Goal: Communication & Community: Answer question/provide support

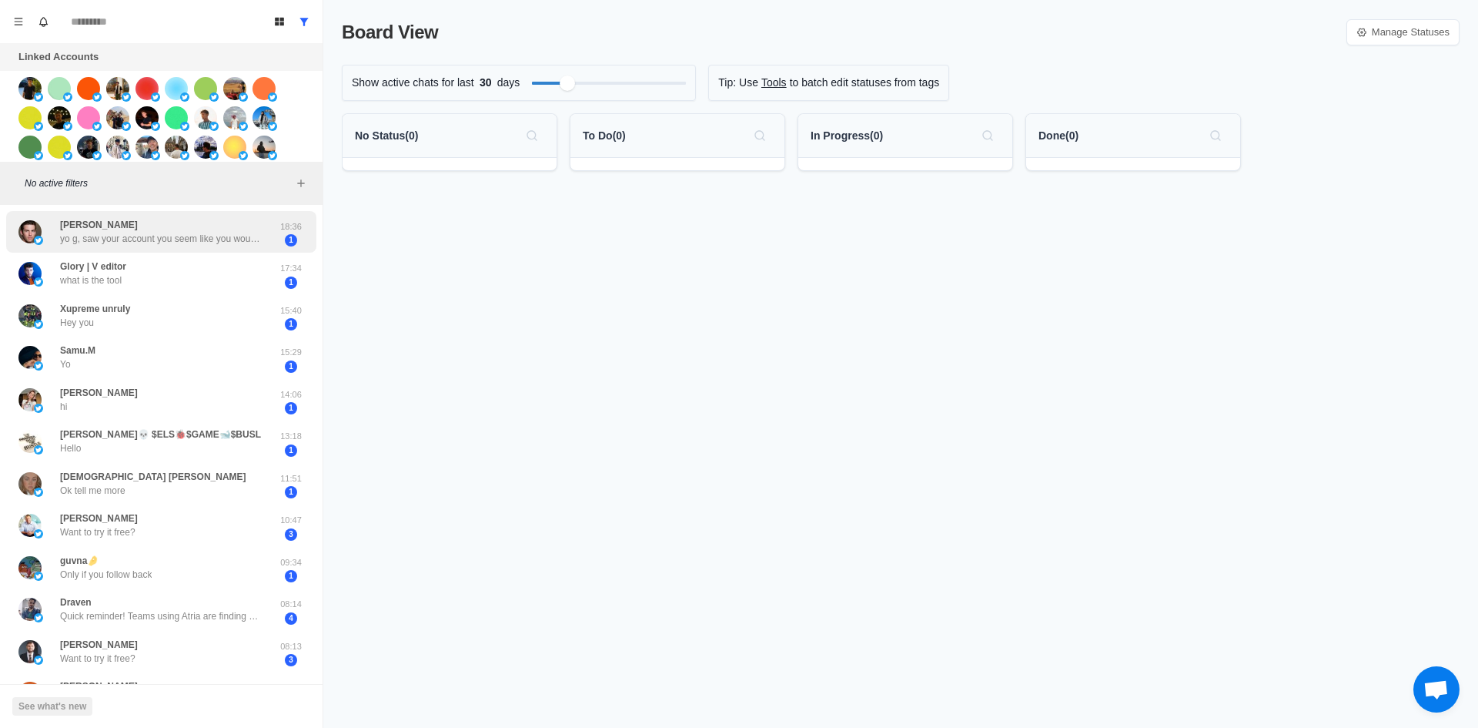
click at [221, 225] on div "[PERSON_NAME] yo g, saw your account you seem like you would be perfect to go v…" at bounding box center [160, 232] width 200 height 28
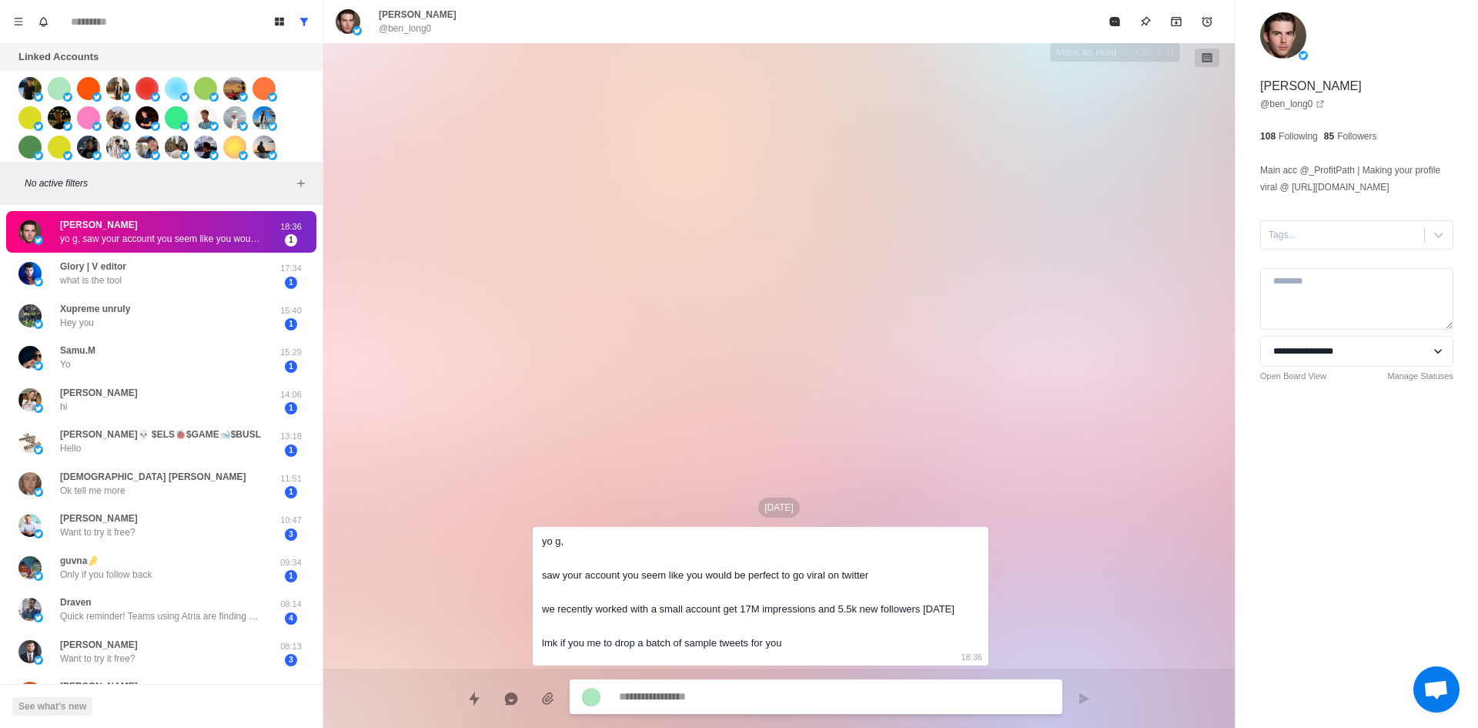
drag, startPoint x: 1114, startPoint y: 22, endPoint x: 667, endPoint y: 376, distance: 570.4
click at [1114, 22] on icon "Mark as read" at bounding box center [1114, 21] width 10 height 9
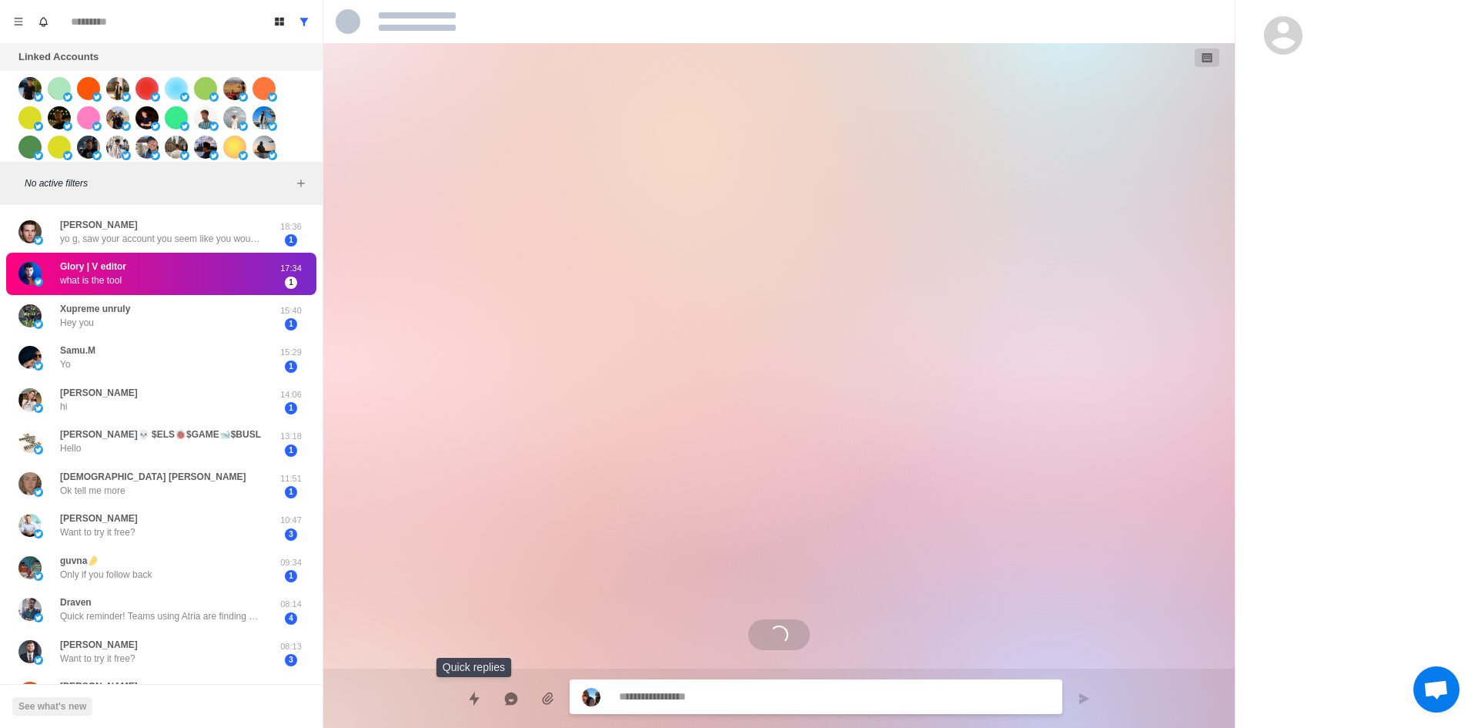
click at [478, 700] on icon "Quick replies" at bounding box center [474, 698] width 15 height 15
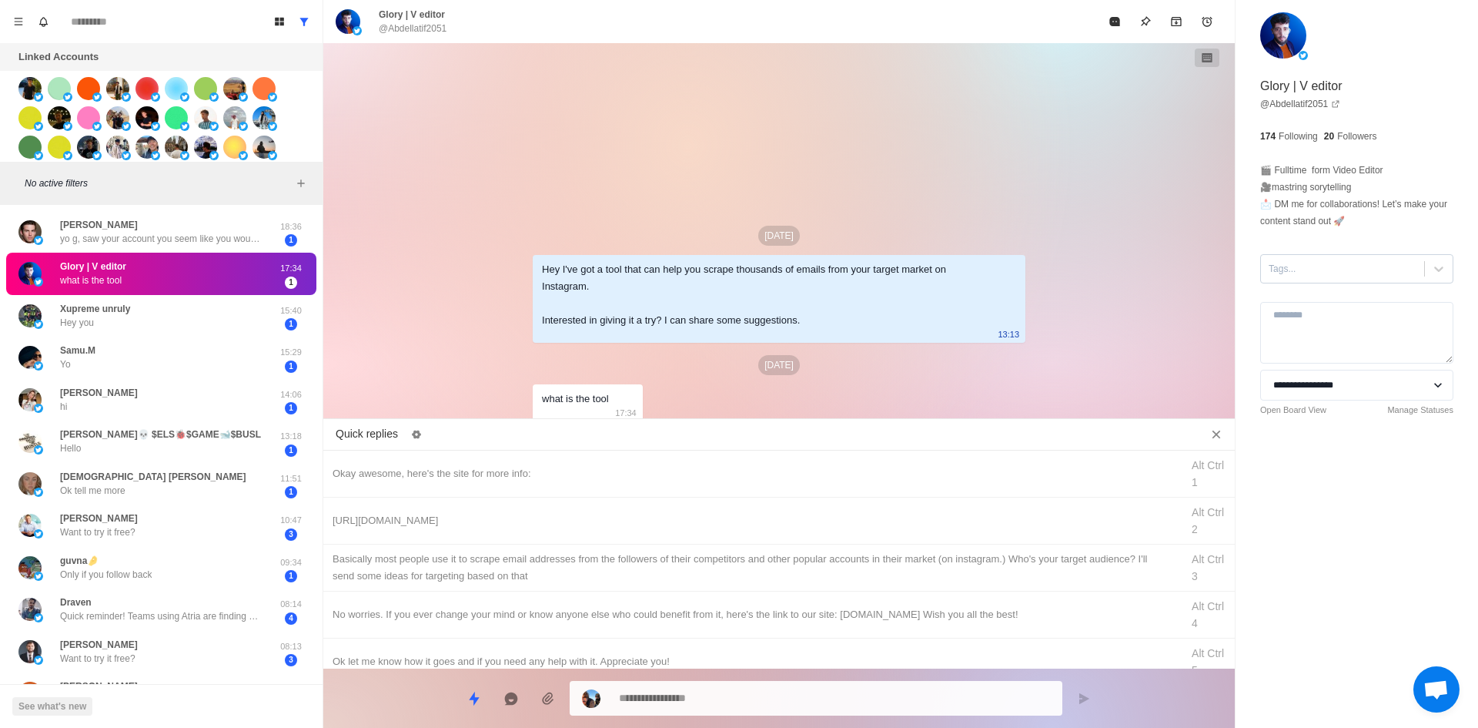
click at [1317, 271] on div at bounding box center [1343, 268] width 148 height 17
drag, startPoint x: 1322, startPoint y: 302, endPoint x: 1254, endPoint y: 342, distance: 78.7
click at [1322, 302] on div "interested" at bounding box center [1356, 306] width 193 height 26
type textarea "*"
click at [525, 468] on div "Okay awesome, here's the site for more info:" at bounding box center [752, 473] width 839 height 17
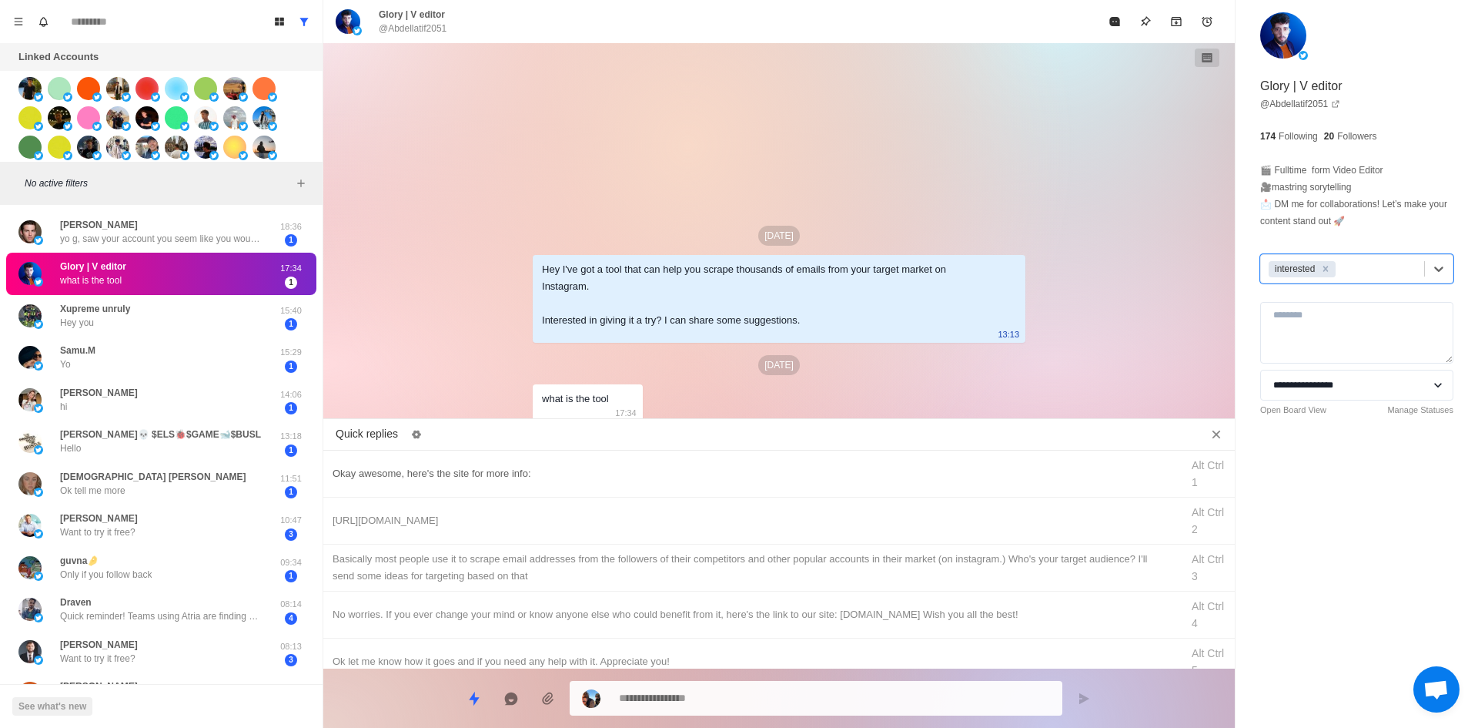
type textarea "**********"
drag, startPoint x: 697, startPoint y: 704, endPoint x: 258, endPoint y: 715, distance: 438.9
click at [282, 714] on div "Board View Tools Archived Chats Mark many as read Keyboard shortcuts Team Setti…" at bounding box center [739, 364] width 1478 height 728
type textarea "*"
type textarea "**********"
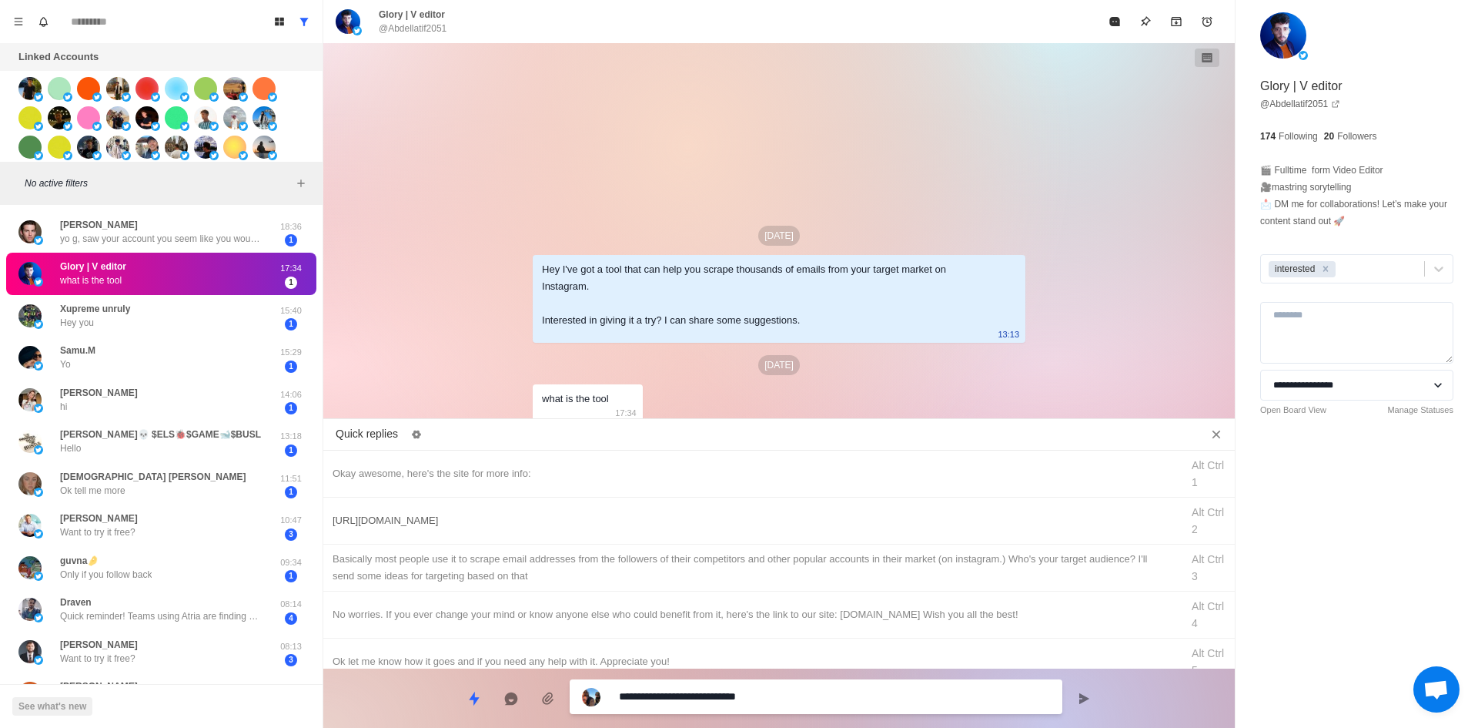
type textarea "*"
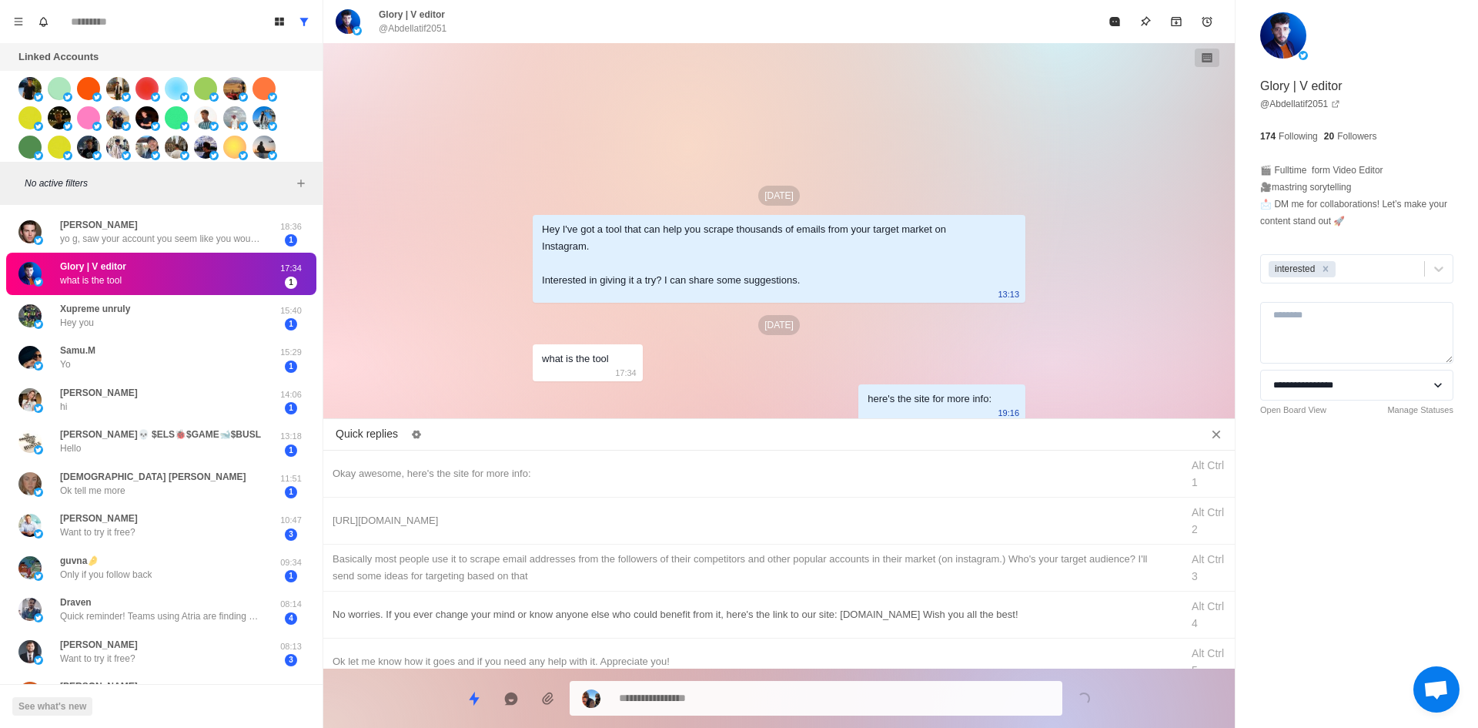
drag, startPoint x: 459, startPoint y: 517, endPoint x: 621, endPoint y: 631, distance: 198.9
click at [469, 524] on div "[URL][DOMAIN_NAME]" at bounding box center [752, 520] width 839 height 17
type textarea "**********"
click at [673, 697] on textarea "**********" at bounding box center [834, 698] width 431 height 22
type textarea "*"
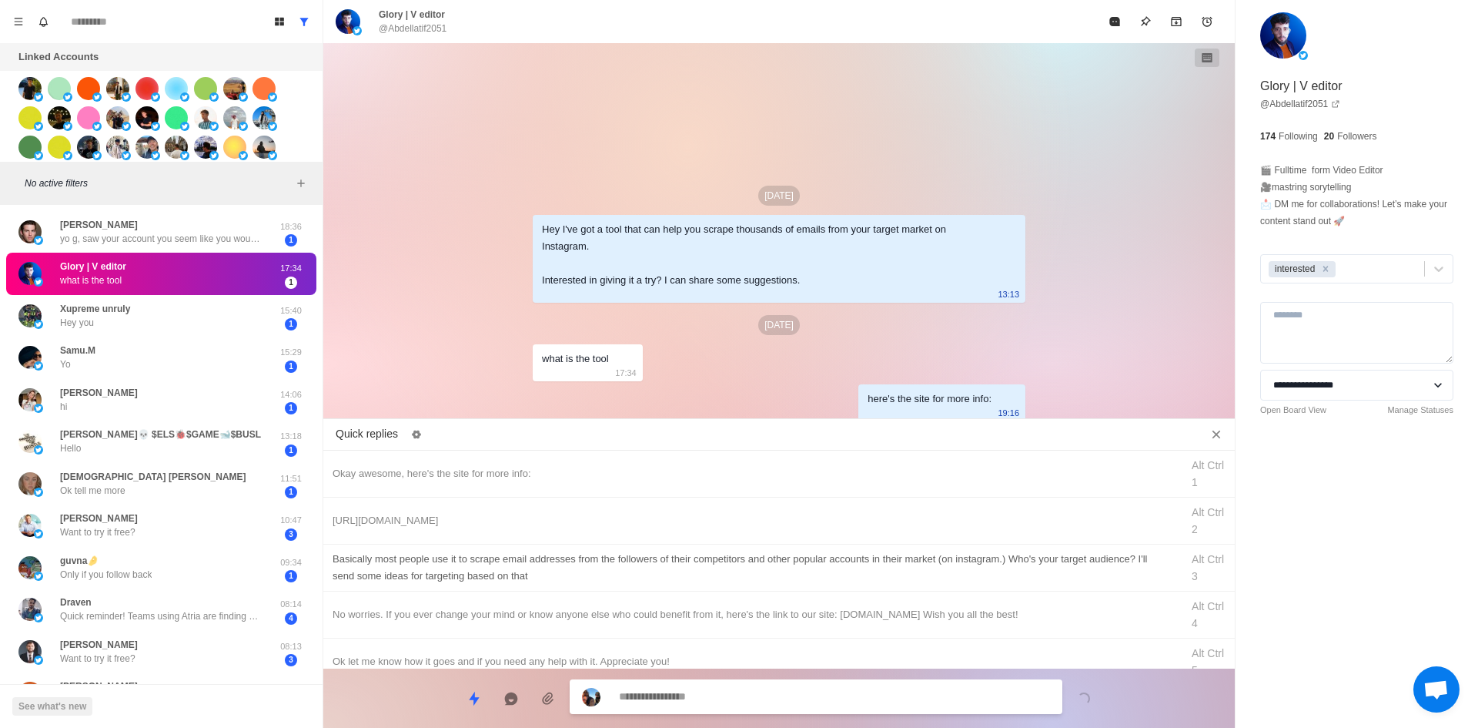
type textarea "*"
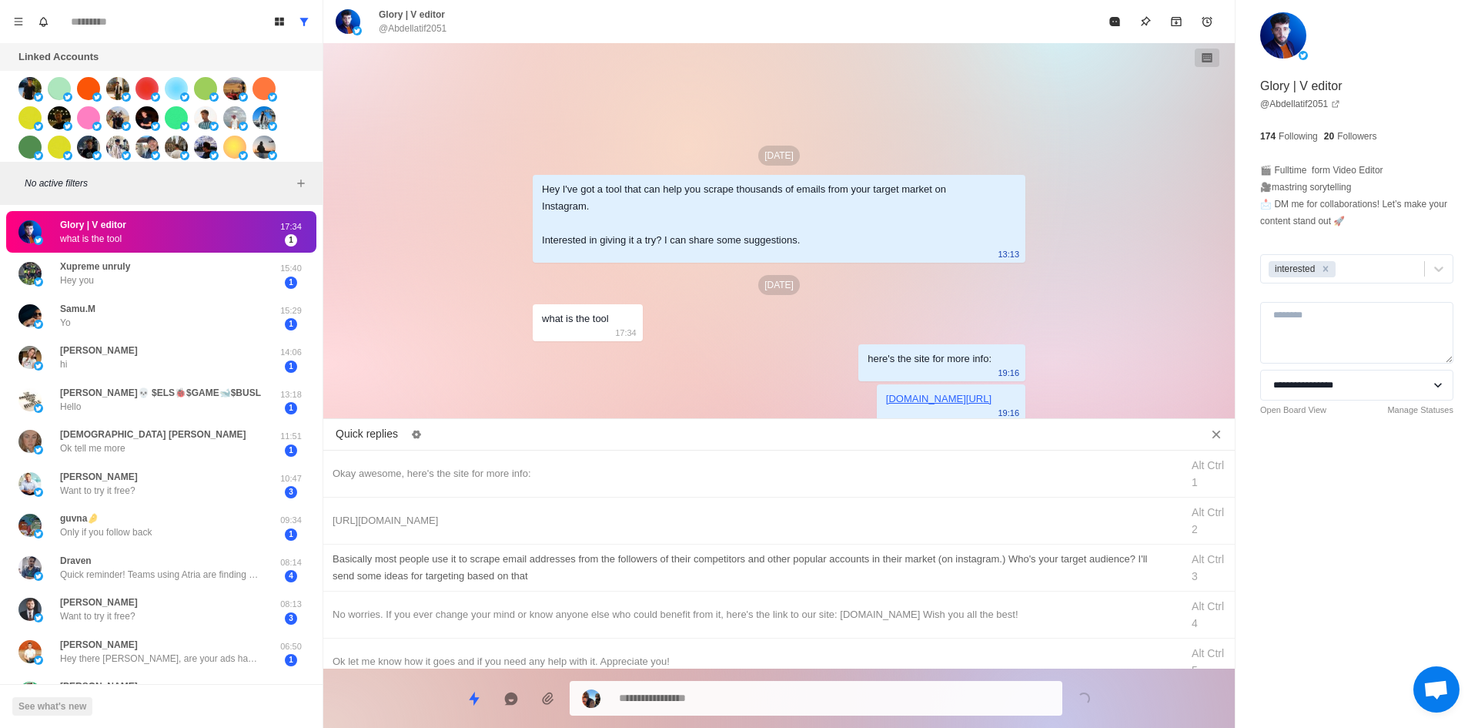
click at [699, 557] on div "​​Basically most people use it to scrape email addresses from the followers of …" at bounding box center [752, 567] width 839 height 34
type textarea "**********"
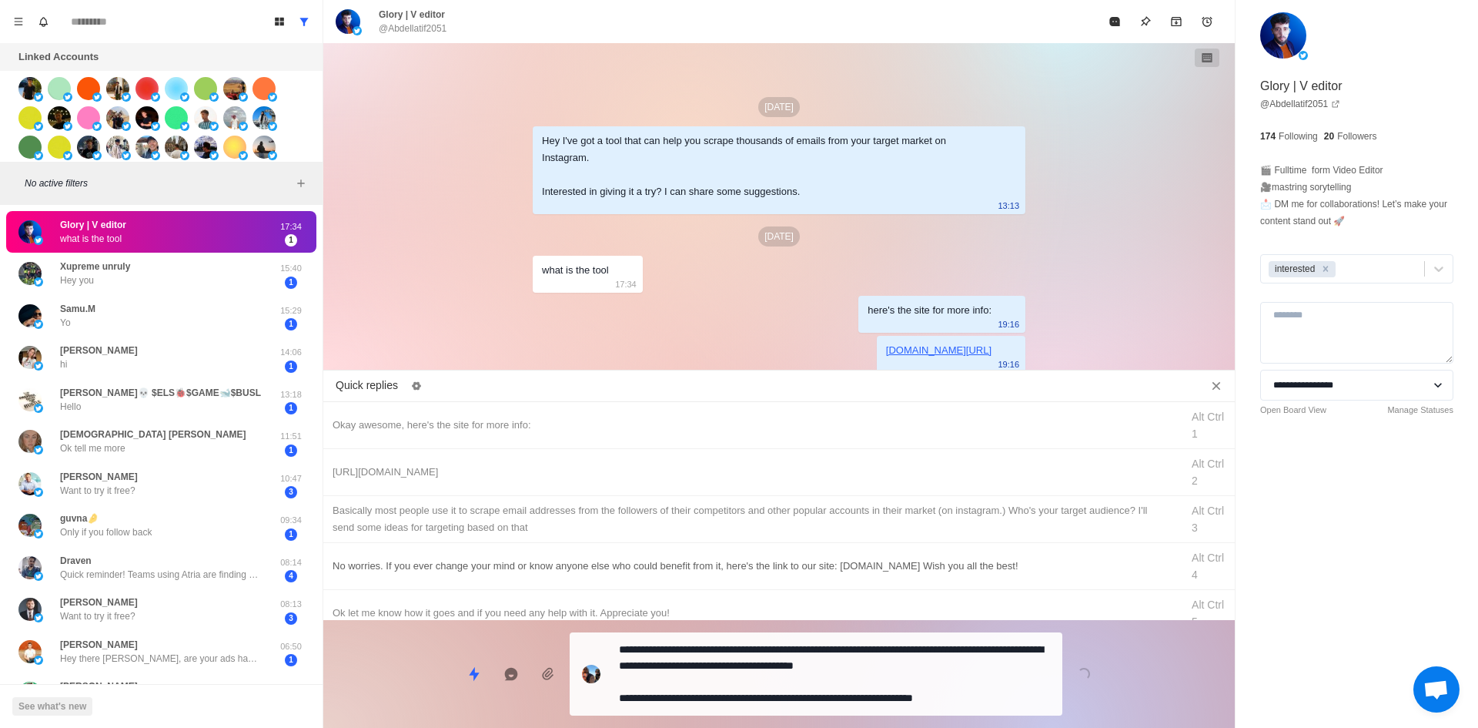
drag, startPoint x: 721, startPoint y: 696, endPoint x: 727, endPoint y: 631, distance: 65.7
click at [721, 696] on textarea "**********" at bounding box center [834, 673] width 431 height 71
type textarea "*"
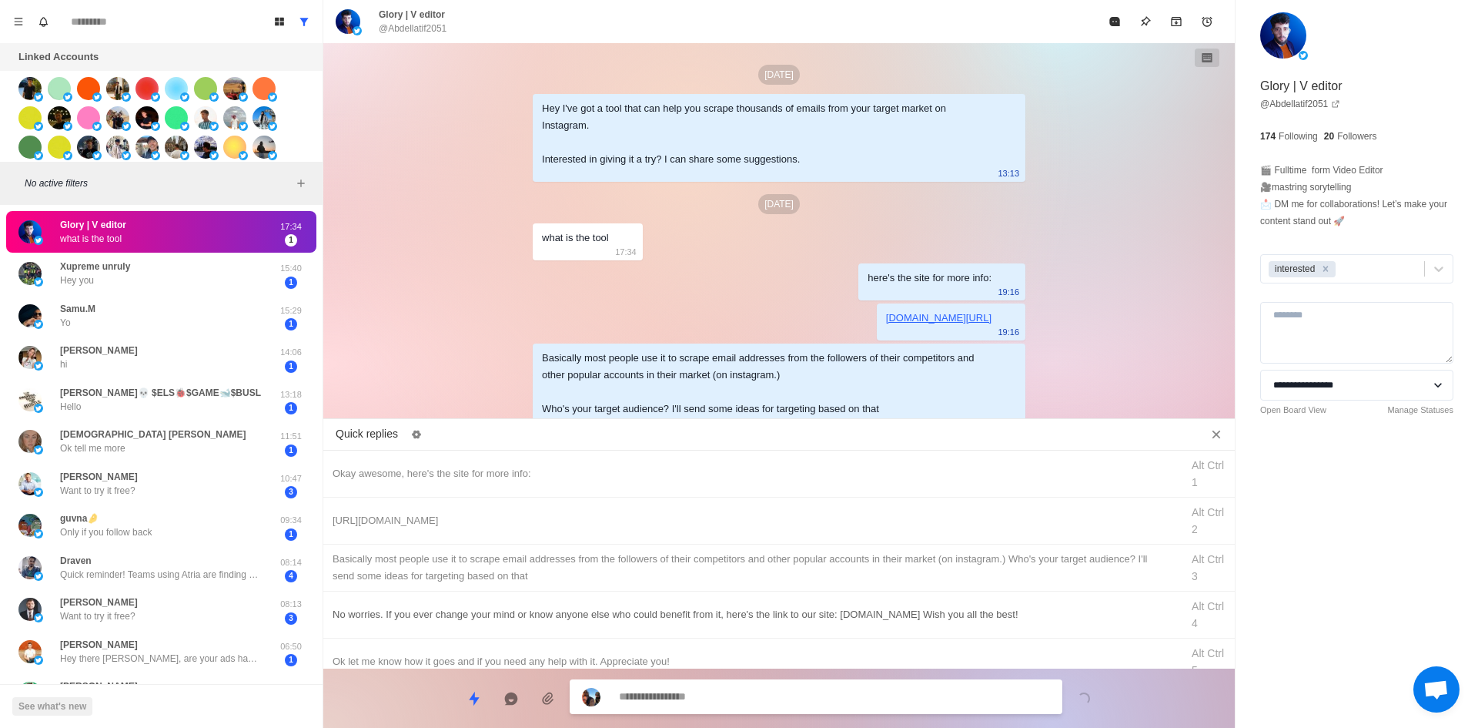
scroll to position [10, 0]
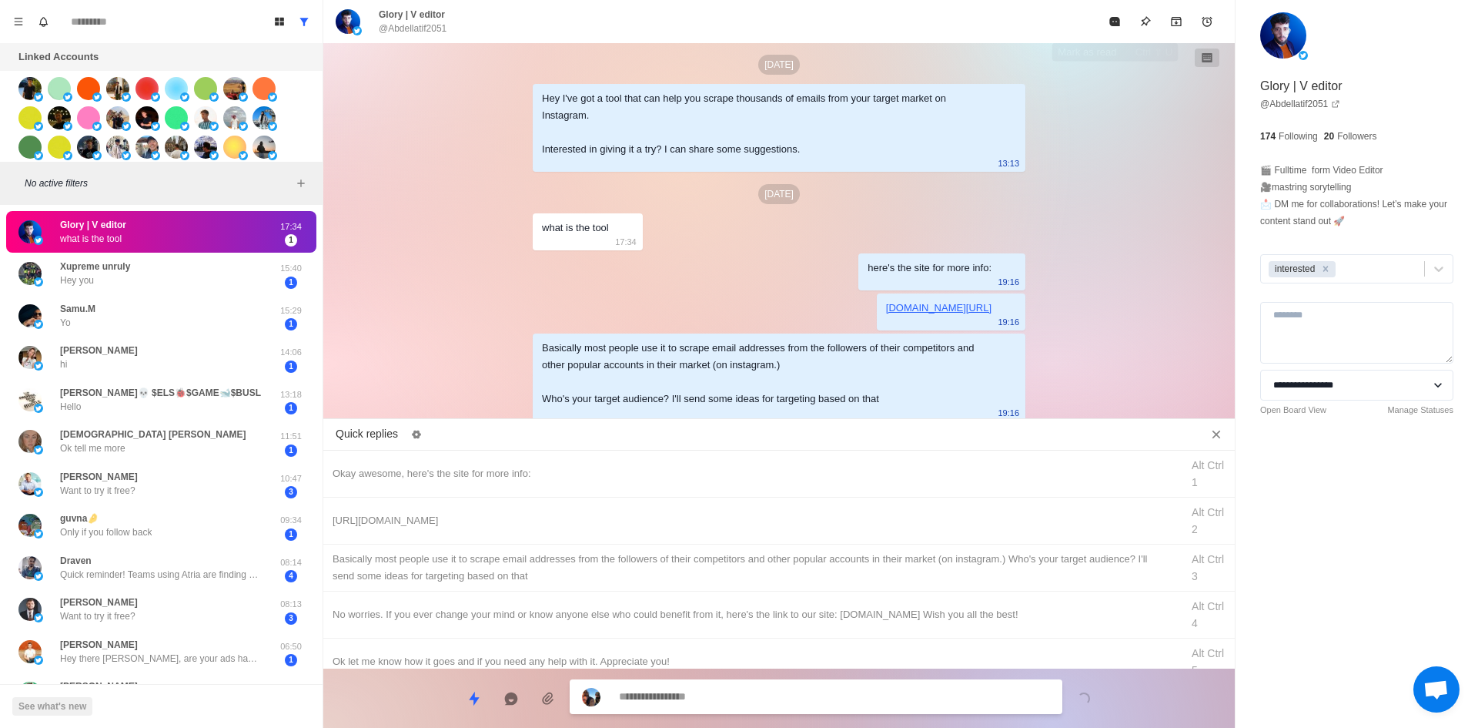
drag, startPoint x: 1116, startPoint y: 28, endPoint x: 1039, endPoint y: 137, distance: 133.7
click at [1116, 28] on button "Mark as read" at bounding box center [1114, 21] width 31 height 31
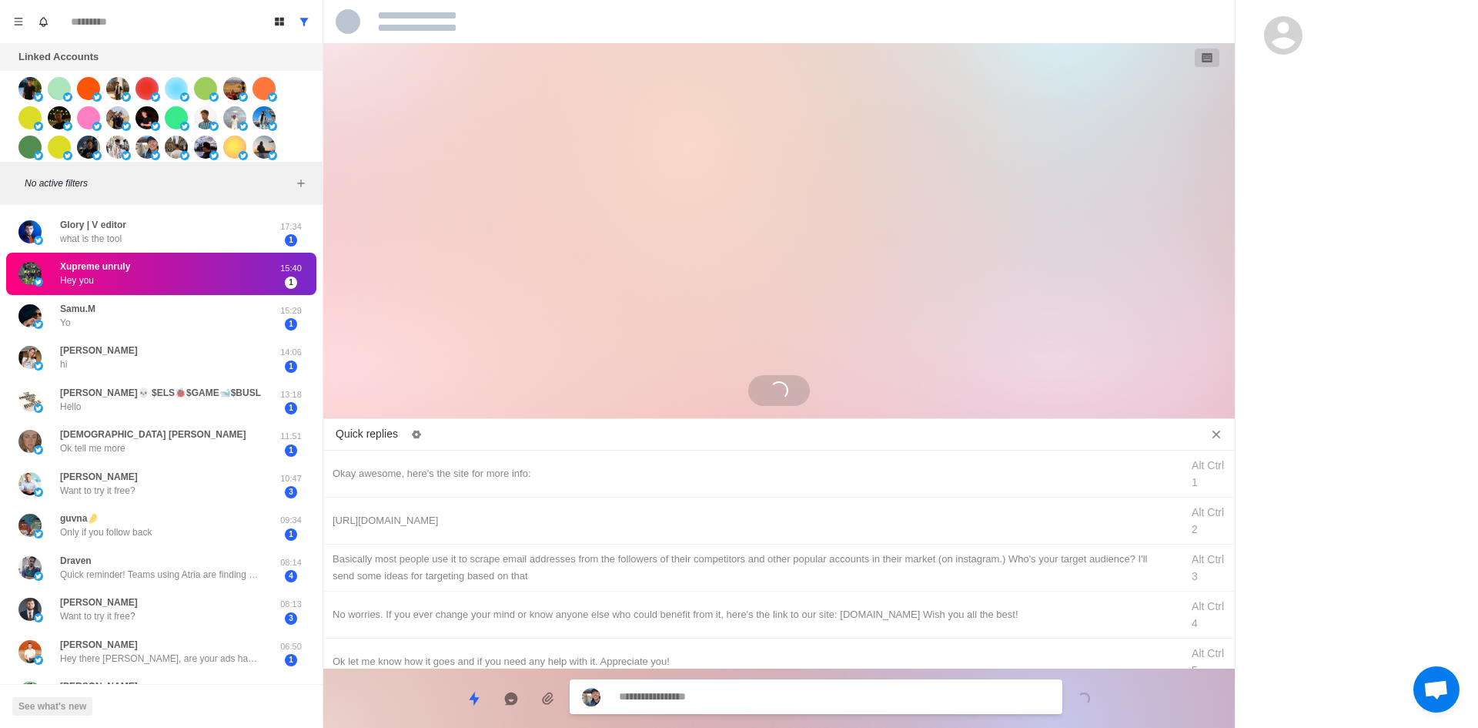
scroll to position [0, 0]
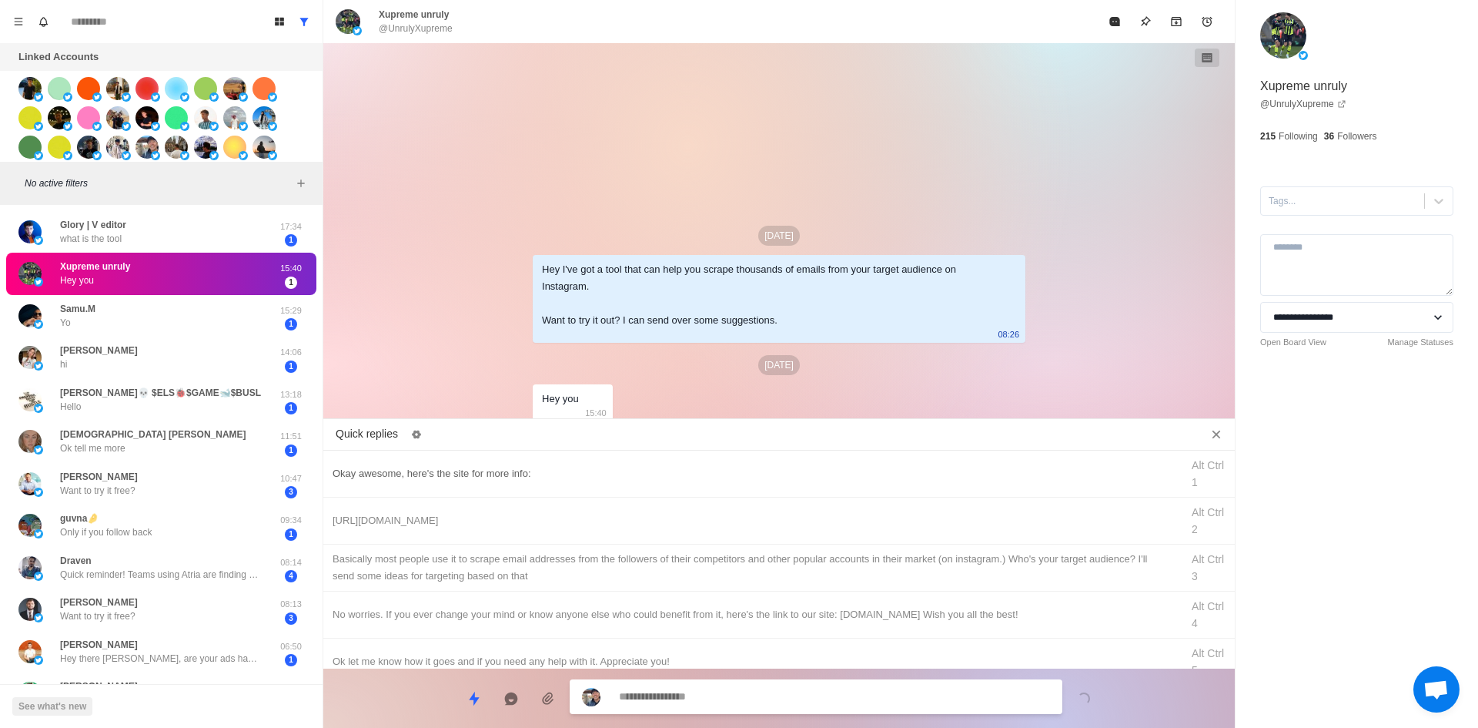
type textarea "*"
click at [534, 470] on div "Okay awesome, here's the site for more info:" at bounding box center [752, 473] width 839 height 17
type textarea "**********"
drag, startPoint x: 691, startPoint y: 701, endPoint x: 226, endPoint y: 727, distance: 465.7
click at [449, 706] on div "**********" at bounding box center [779, 691] width 912 height 47
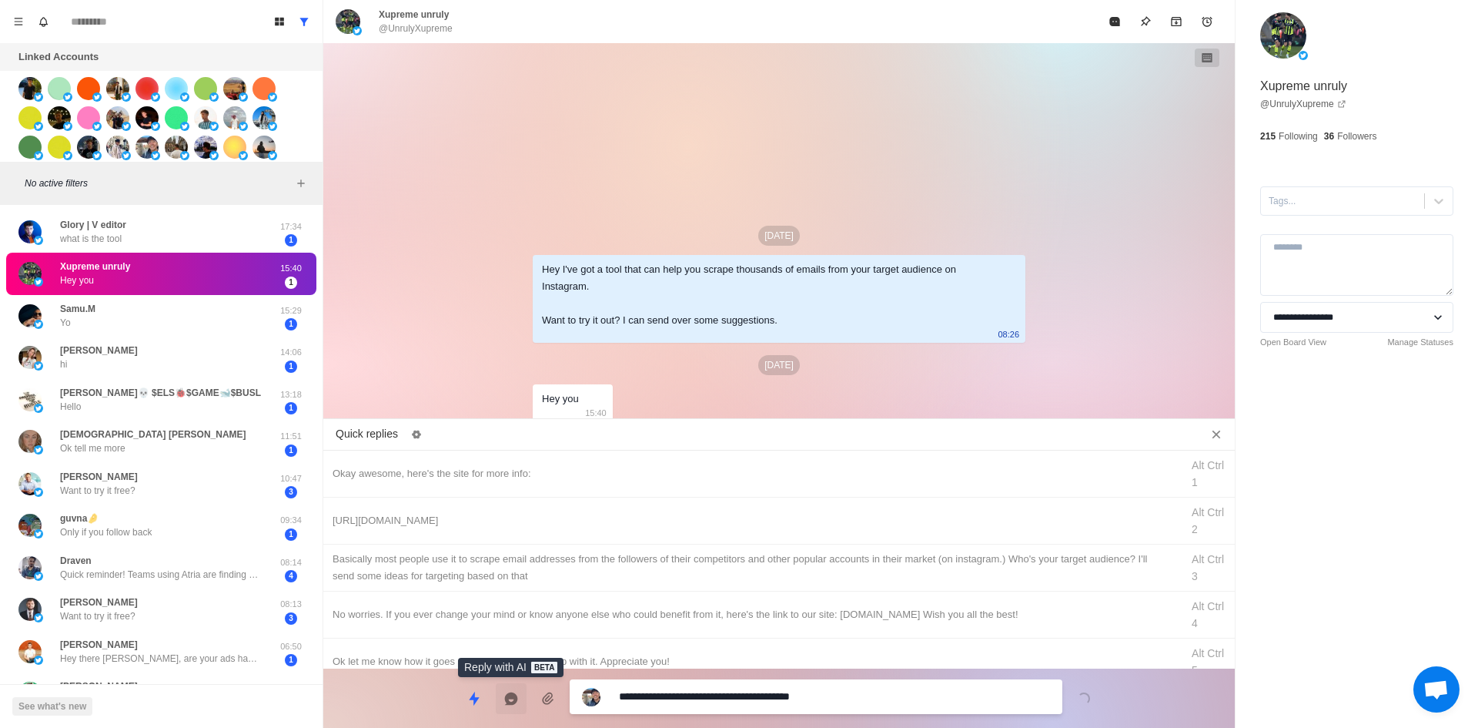
type textarea "*"
type textarea "**********"
type textarea "*"
type textarea "**********"
type textarea "*"
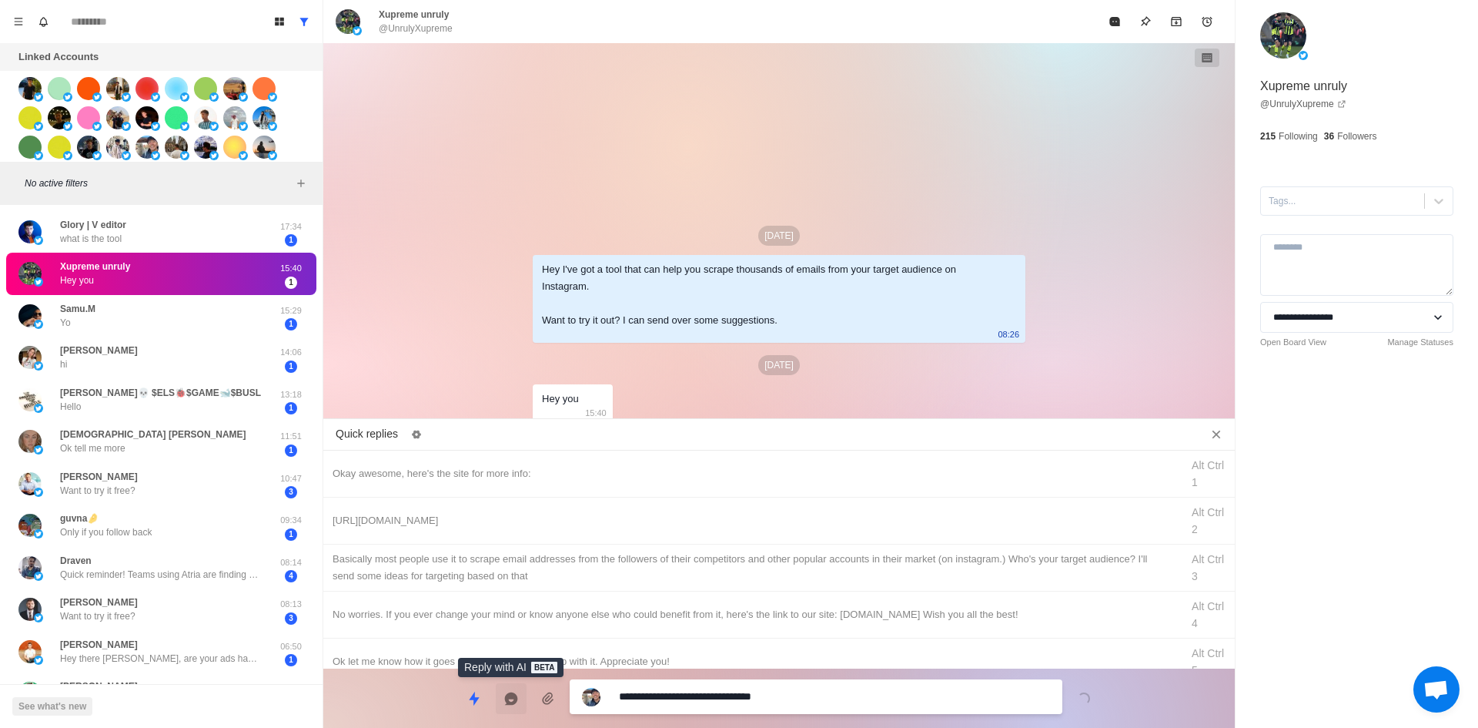
type textarea "**********"
type textarea "*"
type textarea "**********"
type textarea "*"
type textarea "**********"
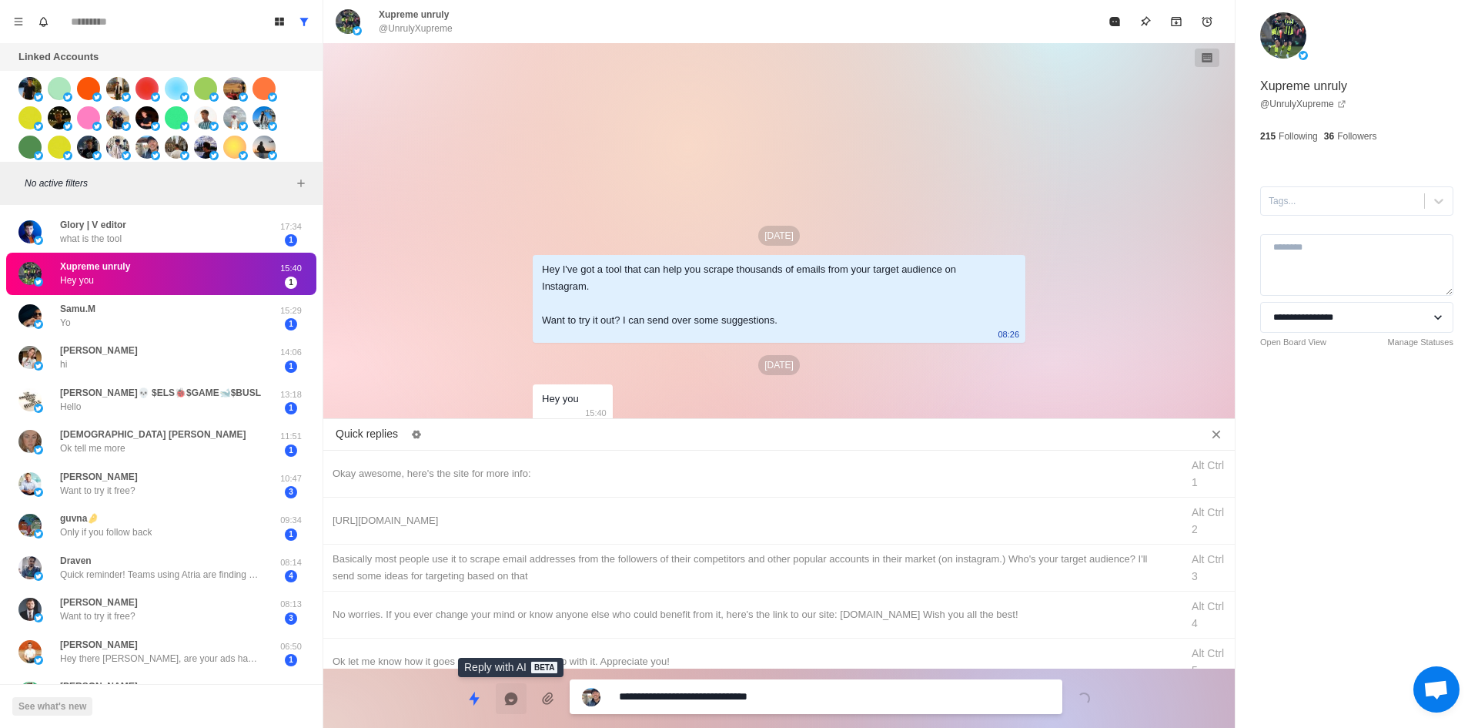
type textarea "*"
type textarea "**********"
type textarea "*"
type textarea "**********"
type textarea "*"
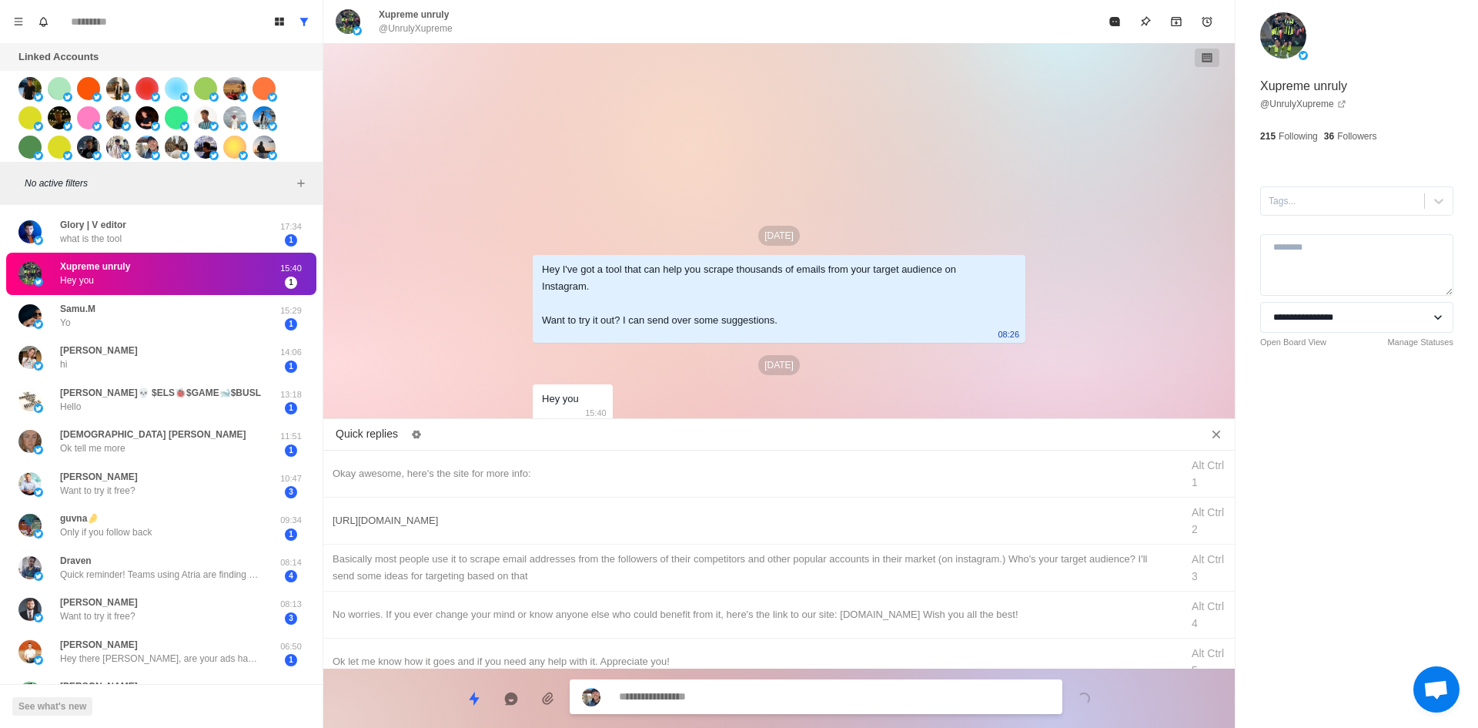
type textarea "*"
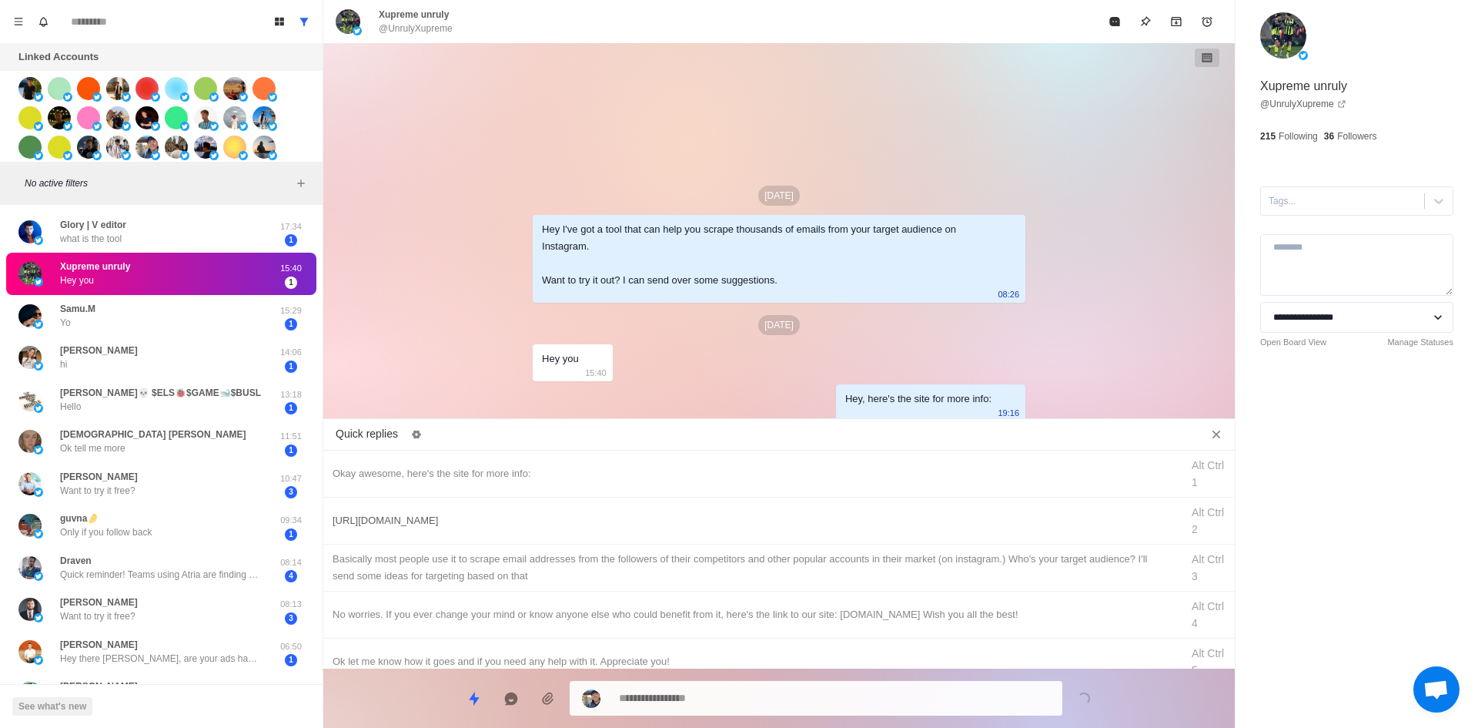
click at [625, 513] on div "[URL][DOMAIN_NAME]" at bounding box center [752, 520] width 839 height 17
type textarea "**********"
click at [778, 685] on div "**********" at bounding box center [816, 698] width 493 height 35
click at [766, 700] on textarea "**********" at bounding box center [834, 698] width 431 height 22
type textarea "*"
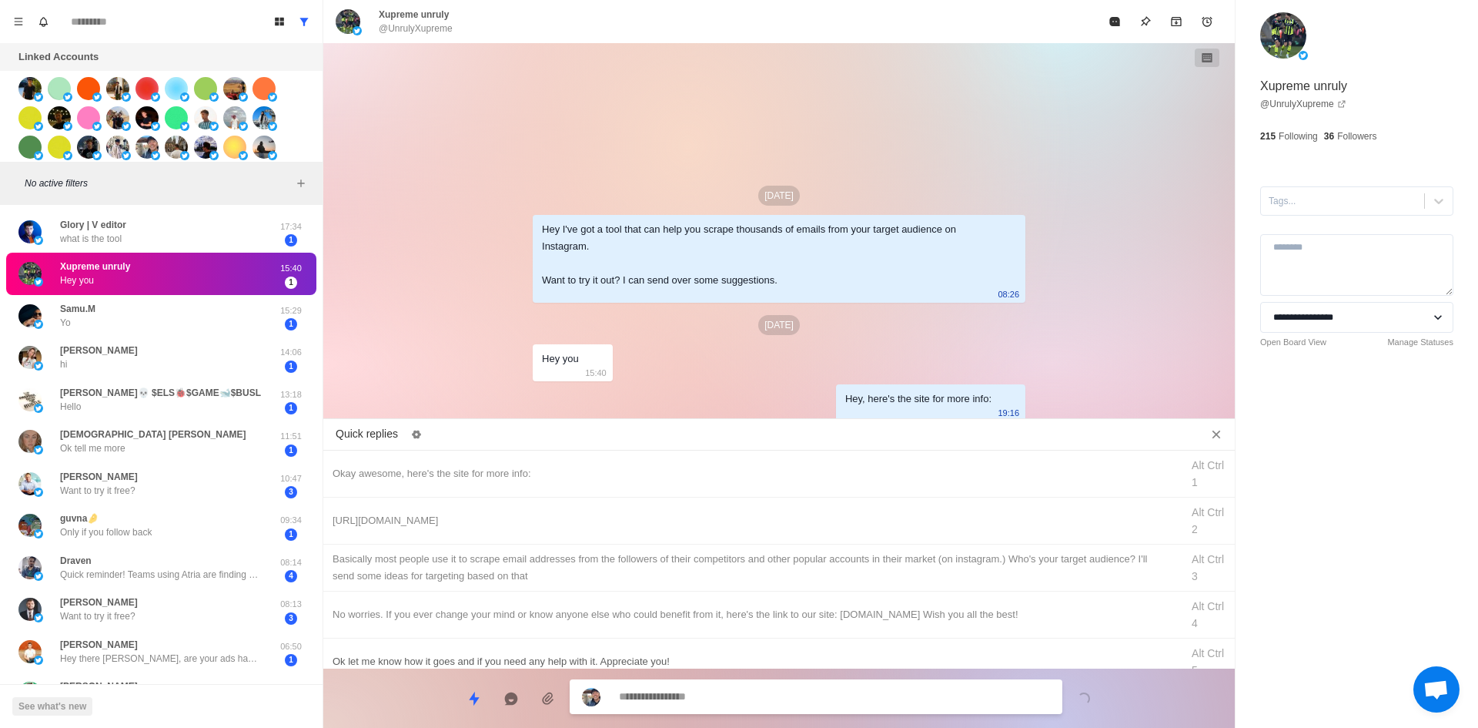
type textarea "*"
click at [759, 577] on div "​​Basically most people use it to scrape email addresses from the followers of …" at bounding box center [752, 567] width 839 height 34
type textarea "**********"
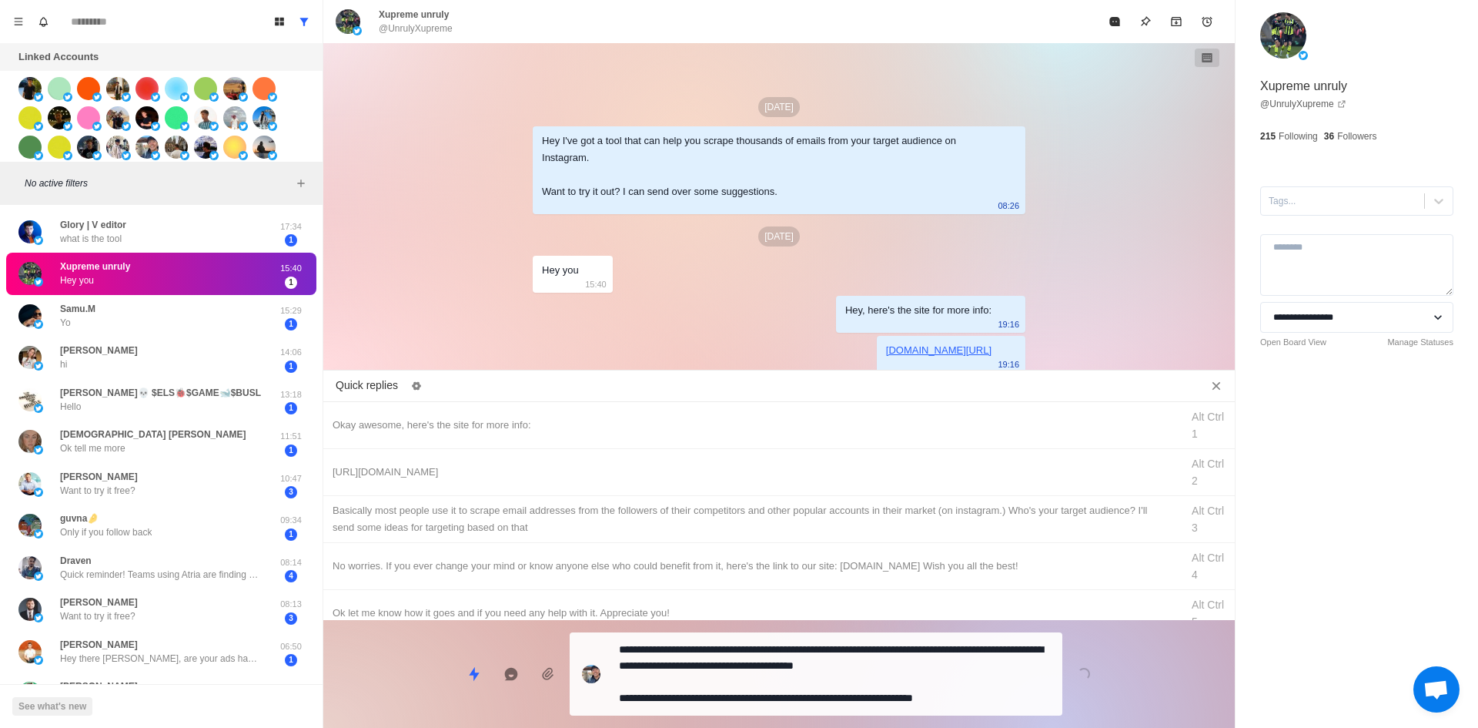
click at [784, 690] on textarea "**********" at bounding box center [834, 673] width 431 height 71
type textarea "*"
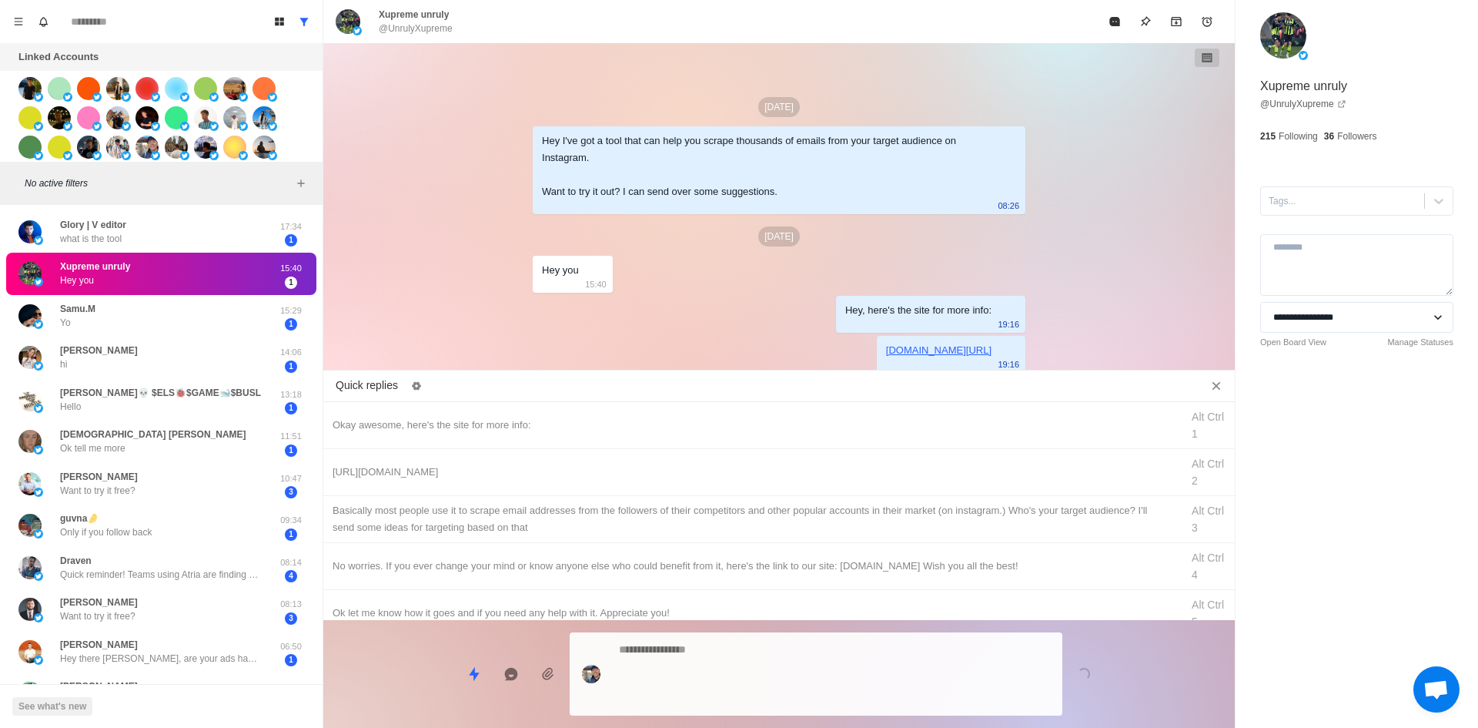
scroll to position [10, 0]
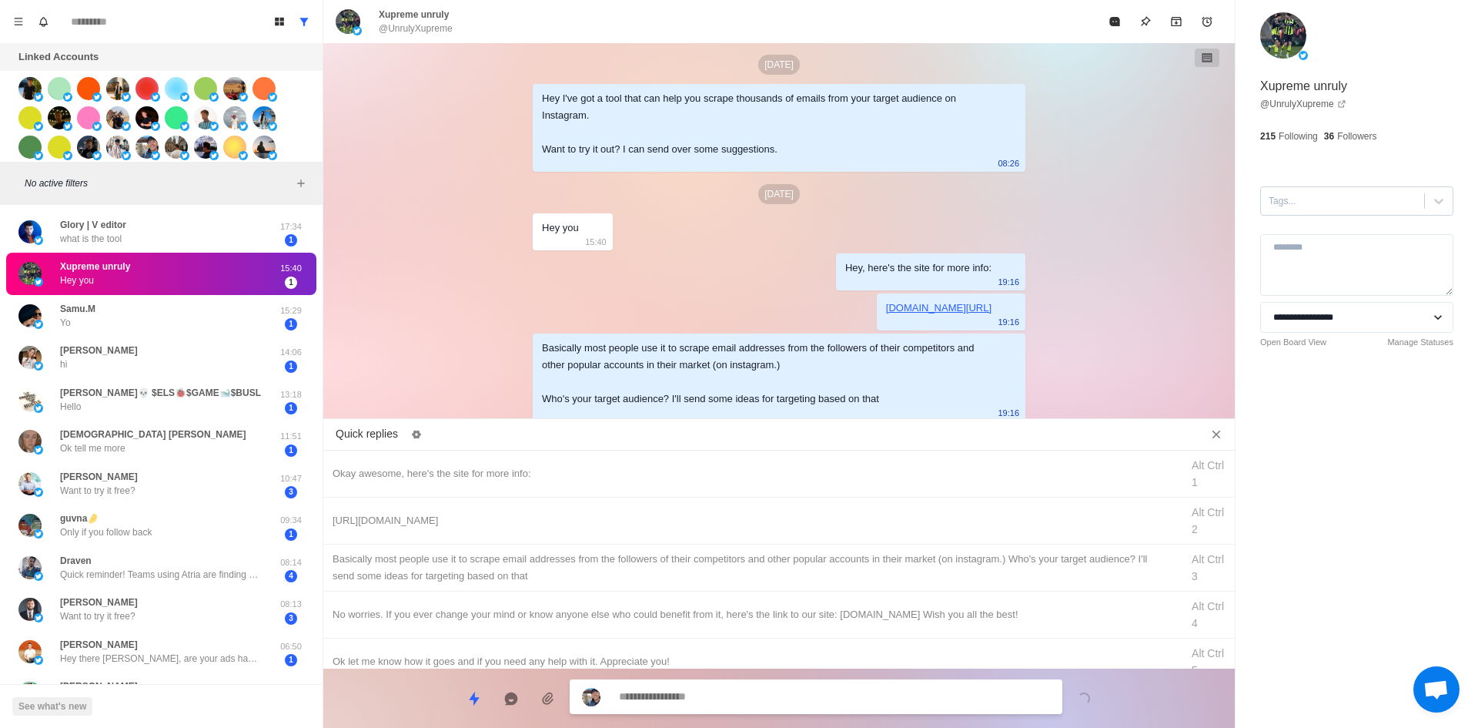
drag, startPoint x: 1345, startPoint y: 194, endPoint x: 1345, endPoint y: 215, distance: 20.8
click at [1345, 197] on div at bounding box center [1343, 200] width 148 height 17
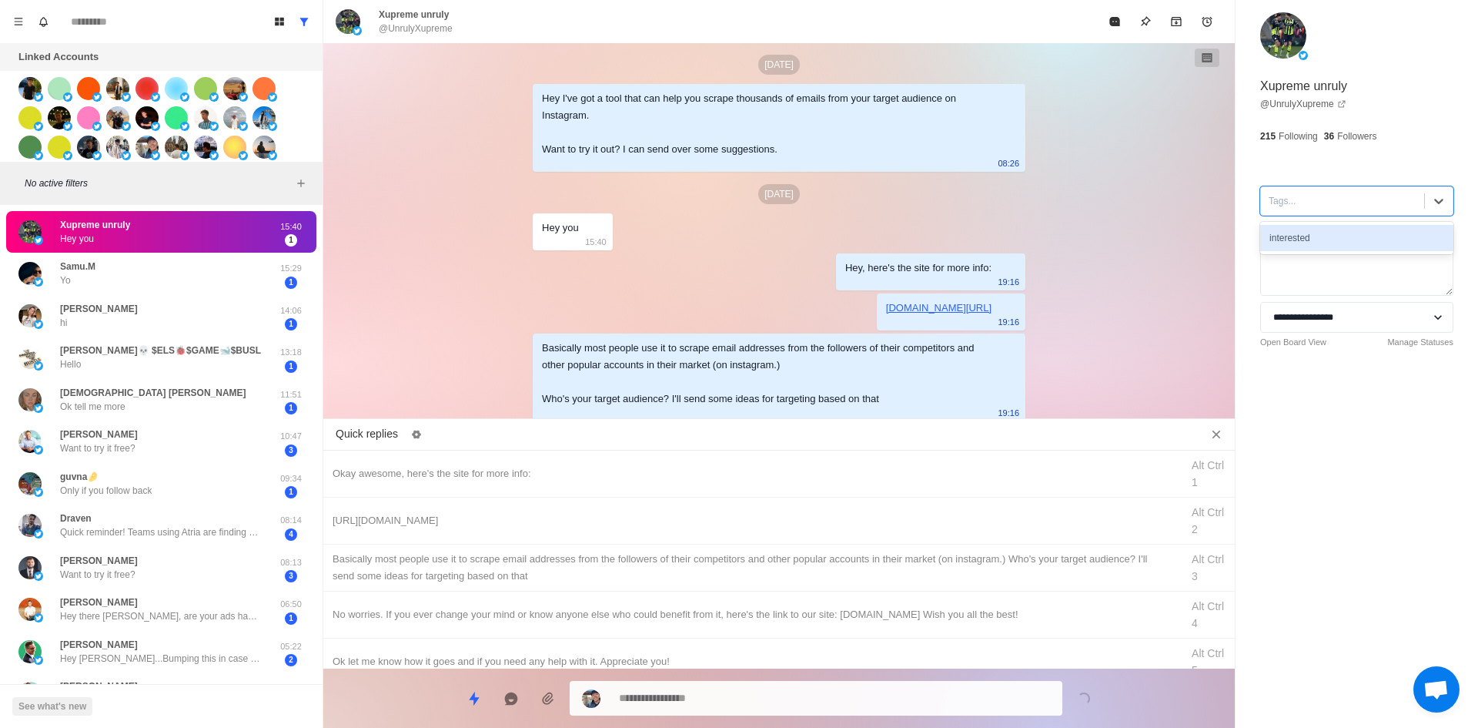
click at [1347, 232] on div "interested" at bounding box center [1356, 238] width 193 height 26
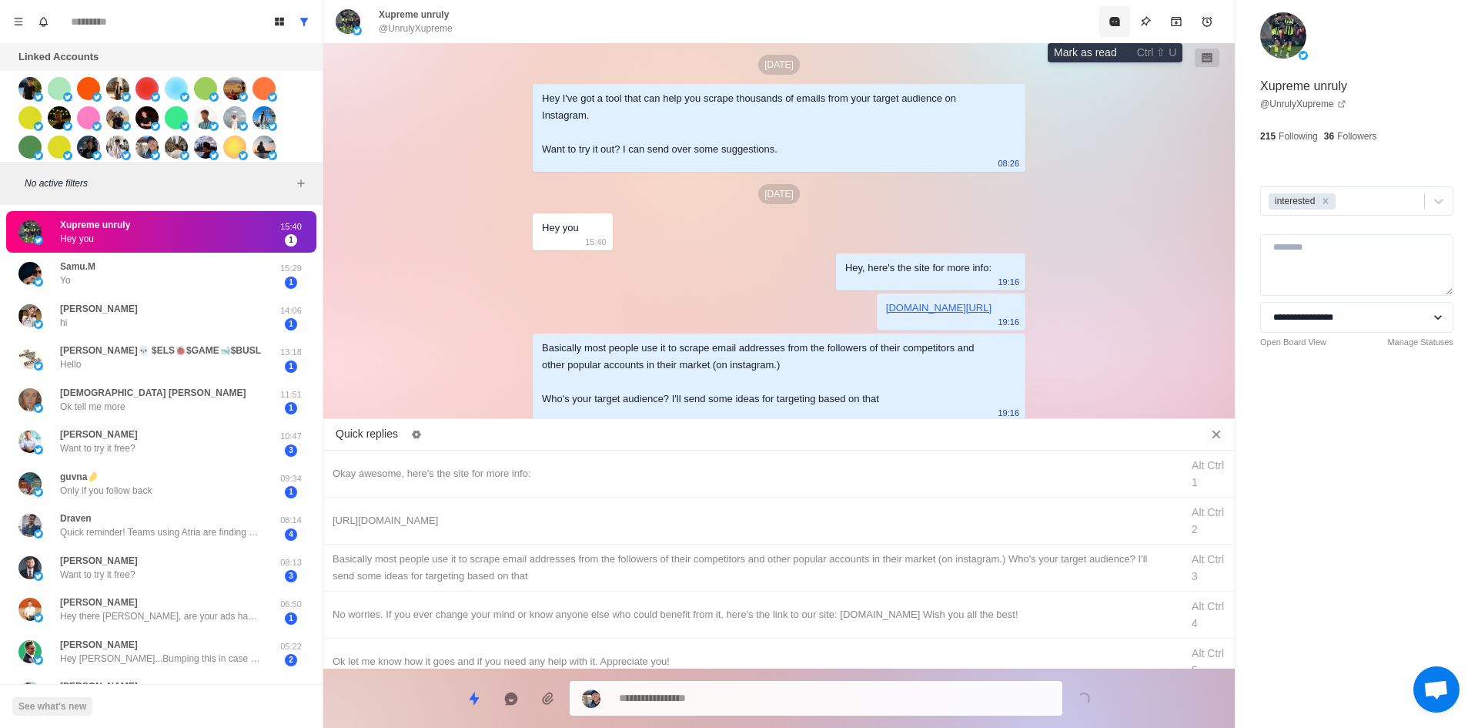
click at [1120, 18] on icon "Mark as read" at bounding box center [1115, 21] width 12 height 12
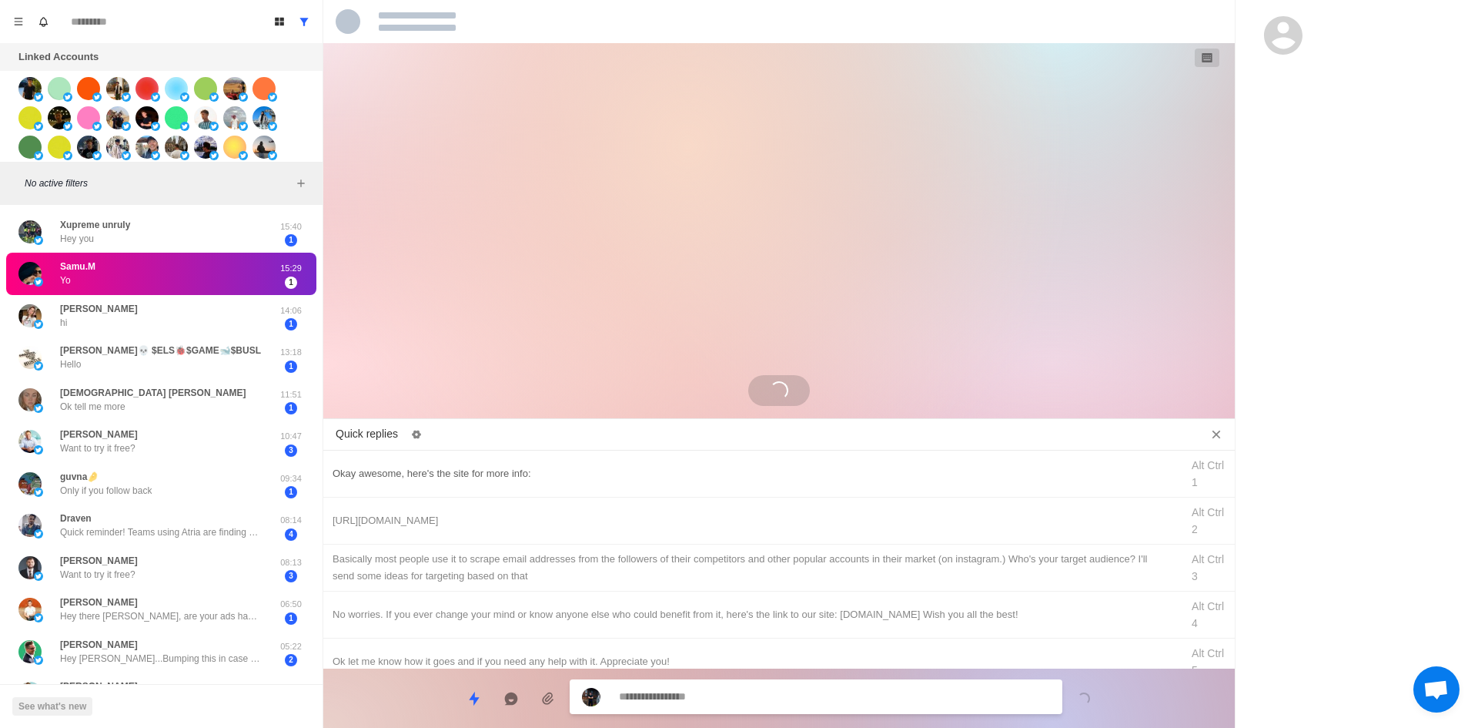
type textarea "*"
drag, startPoint x: 574, startPoint y: 473, endPoint x: 644, endPoint y: 711, distance: 248.7
click at [576, 476] on div "Okay awesome, here's the site for more info:" at bounding box center [752, 473] width 839 height 17
type textarea "**********"
drag, startPoint x: 687, startPoint y: 697, endPoint x: 698, endPoint y: 693, distance: 11.7
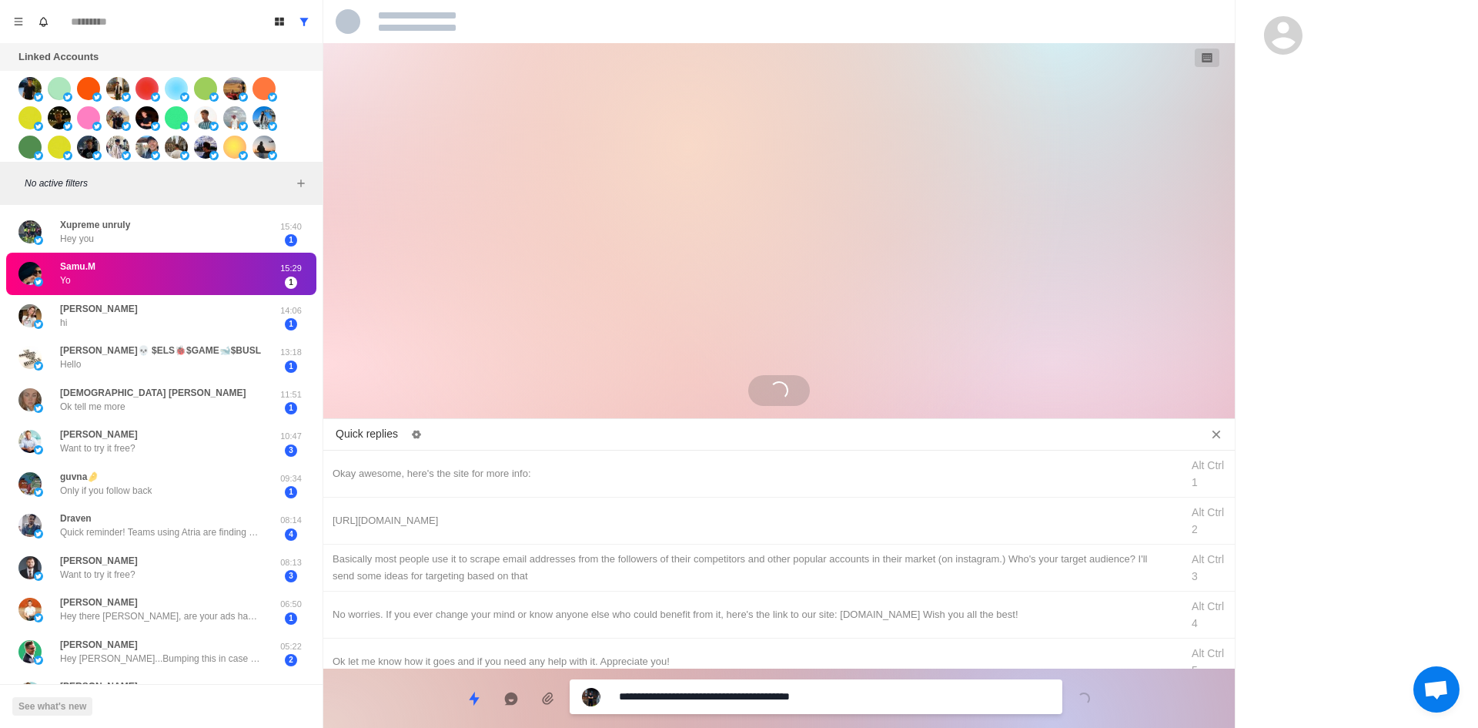
click at [442, 727] on html "Board View Tools Archived Chats Mark many as read Keyboard shortcuts Team Setti…" at bounding box center [739, 364] width 1478 height 728
type textarea "*"
type textarea "**********"
type textarea "*"
type textarea "**********"
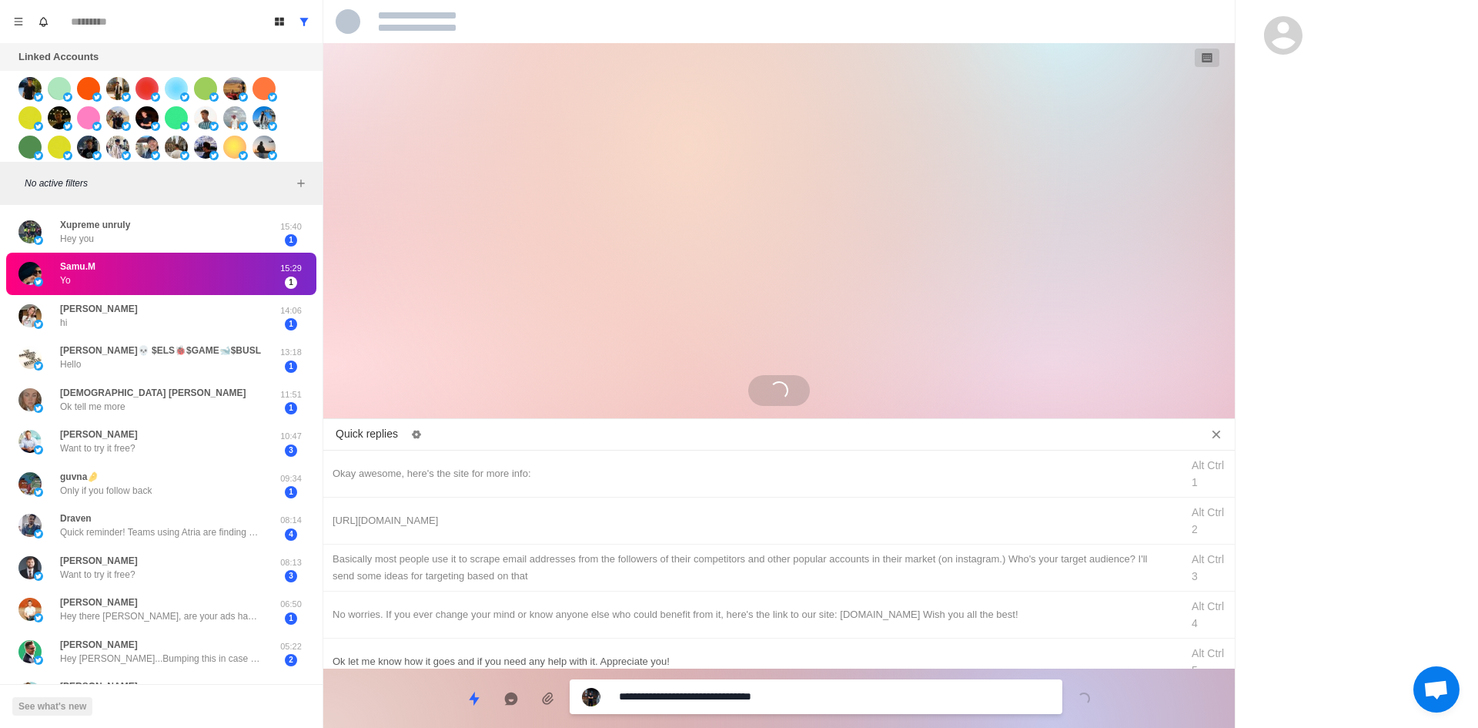
type textarea "*"
type textarea "**********"
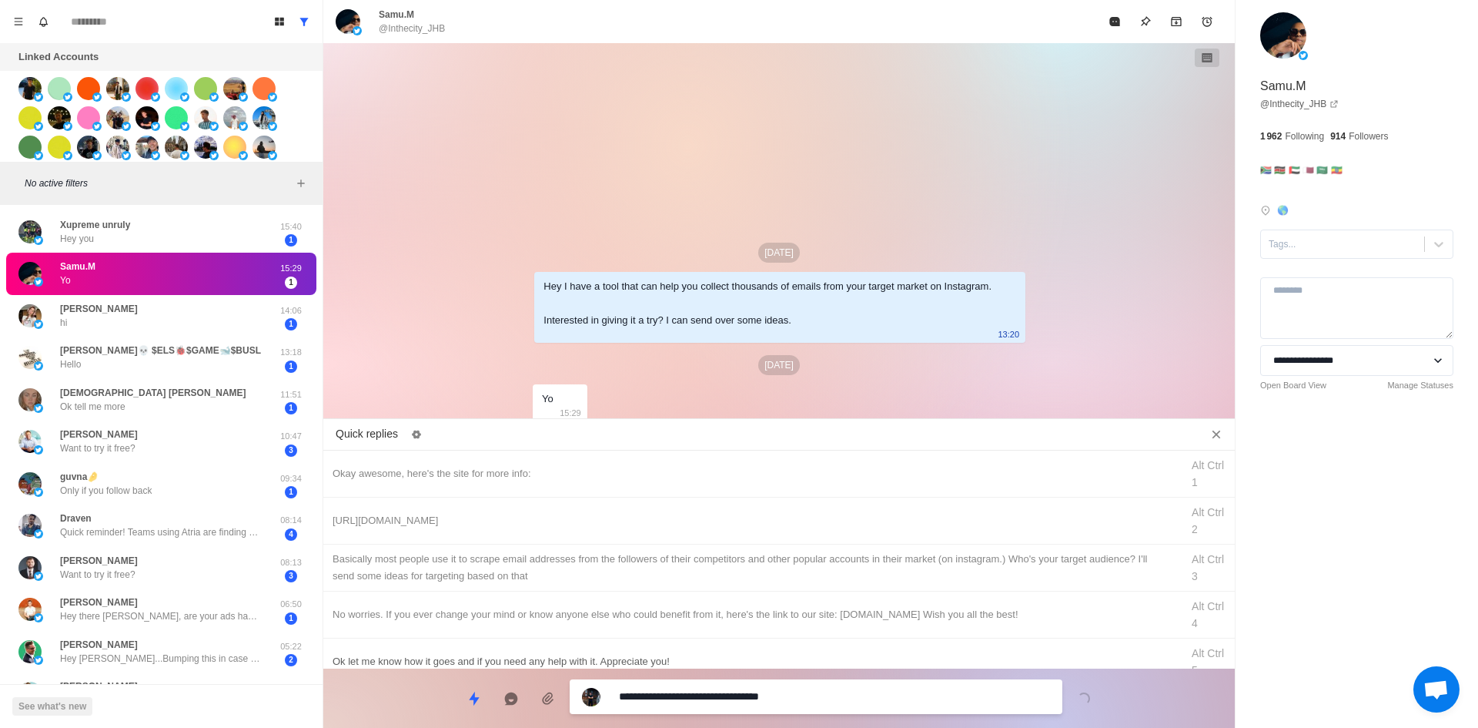
type textarea "*"
type textarea "**********"
type textarea "*"
click at [1324, 240] on div at bounding box center [1343, 244] width 148 height 17
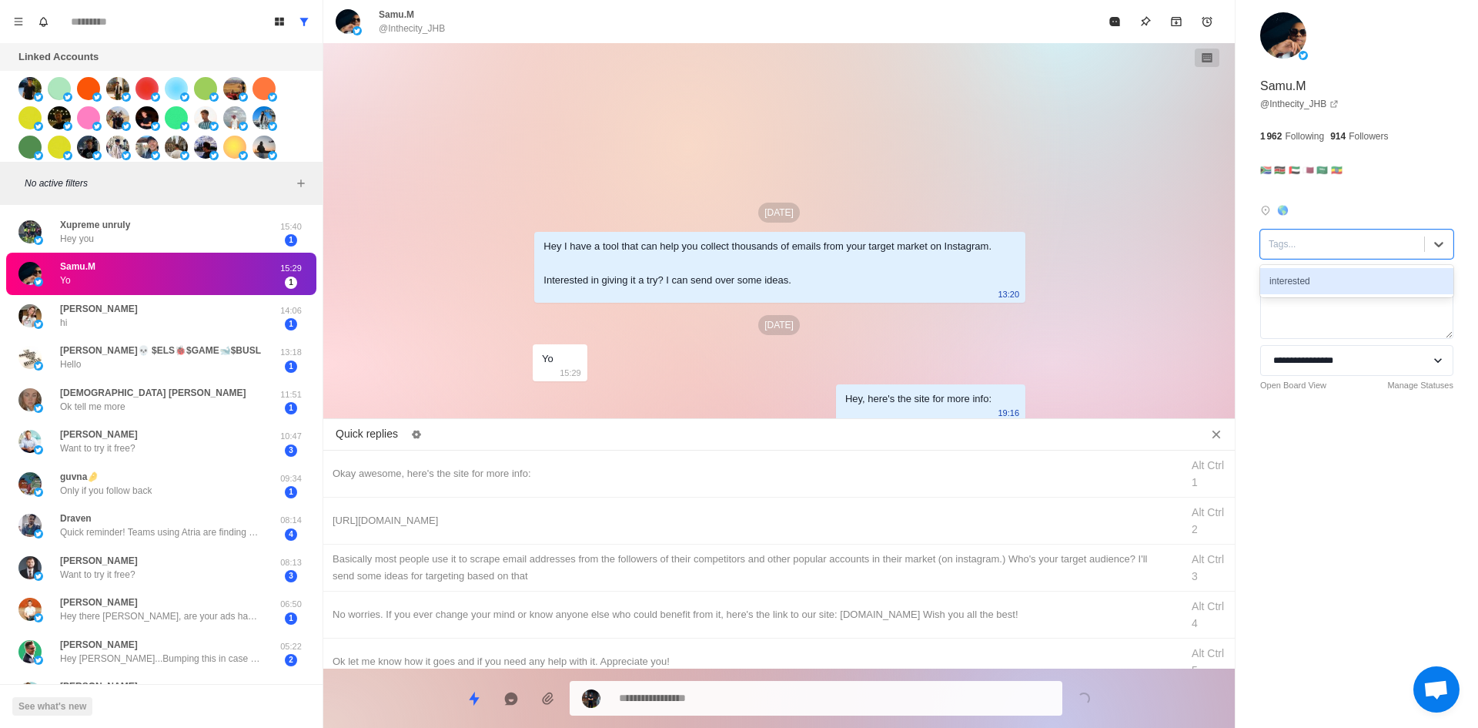
click at [1331, 284] on div "interested" at bounding box center [1356, 281] width 193 height 26
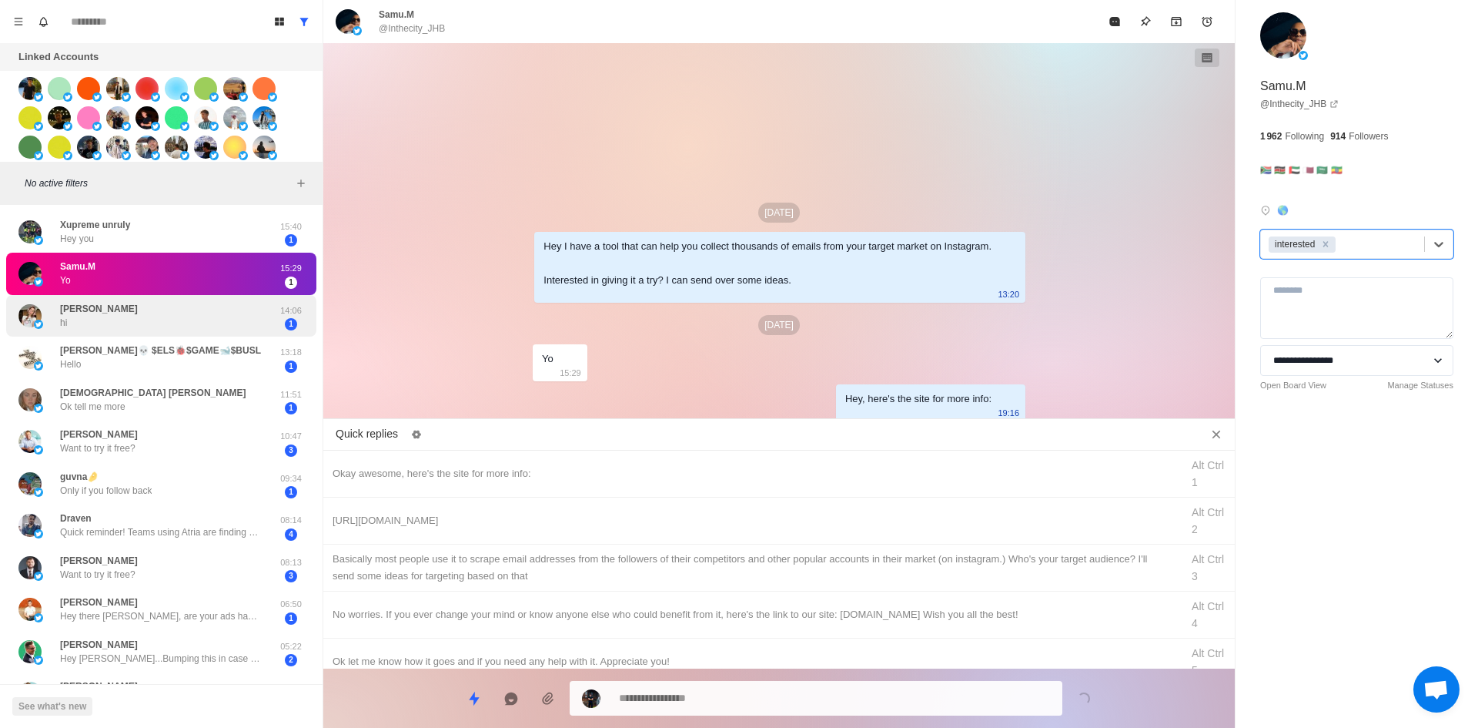
type textarea "*"
drag, startPoint x: 594, startPoint y: 506, endPoint x: 648, endPoint y: 570, distance: 84.2
click at [594, 506] on div "[URL][DOMAIN_NAME] Alt Ctrl 2" at bounding box center [779, 520] width 912 height 47
type textarea "**********"
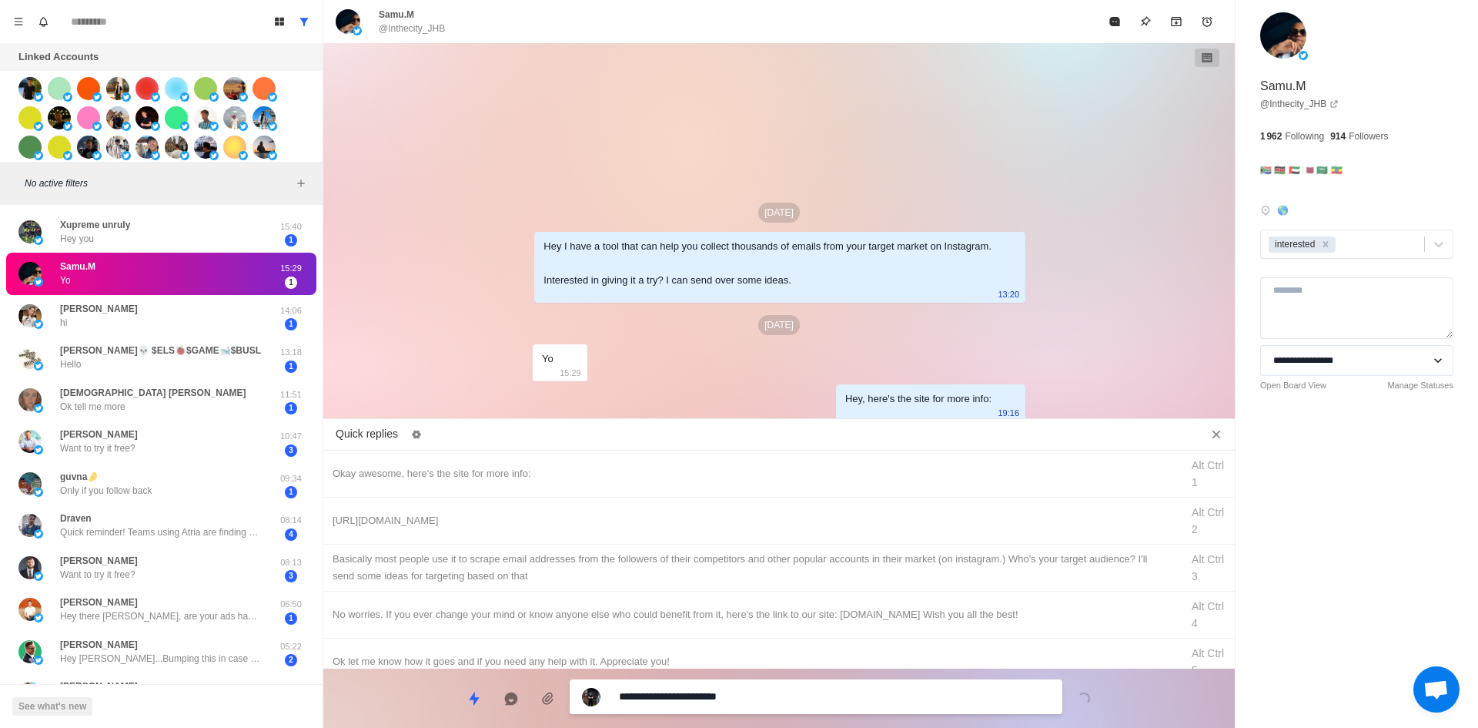
click at [724, 691] on textarea "**********" at bounding box center [834, 696] width 431 height 22
type textarea "*"
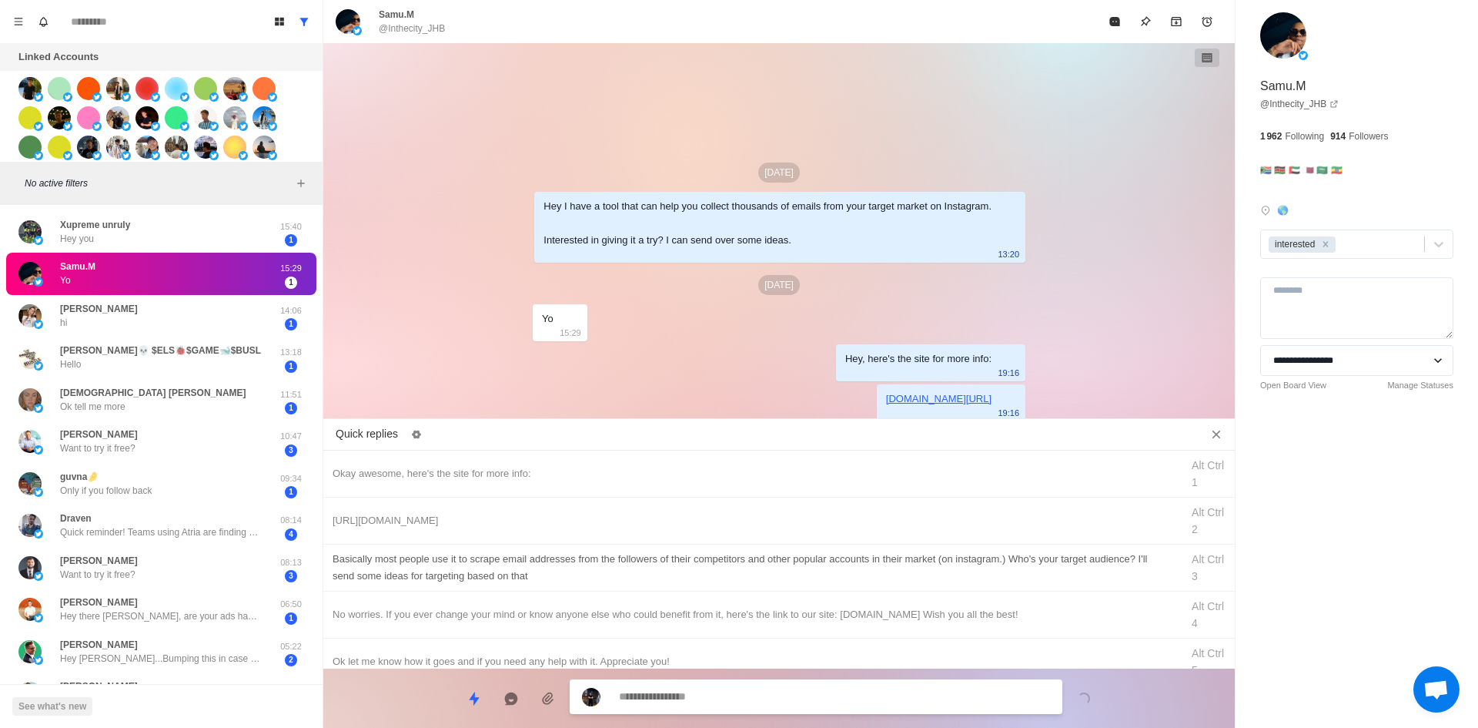
type textarea "*"
drag, startPoint x: 687, startPoint y: 557, endPoint x: 739, endPoint y: 667, distance: 120.9
click at [689, 558] on div "​​Basically most people use it to scrape email addresses from the followers of …" at bounding box center [752, 567] width 839 height 34
type textarea "**********"
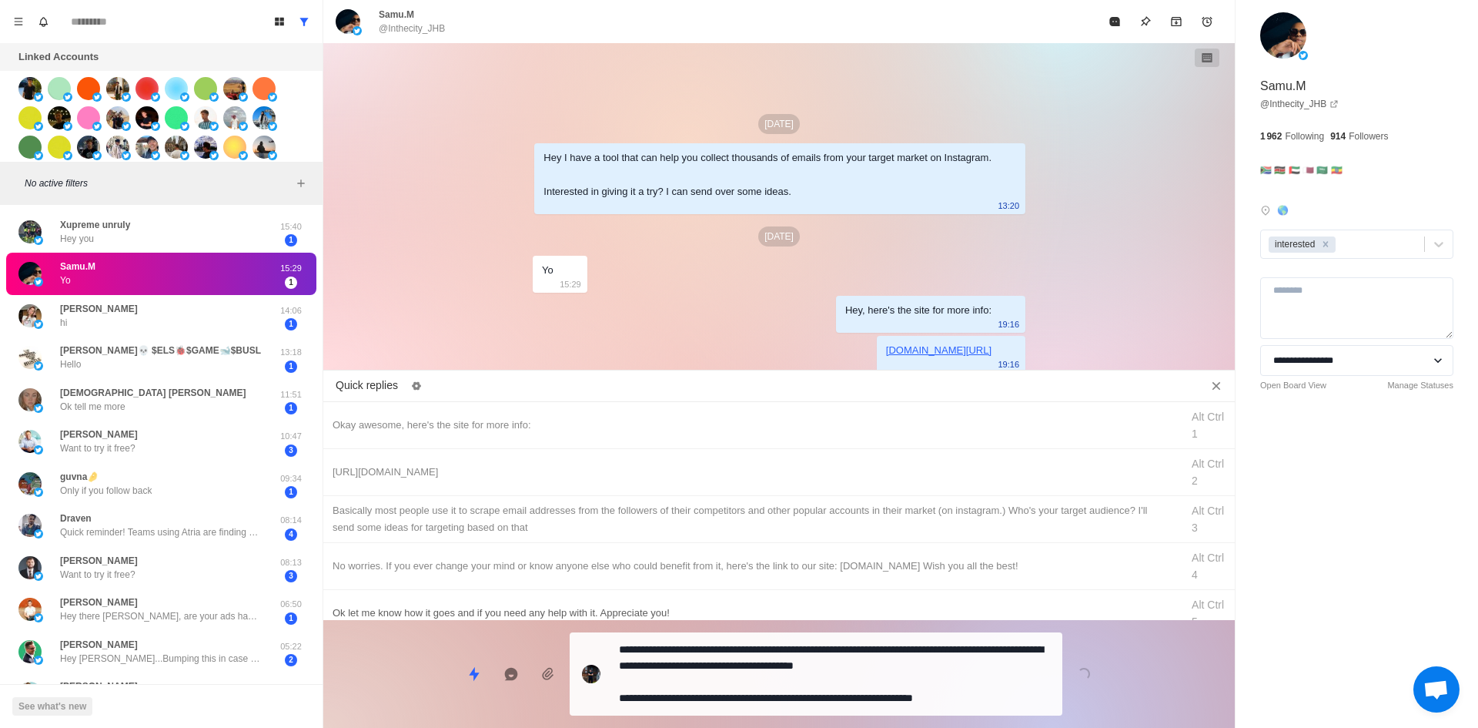
drag, startPoint x: 744, startPoint y: 675, endPoint x: 753, endPoint y: 666, distance: 13.1
click at [745, 675] on div "**********" at bounding box center [779, 667] width 912 height 95
type textarea "*"
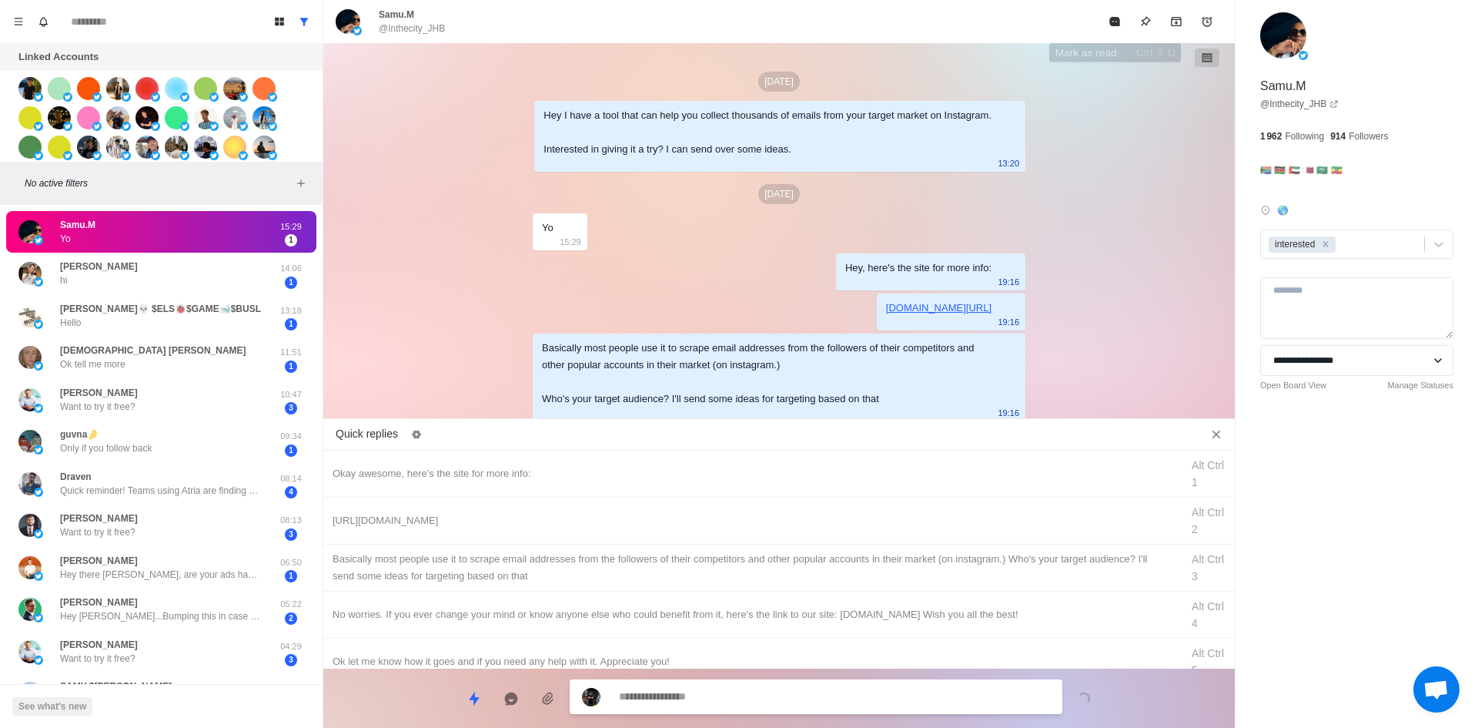
drag, startPoint x: 1123, startPoint y: 20, endPoint x: 1011, endPoint y: 183, distance: 198.2
click at [1122, 23] on button "Mark as read" at bounding box center [1114, 21] width 31 height 31
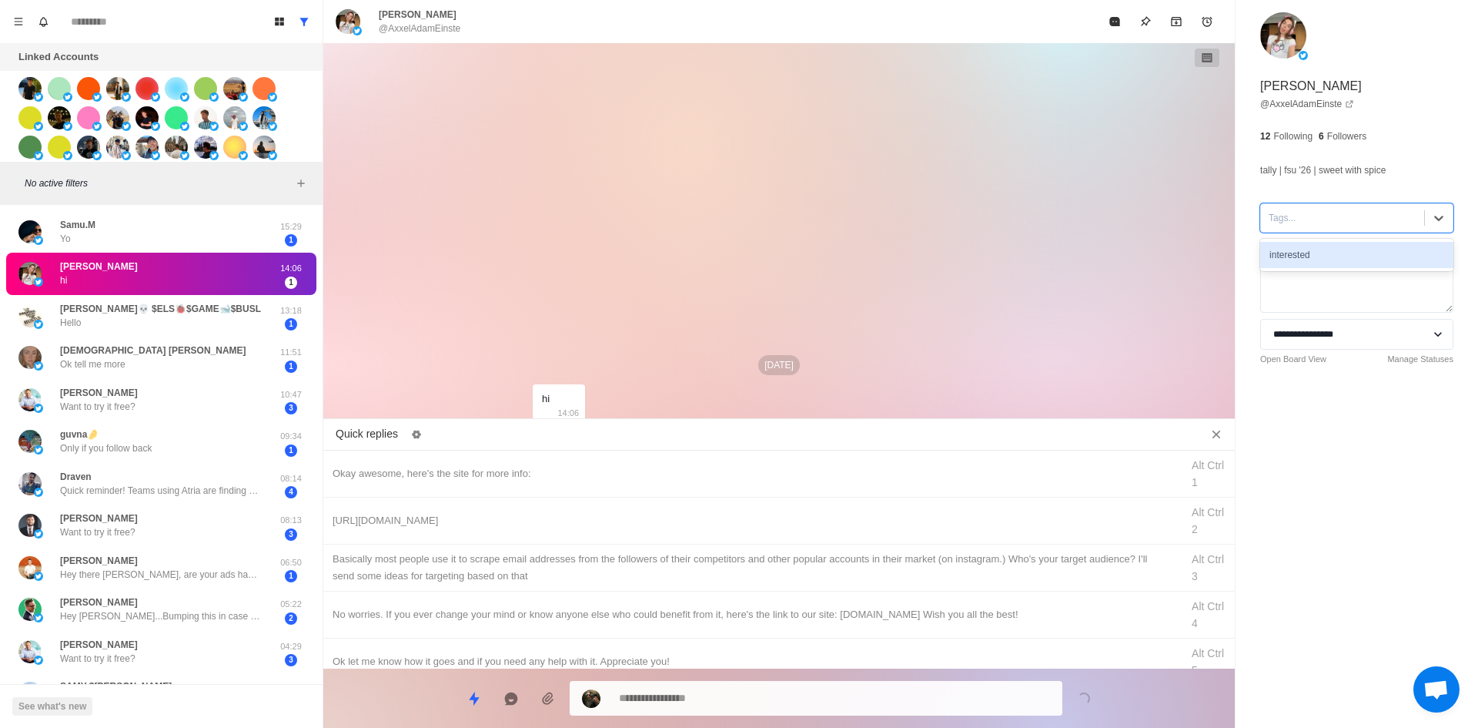
drag, startPoint x: 1306, startPoint y: 221, endPoint x: 1310, endPoint y: 234, distance: 13.6
click at [1307, 223] on div at bounding box center [1343, 217] width 148 height 17
click at [1102, 25] on button "Mark as read" at bounding box center [1114, 21] width 31 height 31
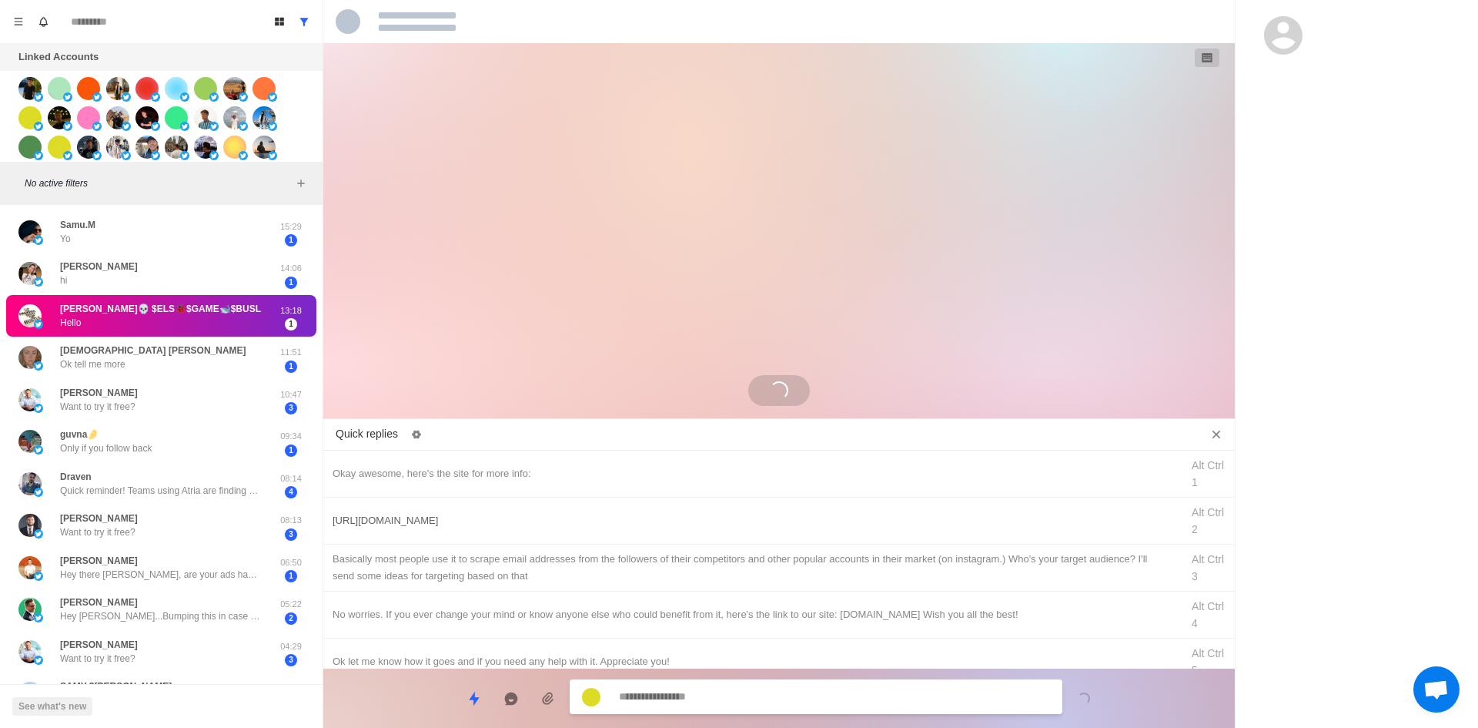
type textarea "*"
click at [669, 463] on div "Okay awesome, here's the site for more info: Alt Ctrl 1" at bounding box center [779, 473] width 912 height 47
type textarea "**********"
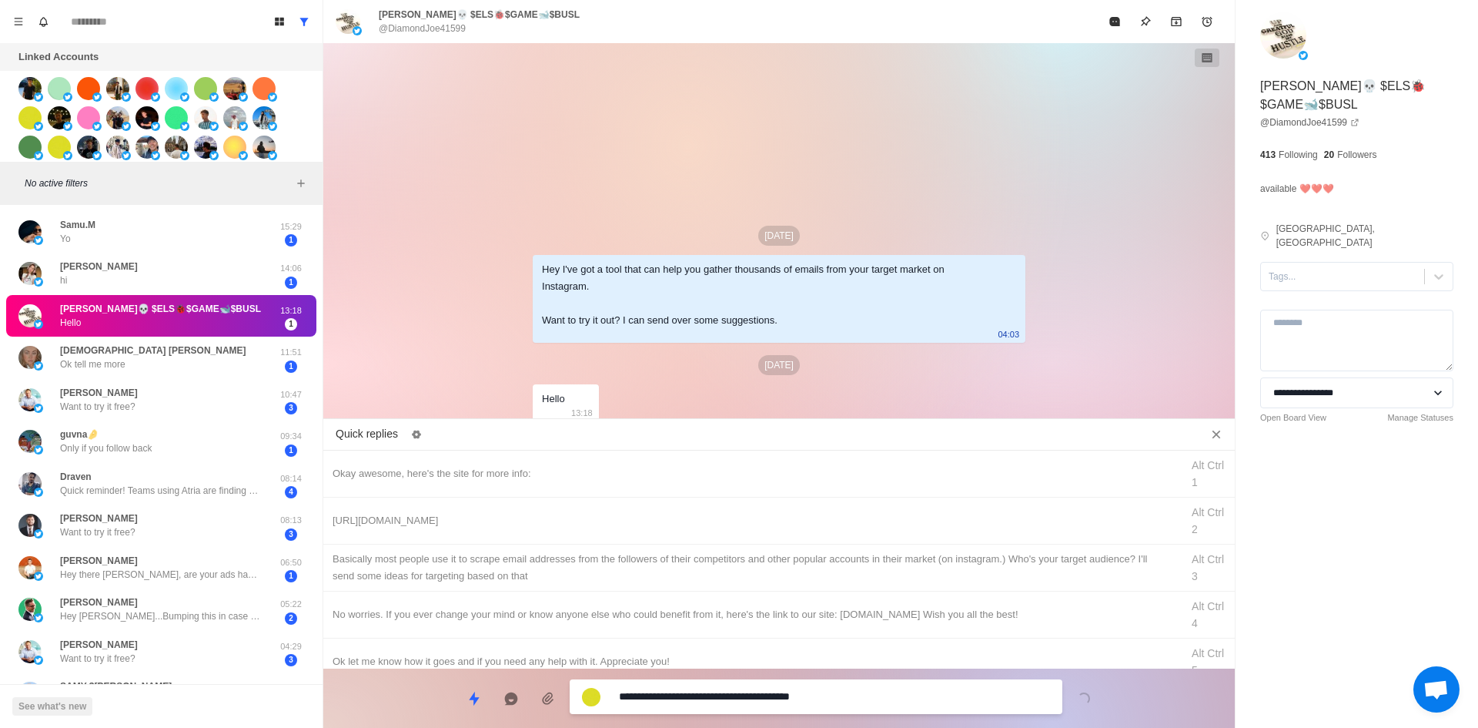
drag, startPoint x: 690, startPoint y: 701, endPoint x: 357, endPoint y: 727, distance: 333.6
click at [357, 727] on div "Quick replies Okay awesome, here's the site for more info: Alt Ctrl 1 [URL][DOM…" at bounding box center [779, 576] width 912 height 304
type textarea "*"
type textarea "**********"
type textarea "*"
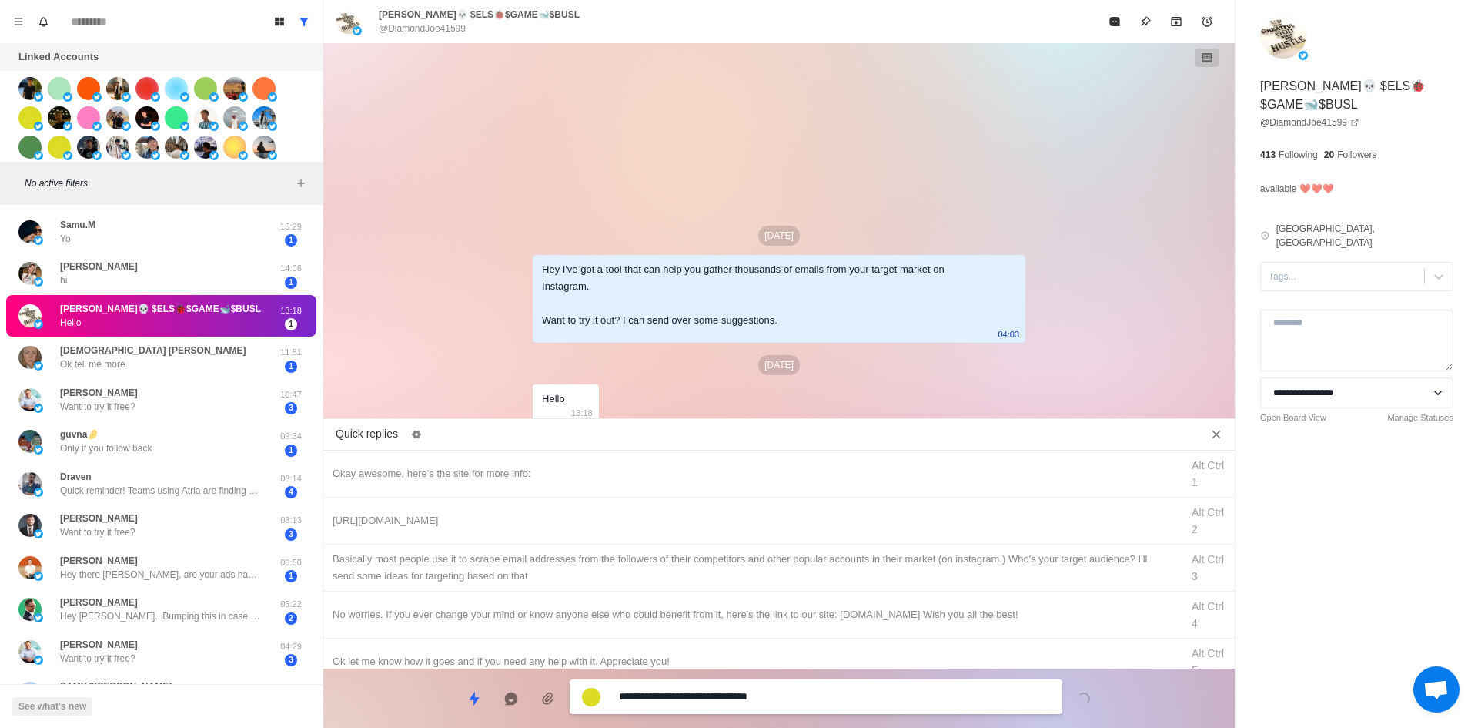
type textarea "**********"
type textarea "*"
type textarea "**********"
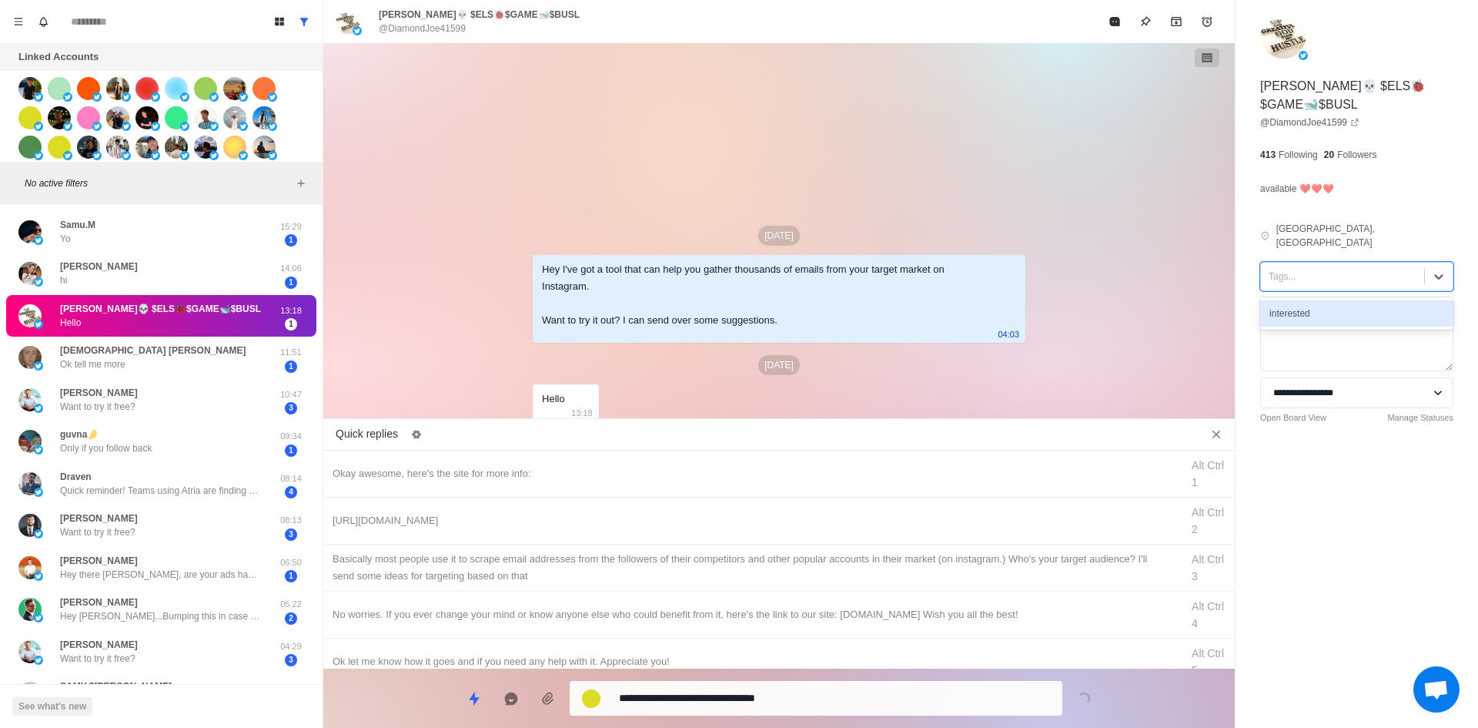
drag, startPoint x: 1320, startPoint y: 268, endPoint x: 1339, endPoint y: 299, distance: 35.9
click at [1320, 269] on div at bounding box center [1343, 276] width 148 height 17
click at [1339, 300] on div "interested" at bounding box center [1356, 313] width 193 height 26
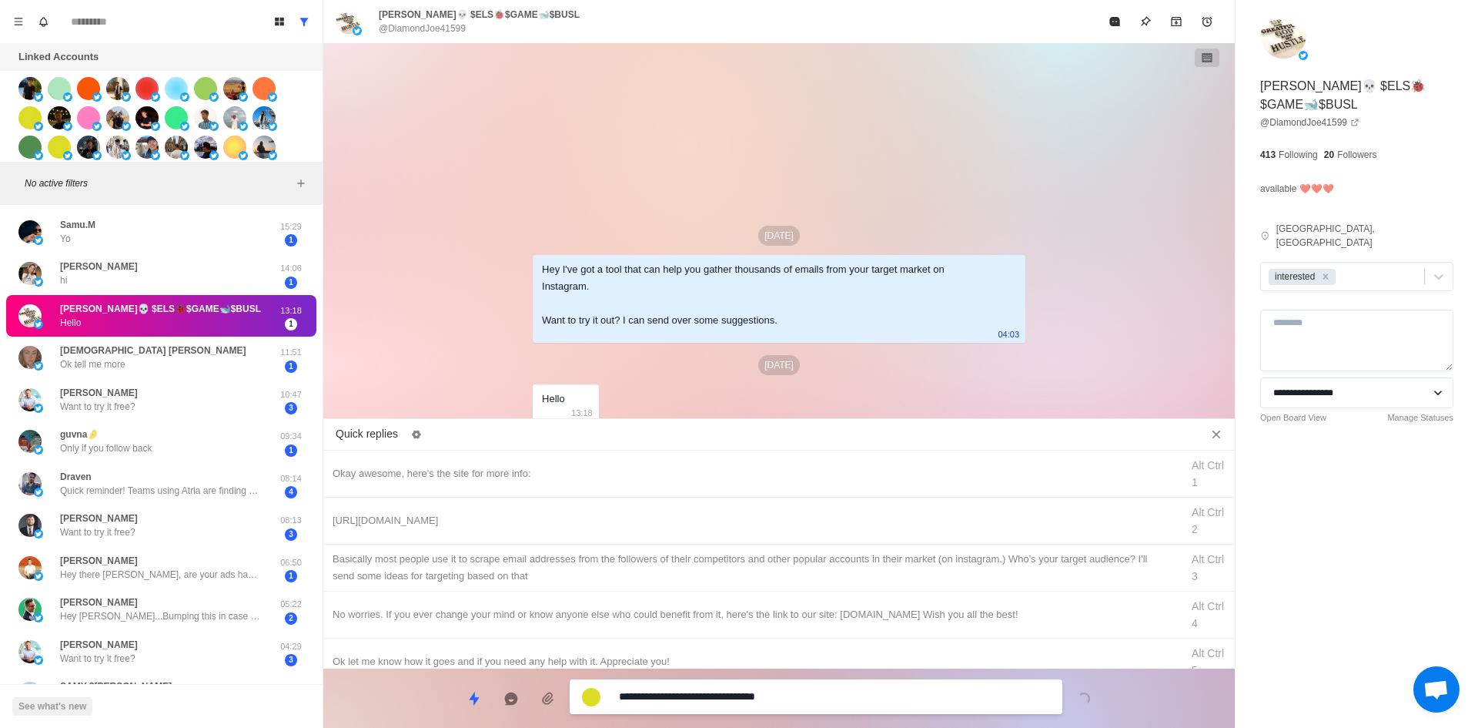
click at [723, 707] on textarea "**********" at bounding box center [834, 696] width 431 height 22
drag, startPoint x: 731, startPoint y: 704, endPoint x: 710, endPoint y: 671, distance: 39.1
click at [731, 704] on textarea "**********" at bounding box center [834, 696] width 431 height 22
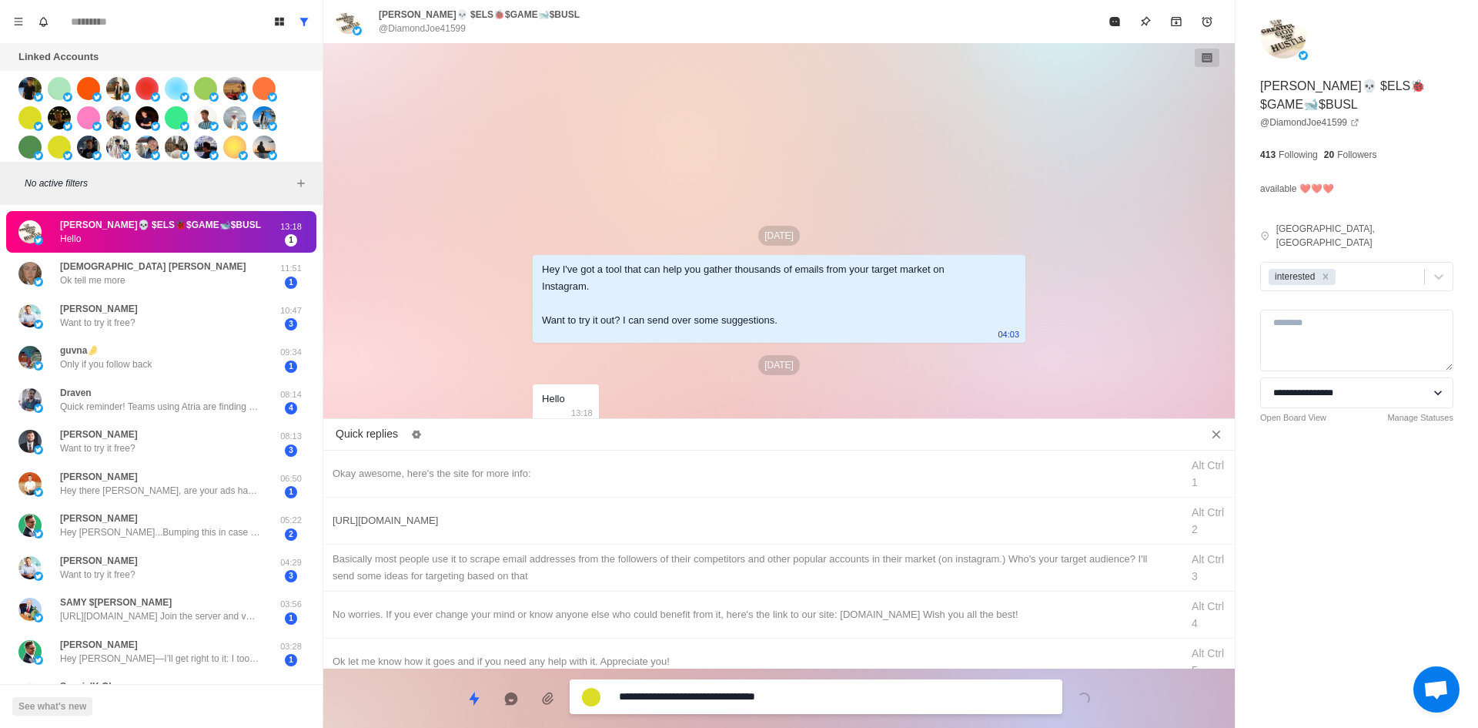
type textarea "*"
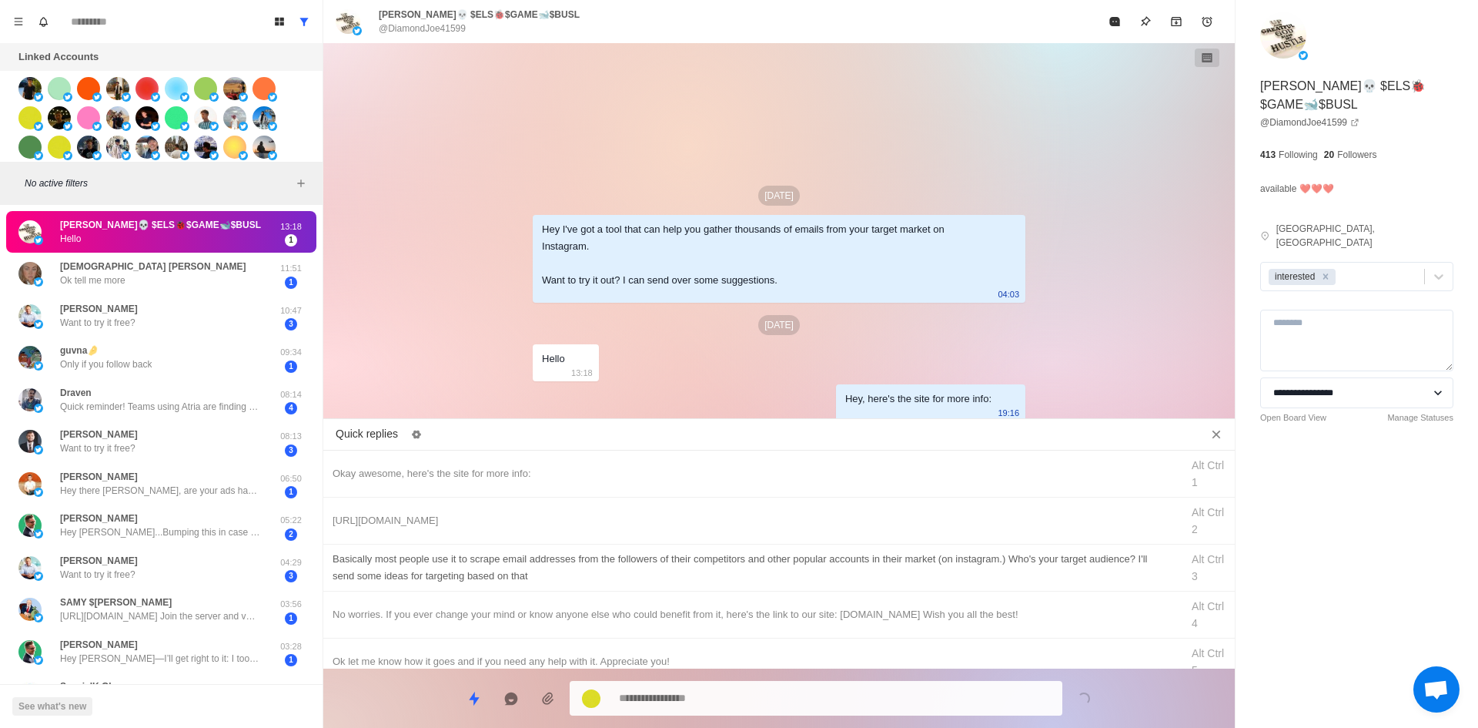
drag, startPoint x: 686, startPoint y: 514, endPoint x: 687, endPoint y: 574, distance: 60.1
click at [686, 517] on div "[URL][DOMAIN_NAME]" at bounding box center [752, 520] width 839 height 17
type textarea "**********"
click at [706, 700] on textarea "**********" at bounding box center [834, 698] width 431 height 22
type textarea "*"
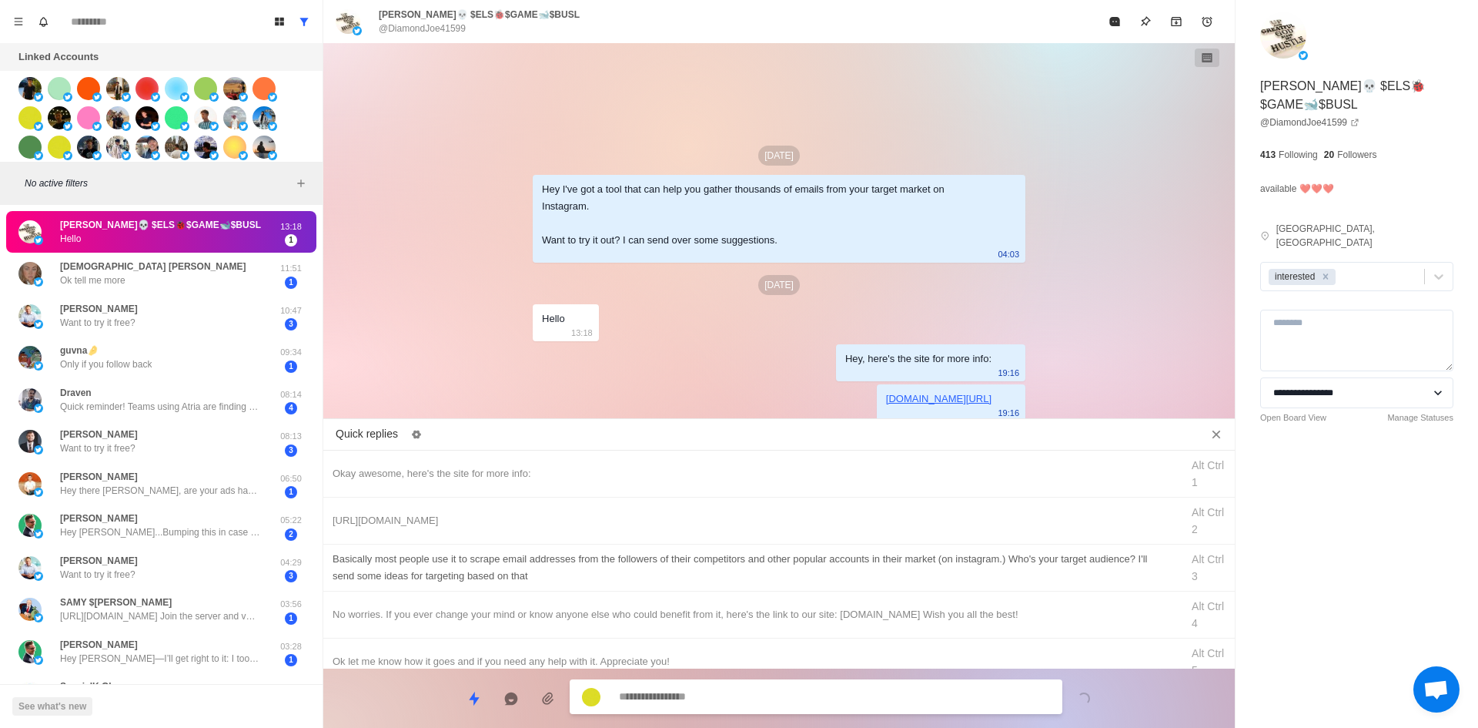
type textarea "*"
drag, startPoint x: 757, startPoint y: 574, endPoint x: 755, endPoint y: 648, distance: 74.7
click at [757, 574] on div "​​Basically most people use it to scrape email addresses from the followers of …" at bounding box center [752, 567] width 839 height 34
type textarea "**********"
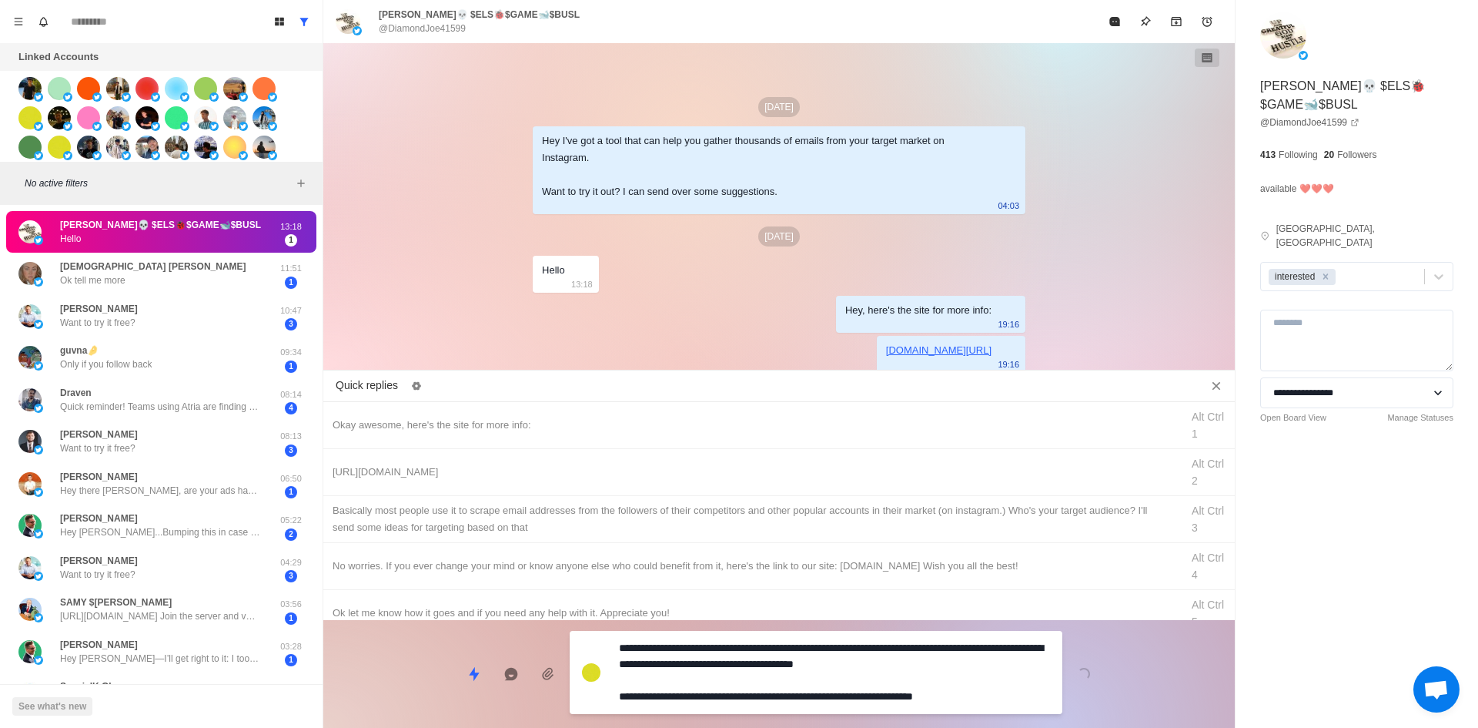
type textarea "*"
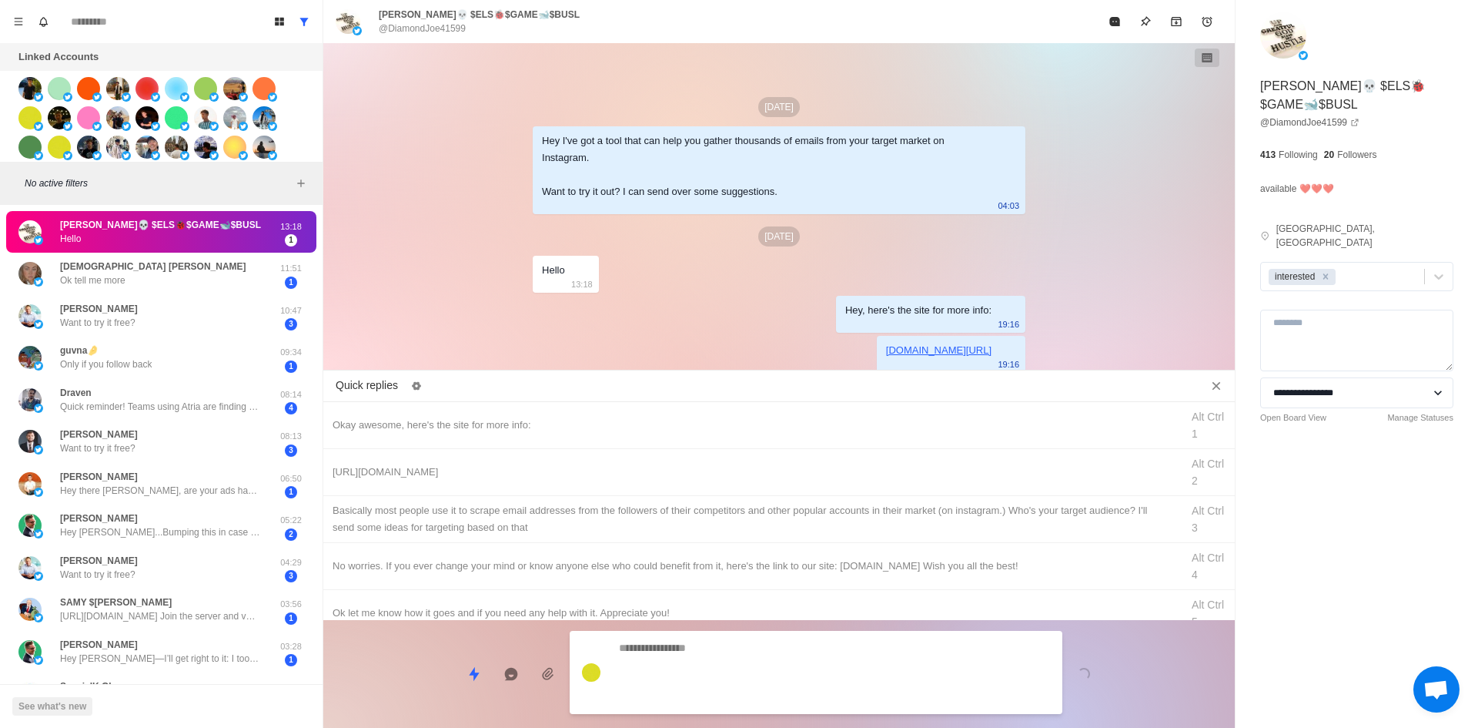
click at [755, 677] on div "Loading..." at bounding box center [779, 667] width 912 height 95
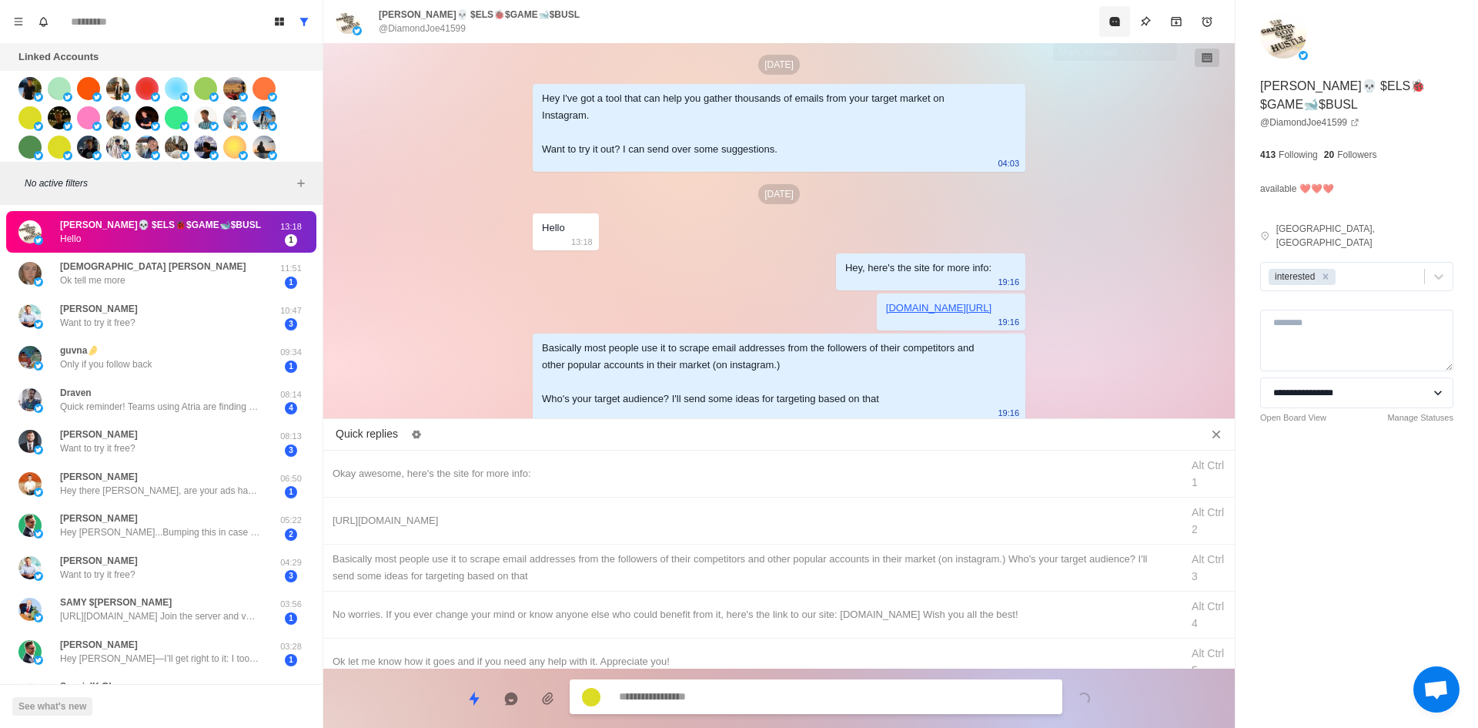
drag, startPoint x: 1104, startPoint y: 18, endPoint x: 863, endPoint y: 277, distance: 353.5
click at [1104, 19] on button "Mark as read" at bounding box center [1114, 21] width 31 height 31
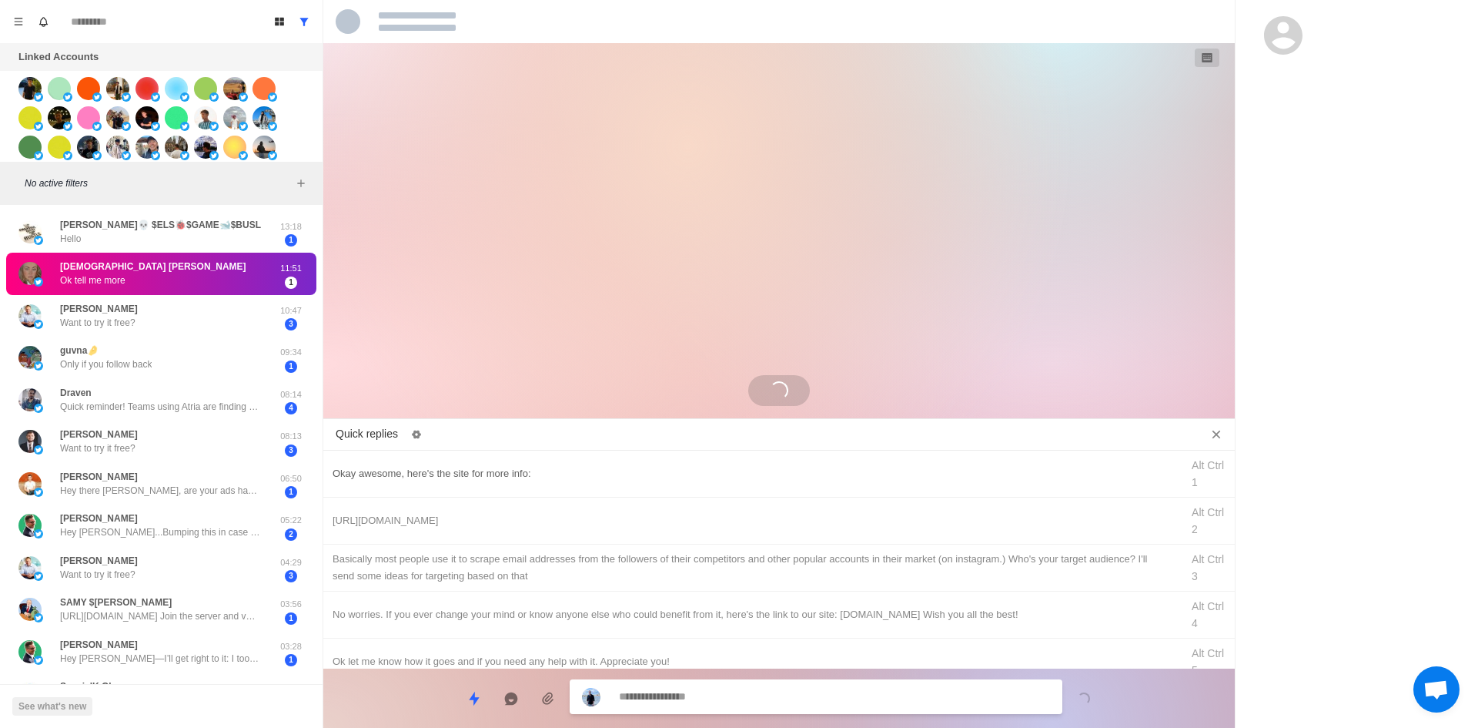
scroll to position [0, 0]
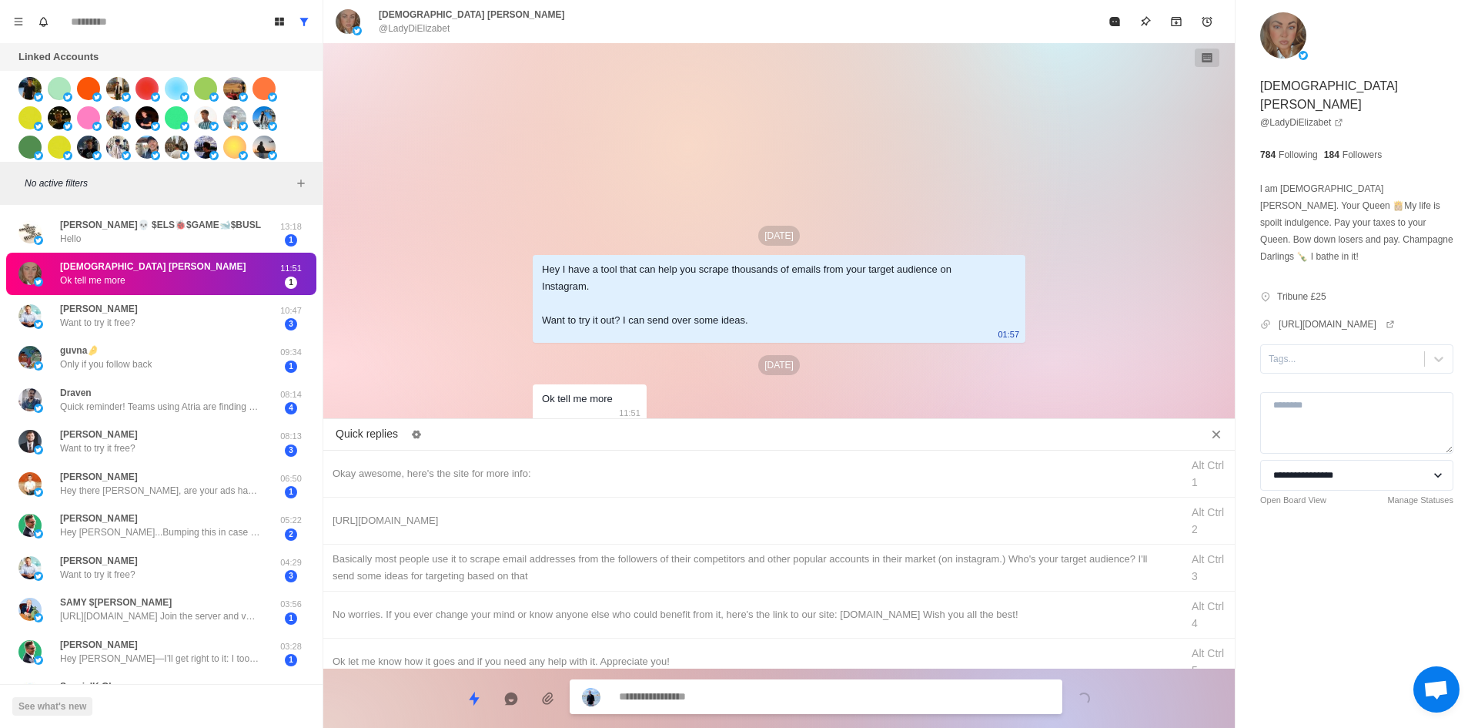
drag, startPoint x: 1285, startPoint y: 326, endPoint x: 1300, endPoint y: 343, distance: 23.5
click at [1285, 350] on div at bounding box center [1343, 358] width 148 height 17
click at [1307, 383] on div "interested" at bounding box center [1356, 396] width 193 height 26
type textarea "*"
click at [663, 461] on div "Okay awesome, here's the site for more info: Alt Ctrl 1" at bounding box center [779, 473] width 912 height 47
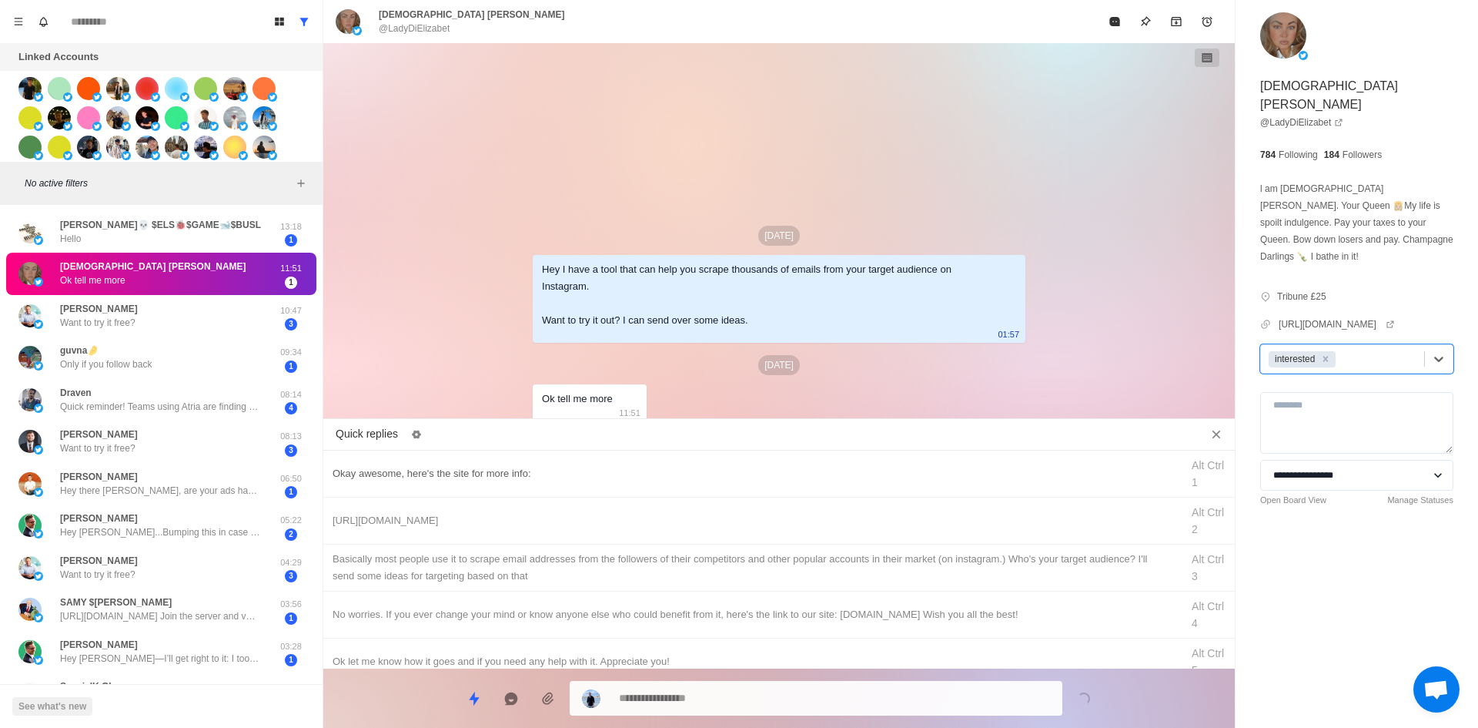
type textarea "**********"
click at [699, 691] on textarea "**********" at bounding box center [834, 696] width 431 height 22
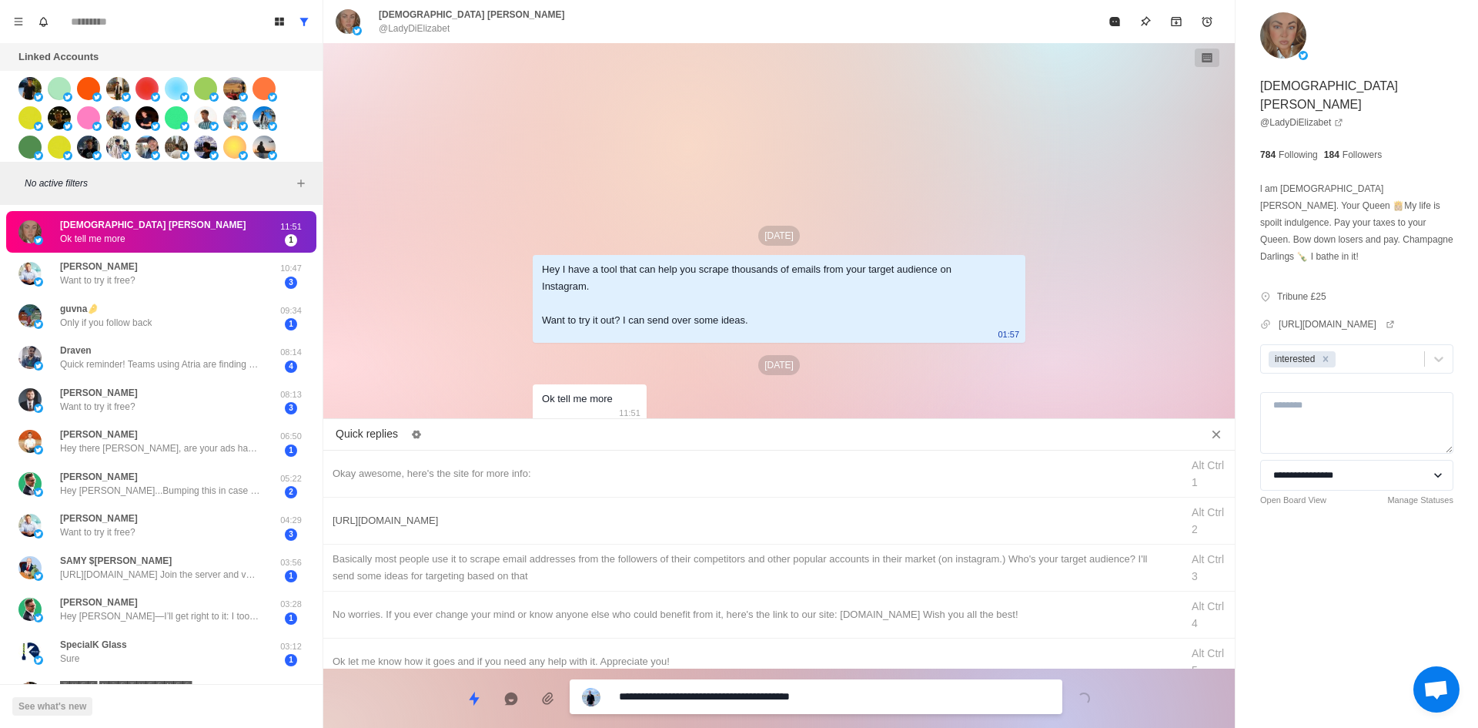
type textarea "*"
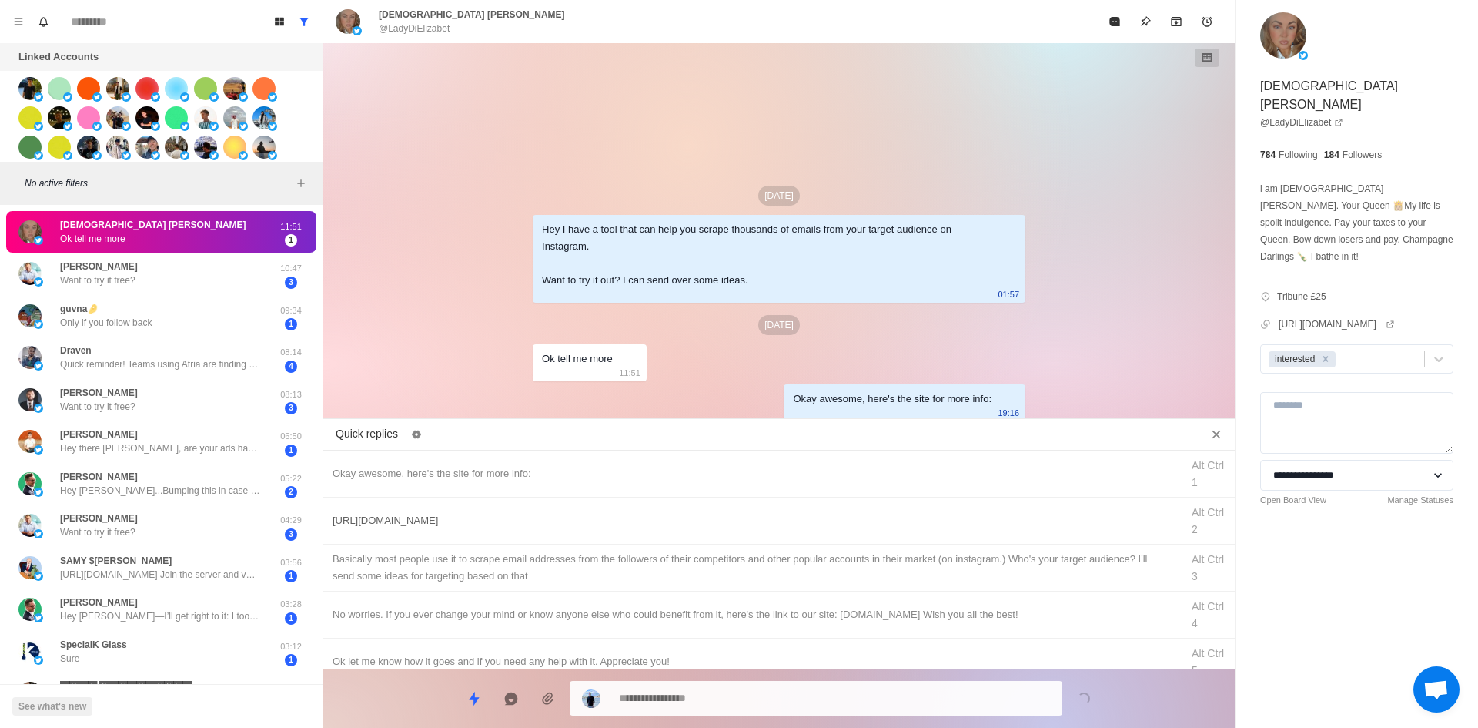
drag, startPoint x: 555, startPoint y: 519, endPoint x: 759, endPoint y: 647, distance: 241.1
click at [556, 520] on div "[URL][DOMAIN_NAME]" at bounding box center [752, 520] width 839 height 17
type textarea "**********"
click at [755, 697] on textarea "**********" at bounding box center [834, 696] width 431 height 22
type textarea "*"
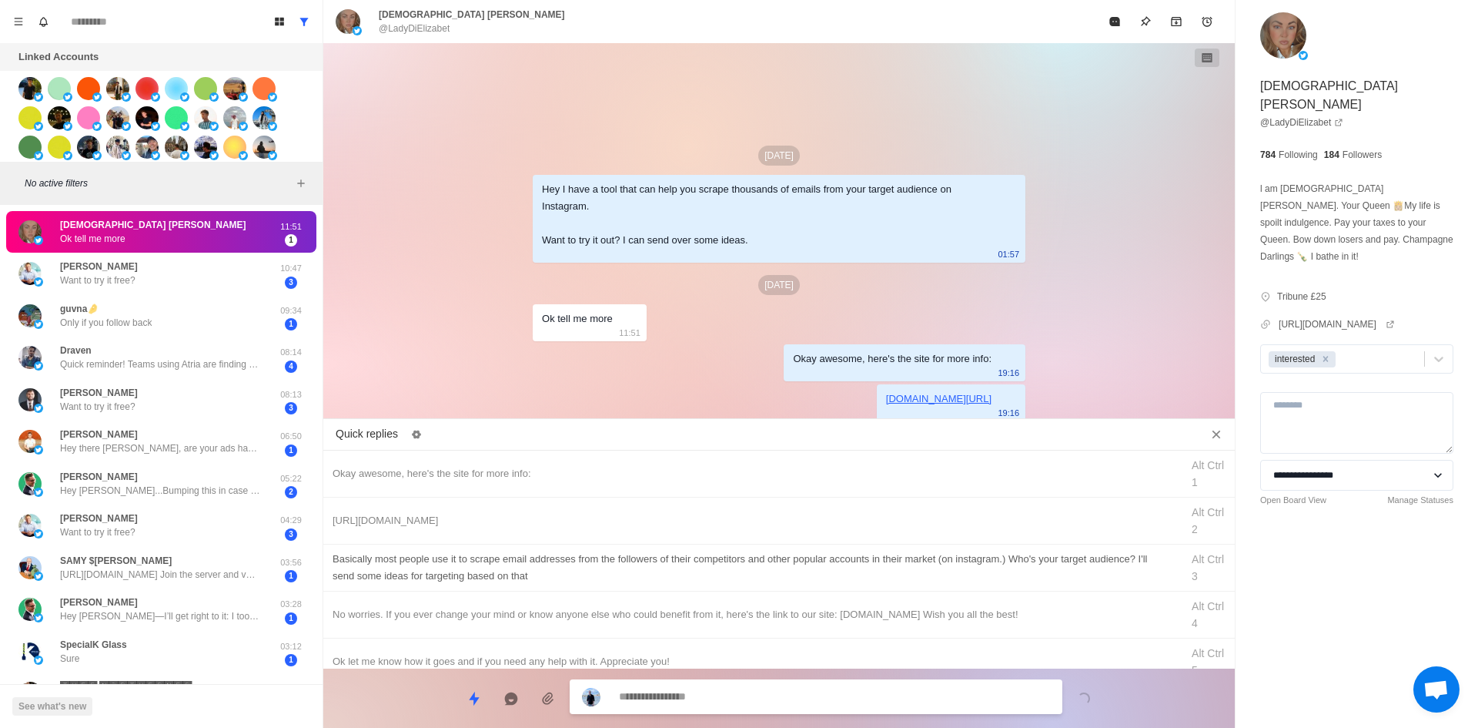
type textarea "*"
click at [671, 556] on div "​​Basically most people use it to scrape email addresses from the followers of …" at bounding box center [752, 567] width 839 height 34
type textarea "**********"
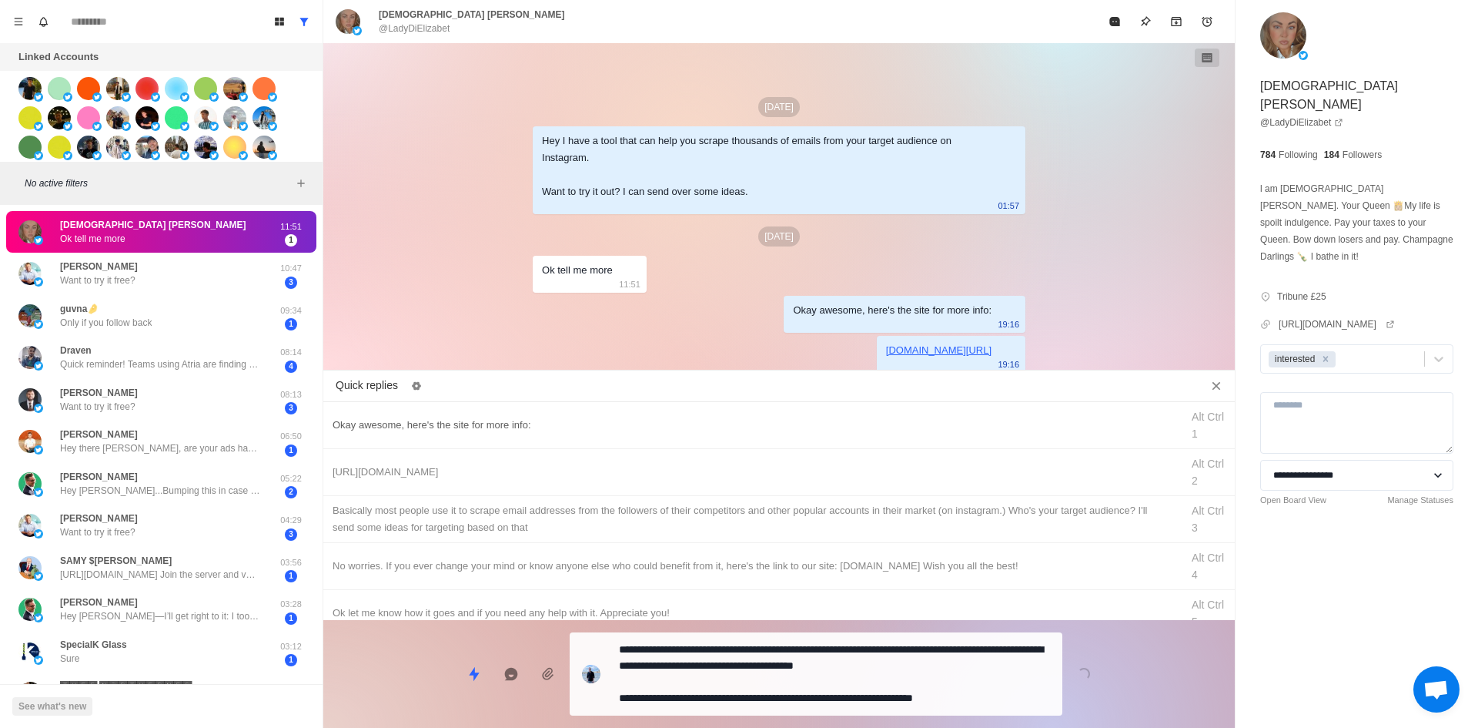
drag, startPoint x: 750, startPoint y: 691, endPoint x: 895, endPoint y: 473, distance: 260.9
click at [750, 691] on textarea "**********" at bounding box center [834, 673] width 431 height 71
type textarea "*"
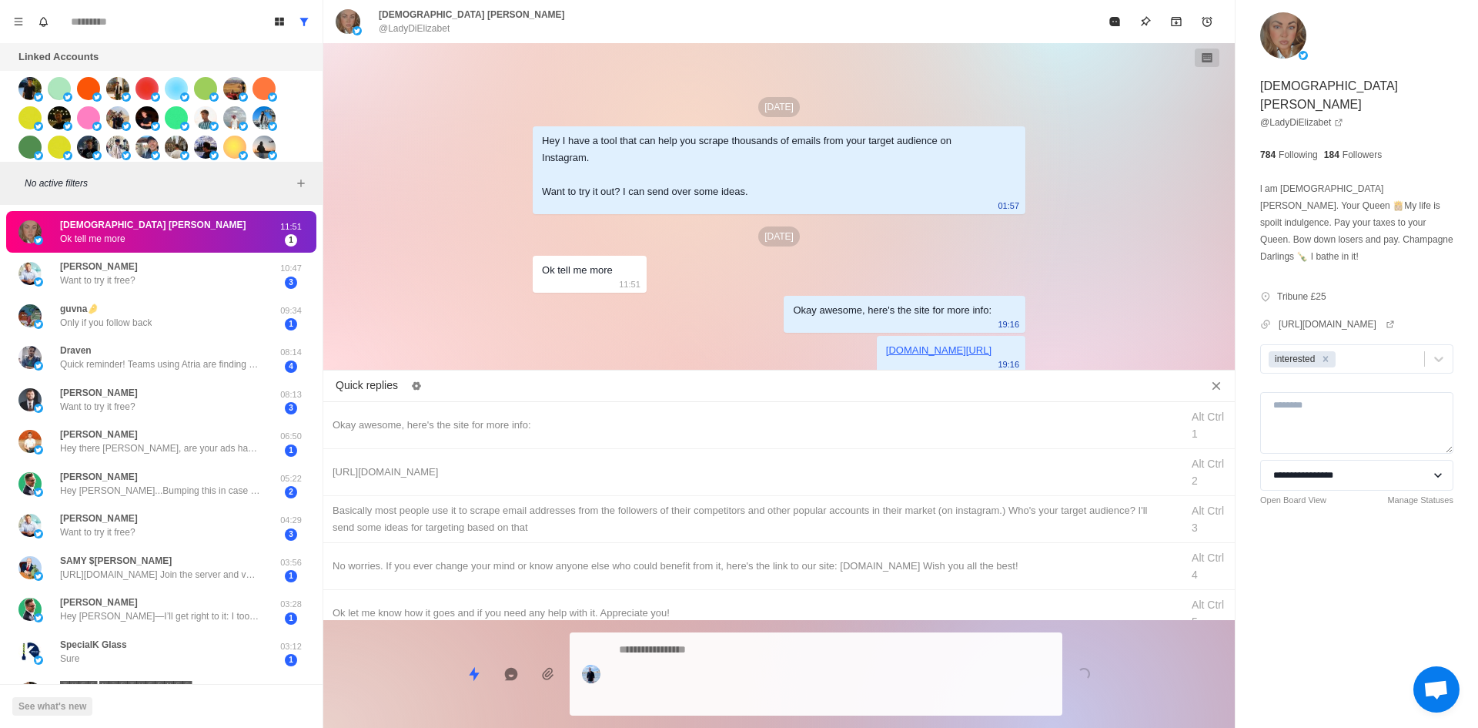
scroll to position [10, 0]
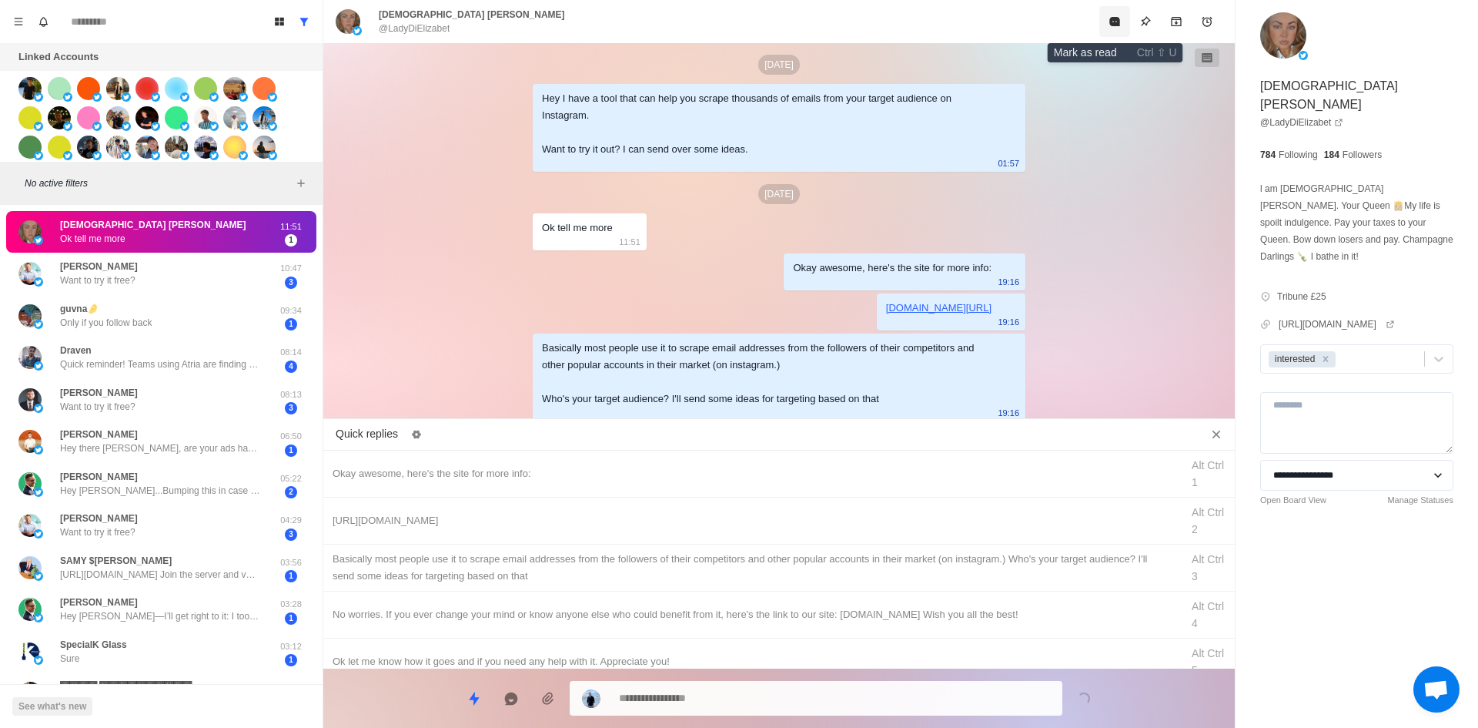
click at [1112, 21] on icon "Mark as read" at bounding box center [1114, 21] width 10 height 9
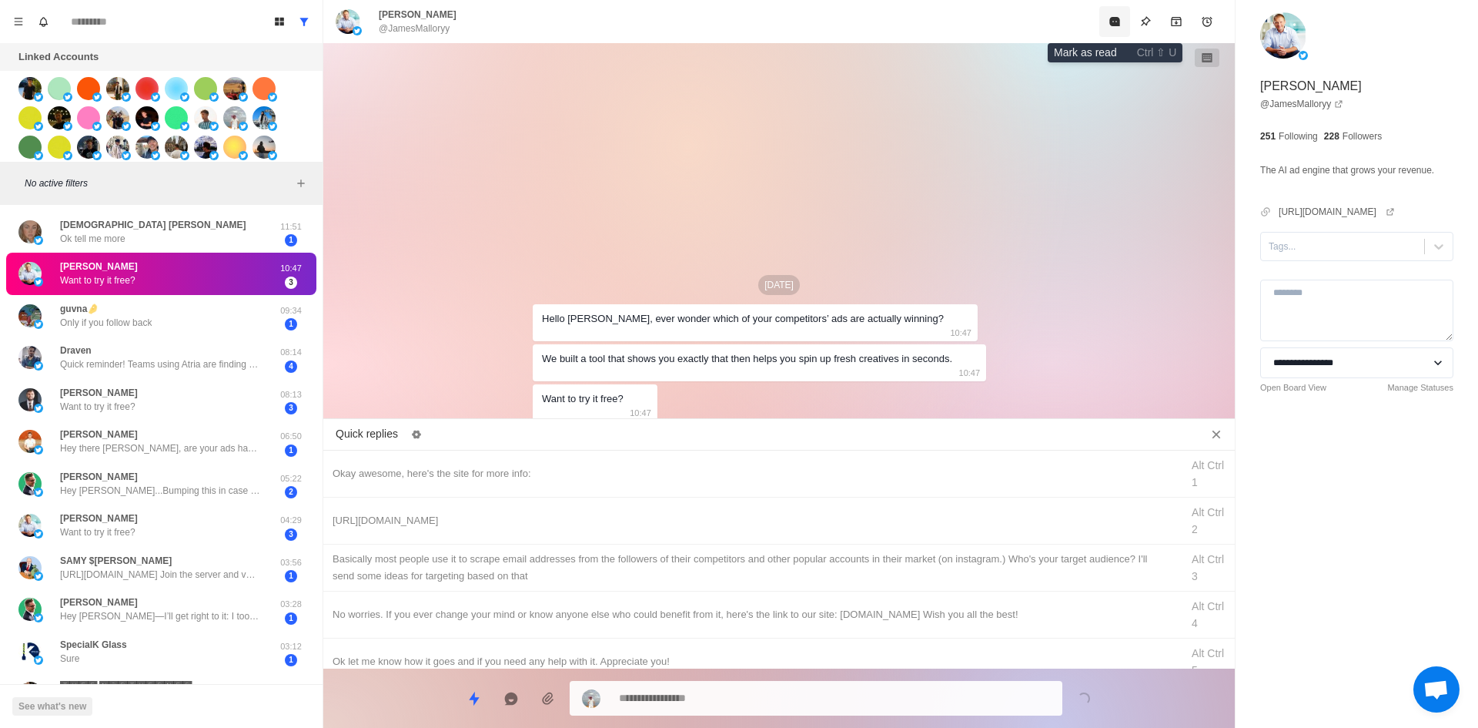
click at [1106, 17] on button "Mark as read" at bounding box center [1114, 21] width 31 height 31
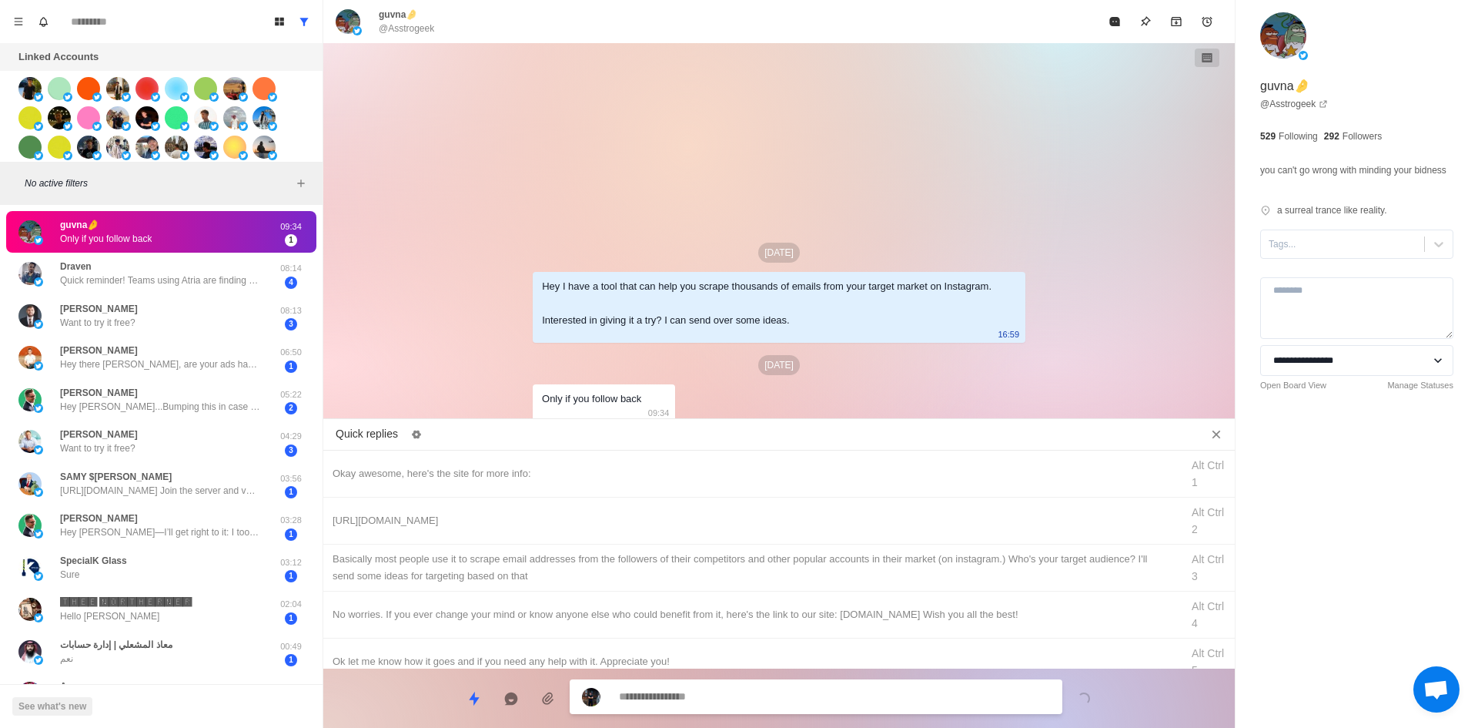
click at [784, 696] on textarea at bounding box center [834, 696] width 431 height 22
type textarea "*"
type textarea "**"
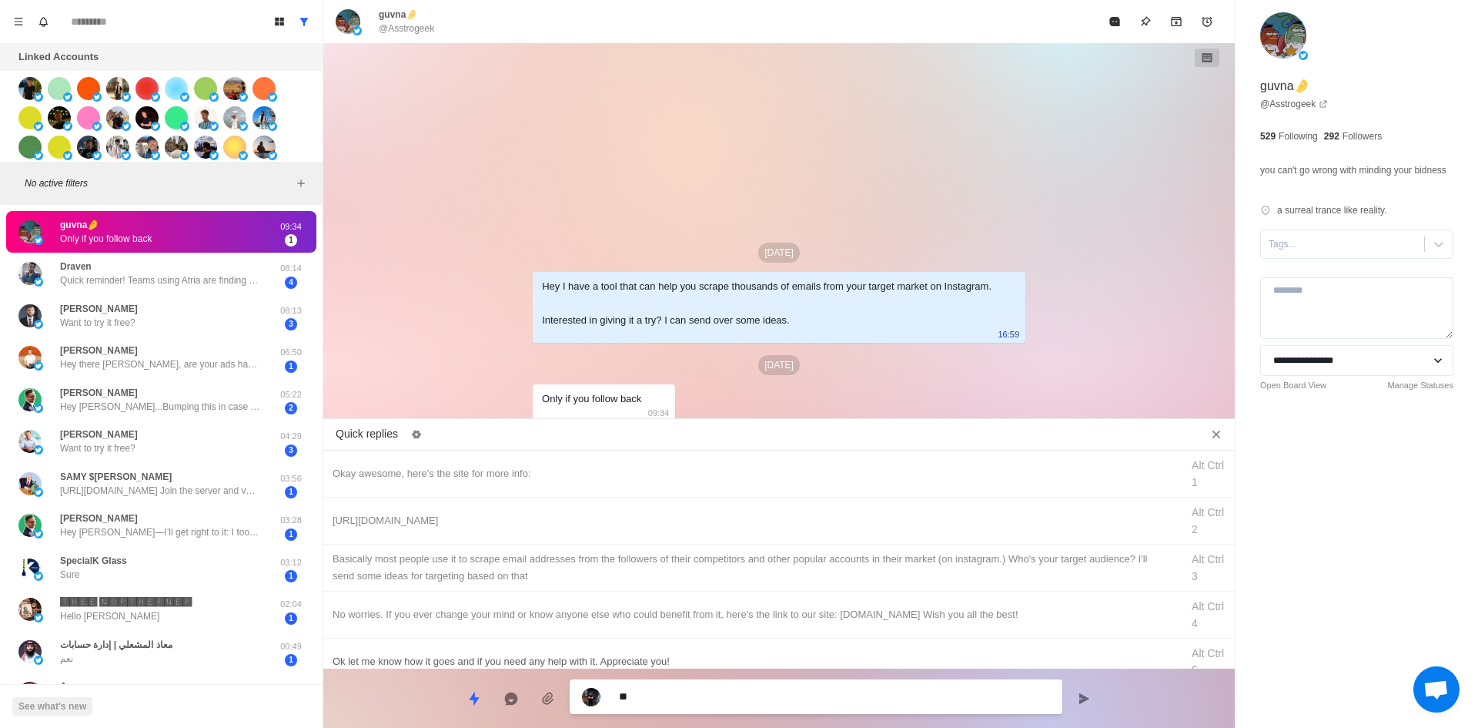
type textarea "*"
type textarea "***"
type textarea "*"
type textarea "***"
type textarea "*"
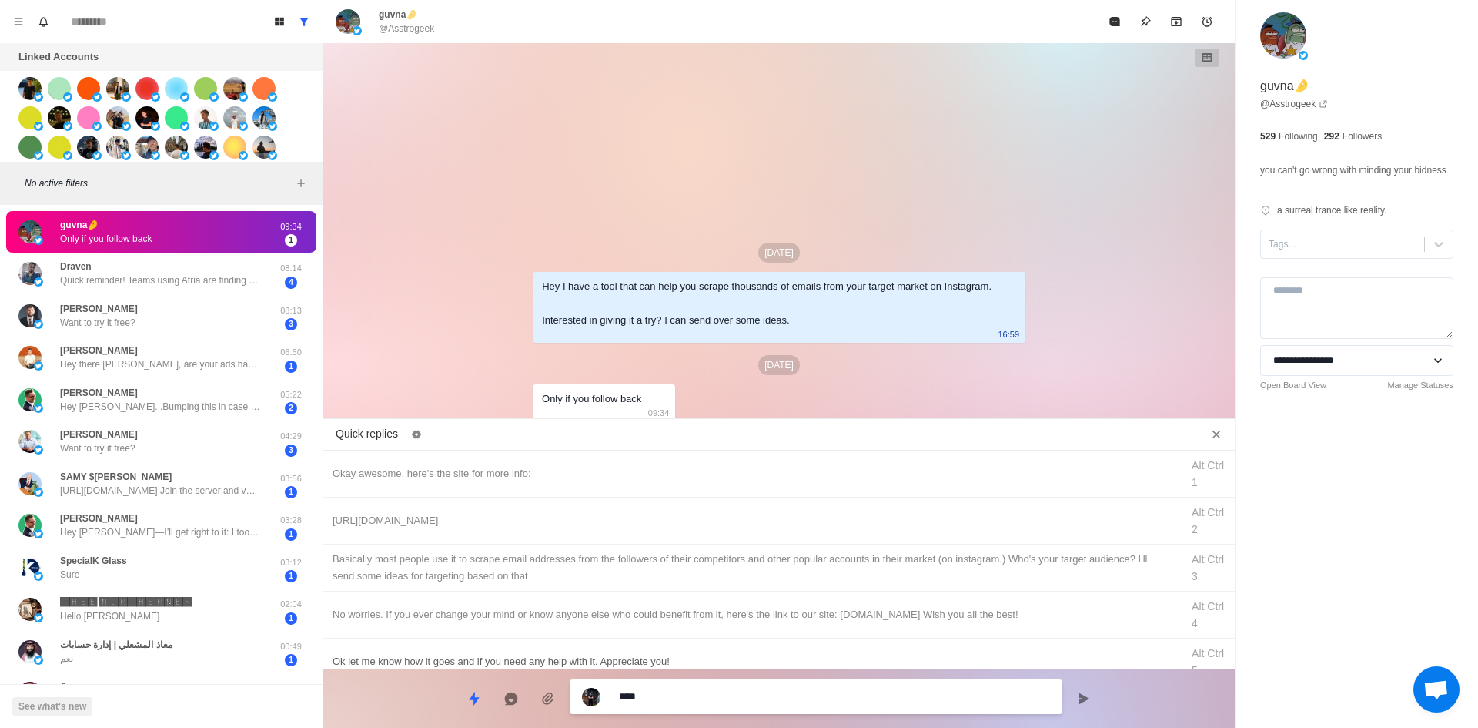
type textarea "*****"
type textarea "*"
type textarea "******"
type textarea "*"
type textarea "*******"
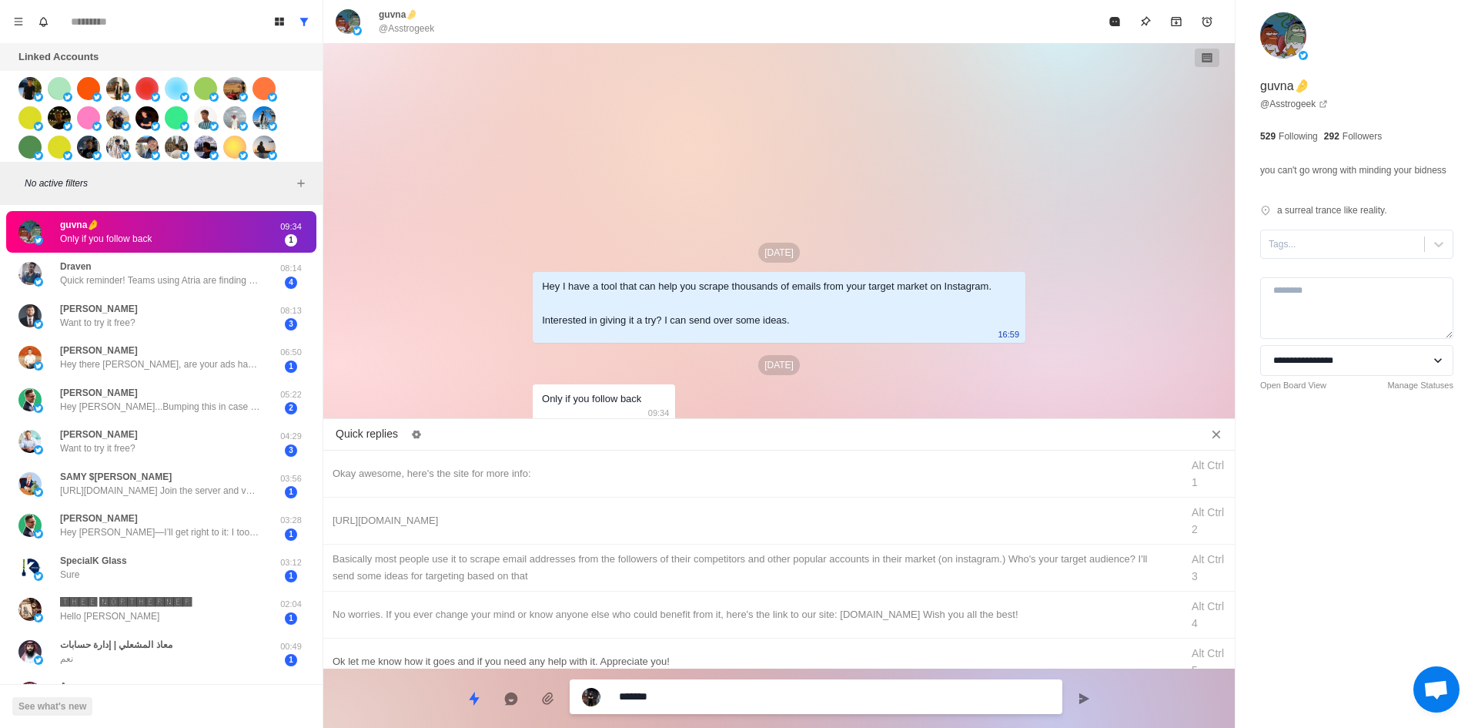
type textarea "*"
type textarea "*******"
type textarea "*"
type textarea "*********"
type textarea "*"
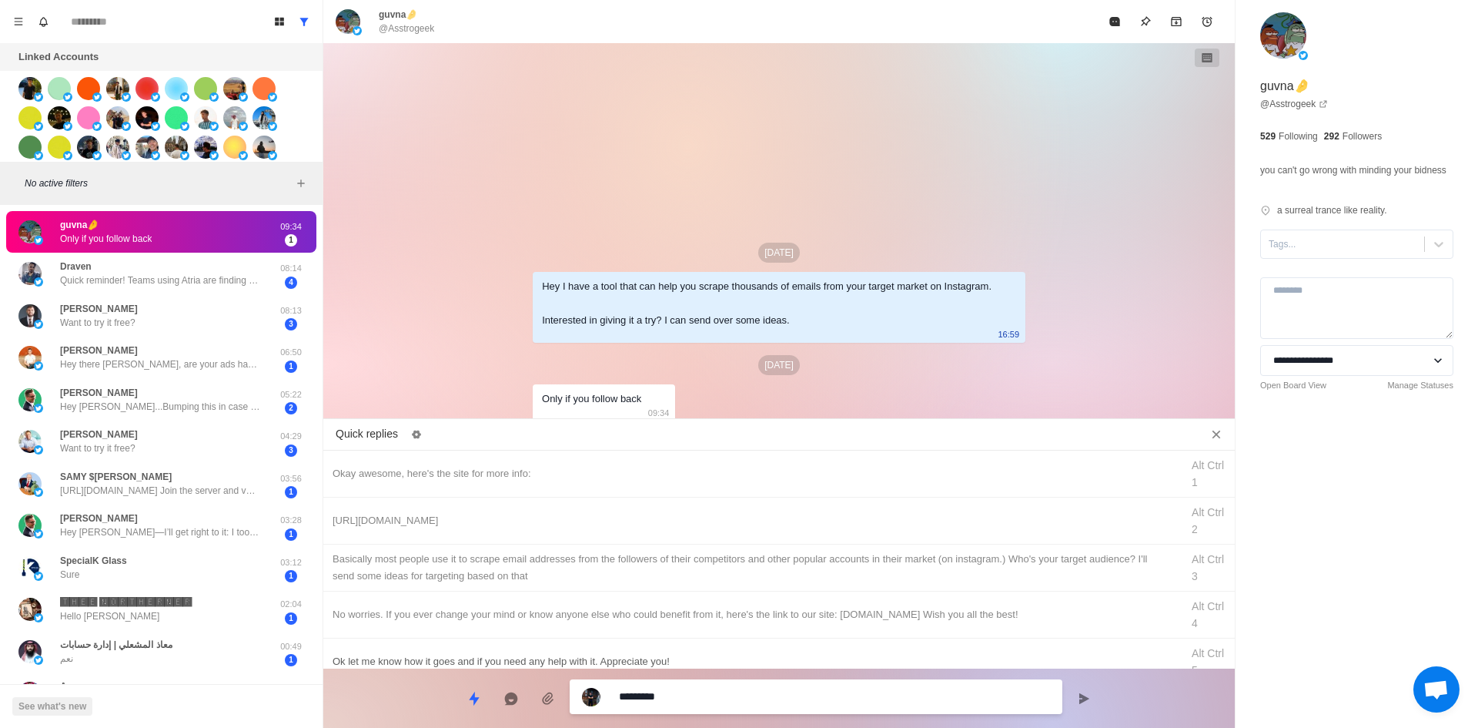
type textarea "**********"
type textarea "*"
type textarea "**********"
type textarea "*"
type textarea "**********"
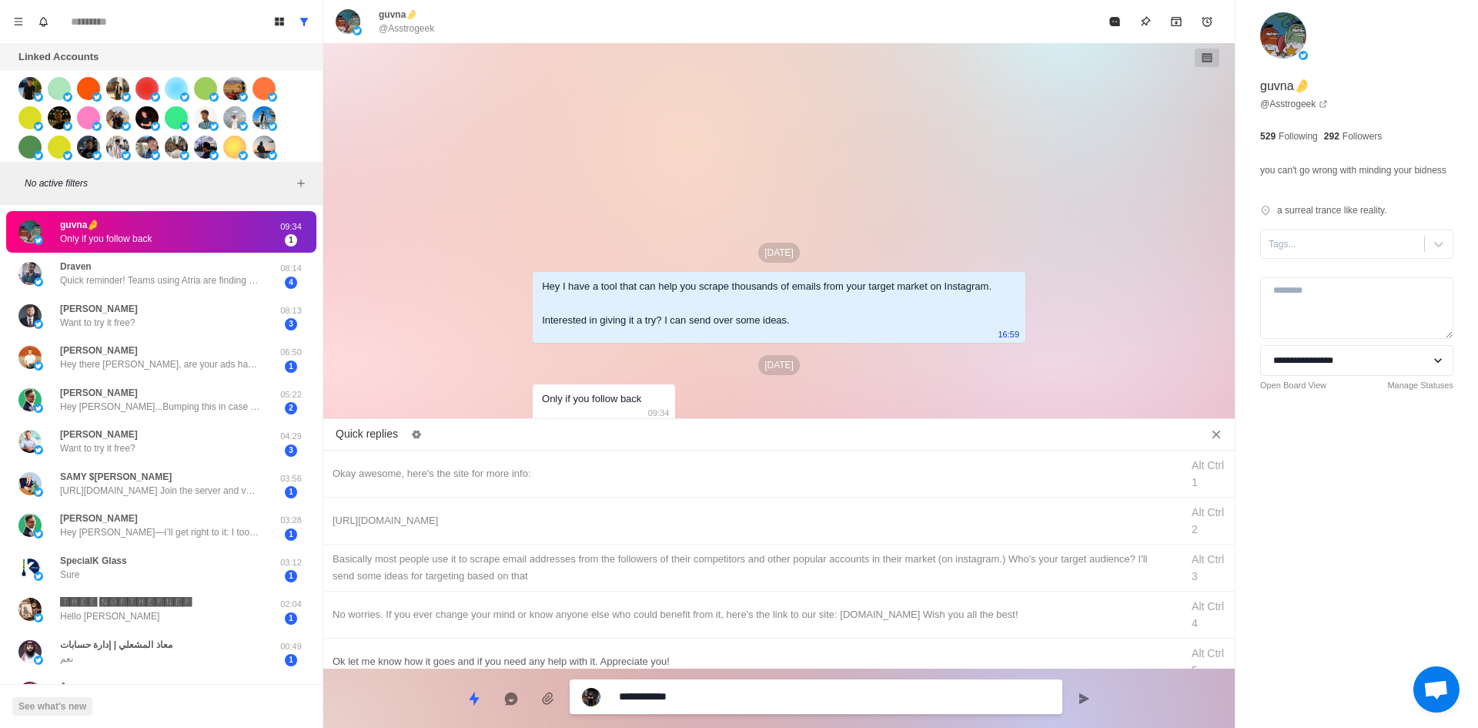
type textarea "*"
type textarea "**********"
type textarea "*"
type textarea "**********"
type textarea "*"
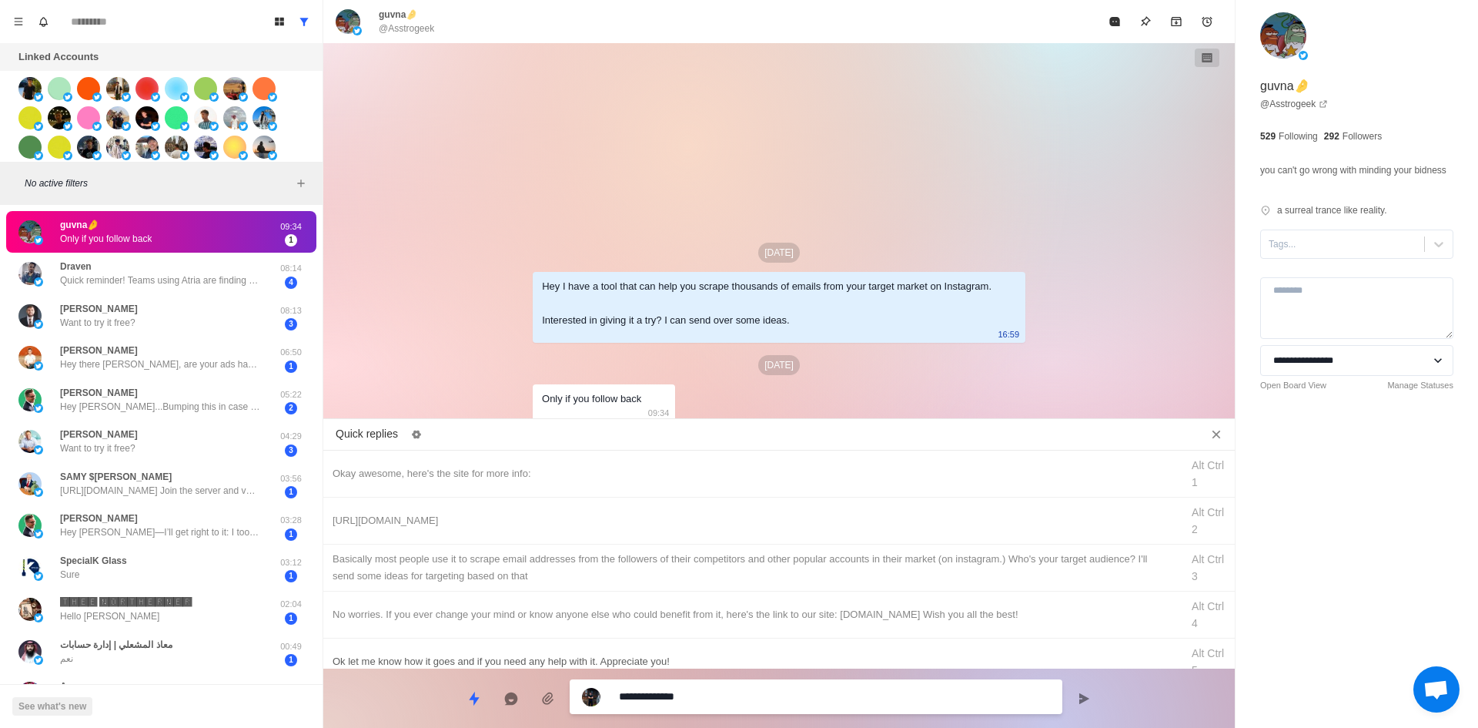
type textarea "**********"
type textarea "*"
type textarea "**********"
type textarea "*"
type textarea "**********"
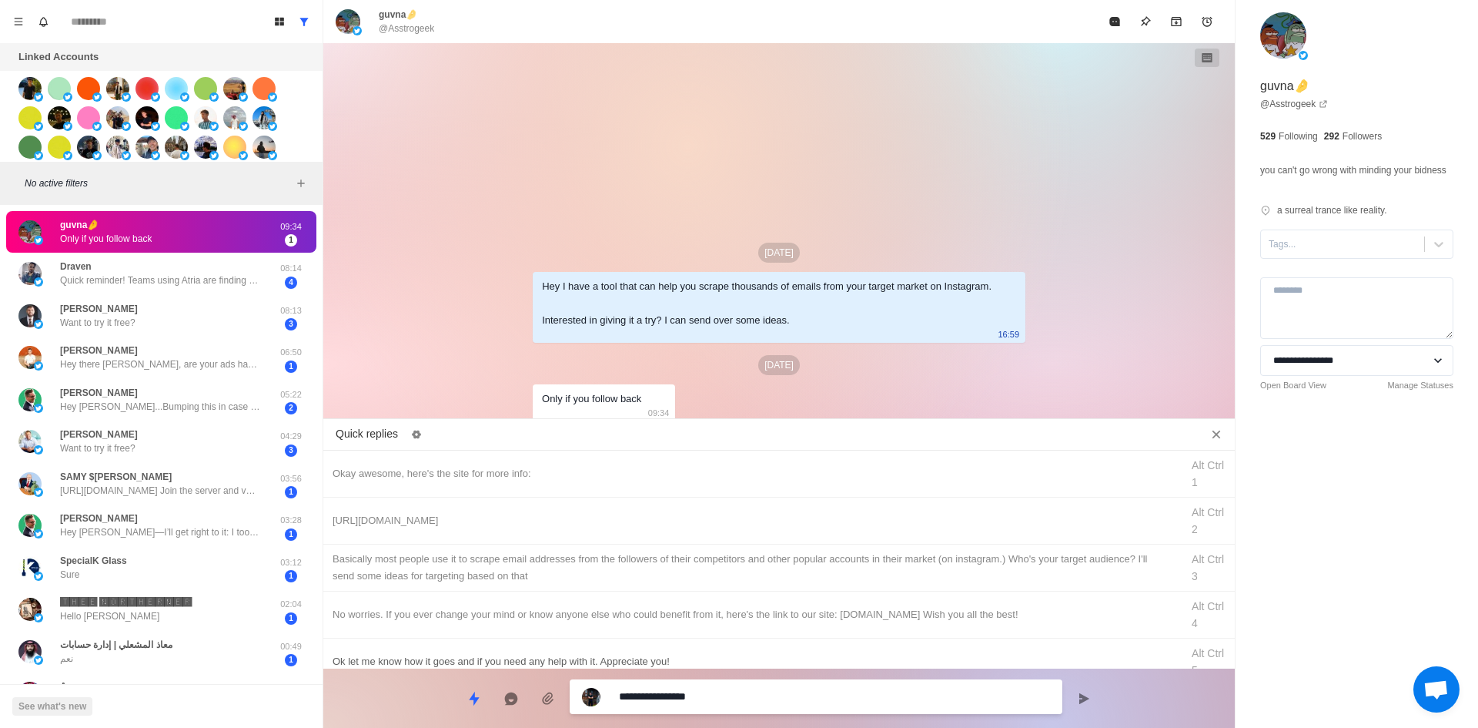
type textarea "*"
type textarea "**********"
type textarea "*"
type textarea "**********"
type textarea "*"
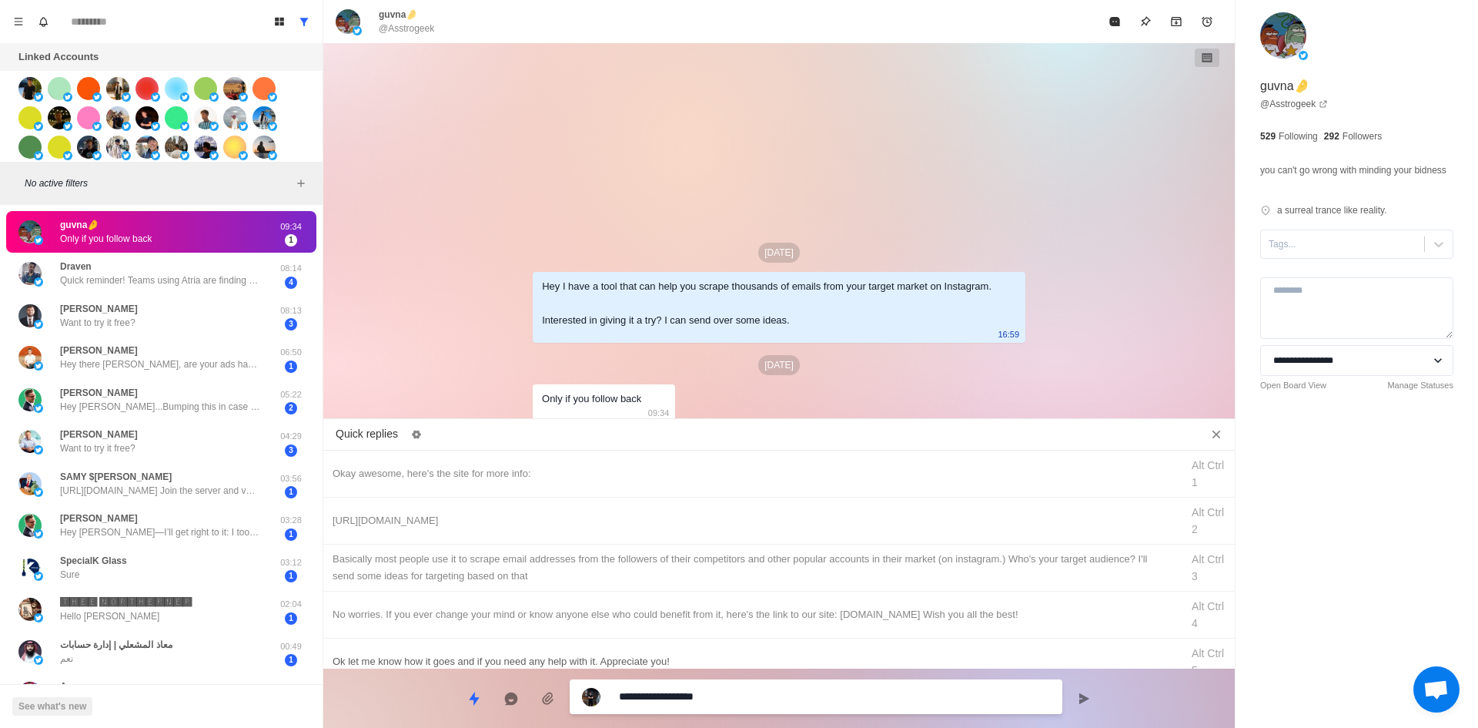
type textarea "**********"
type textarea "*"
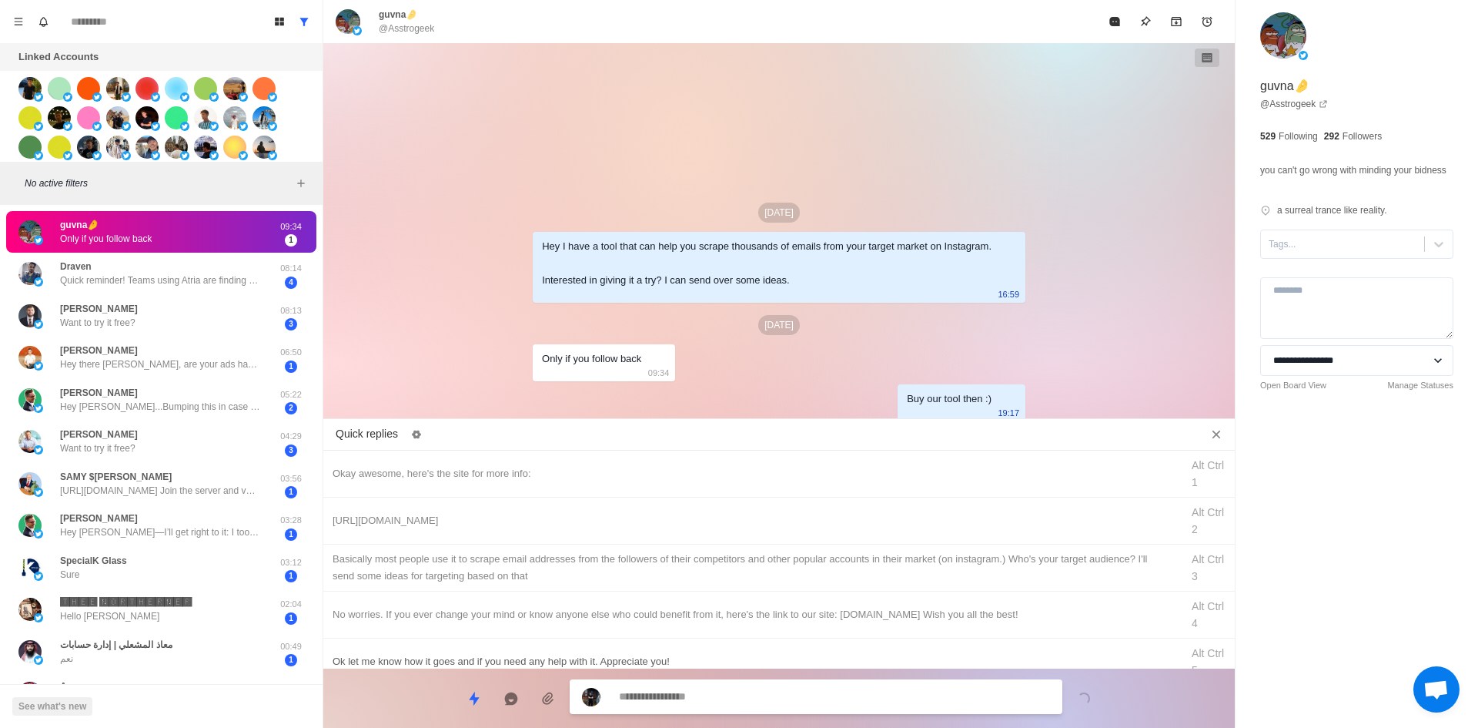
type textarea "*"
type textarea "**"
type textarea "*"
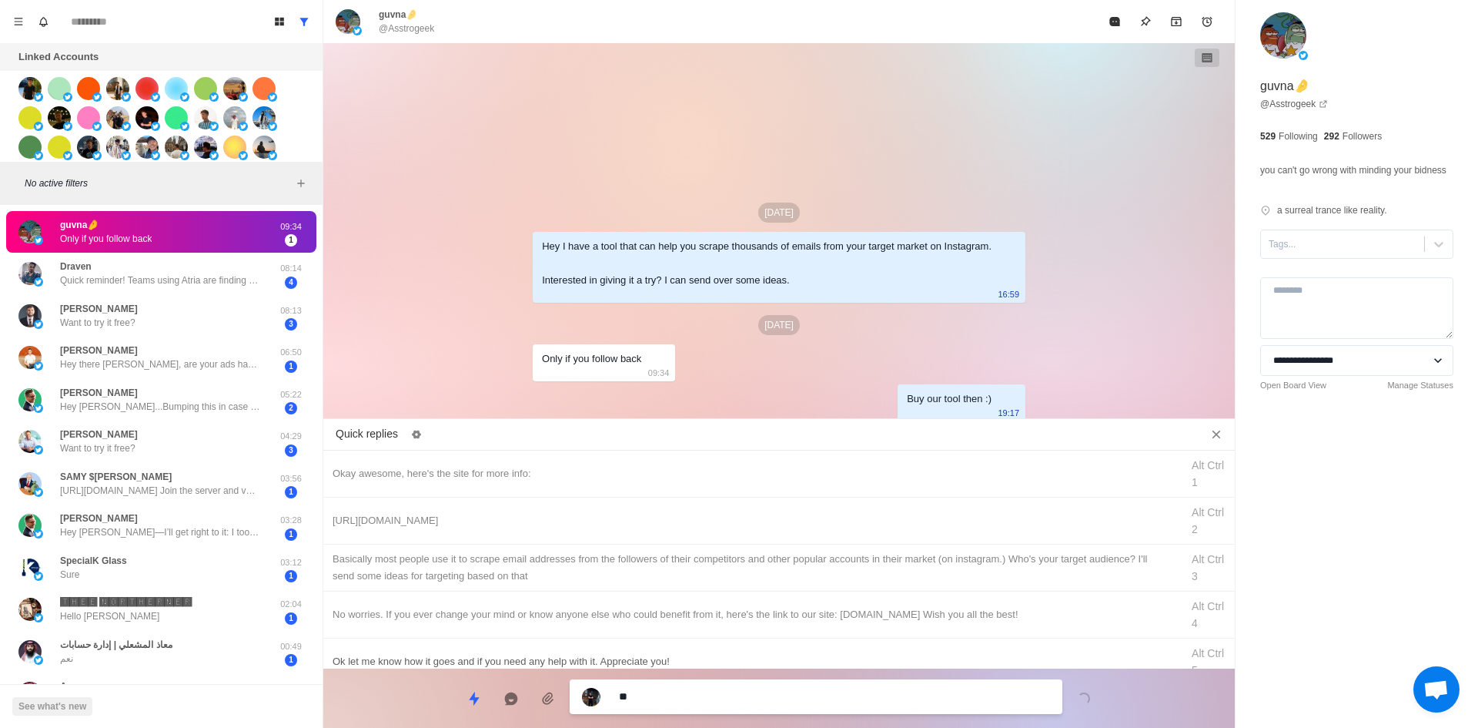
type textarea "***"
type textarea "*"
type textarea "****"
type textarea "*"
type textarea "****"
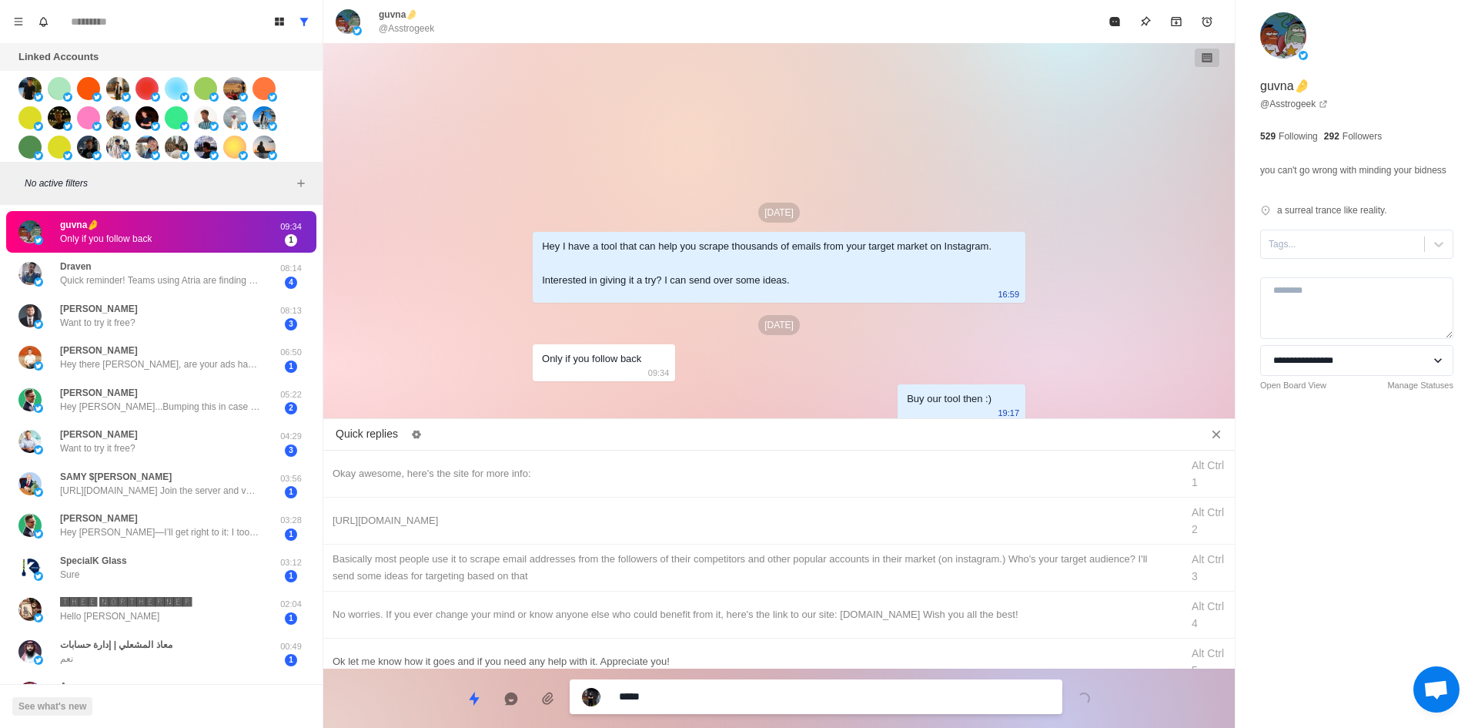
type textarea "*"
type textarea "******"
type textarea "*"
type textarea "*******"
type textarea "*"
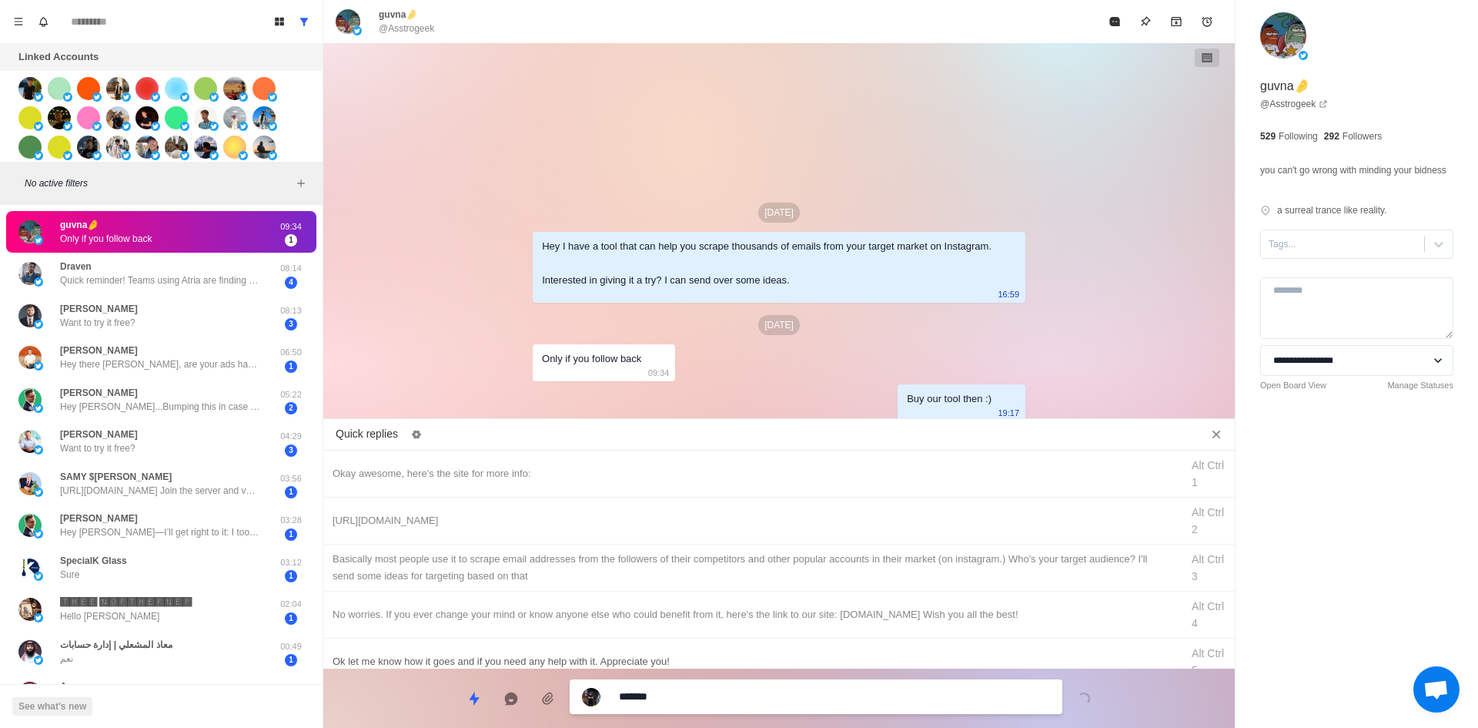
type textarea "********"
type textarea "*"
type textarea "*******"
type textarea "*"
type textarea "******"
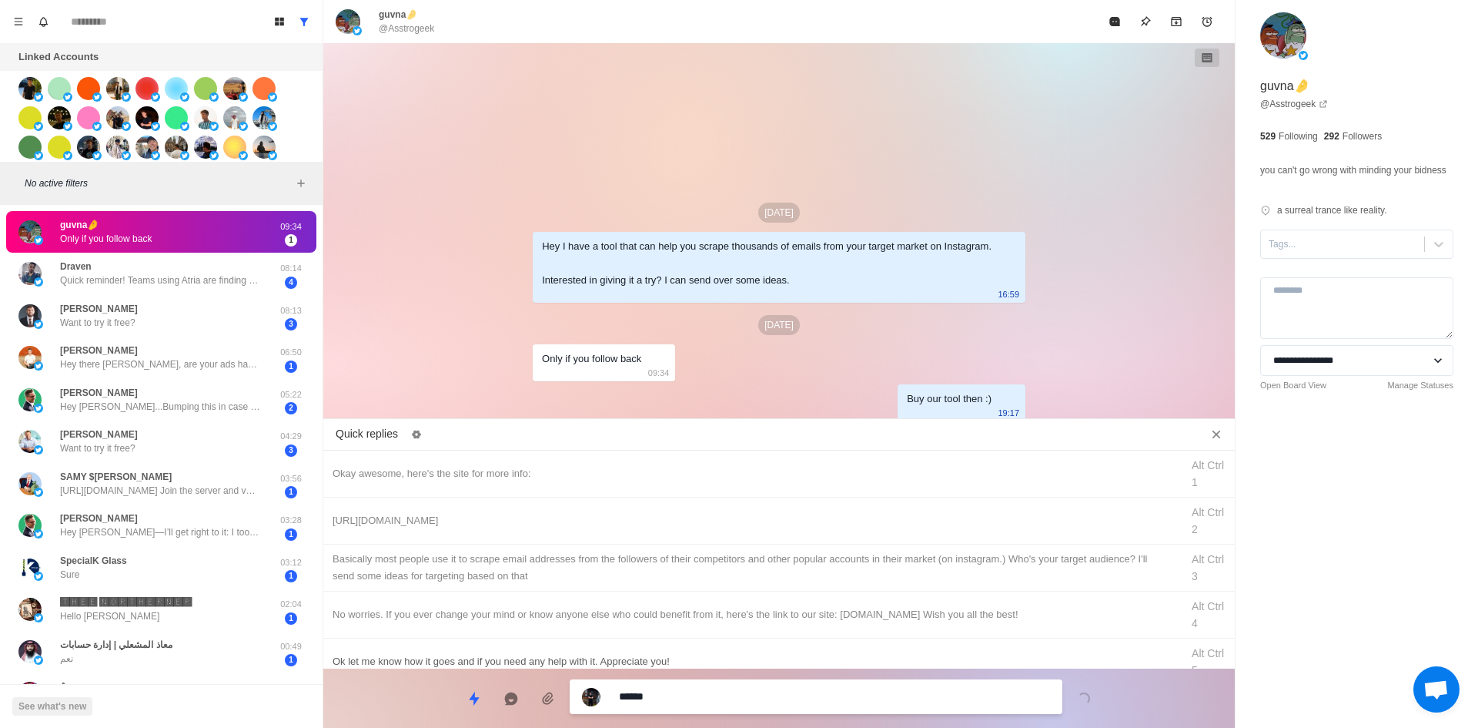
type textarea "*"
type textarea "*******"
type textarea "*"
type textarea "********"
type textarea "*"
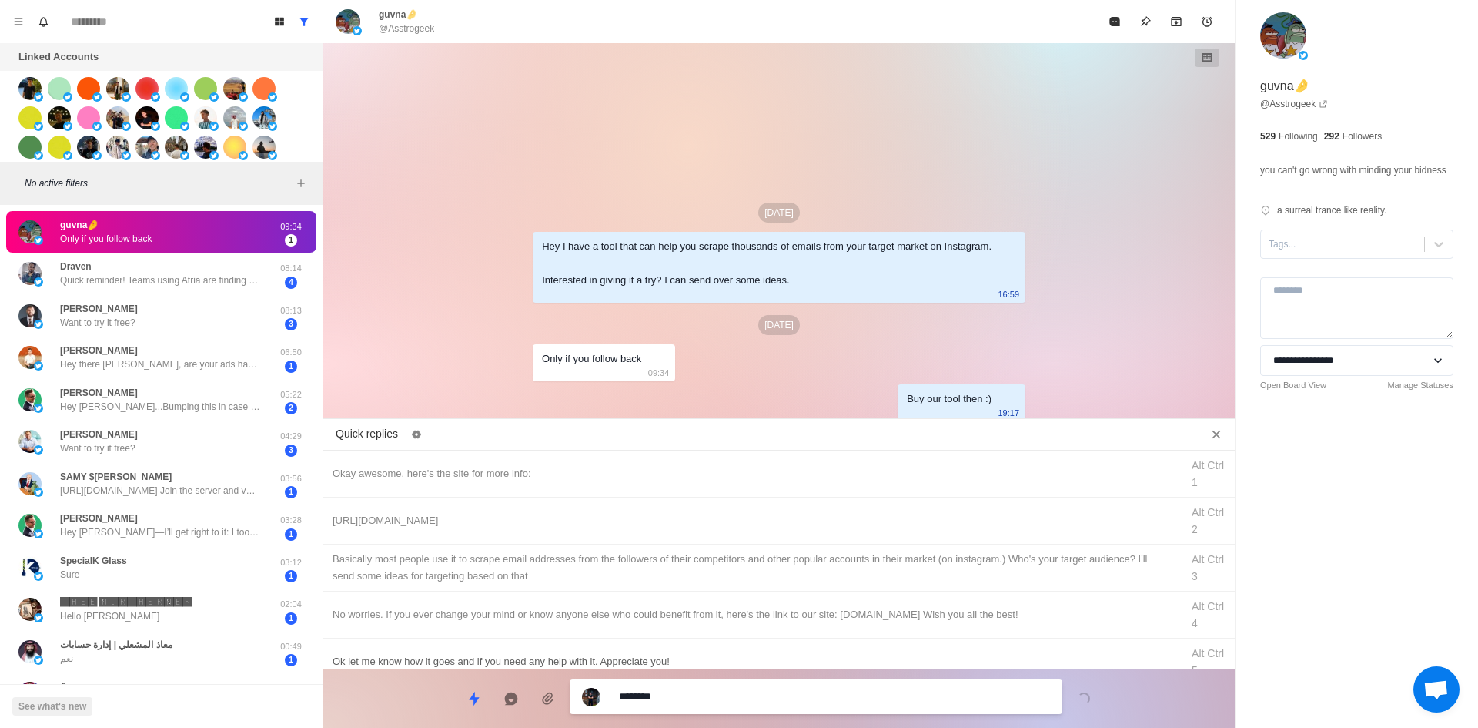
type textarea "*********"
type textarea "*"
type textarea "**********"
type textarea "*"
type textarea "**********"
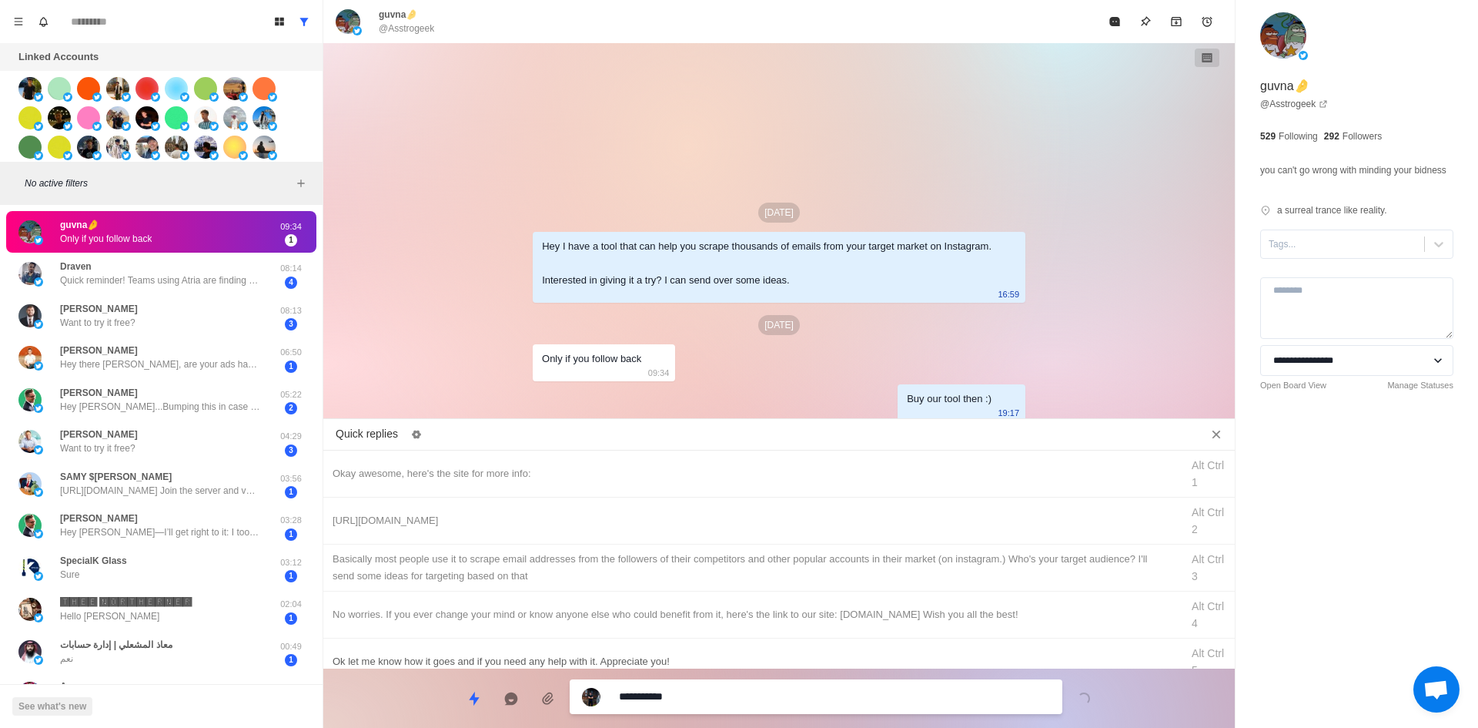
type textarea "*"
type textarea "**********"
type textarea "*"
type textarea "**********"
type textarea "*"
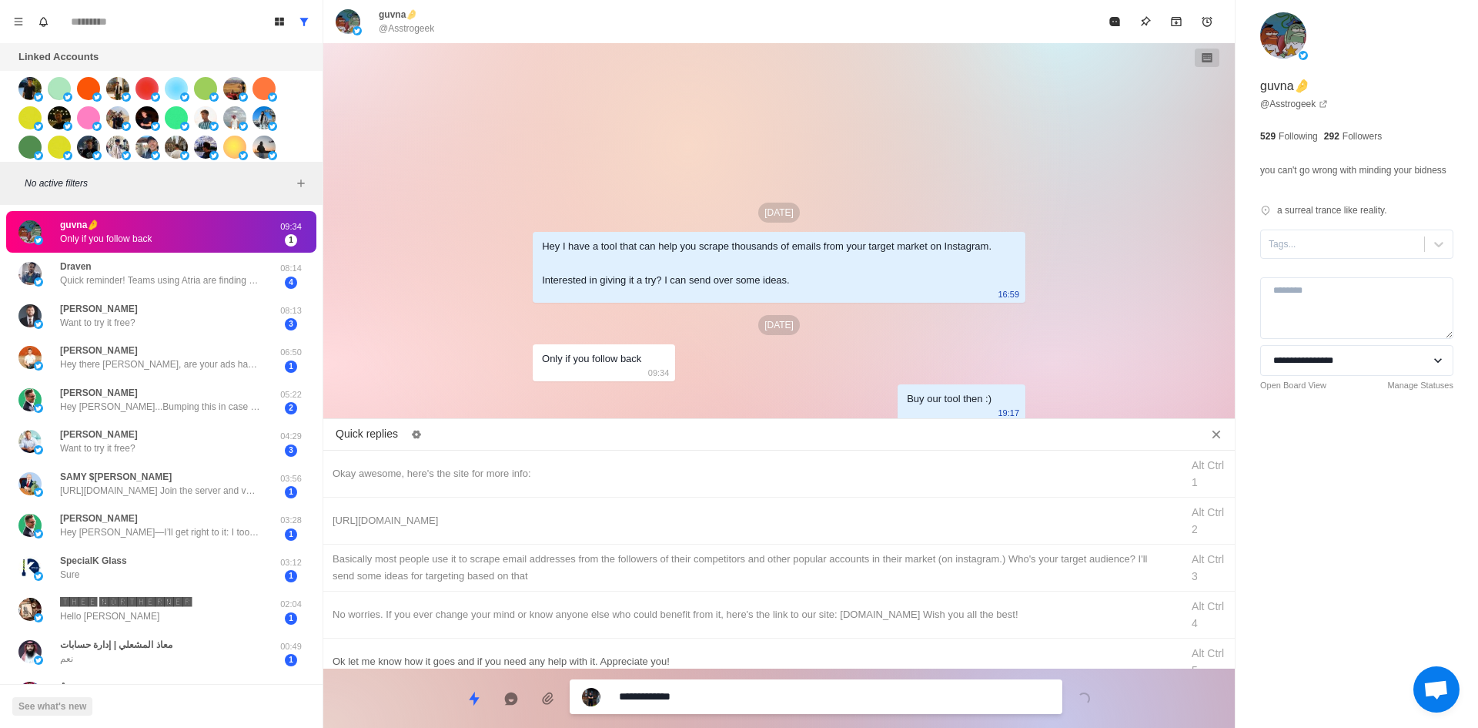
type textarea "**********"
type textarea "*"
type textarea "**********"
type textarea "*"
type textarea "**********"
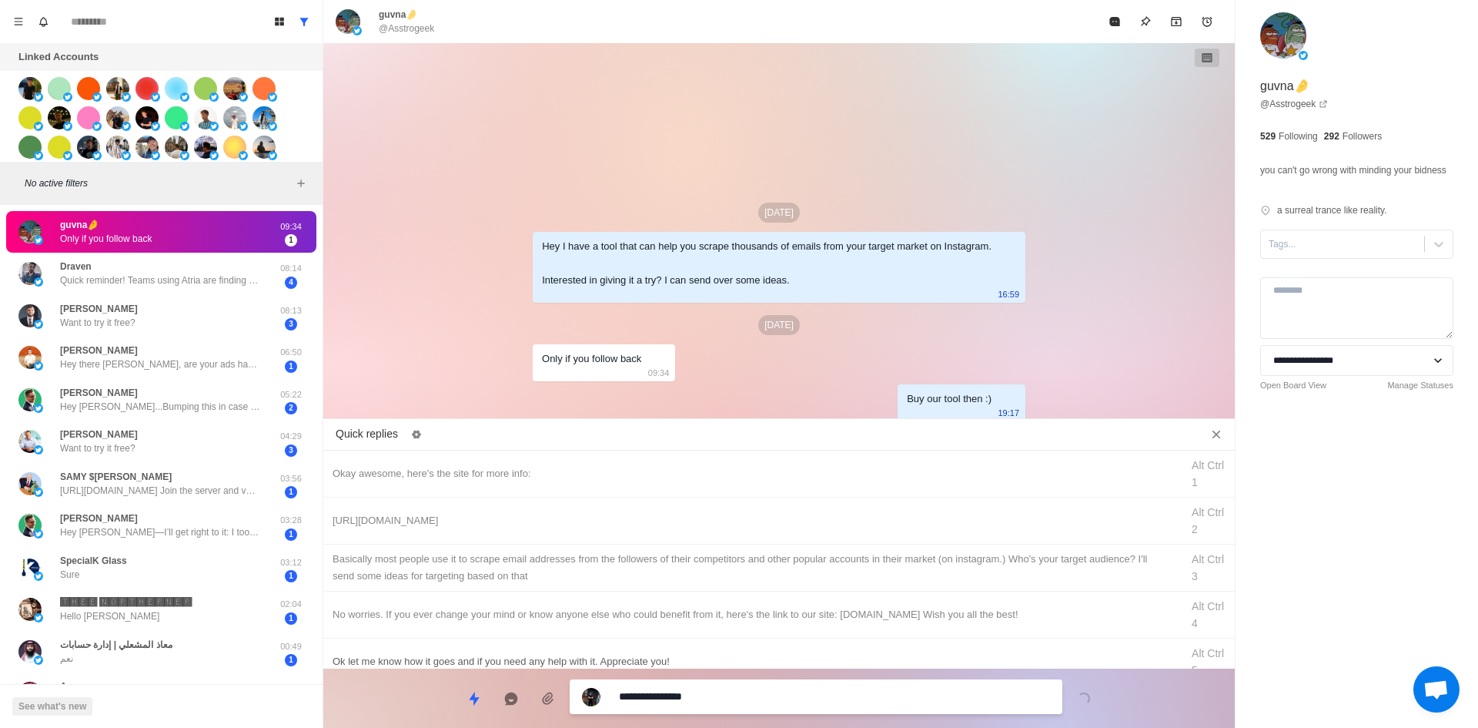
type textarea "*"
type textarea "**********"
type textarea "*"
type textarea "**********"
type textarea "*"
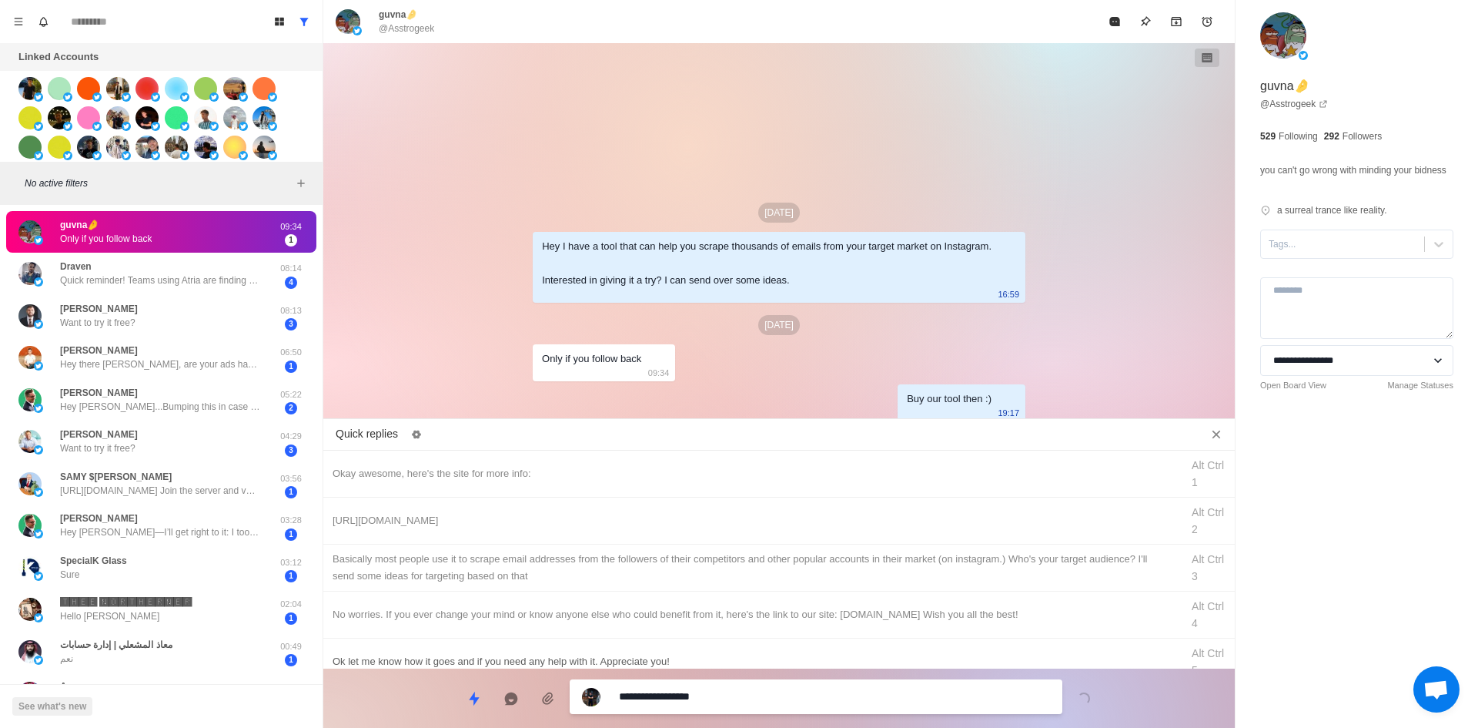
type textarea "**********"
type textarea "*"
type textarea "**********"
type textarea "*"
type textarea "**********"
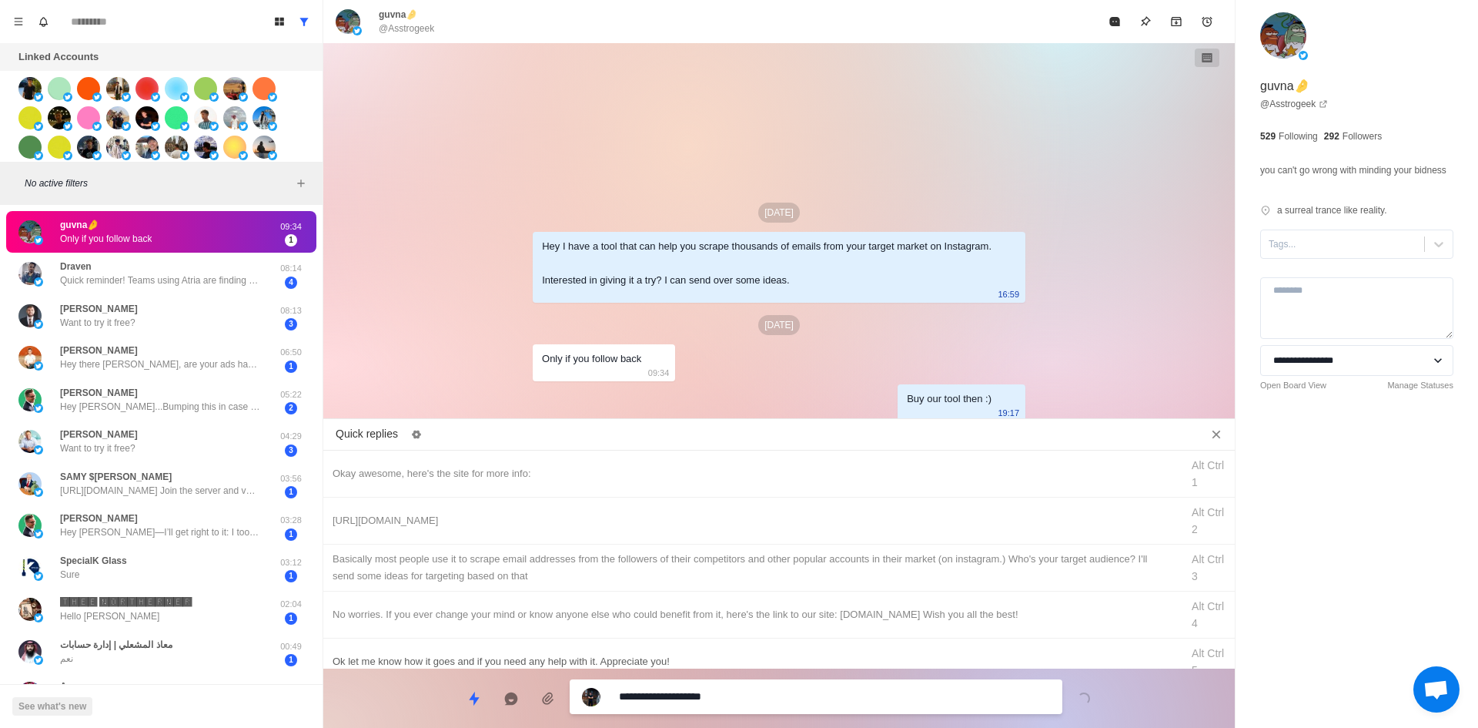
type textarea "*"
type textarea "**********"
type textarea "*"
type textarea "**********"
type textarea "*"
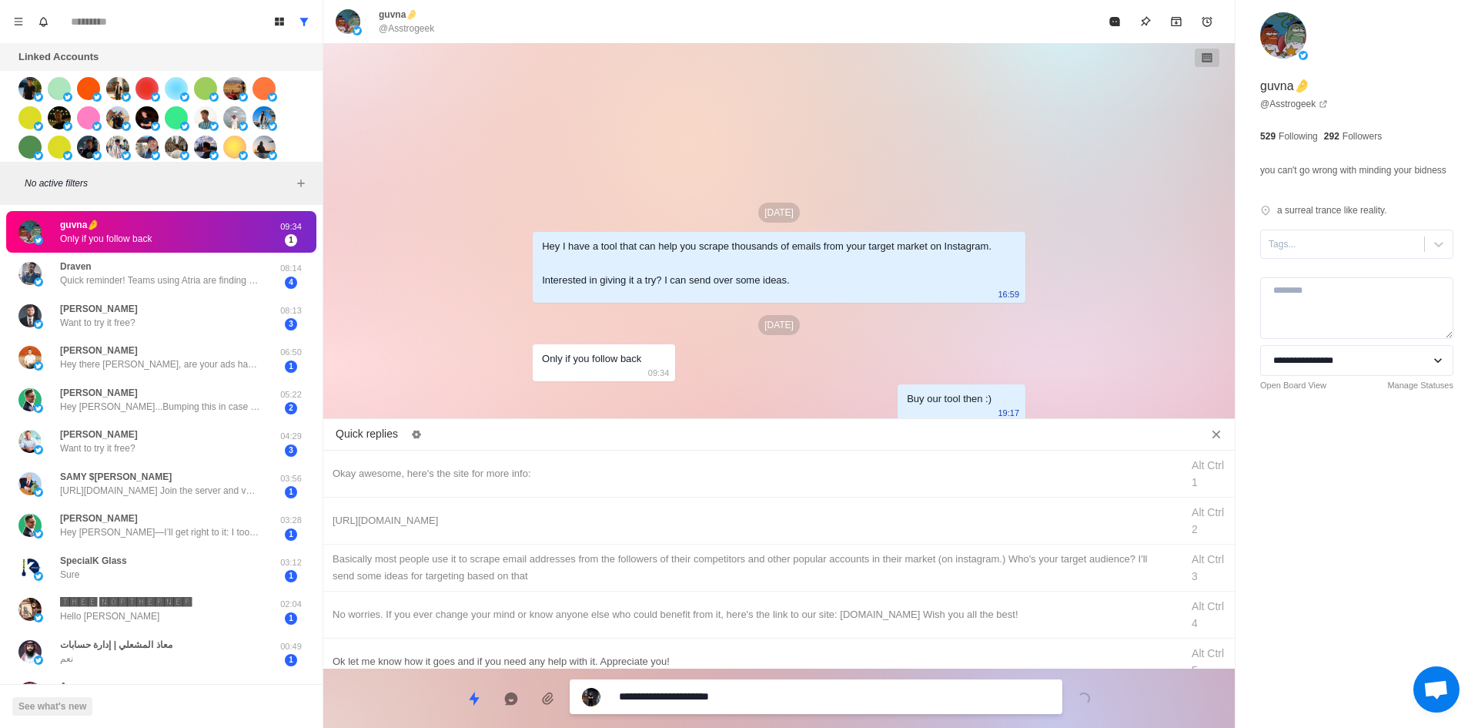
type textarea "**********"
type textarea "*"
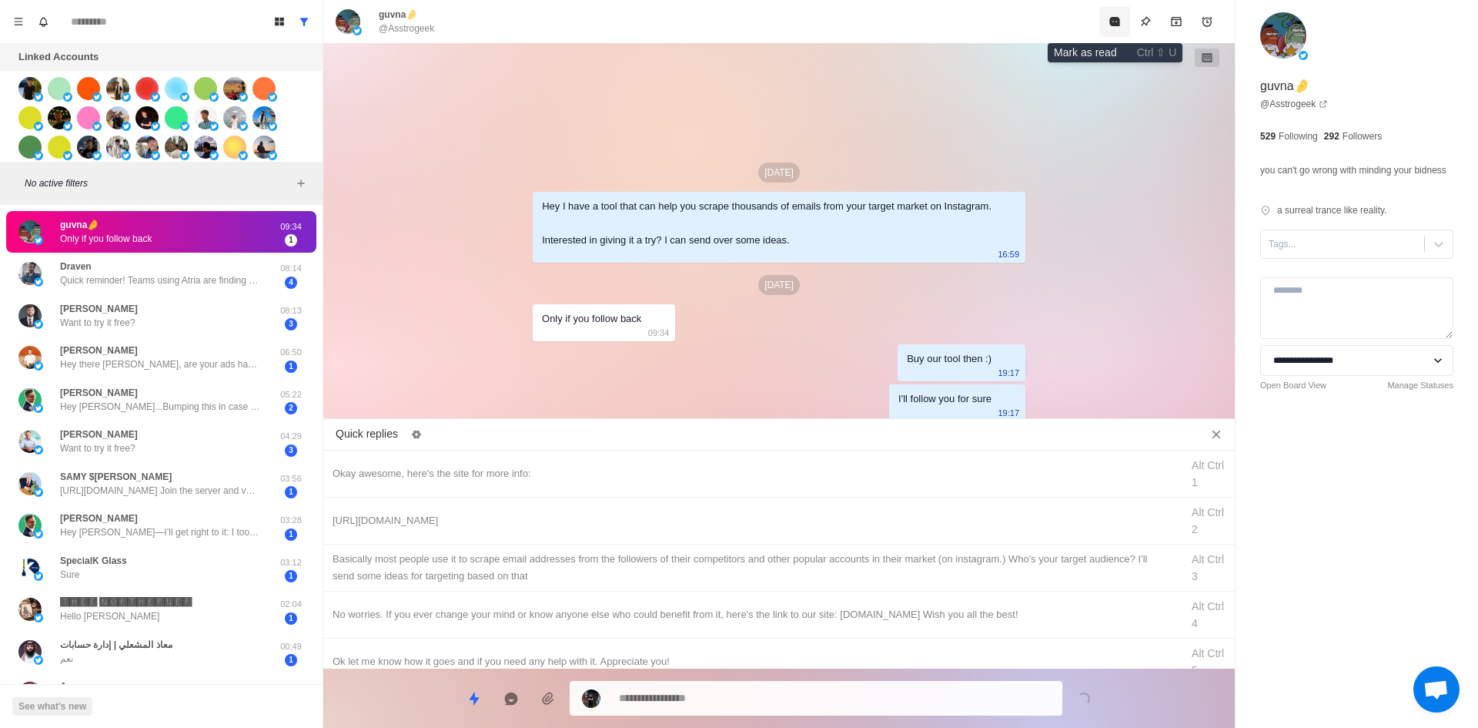
click at [1114, 23] on icon "Mark as read" at bounding box center [1114, 21] width 10 height 9
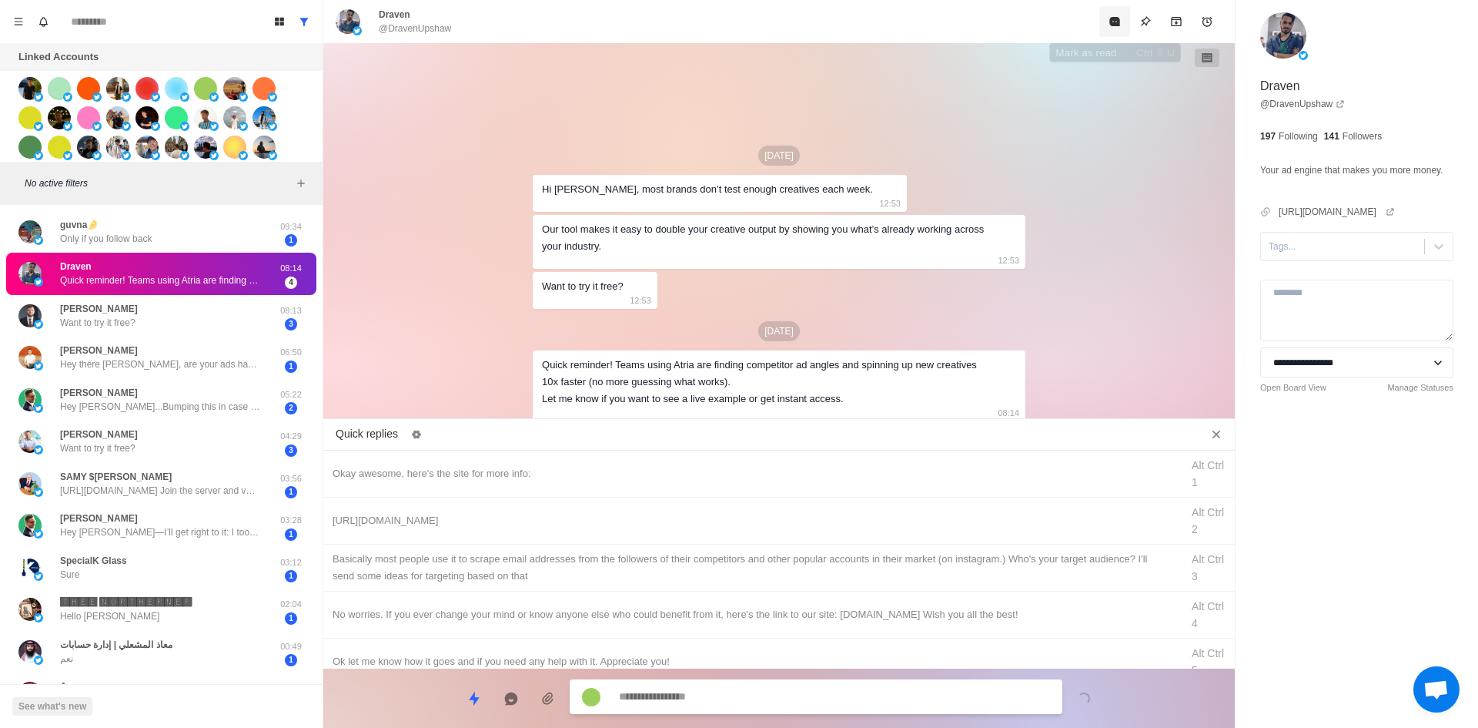
click at [1106, 18] on button "Mark as read" at bounding box center [1114, 21] width 31 height 31
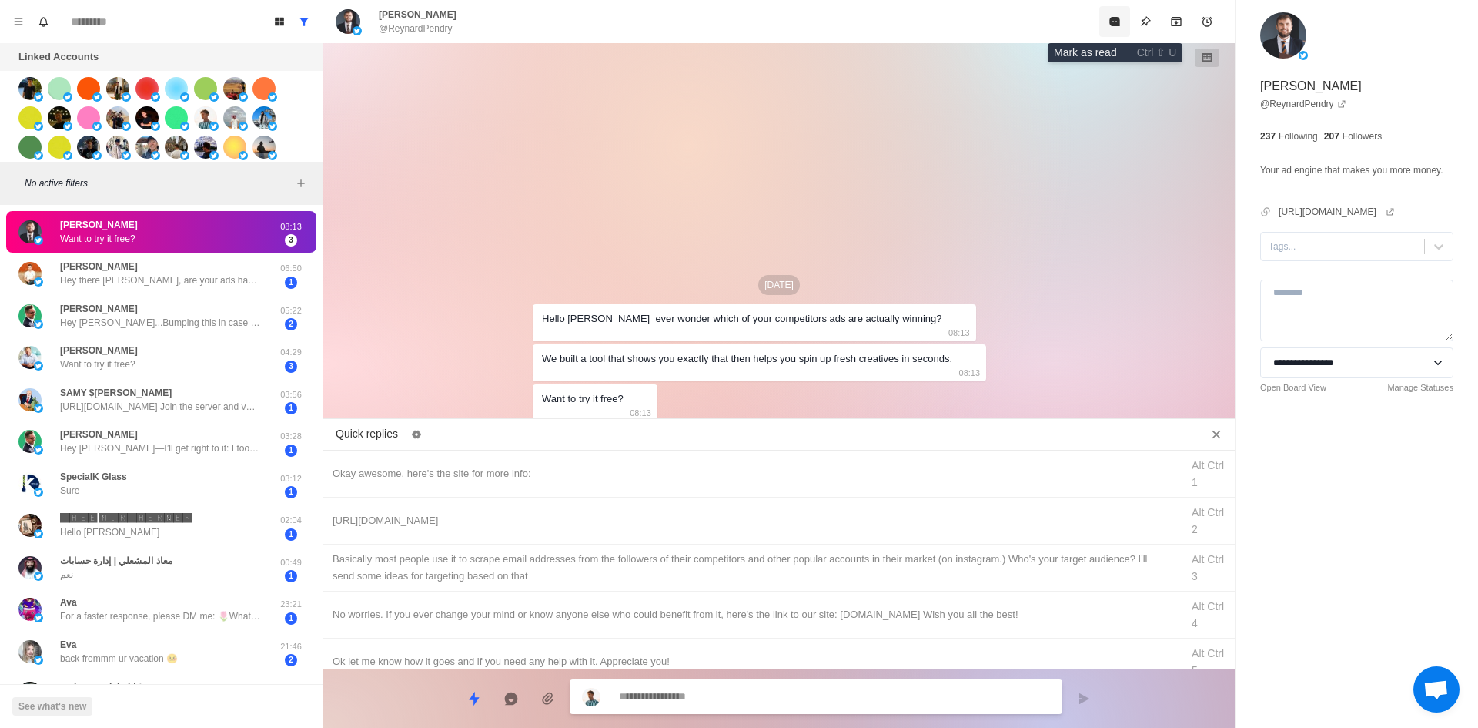
click at [1106, 18] on button "Mark as read" at bounding box center [1114, 21] width 31 height 31
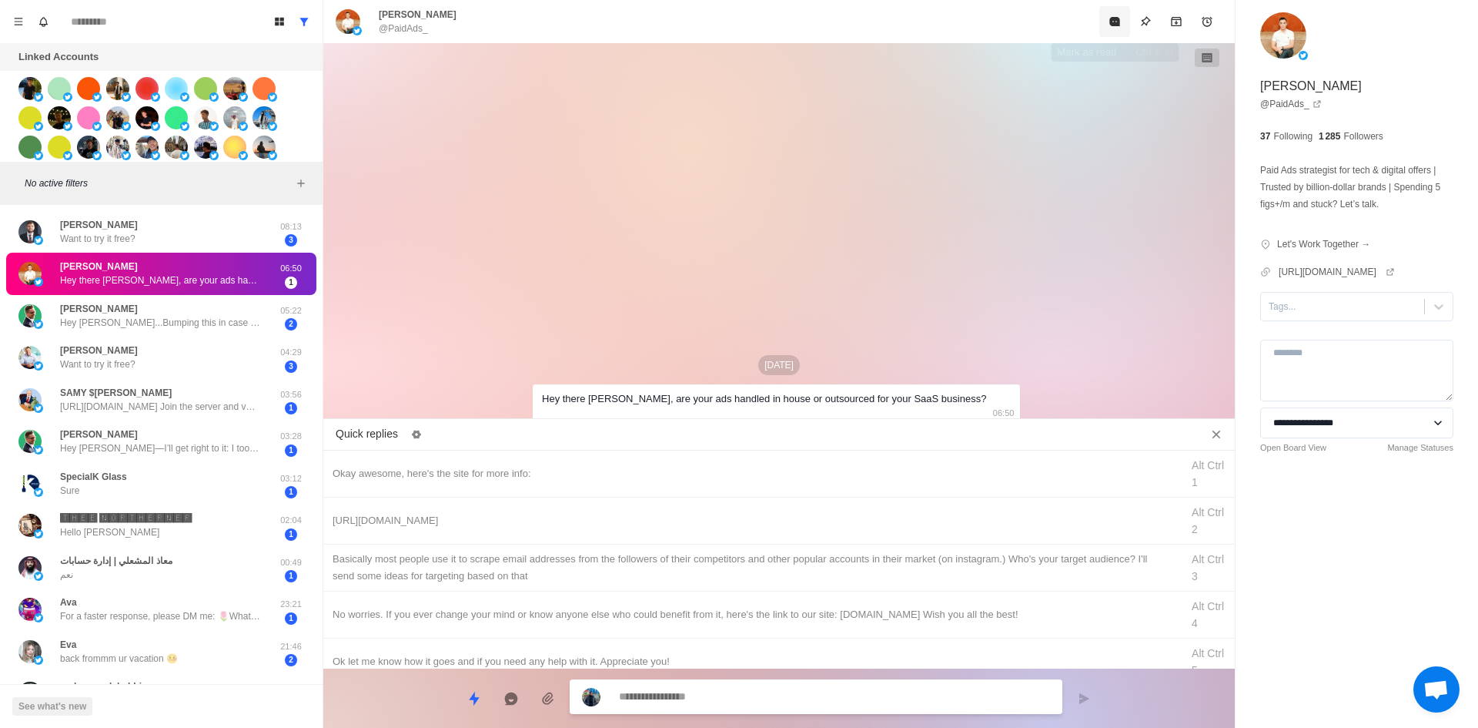
click at [1106, 18] on button "Mark as read" at bounding box center [1114, 21] width 31 height 31
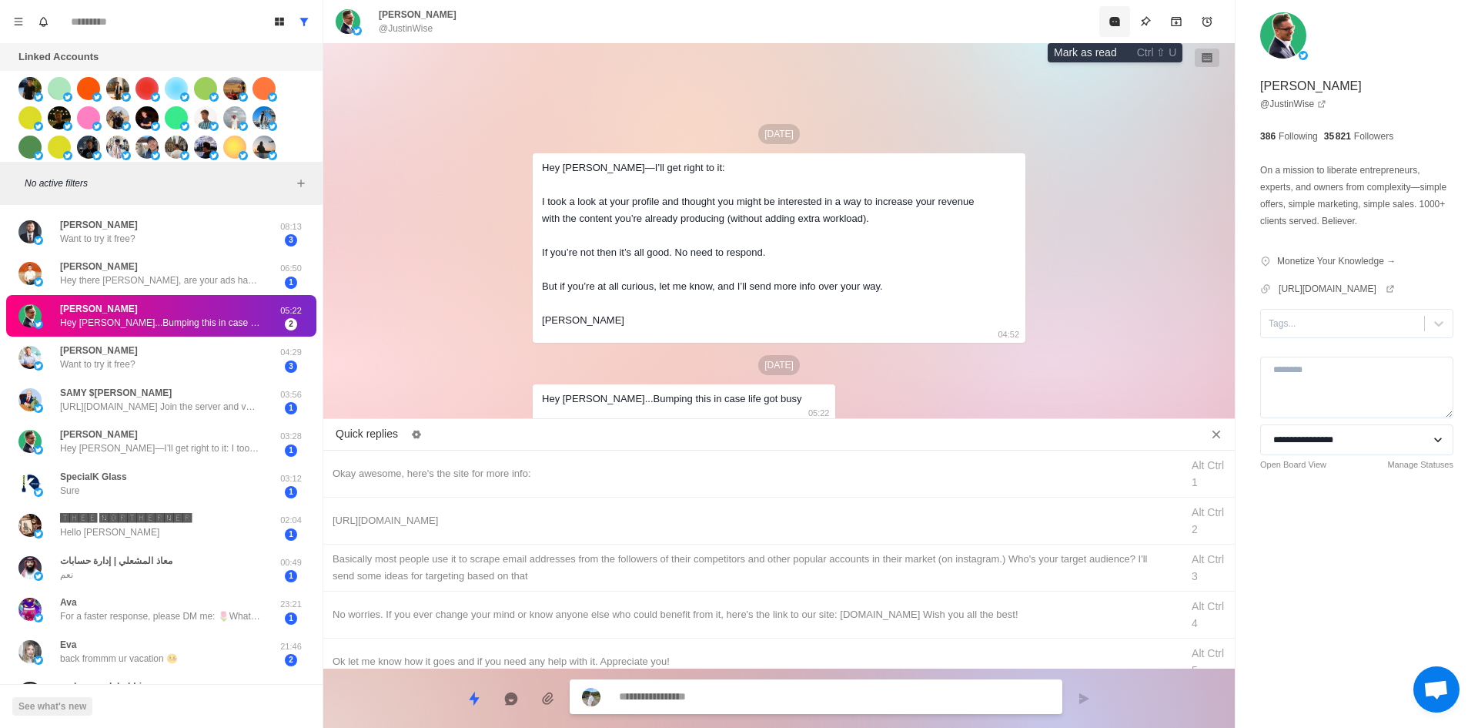
click at [1106, 18] on button "Mark as read" at bounding box center [1114, 21] width 31 height 31
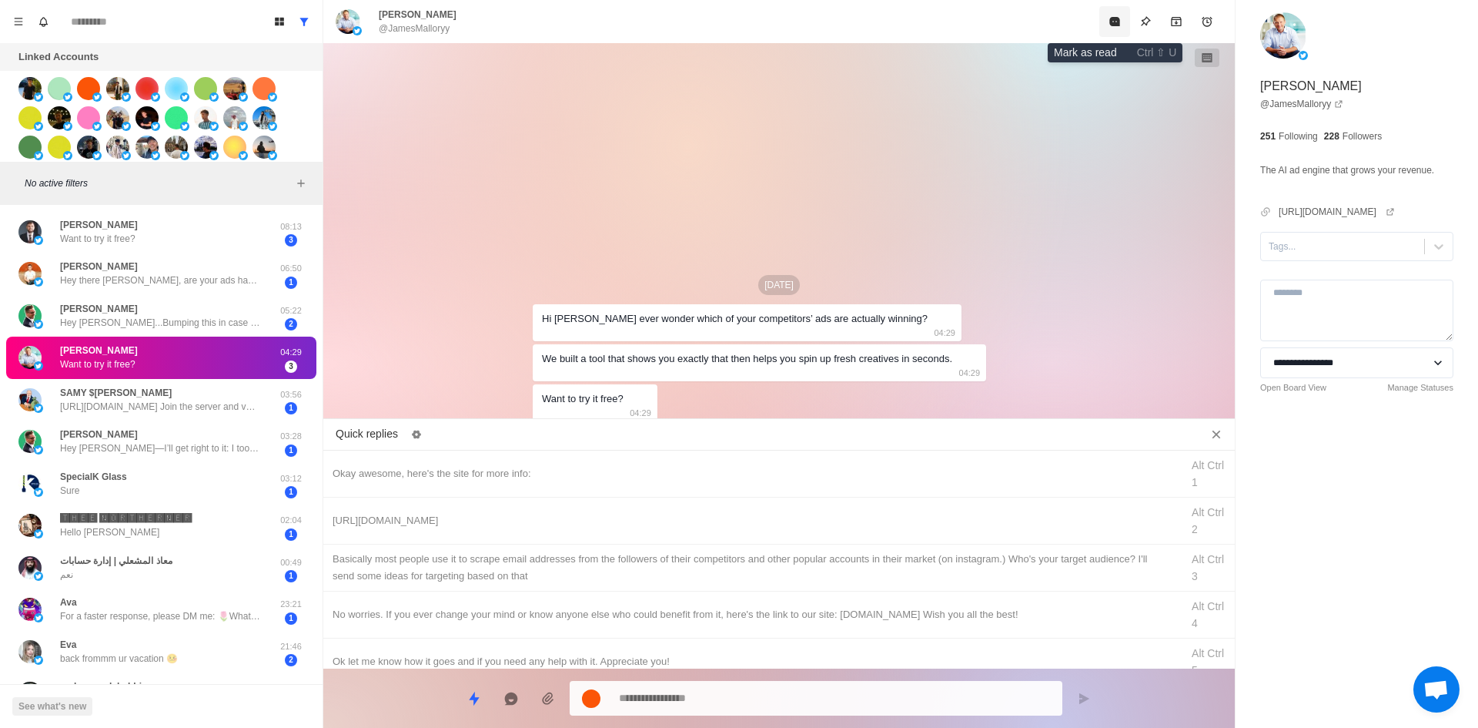
click at [1106, 18] on button "Mark as read" at bounding box center [1114, 21] width 31 height 31
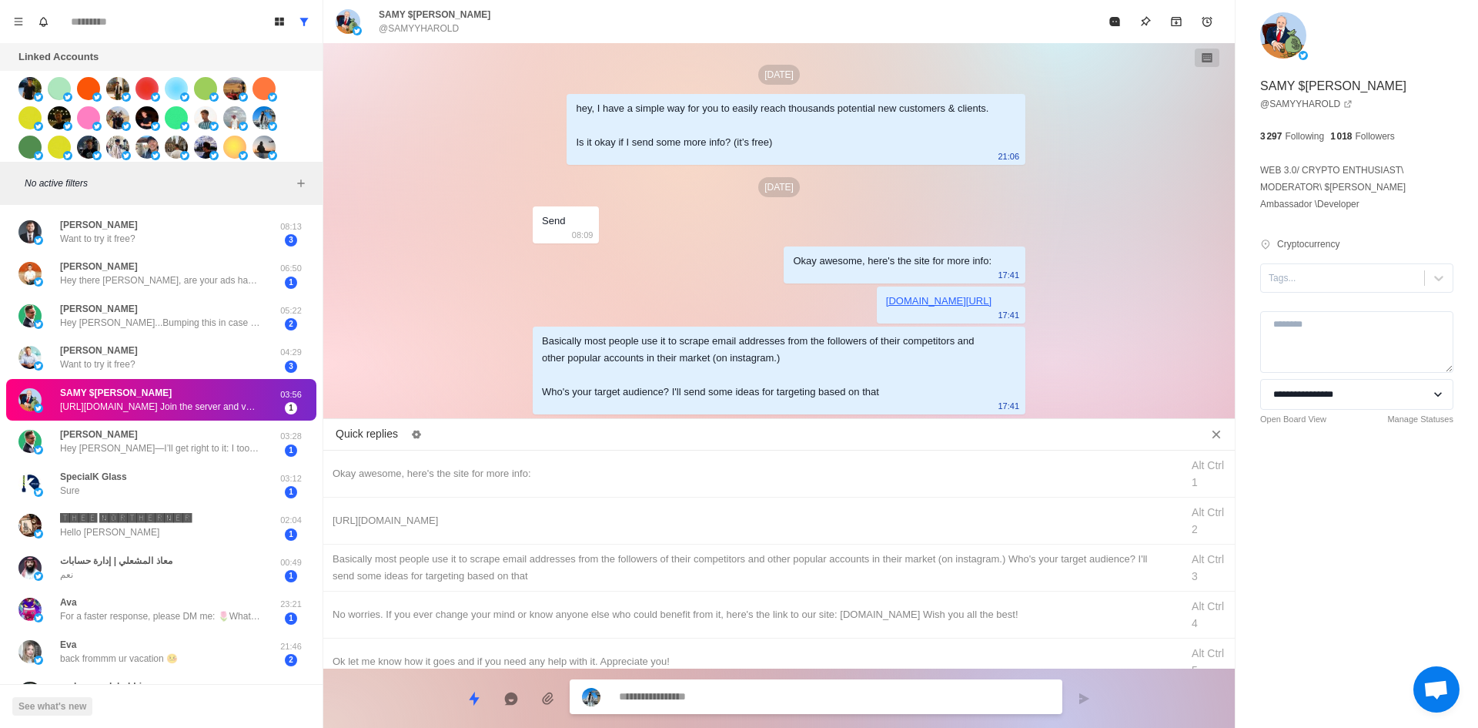
scroll to position [89, 0]
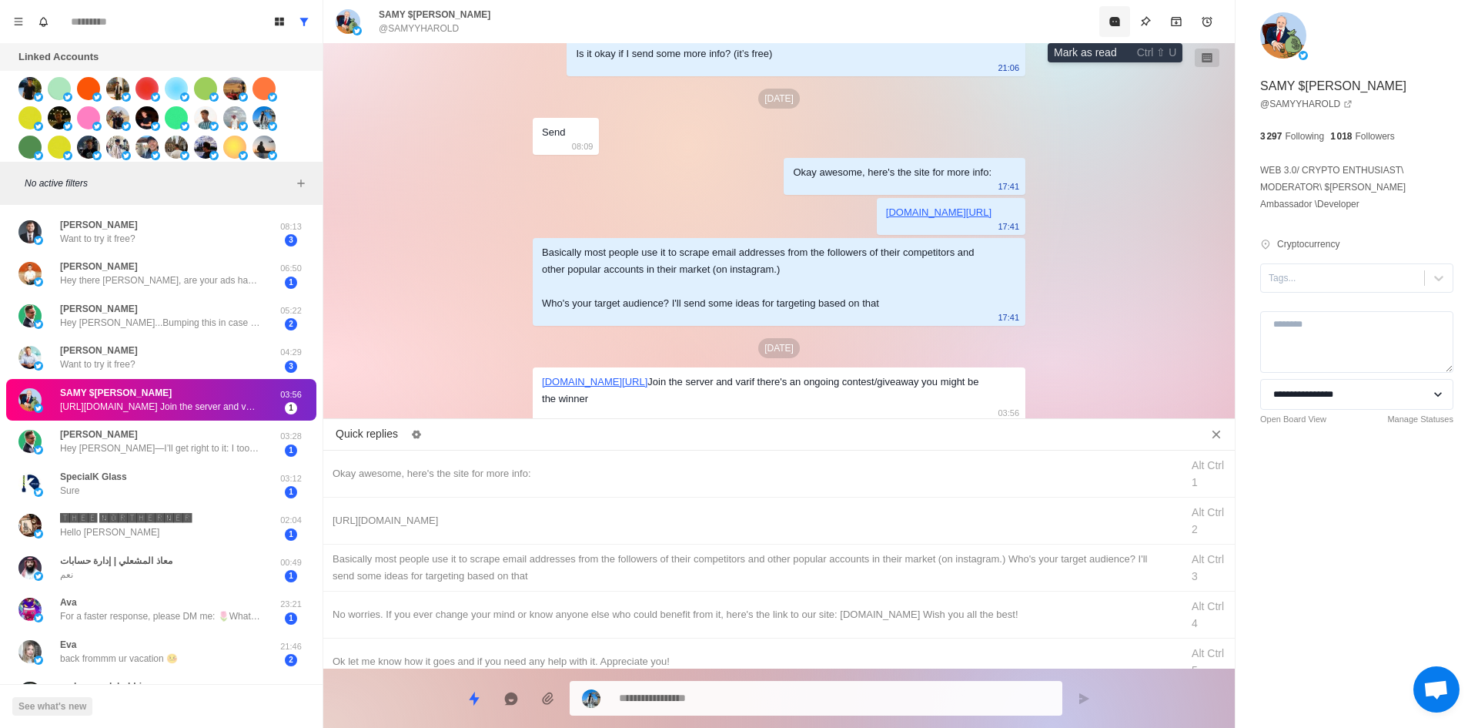
click at [1106, 18] on button "Mark as read" at bounding box center [1114, 21] width 31 height 31
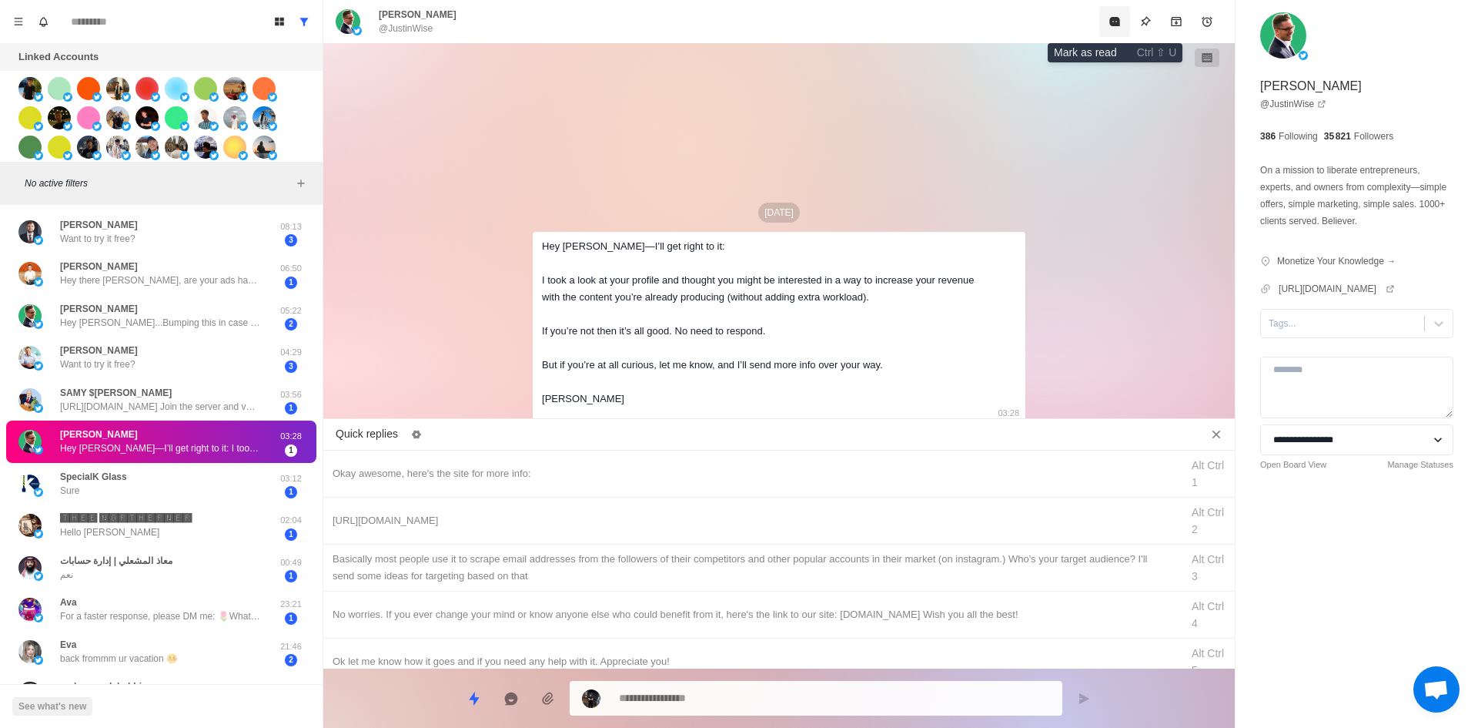
click at [1106, 18] on button "Mark as read" at bounding box center [1114, 21] width 31 height 31
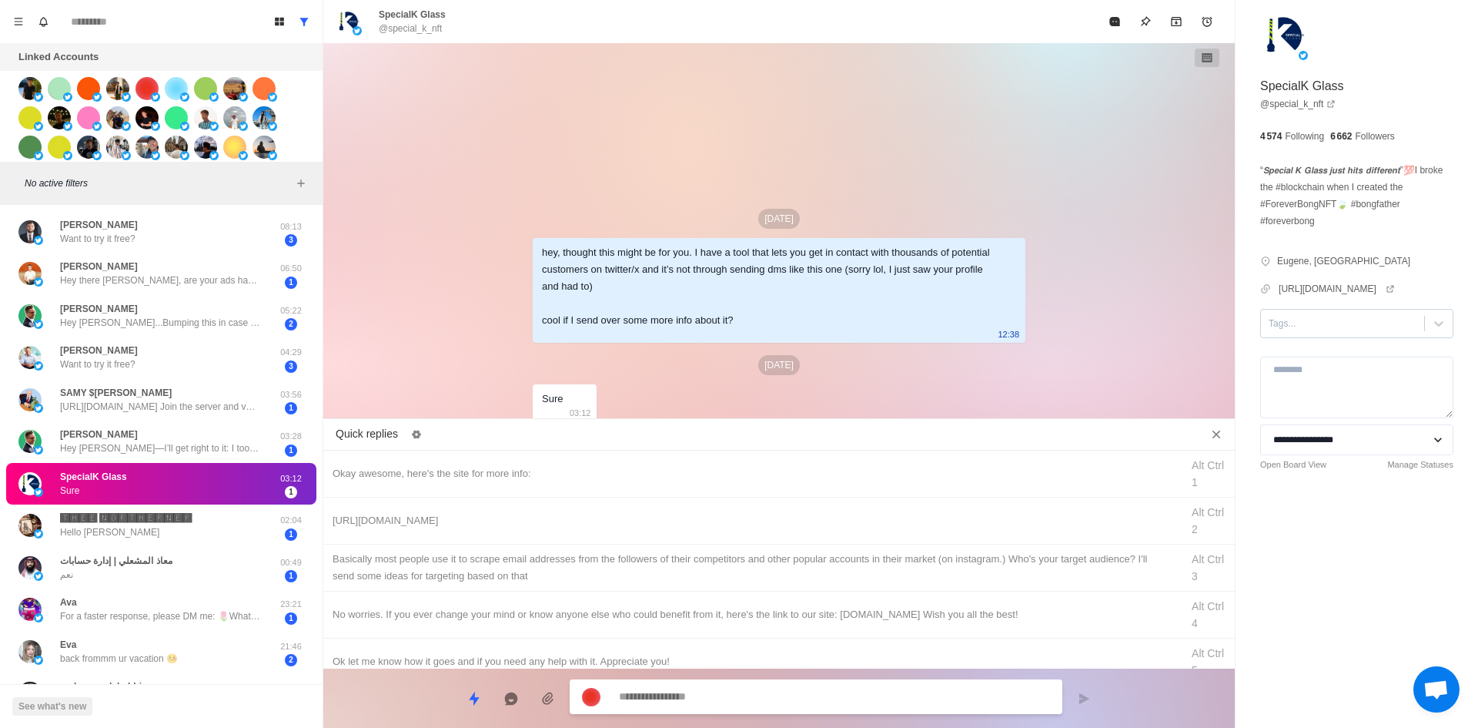
click at [1290, 312] on div "Tags..." at bounding box center [1342, 323] width 163 height 23
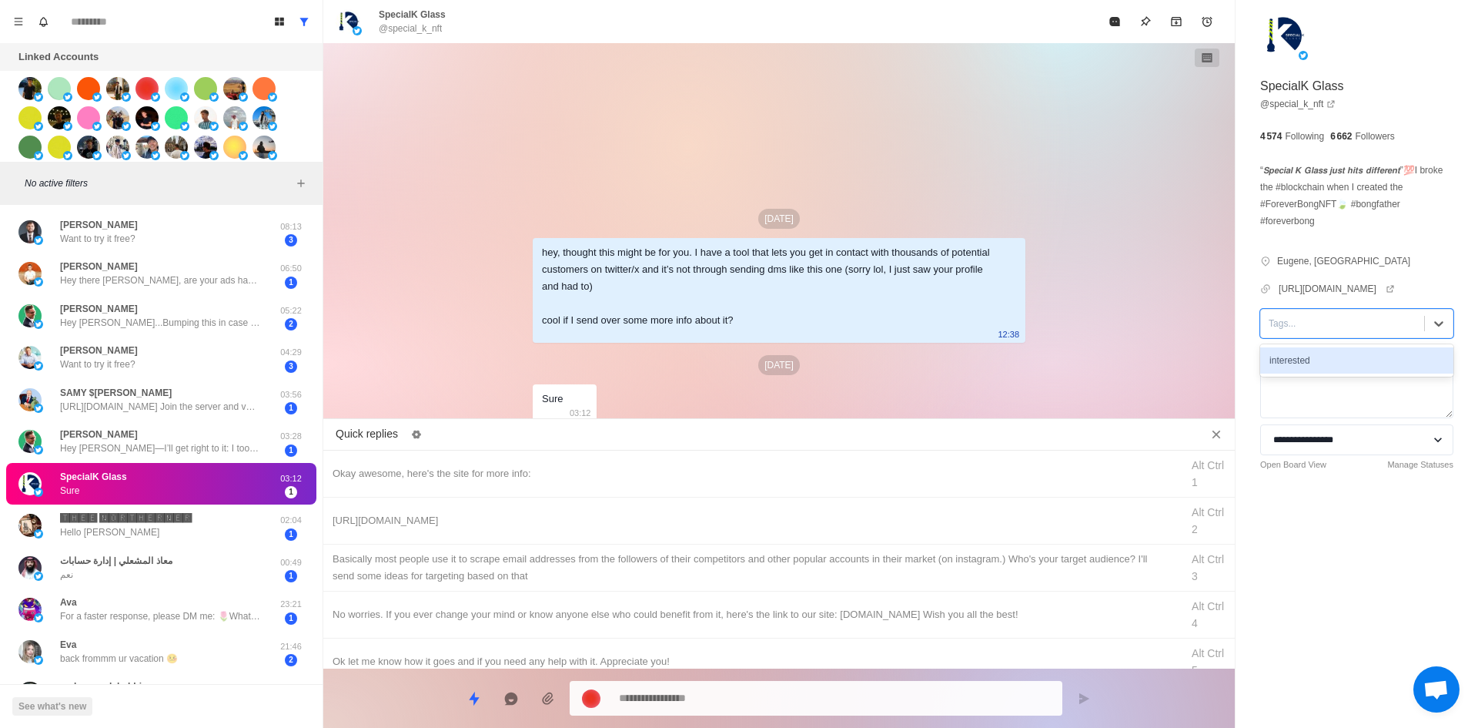
click at [1316, 369] on div "interested" at bounding box center [1356, 360] width 193 height 26
type textarea "*"
click at [653, 473] on div "Okay awesome, here's the site for more info:" at bounding box center [752, 473] width 839 height 17
type textarea "**********"
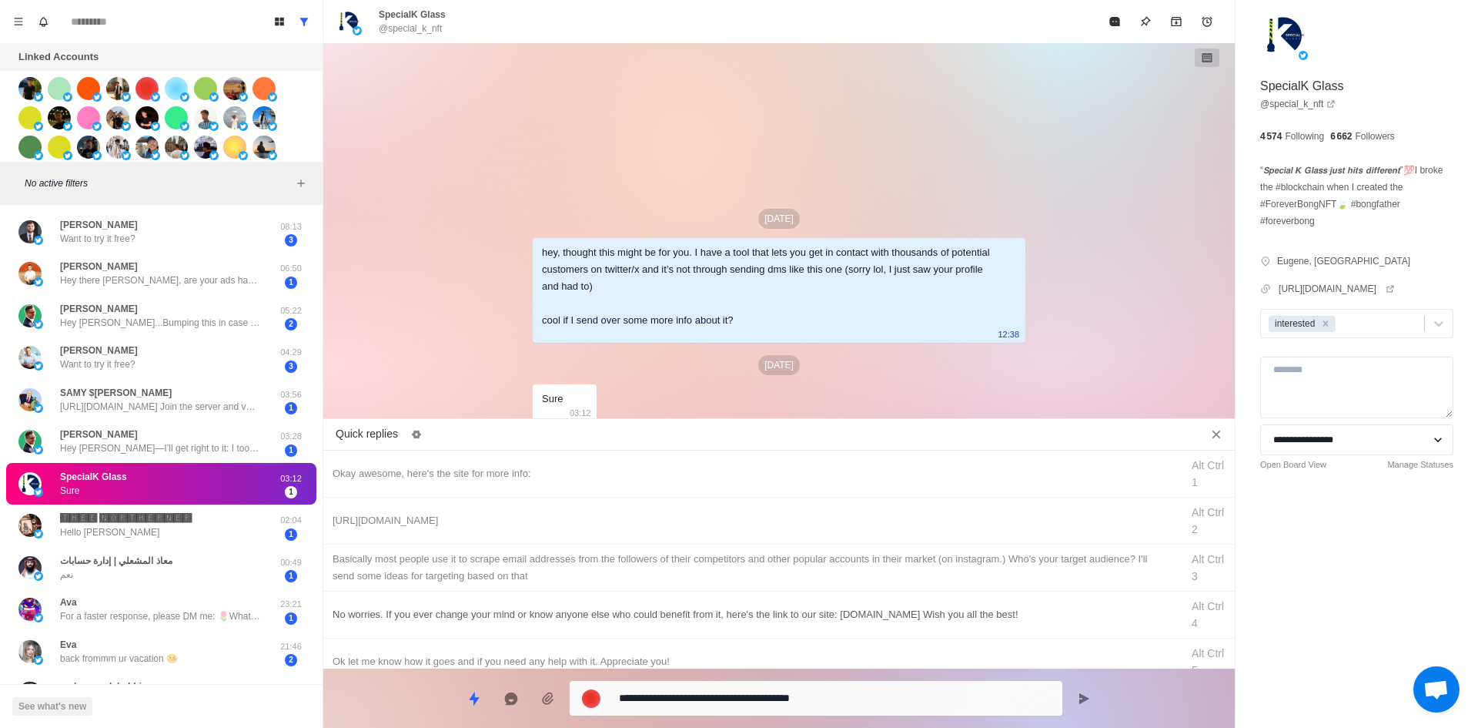
drag, startPoint x: 738, startPoint y: 693, endPoint x: 714, endPoint y: 615, distance: 81.3
click at [738, 693] on textarea "**********" at bounding box center [834, 698] width 431 height 22
type textarea "*"
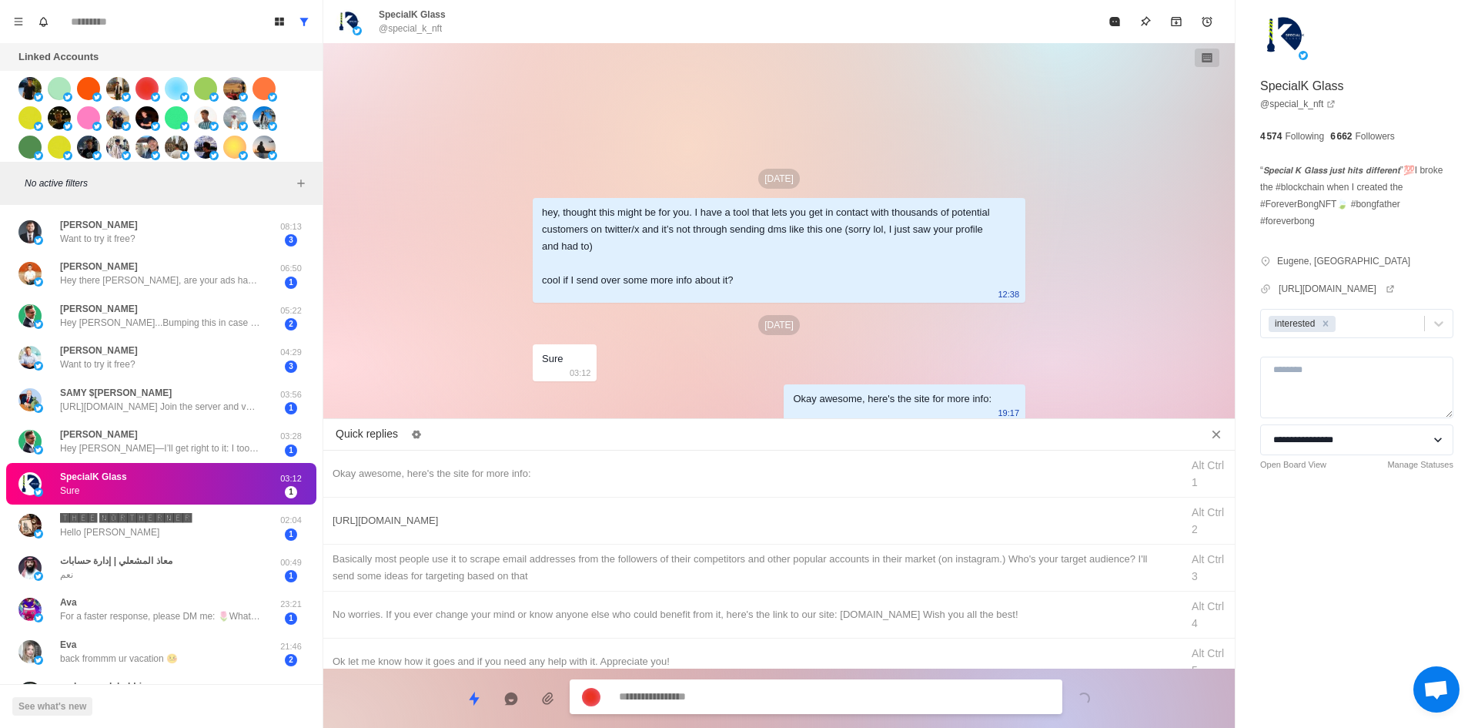
type textarea "*"
drag, startPoint x: 731, startPoint y: 520, endPoint x: 747, endPoint y: 648, distance: 129.6
click at [731, 520] on div "[URL][DOMAIN_NAME]" at bounding box center [752, 520] width 839 height 17
type textarea "**********"
drag, startPoint x: 753, startPoint y: 696, endPoint x: 768, endPoint y: 574, distance: 122.5
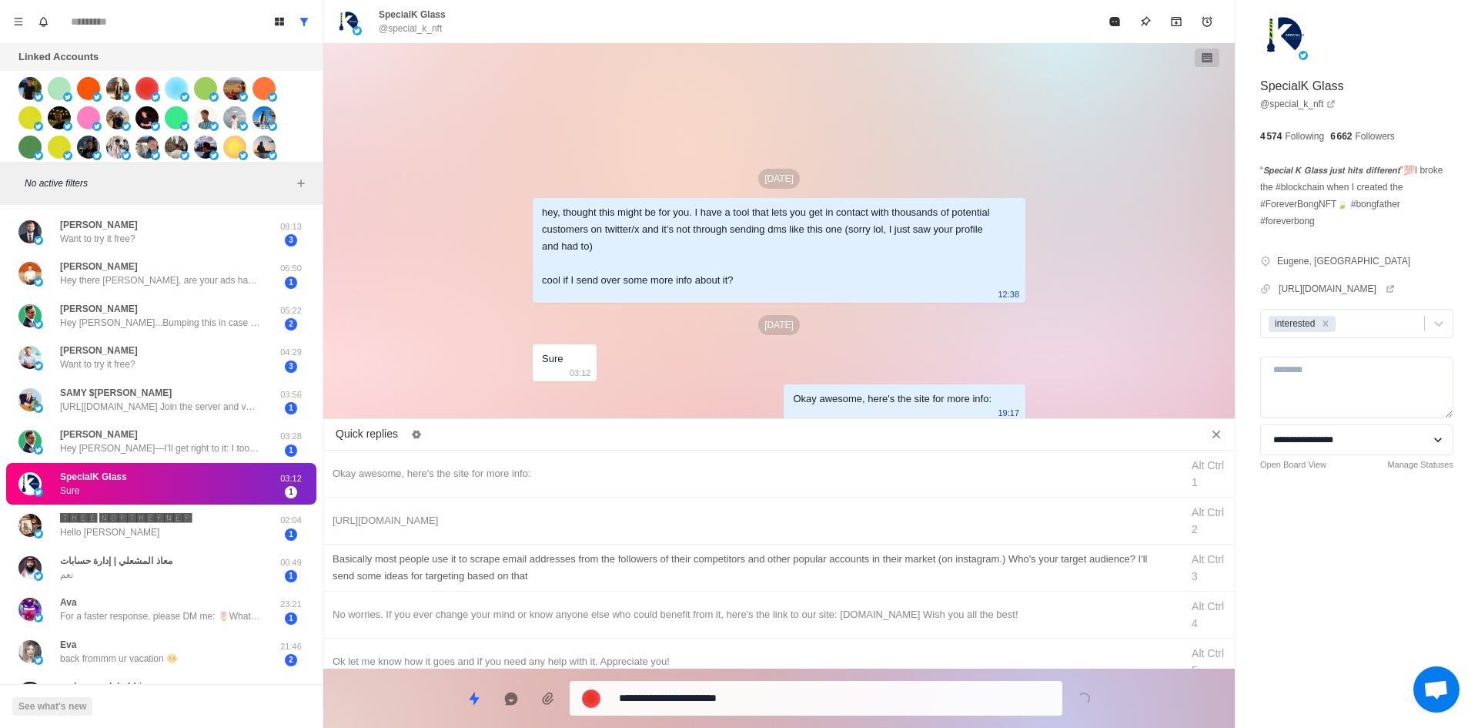
click at [750, 687] on textarea "**********" at bounding box center [834, 698] width 431 height 22
type textarea "*"
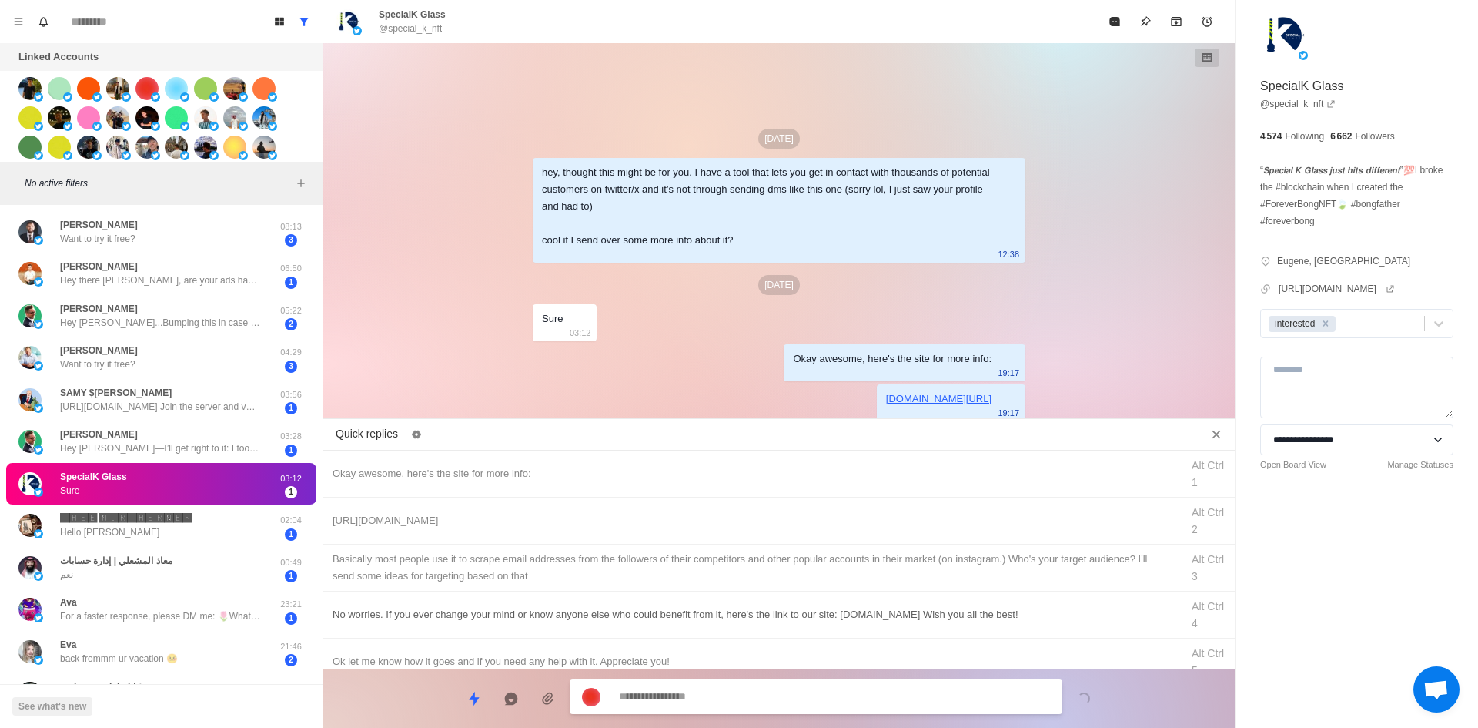
type textarea "*"
click at [768, 565] on div "​​Basically most people use it to scrape email addresses from the followers of …" at bounding box center [752, 567] width 839 height 34
type textarea "**********"
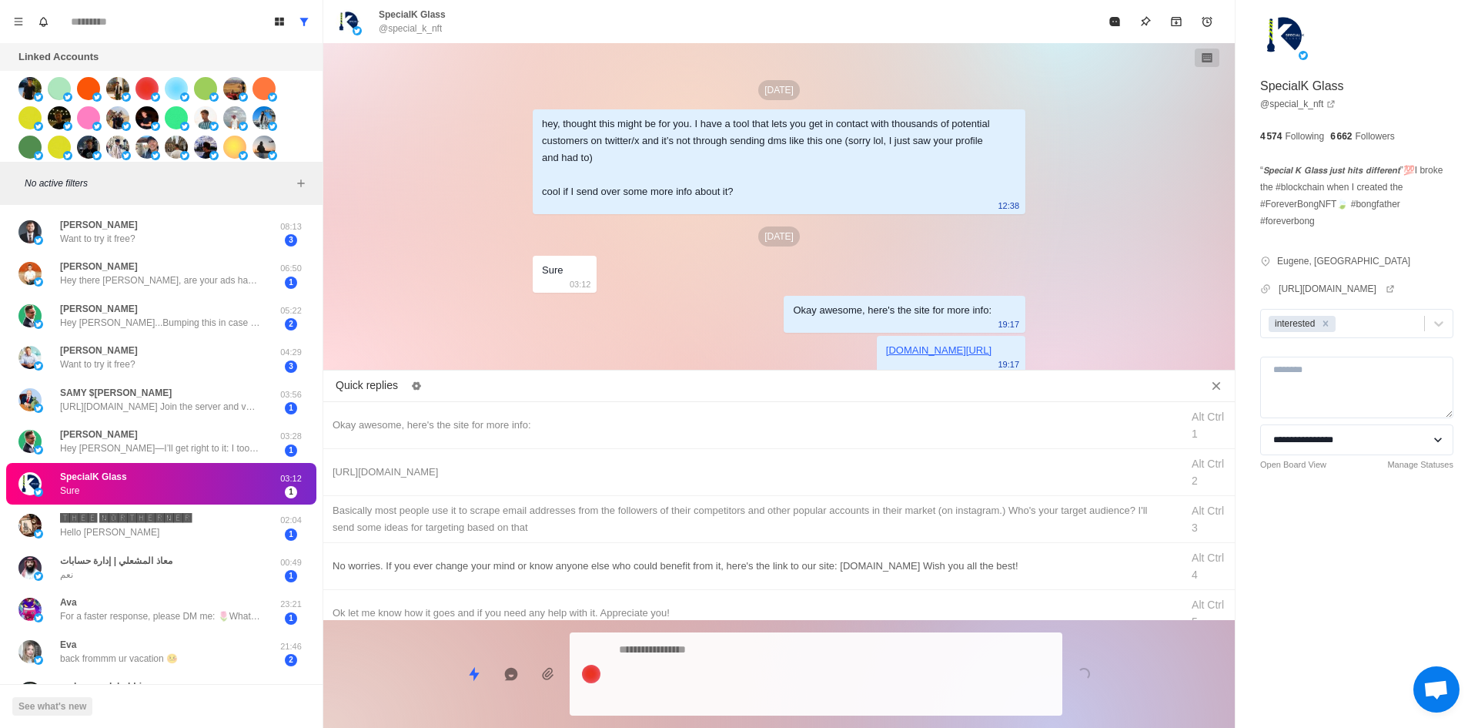
drag, startPoint x: 758, startPoint y: 698, endPoint x: 796, endPoint y: 607, distance: 99.1
click at [758, 698] on textarea at bounding box center [834, 673] width 431 height 71
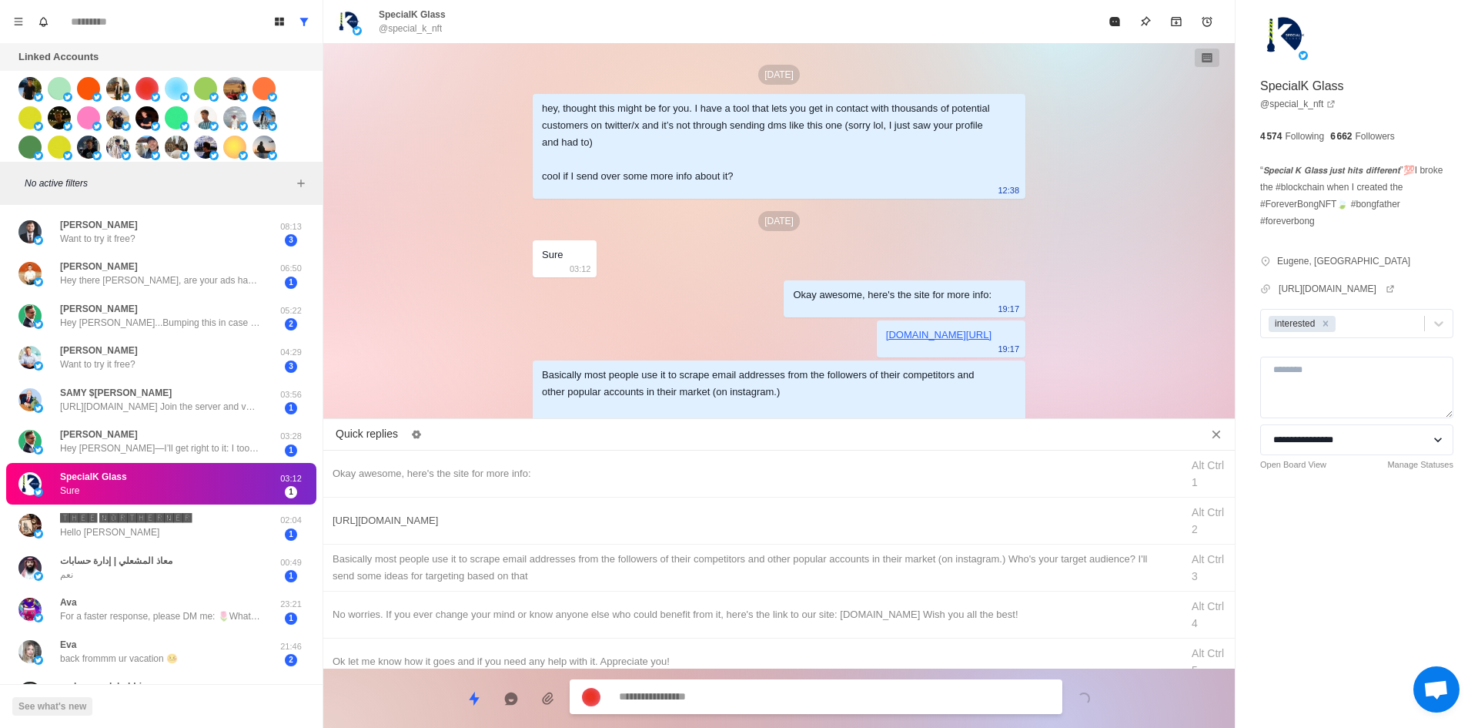
scroll to position [27, 0]
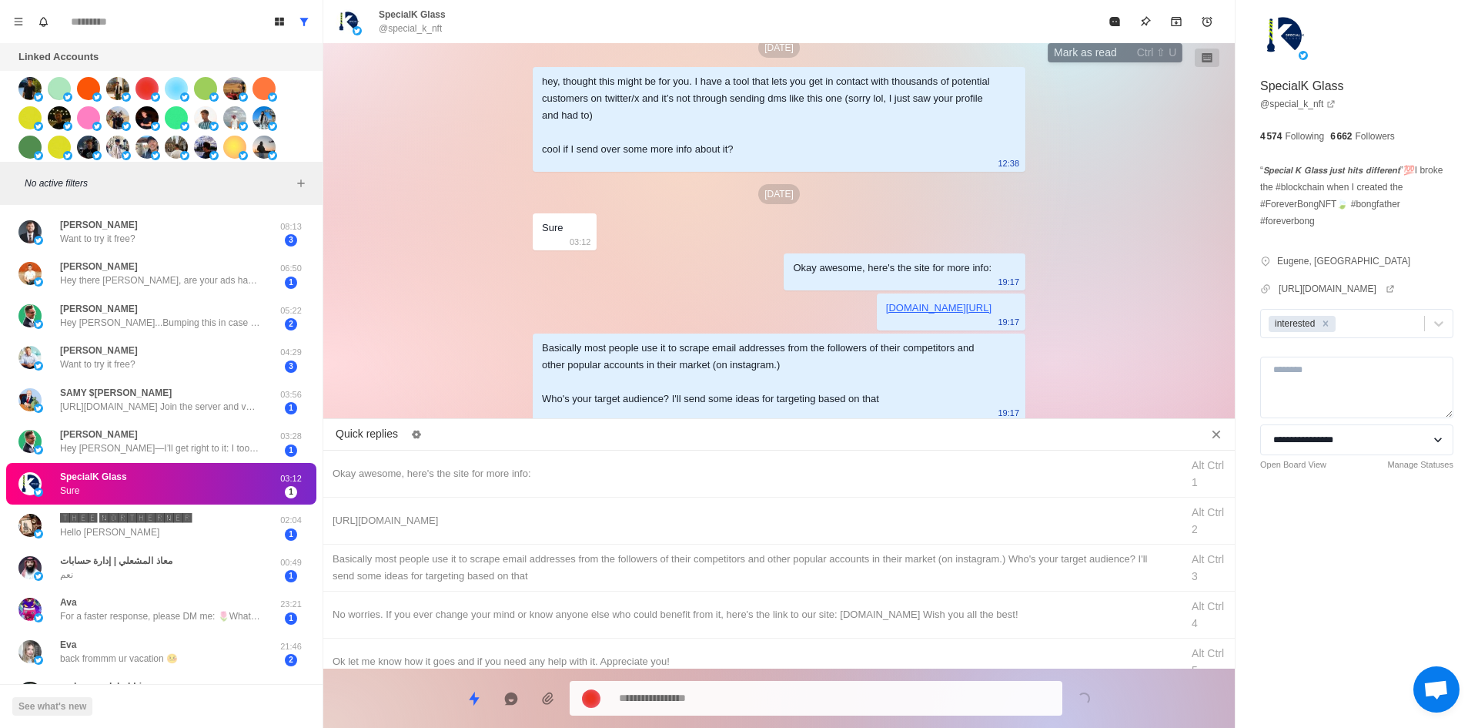
drag, startPoint x: 1108, startPoint y: 22, endPoint x: 875, endPoint y: 251, distance: 327.2
click at [1108, 22] on button "Mark as read" at bounding box center [1114, 21] width 31 height 31
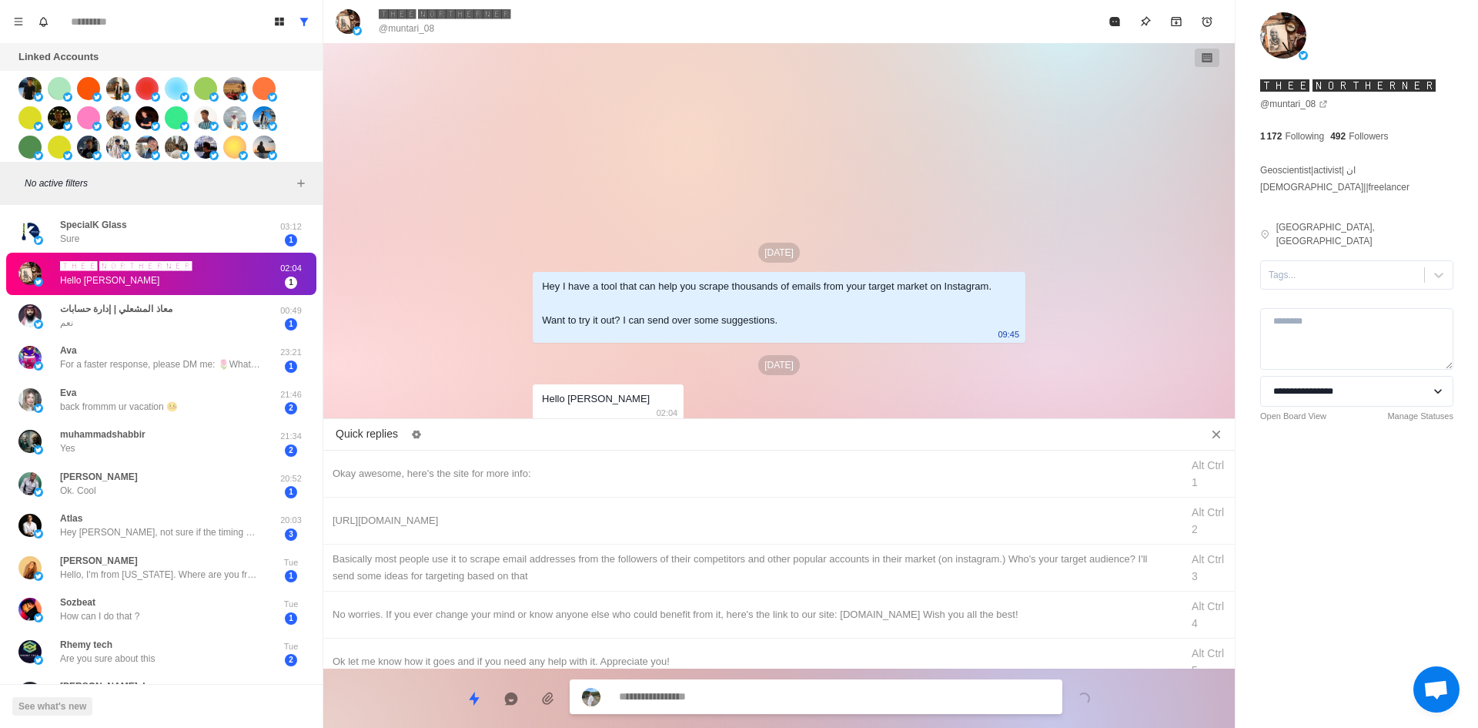
click at [748, 692] on textarea at bounding box center [834, 696] width 431 height 22
drag, startPoint x: 564, startPoint y: 467, endPoint x: 699, endPoint y: 642, distance: 221.1
click at [565, 469] on div "Okay awesome, here's the site for more info:" at bounding box center [752, 473] width 839 height 17
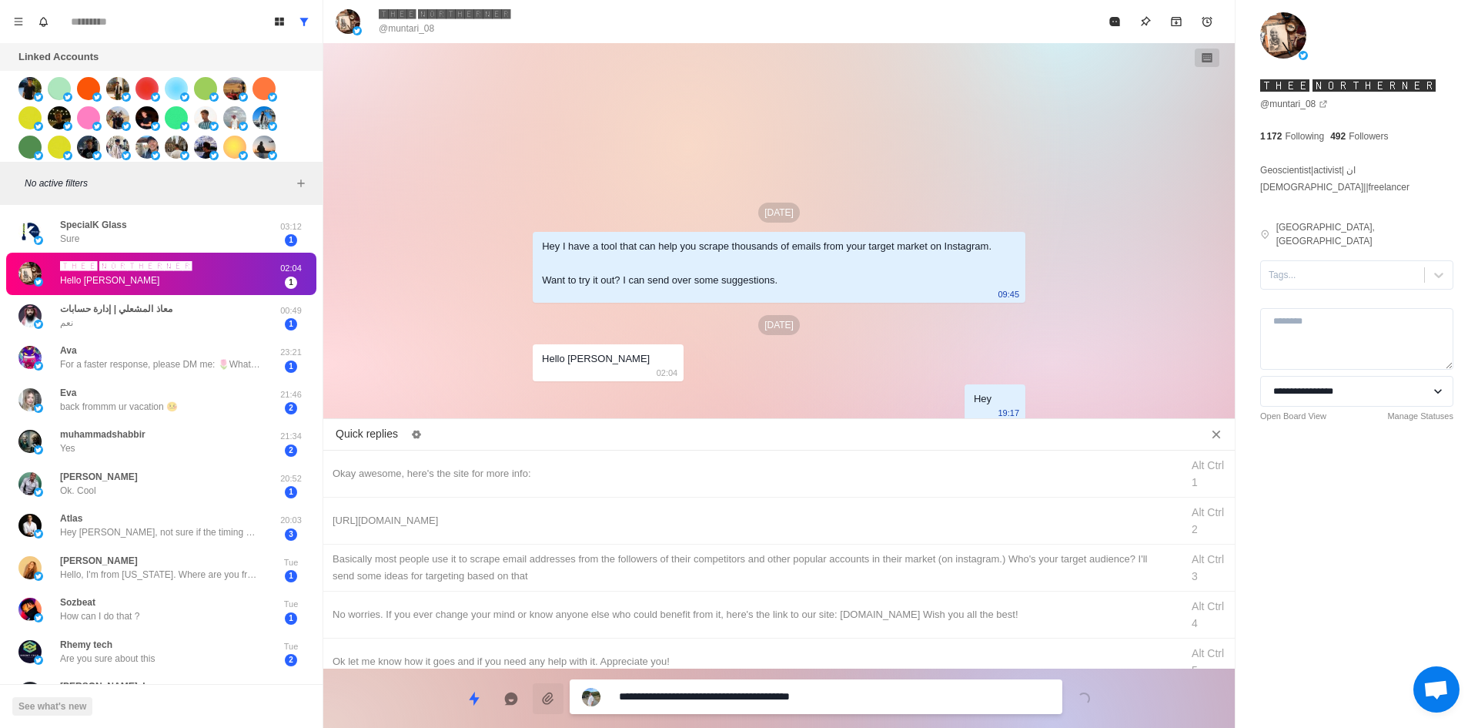
drag, startPoint x: 701, startPoint y: 702, endPoint x: 551, endPoint y: 712, distance: 149.7
click at [406, 724] on div "Quick replies Okay awesome, here's the site for more info: Alt Ctrl 1 [URL][DOM…" at bounding box center [779, 576] width 912 height 304
click at [584, 521] on div "[URL][DOMAIN_NAME]" at bounding box center [752, 520] width 839 height 17
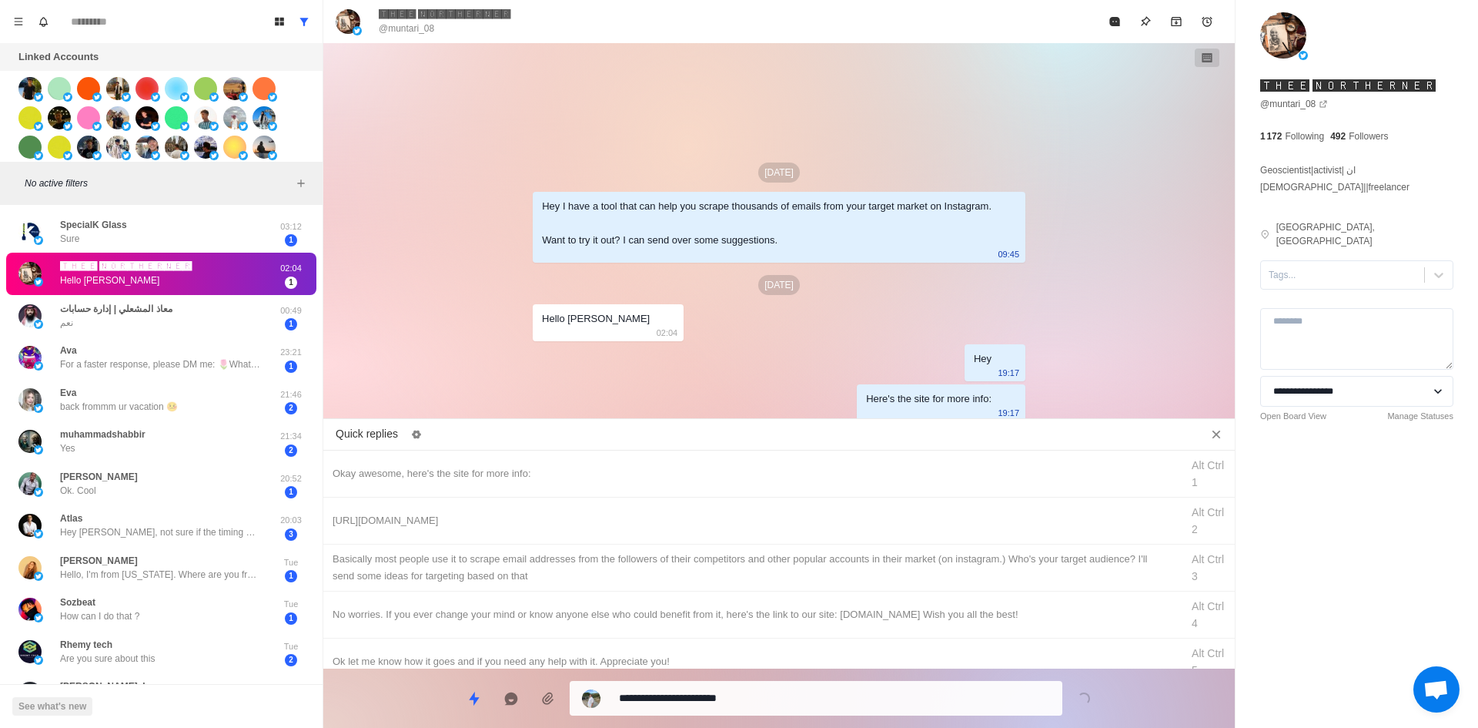
click at [709, 699] on textarea "**********" at bounding box center [834, 698] width 431 height 22
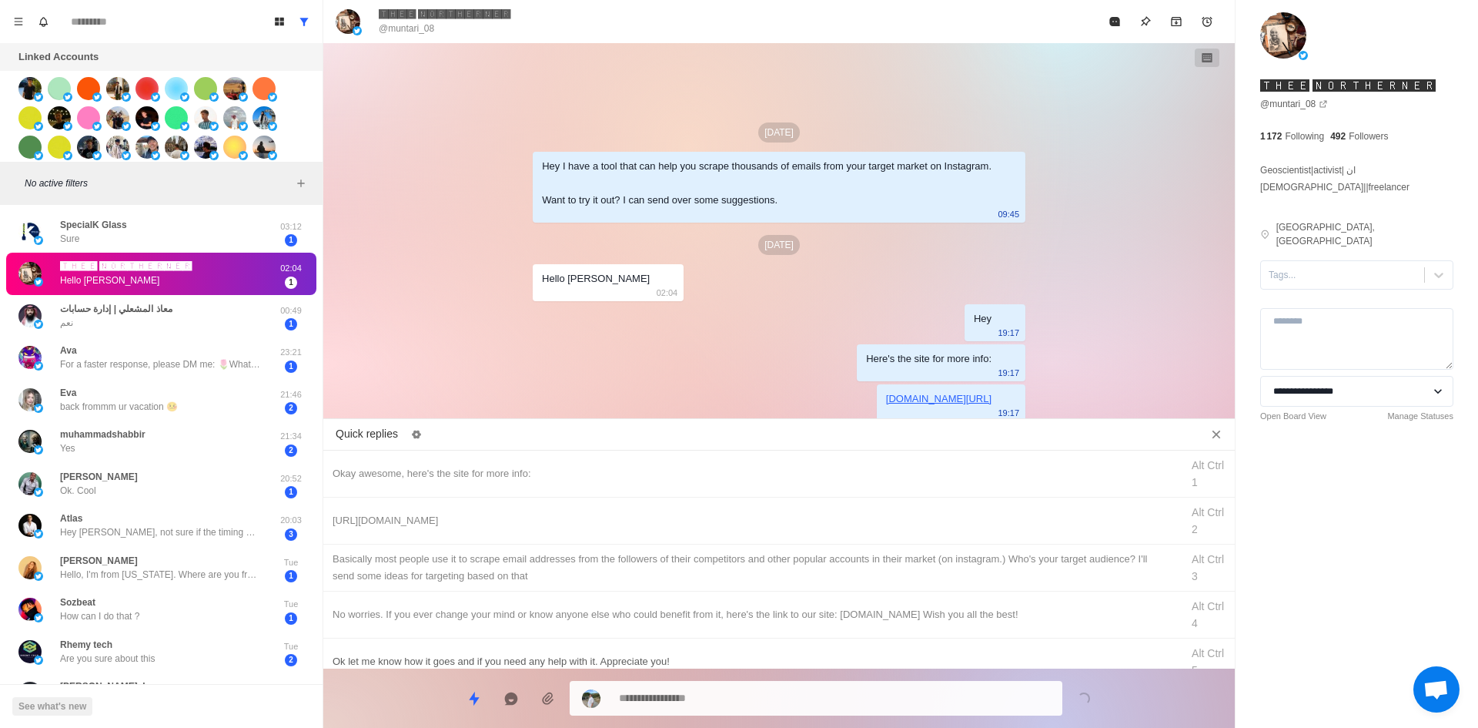
drag, startPoint x: 714, startPoint y: 577, endPoint x: 721, endPoint y: 617, distance: 39.7
click at [714, 577] on div "​​Basically most people use it to scrape email addresses from the followers of …" at bounding box center [752, 567] width 839 height 34
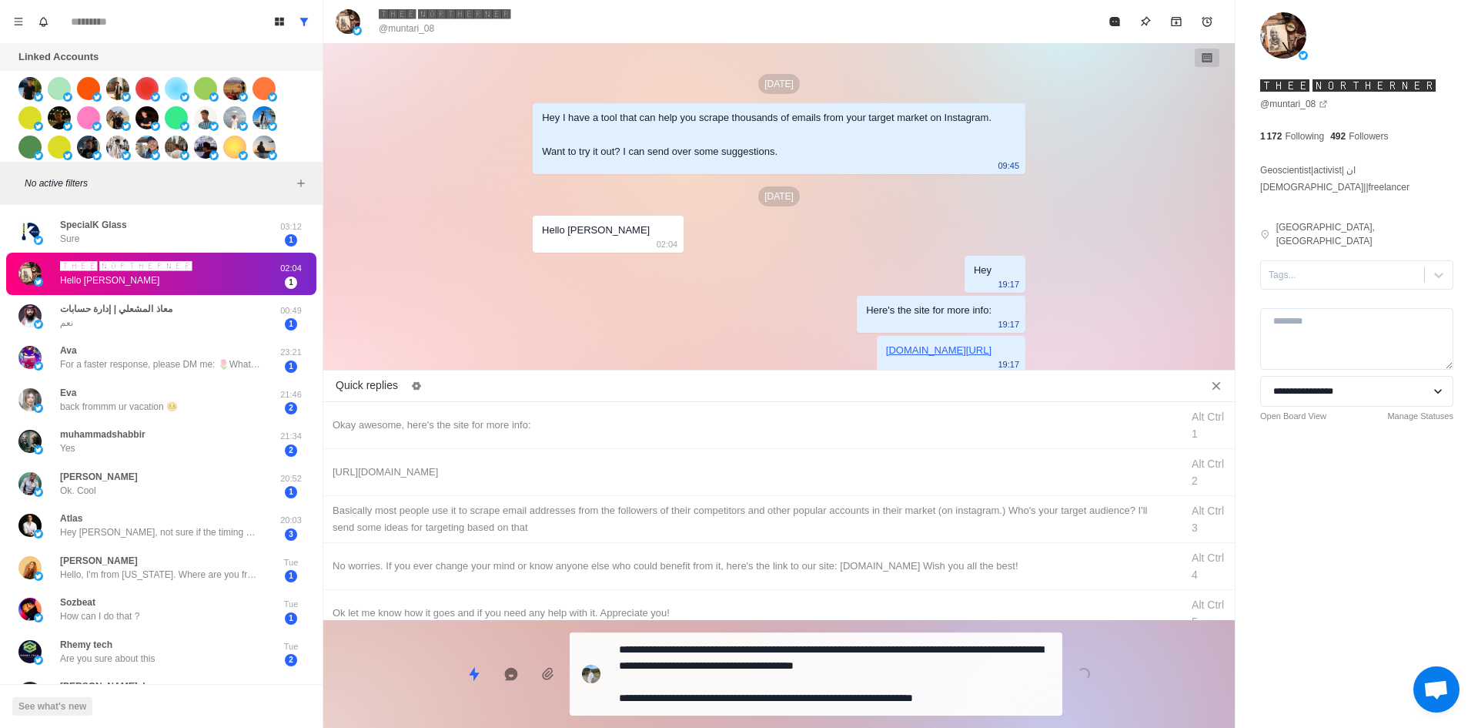
drag, startPoint x: 726, startPoint y: 694, endPoint x: 738, endPoint y: 671, distance: 25.5
click at [726, 694] on textarea "**********" at bounding box center [834, 673] width 431 height 71
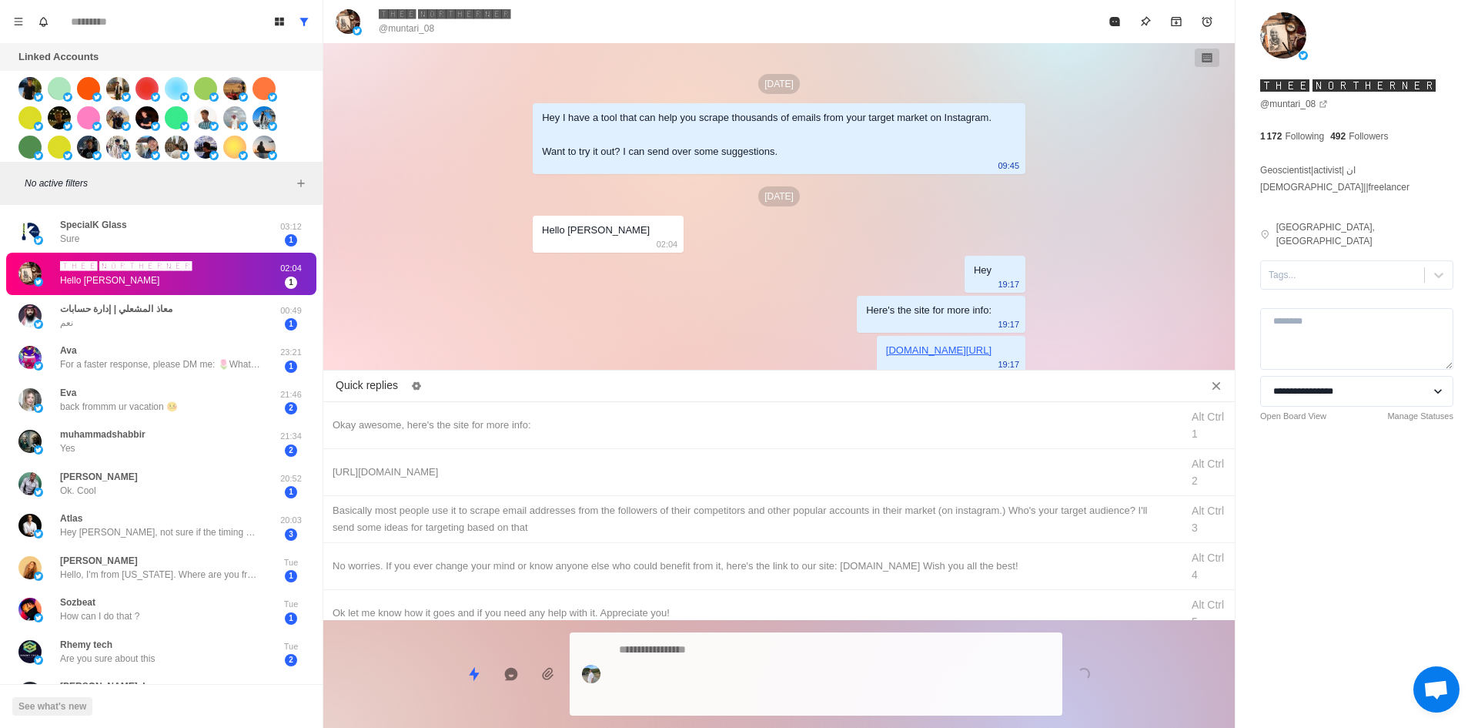
scroll to position [33, 0]
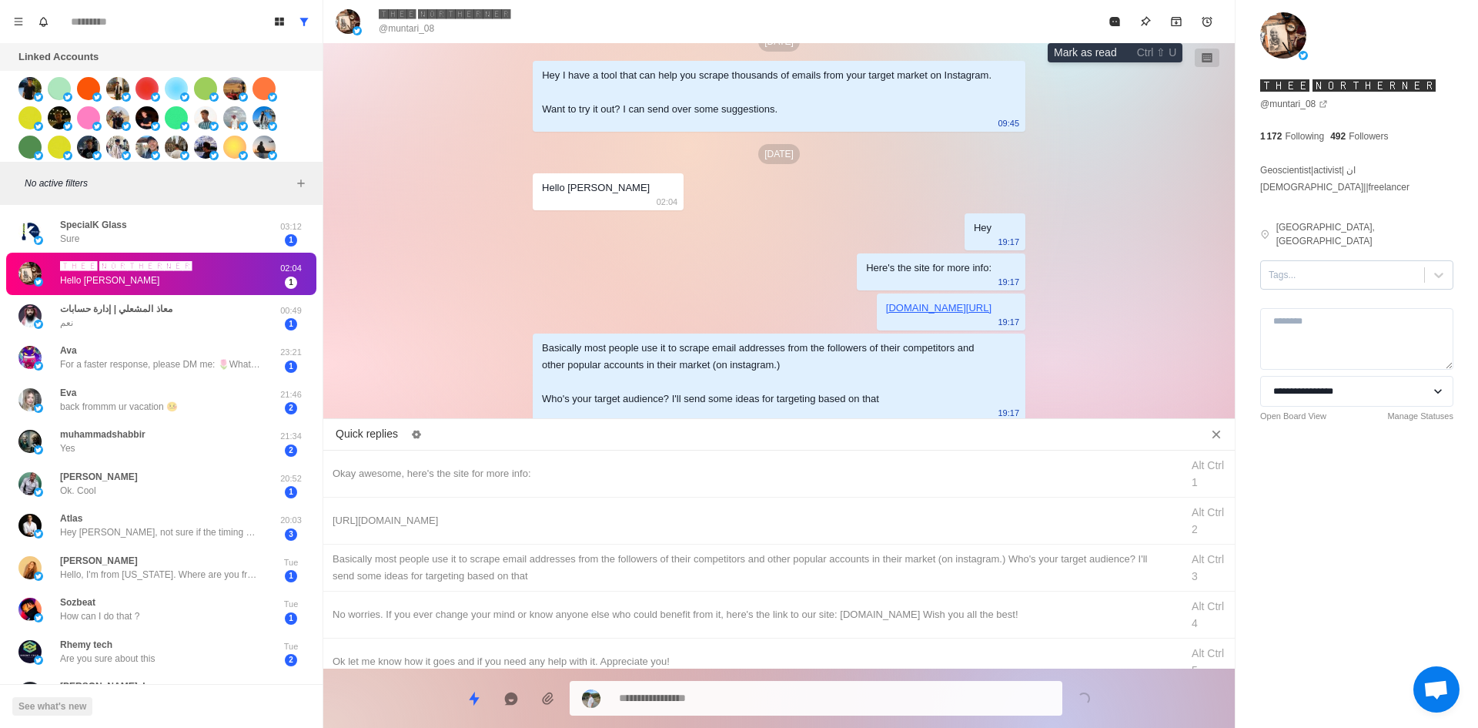
drag, startPoint x: 1115, startPoint y: 15, endPoint x: 1289, endPoint y: 236, distance: 280.6
click at [1291, 252] on div "🆃🅷🅴🅴 🅽🅾🆁🆃🅷🅴🆁🅽🅴🆁 @muntari_[DATE] Hey I have a tool that can help you scrape thou…" at bounding box center [900, 364] width 1155 height 728
drag, startPoint x: 1303, startPoint y: 238, endPoint x: 1308, endPoint y: 259, distance: 22.0
click at [1303, 266] on div at bounding box center [1343, 274] width 148 height 17
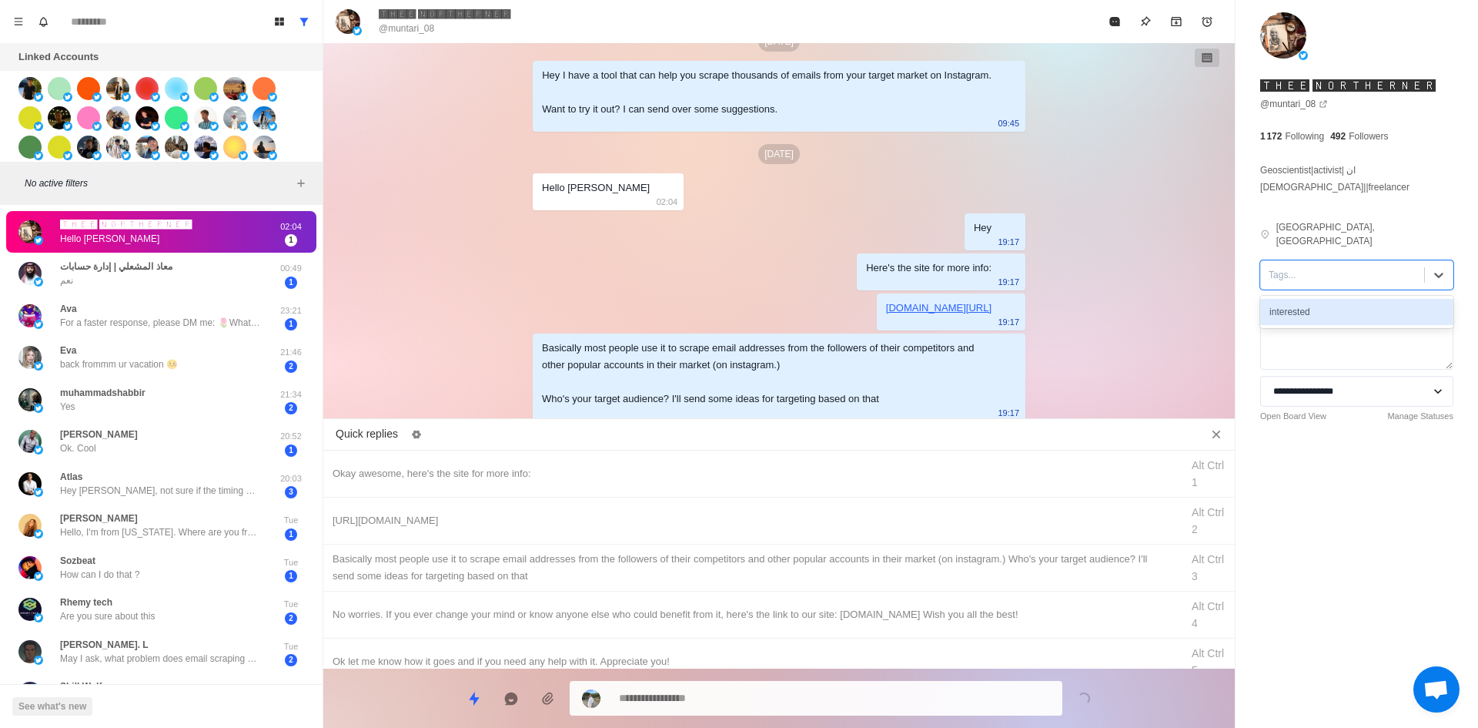
click at [1310, 299] on div "interested" at bounding box center [1356, 312] width 193 height 26
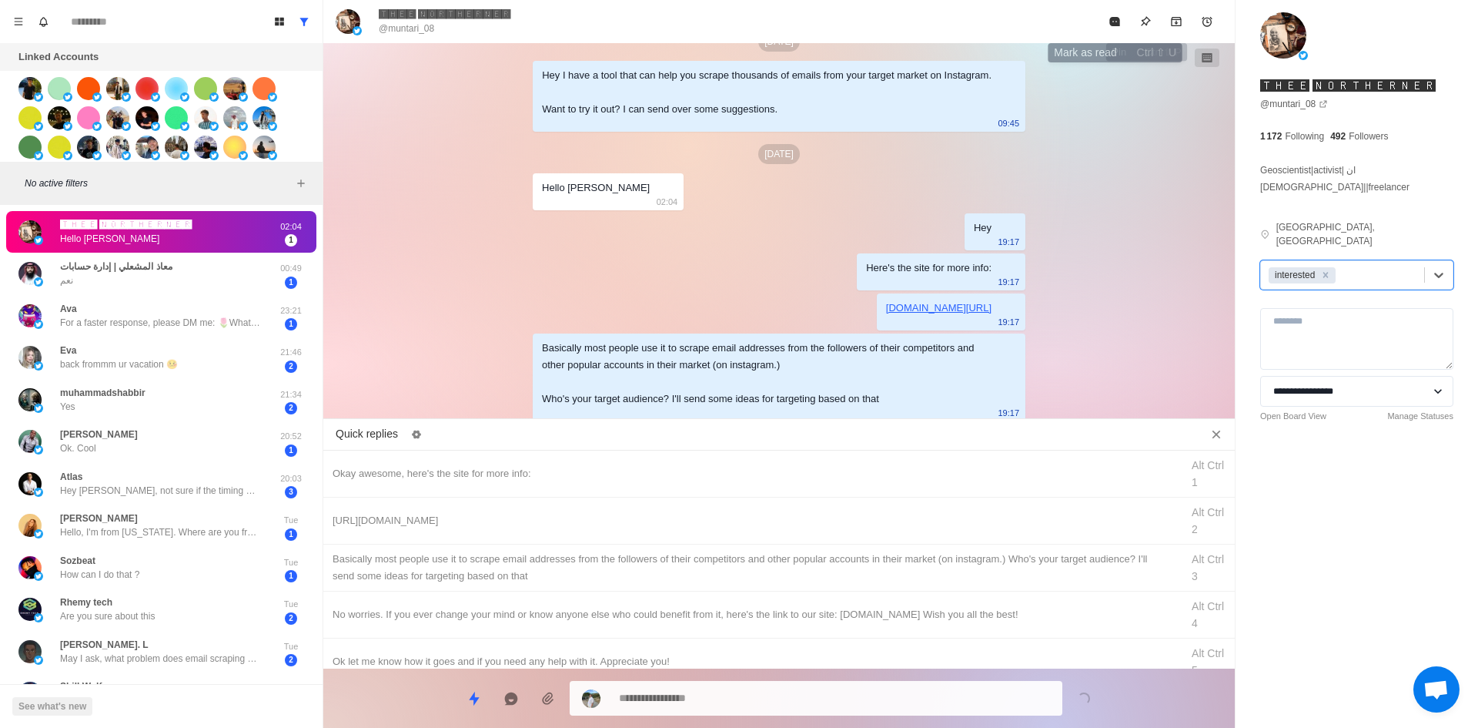
drag, startPoint x: 1111, startPoint y: 26, endPoint x: 886, endPoint y: 263, distance: 326.2
click at [1111, 26] on icon "Mark as read" at bounding box center [1115, 21] width 12 height 12
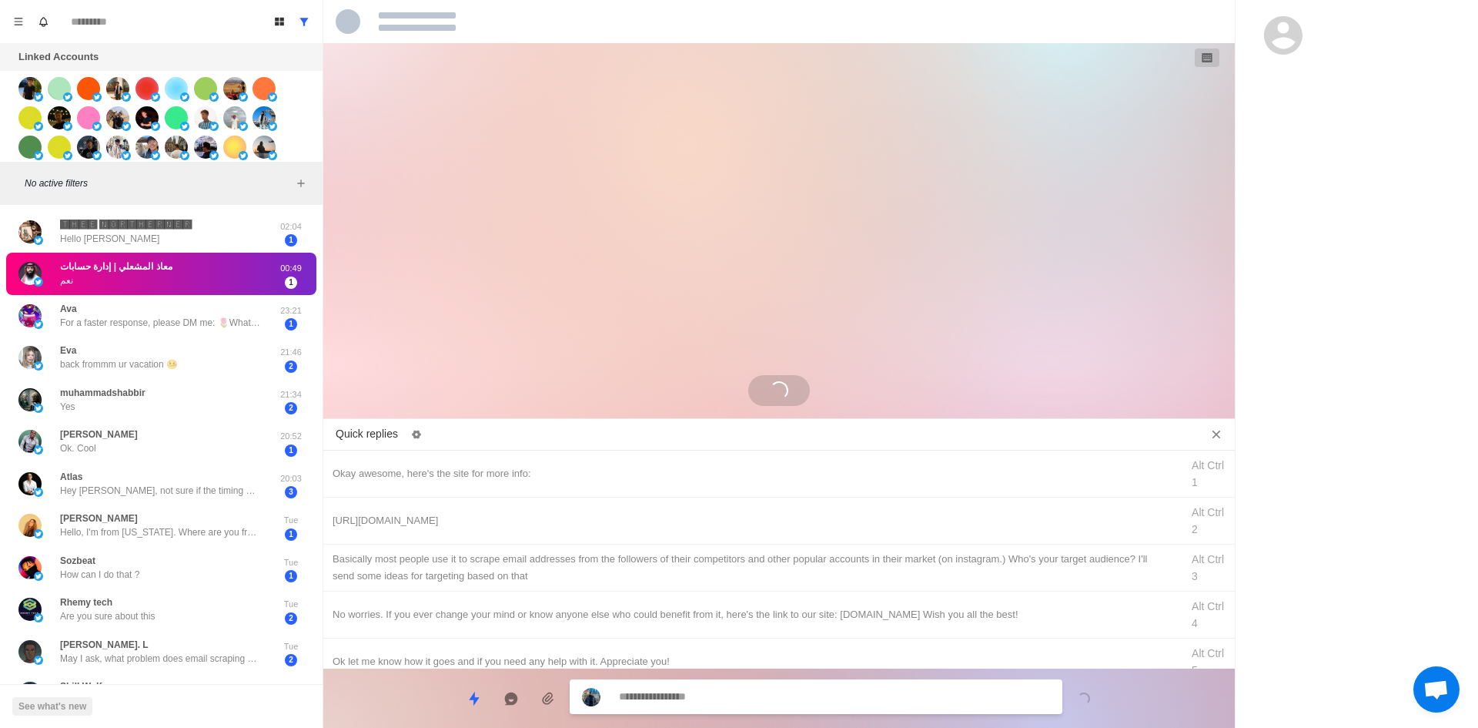
scroll to position [0, 0]
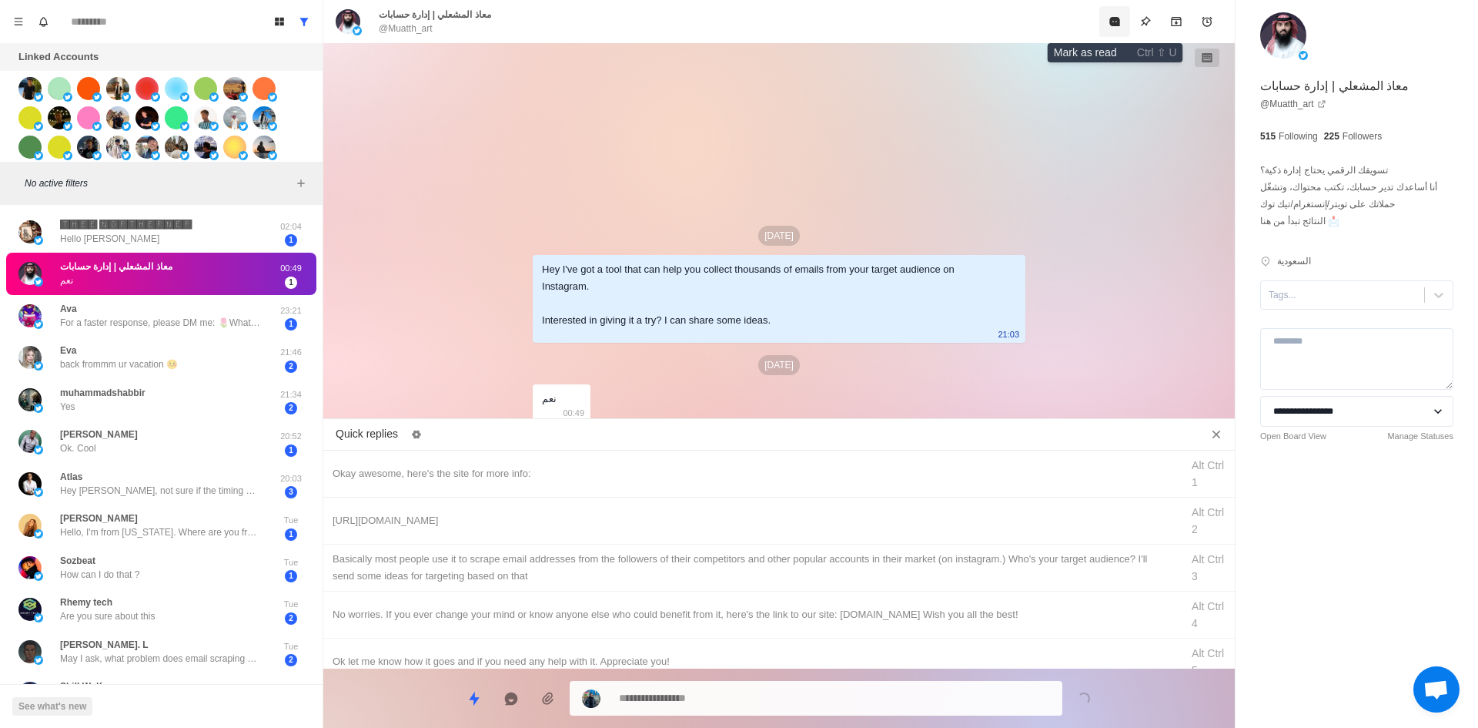
click at [1121, 27] on icon "Mark as read" at bounding box center [1115, 21] width 12 height 12
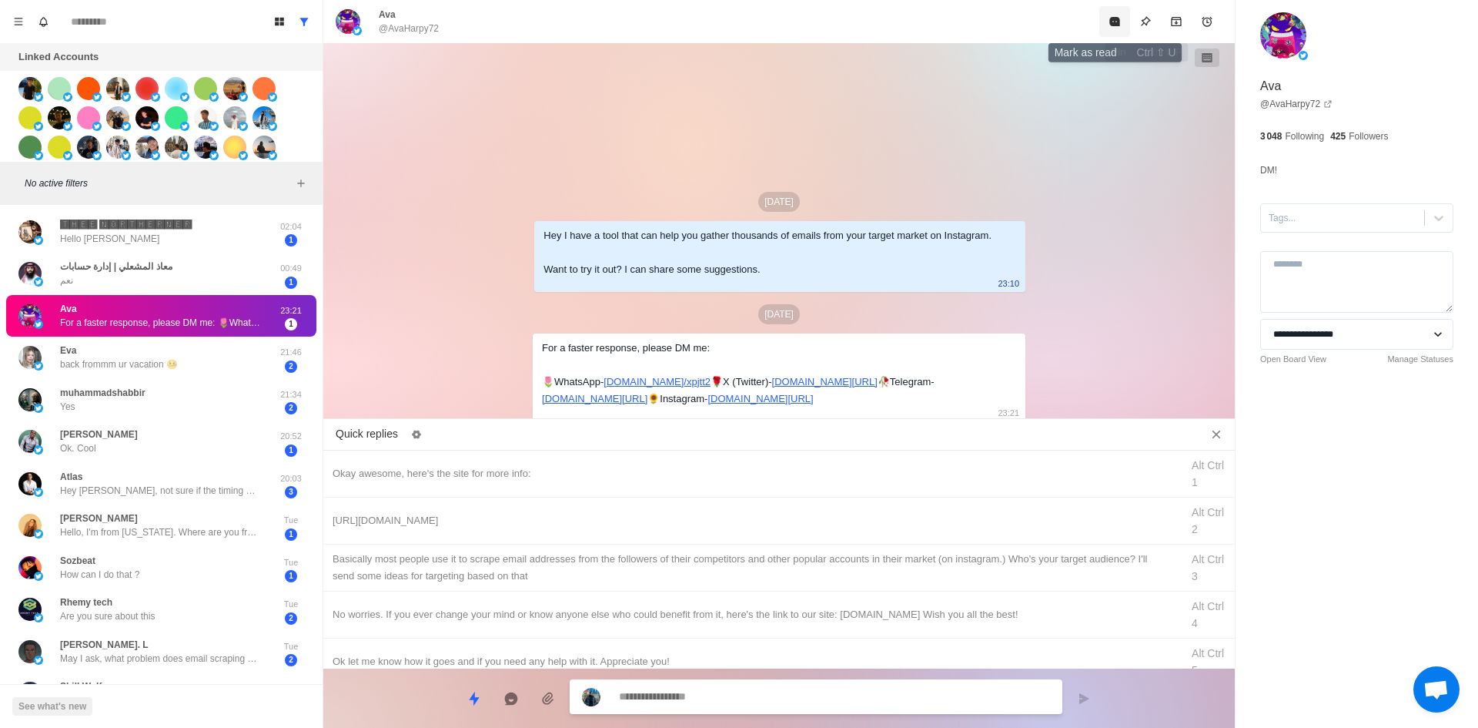
click at [1119, 27] on icon "Mark as read" at bounding box center [1115, 21] width 12 height 12
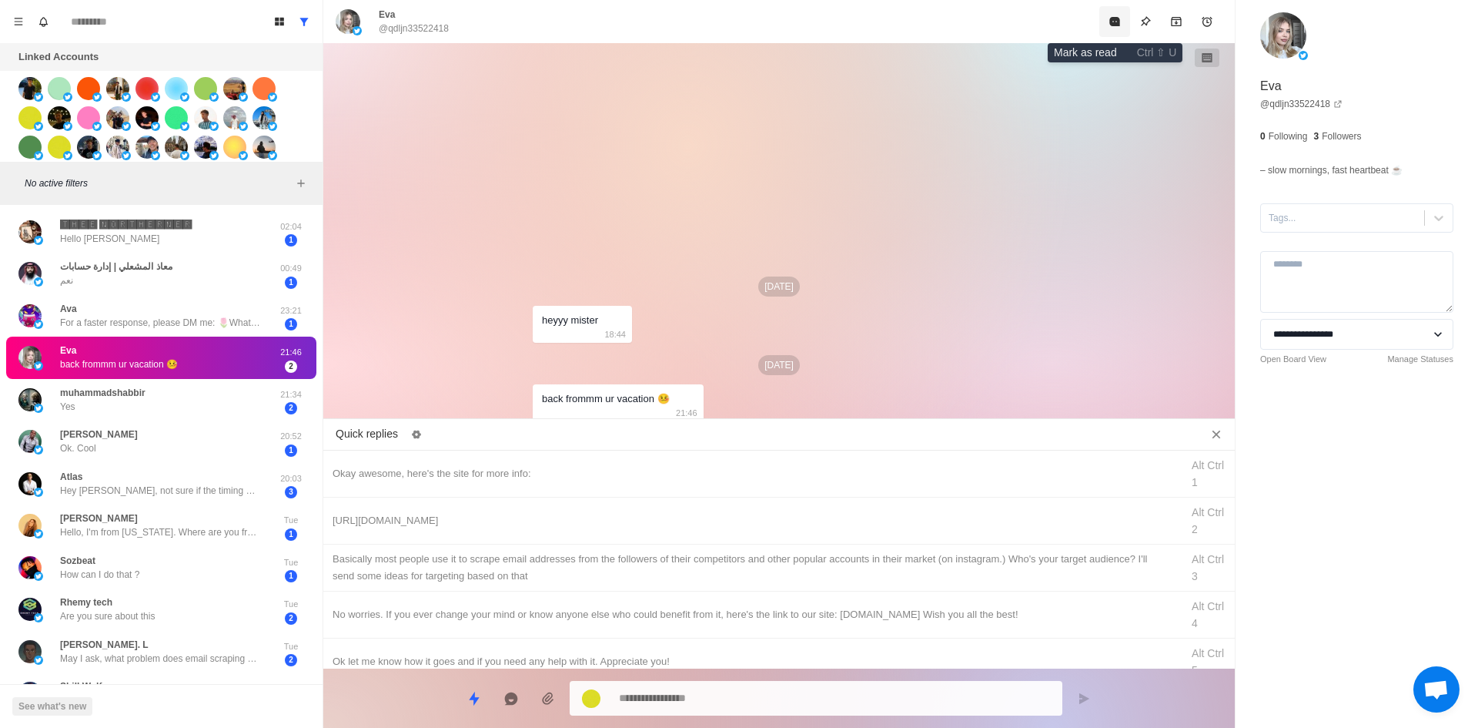
click at [1116, 28] on button "Mark as read" at bounding box center [1114, 21] width 31 height 31
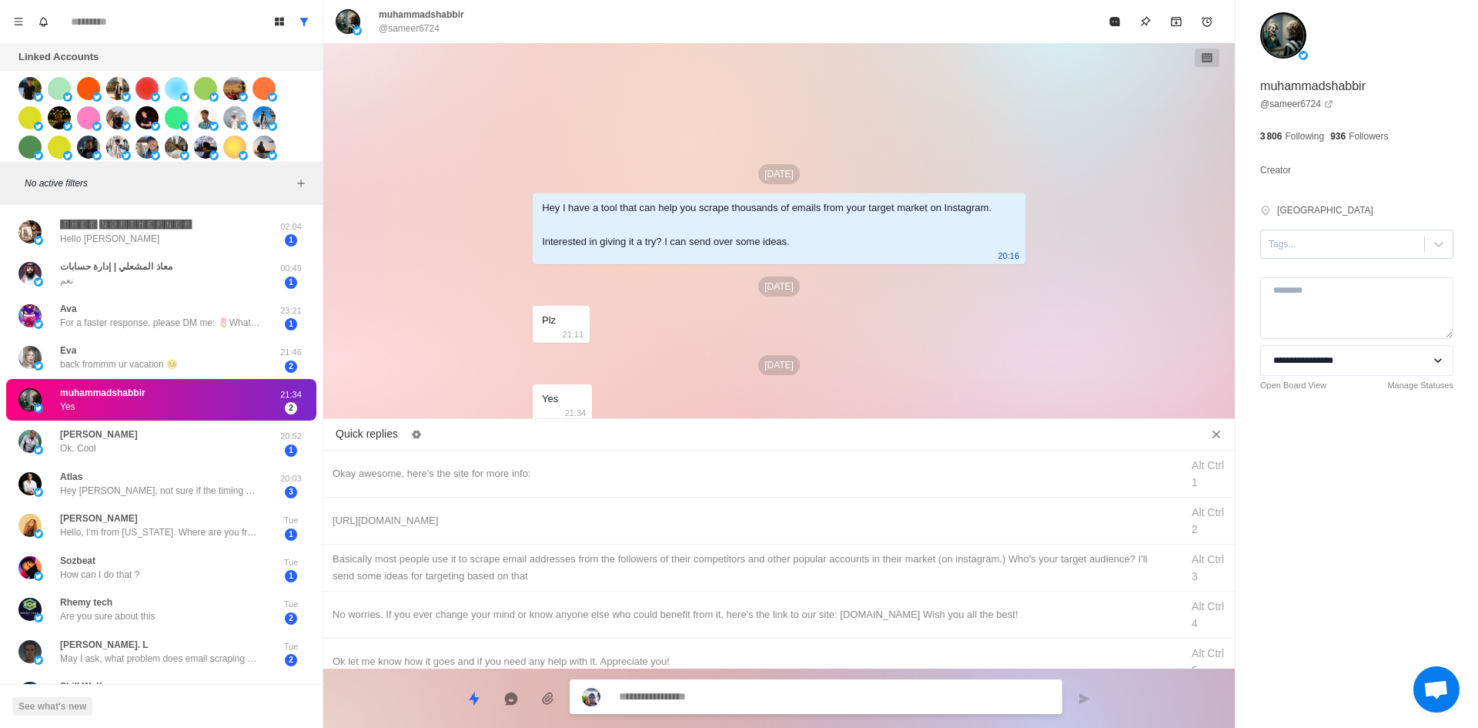
click at [1293, 256] on div "Tags..." at bounding box center [1356, 243] width 193 height 29
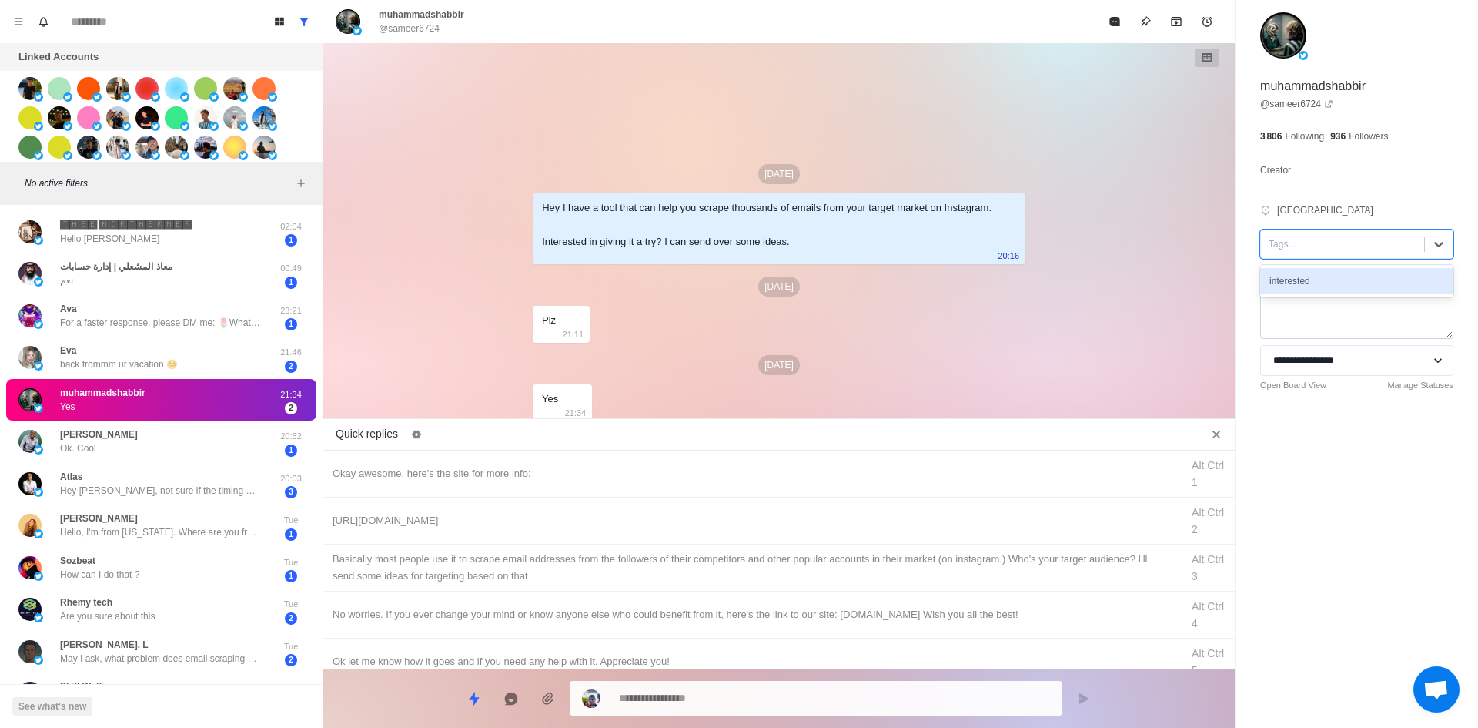
drag, startPoint x: 1312, startPoint y: 283, endPoint x: 1300, endPoint y: 293, distance: 15.9
click at [1312, 283] on div "interested" at bounding box center [1356, 281] width 193 height 26
drag, startPoint x: 577, startPoint y: 487, endPoint x: 594, endPoint y: 515, distance: 32.1
click at [577, 487] on div "Okay awesome, here's the site for more info: Alt Ctrl 1" at bounding box center [779, 473] width 912 height 47
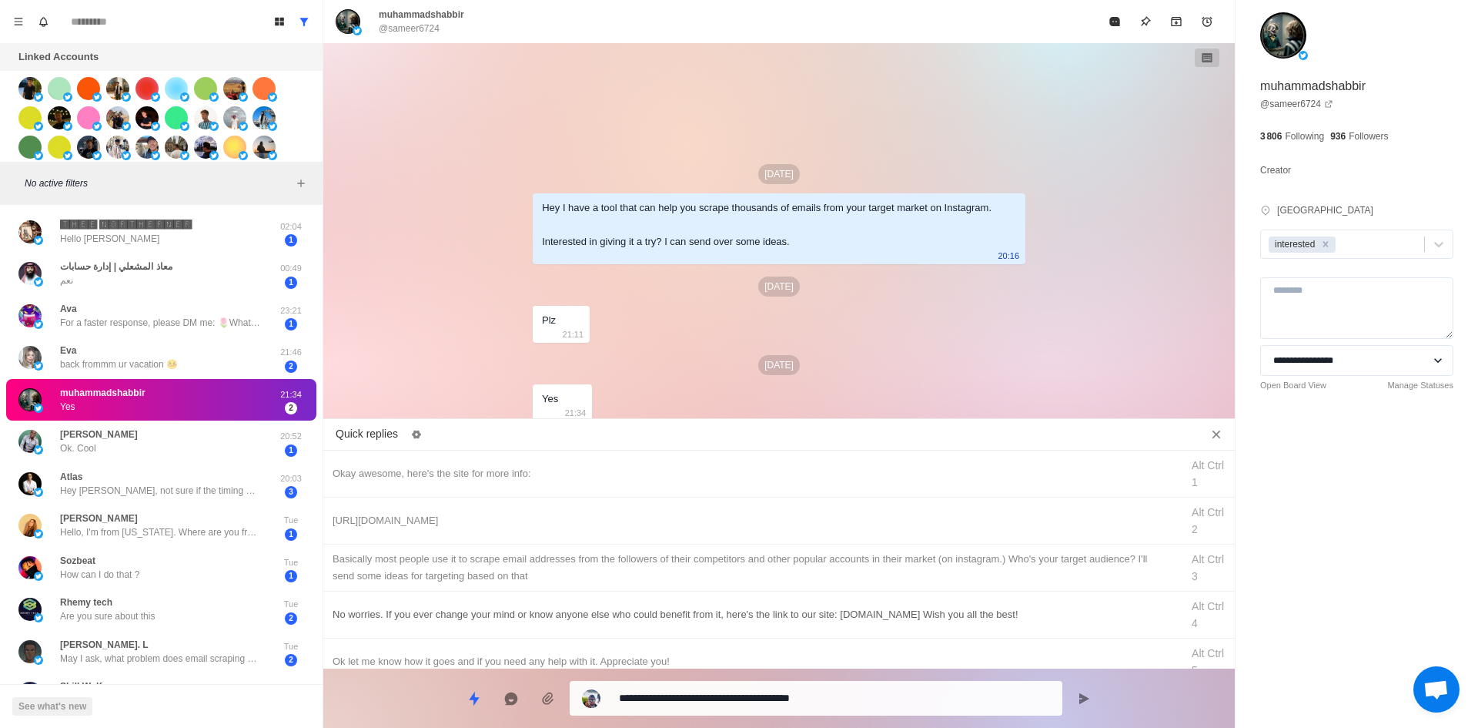
click at [693, 704] on textarea "**********" at bounding box center [834, 698] width 431 height 22
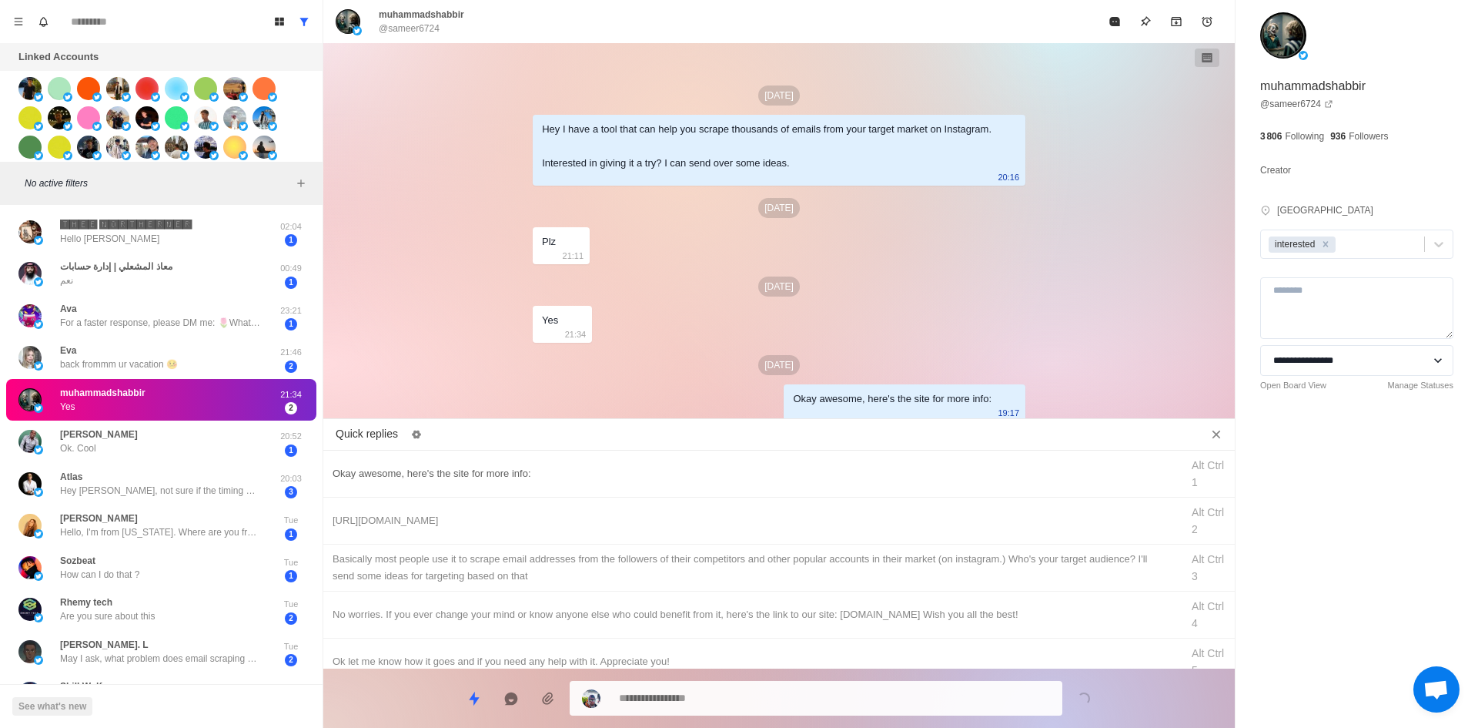
drag, startPoint x: 594, startPoint y: 493, endPoint x: 609, endPoint y: 517, distance: 28.4
click at [596, 495] on div "Okay awesome, here's the site for more info: Alt Ctrl 1" at bounding box center [779, 473] width 912 height 47
click at [609, 517] on div "[URL][DOMAIN_NAME]" at bounding box center [752, 520] width 839 height 17
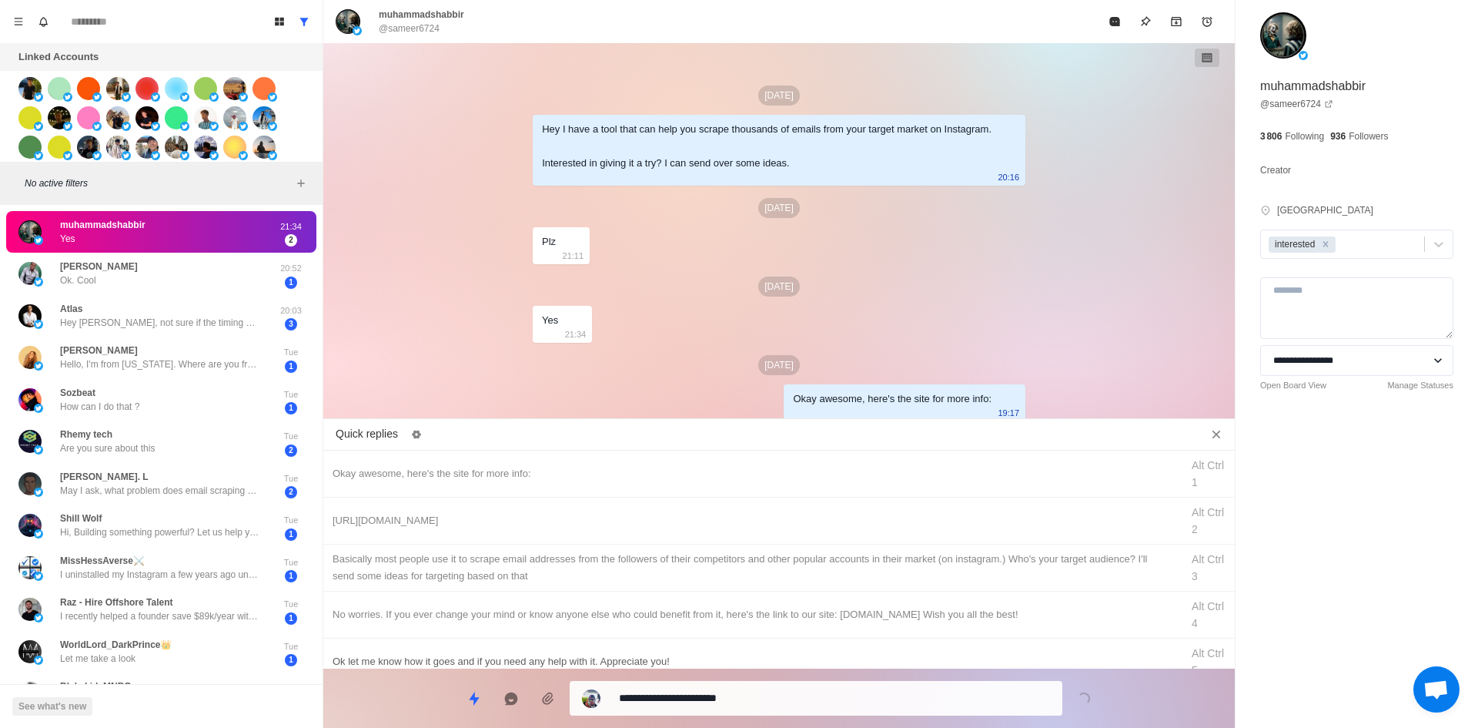
drag, startPoint x: 703, startPoint y: 699, endPoint x: 697, endPoint y: 654, distance: 45.8
click at [703, 699] on textarea "**********" at bounding box center [834, 698] width 431 height 22
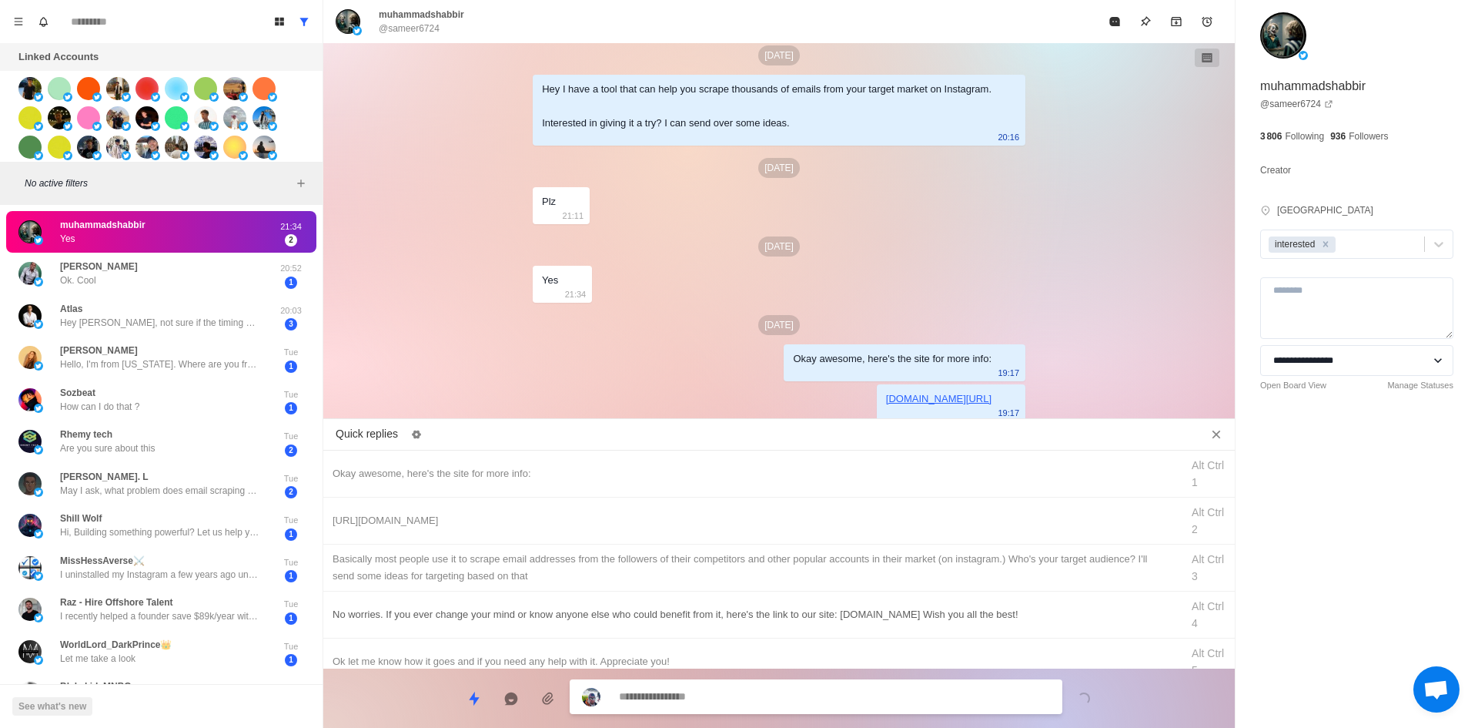
drag, startPoint x: 704, startPoint y: 567, endPoint x: 711, endPoint y: 584, distance: 18.6
click at [704, 567] on div "​​Basically most people use it to scrape email addresses from the followers of …" at bounding box center [752, 567] width 839 height 34
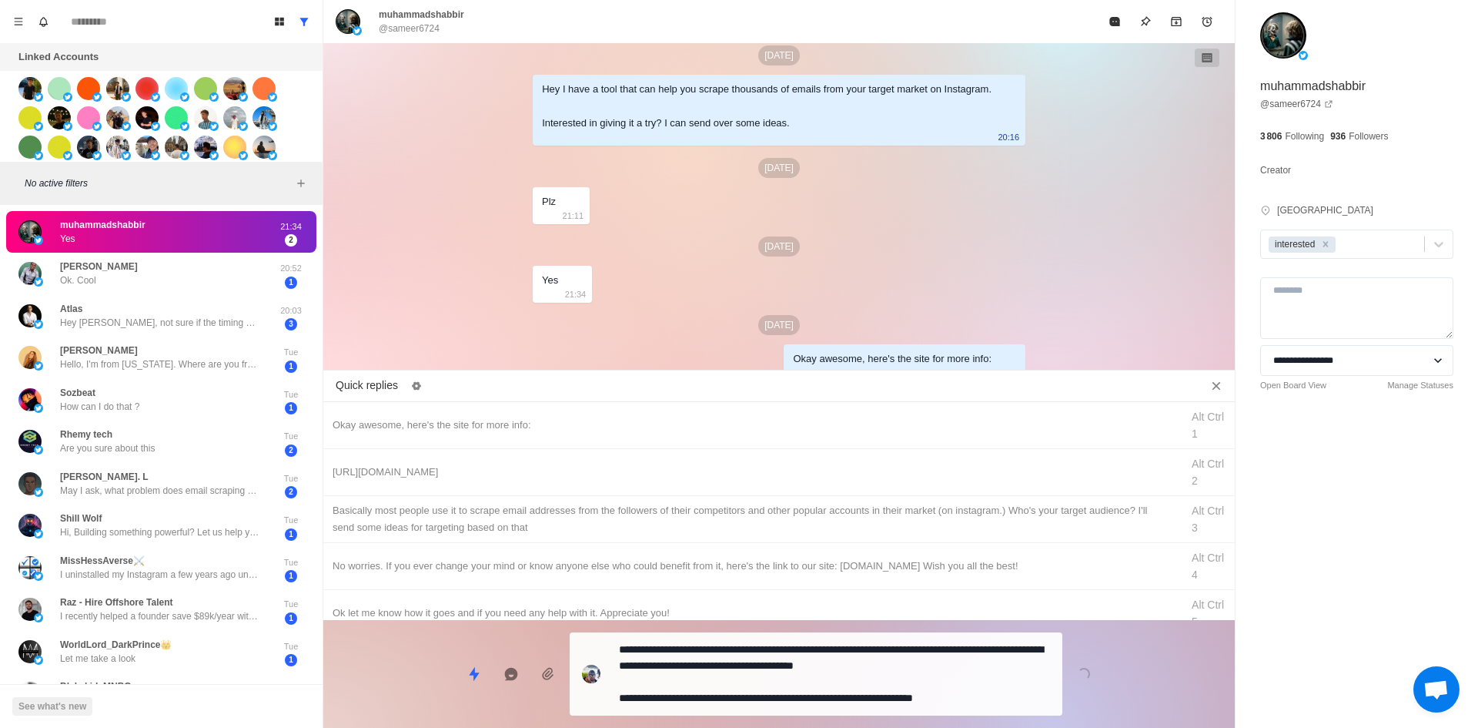
drag, startPoint x: 727, startPoint y: 698, endPoint x: 748, endPoint y: 658, distance: 45.1
click at [727, 698] on textarea "**********" at bounding box center [834, 673] width 431 height 71
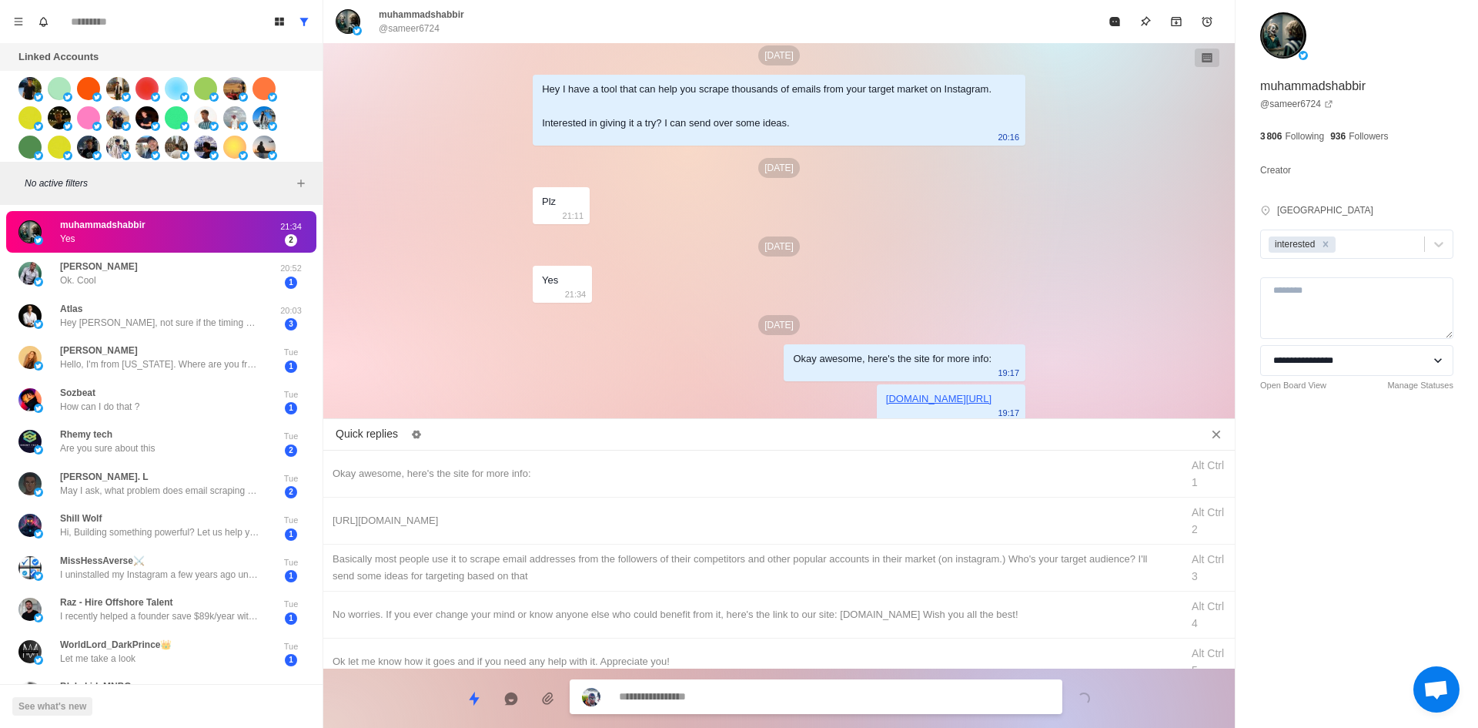
scroll to position [110, 0]
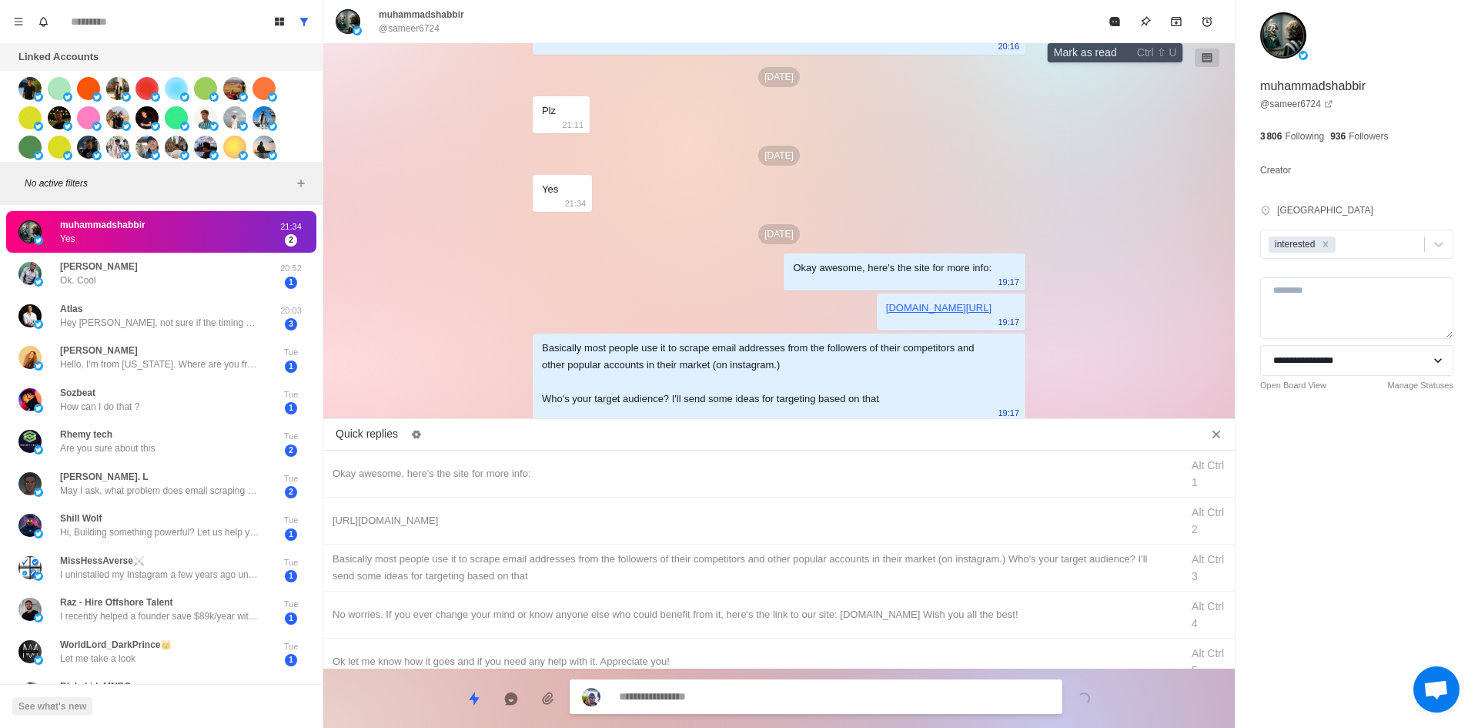
click at [1119, 21] on icon "Mark as read" at bounding box center [1114, 21] width 10 height 9
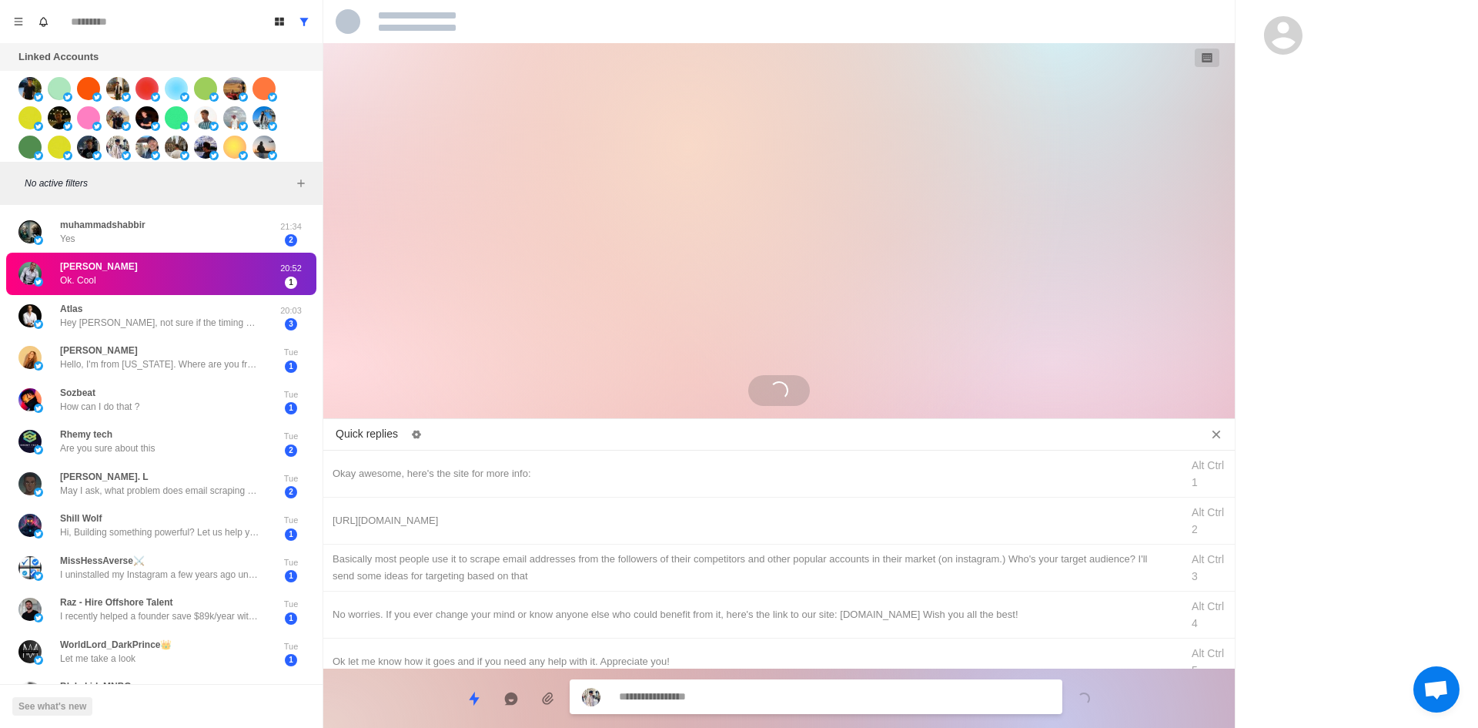
scroll to position [0, 0]
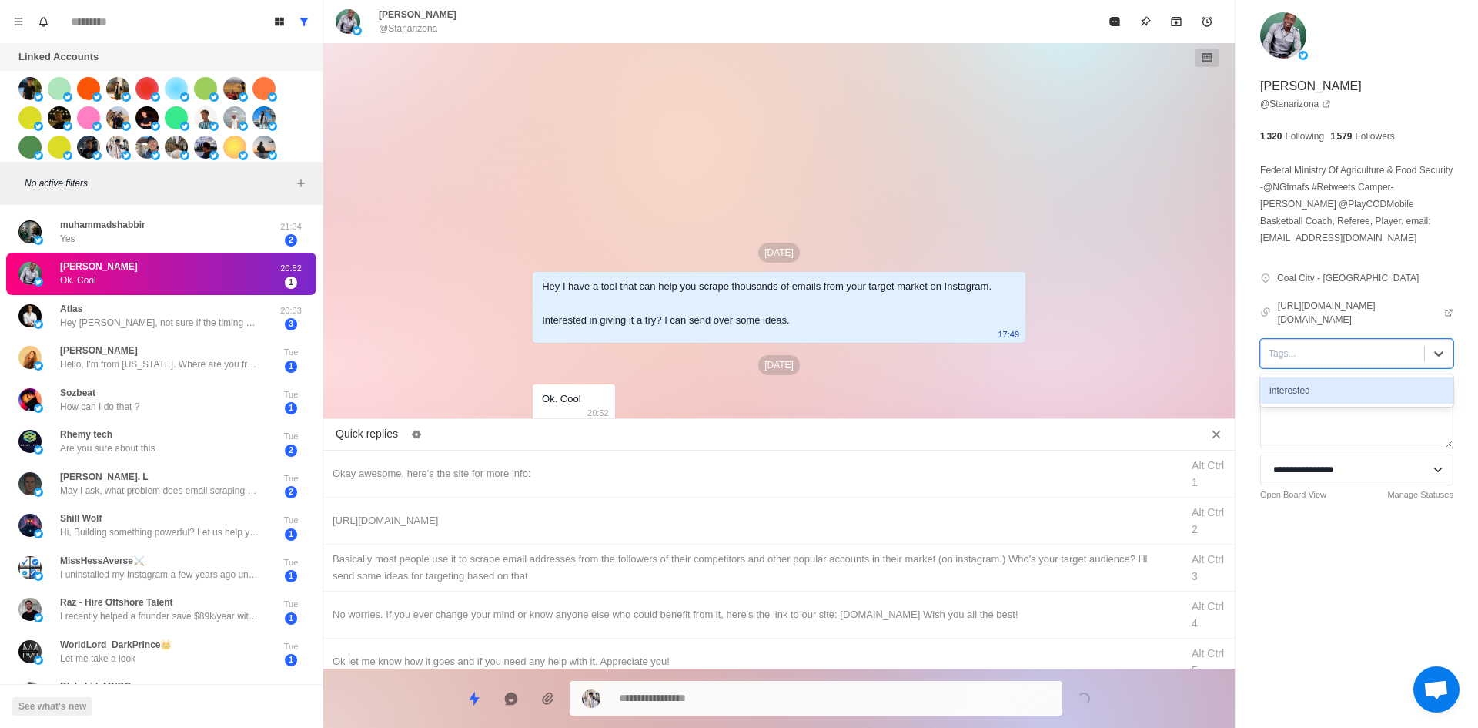
click at [1292, 354] on div at bounding box center [1343, 353] width 148 height 17
click at [1319, 390] on div "interested" at bounding box center [1356, 390] width 193 height 26
click at [645, 470] on div "Okay awesome, here's the site for more info:" at bounding box center [752, 473] width 839 height 17
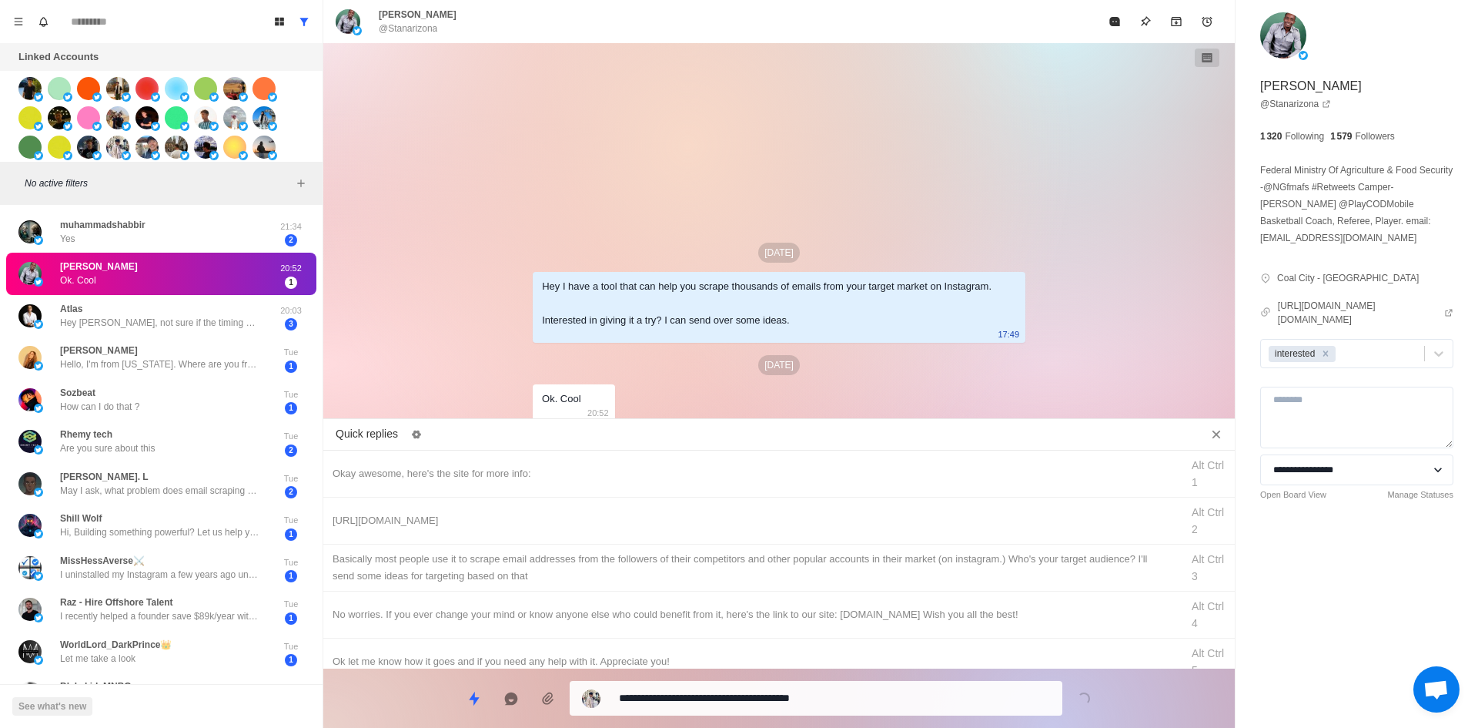
click at [752, 688] on textarea "**********" at bounding box center [834, 698] width 431 height 22
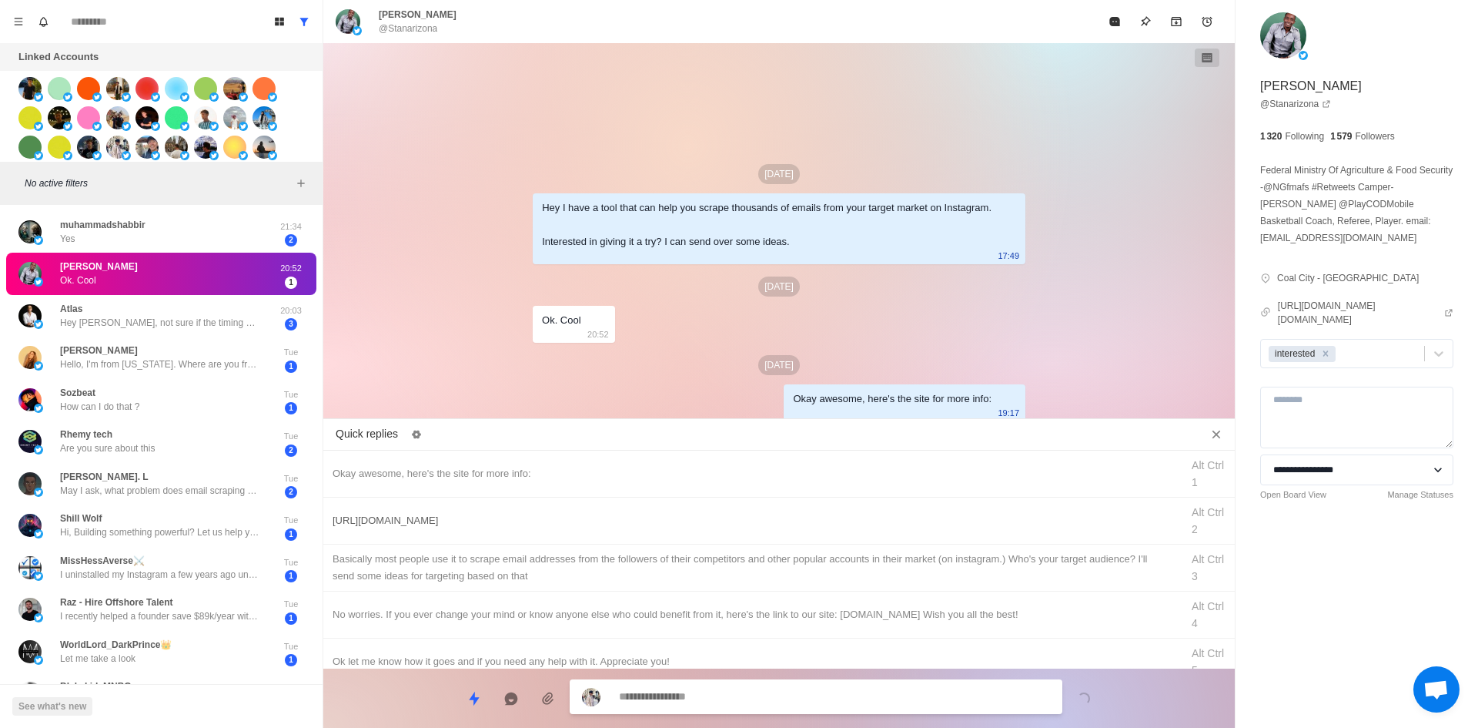
click at [779, 512] on div "[URL][DOMAIN_NAME]" at bounding box center [752, 520] width 839 height 17
click at [752, 694] on textarea "**********" at bounding box center [834, 696] width 431 height 22
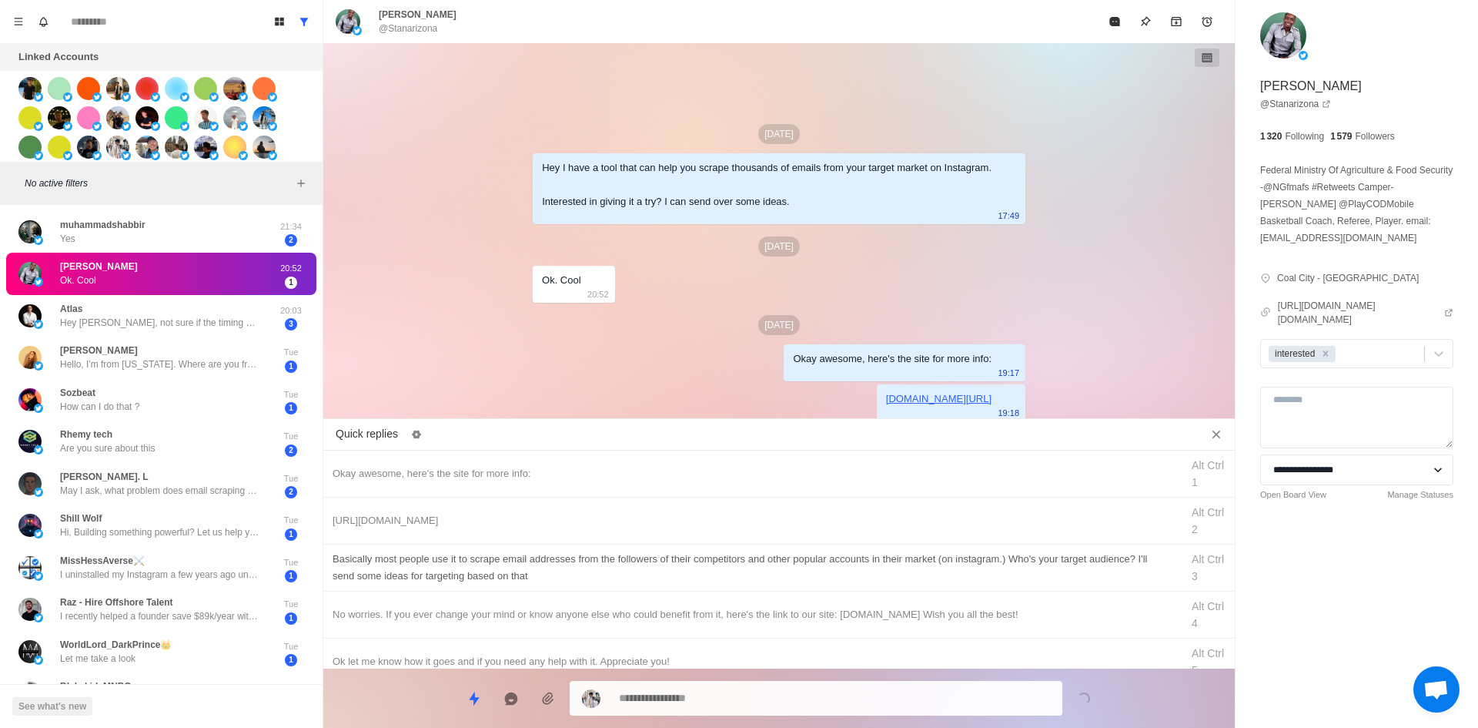
click at [795, 567] on div "​​Basically most people use it to scrape email addresses from the followers of …" at bounding box center [752, 567] width 839 height 34
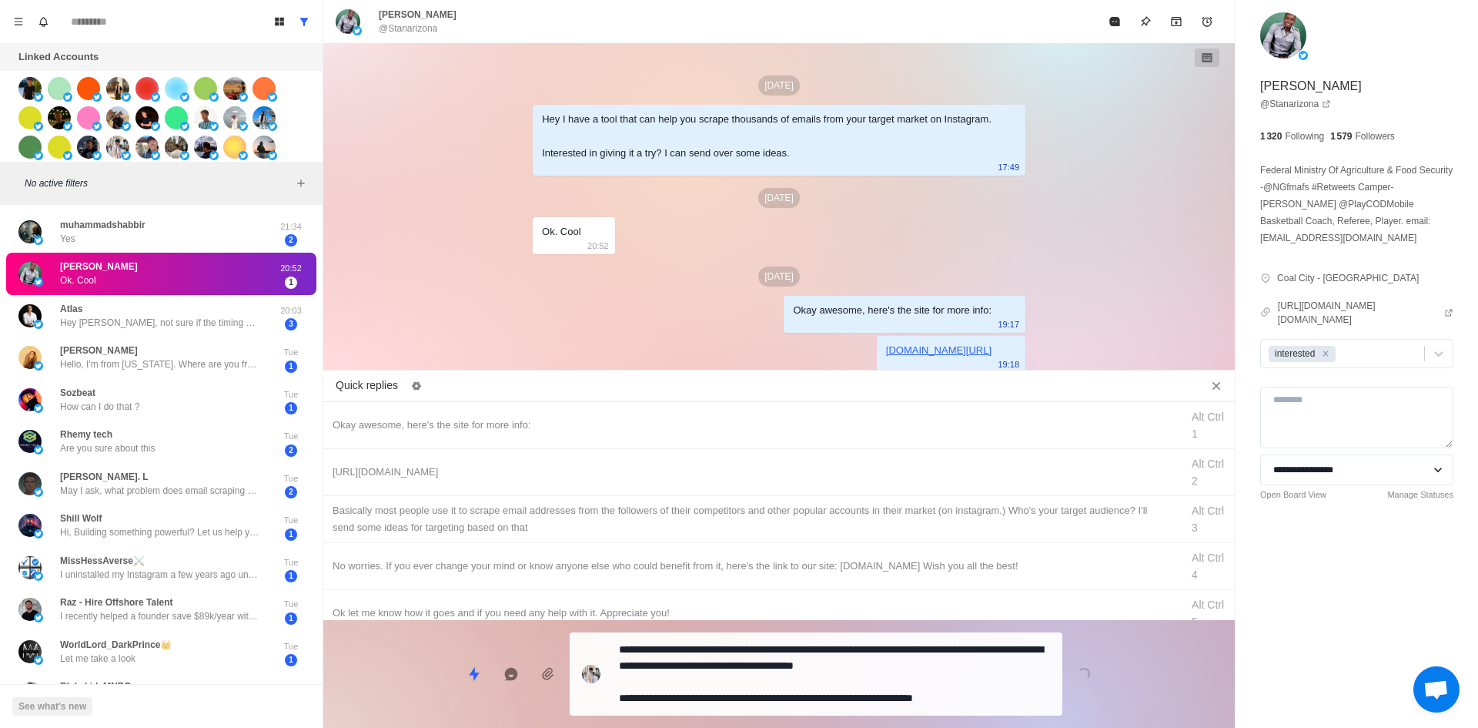
click at [772, 709] on div "**********" at bounding box center [816, 673] width 493 height 83
click at [777, 691] on textarea "**********" at bounding box center [834, 672] width 431 height 71
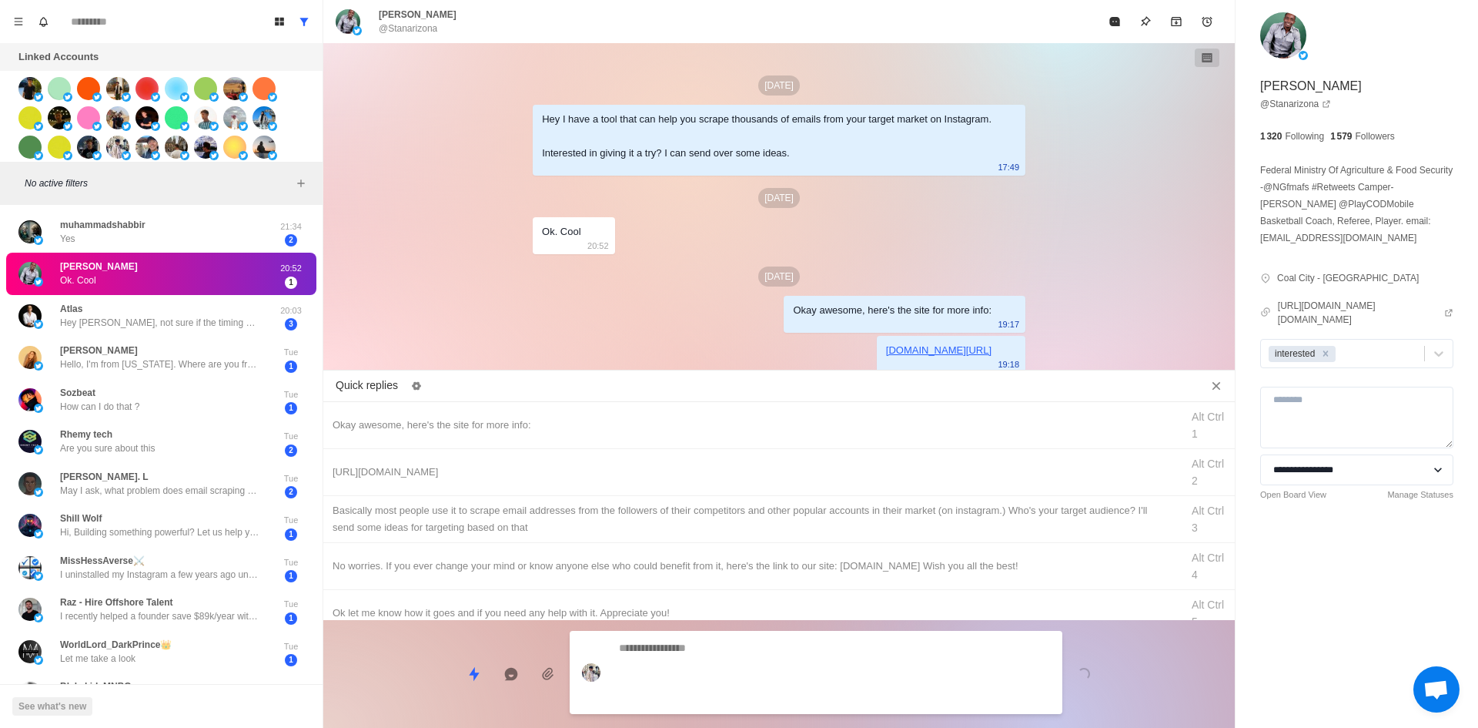
scroll to position [32, 0]
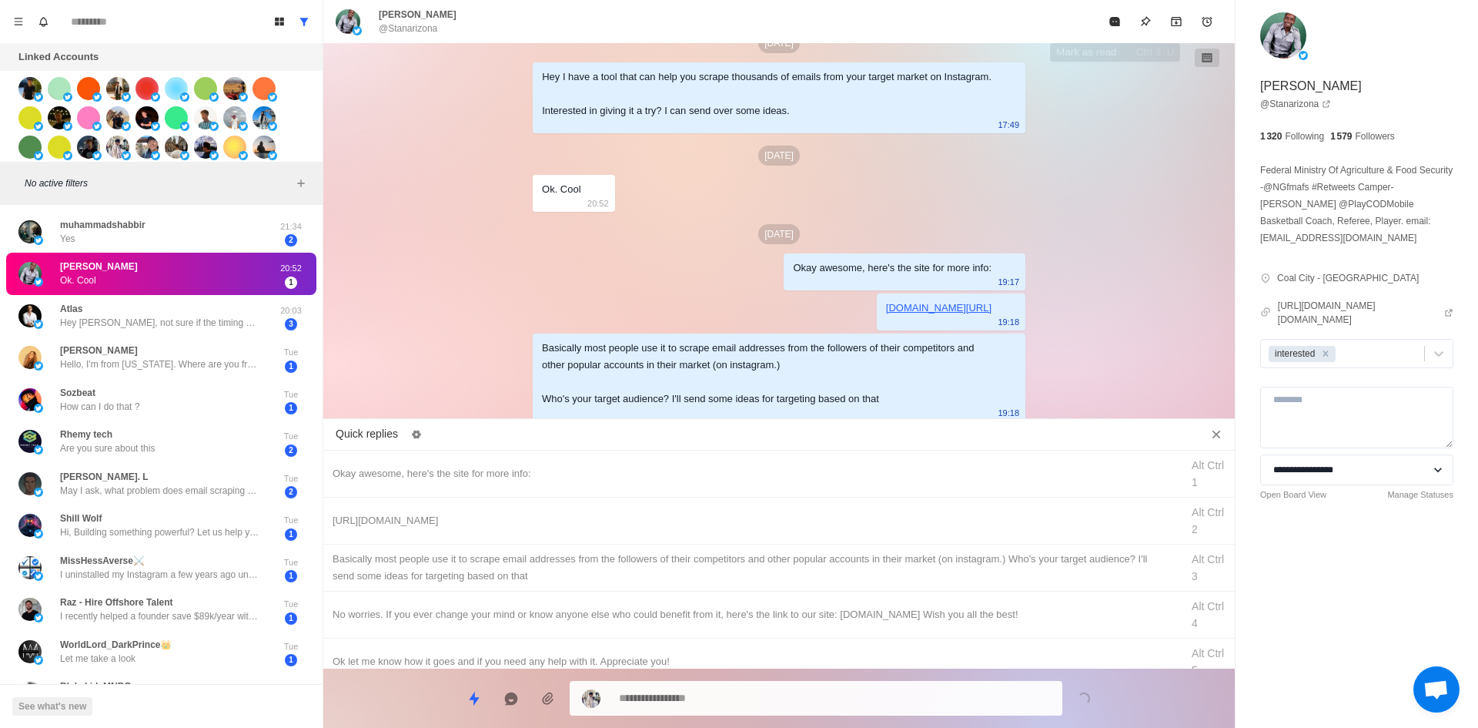
drag, startPoint x: 1119, startPoint y: 17, endPoint x: 1119, endPoint y: 28, distance: 10.8
click at [1119, 28] on button "Mark as read" at bounding box center [1114, 21] width 31 height 31
click at [1119, 28] on div "[PERSON_NAME] @Stanarizona" at bounding box center [779, 21] width 912 height 43
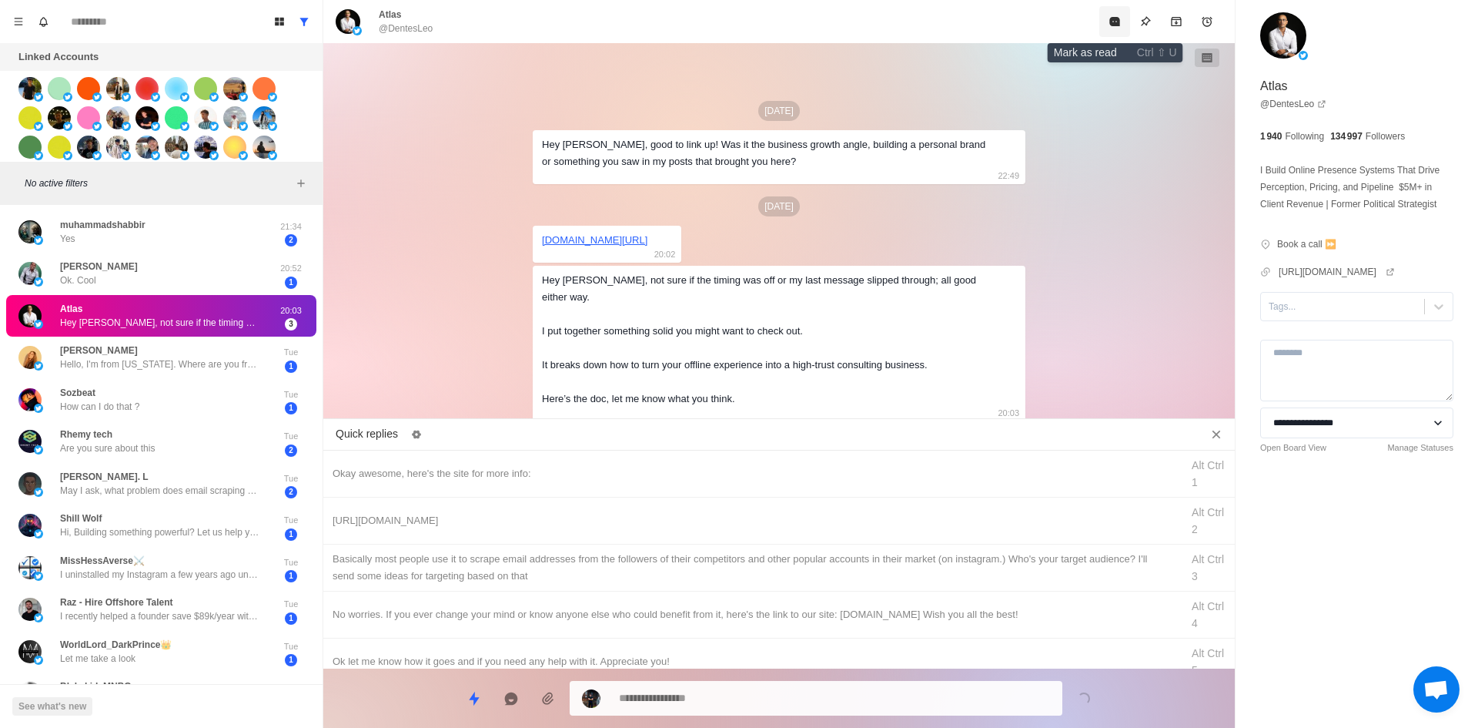
click at [1109, 31] on button "Mark as read" at bounding box center [1114, 21] width 31 height 31
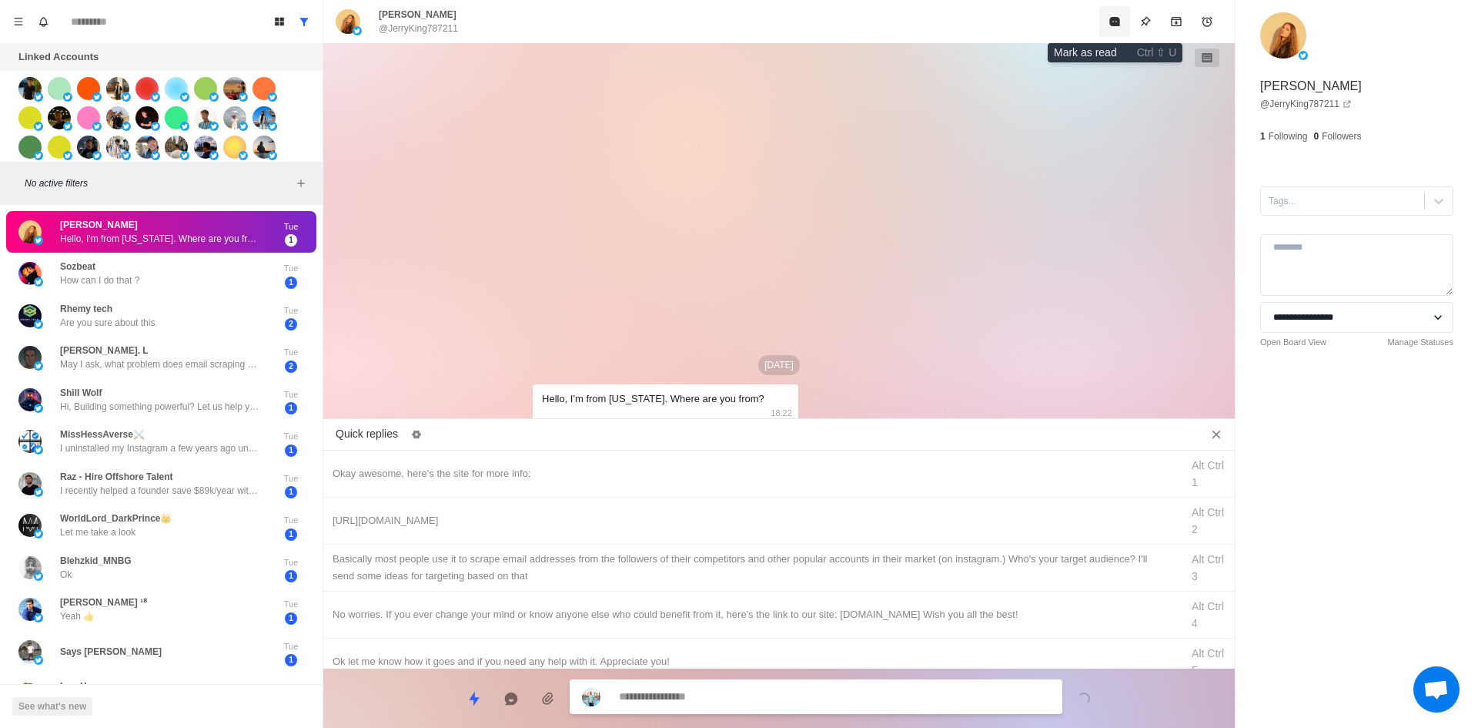
click at [1110, 29] on button "Mark as read" at bounding box center [1114, 21] width 31 height 31
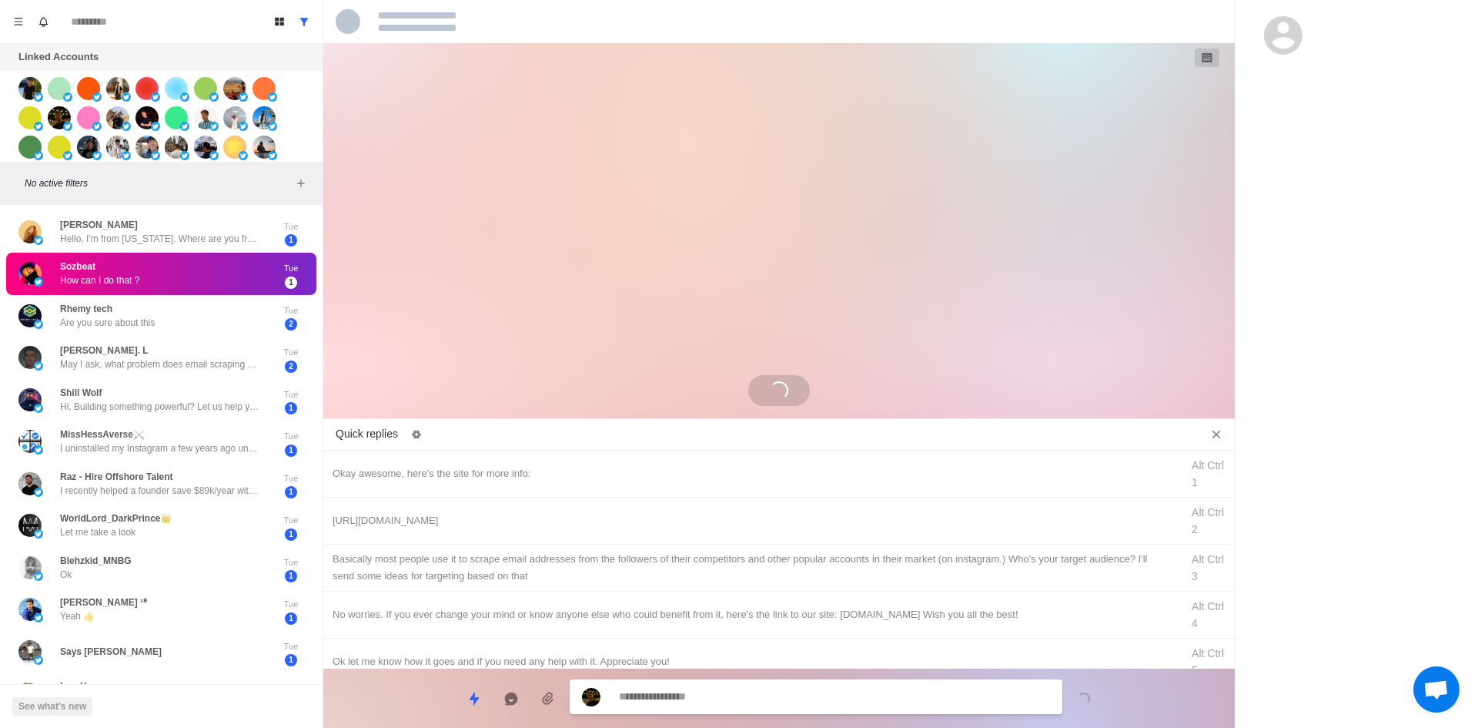
scroll to position [336, 0]
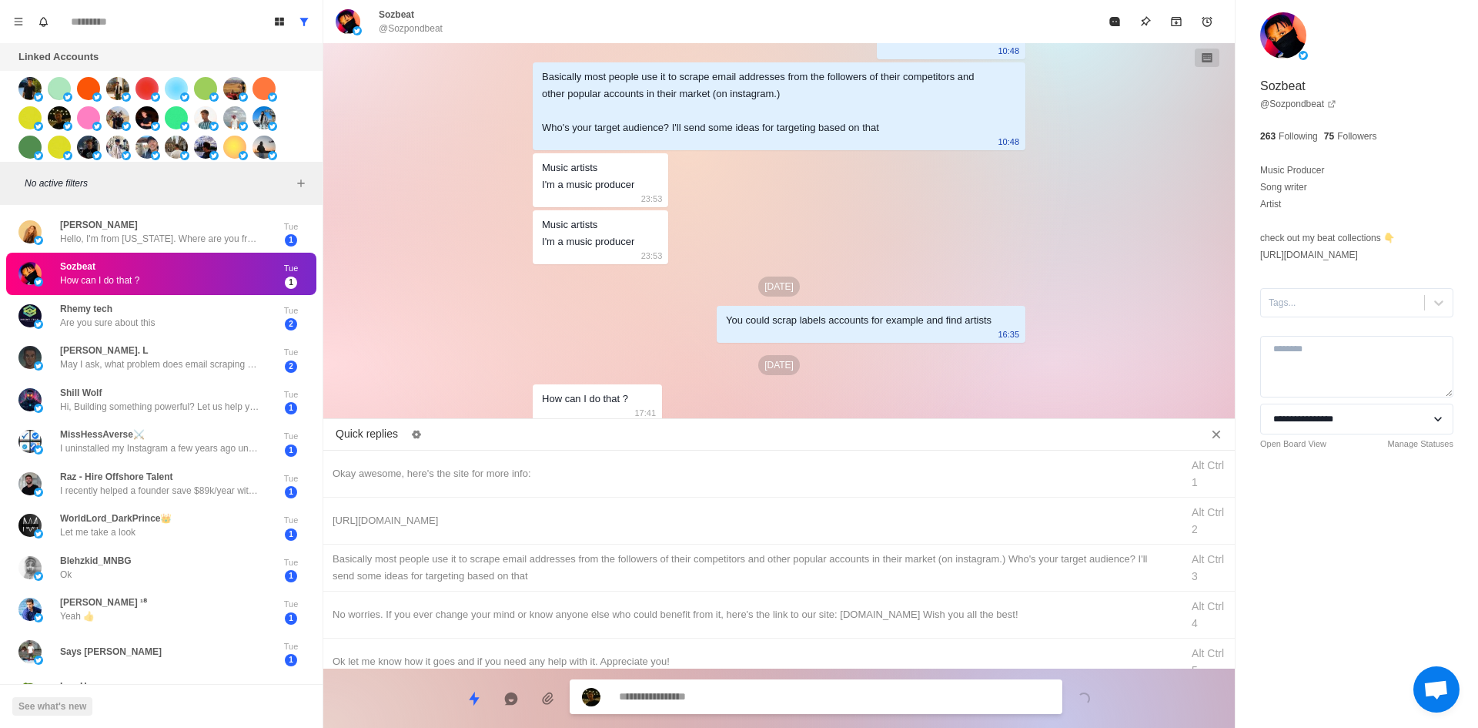
click at [754, 698] on textarea at bounding box center [834, 696] width 431 height 22
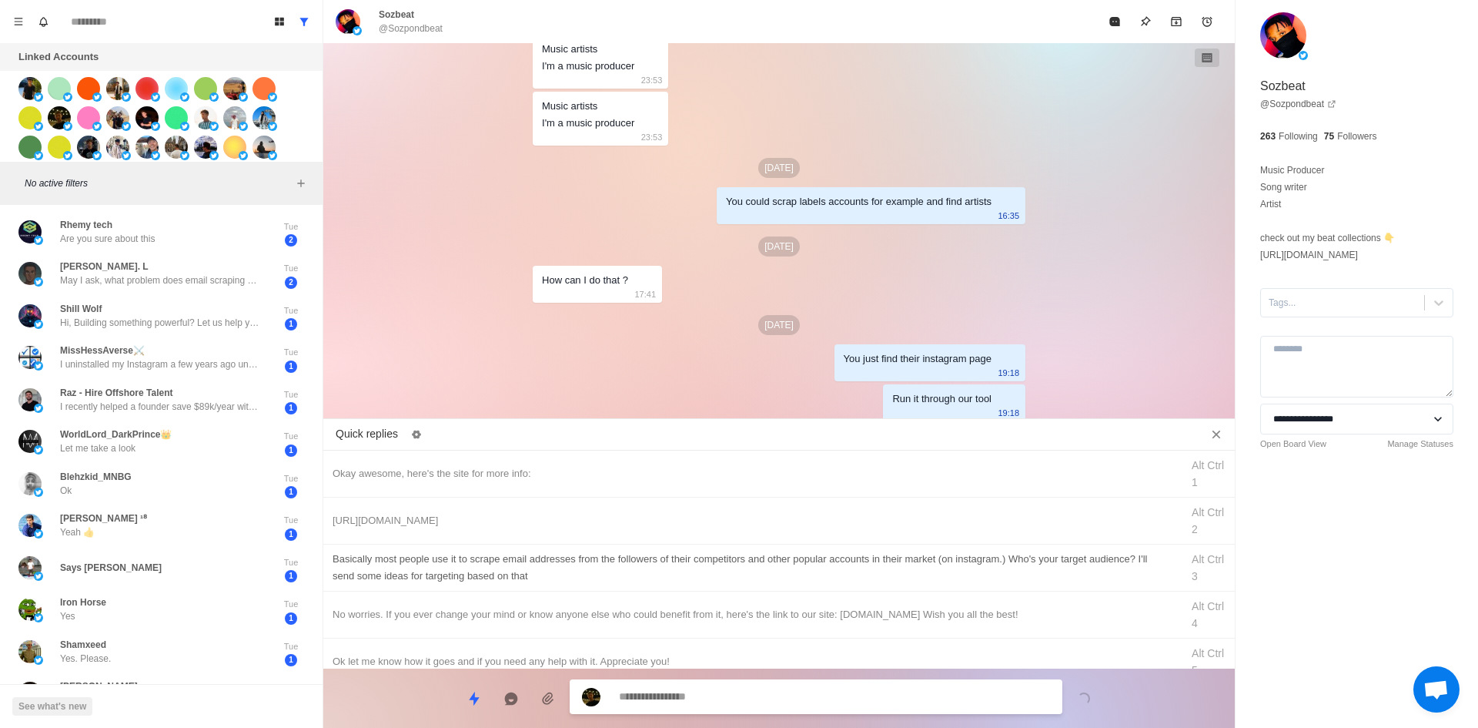
scroll to position [495, 0]
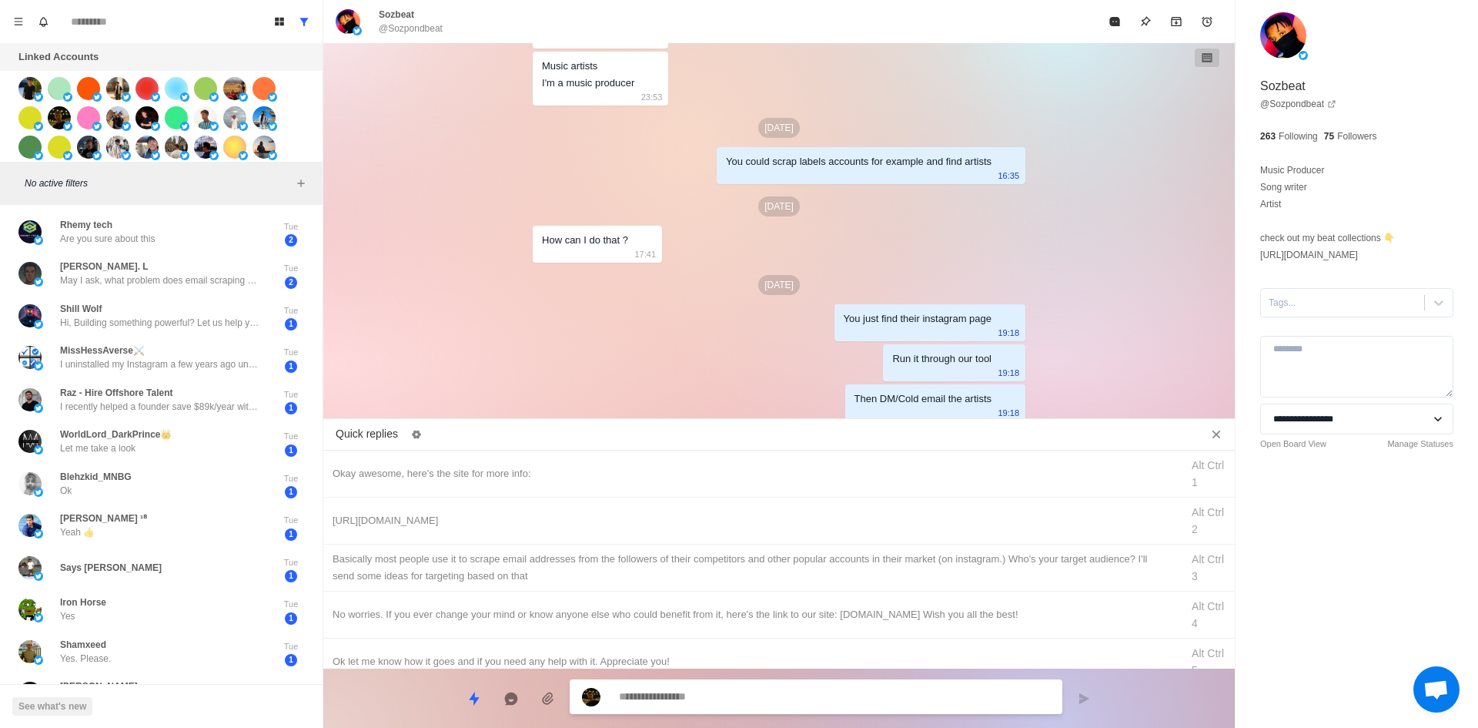
drag, startPoint x: 1346, startPoint y: 304, endPoint x: 1343, endPoint y: 322, distance: 17.9
click at [1346, 304] on div at bounding box center [1343, 302] width 148 height 17
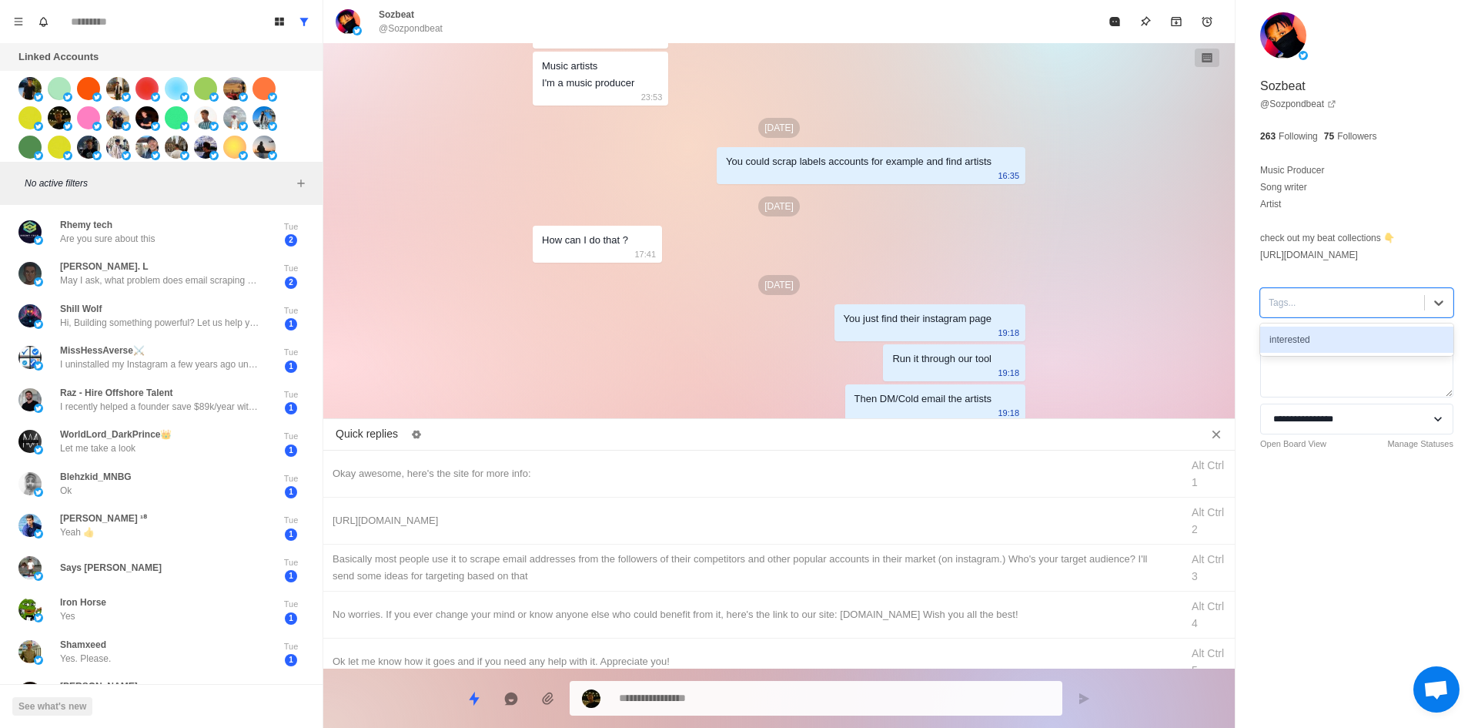
click at [1341, 335] on div "interested" at bounding box center [1356, 339] width 193 height 26
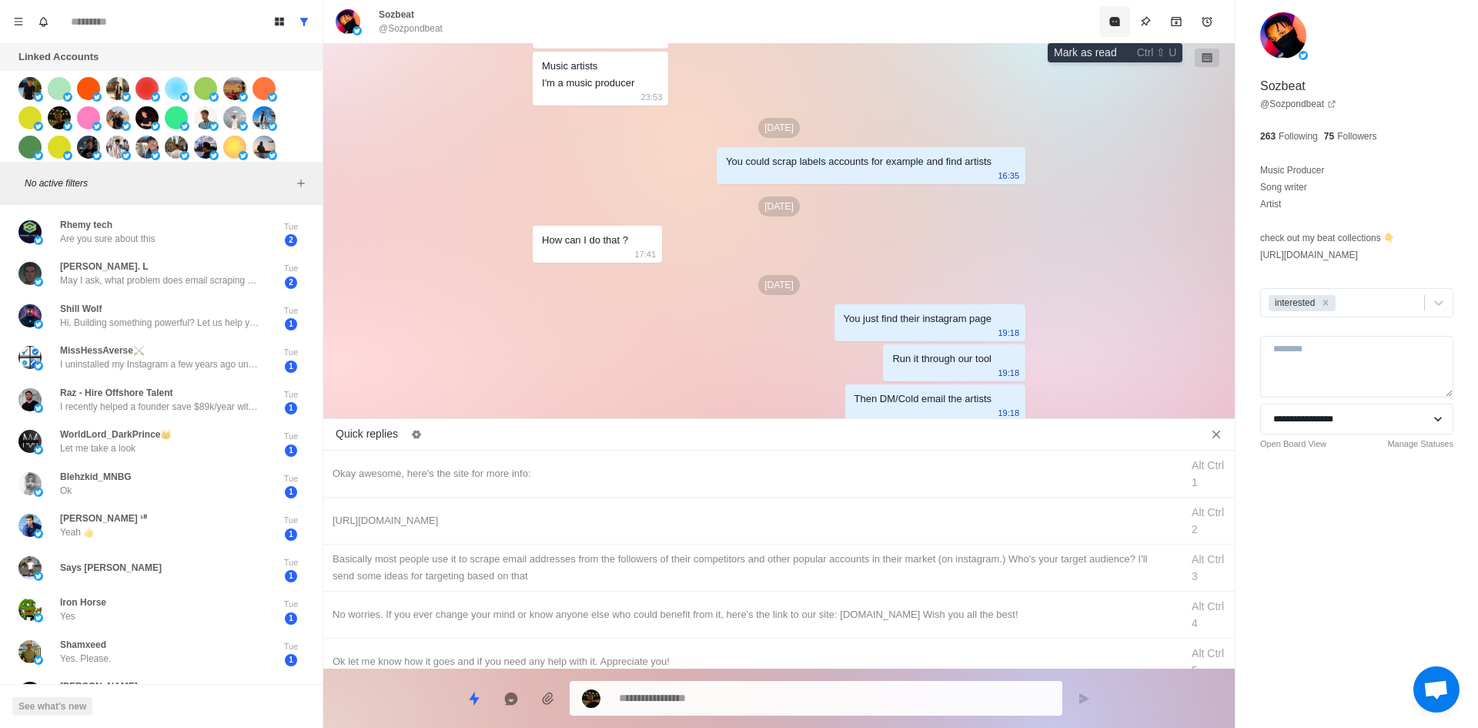
click at [1112, 30] on button "Mark as read" at bounding box center [1114, 21] width 31 height 31
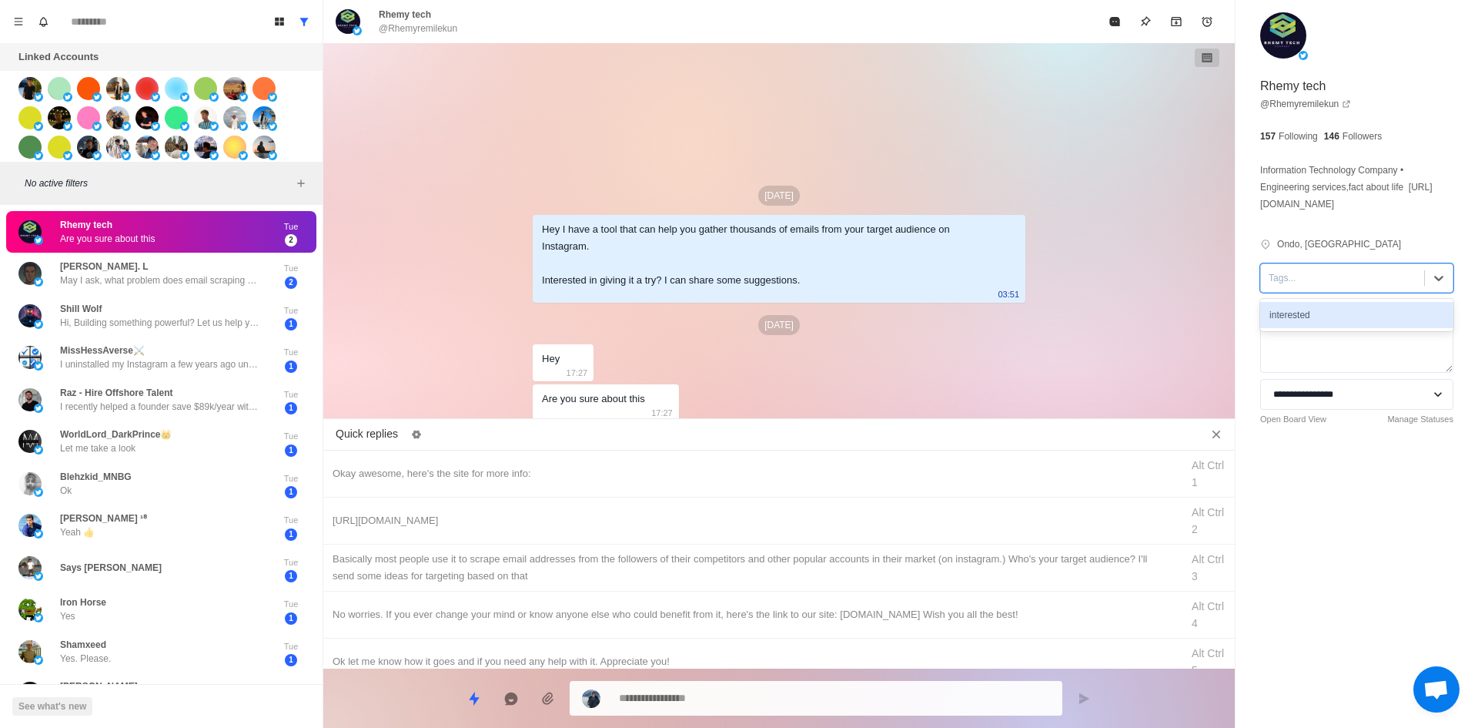
click at [1295, 286] on div at bounding box center [1343, 277] width 148 height 17
drag, startPoint x: 1300, startPoint y: 331, endPoint x: 899, endPoint y: 458, distance: 420.0
click at [1300, 328] on div "interested" at bounding box center [1356, 315] width 193 height 26
click at [531, 486] on div "Okay awesome, here's the site for more info: Alt Ctrl 1" at bounding box center [779, 473] width 912 height 47
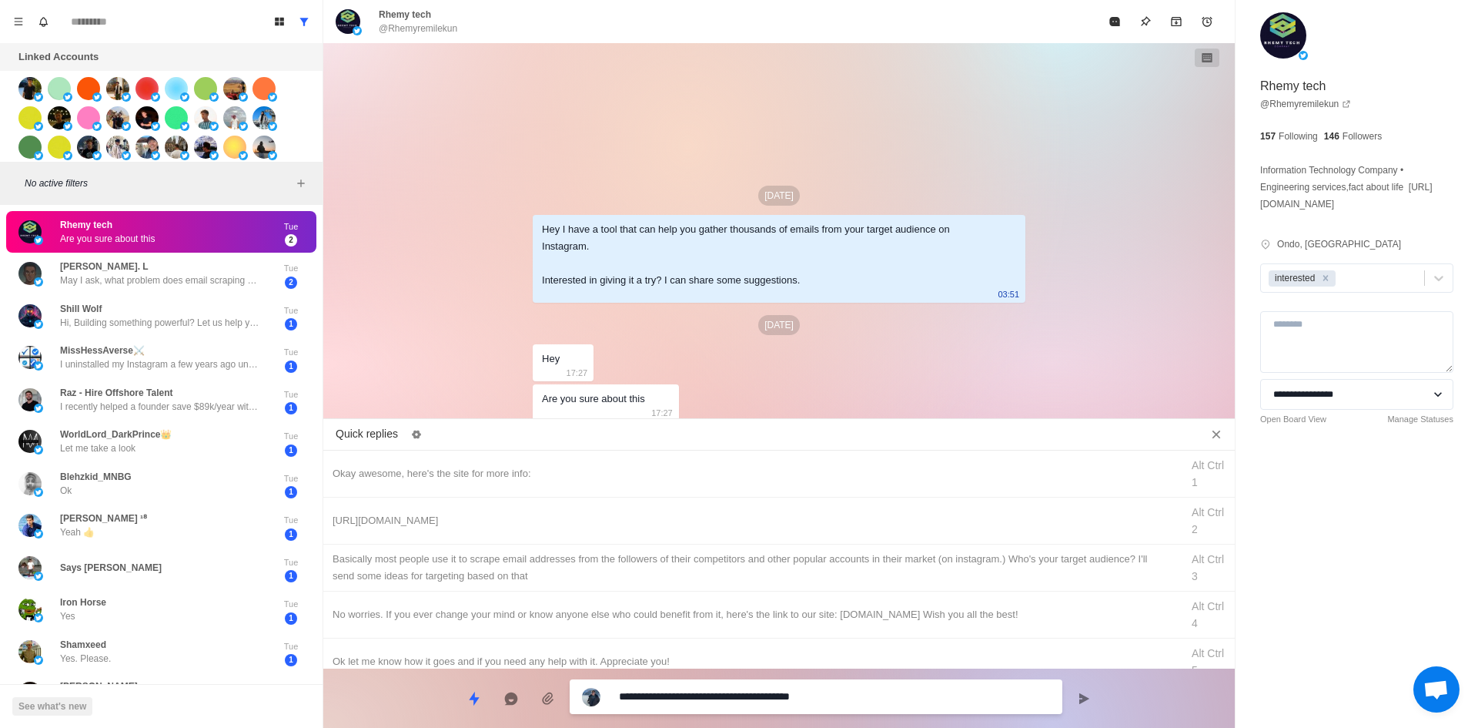
drag, startPoint x: 693, startPoint y: 697, endPoint x: 363, endPoint y: 708, distance: 330.5
click at [492, 703] on div "**********" at bounding box center [779, 691] width 912 height 47
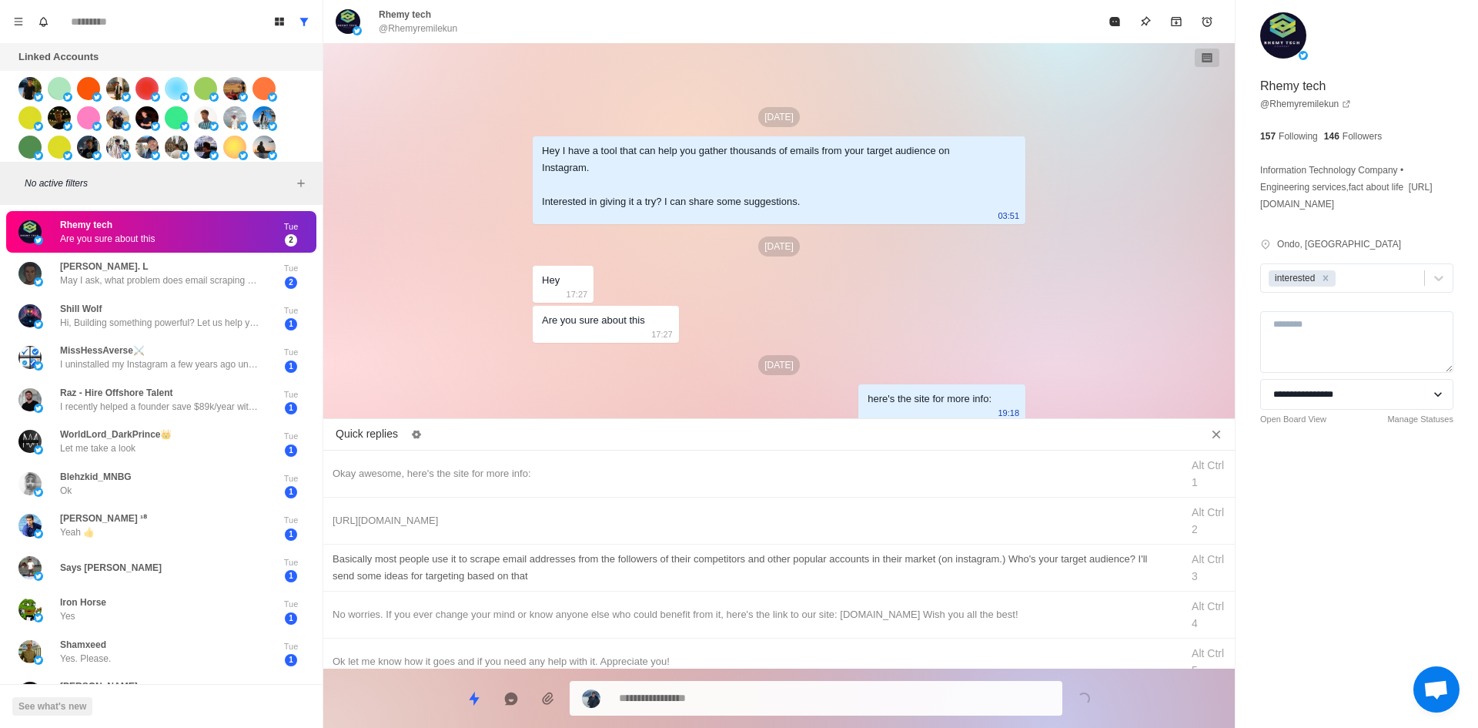
drag, startPoint x: 424, startPoint y: 513, endPoint x: 476, endPoint y: 552, distance: 64.8
click at [426, 514] on div "[URL][DOMAIN_NAME]" at bounding box center [752, 520] width 839 height 17
click at [721, 701] on textarea "**********" at bounding box center [834, 698] width 431 height 22
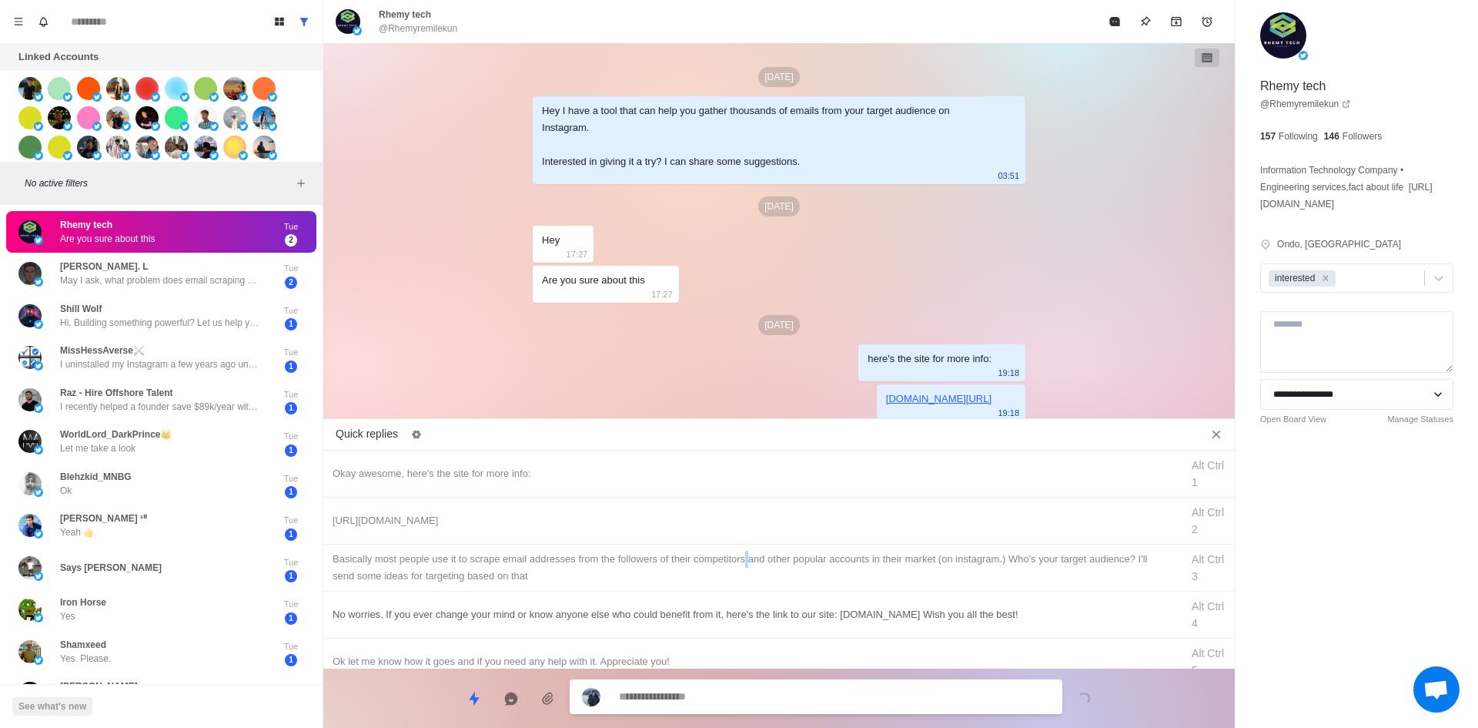
click at [746, 559] on div "​​Basically most people use it to scrape email addresses from the followers of …" at bounding box center [752, 567] width 839 height 34
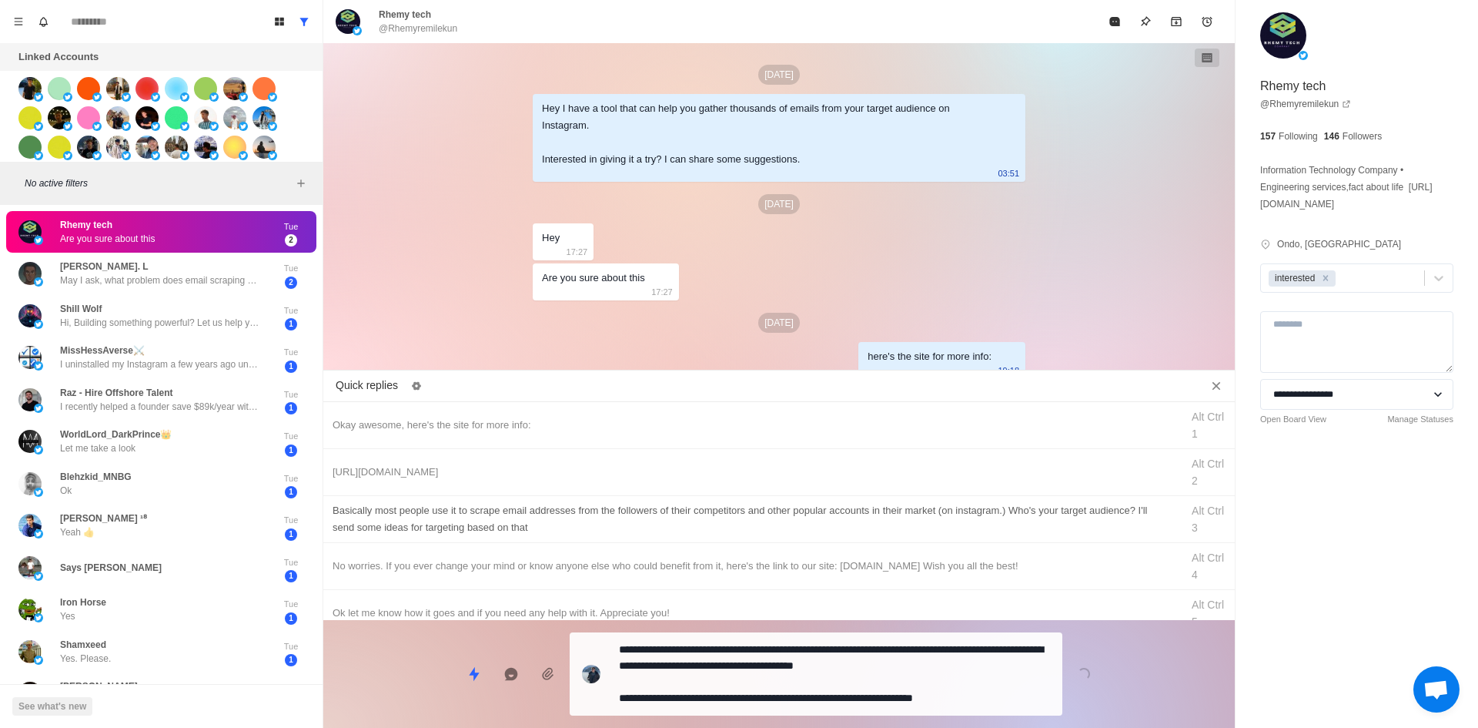
drag, startPoint x: 773, startPoint y: 684, endPoint x: 875, endPoint y: 553, distance: 165.7
click at [773, 684] on textarea "**********" at bounding box center [834, 673] width 431 height 71
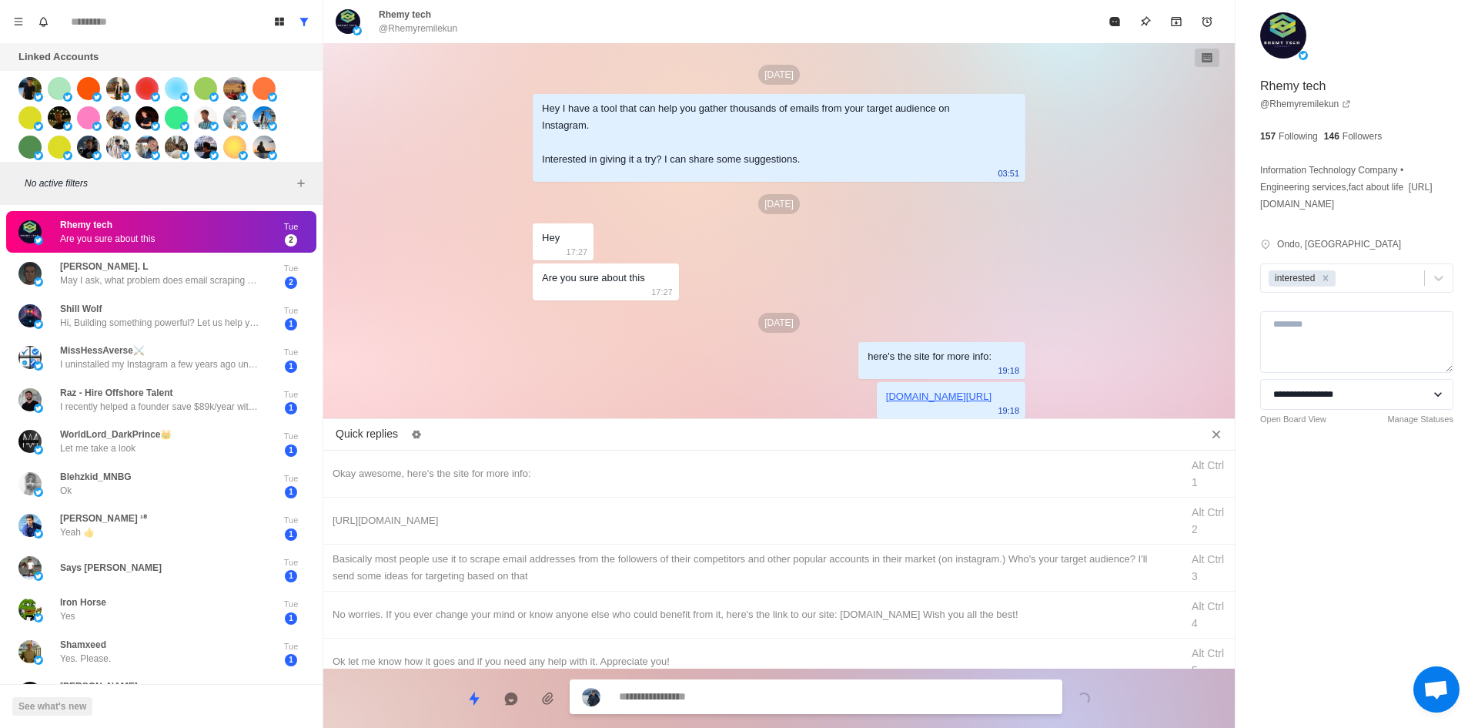
scroll to position [89, 0]
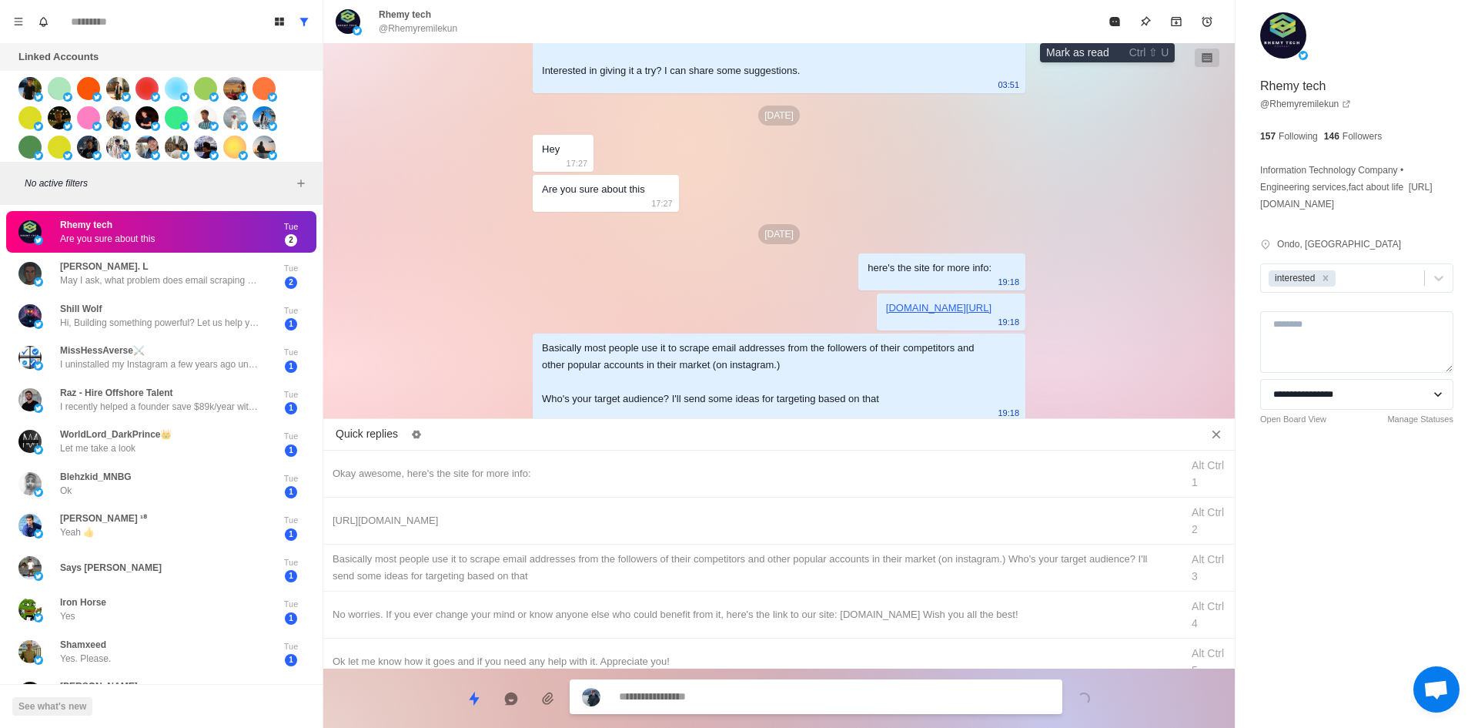
drag, startPoint x: 1098, startPoint y: 16, endPoint x: 1022, endPoint y: 93, distance: 108.3
click at [1099, 16] on button "Mark as read" at bounding box center [1114, 21] width 31 height 31
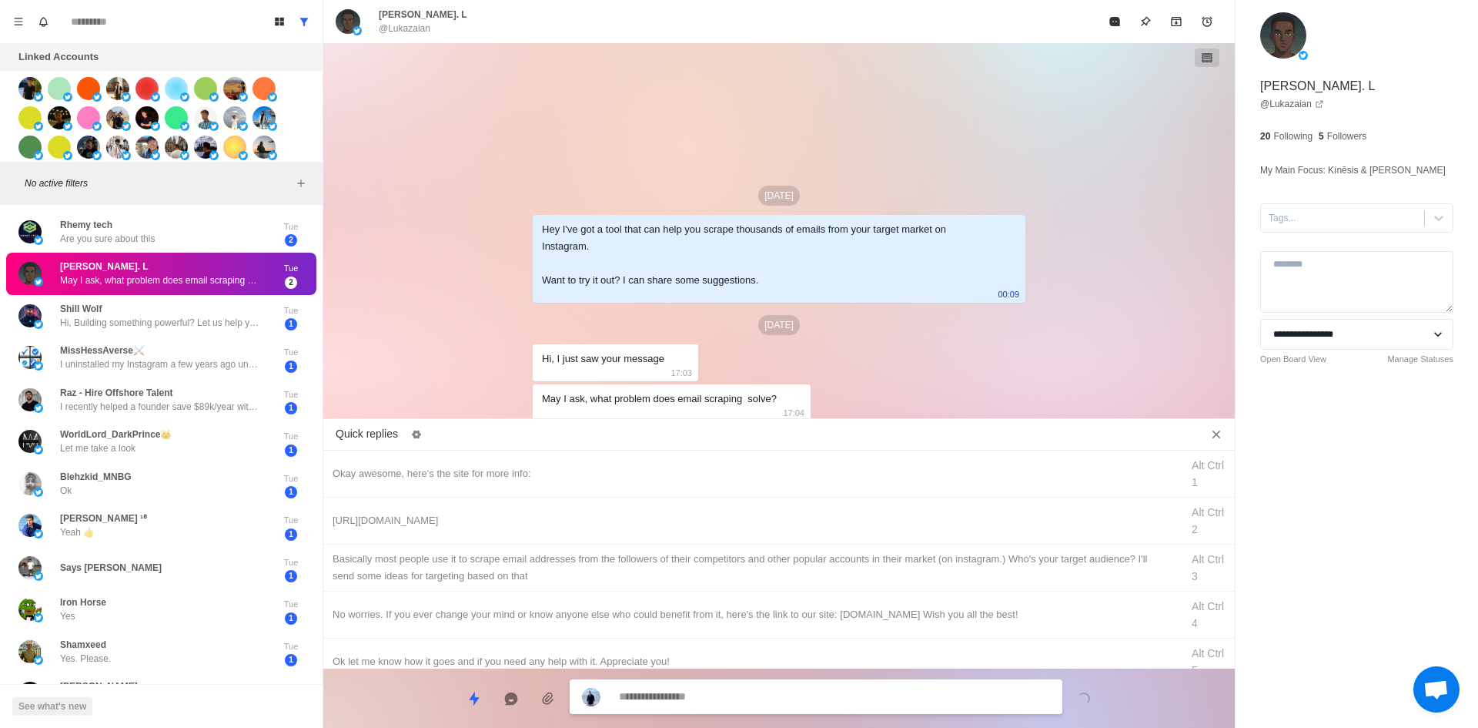
click at [782, 697] on textarea at bounding box center [834, 696] width 431 height 22
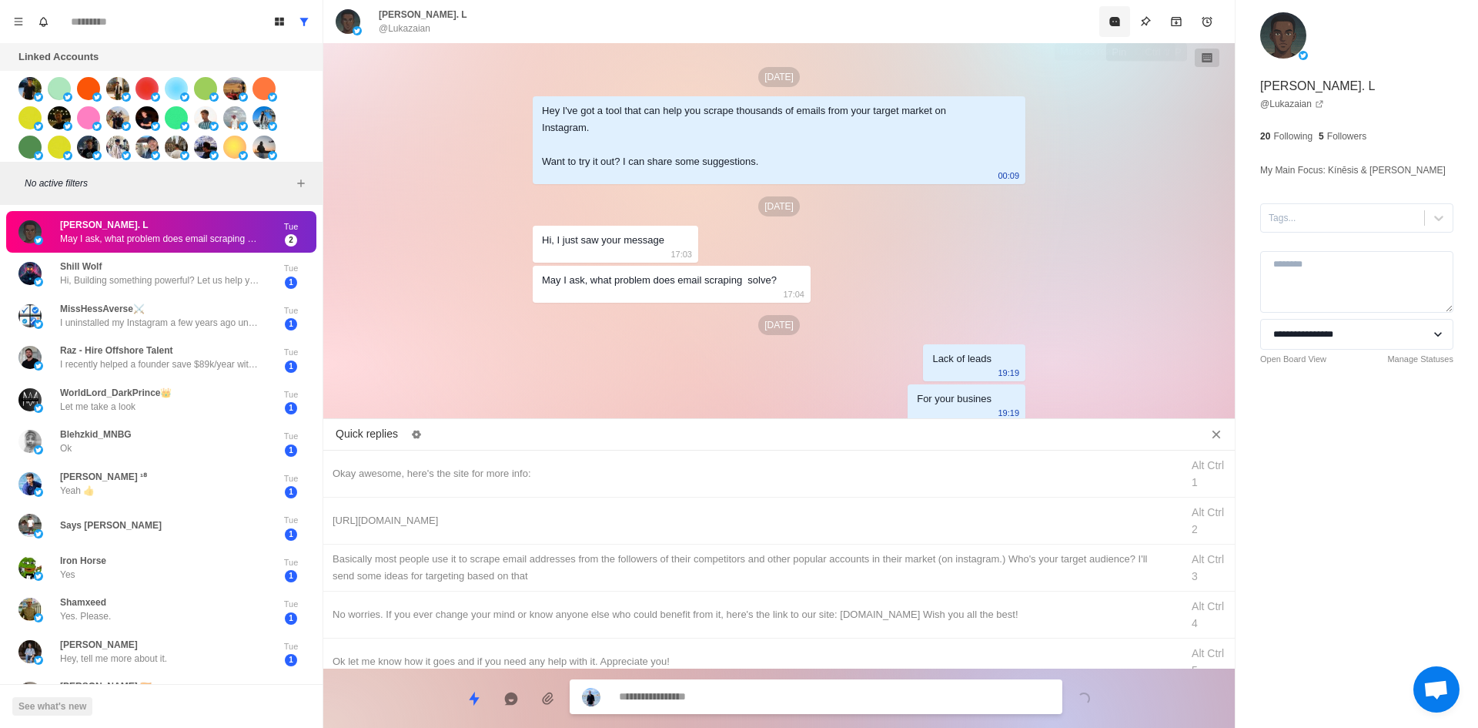
click at [1115, 29] on button "Mark as read" at bounding box center [1114, 21] width 31 height 31
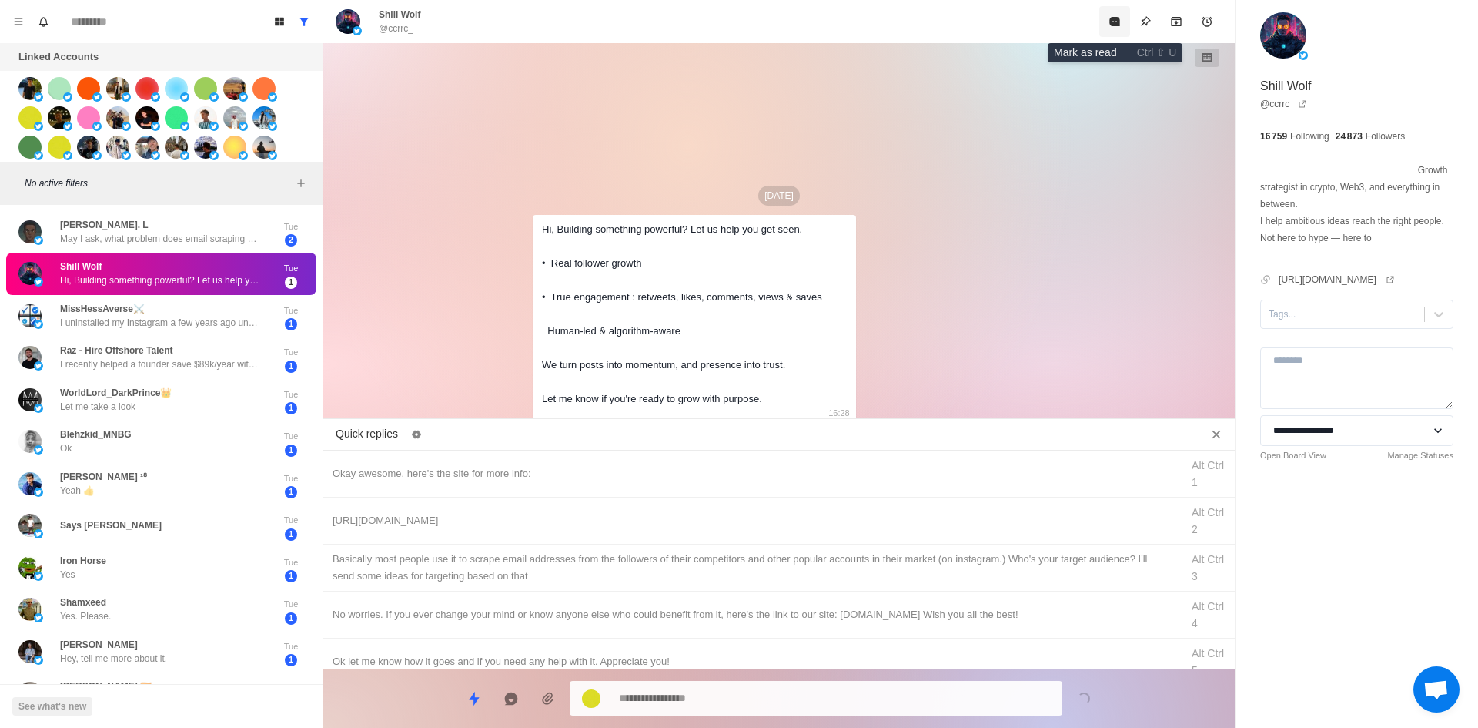
click at [1115, 29] on button "Mark as read" at bounding box center [1114, 21] width 31 height 31
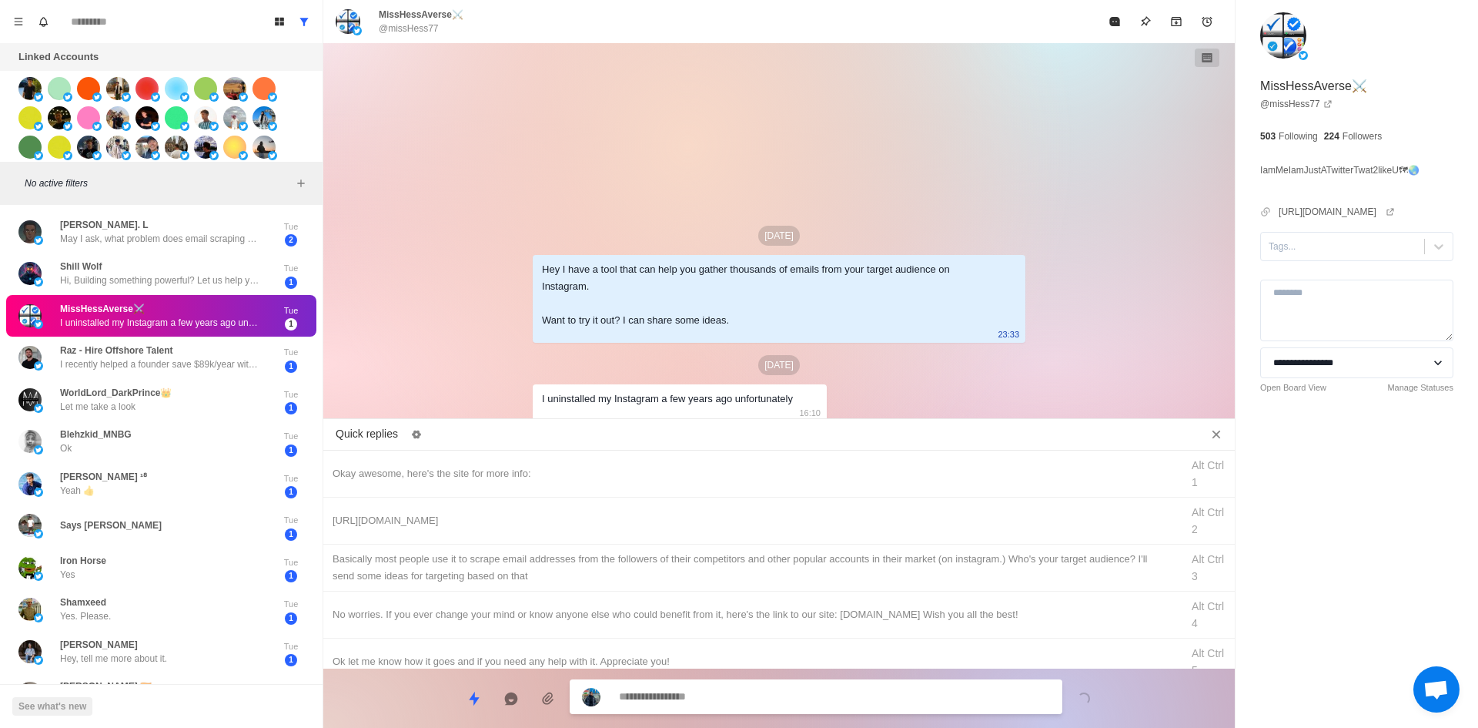
click at [804, 689] on textarea at bounding box center [834, 696] width 431 height 22
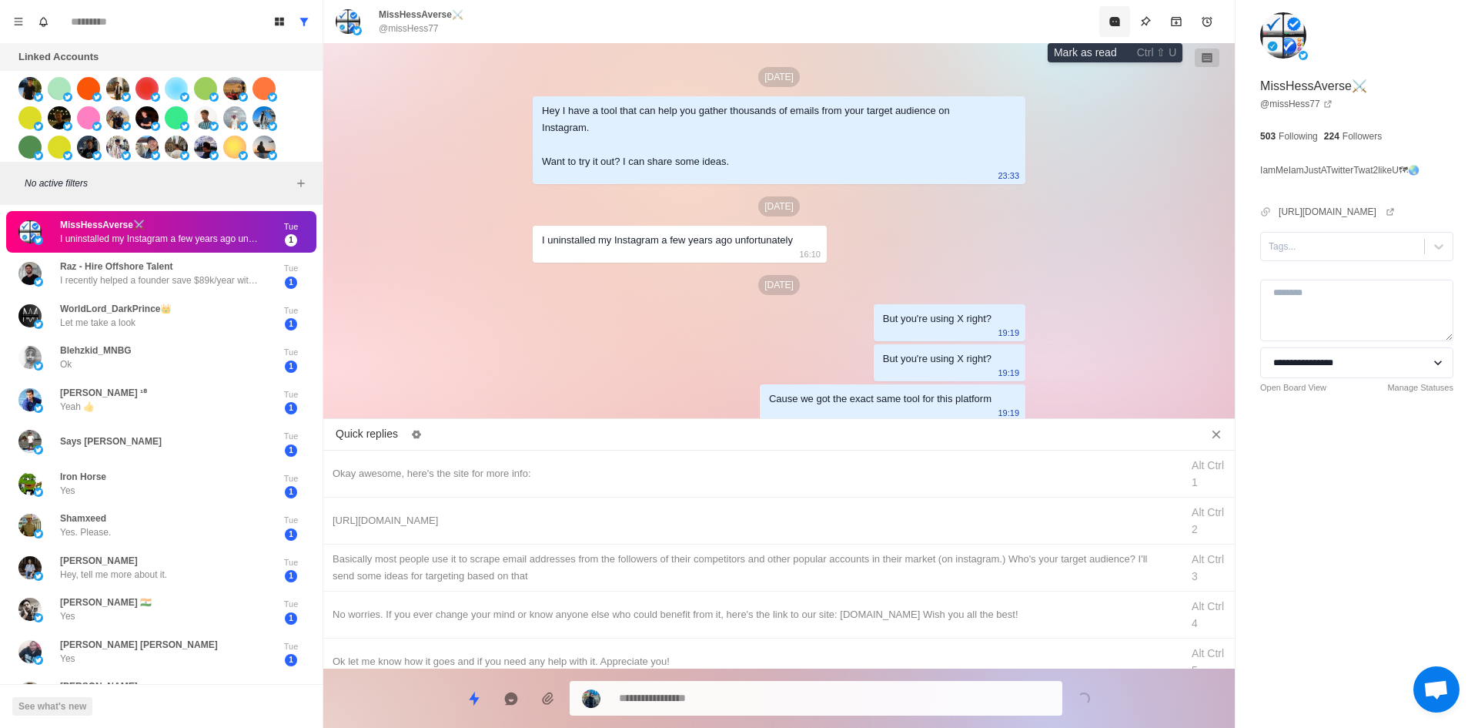
drag, startPoint x: 1119, startPoint y: 16, endPoint x: 1042, endPoint y: 138, distance: 143.5
click at [1119, 15] on icon "Mark as read" at bounding box center [1115, 21] width 12 height 12
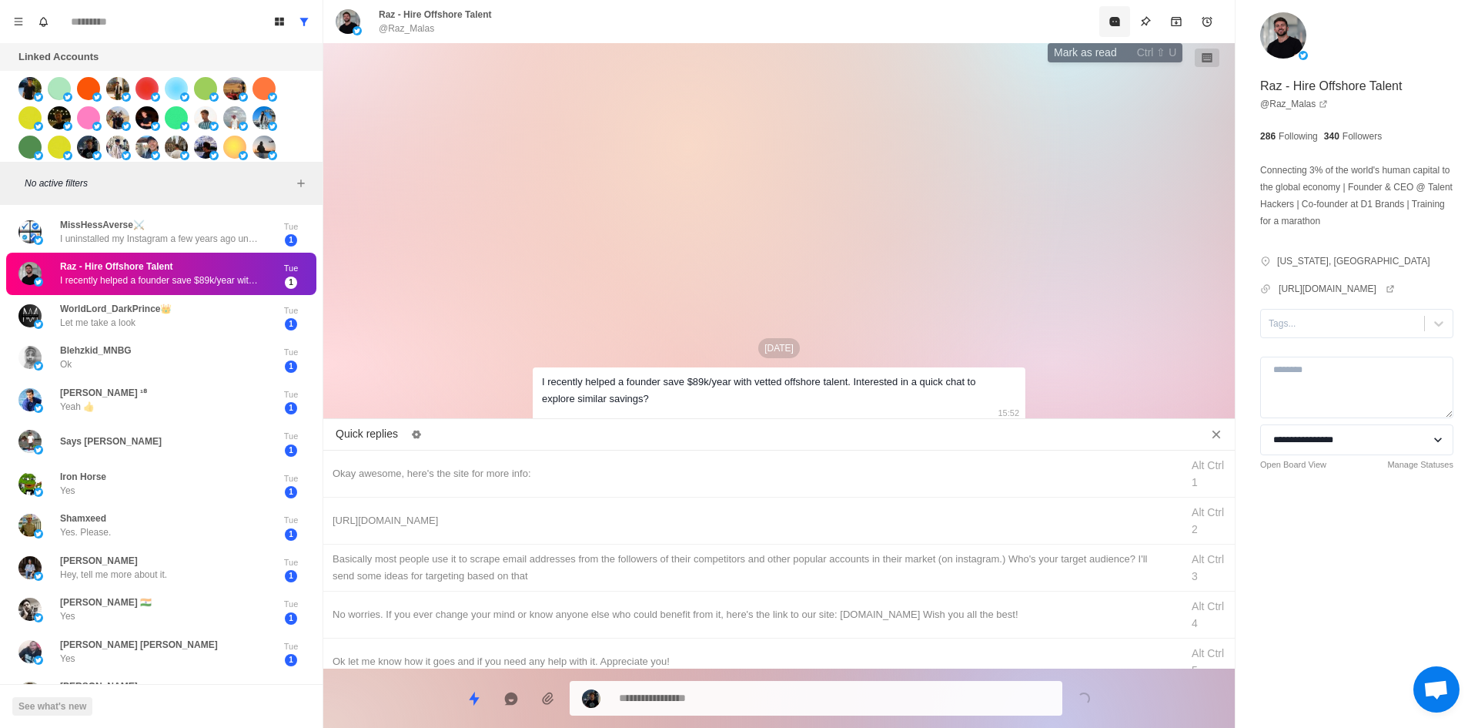
click at [1103, 25] on button "Mark as read" at bounding box center [1114, 21] width 31 height 31
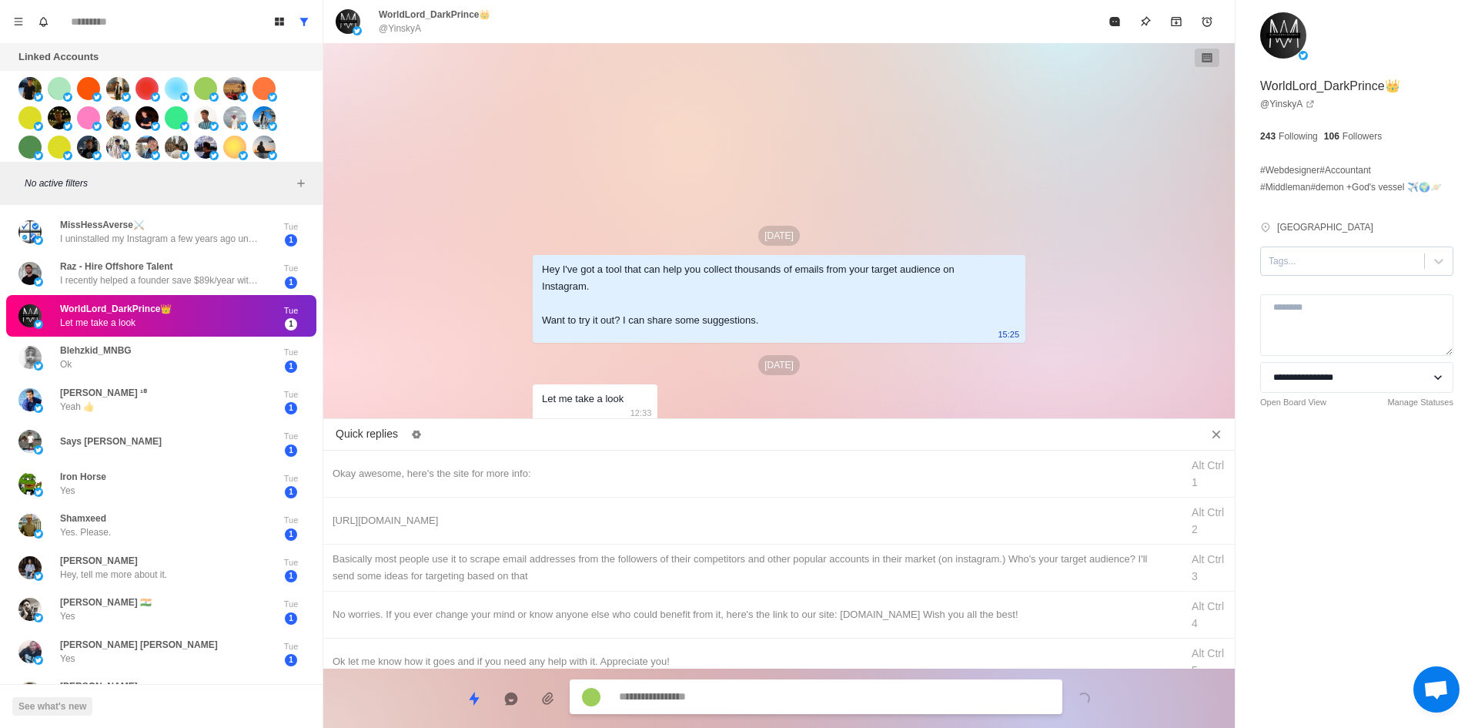
click at [1336, 273] on div "Tags..." at bounding box center [1342, 260] width 163 height 23
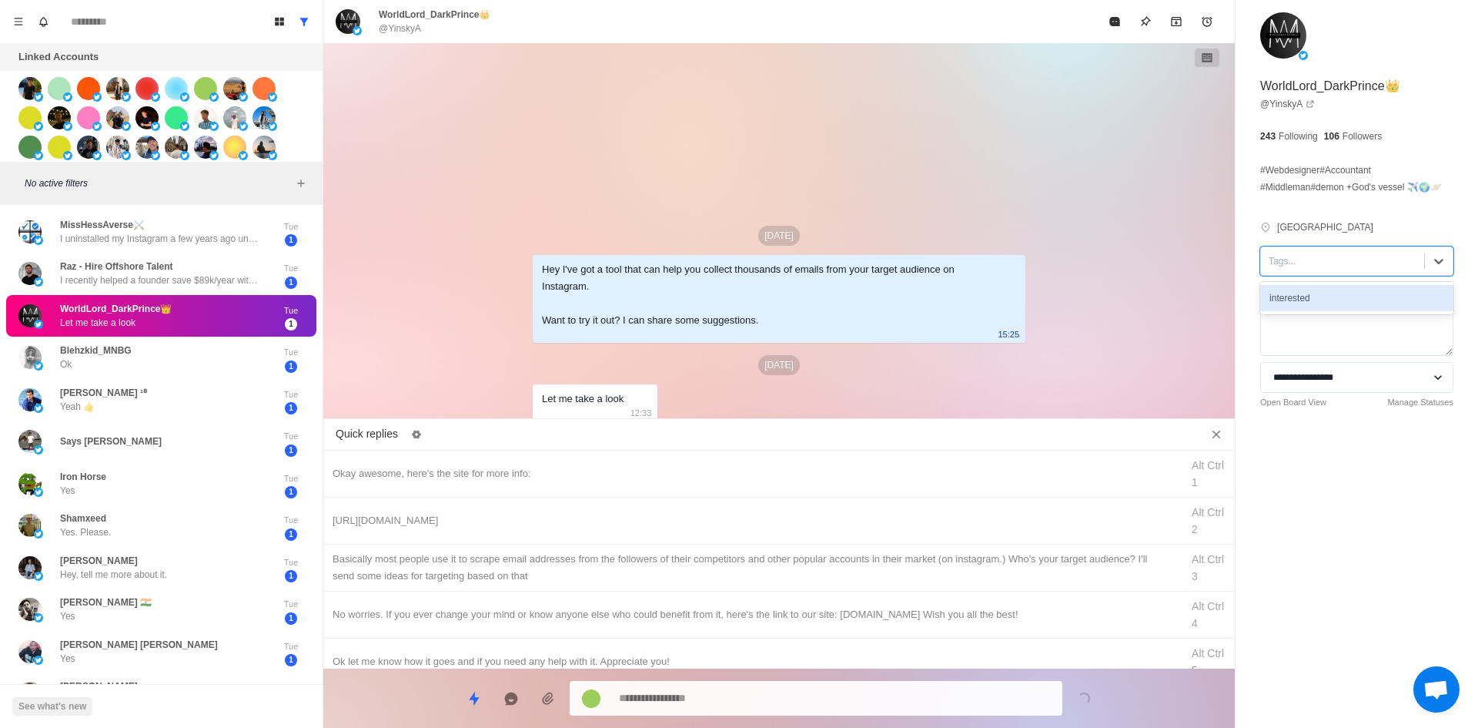
click at [1316, 309] on div "interested" at bounding box center [1356, 298] width 193 height 26
click at [644, 473] on div "Okay awesome, here's the site for more info:" at bounding box center [752, 473] width 839 height 17
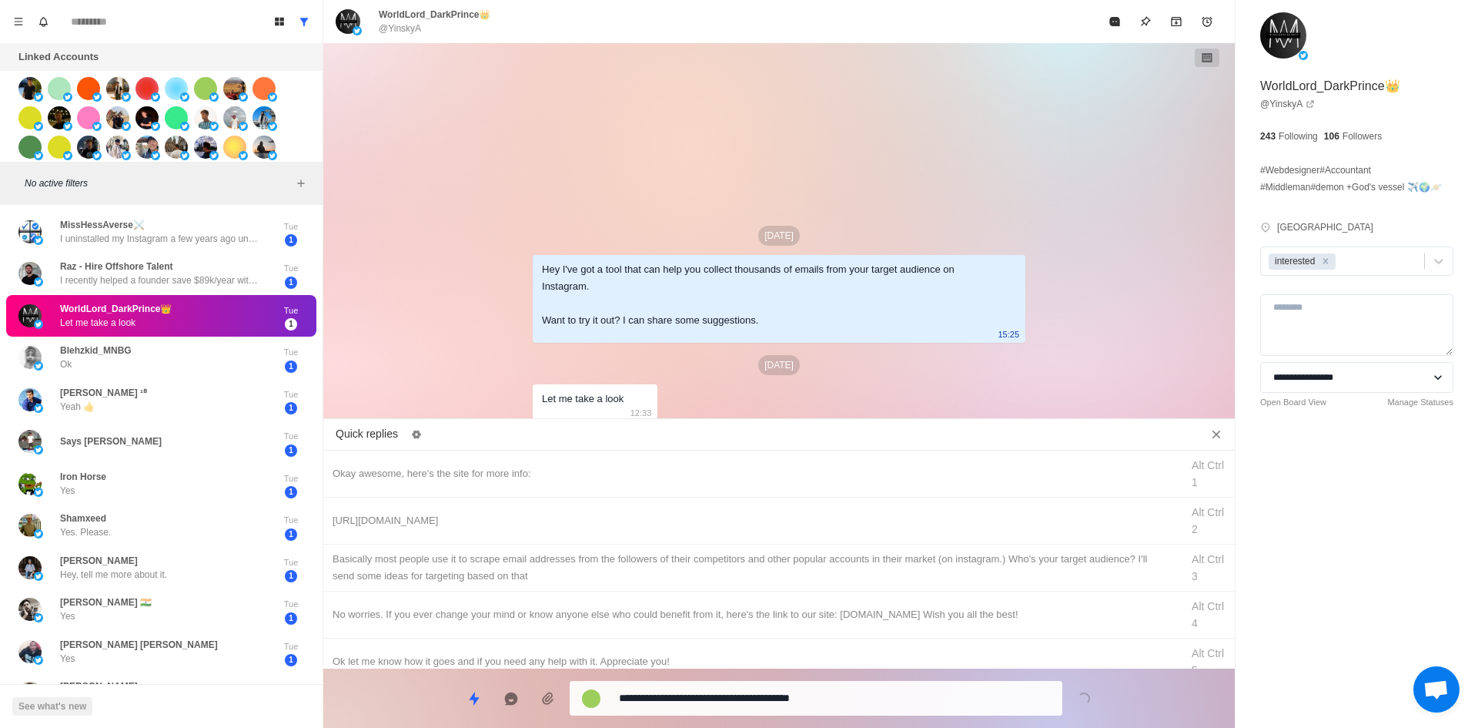
drag, startPoint x: 722, startPoint y: 703, endPoint x: 724, endPoint y: 681, distance: 22.4
click at [722, 703] on textarea "**********" at bounding box center [834, 698] width 431 height 22
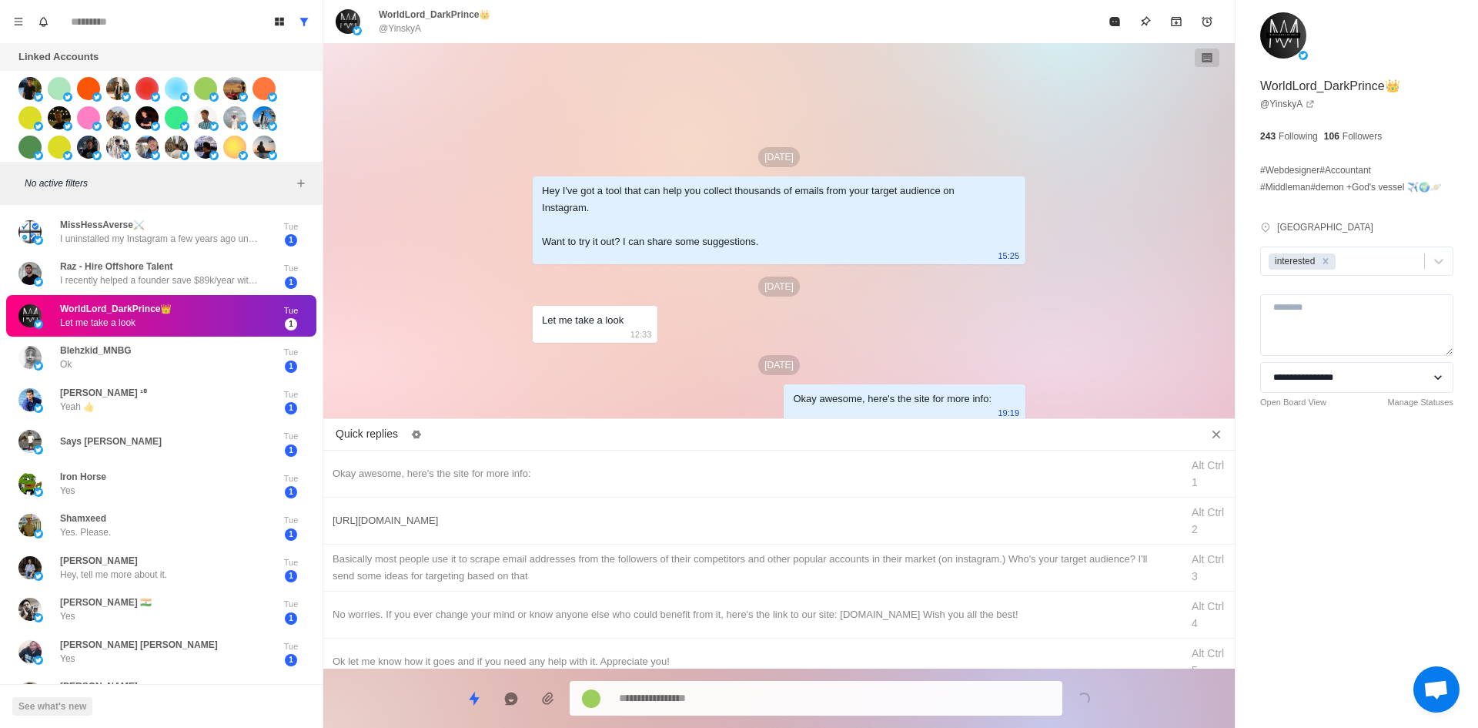
click at [765, 508] on div "[URL][DOMAIN_NAME] Alt Ctrl 2" at bounding box center [779, 520] width 912 height 47
click at [750, 691] on textarea "**********" at bounding box center [834, 698] width 431 height 22
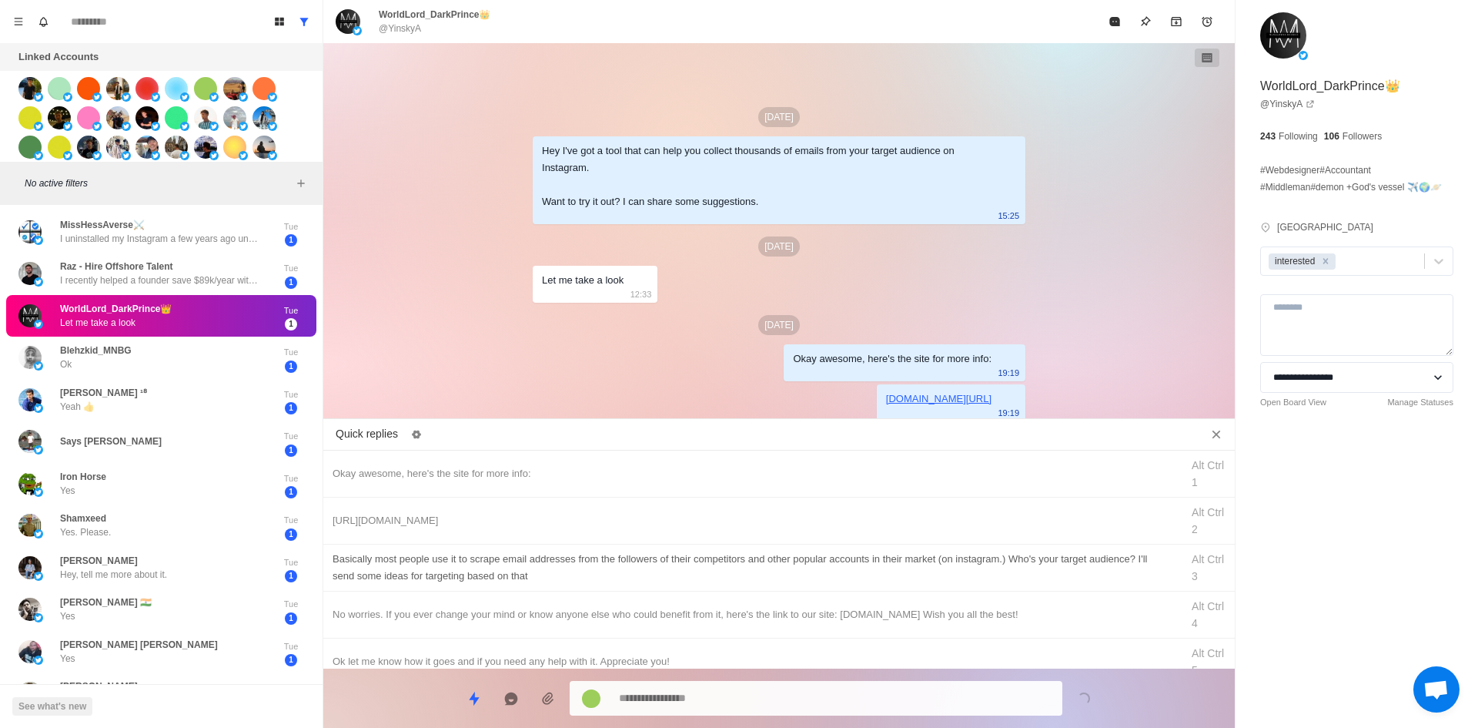
click at [792, 578] on div "​​Basically most people use it to scrape email addresses from the followers of …" at bounding box center [752, 567] width 839 height 34
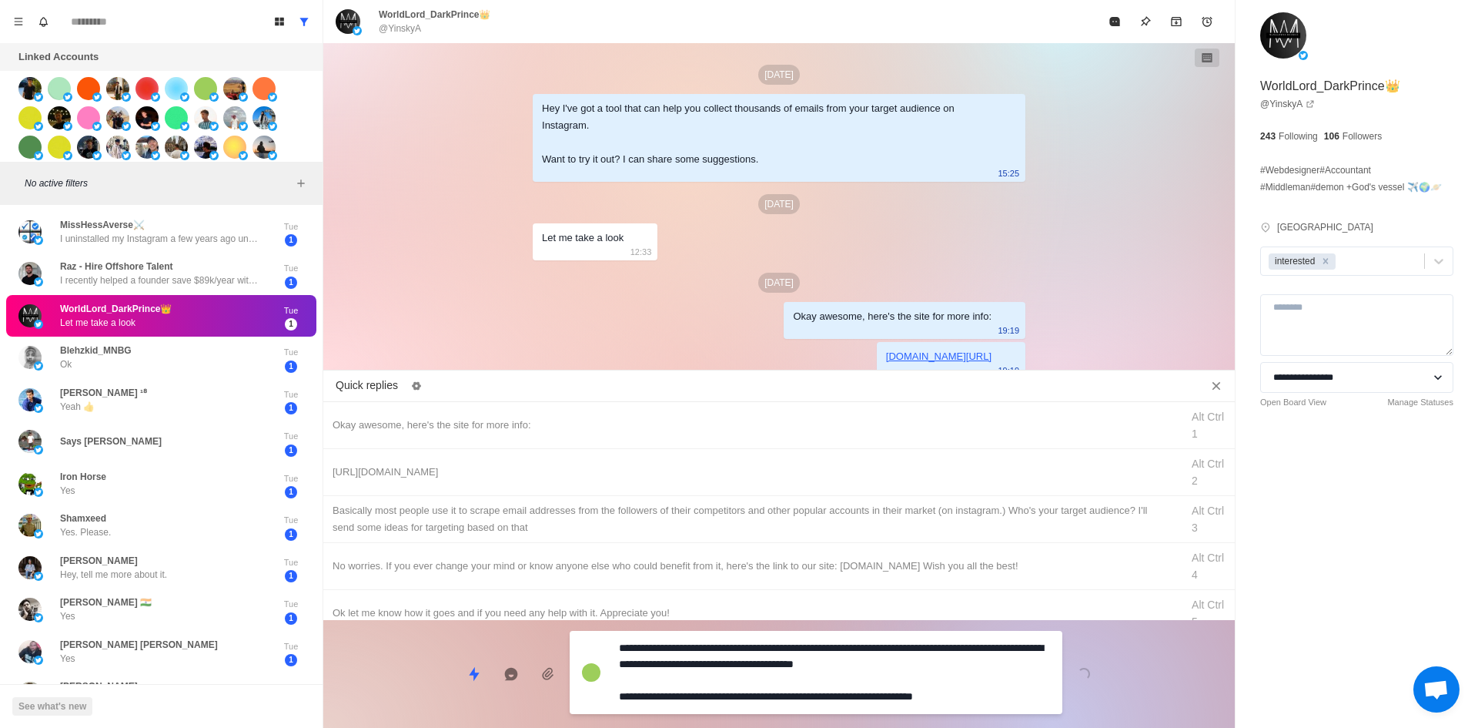
click at [778, 686] on textarea "**********" at bounding box center [834, 672] width 431 height 71
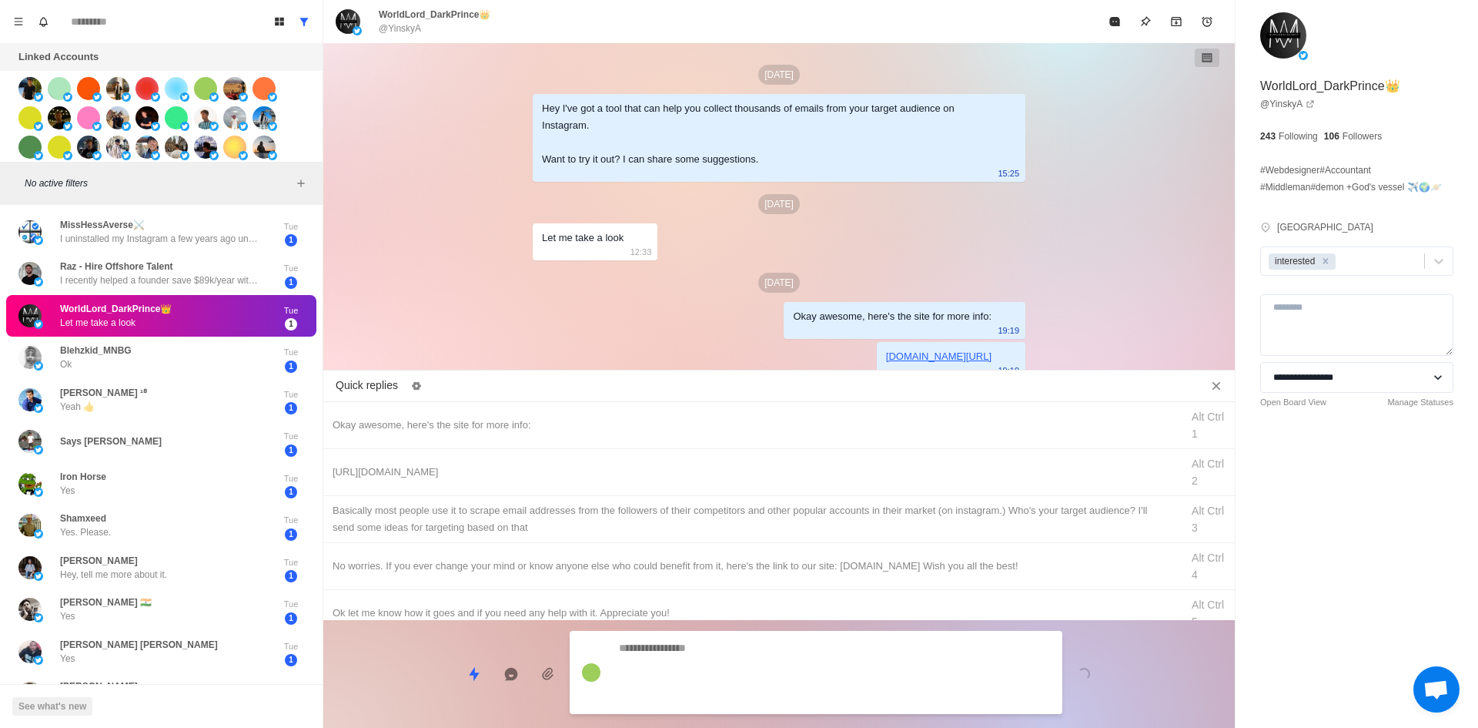
scroll to position [49, 0]
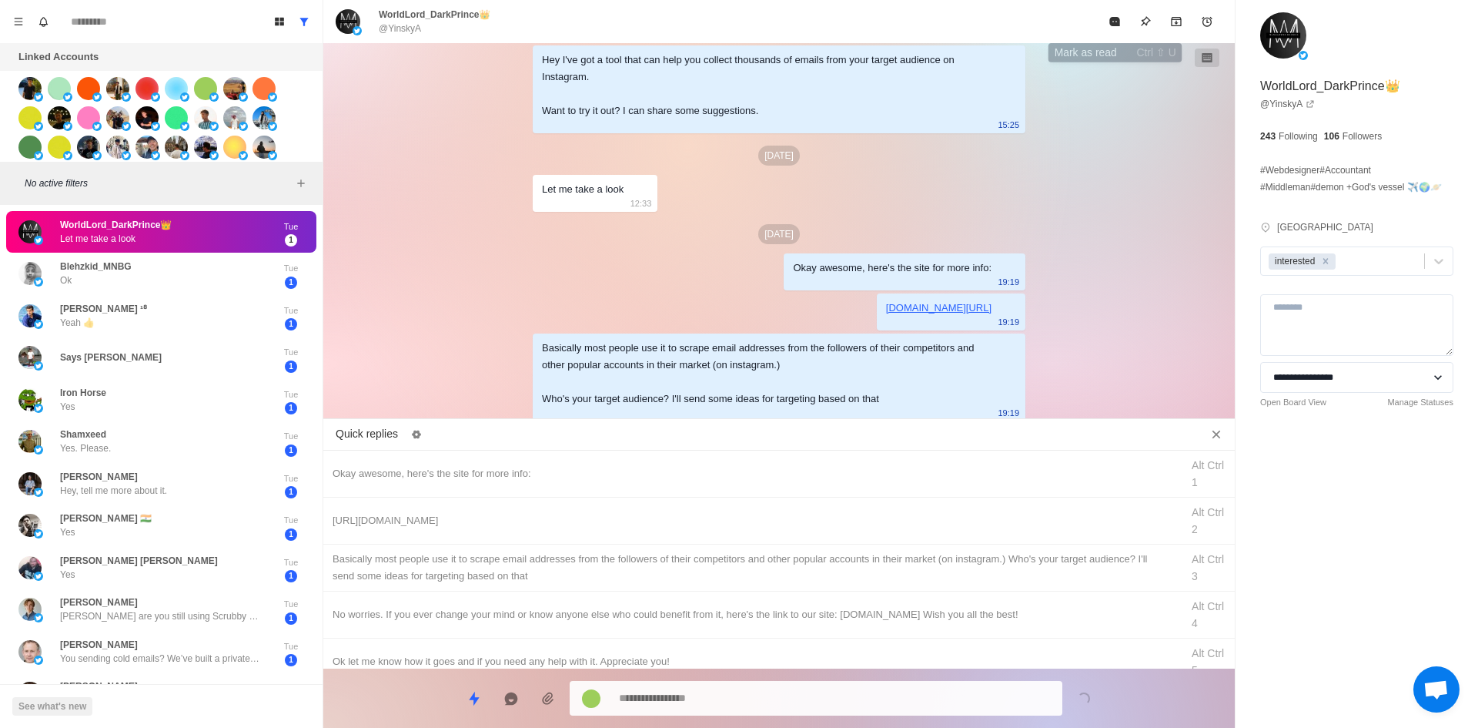
drag, startPoint x: 1119, startPoint y: 26, endPoint x: 1008, endPoint y: 278, distance: 275.1
click at [1118, 26] on icon "Mark as read" at bounding box center [1114, 21] width 10 height 9
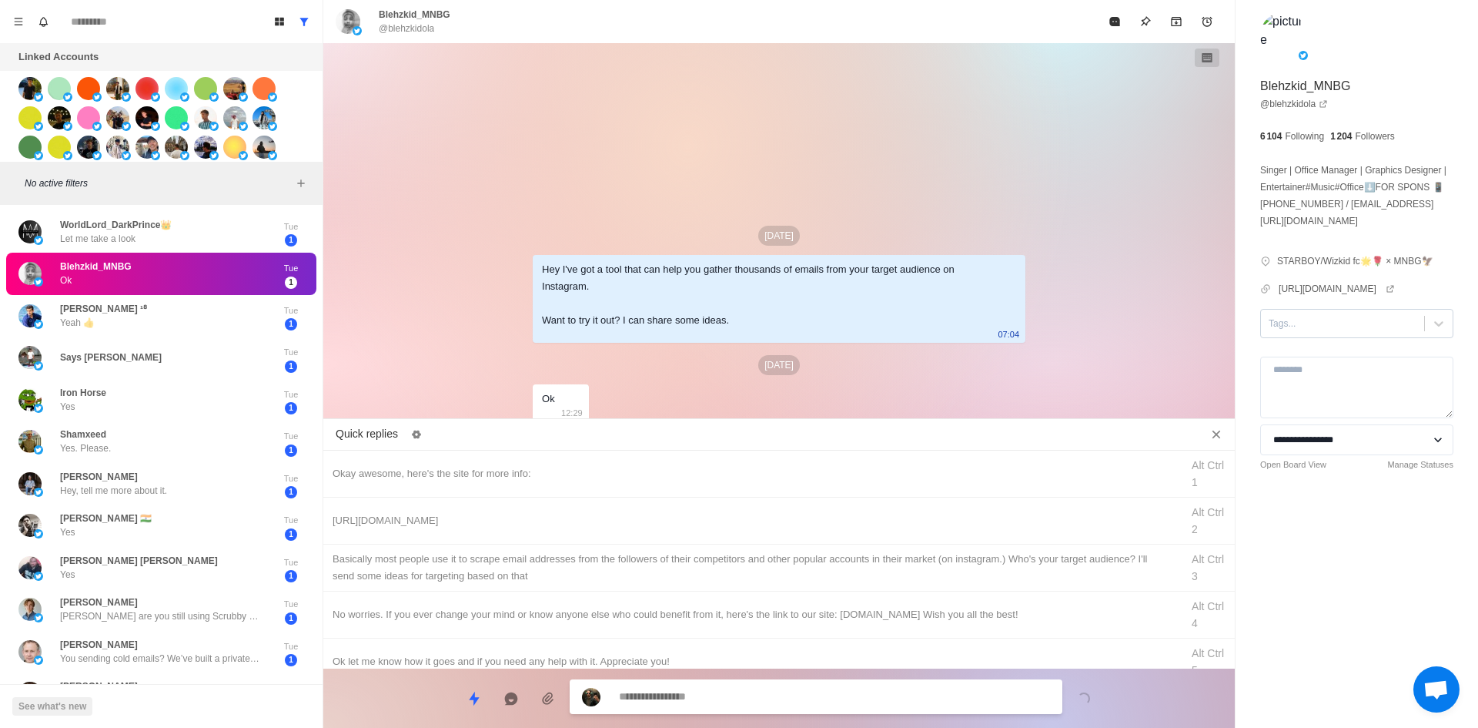
click at [1330, 332] on div at bounding box center [1343, 323] width 148 height 17
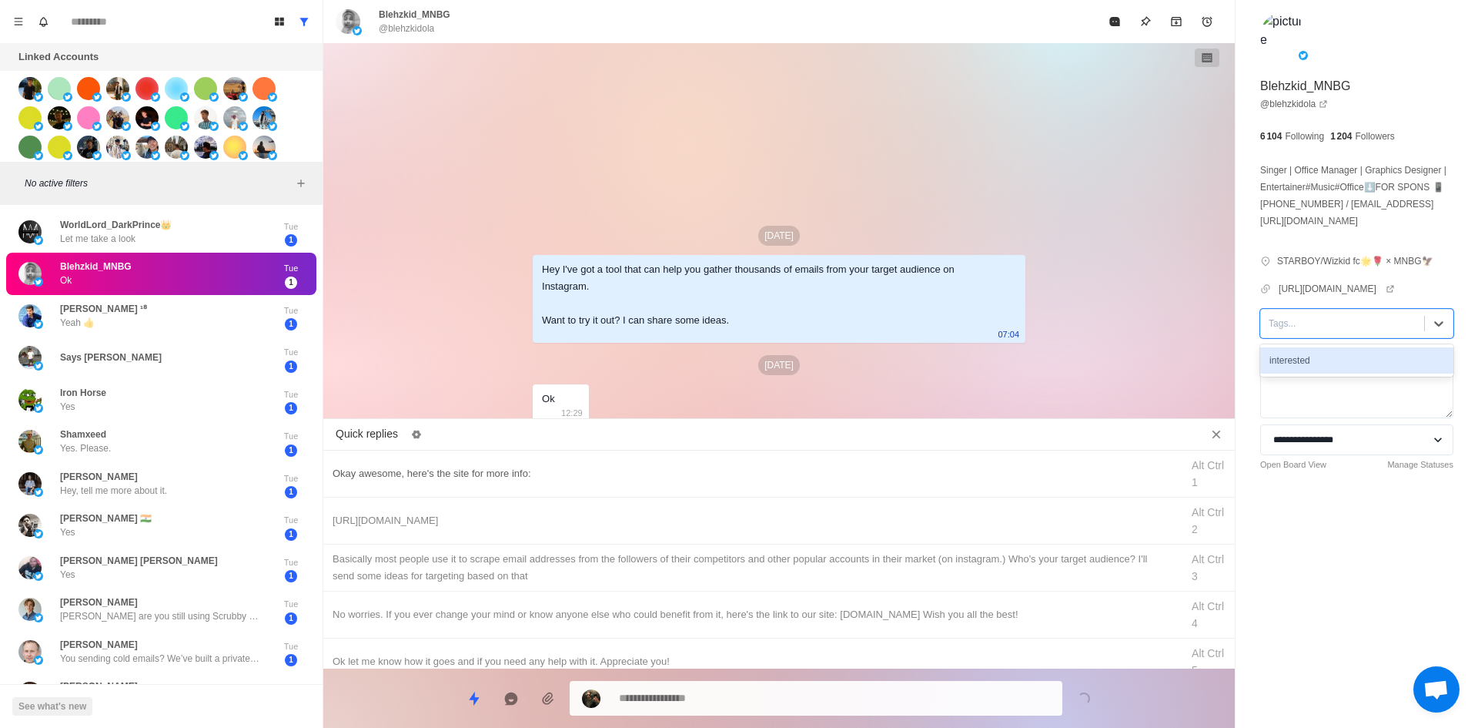
click at [1345, 373] on div "interested" at bounding box center [1356, 360] width 193 height 26
click at [632, 477] on div "Okay awesome, here's the site for more info:" at bounding box center [752, 473] width 839 height 17
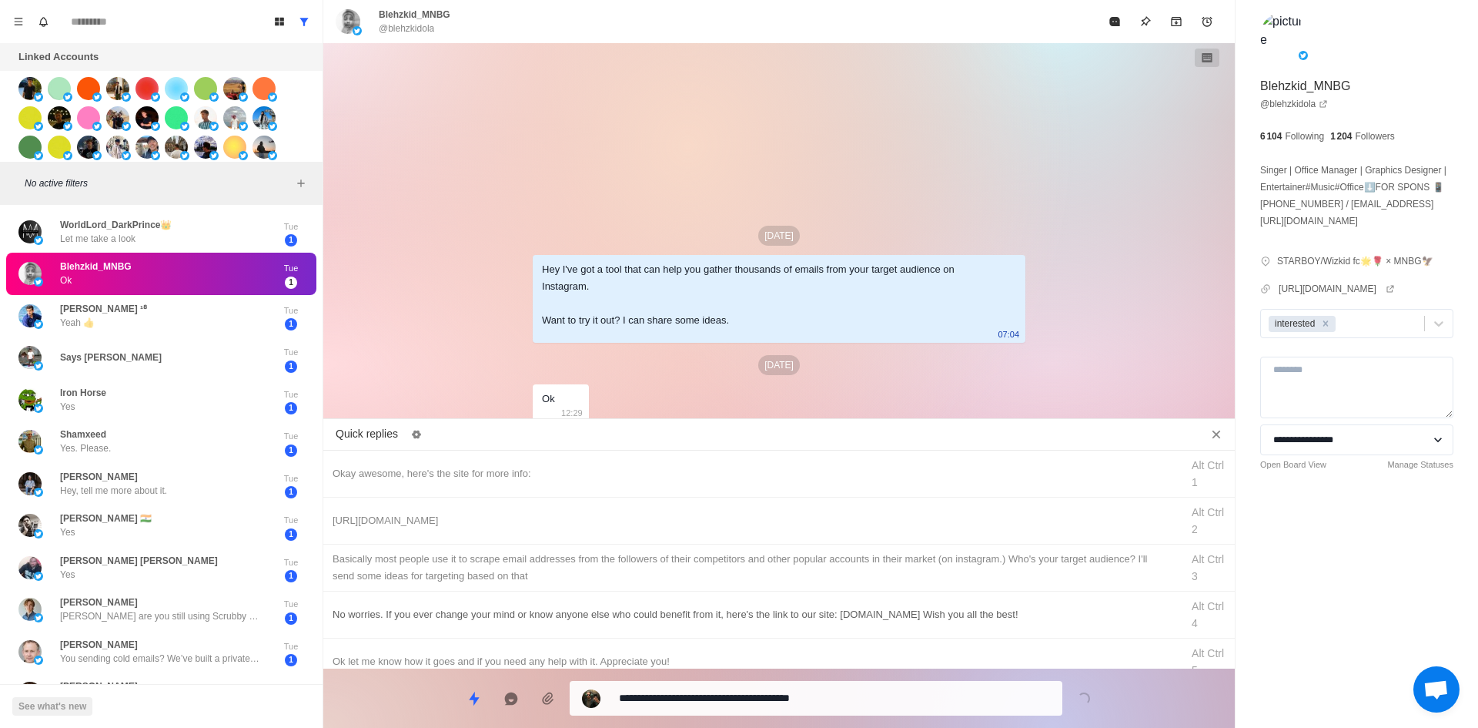
drag, startPoint x: 731, startPoint y: 697, endPoint x: 699, endPoint y: 614, distance: 88.5
click at [731, 697] on textarea "**********" at bounding box center [834, 698] width 431 height 22
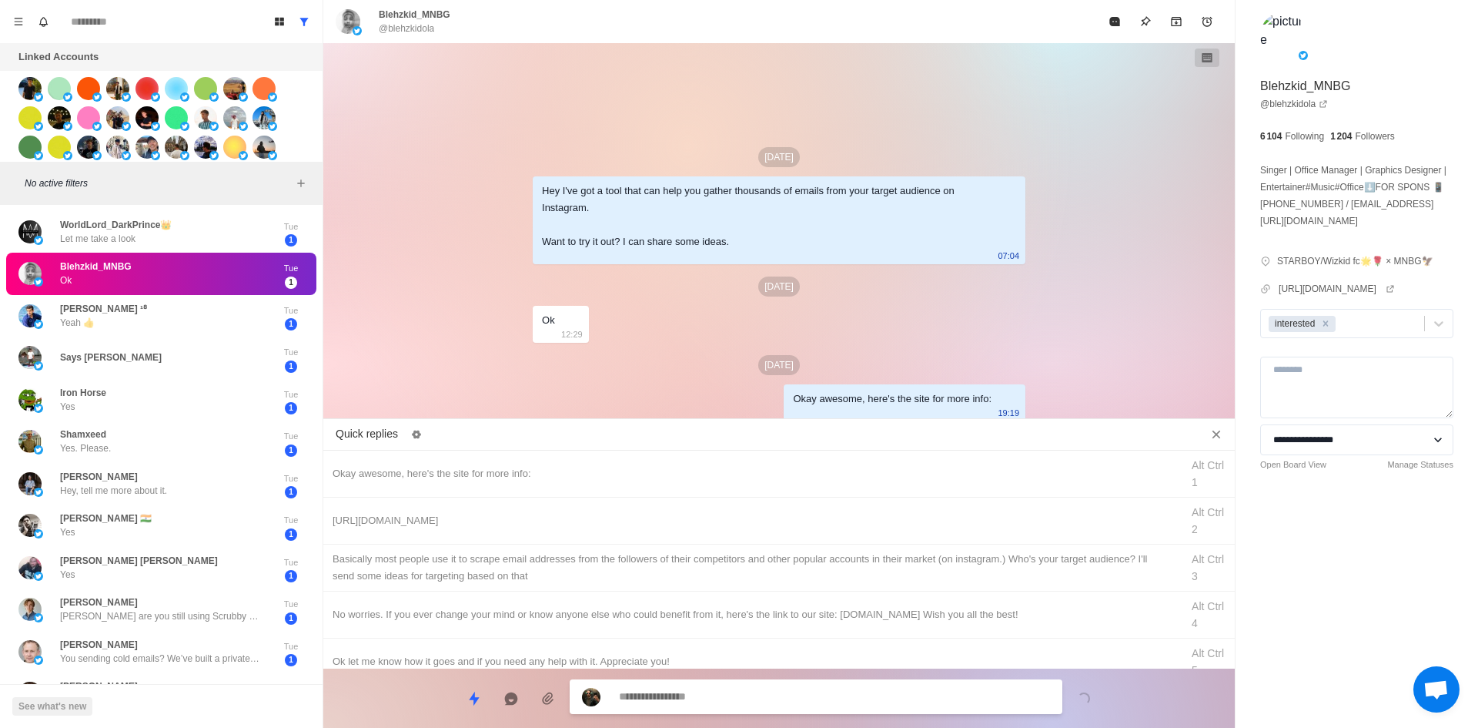
drag, startPoint x: 699, startPoint y: 521, endPoint x: 758, endPoint y: 674, distance: 163.6
click at [701, 526] on div "[URL][DOMAIN_NAME]" at bounding box center [752, 520] width 839 height 17
drag, startPoint x: 759, startPoint y: 676, endPoint x: 766, endPoint y: 712, distance: 36.8
click at [761, 691] on div "**********" at bounding box center [779, 691] width 912 height 47
click at [765, 712] on div "**********" at bounding box center [816, 698] width 493 height 35
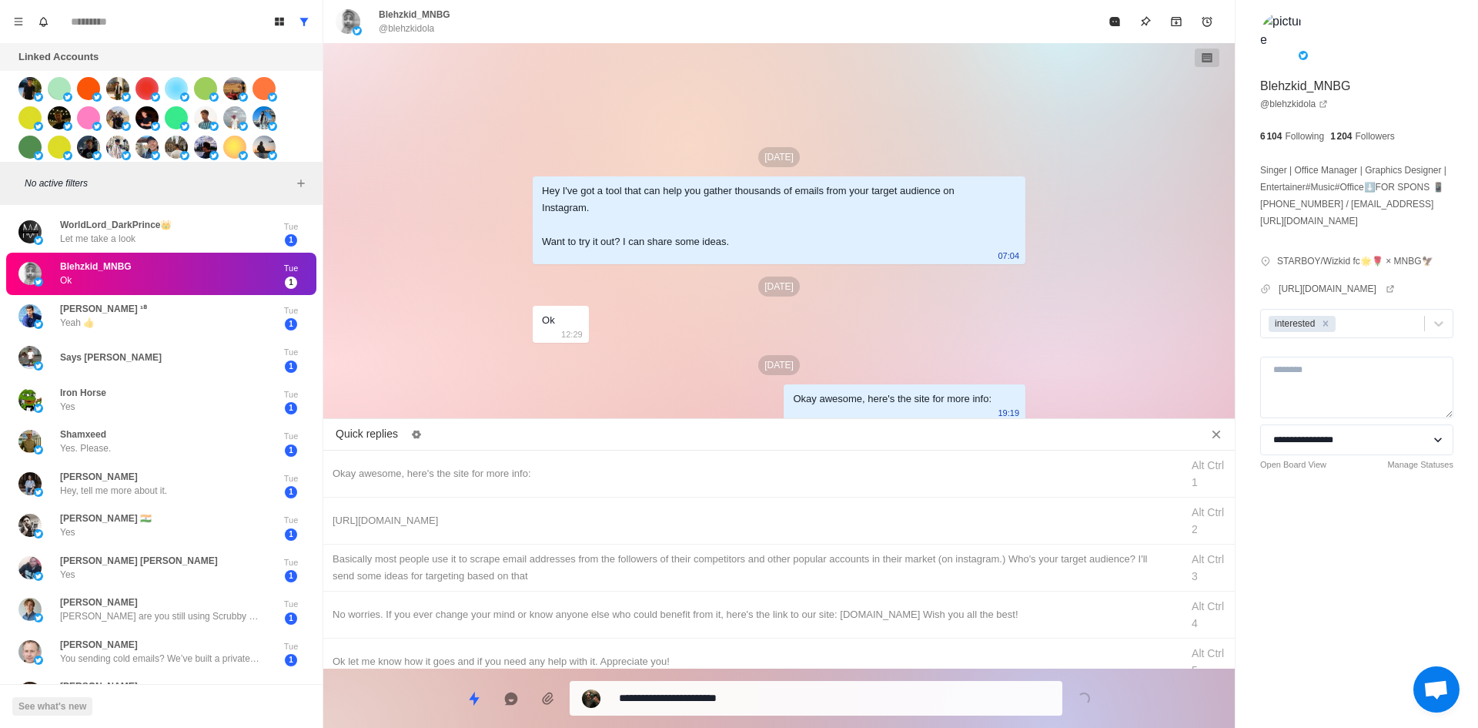
click at [762, 689] on textarea "**********" at bounding box center [834, 698] width 431 height 22
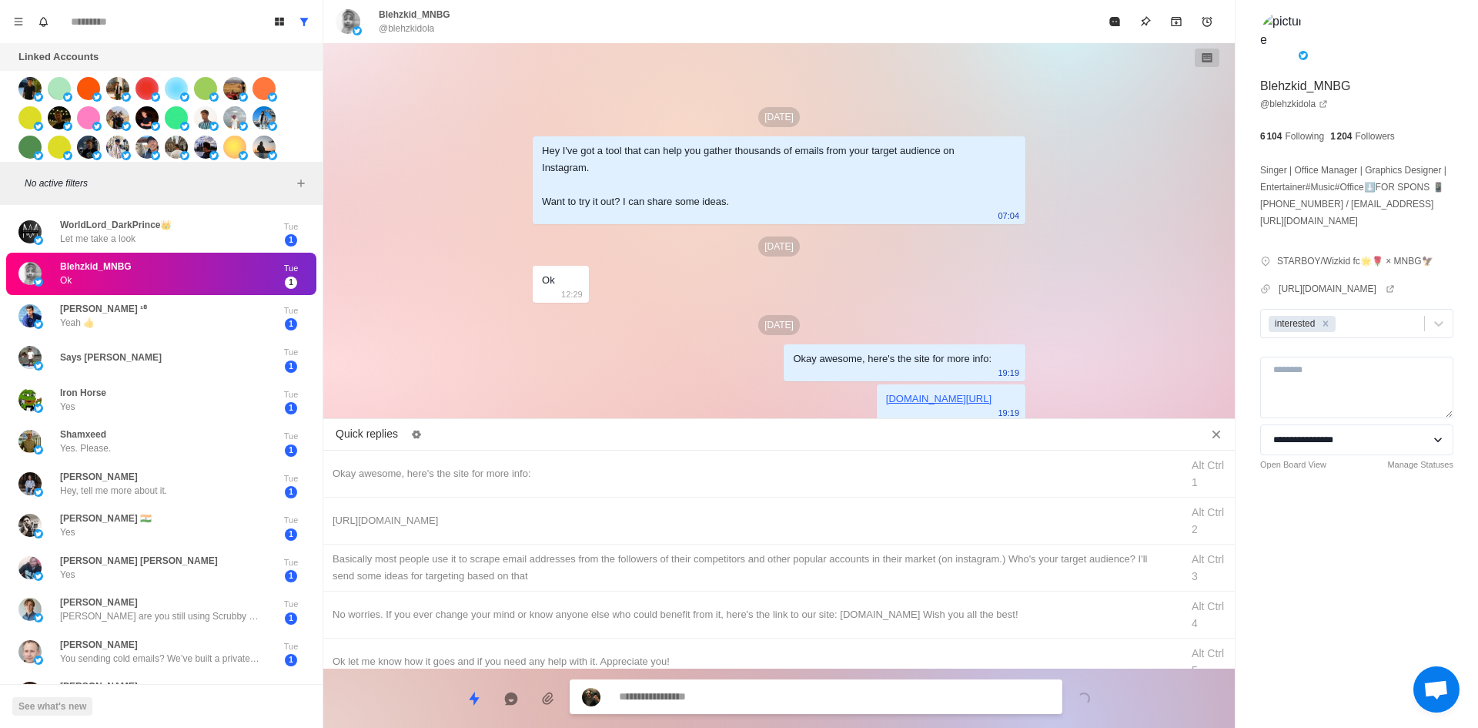
drag, startPoint x: 814, startPoint y: 563, endPoint x: 792, endPoint y: 674, distance: 112.9
click at [812, 572] on div "​​Basically most people use it to scrape email addresses from the followers of …" at bounding box center [752, 567] width 839 height 34
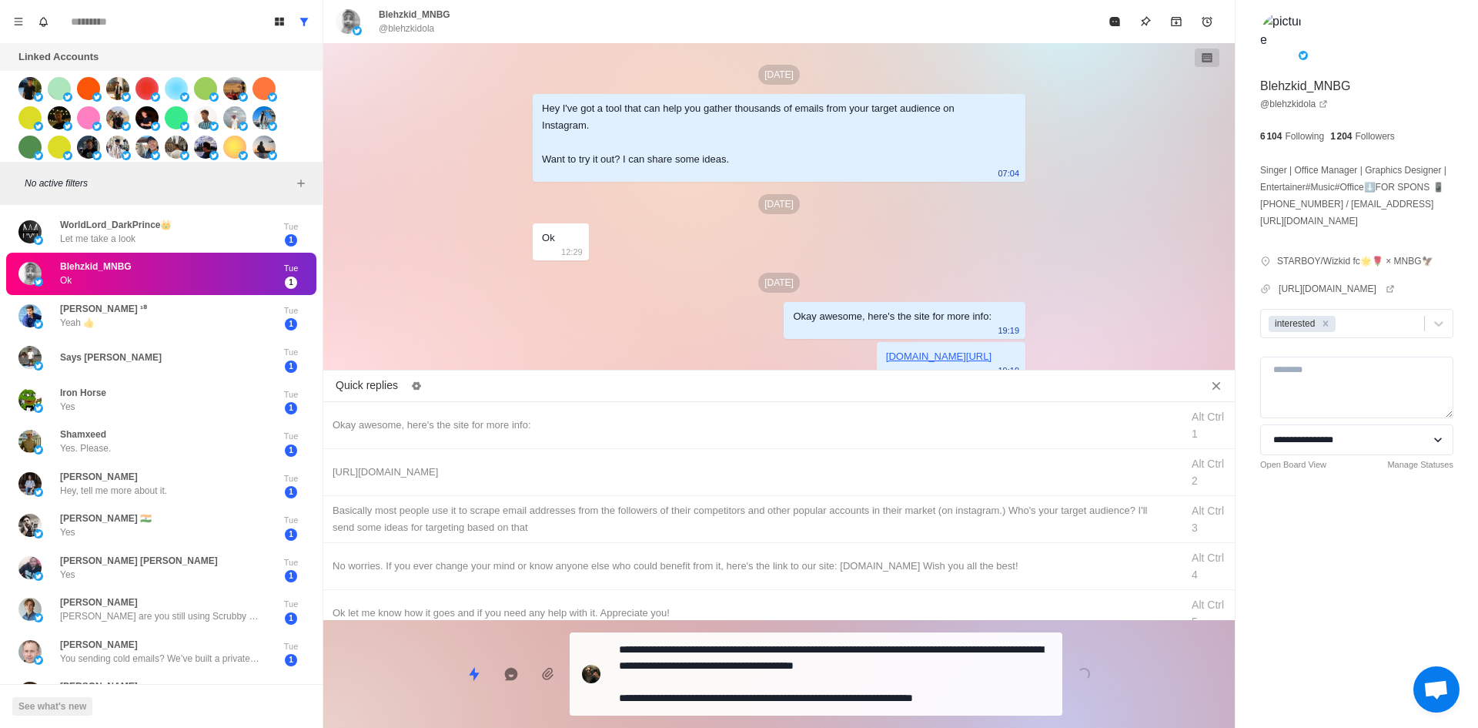
click at [791, 684] on textarea "**********" at bounding box center [834, 673] width 431 height 71
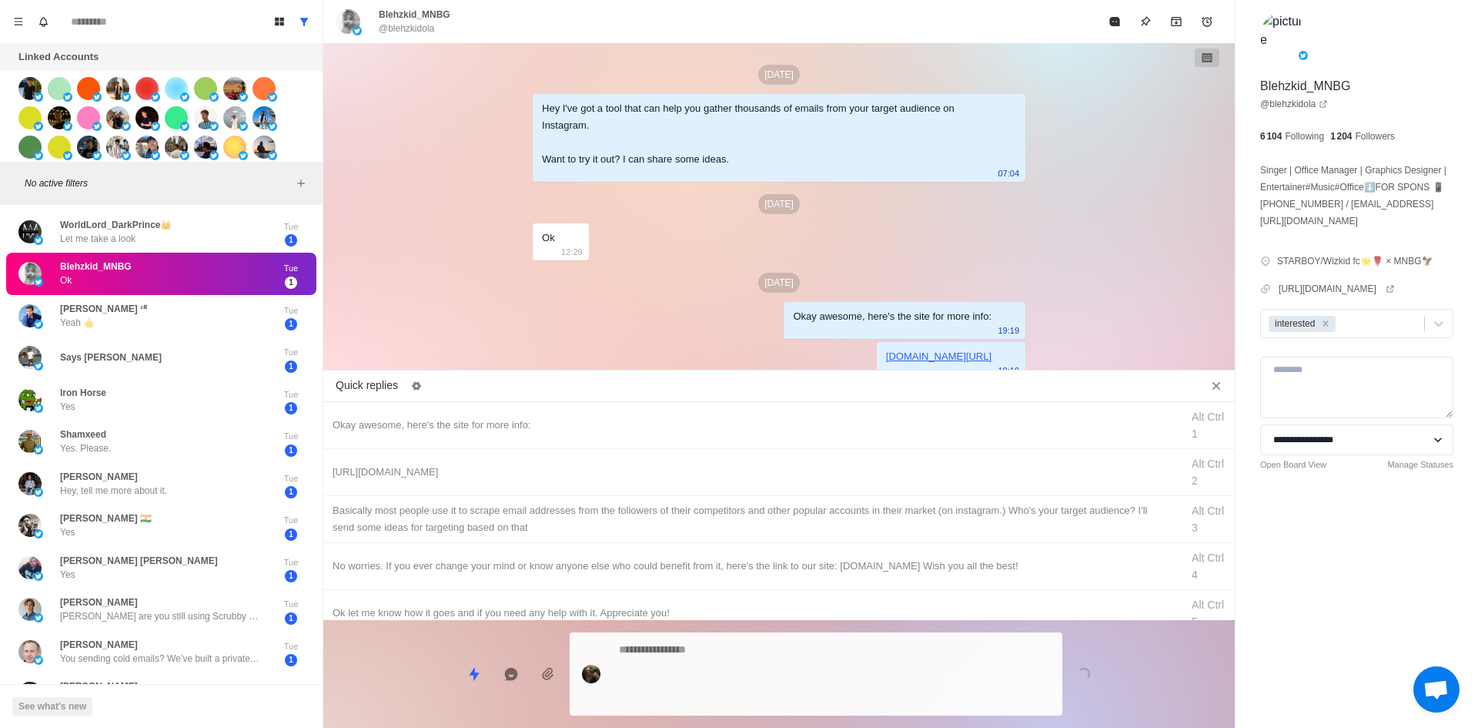
scroll to position [49, 0]
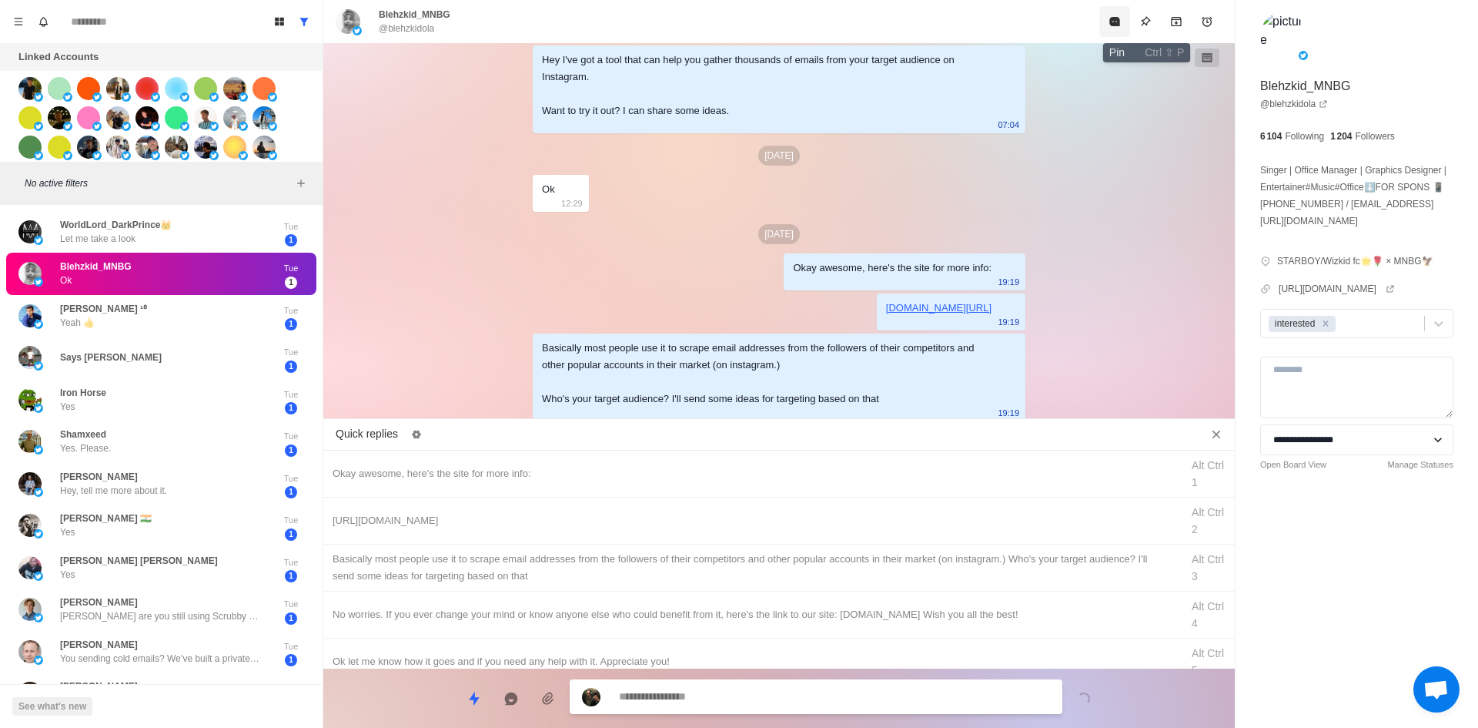
click at [1118, 23] on icon "Mark as read" at bounding box center [1114, 21] width 10 height 9
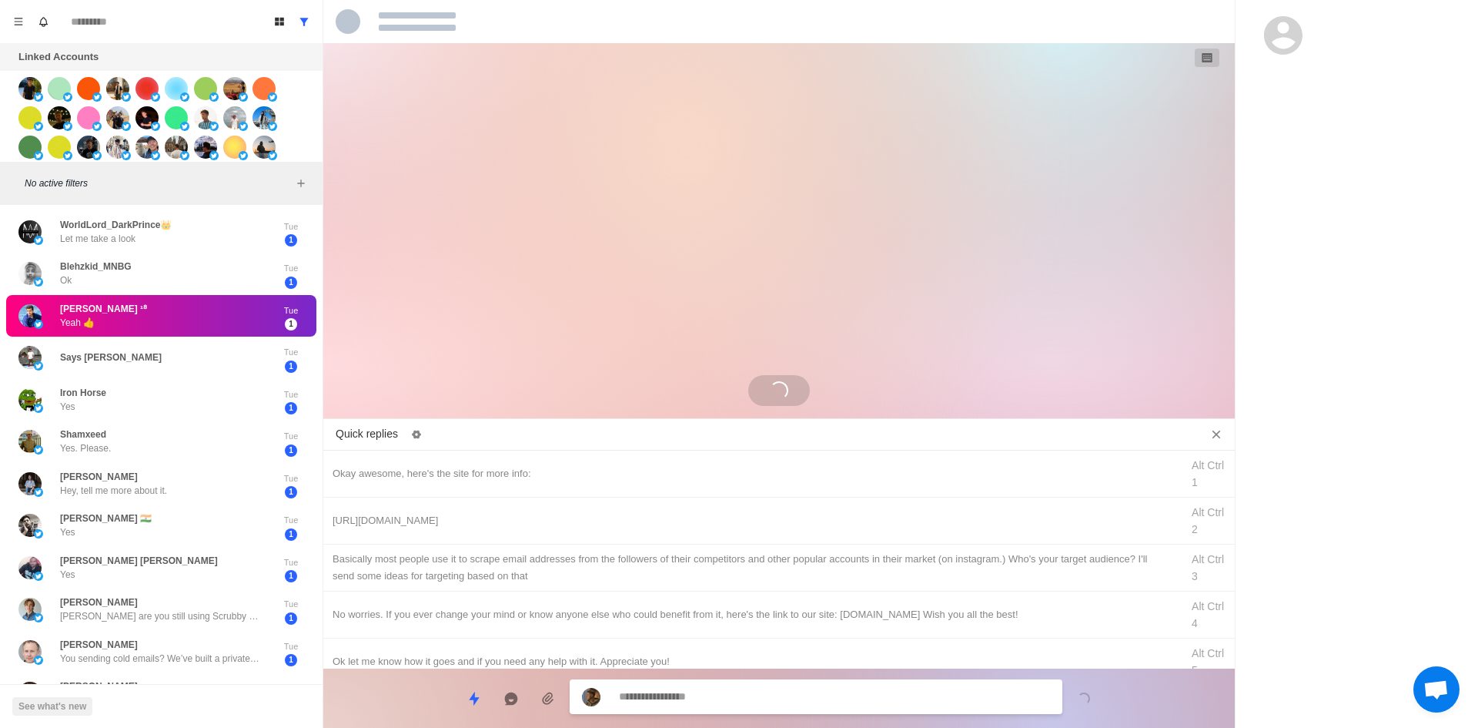
scroll to position [0, 0]
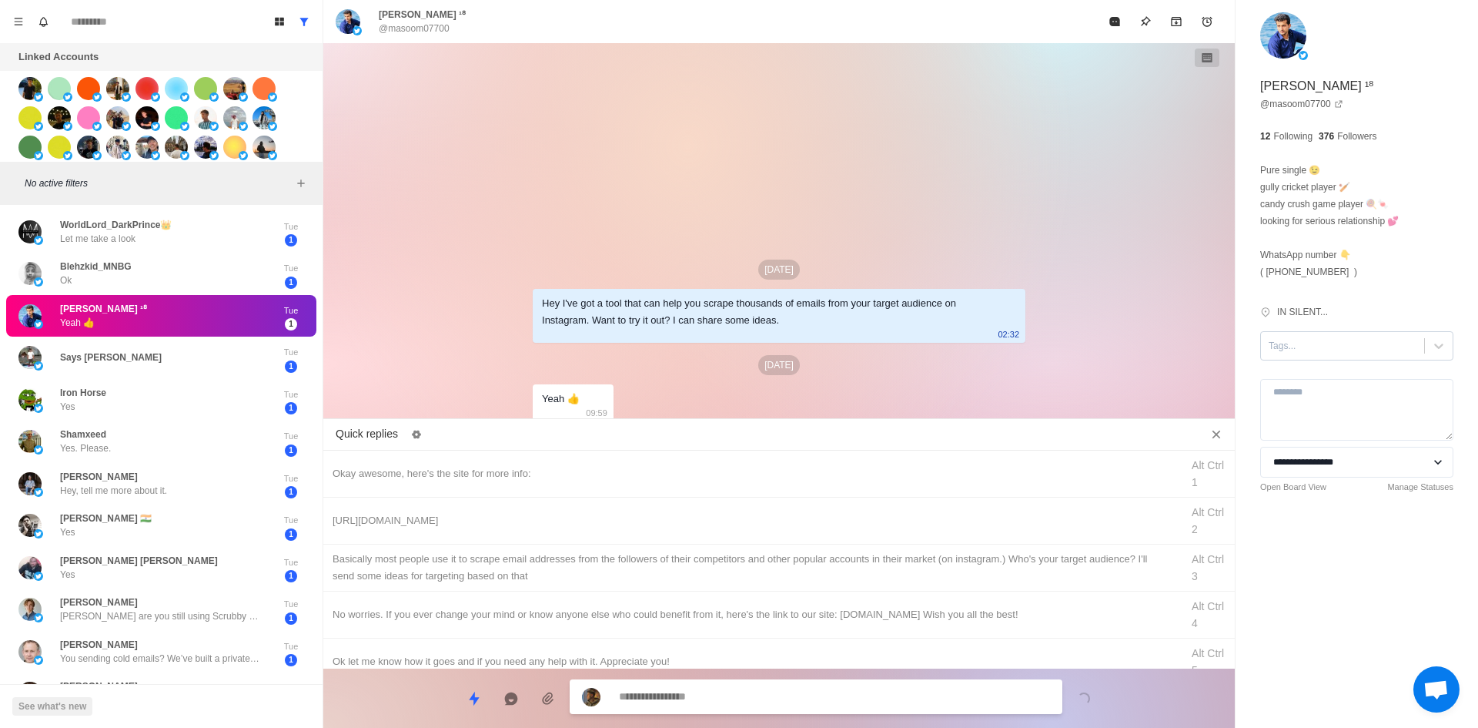
click at [1315, 347] on div at bounding box center [1343, 345] width 148 height 17
drag, startPoint x: 1328, startPoint y: 383, endPoint x: 1082, endPoint y: 432, distance: 250.3
click at [1327, 383] on div "interested" at bounding box center [1356, 383] width 193 height 26
drag, startPoint x: 637, startPoint y: 457, endPoint x: 670, endPoint y: 517, distance: 68.2
click at [639, 457] on div "Okay awesome, here's the site for more info: Alt Ctrl 1" at bounding box center [779, 473] width 912 height 47
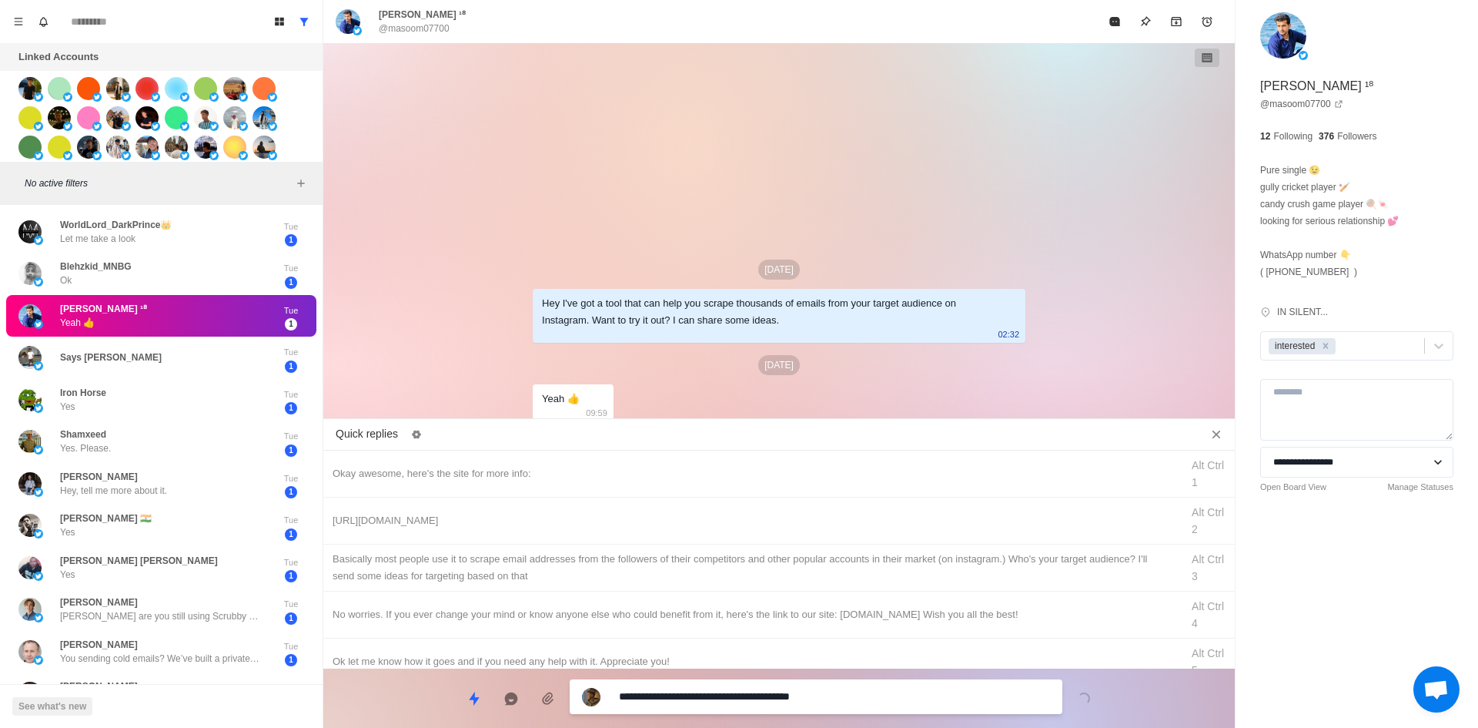
click at [726, 700] on textarea "**********" at bounding box center [834, 696] width 431 height 22
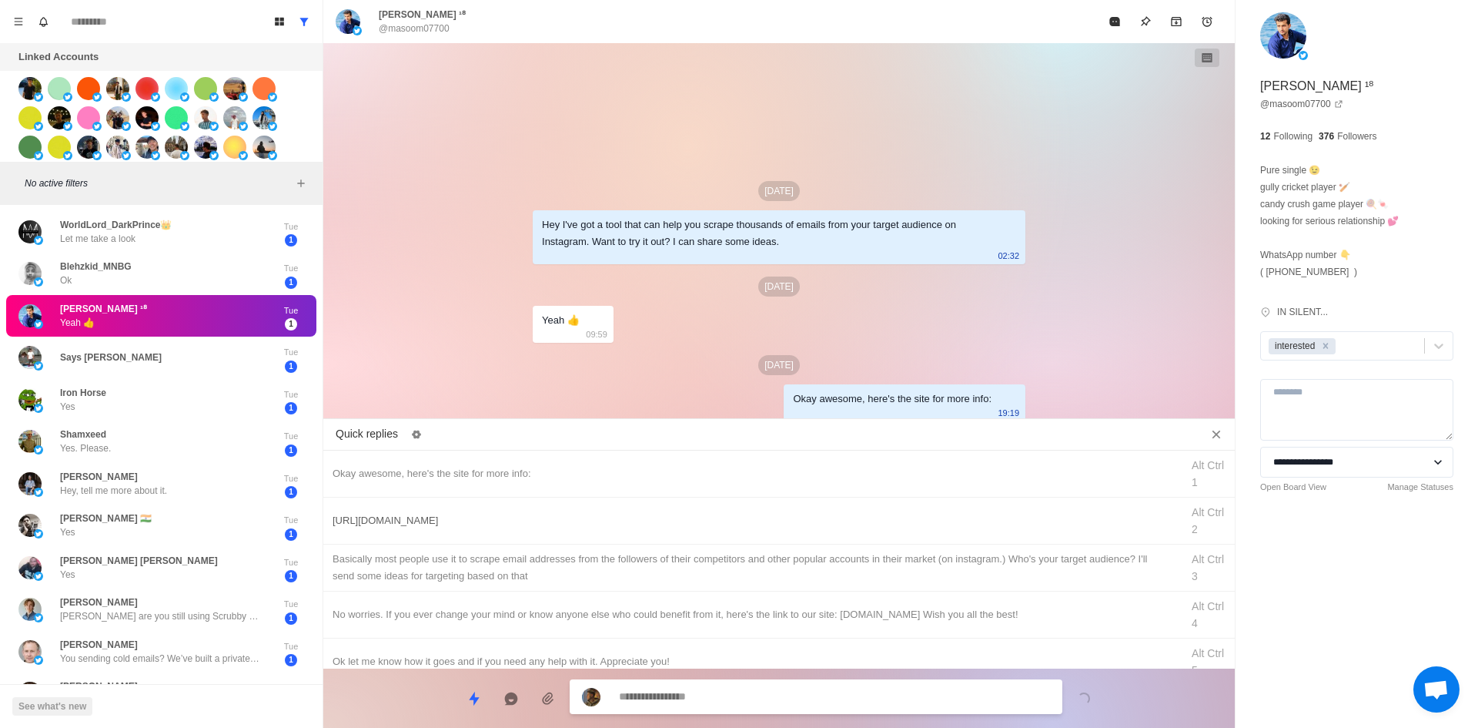
click at [752, 524] on div "[URL][DOMAIN_NAME]" at bounding box center [752, 520] width 839 height 17
click at [741, 701] on textarea "**********" at bounding box center [834, 696] width 431 height 22
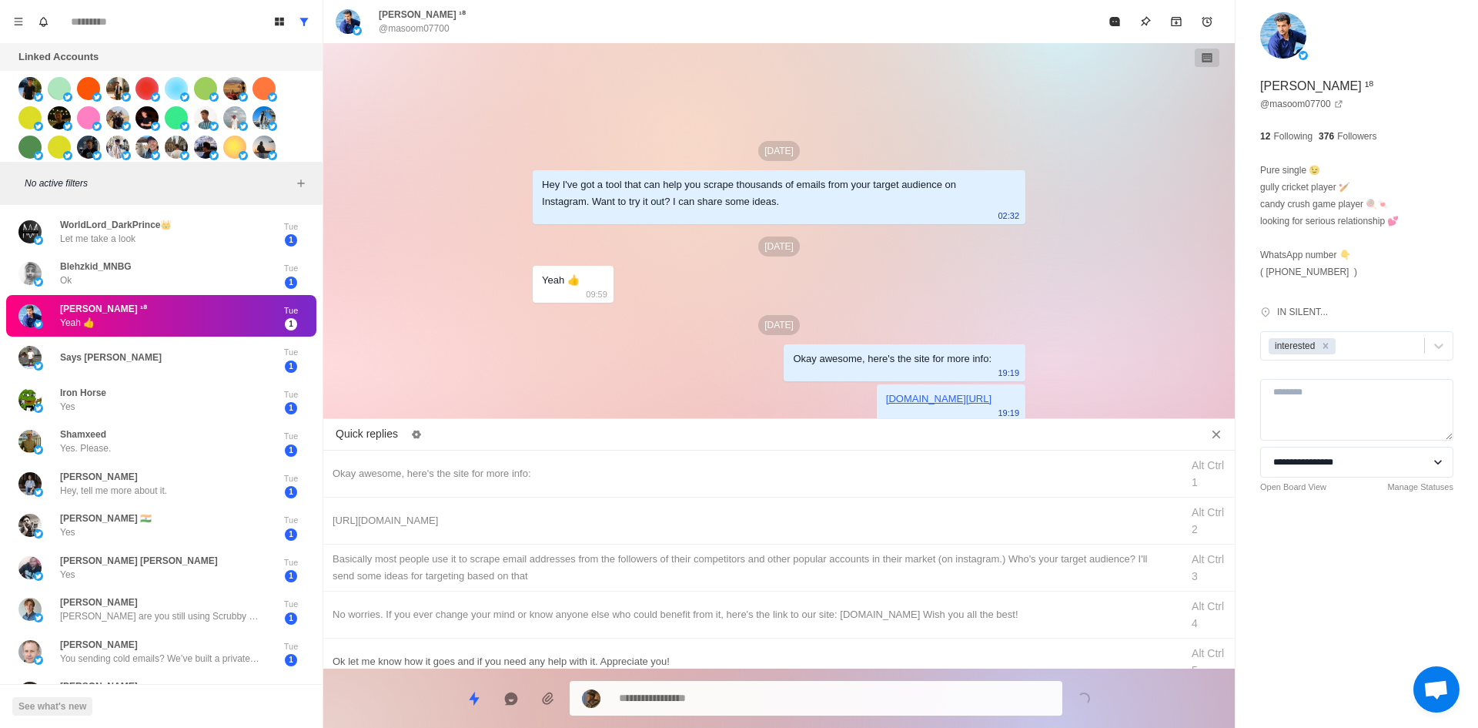
drag, startPoint x: 779, startPoint y: 570, endPoint x: 775, endPoint y: 597, distance: 27.2
click at [779, 570] on div "​​Basically most people use it to scrape email addresses from the followers of …" at bounding box center [752, 567] width 839 height 34
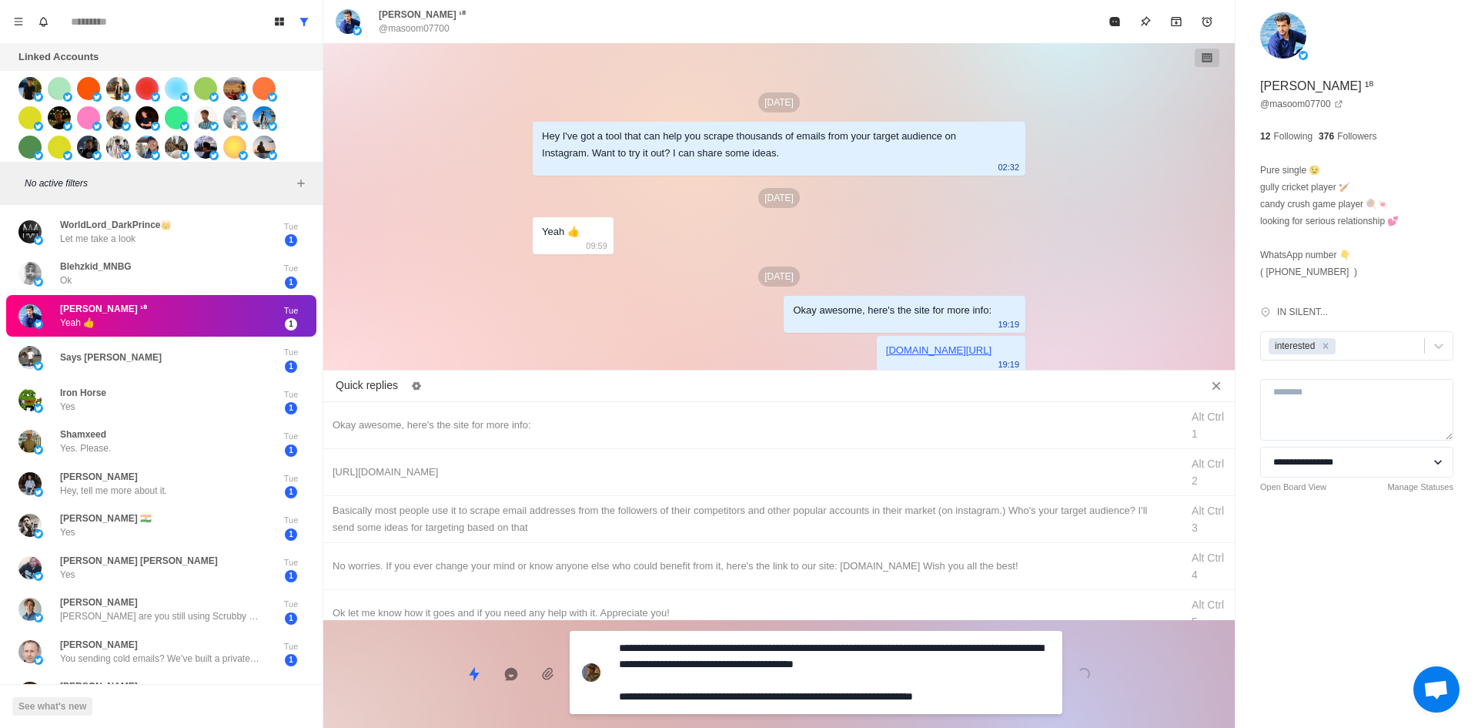
click at [765, 680] on div "**********" at bounding box center [816, 672] width 493 height 83
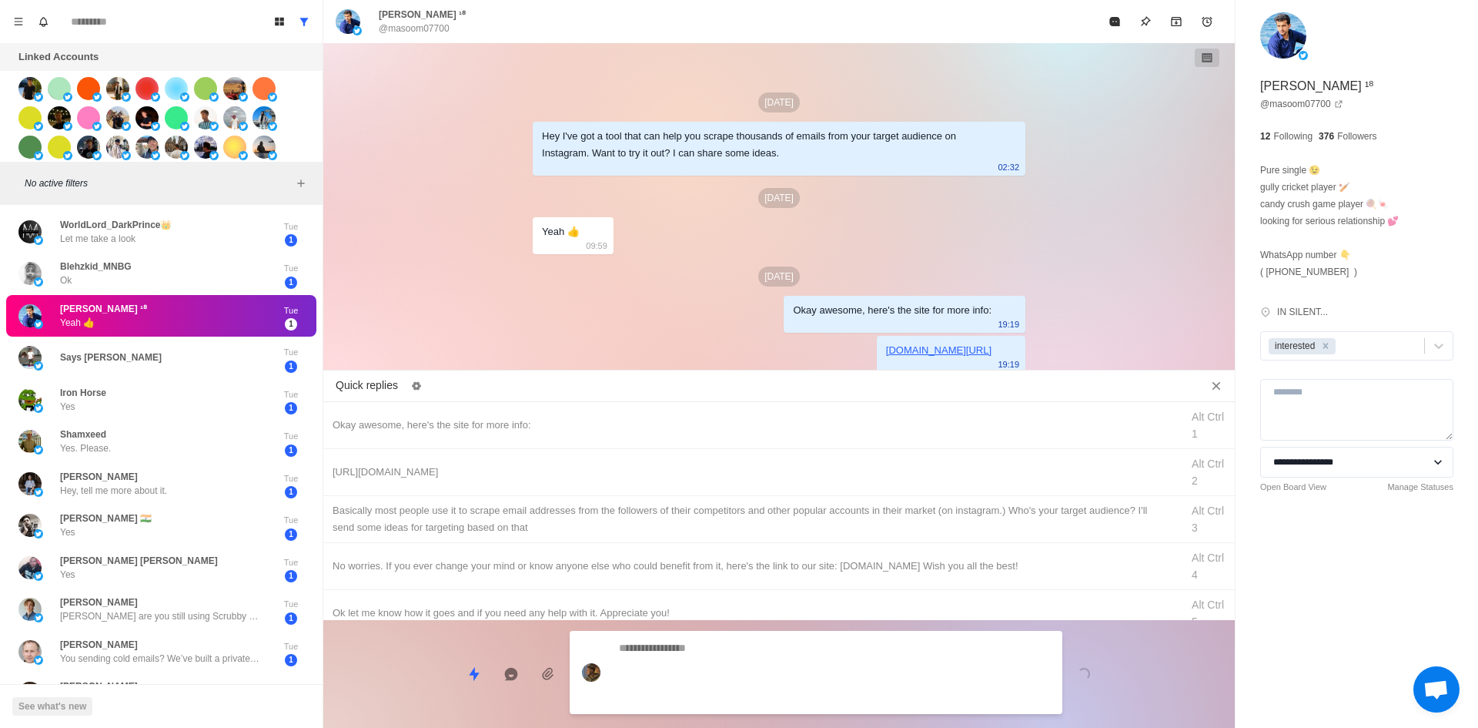
scroll to position [15, 0]
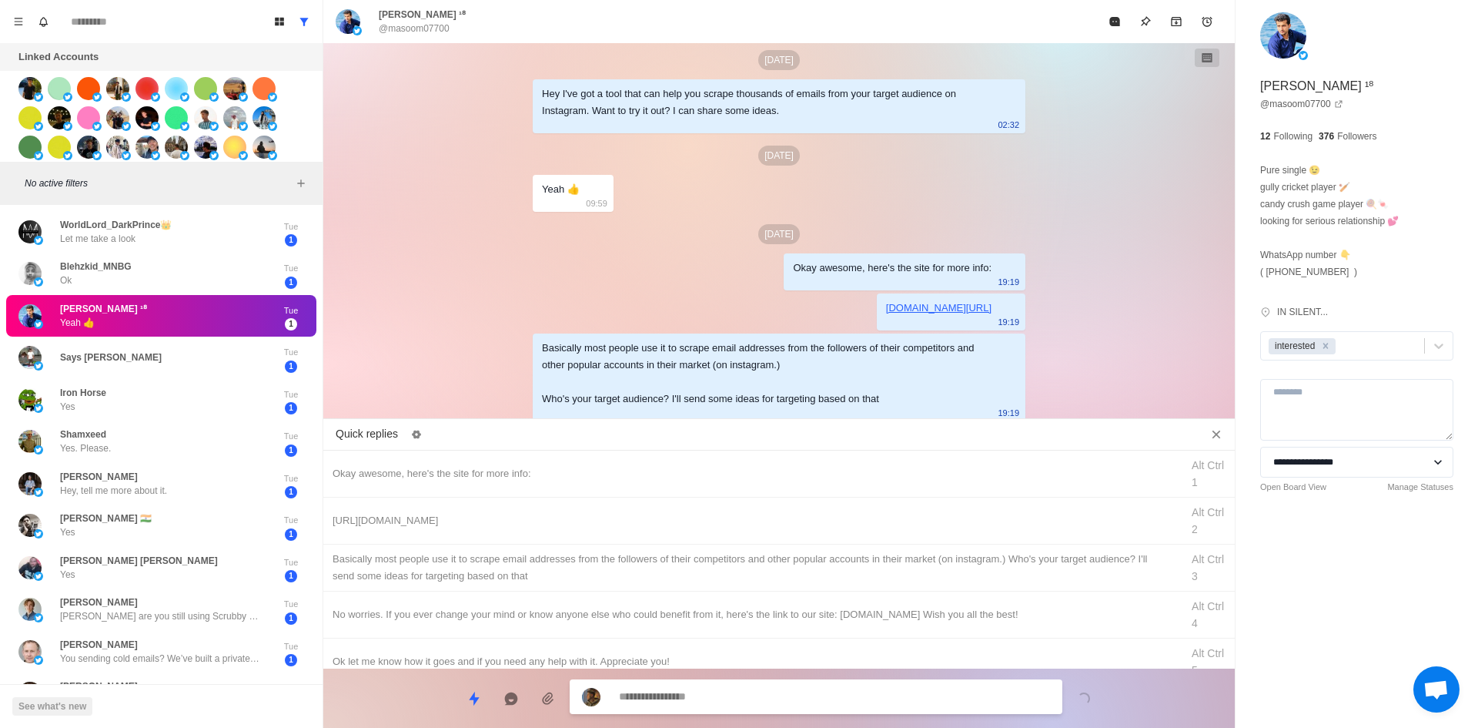
click at [1116, 12] on button "Mark as read" at bounding box center [1114, 21] width 31 height 31
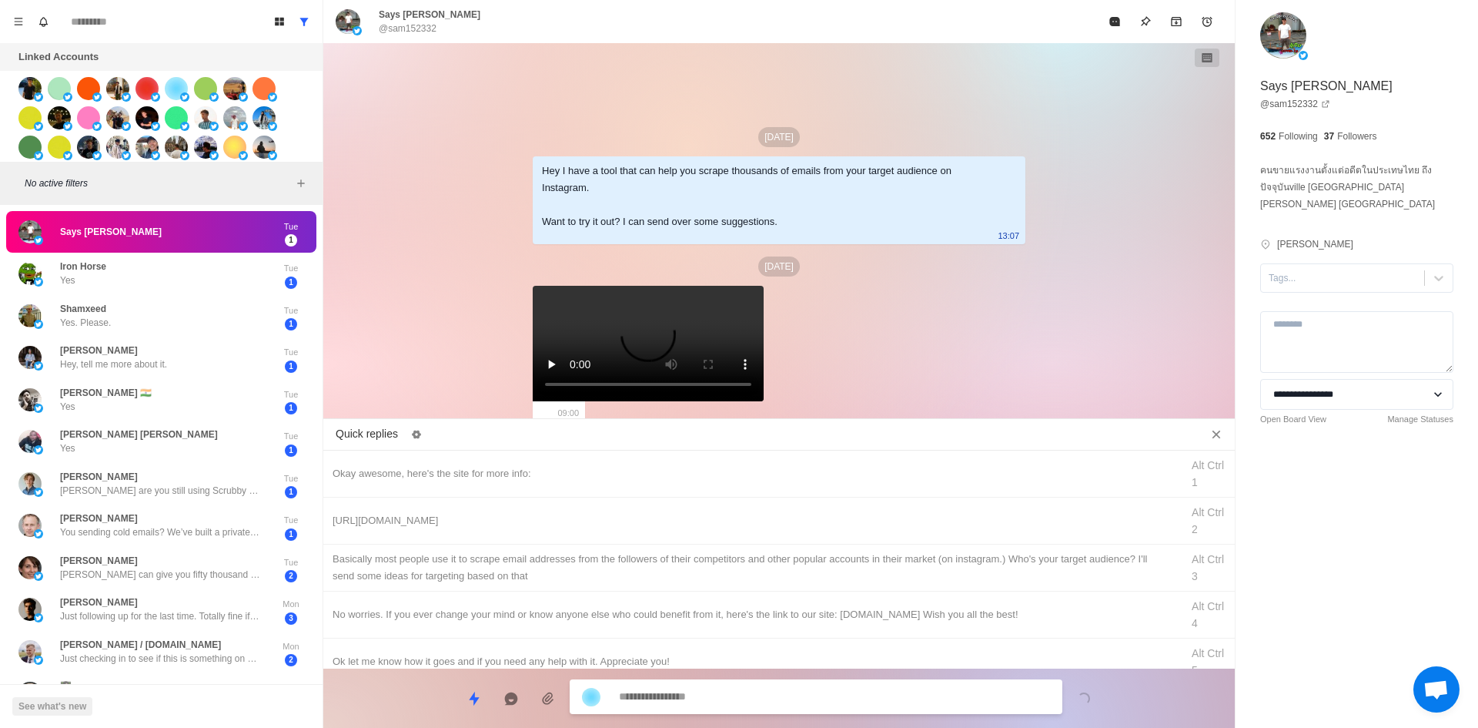
scroll to position [69, 0]
click at [724, 704] on textarea at bounding box center [834, 698] width 431 height 22
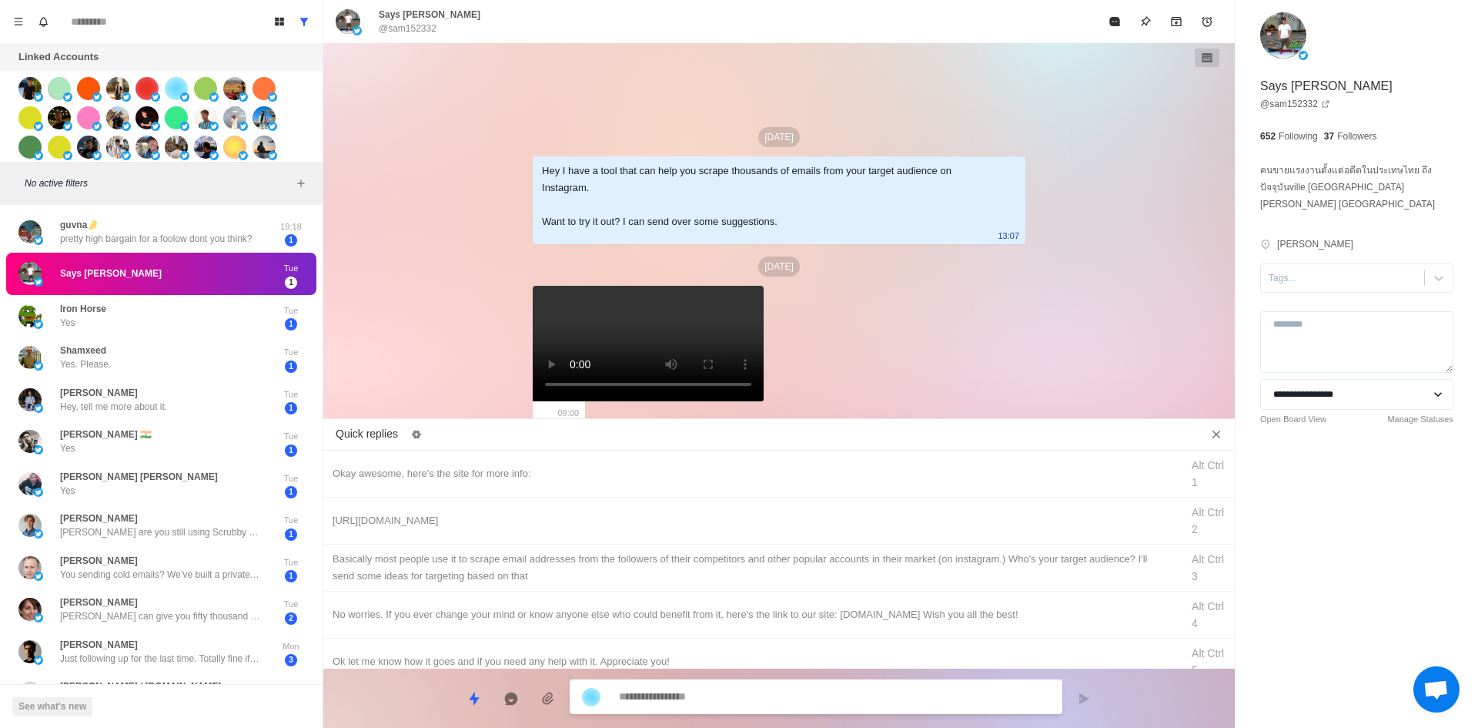
click at [752, 701] on textarea at bounding box center [834, 696] width 431 height 22
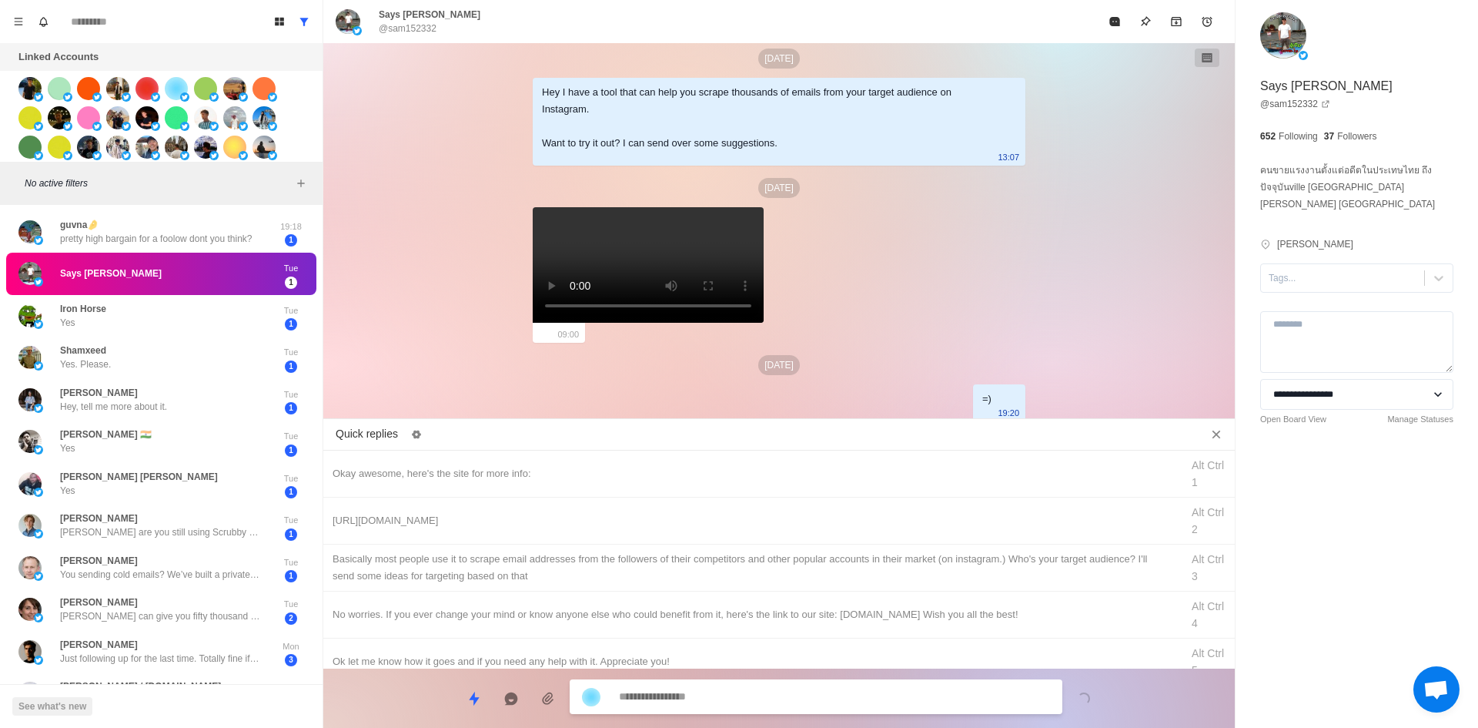
scroll to position [187, 0]
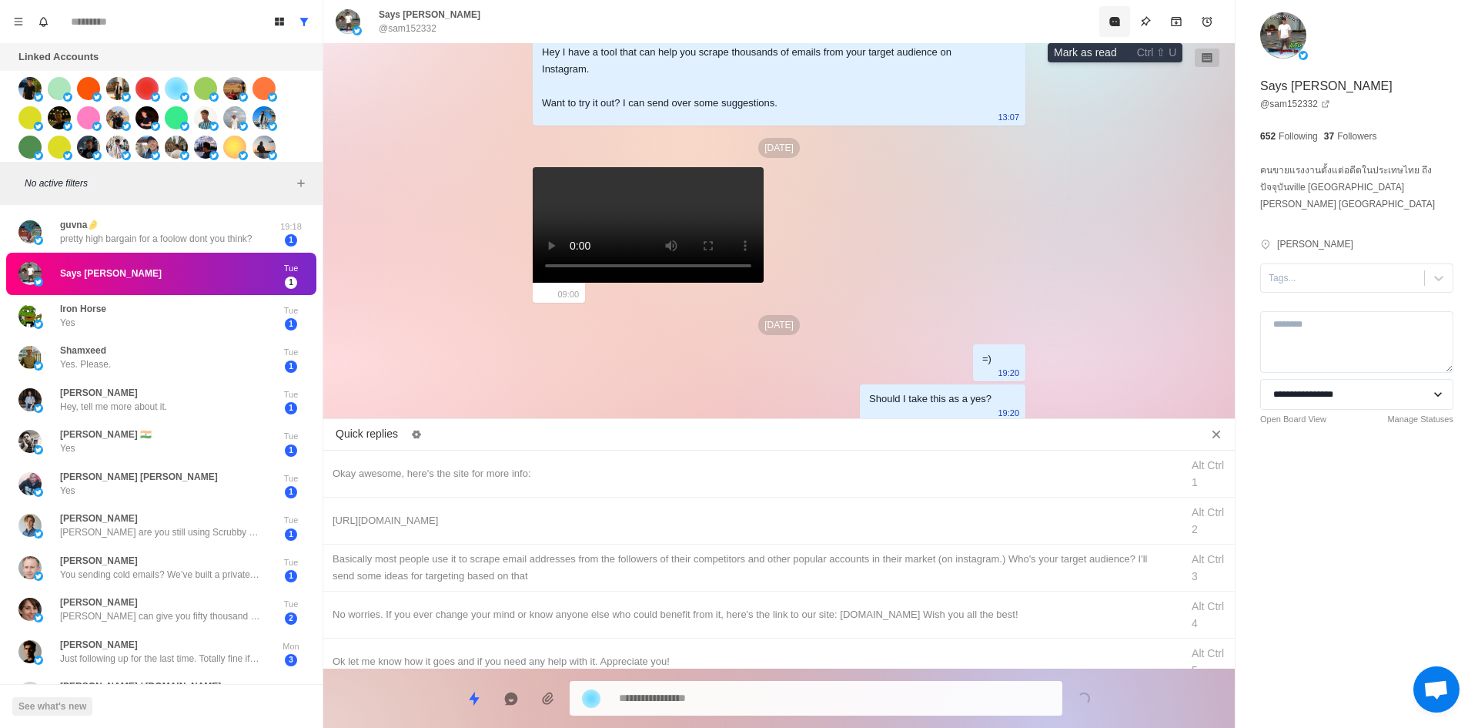
click at [1123, 8] on button "Mark as read" at bounding box center [1114, 21] width 31 height 31
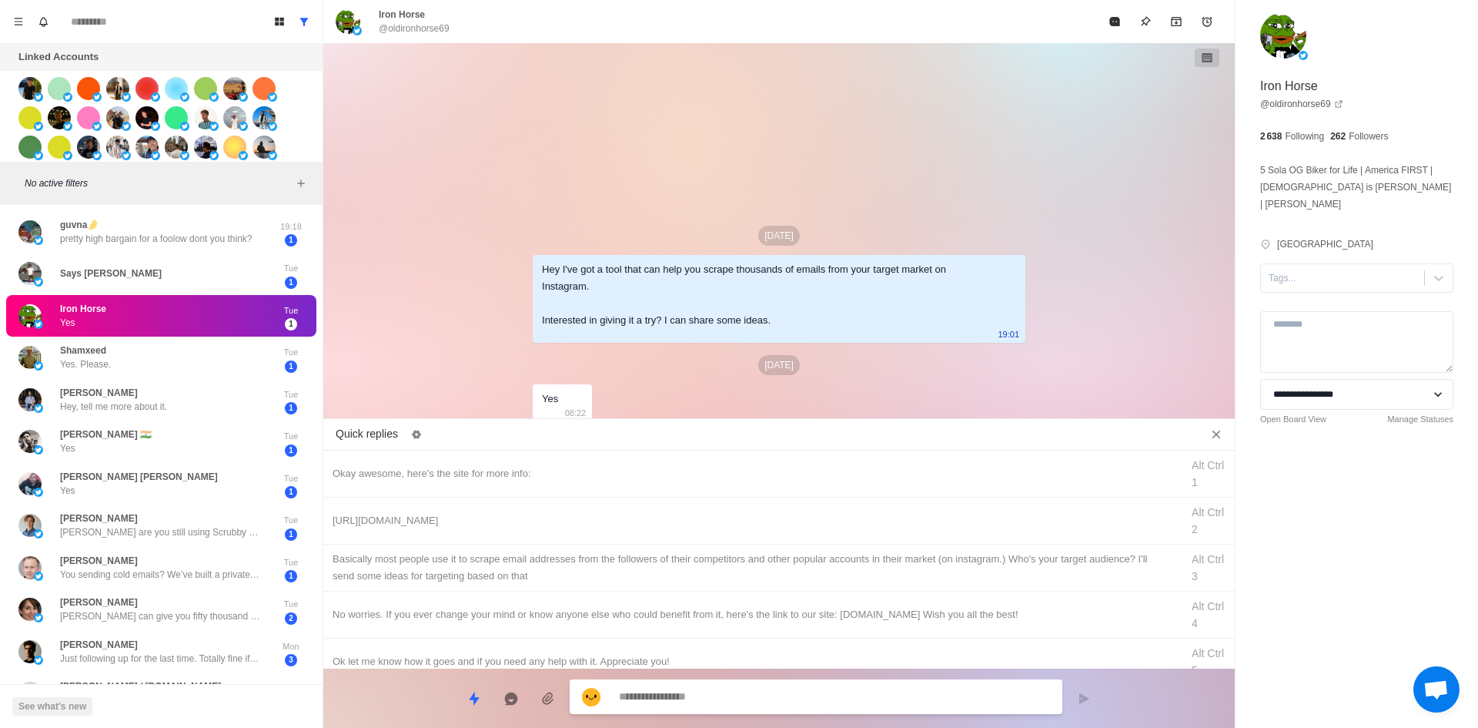
click at [1332, 245] on div "**********" at bounding box center [1357, 246] width 243 height 493
click at [1340, 269] on div at bounding box center [1343, 277] width 148 height 17
click at [1342, 302] on div "interested" at bounding box center [1356, 315] width 193 height 26
drag, startPoint x: 581, startPoint y: 463, endPoint x: 690, endPoint y: 604, distance: 177.9
click at [583, 464] on div "Okay awesome, here's the site for more info: Alt Ctrl 1" at bounding box center [779, 473] width 912 height 47
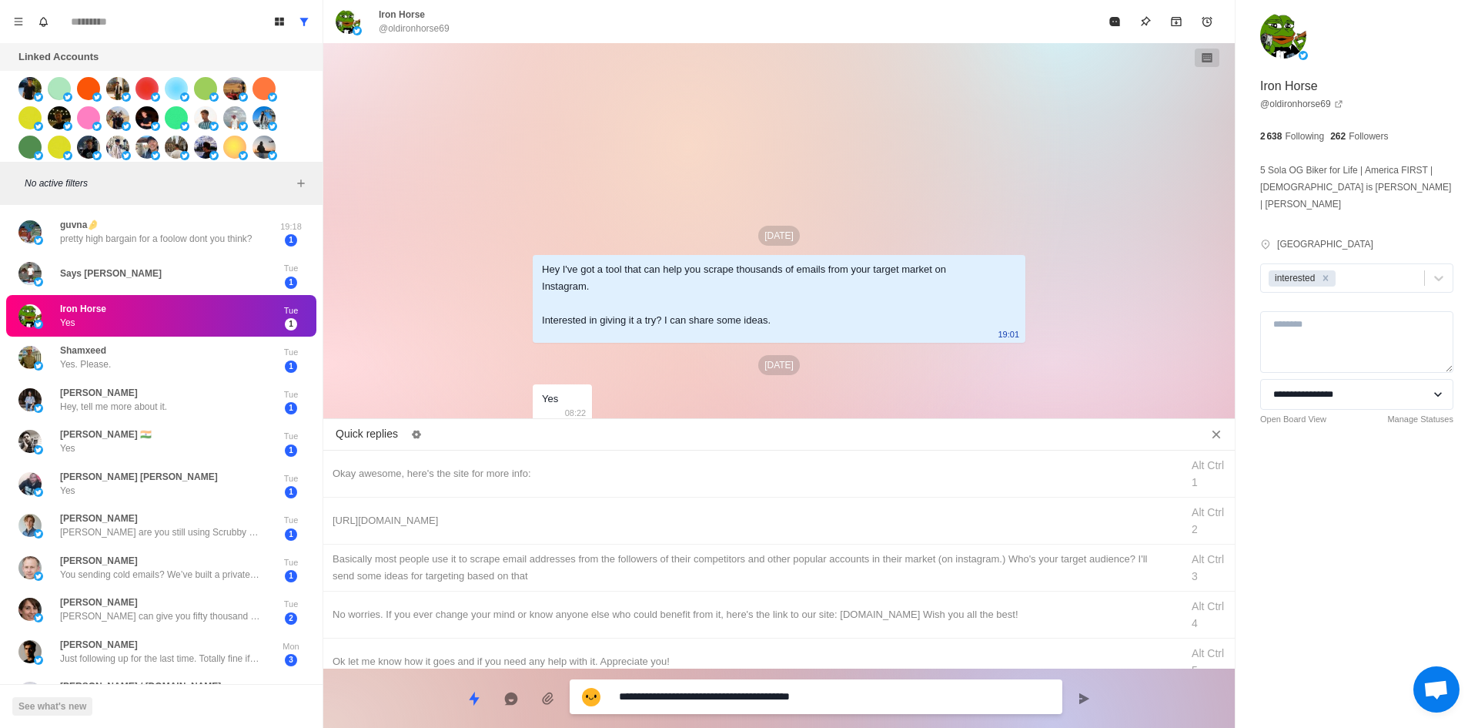
click at [780, 694] on textarea "**********" at bounding box center [834, 696] width 431 height 22
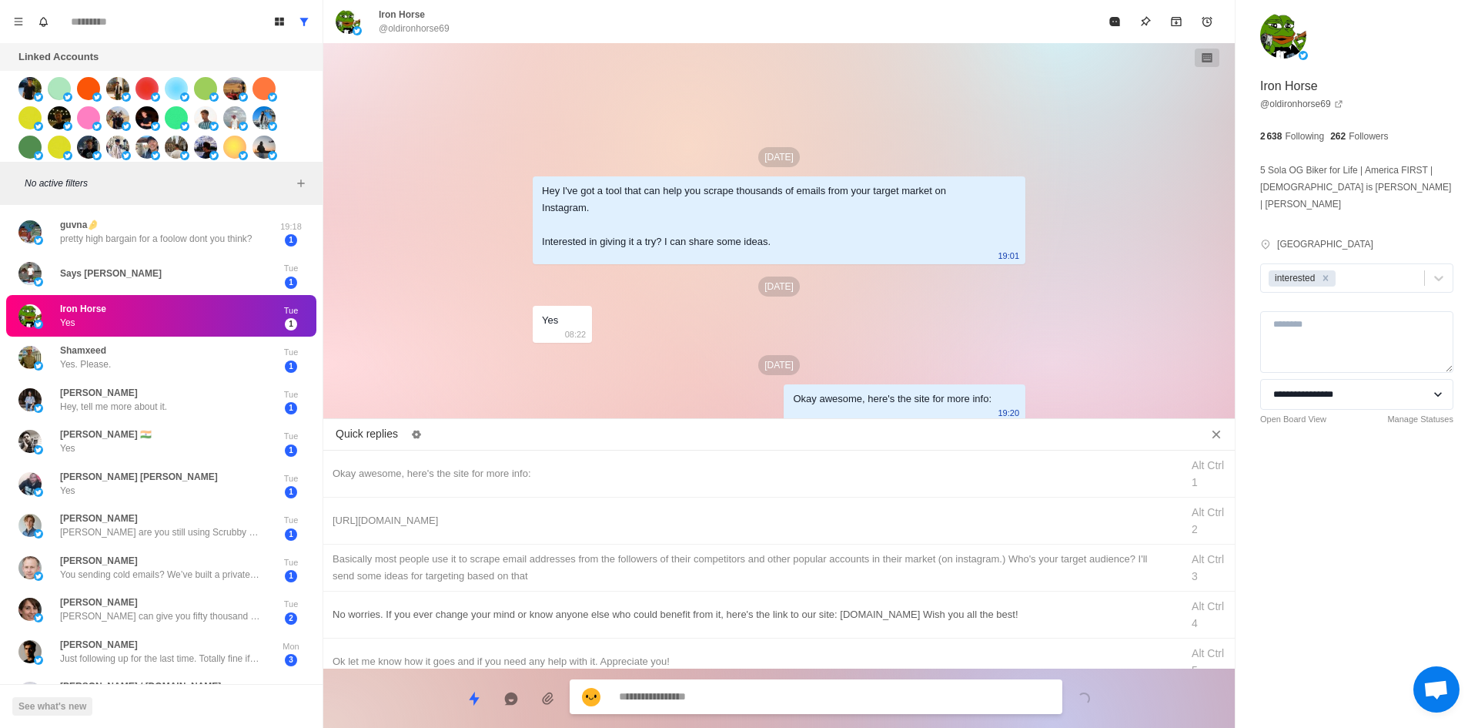
drag, startPoint x: 812, startPoint y: 519, endPoint x: 811, endPoint y: 620, distance: 100.9
click at [813, 520] on div "[URL][DOMAIN_NAME]" at bounding box center [752, 520] width 839 height 17
drag, startPoint x: 816, startPoint y: 700, endPoint x: 825, endPoint y: 667, distance: 34.2
click at [816, 699] on textarea "**********" at bounding box center [834, 696] width 431 height 22
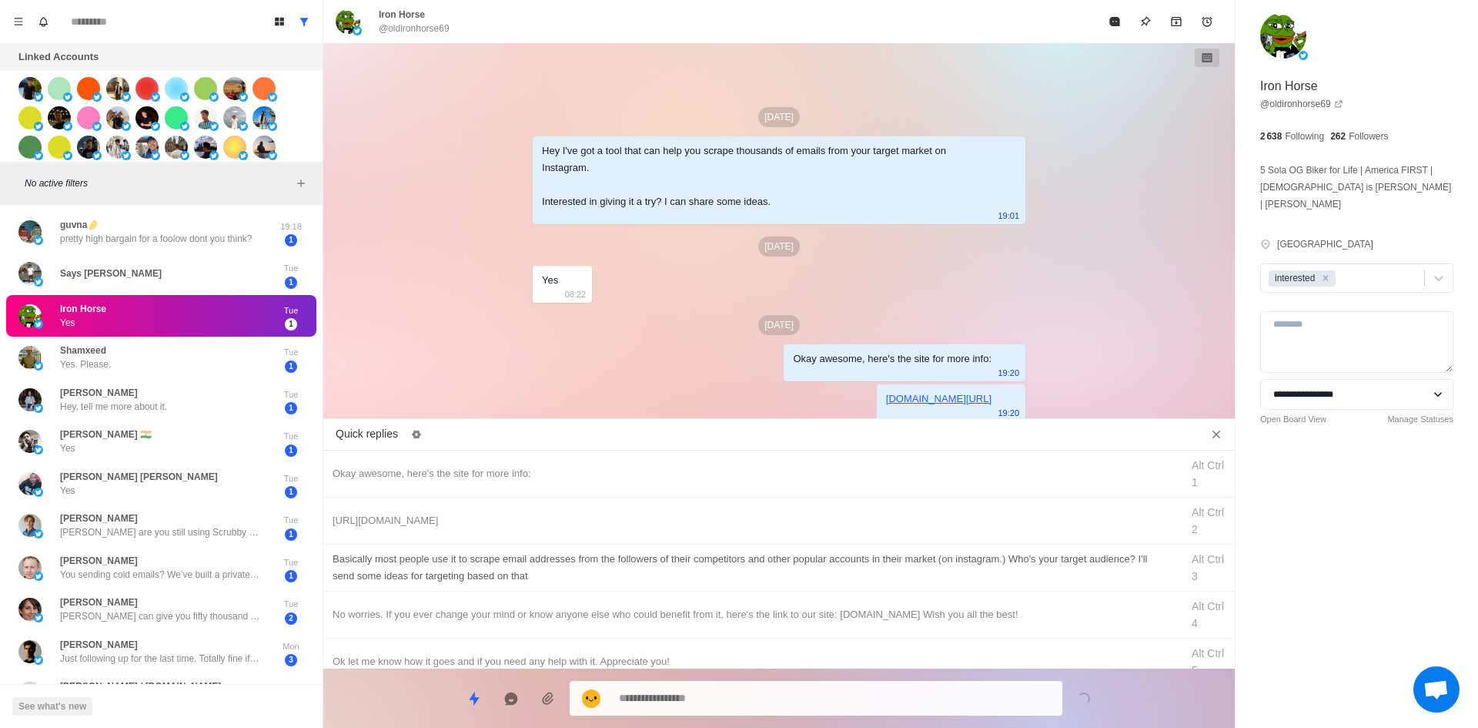
drag, startPoint x: 855, startPoint y: 575, endPoint x: 848, endPoint y: 630, distance: 55.1
click at [855, 576] on div "​​Basically most people use it to scrape email addresses from the followers of …" at bounding box center [752, 567] width 839 height 34
click at [838, 676] on div "**********" at bounding box center [779, 691] width 912 height 47
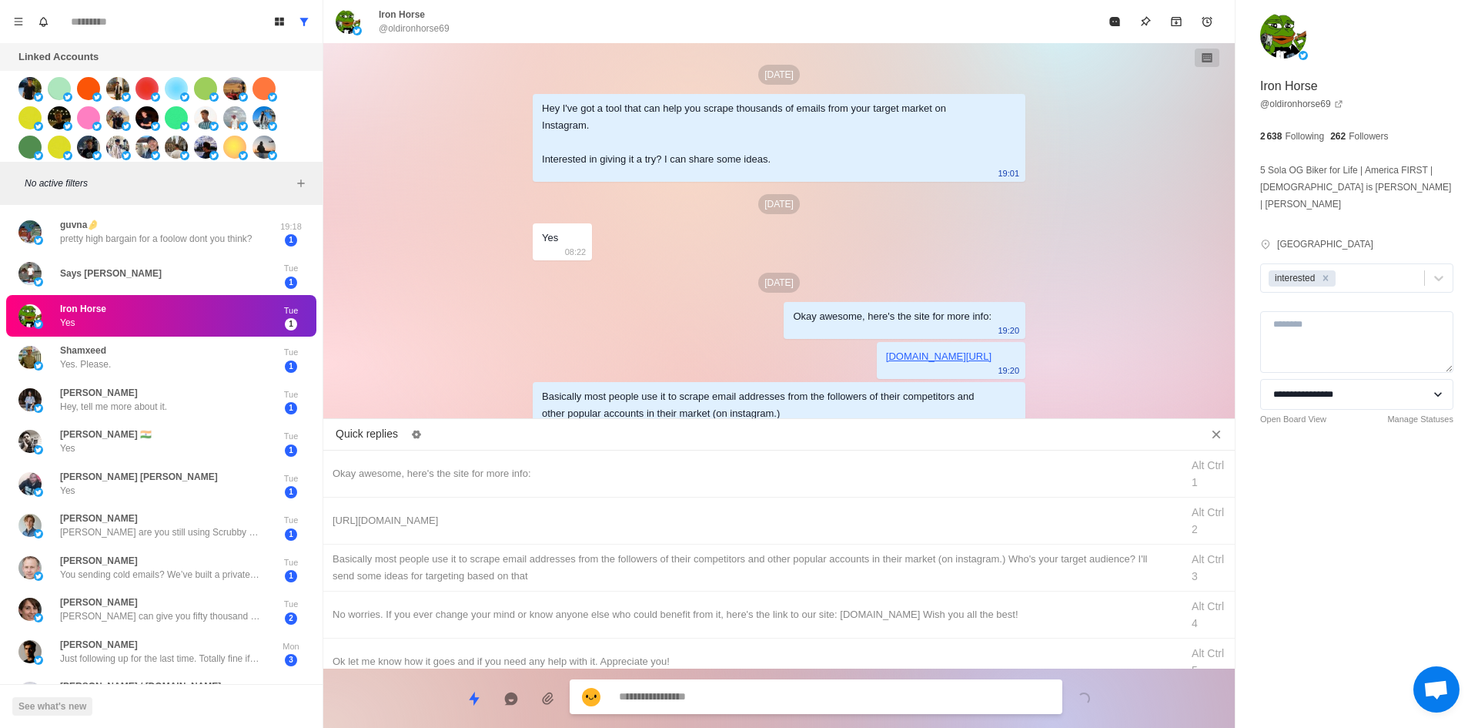
scroll to position [49, 0]
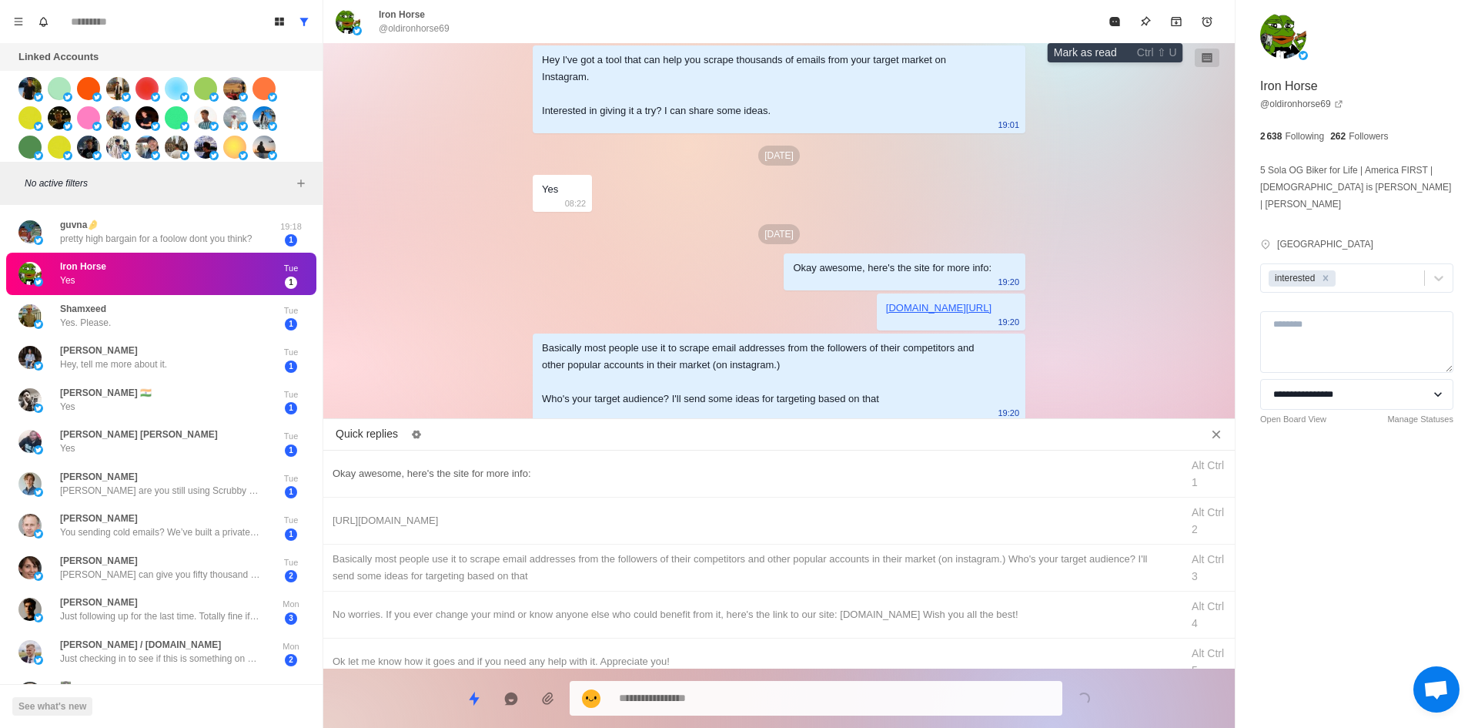
drag, startPoint x: 1115, startPoint y: 18, endPoint x: 712, endPoint y: 452, distance: 592.1
click at [1115, 19] on icon "Mark as read" at bounding box center [1114, 21] width 10 height 9
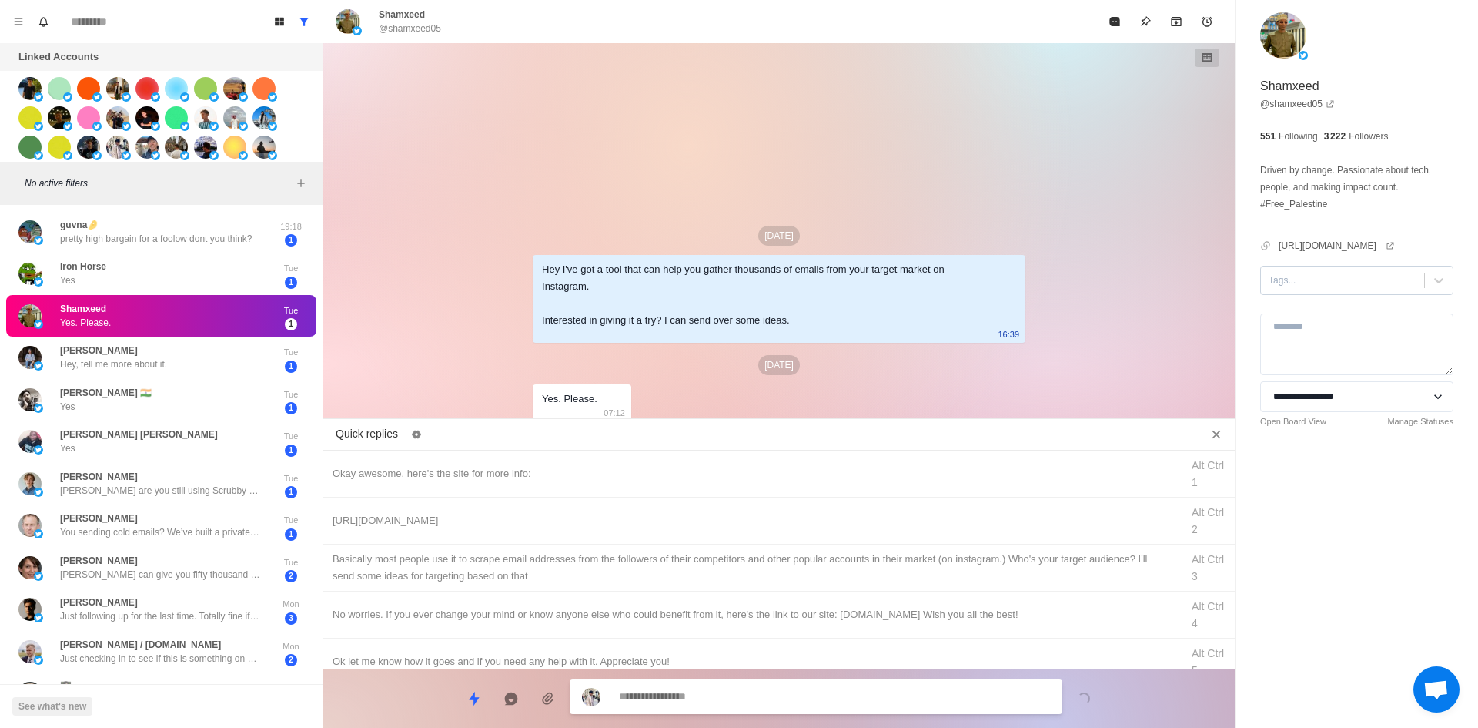
click at [1323, 274] on div at bounding box center [1343, 280] width 148 height 17
click at [1336, 303] on div "interested" at bounding box center [1356, 317] width 193 height 32
click at [1340, 313] on div "interested" at bounding box center [1356, 317] width 193 height 26
click at [610, 468] on div "Okay awesome, here's the site for more info:" at bounding box center [752, 473] width 839 height 17
click at [738, 689] on textarea "**********" at bounding box center [834, 698] width 431 height 22
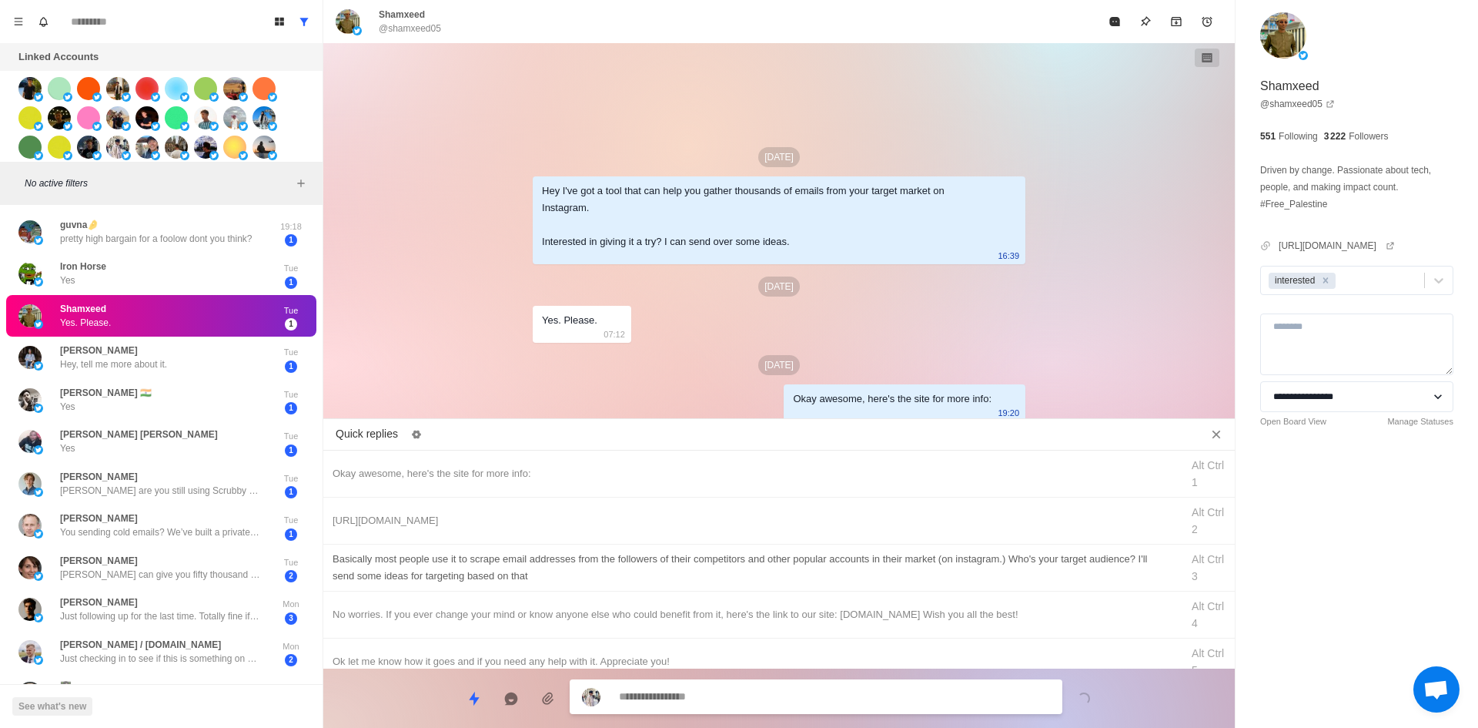
drag, startPoint x: 775, startPoint y: 516, endPoint x: 774, endPoint y: 549, distance: 33.1
click at [775, 518] on div "[URL][DOMAIN_NAME]" at bounding box center [752, 520] width 839 height 17
click at [774, 698] on textarea "**********" at bounding box center [834, 698] width 431 height 22
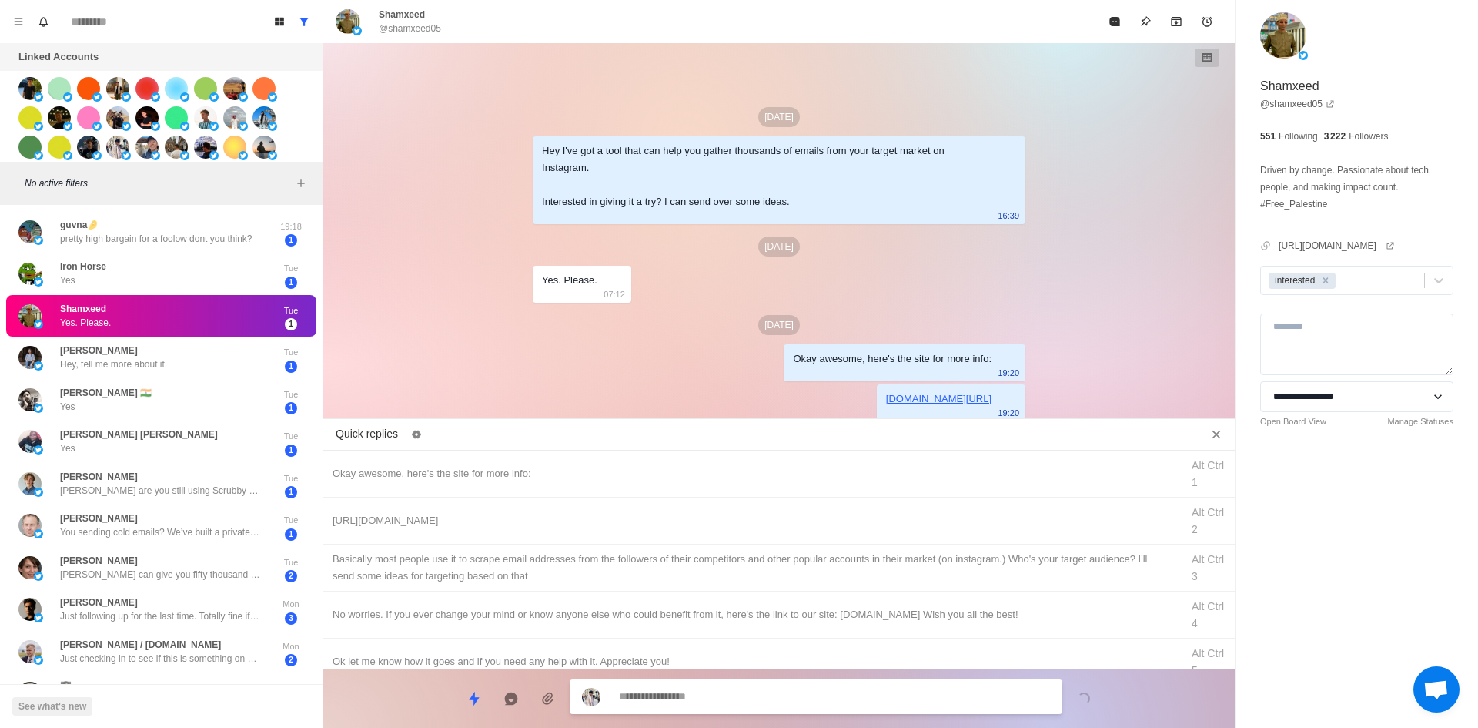
drag, startPoint x: 815, startPoint y: 568, endPoint x: 804, endPoint y: 639, distance: 71.6
click at [815, 568] on div "​​Basically most people use it to scrape email addresses from the followers of …" at bounding box center [752, 567] width 839 height 34
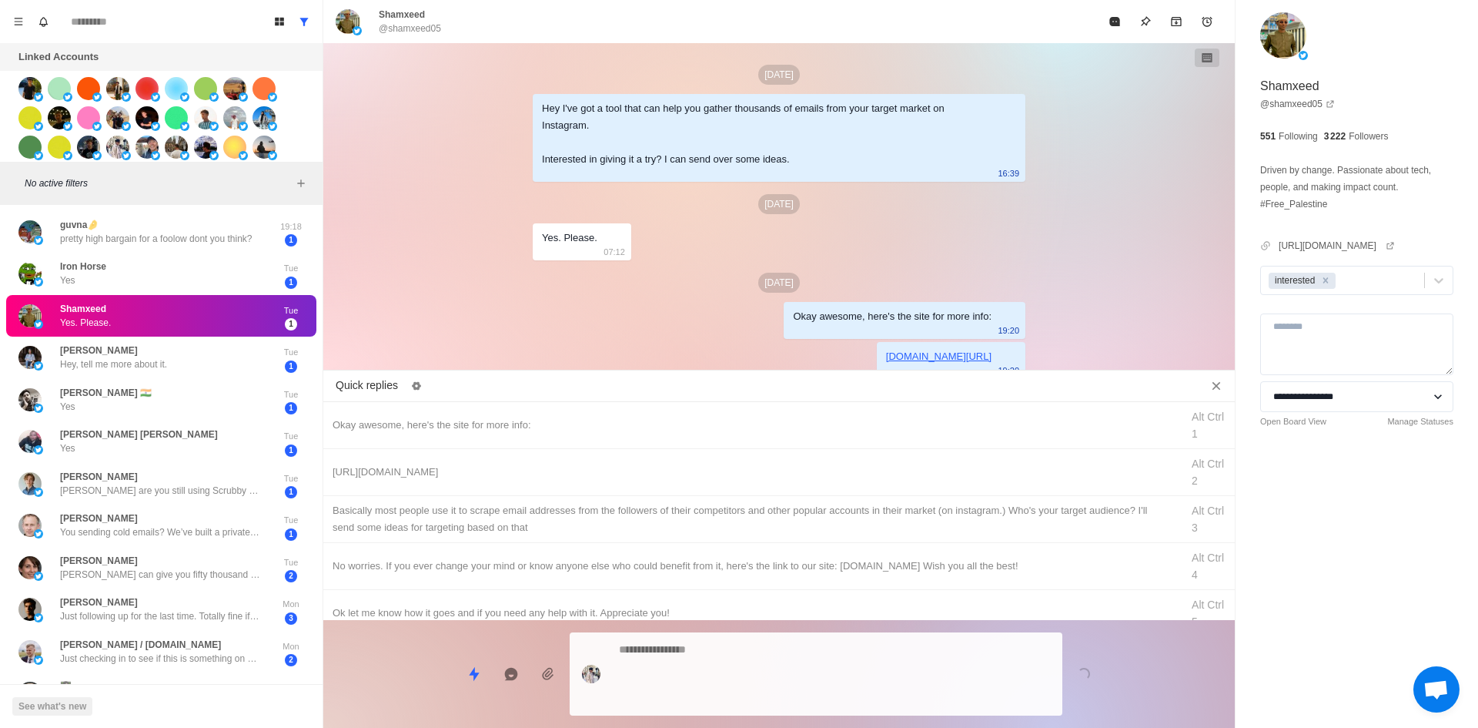
click at [797, 696] on textarea at bounding box center [834, 673] width 431 height 71
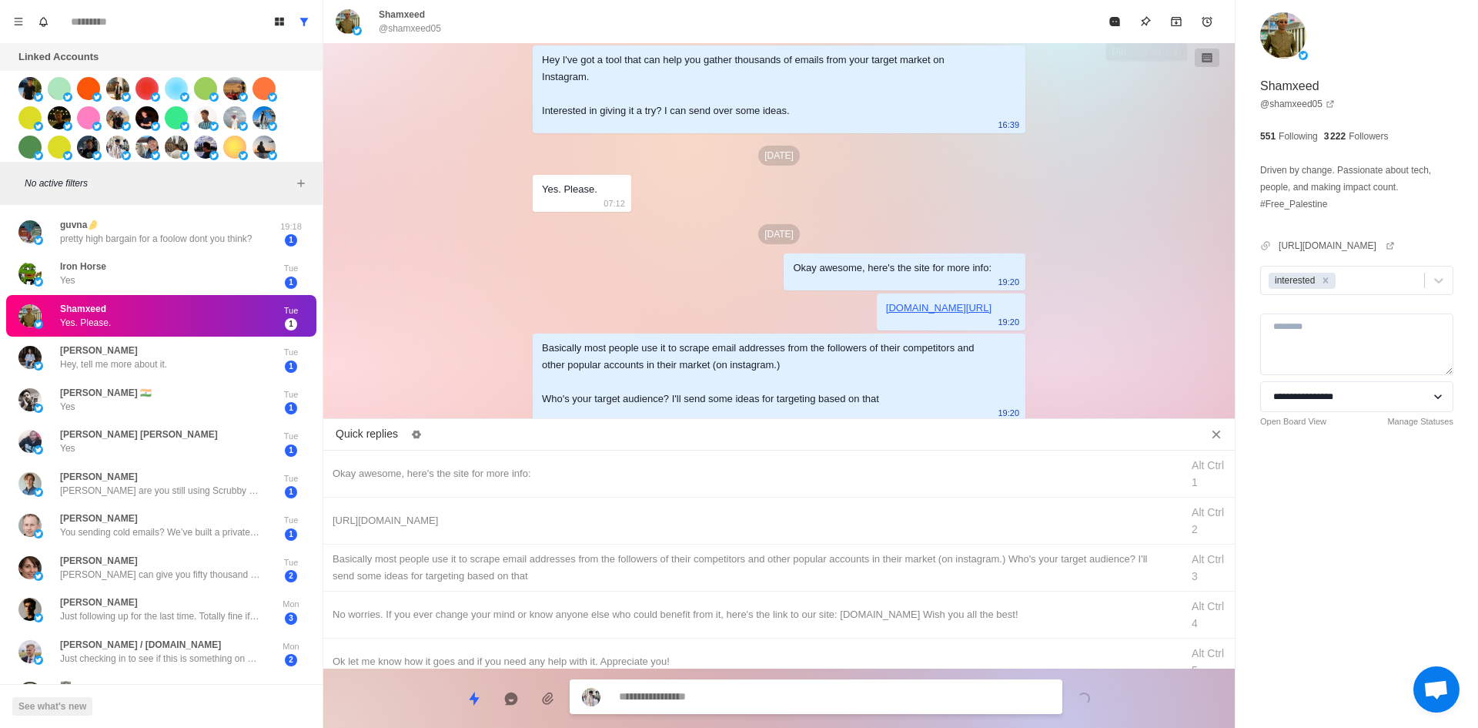
click at [1120, 30] on button "Mark as read" at bounding box center [1114, 21] width 31 height 31
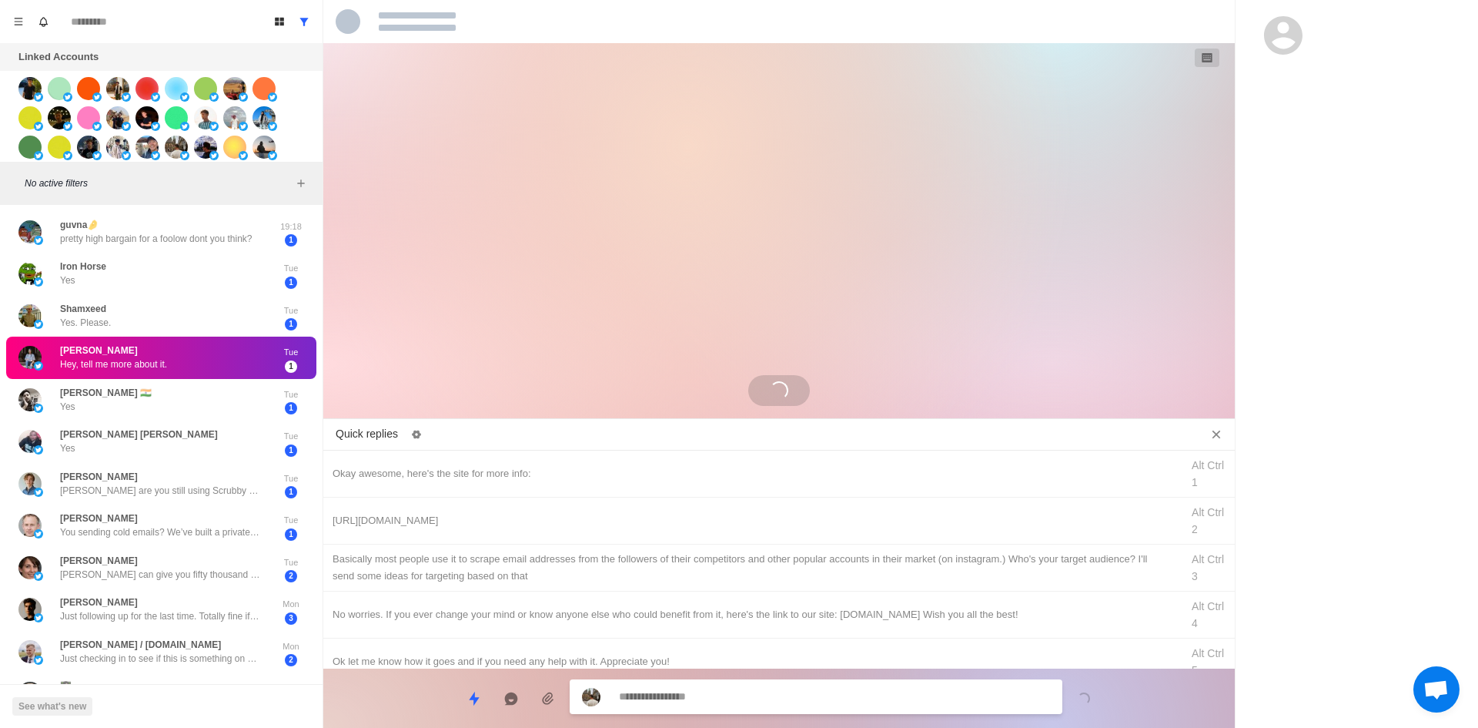
scroll to position [0, 0]
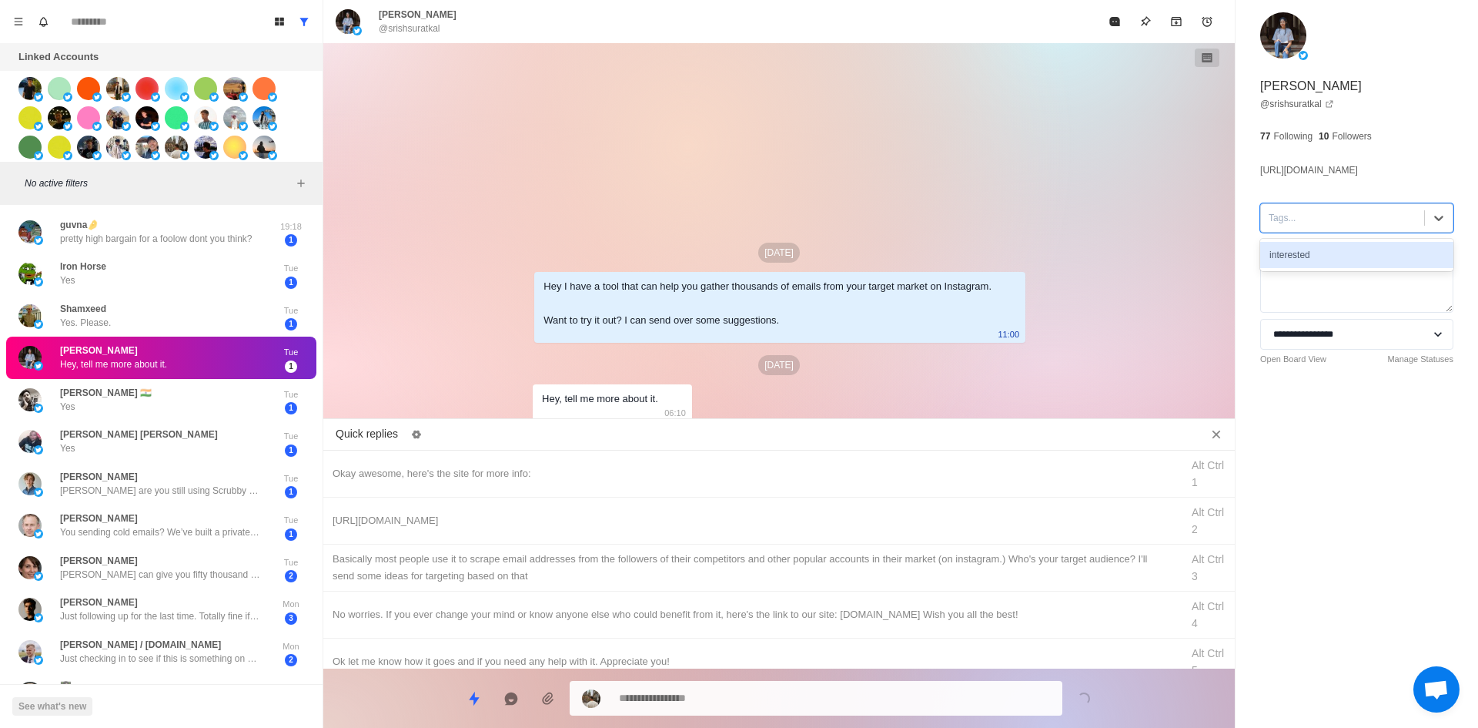
click at [1324, 228] on div "Tags..." at bounding box center [1342, 217] width 163 height 23
click at [1323, 247] on div "interested" at bounding box center [1356, 255] width 193 height 26
drag, startPoint x: 800, startPoint y: 458, endPoint x: 791, endPoint y: 681, distance: 222.7
click at [800, 460] on div "Okay awesome, here's the site for more info: Alt Ctrl 1" at bounding box center [779, 473] width 912 height 47
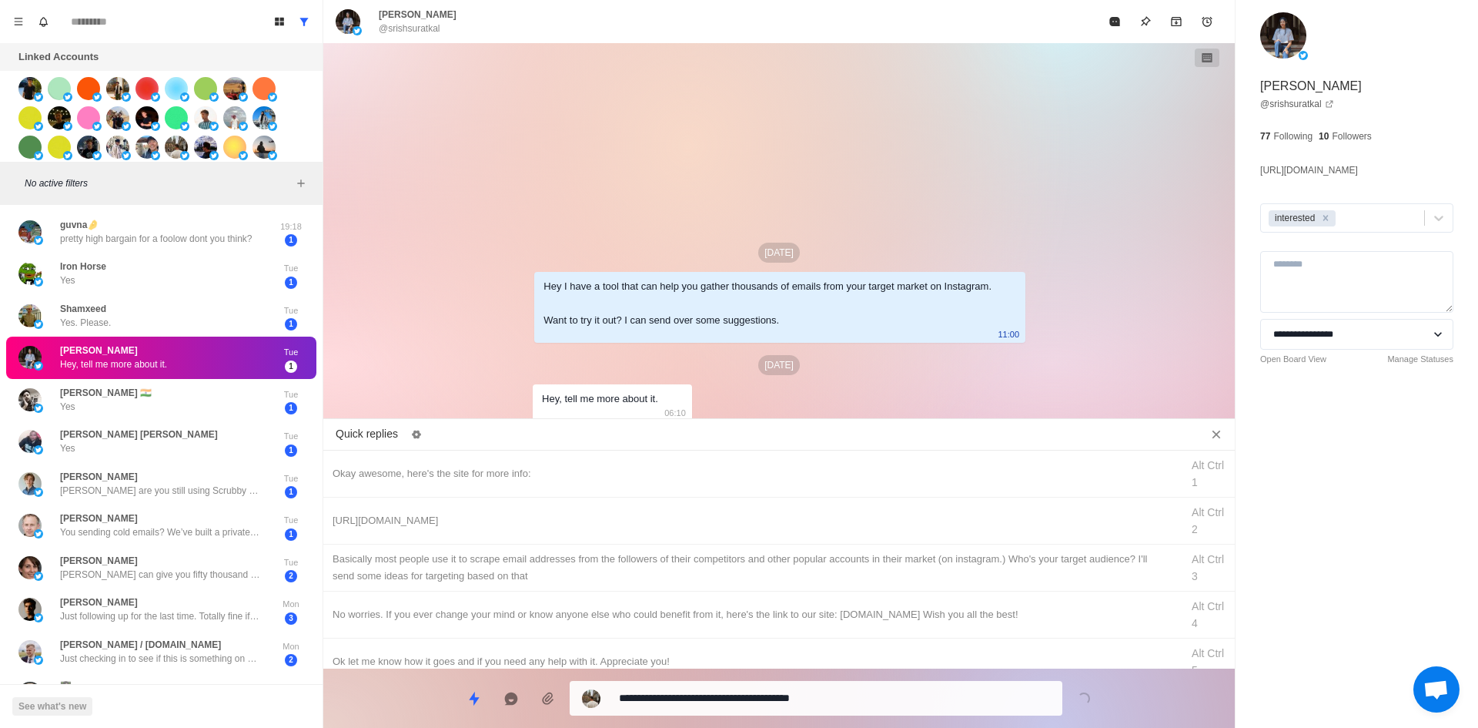
drag, startPoint x: 797, startPoint y: 699, endPoint x: 800, endPoint y: 679, distance: 20.3
click at [796, 699] on textarea "**********" at bounding box center [834, 698] width 431 height 22
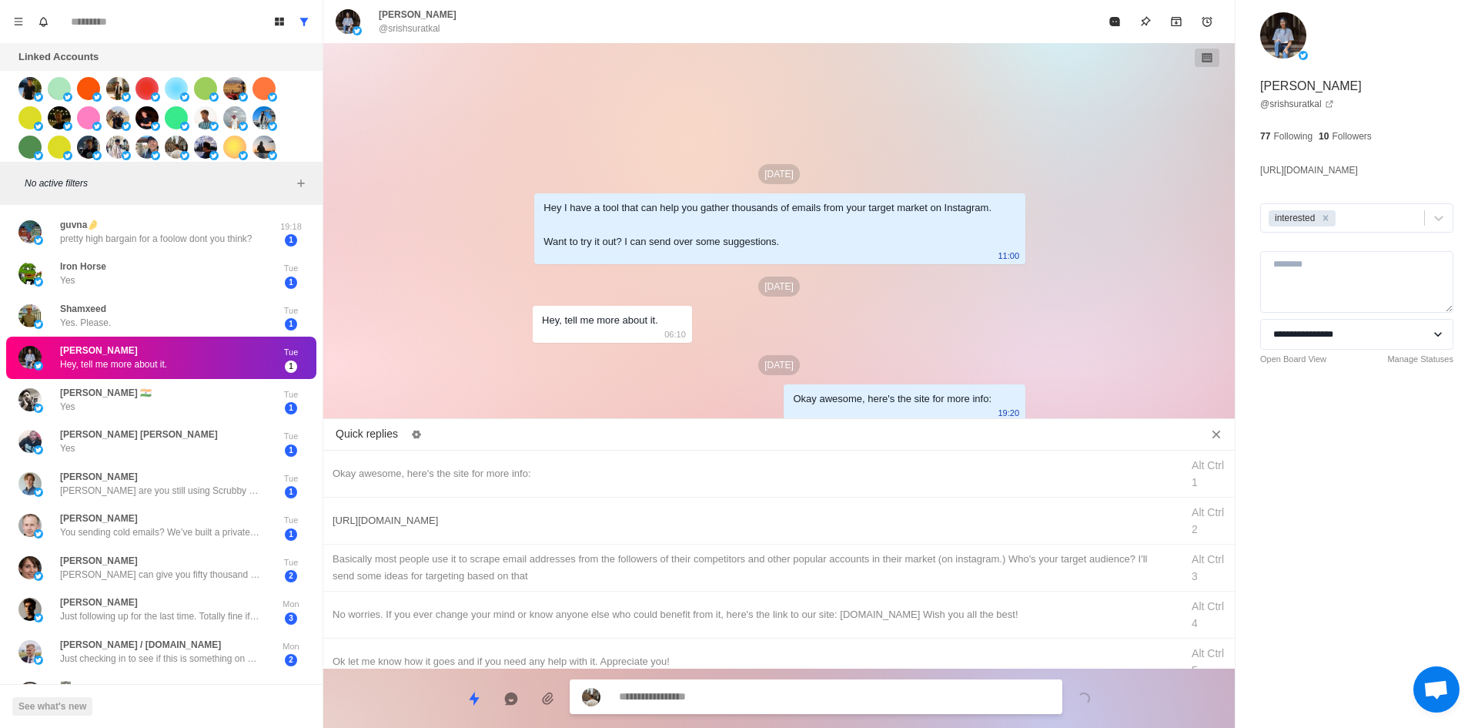
click at [852, 495] on div "Okay awesome, here's the site for more info: Alt Ctrl 1" at bounding box center [779, 473] width 912 height 47
drag, startPoint x: 829, startPoint y: 524, endPoint x: 835, endPoint y: 657, distance: 134.1
click at [829, 524] on div "[URL][DOMAIN_NAME]" at bounding box center [752, 520] width 839 height 17
drag, startPoint x: 837, startPoint y: 696, endPoint x: 867, endPoint y: 565, distance: 134.3
click at [837, 696] on textarea "**********" at bounding box center [834, 696] width 431 height 22
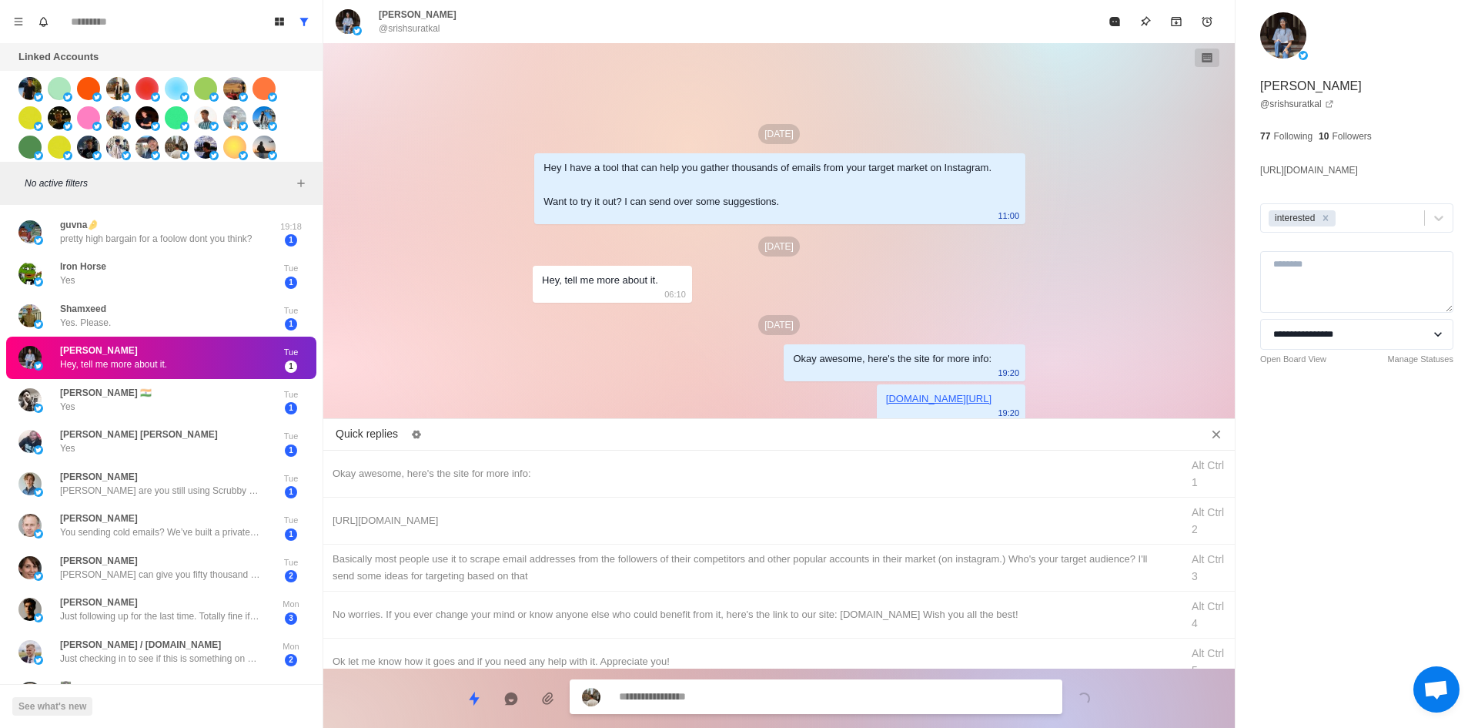
drag, startPoint x: 868, startPoint y: 562, endPoint x: 845, endPoint y: 686, distance: 125.9
click at [868, 567] on div "​​Basically most people use it to scrape email addresses from the followers of …" at bounding box center [752, 567] width 839 height 34
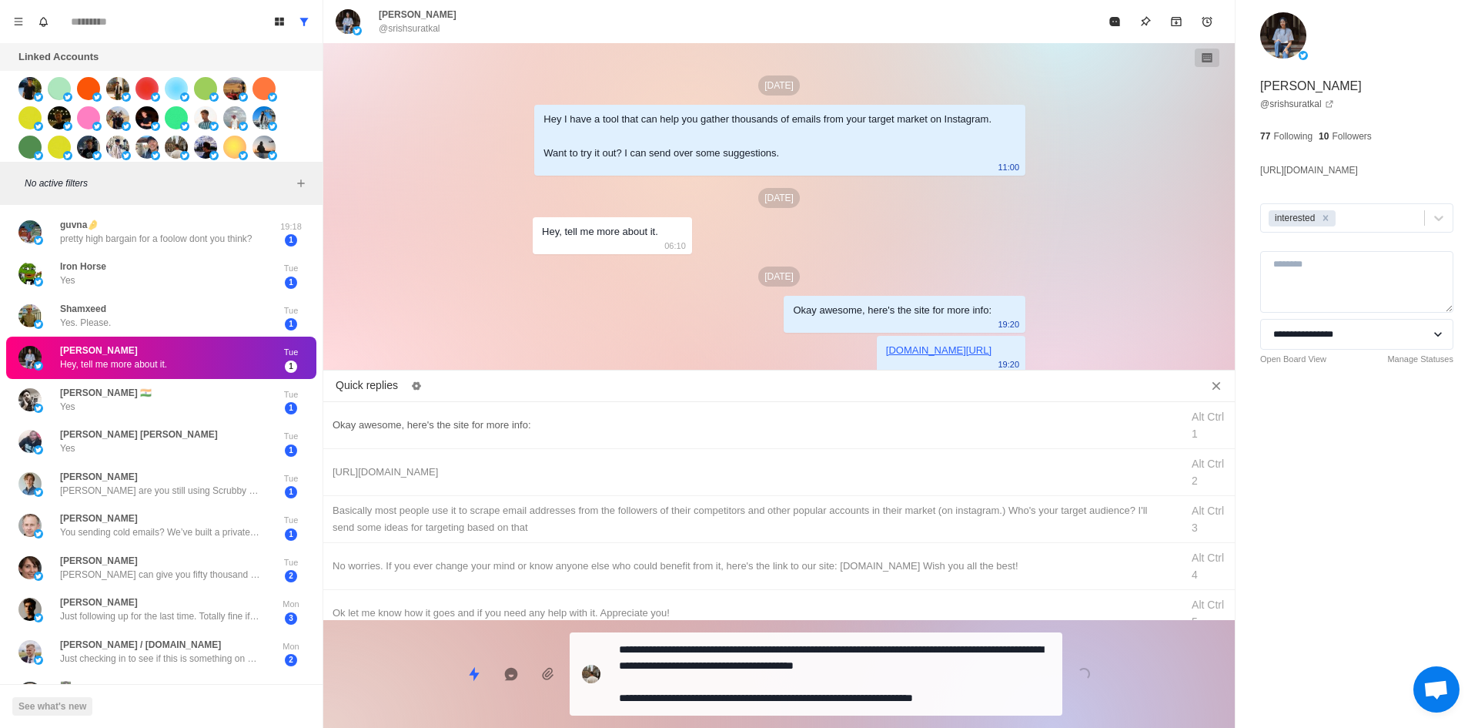
drag, startPoint x: 845, startPoint y: 687, endPoint x: 939, endPoint y: 485, distance: 223.2
click at [845, 687] on textarea "**********" at bounding box center [834, 673] width 431 height 71
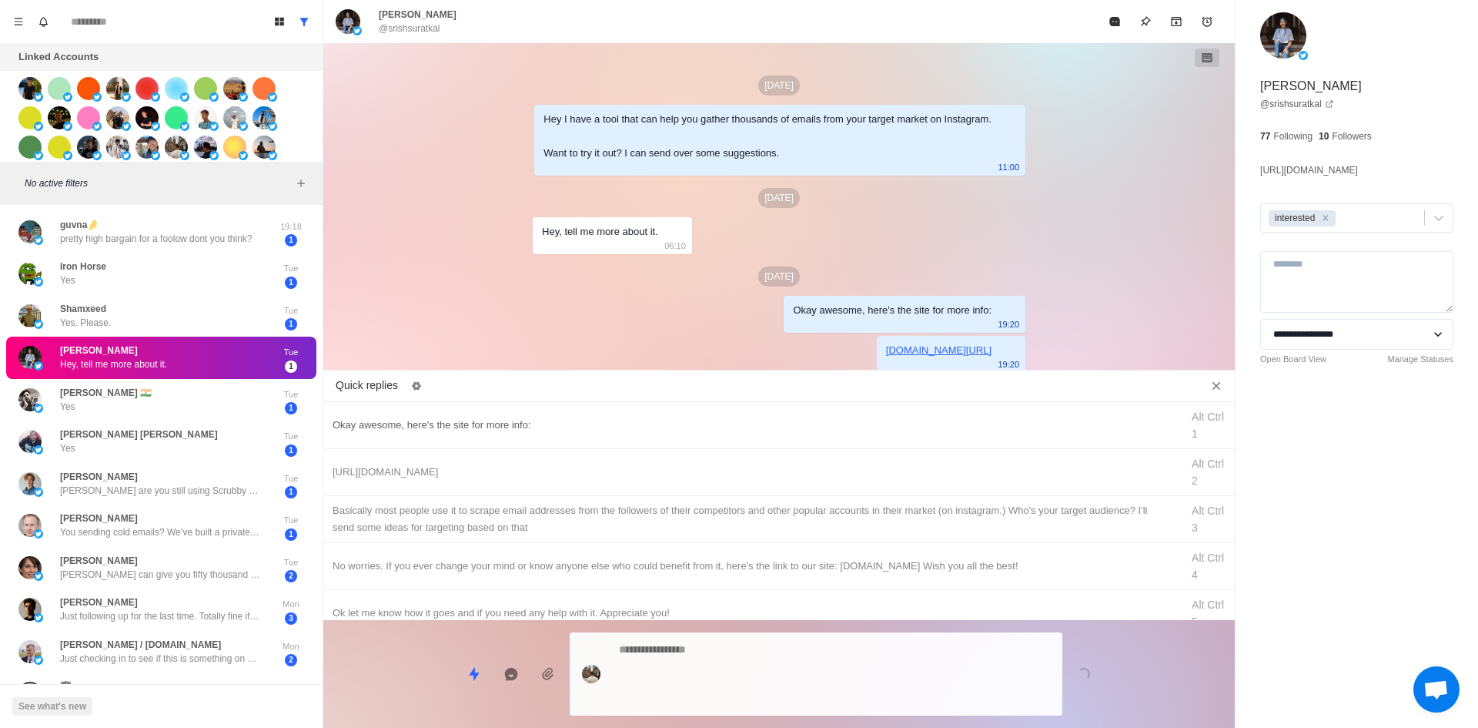
scroll to position [32, 0]
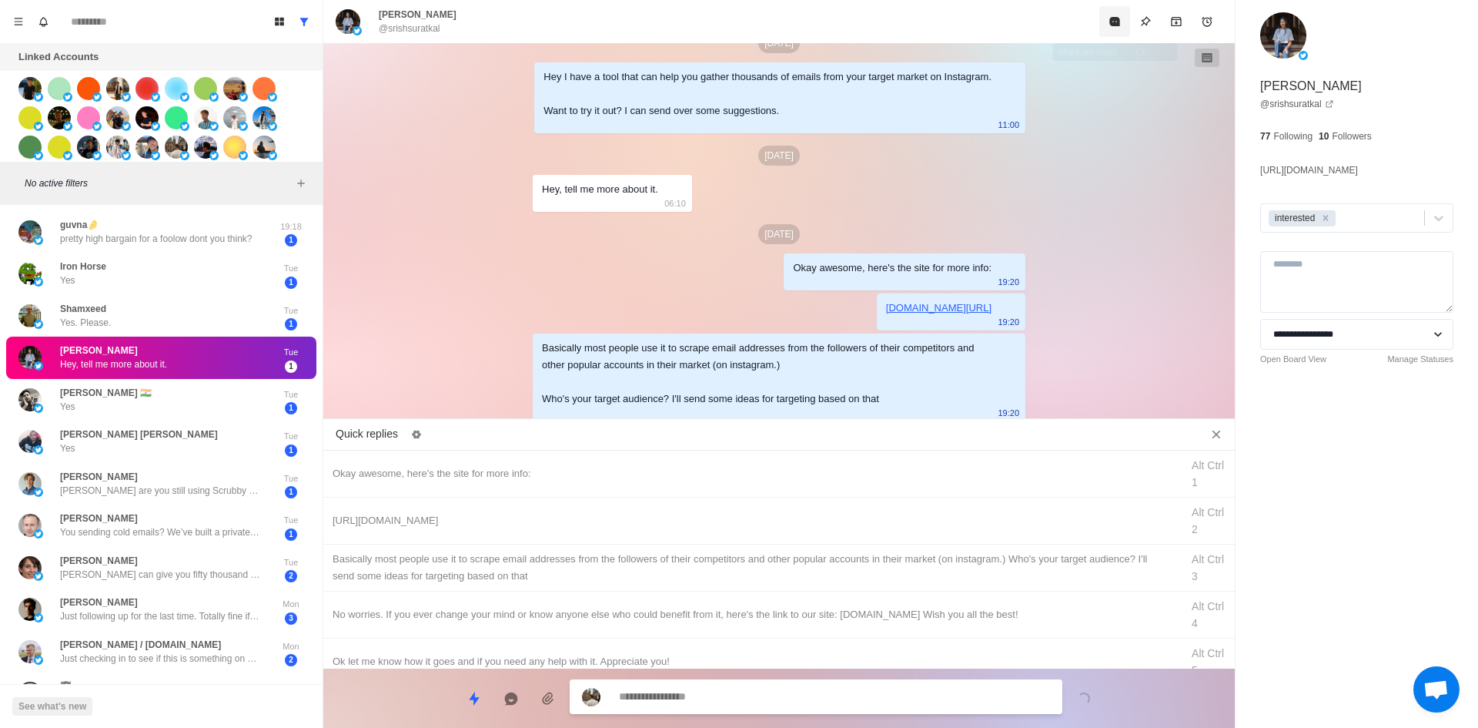
click at [1112, 18] on icon "Mark as read" at bounding box center [1114, 21] width 10 height 9
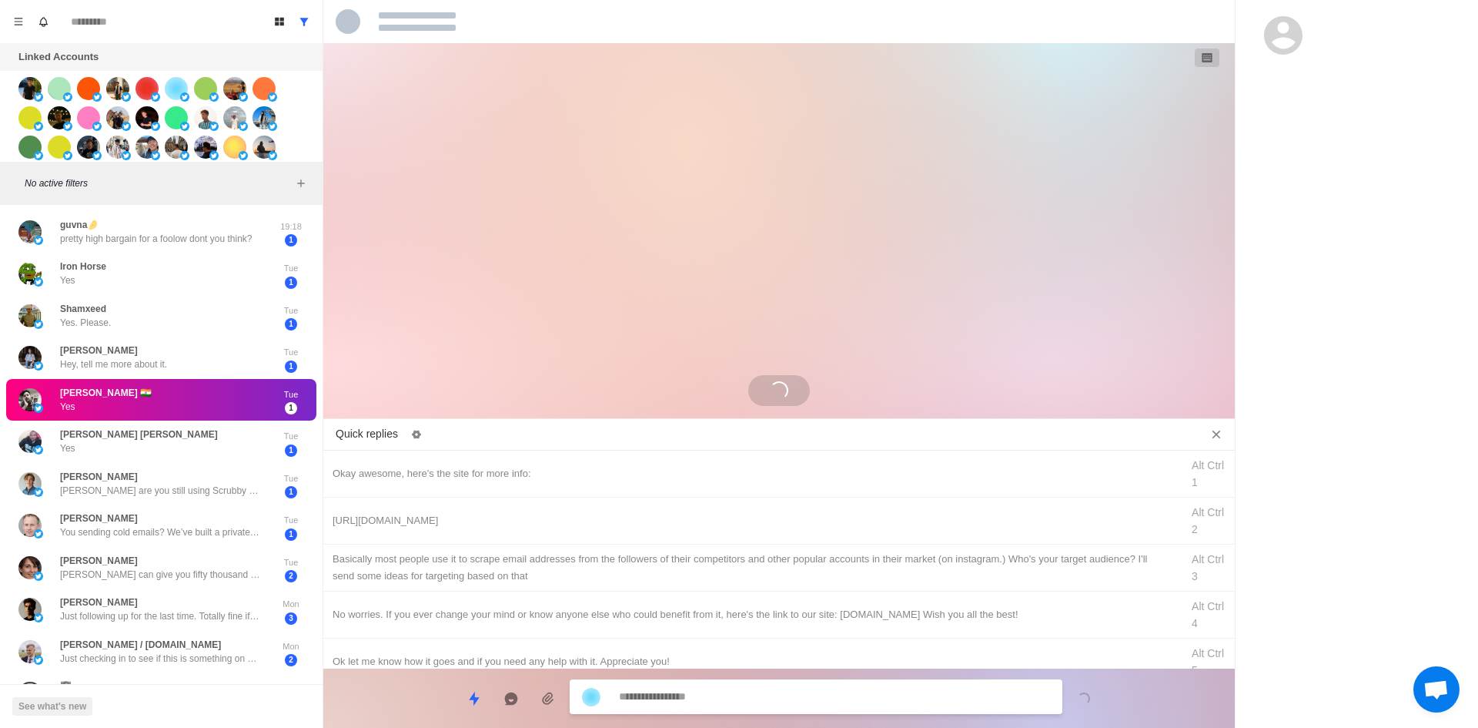
scroll to position [0, 0]
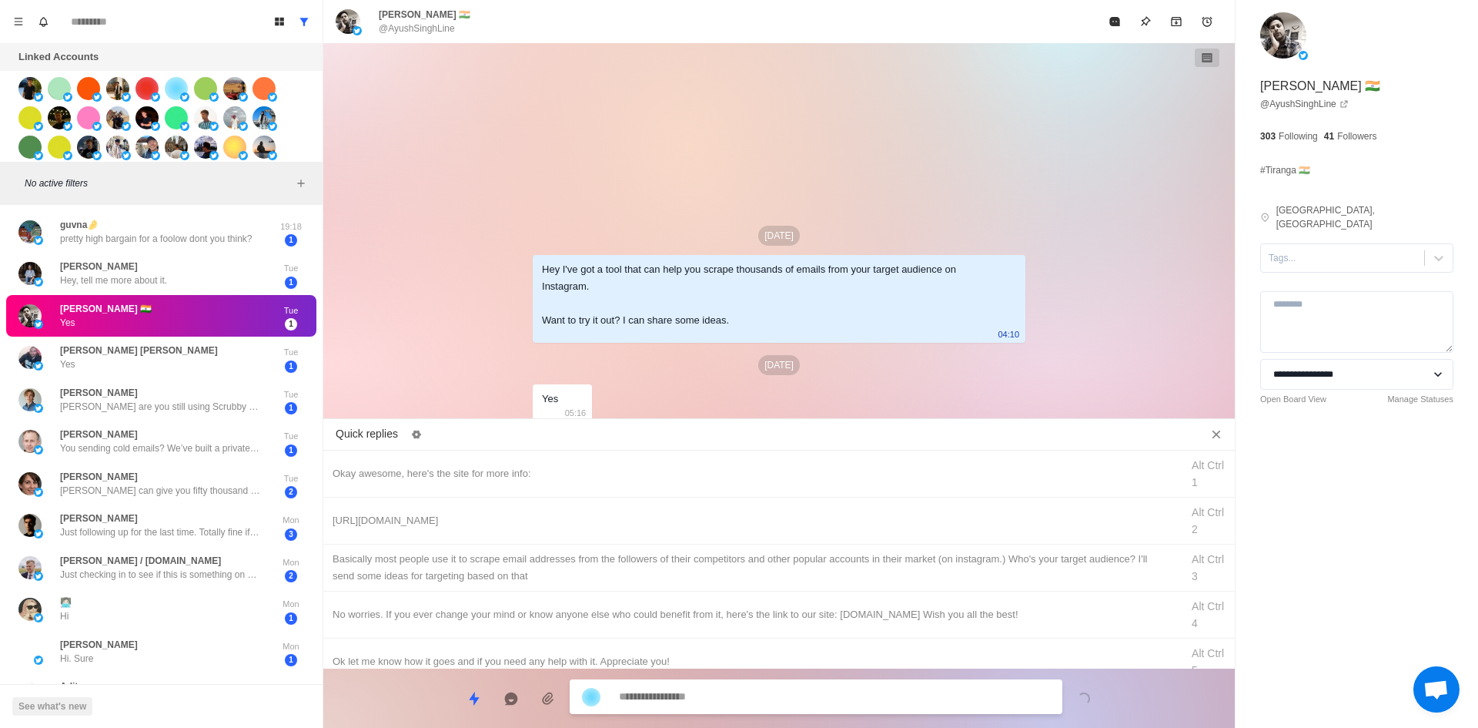
click at [1319, 228] on div "**********" at bounding box center [1357, 236] width 243 height 473
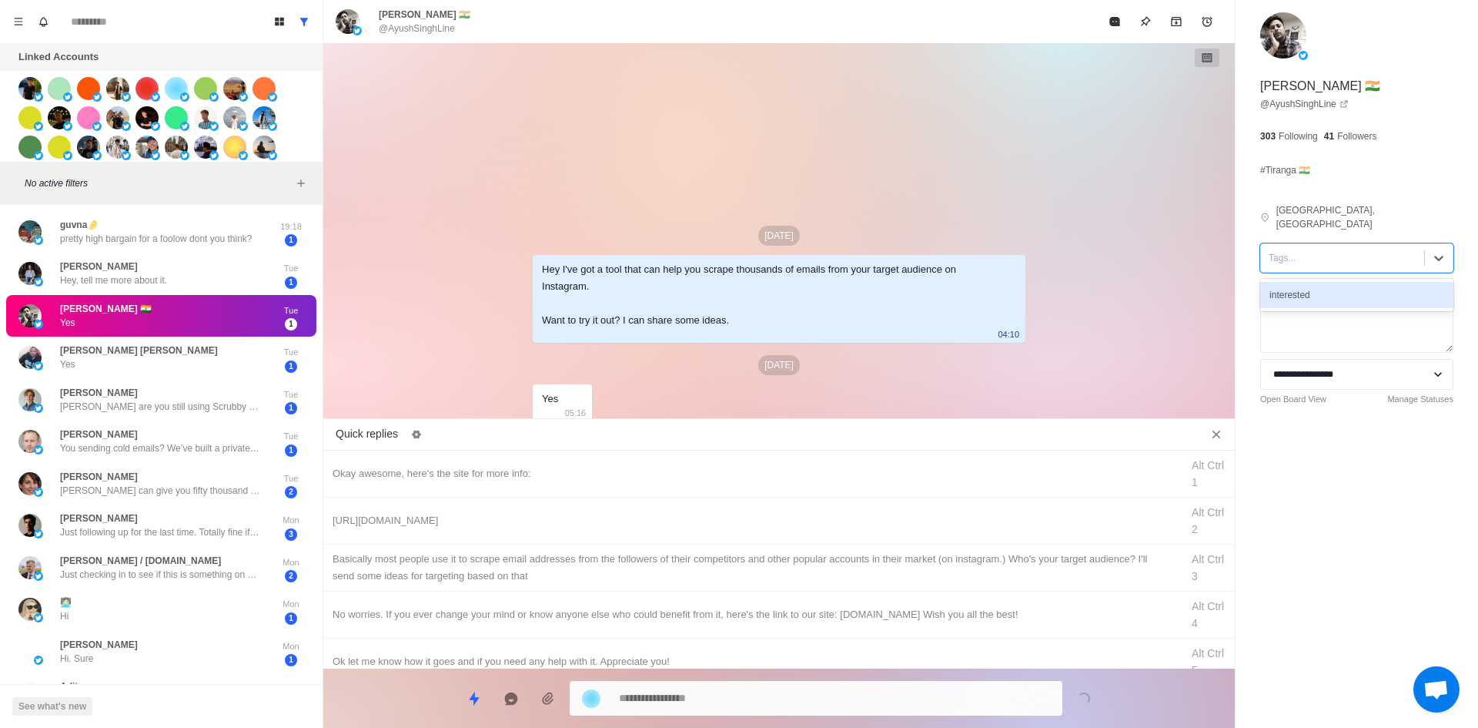
drag, startPoint x: 1334, startPoint y: 234, endPoint x: 1340, endPoint y: 259, distance: 26.0
click at [1336, 246] on div "Tags..." at bounding box center [1342, 257] width 163 height 23
click at [1343, 282] on div "interested" at bounding box center [1356, 295] width 193 height 26
click at [724, 463] on div "Okay awesome, here's the site for more info: Alt Ctrl 1" at bounding box center [779, 473] width 912 height 47
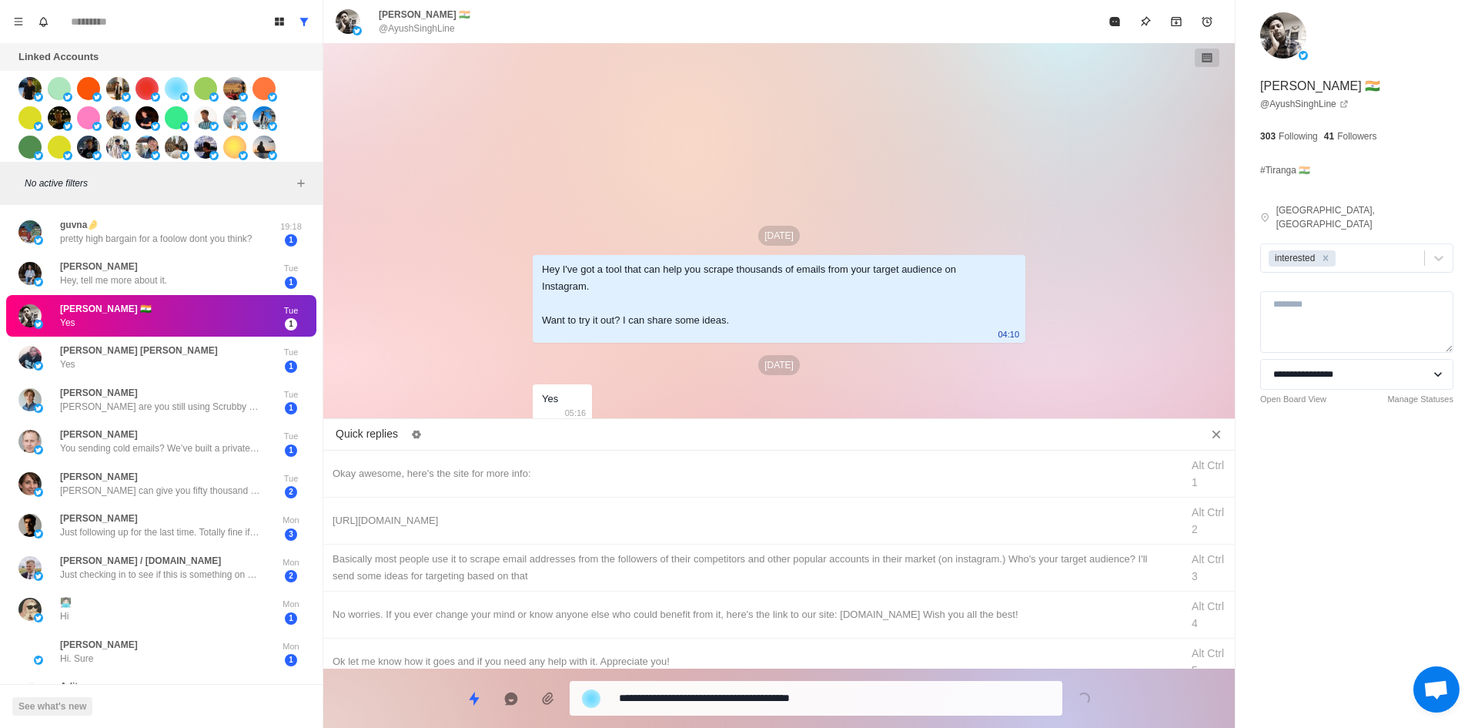
click at [751, 685] on div "**********" at bounding box center [816, 698] width 493 height 35
click at [806, 505] on div "[URL][DOMAIN_NAME] Alt Ctrl 2" at bounding box center [779, 520] width 912 height 47
click at [807, 505] on div "[URL][DOMAIN_NAME] Alt Ctrl 2" at bounding box center [779, 520] width 912 height 47
drag, startPoint x: 804, startPoint y: 472, endPoint x: 803, endPoint y: 489, distance: 17.0
click at [804, 472] on div "Okay awesome, here's the site for more info:" at bounding box center [752, 473] width 839 height 17
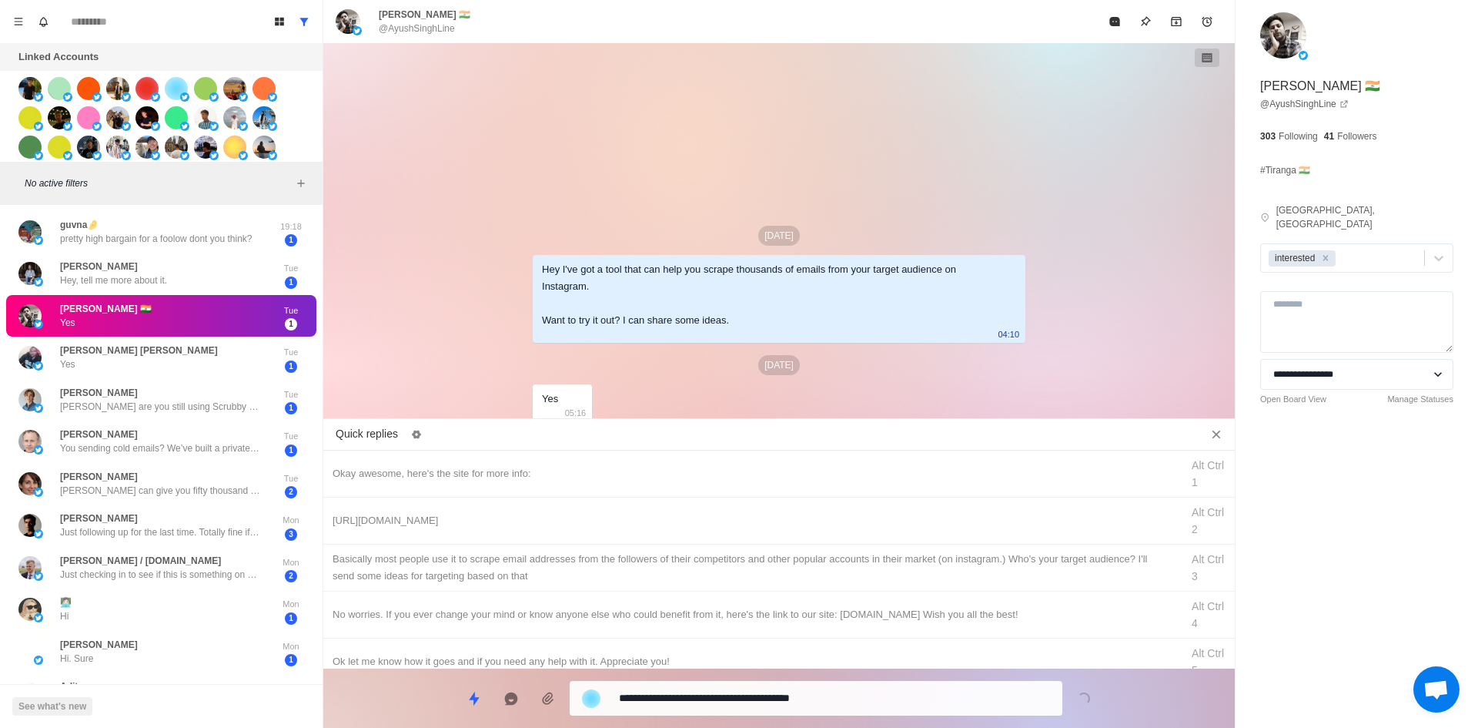
click at [775, 691] on textarea "**********" at bounding box center [834, 698] width 431 height 22
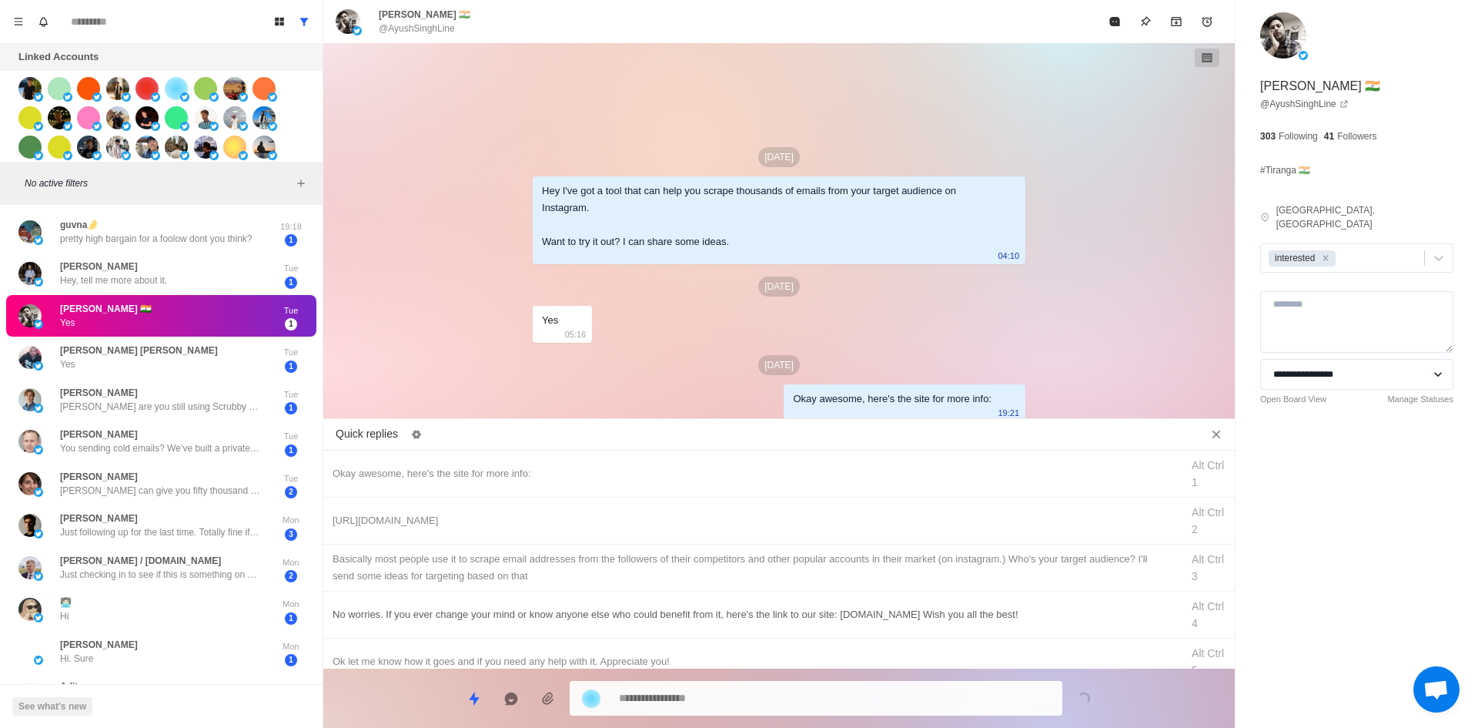
drag, startPoint x: 838, startPoint y: 511, endPoint x: 815, endPoint y: 620, distance: 111.0
click at [838, 512] on div "[URL][DOMAIN_NAME]" at bounding box center [752, 520] width 839 height 17
click at [808, 700] on textarea "**********" at bounding box center [834, 698] width 431 height 22
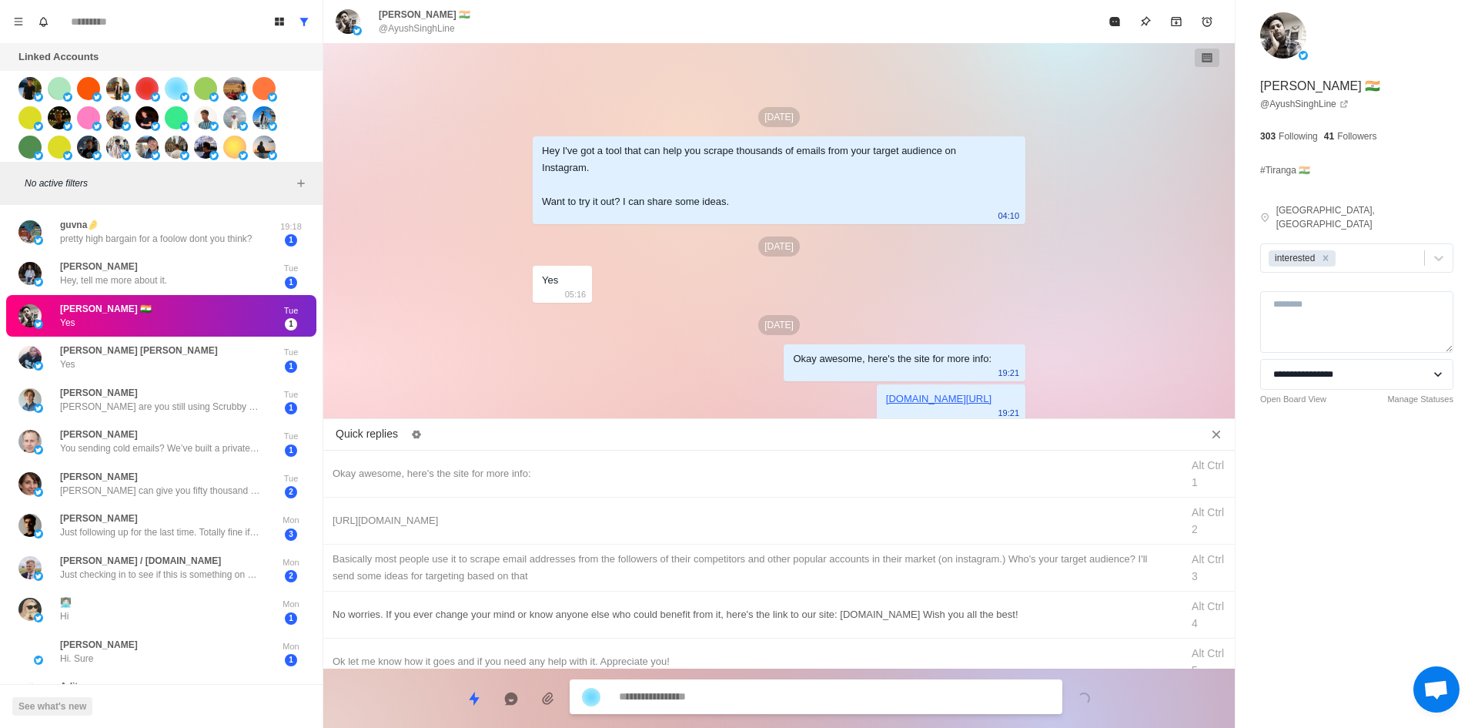
click at [865, 559] on div "​​Basically most people use it to scrape email addresses from the followers of …" at bounding box center [752, 567] width 839 height 34
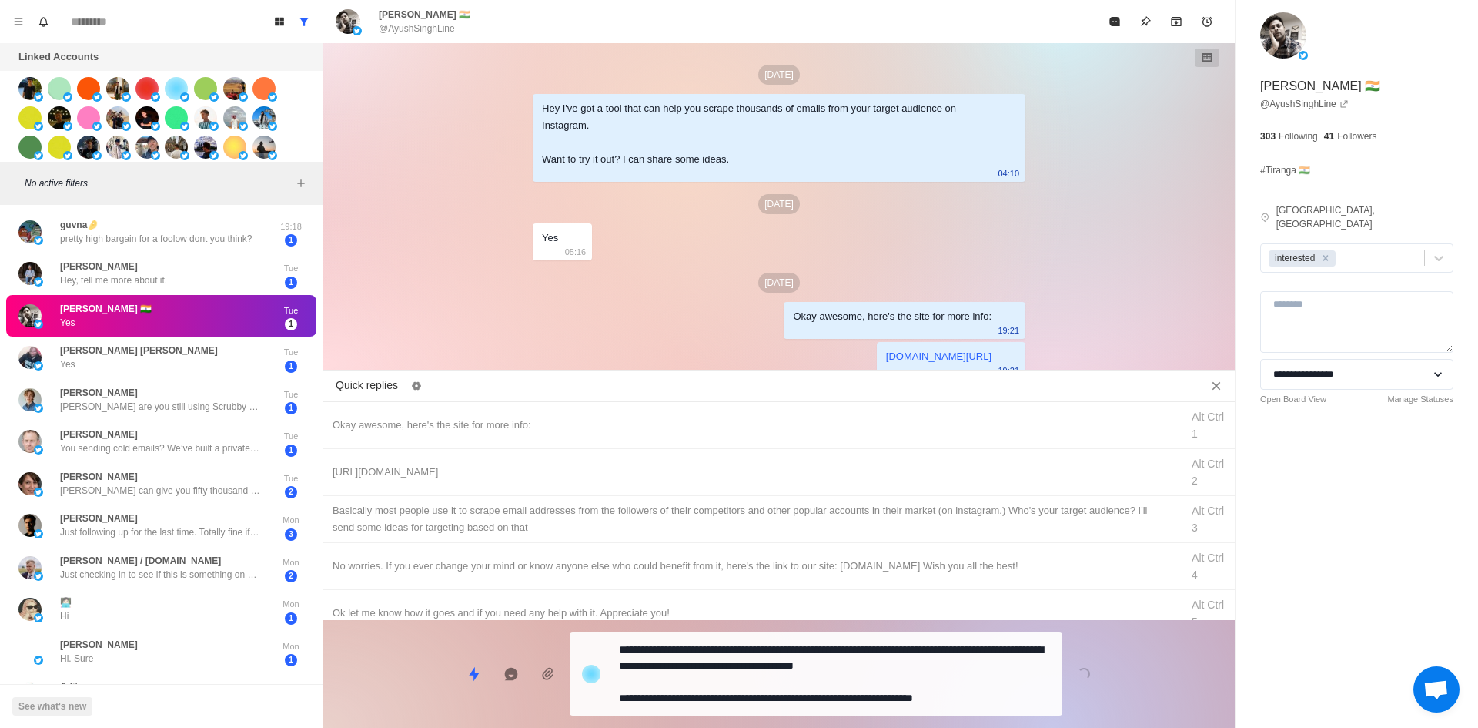
click at [822, 678] on div "**********" at bounding box center [779, 667] width 912 height 95
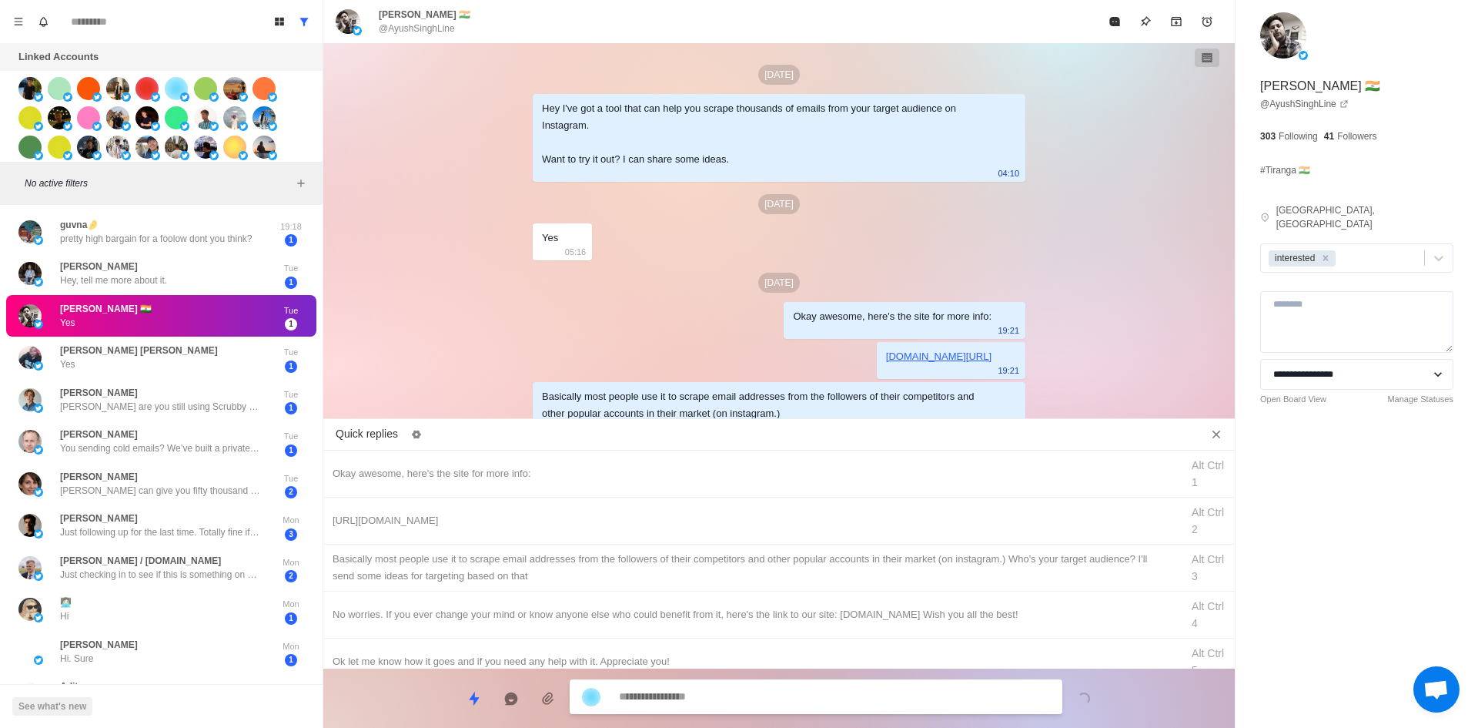
scroll to position [49, 0]
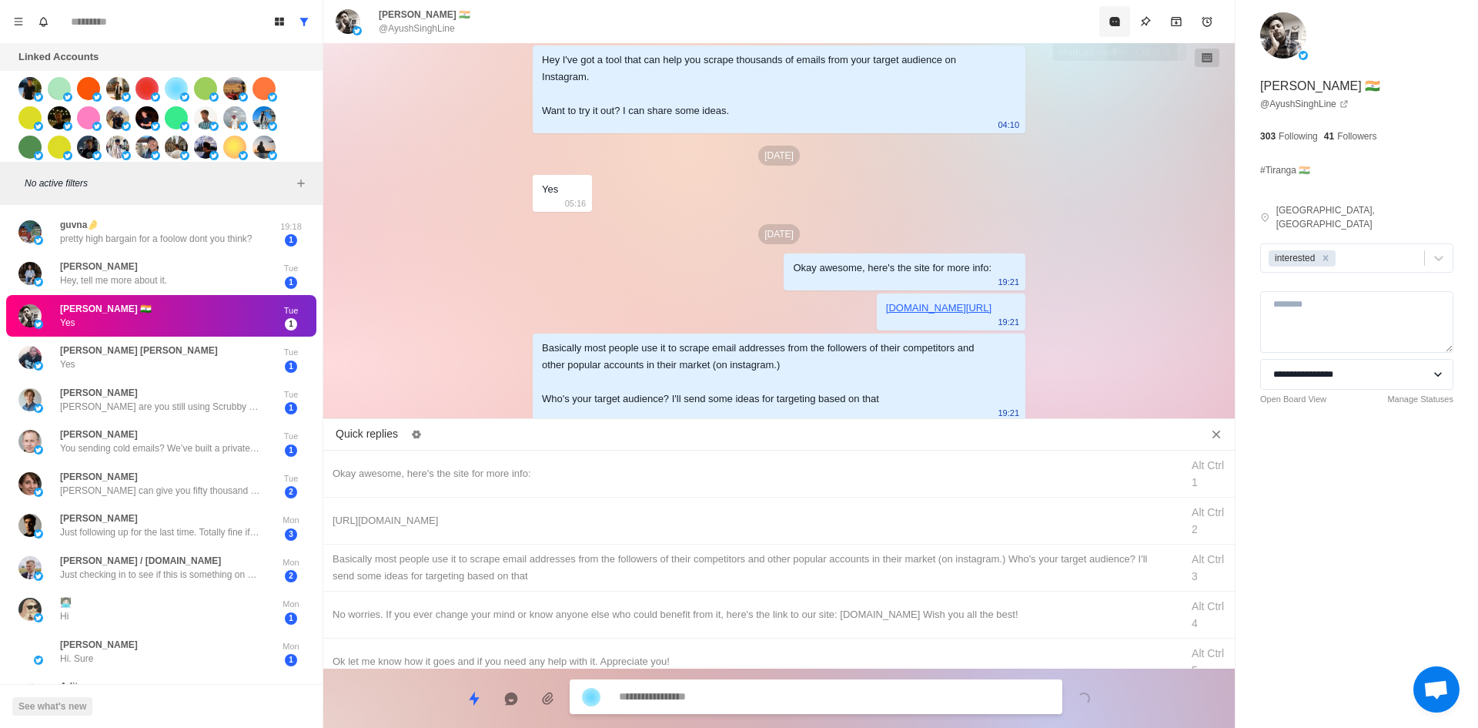
click at [1110, 24] on icon "Mark as read" at bounding box center [1114, 21] width 10 height 9
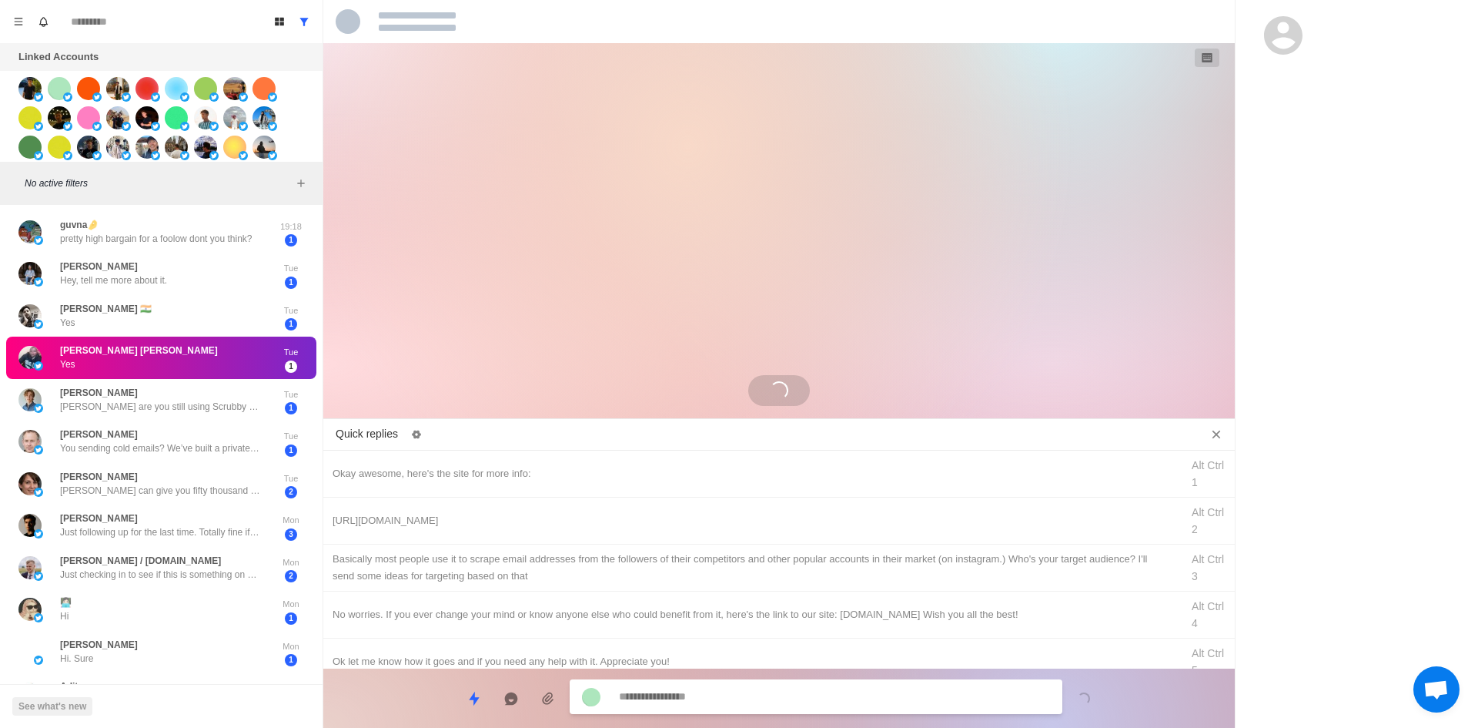
scroll to position [0, 0]
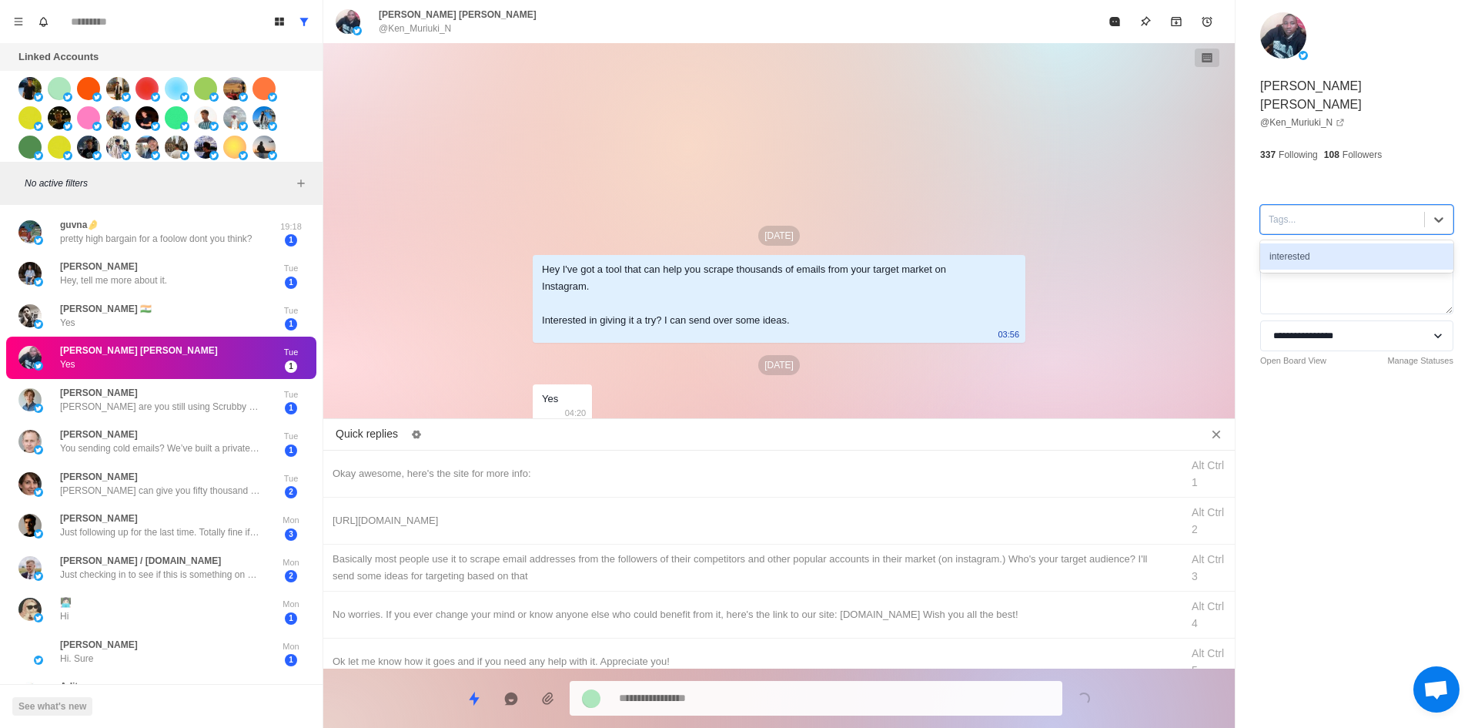
click at [1330, 211] on div at bounding box center [1343, 219] width 148 height 17
click at [1330, 243] on div "interested" at bounding box center [1356, 256] width 193 height 26
drag, startPoint x: 761, startPoint y: 457, endPoint x: 774, endPoint y: 509, distance: 53.4
click at [762, 461] on div "Okay awesome, here's the site for more info: Alt Ctrl 1" at bounding box center [779, 473] width 912 height 47
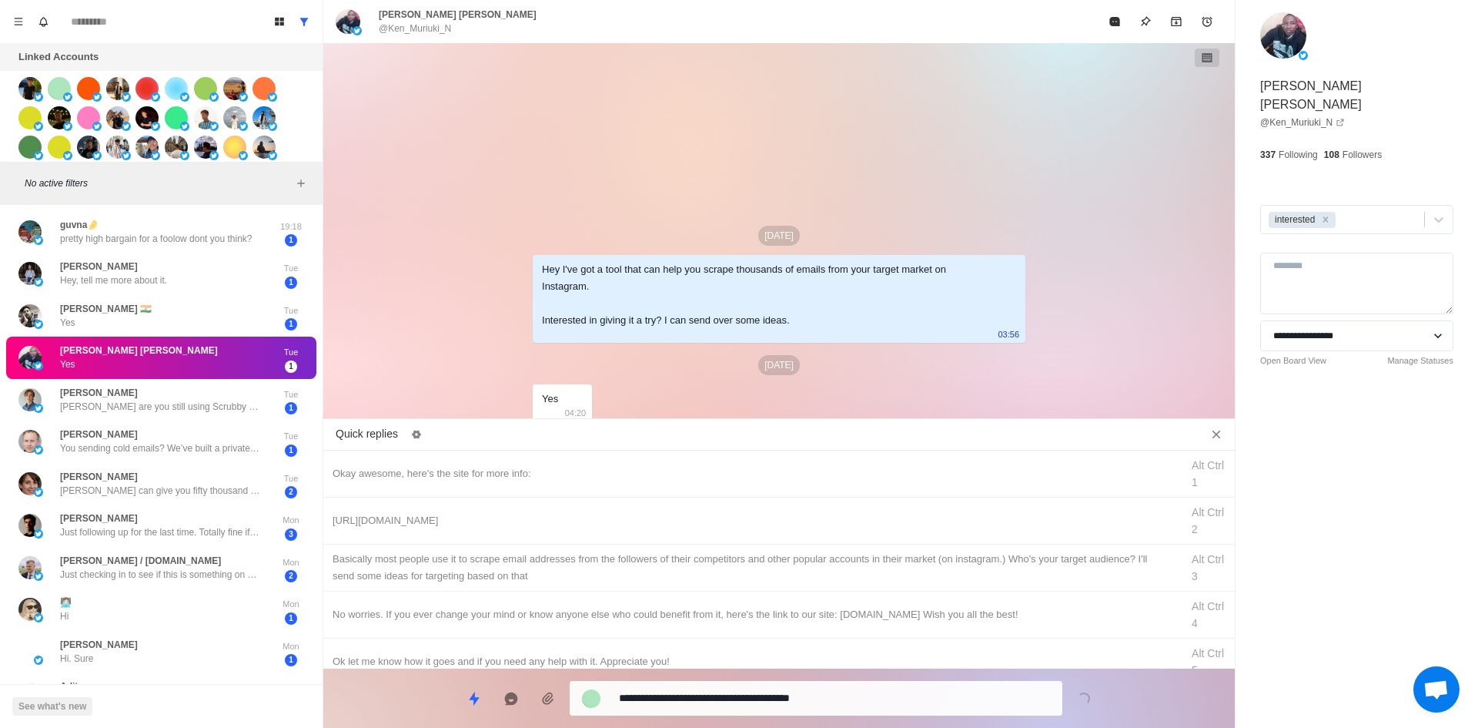
click at [797, 700] on textarea "**********" at bounding box center [834, 698] width 431 height 22
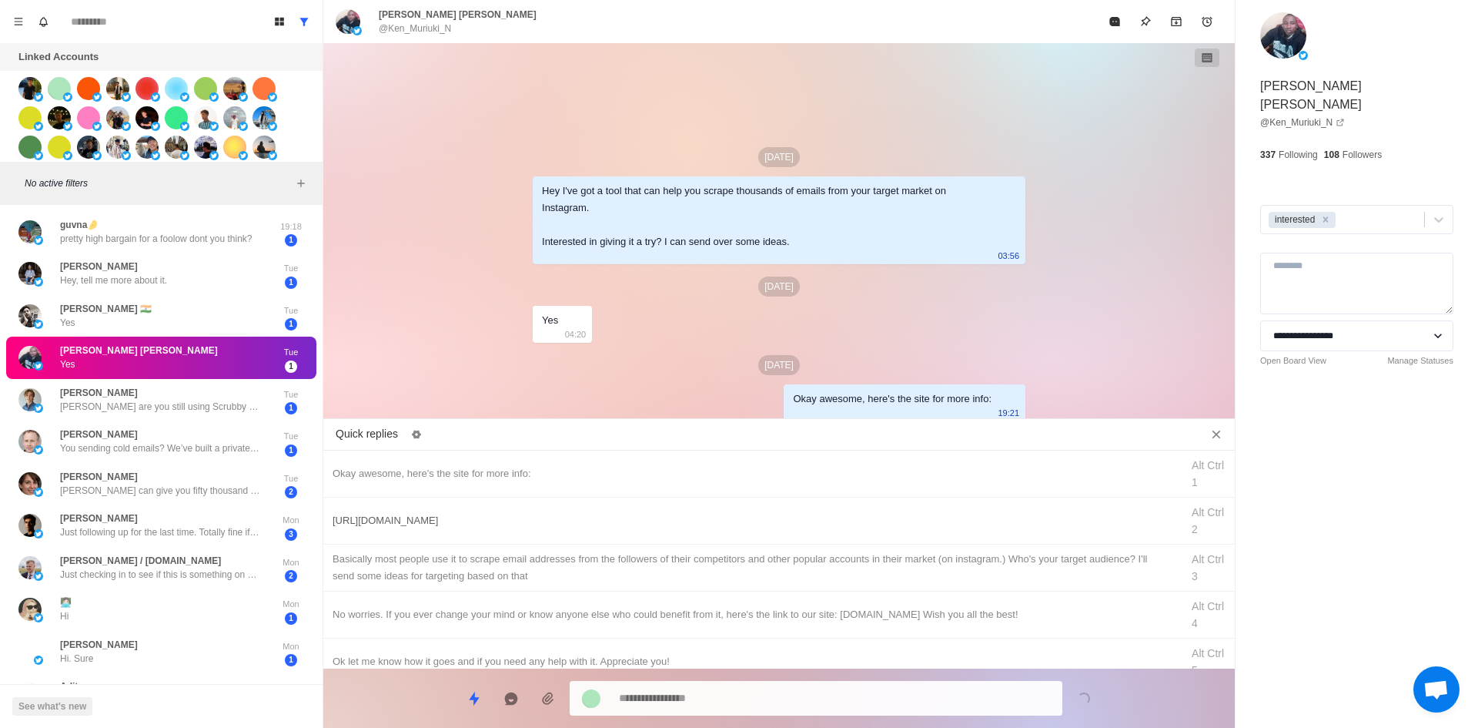
click at [846, 503] on div "[URL][DOMAIN_NAME] Alt Ctrl 2" at bounding box center [779, 520] width 912 height 47
click at [818, 696] on textarea "**********" at bounding box center [834, 696] width 431 height 22
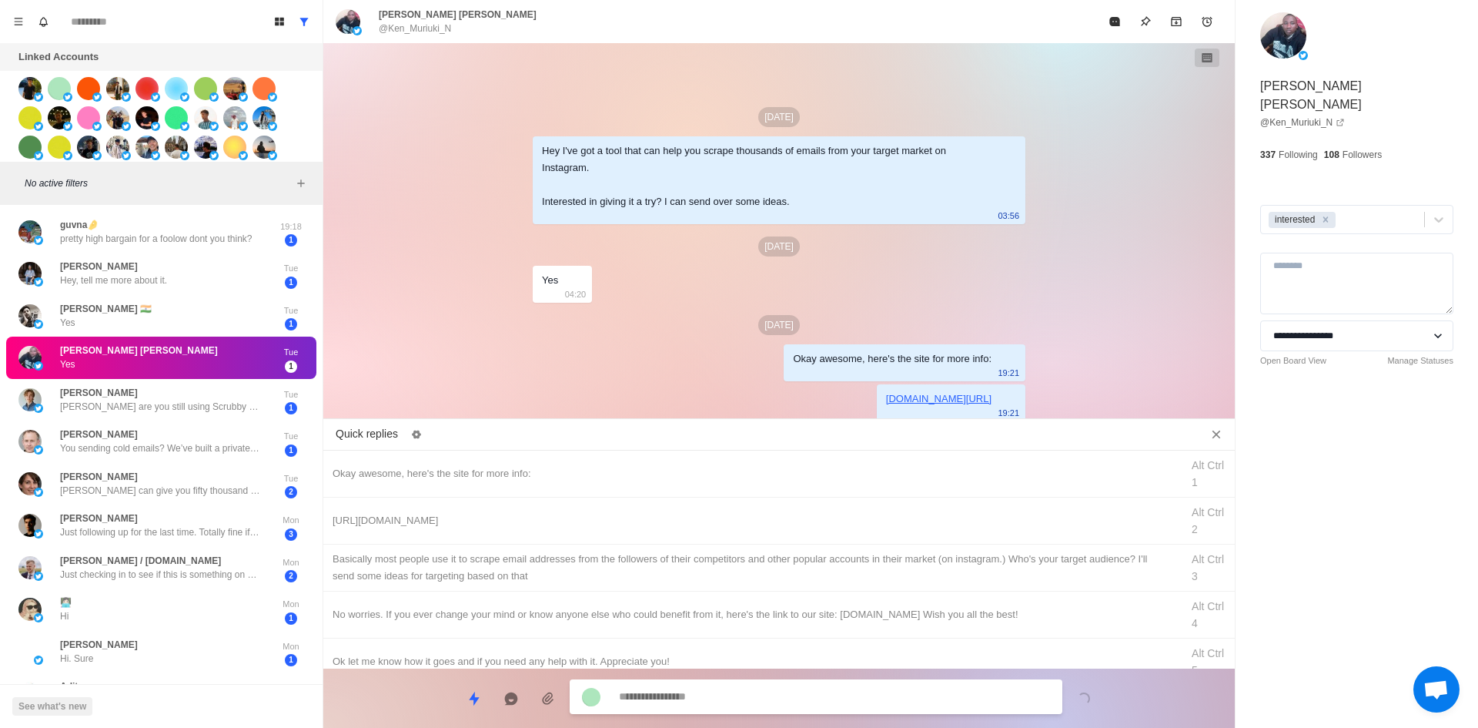
drag, startPoint x: 850, startPoint y: 571, endPoint x: 837, endPoint y: 646, distance: 75.8
click at [850, 572] on div "​​Basically most people use it to scrape email addresses from the followers of …" at bounding box center [752, 567] width 839 height 34
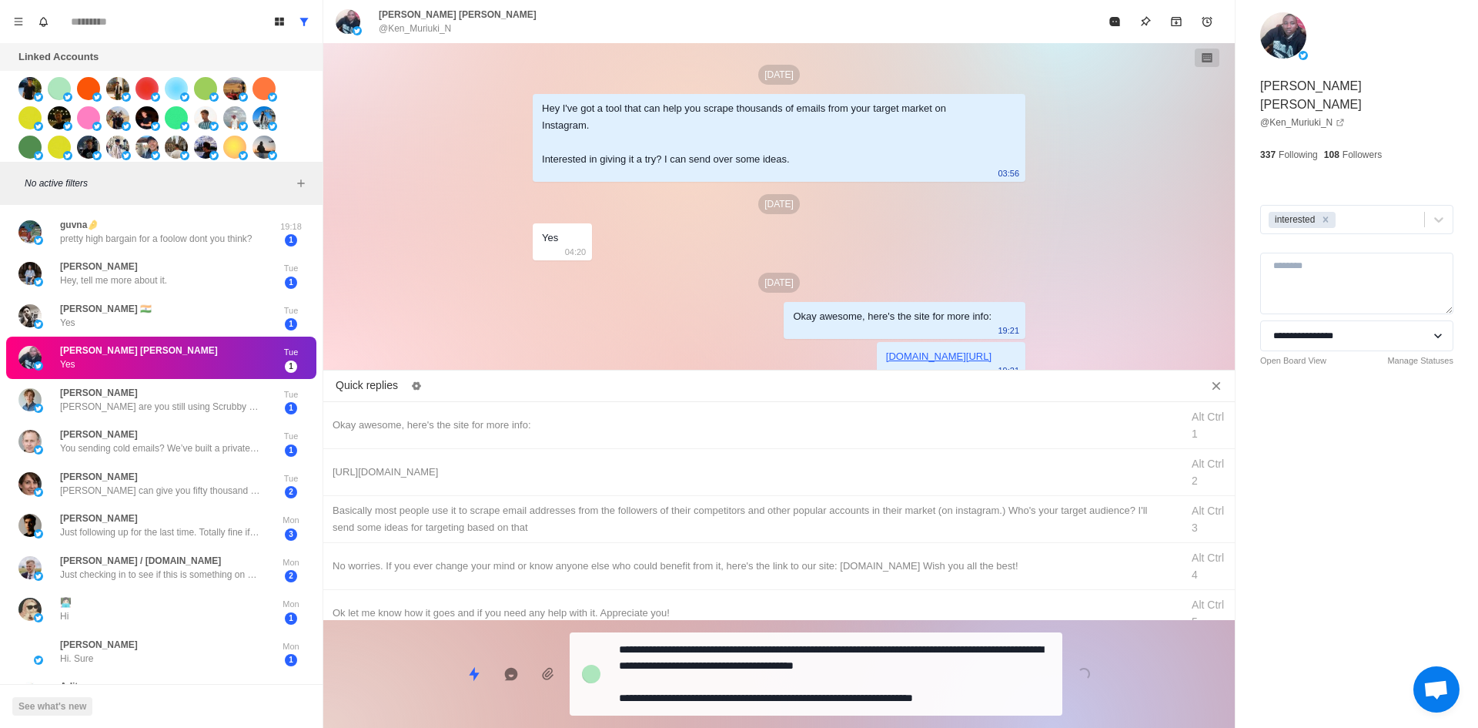
click at [832, 671] on div "**********" at bounding box center [779, 667] width 912 height 95
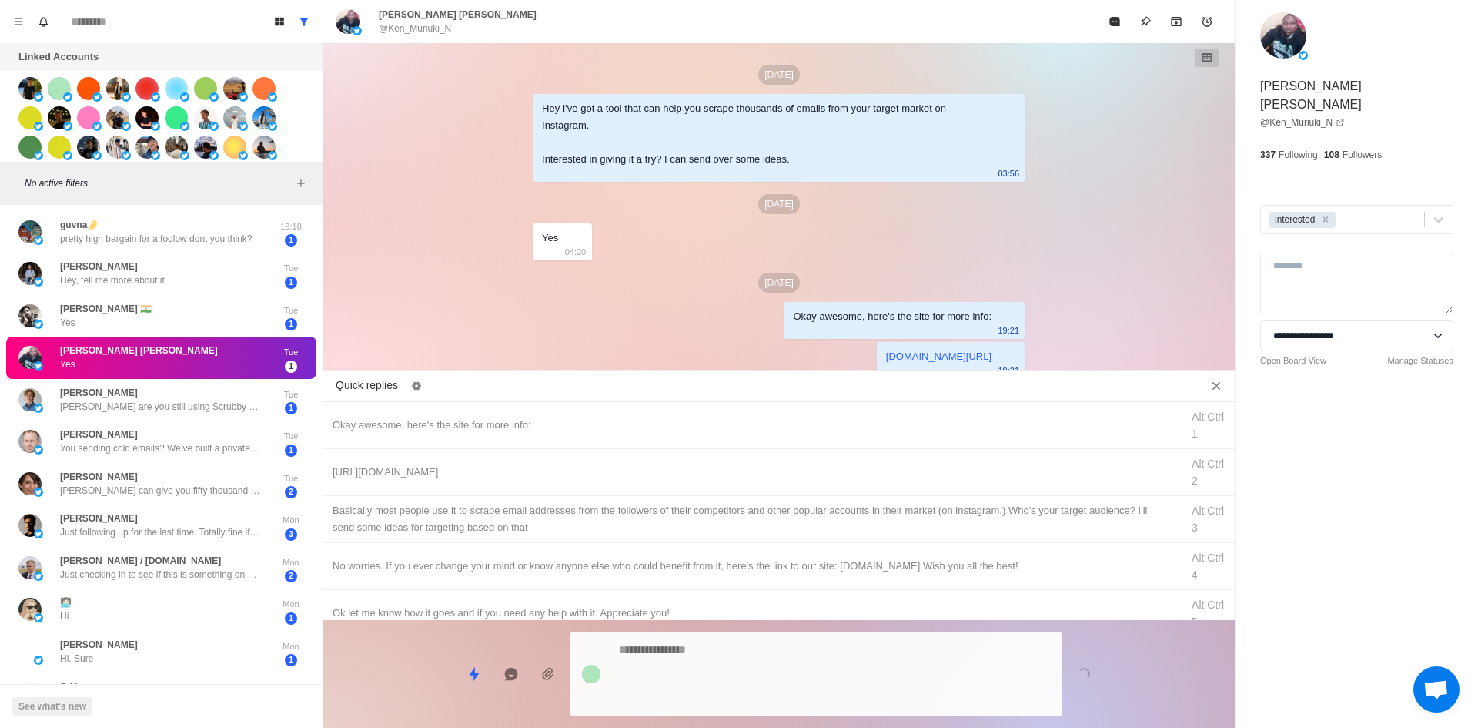
scroll to position [49, 0]
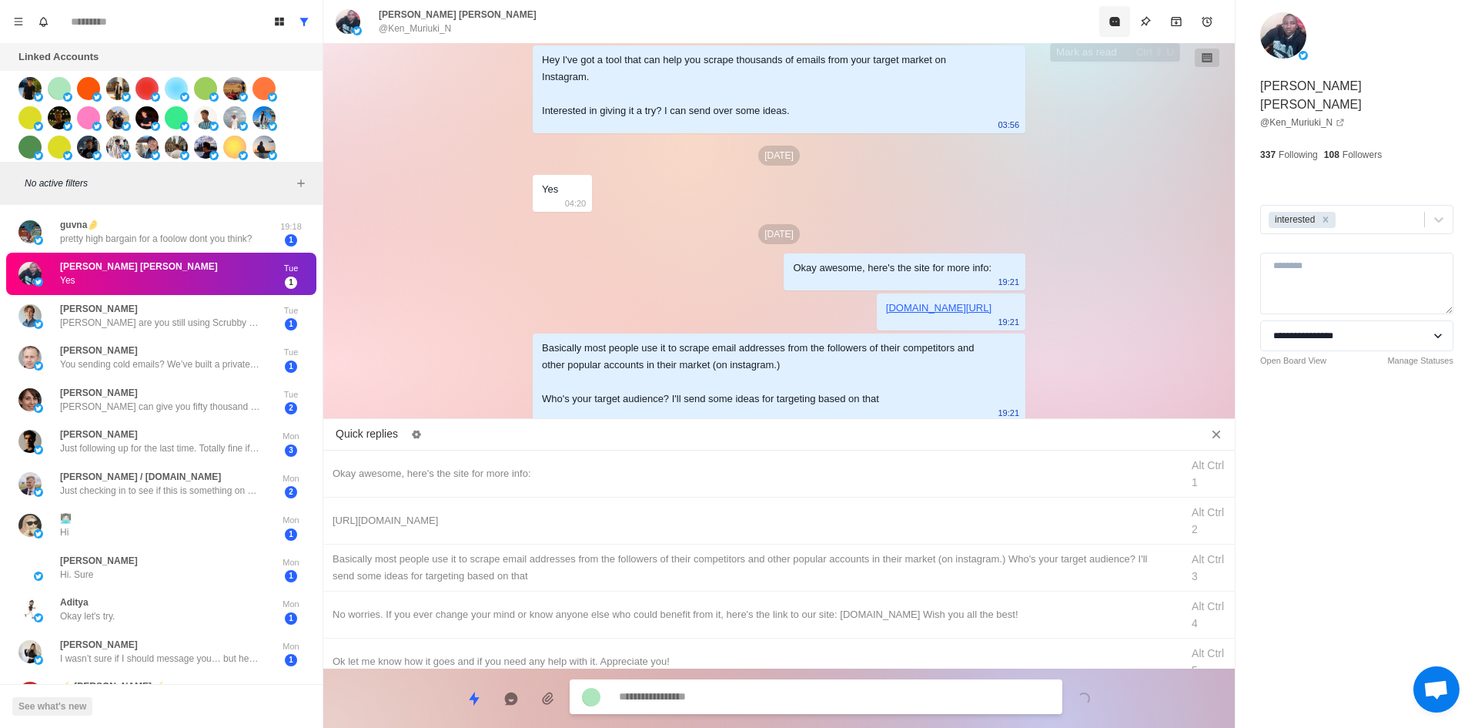
click at [1117, 23] on icon "Mark as read" at bounding box center [1114, 21] width 10 height 9
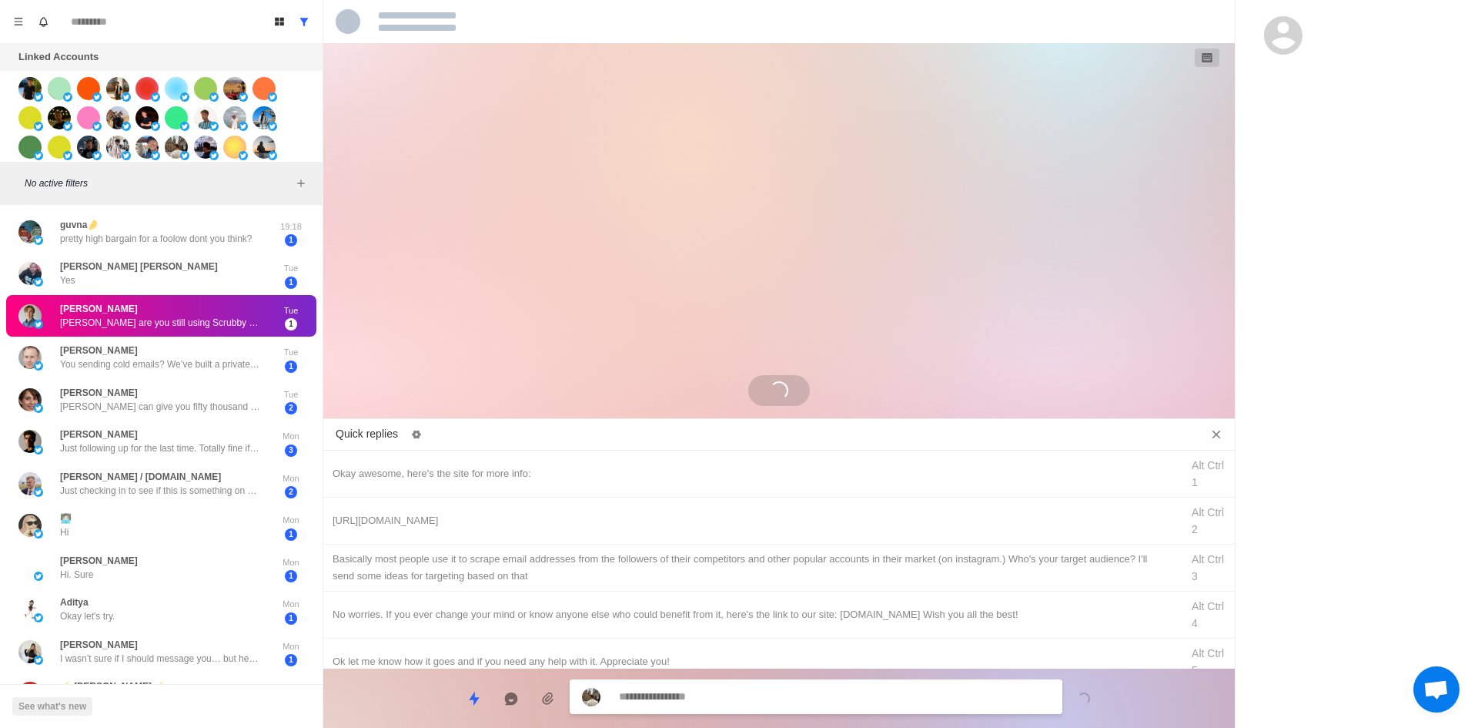
scroll to position [0, 0]
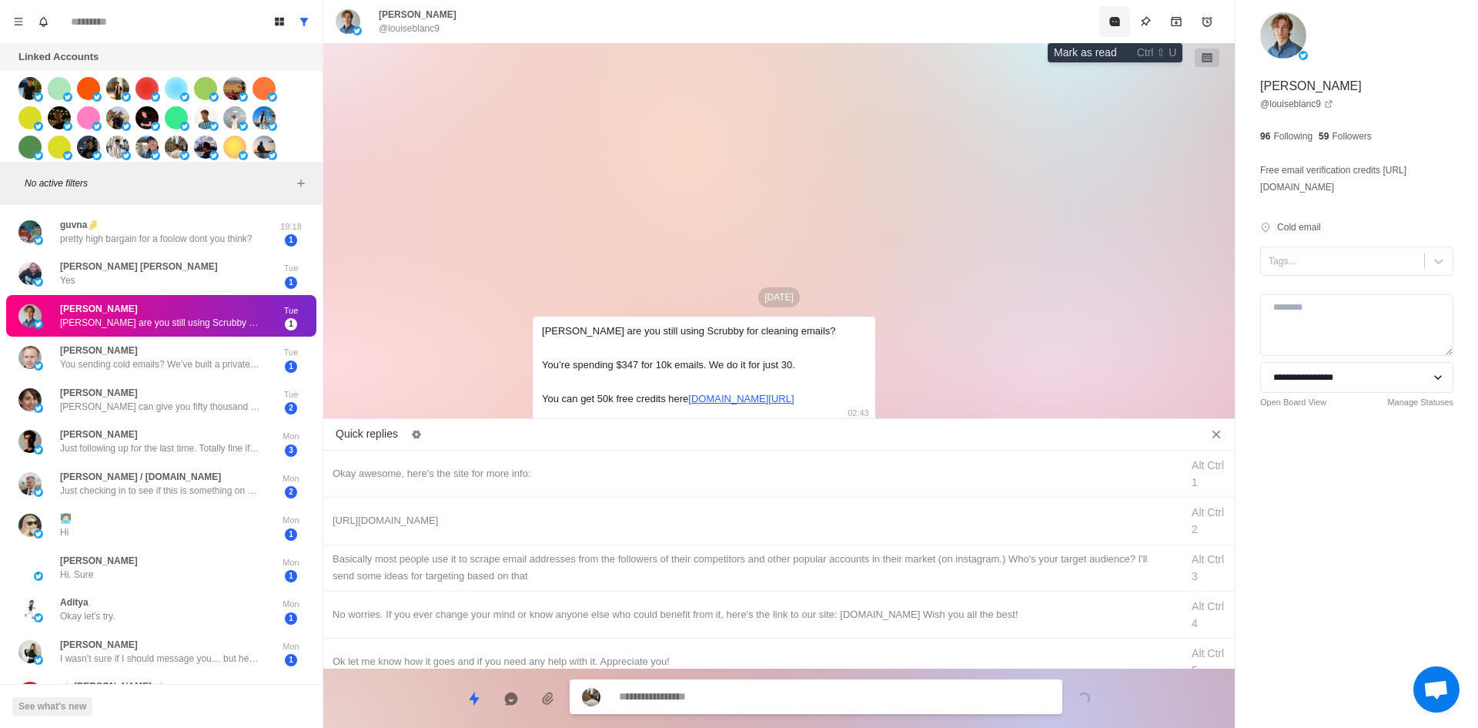
click at [1109, 23] on icon "Mark as read" at bounding box center [1115, 21] width 12 height 12
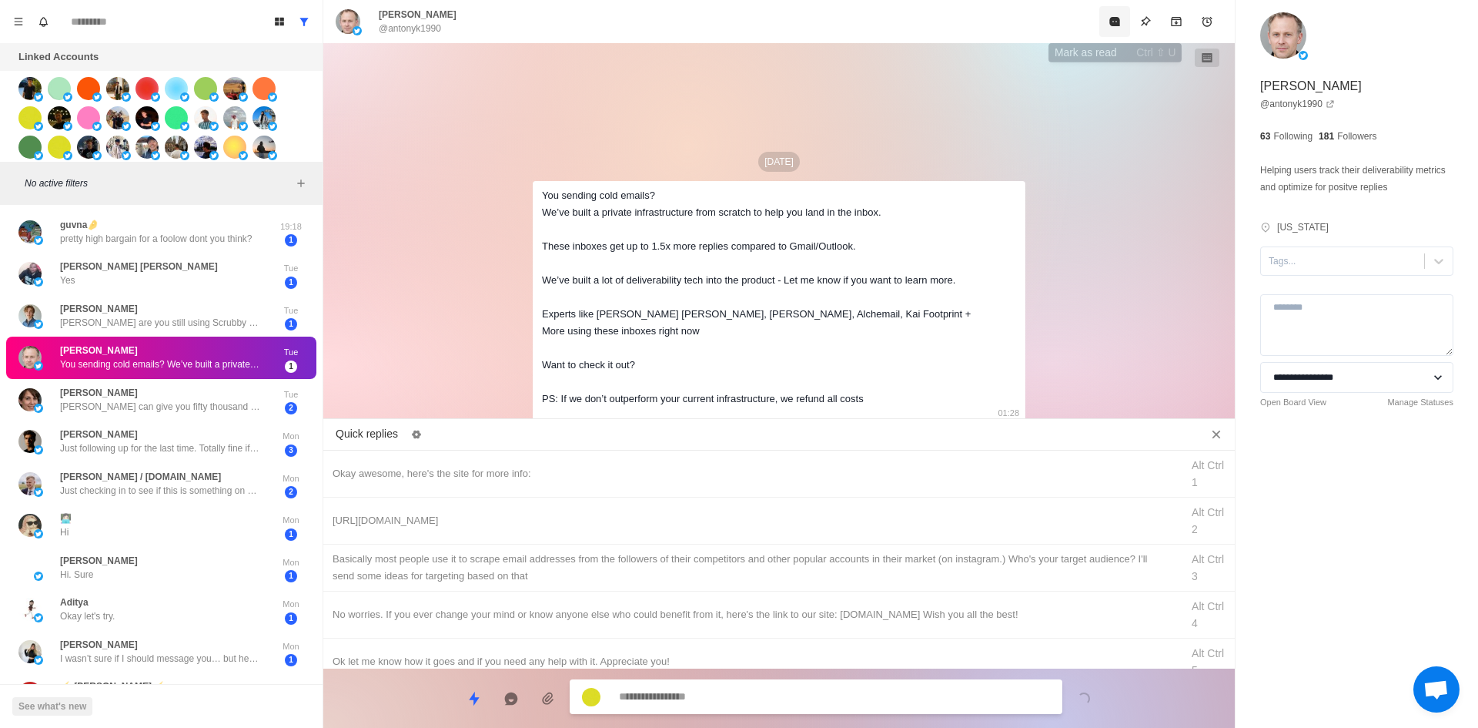
click at [1109, 23] on icon "Mark as read" at bounding box center [1115, 21] width 12 height 12
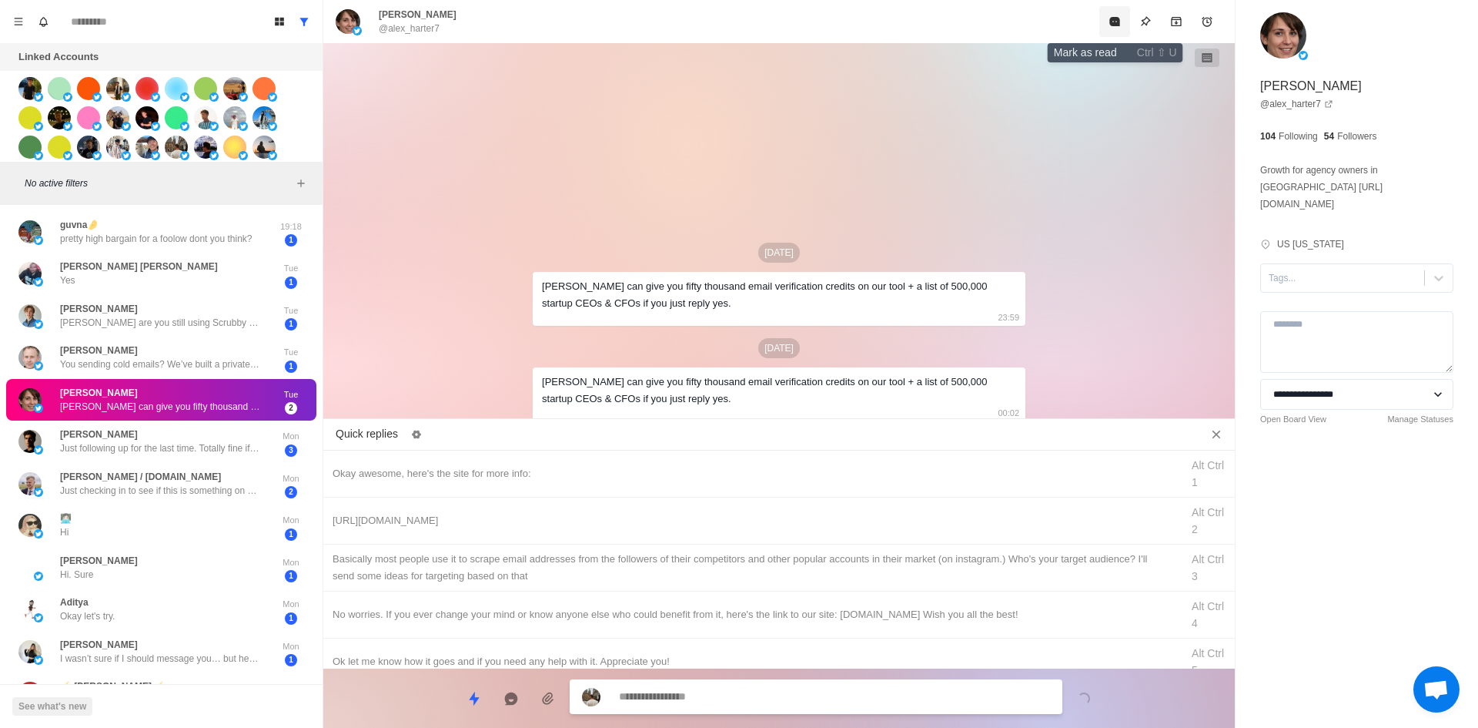
click at [1109, 23] on icon "Mark as read" at bounding box center [1115, 21] width 12 height 12
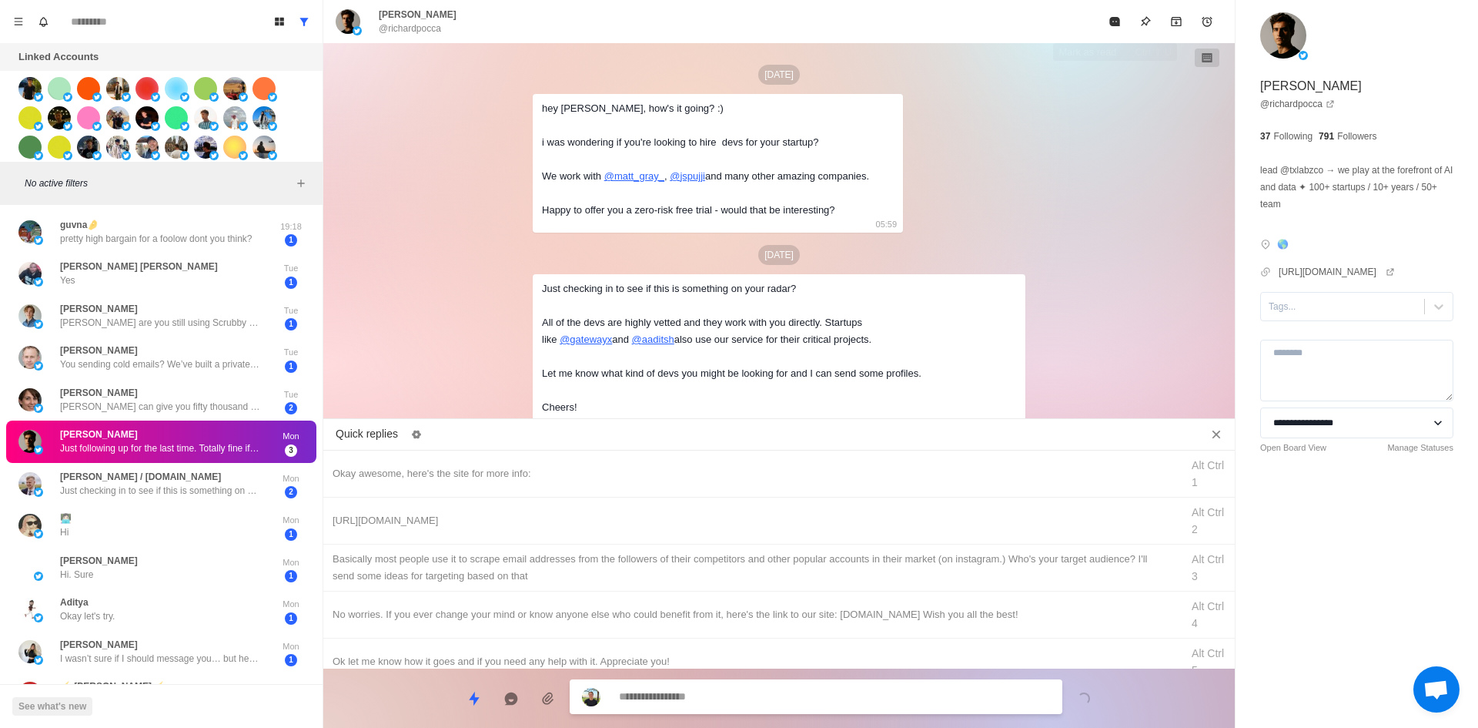
scroll to position [206, 0]
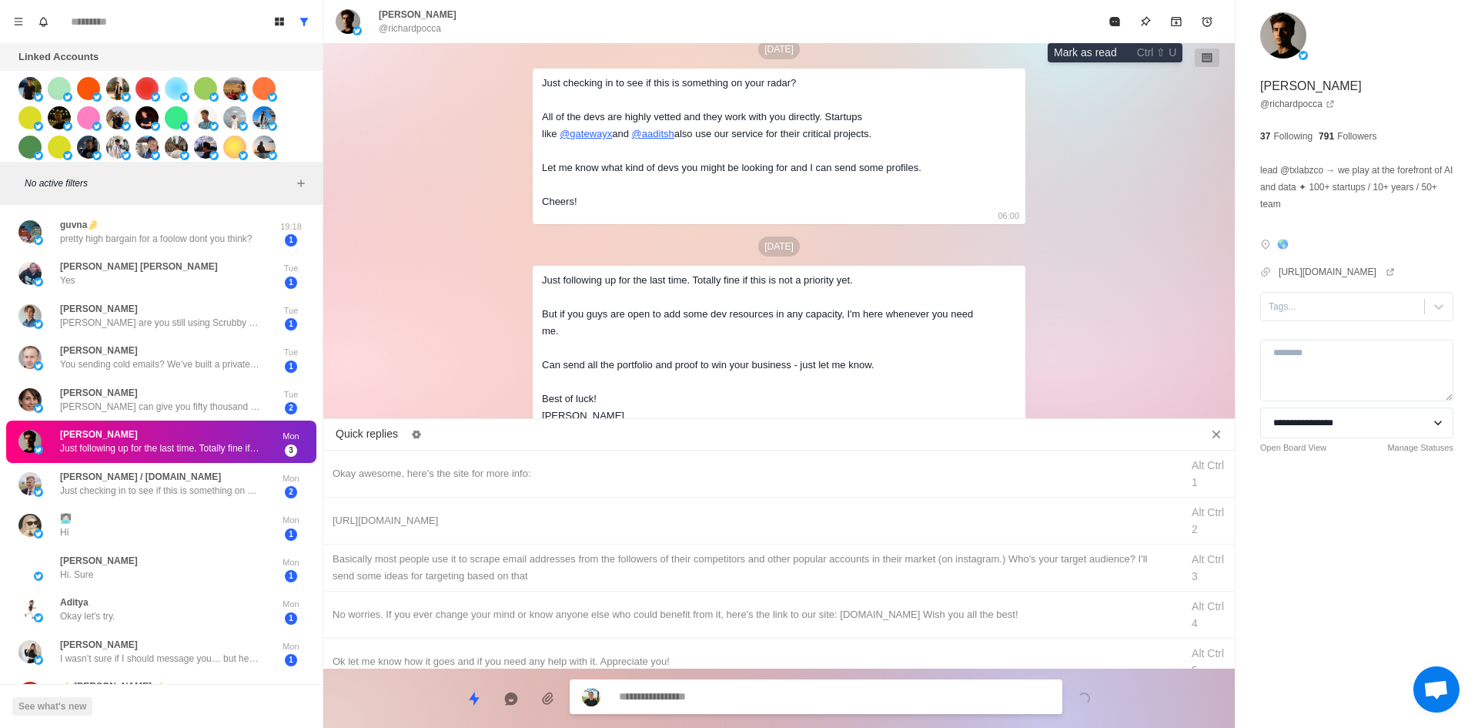
click at [1109, 23] on icon "Mark as read" at bounding box center [1115, 21] width 12 height 12
click at [1109, 23] on div "[PERSON_NAME] @richardpocca" at bounding box center [779, 21] width 912 height 43
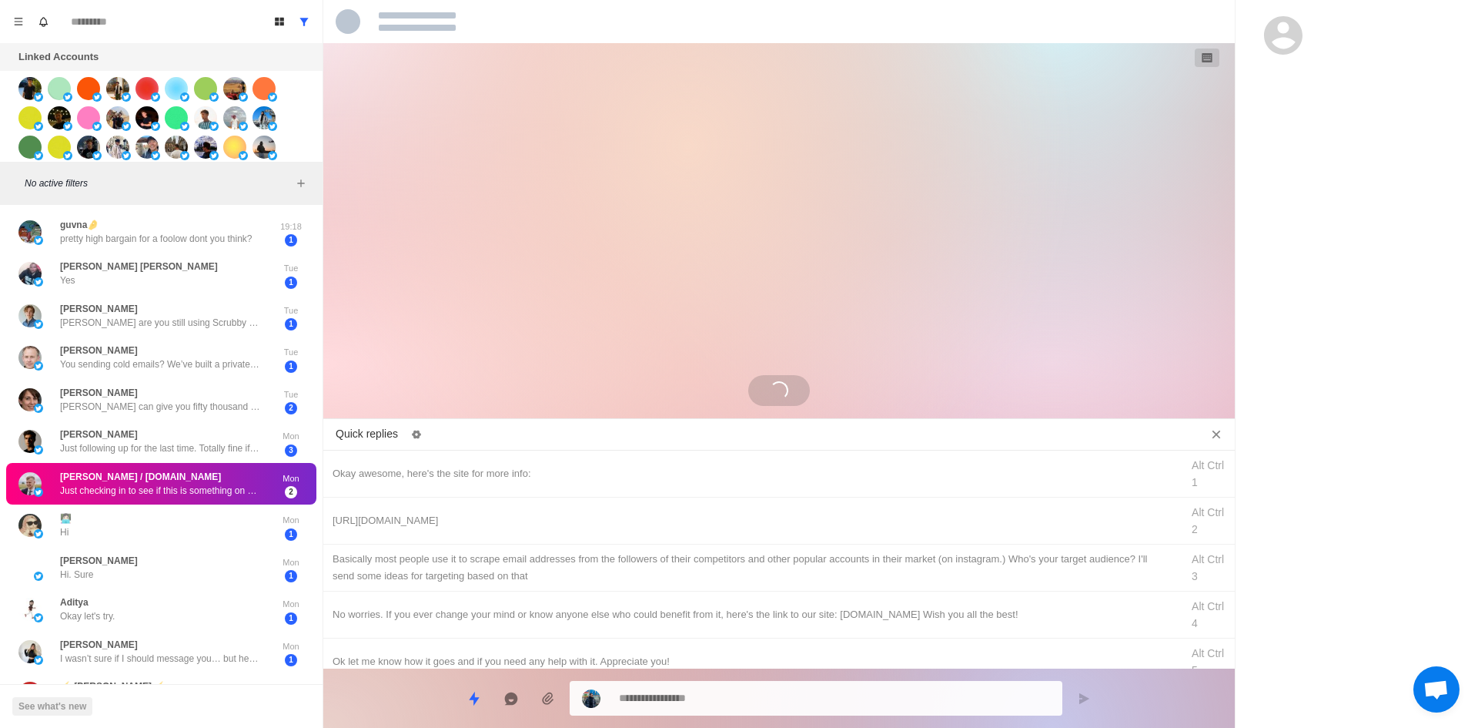
scroll to position [25, 0]
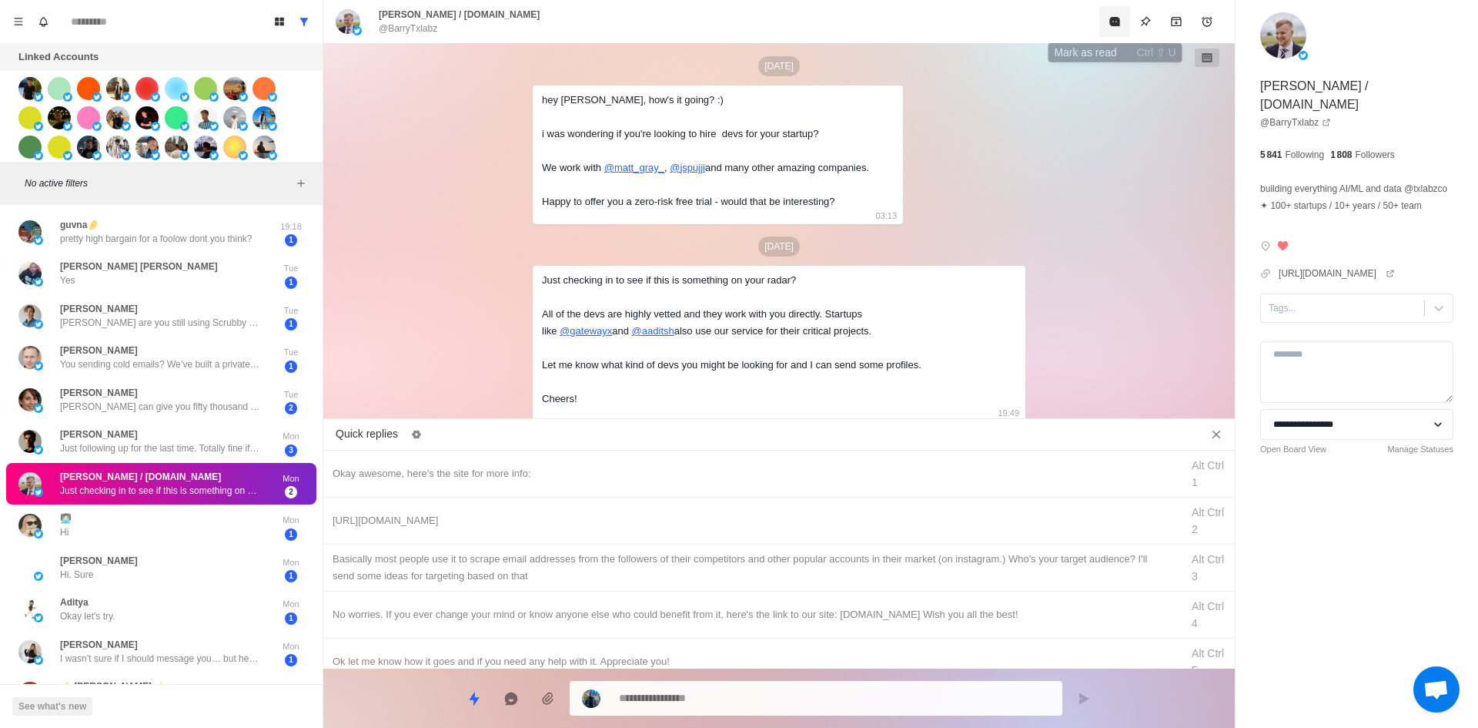
click at [1109, 23] on icon "Mark as read" at bounding box center [1115, 21] width 12 height 12
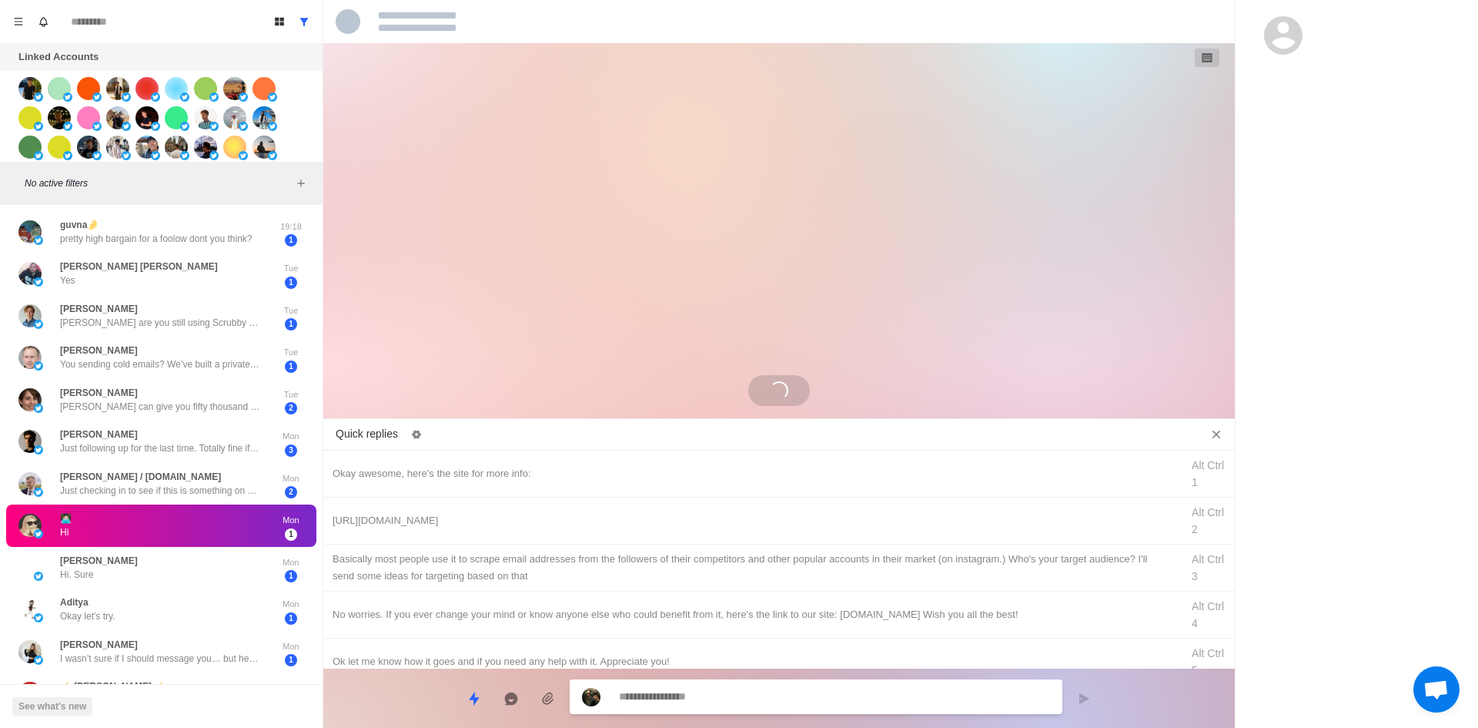
scroll to position [0, 0]
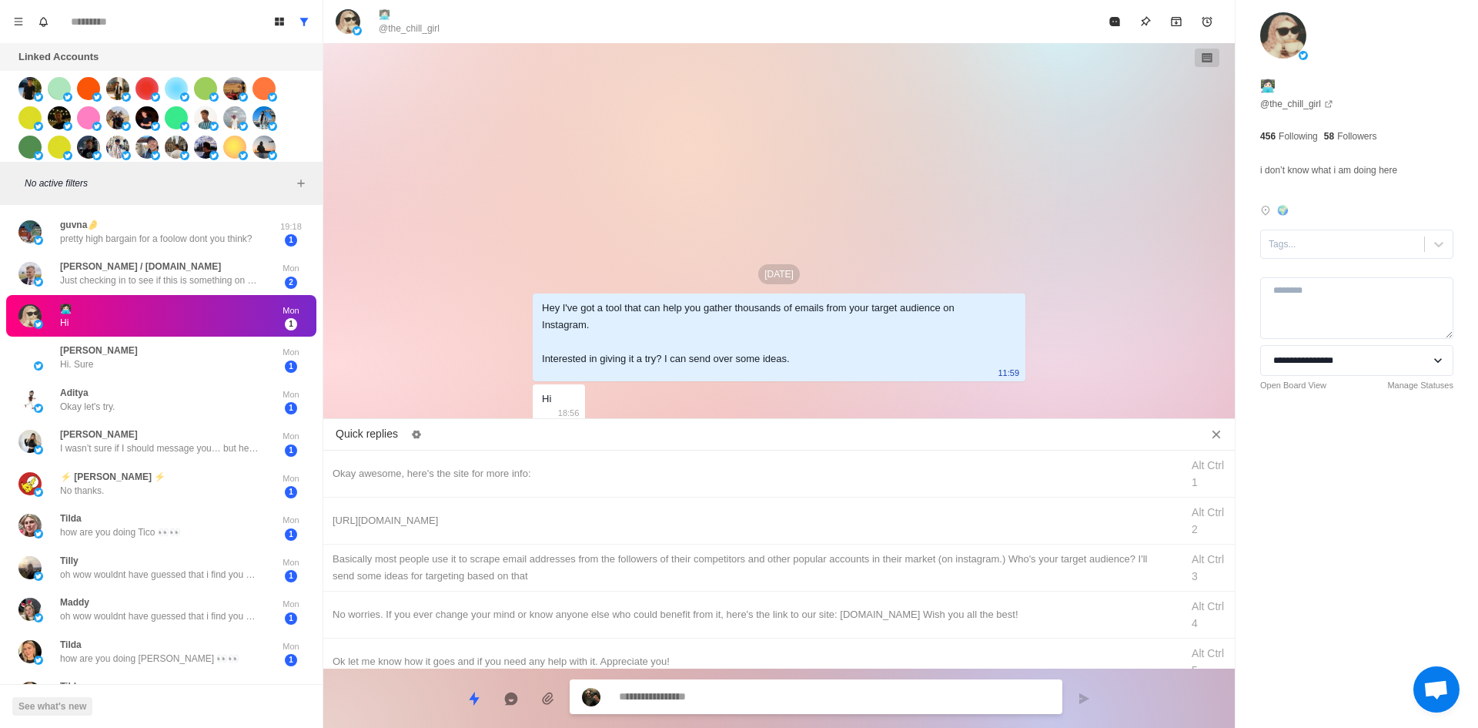
drag, startPoint x: 1335, startPoint y: 253, endPoint x: 1335, endPoint y: 261, distance: 8.5
click at [1335, 253] on div "Tags..." at bounding box center [1342, 243] width 163 height 23
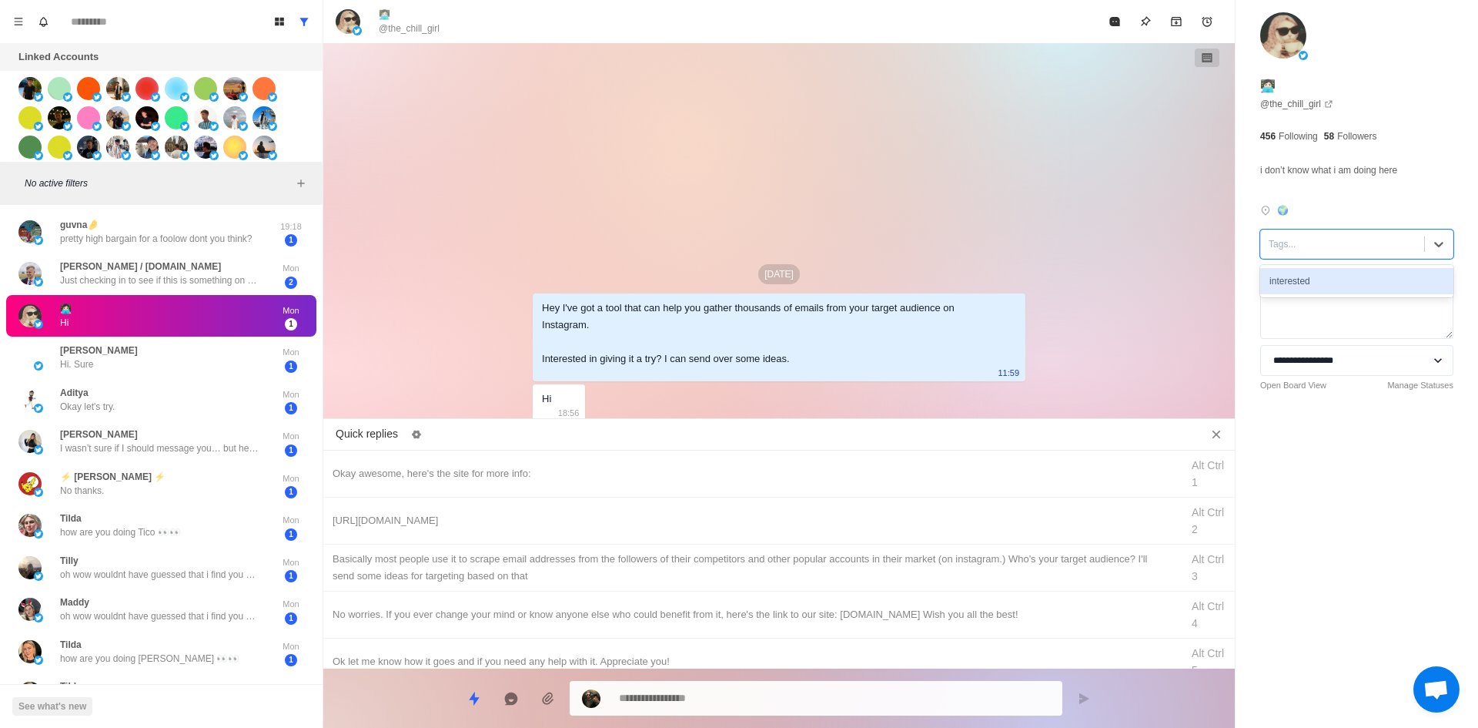
click at [1339, 287] on div "interested" at bounding box center [1356, 281] width 193 height 26
drag, startPoint x: 617, startPoint y: 468, endPoint x: 622, endPoint y: 617, distance: 148.7
click at [617, 468] on div "Okay awesome, here's the site for more info:" at bounding box center [752, 473] width 839 height 17
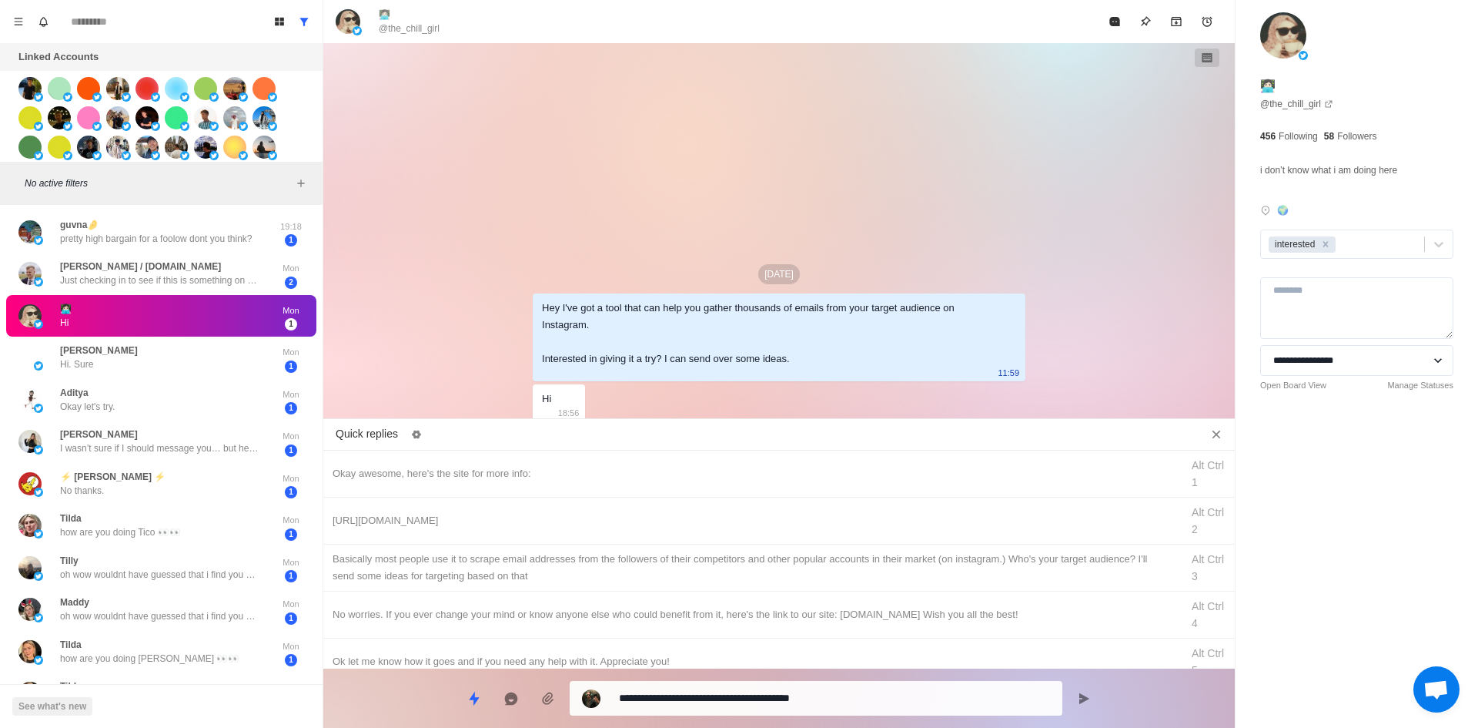
drag, startPoint x: 688, startPoint y: 699, endPoint x: 493, endPoint y: 732, distance: 198.3
click at [493, 727] on html "Board View Tools Archived Chats Mark many as read Keyboard shortcuts Team Setti…" at bounding box center [739, 364] width 1478 height 728
click at [618, 519] on div "[URL][DOMAIN_NAME]" at bounding box center [752, 520] width 839 height 17
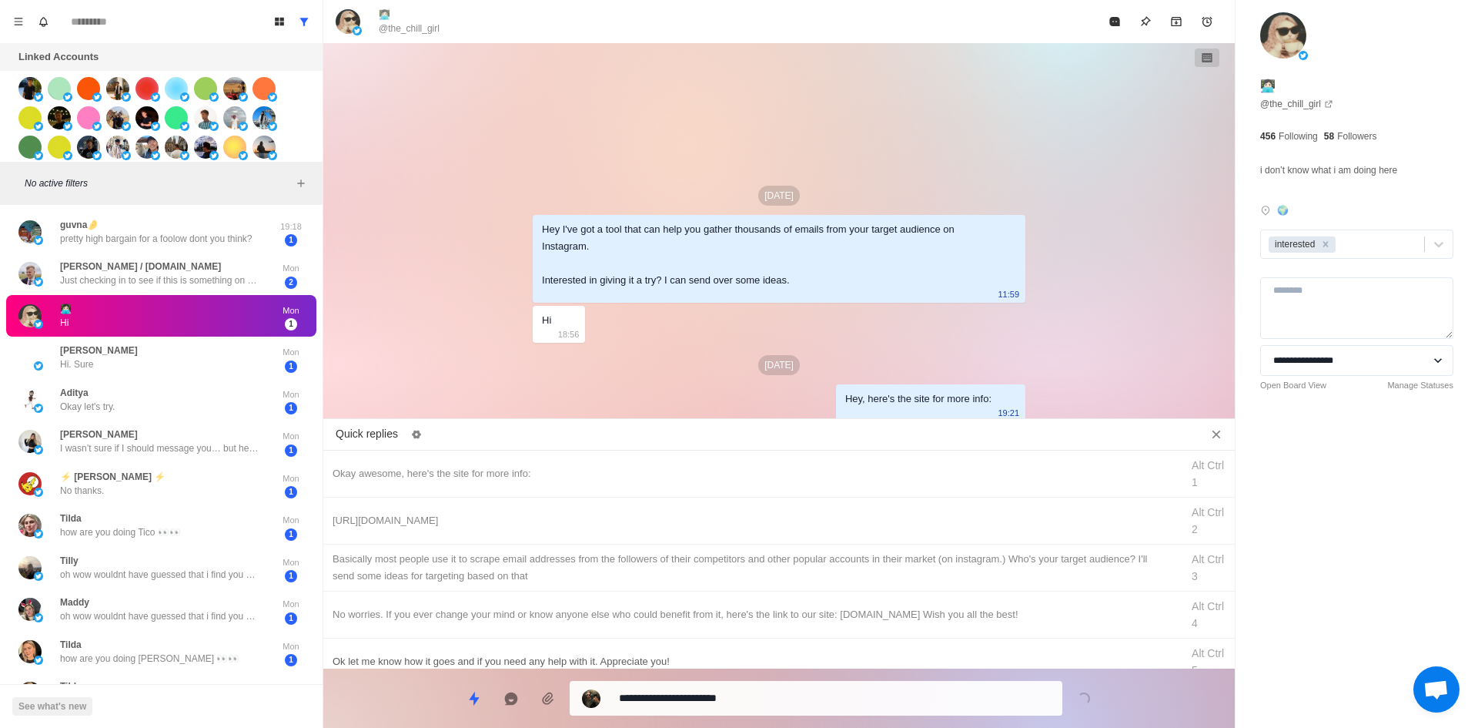
drag, startPoint x: 758, startPoint y: 689, endPoint x: 756, endPoint y: 659, distance: 30.1
click at [759, 689] on textarea "**********" at bounding box center [834, 698] width 431 height 22
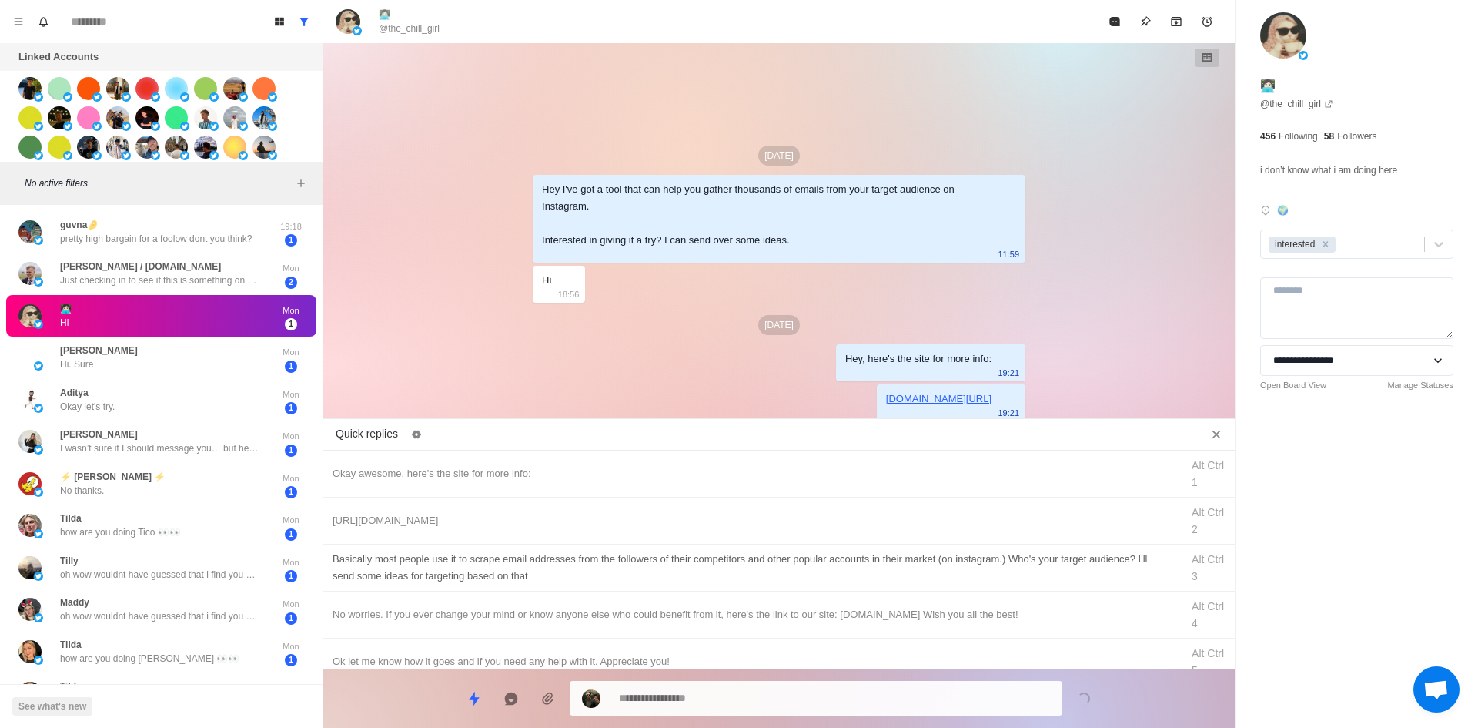
click at [767, 570] on div "​​Basically most people use it to scrape email addresses from the followers of …" at bounding box center [752, 567] width 839 height 34
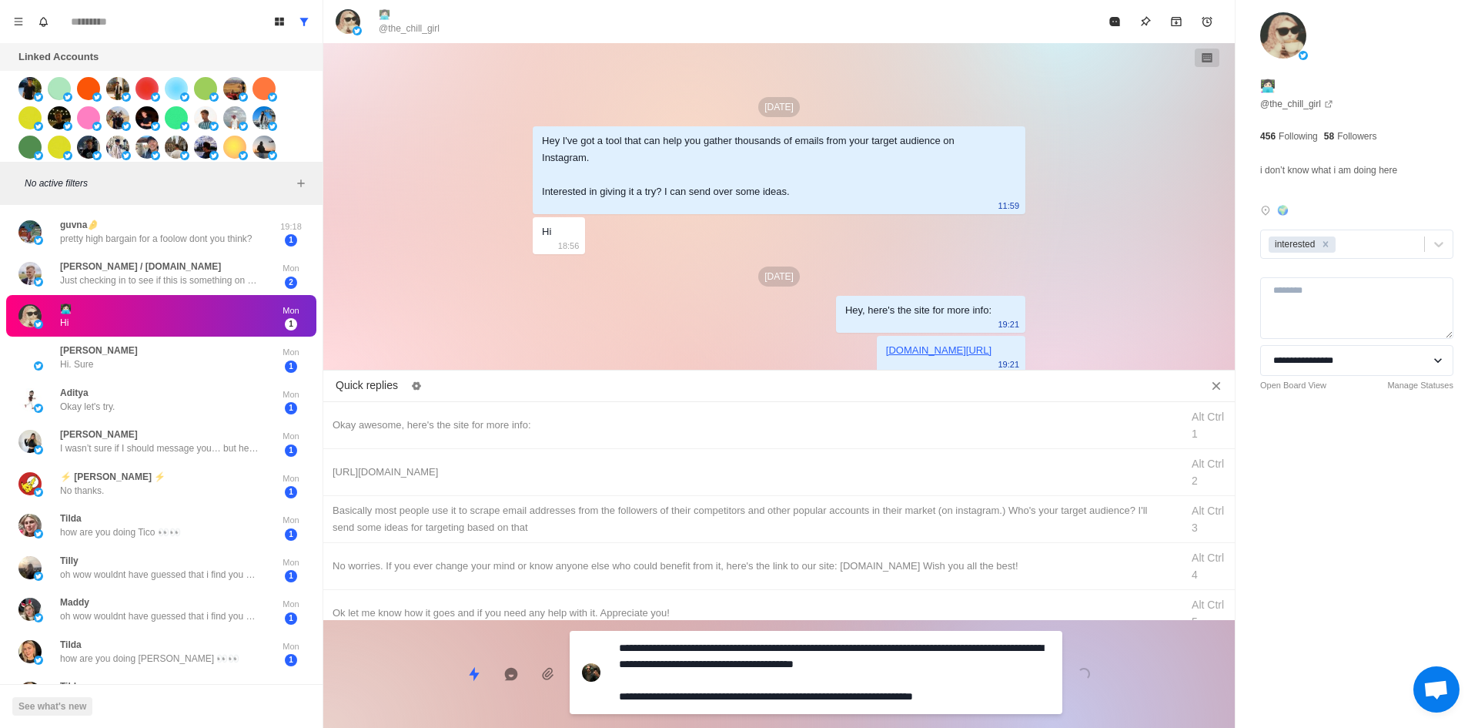
click at [767, 693] on textarea "**********" at bounding box center [834, 672] width 431 height 71
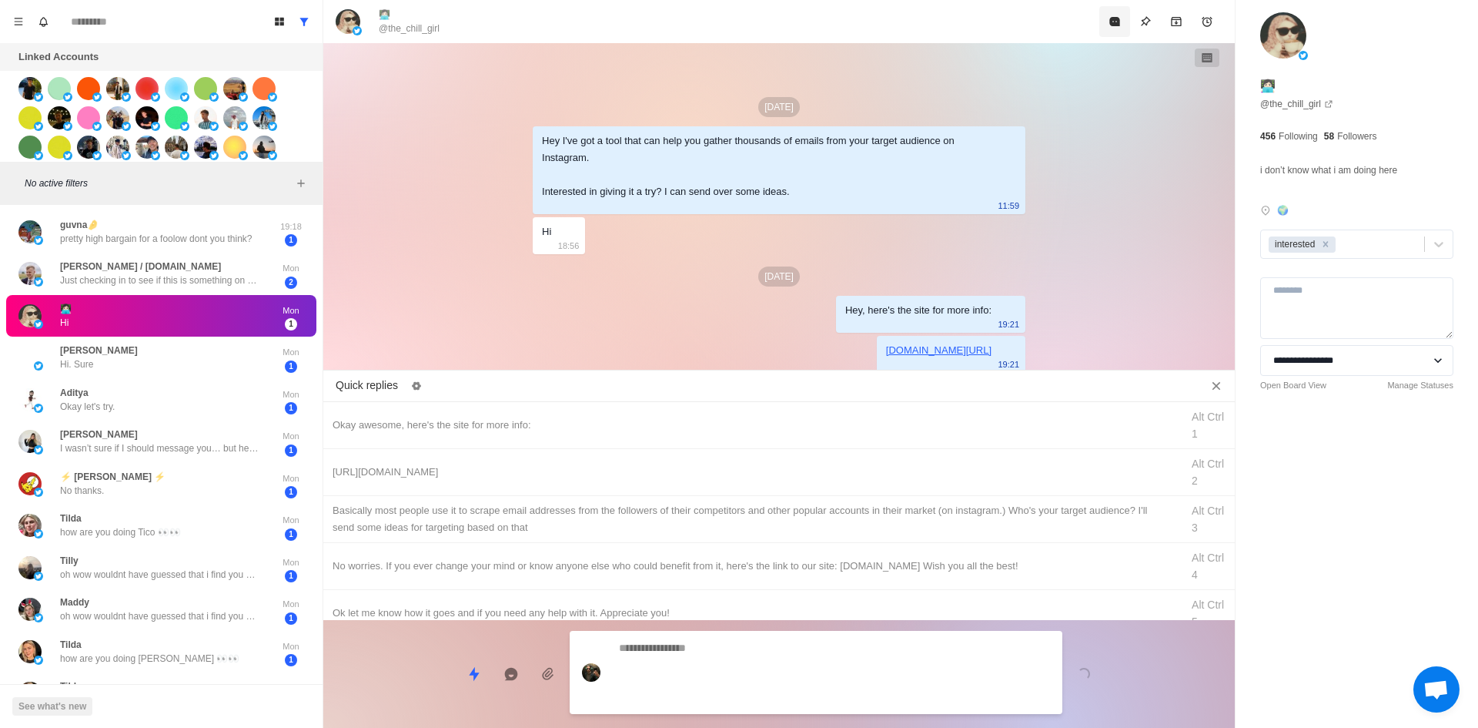
scroll to position [10, 0]
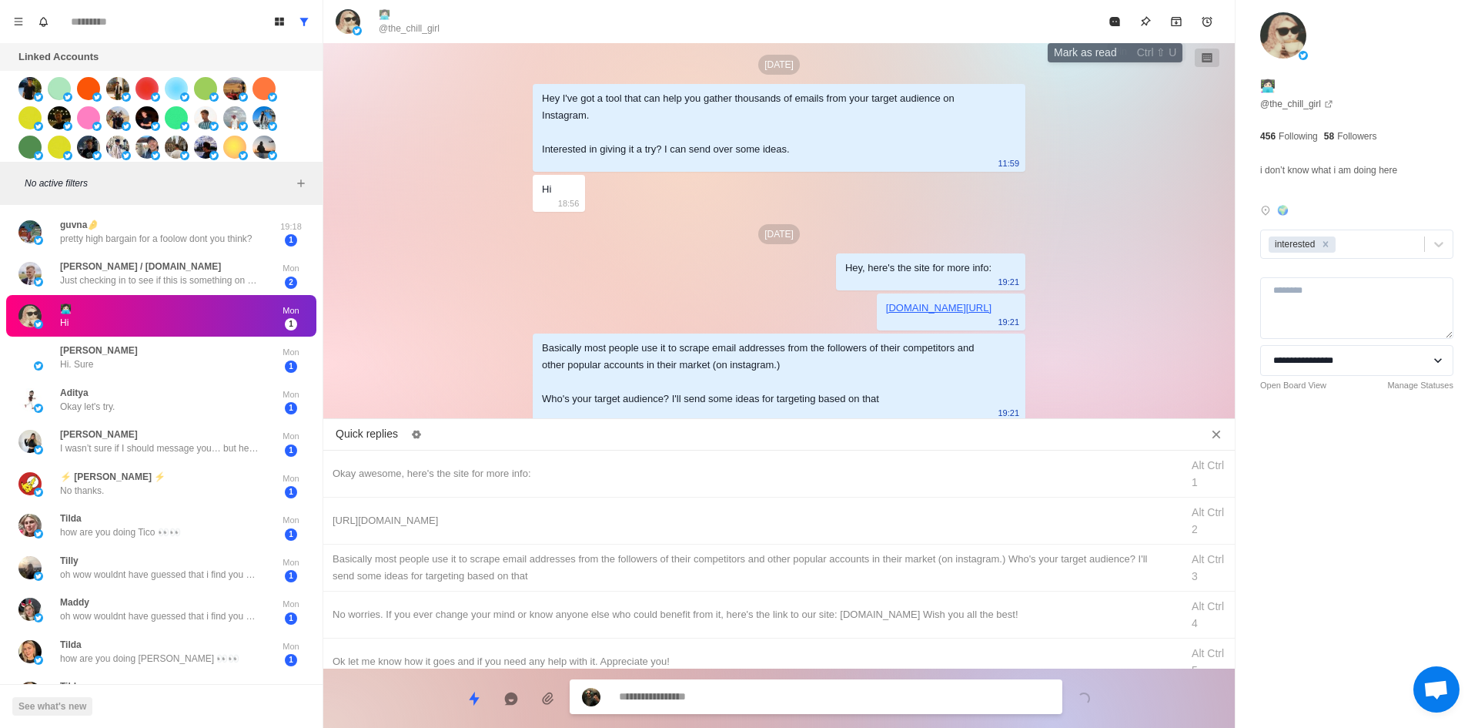
drag, startPoint x: 1119, startPoint y: 26, endPoint x: 563, endPoint y: 330, distance: 633.6
click at [1115, 30] on button "Mark as read" at bounding box center [1114, 21] width 31 height 31
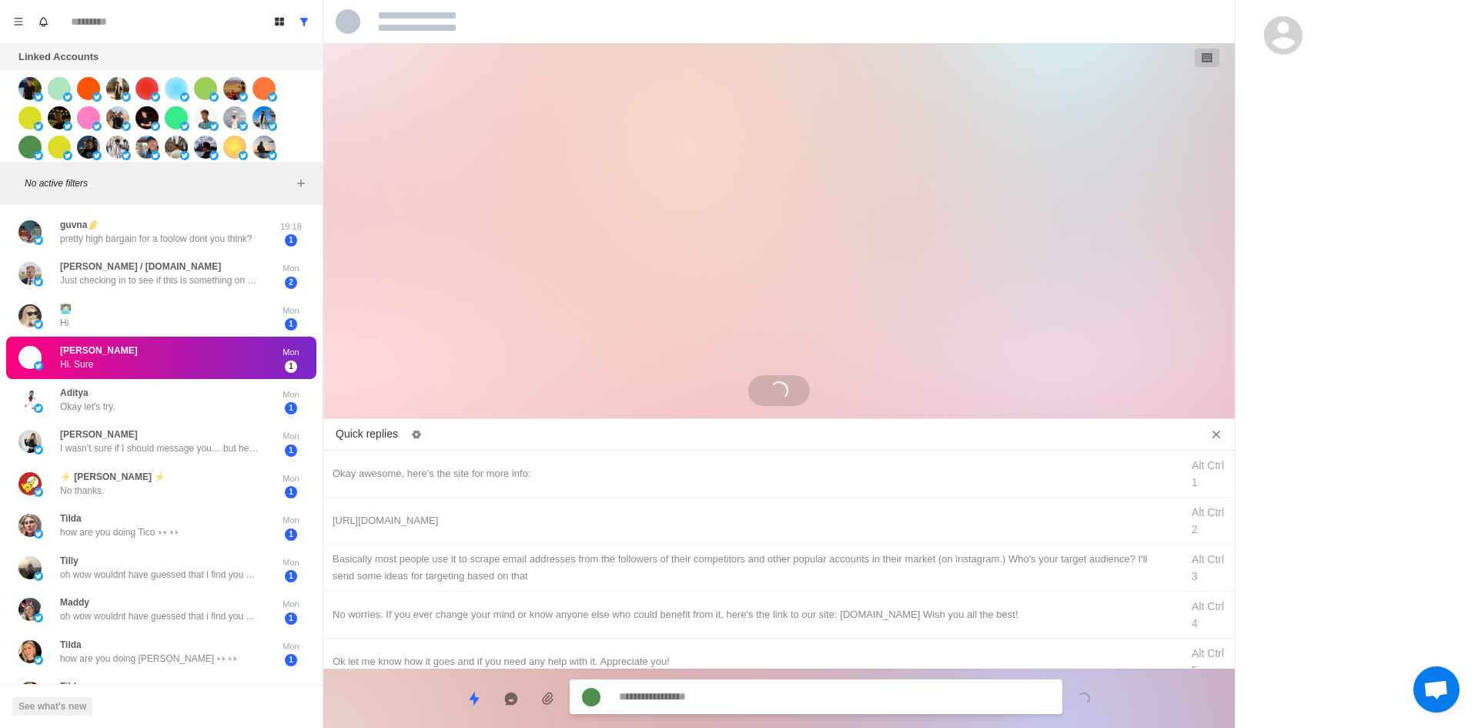
scroll to position [0, 0]
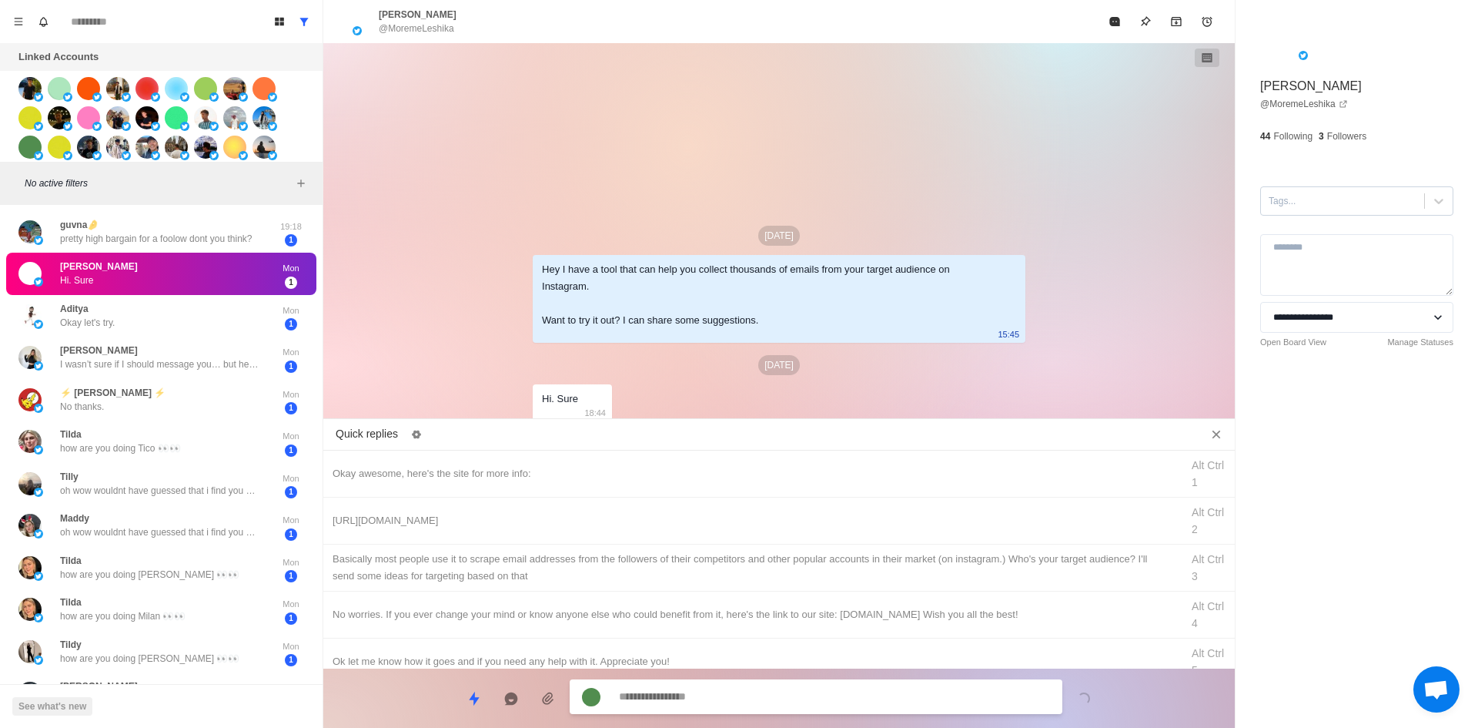
click at [1336, 215] on div "Tags..." at bounding box center [1356, 200] width 193 height 29
click at [1336, 249] on div "interested" at bounding box center [1356, 238] width 193 height 26
click at [570, 481] on div "Okay awesome, here's the site for more info: Alt Ctrl 1" at bounding box center [779, 473] width 912 height 47
click at [709, 704] on textarea "**********" at bounding box center [834, 696] width 431 height 22
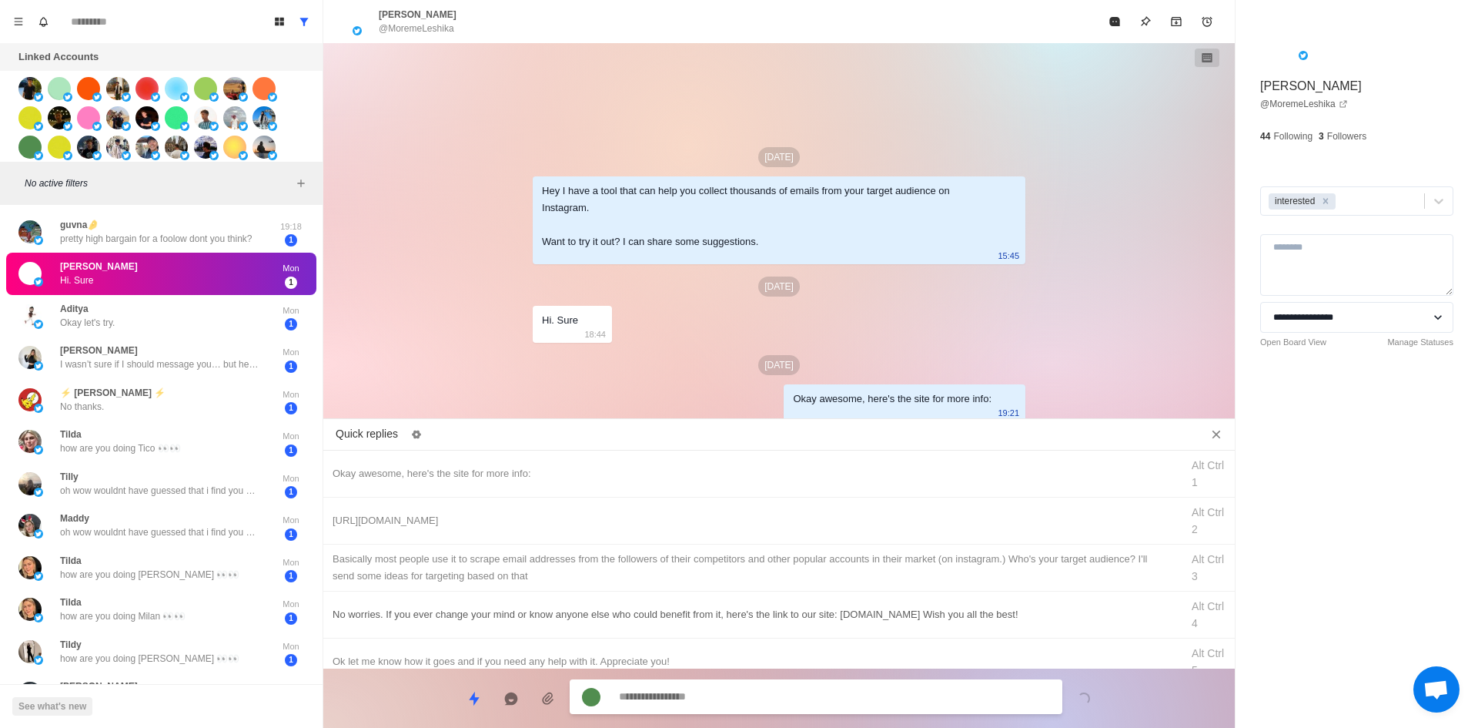
drag, startPoint x: 718, startPoint y: 504, endPoint x: 735, endPoint y: 591, distance: 88.6
click at [719, 506] on div "[URL][DOMAIN_NAME] Alt Ctrl 2" at bounding box center [779, 520] width 912 height 47
drag, startPoint x: 740, startPoint y: 696, endPoint x: 762, endPoint y: 610, distance: 88.3
click at [740, 696] on textarea "**********" at bounding box center [834, 698] width 431 height 22
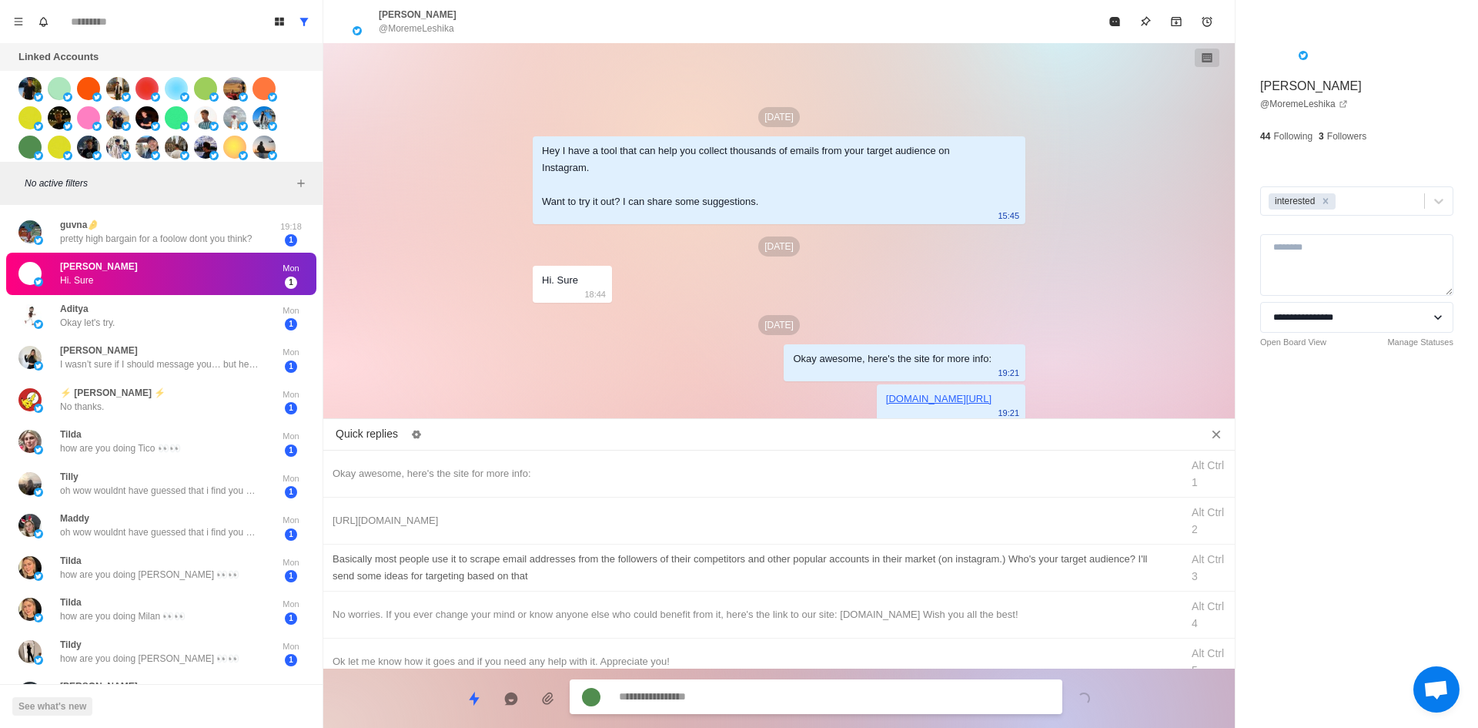
click at [775, 577] on div "​​Basically most people use it to scrape email addresses from the followers of …" at bounding box center [752, 567] width 839 height 34
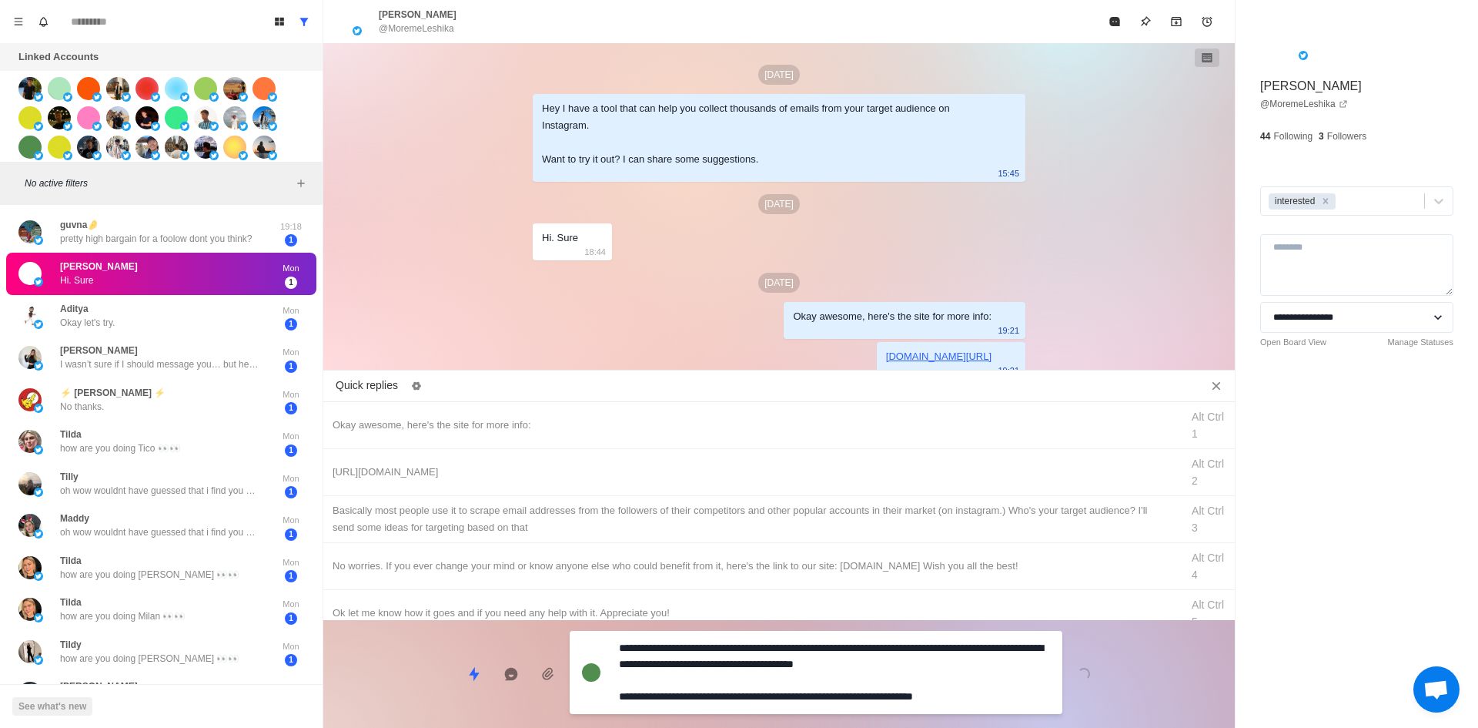
click at [771, 691] on textarea "**********" at bounding box center [834, 672] width 431 height 71
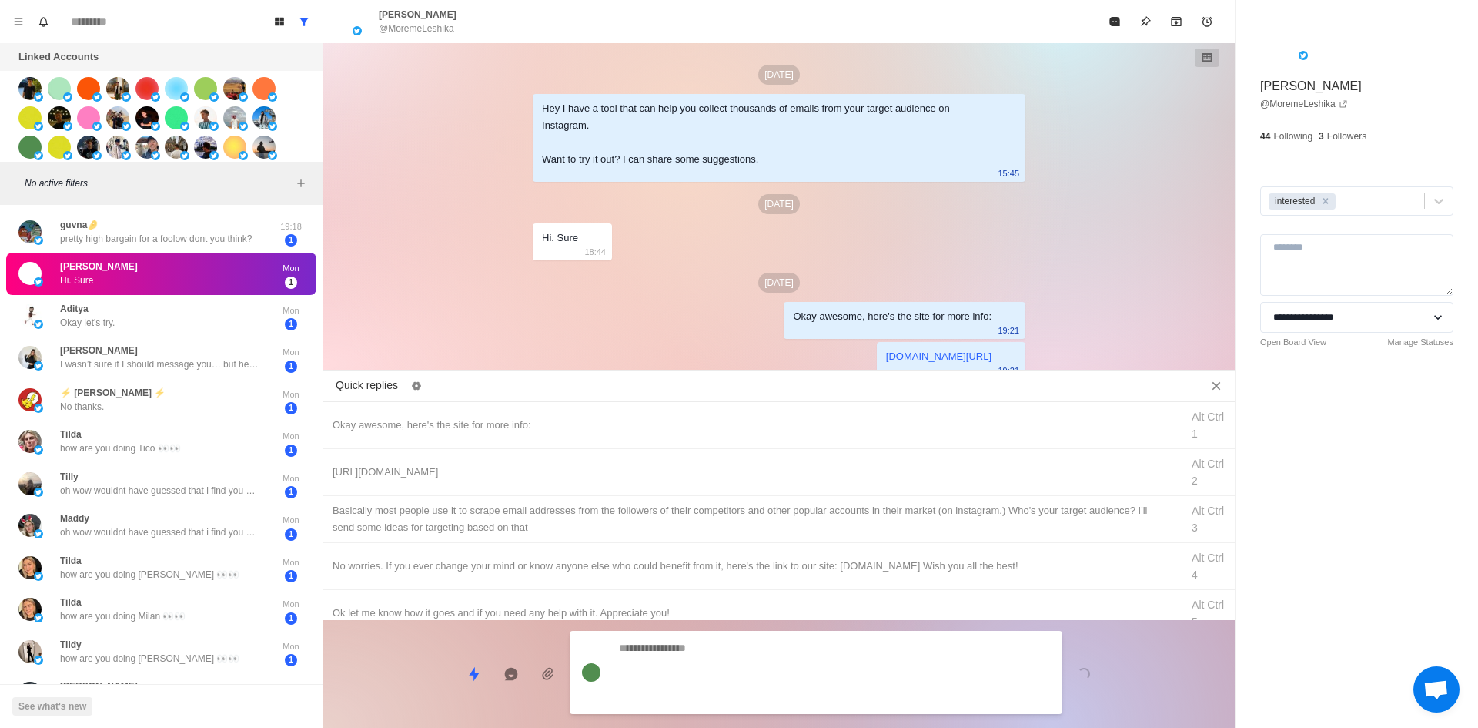
scroll to position [49, 0]
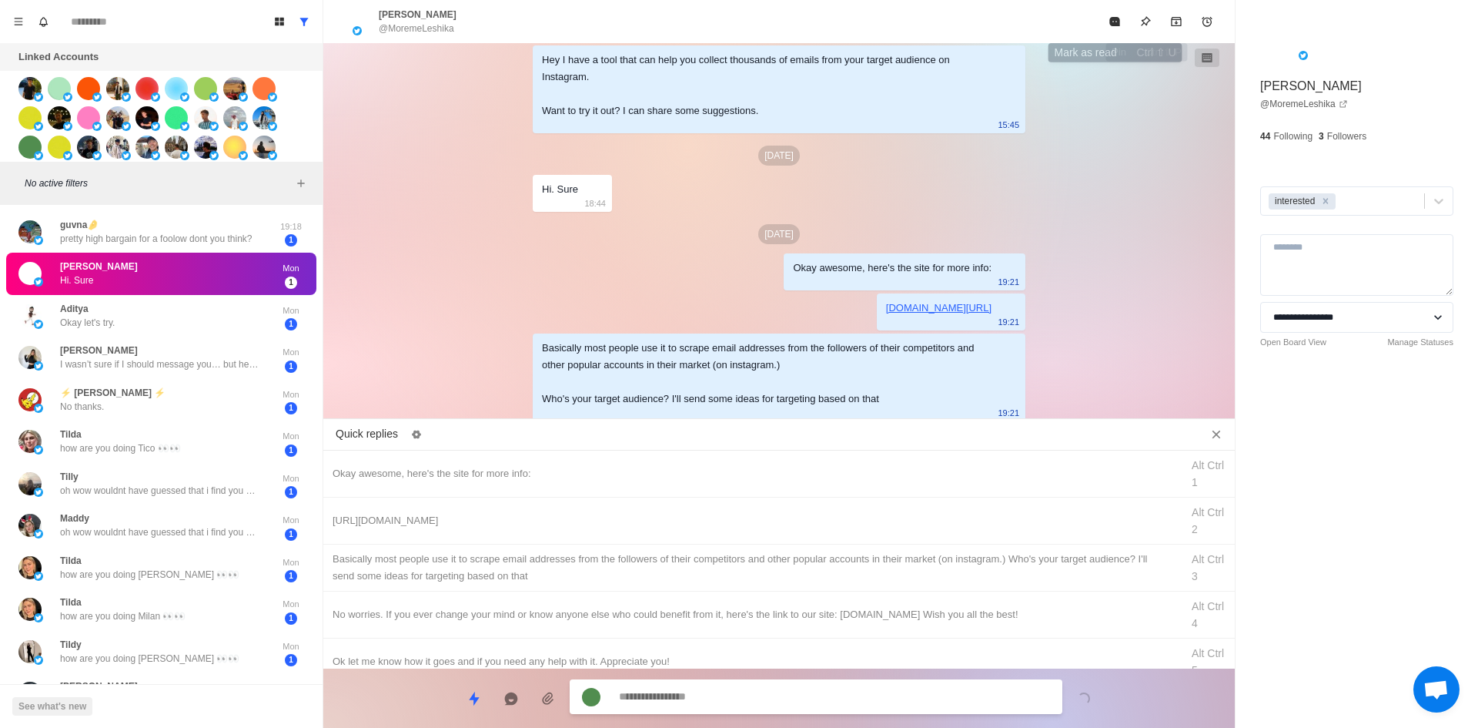
drag, startPoint x: 1122, startPoint y: 27, endPoint x: 980, endPoint y: 216, distance: 235.9
click at [1122, 27] on button "Mark as read" at bounding box center [1114, 21] width 31 height 31
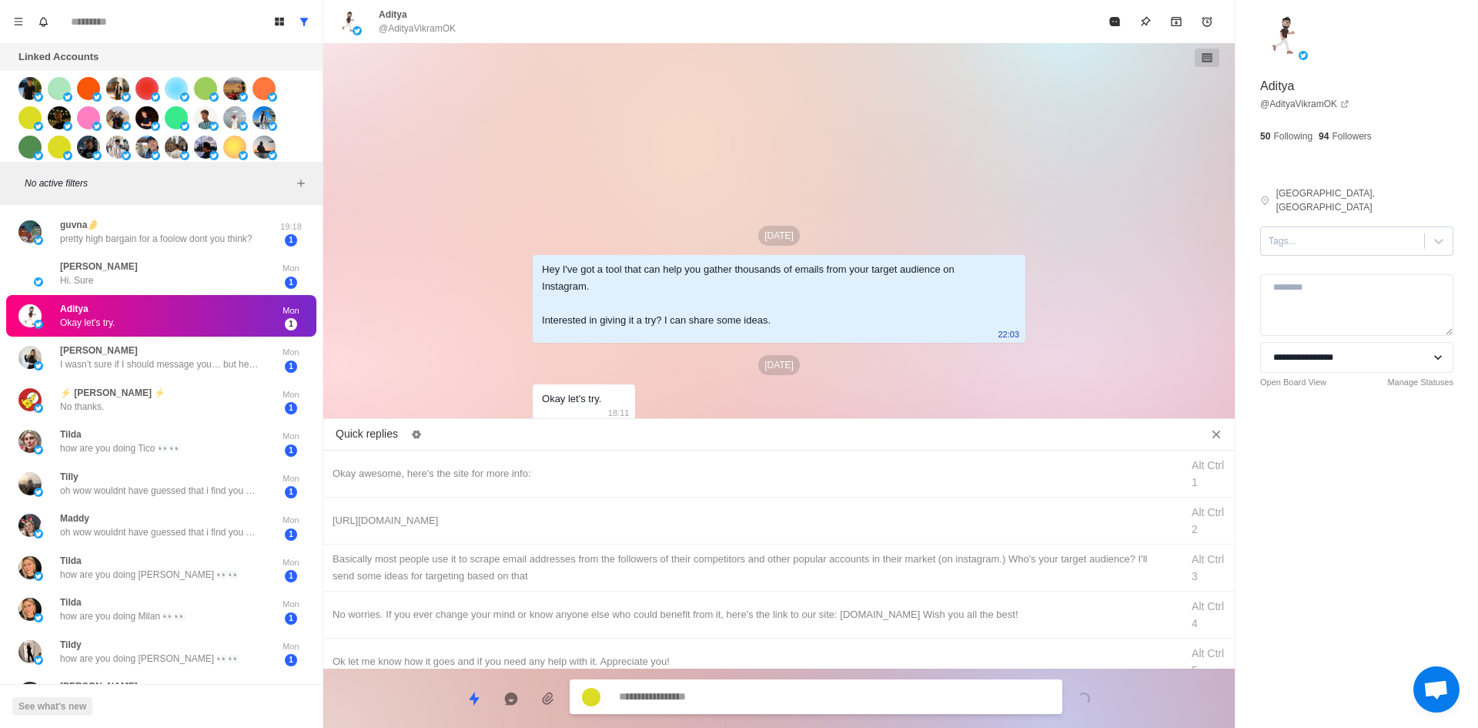
click at [1343, 234] on div at bounding box center [1343, 240] width 148 height 17
click at [1344, 269] on div "interested" at bounding box center [1356, 278] width 193 height 26
drag, startPoint x: 733, startPoint y: 473, endPoint x: 762, endPoint y: 671, distance: 200.0
click at [733, 473] on div "Okay awesome, here's the site for more info:" at bounding box center [752, 473] width 839 height 17
click at [758, 691] on textarea "**********" at bounding box center [834, 698] width 431 height 22
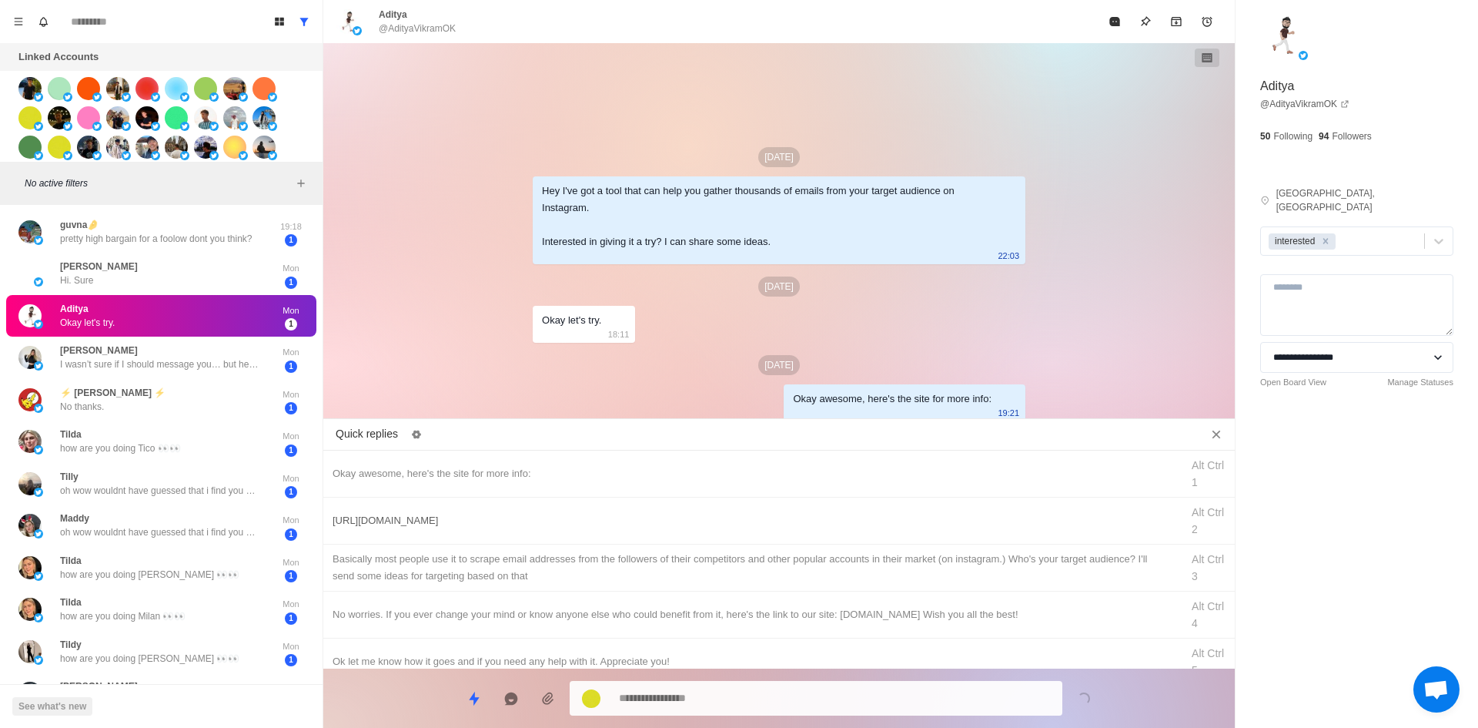
click at [805, 507] on div "[URL][DOMAIN_NAME] Alt Ctrl 2" at bounding box center [779, 520] width 912 height 47
click at [776, 696] on textarea "**********" at bounding box center [834, 698] width 431 height 22
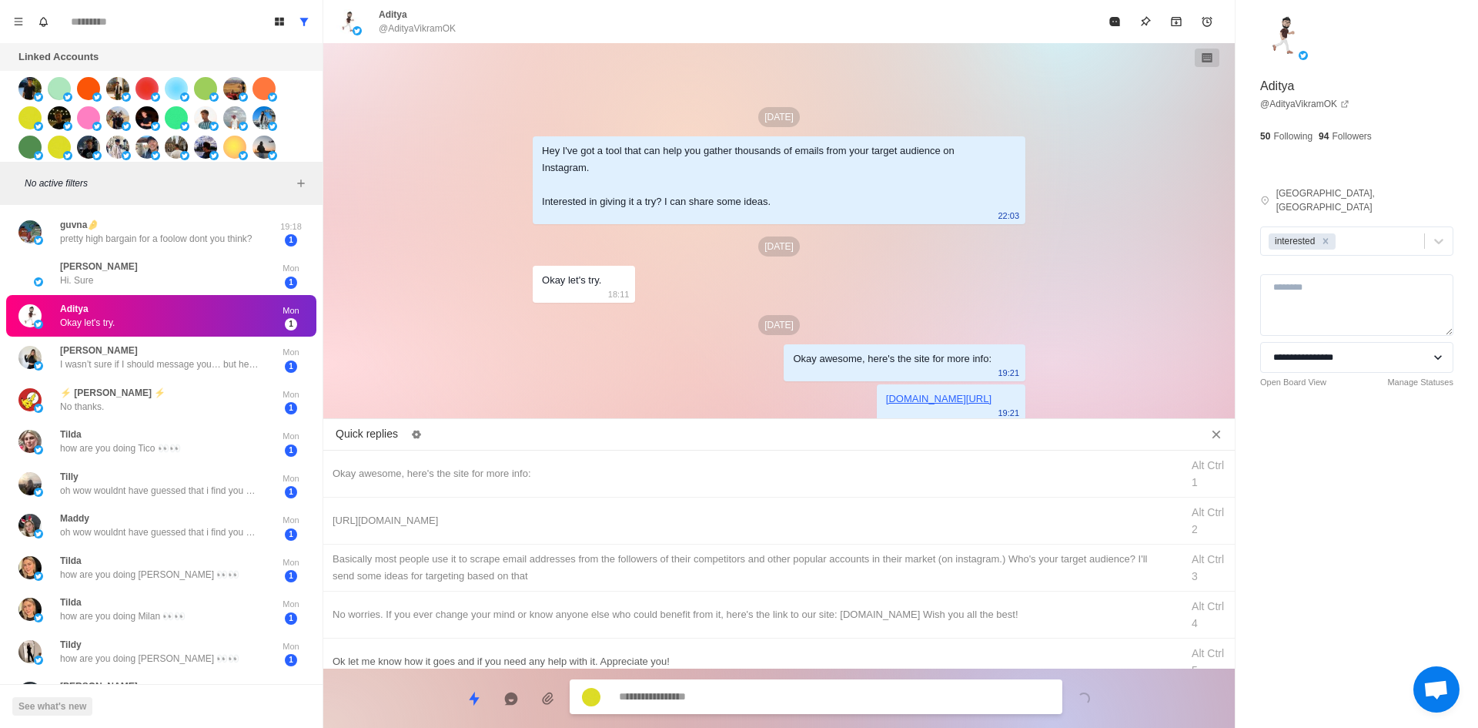
click at [816, 563] on div "​​Basically most people use it to scrape email addresses from the followers of …" at bounding box center [752, 567] width 839 height 34
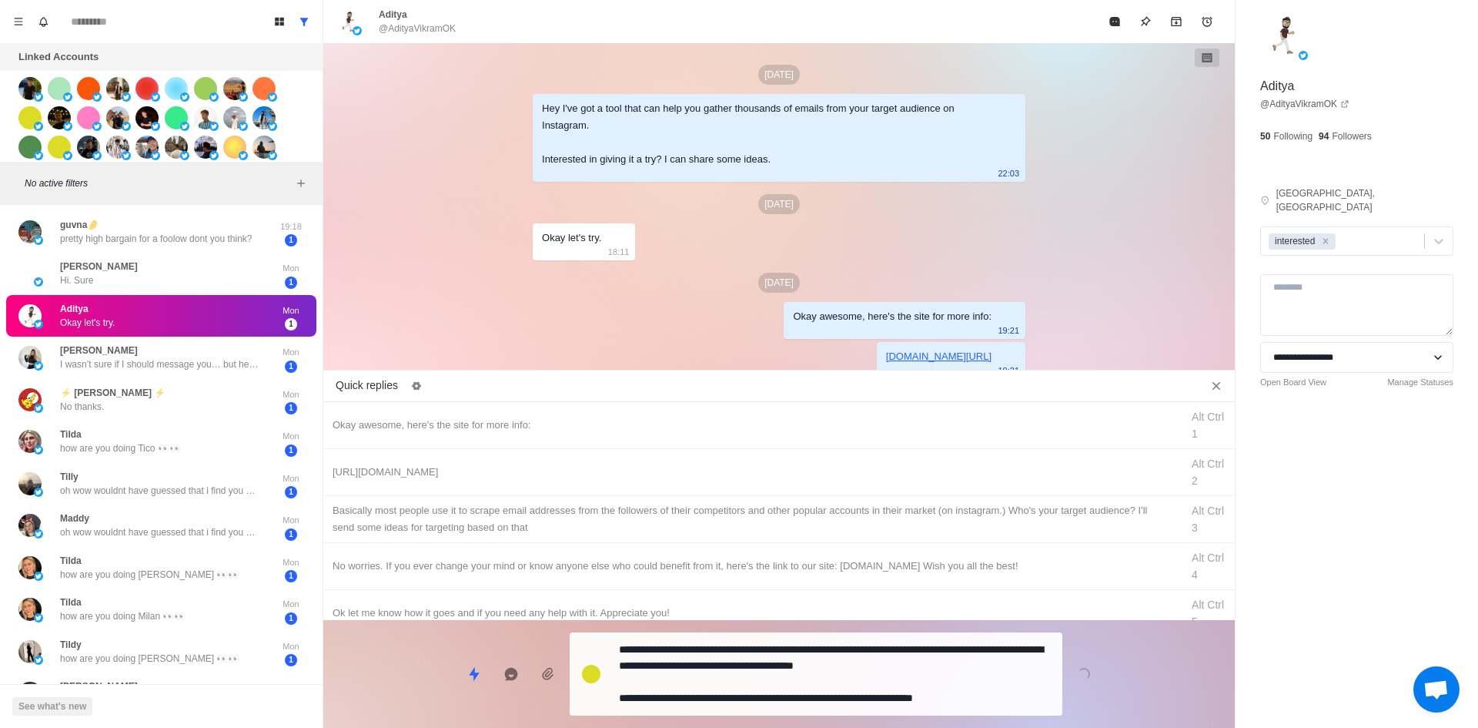
click at [803, 676] on div "**********" at bounding box center [779, 667] width 912 height 95
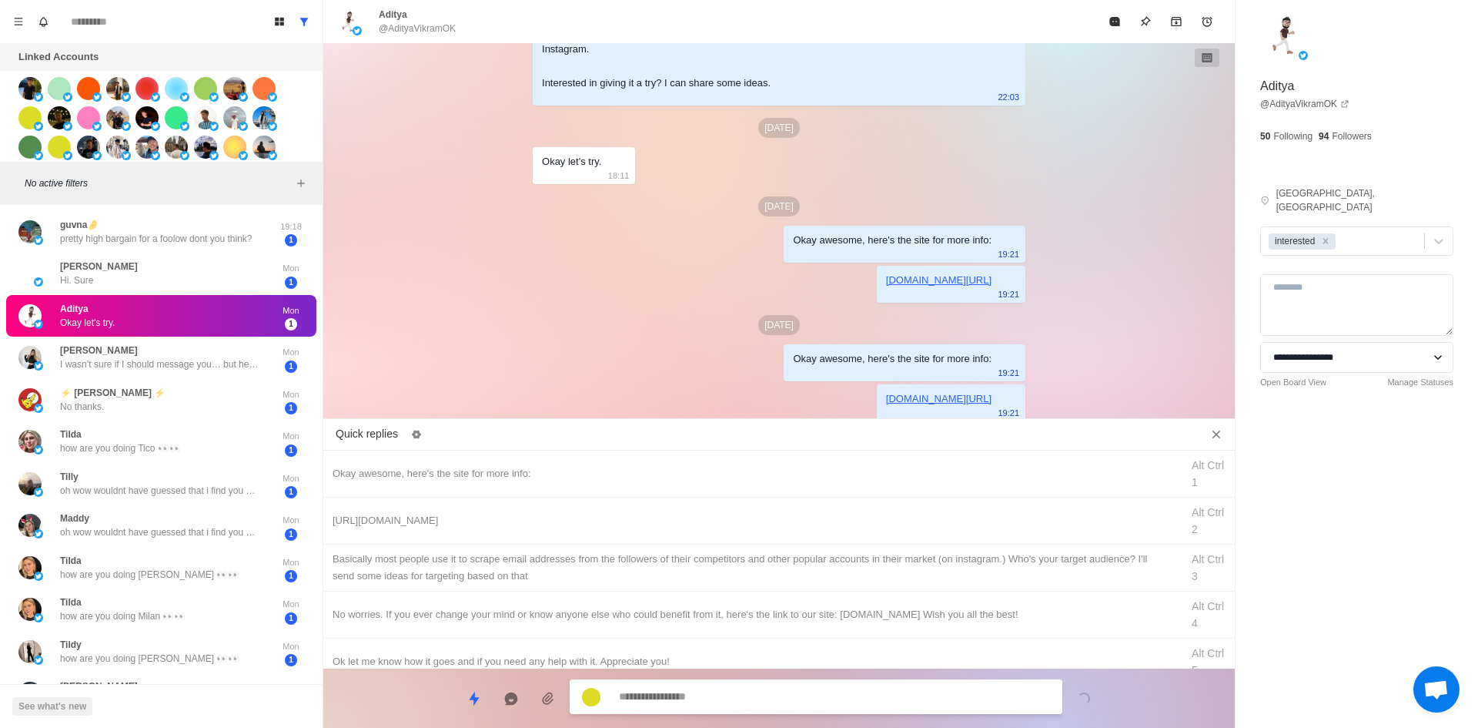
scroll to position [167, 0]
click at [1115, 14] on button "Mark as read" at bounding box center [1114, 21] width 31 height 31
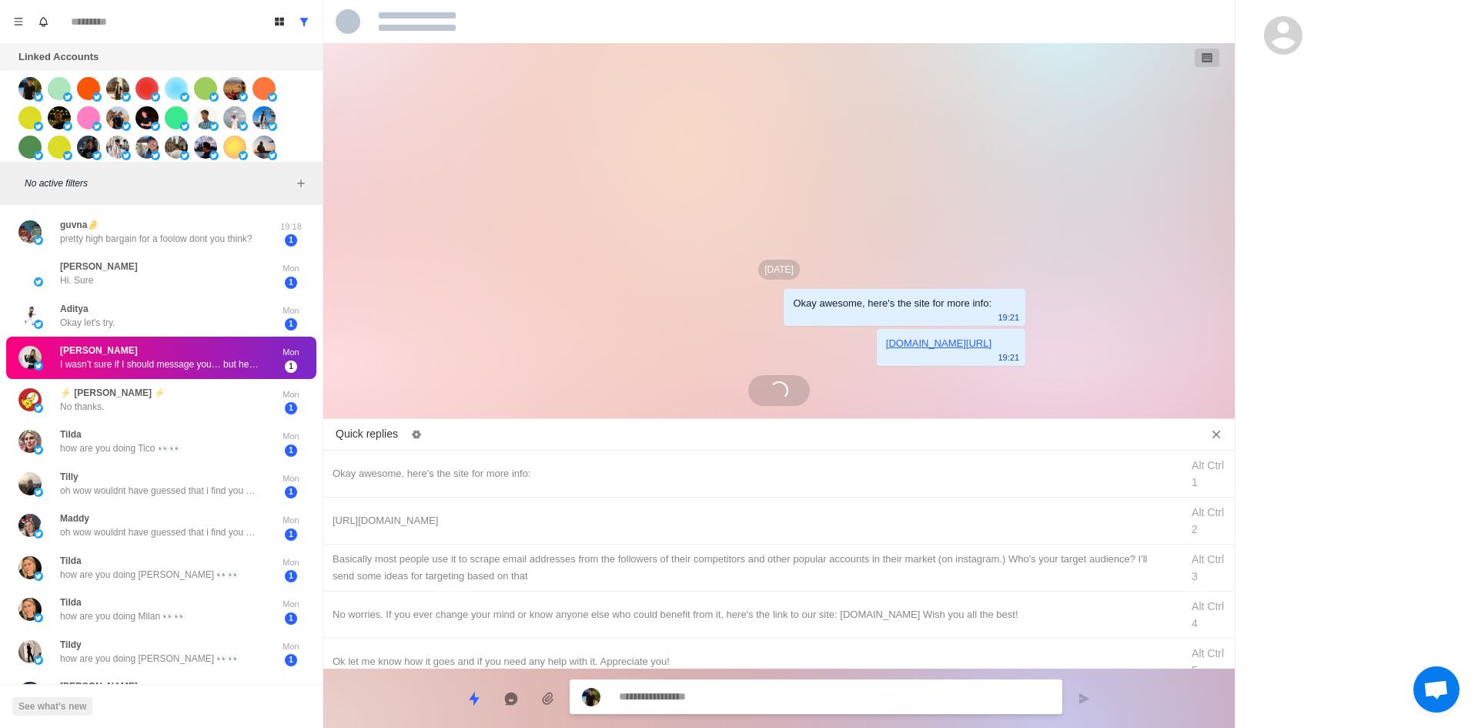
scroll to position [0, 0]
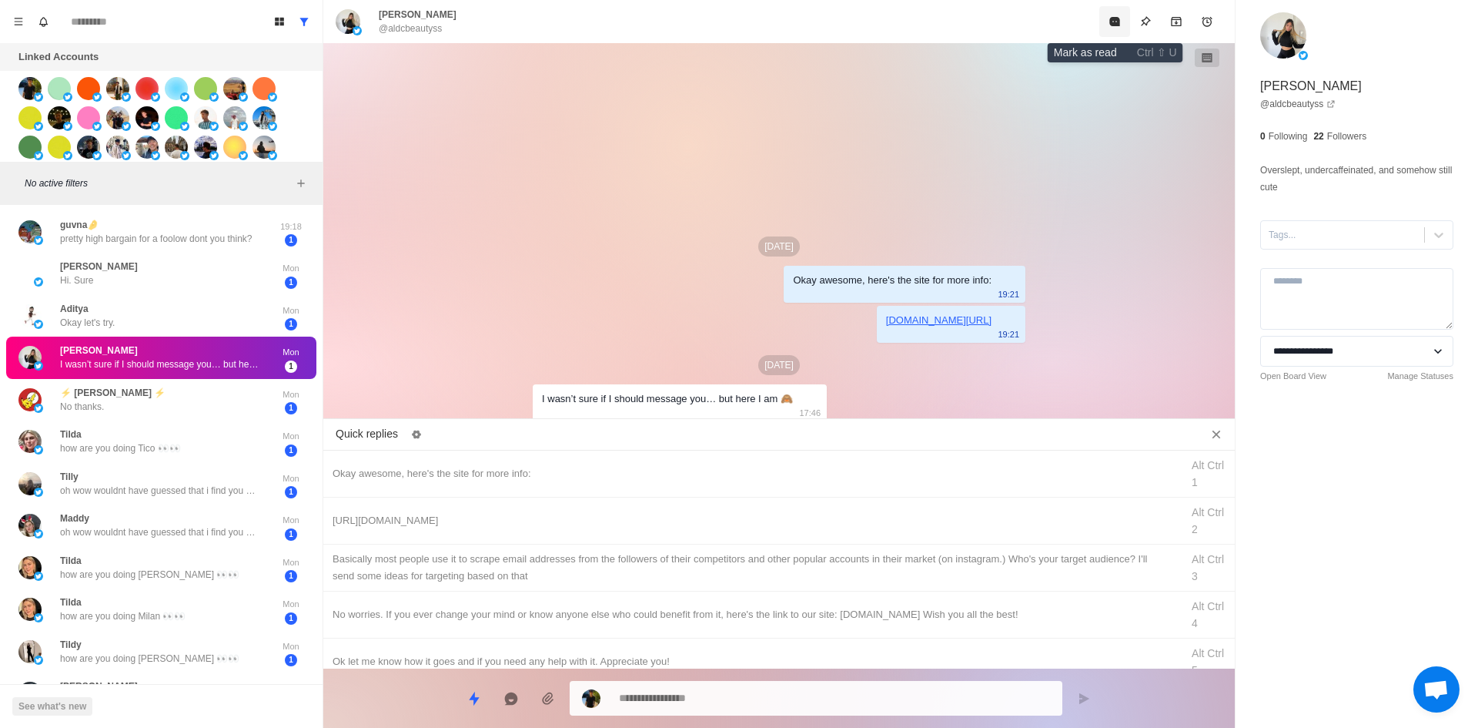
click at [1112, 15] on button "Mark as read" at bounding box center [1114, 21] width 31 height 31
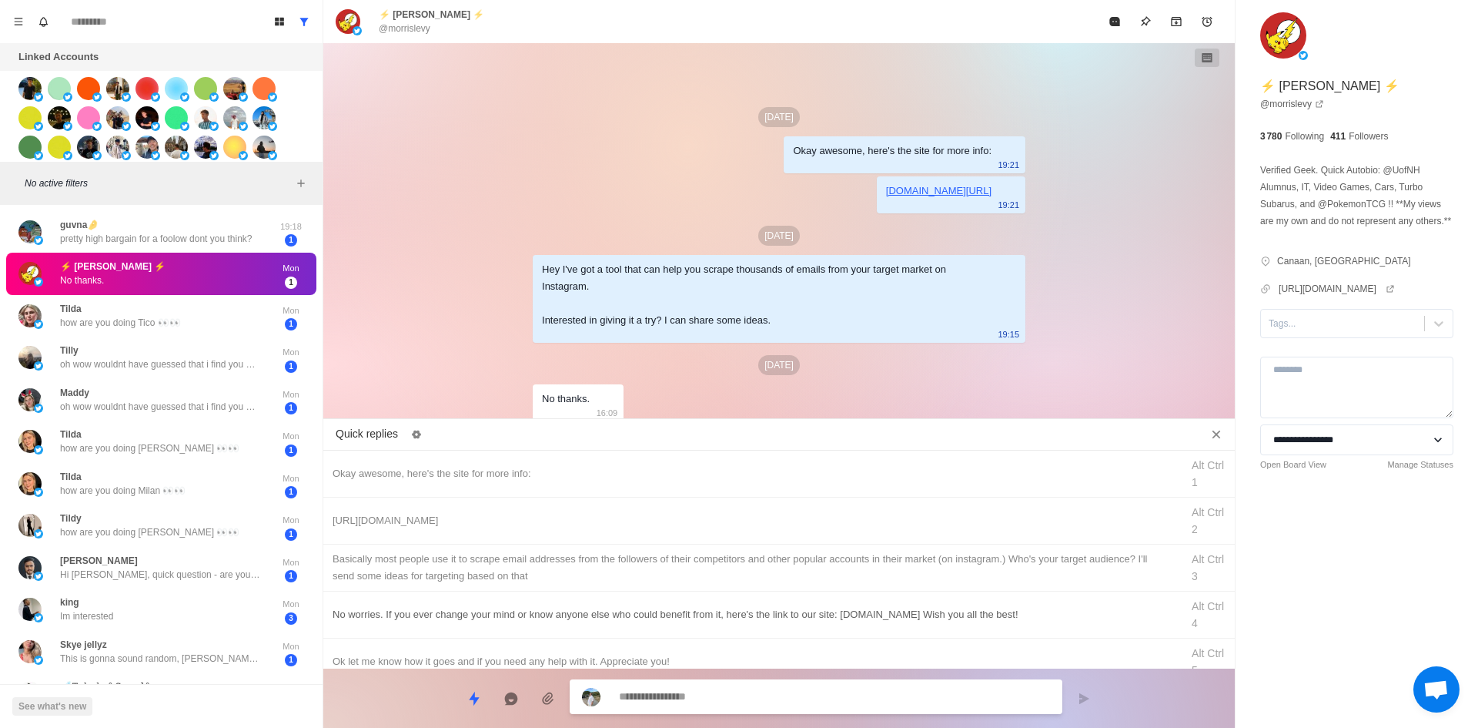
scroll to position [77, 0]
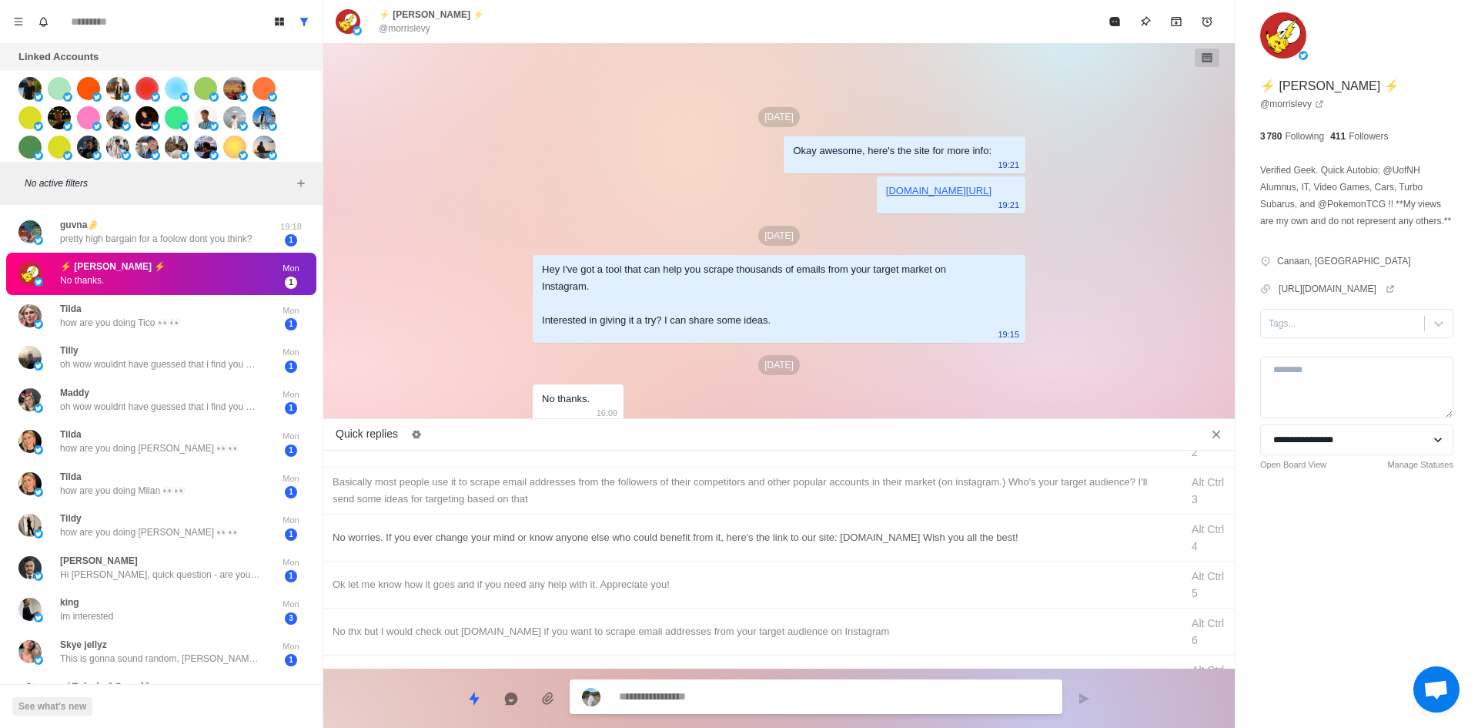
click at [518, 534] on div "No worries. If you ever change your mind or know anyone else who could benefit …" at bounding box center [752, 537] width 839 height 17
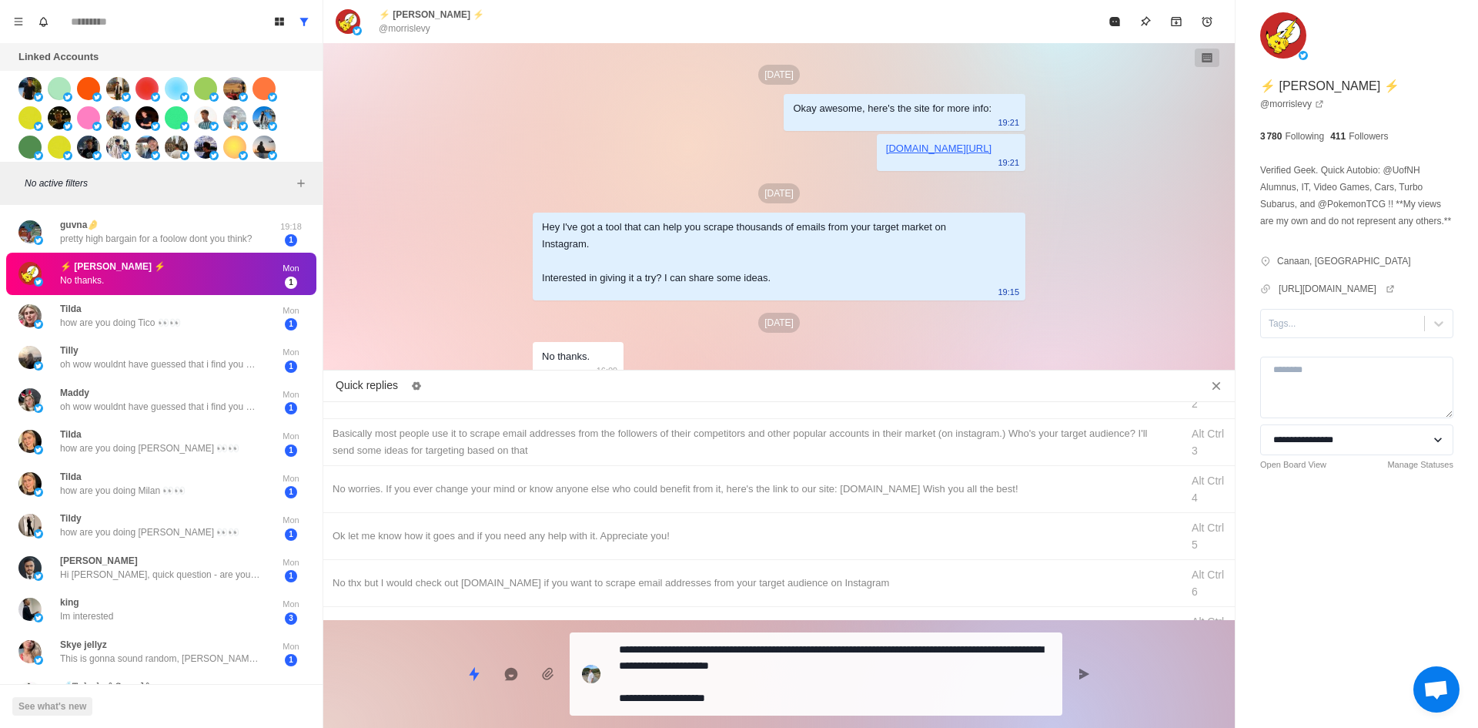
click at [704, 697] on textarea "**********" at bounding box center [834, 673] width 431 height 71
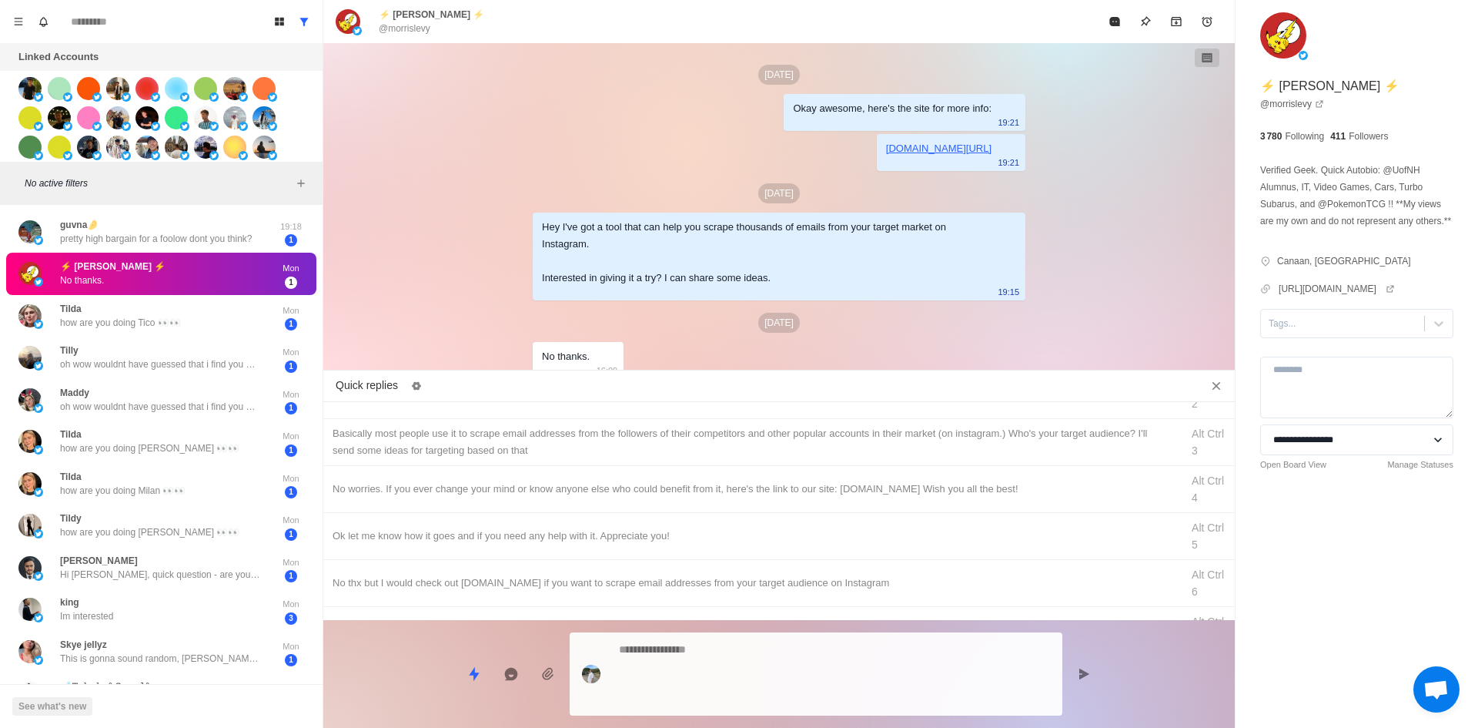
scroll to position [87, 0]
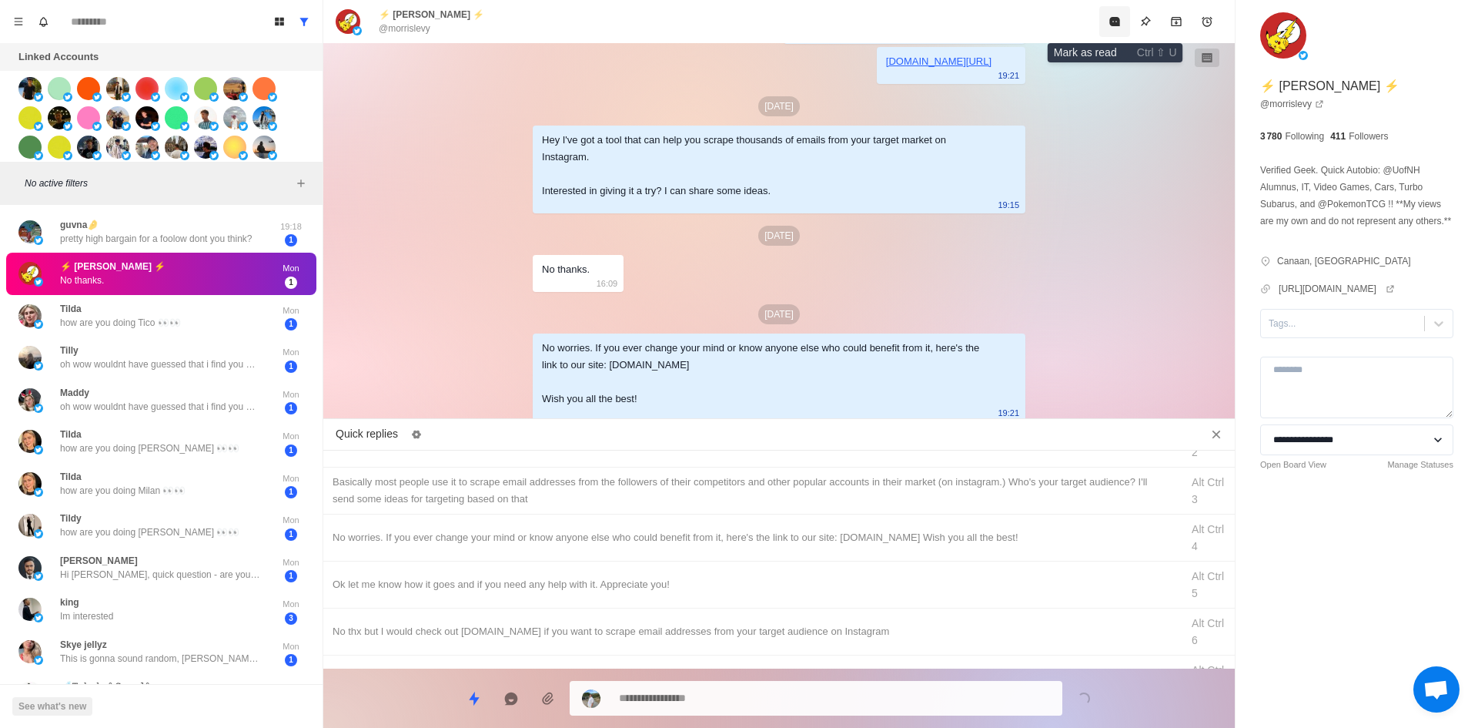
click at [1108, 18] on button "Mark as read" at bounding box center [1114, 21] width 31 height 31
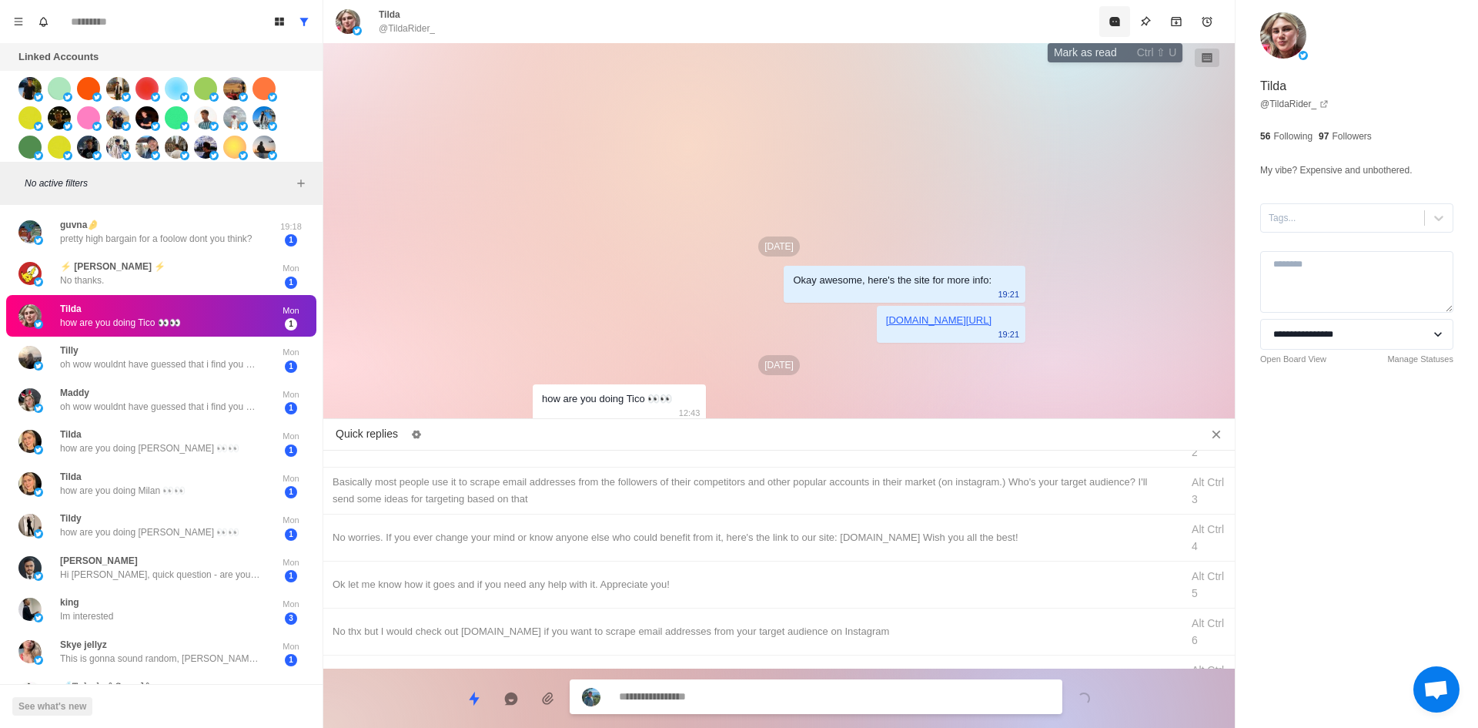
click at [1112, 22] on icon "Mark as read" at bounding box center [1114, 21] width 10 height 9
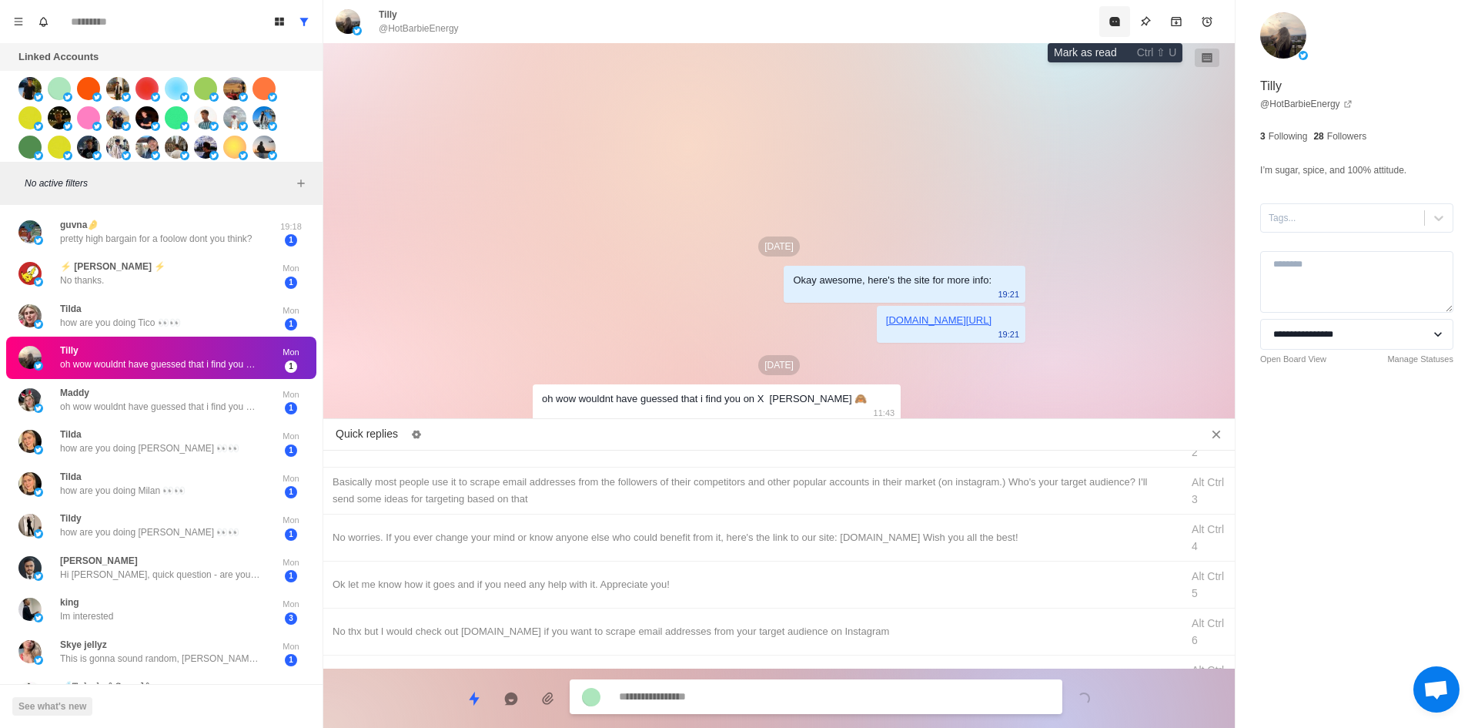
click at [1112, 22] on icon "Mark as read" at bounding box center [1114, 21] width 10 height 9
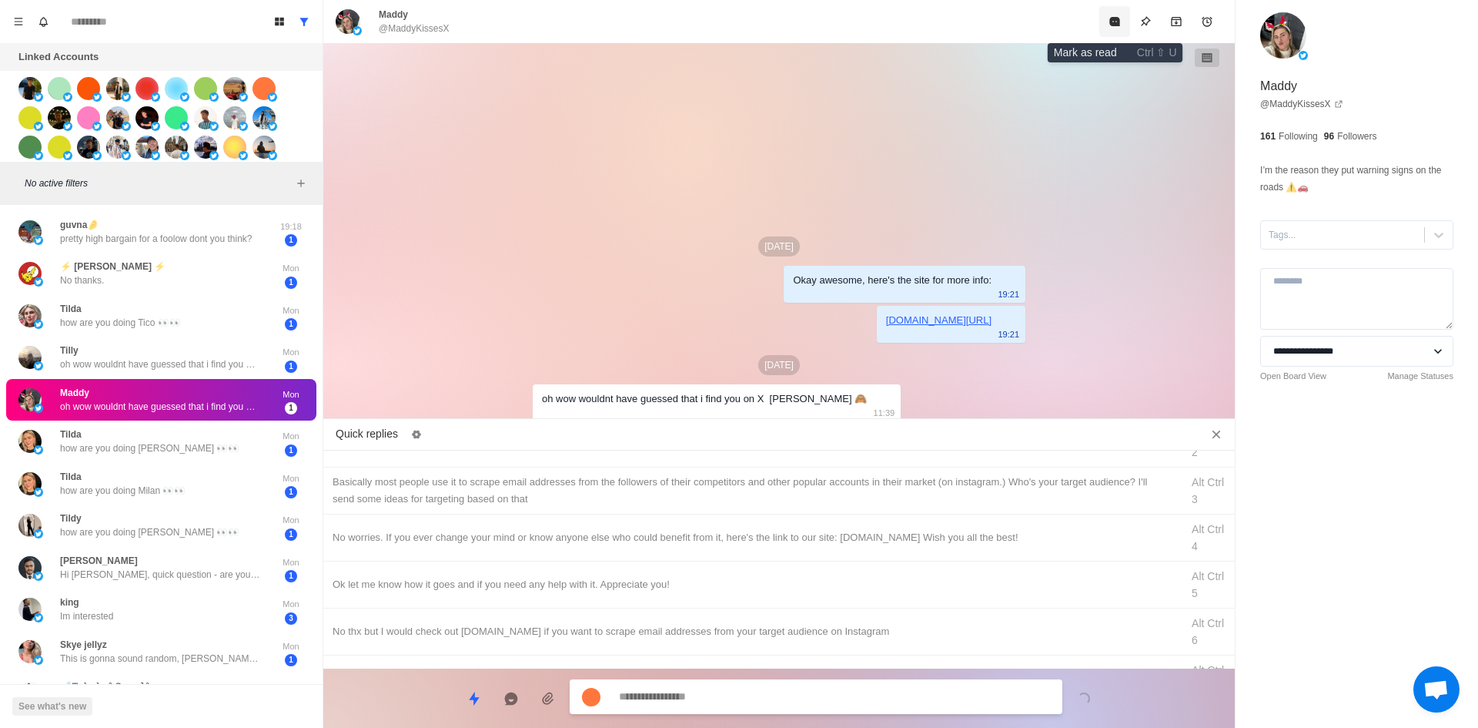
click at [1112, 22] on icon "Mark as read" at bounding box center [1114, 21] width 10 height 9
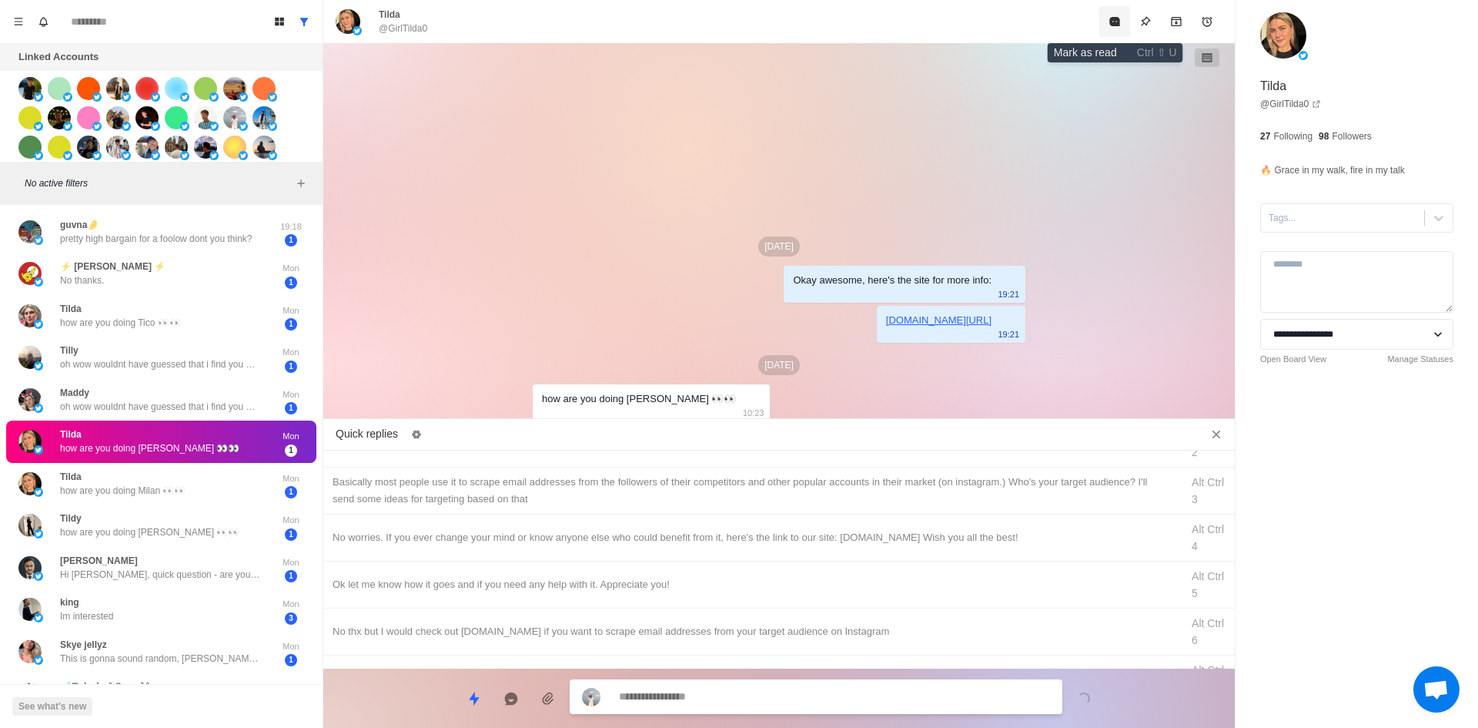
click at [1112, 22] on icon "Mark as read" at bounding box center [1114, 21] width 10 height 9
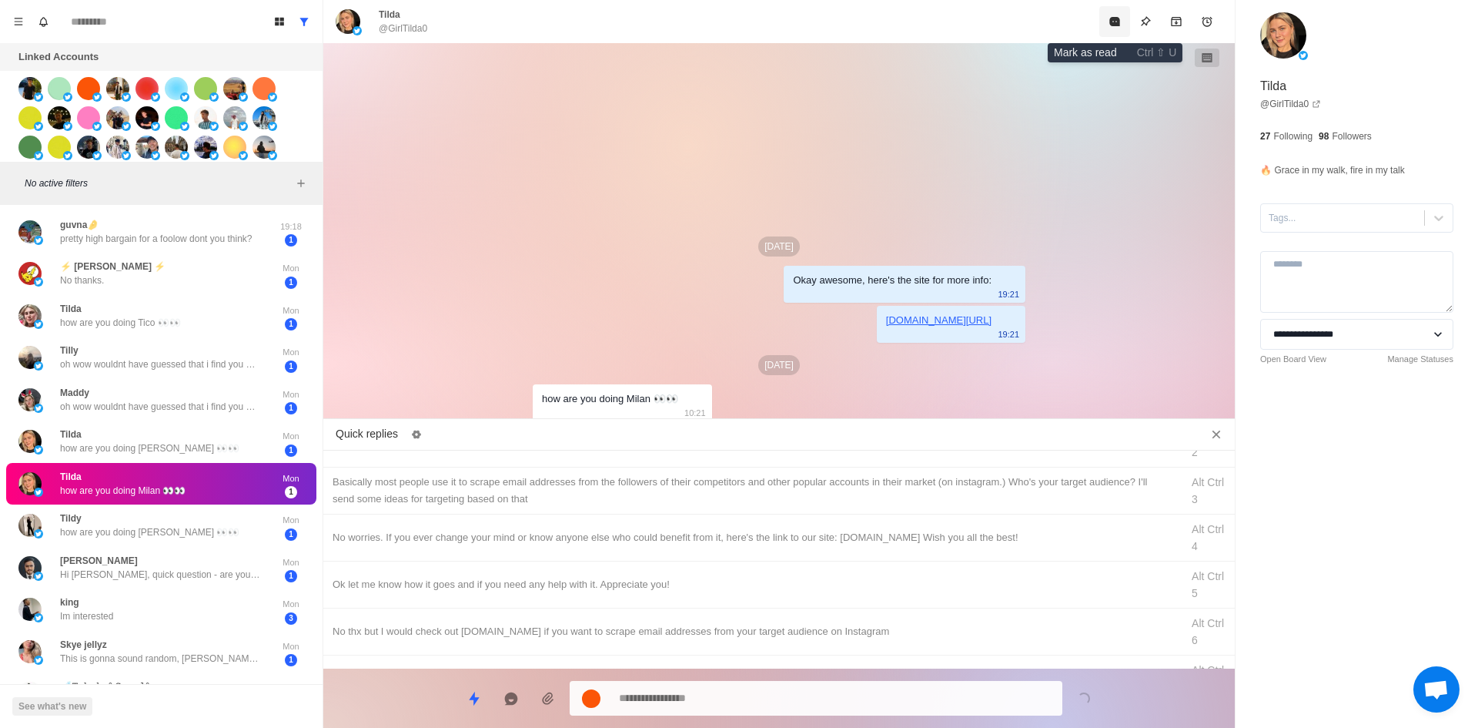
click at [1112, 22] on icon "Mark as read" at bounding box center [1114, 21] width 10 height 9
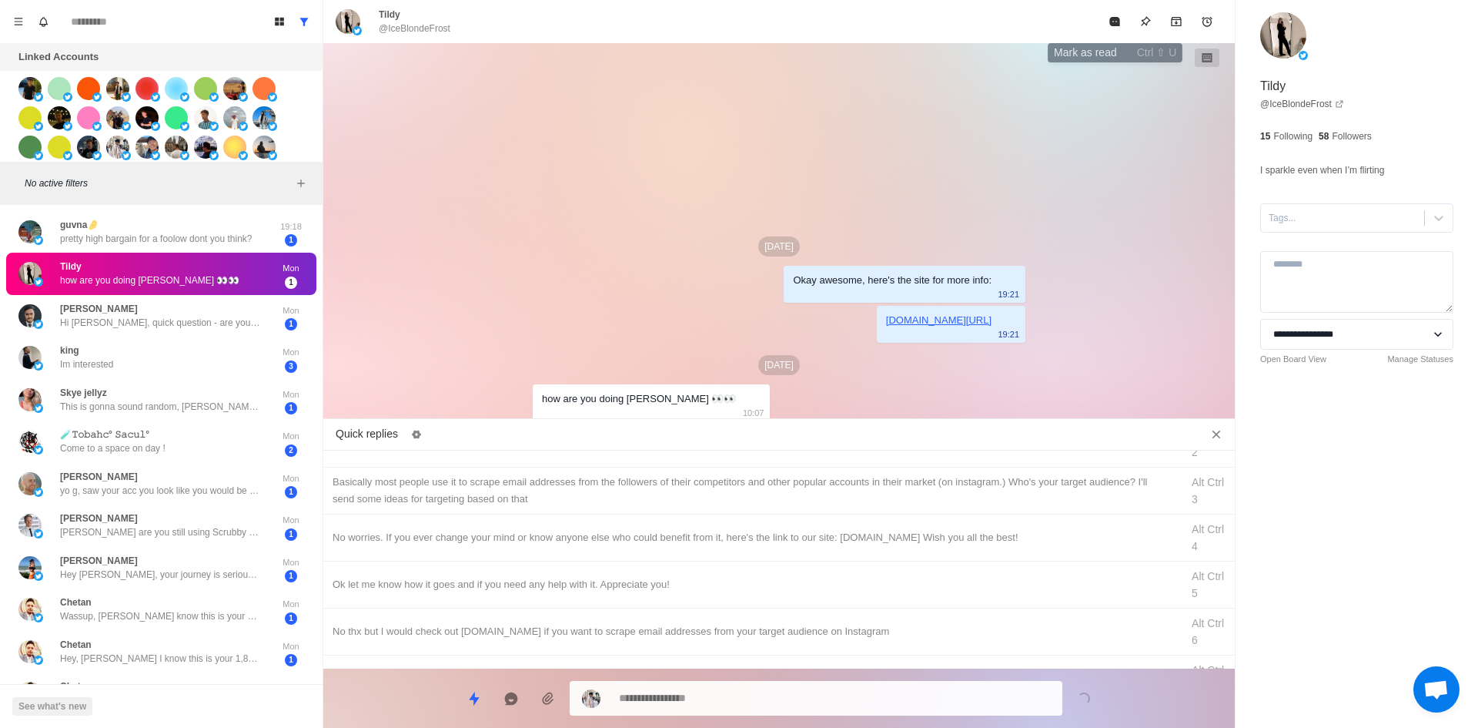
click at [1112, 22] on icon "Mark as read" at bounding box center [1114, 21] width 10 height 9
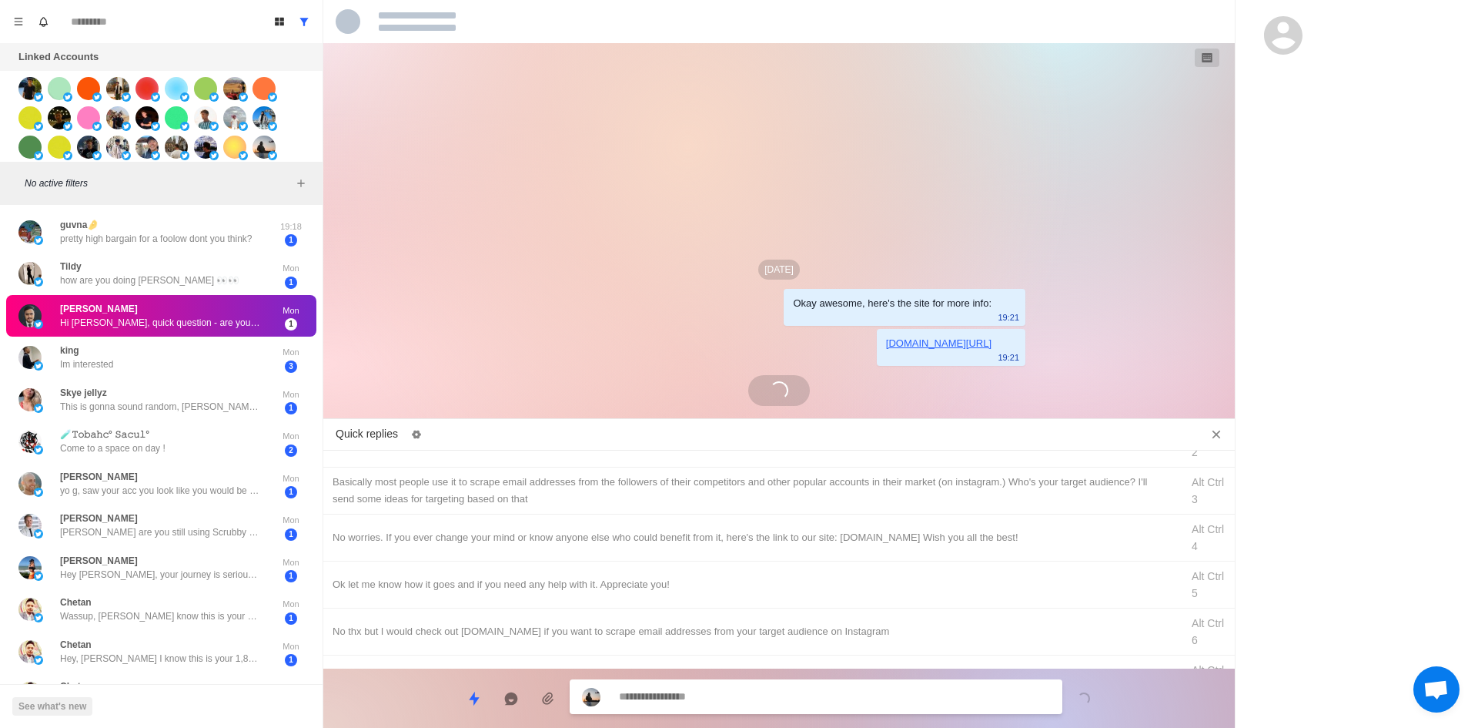
click at [1112, 22] on div at bounding box center [779, 21] width 912 height 43
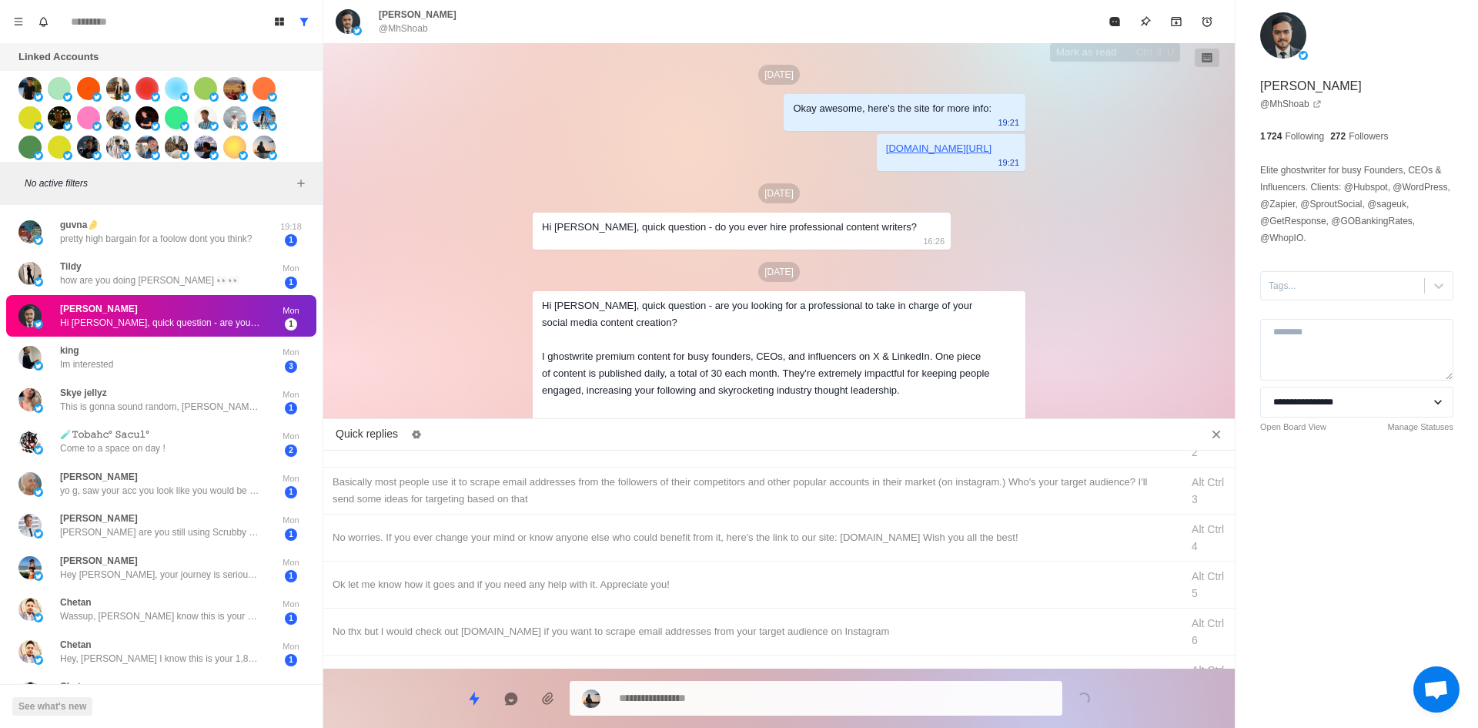
scroll to position [25, 0]
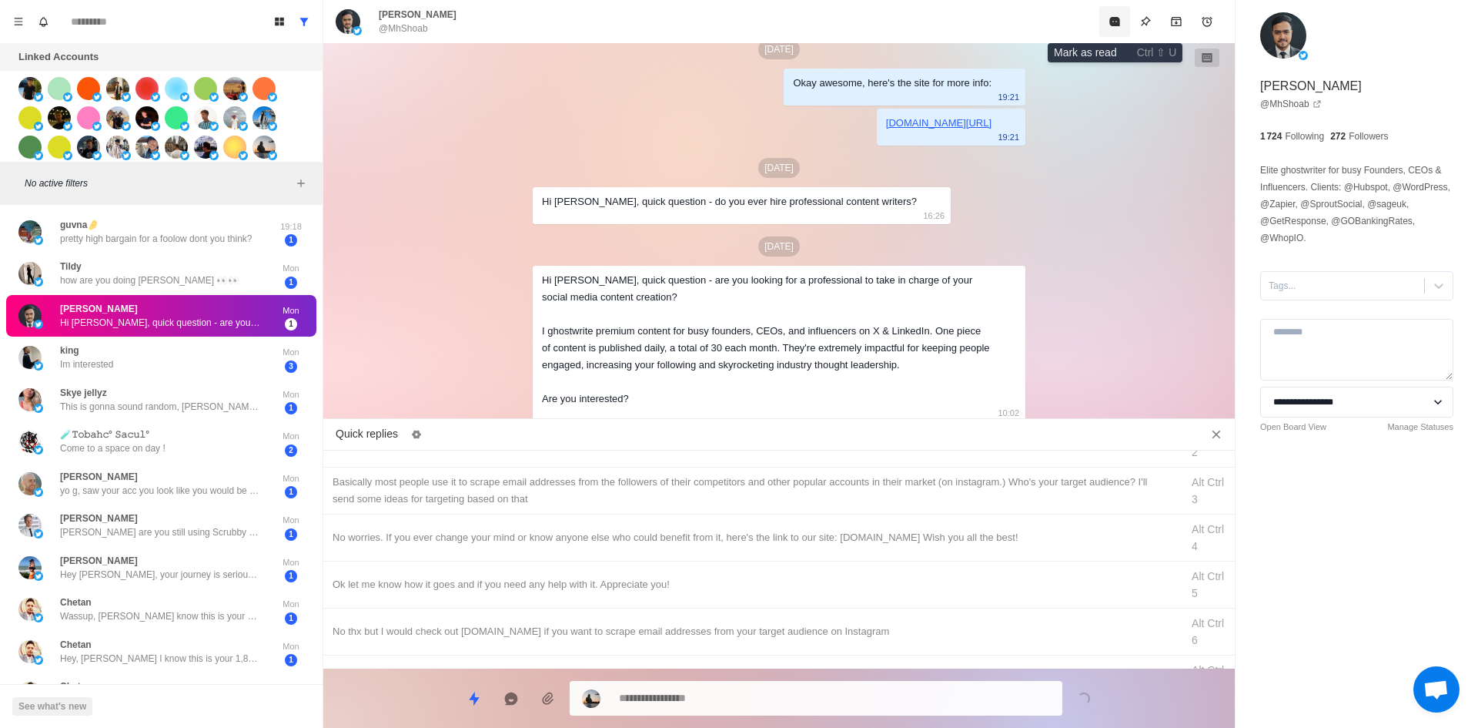
click at [1112, 22] on icon "Mark as read" at bounding box center [1114, 21] width 10 height 9
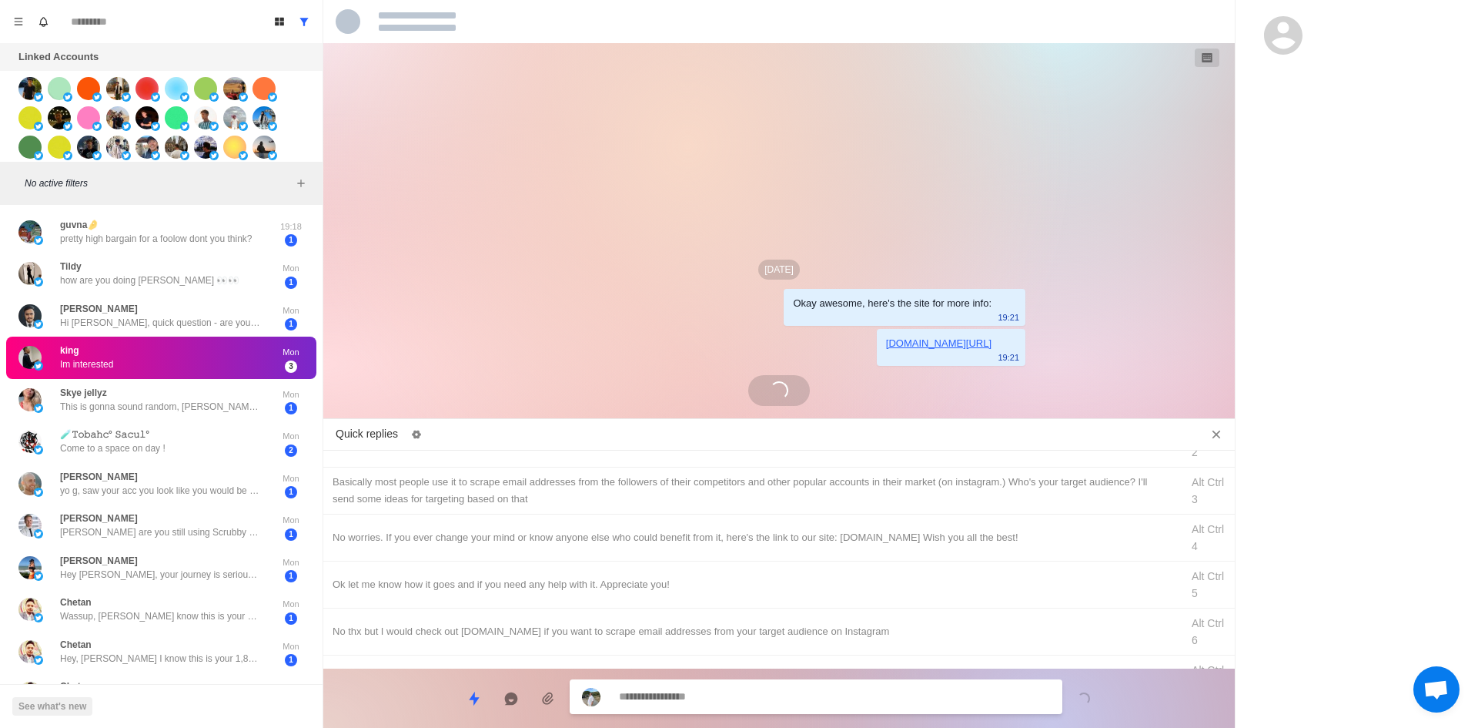
scroll to position [38, 0]
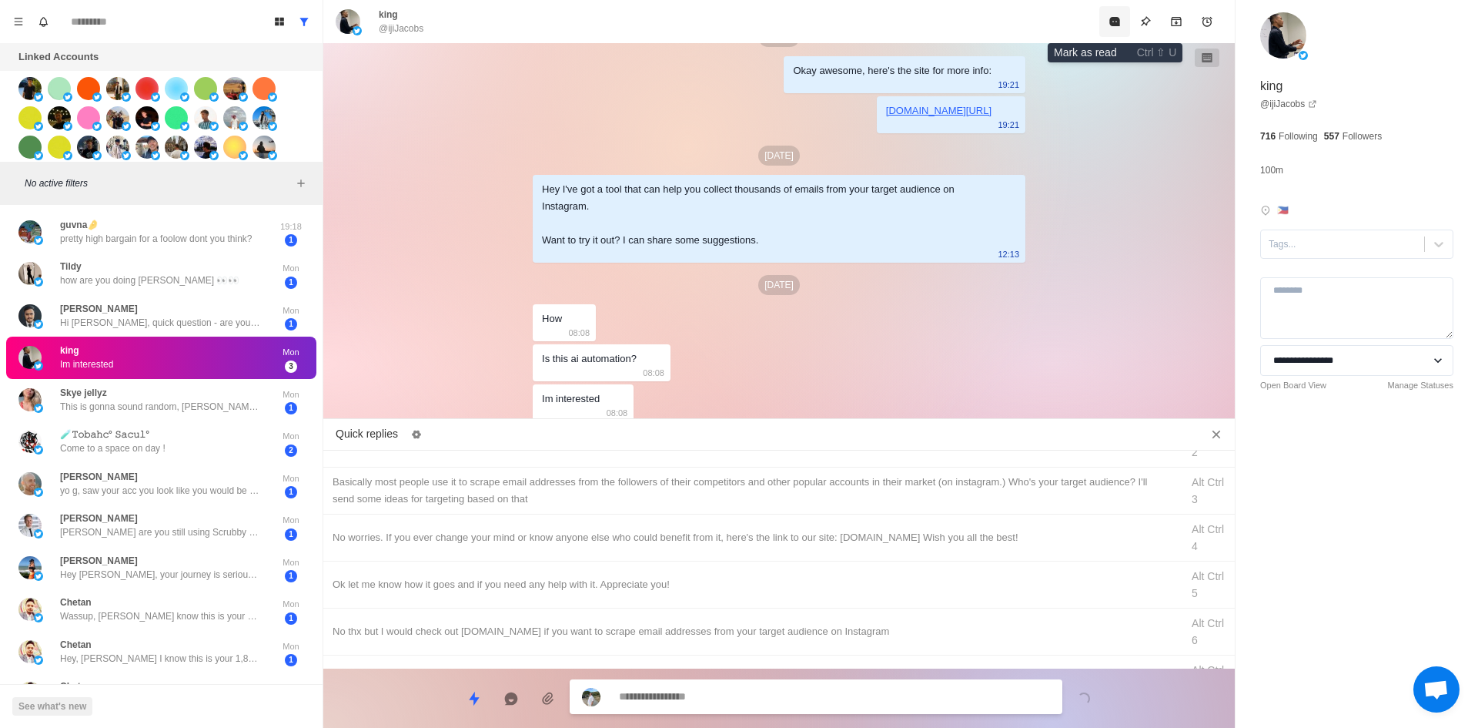
click at [1112, 22] on icon "Mark as read" at bounding box center [1114, 21] width 10 height 9
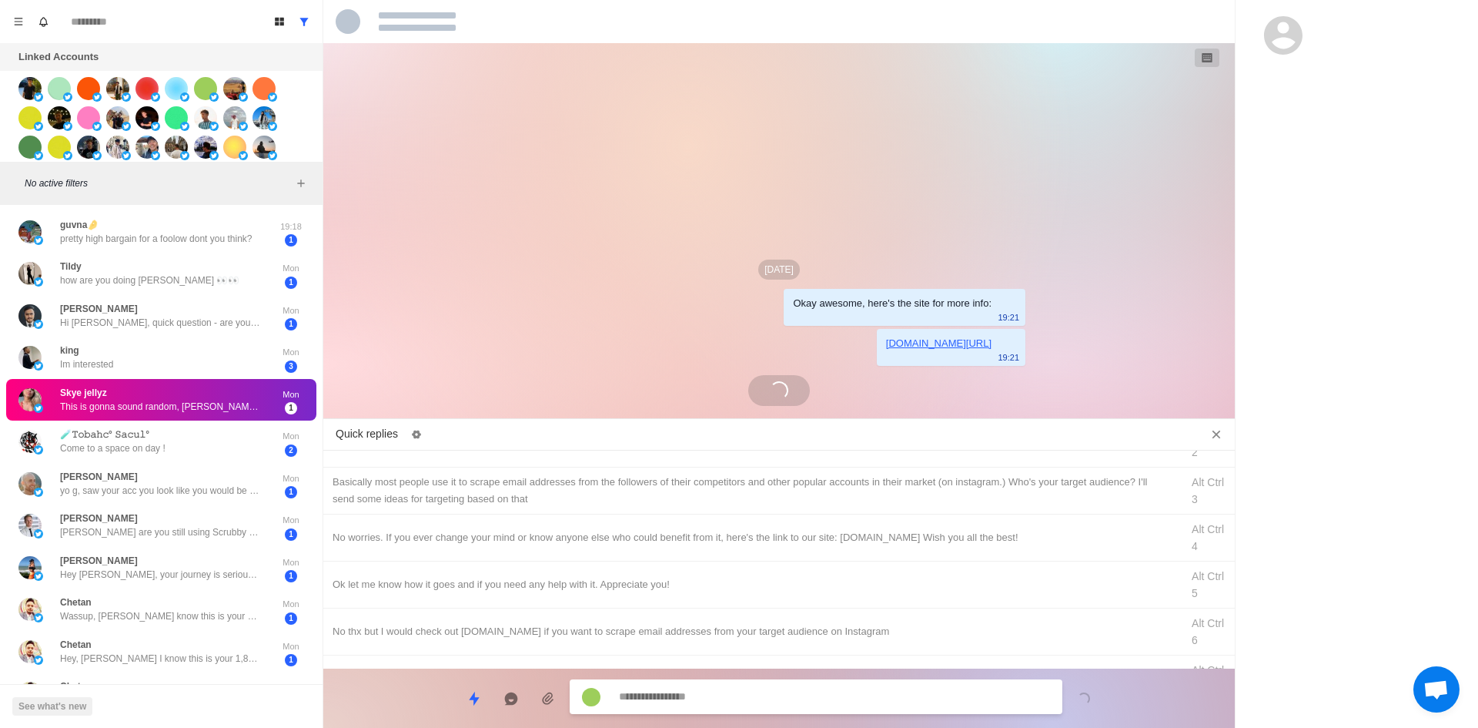
scroll to position [0, 0]
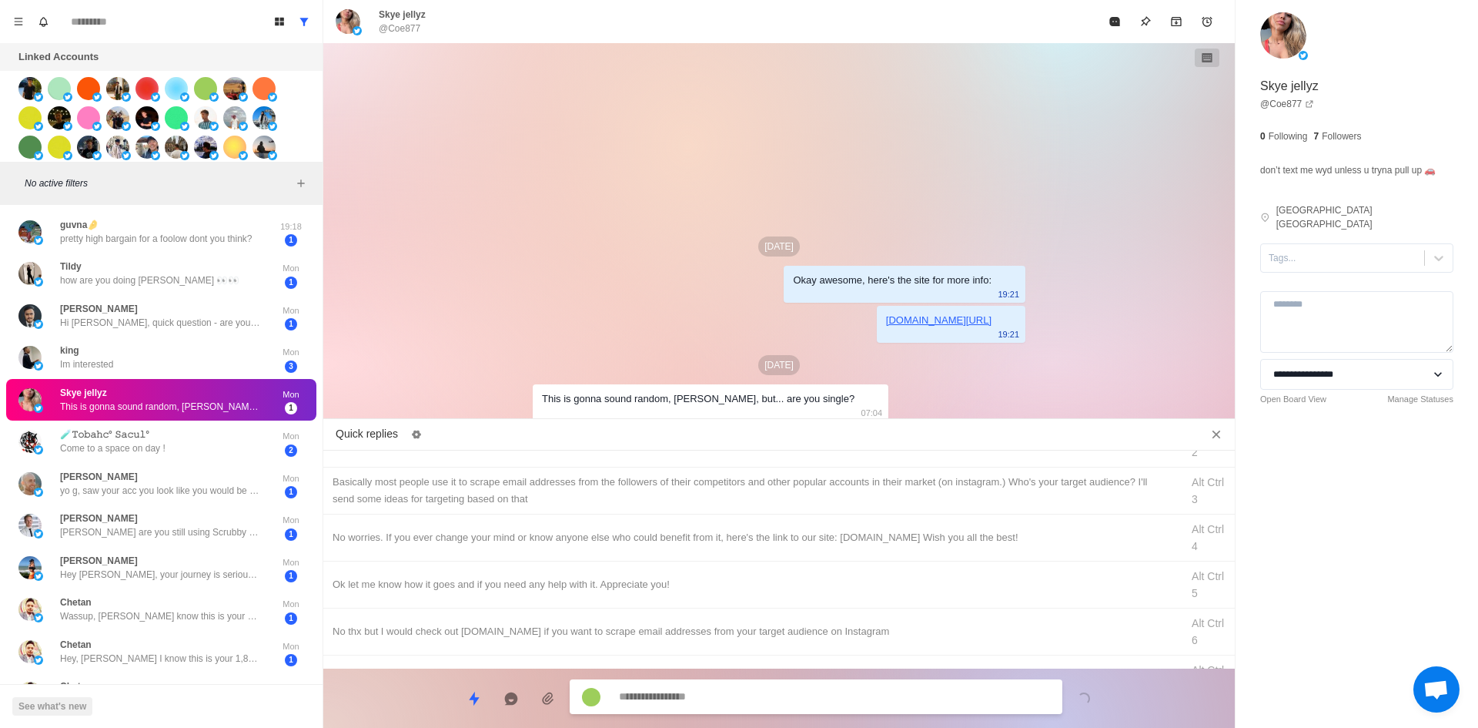
click at [199, 380] on div "Skye jellyz This is gonna sound random, [PERSON_NAME], but... are you single? M…" at bounding box center [161, 400] width 310 height 42
click at [221, 346] on div "king Im interested" at bounding box center [144, 358] width 253 height 30
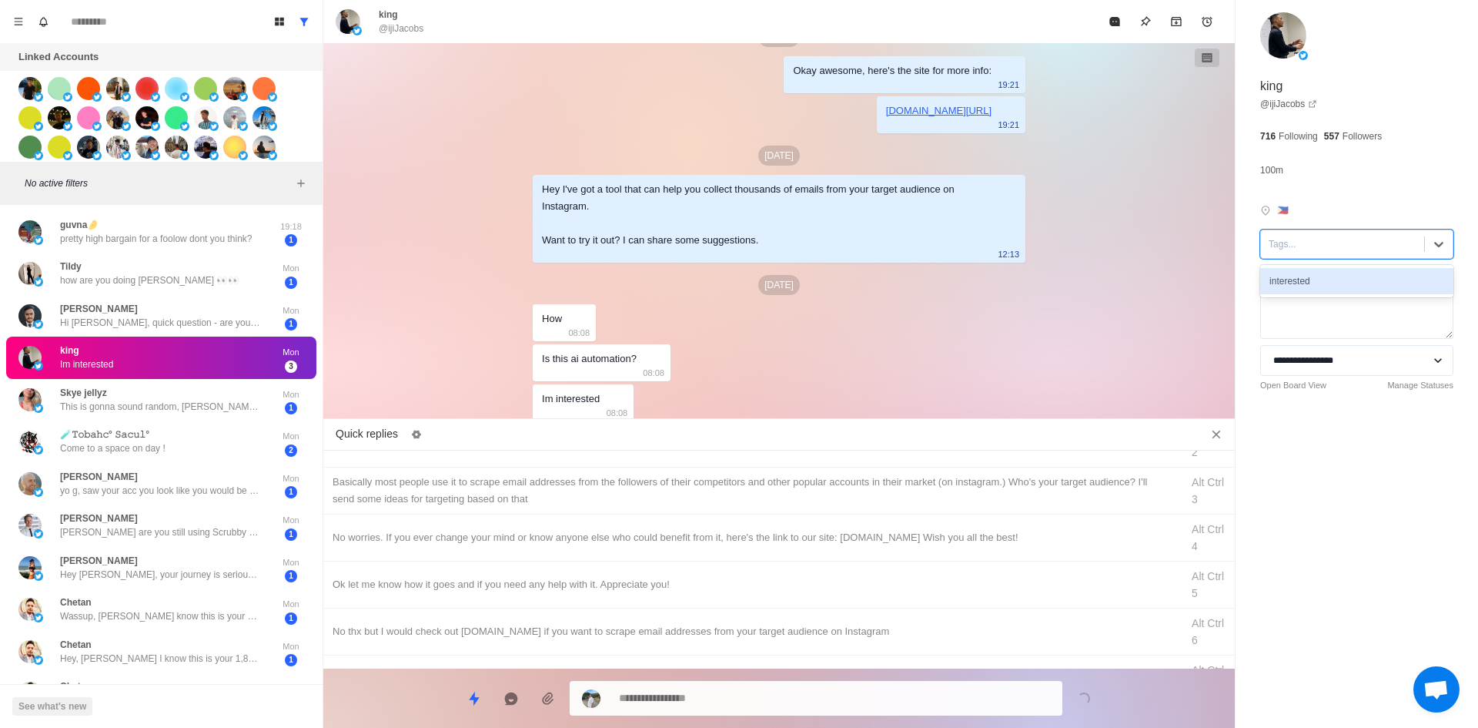
click at [1318, 234] on div "Tags..." at bounding box center [1342, 243] width 163 height 23
click at [1310, 277] on div "interested" at bounding box center [1356, 281] width 193 height 26
click at [701, 695] on textarea at bounding box center [834, 698] width 431 height 22
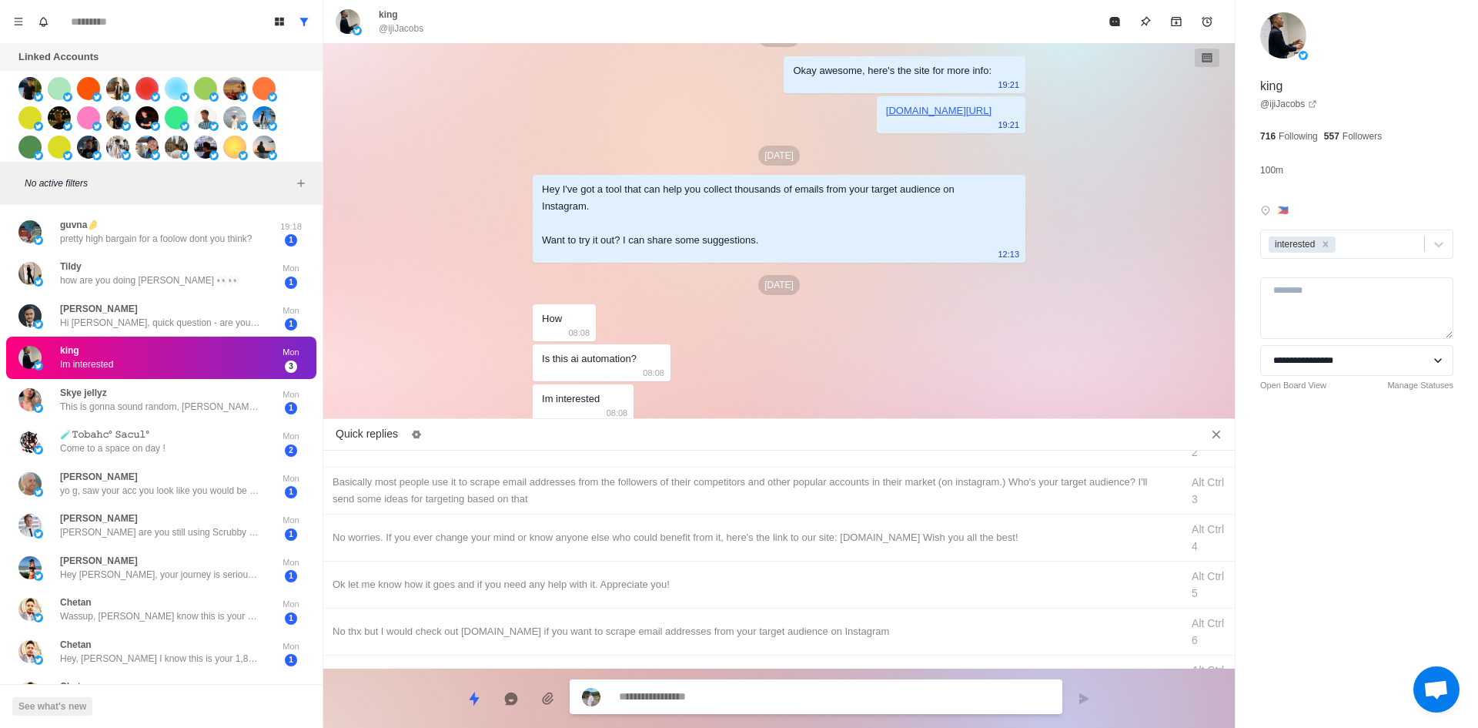
click at [704, 701] on textarea at bounding box center [834, 696] width 431 height 22
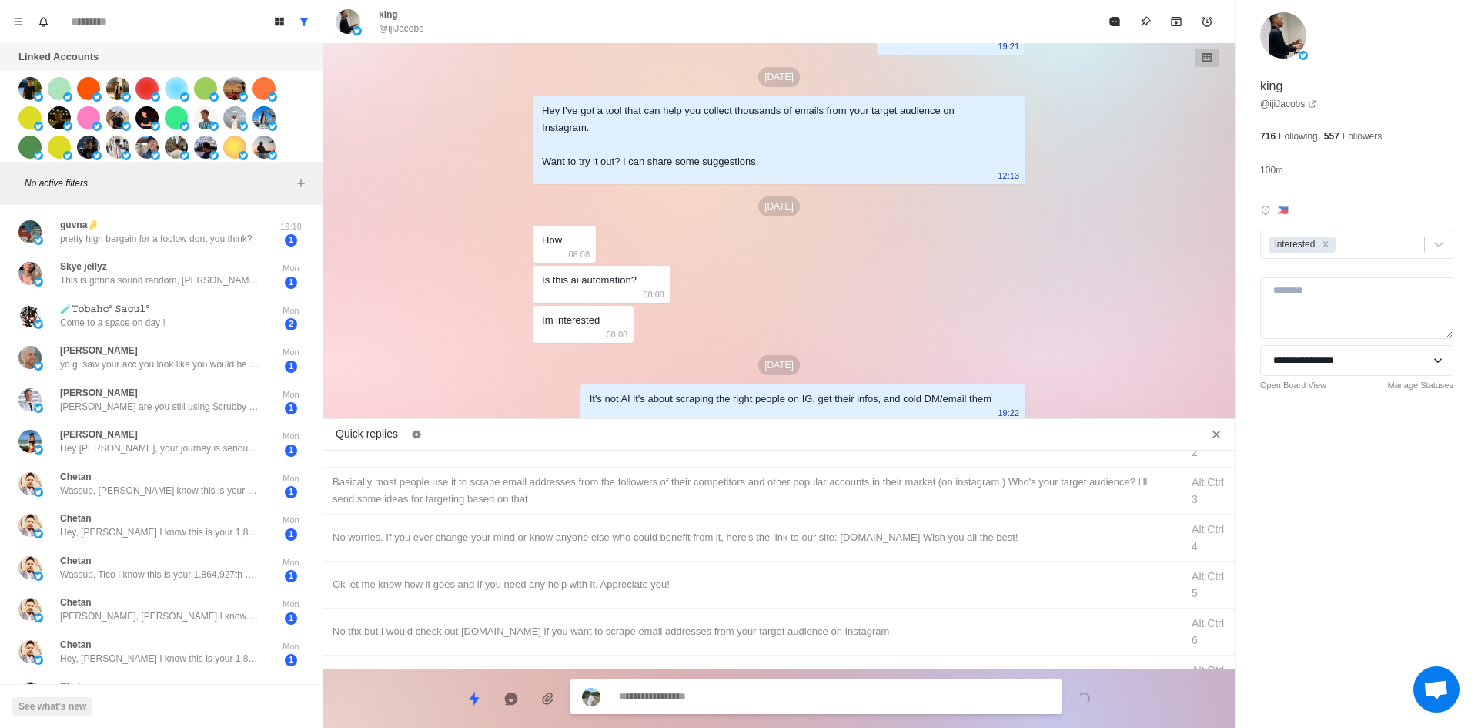
scroll to position [0, 0]
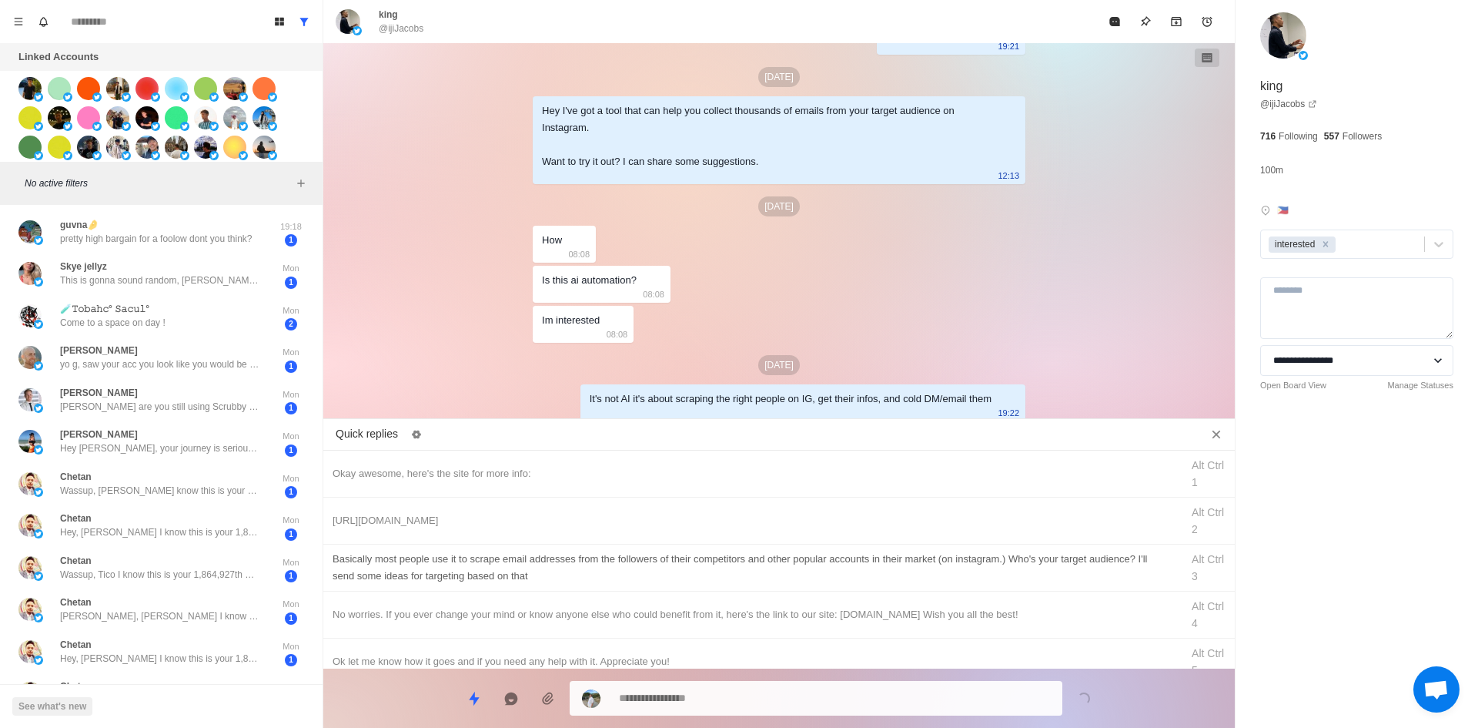
drag, startPoint x: 580, startPoint y: 473, endPoint x: 644, endPoint y: 589, distance: 132.7
click at [581, 473] on div "Okay awesome, here's the site for more info:" at bounding box center [752, 473] width 839 height 17
drag, startPoint x: 697, startPoint y: 699, endPoint x: 471, endPoint y: 707, distance: 226.5
click at [620, 702] on textarea "**********" at bounding box center [834, 698] width 431 height 22
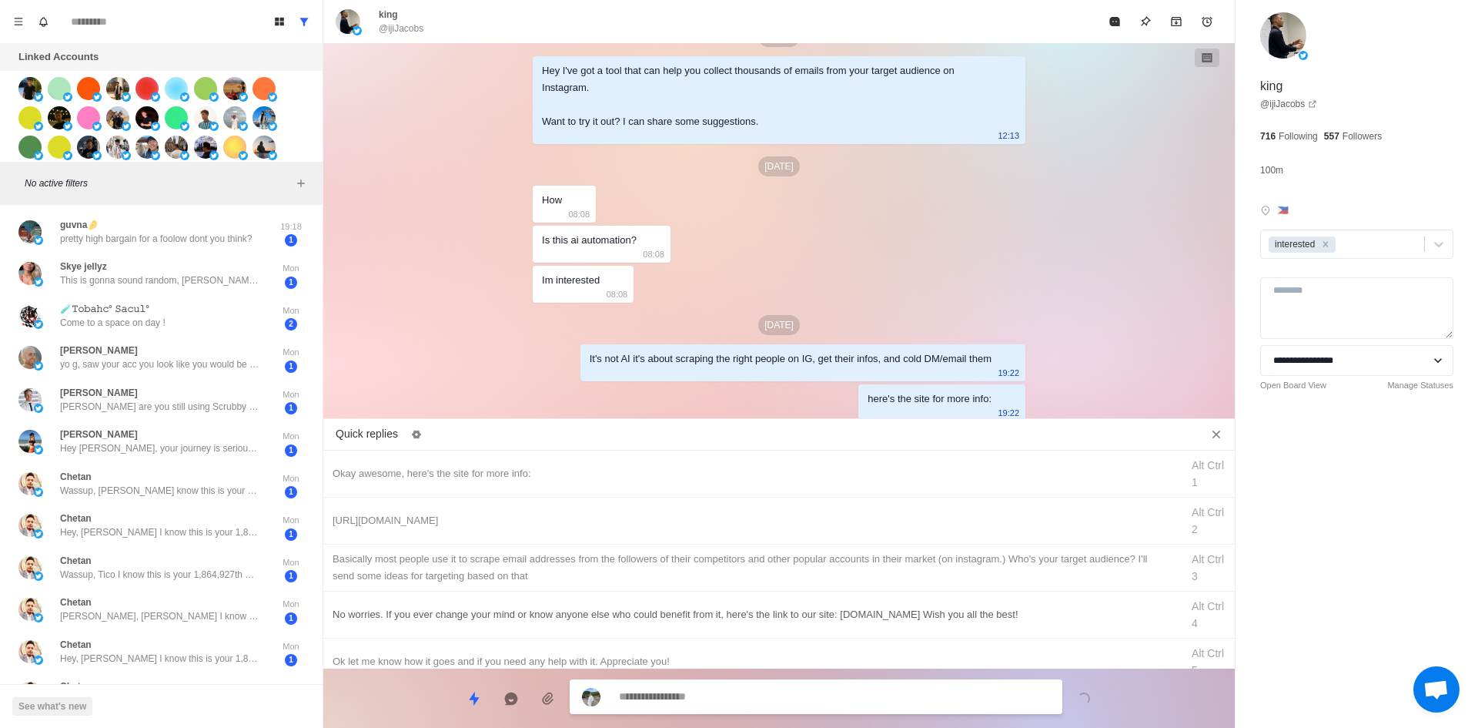
drag, startPoint x: 458, startPoint y: 511, endPoint x: 572, endPoint y: 636, distance: 168.9
click at [460, 512] on div "[URL][DOMAIN_NAME]" at bounding box center [752, 520] width 839 height 17
click at [662, 706] on textarea "**********" at bounding box center [834, 696] width 431 height 22
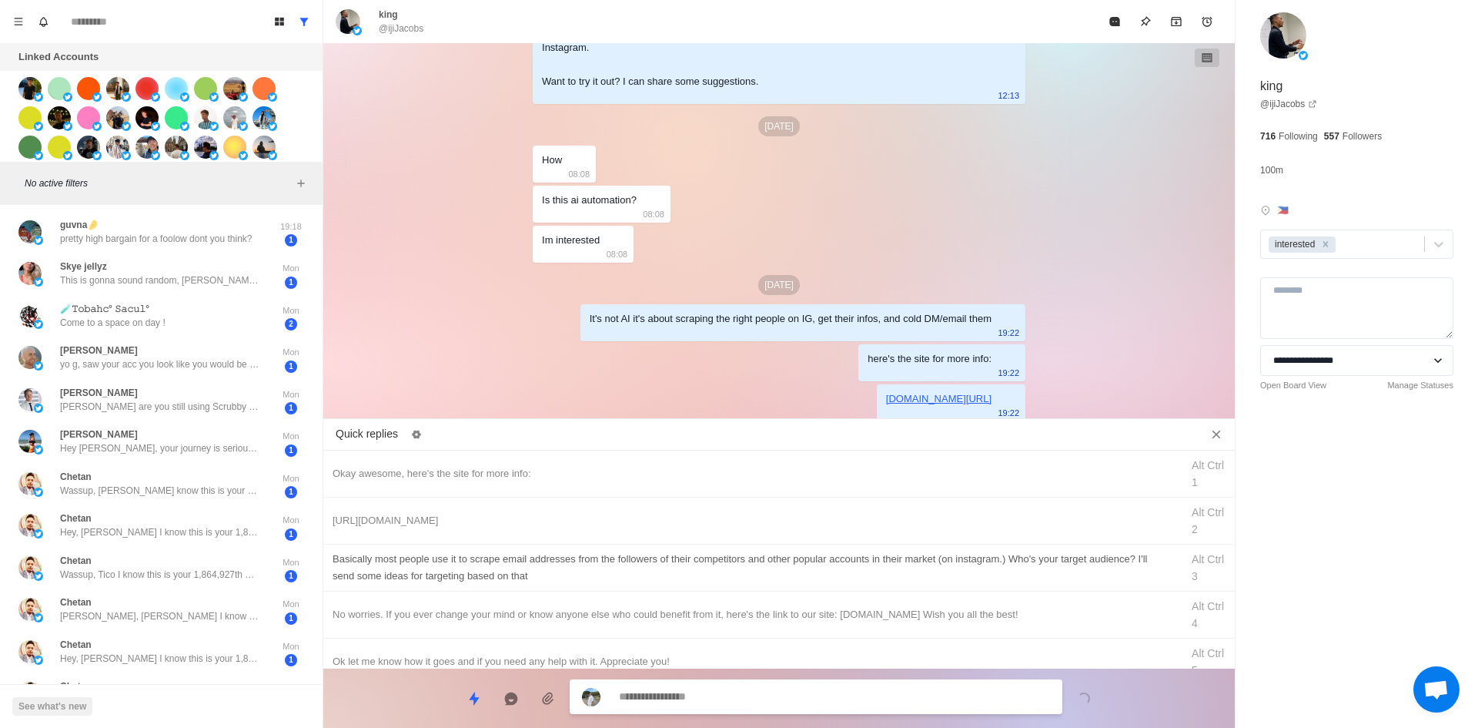
click at [716, 572] on div "​​Basically most people use it to scrape email addresses from the followers of …" at bounding box center [752, 567] width 839 height 34
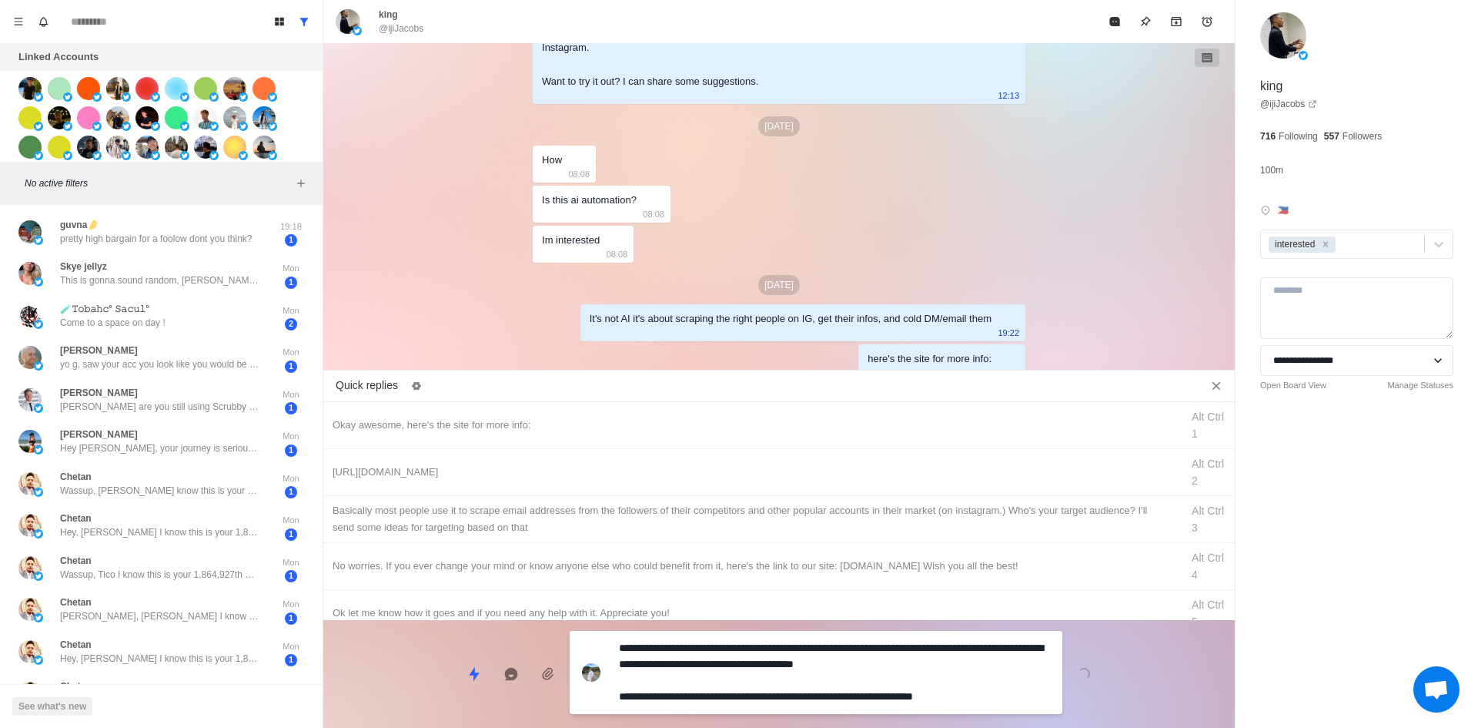
click at [741, 697] on textarea "**********" at bounding box center [834, 672] width 431 height 71
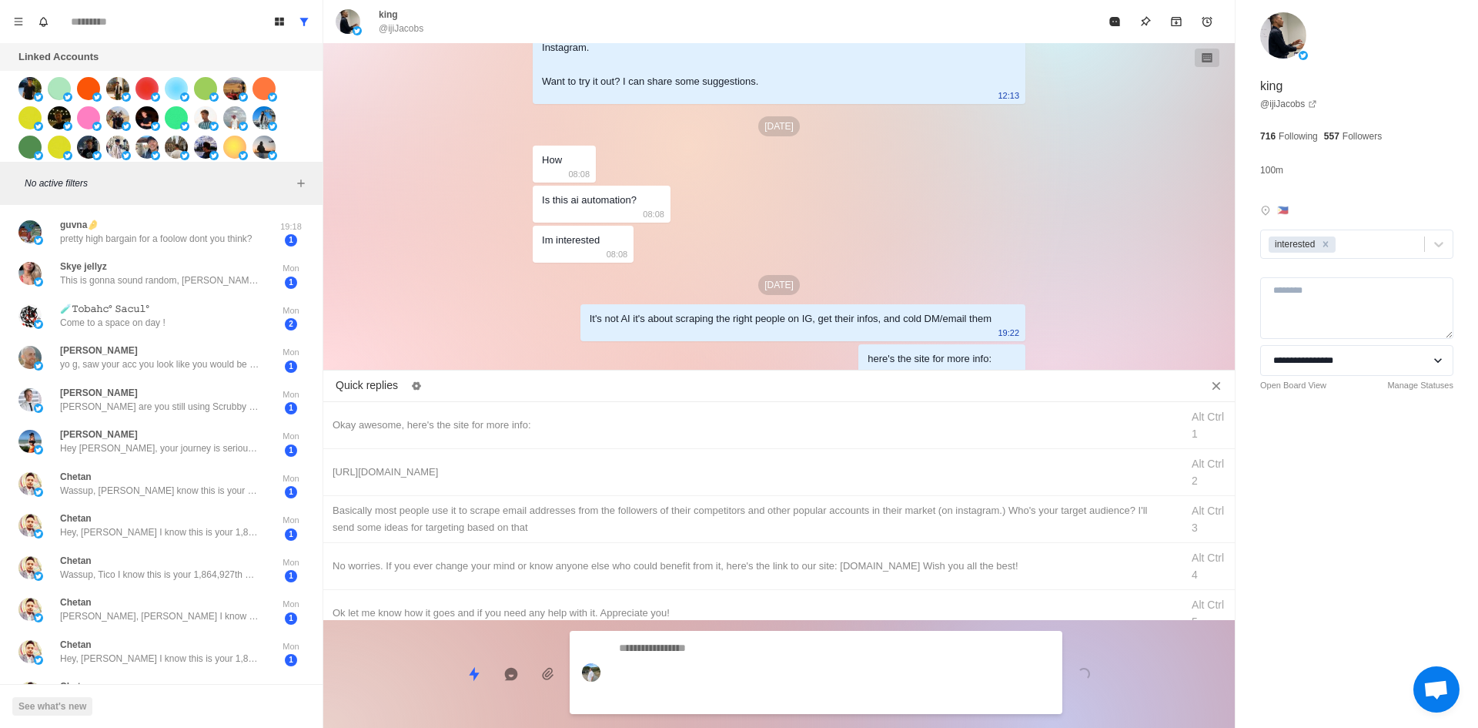
scroll to position [287, 0]
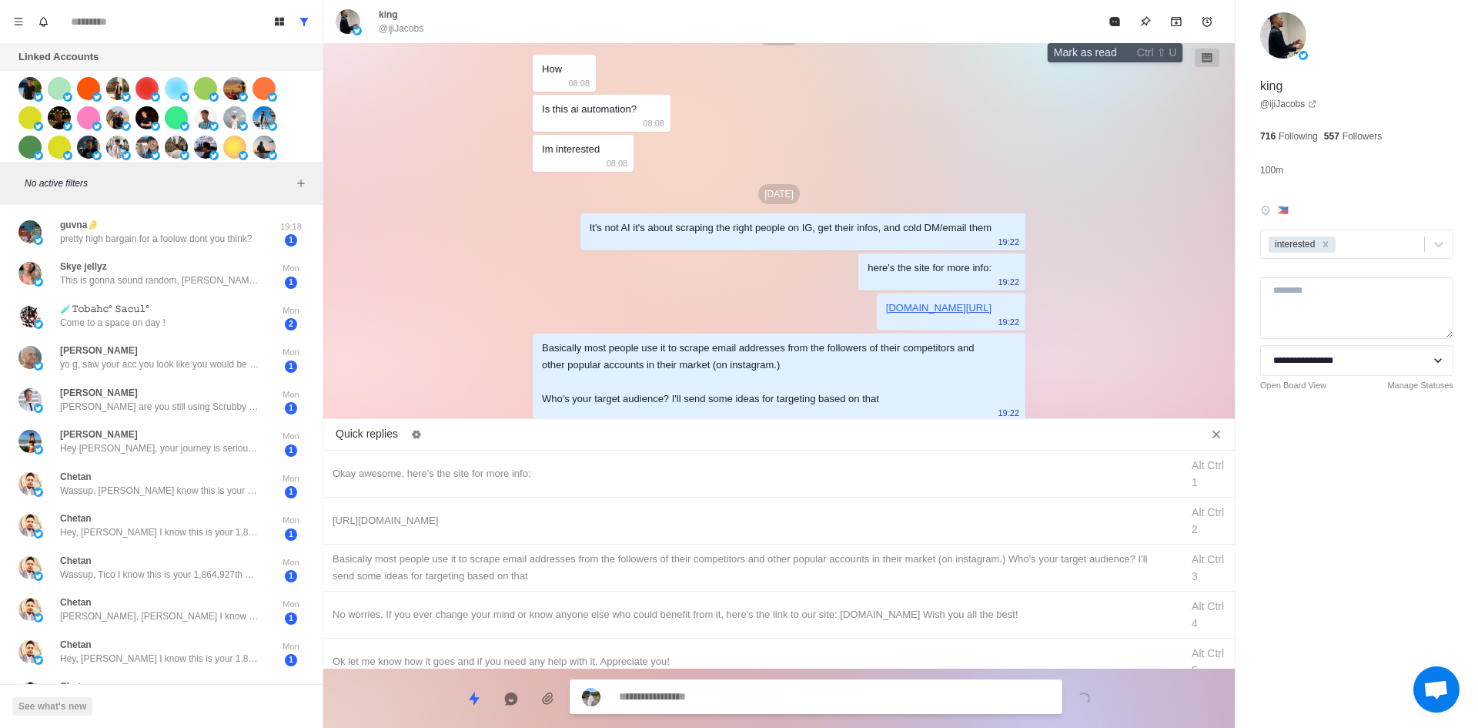
drag, startPoint x: 1116, startPoint y: 22, endPoint x: 759, endPoint y: 346, distance: 481.8
click at [1115, 24] on icon "Mark as read" at bounding box center [1114, 21] width 10 height 9
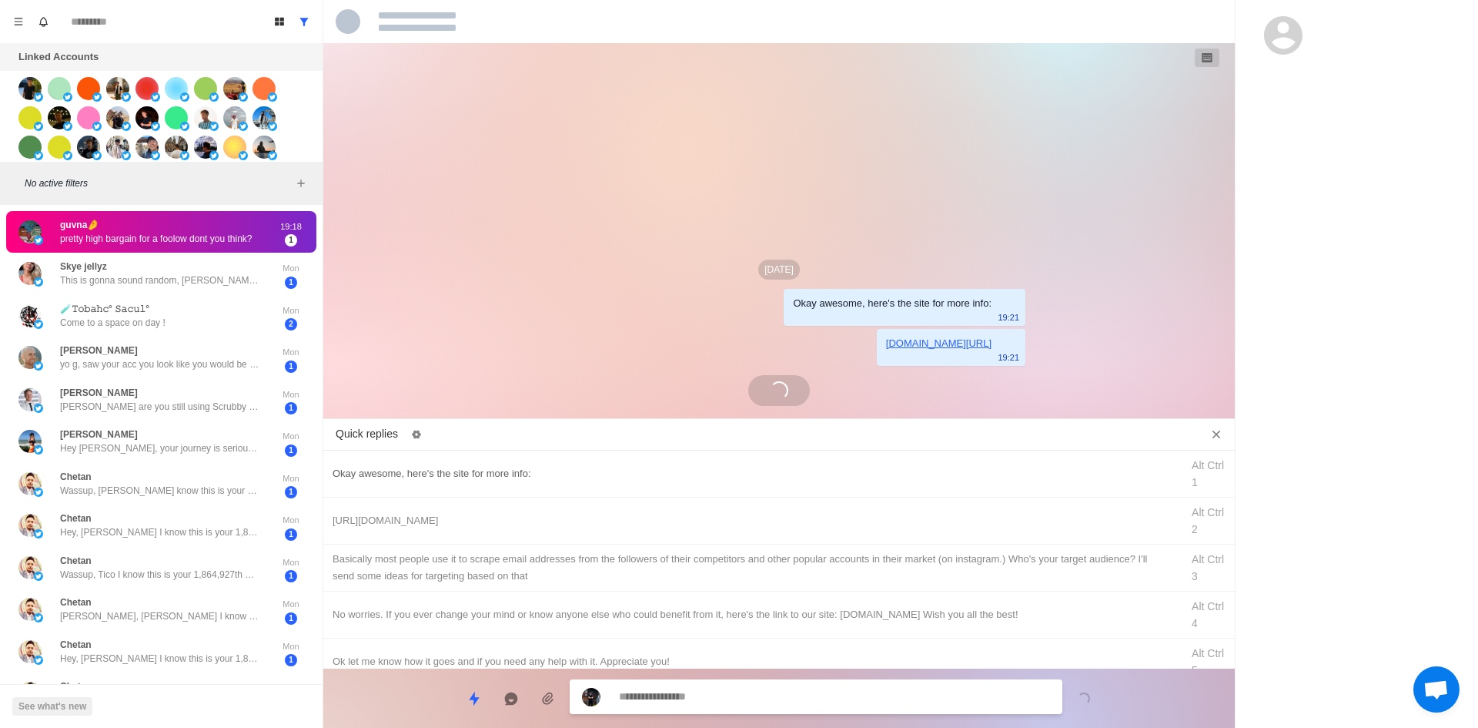
scroll to position [0, 0]
click at [734, 695] on textarea at bounding box center [834, 696] width 431 height 22
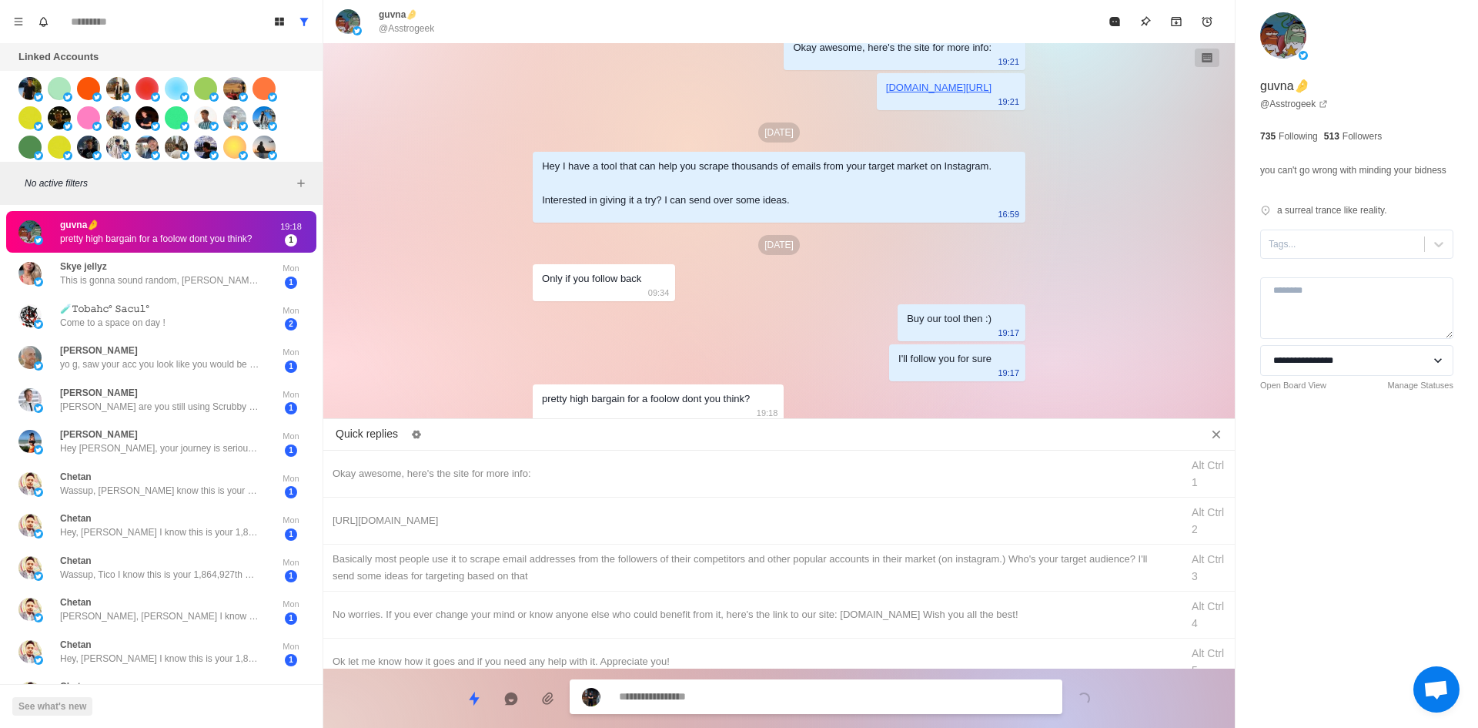
scroll to position [101, 0]
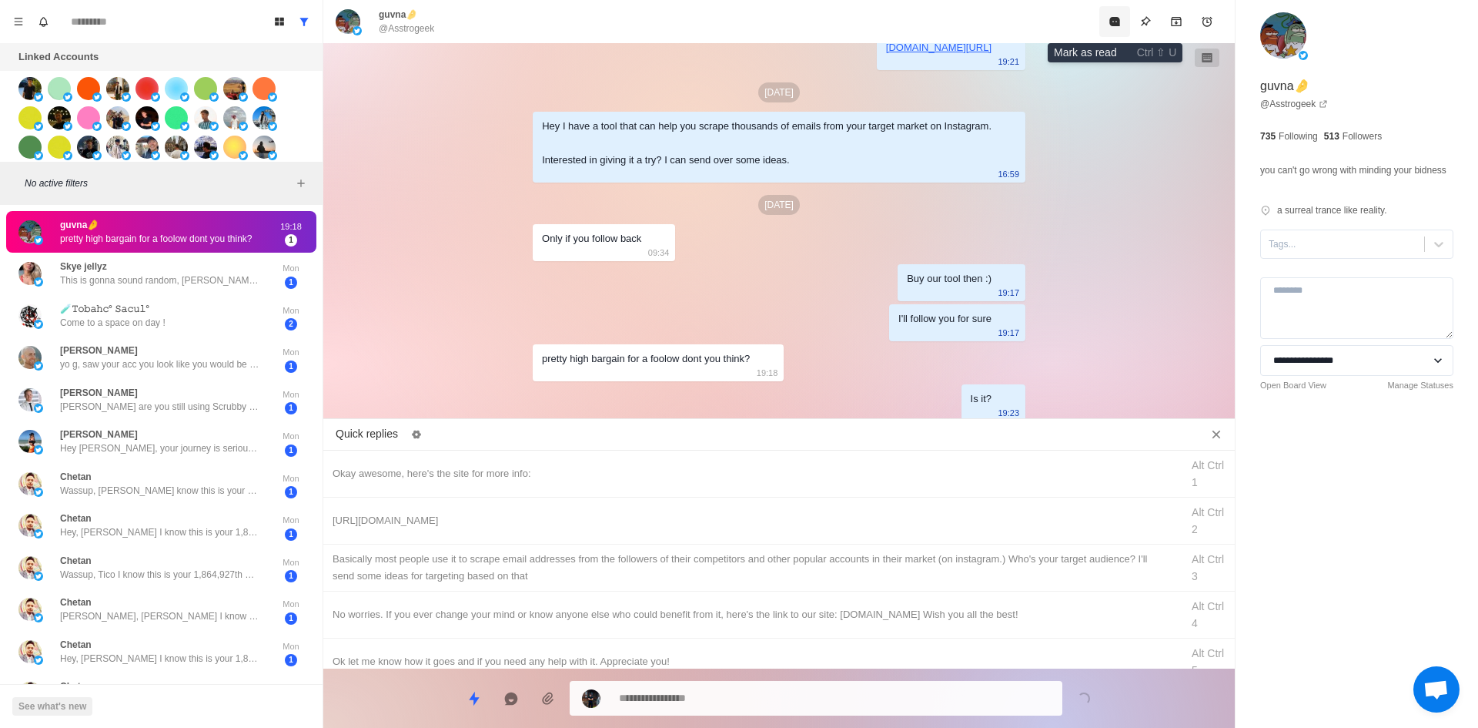
click at [1121, 24] on icon "Mark as read" at bounding box center [1115, 21] width 12 height 12
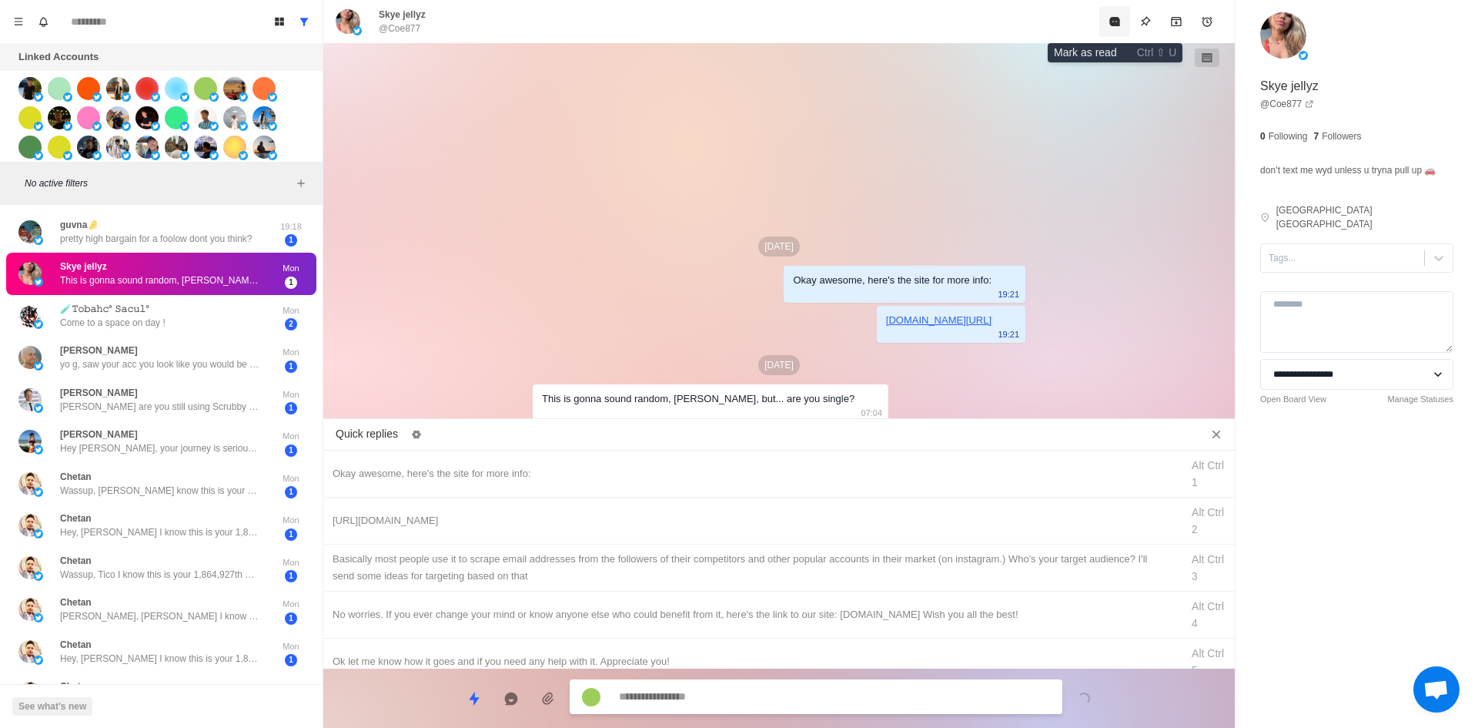
click at [1124, 23] on button "Mark as read" at bounding box center [1114, 21] width 31 height 31
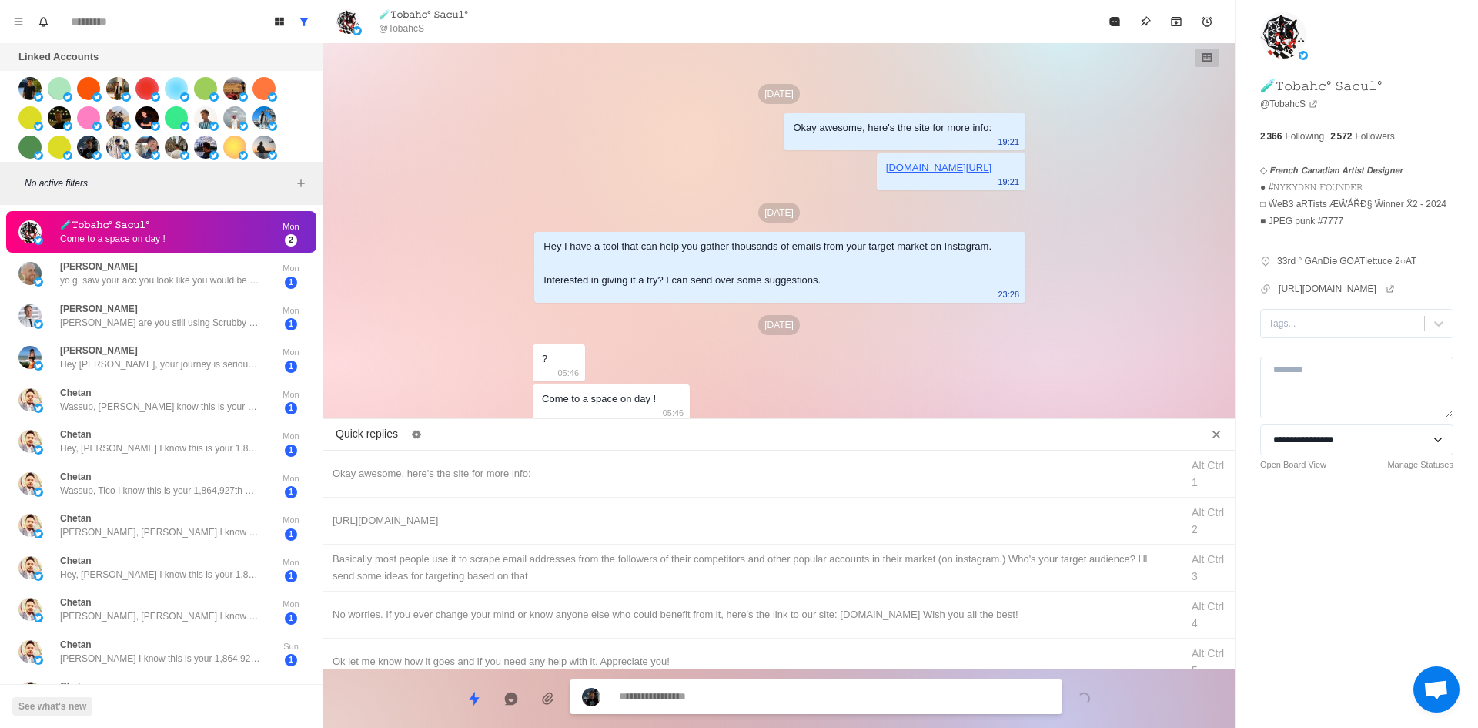
click at [722, 688] on textarea at bounding box center [834, 696] width 431 height 22
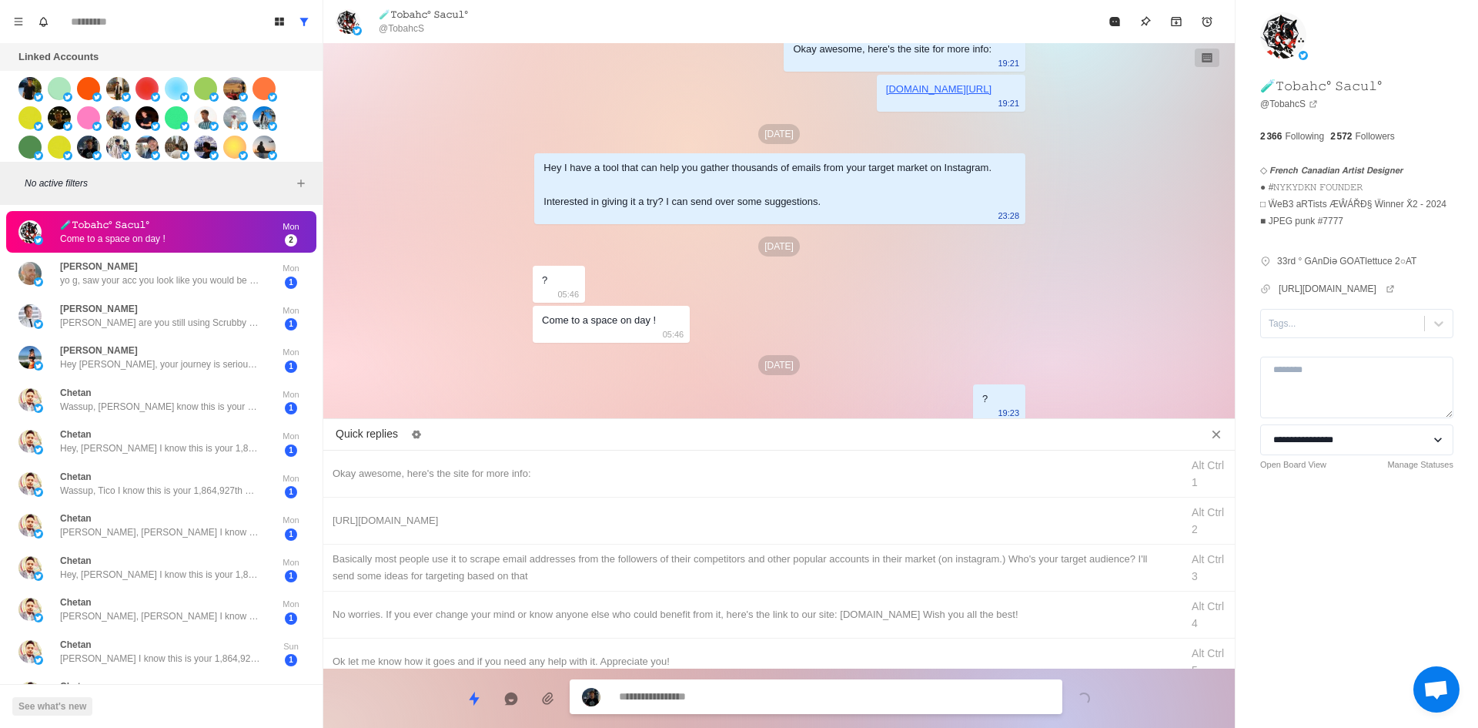
click at [1114, 11] on button "Mark as read" at bounding box center [1114, 21] width 31 height 31
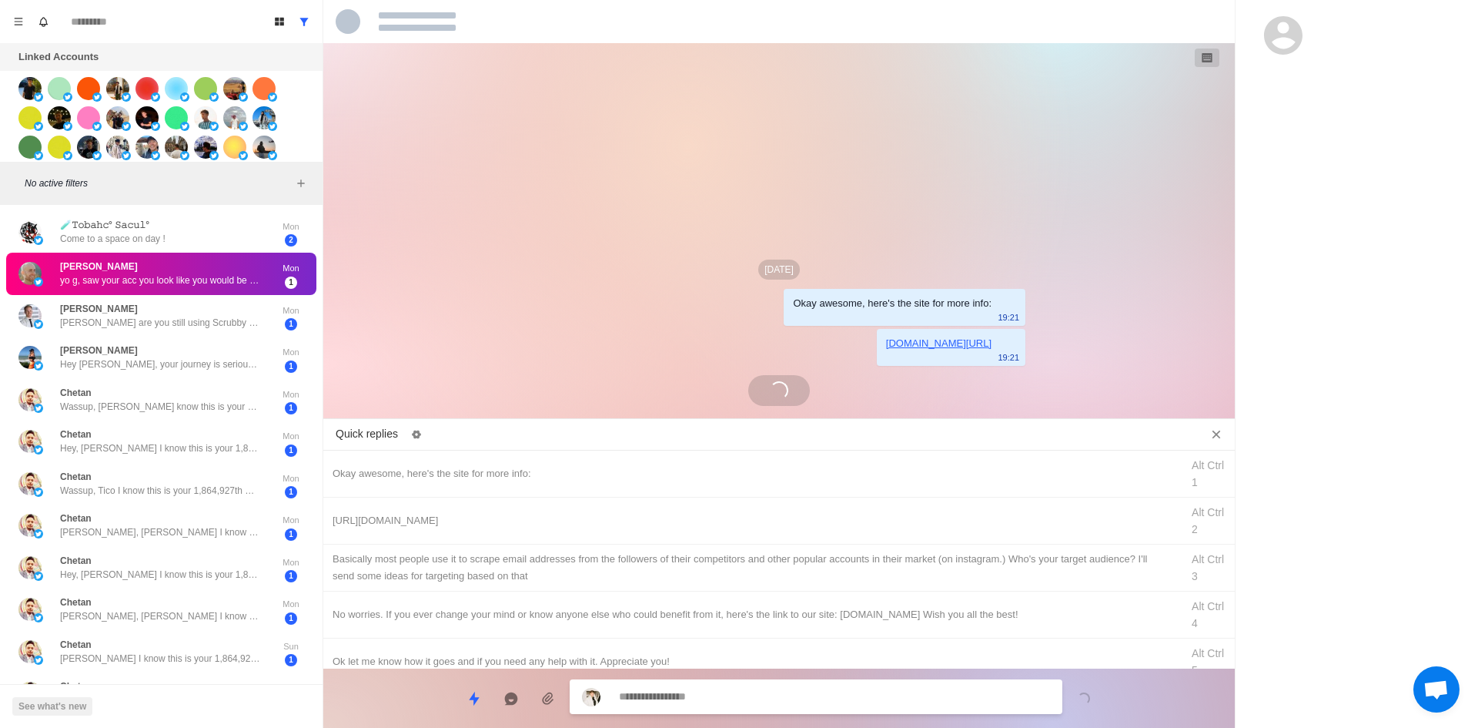
scroll to position [0, 0]
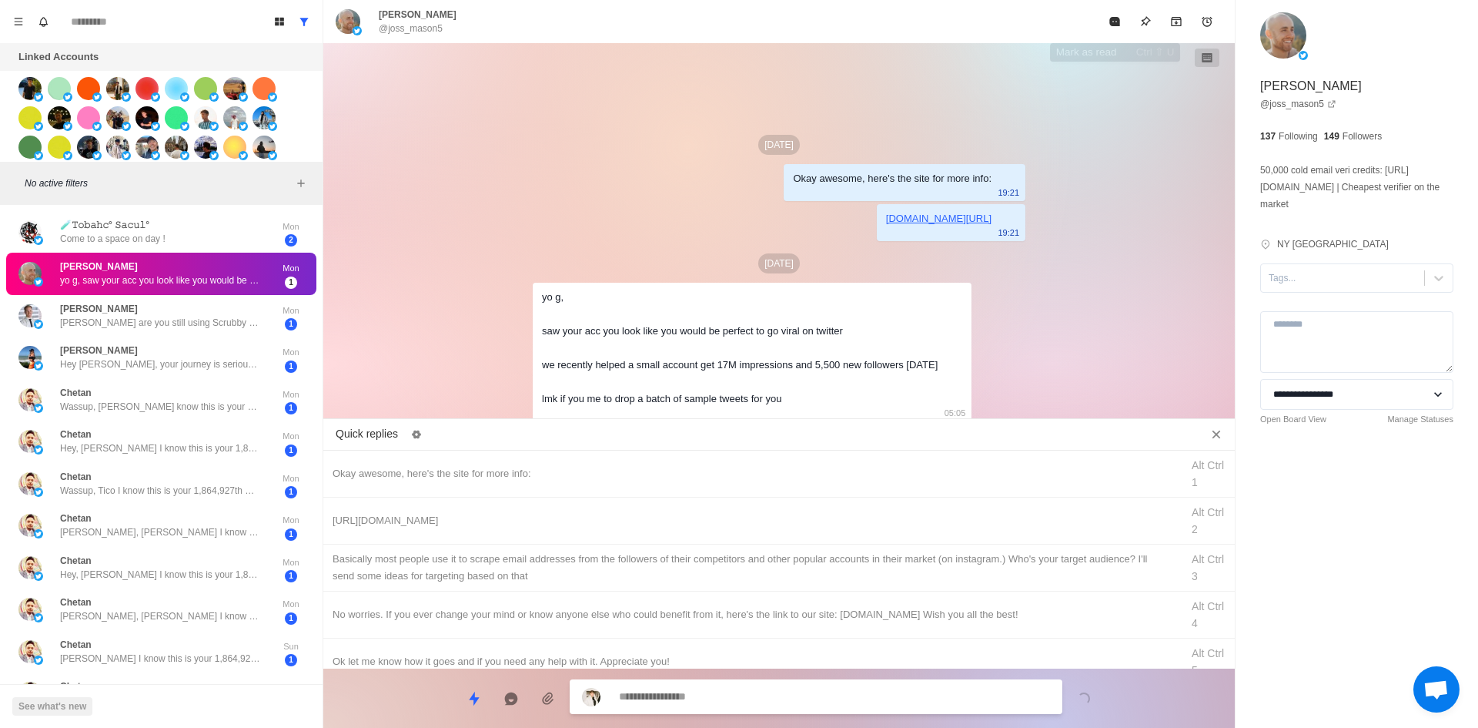
click at [1117, 13] on button "Mark as read" at bounding box center [1114, 21] width 31 height 31
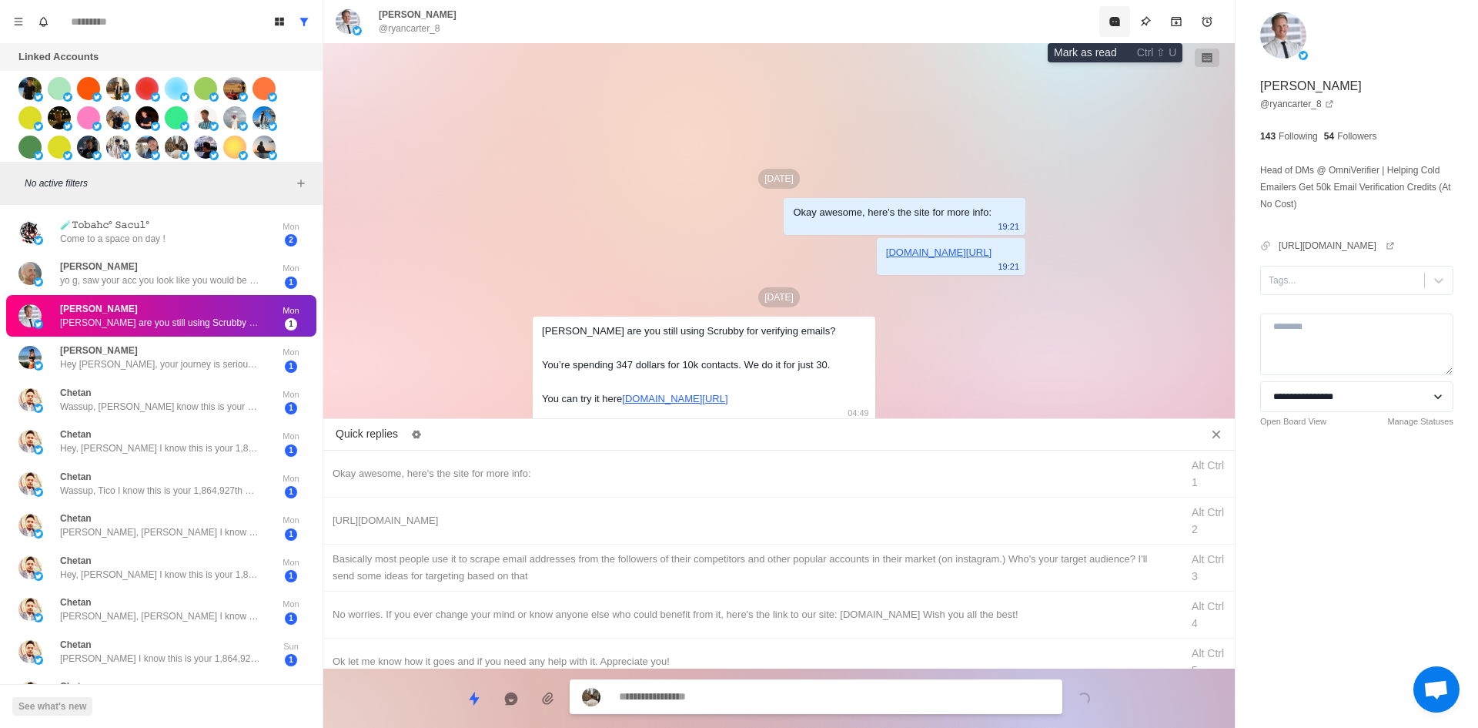
click at [1118, 14] on button "Mark as read" at bounding box center [1114, 21] width 31 height 31
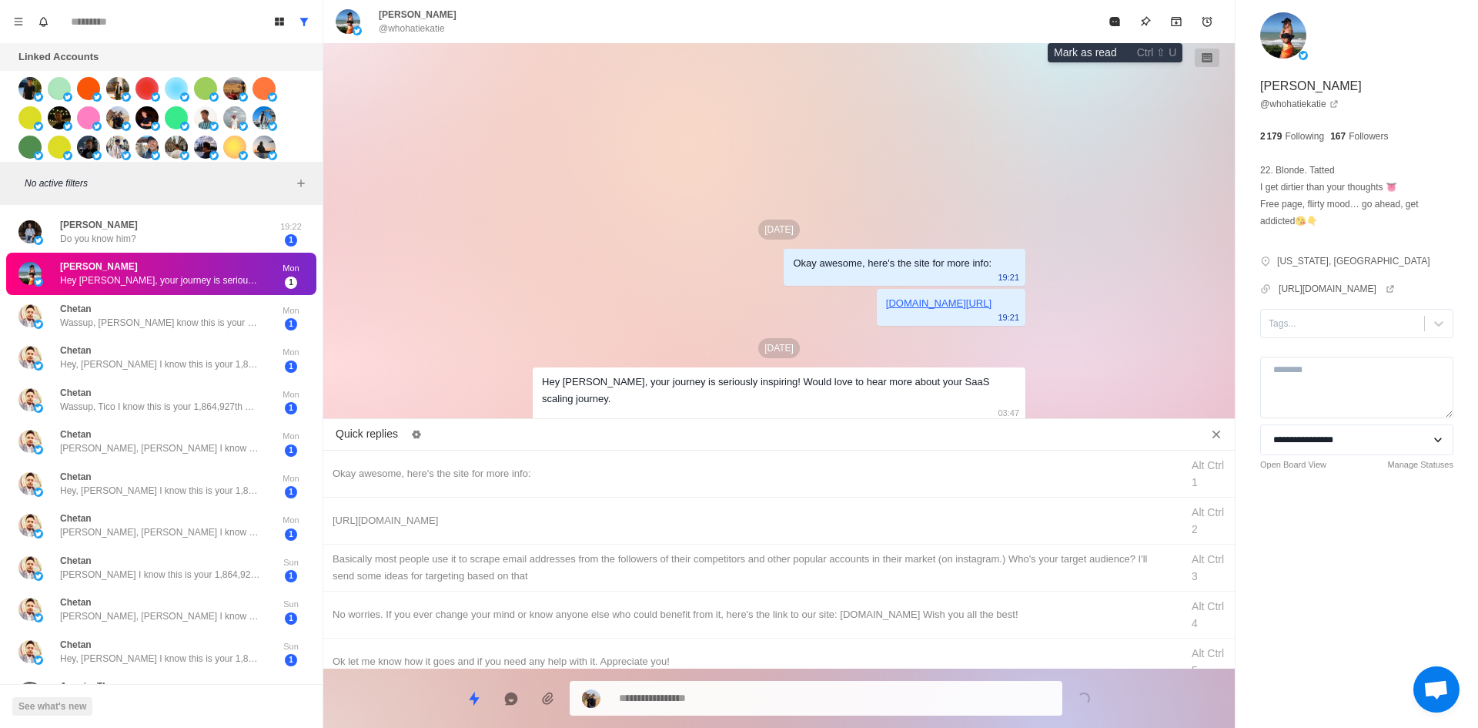
click at [1116, 17] on icon "Mark as read" at bounding box center [1114, 21] width 10 height 9
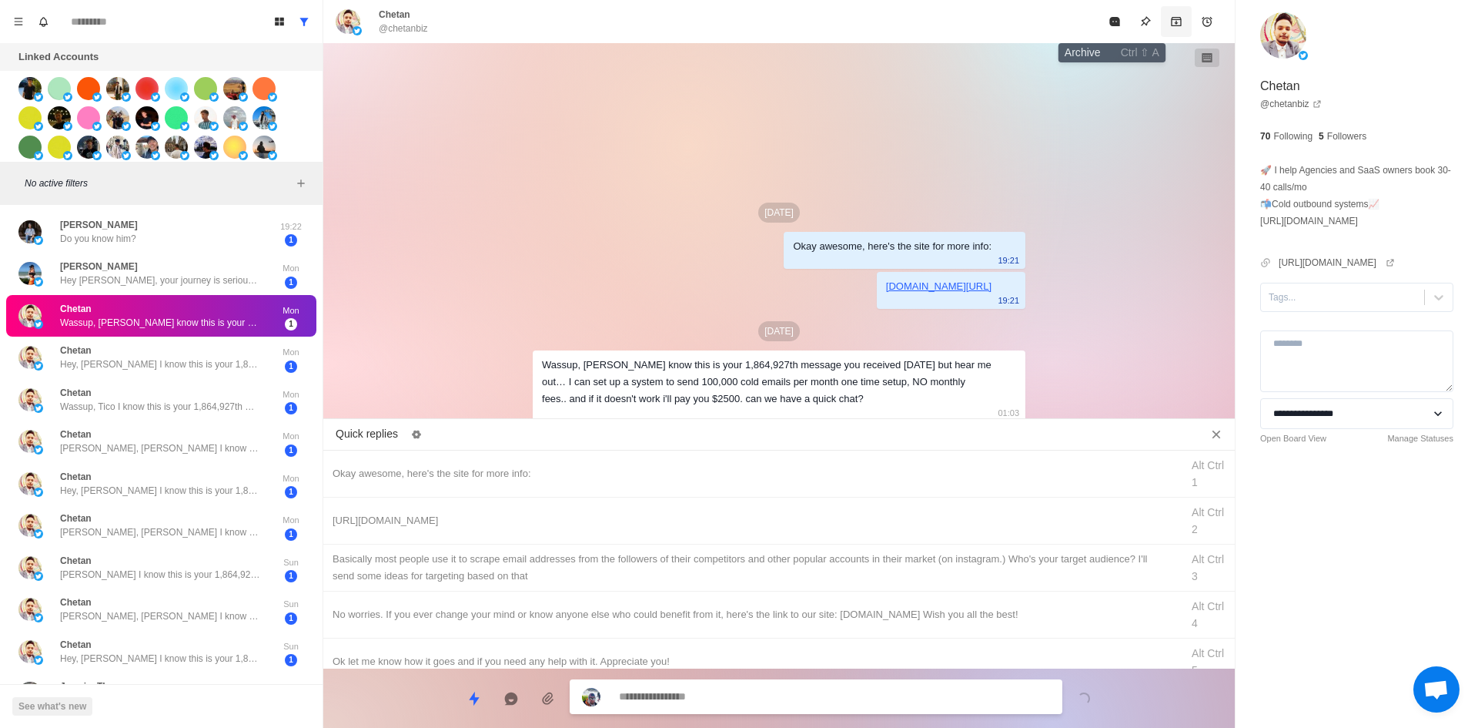
click at [1171, 17] on icon "Archive" at bounding box center [1176, 21] width 10 height 9
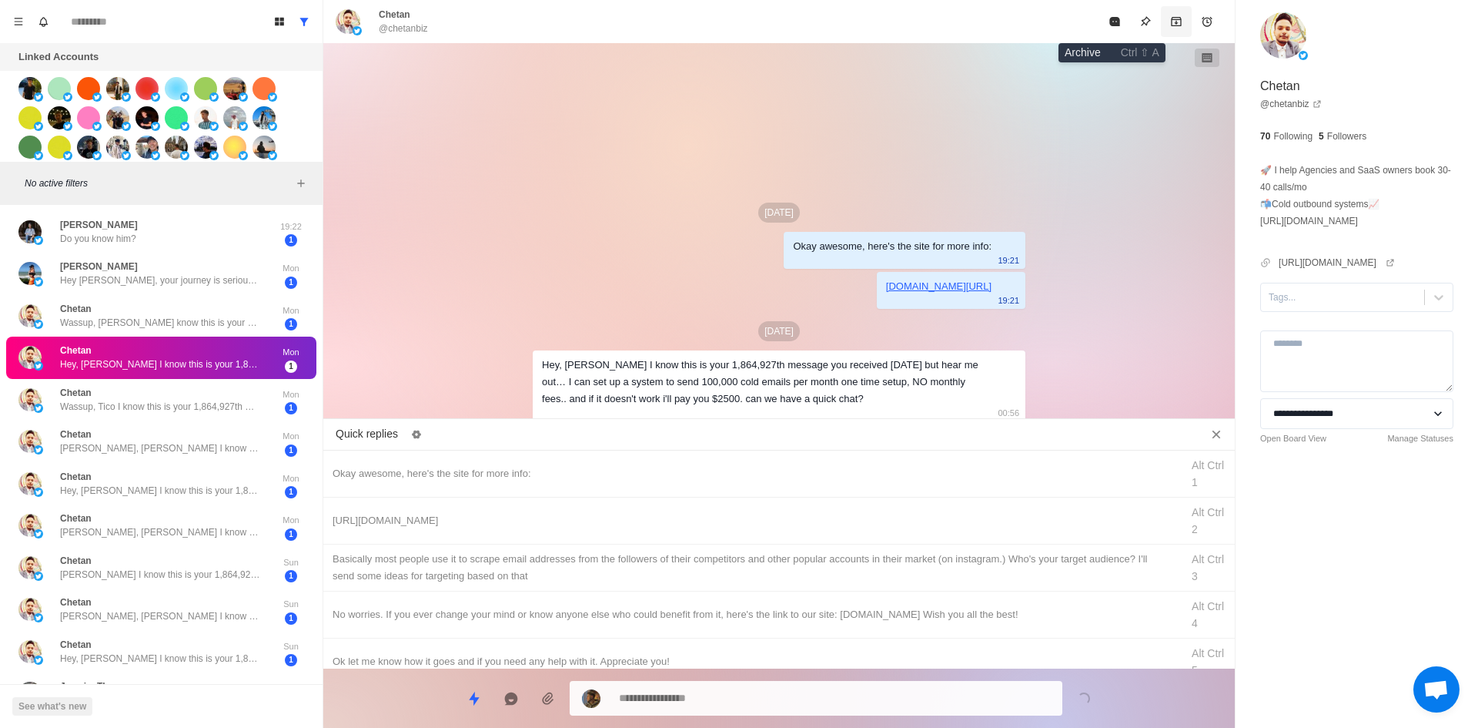
click at [1171, 17] on icon "Archive" at bounding box center [1176, 21] width 10 height 9
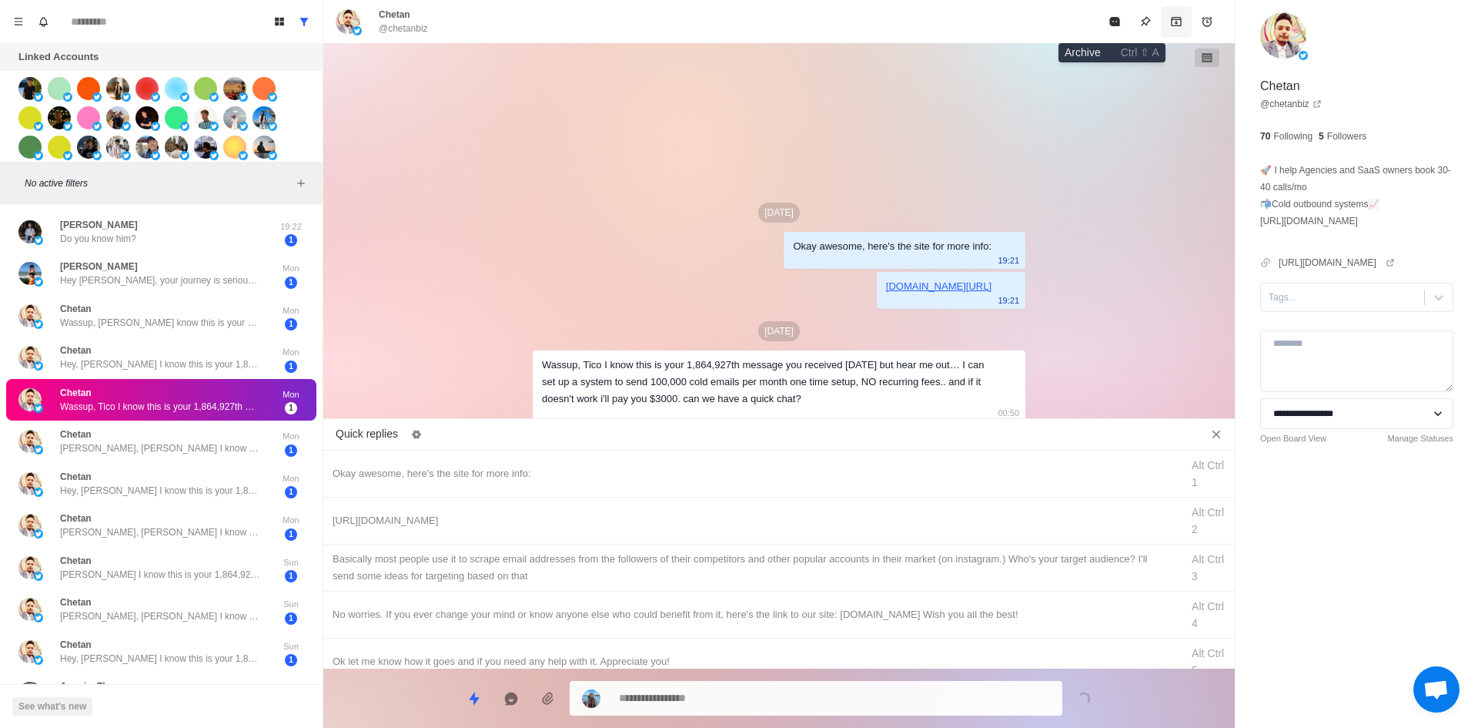
click at [1171, 17] on icon "Archive" at bounding box center [1176, 21] width 10 height 9
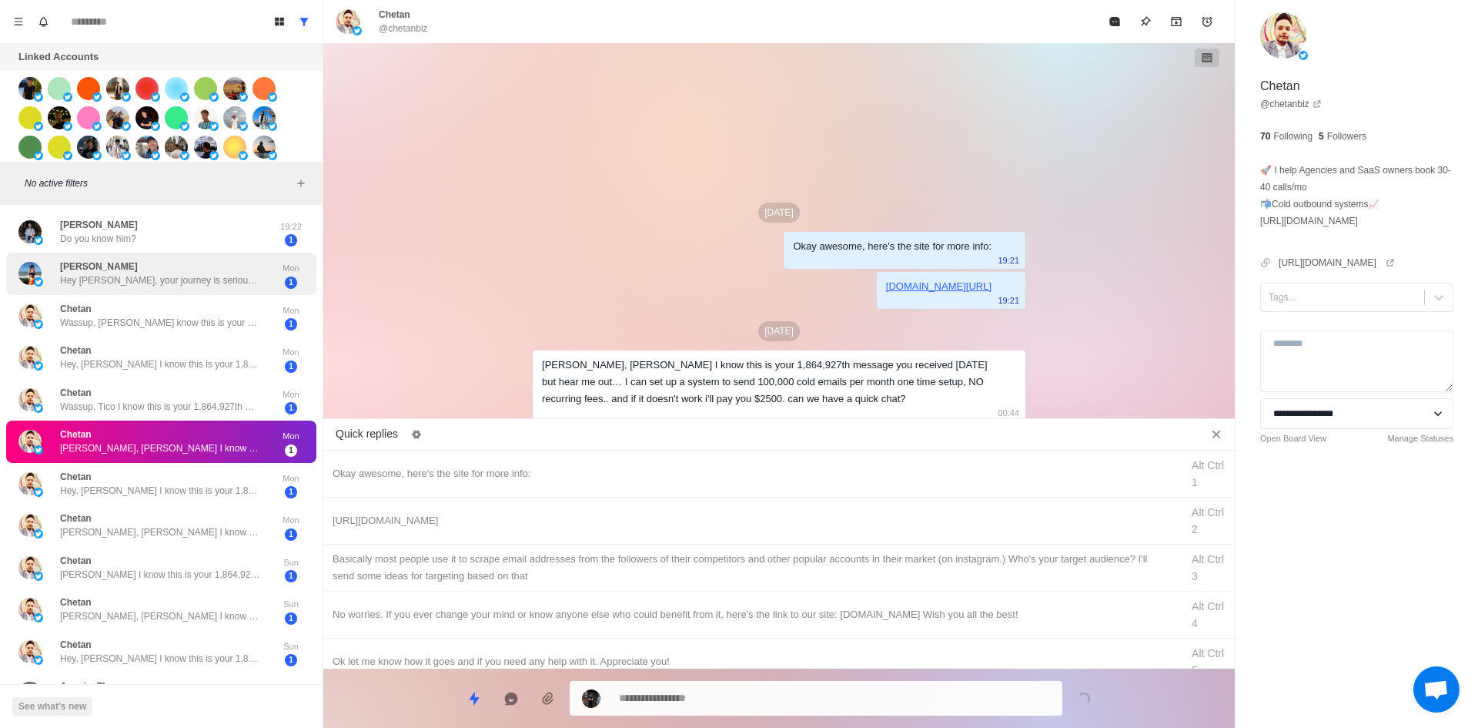
drag, startPoint x: 200, startPoint y: 283, endPoint x: 225, endPoint y: 279, distance: 24.9
click at [200, 283] on p "Hey [PERSON_NAME], your journey is seriously inspiring! Would love to hear more…" at bounding box center [160, 280] width 200 height 14
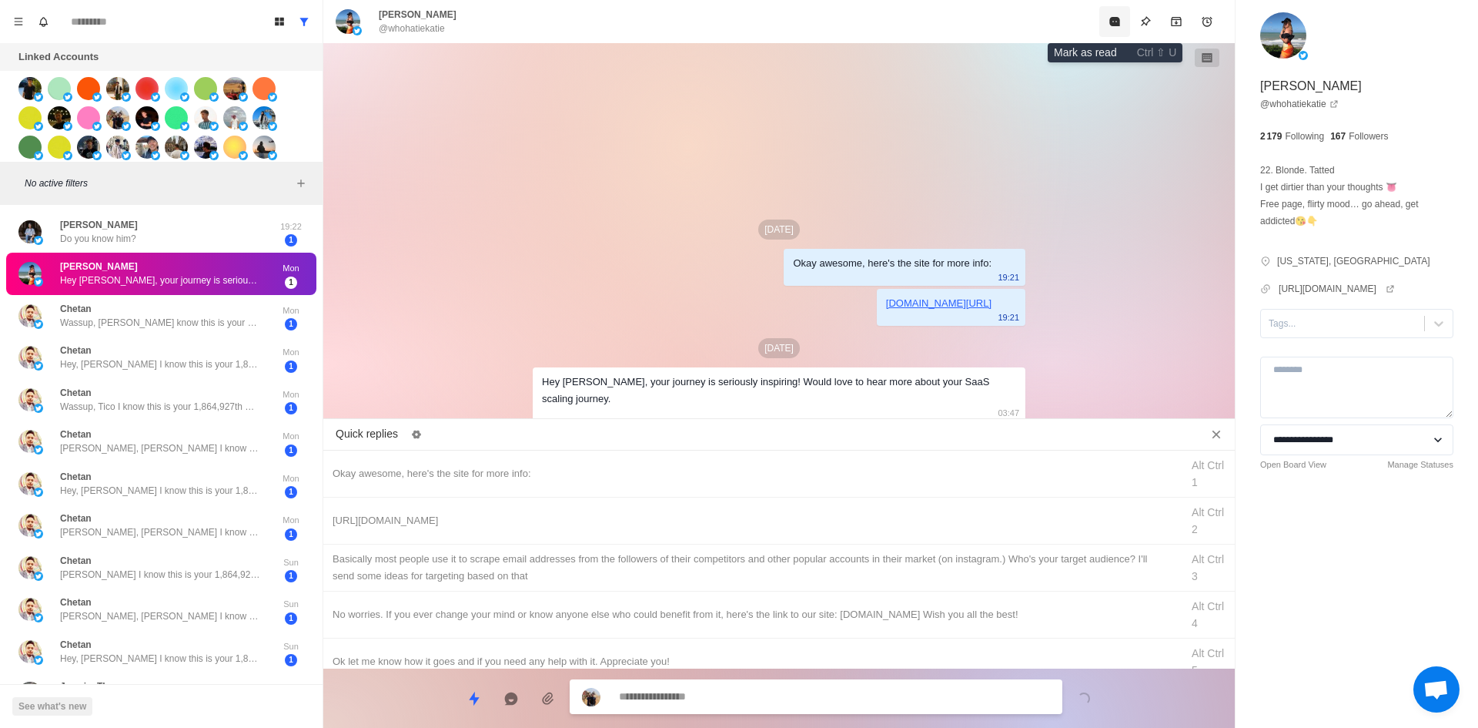
click at [1117, 19] on icon "Mark as read" at bounding box center [1114, 21] width 10 height 9
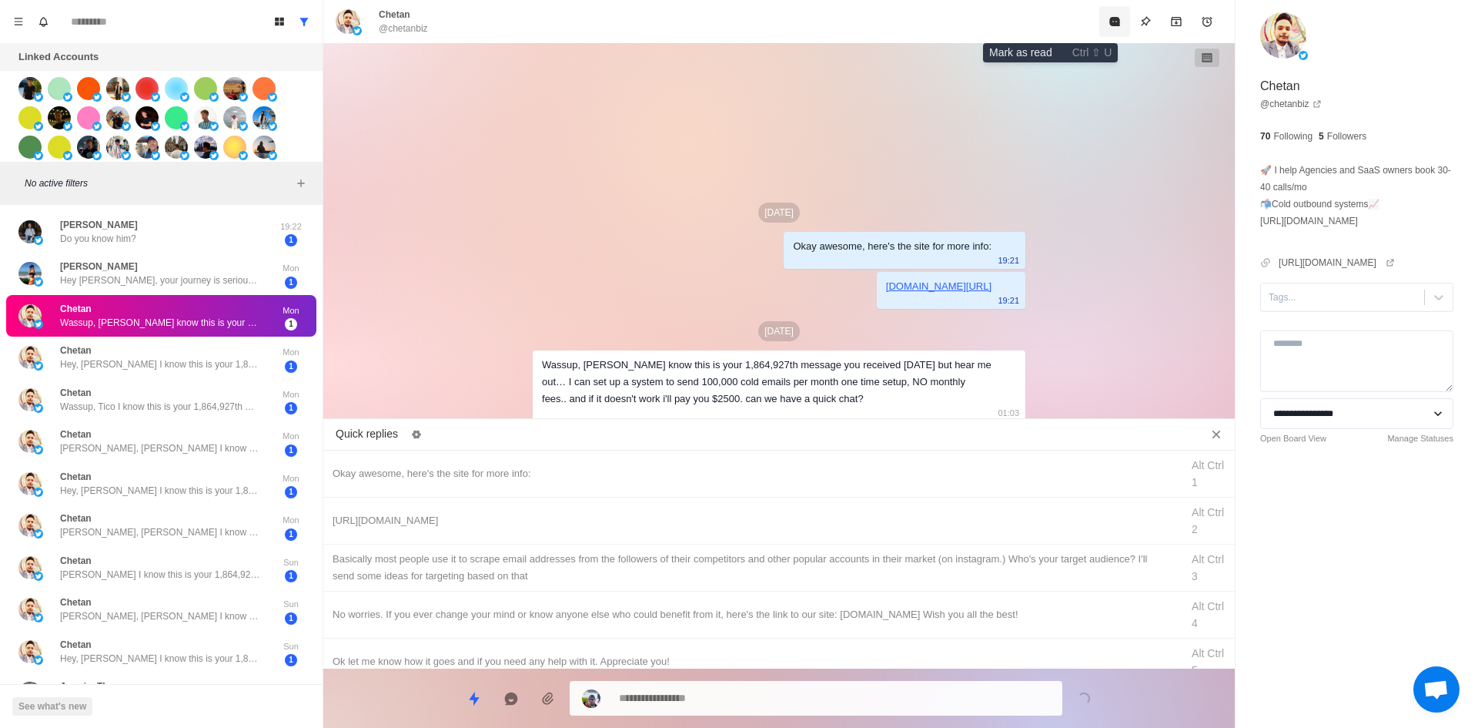
click at [1109, 27] on icon "Mark as read" at bounding box center [1115, 21] width 12 height 12
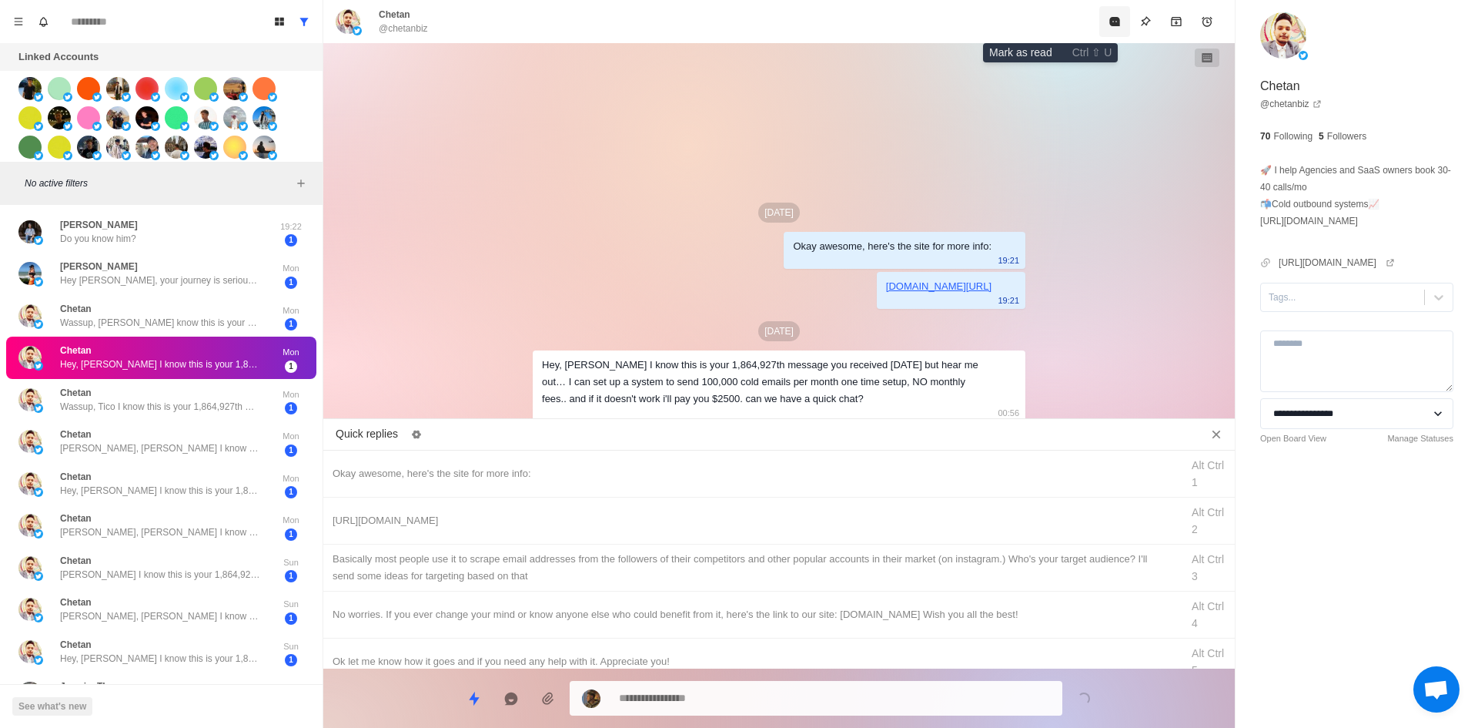
click at [1109, 27] on icon "Mark as read" at bounding box center [1115, 21] width 12 height 12
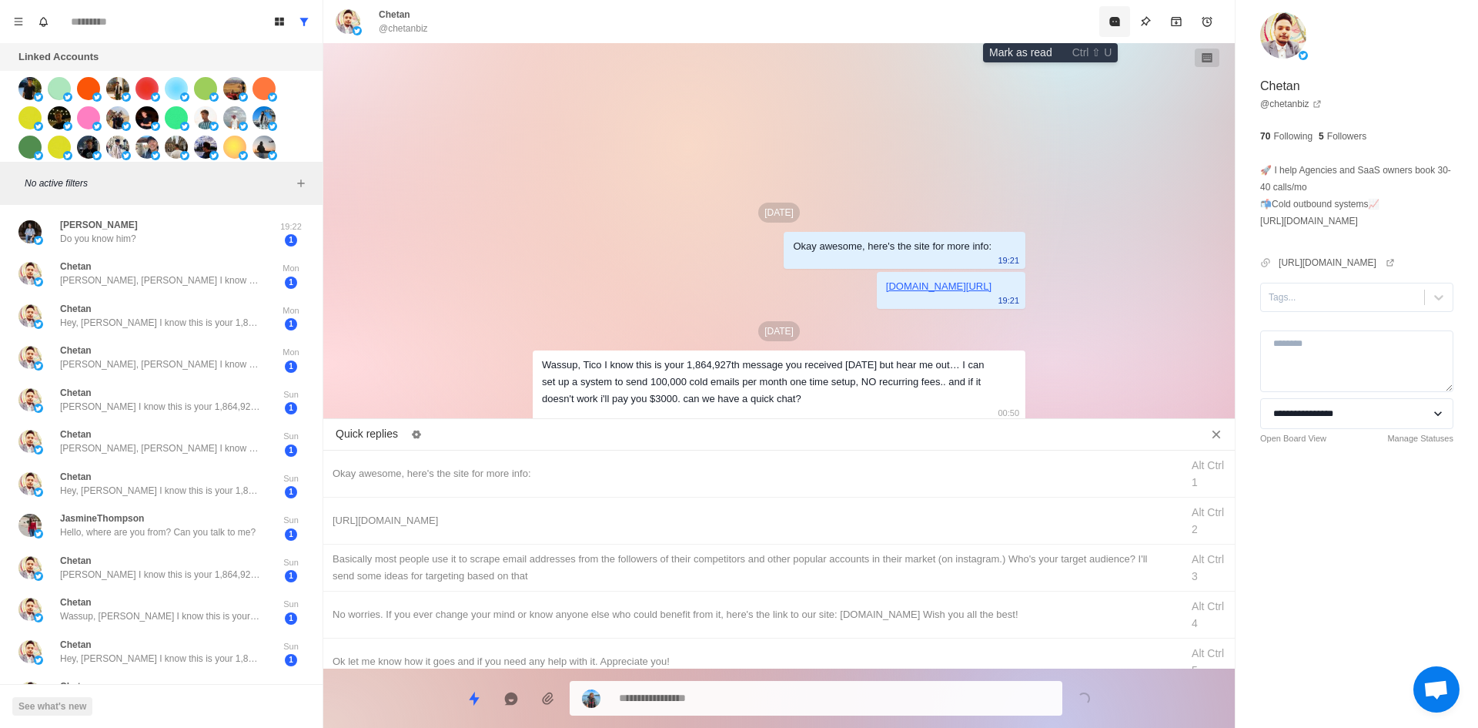
click at [1109, 27] on icon "Mark as read" at bounding box center [1115, 21] width 12 height 12
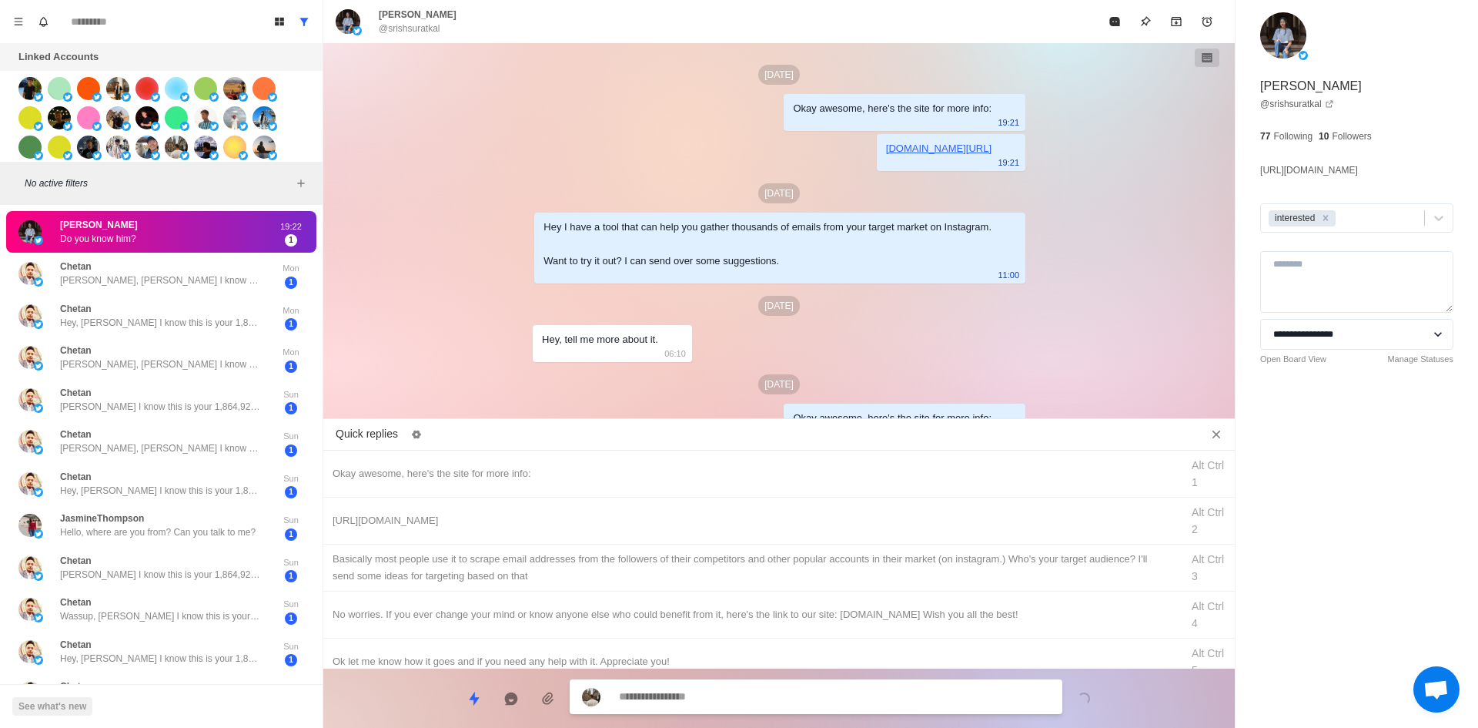
scroll to position [150, 0]
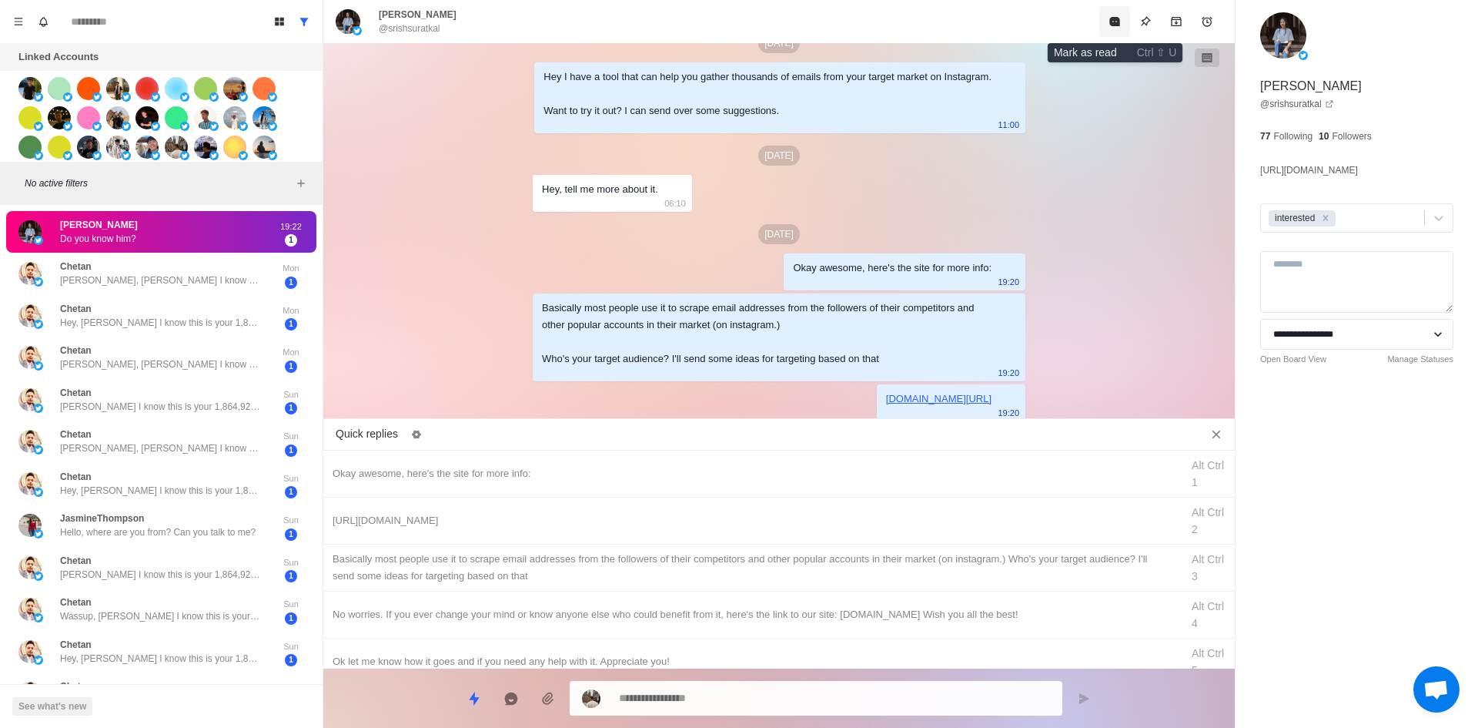
click at [1109, 25] on icon "Mark as read" at bounding box center [1115, 21] width 12 height 12
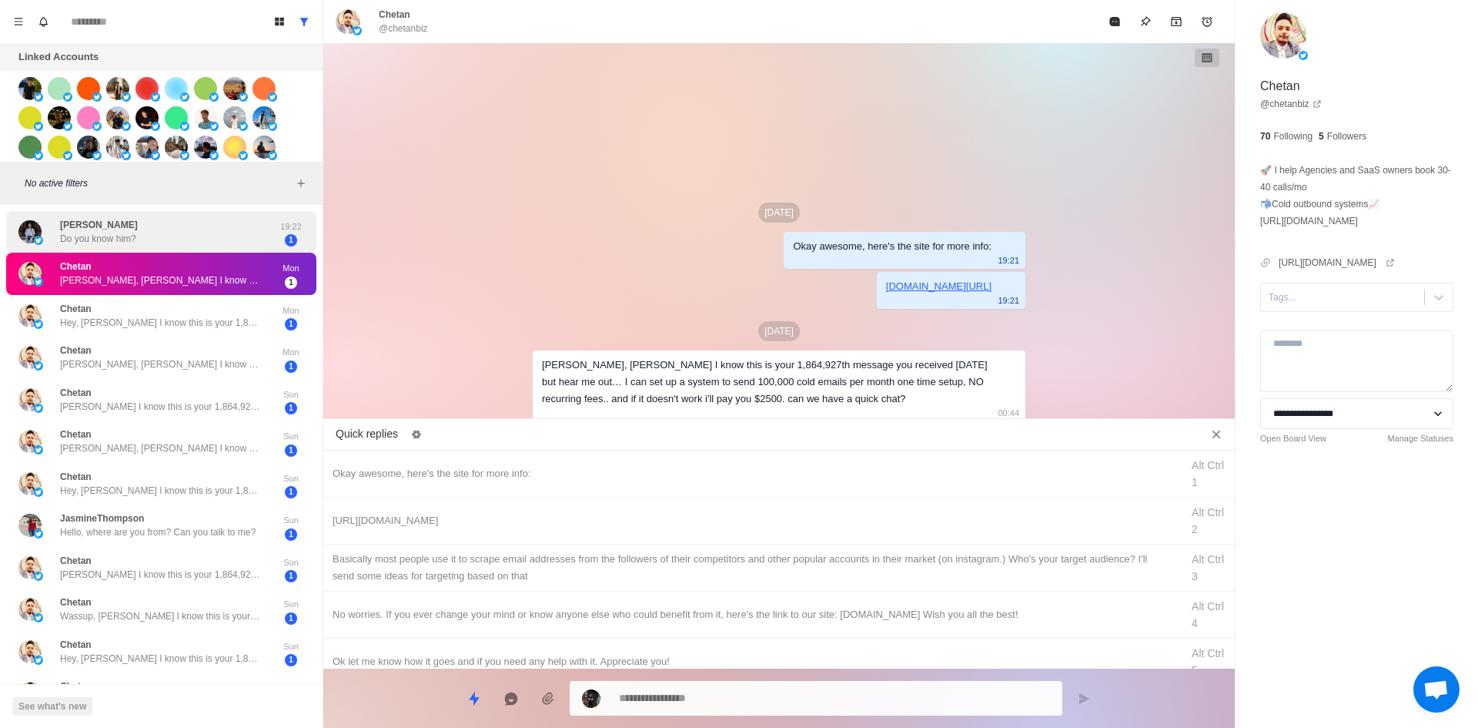
click at [115, 218] on p "[PERSON_NAME]" at bounding box center [99, 225] width 78 height 14
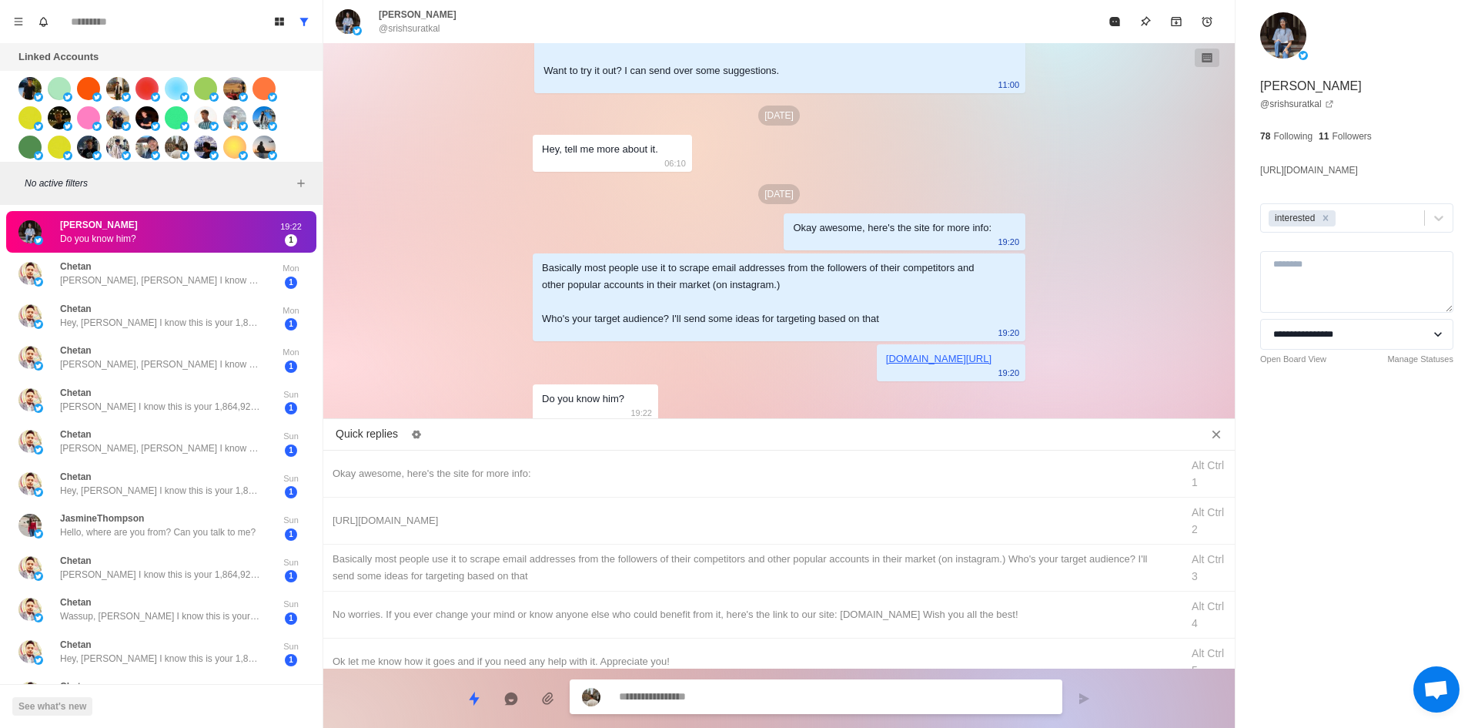
click at [752, 698] on textarea at bounding box center [834, 696] width 431 height 22
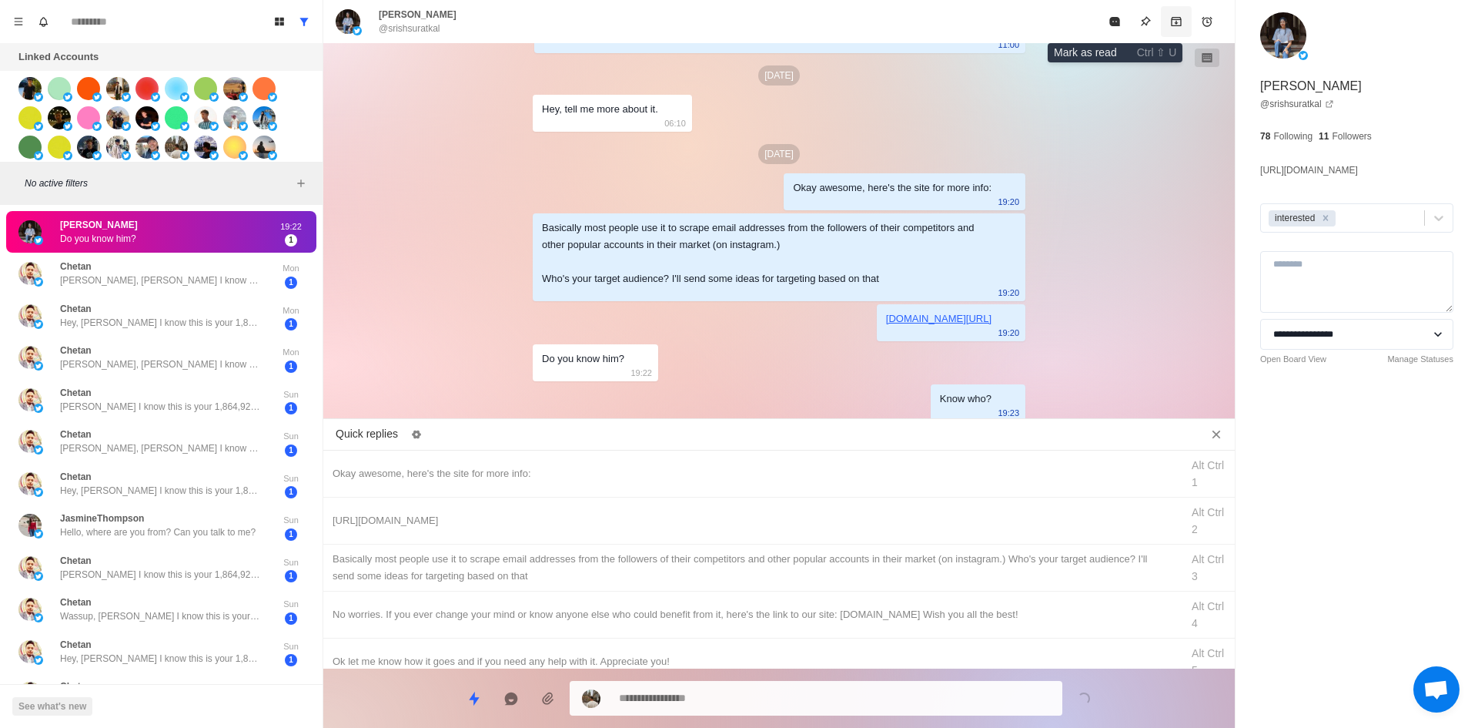
click at [1126, 22] on button "Mark as read" at bounding box center [1114, 21] width 31 height 31
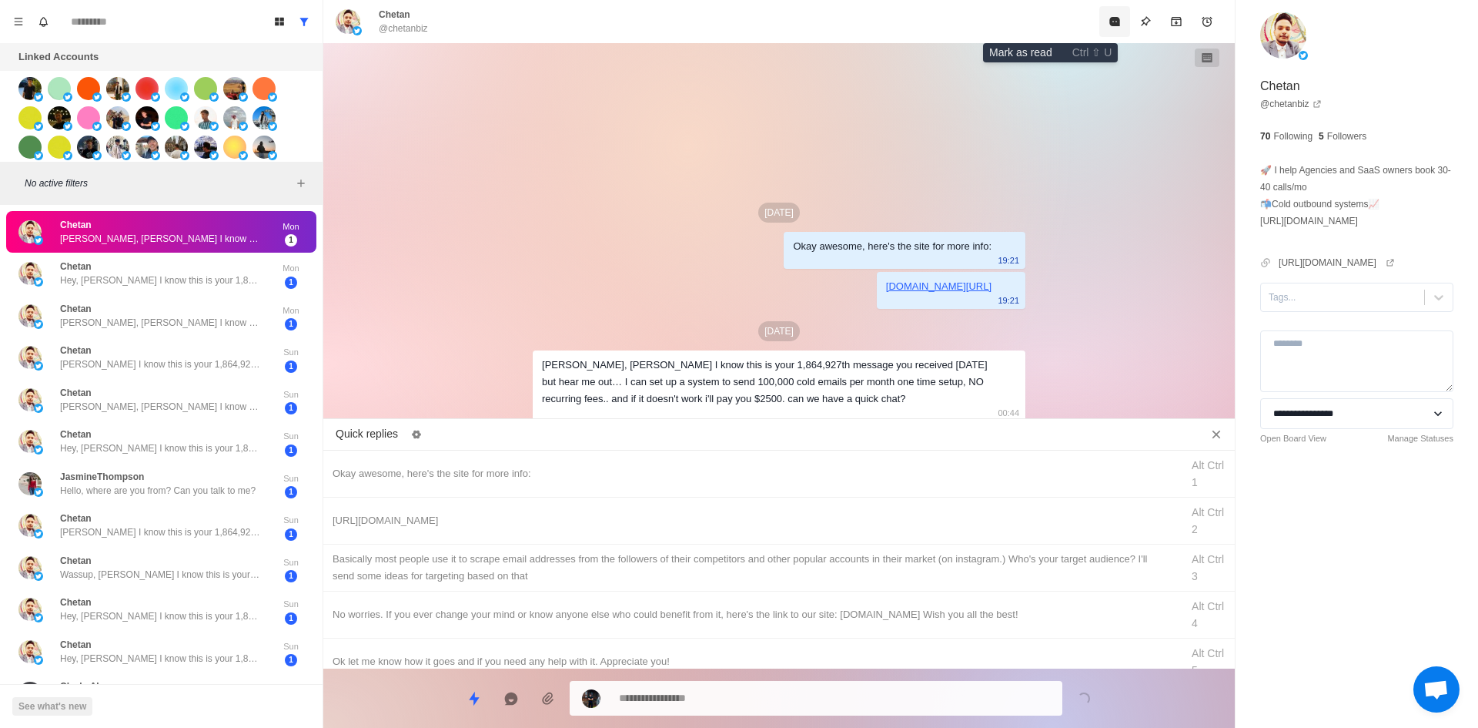
click at [1109, 23] on icon "Mark as read" at bounding box center [1114, 21] width 10 height 9
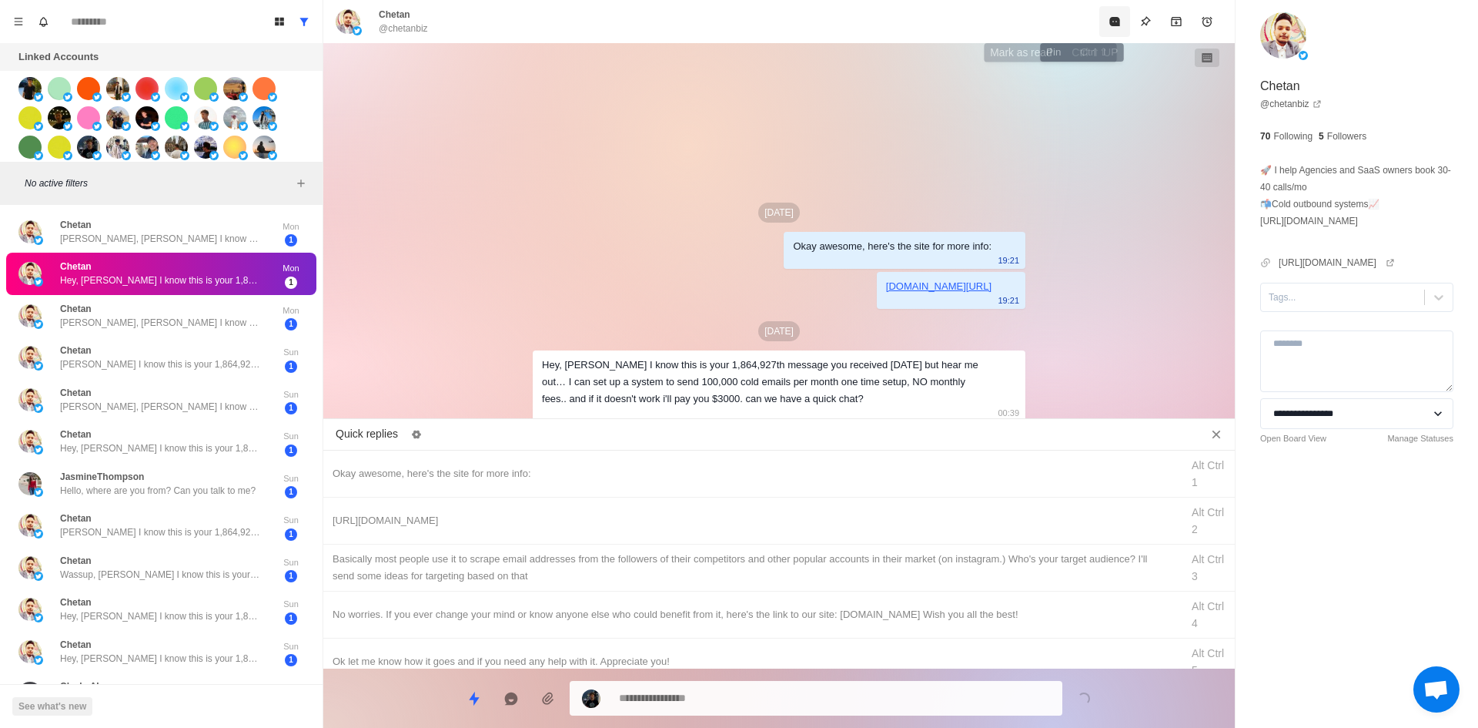
click at [1109, 20] on icon "Mark as read" at bounding box center [1114, 21] width 10 height 9
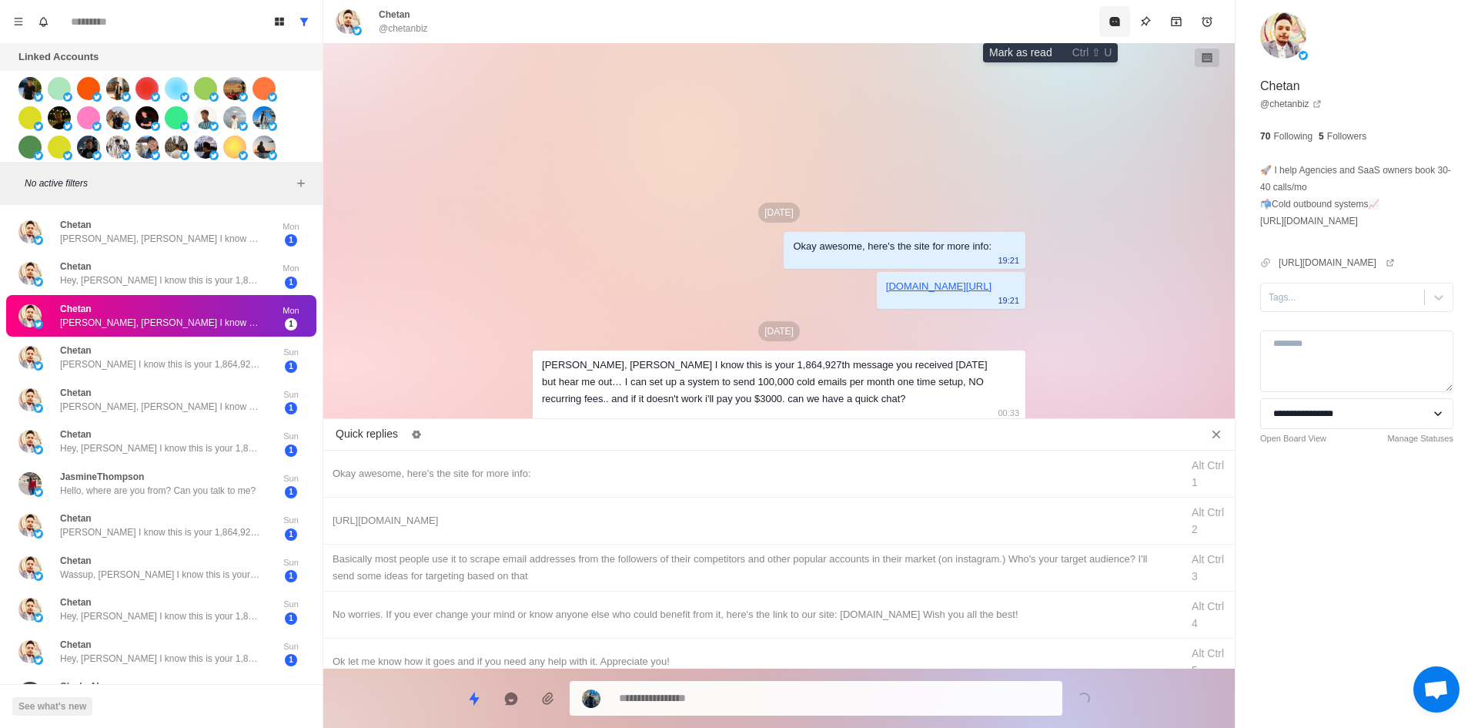
click at [1109, 22] on icon "Mark as read" at bounding box center [1115, 21] width 12 height 12
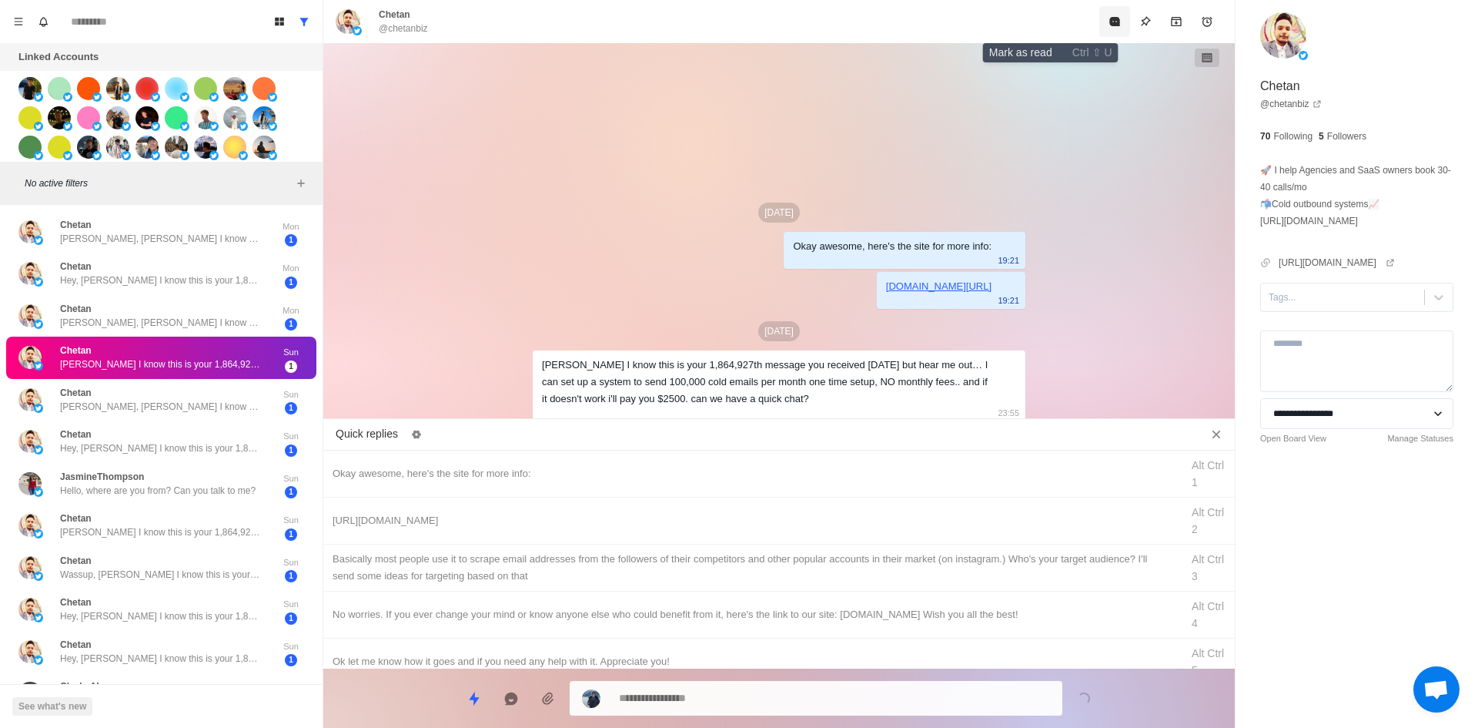
click at [1109, 22] on icon "Mark as read" at bounding box center [1115, 21] width 12 height 12
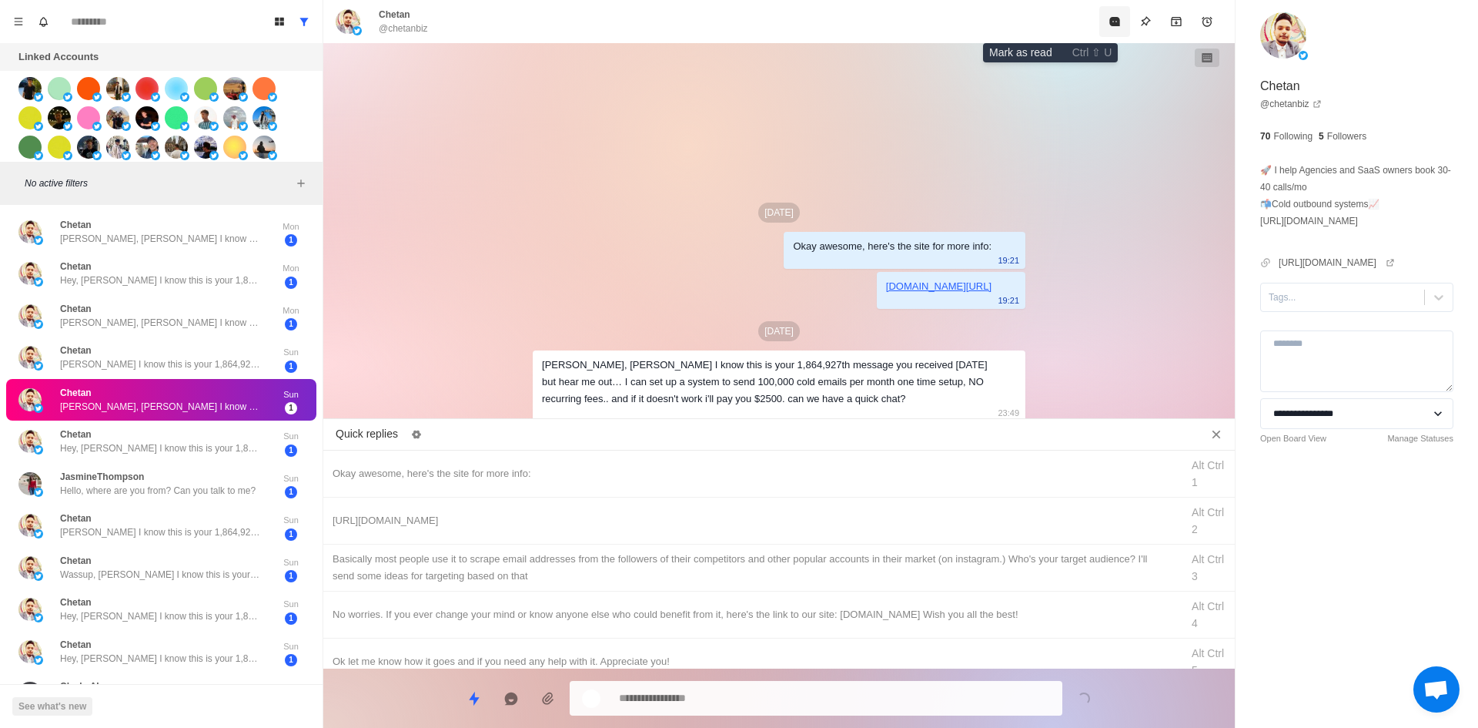
click at [1109, 22] on icon "Mark as read" at bounding box center [1115, 21] width 12 height 12
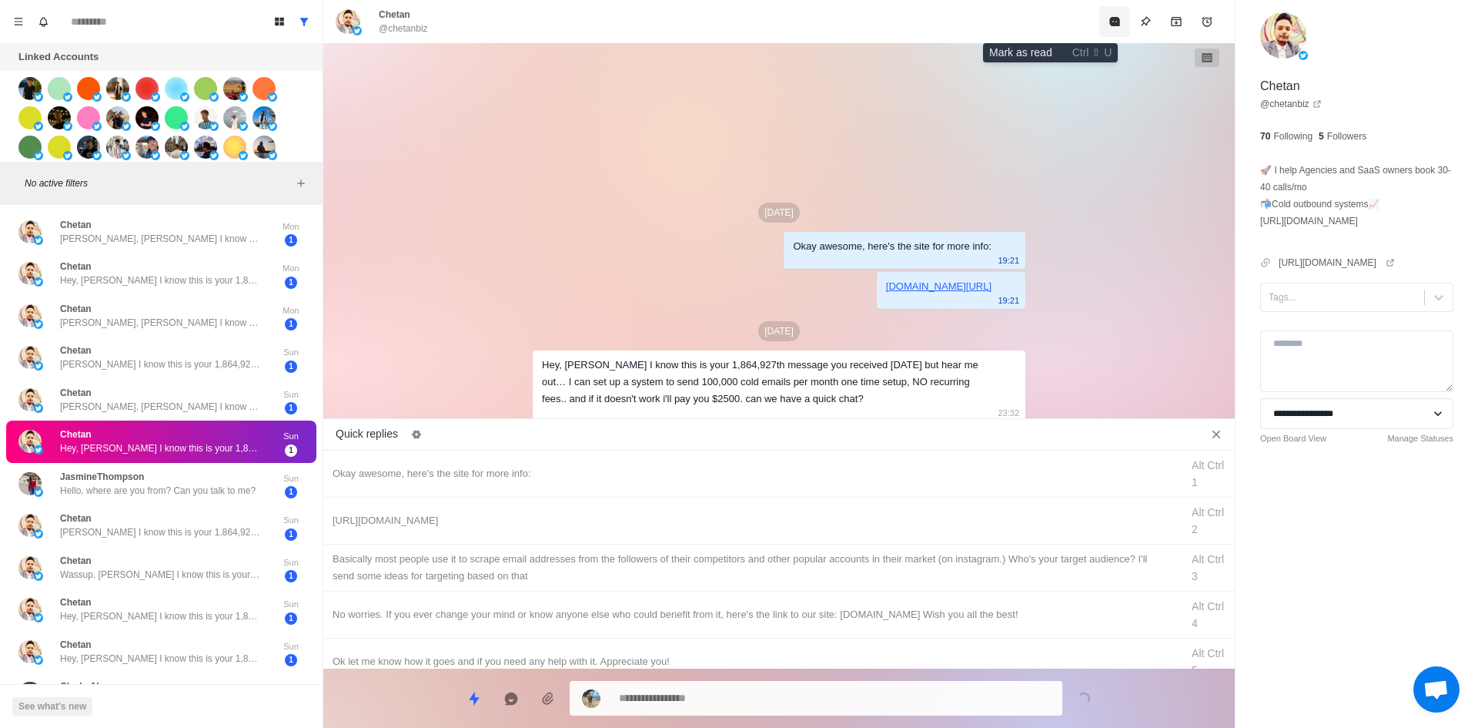
click at [1109, 22] on icon "Mark as read" at bounding box center [1115, 21] width 12 height 12
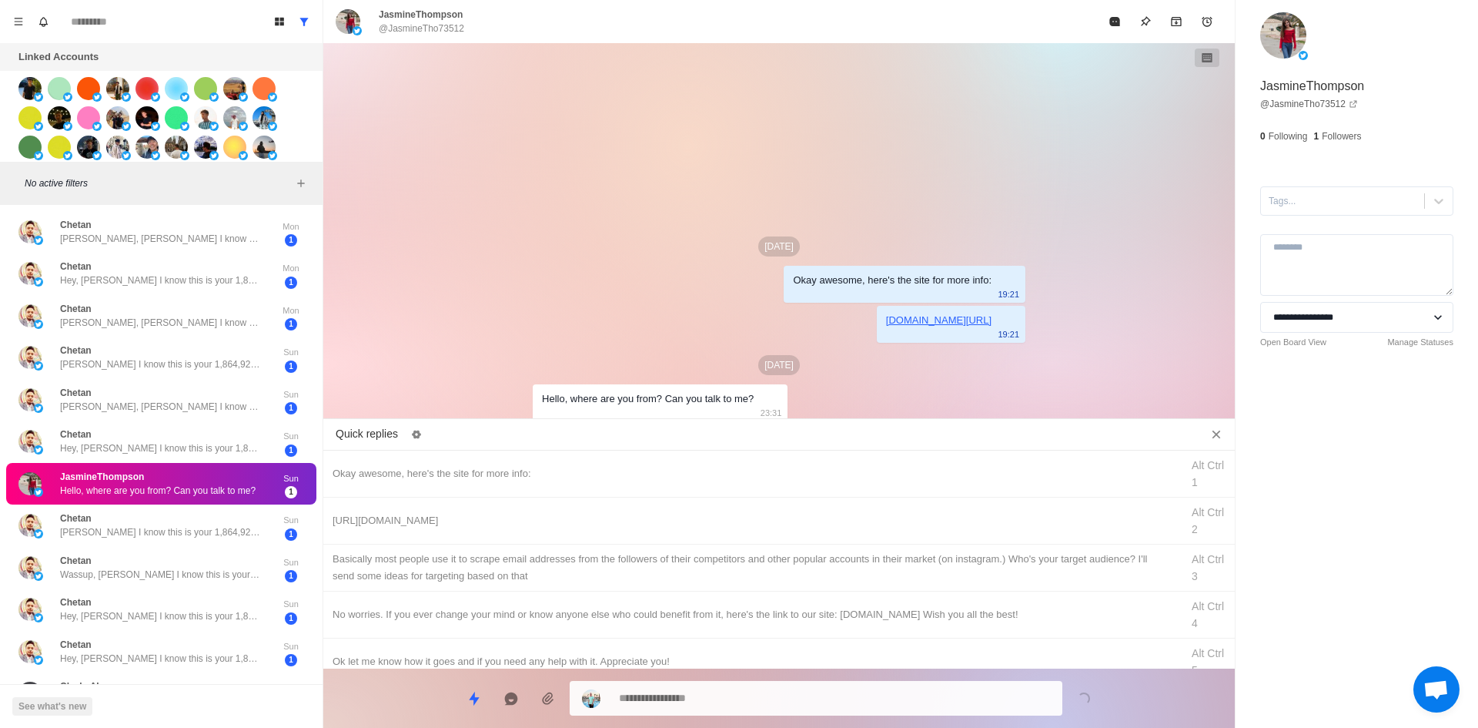
click at [1055, 22] on div "JasmineThompson @JasmineTho73512" at bounding box center [718, 22] width 764 height 28
click at [1116, 25] on icon "Mark as read" at bounding box center [1114, 21] width 10 height 9
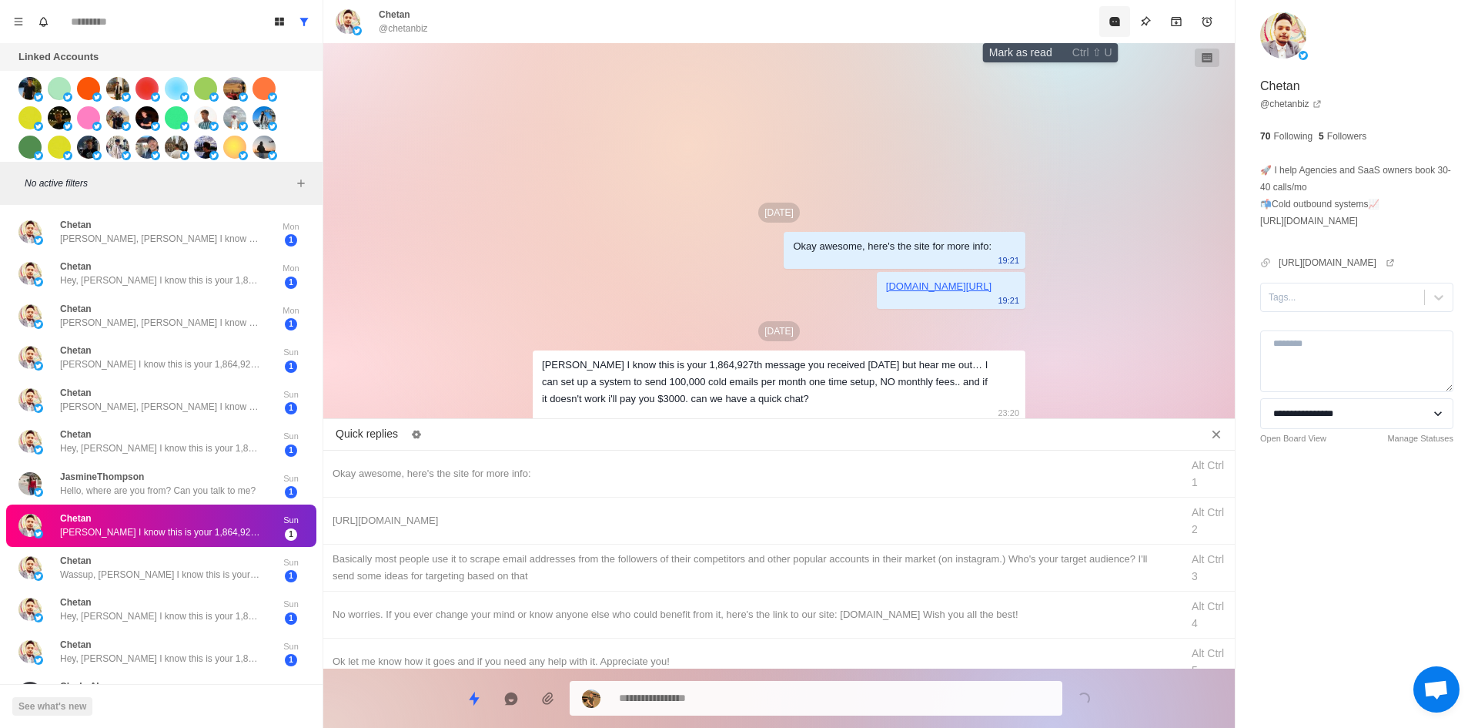
click at [1099, 24] on button "Mark as read" at bounding box center [1114, 21] width 31 height 31
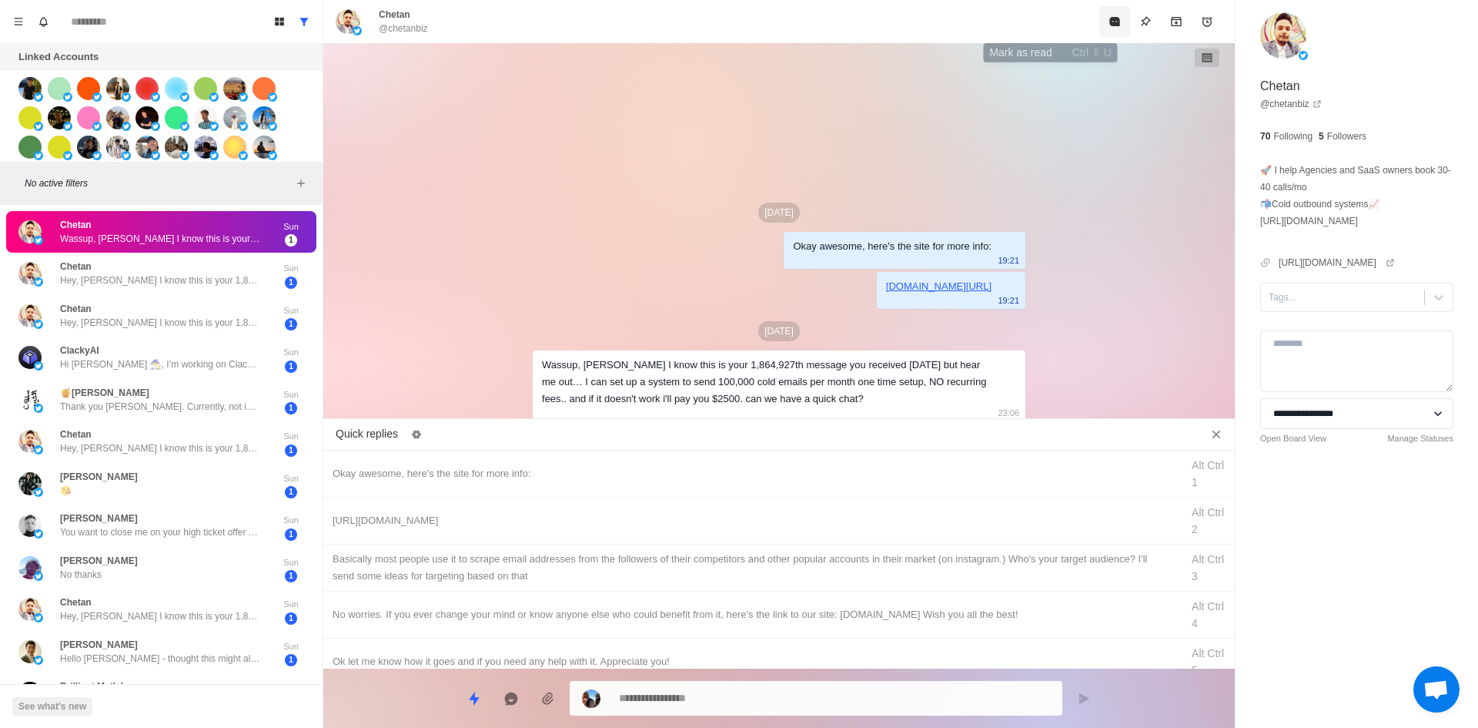
click at [1099, 24] on button "Mark as read" at bounding box center [1114, 21] width 31 height 31
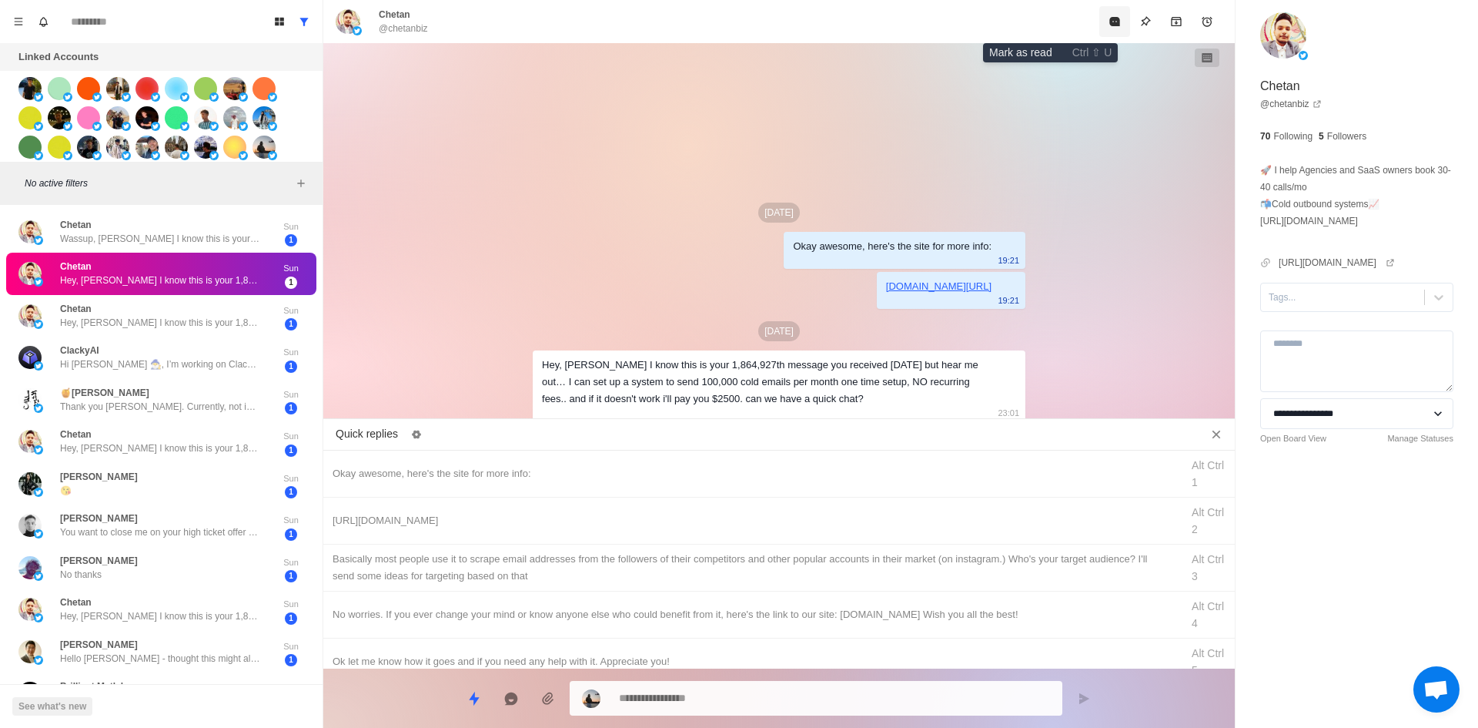
click at [1099, 25] on button "Mark as read" at bounding box center [1114, 21] width 31 height 31
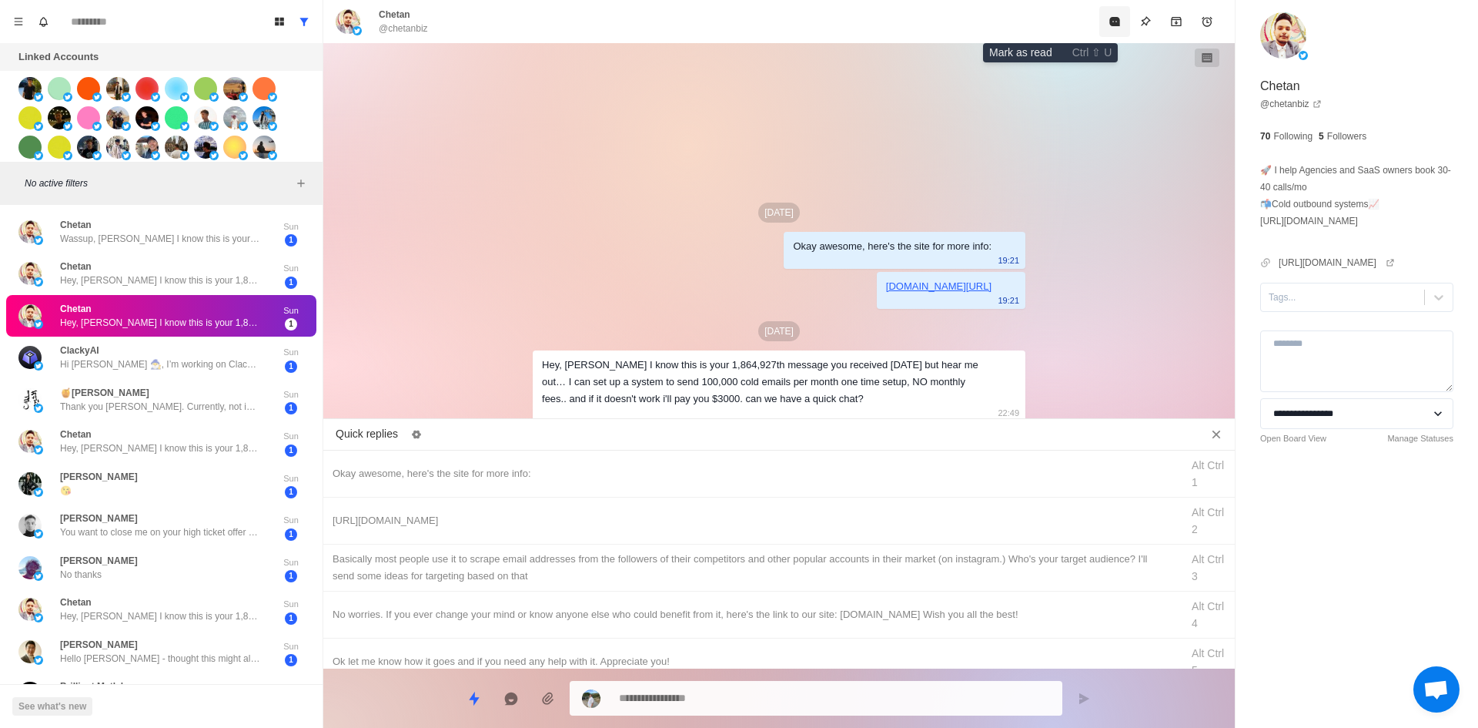
click at [1099, 25] on button "Mark as read" at bounding box center [1114, 21] width 31 height 31
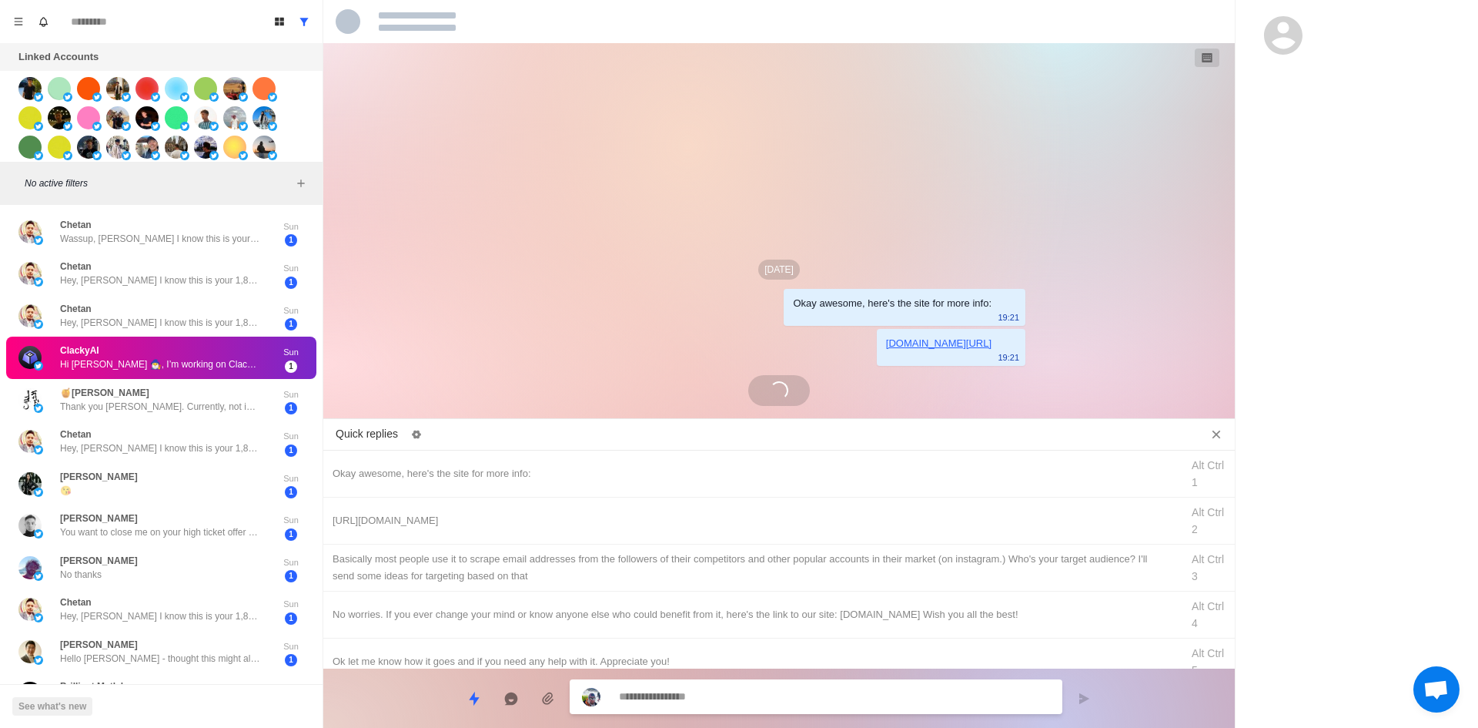
scroll to position [32, 0]
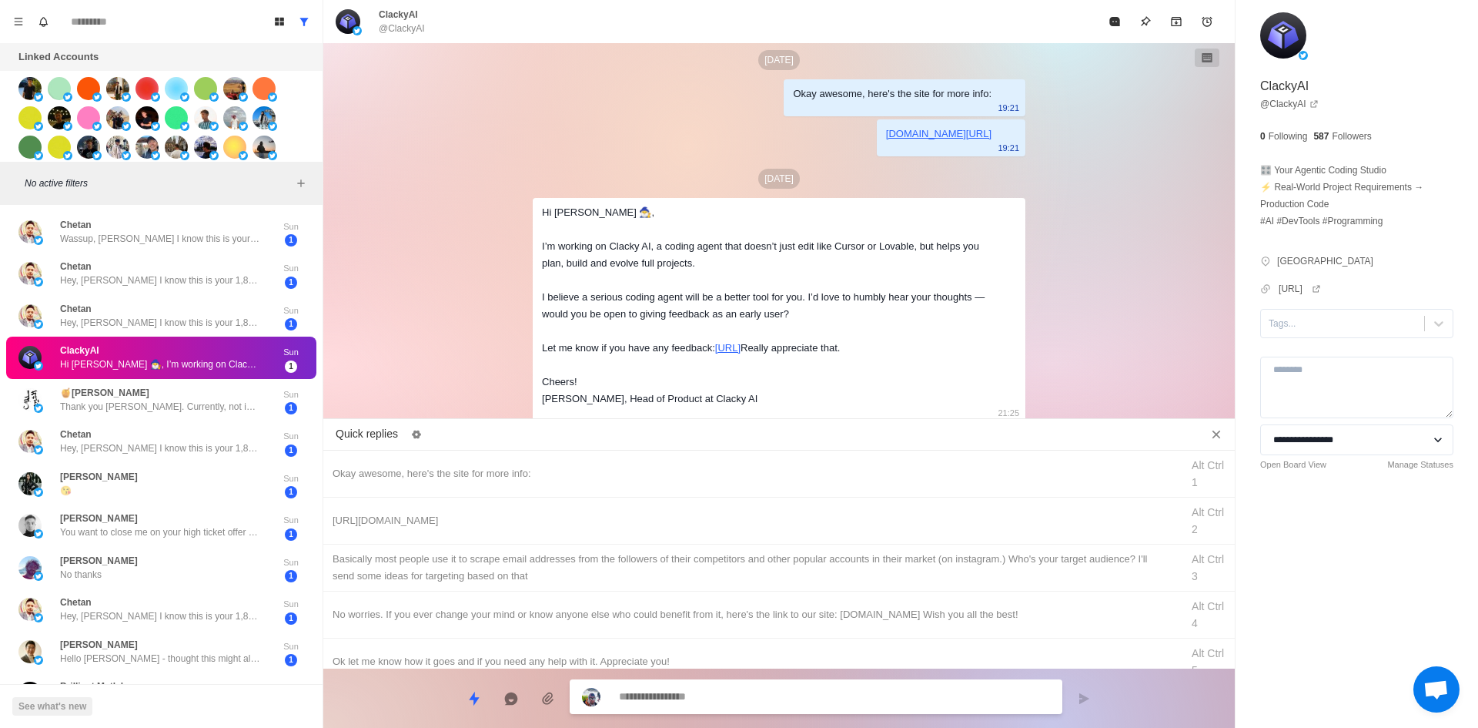
click at [1056, 25] on div "ClackyAI @ClackyAI" at bounding box center [718, 22] width 764 height 28
click at [1122, 14] on button "Mark as read" at bounding box center [1114, 21] width 31 height 31
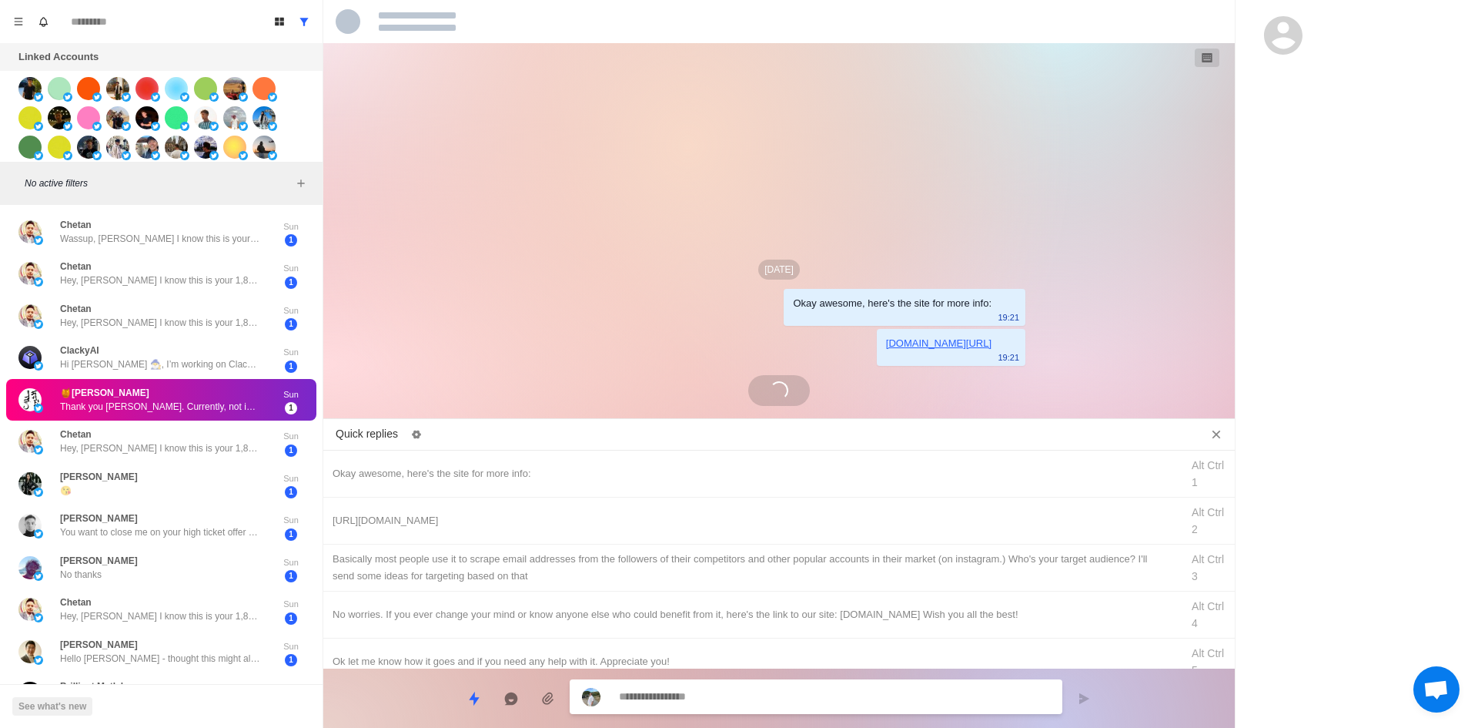
scroll to position [0, 0]
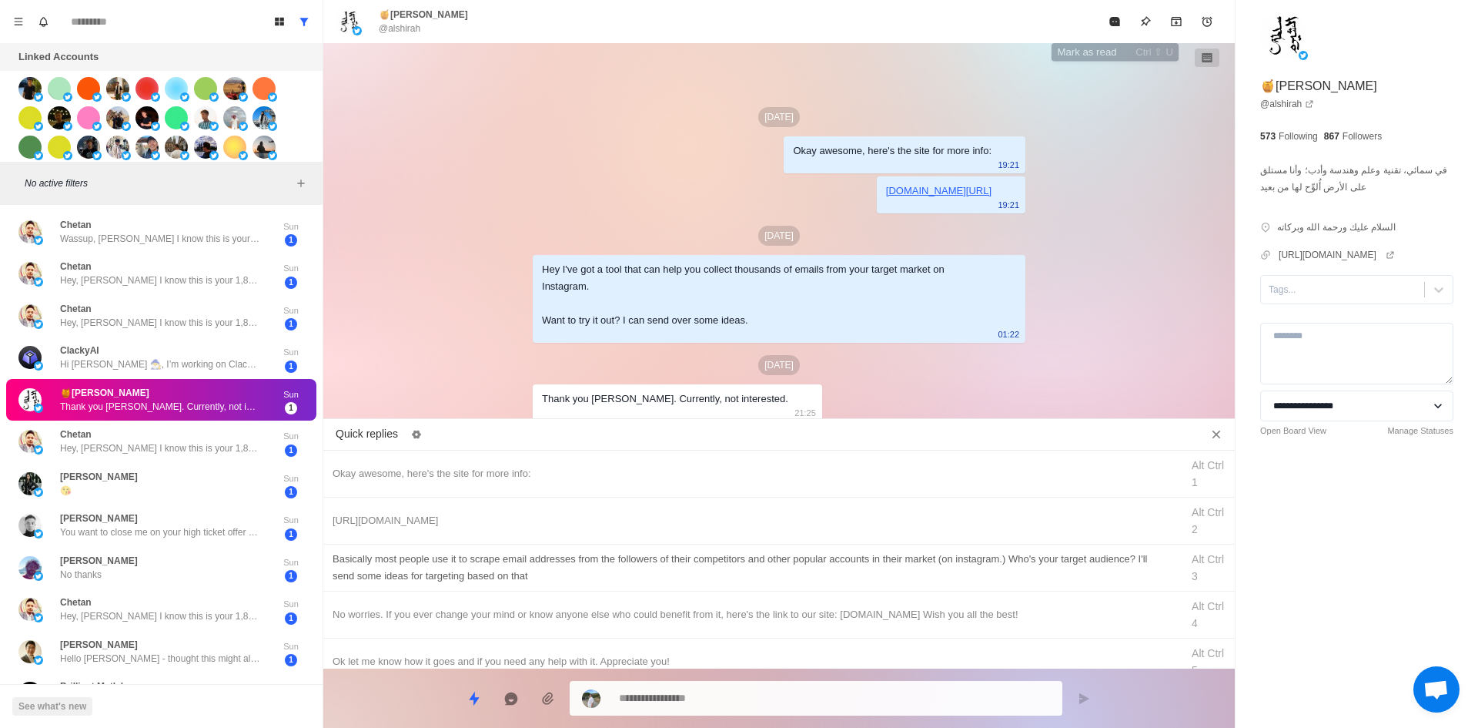
drag, startPoint x: 1113, startPoint y: 25, endPoint x: 602, endPoint y: 578, distance: 752.9
click at [875, 457] on div "🍯[PERSON_NAME] @alshirah [DATE] Okay awesome, here's the site for more info: 19…" at bounding box center [779, 364] width 912 height 728
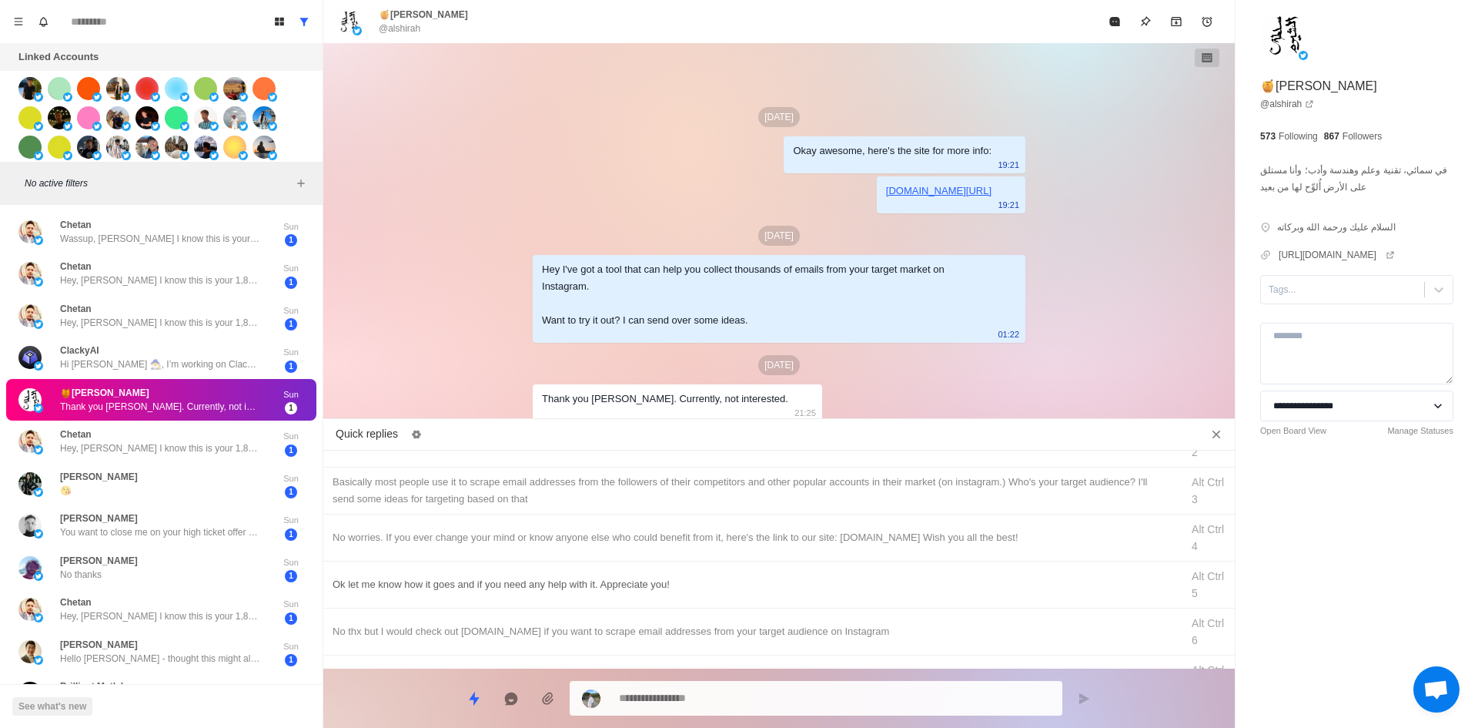
click at [546, 545] on div "No worries. If you ever change your mind or know anyone else who could benefit …" at bounding box center [752, 537] width 839 height 17
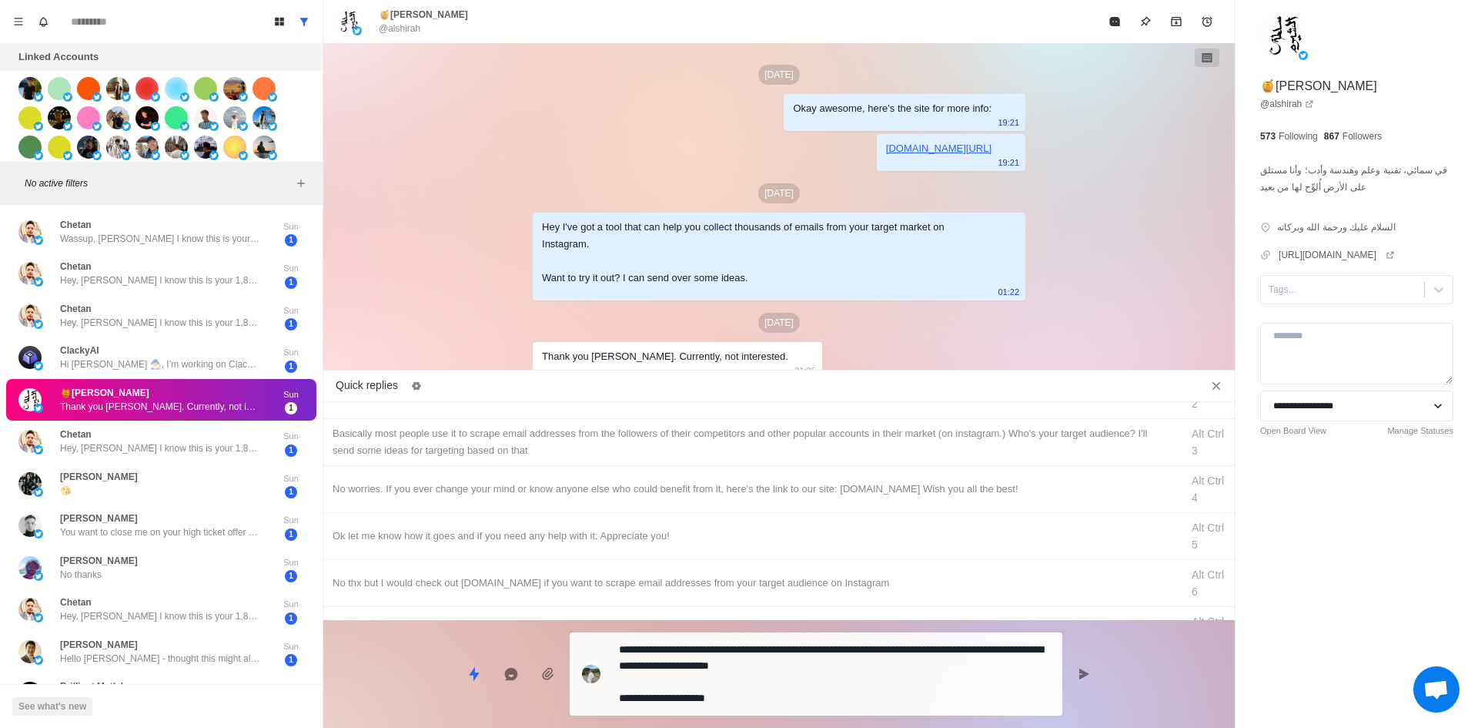
click at [736, 682] on textarea "**********" at bounding box center [834, 673] width 431 height 71
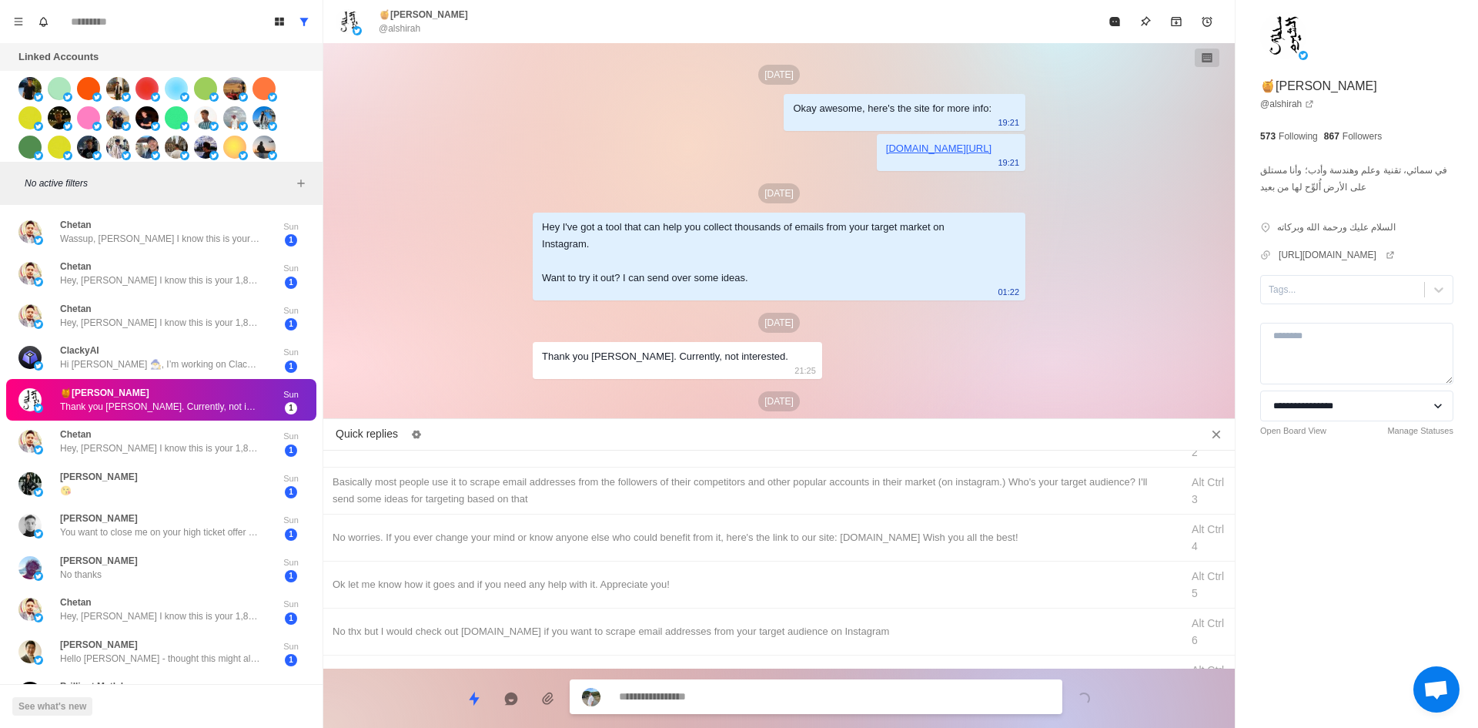
scroll to position [87, 0]
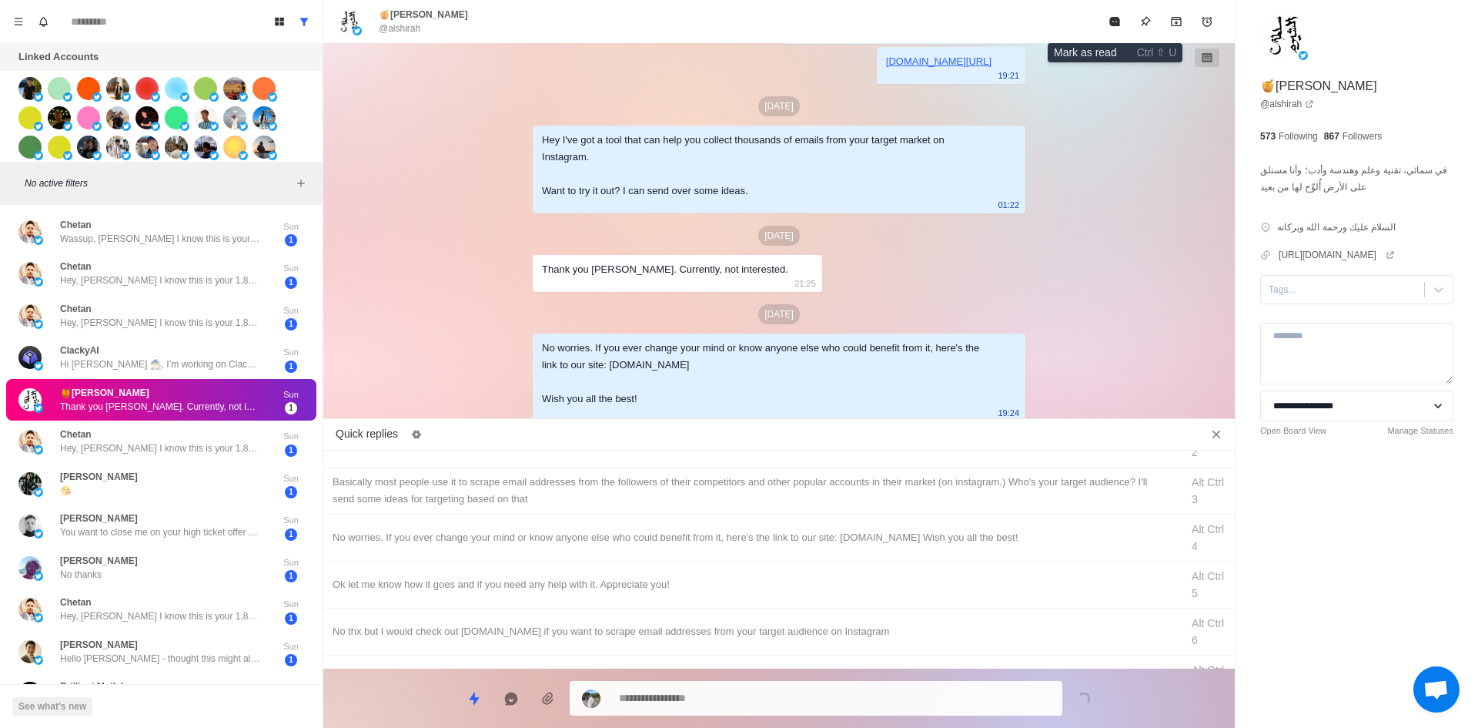
click at [1115, 22] on icon "Mark as read" at bounding box center [1114, 21] width 10 height 9
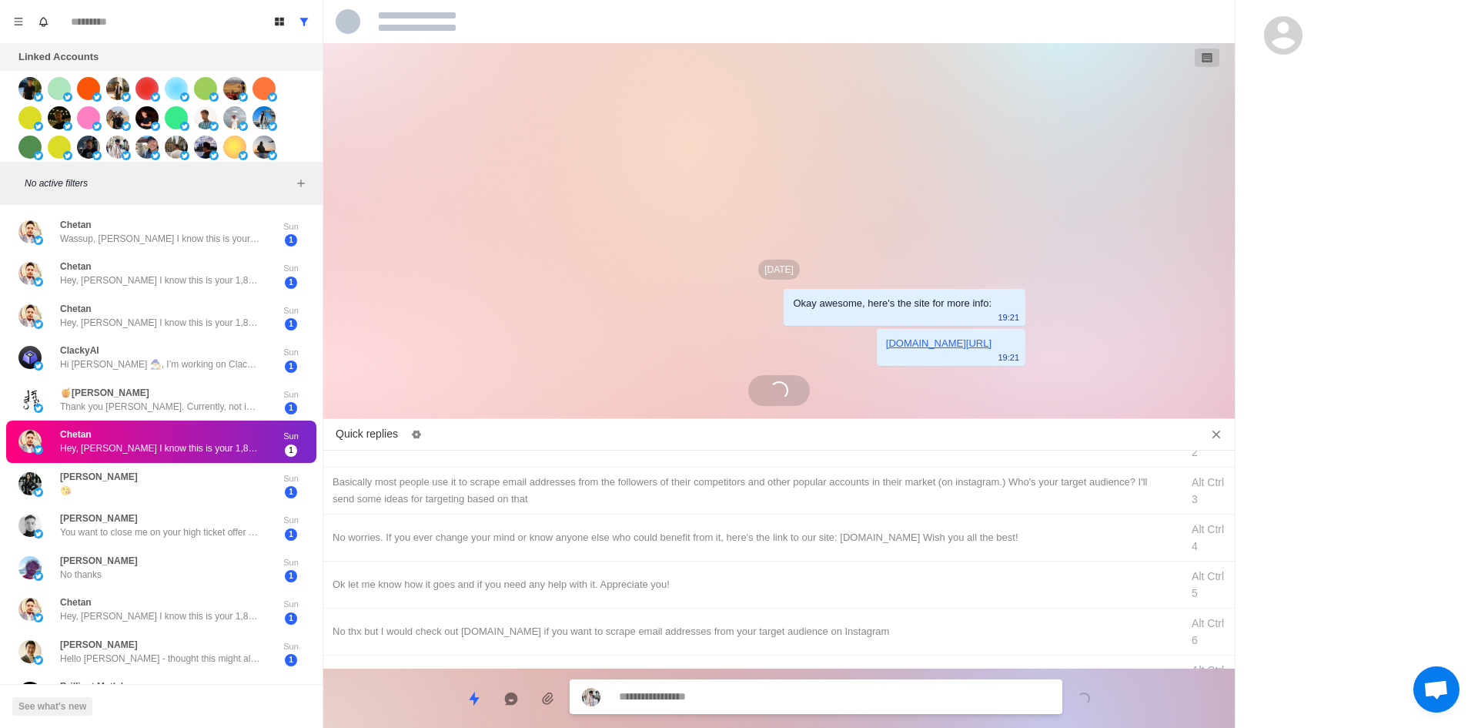
scroll to position [0, 0]
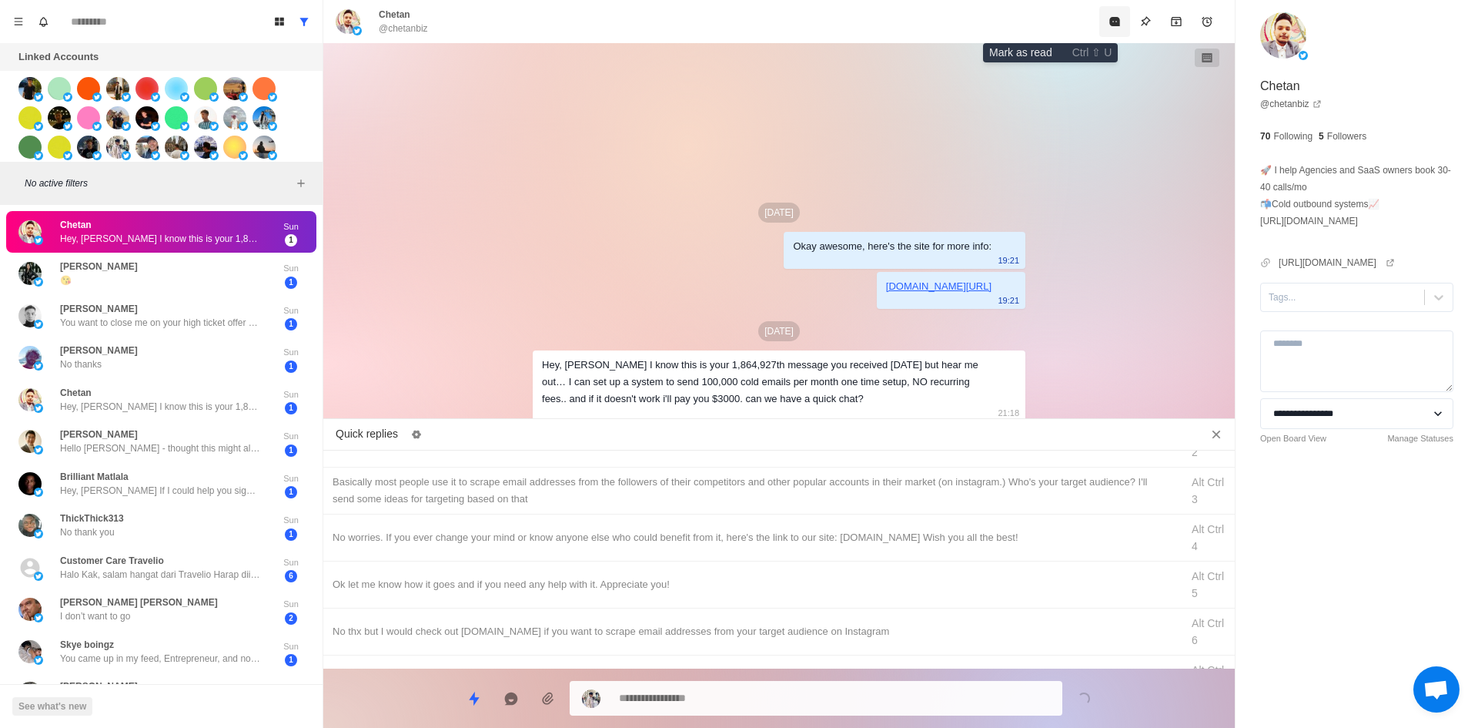
click at [1099, 20] on button "Mark as read" at bounding box center [1114, 21] width 31 height 31
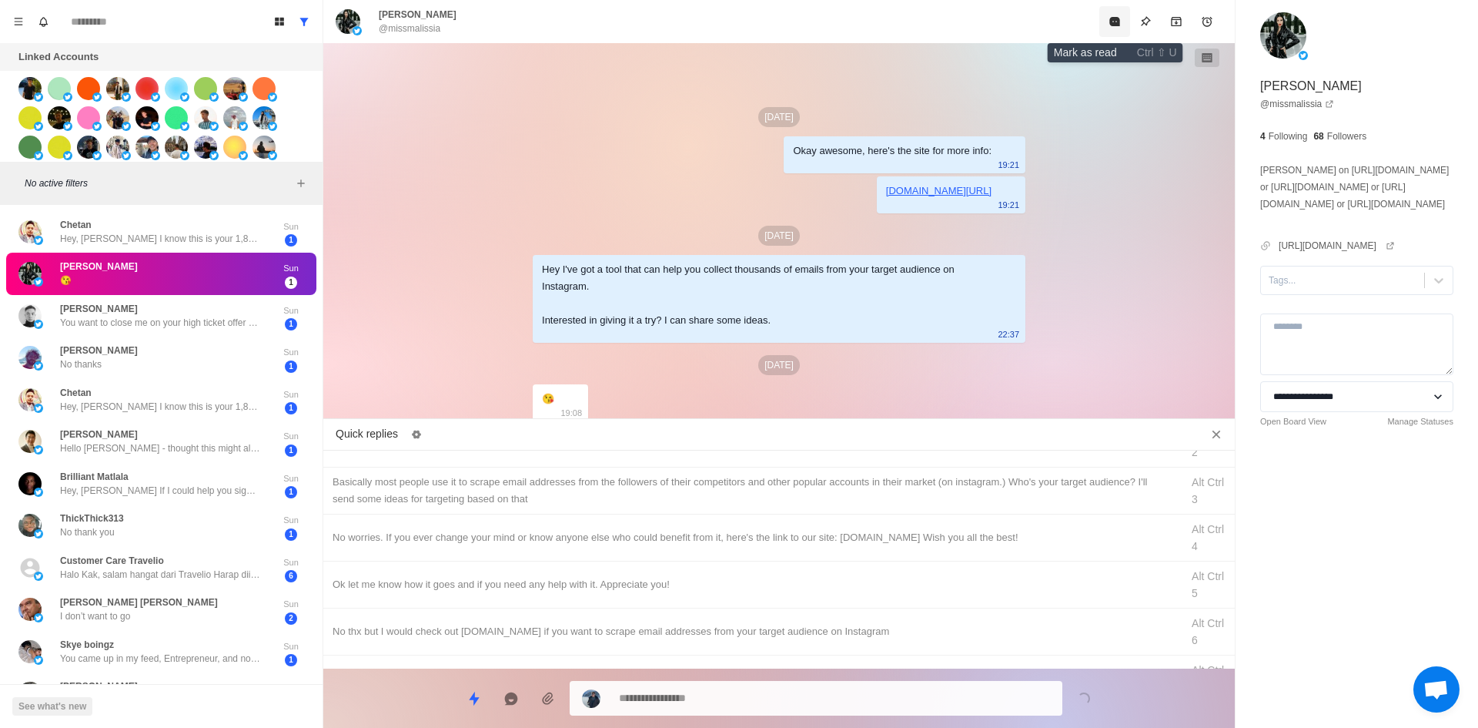
click at [1114, 18] on icon "Mark as read" at bounding box center [1114, 21] width 10 height 9
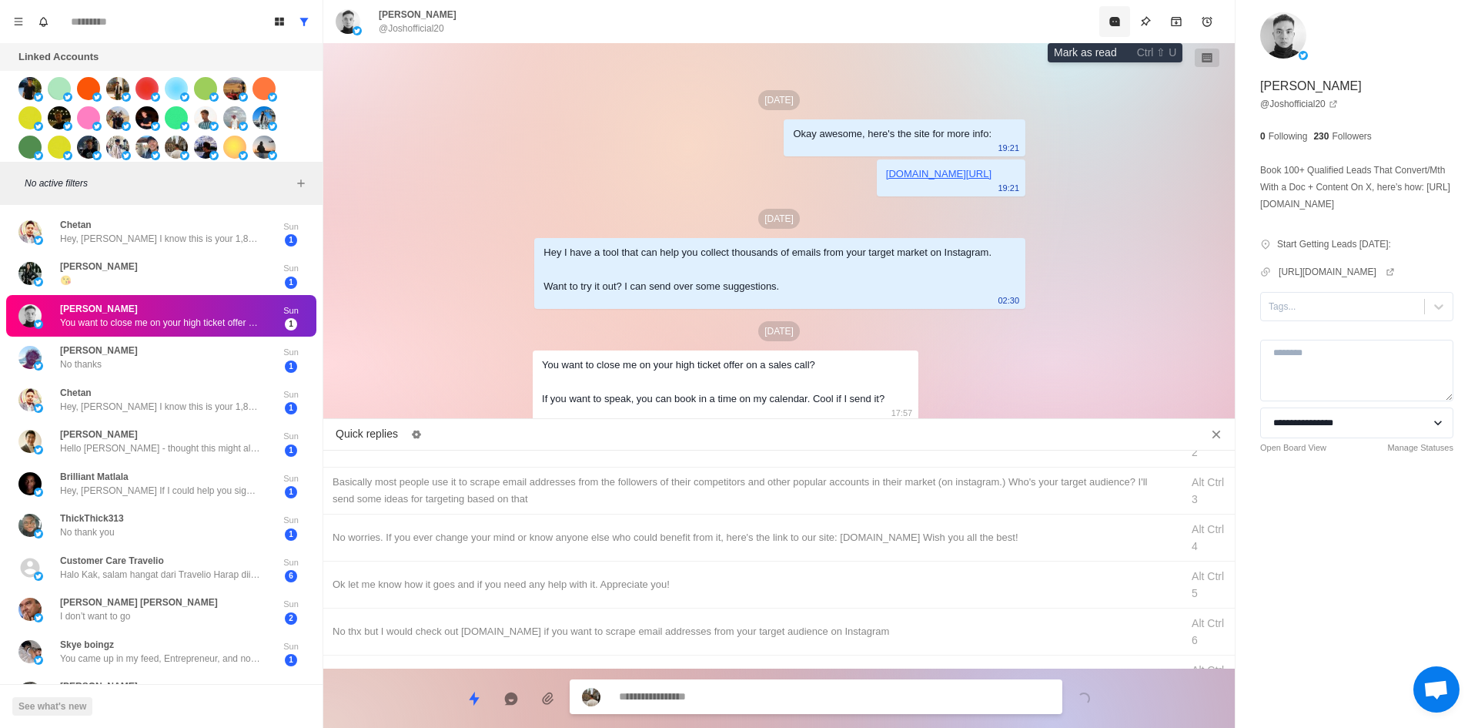
click at [1107, 21] on button "Mark as read" at bounding box center [1114, 21] width 31 height 31
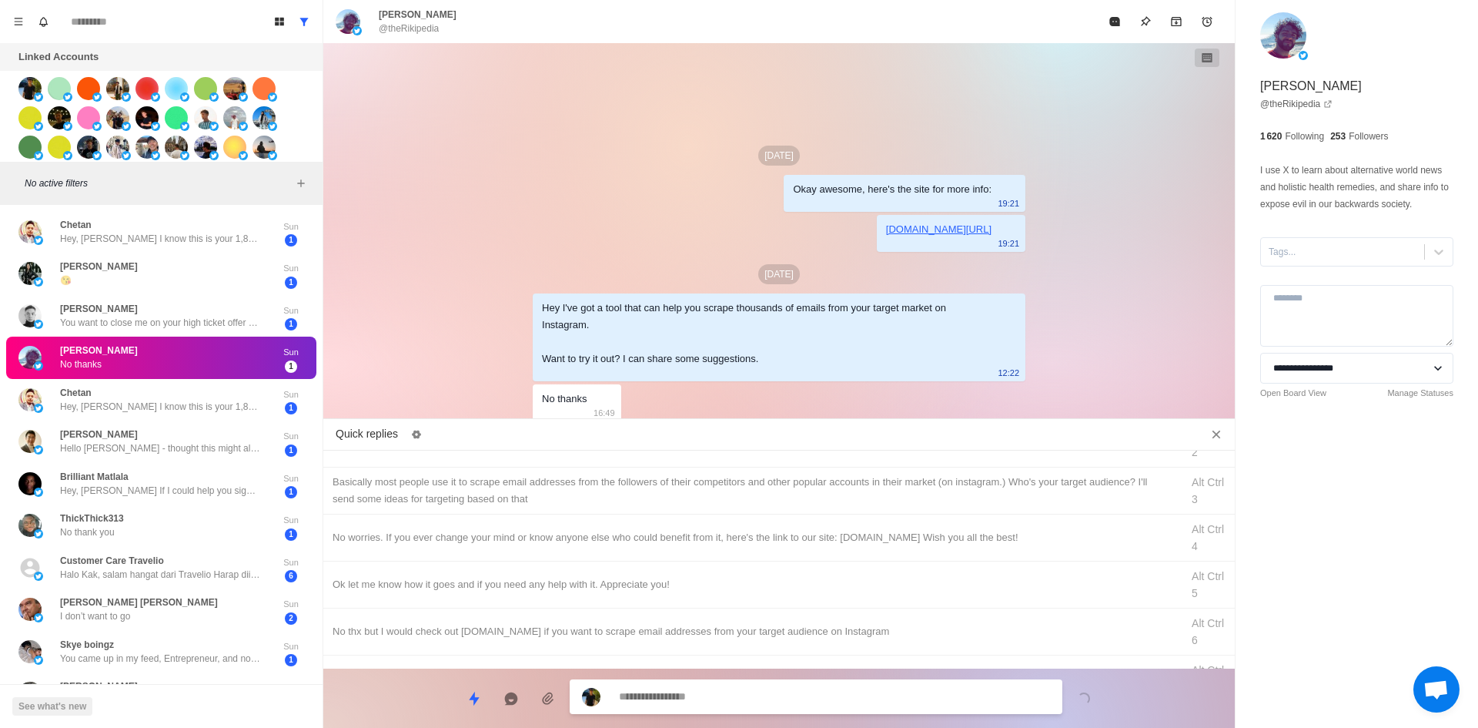
drag, startPoint x: 589, startPoint y: 540, endPoint x: 681, endPoint y: 638, distance: 134.5
click at [589, 540] on div "No worries. If you ever change your mind or know anyone else who could benefit …" at bounding box center [752, 537] width 839 height 17
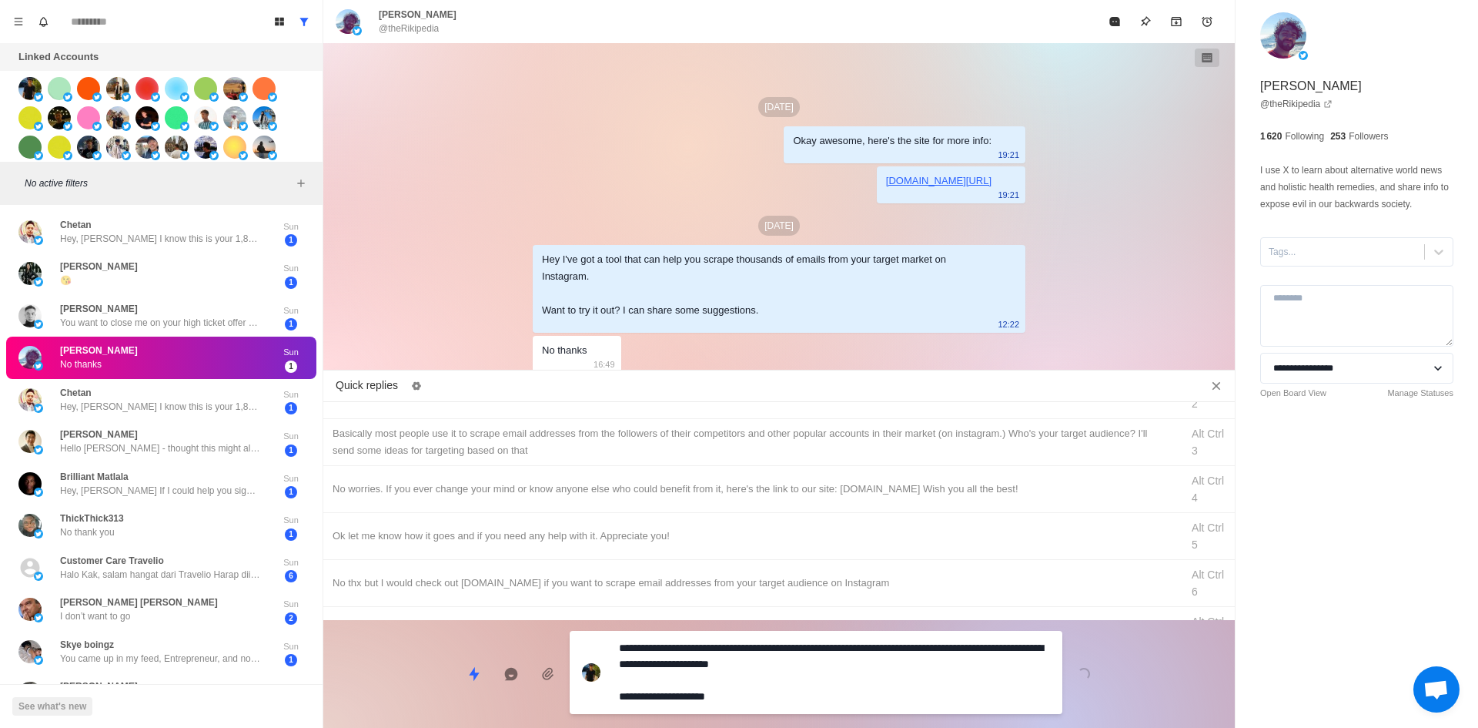
click at [765, 681] on textarea "**********" at bounding box center [834, 672] width 431 height 71
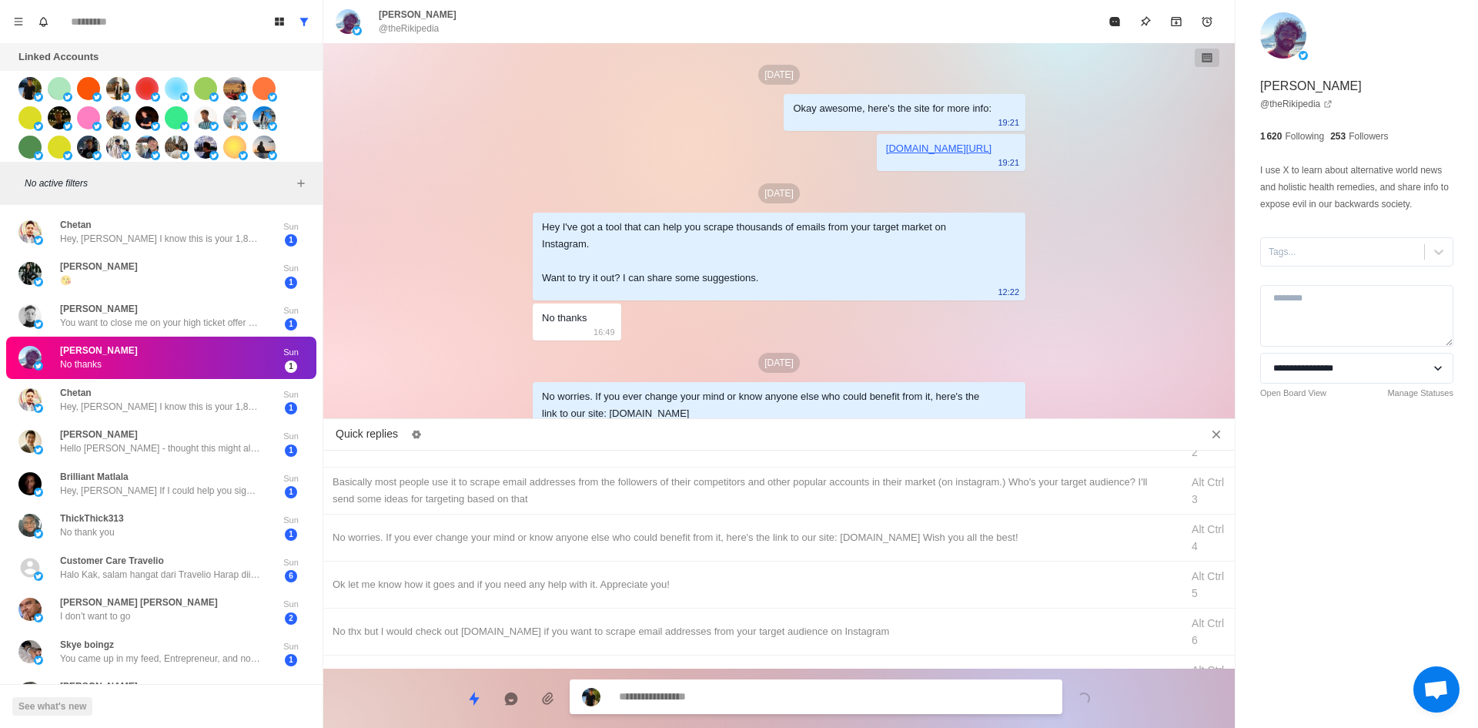
scroll to position [49, 0]
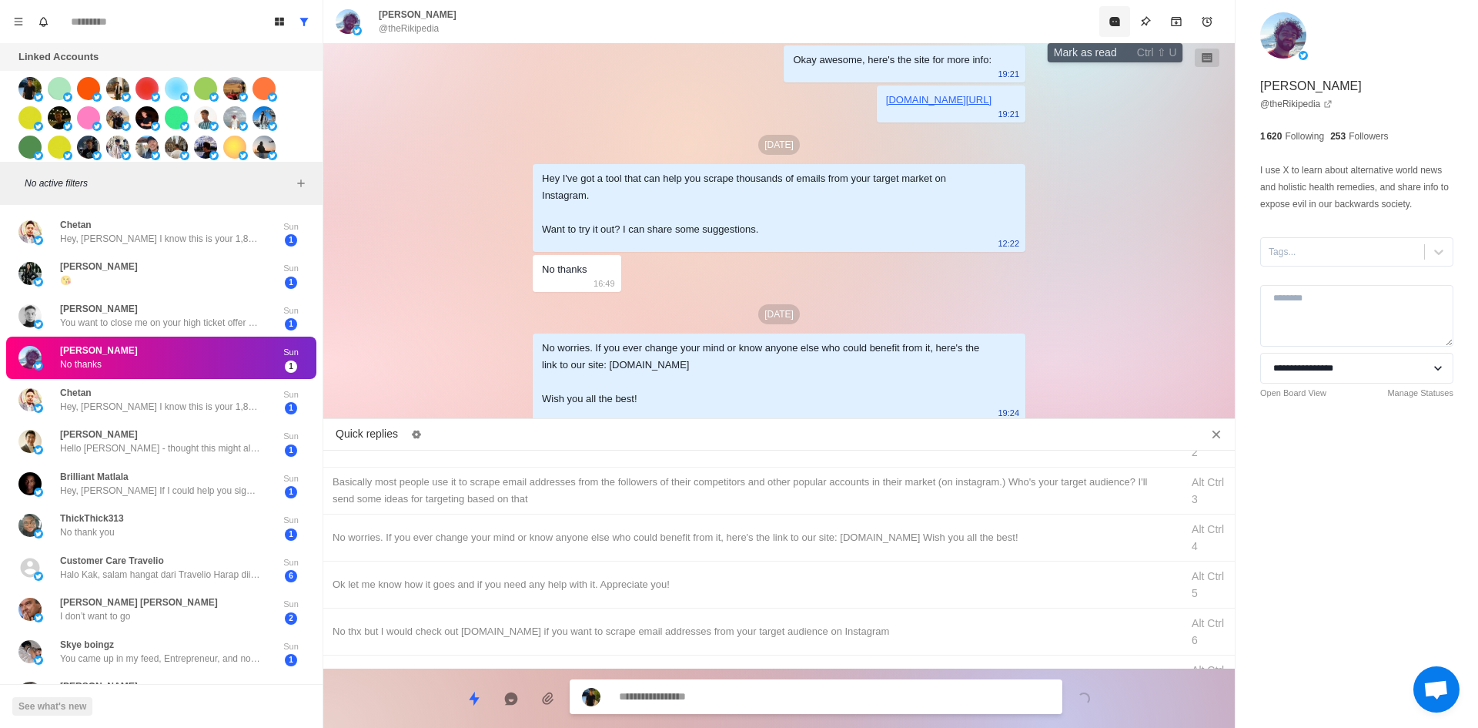
click at [1103, 23] on button "Mark as read" at bounding box center [1114, 21] width 31 height 31
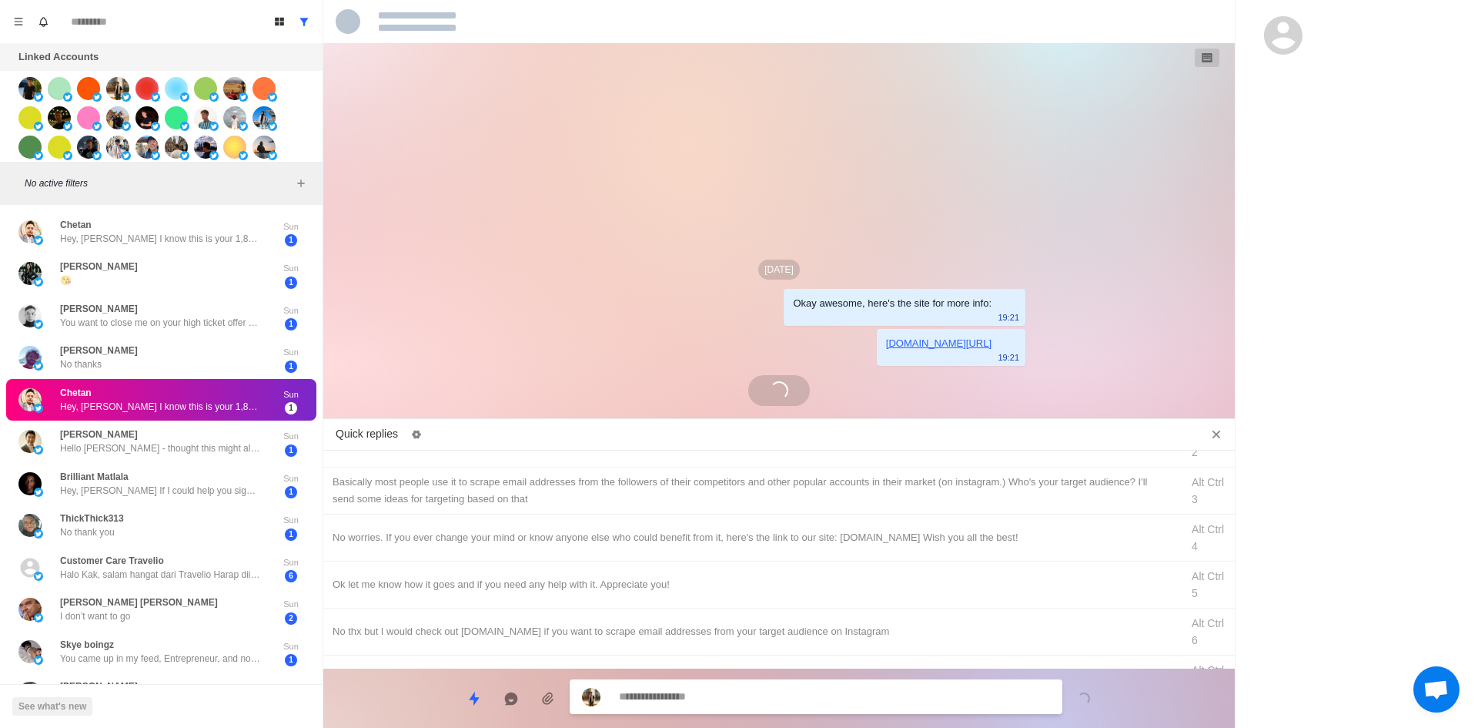
scroll to position [0, 0]
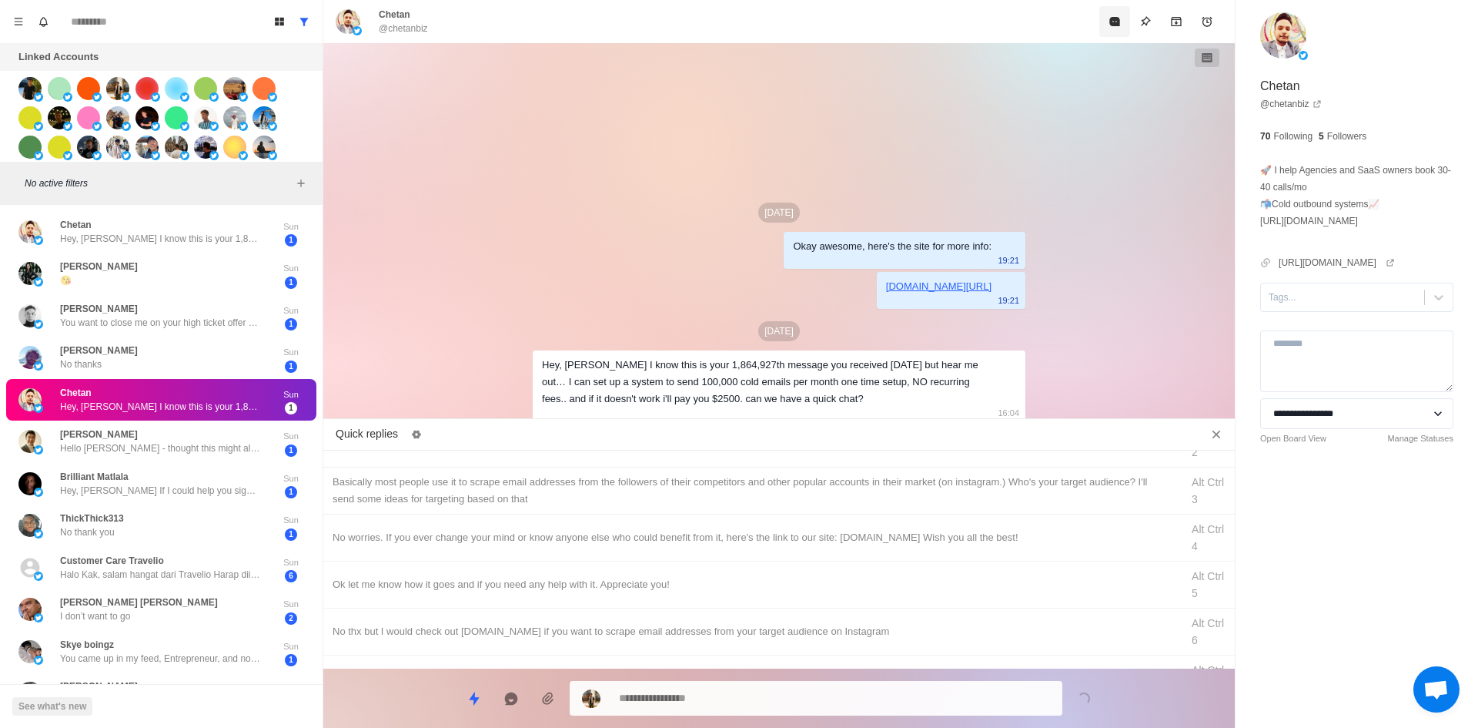
drag, startPoint x: 1029, startPoint y: 31, endPoint x: 1064, endPoint y: 25, distance: 35.1
click at [1051, 28] on div "Chetan @chetanbiz" at bounding box center [779, 21] width 912 height 43
click at [1099, 25] on button "Mark as read" at bounding box center [1114, 21] width 31 height 31
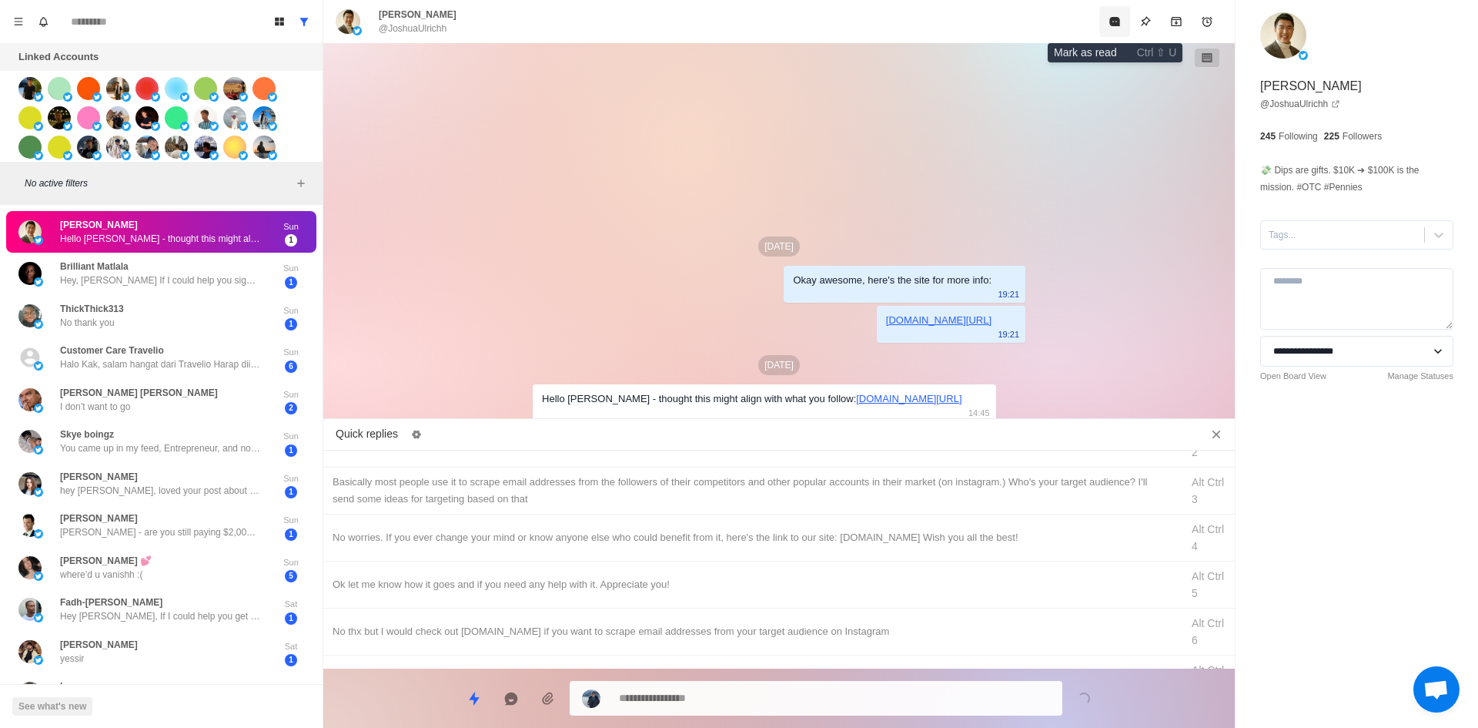
click at [1102, 36] on button "Mark as read" at bounding box center [1114, 21] width 31 height 31
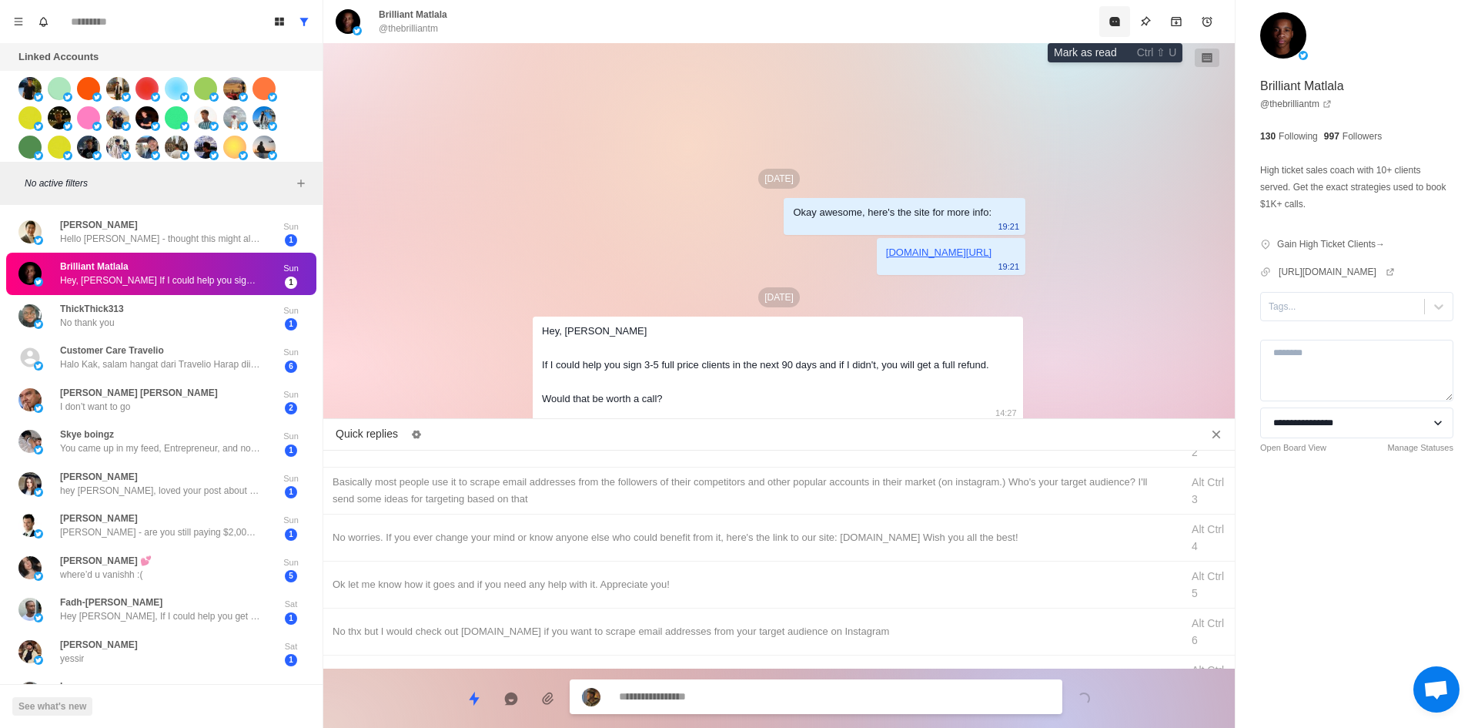
click at [1104, 31] on button "Mark as read" at bounding box center [1114, 21] width 31 height 31
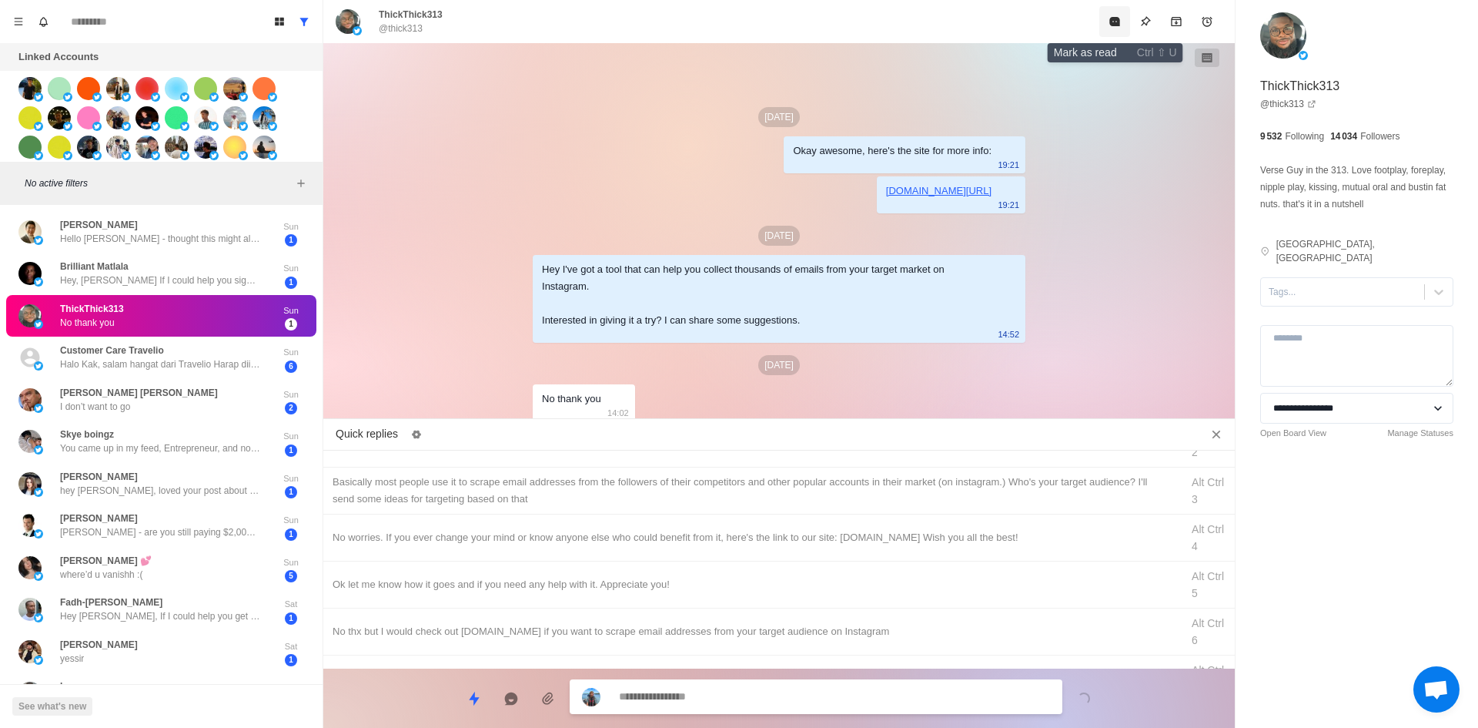
click at [1104, 31] on button "Mark as read" at bounding box center [1114, 21] width 31 height 31
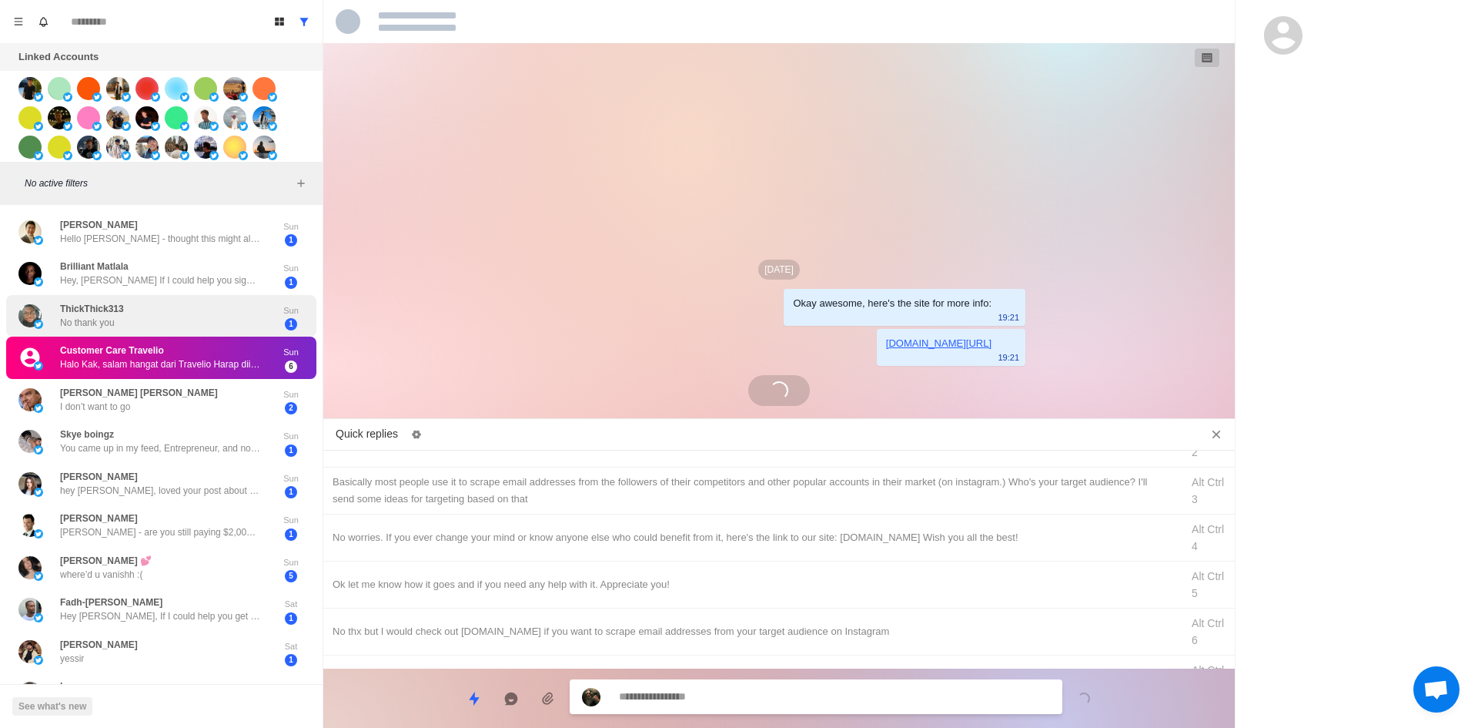
scroll to position [390, 0]
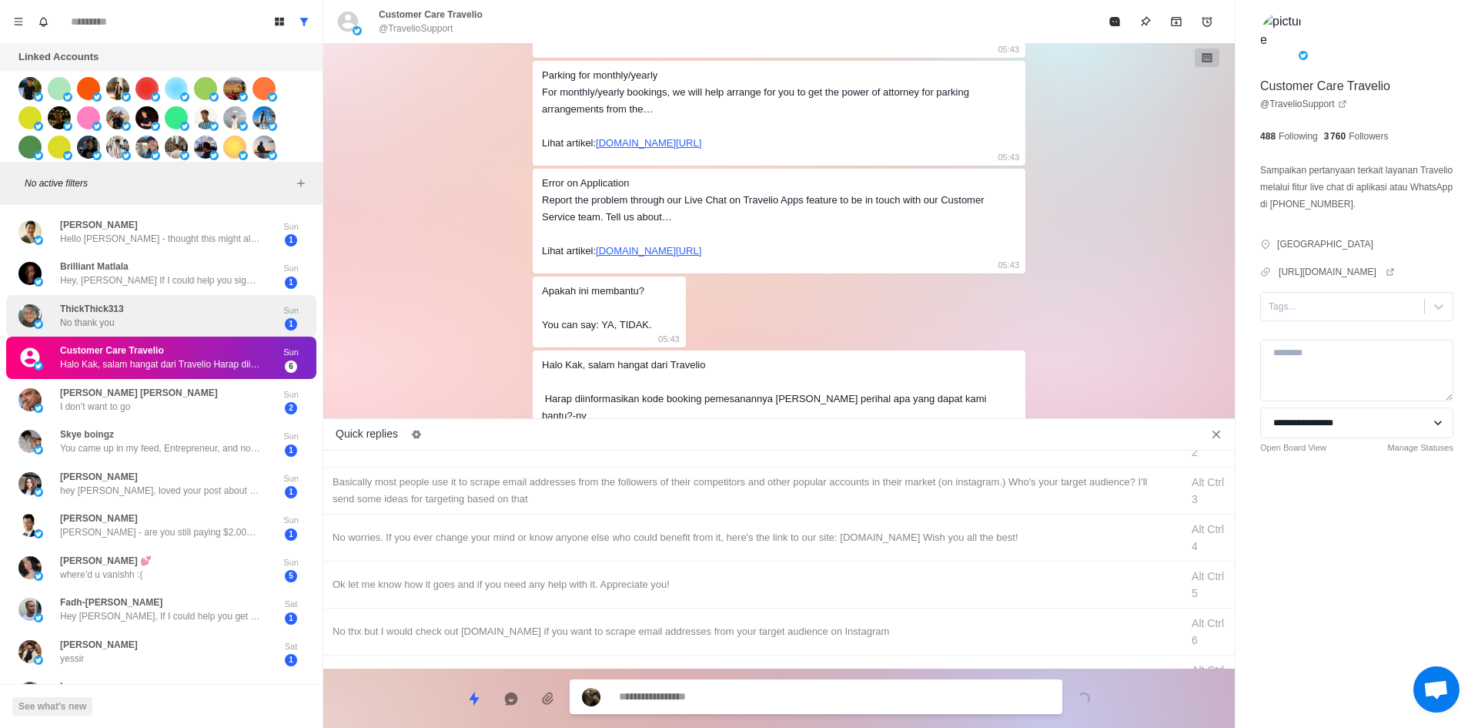
click at [246, 319] on div "ThickThick313 No thank you" at bounding box center [144, 316] width 253 height 30
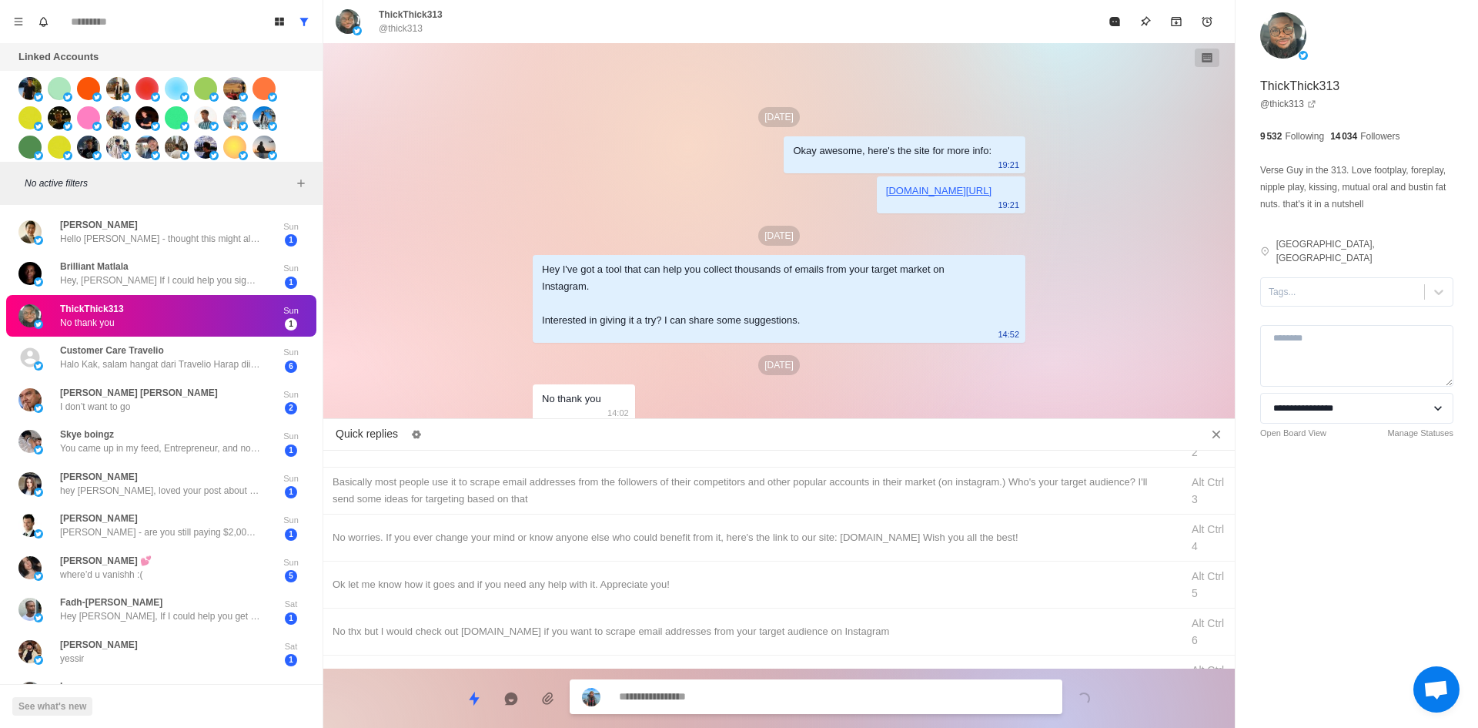
drag, startPoint x: 566, startPoint y: 549, endPoint x: 663, endPoint y: 609, distance: 114.1
click at [567, 549] on div "No worries. If you ever change your mind or know anyone else who could benefit …" at bounding box center [779, 537] width 912 height 47
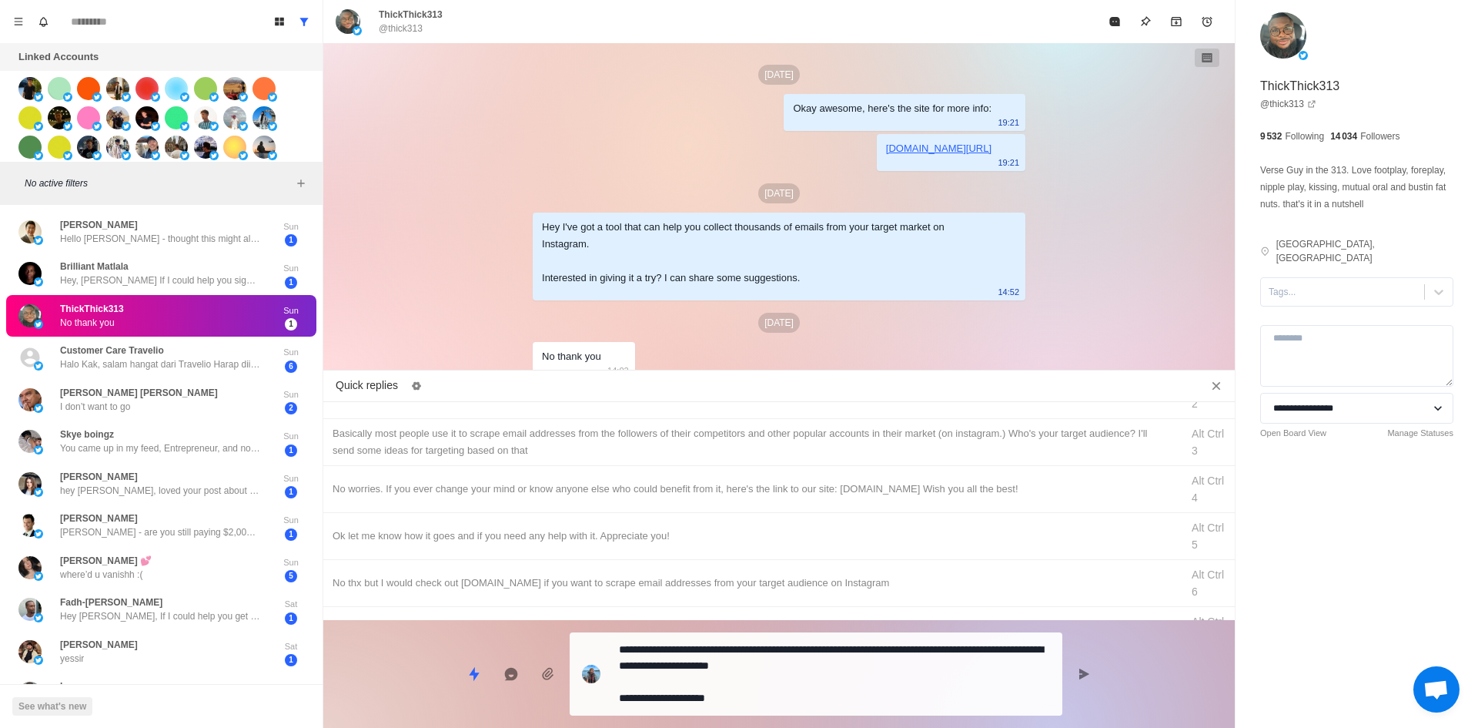
click at [726, 697] on textarea "**********" at bounding box center [834, 673] width 431 height 71
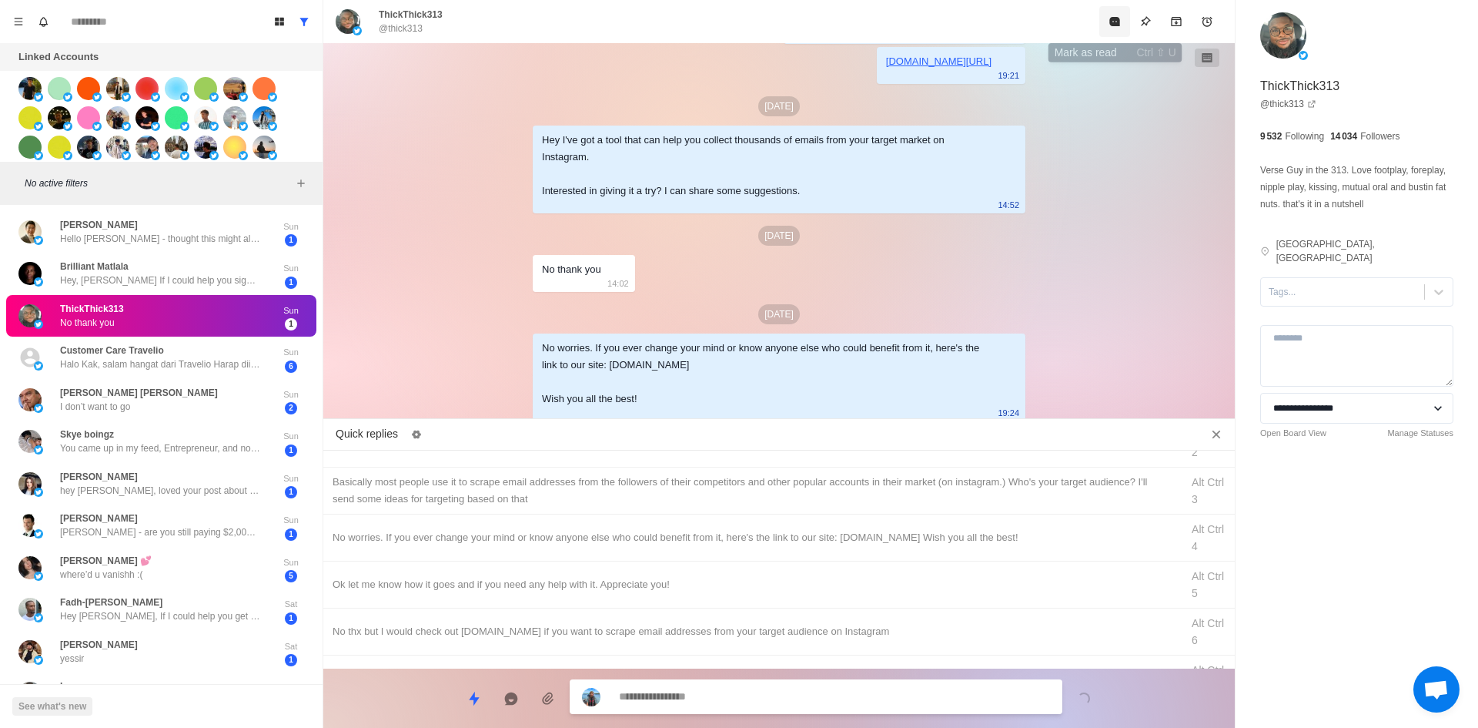
click at [1119, 18] on icon "Mark as read" at bounding box center [1115, 21] width 12 height 12
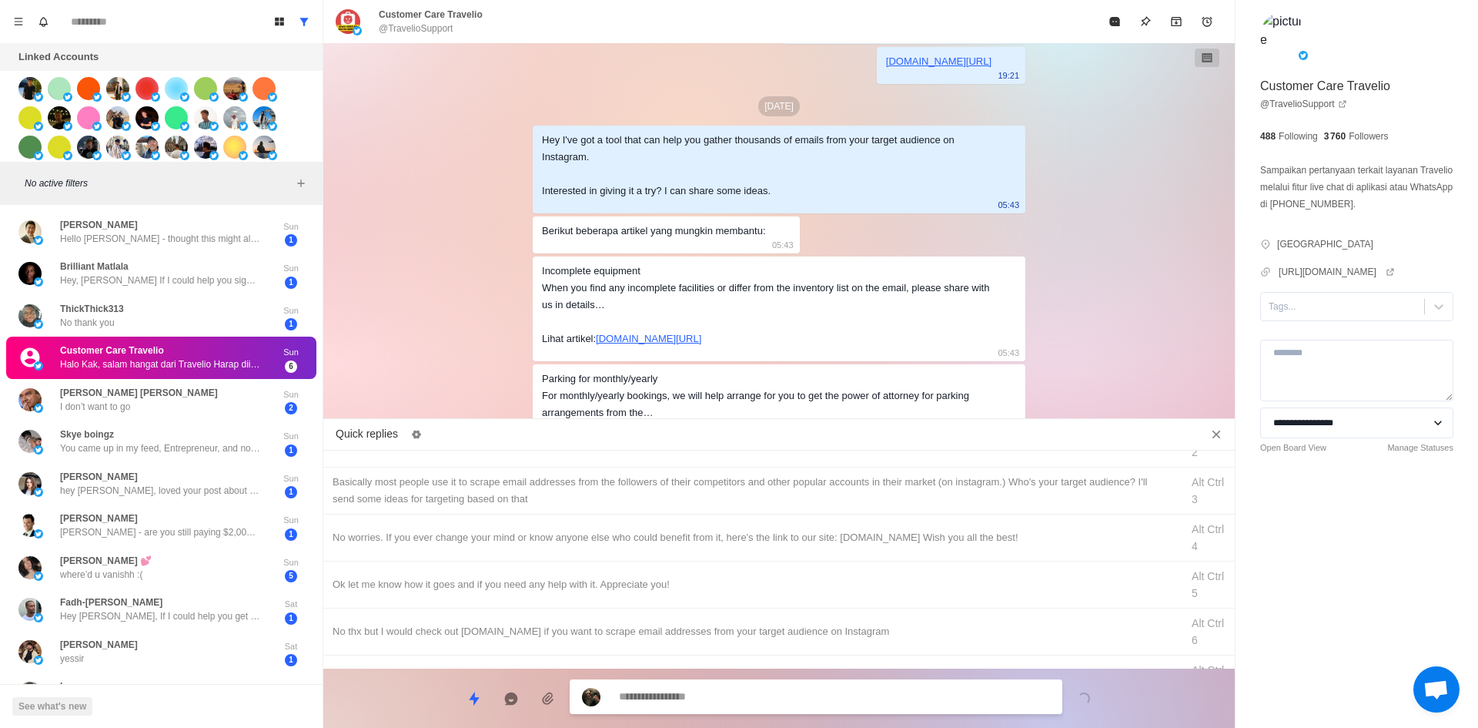
scroll to position [390, 0]
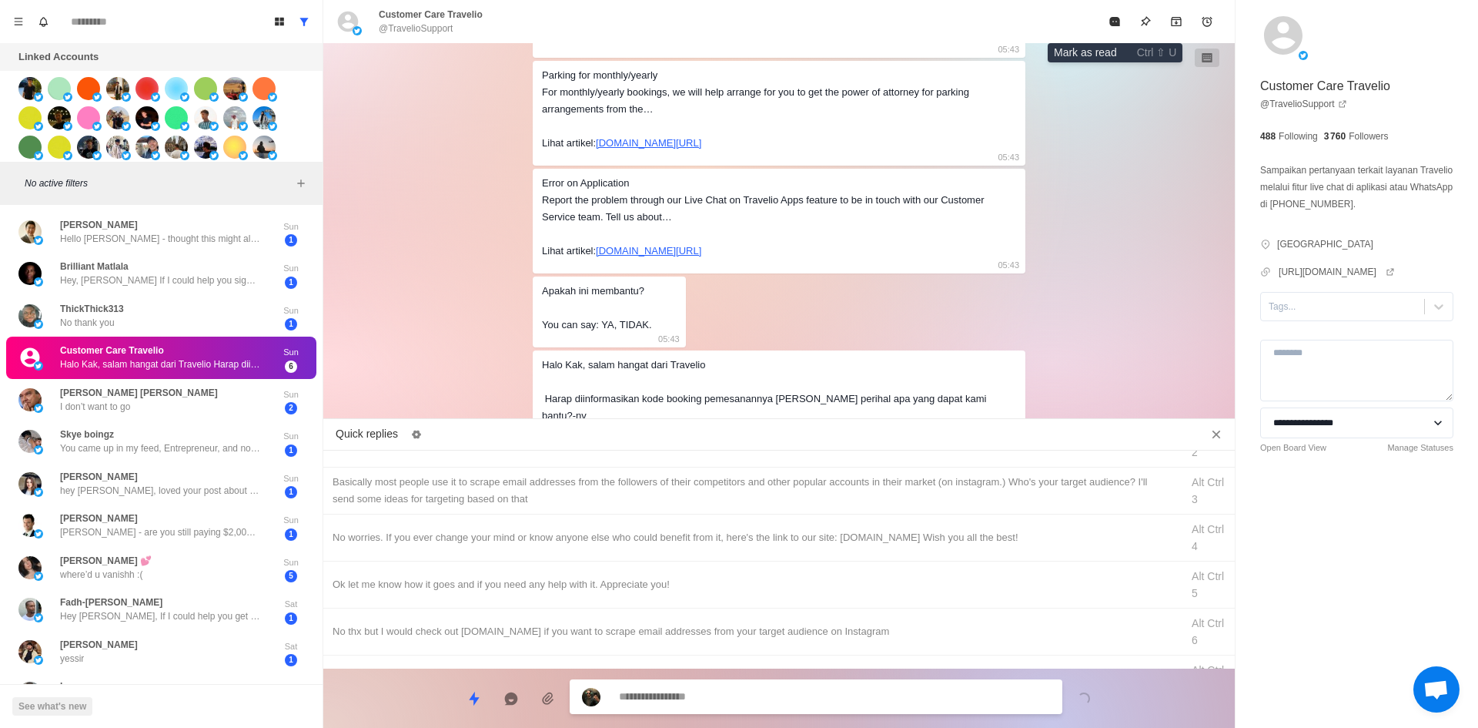
click at [1107, 22] on button "Mark as read" at bounding box center [1114, 21] width 31 height 31
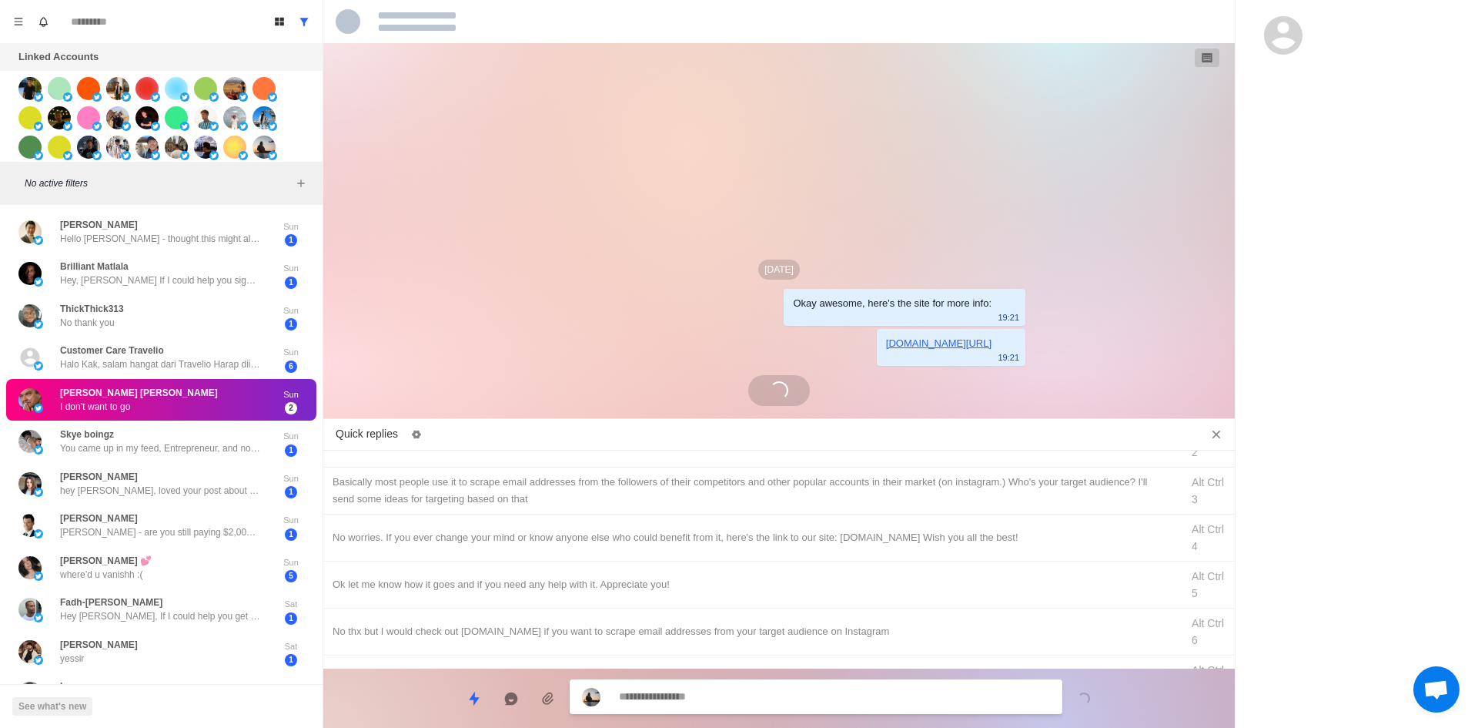
scroll to position [0, 0]
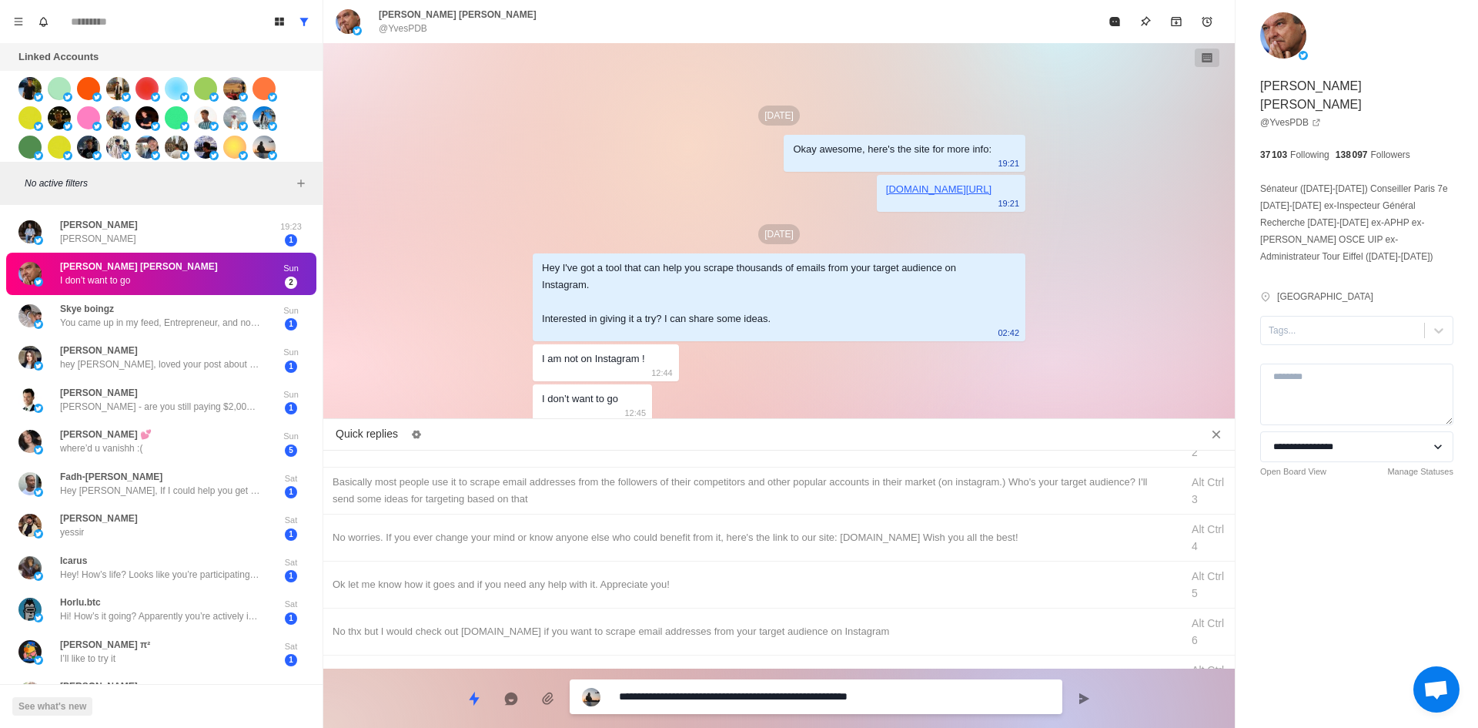
click at [908, 689] on textarea "**********" at bounding box center [834, 696] width 431 height 22
click at [955, 696] on textarea "**********" at bounding box center [834, 696] width 431 height 22
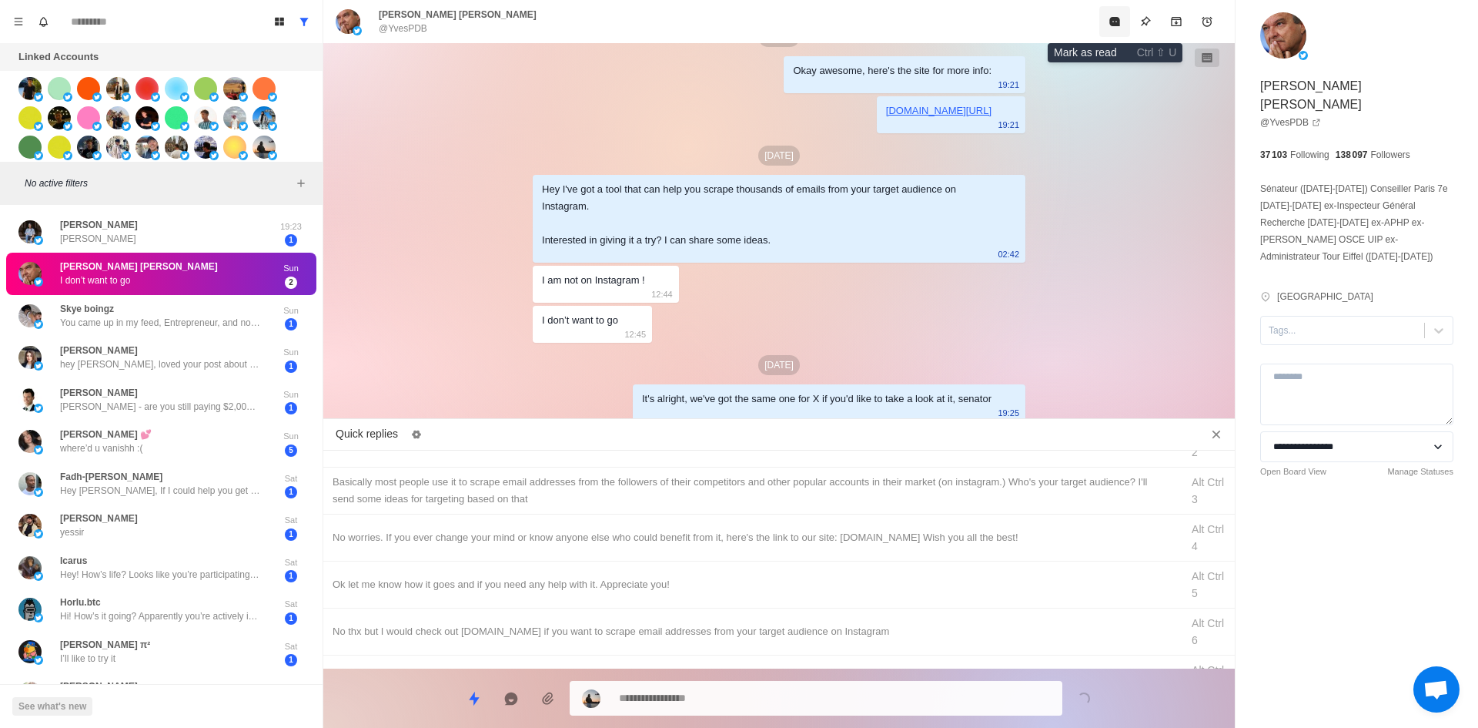
click at [1120, 30] on button "Mark as read" at bounding box center [1114, 21] width 31 height 31
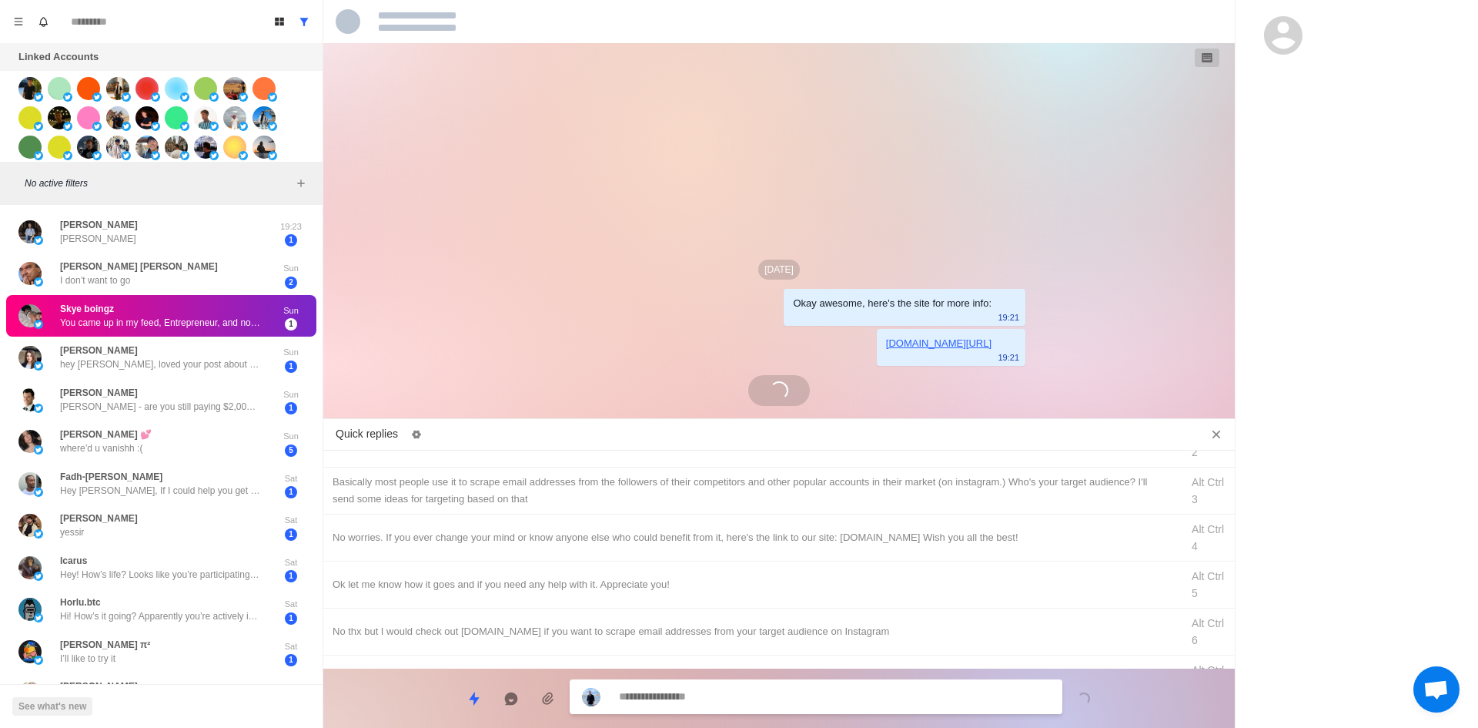
scroll to position [0, 0]
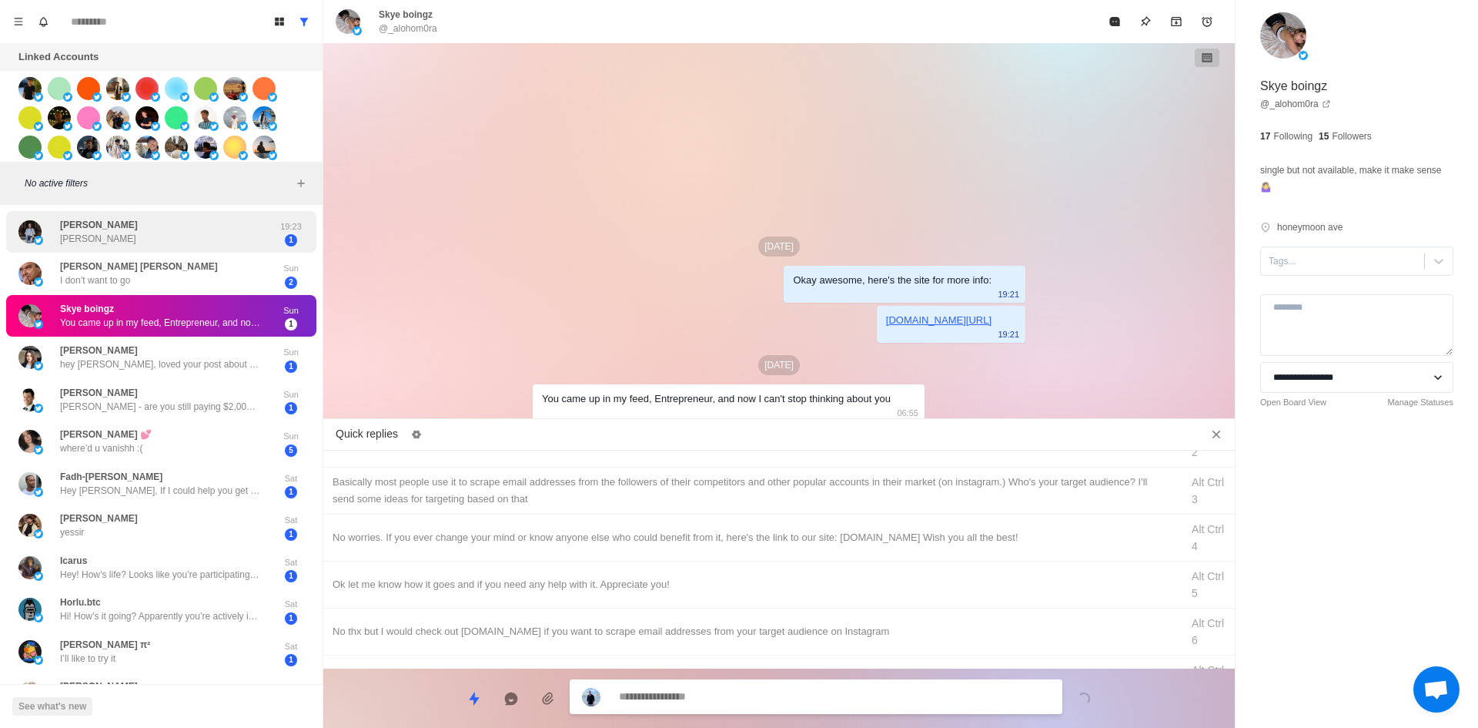
click at [195, 231] on div "[PERSON_NAME] [PERSON_NAME]" at bounding box center [144, 232] width 253 height 30
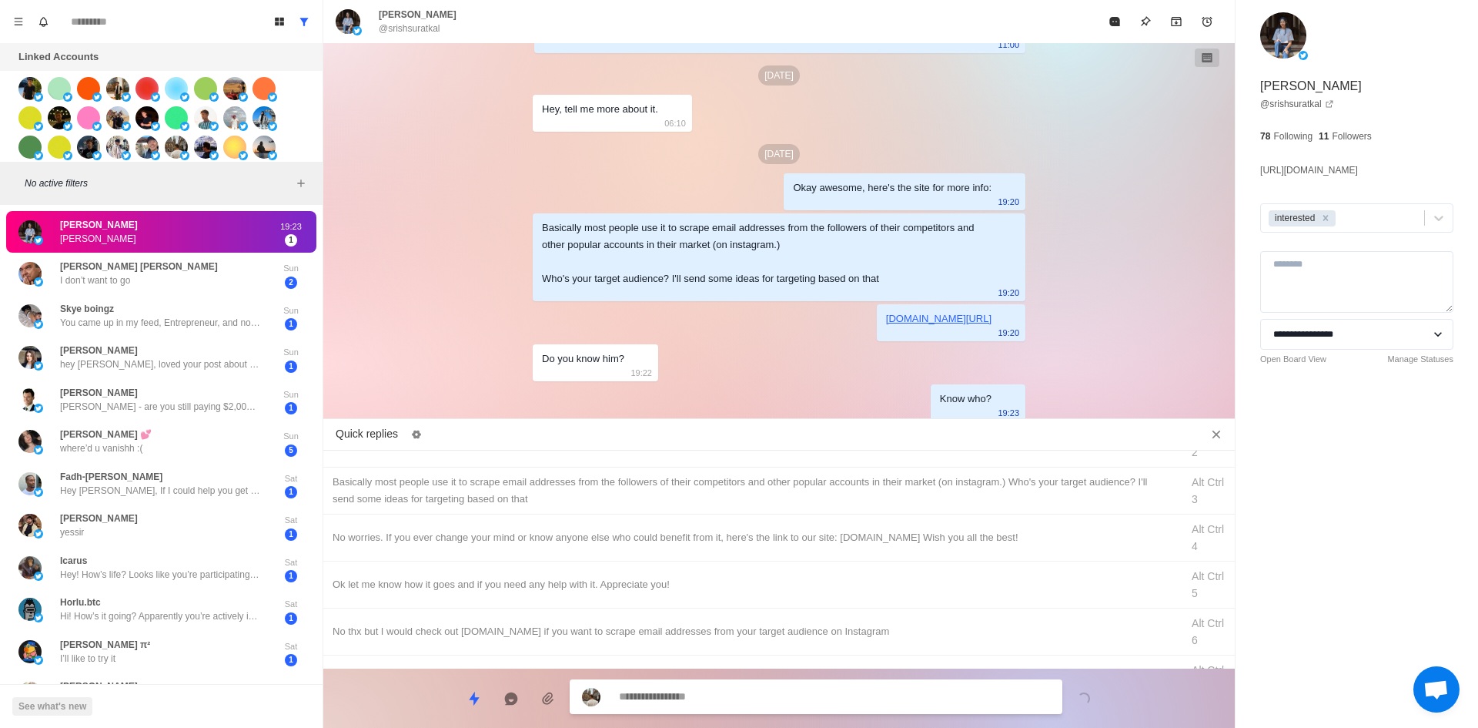
scroll to position [270, 0]
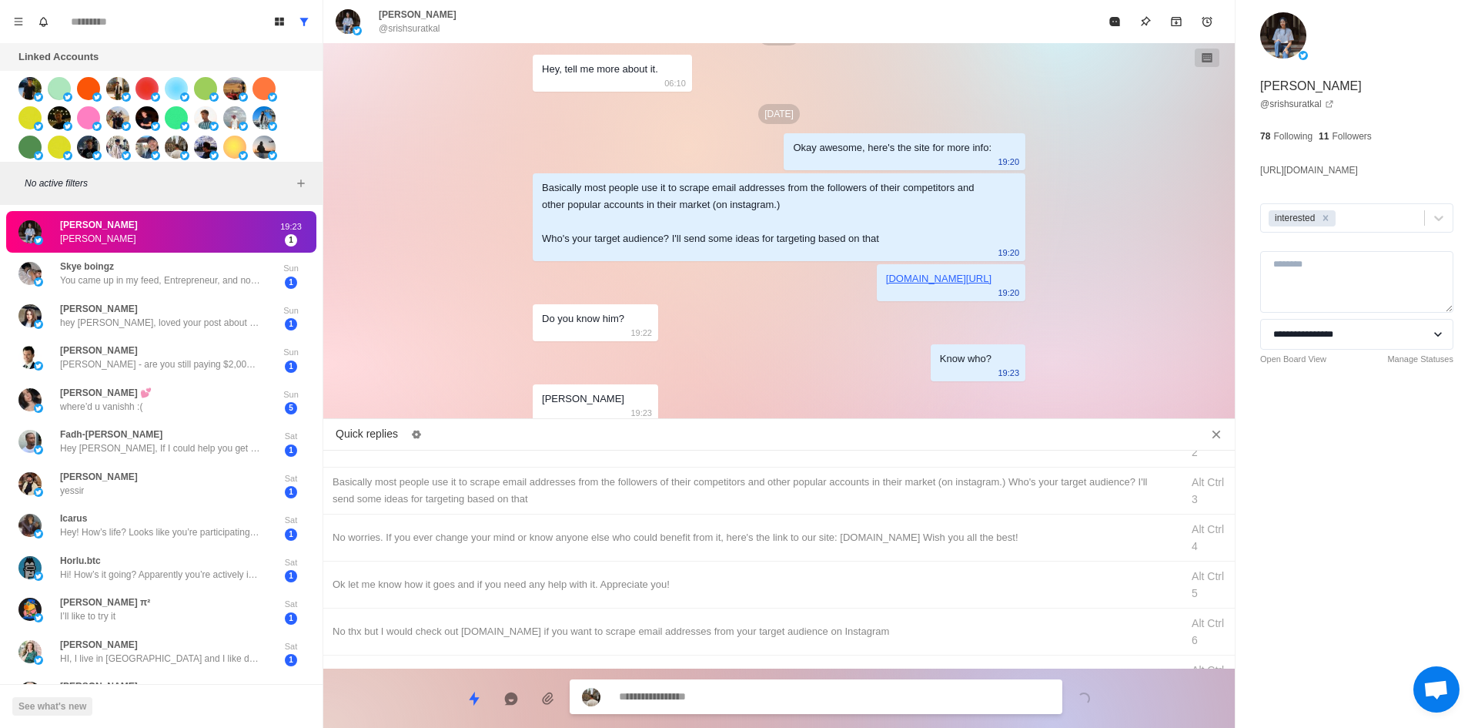
click at [724, 701] on textarea at bounding box center [834, 696] width 431 height 22
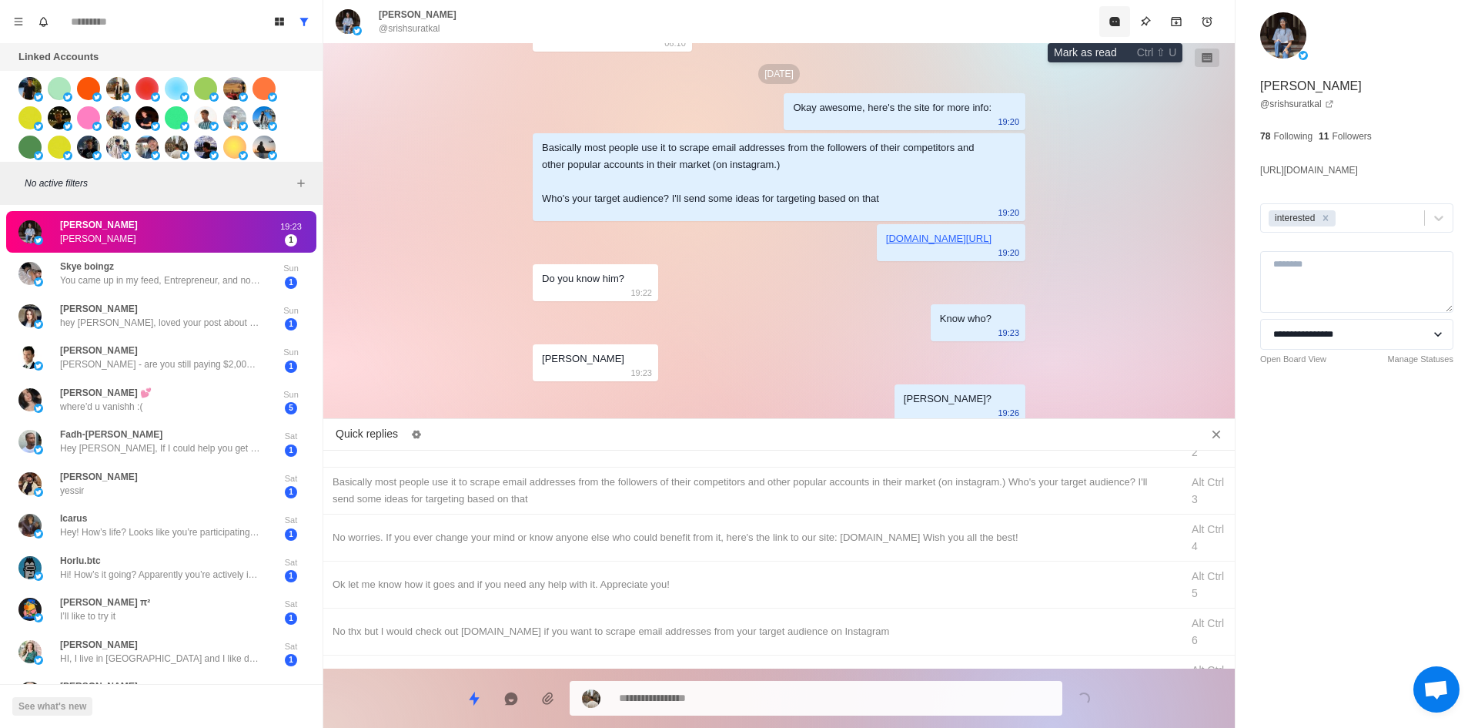
click at [1115, 27] on icon "Mark as read" at bounding box center [1115, 21] width 12 height 12
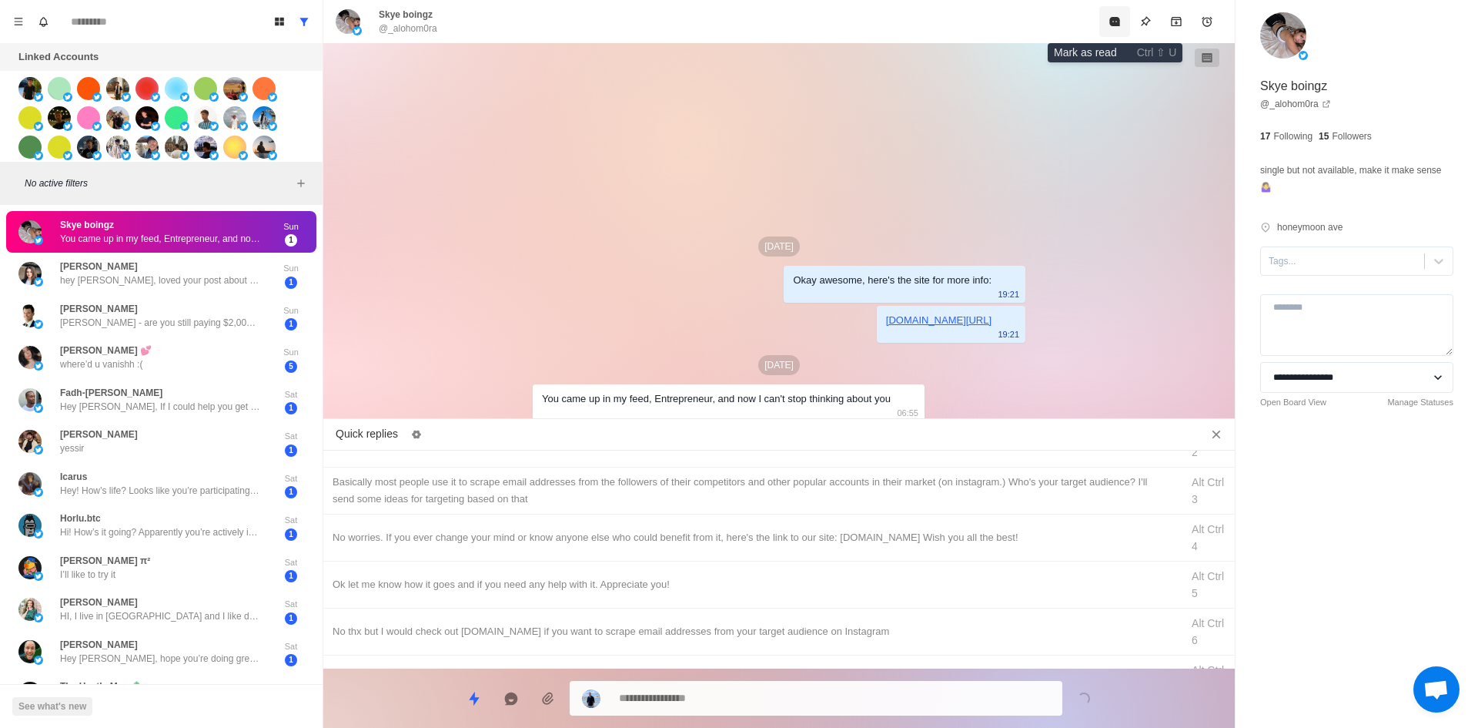
click at [1115, 27] on icon "Mark as read" at bounding box center [1115, 21] width 12 height 12
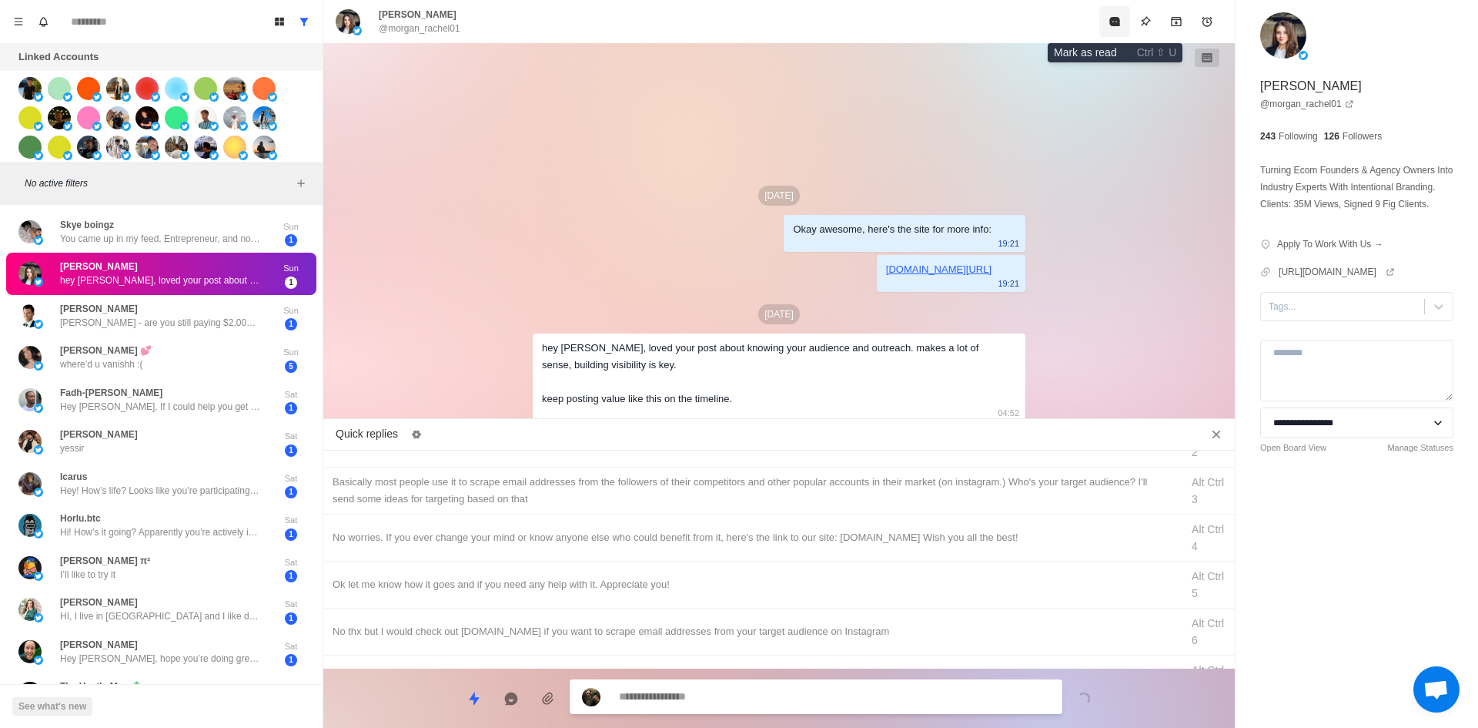
click at [1115, 27] on icon "Mark as read" at bounding box center [1115, 21] width 12 height 12
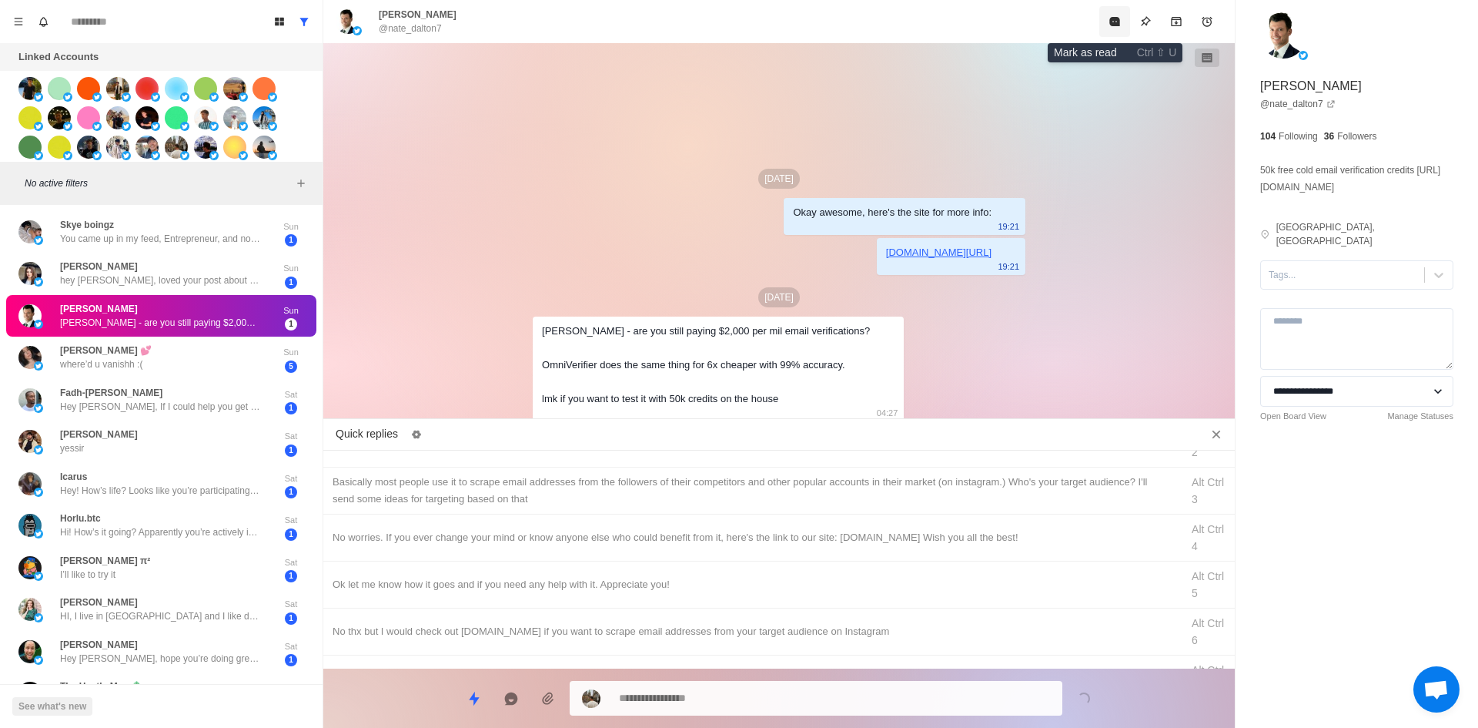
click at [1115, 27] on icon "Mark as read" at bounding box center [1115, 21] width 12 height 12
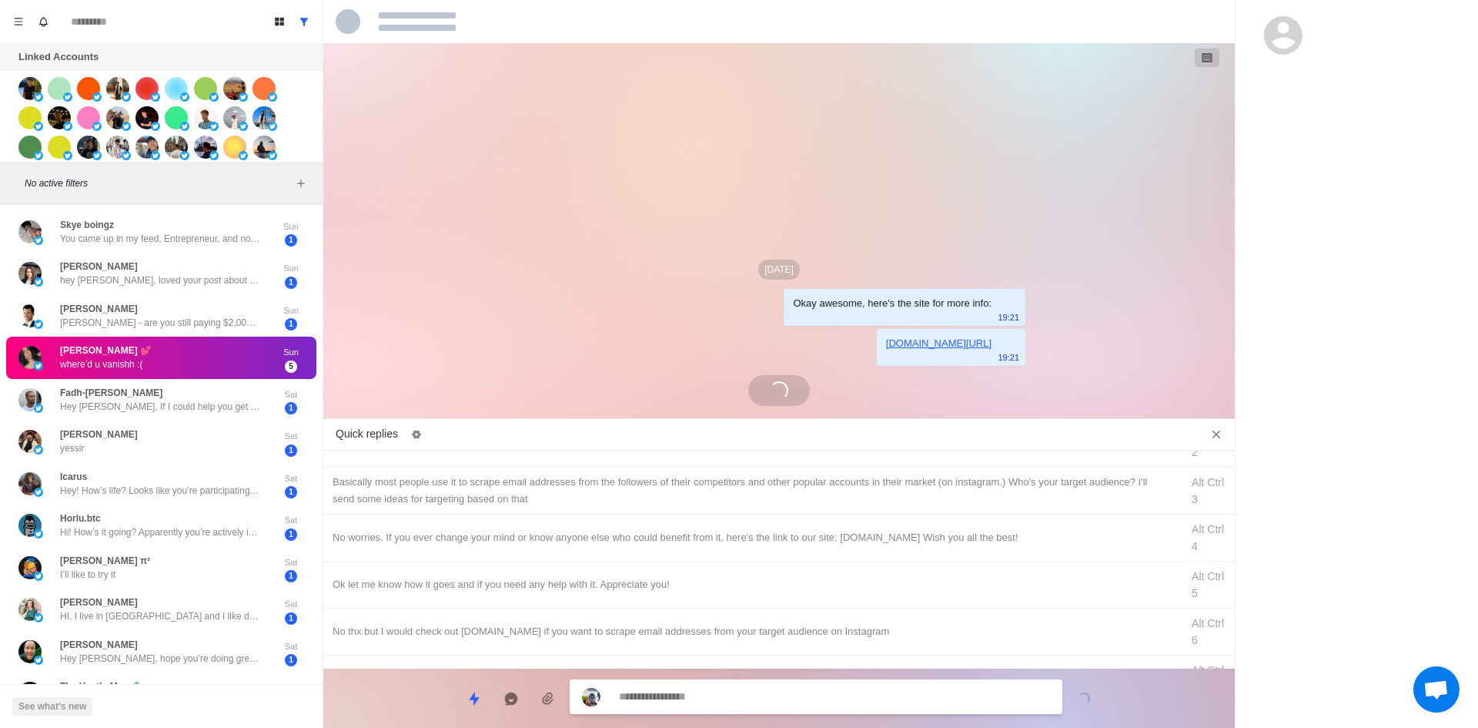
scroll to position [104, 0]
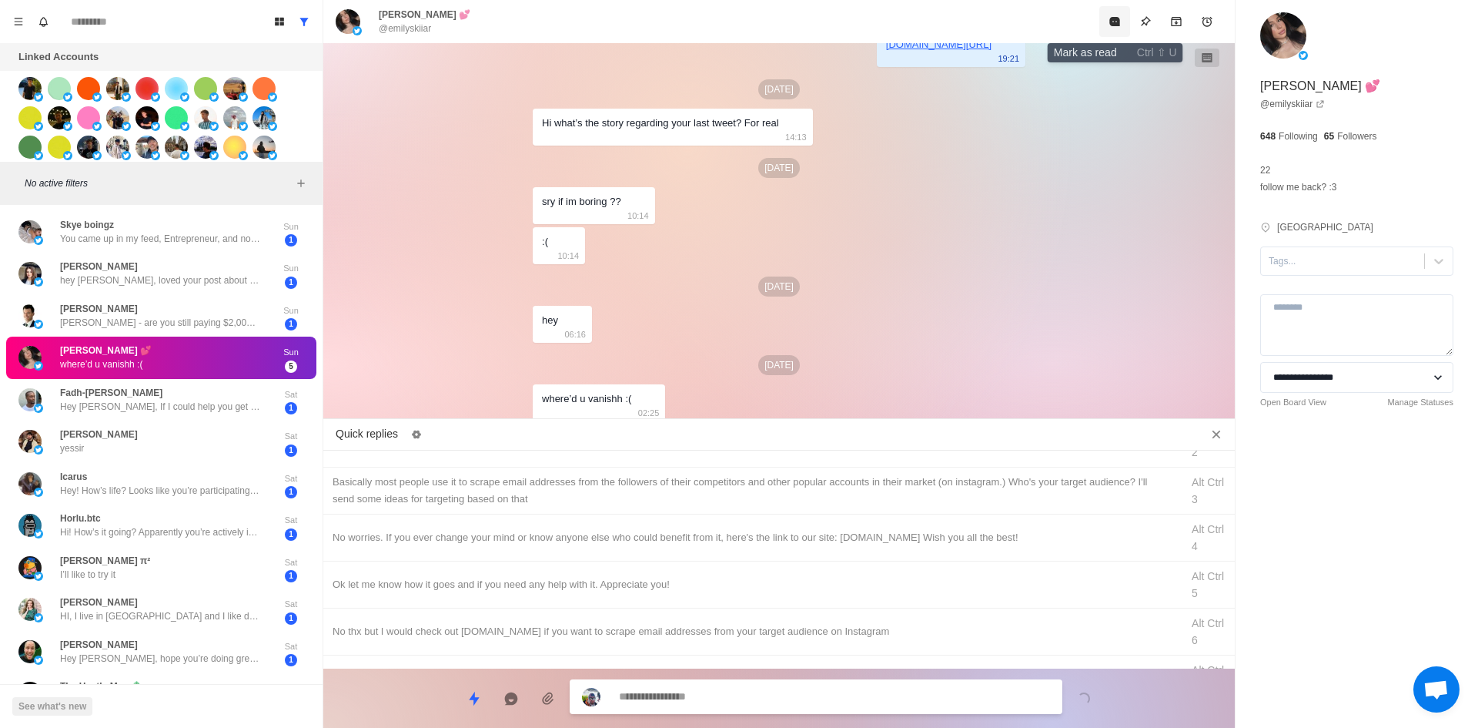
click at [1115, 27] on icon "Mark as read" at bounding box center [1115, 21] width 12 height 12
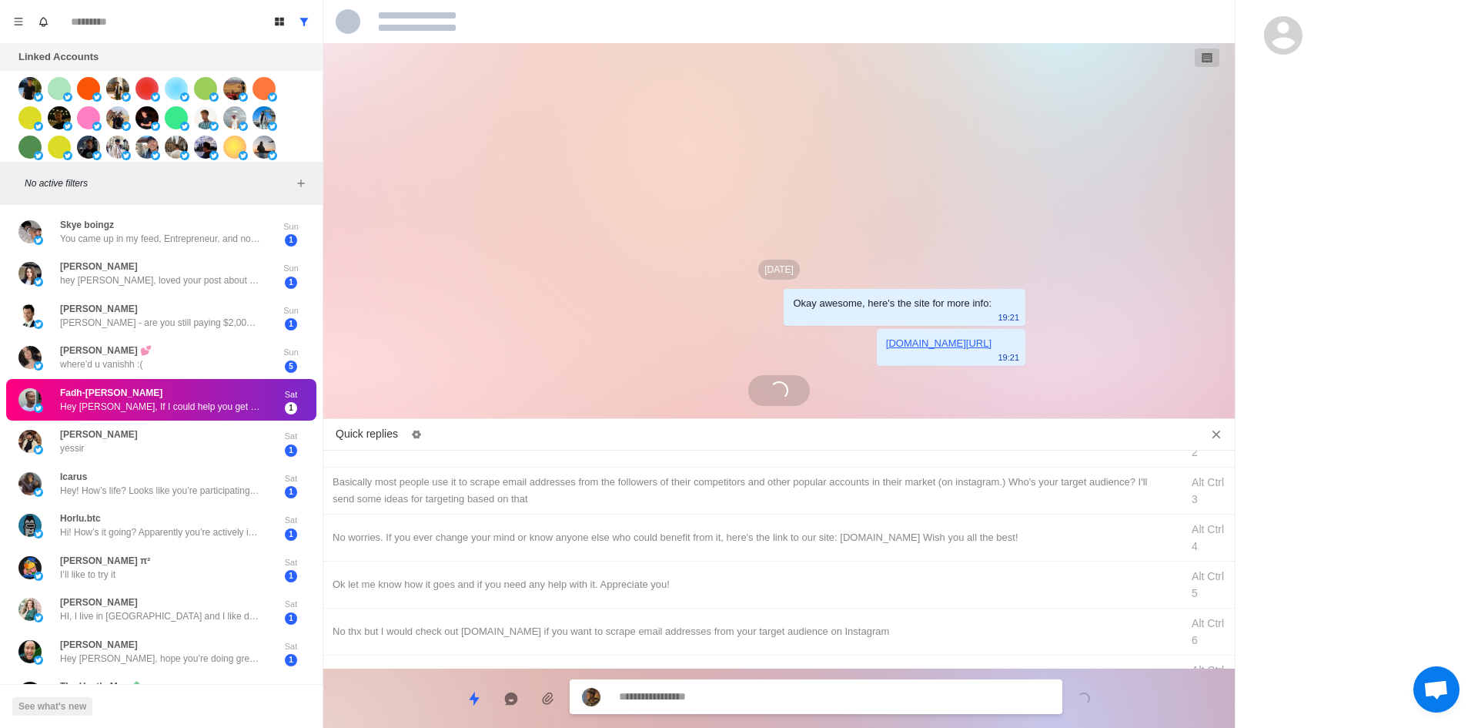
scroll to position [0, 0]
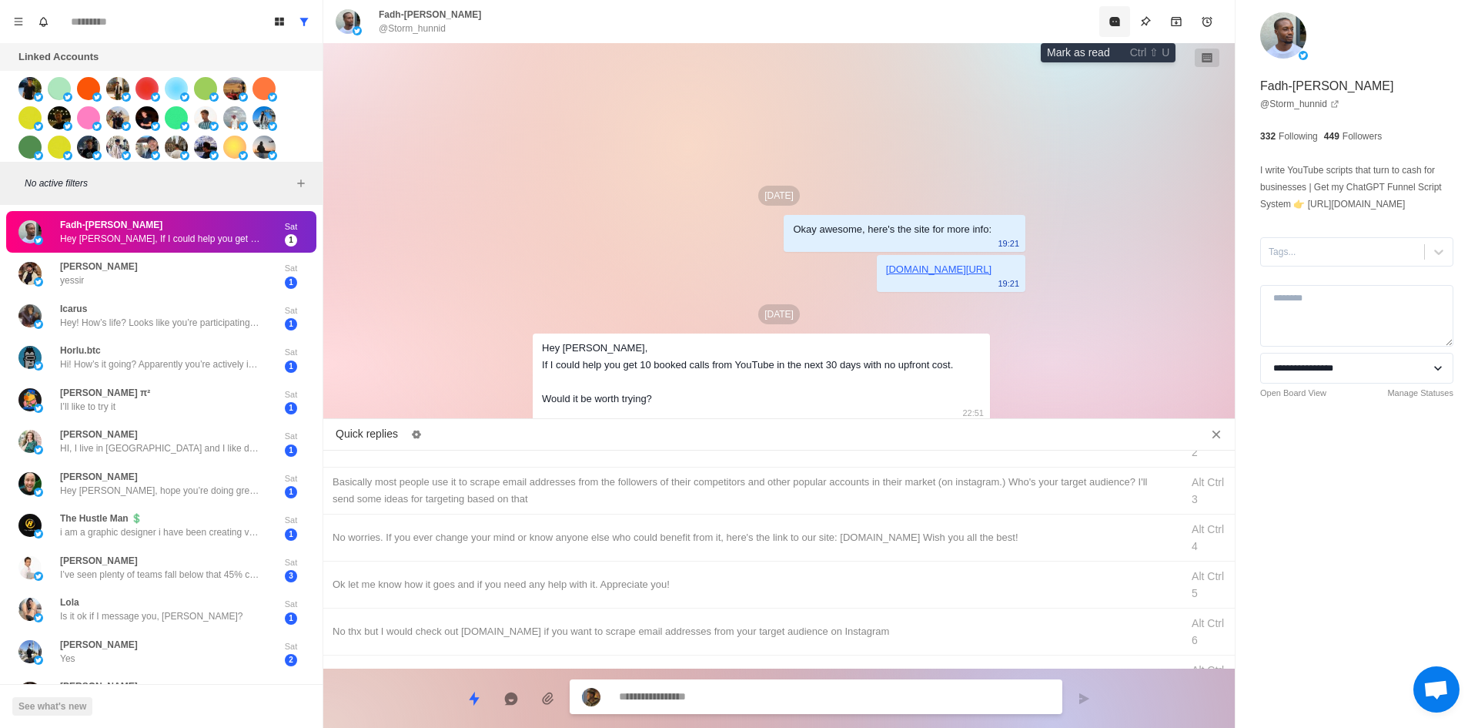
click at [1115, 27] on button "Mark as read" at bounding box center [1114, 21] width 31 height 31
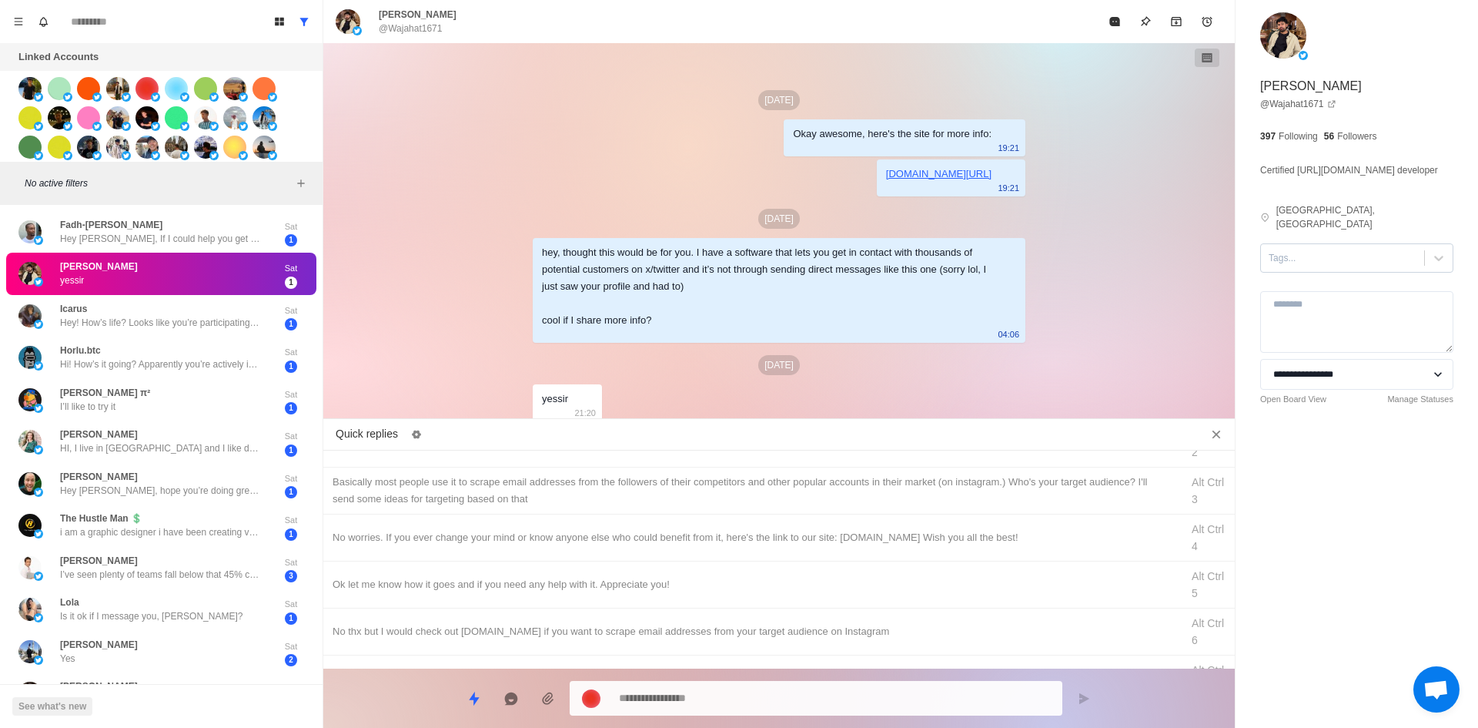
click at [1324, 229] on div "**********" at bounding box center [1357, 236] width 243 height 473
click at [1328, 249] on div at bounding box center [1343, 257] width 148 height 17
click at [1331, 282] on div "interested" at bounding box center [1356, 295] width 193 height 26
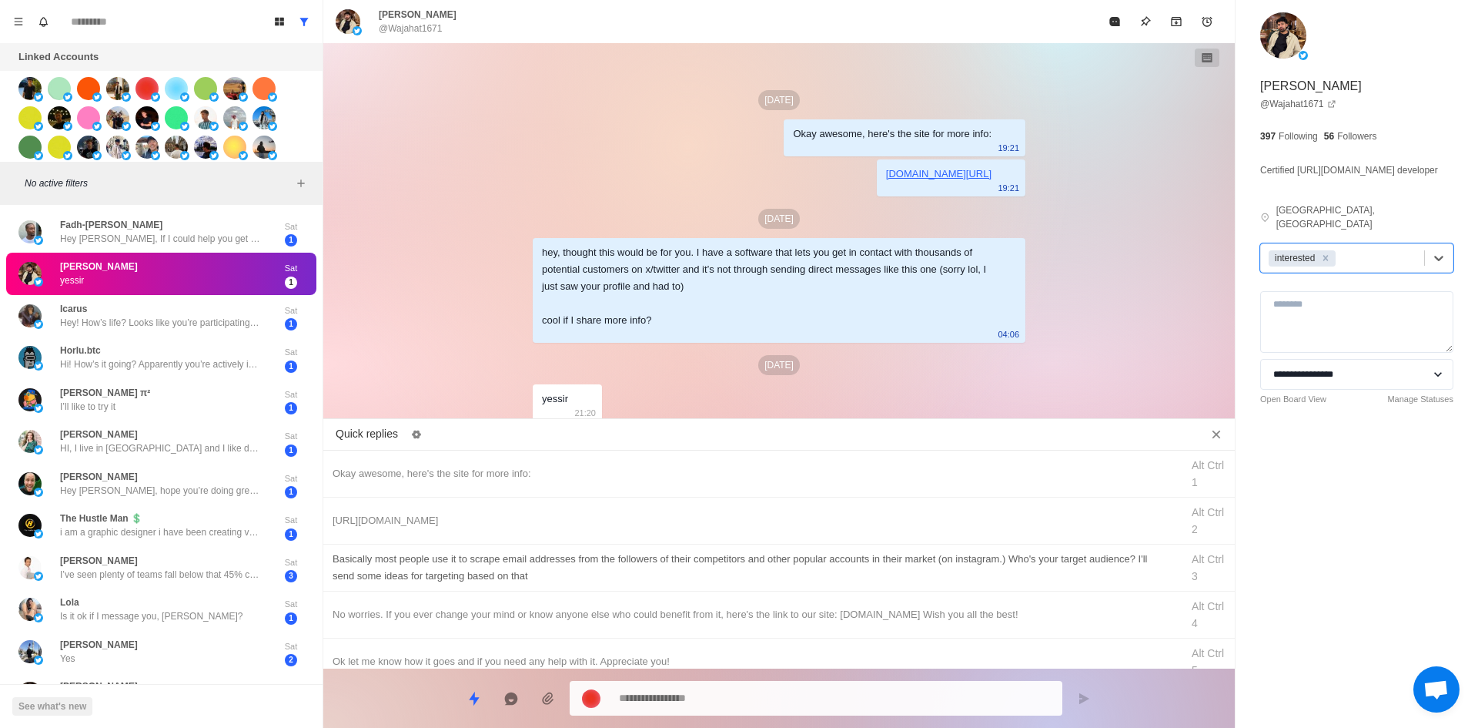
drag, startPoint x: 612, startPoint y: 472, endPoint x: 647, endPoint y: 550, distance: 85.8
click at [612, 472] on div "Okay awesome, here's the site for more info:" at bounding box center [752, 473] width 839 height 17
click at [721, 694] on textarea "**********" at bounding box center [834, 698] width 431 height 22
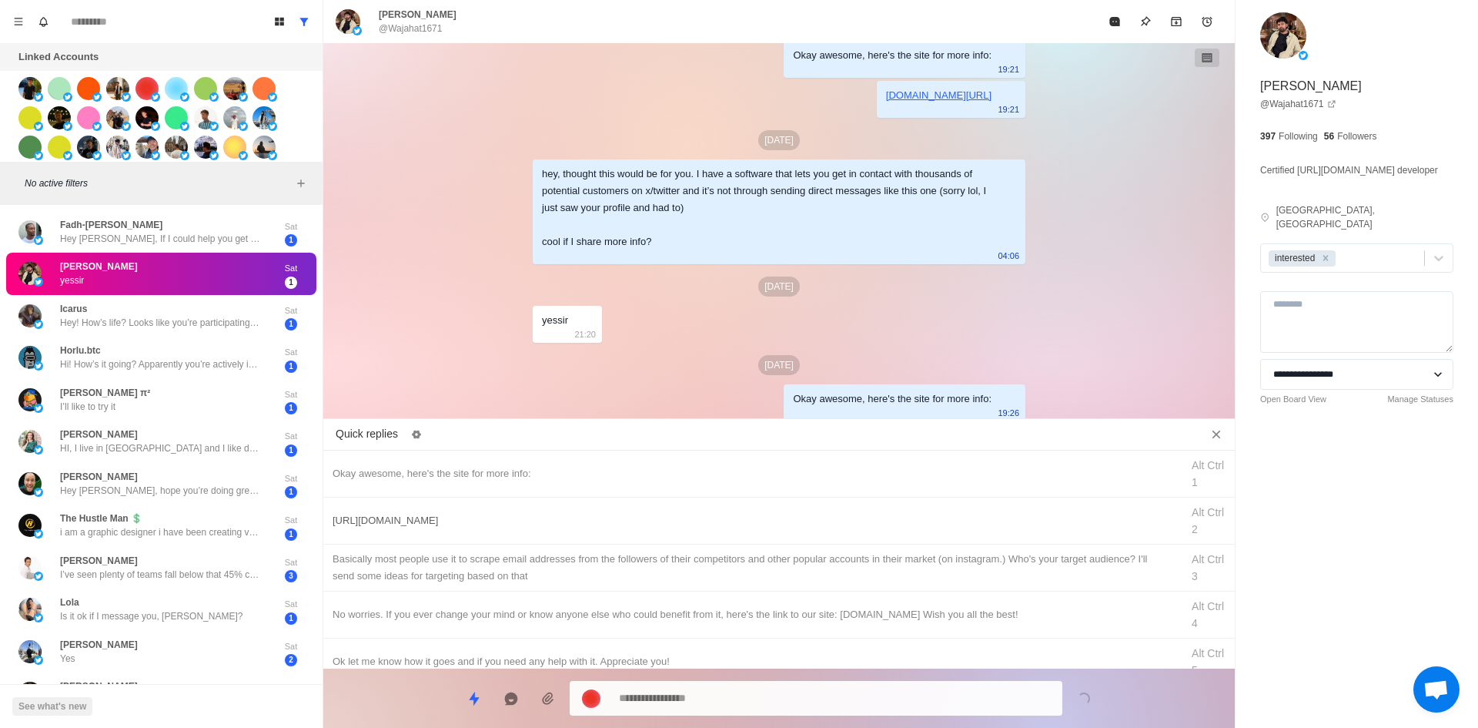
click at [716, 537] on div "[URL][DOMAIN_NAME] Alt Ctrl 2" at bounding box center [779, 520] width 912 height 47
drag, startPoint x: 725, startPoint y: 701, endPoint x: 725, endPoint y: 690, distance: 11.5
click at [725, 697] on textarea "**********" at bounding box center [834, 698] width 431 height 22
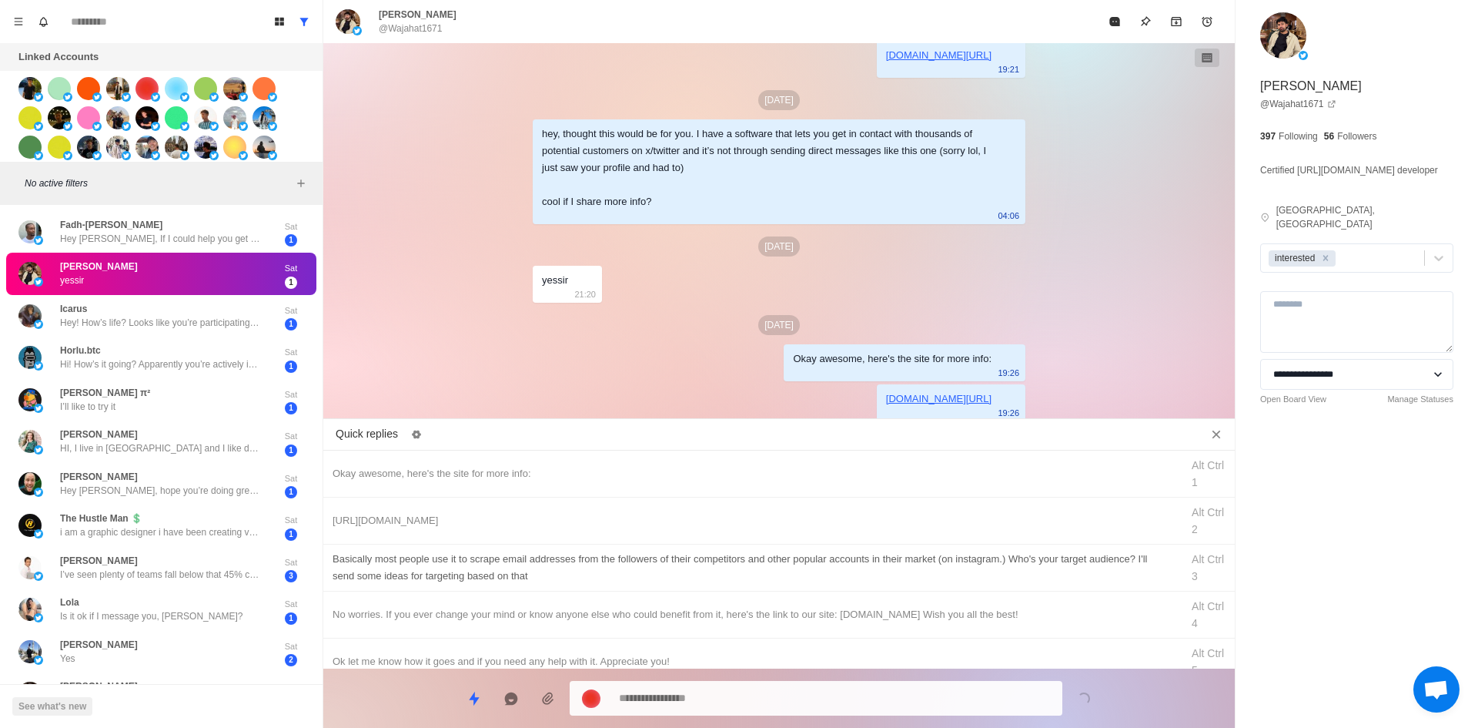
click at [742, 582] on div "​​Basically most people use it to scrape email addresses from the followers of …" at bounding box center [752, 567] width 839 height 34
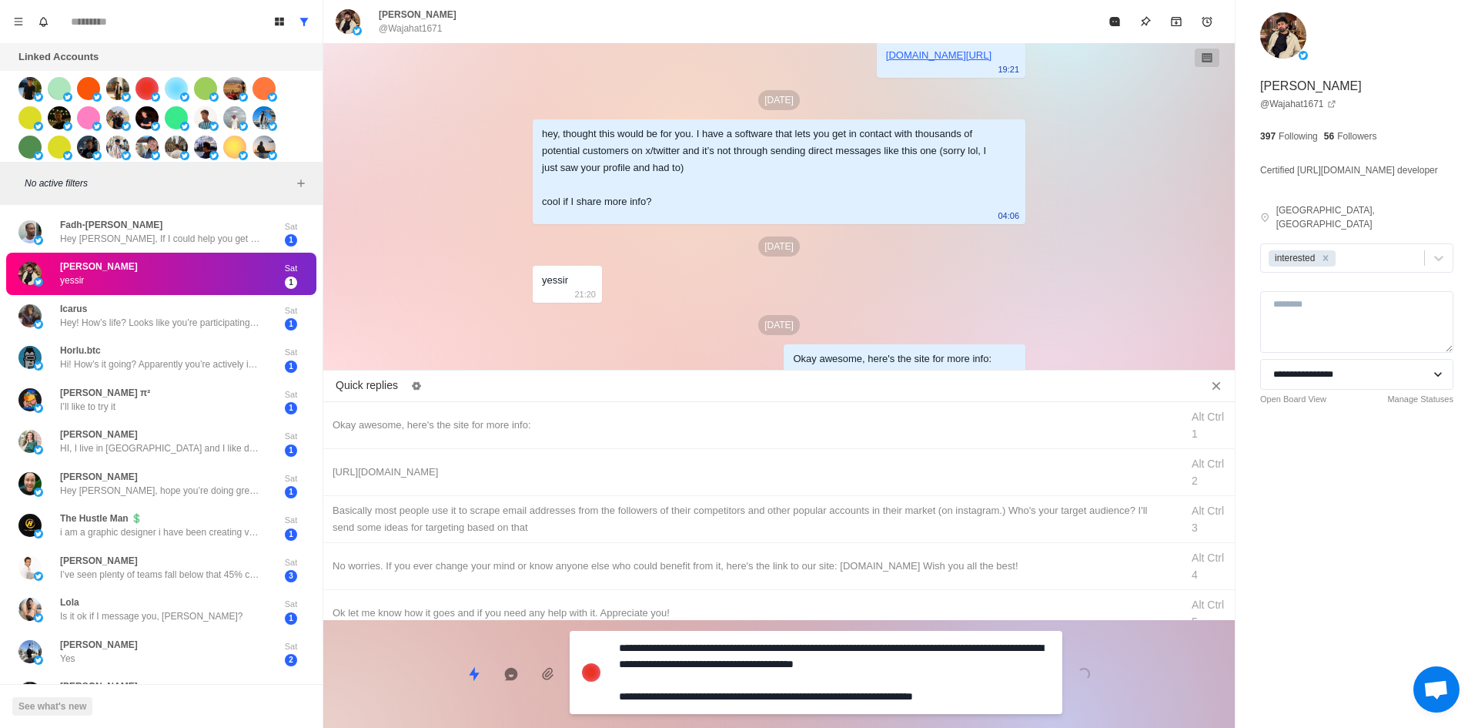
click at [738, 678] on textarea "**********" at bounding box center [834, 672] width 431 height 71
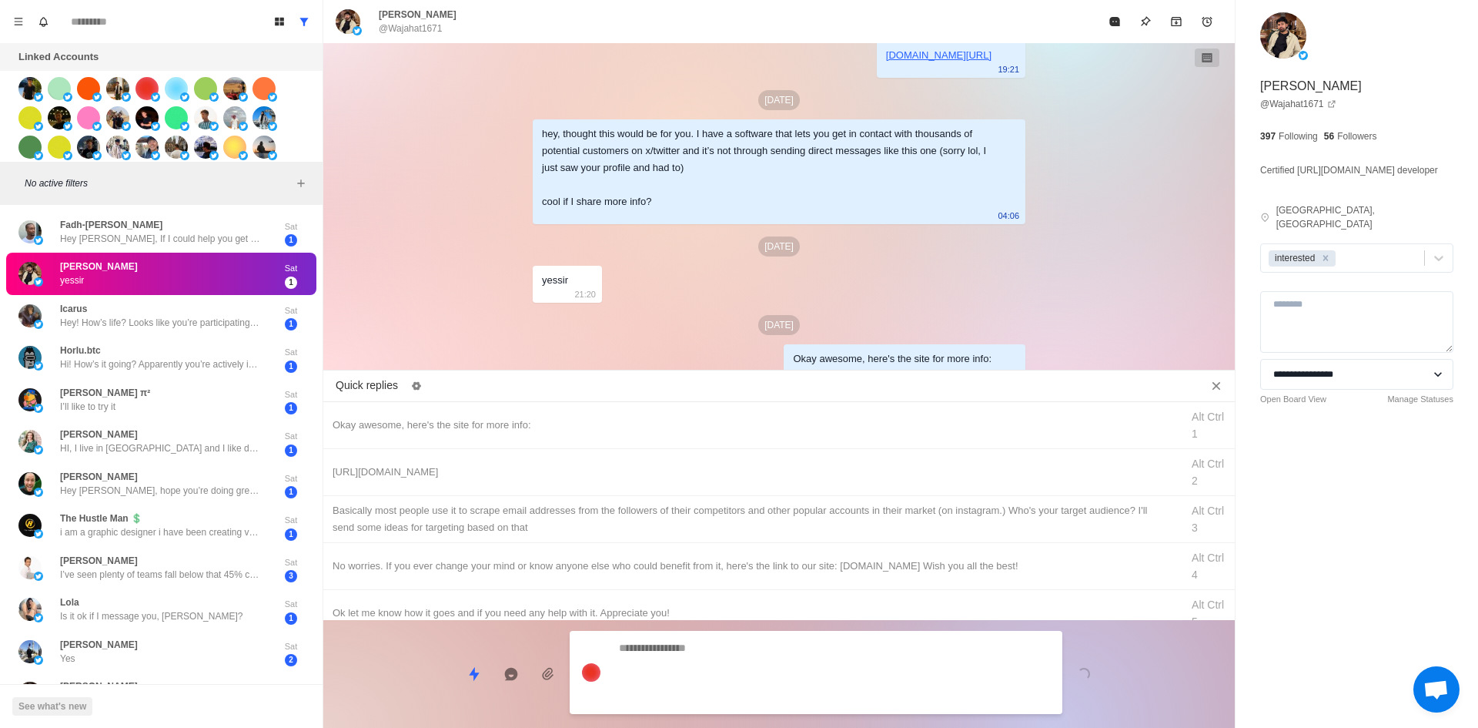
scroll to position [184, 0]
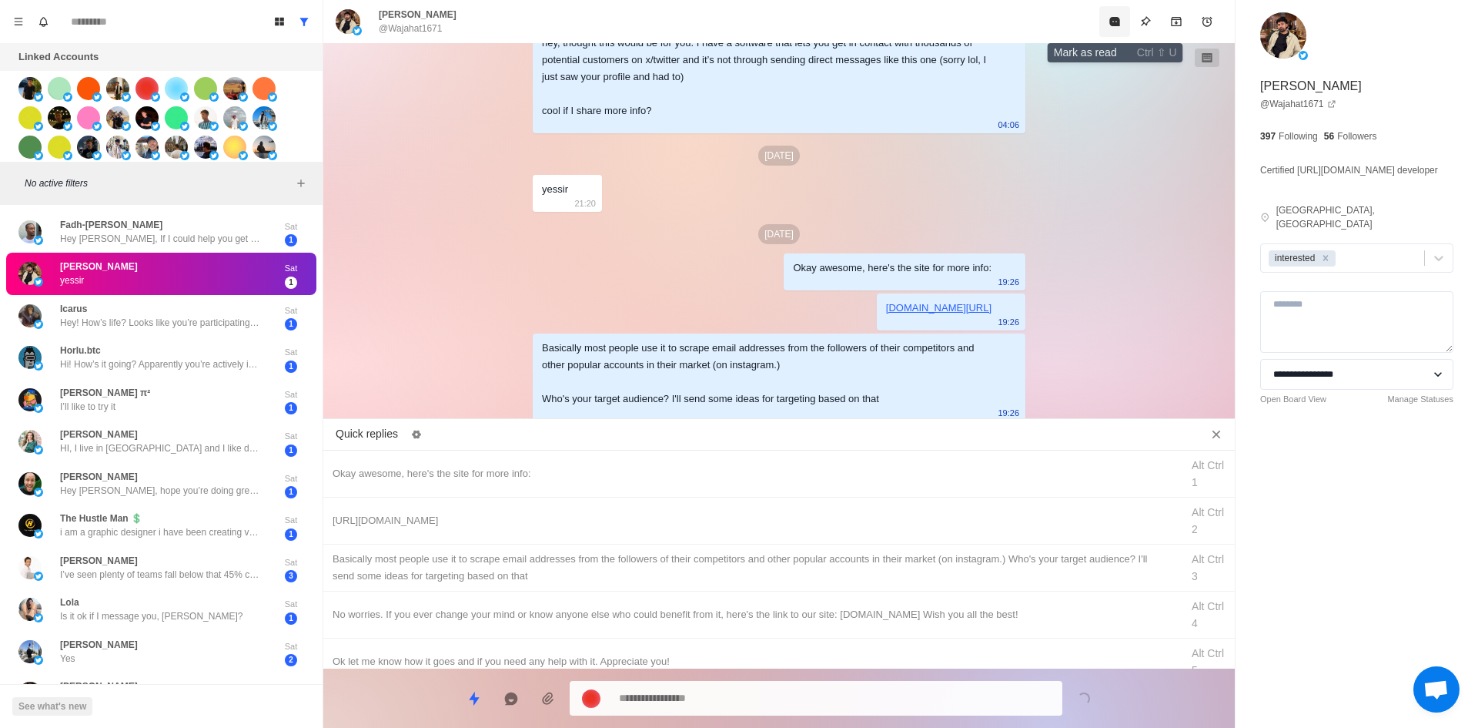
drag, startPoint x: 1113, startPoint y: 27, endPoint x: 1124, endPoint y: 30, distance: 11.2
click at [1123, 30] on button "Mark as read" at bounding box center [1114, 21] width 31 height 31
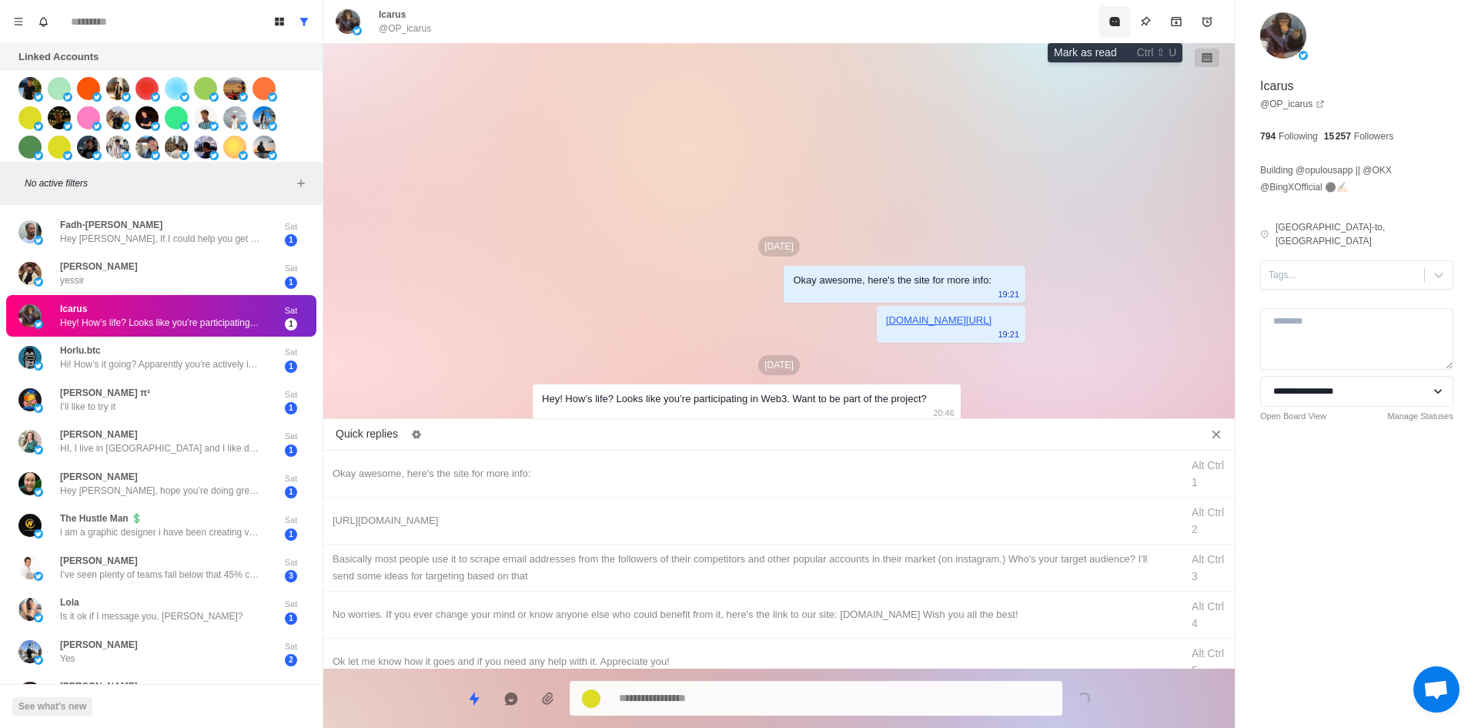
click at [1116, 30] on button "Mark as read" at bounding box center [1114, 21] width 31 height 31
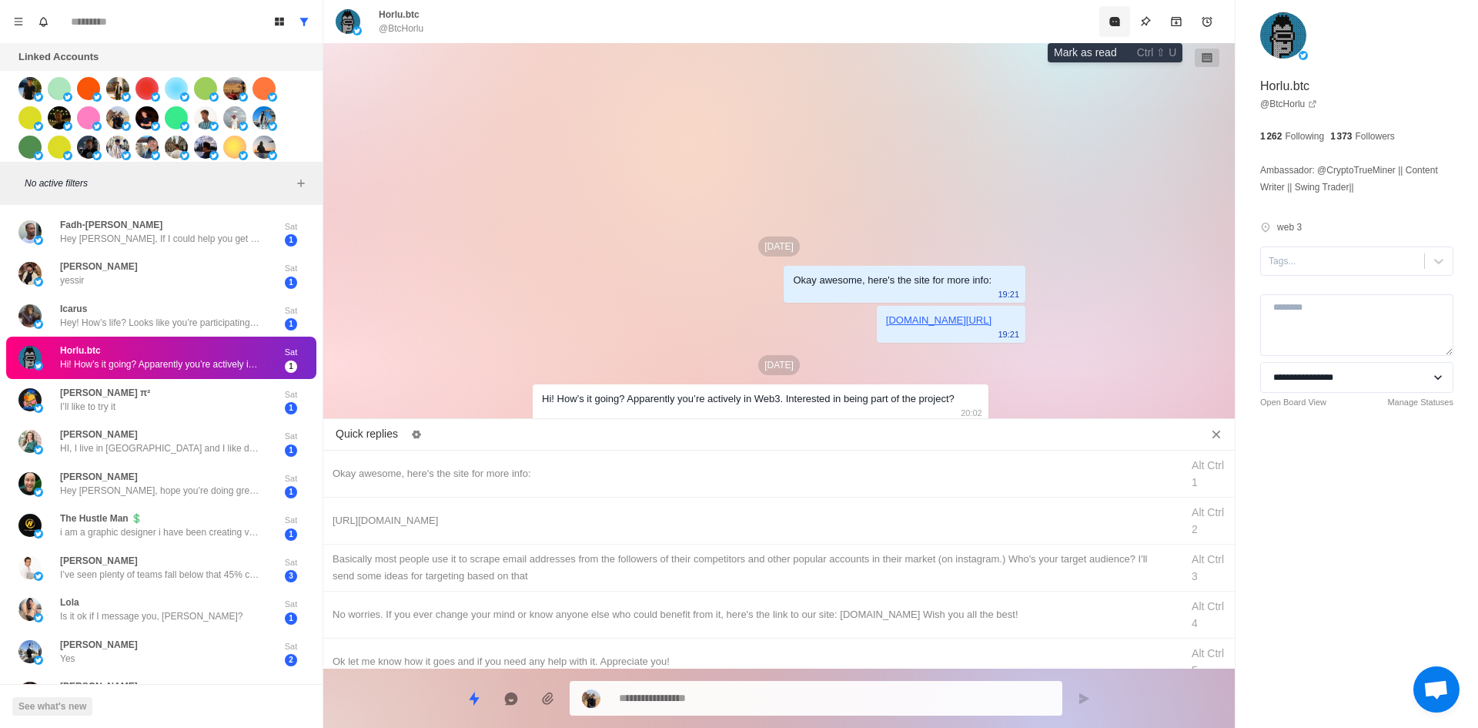
click at [1116, 30] on button "Mark as read" at bounding box center [1114, 21] width 31 height 31
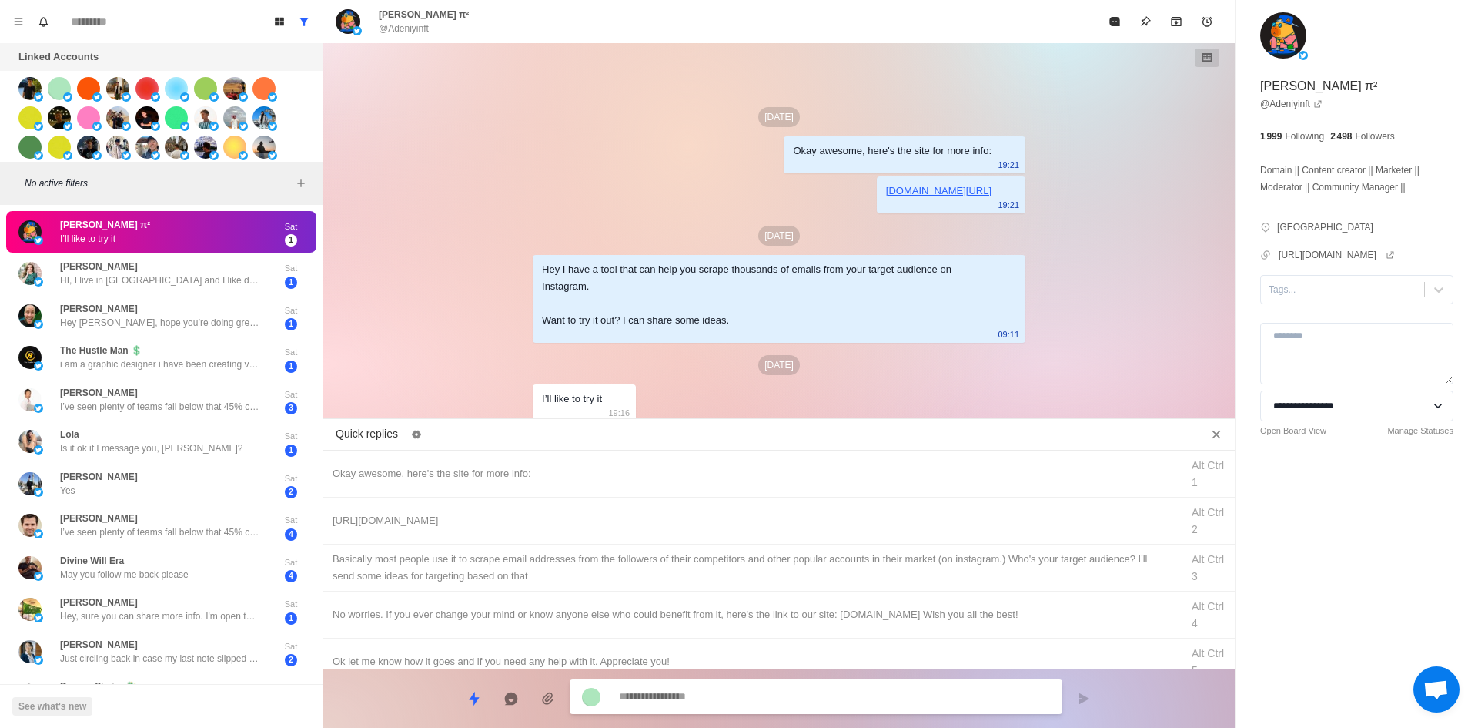
drag, startPoint x: 1310, startPoint y: 333, endPoint x: 1314, endPoint y: 350, distance: 16.6
click at [1310, 298] on div at bounding box center [1343, 289] width 148 height 17
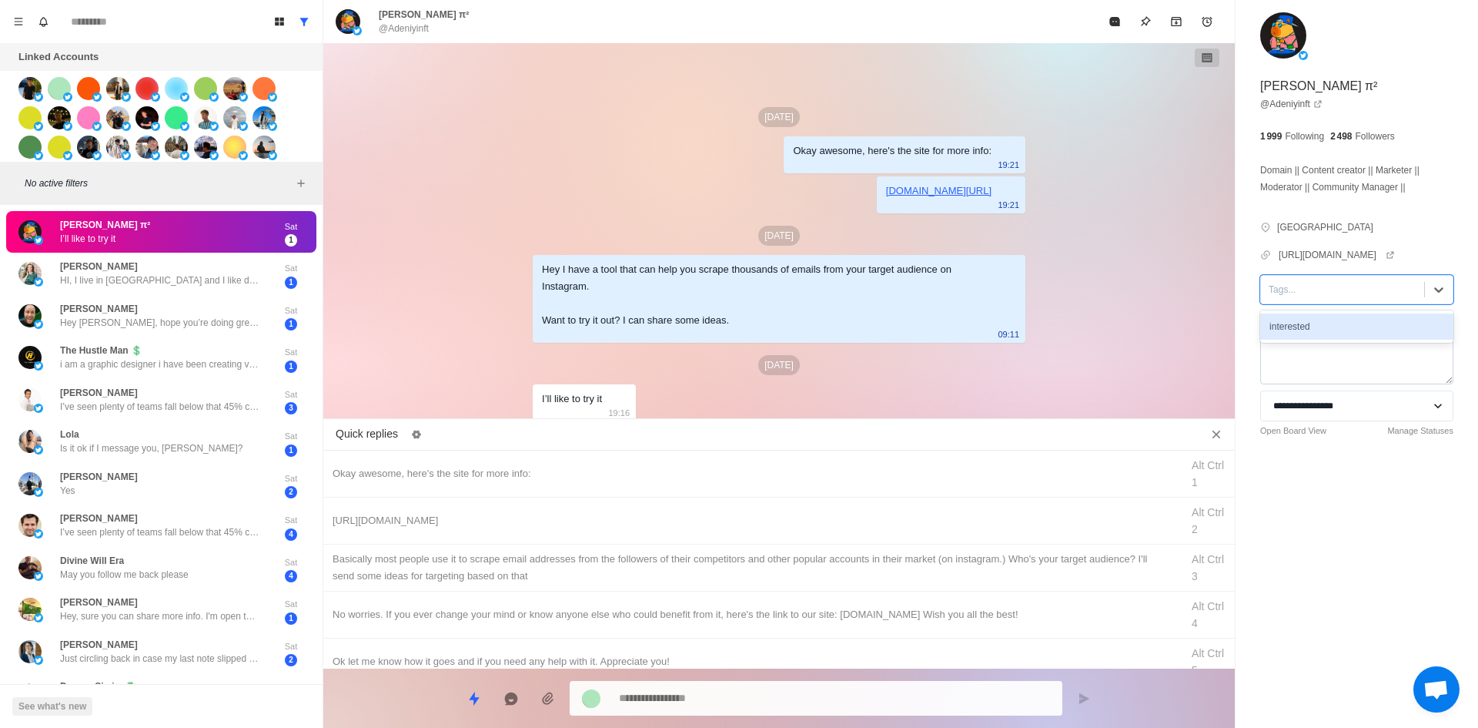
click at [1325, 340] on div "interested" at bounding box center [1356, 326] width 193 height 26
click at [555, 459] on div "Okay awesome, here's the site for more info: Alt Ctrl 1" at bounding box center [779, 473] width 912 height 47
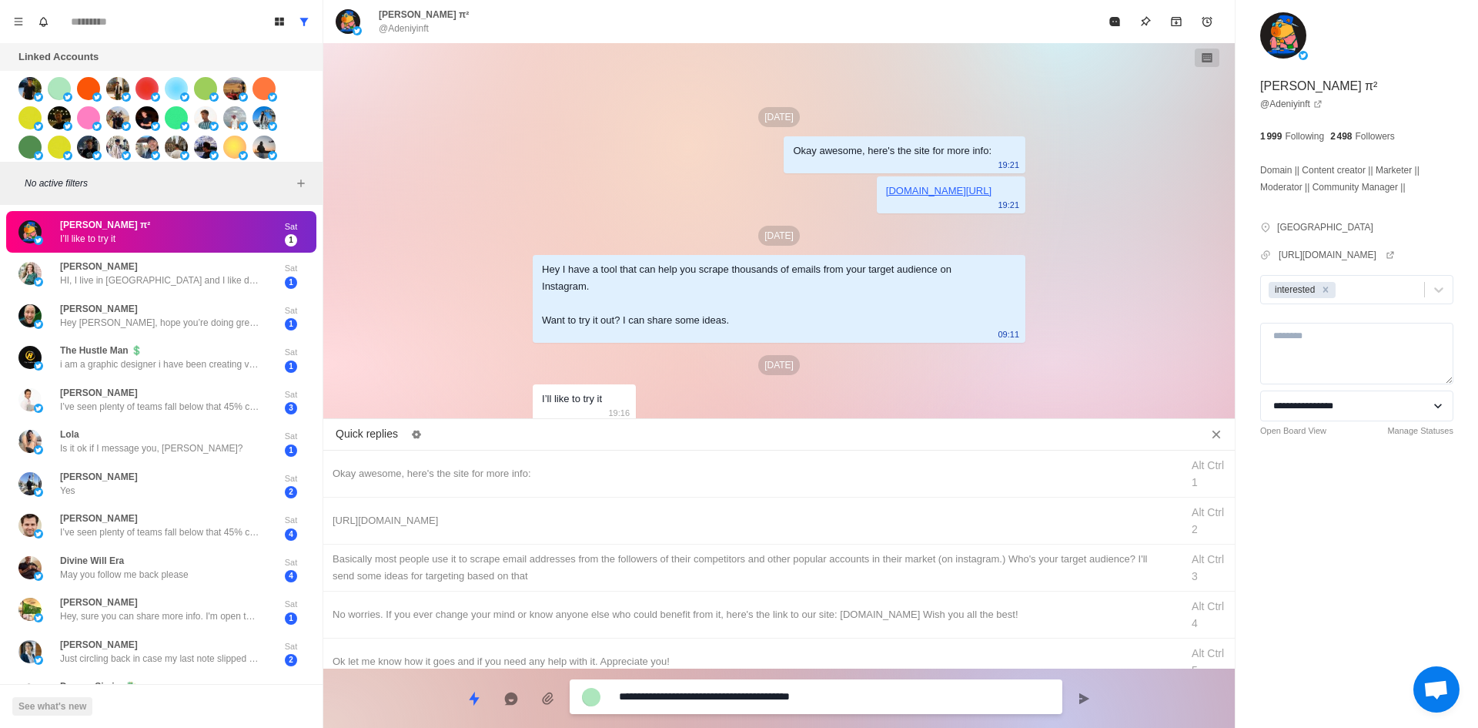
click at [736, 695] on textarea "**********" at bounding box center [834, 696] width 431 height 22
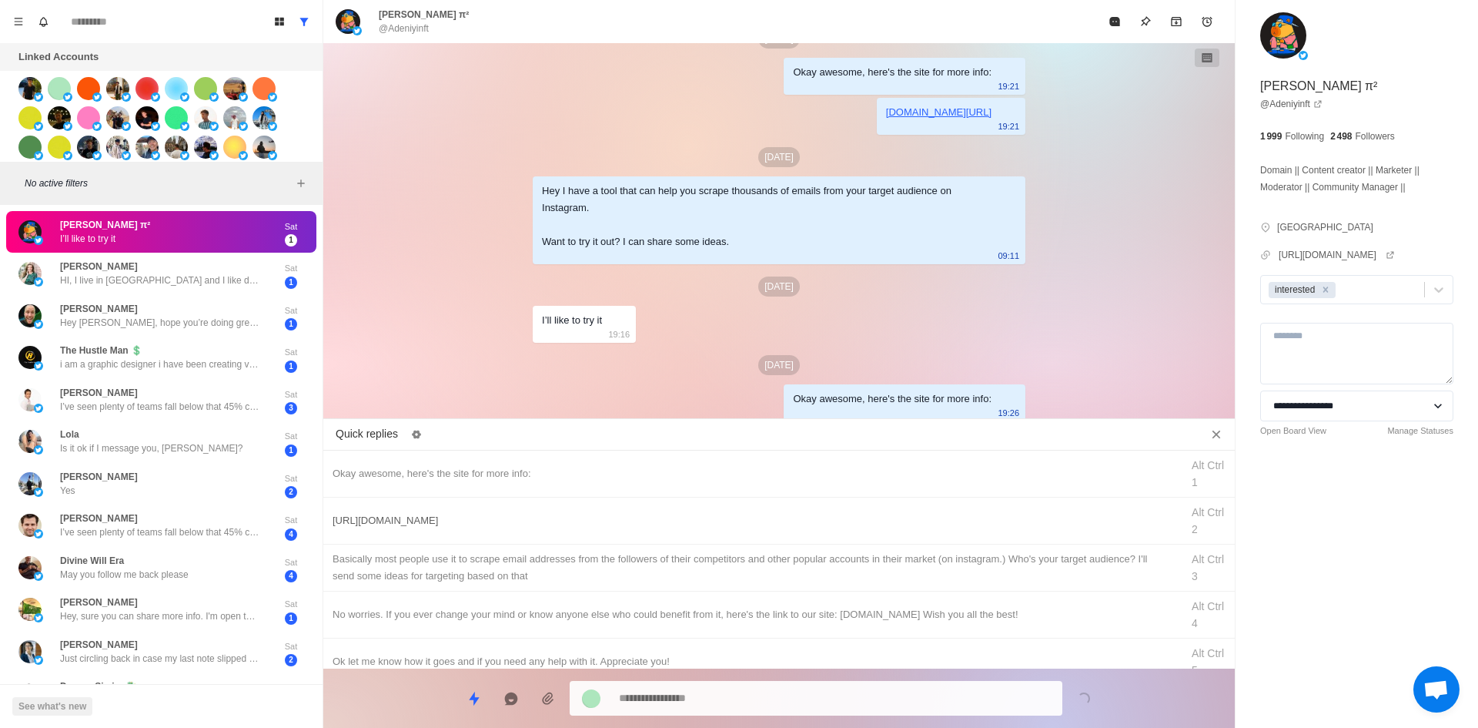
click at [665, 515] on div "[URL][DOMAIN_NAME]" at bounding box center [752, 520] width 839 height 17
click at [736, 698] on textarea "**********" at bounding box center [834, 698] width 431 height 22
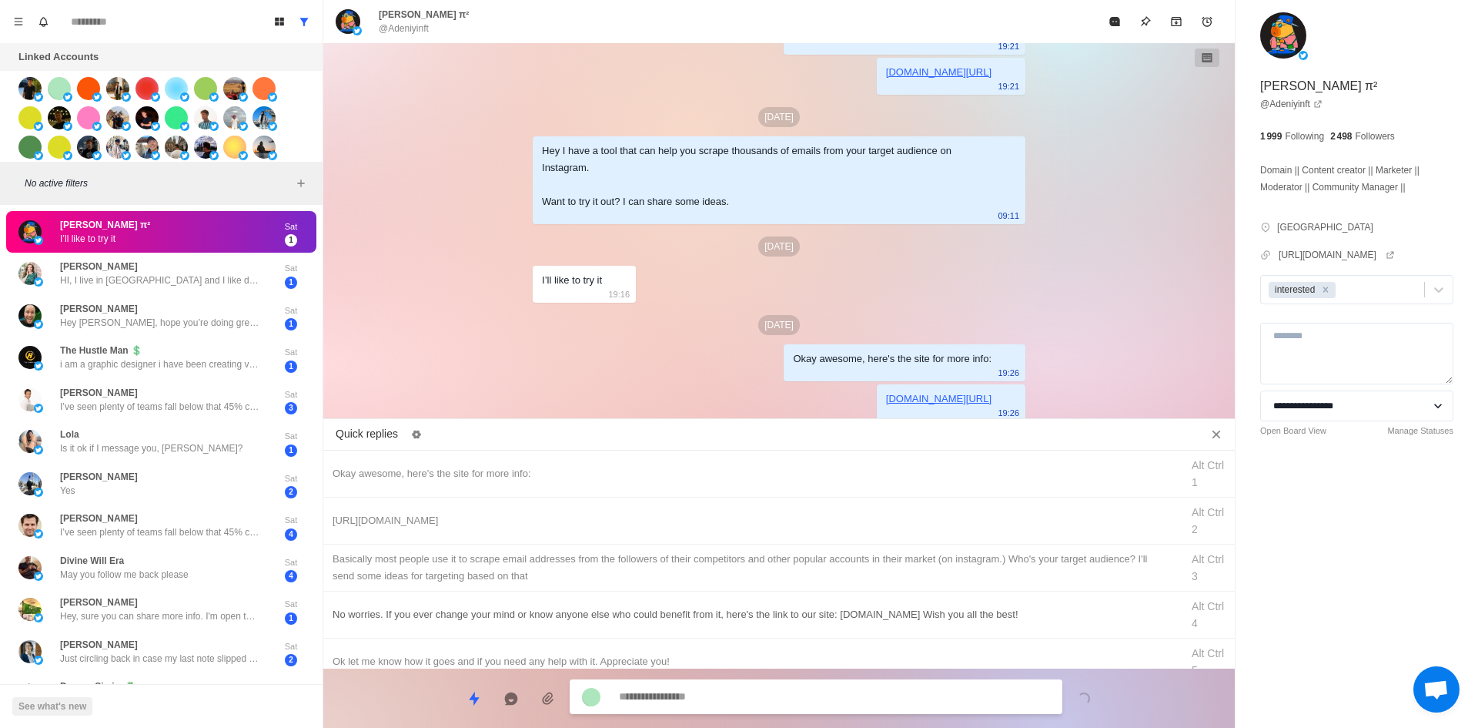
click at [765, 567] on div "​​Basically most people use it to scrape email addresses from the followers of …" at bounding box center [752, 567] width 839 height 34
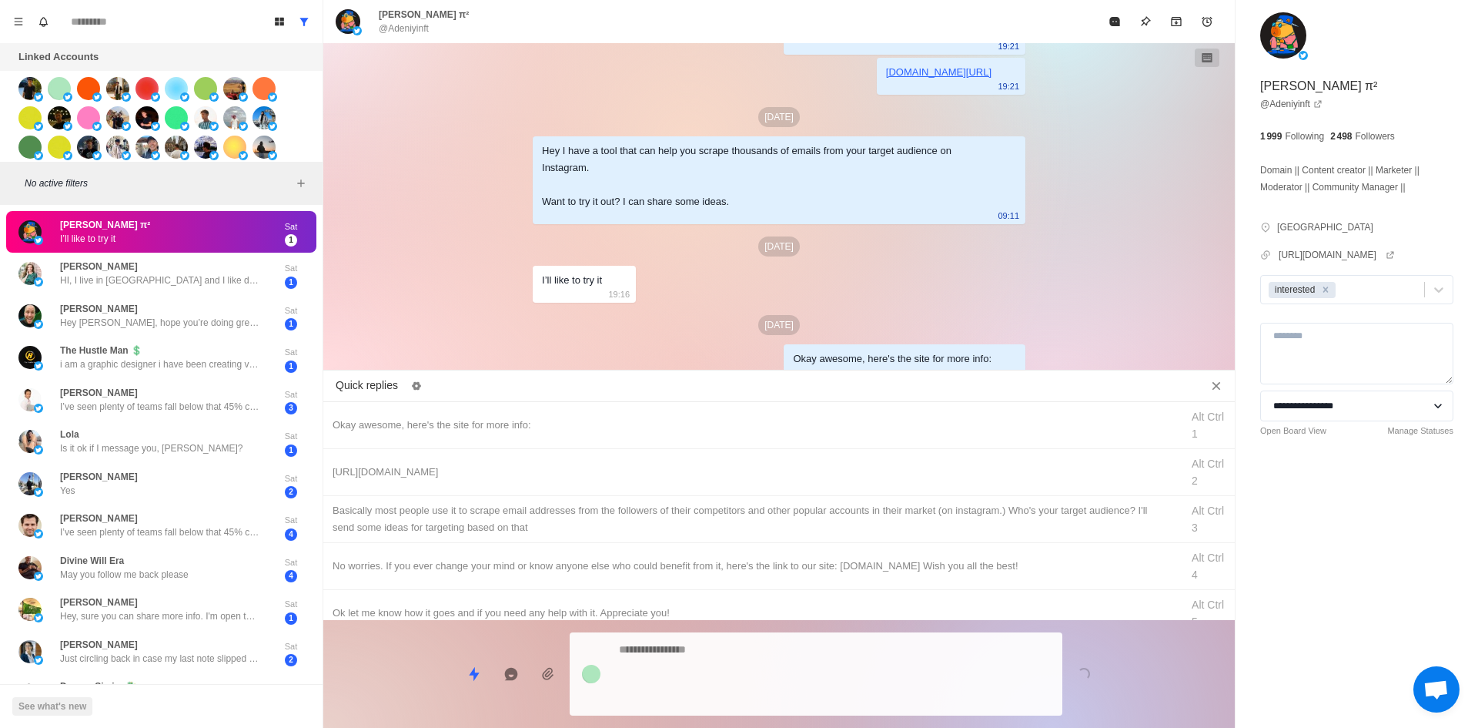
click at [770, 687] on textarea at bounding box center [834, 673] width 431 height 71
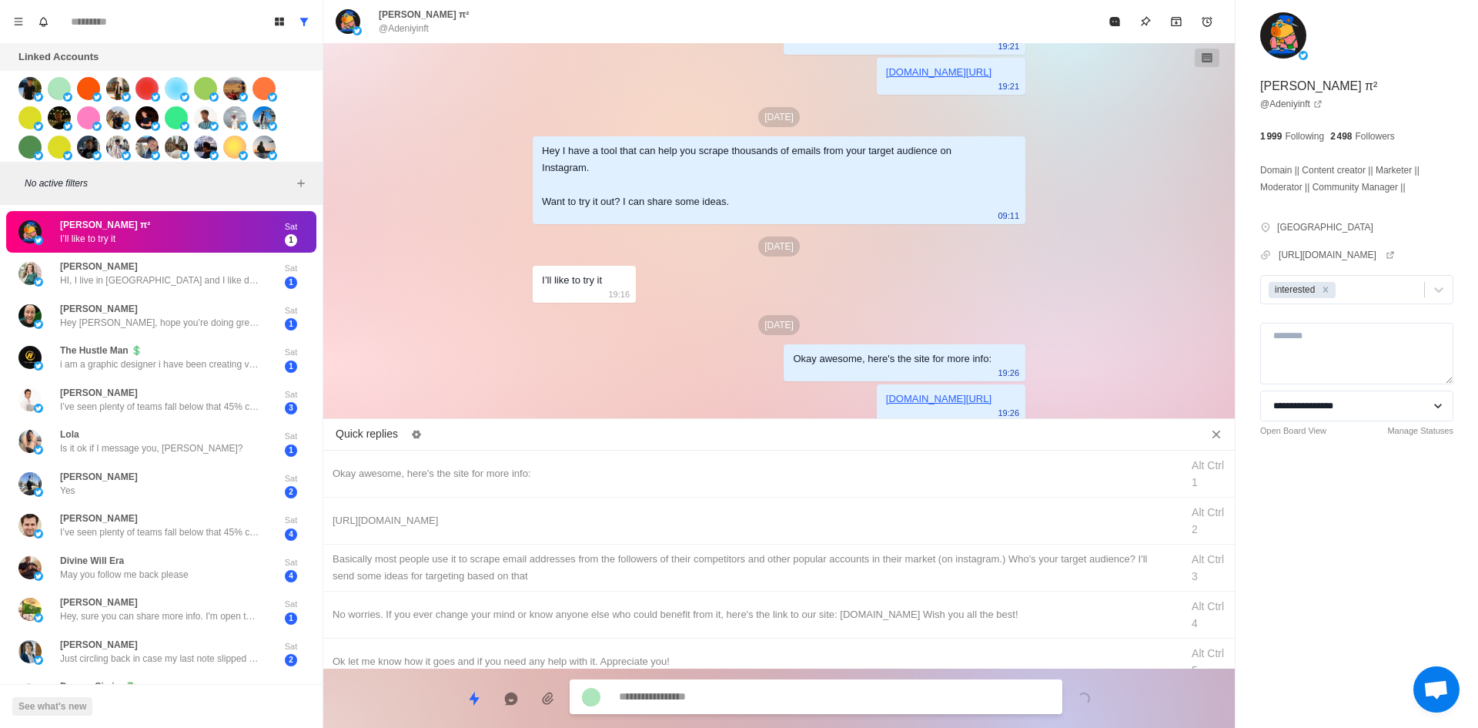
scroll to position [167, 0]
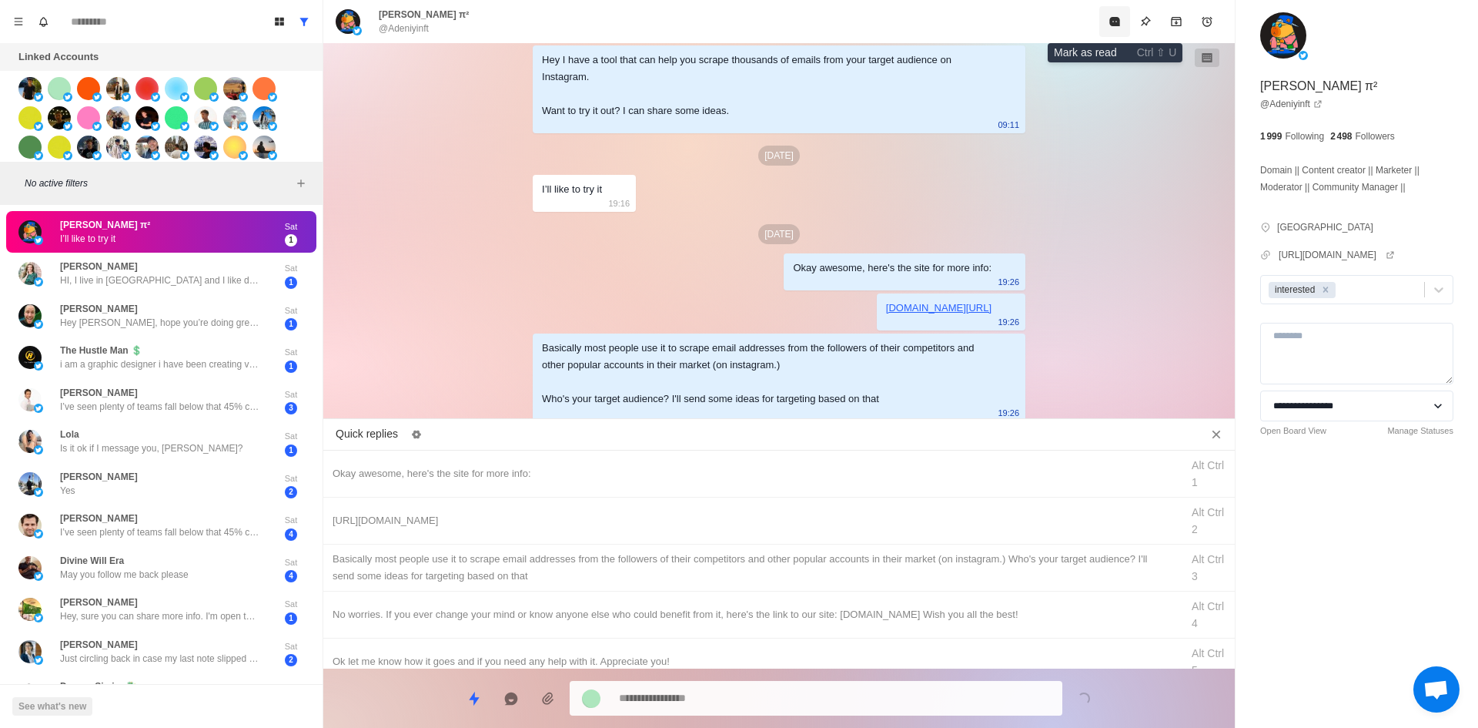
click at [1102, 30] on button "Mark as read" at bounding box center [1114, 21] width 31 height 31
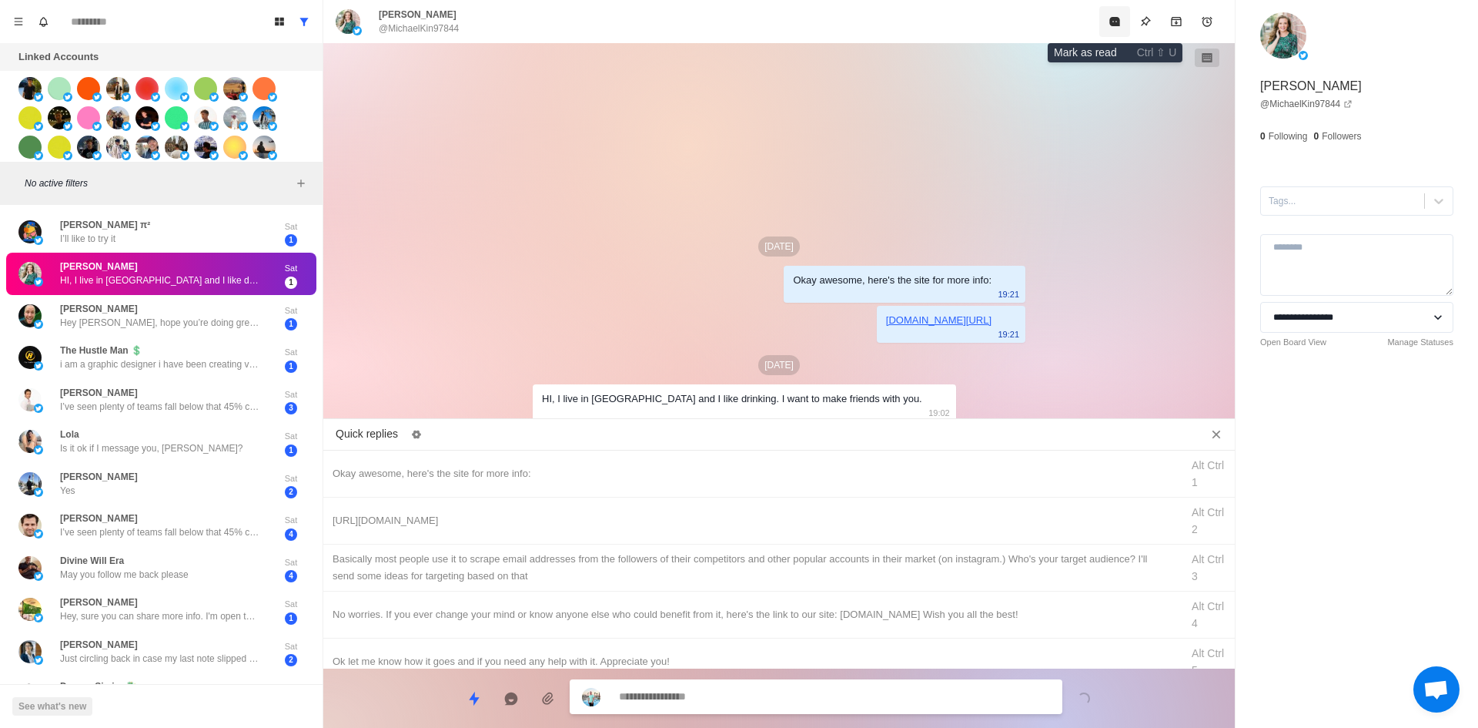
click at [1105, 30] on button "Mark as read" at bounding box center [1114, 21] width 31 height 31
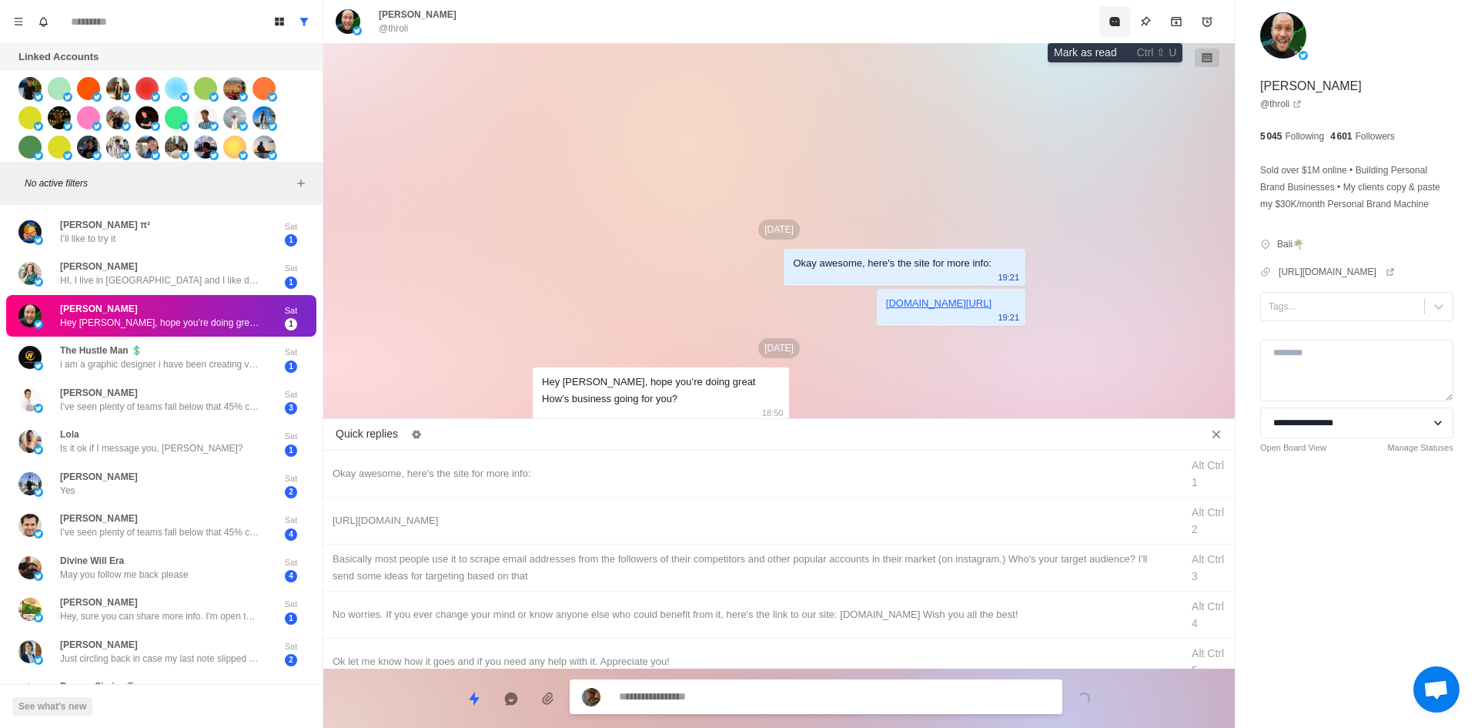
click at [1105, 30] on button "Mark as read" at bounding box center [1114, 21] width 31 height 31
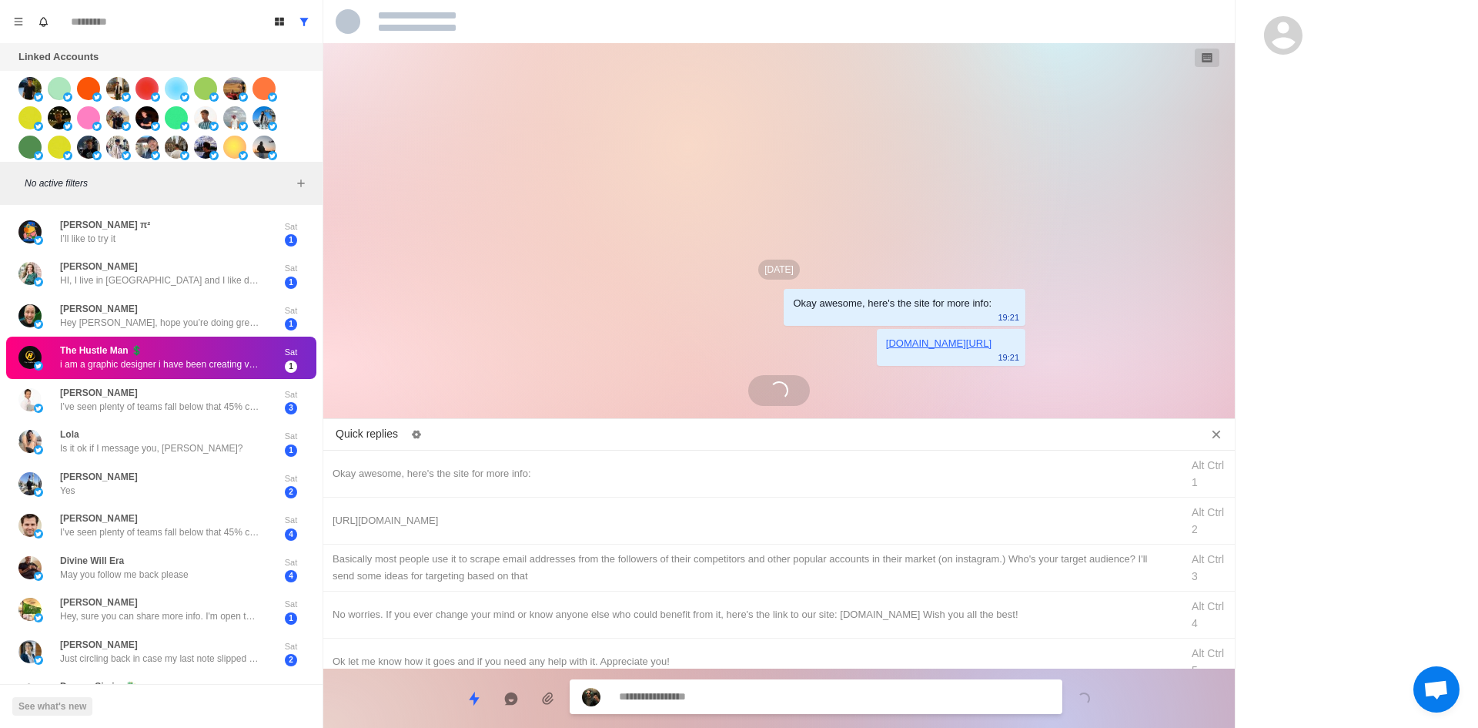
scroll to position [116, 0]
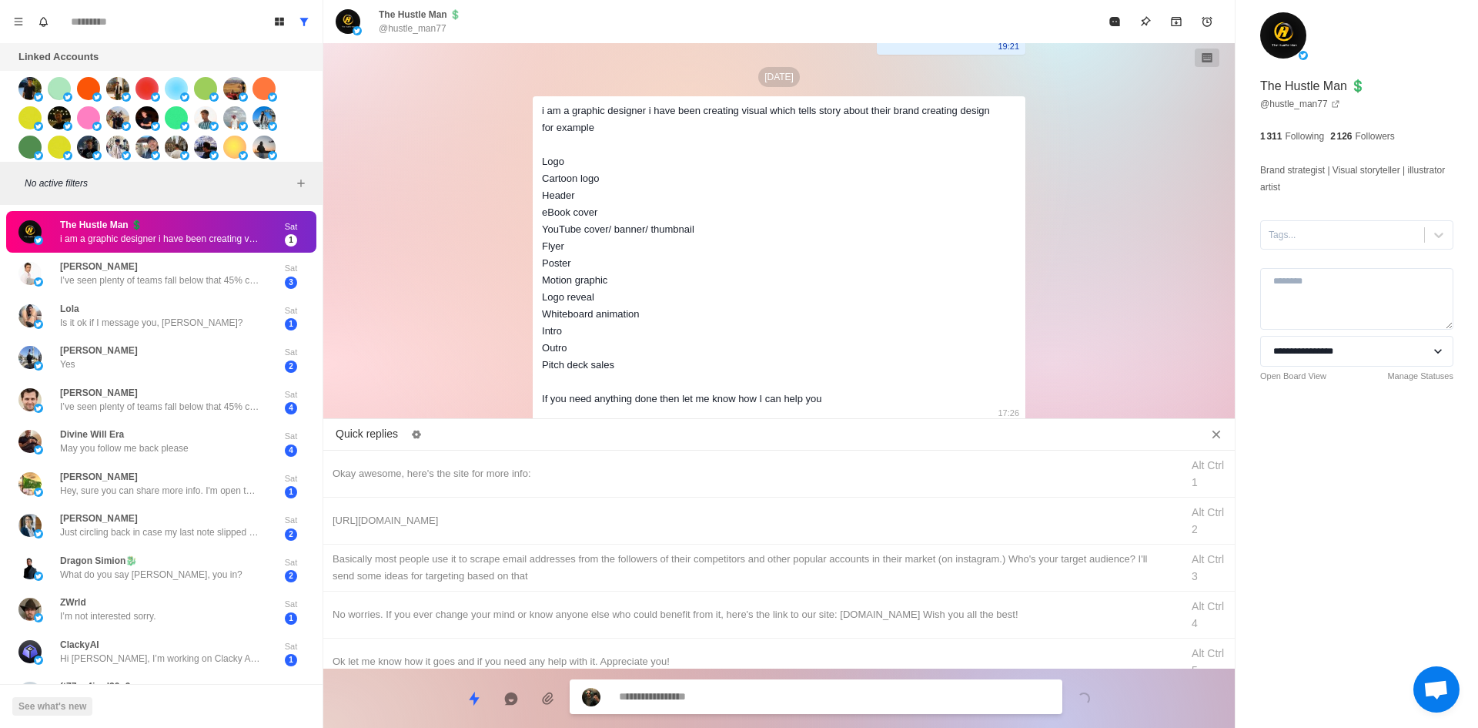
click at [797, 696] on textarea at bounding box center [834, 696] width 431 height 22
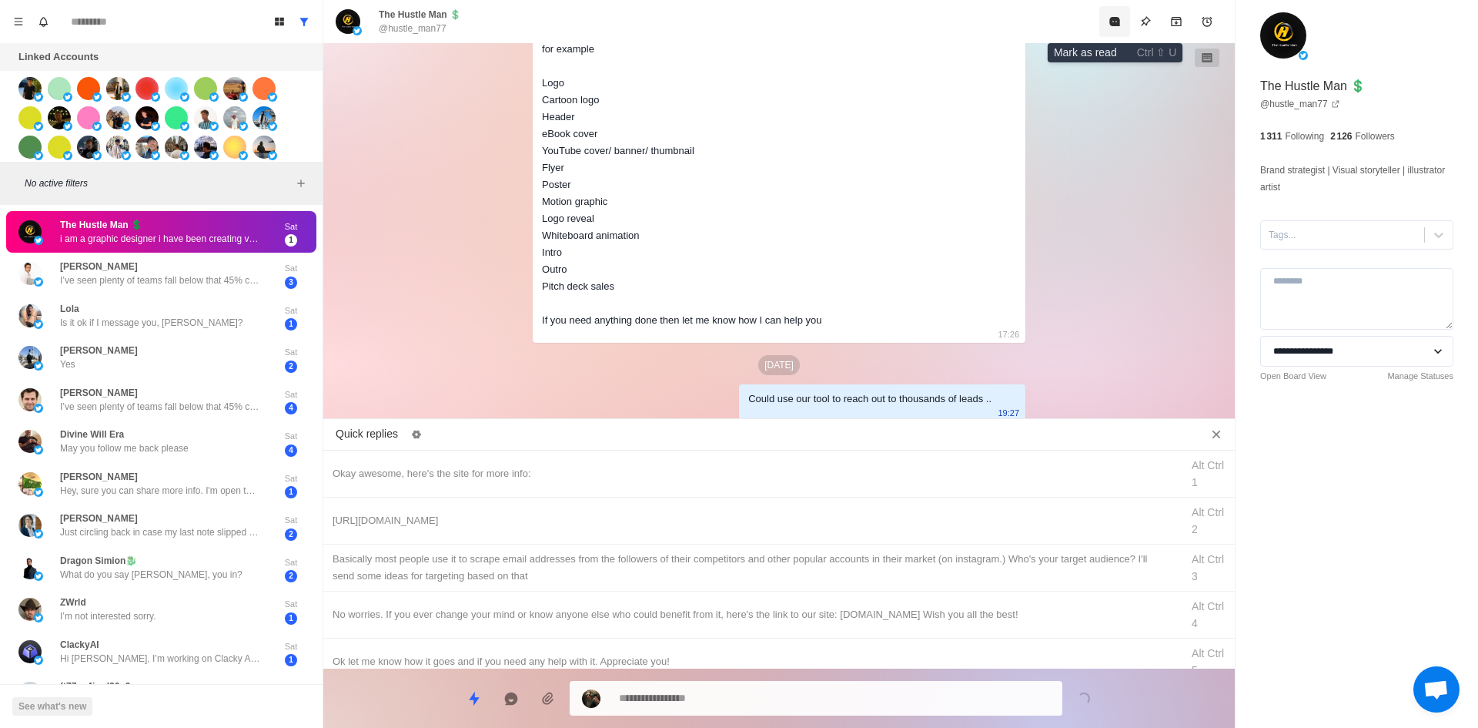
click at [1124, 12] on button "Mark as read" at bounding box center [1114, 21] width 31 height 31
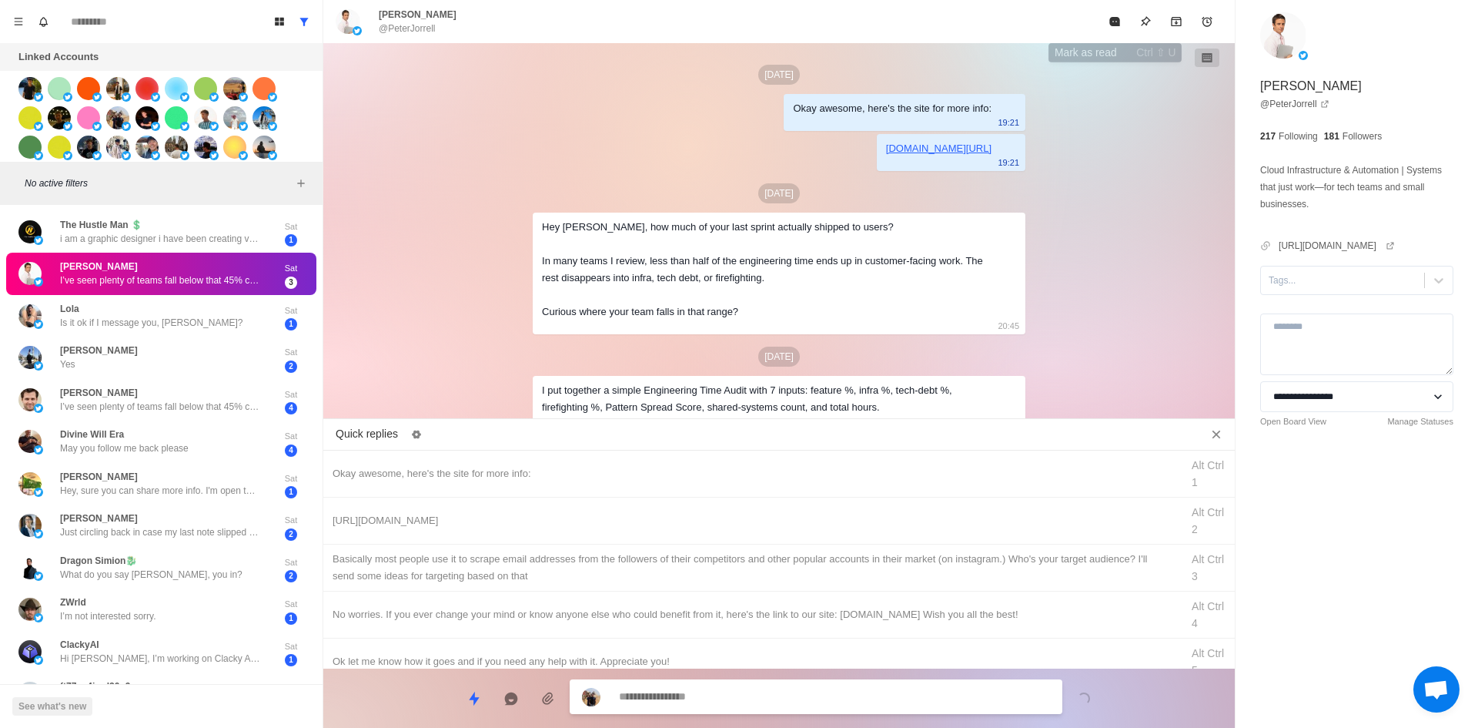
scroll to position [189, 0]
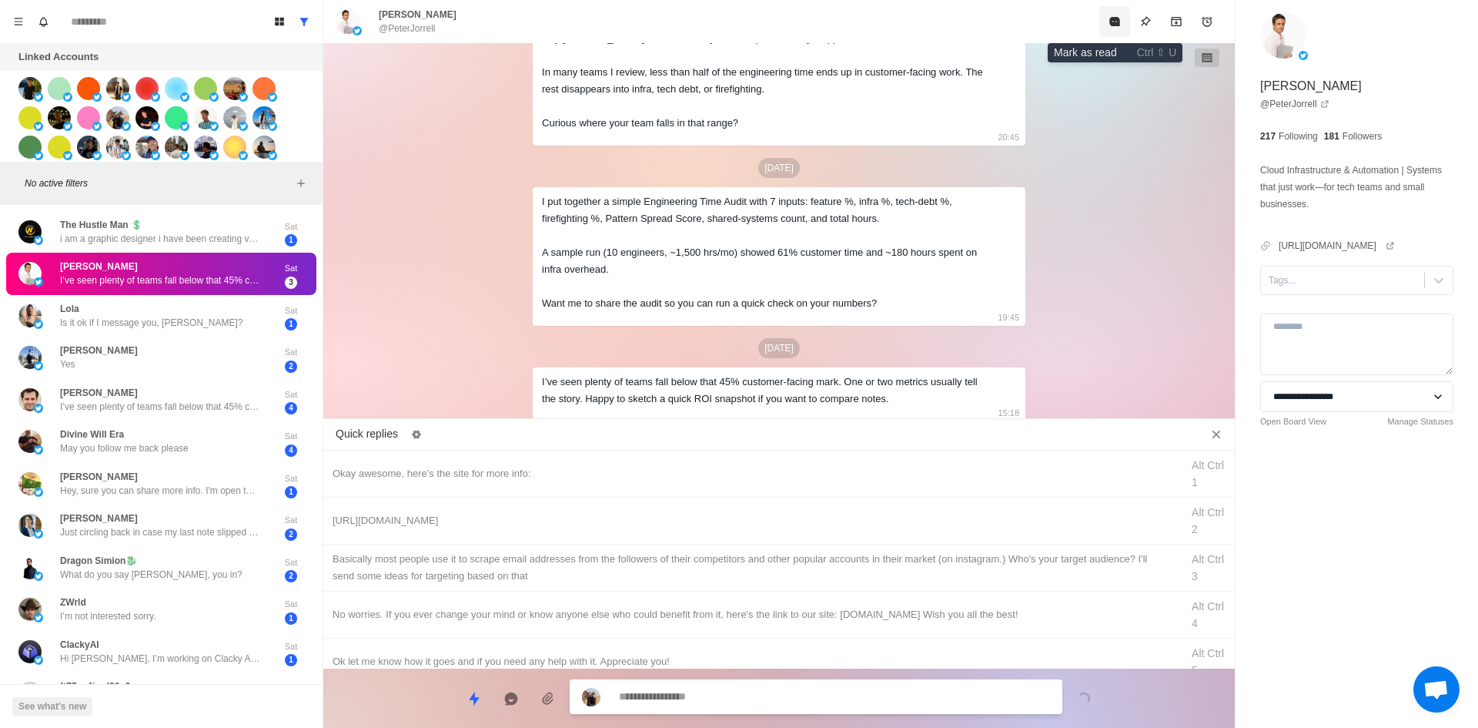
click at [1116, 14] on button "Mark as read" at bounding box center [1114, 21] width 31 height 31
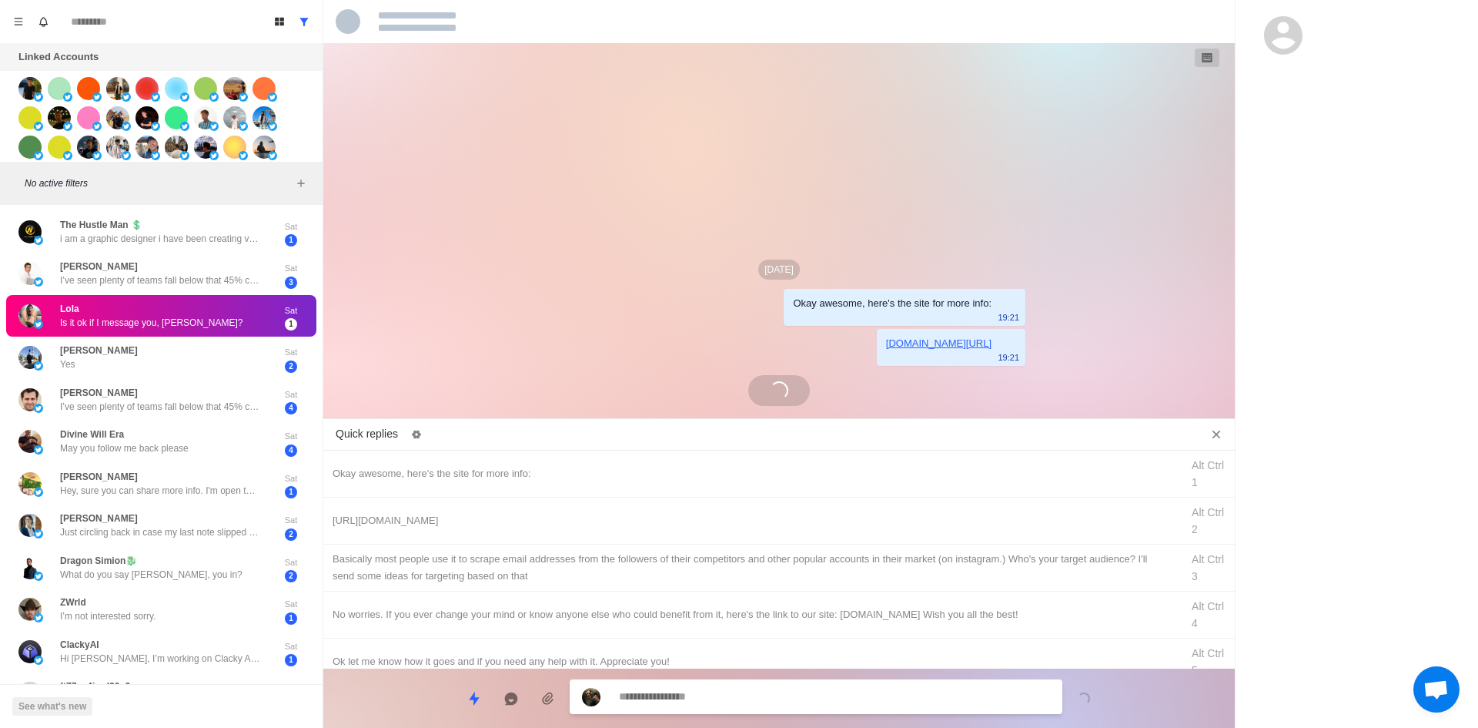
scroll to position [0, 0]
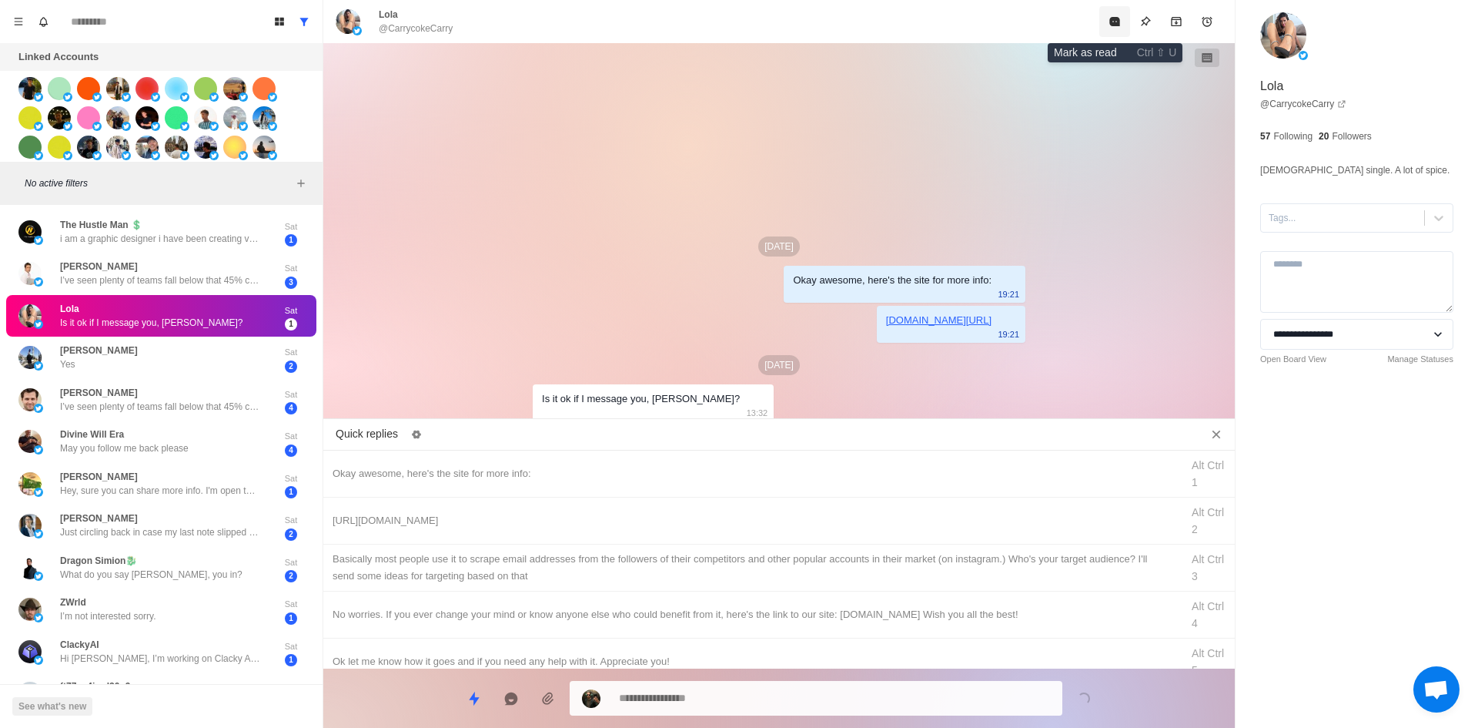
click at [1116, 14] on button "Mark as read" at bounding box center [1114, 21] width 31 height 31
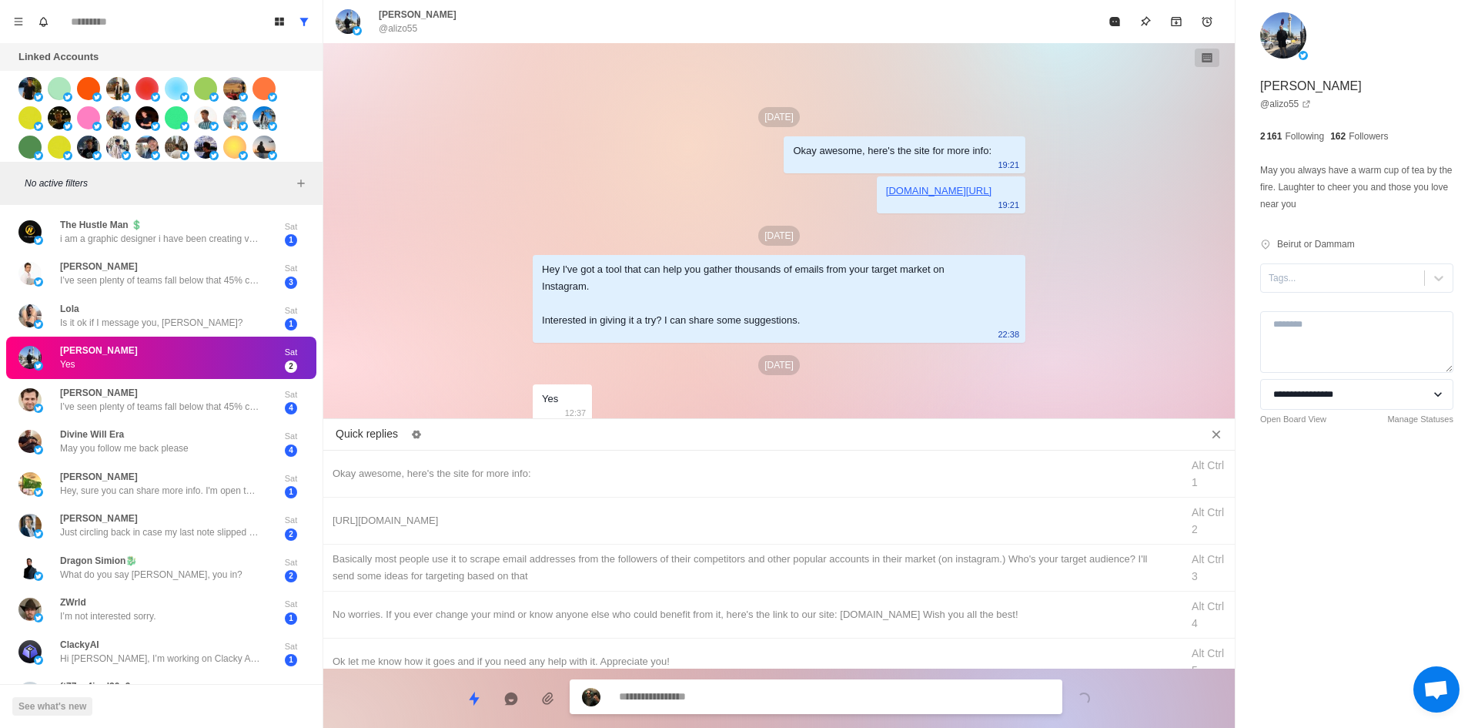
click at [1308, 293] on div "**********" at bounding box center [1357, 246] width 243 height 493
click at [1313, 278] on div at bounding box center [1343, 277] width 148 height 17
click at [1317, 305] on div "interested" at bounding box center [1356, 315] width 193 height 26
click at [597, 477] on div "Okay awesome, here's the site for more info:" at bounding box center [752, 473] width 839 height 17
click at [728, 692] on textarea "**********" at bounding box center [834, 698] width 431 height 22
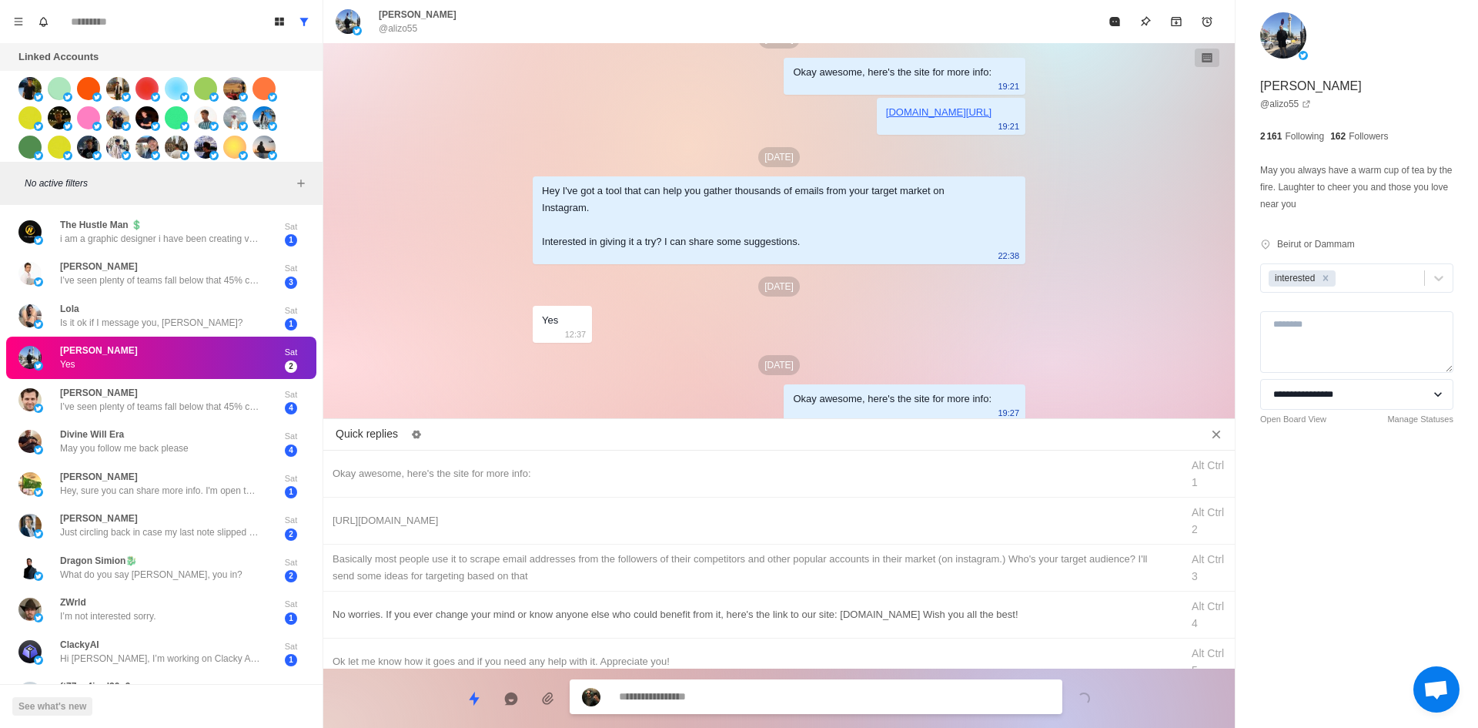
drag, startPoint x: 746, startPoint y: 522, endPoint x: 758, endPoint y: 612, distance: 90.8
click at [746, 523] on div "[URL][DOMAIN_NAME]" at bounding box center [752, 520] width 839 height 17
click at [744, 693] on textarea "**********" at bounding box center [834, 698] width 431 height 22
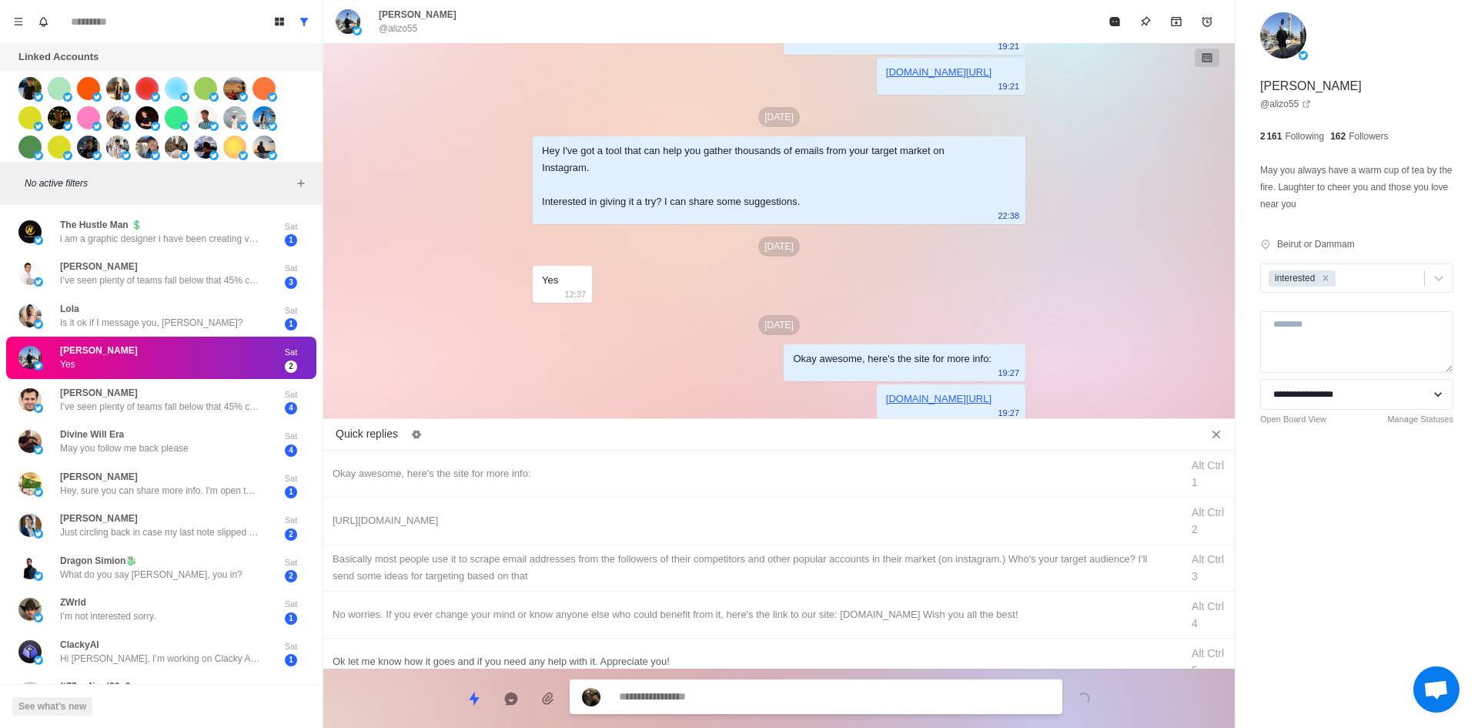
click at [770, 577] on div "​​Basically most people use it to scrape email addresses from the followers of …" at bounding box center [752, 567] width 839 height 34
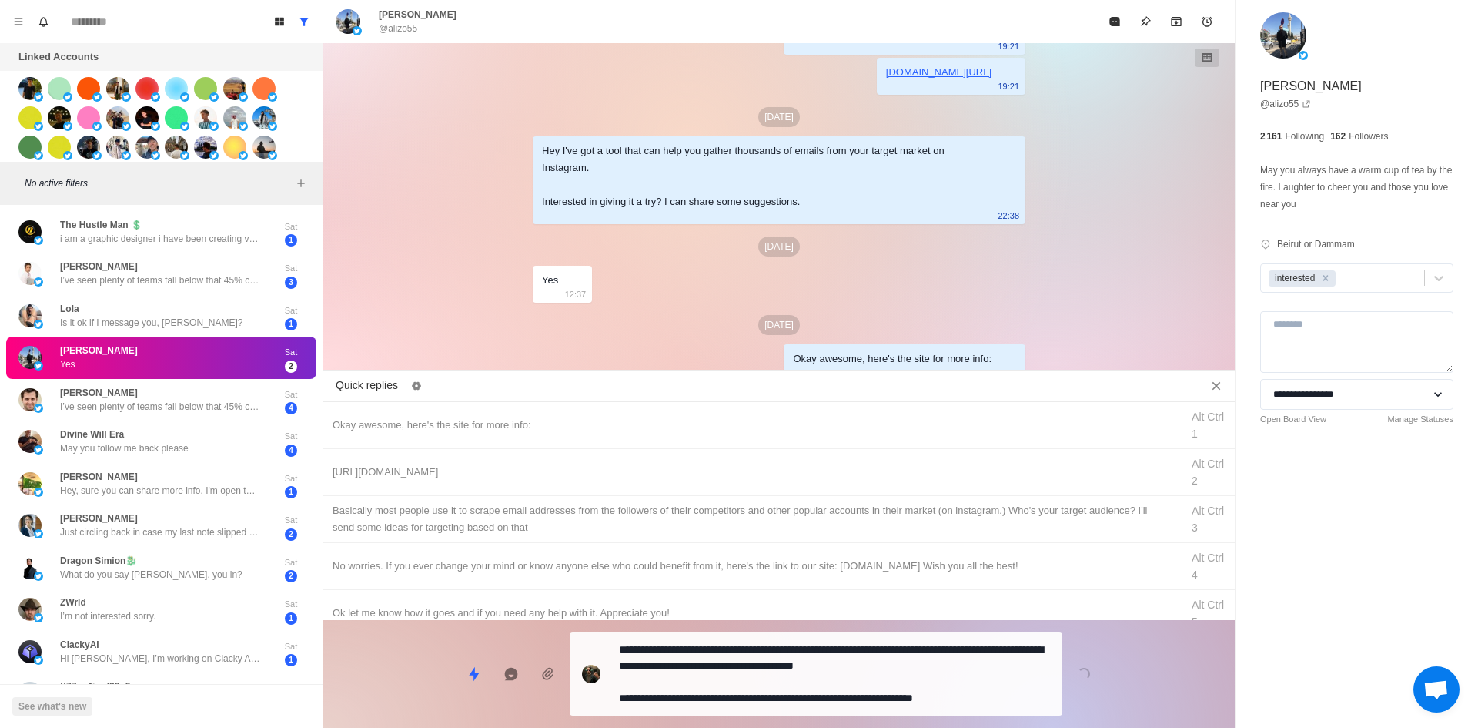
click at [760, 674] on div "**********" at bounding box center [779, 667] width 912 height 95
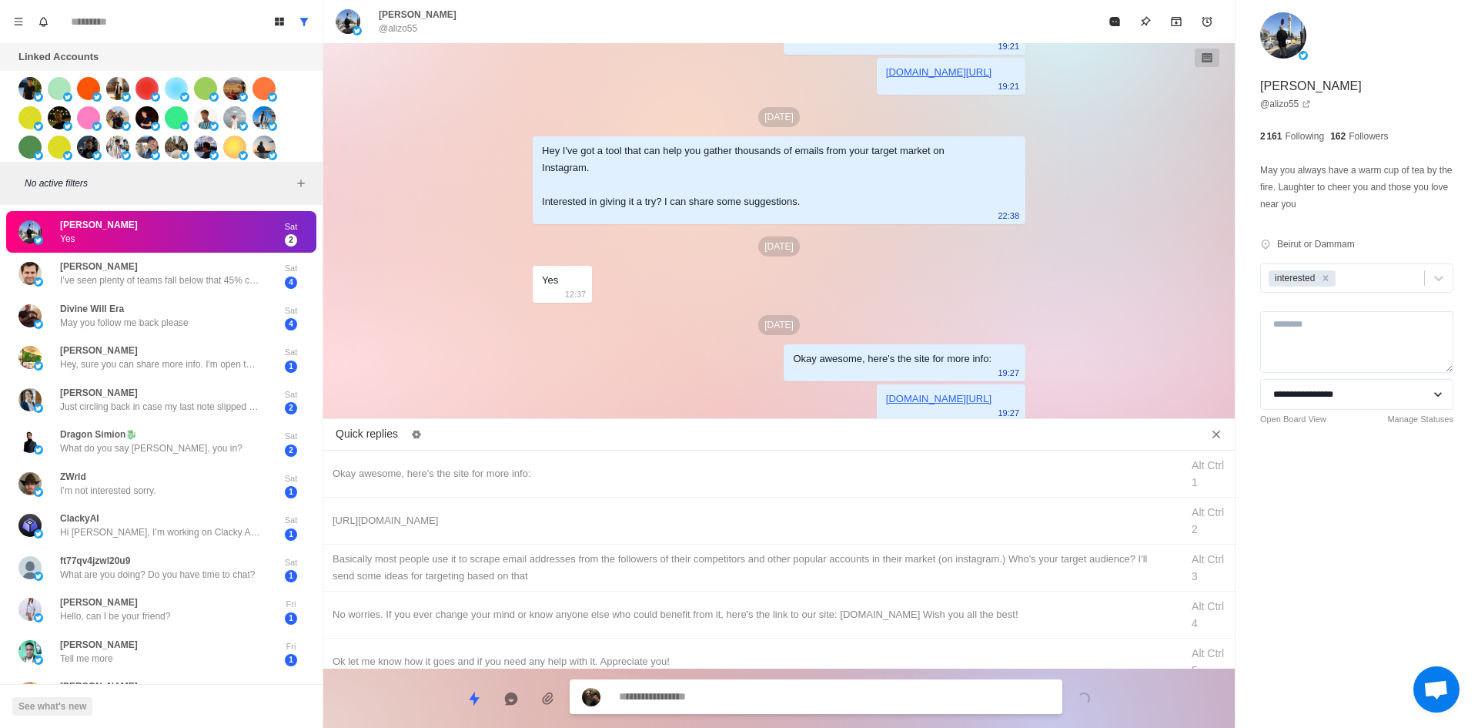
scroll to position [167, 0]
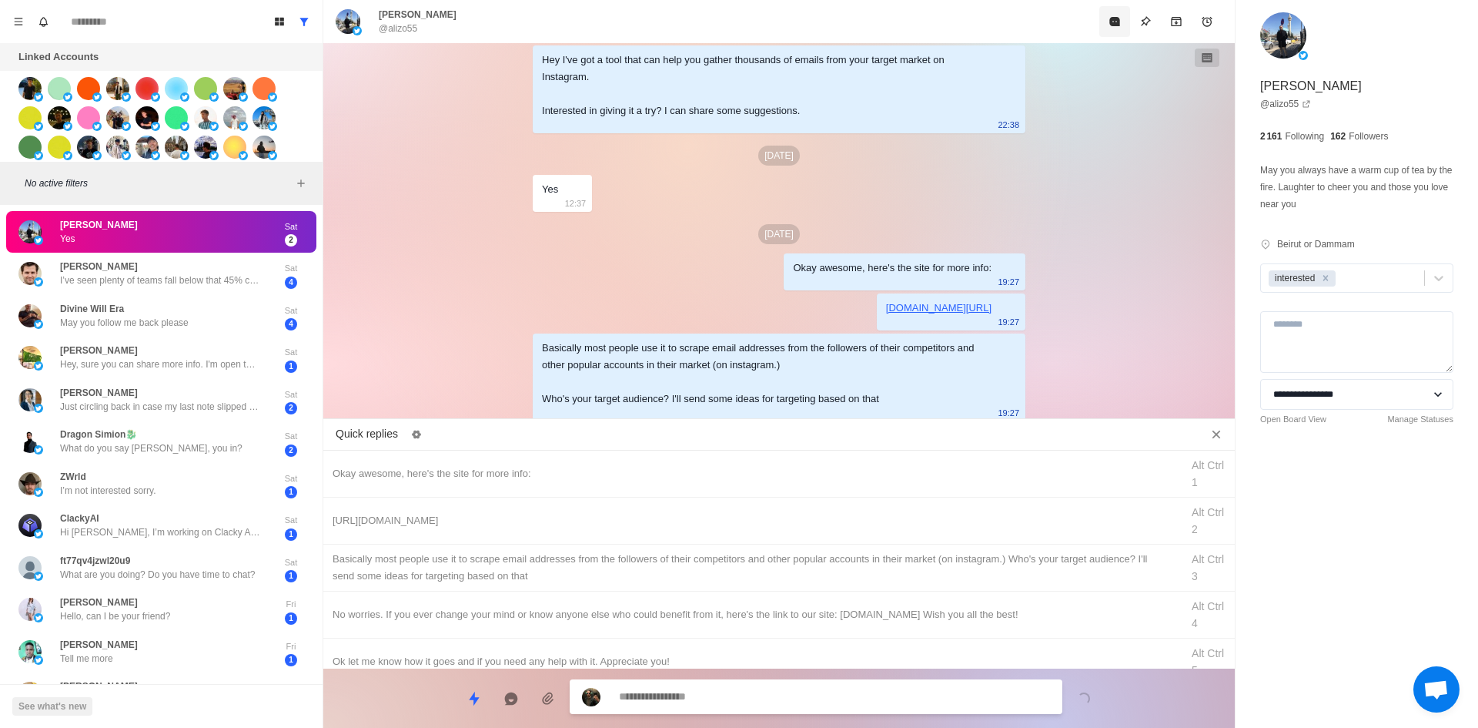
click at [1107, 15] on button "Mark as read" at bounding box center [1114, 21] width 31 height 31
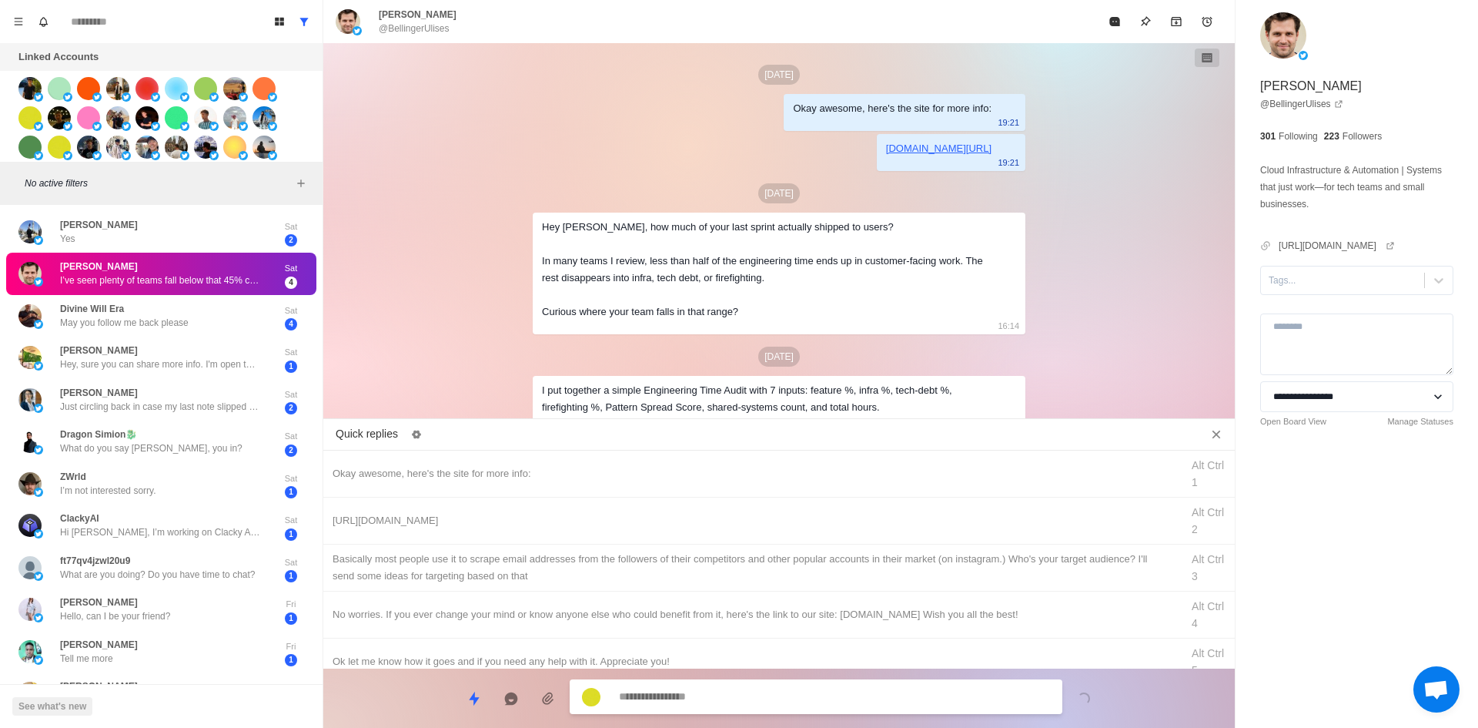
scroll to position [189, 0]
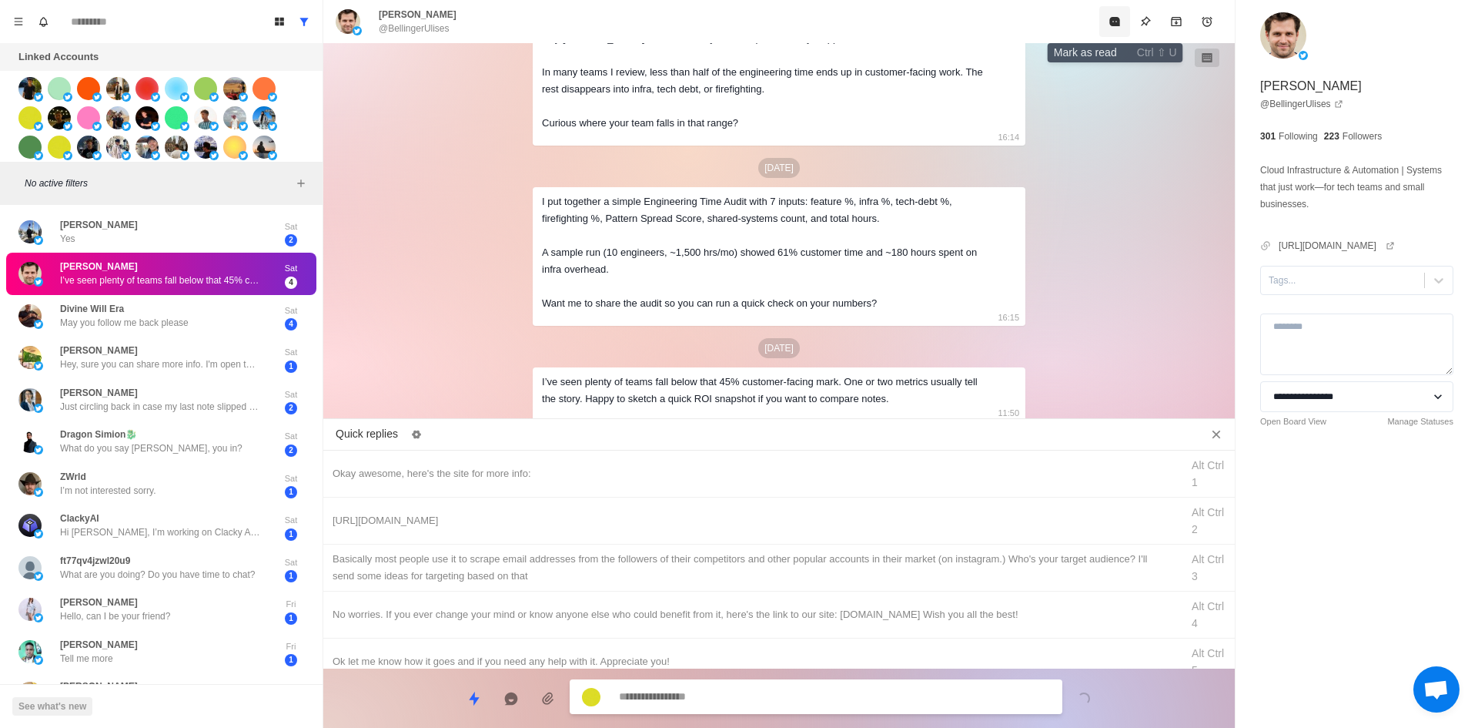
click at [1121, 23] on icon "Mark as read" at bounding box center [1115, 21] width 12 height 12
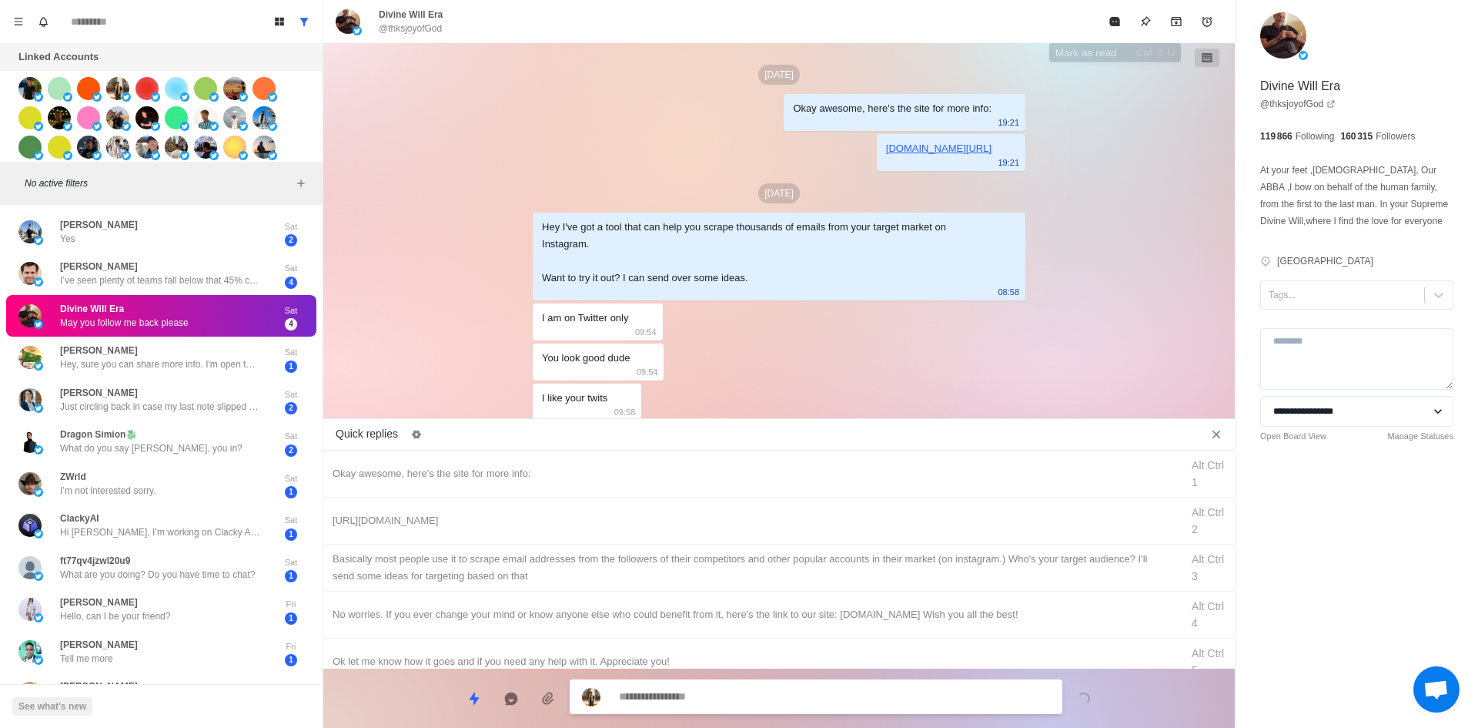
scroll to position [39, 0]
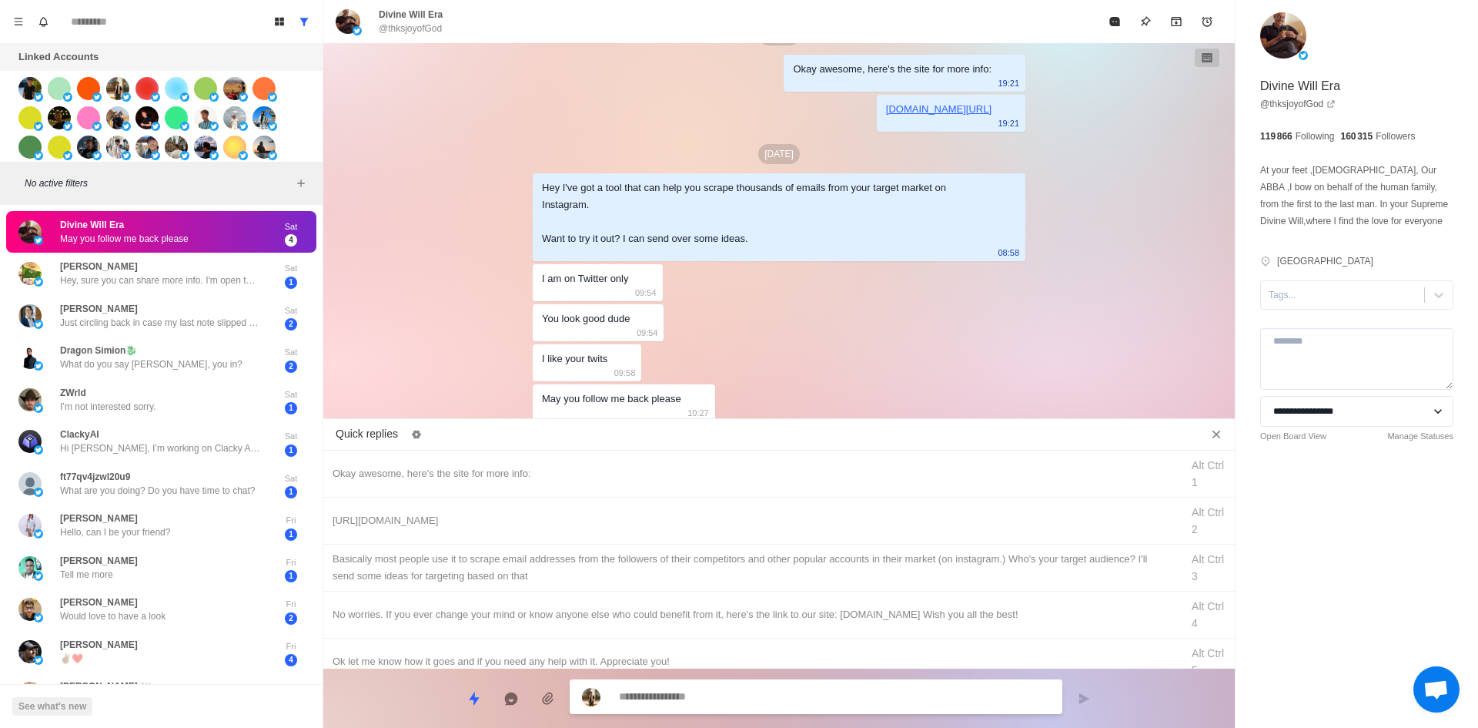
click at [750, 694] on textarea at bounding box center [834, 696] width 431 height 22
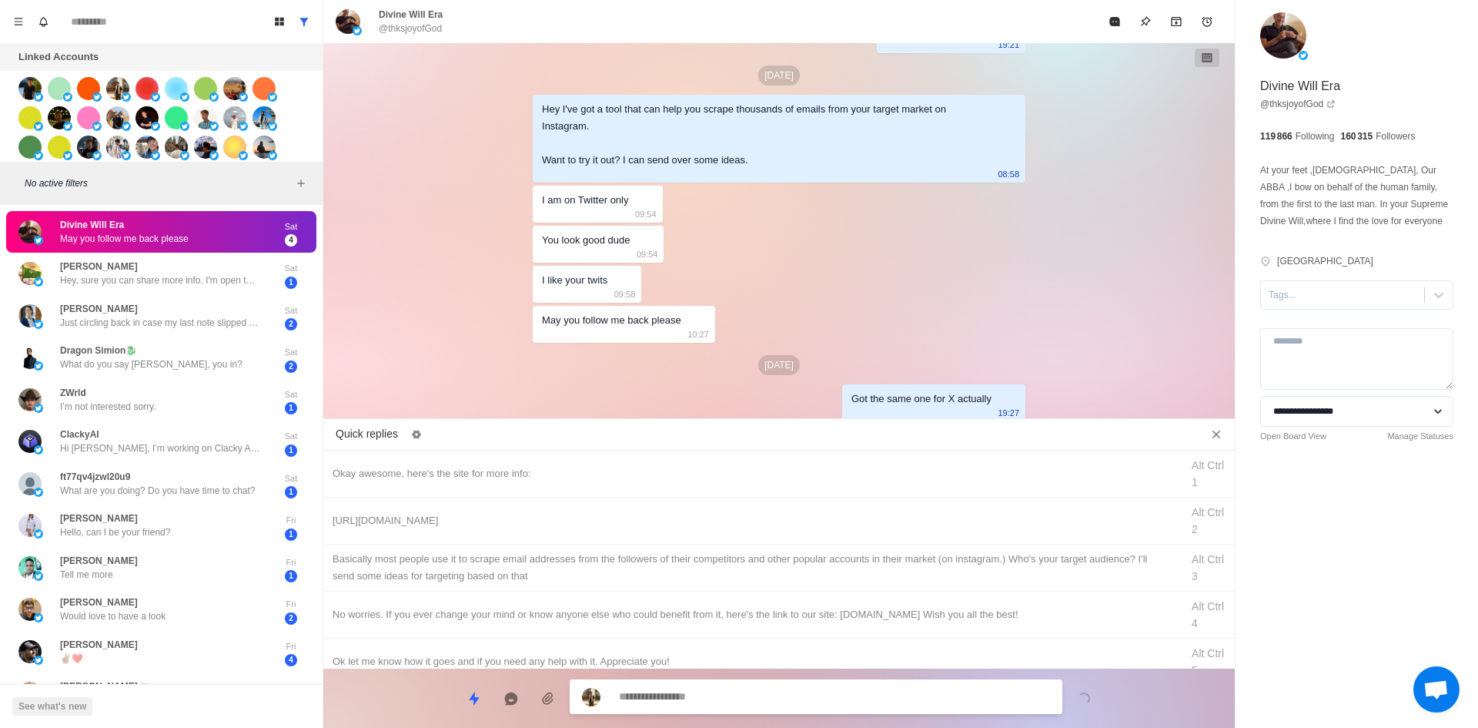
scroll to position [158, 0]
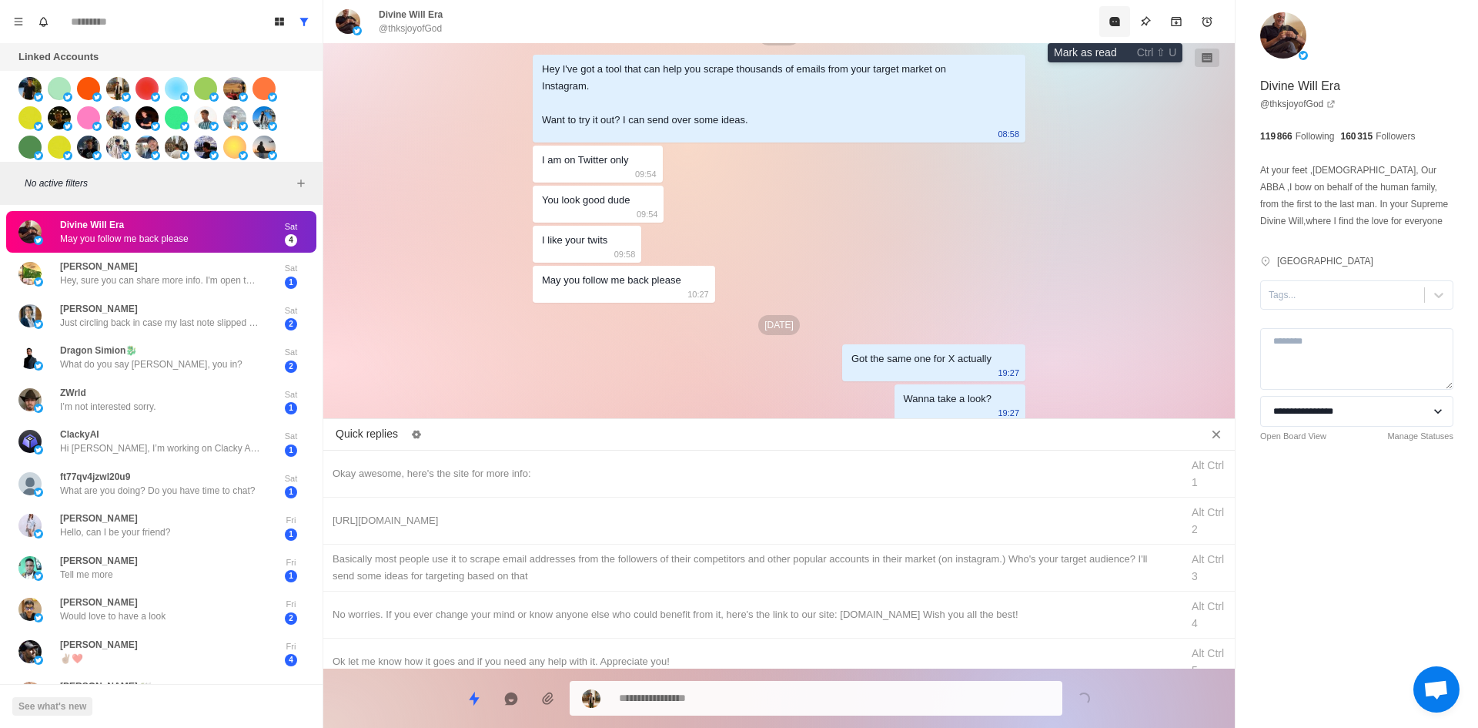
click at [1108, 18] on button "Mark as read" at bounding box center [1114, 21] width 31 height 31
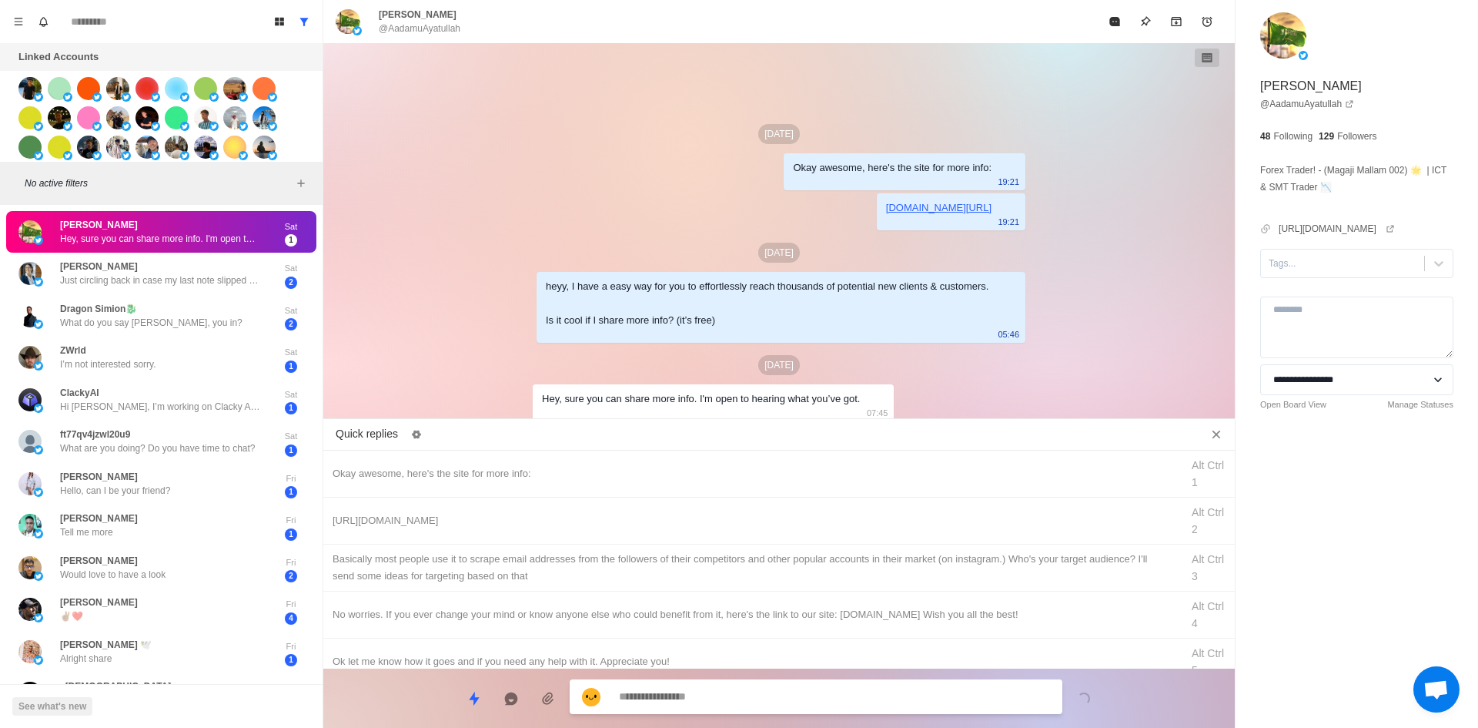
click at [1333, 275] on div "Tags..." at bounding box center [1342, 263] width 163 height 23
click at [1330, 313] on div "interested" at bounding box center [1356, 300] width 193 height 26
click at [612, 460] on div "Okay awesome, here's the site for more info: Alt Ctrl 1" at bounding box center [779, 473] width 912 height 47
click at [717, 687] on textarea "**********" at bounding box center [834, 698] width 431 height 22
drag, startPoint x: 725, startPoint y: 698, endPoint x: 710, endPoint y: 643, distance: 57.5
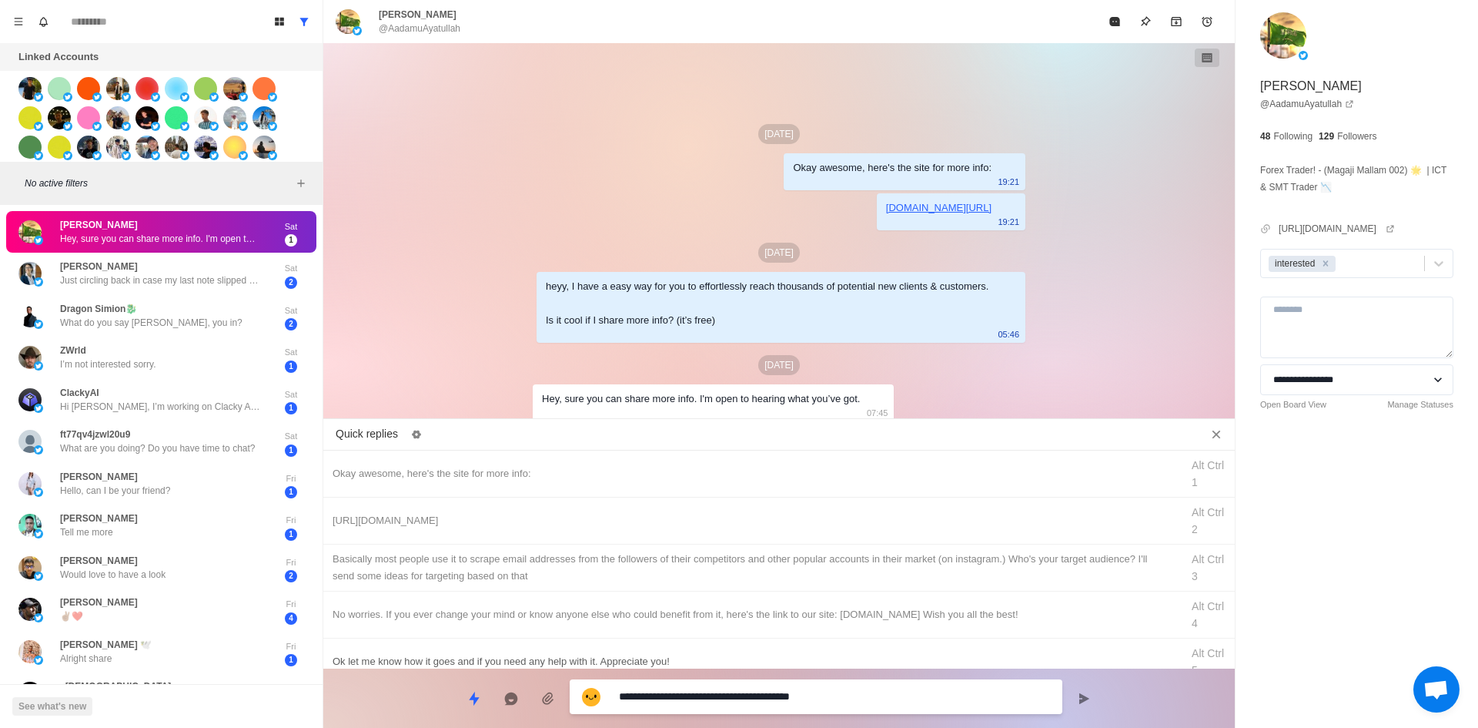
click at [725, 698] on textarea "**********" at bounding box center [834, 696] width 431 height 22
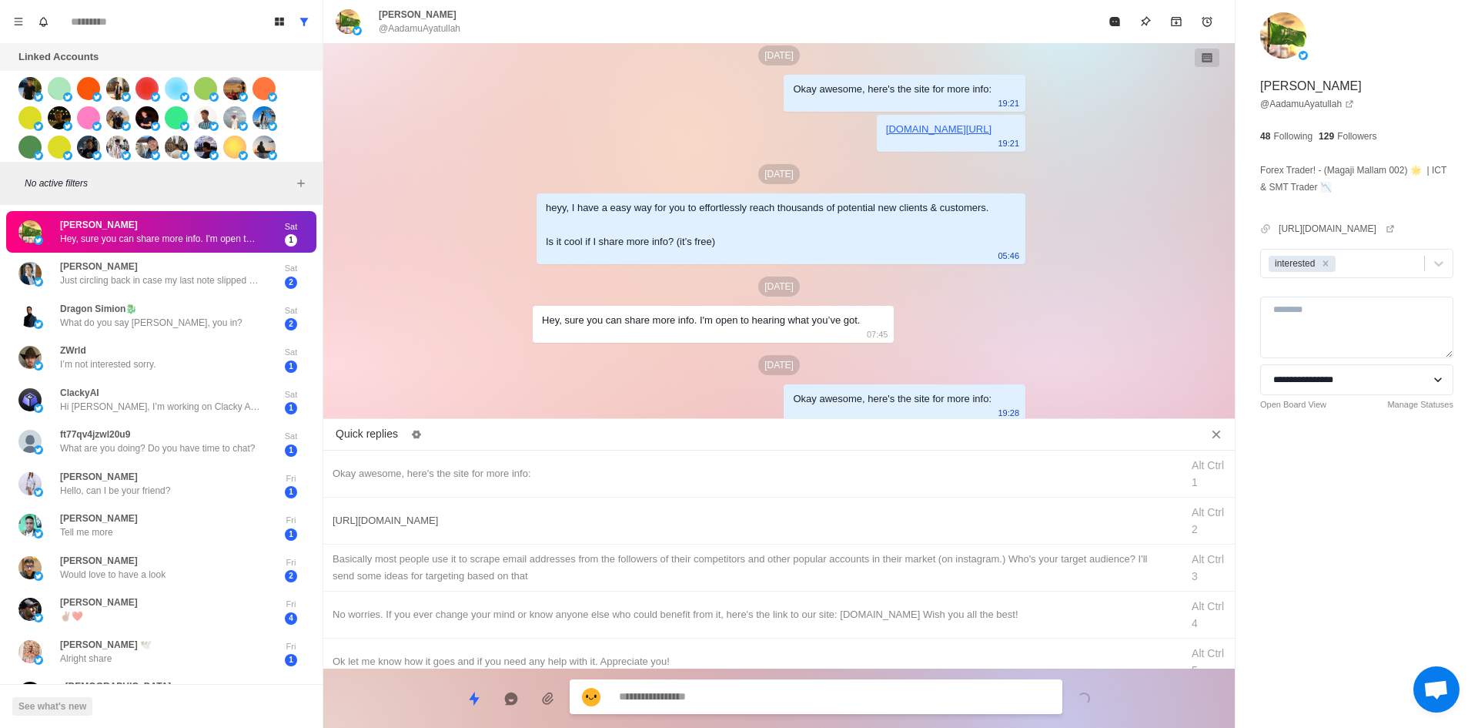
drag, startPoint x: 748, startPoint y: 517, endPoint x: 749, endPoint y: 537, distance: 20.0
click at [748, 520] on div "[URL][DOMAIN_NAME]" at bounding box center [752, 520] width 839 height 17
click at [764, 687] on div "**********" at bounding box center [816, 698] width 493 height 35
click at [764, 692] on textarea "**********" at bounding box center [834, 698] width 431 height 22
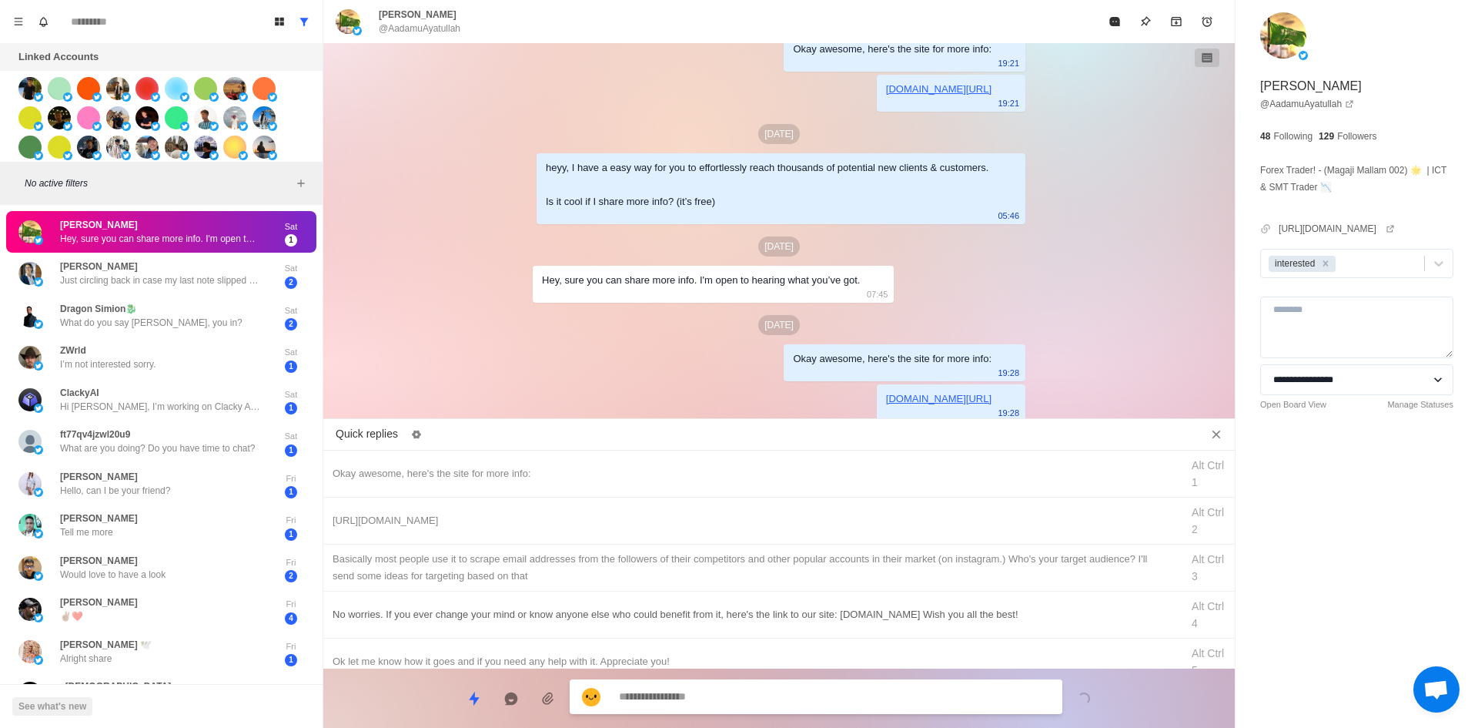
click at [781, 560] on div "​​Basically most people use it to scrape email addresses from the followers of …" at bounding box center [752, 567] width 839 height 34
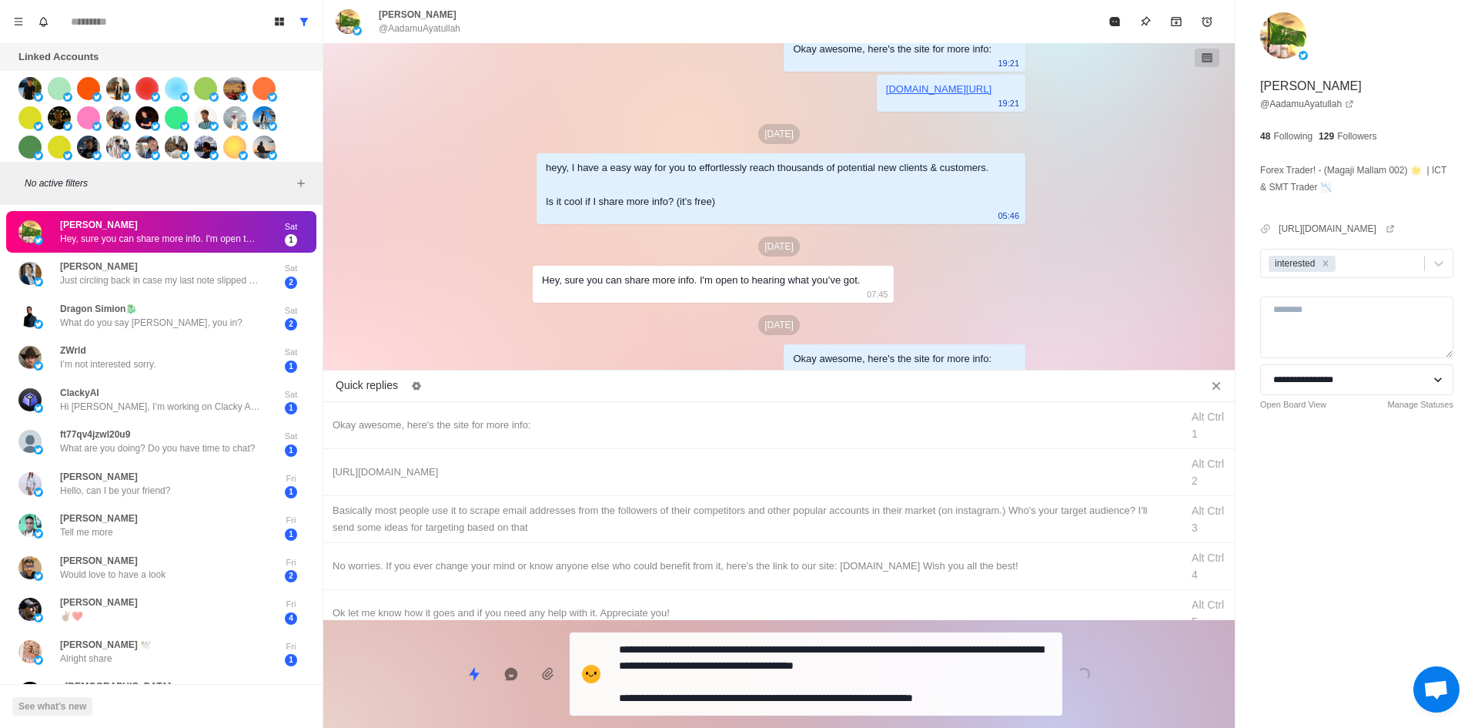
click at [770, 686] on textarea "**********" at bounding box center [834, 673] width 431 height 71
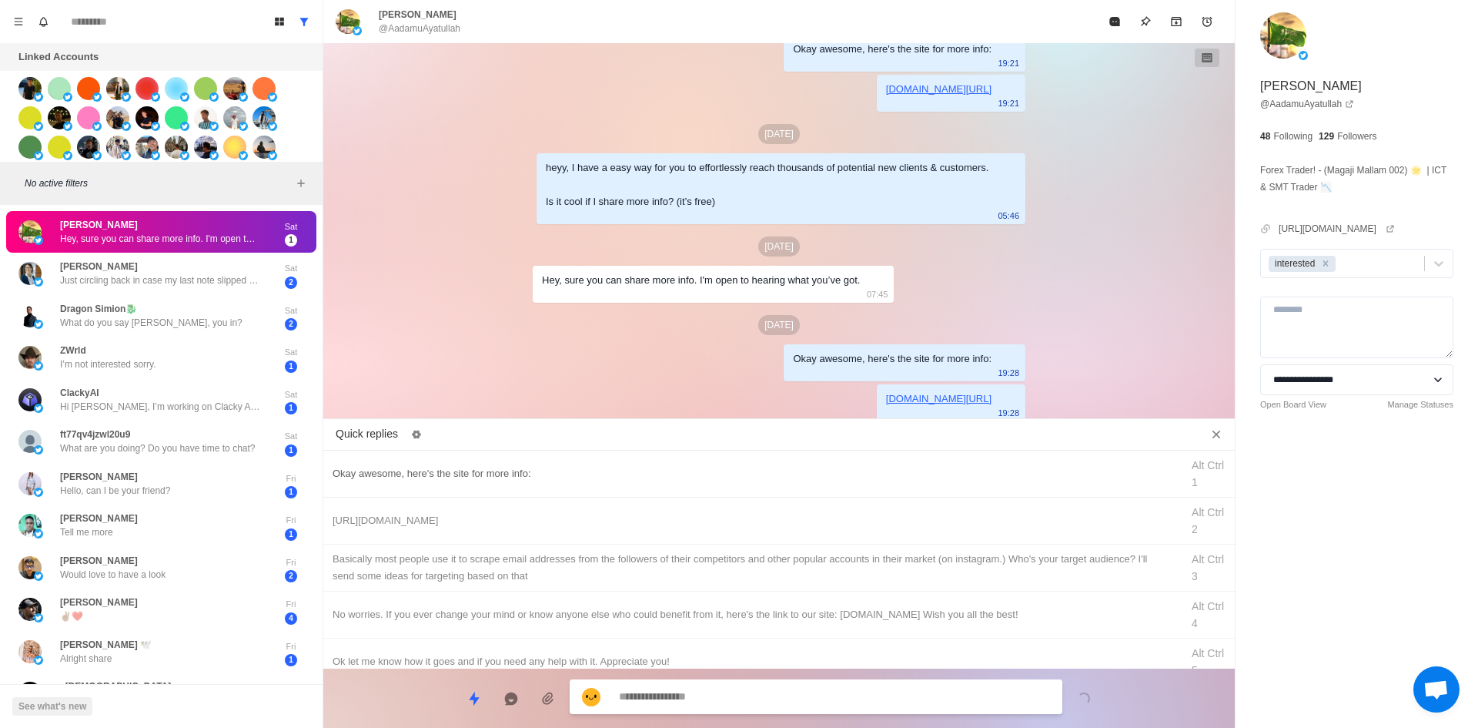
scroll to position [150, 0]
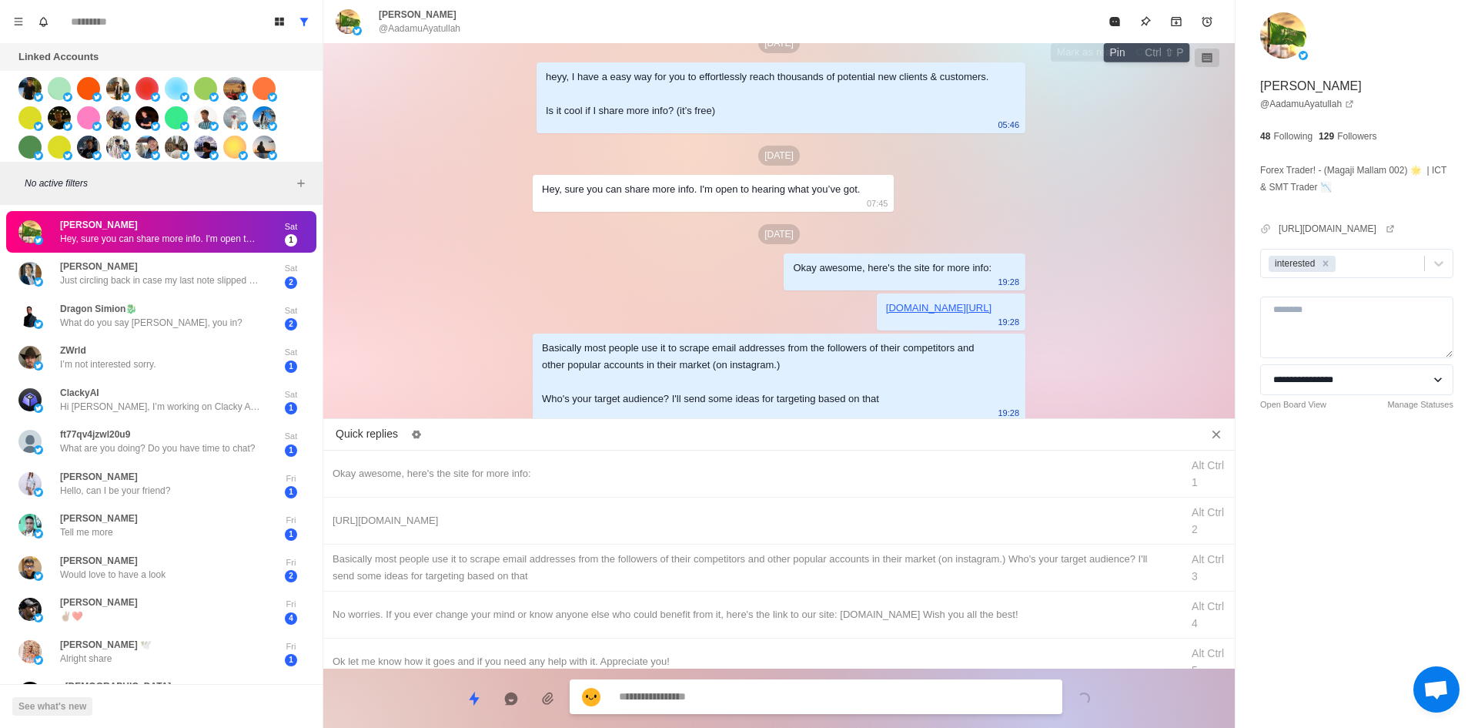
drag, startPoint x: 1119, startPoint y: 33, endPoint x: 1109, endPoint y: 93, distance: 61.0
click at [1119, 34] on button "Mark as read" at bounding box center [1114, 21] width 31 height 31
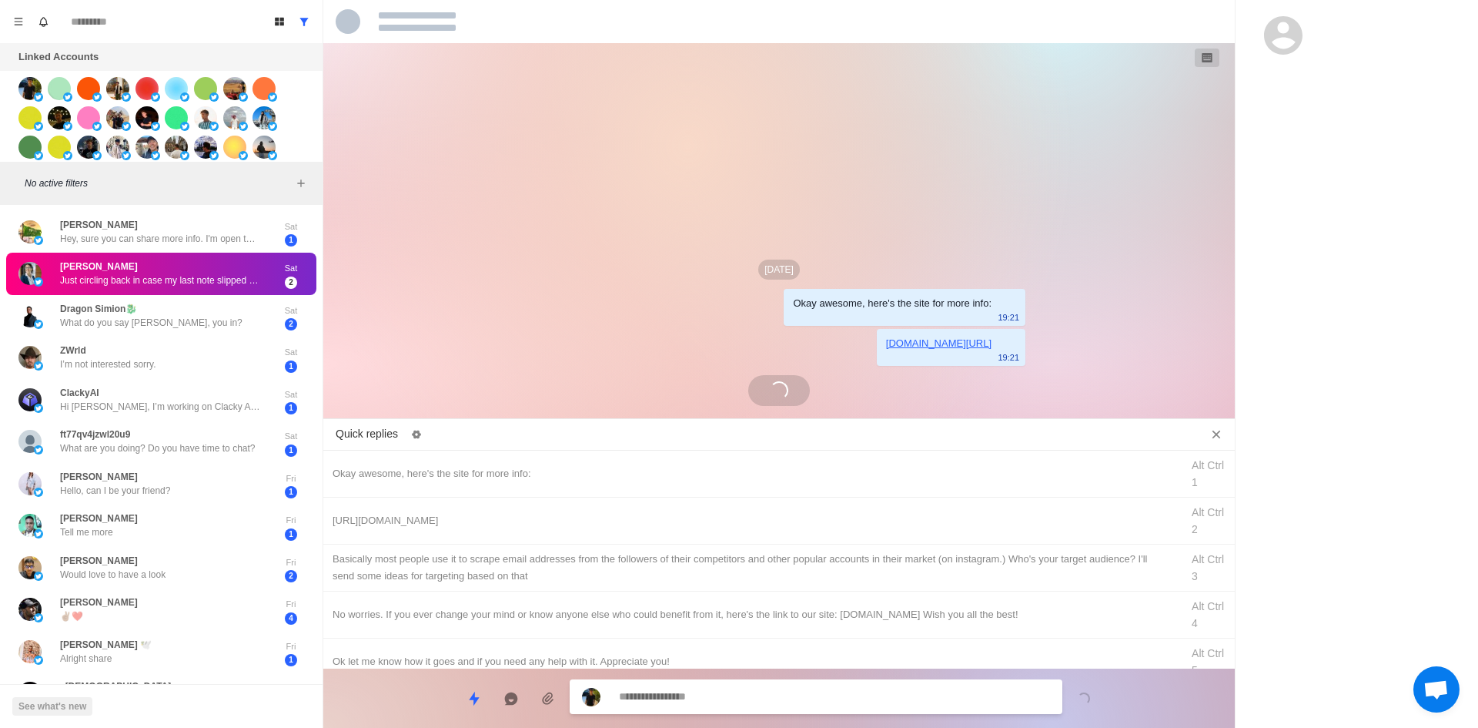
scroll to position [8, 0]
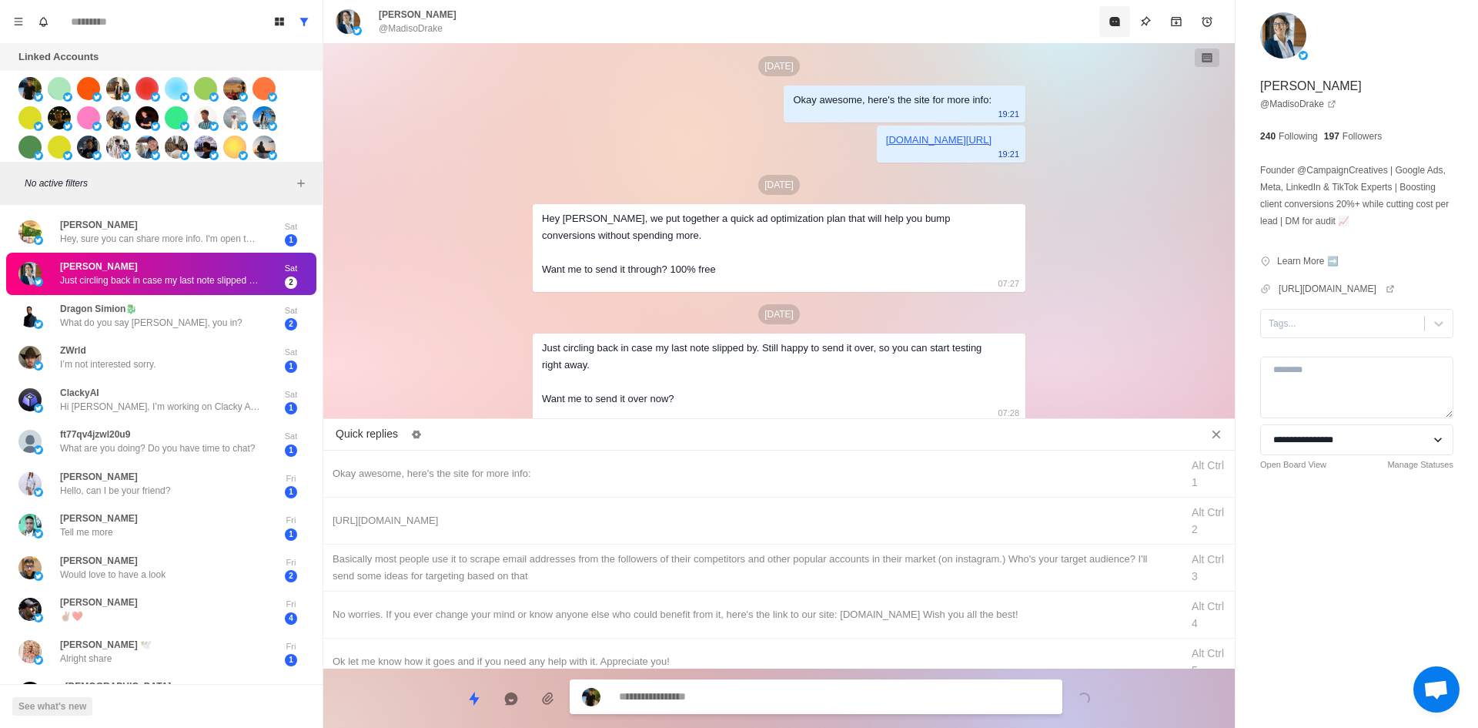
click at [1100, 22] on button "Mark as read" at bounding box center [1114, 21] width 31 height 31
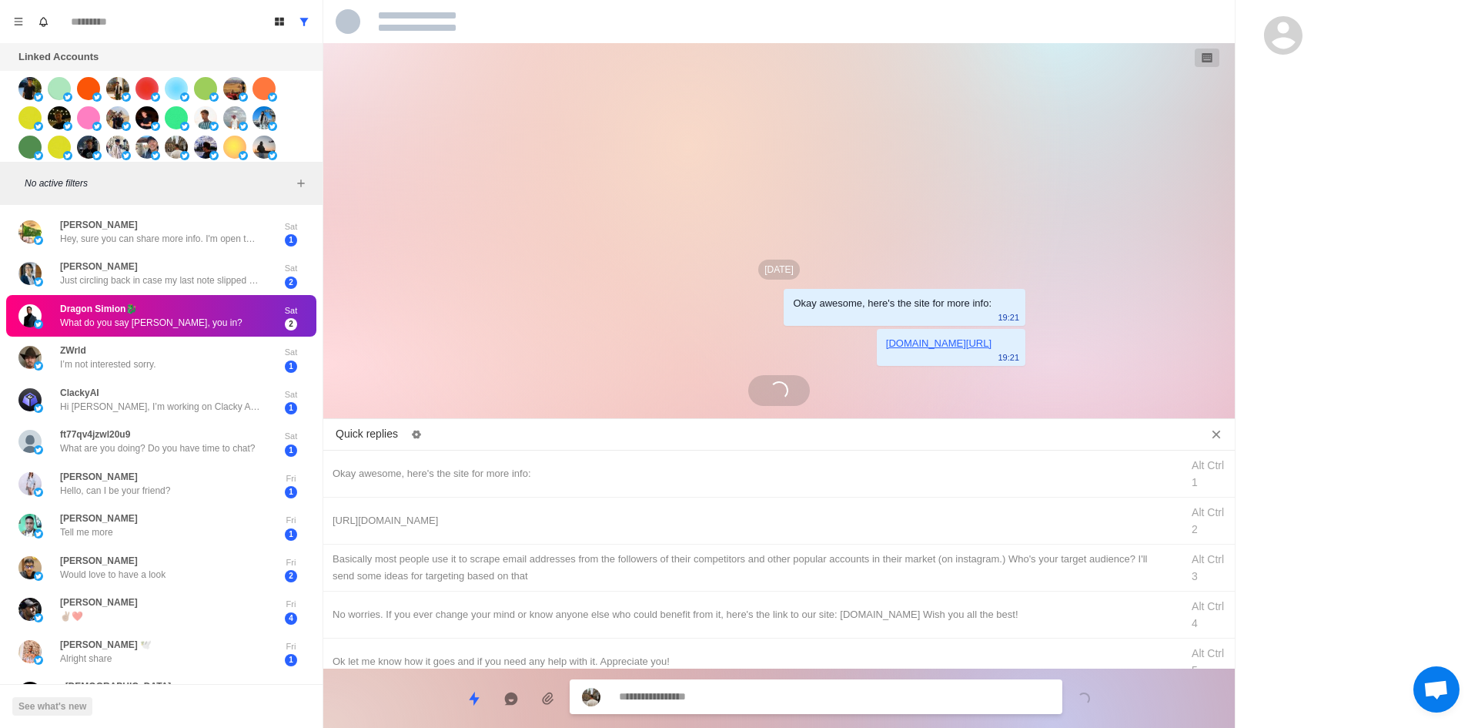
scroll to position [161, 0]
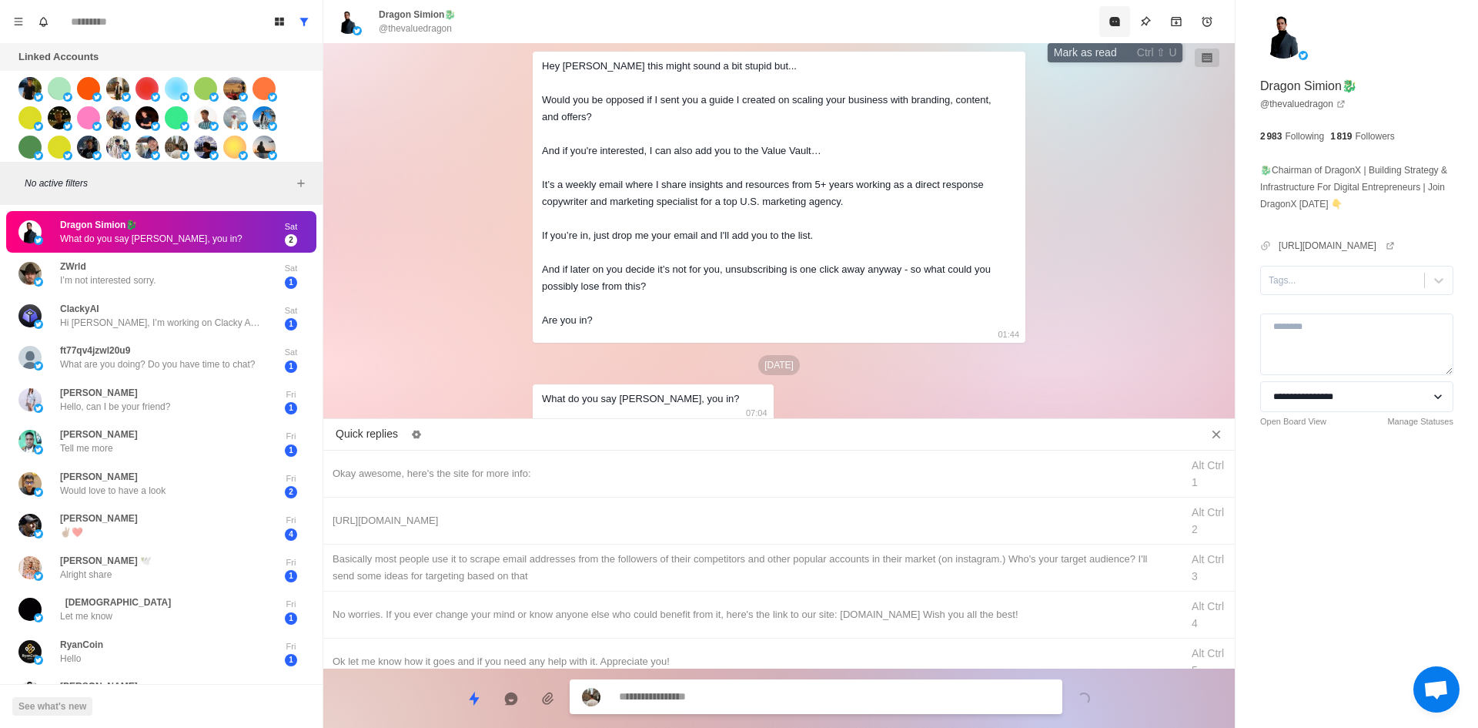
click at [1116, 24] on icon "Mark as read" at bounding box center [1114, 21] width 10 height 9
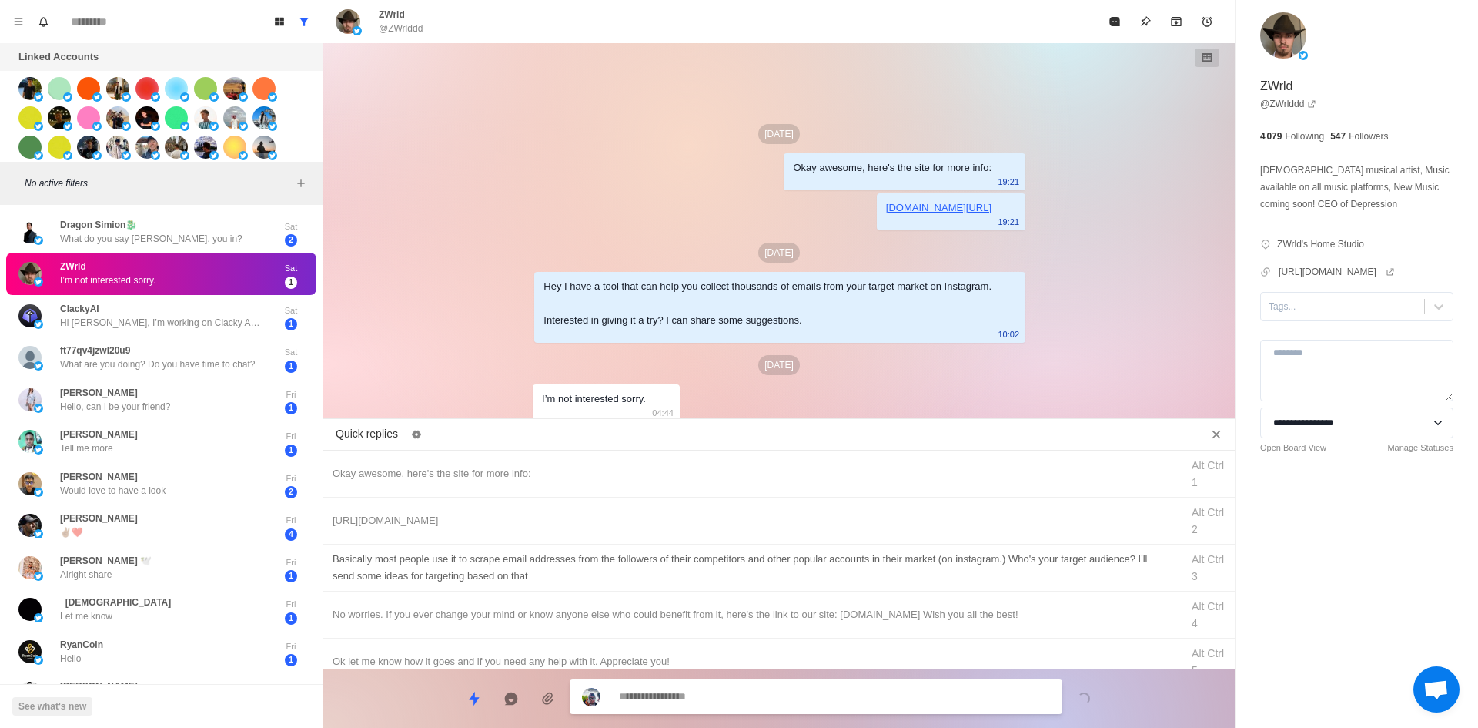
scroll to position [77, 0]
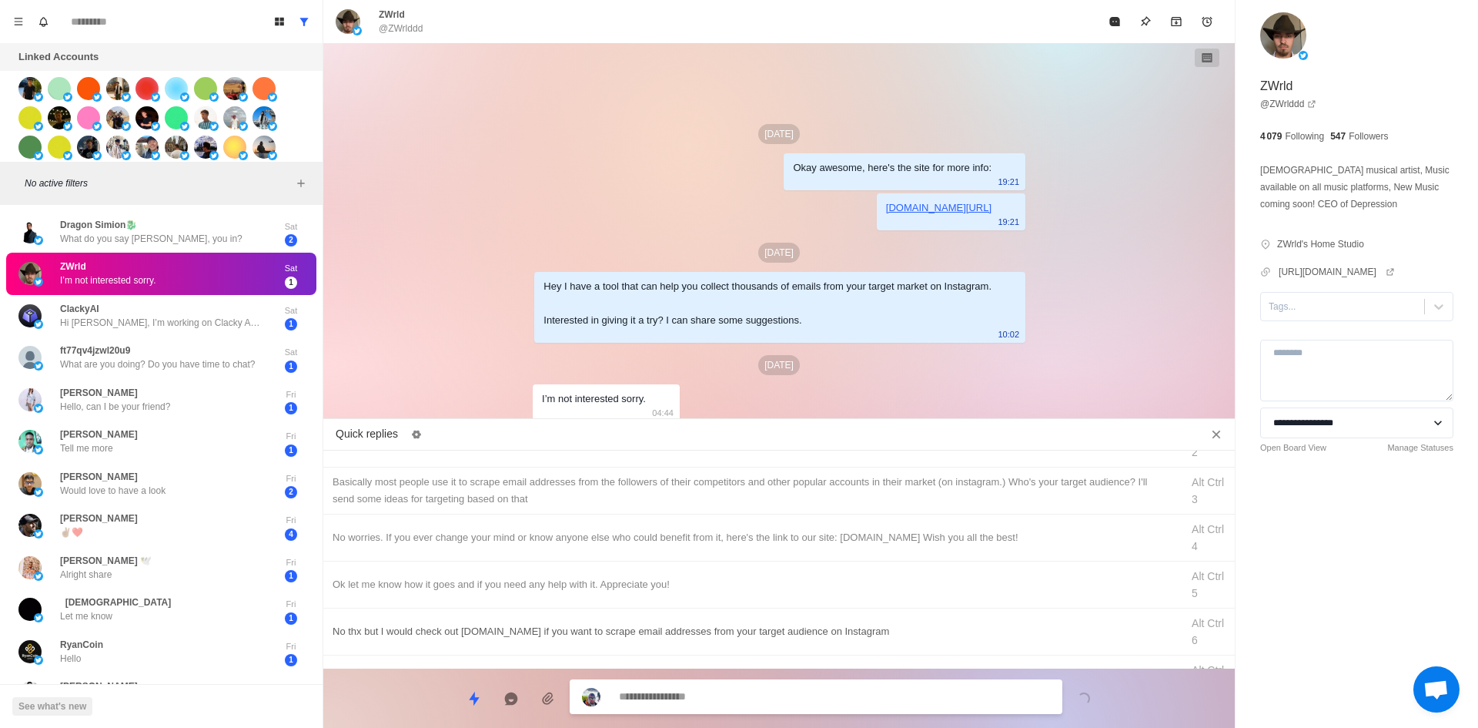
click at [619, 531] on div "No worries. If you ever change your mind or know anyone else who could benefit …" at bounding box center [752, 537] width 839 height 17
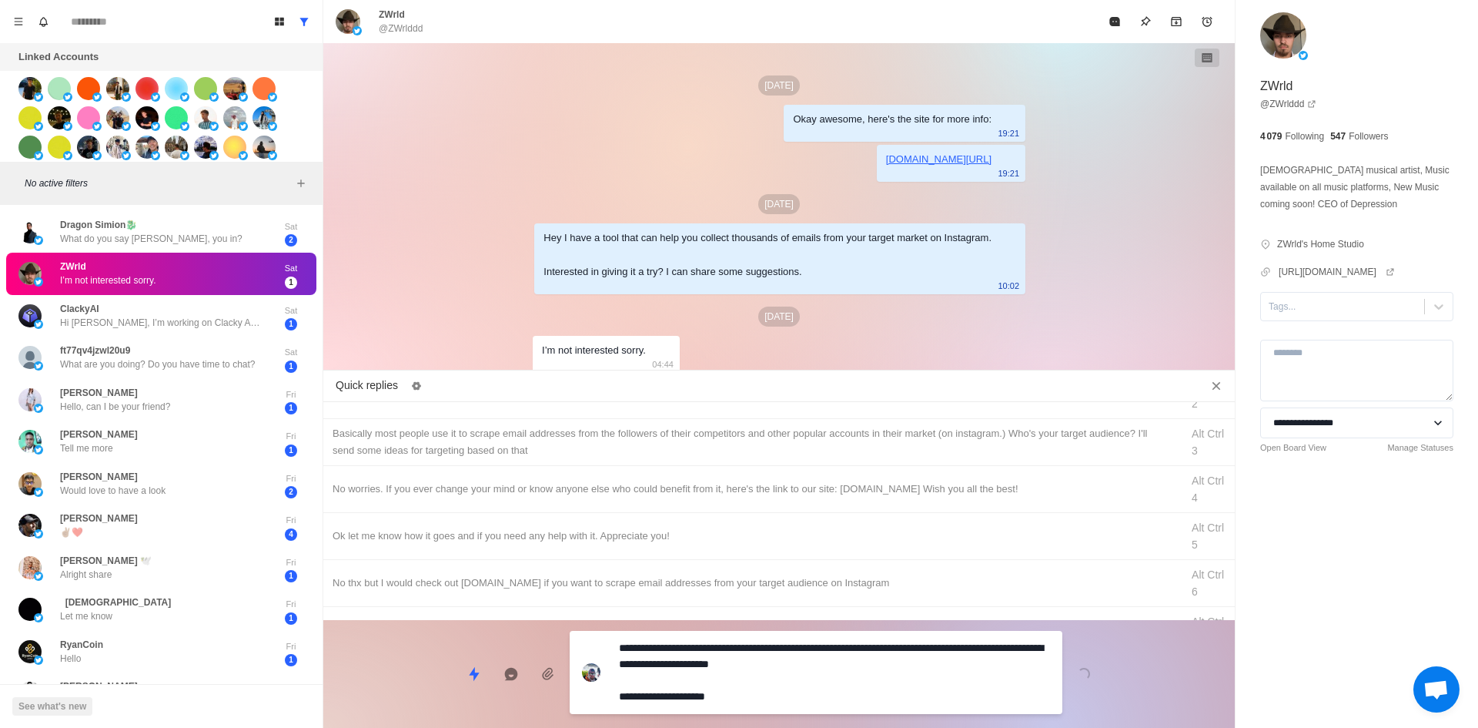
click at [722, 689] on textarea "**********" at bounding box center [834, 672] width 431 height 71
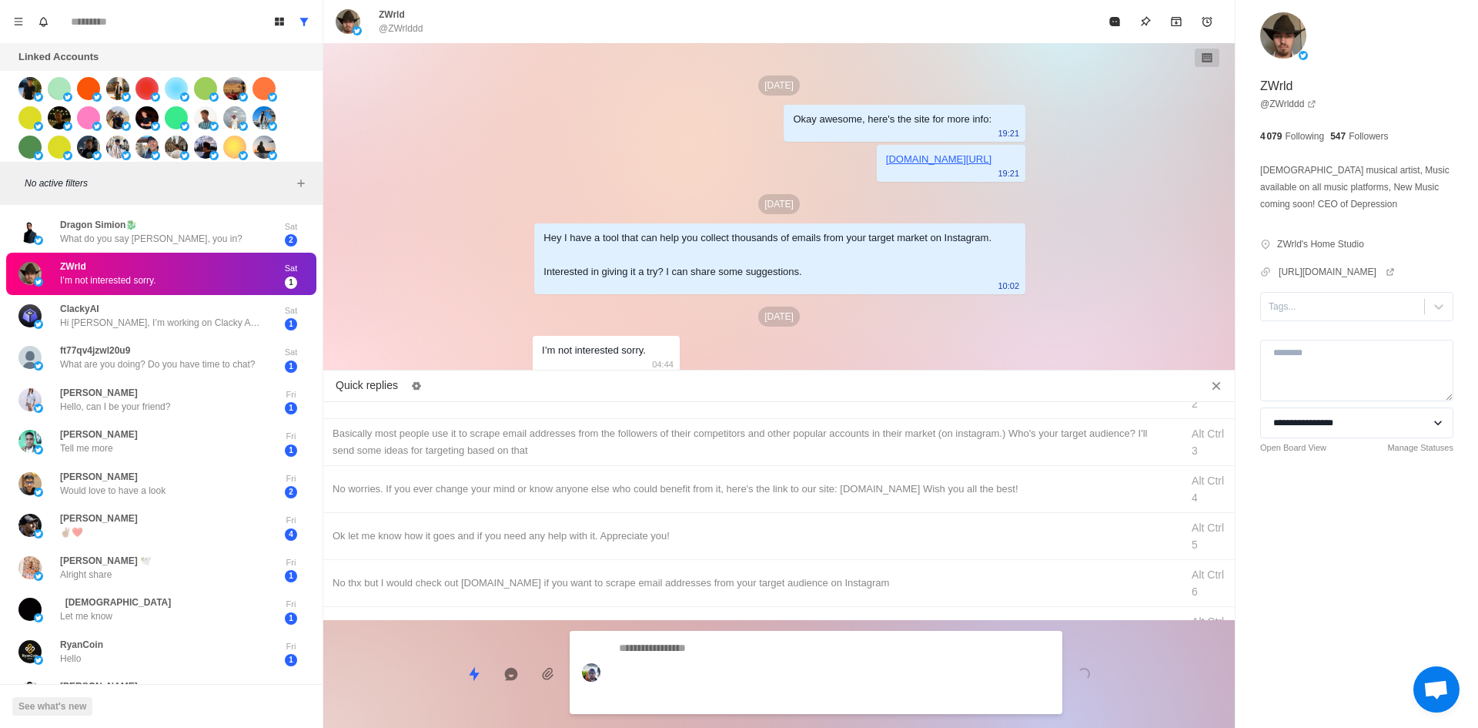
scroll to position [70, 0]
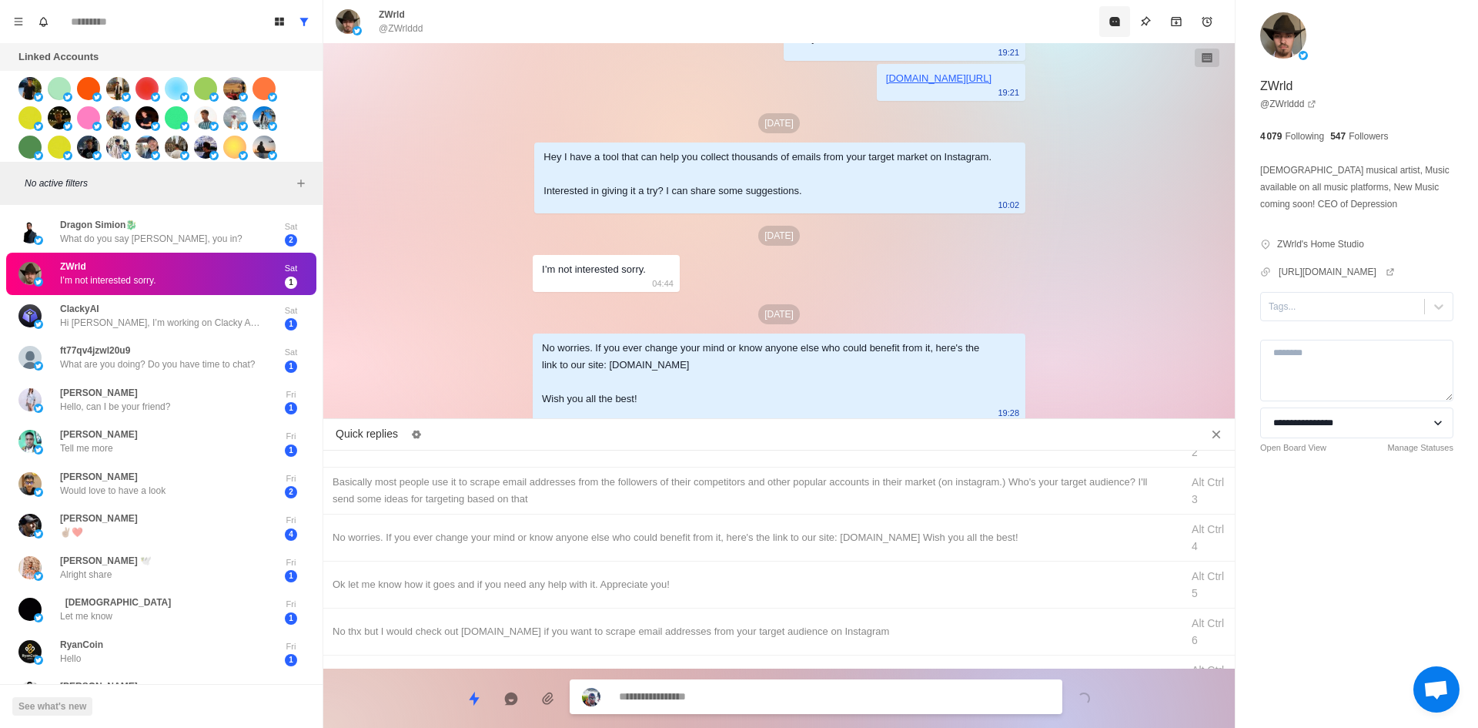
click at [1108, 34] on button "Mark as read" at bounding box center [1114, 21] width 31 height 31
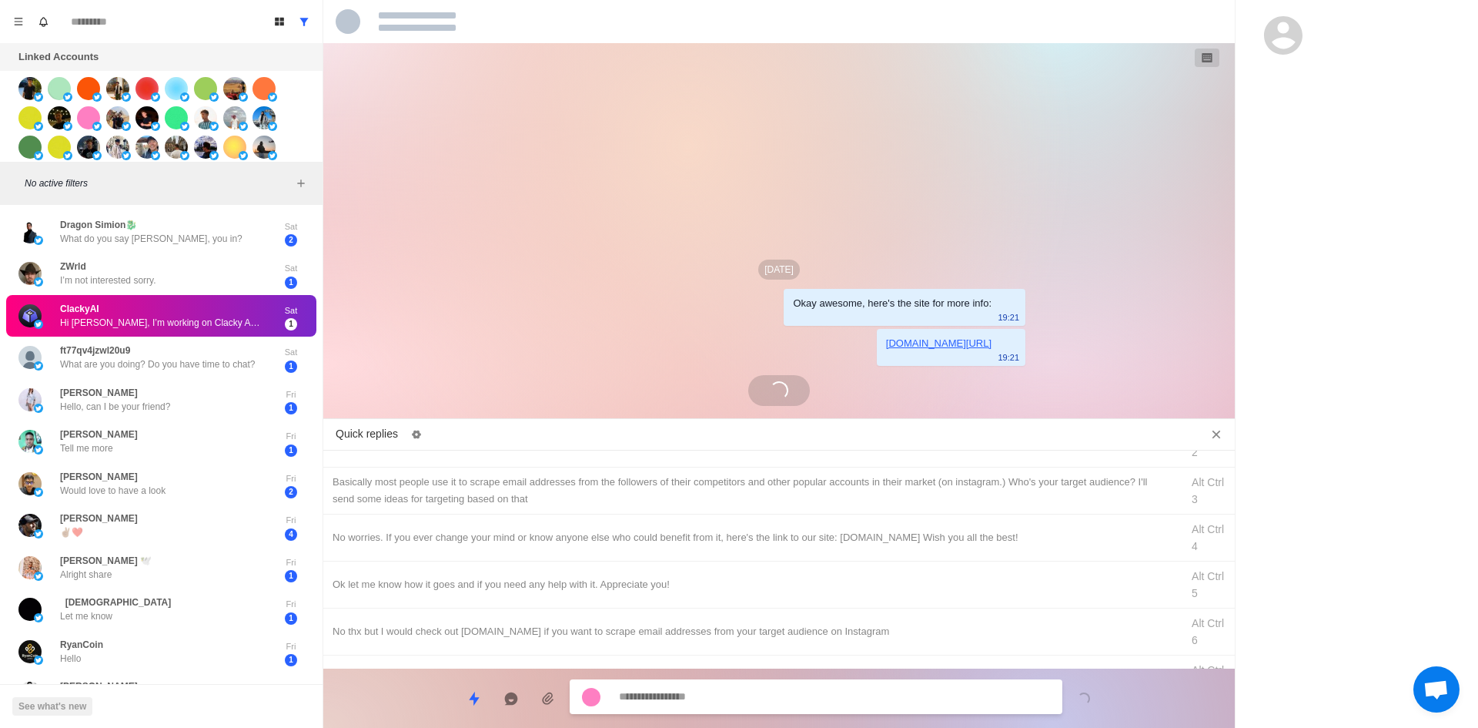
scroll to position [32, 0]
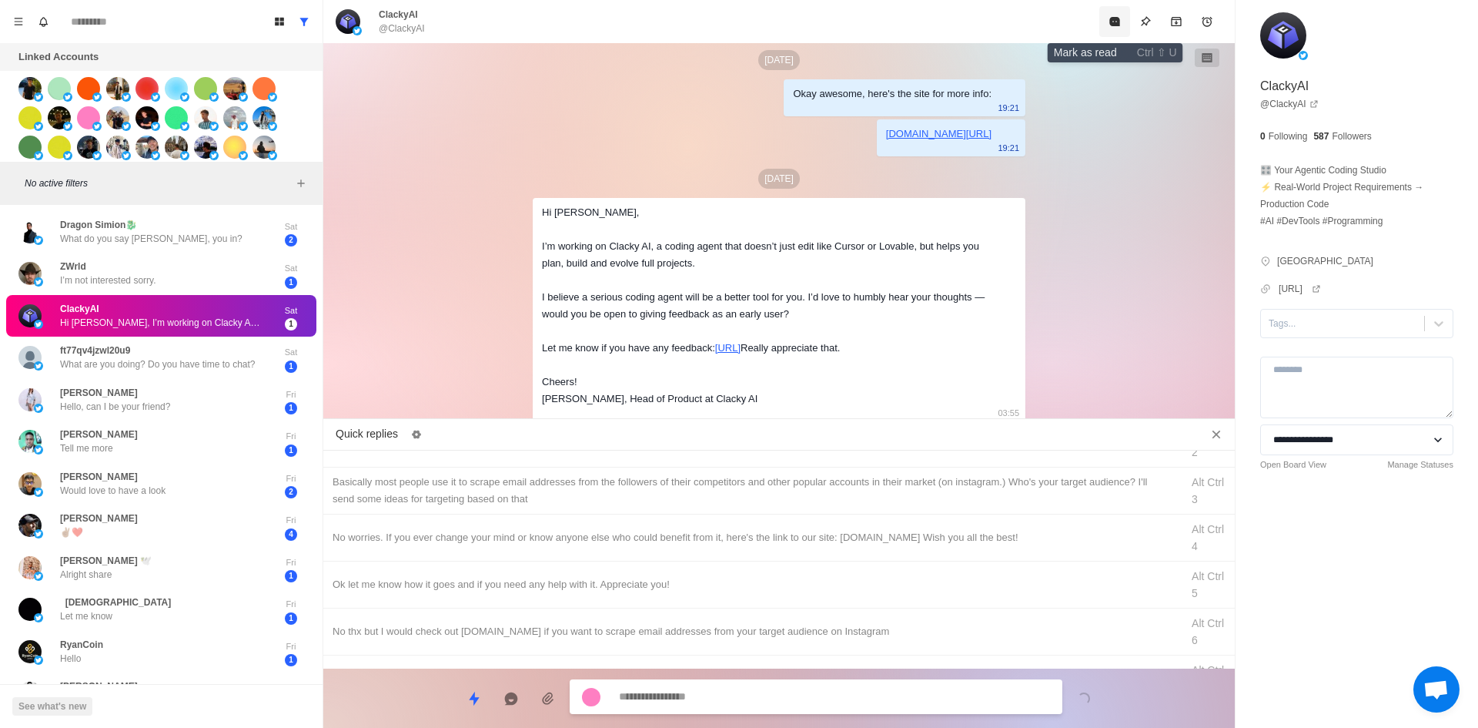
click at [1116, 29] on button "Mark as read" at bounding box center [1114, 21] width 31 height 31
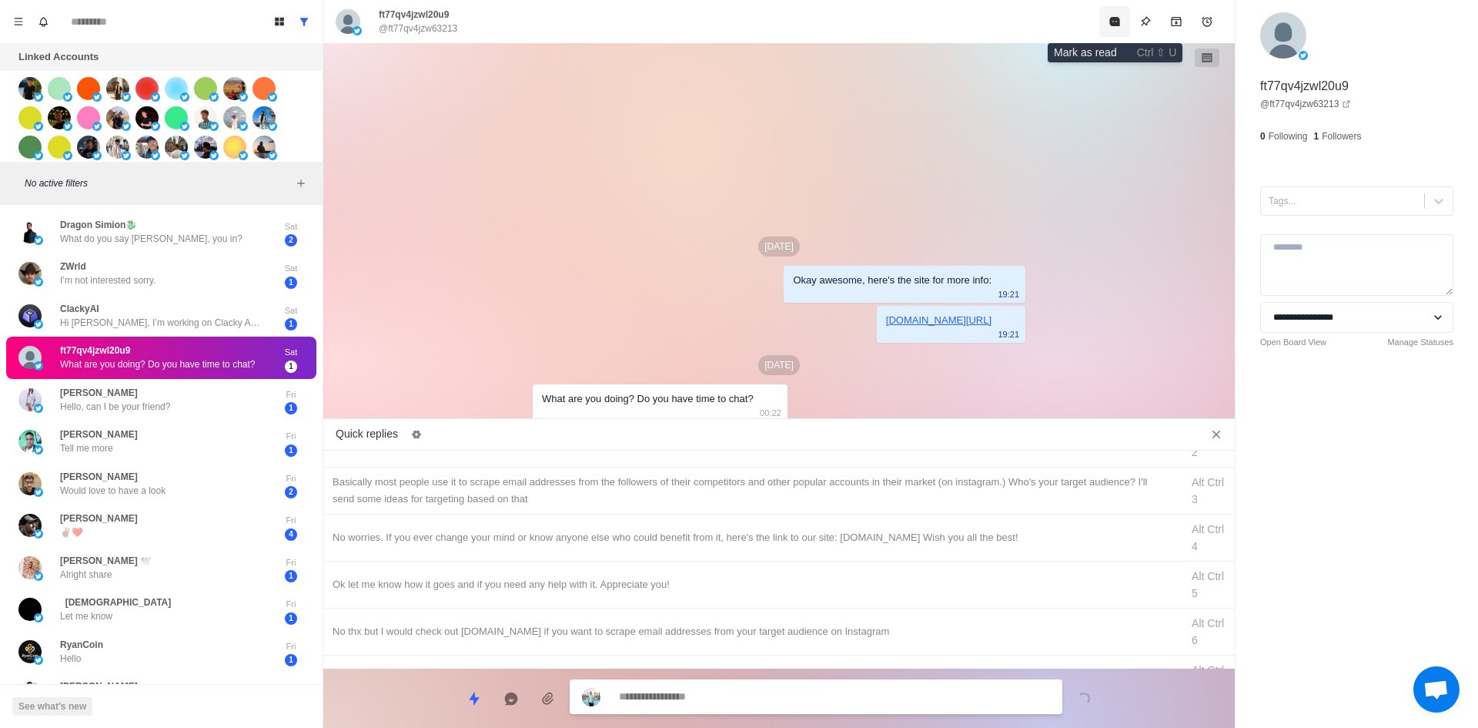
click at [1113, 27] on icon "Mark as read" at bounding box center [1115, 21] width 12 height 12
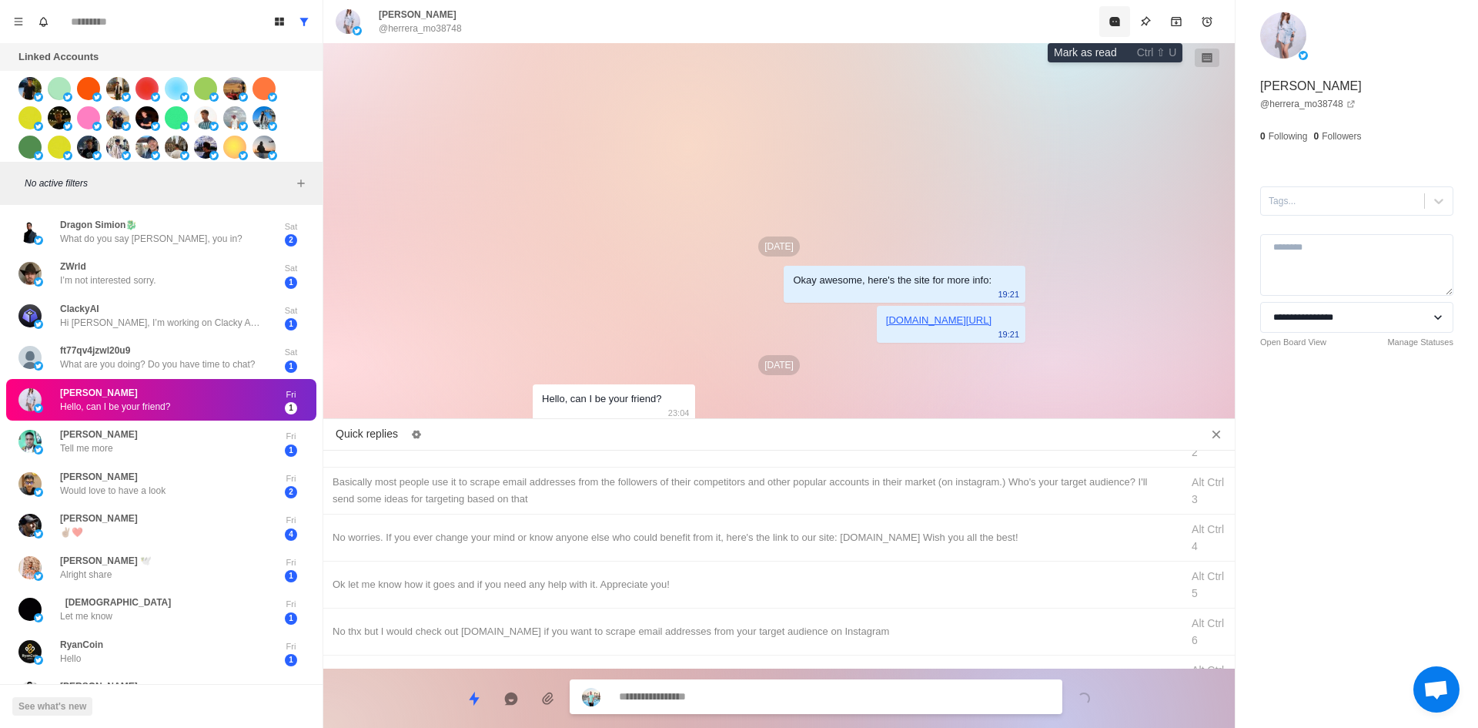
click at [1113, 27] on icon "Mark as read" at bounding box center [1115, 21] width 12 height 12
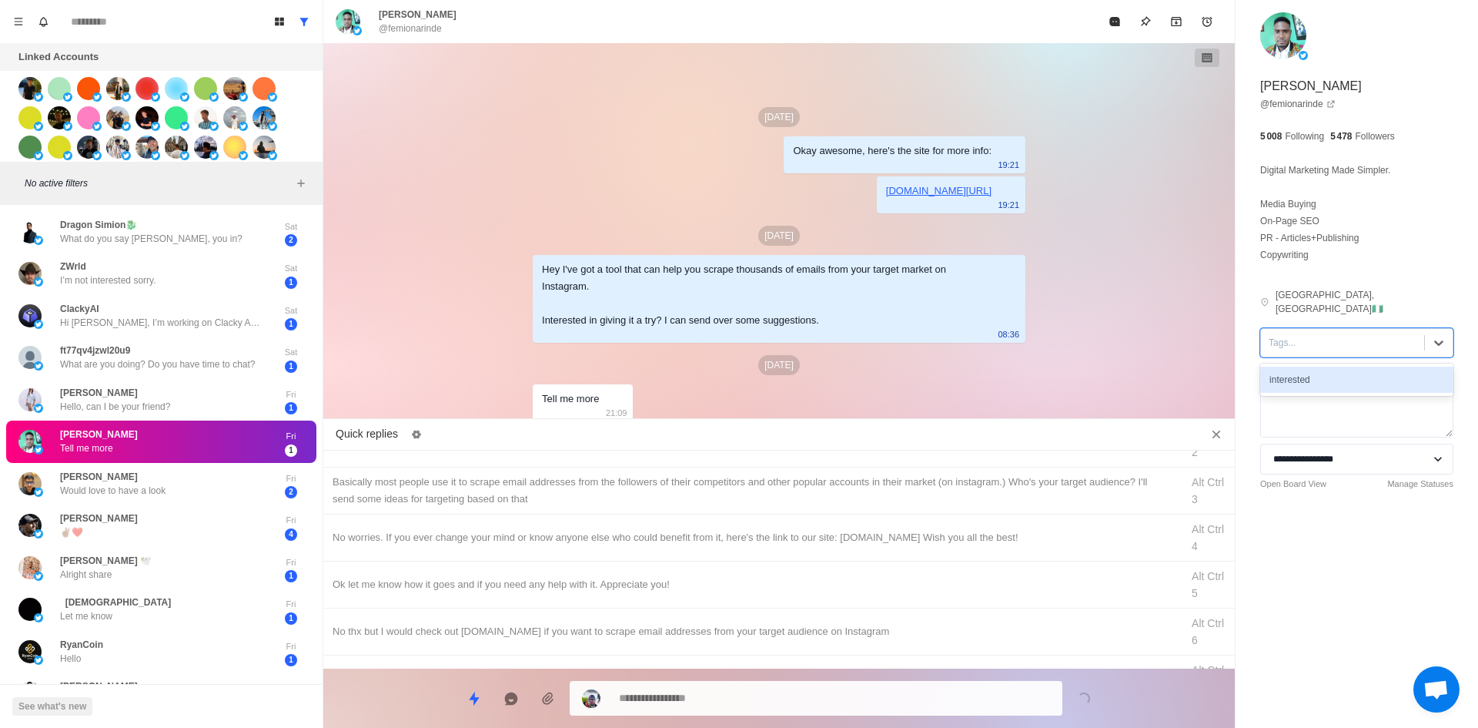
click at [1331, 334] on div at bounding box center [1343, 342] width 148 height 17
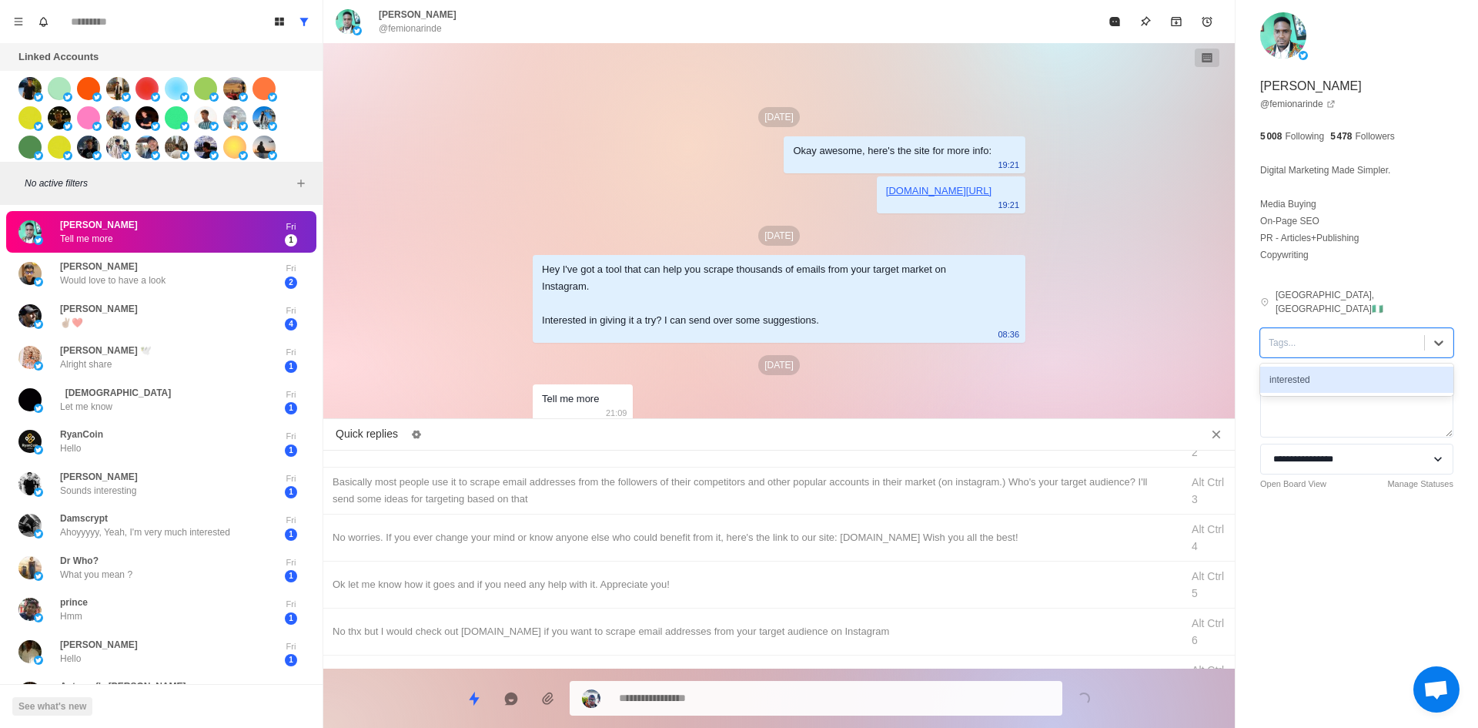
click at [1348, 373] on div "interested" at bounding box center [1356, 379] width 193 height 26
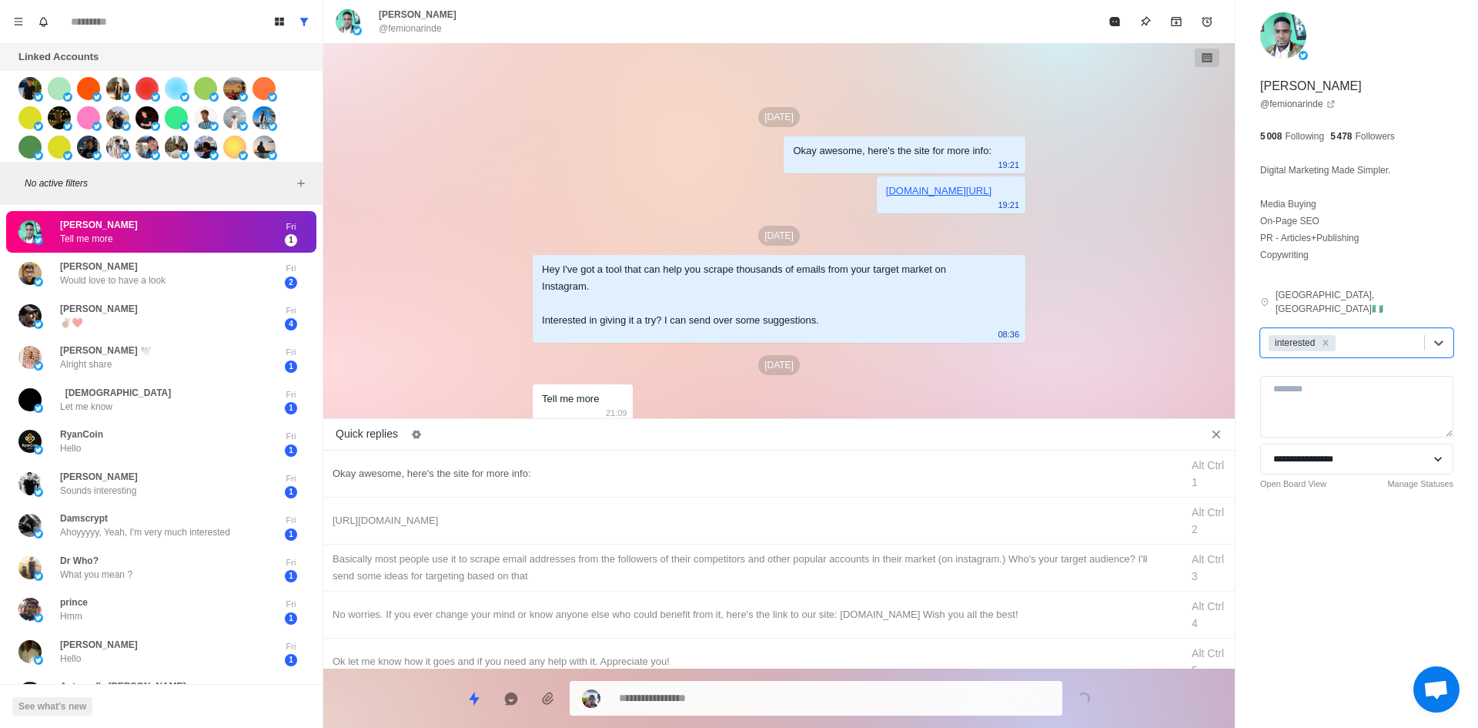
drag, startPoint x: 637, startPoint y: 479, endPoint x: 643, endPoint y: 488, distance: 10.7
click at [637, 479] on div "Okay awesome, here's the site for more info:" at bounding box center [752, 473] width 839 height 17
click at [726, 700] on textarea "**********" at bounding box center [834, 696] width 431 height 22
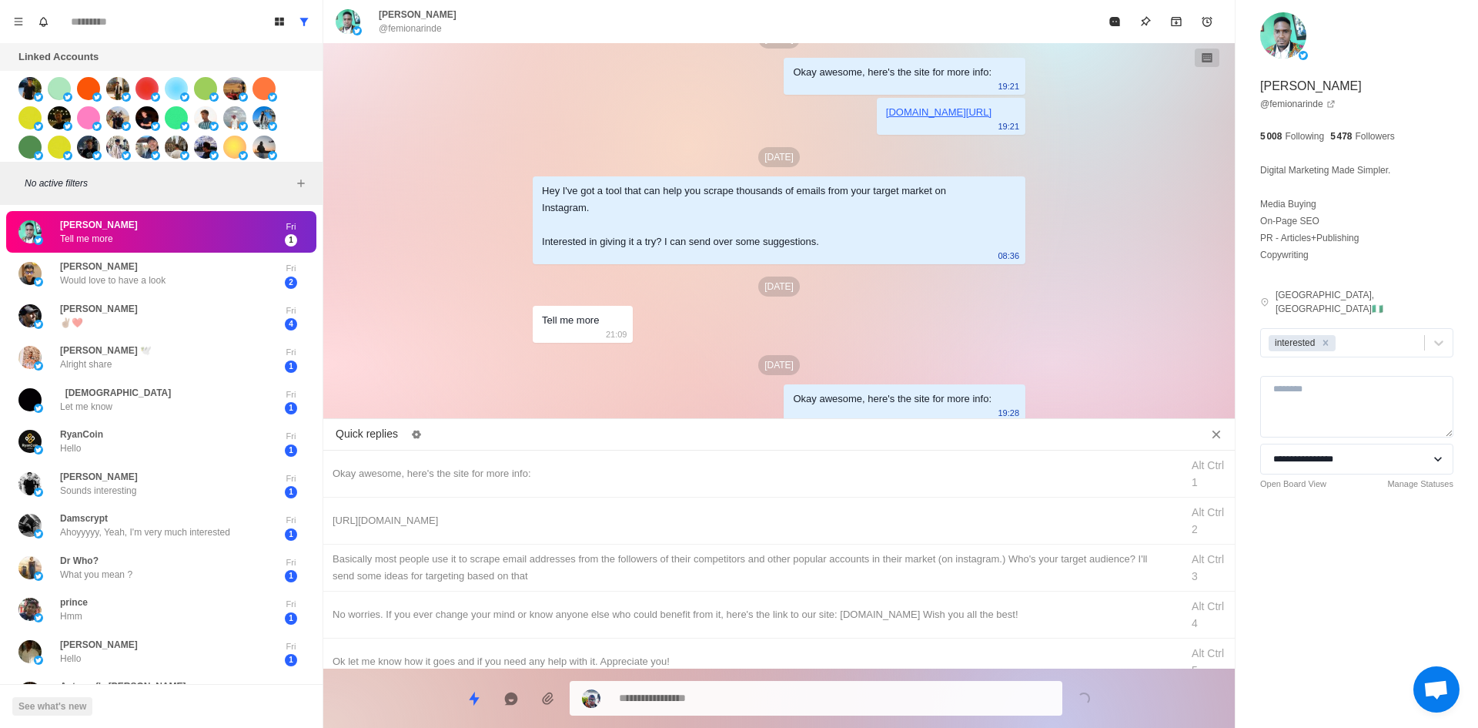
drag, startPoint x: 721, startPoint y: 507, endPoint x: 748, endPoint y: 682, distance: 176.7
click at [726, 524] on div "[URL][DOMAIN_NAME] Alt Ctrl 2" at bounding box center [779, 520] width 912 height 47
drag, startPoint x: 751, startPoint y: 706, endPoint x: 754, endPoint y: 689, distance: 17.4
click at [751, 705] on textarea "**********" at bounding box center [834, 698] width 431 height 22
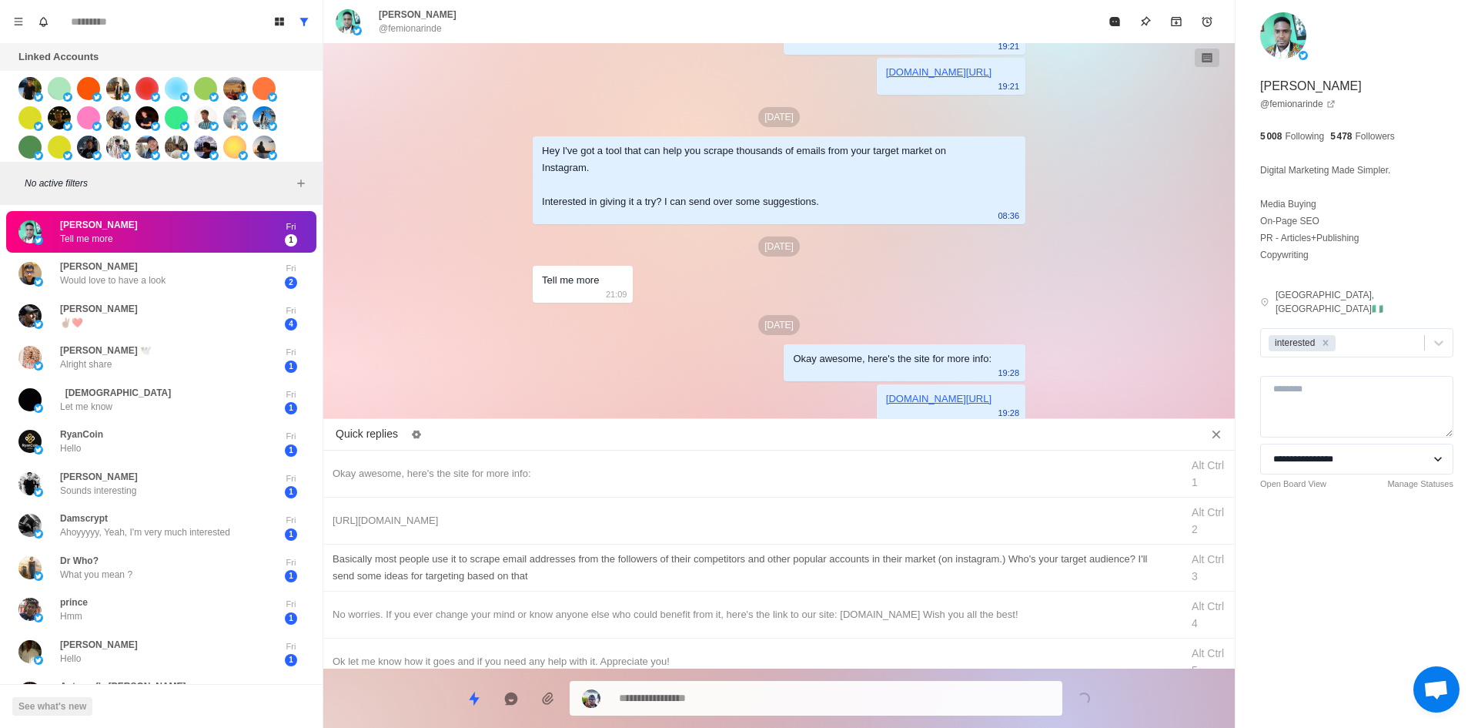
drag, startPoint x: 775, startPoint y: 557, endPoint x: 781, endPoint y: 653, distance: 96.4
click at [775, 557] on div "​​Basically most people use it to scrape email addresses from the followers of …" at bounding box center [752, 567] width 839 height 34
click at [777, 700] on textarea "**********" at bounding box center [834, 698] width 431 height 22
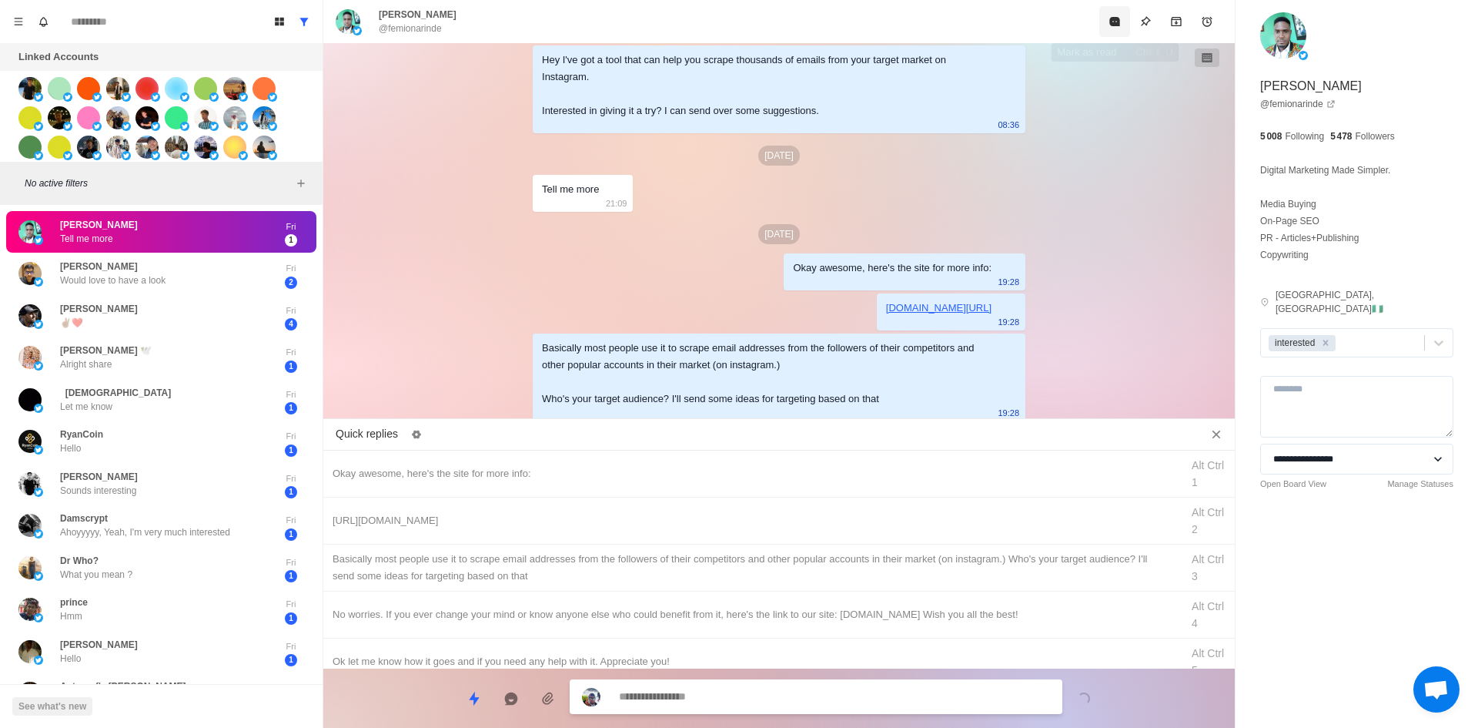
click at [1105, 23] on button "Mark as read" at bounding box center [1114, 21] width 31 height 31
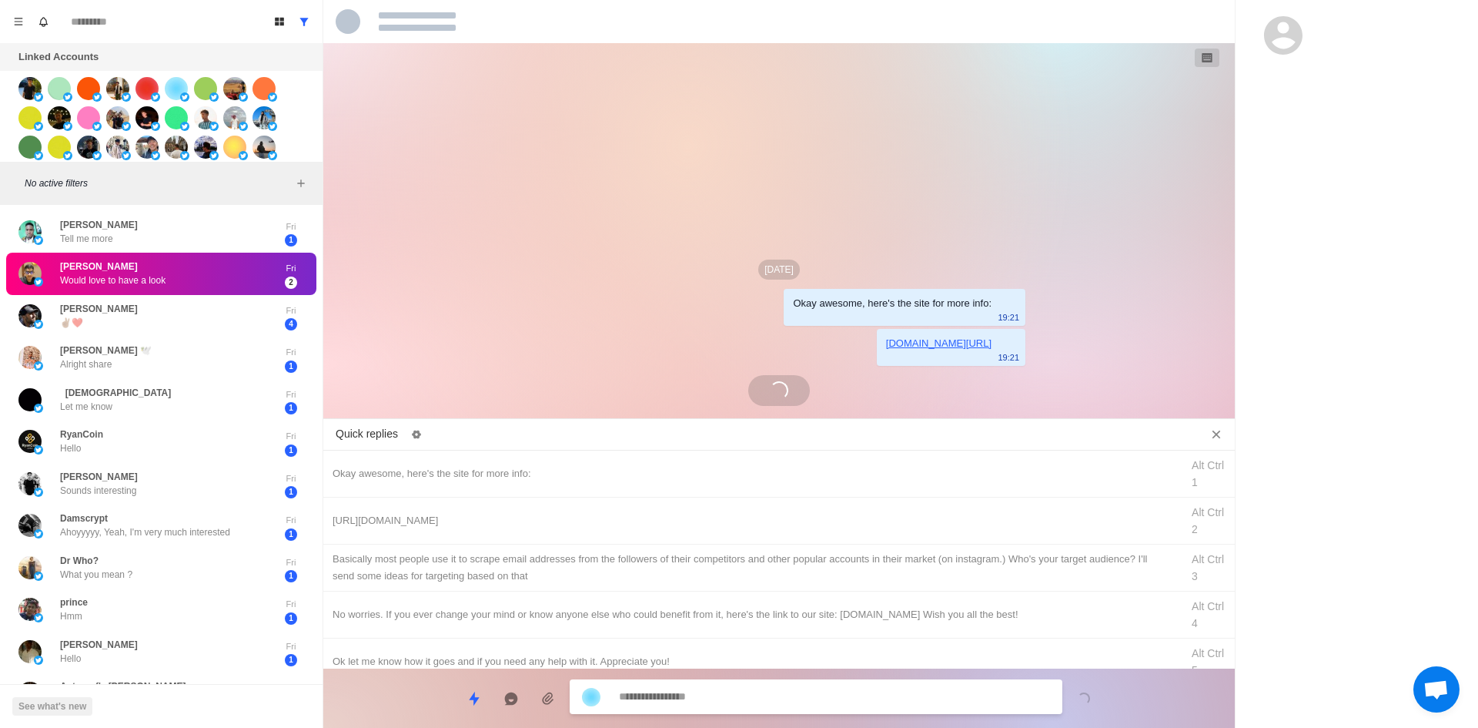
scroll to position [0, 0]
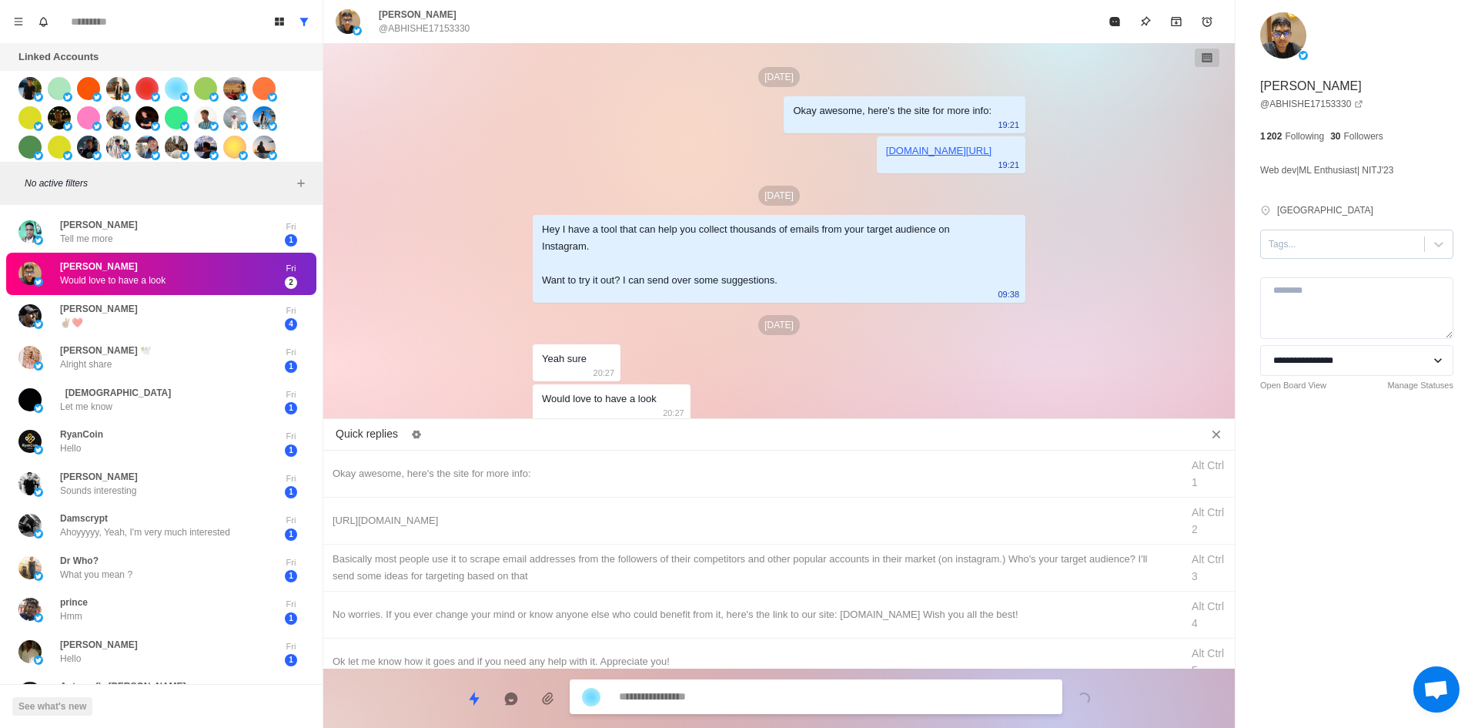
drag, startPoint x: 1319, startPoint y: 239, endPoint x: 1321, endPoint y: 253, distance: 13.3
click at [1319, 242] on div at bounding box center [1343, 244] width 148 height 17
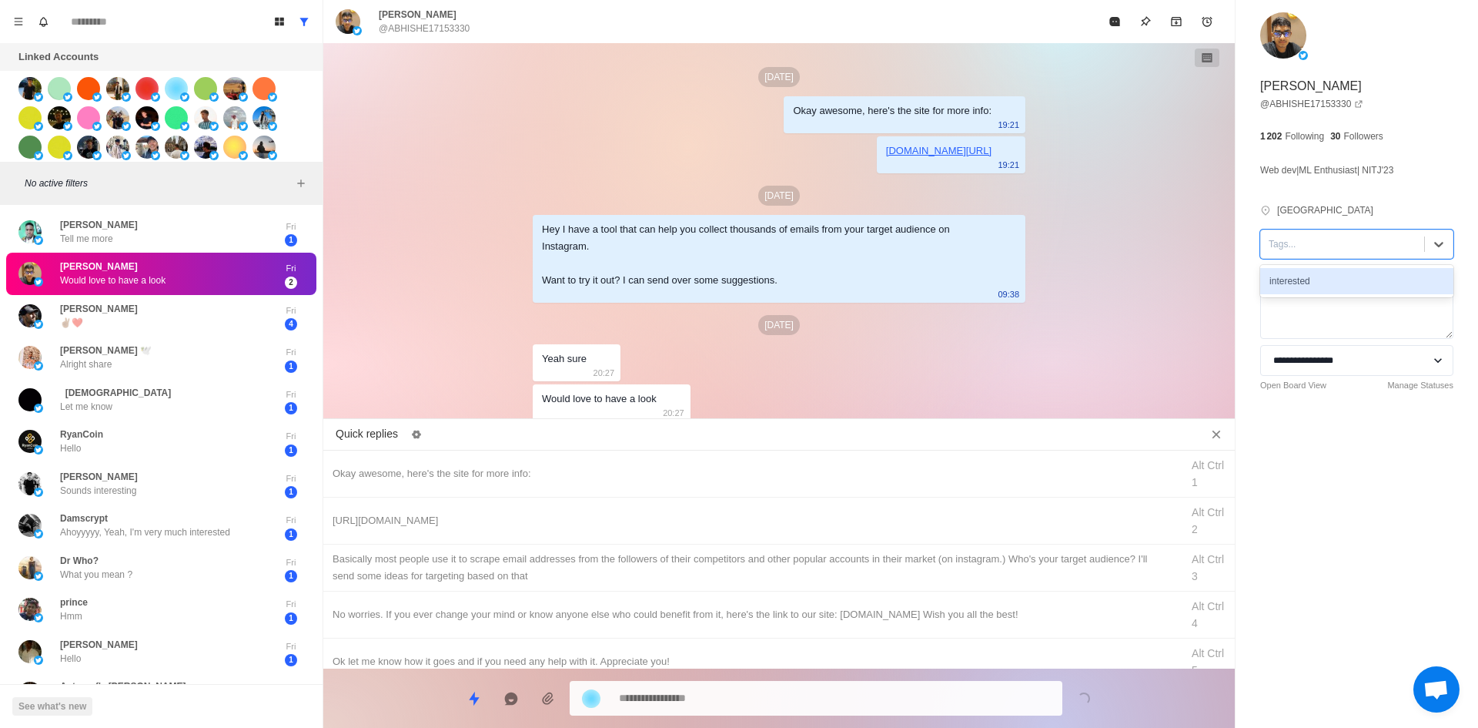
click at [1329, 276] on div "interested" at bounding box center [1356, 281] width 193 height 26
drag, startPoint x: 584, startPoint y: 477, endPoint x: 643, endPoint y: 542, distance: 87.8
click at [584, 477] on div "Okay awesome, here's the site for more info:" at bounding box center [752, 473] width 839 height 17
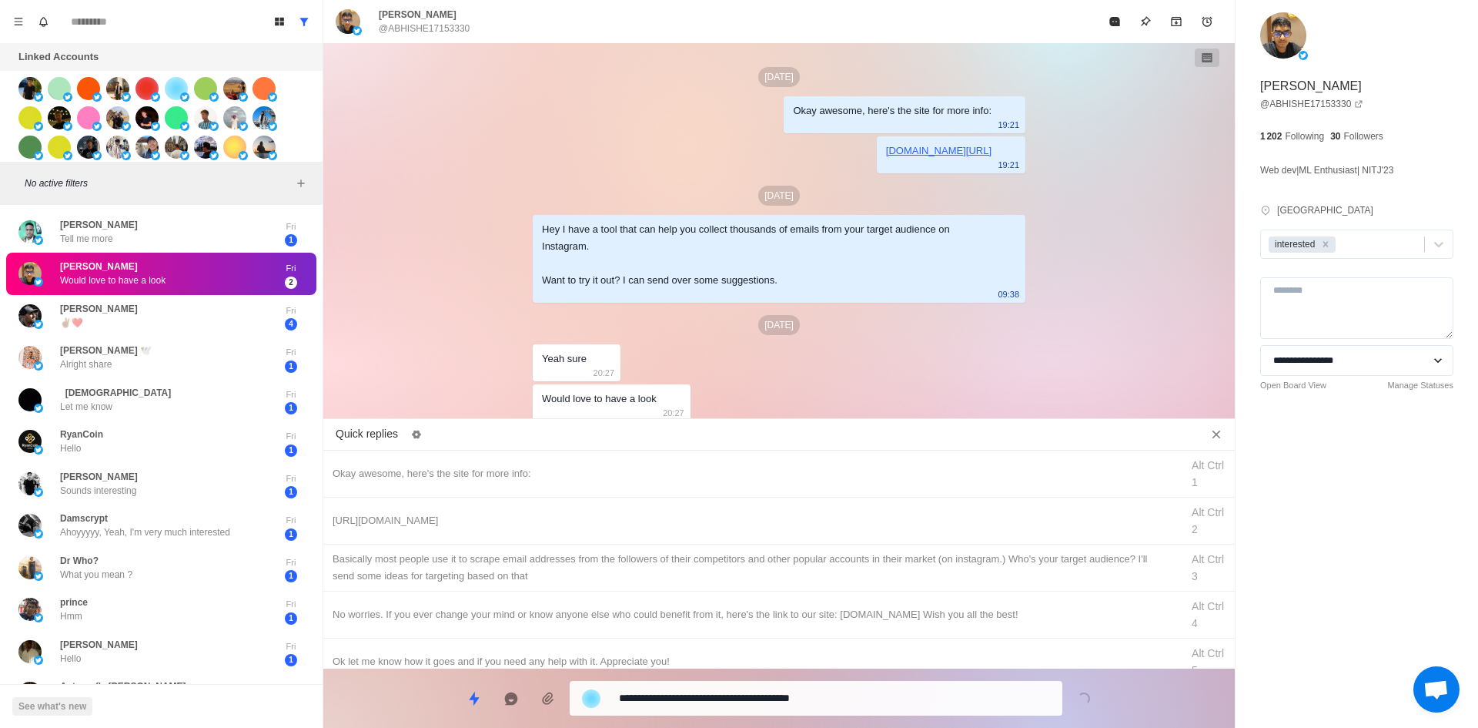
drag, startPoint x: 743, startPoint y: 686, endPoint x: 748, endPoint y: 694, distance: 9.6
click at [746, 691] on div "**********" at bounding box center [816, 698] width 493 height 35
click at [748, 694] on textarea "**********" at bounding box center [834, 698] width 431 height 22
drag, startPoint x: 748, startPoint y: 694, endPoint x: 743, endPoint y: 641, distance: 53.3
click at [748, 694] on textarea "**********" at bounding box center [834, 696] width 431 height 22
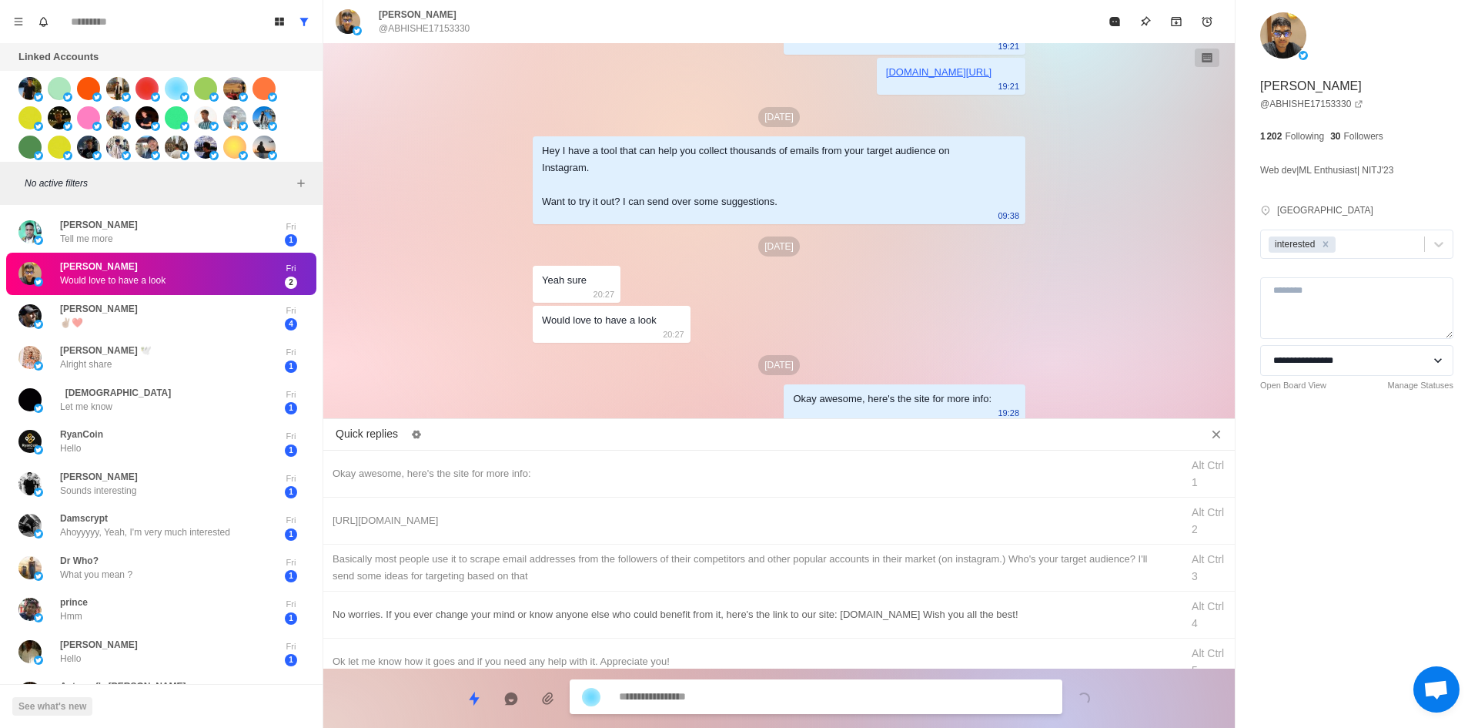
drag, startPoint x: 755, startPoint y: 523, endPoint x: 762, endPoint y: 605, distance: 82.7
click at [756, 527] on div "[URL][DOMAIN_NAME]" at bounding box center [752, 520] width 839 height 17
click at [766, 688] on textarea "**********" at bounding box center [834, 698] width 431 height 22
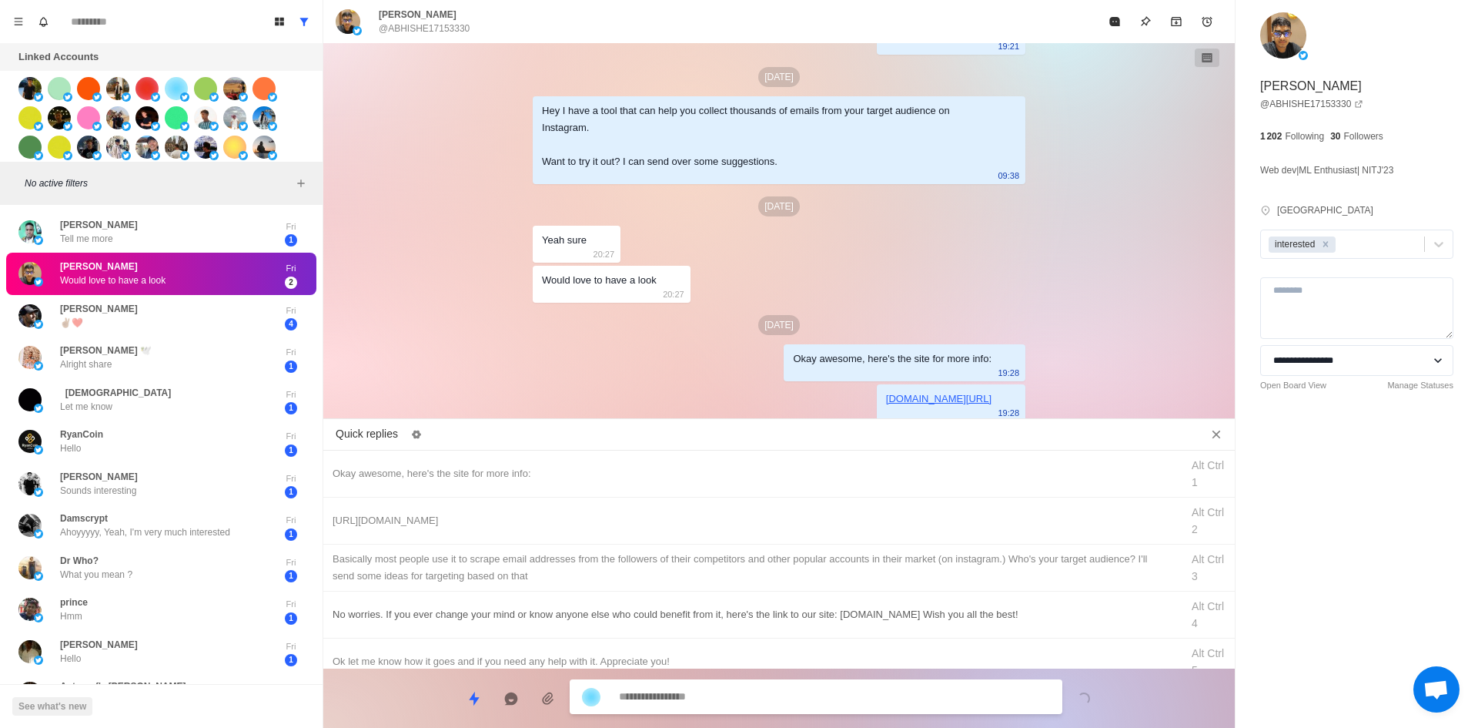
click at [800, 553] on div "​​Basically most people use it to scrape email addresses from the followers of …" at bounding box center [752, 567] width 839 height 34
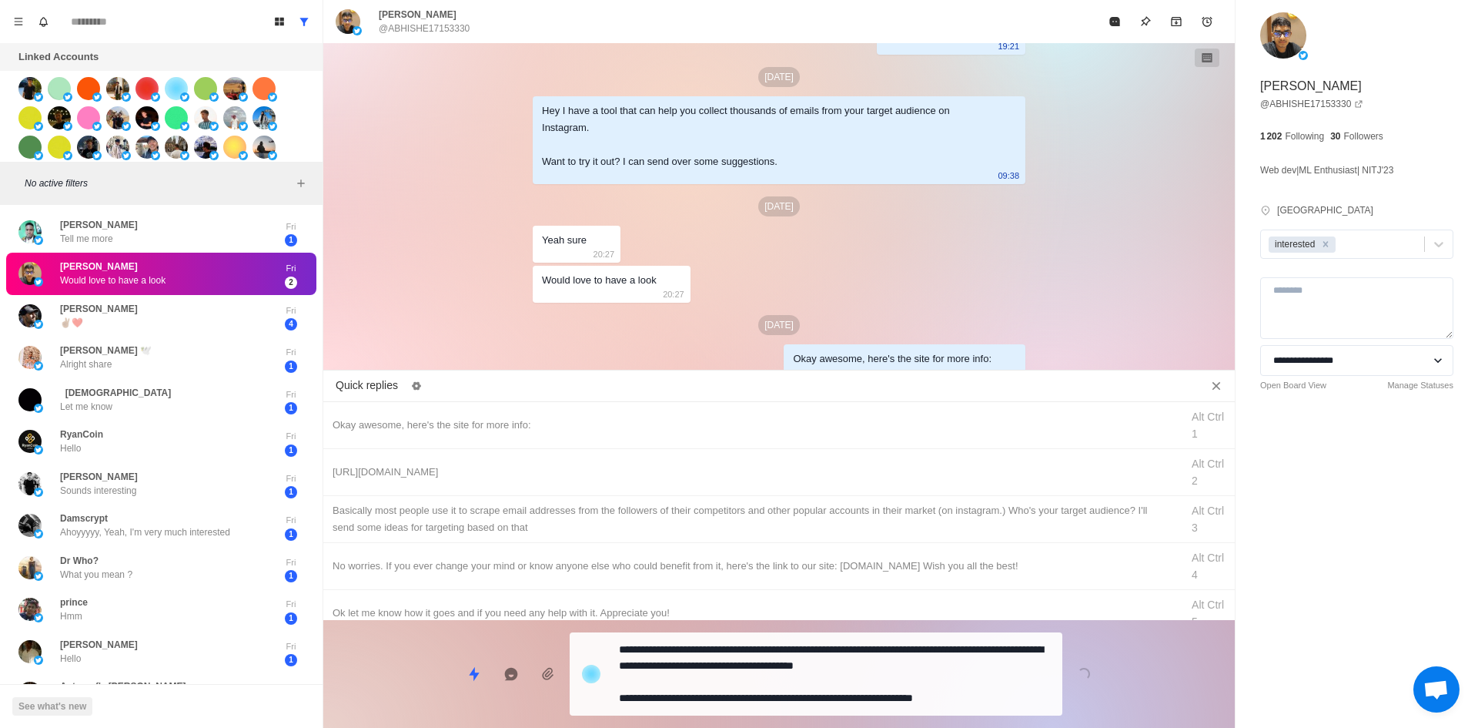
click at [788, 687] on textarea "**********" at bounding box center [834, 673] width 431 height 71
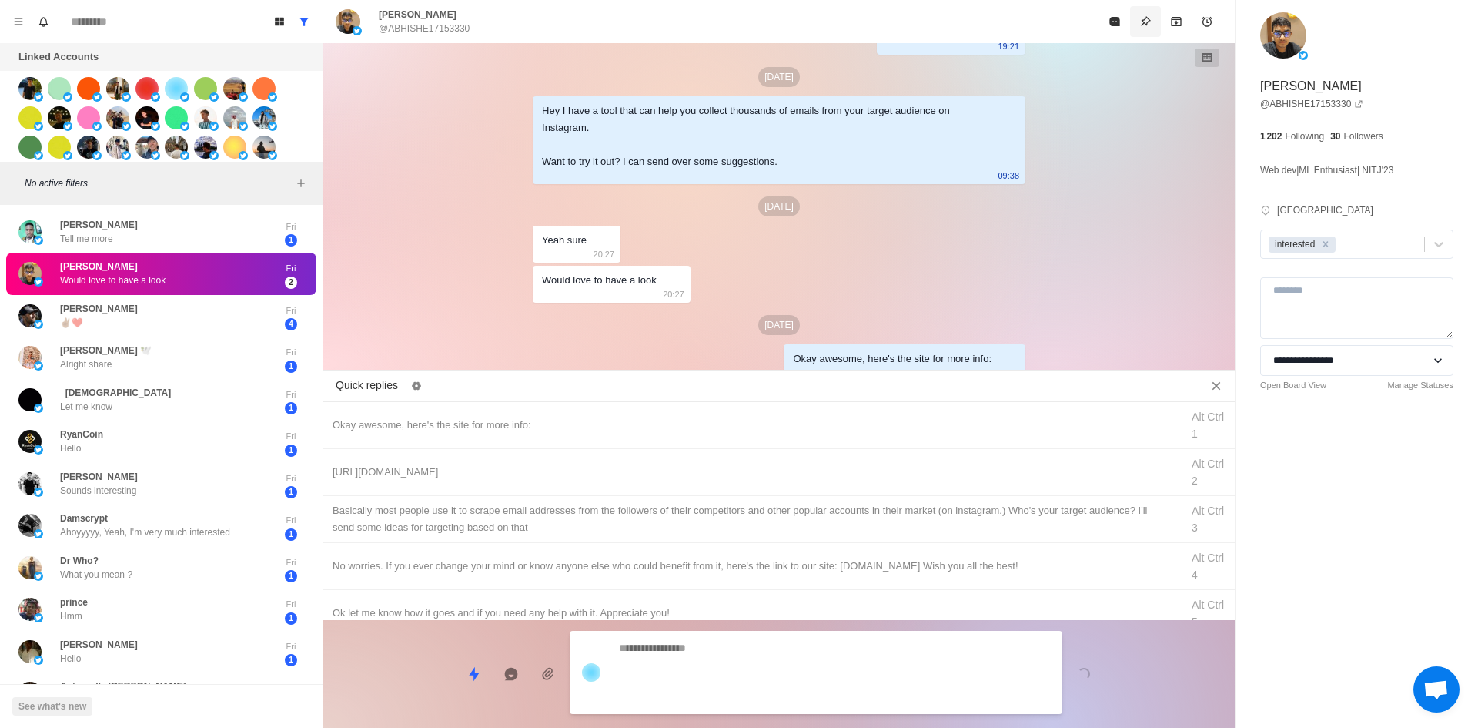
scroll to position [207, 0]
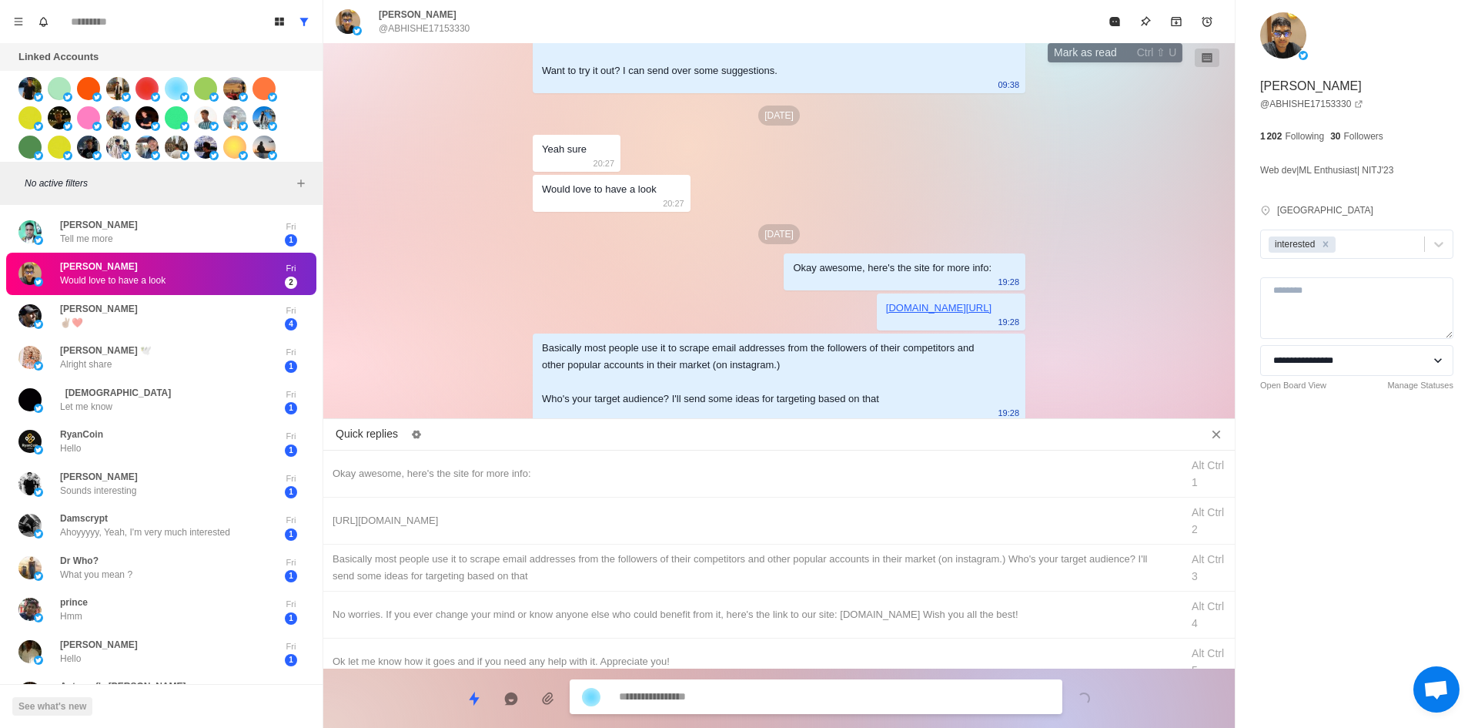
drag, startPoint x: 1113, startPoint y: 28, endPoint x: 1112, endPoint y: 52, distance: 23.9
click at [1113, 28] on button "Mark as read" at bounding box center [1114, 21] width 31 height 31
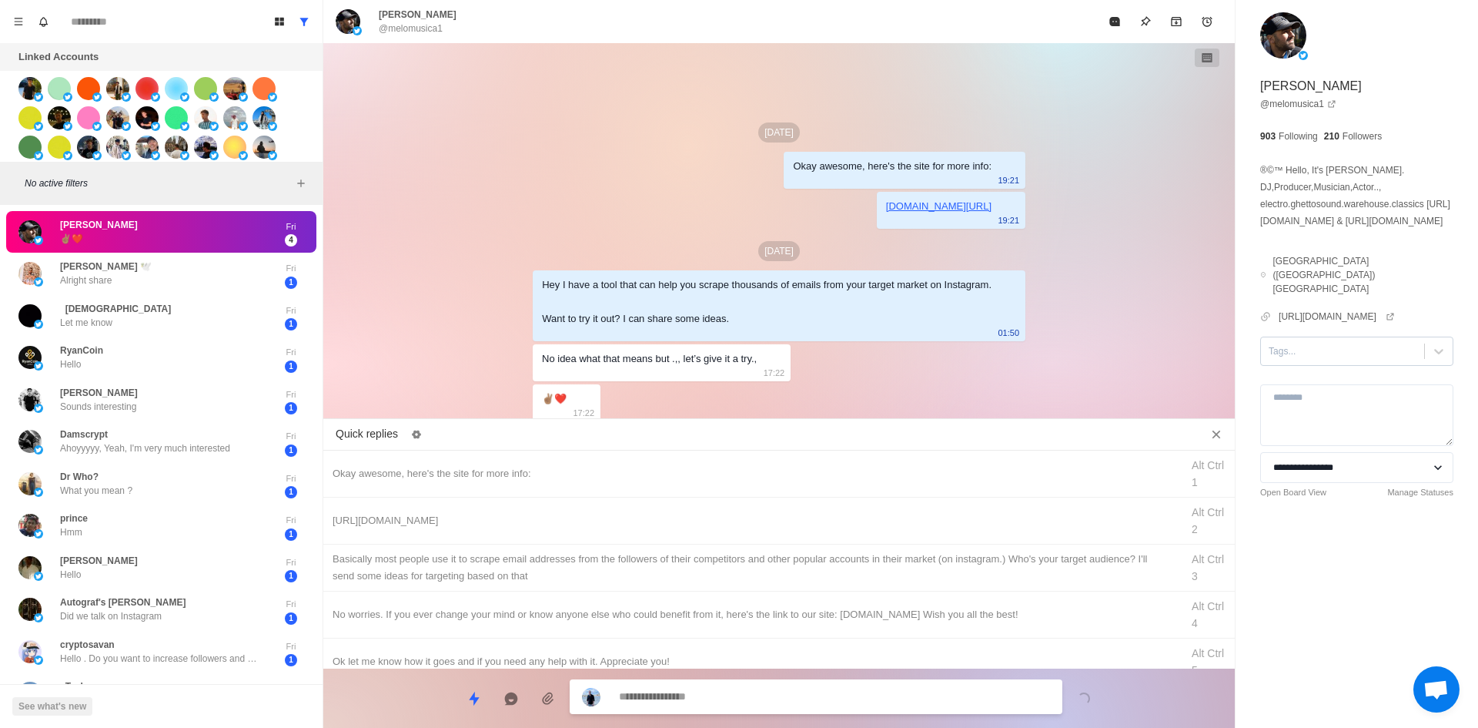
click at [1313, 366] on div "Tags..." at bounding box center [1356, 350] width 193 height 29
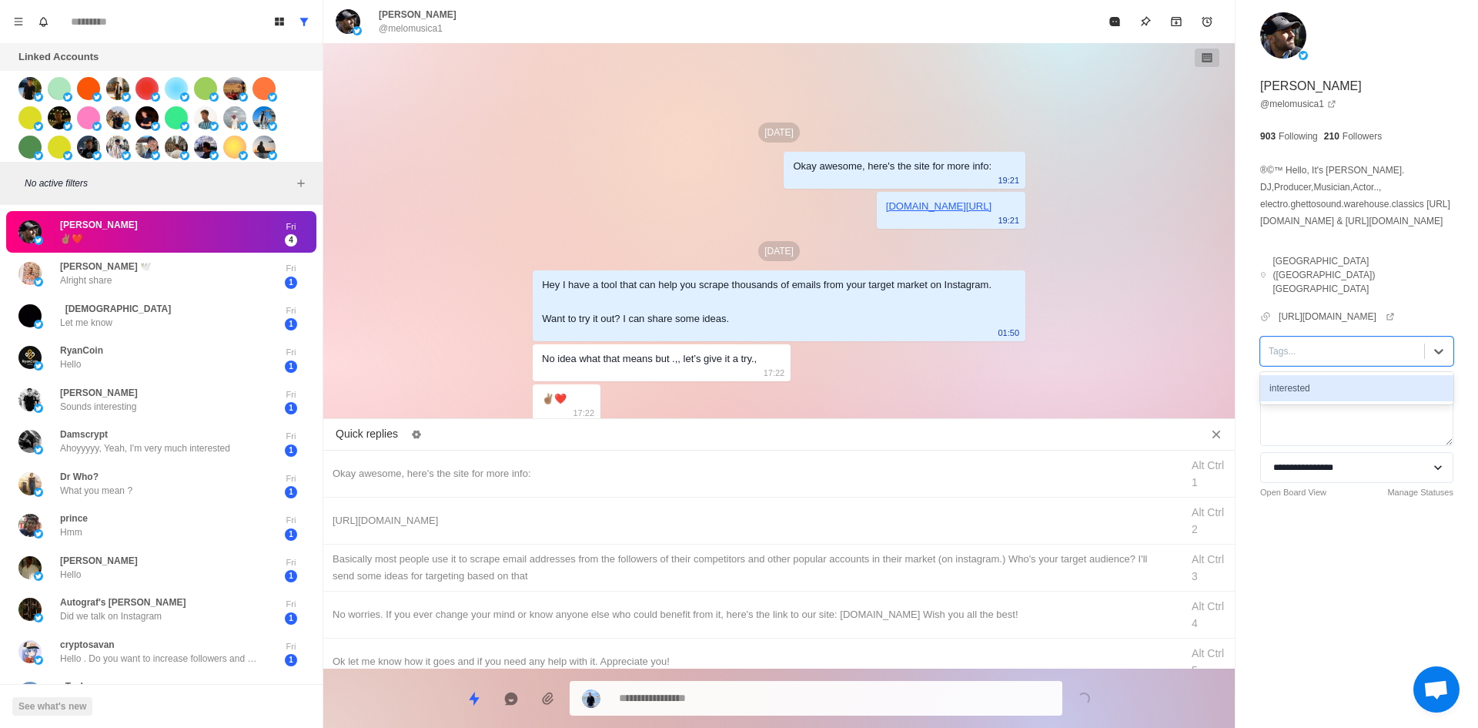
click at [1341, 401] on div "interested" at bounding box center [1356, 388] width 193 height 26
click at [580, 480] on div "Okay awesome, here's the site for more info:" at bounding box center [752, 473] width 839 height 17
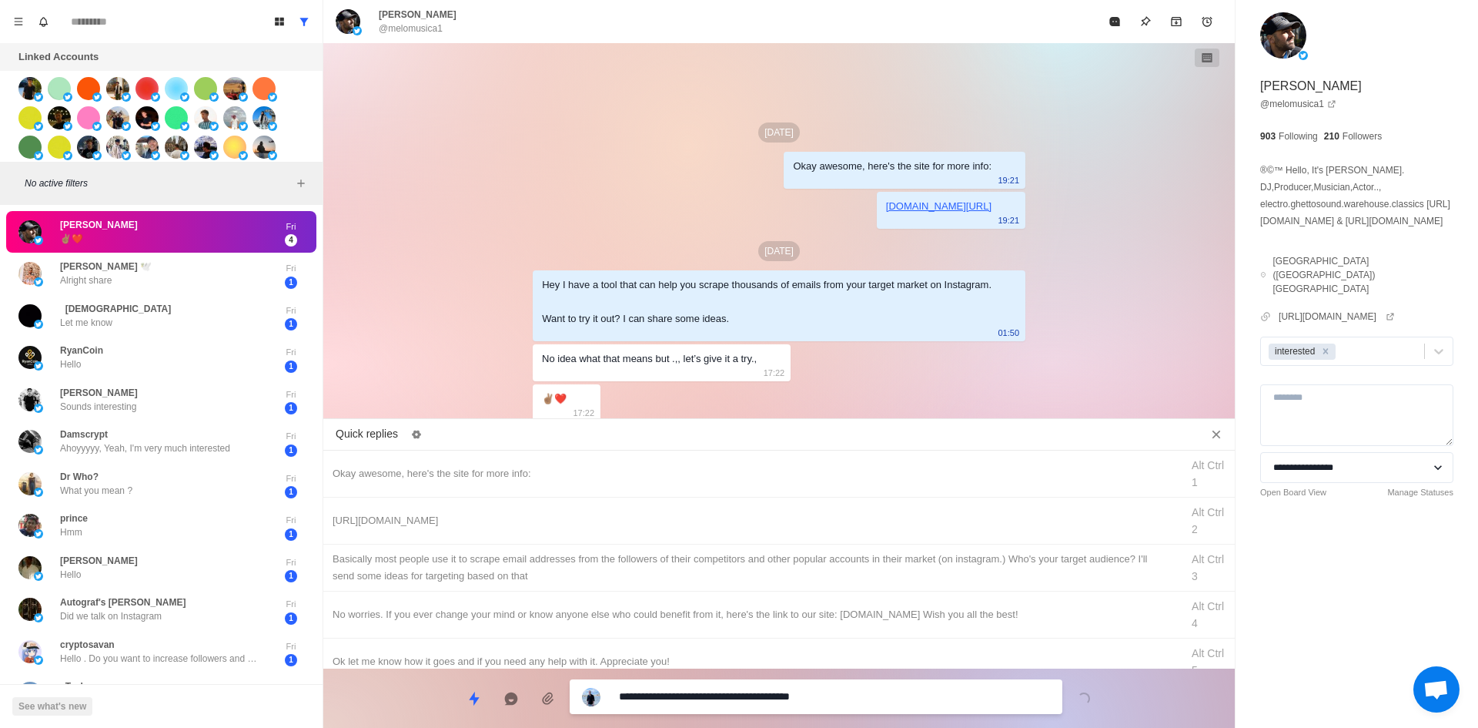
click at [724, 707] on textarea "**********" at bounding box center [834, 696] width 431 height 22
drag, startPoint x: 641, startPoint y: 526, endPoint x: 674, endPoint y: 583, distance: 66.3
click at [643, 528] on div "[URL][DOMAIN_NAME]" at bounding box center [752, 520] width 839 height 17
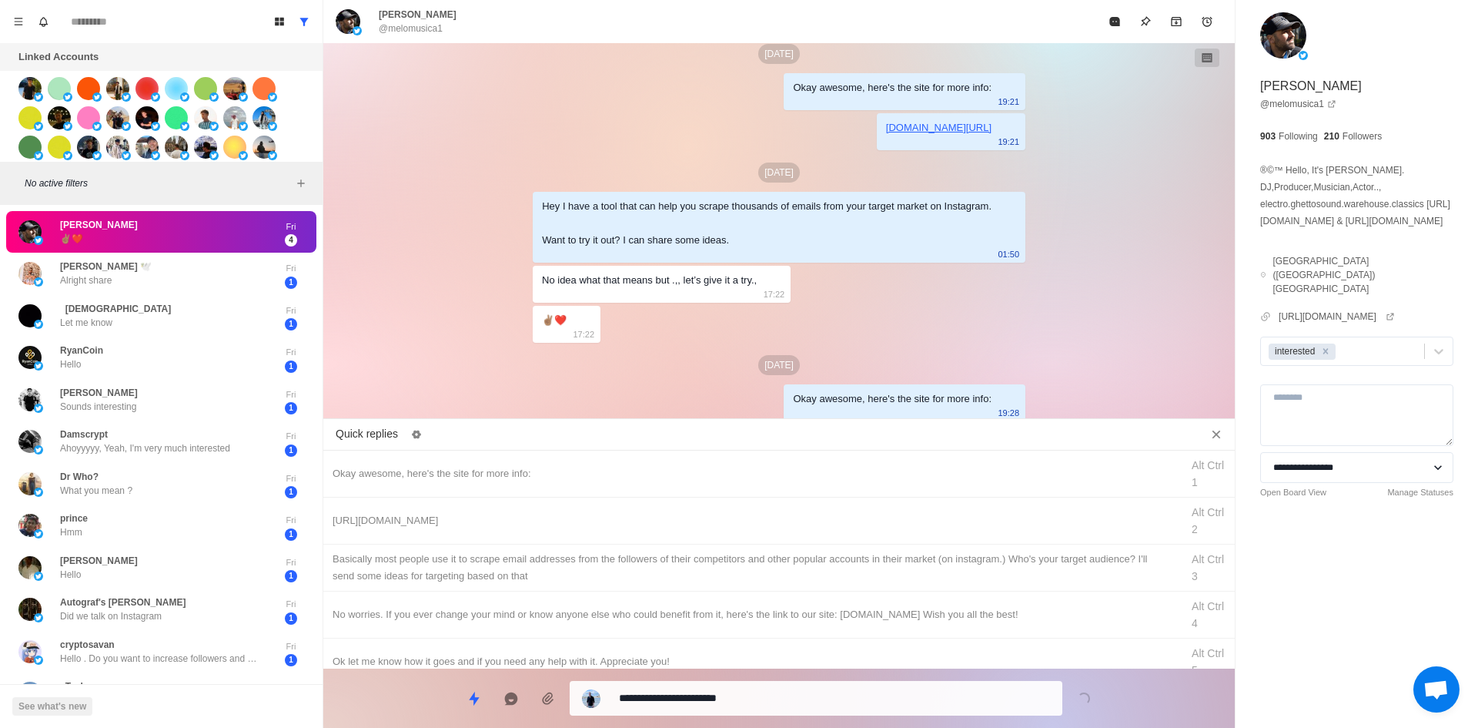
drag, startPoint x: 729, startPoint y: 681, endPoint x: 738, endPoint y: 694, distance: 16.2
click at [730, 681] on div "**********" at bounding box center [816, 698] width 493 height 35
click at [738, 694] on textarea "**********" at bounding box center [834, 698] width 431 height 22
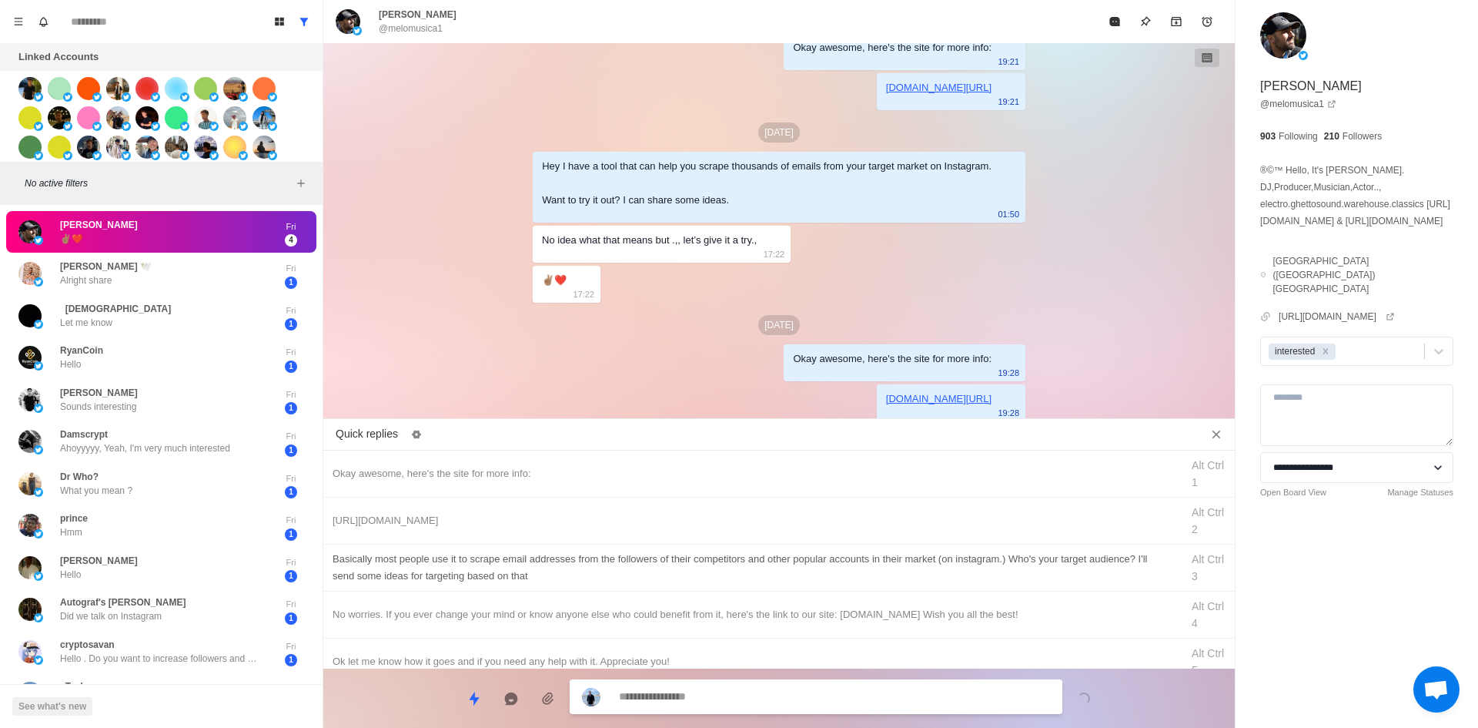
click at [789, 569] on div "​​Basically most people use it to scrape email addresses from the followers of …" at bounding box center [752, 567] width 839 height 34
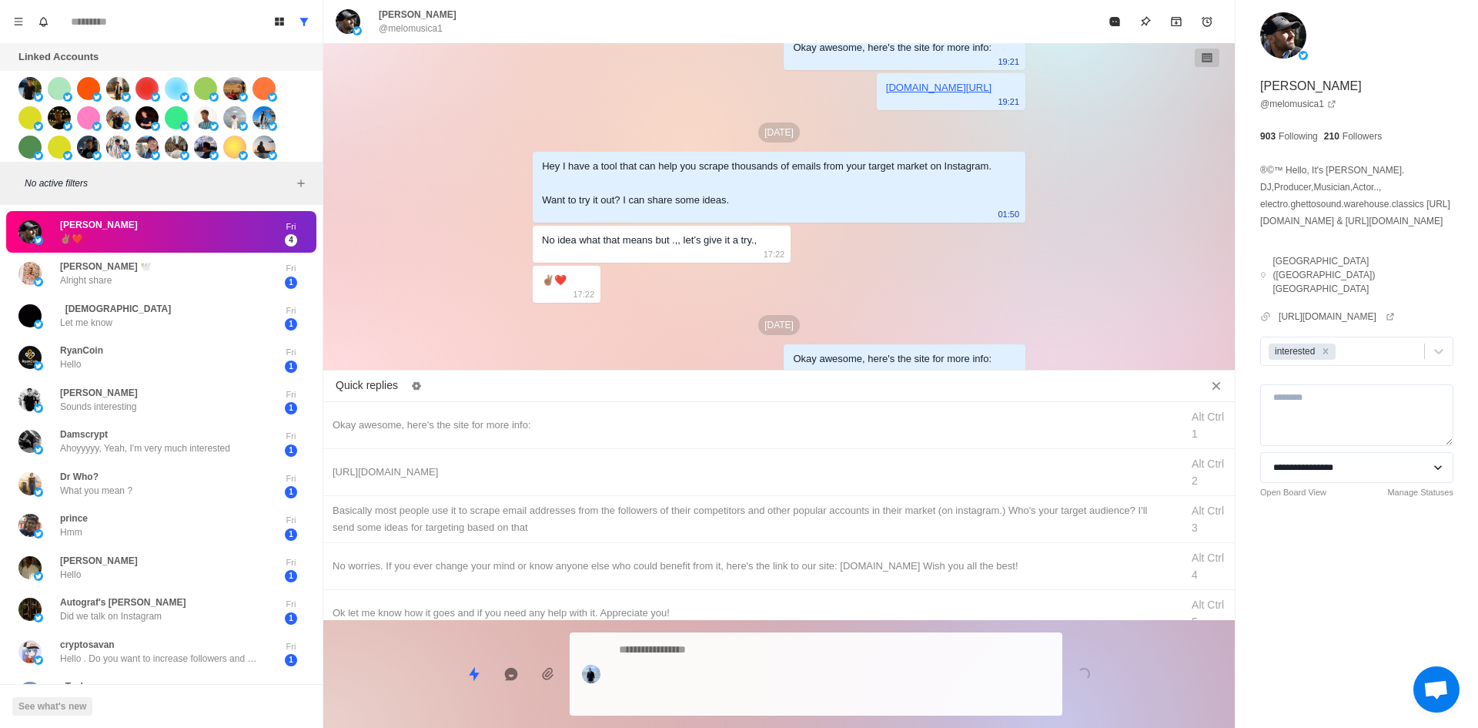
click at [767, 697] on textarea at bounding box center [834, 673] width 431 height 71
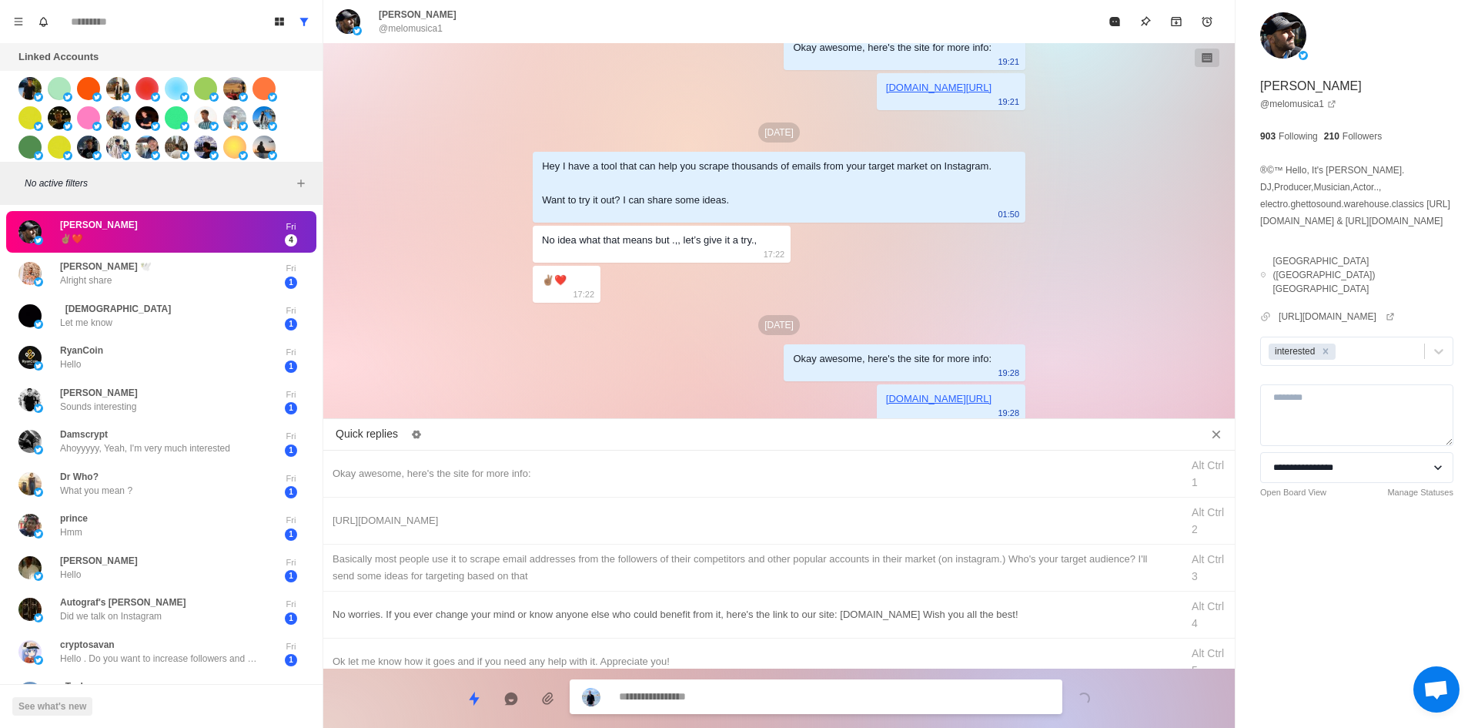
scroll to position [152, 0]
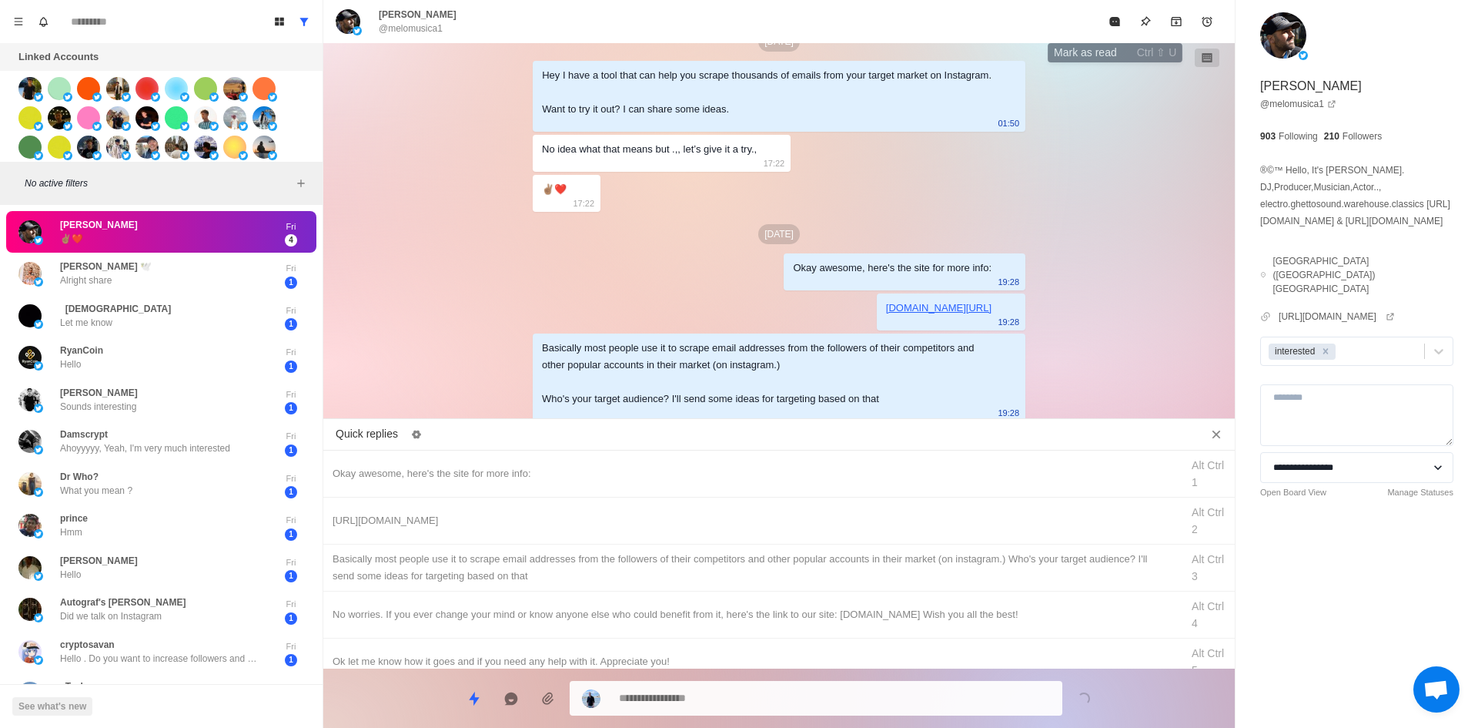
drag, startPoint x: 1104, startPoint y: 25, endPoint x: 1078, endPoint y: 84, distance: 64.1
click at [1104, 26] on button "Mark as read" at bounding box center [1114, 21] width 31 height 31
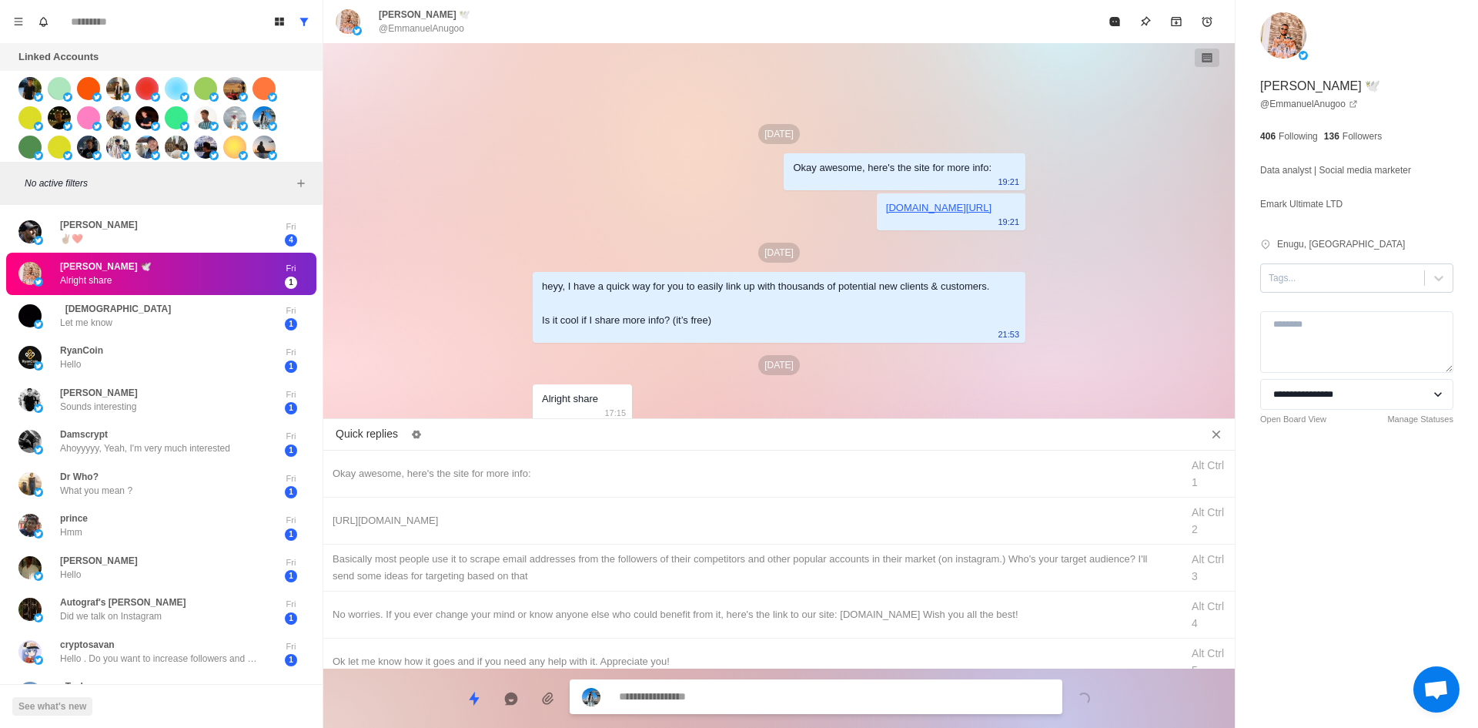
click at [1323, 274] on div at bounding box center [1343, 277] width 148 height 17
drag, startPoint x: 1329, startPoint y: 323, endPoint x: 1309, endPoint y: 333, distance: 22.7
click at [1328, 323] on div "interested" at bounding box center [1356, 315] width 193 height 26
drag, startPoint x: 608, startPoint y: 452, endPoint x: 723, endPoint y: 649, distance: 228.0
click at [614, 455] on div "Okay awesome, here's the site for more info: Alt Ctrl 1" at bounding box center [779, 473] width 912 height 47
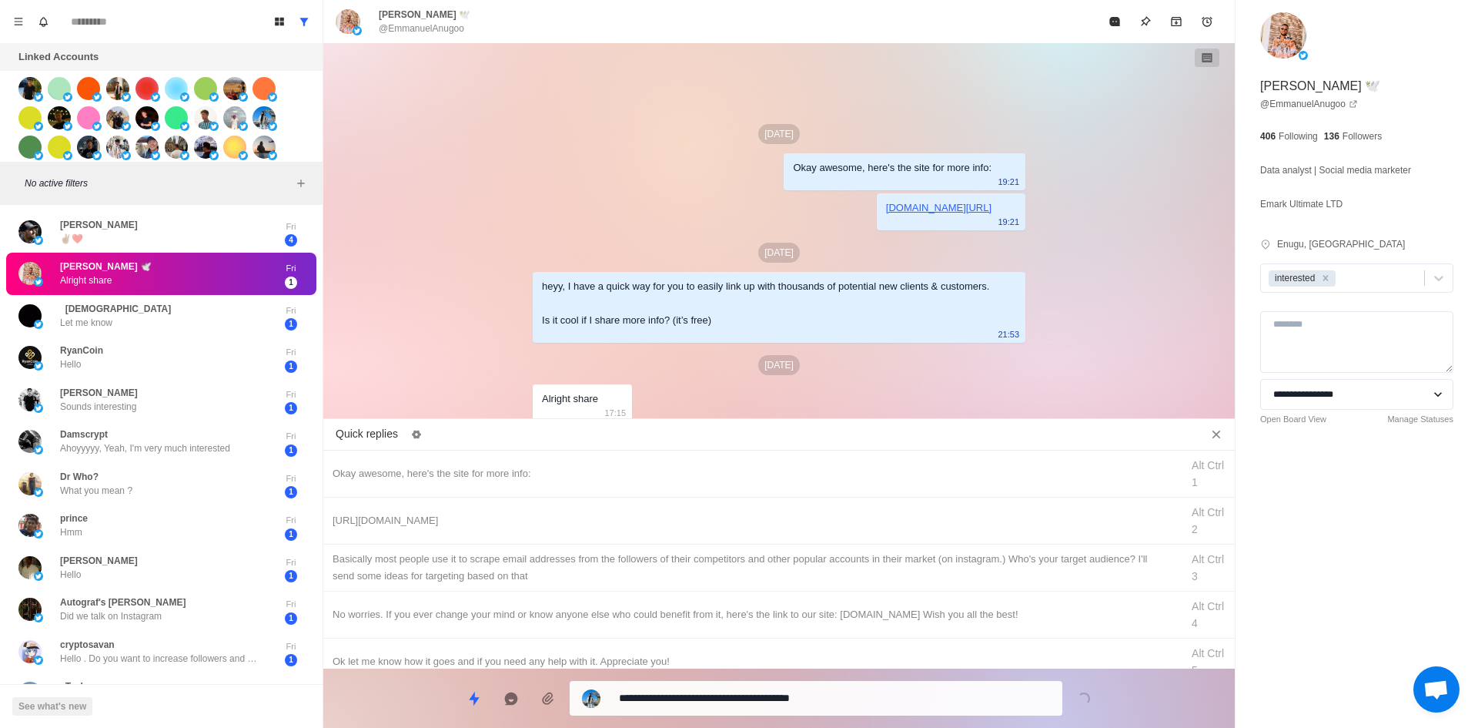
click at [739, 689] on textarea "**********" at bounding box center [834, 698] width 431 height 22
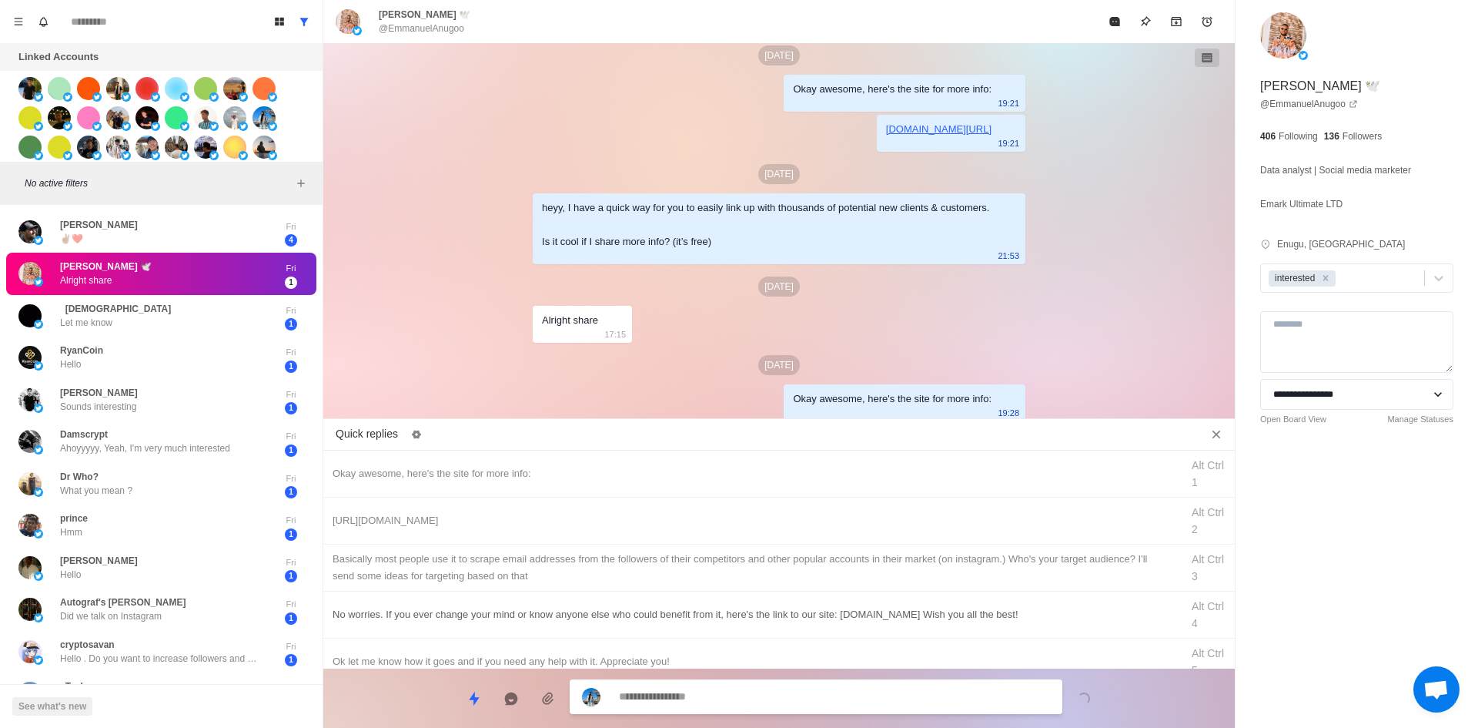
click at [744, 530] on div "[URL][DOMAIN_NAME] Alt Ctrl 2" at bounding box center [779, 520] width 912 height 47
drag, startPoint x: 771, startPoint y: 704, endPoint x: 780, endPoint y: 620, distance: 85.1
click at [771, 704] on textarea at bounding box center [834, 696] width 431 height 22
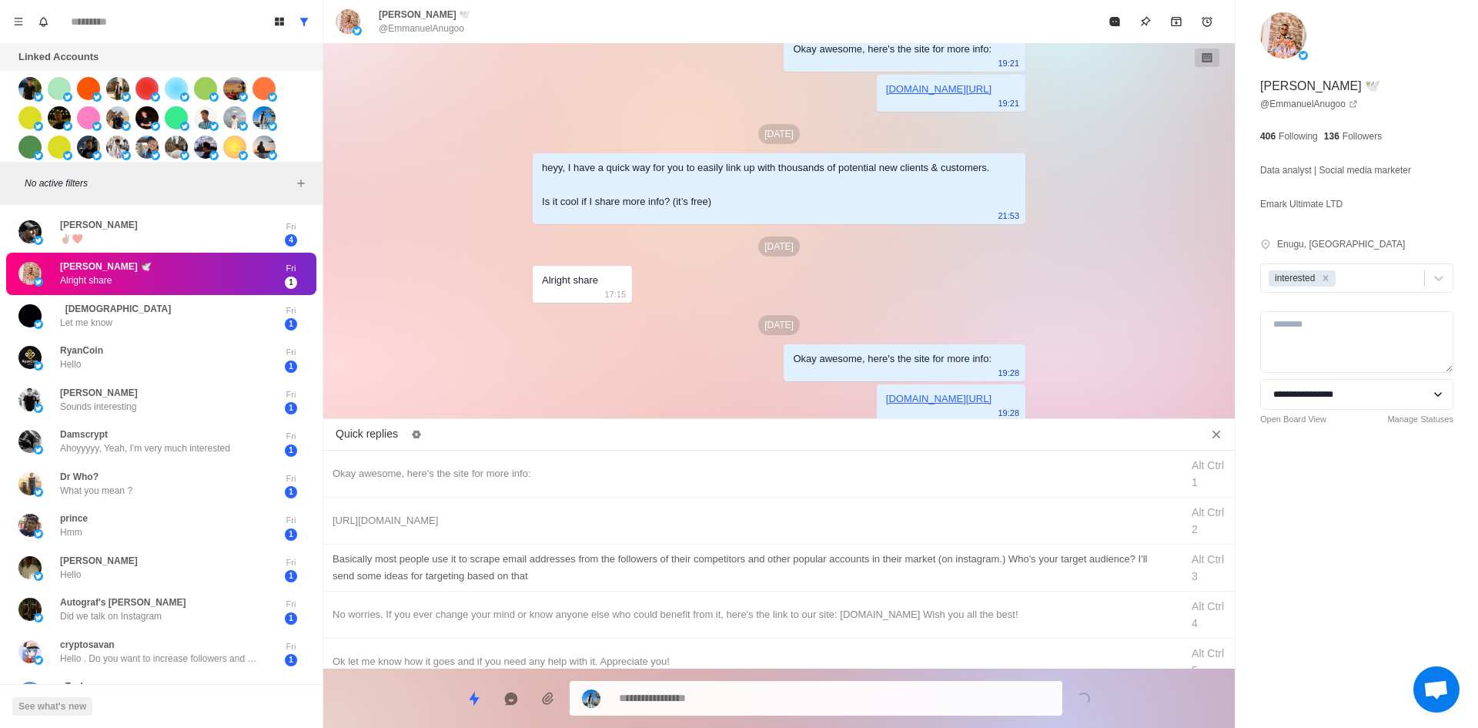
drag, startPoint x: 808, startPoint y: 563, endPoint x: 798, endPoint y: 680, distance: 117.4
click at [808, 564] on div "​​Basically most people use it to scrape email addresses from the followers of …" at bounding box center [752, 567] width 839 height 34
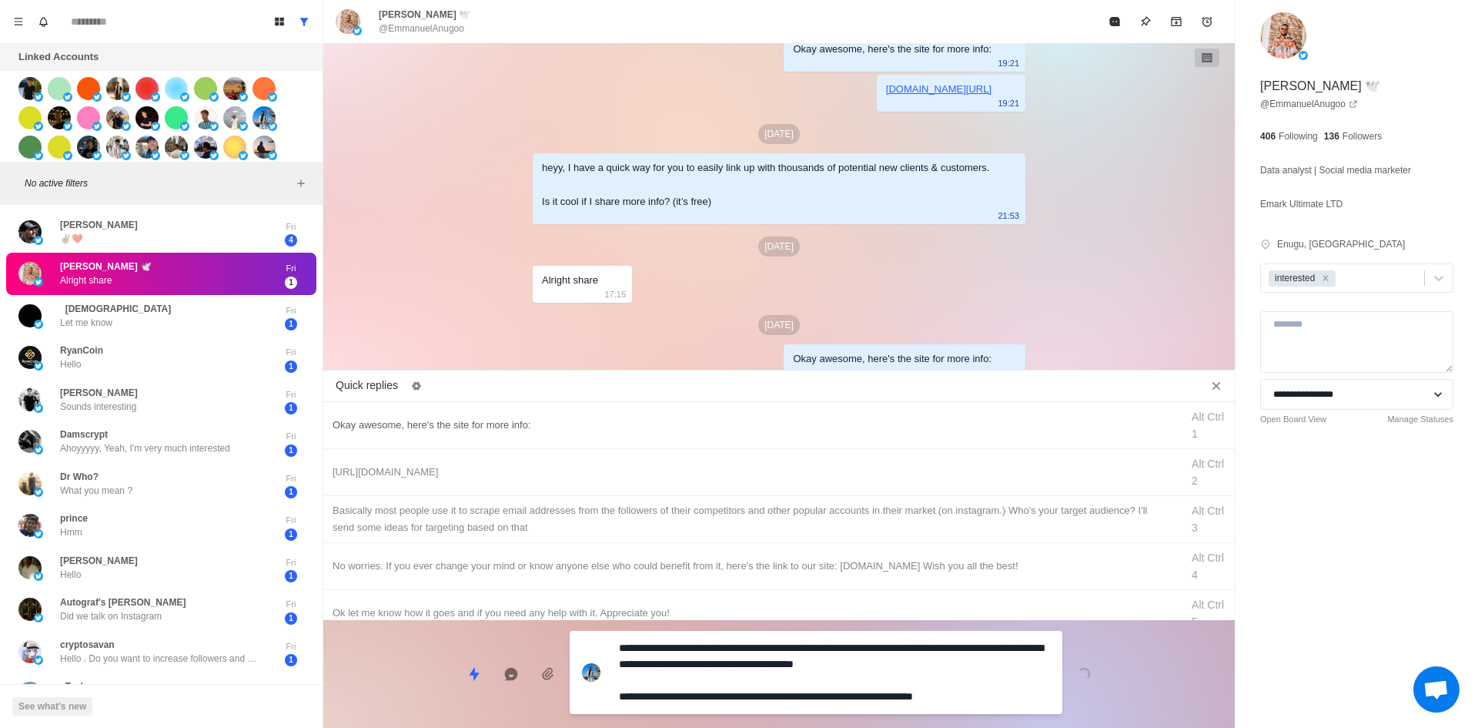
drag, startPoint x: 798, startPoint y: 680, endPoint x: 874, endPoint y: 496, distance: 199.2
click at [799, 678] on textarea "**********" at bounding box center [834, 672] width 431 height 71
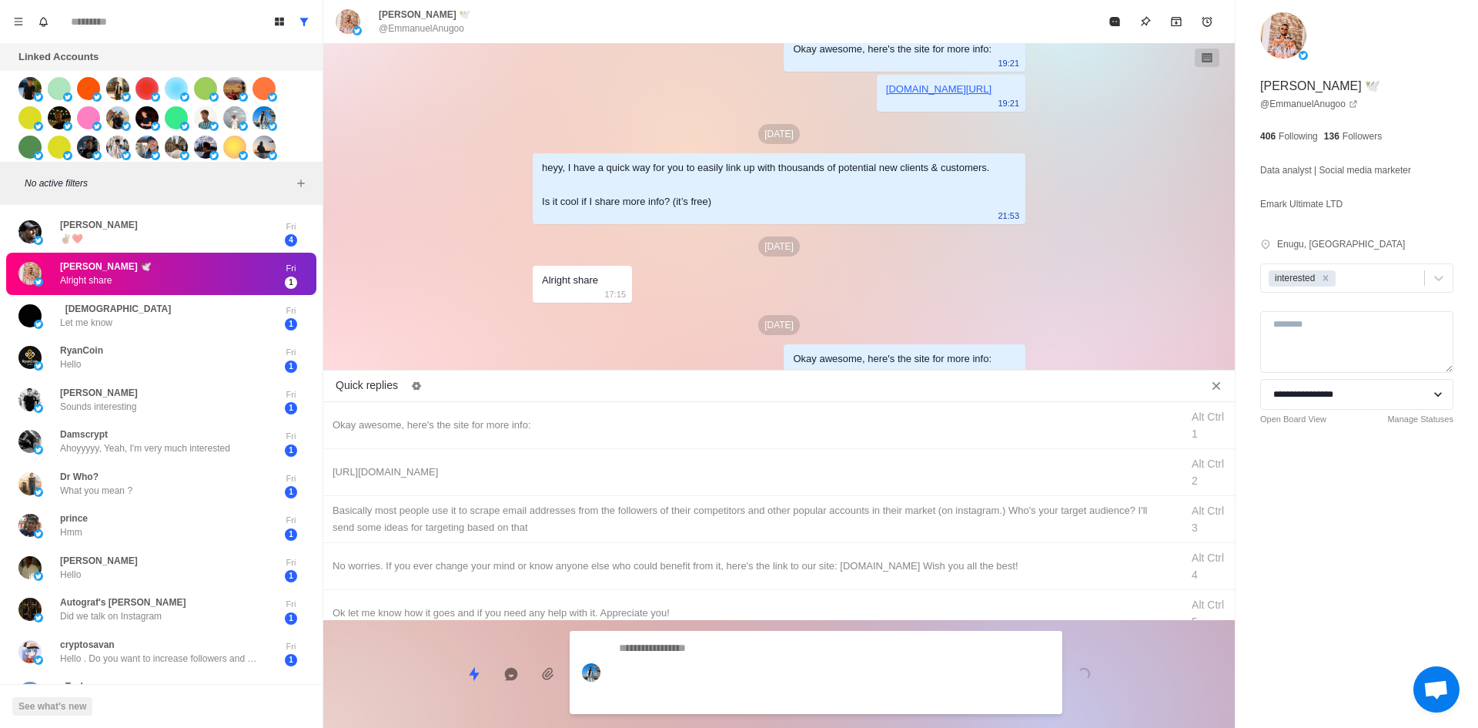
scroll to position [150, 0]
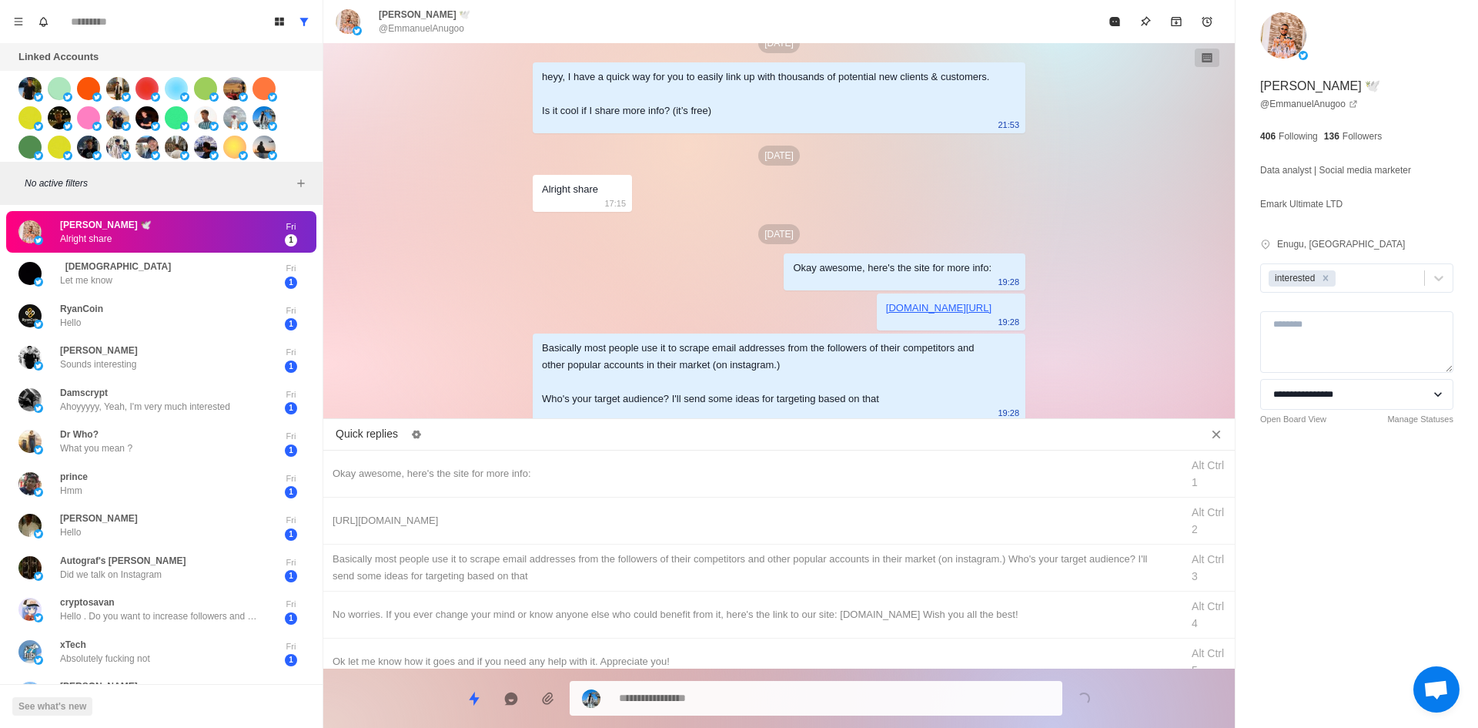
click at [1116, 39] on div "[PERSON_NAME] 🕊️ @EmmanuelAnugoo" at bounding box center [779, 21] width 912 height 43
click at [1115, 35] on button "Mark as read" at bounding box center [1114, 21] width 31 height 31
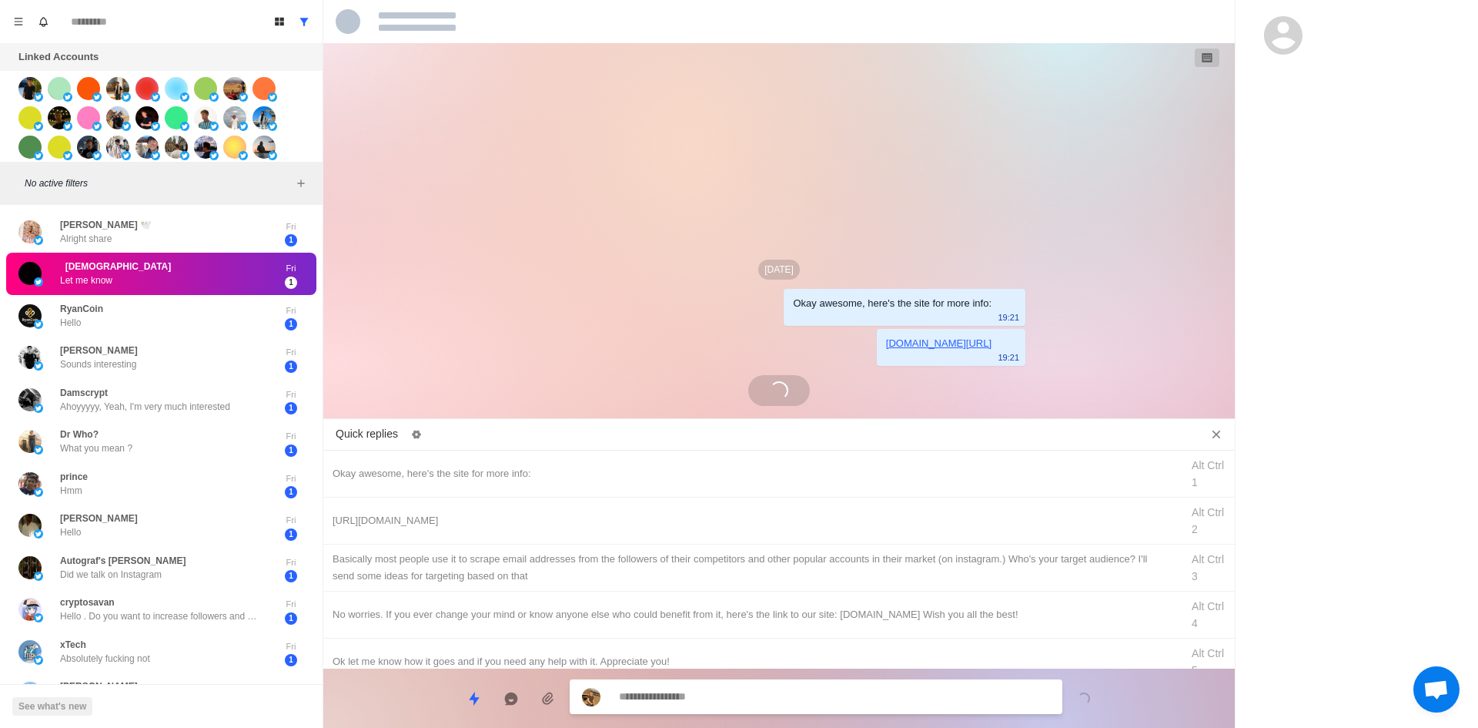
scroll to position [0, 0]
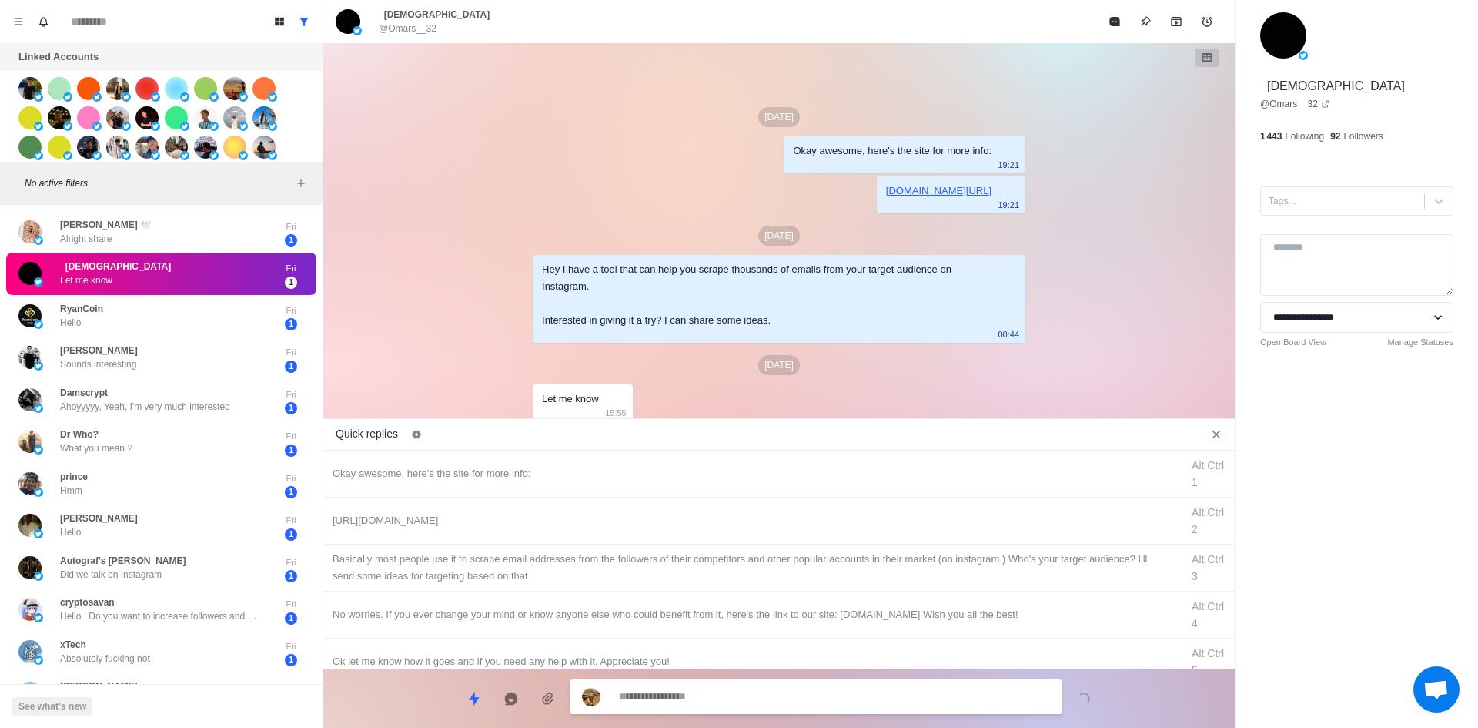
drag, startPoint x: 1322, startPoint y: 204, endPoint x: 1326, endPoint y: 219, distance: 15.1
click at [1322, 204] on div at bounding box center [1343, 200] width 148 height 17
click at [1332, 246] on div "interested" at bounding box center [1356, 238] width 193 height 26
click at [611, 462] on div "Okay awesome, here's the site for more info: Alt Ctrl 1" at bounding box center [779, 473] width 912 height 47
click at [745, 699] on textarea "**********" at bounding box center [834, 698] width 431 height 22
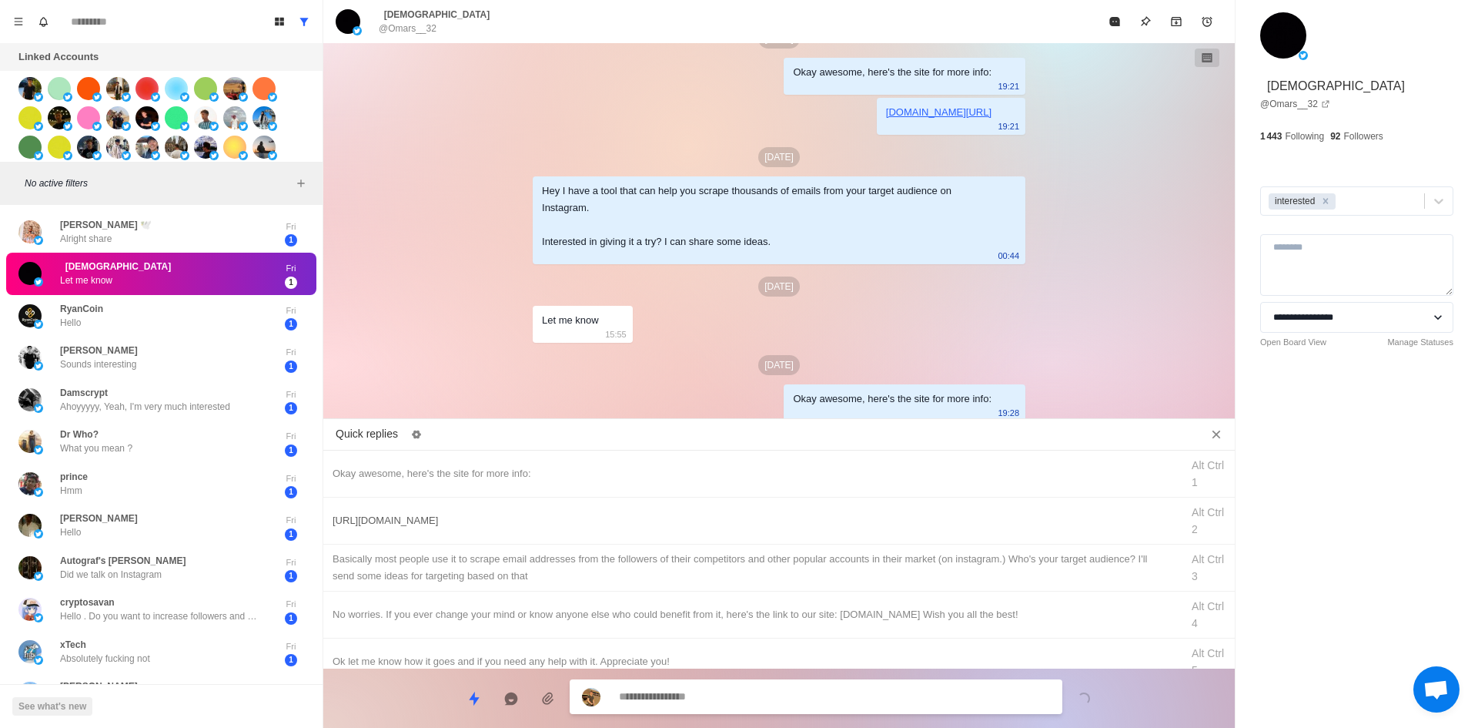
click at [744, 525] on div "[URL][DOMAIN_NAME]" at bounding box center [752, 520] width 839 height 17
click at [762, 710] on div "**********" at bounding box center [816, 698] width 493 height 35
click at [761, 704] on textarea "**********" at bounding box center [834, 698] width 431 height 22
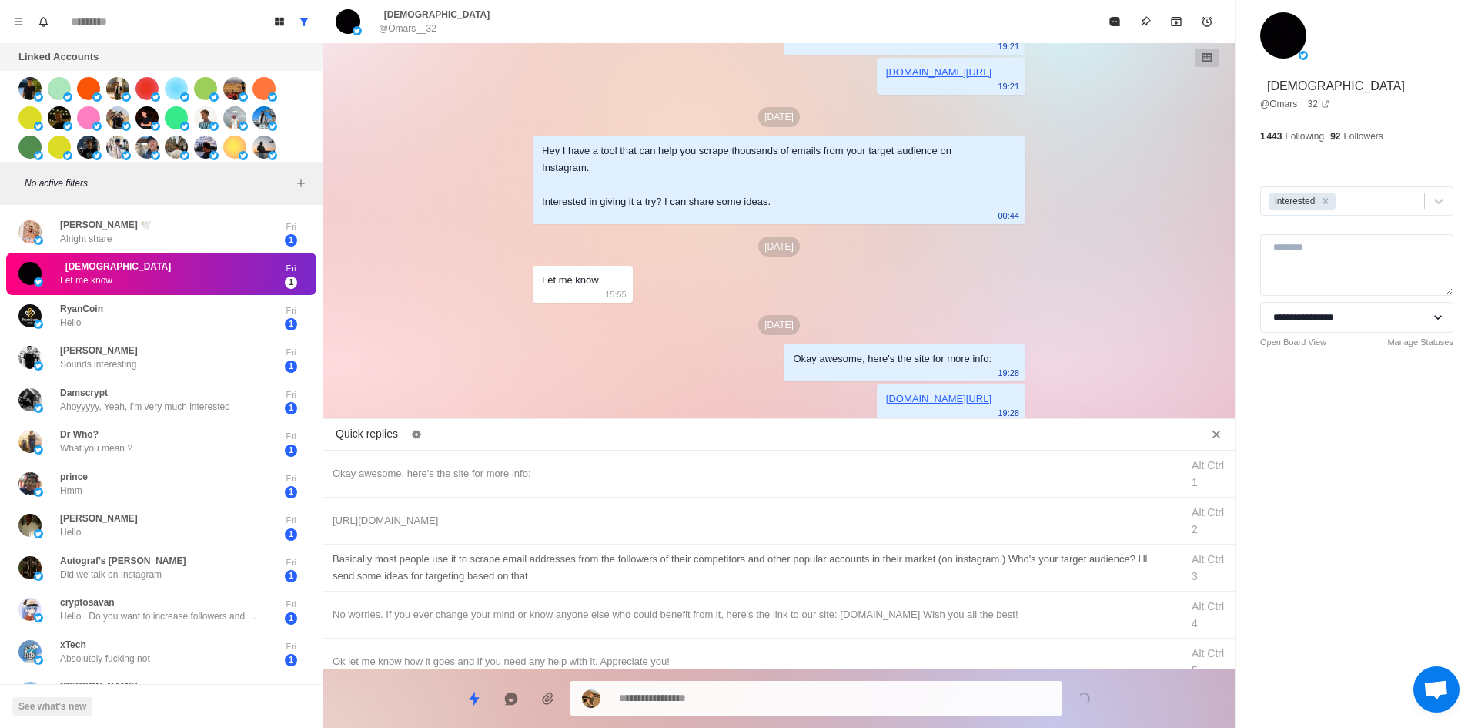
click at [791, 560] on div "​​Basically most people use it to scrape email addresses from the followers of …" at bounding box center [752, 567] width 839 height 34
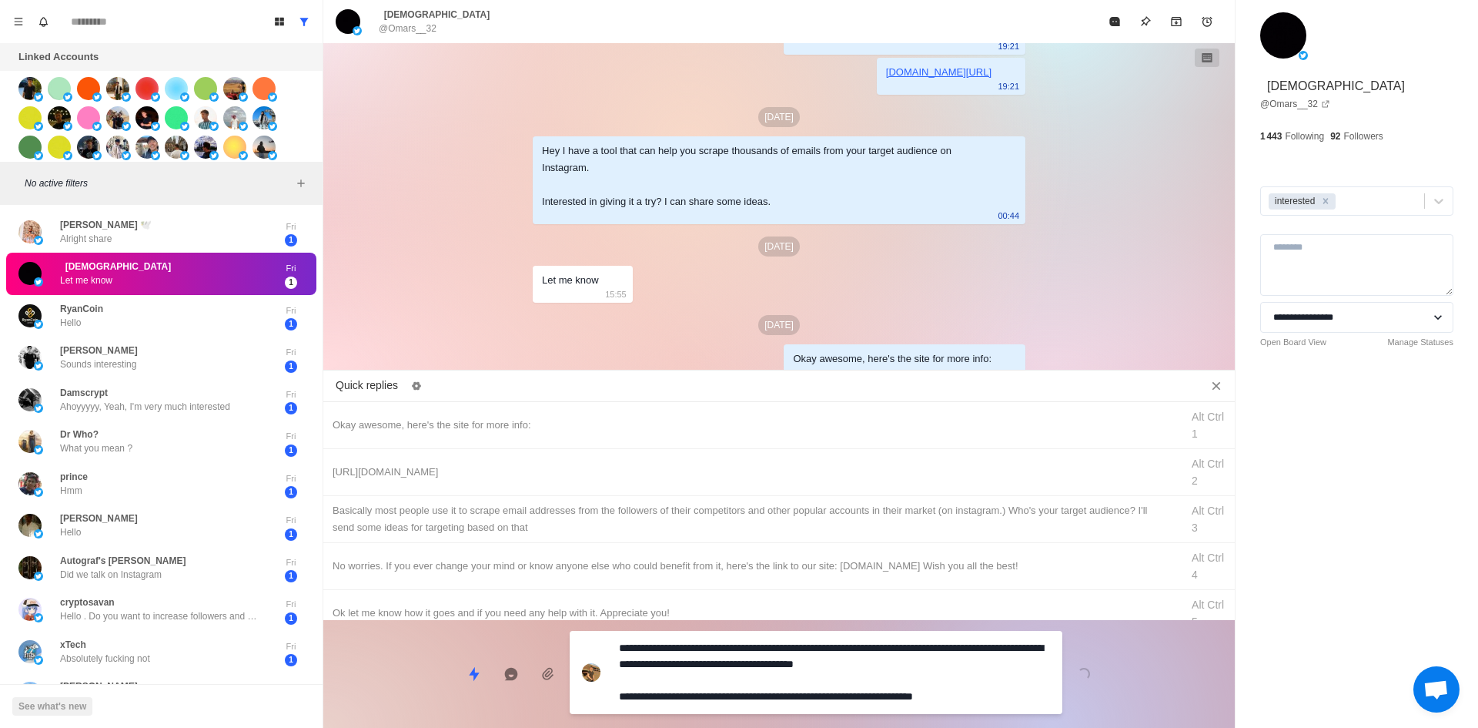
drag, startPoint x: 774, startPoint y: 692, endPoint x: 932, endPoint y: 326, distance: 398.7
click at [777, 694] on textarea "**********" at bounding box center [834, 672] width 431 height 71
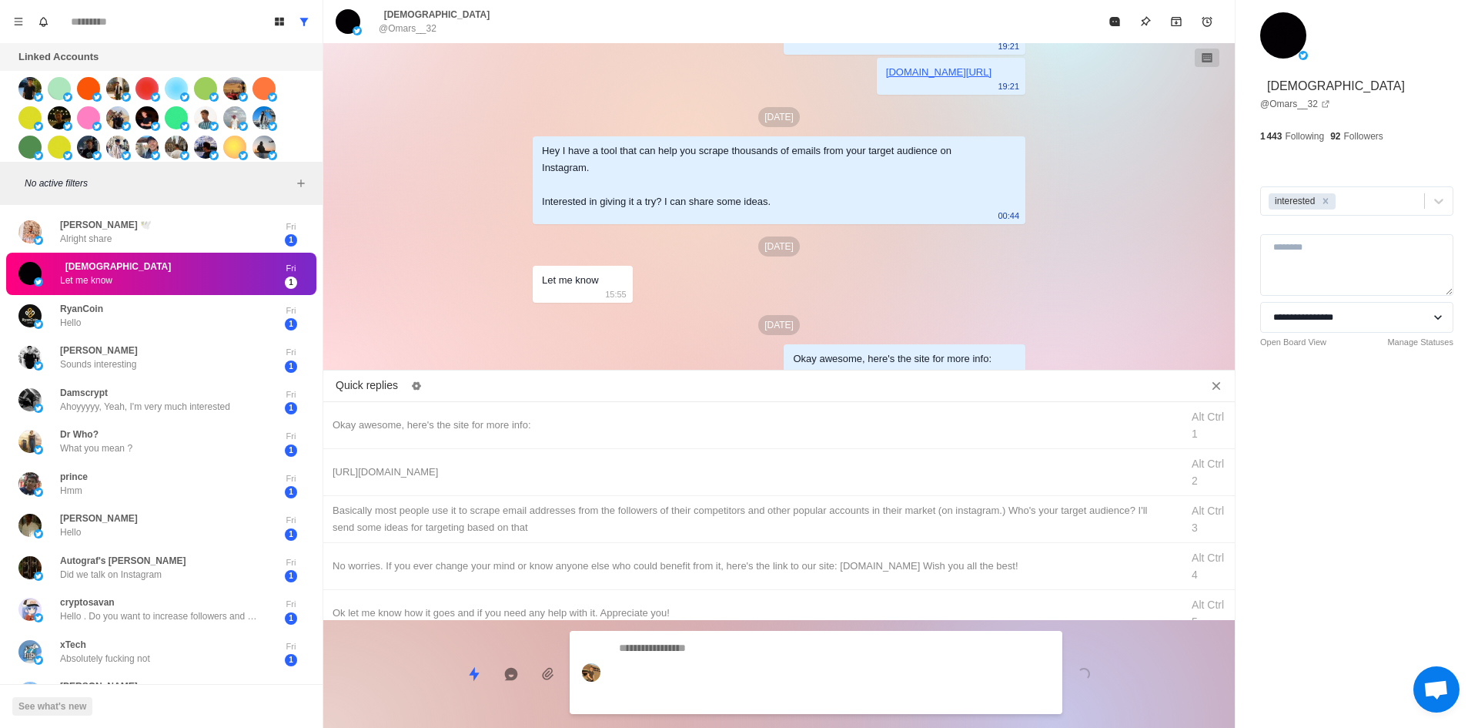
scroll to position [167, 0]
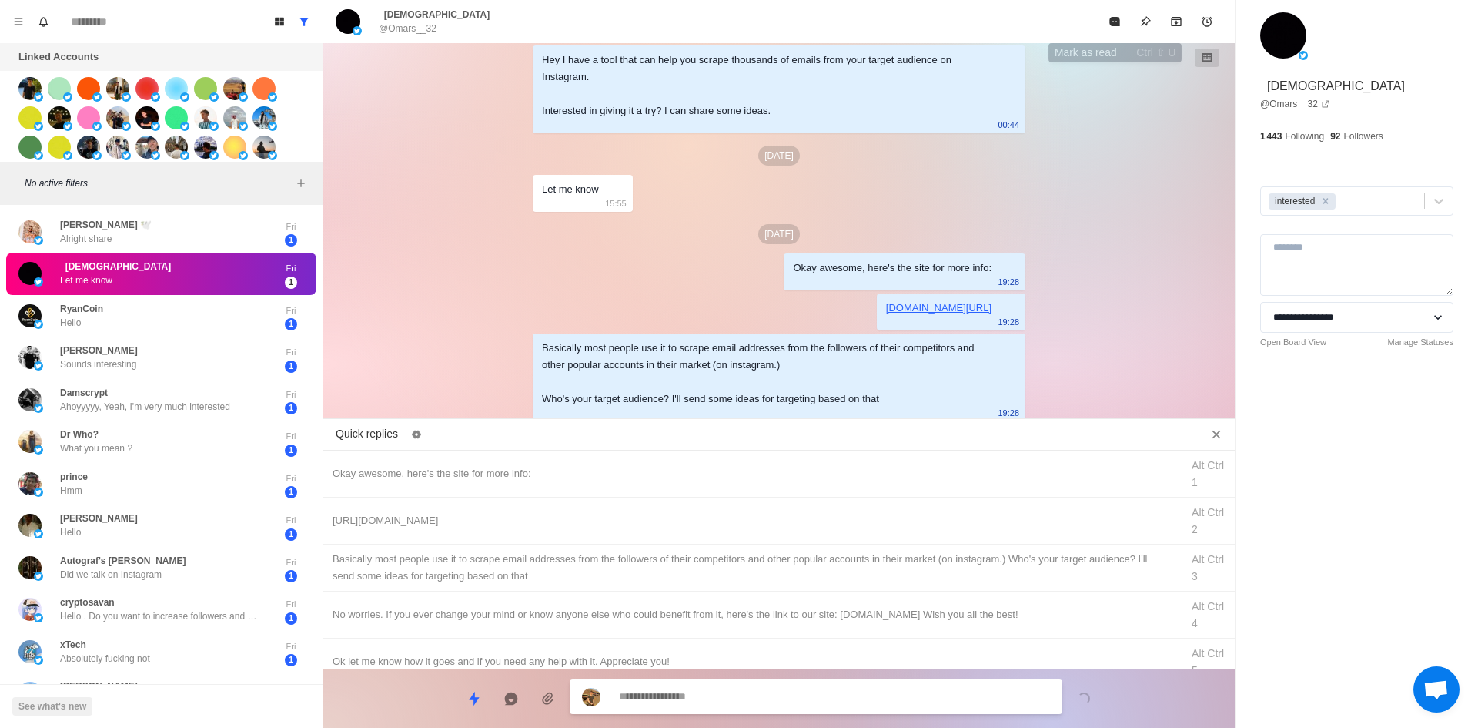
click at [1111, 26] on icon "Mark as read" at bounding box center [1115, 21] width 12 height 12
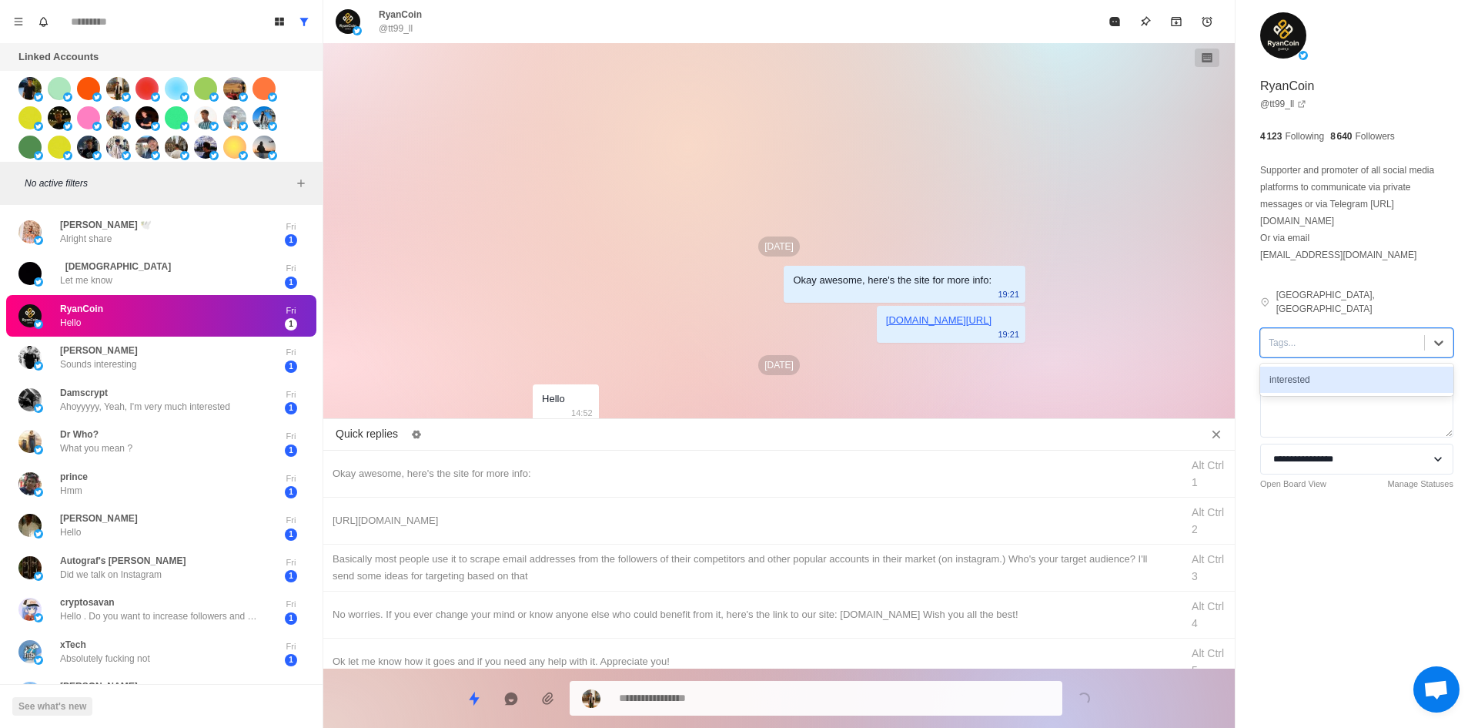
click at [1313, 334] on div at bounding box center [1343, 342] width 148 height 17
click at [1332, 366] on div "interested" at bounding box center [1356, 379] width 193 height 26
click at [641, 465] on div "Okay awesome, here's the site for more info:" at bounding box center [752, 473] width 839 height 17
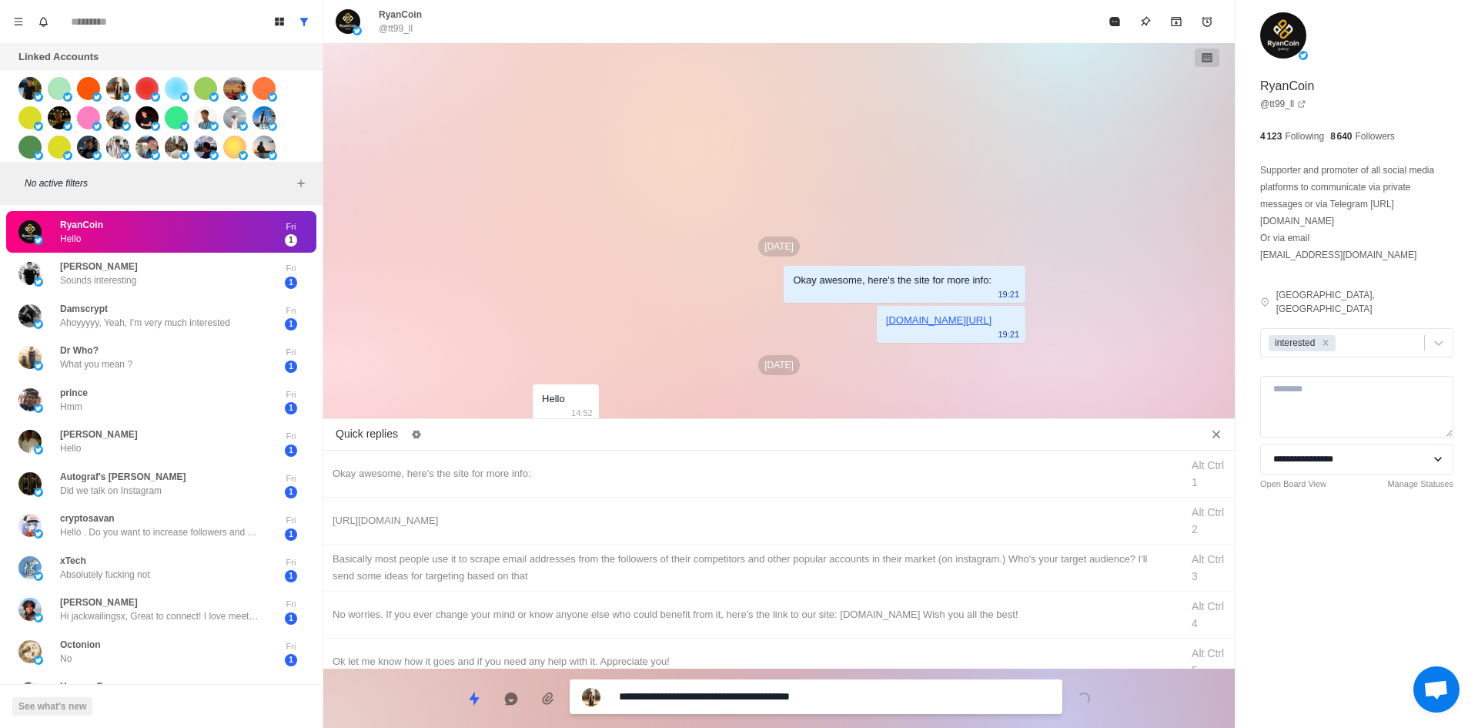
click at [740, 697] on textarea "**********" at bounding box center [834, 696] width 431 height 22
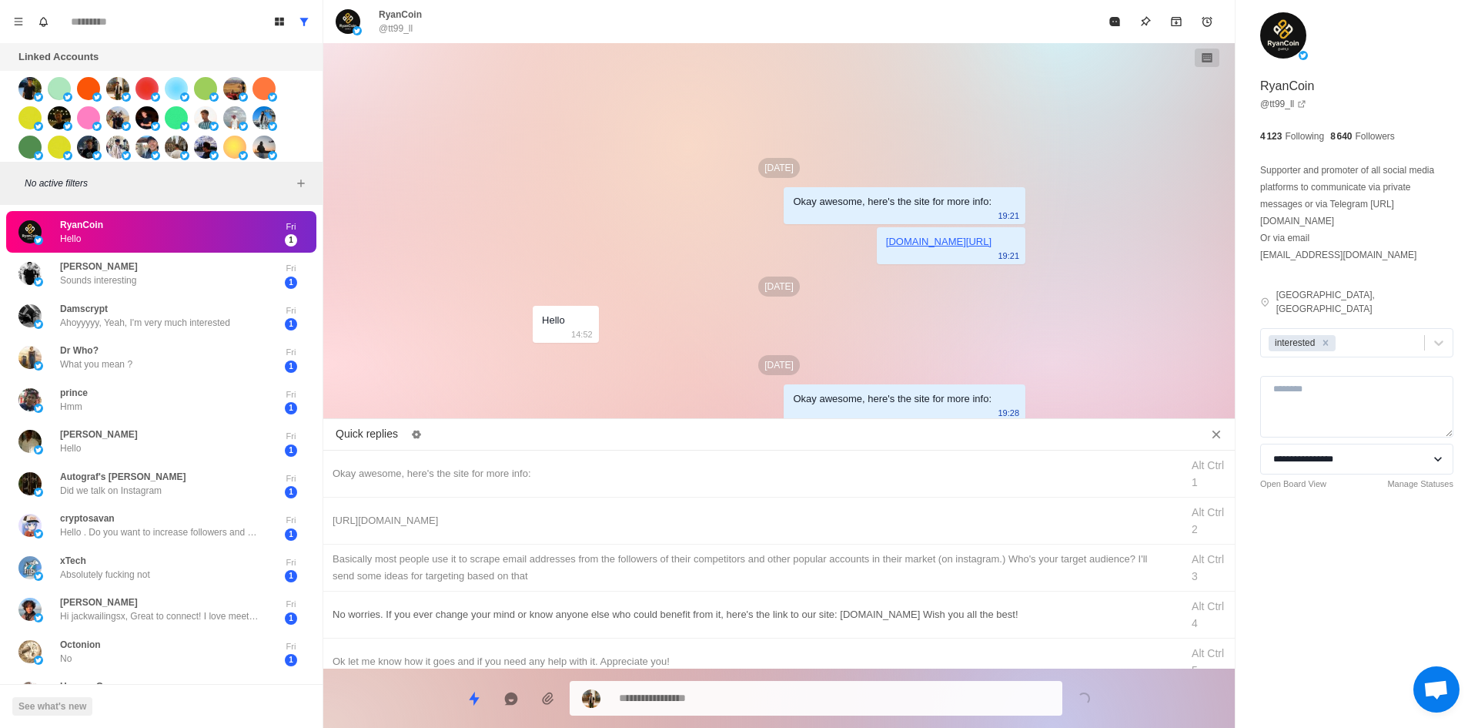
drag, startPoint x: 690, startPoint y: 527, endPoint x: 761, endPoint y: 625, distance: 121.2
click at [690, 527] on div "[URL][DOMAIN_NAME]" at bounding box center [752, 520] width 839 height 17
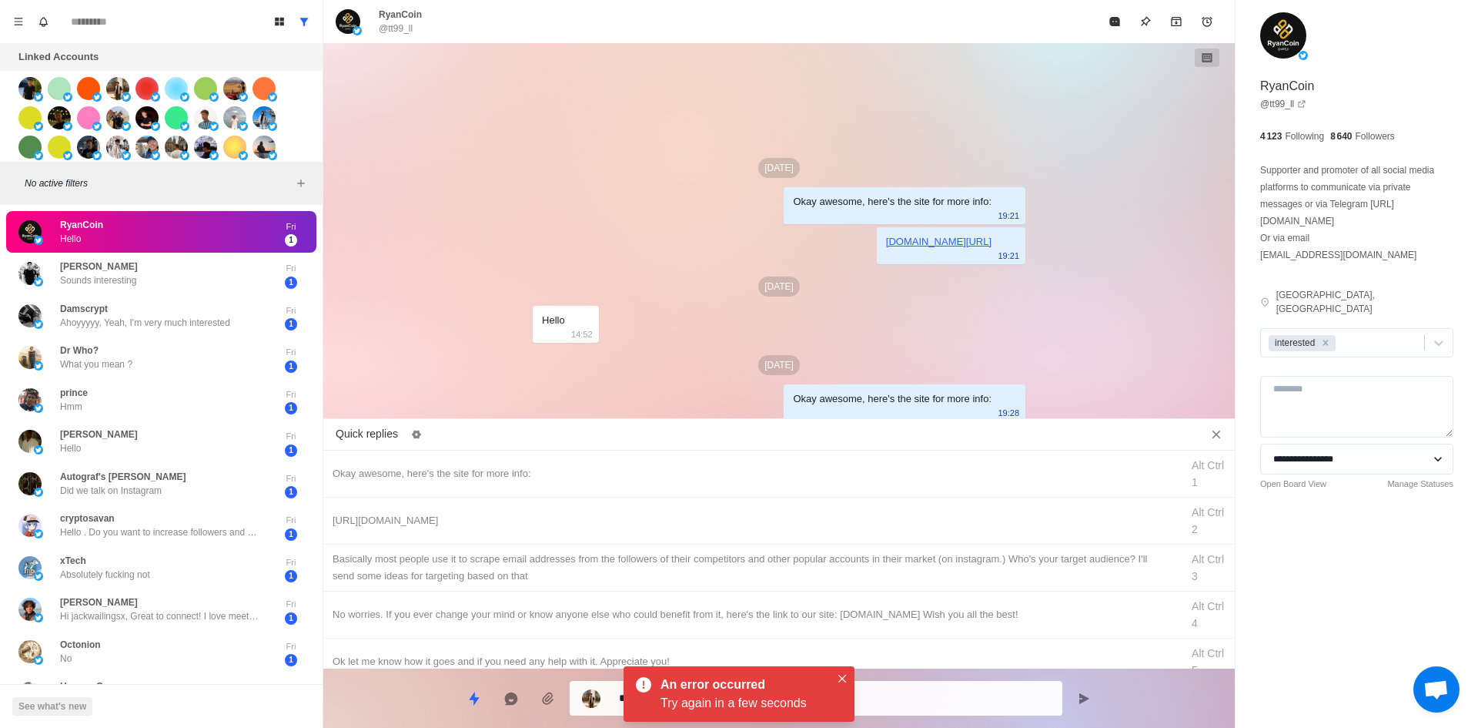
drag, startPoint x: 837, startPoint y: 677, endPoint x: 1031, endPoint y: 259, distance: 460.2
click at [838, 677] on button "Close" at bounding box center [842, 678] width 18 height 18
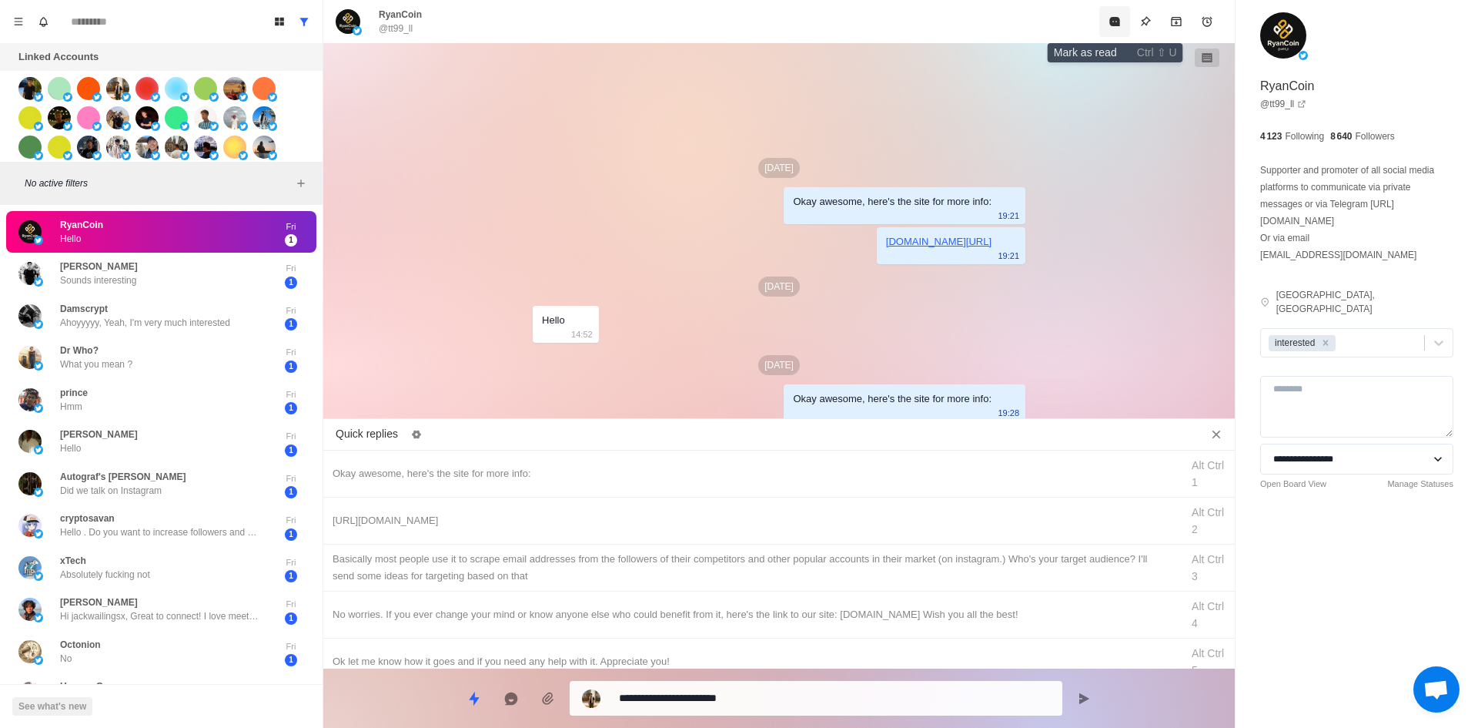
click at [1125, 20] on button "Mark as read" at bounding box center [1114, 21] width 31 height 31
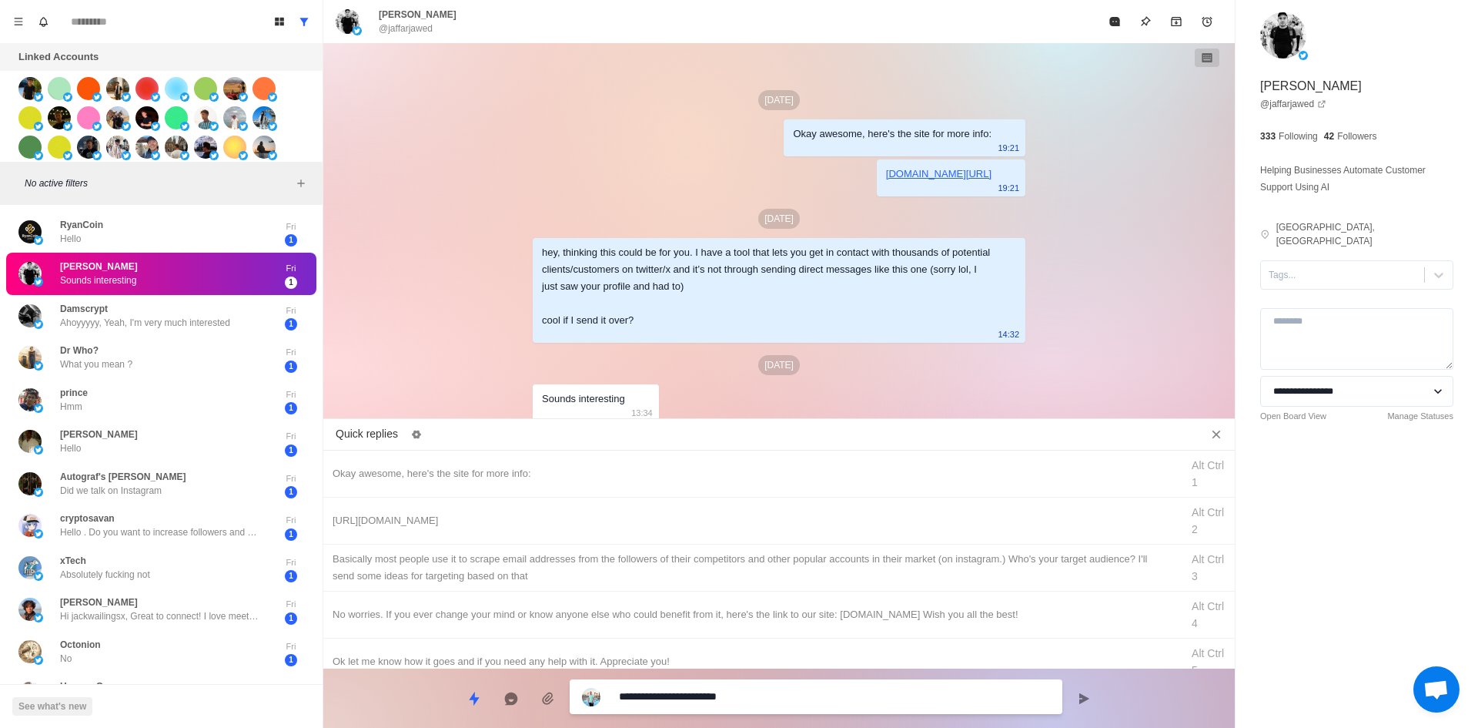
drag, startPoint x: 1320, startPoint y: 265, endPoint x: 1326, endPoint y: 279, distance: 15.6
click at [1320, 266] on div at bounding box center [1343, 274] width 148 height 17
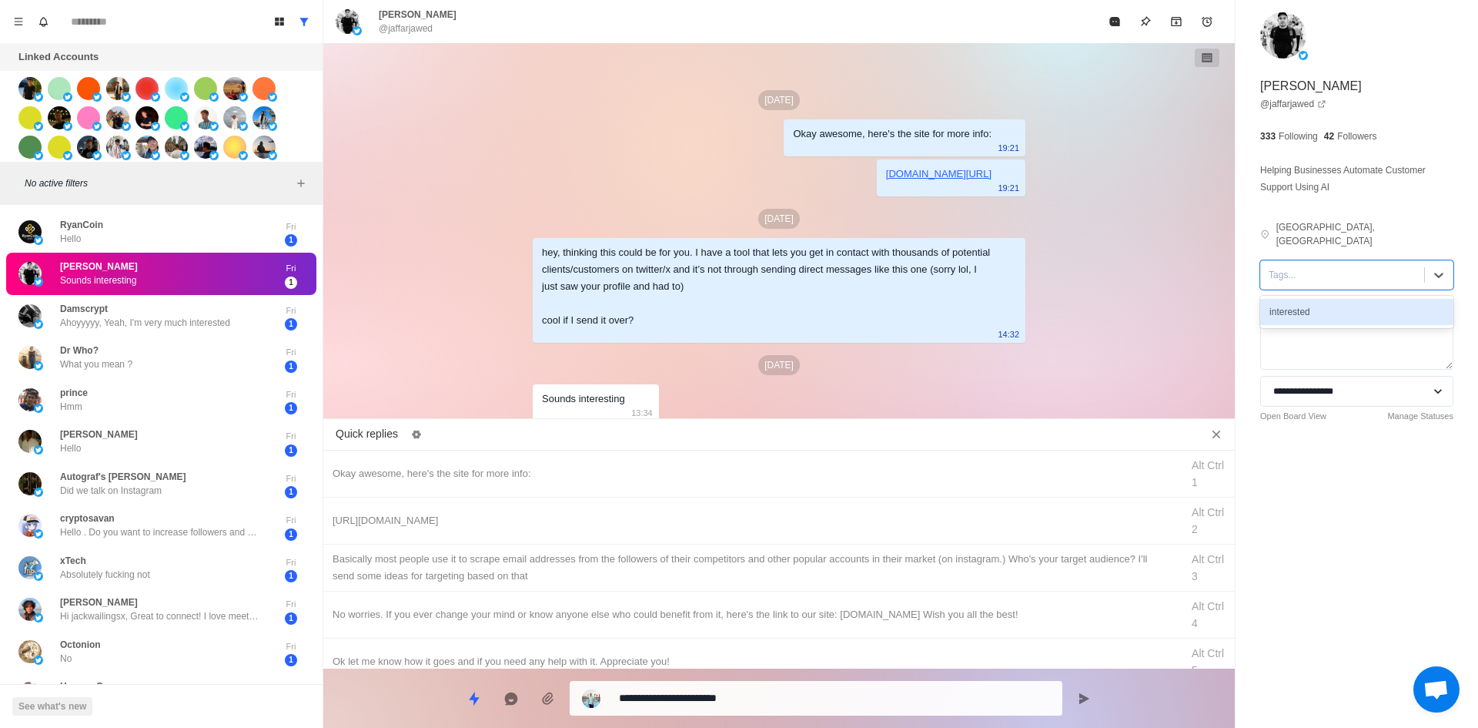
drag, startPoint x: 1326, startPoint y: 279, endPoint x: 1096, endPoint y: 380, distance: 250.6
click at [1333, 299] on div "interested" at bounding box center [1356, 312] width 193 height 26
drag, startPoint x: 615, startPoint y: 471, endPoint x: 625, endPoint y: 554, distance: 83.0
click at [615, 474] on div "Okay awesome, here's the site for more info:" at bounding box center [752, 473] width 839 height 17
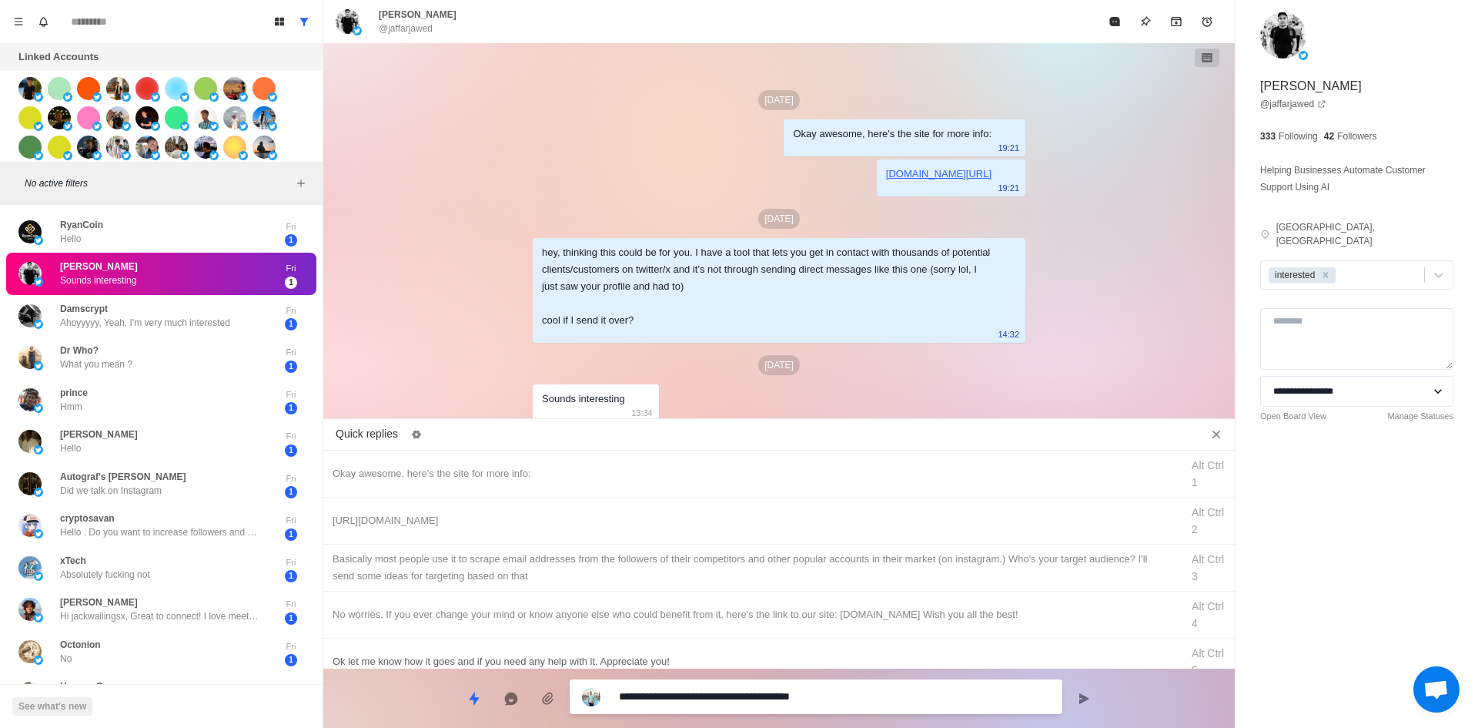
drag, startPoint x: 680, startPoint y: 700, endPoint x: 663, endPoint y: 657, distance: 46.3
click at [680, 700] on textarea "**********" at bounding box center [834, 696] width 431 height 22
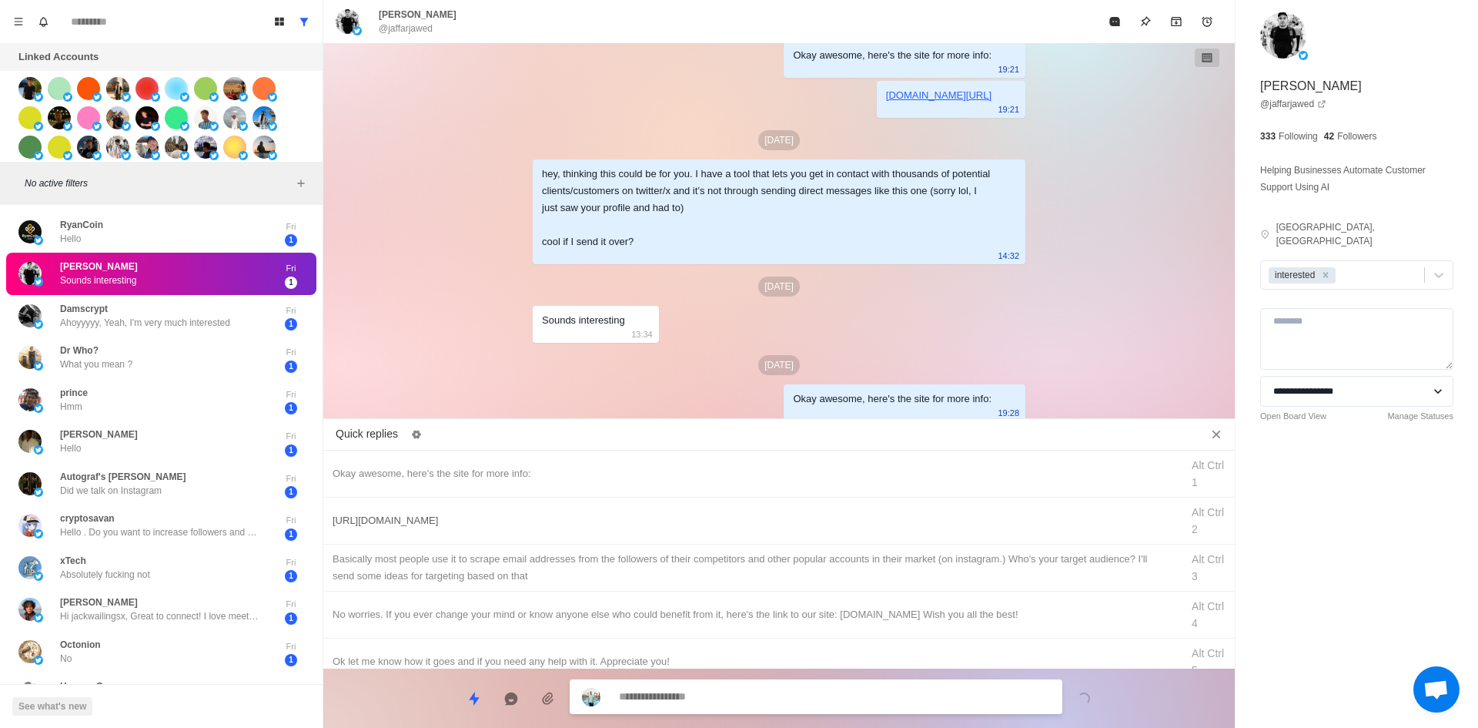
drag, startPoint x: 599, startPoint y: 521, endPoint x: 707, endPoint y: 697, distance: 206.0
click at [600, 524] on div "[URL][DOMAIN_NAME]" at bounding box center [752, 520] width 839 height 17
click at [713, 695] on textarea "**********" at bounding box center [834, 698] width 431 height 22
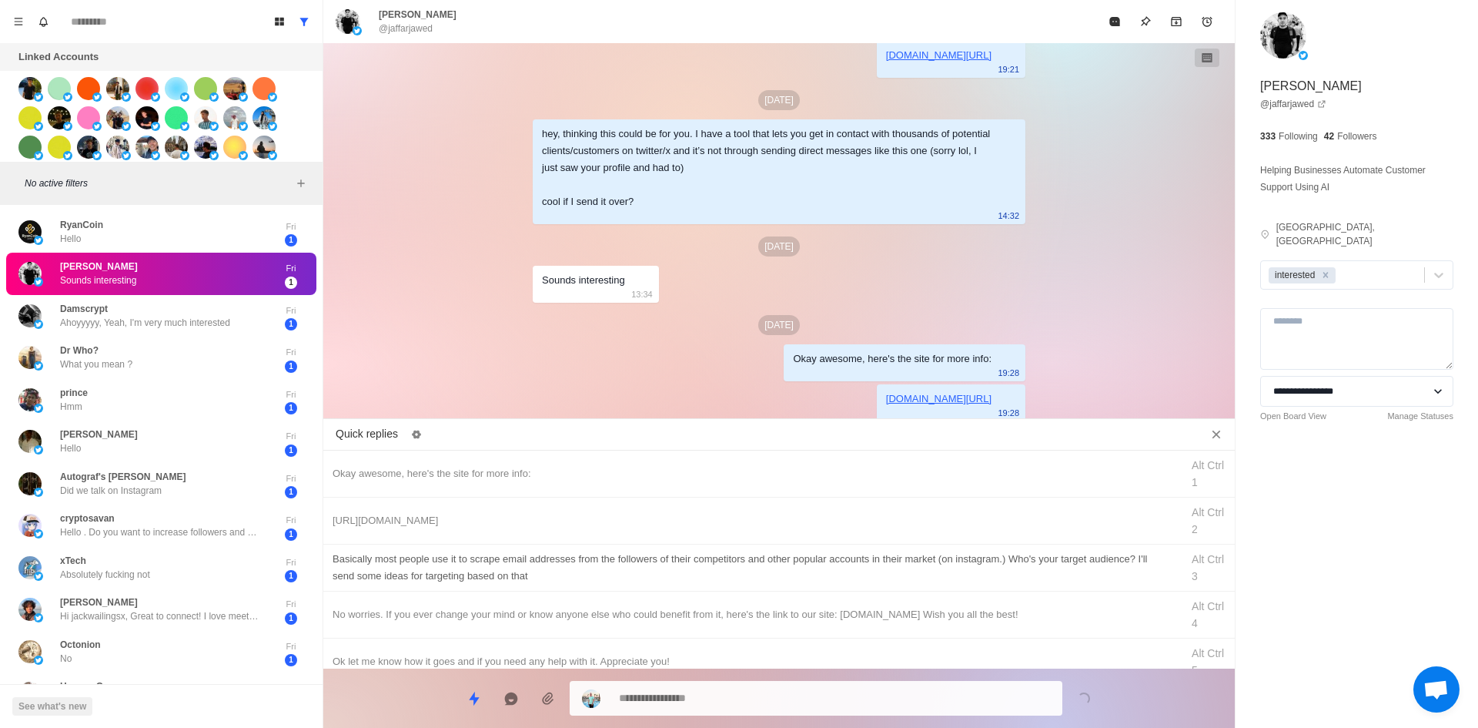
drag
click at [779, 561] on div "Okay awesome, here's the site for more info: Alt Ctrl 1 [URL][DOMAIN_NAME] Alt …" at bounding box center [779, 559] width 912 height 219
click at [779, 561] on div "​​Basically most people use it to scrape email addresses from the followers of …" at bounding box center [752, 567] width 839 height 34
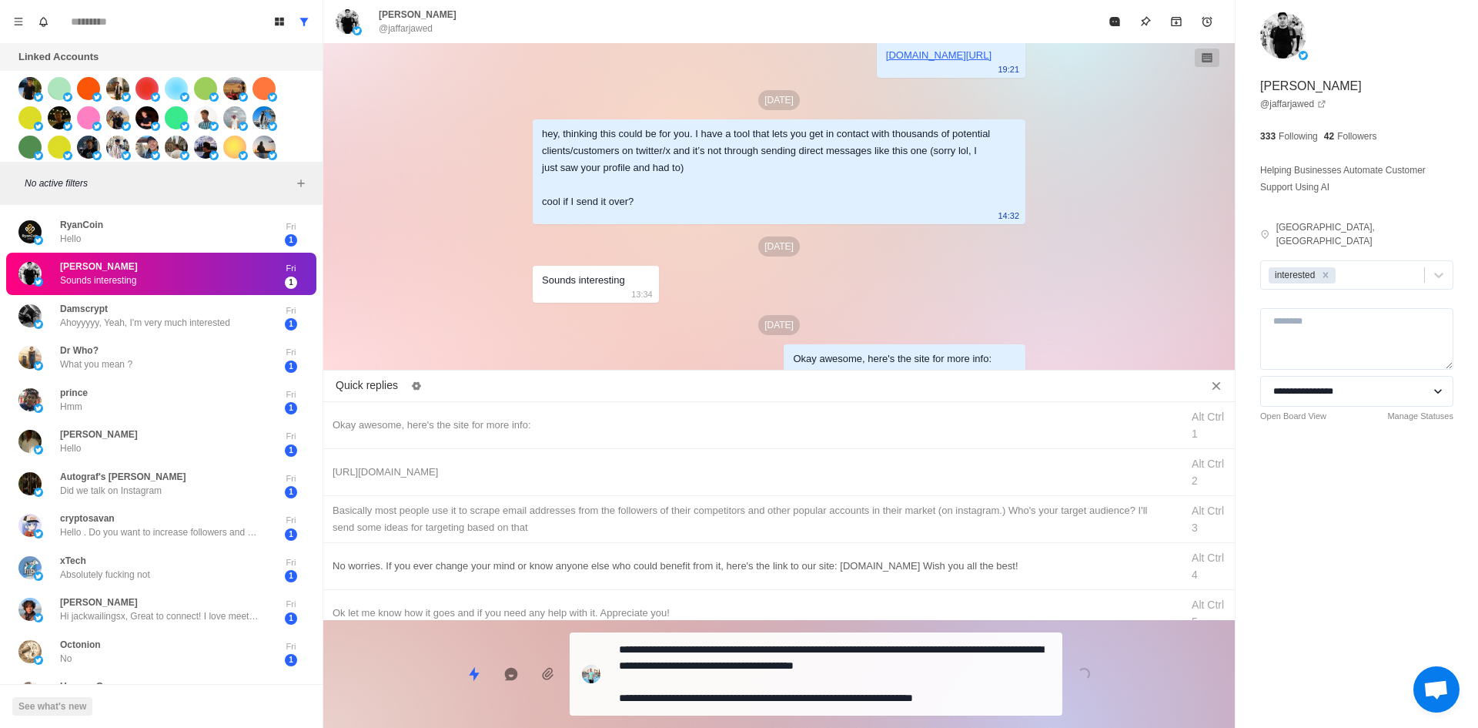
click at [787, 678] on textarea "**********" at bounding box center [834, 673] width 431 height 71
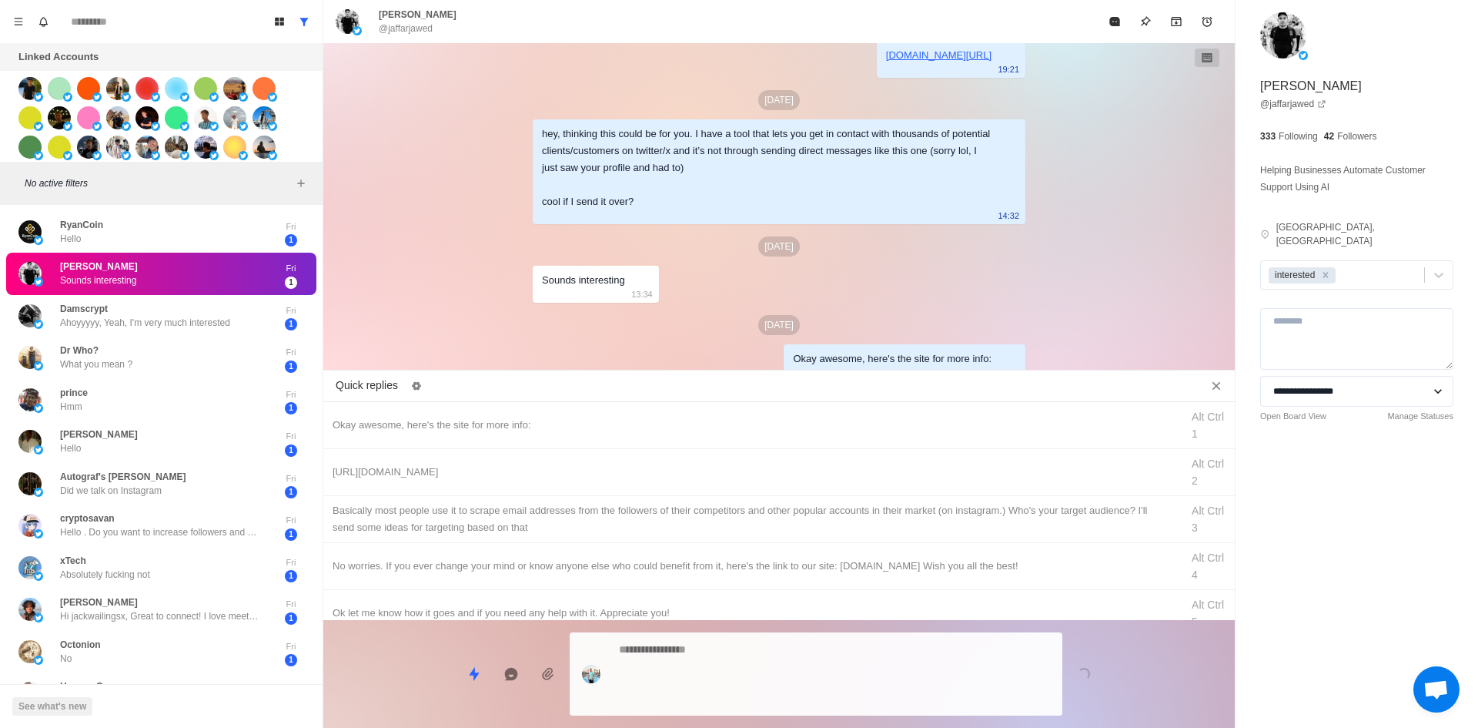
scroll to position [184, 0]
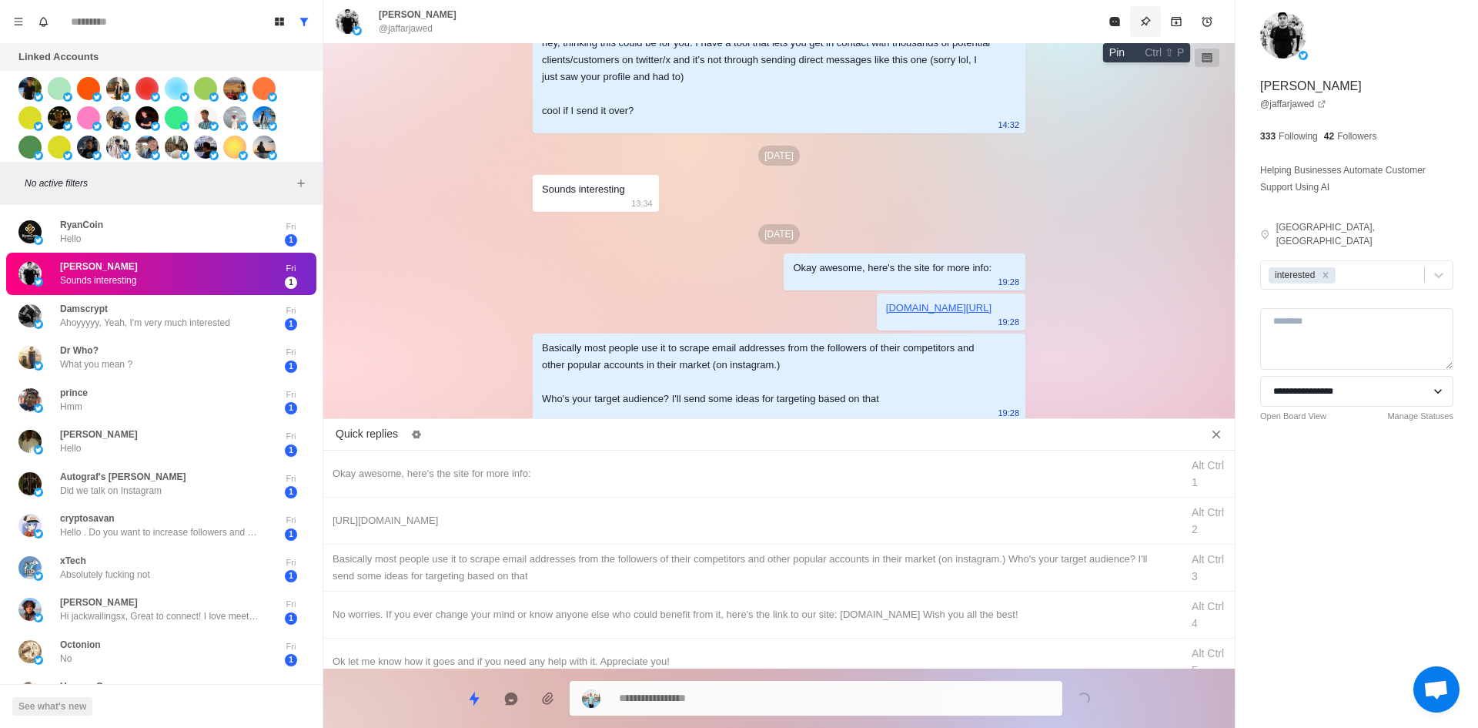
click at [1136, 19] on button "Pin" at bounding box center [1145, 21] width 31 height 31
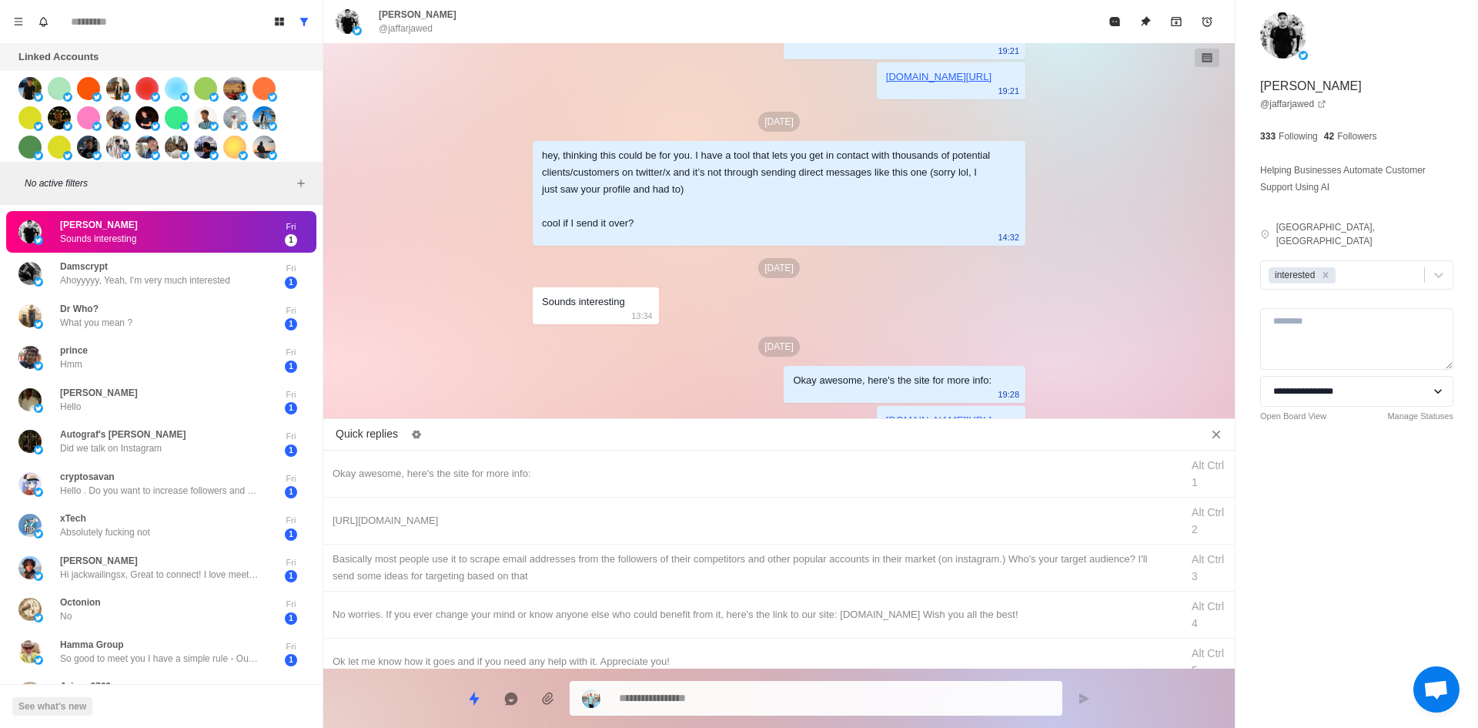
scroll to position [303, 0]
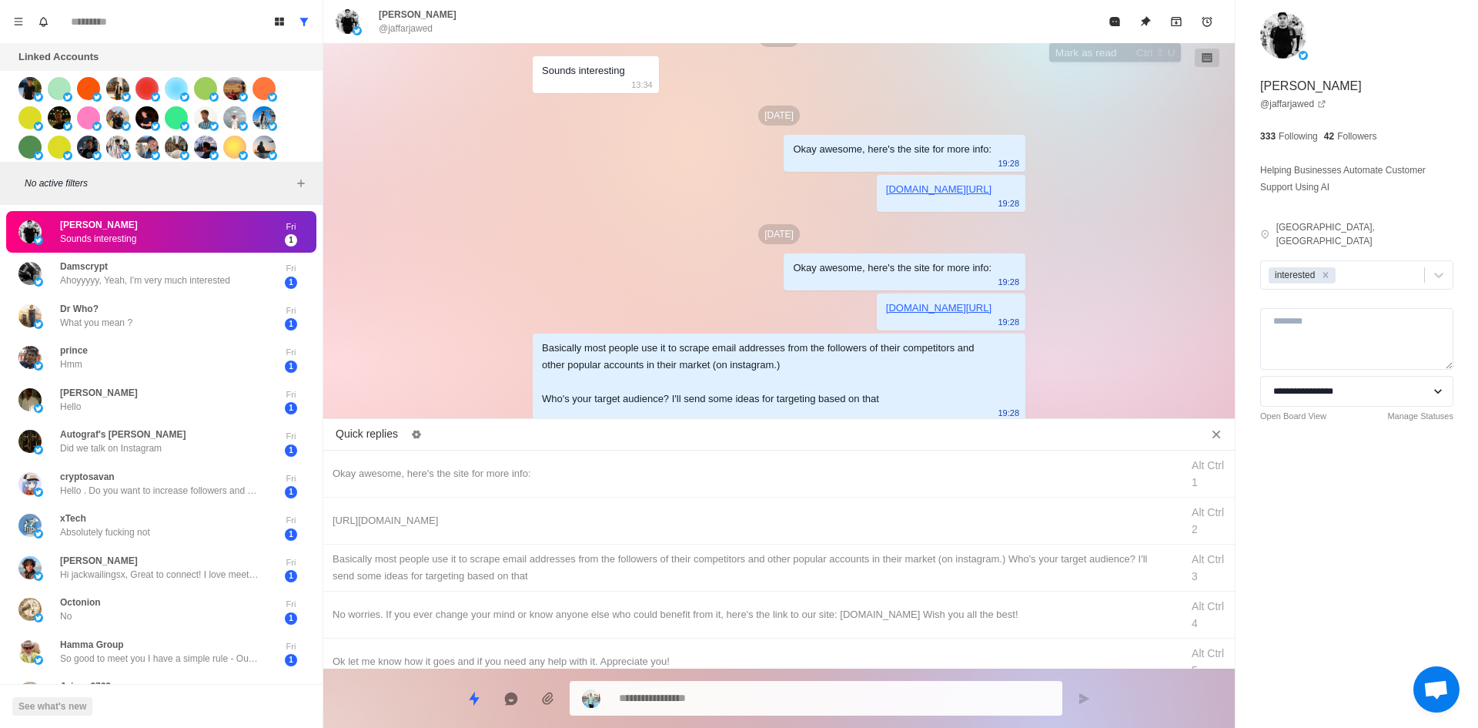
drag, startPoint x: 1109, startPoint y: 22, endPoint x: 1032, endPoint y: 102, distance: 111.1
click at [1108, 22] on button "Mark as read" at bounding box center [1114, 21] width 31 height 31
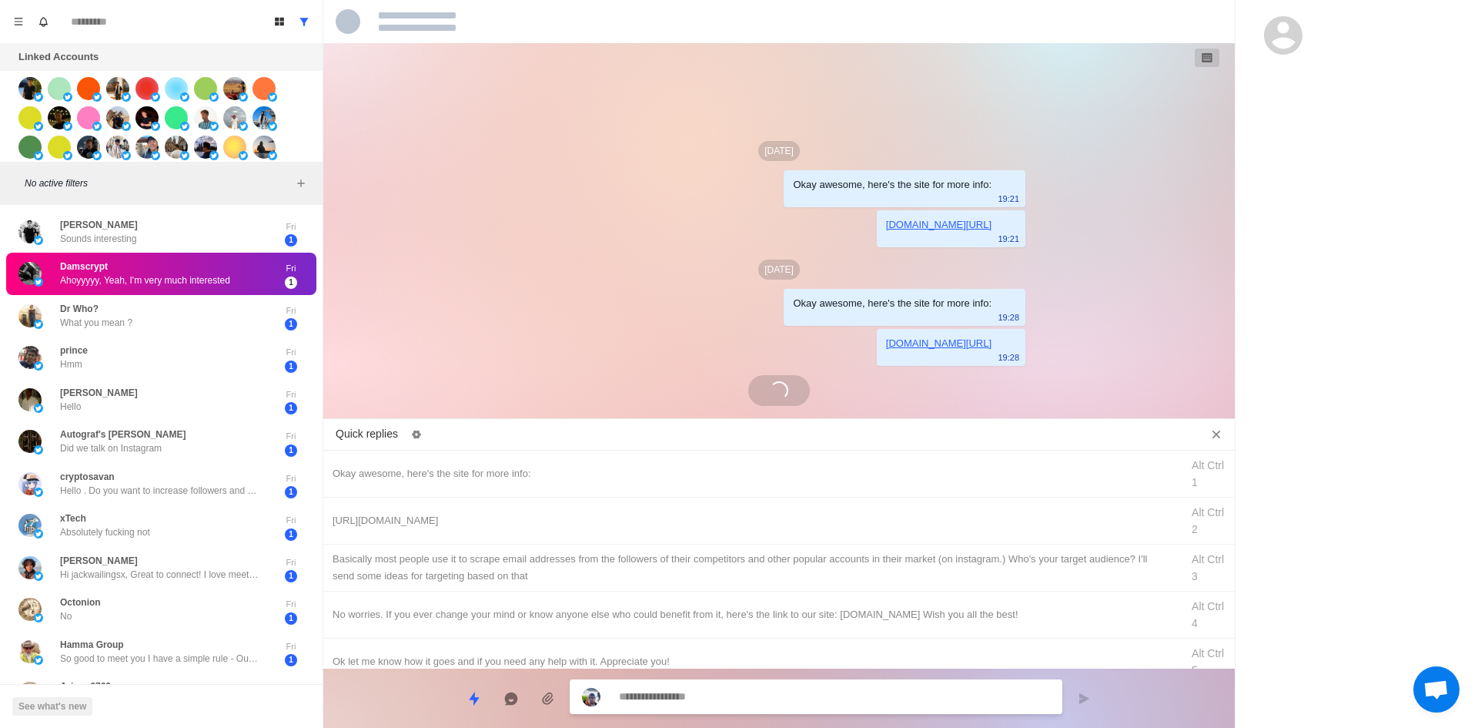
scroll to position [0, 0]
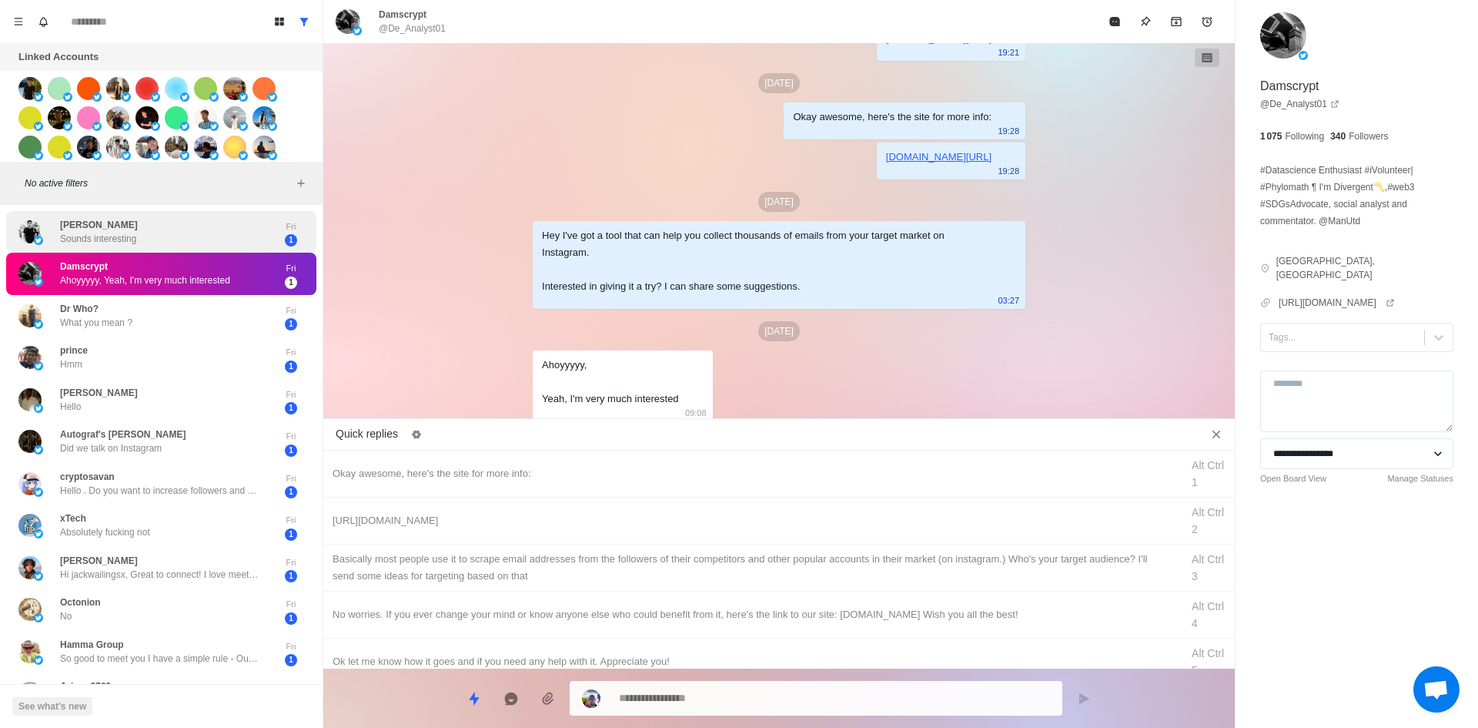
click at [256, 226] on div "[PERSON_NAME] Sounds interesting" at bounding box center [144, 232] width 253 height 30
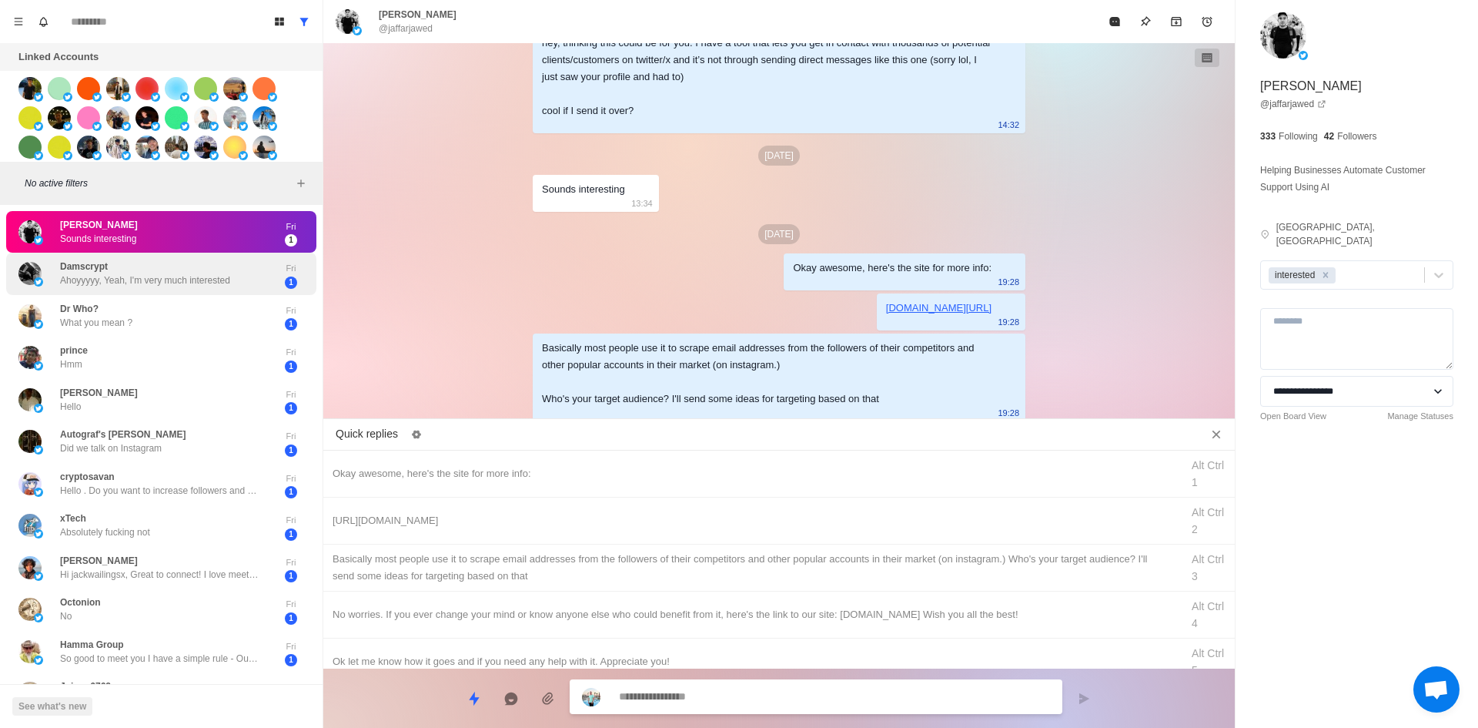
click at [203, 289] on div "Damscrypt Ahoyyyyy, Yeah, I'm very much interested Fri 1" at bounding box center [161, 274] width 310 height 42
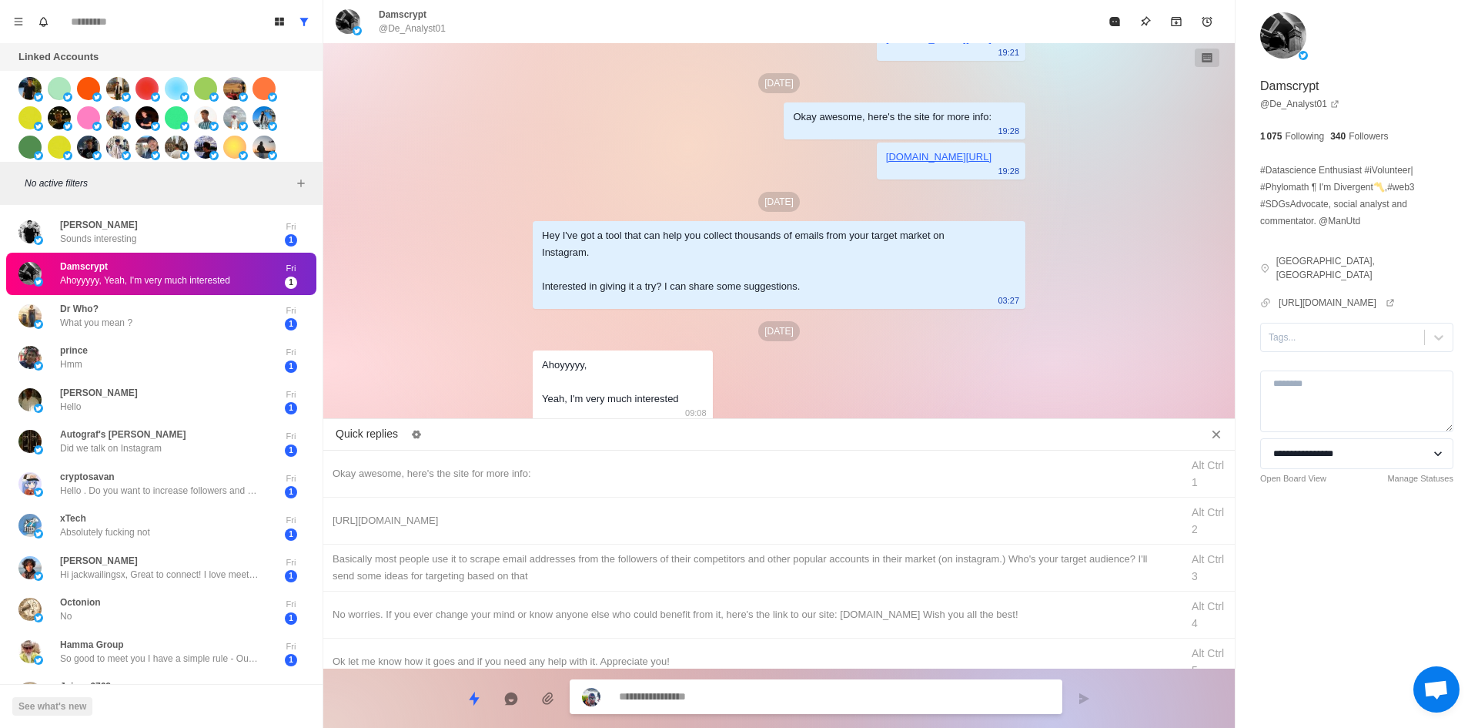
drag, startPoint x: 1325, startPoint y: 350, endPoint x: 1333, endPoint y: 370, distance: 21.7
click at [1326, 346] on div at bounding box center [1343, 337] width 148 height 17
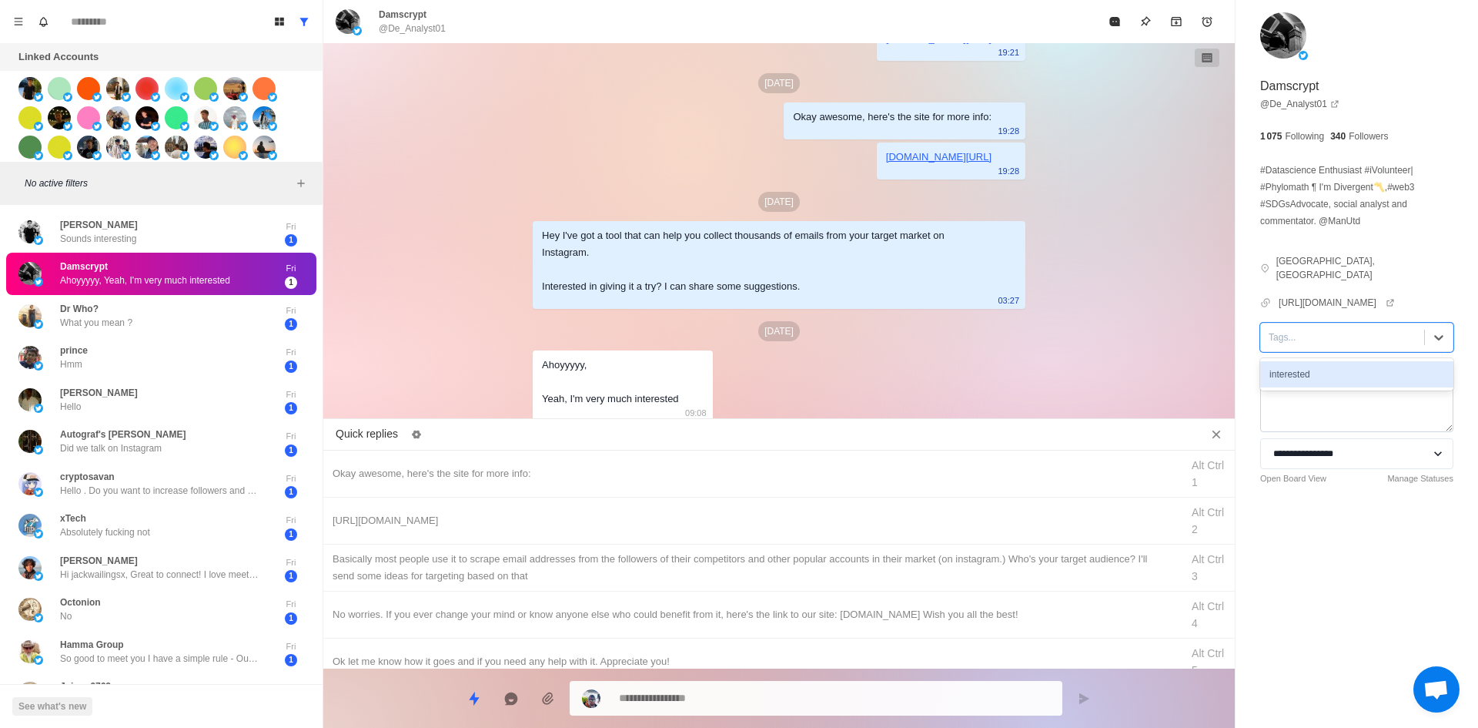
click at [1346, 387] on div "interested" at bounding box center [1356, 374] width 193 height 26
click at [587, 459] on div "Okay awesome, here's the site for more info: Alt Ctrl 1" at bounding box center [779, 473] width 912 height 47
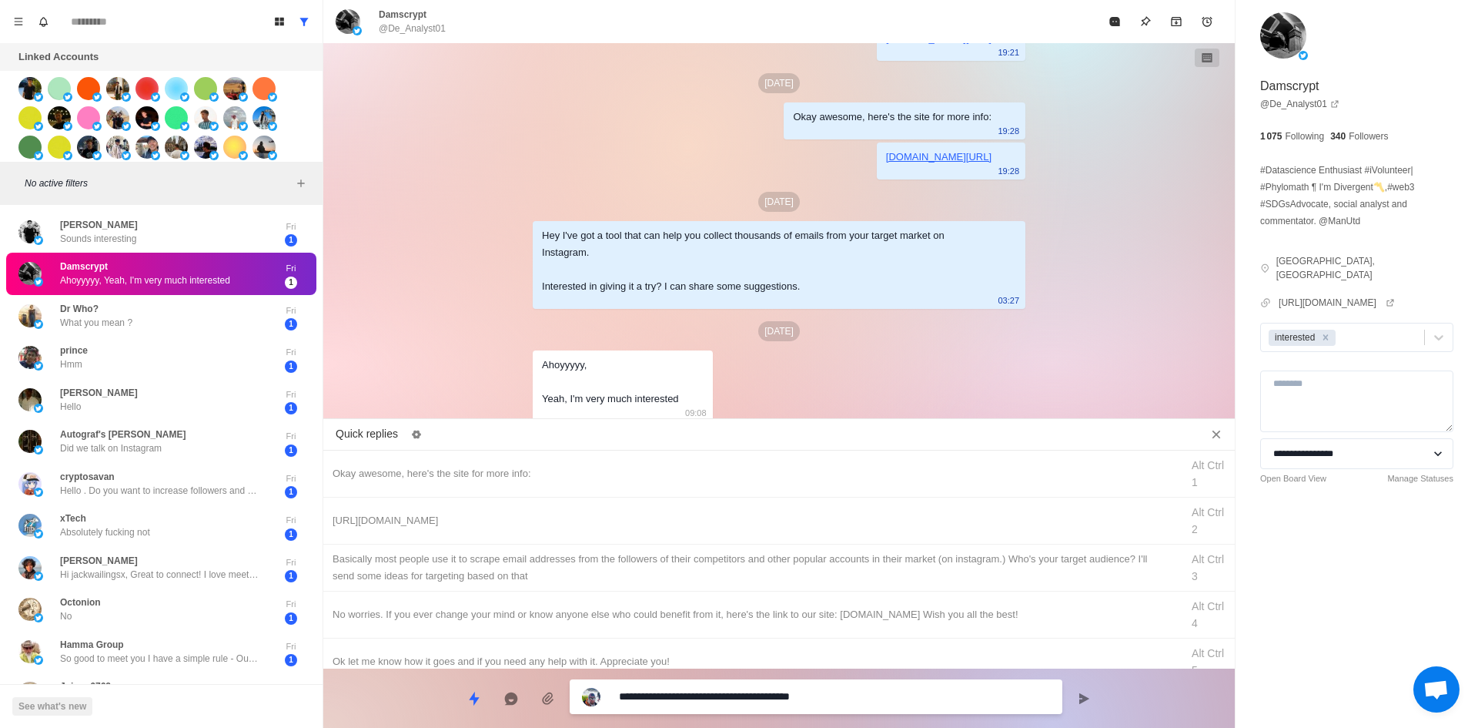
click at [746, 706] on textarea "**********" at bounding box center [834, 696] width 431 height 22
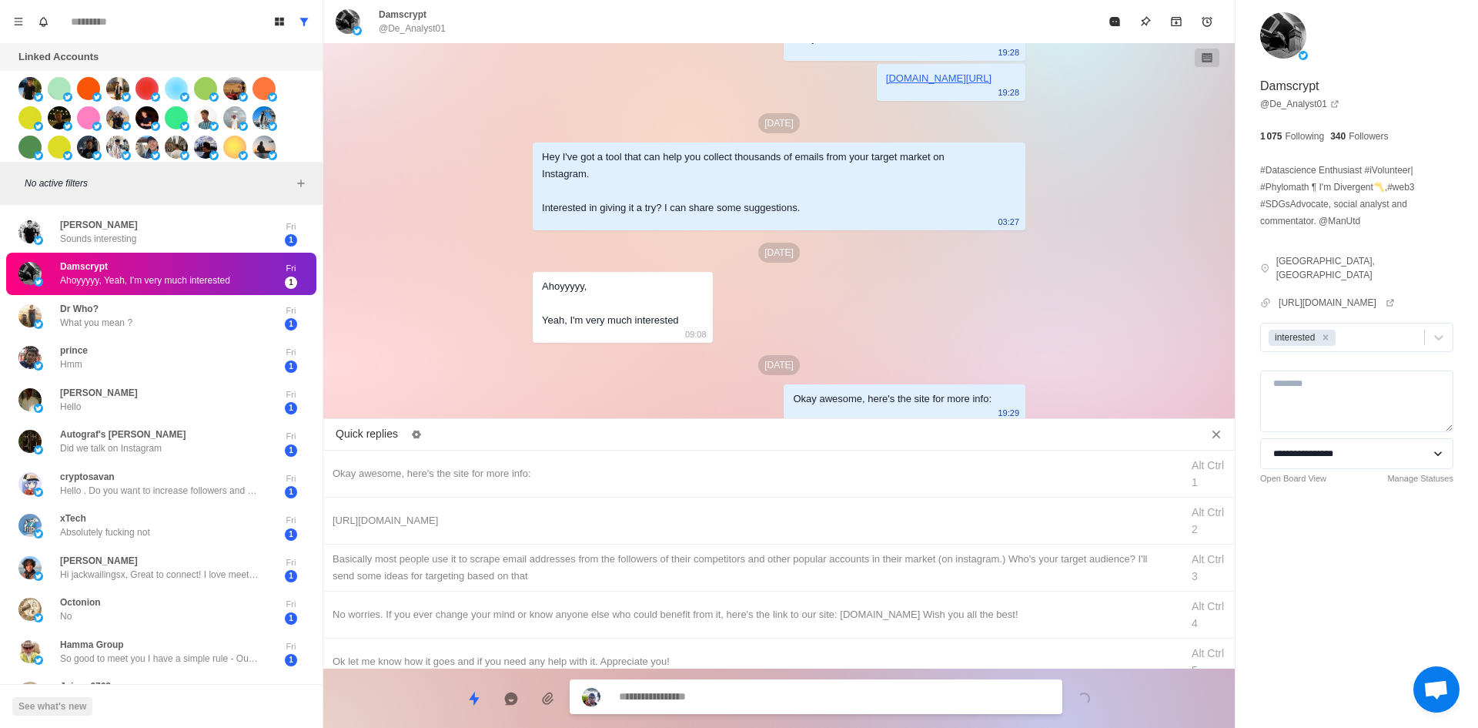
click at [769, 531] on div "[URL][DOMAIN_NAME] Alt Ctrl 2" at bounding box center [779, 520] width 912 height 47
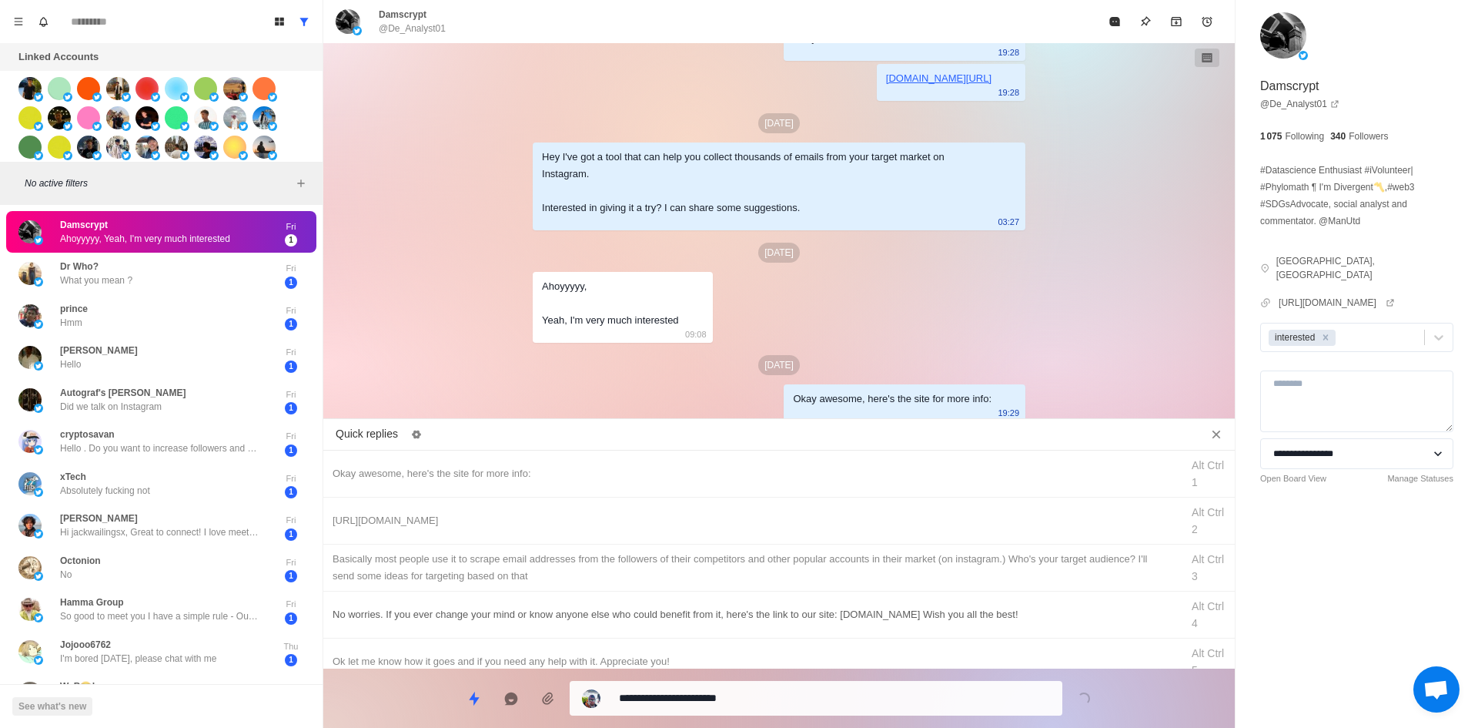
click at [778, 697] on textarea "**********" at bounding box center [834, 698] width 431 height 22
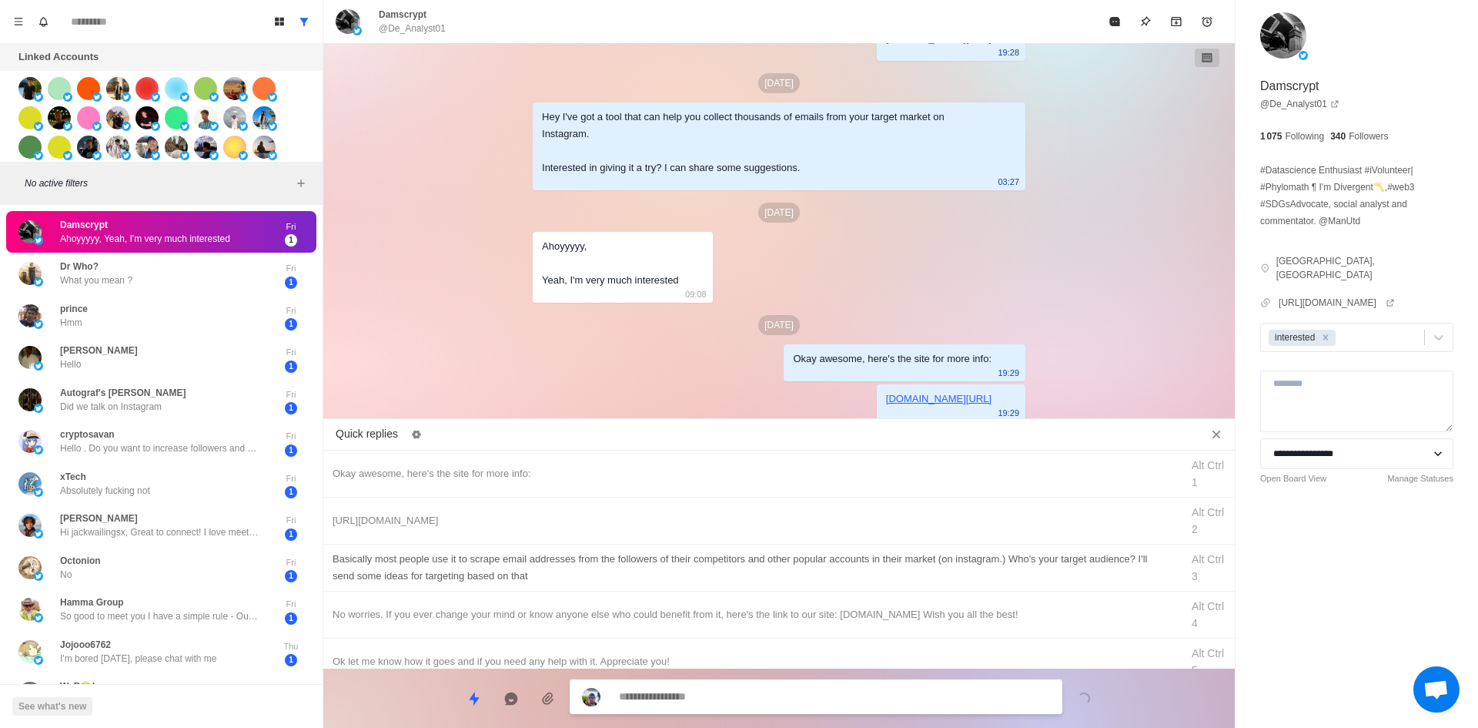
click at [817, 568] on div "​​Basically most people use it to scrape email addresses from the followers of …" at bounding box center [752, 567] width 839 height 34
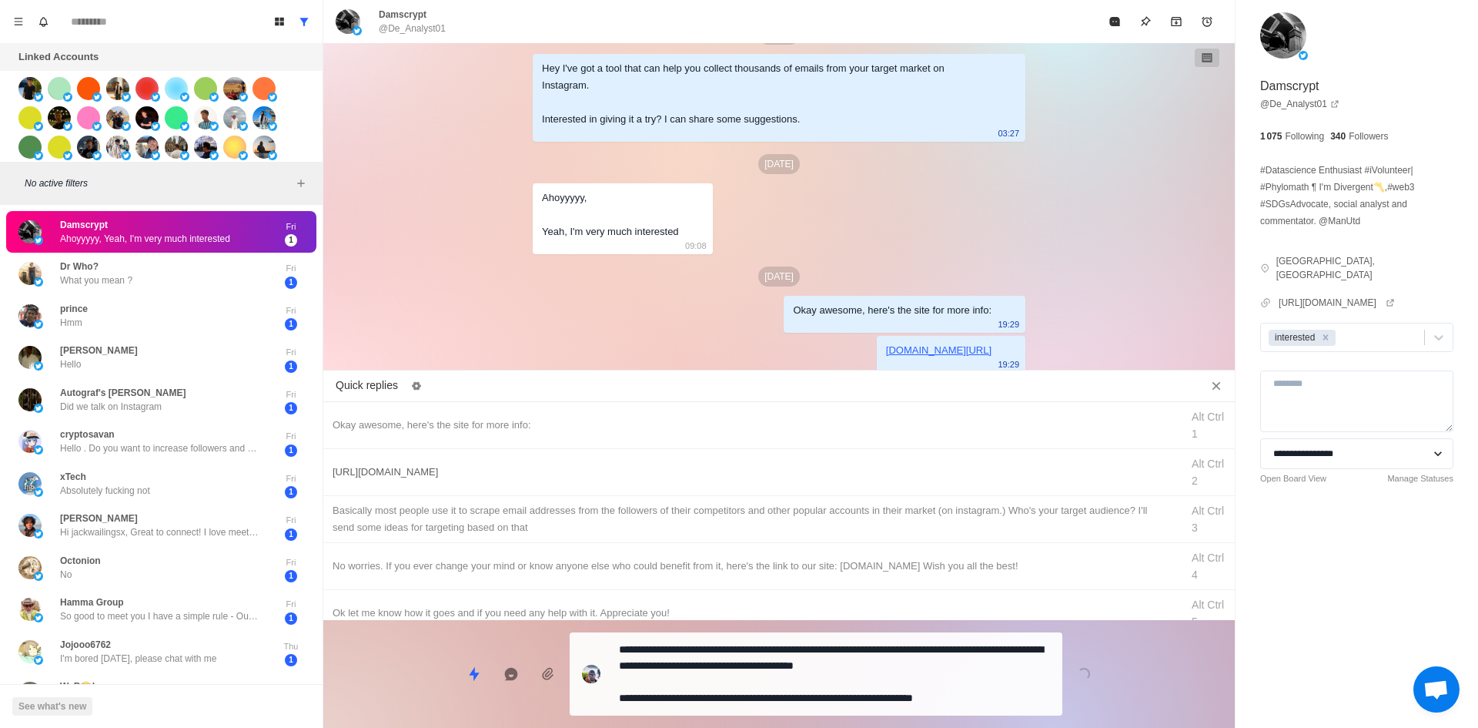
click at [818, 668] on textarea "**********" at bounding box center [834, 673] width 431 height 71
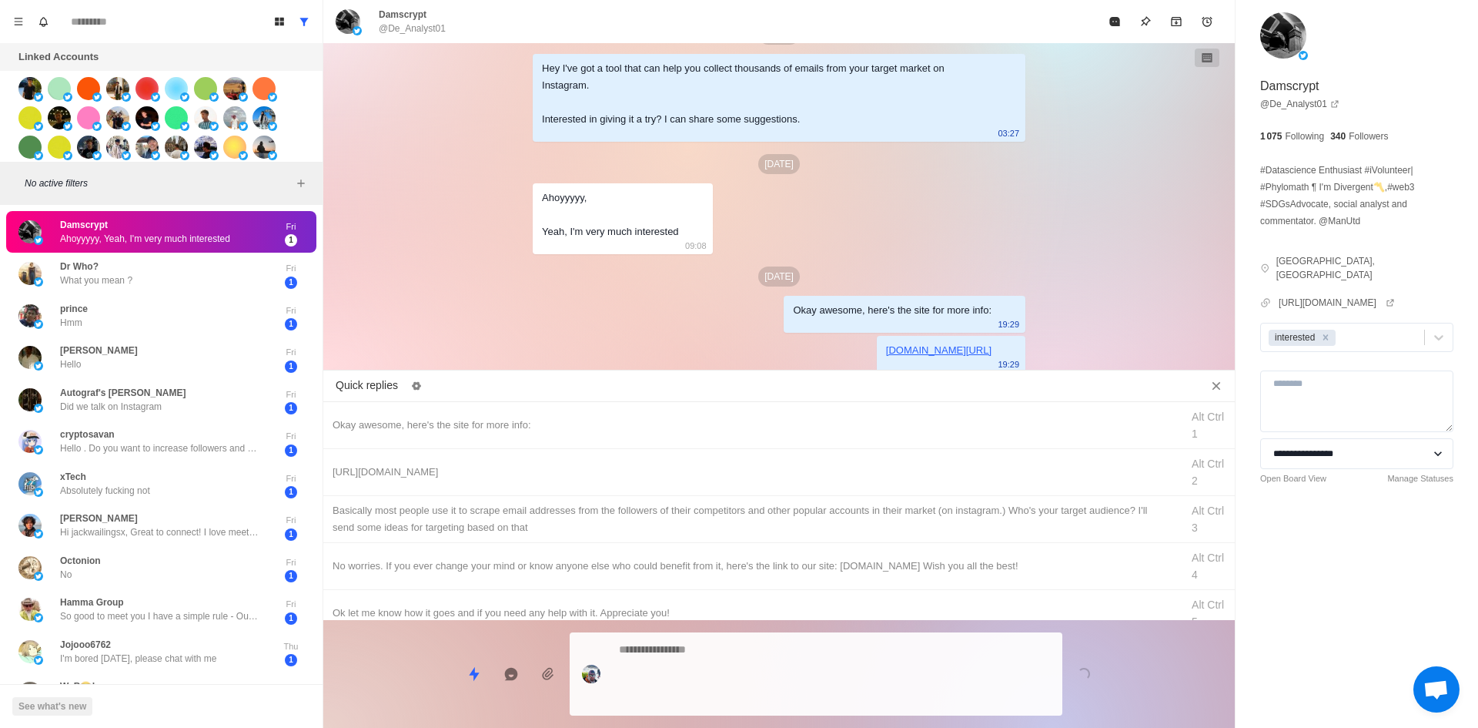
scroll to position [319, 0]
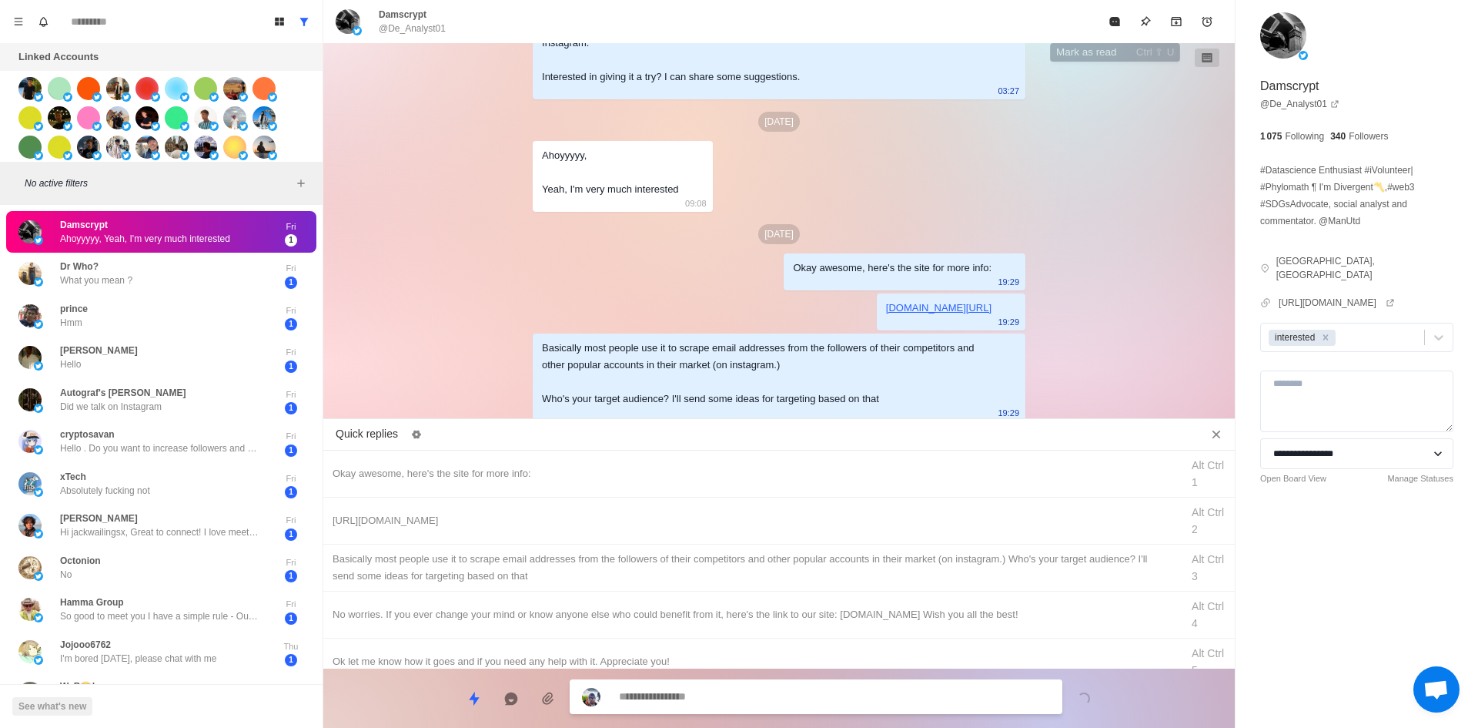
click at [1116, 8] on button "Mark as read" at bounding box center [1114, 21] width 31 height 31
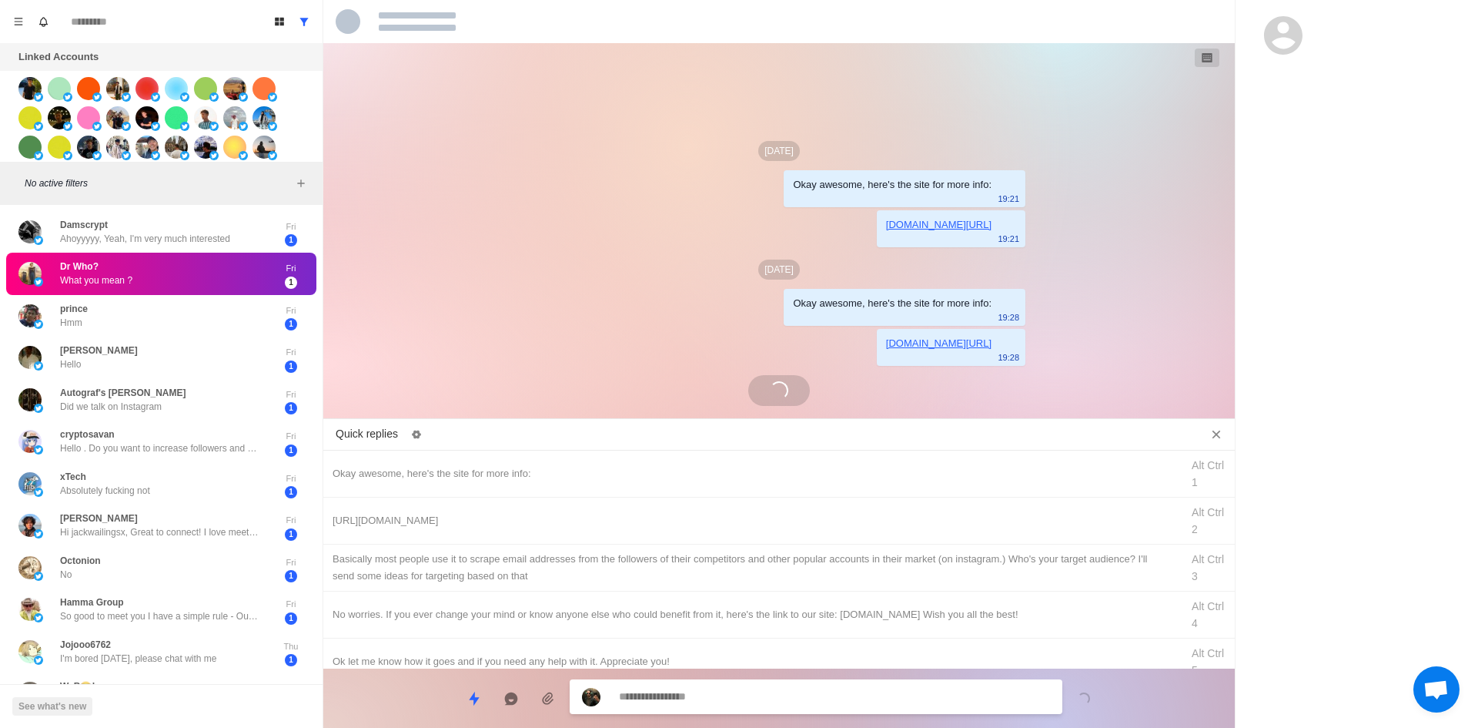
scroll to position [59, 0]
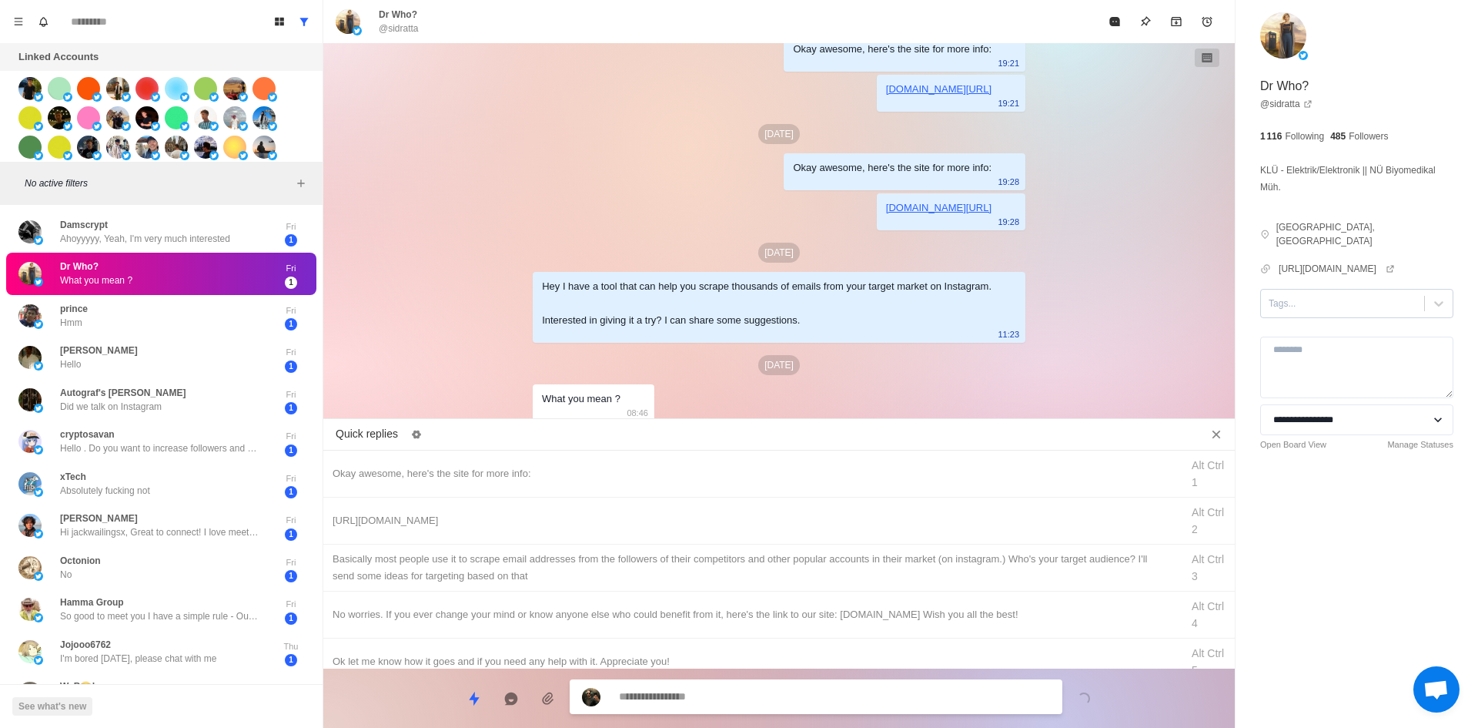
click at [1346, 295] on div at bounding box center [1343, 303] width 148 height 17
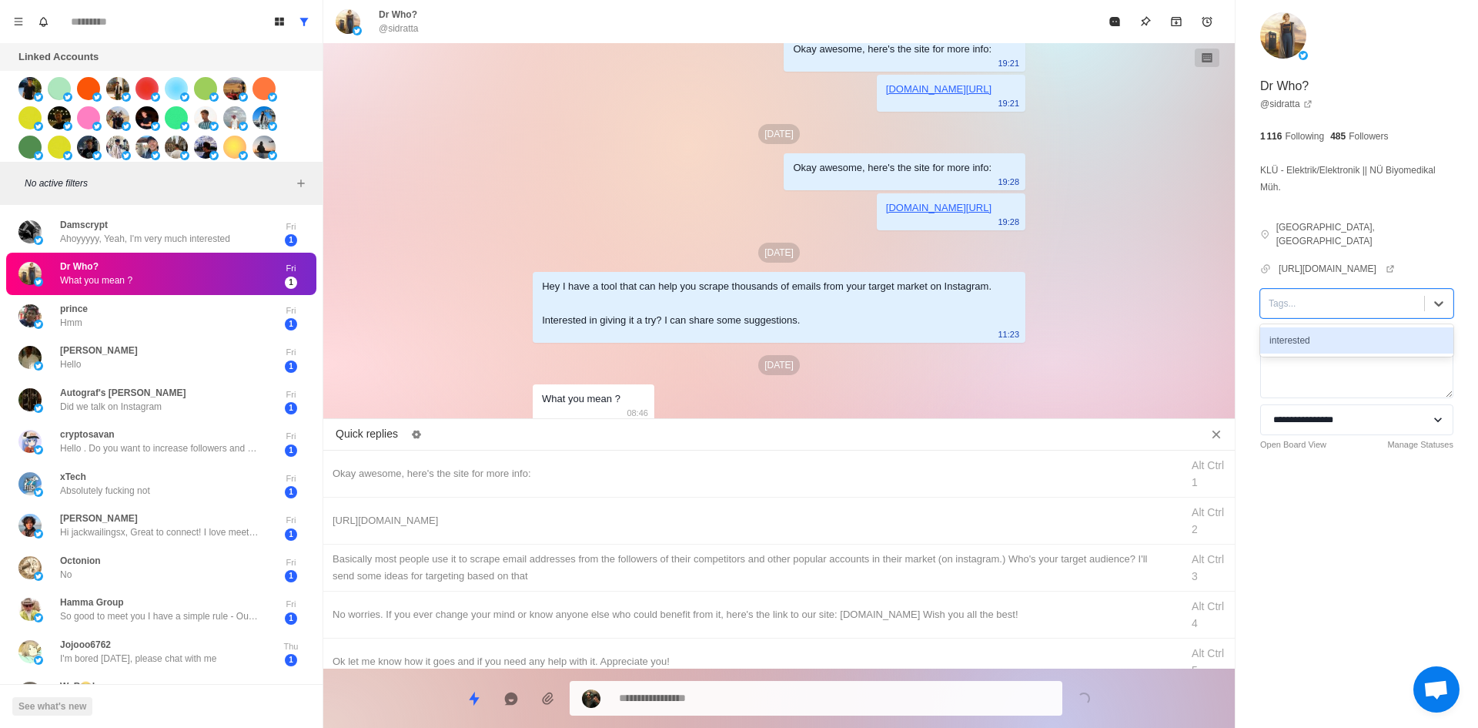
click at [1346, 327] on div "interested" at bounding box center [1356, 340] width 193 height 26
click at [550, 473] on div "Okay awesome, here's the site for more info:" at bounding box center [752, 473] width 839 height 17
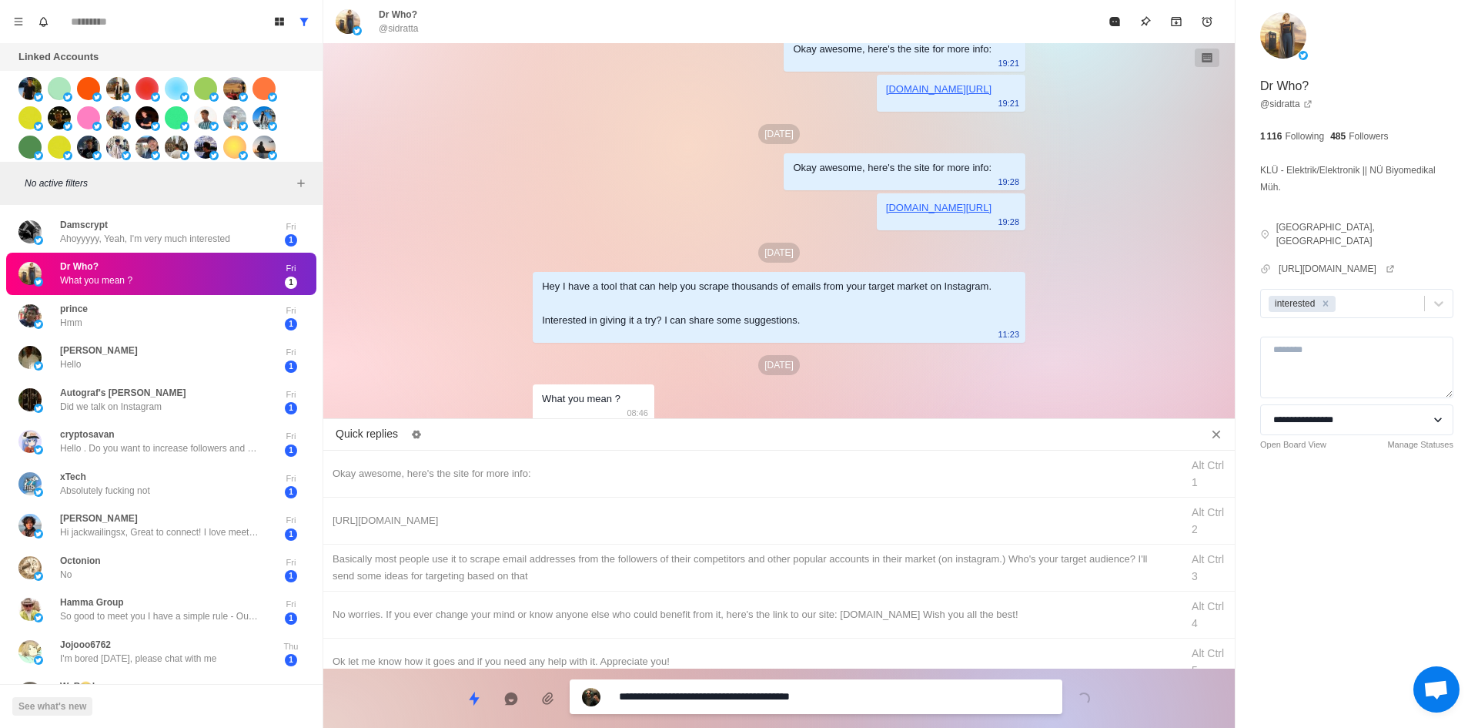
click at [321, 717] on div "Board View Tools Archived Chats Mark many as read Keyboard shortcuts Team Setti…" at bounding box center [739, 364] width 1478 height 728
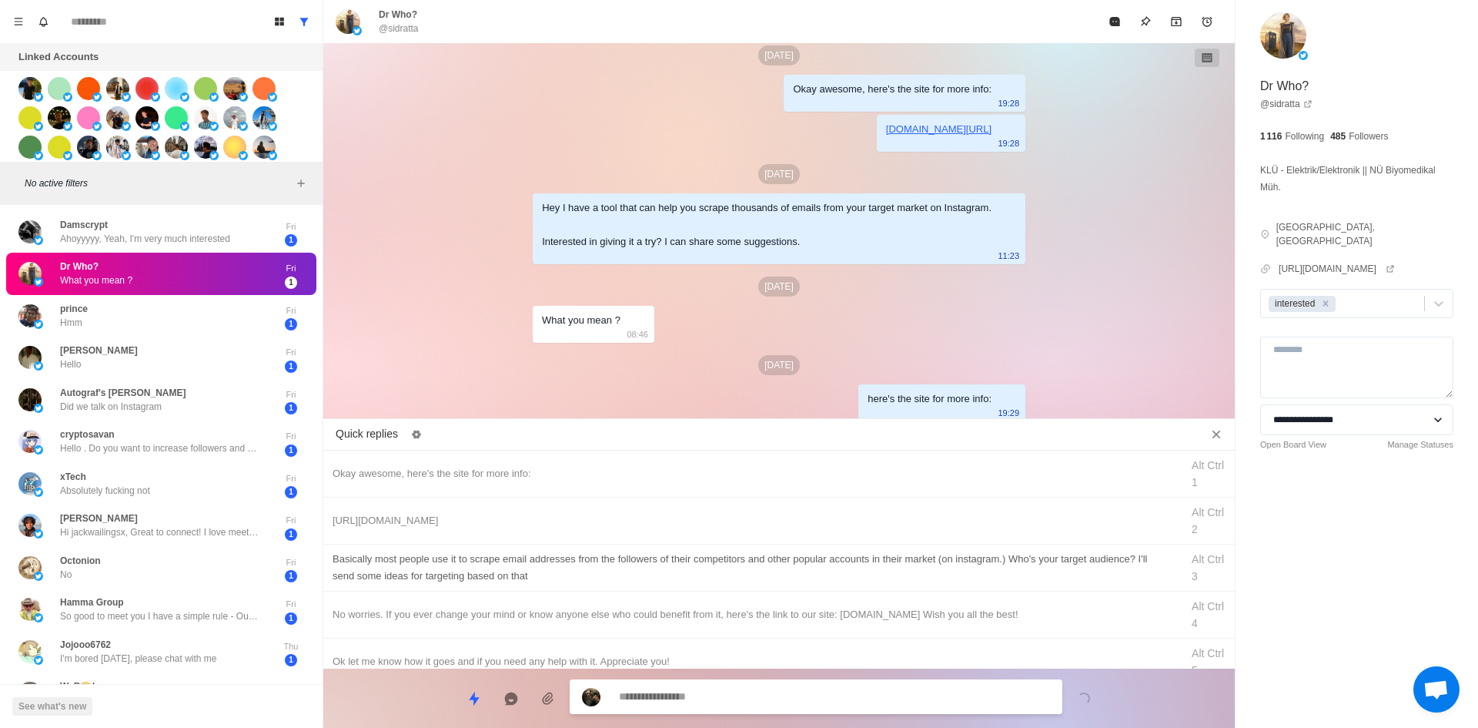
click at [548, 519] on div "[URL][DOMAIN_NAME]" at bounding box center [752, 520] width 839 height 17
click at [701, 697] on textarea "**********" at bounding box center [834, 698] width 431 height 22
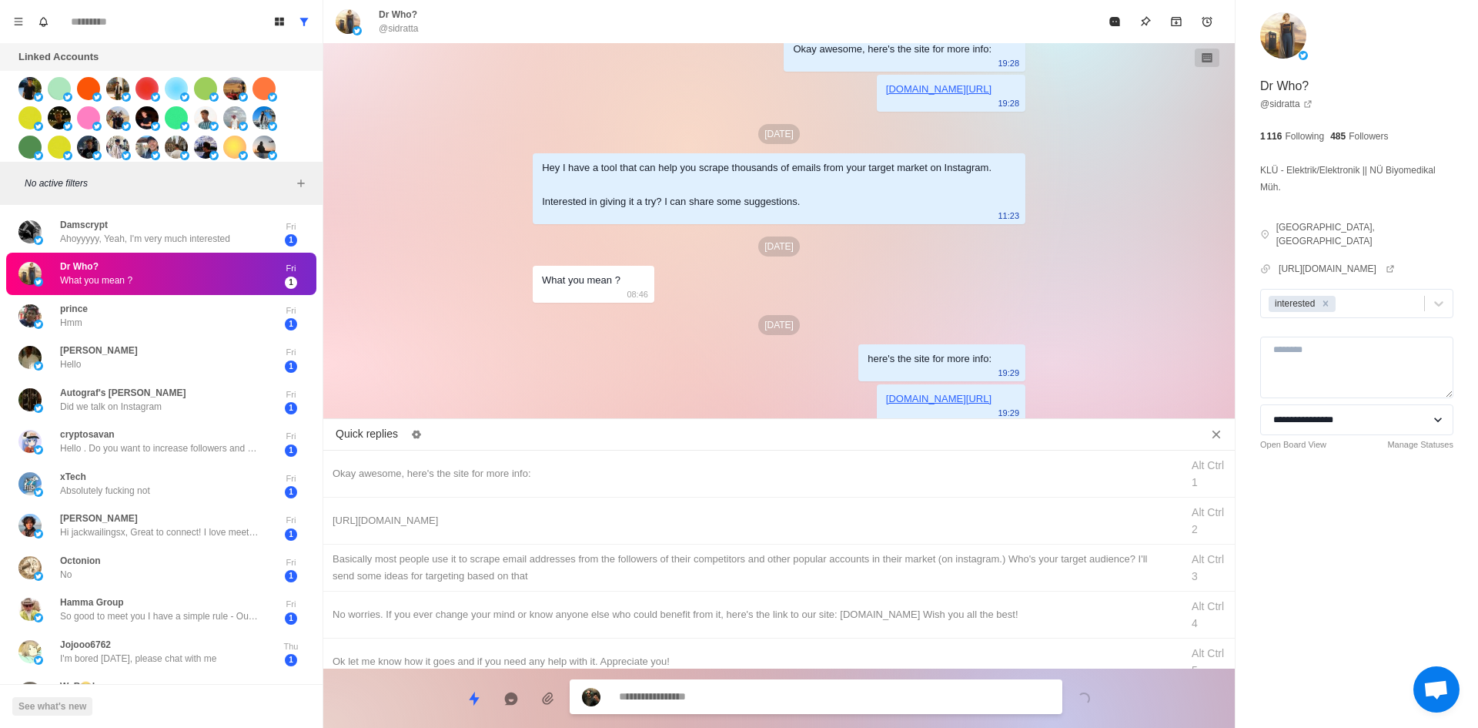
click at [714, 561] on div "​​Basically most people use it to scrape email addresses from the followers of …" at bounding box center [752, 567] width 839 height 34
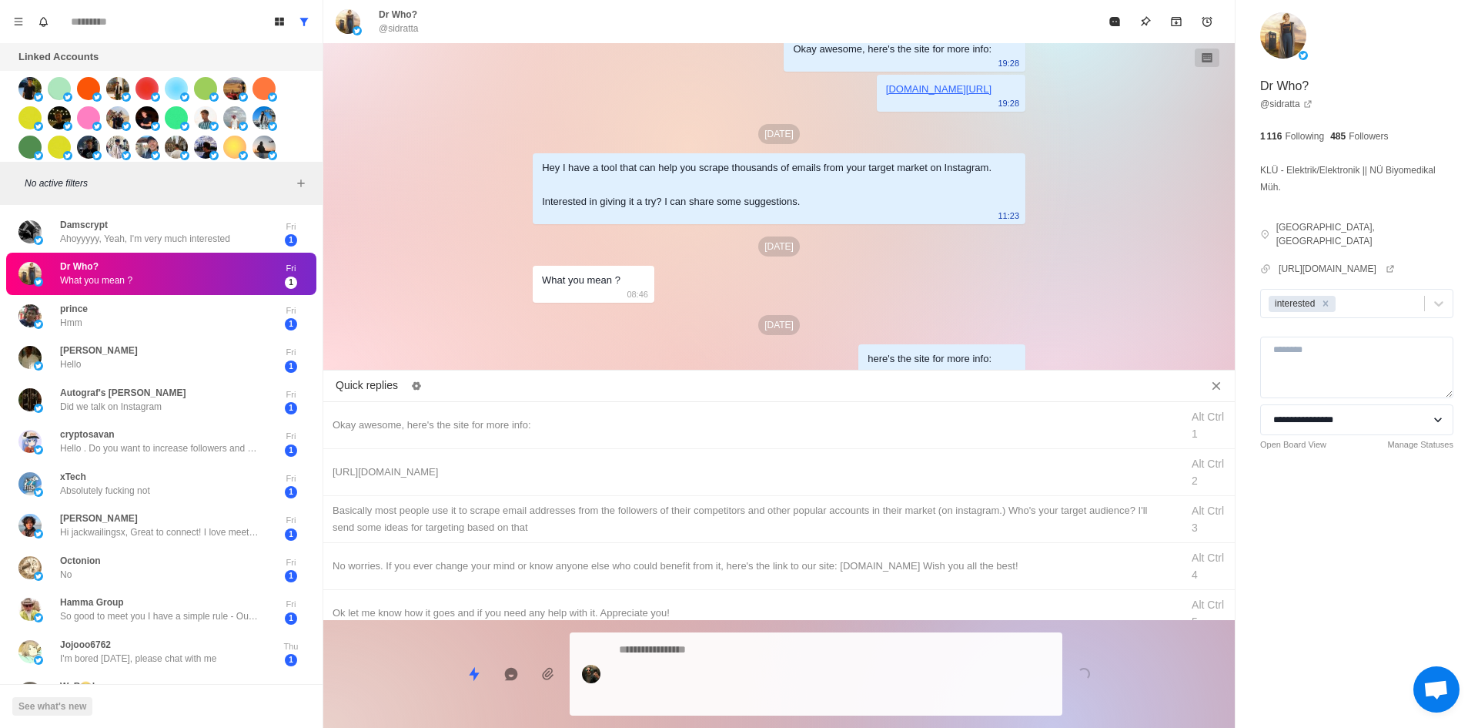
click at [735, 681] on div at bounding box center [816, 673] width 493 height 83
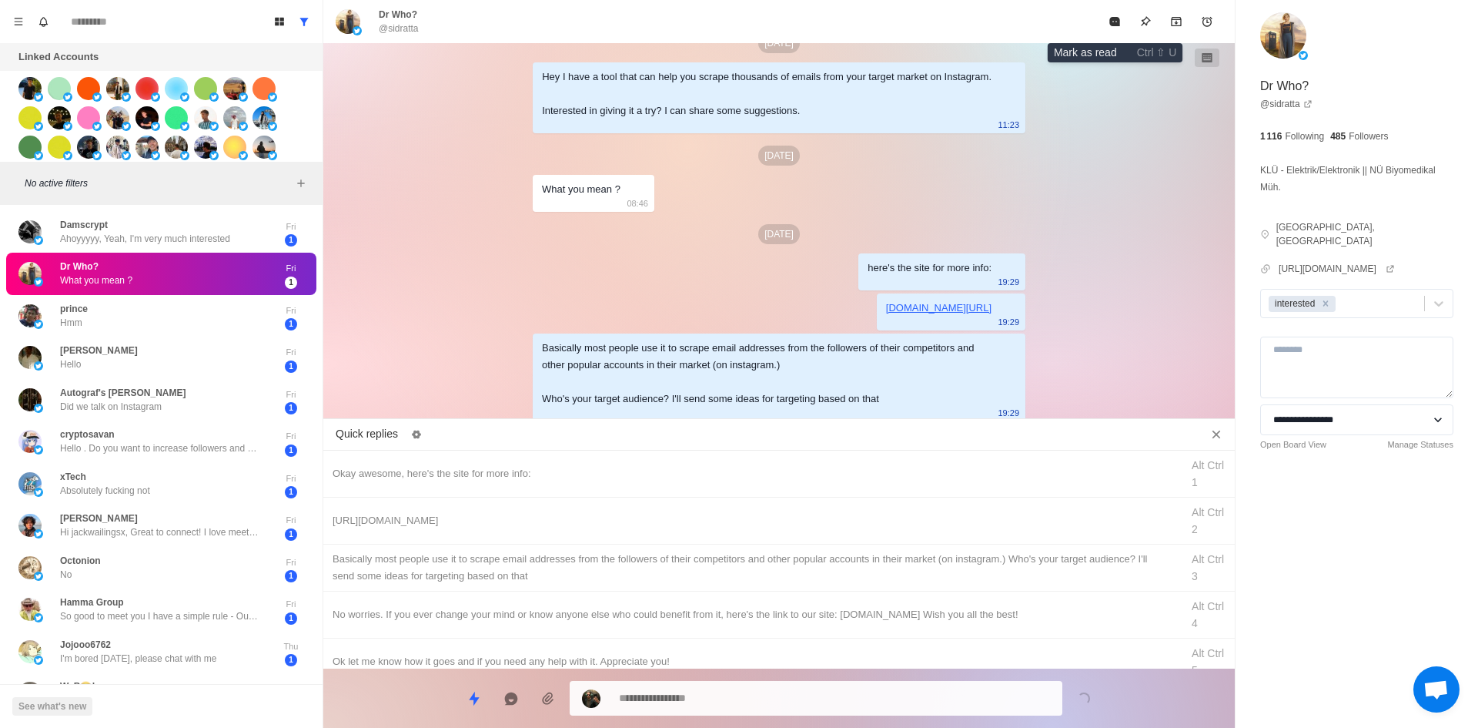
click at [1102, 32] on button "Mark as read" at bounding box center [1114, 21] width 31 height 31
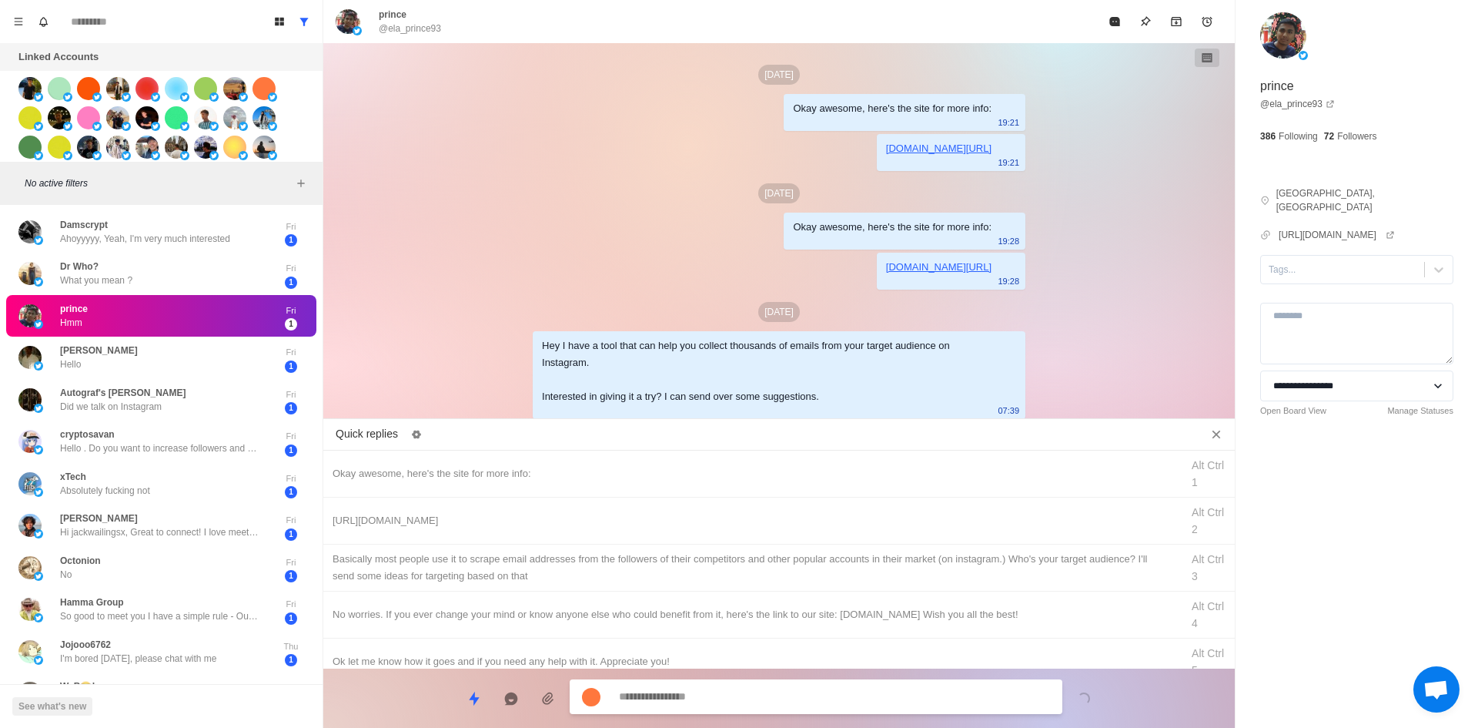
scroll to position [76, 0]
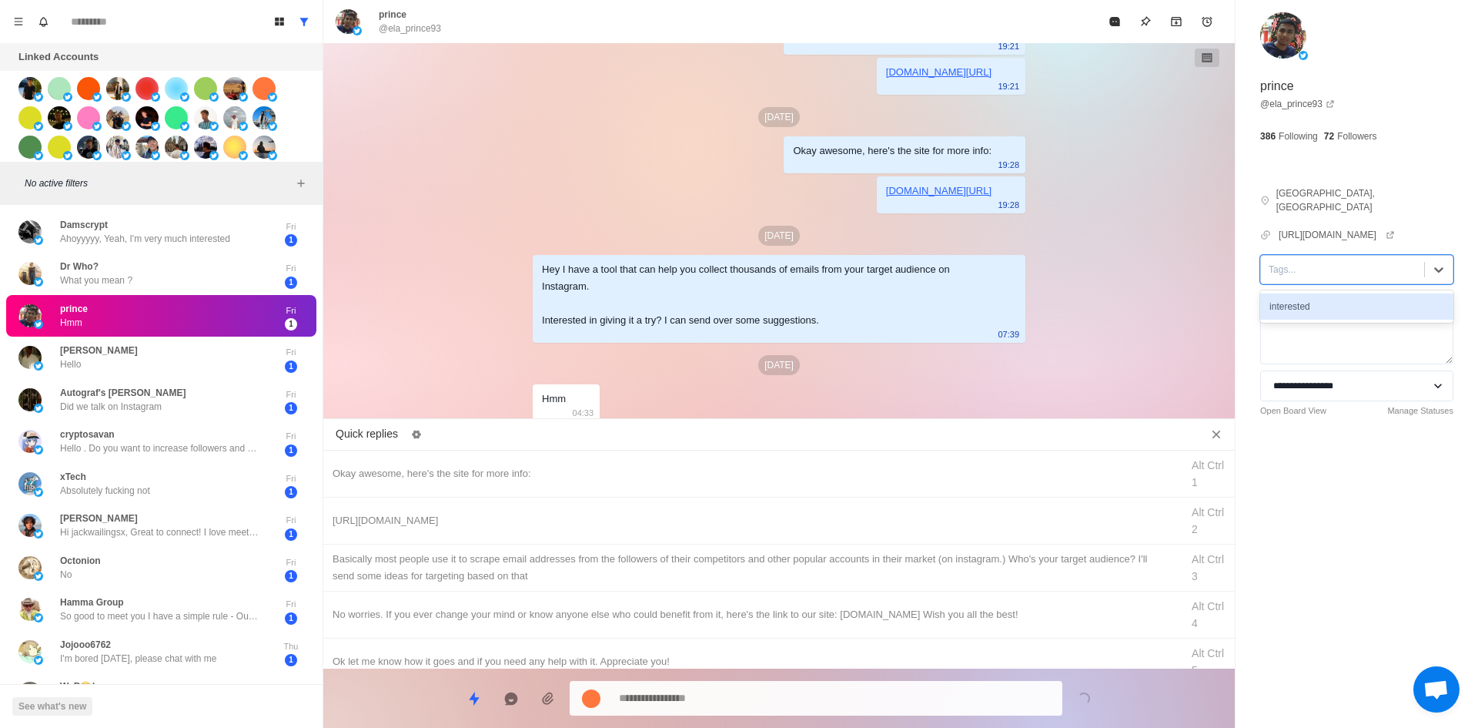
click at [1319, 261] on div at bounding box center [1343, 269] width 148 height 17
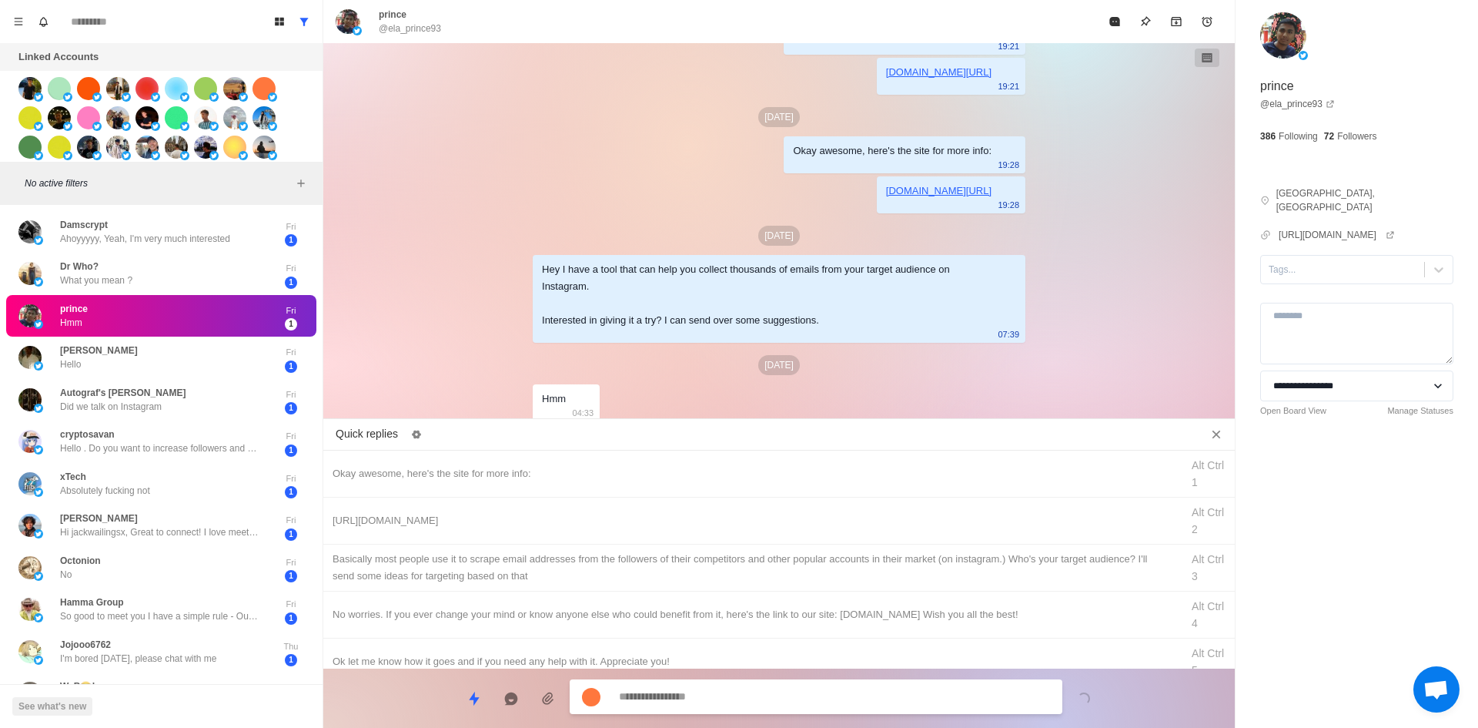
click at [778, 696] on textarea at bounding box center [834, 696] width 431 height 22
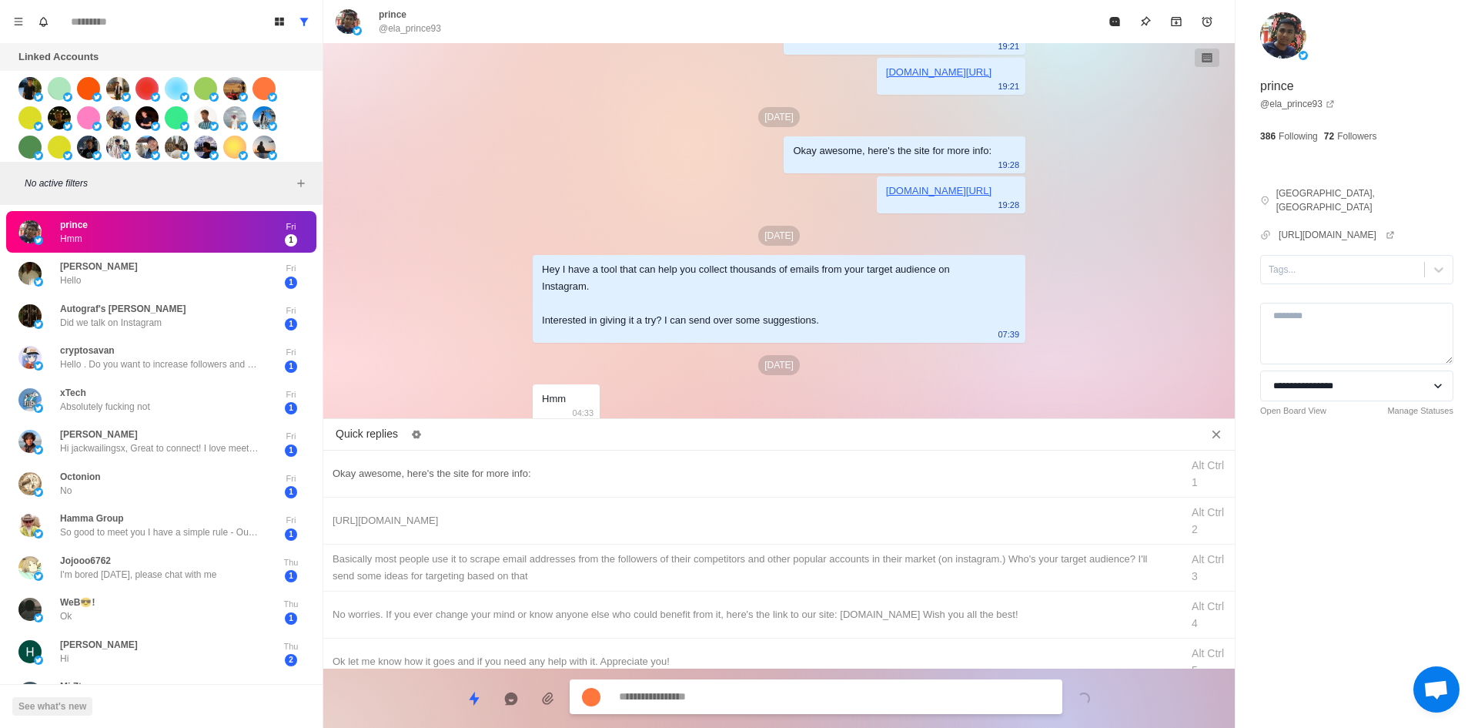
click at [550, 478] on div "Okay awesome, here's the site for more info:" at bounding box center [752, 473] width 839 height 17
click at [386, 708] on div "**********" at bounding box center [779, 691] width 912 height 47
click at [1329, 264] on div "Tags..." at bounding box center [1342, 269] width 163 height 23
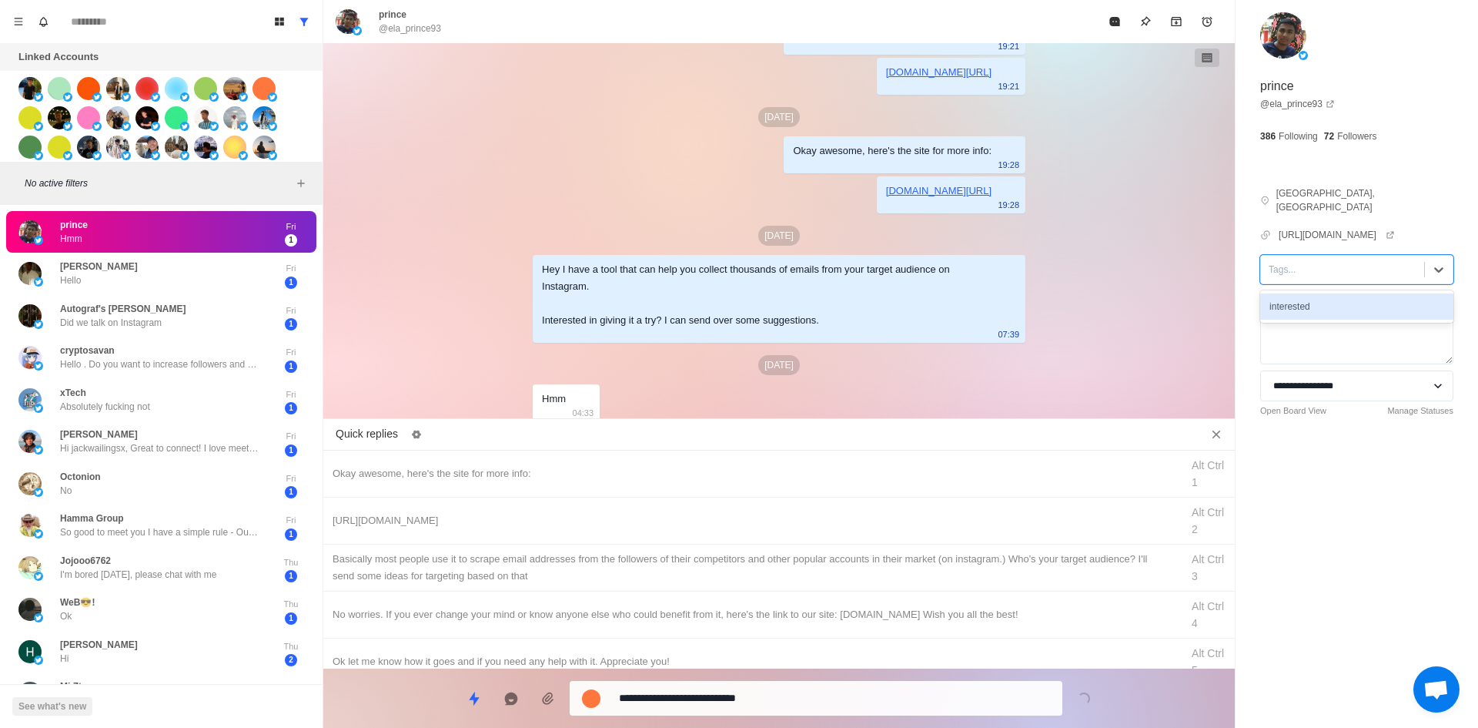
click at [1329, 293] on div "interested" at bounding box center [1356, 306] width 193 height 26
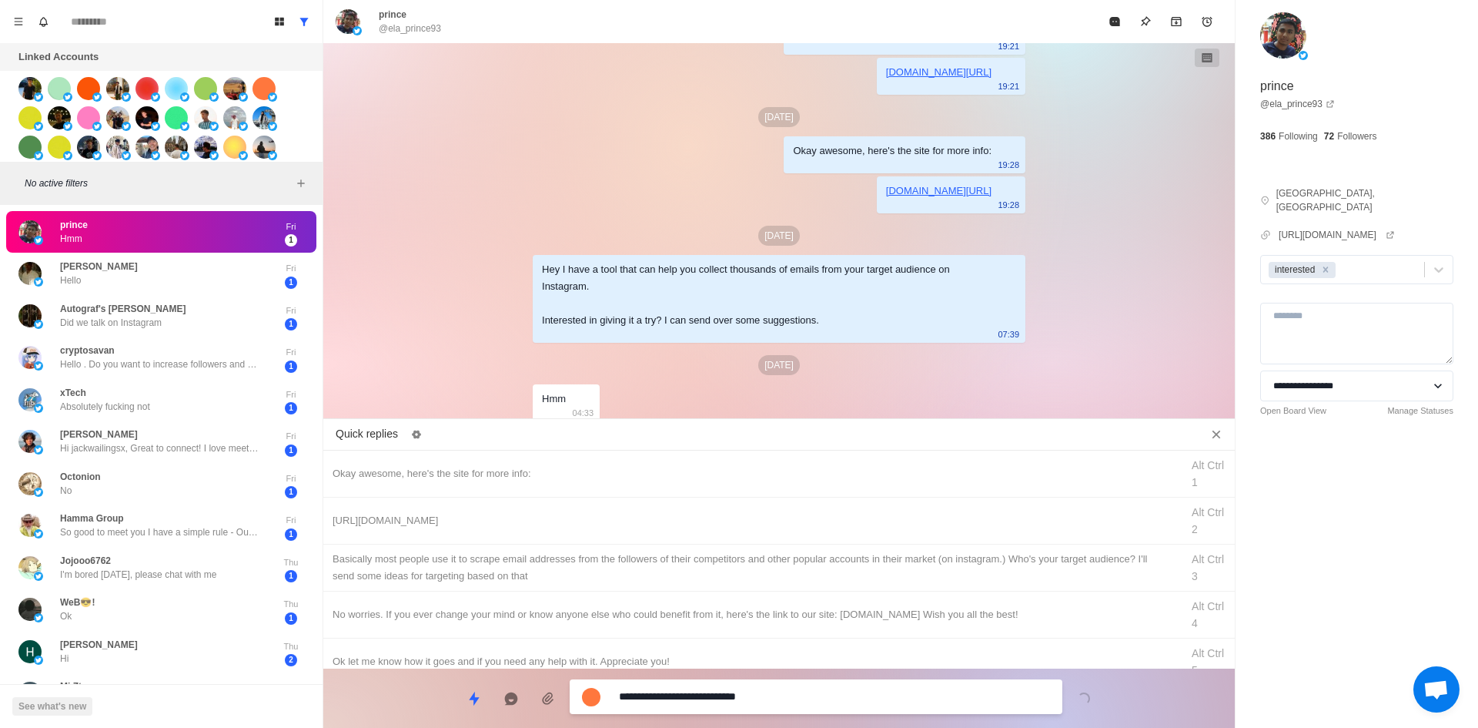
click at [764, 691] on textarea "**********" at bounding box center [834, 696] width 431 height 22
click at [696, 522] on div "[URL][DOMAIN_NAME]" at bounding box center [752, 520] width 839 height 17
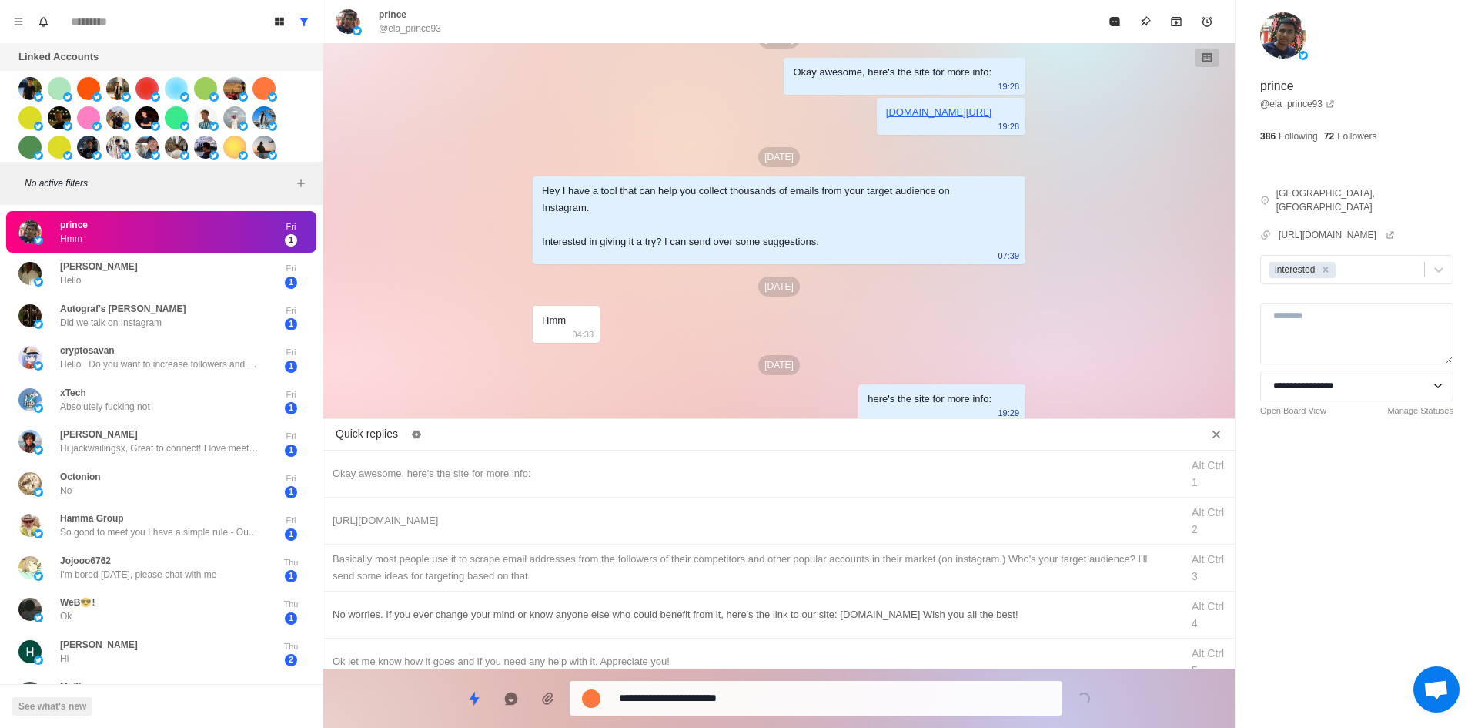
click at [778, 691] on textarea "**********" at bounding box center [834, 698] width 431 height 22
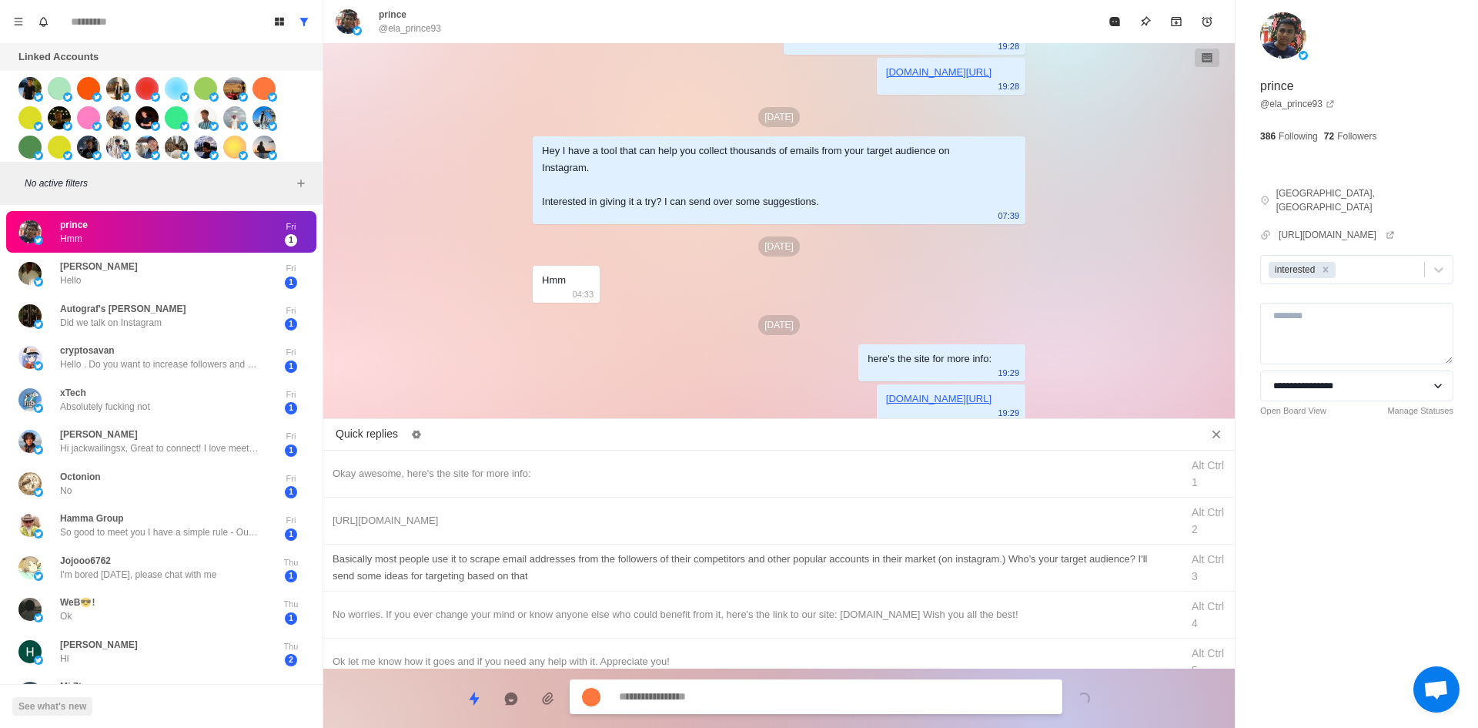
click at [831, 560] on div "​​Basically most people use it to scrape email addresses from the followers of …" at bounding box center [752, 567] width 839 height 34
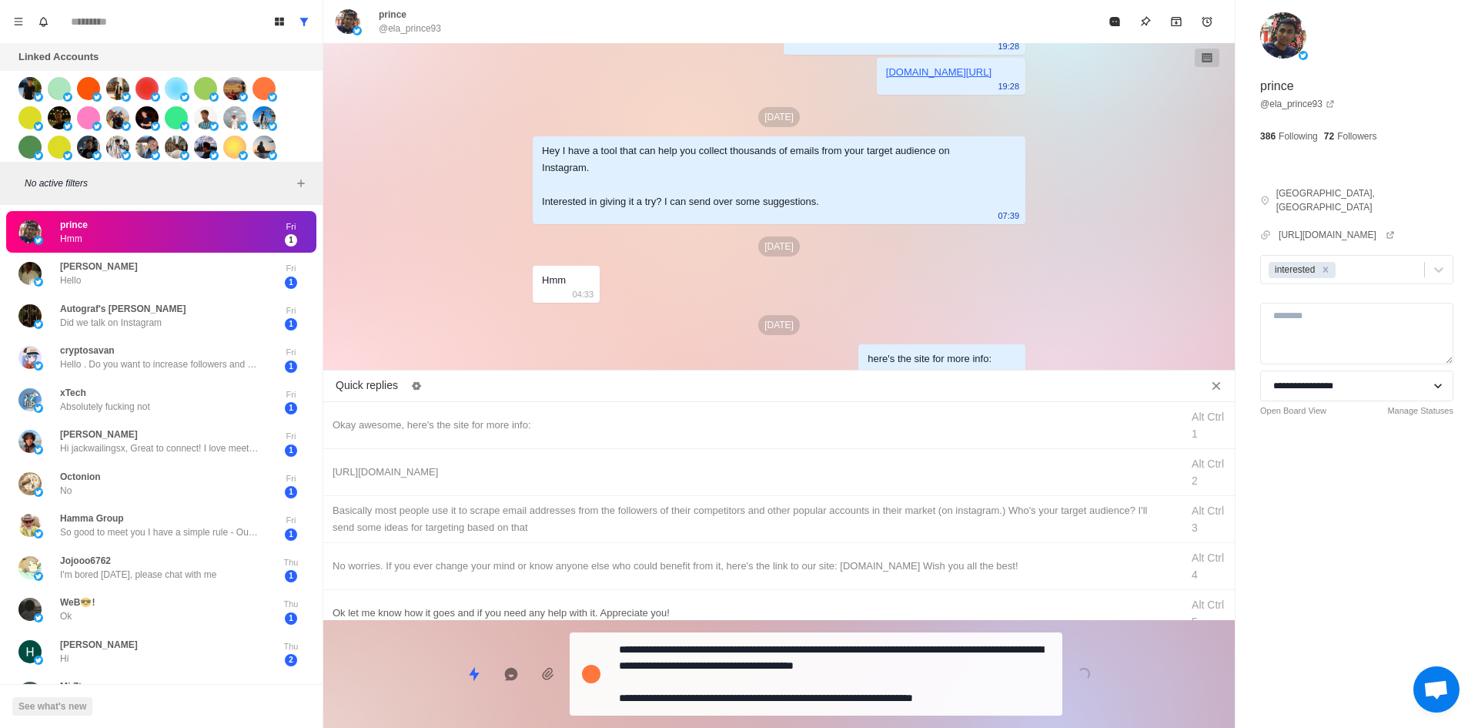
click at [795, 696] on textarea "**********" at bounding box center [834, 673] width 431 height 71
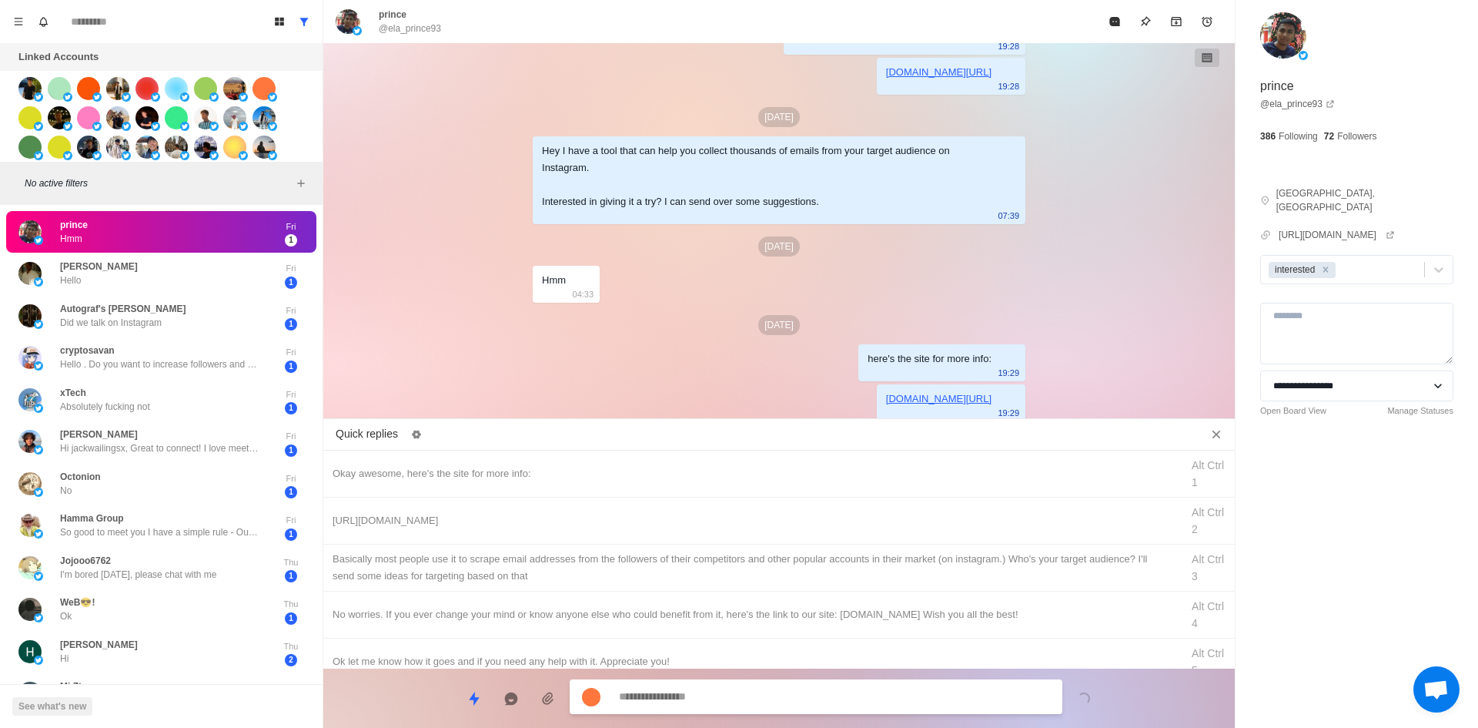
scroll to position [286, 0]
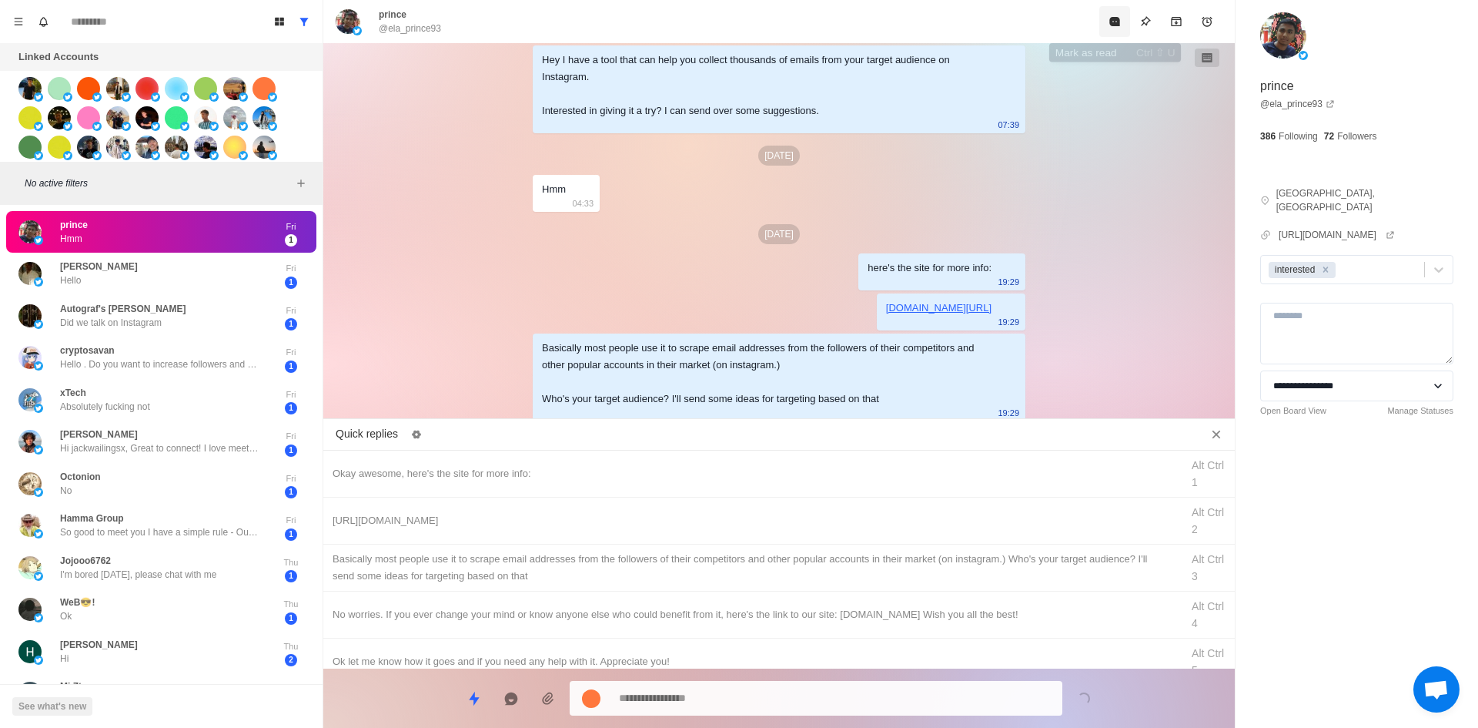
click at [1118, 6] on div "prince @ela_prince93" at bounding box center [779, 21] width 912 height 43
click at [1103, 31] on button "Mark as read" at bounding box center [1114, 21] width 31 height 31
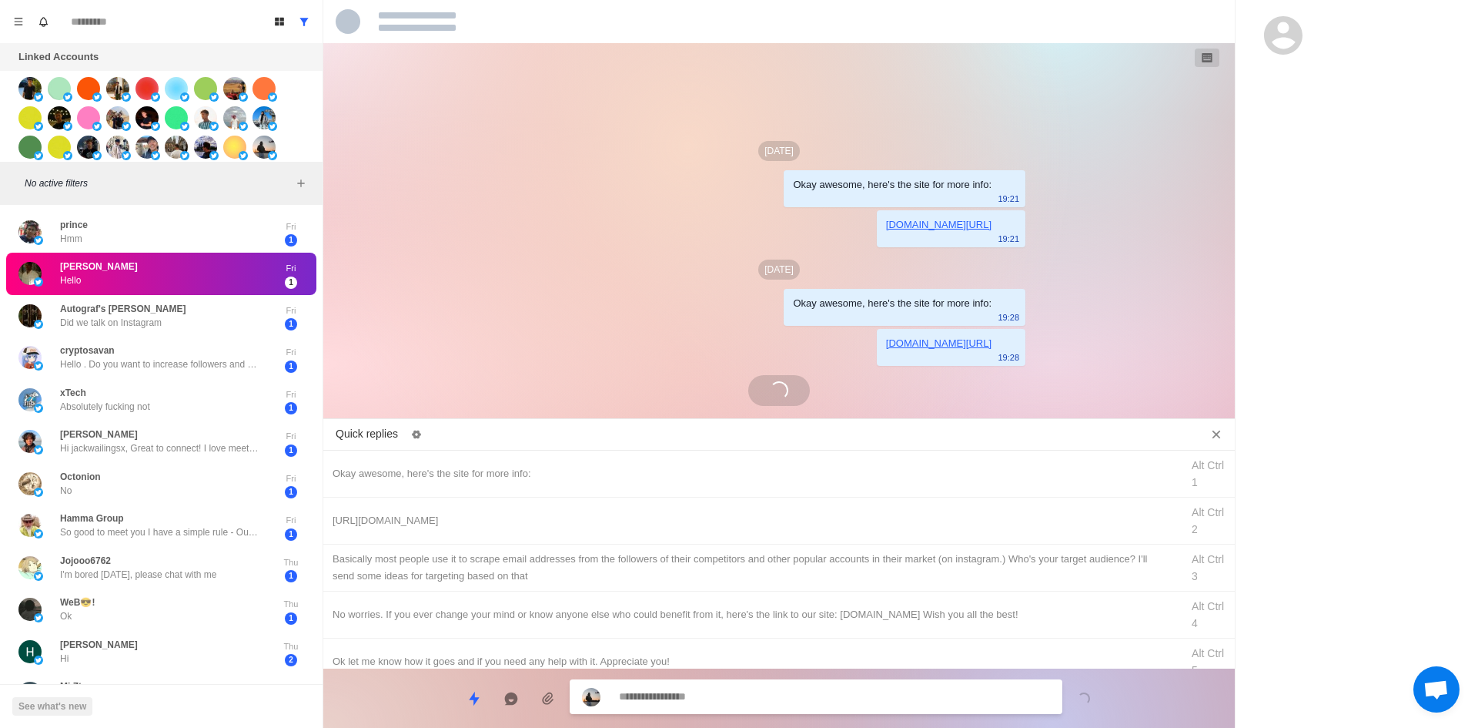
scroll to position [76, 0]
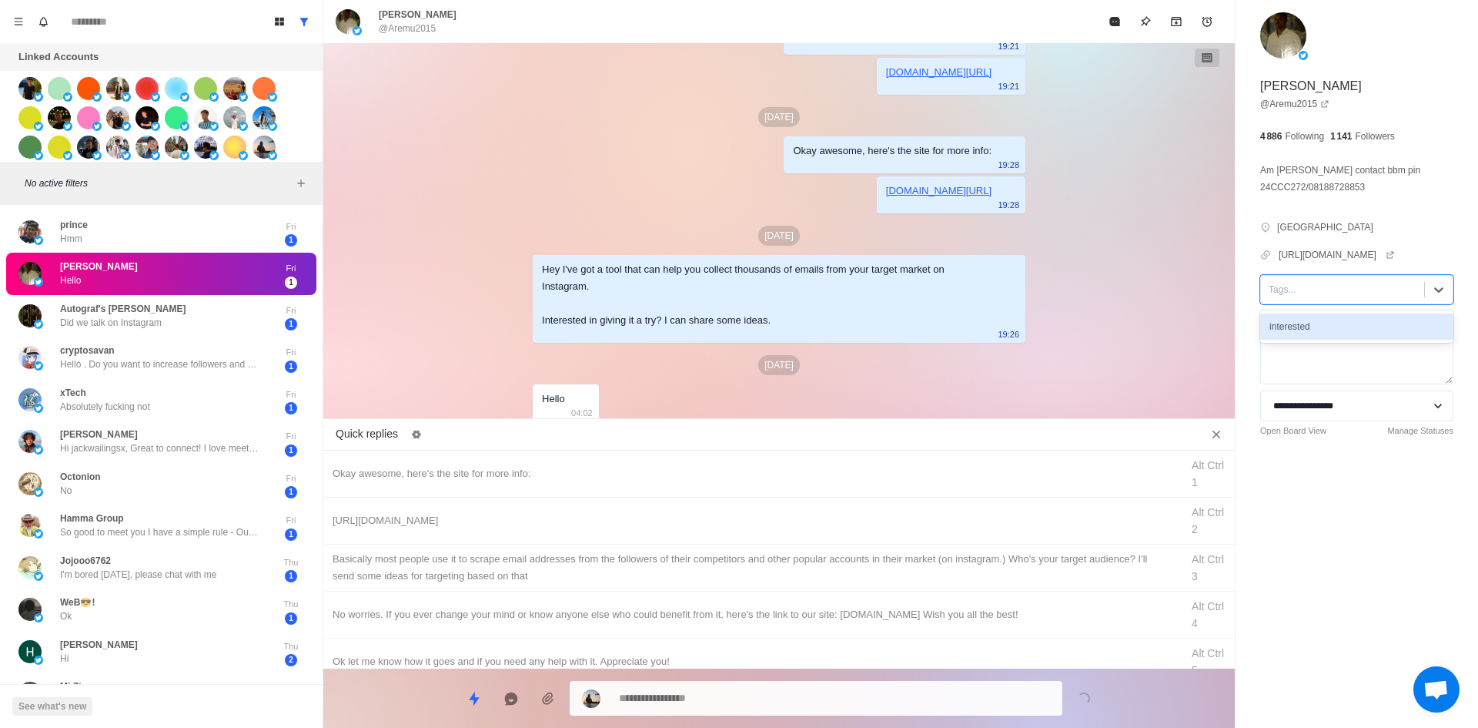
click at [1330, 301] on div "Tags..." at bounding box center [1342, 289] width 163 height 23
click at [1337, 340] on div "interested" at bounding box center [1356, 326] width 193 height 26
click at [598, 483] on div "Okay awesome, here's the site for more info: Alt Ctrl 1" at bounding box center [779, 473] width 912 height 47
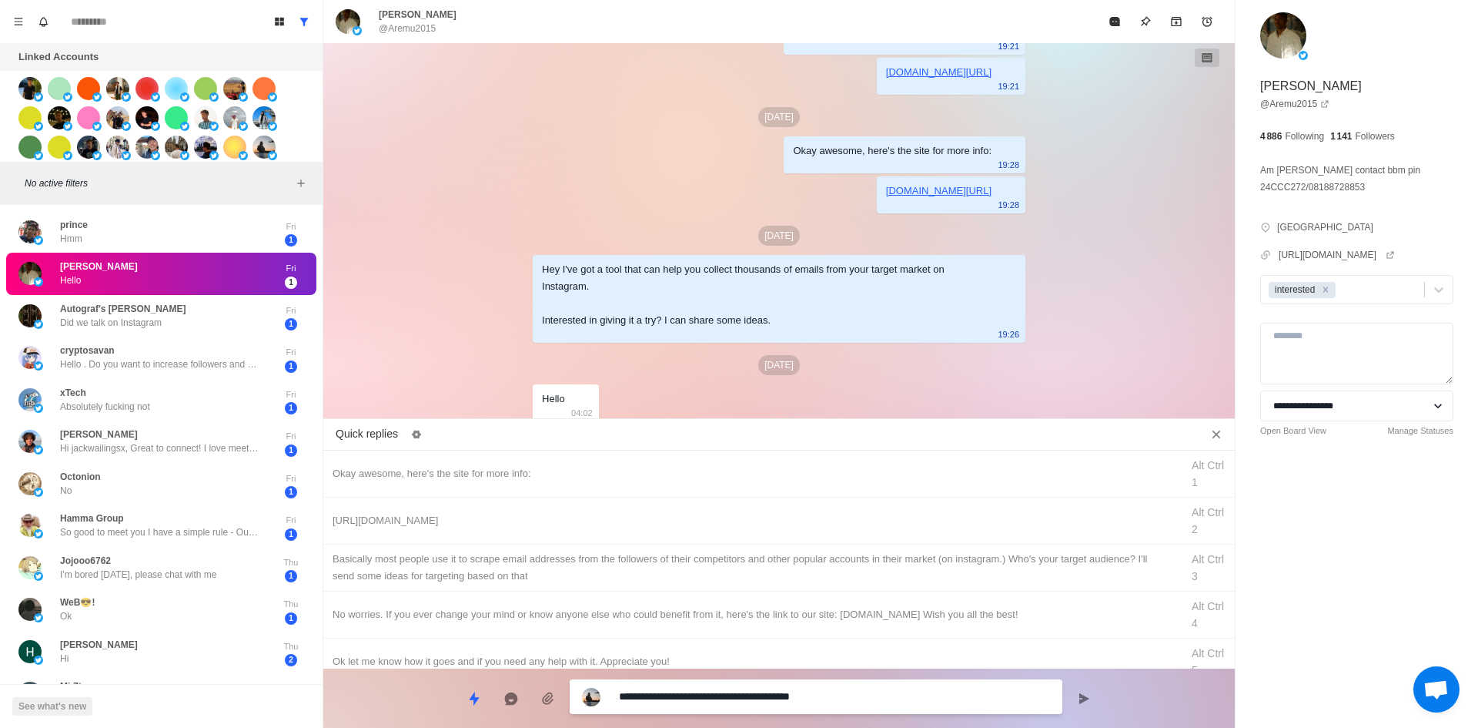
click at [747, 692] on textarea "**********" at bounding box center [834, 696] width 431 height 22
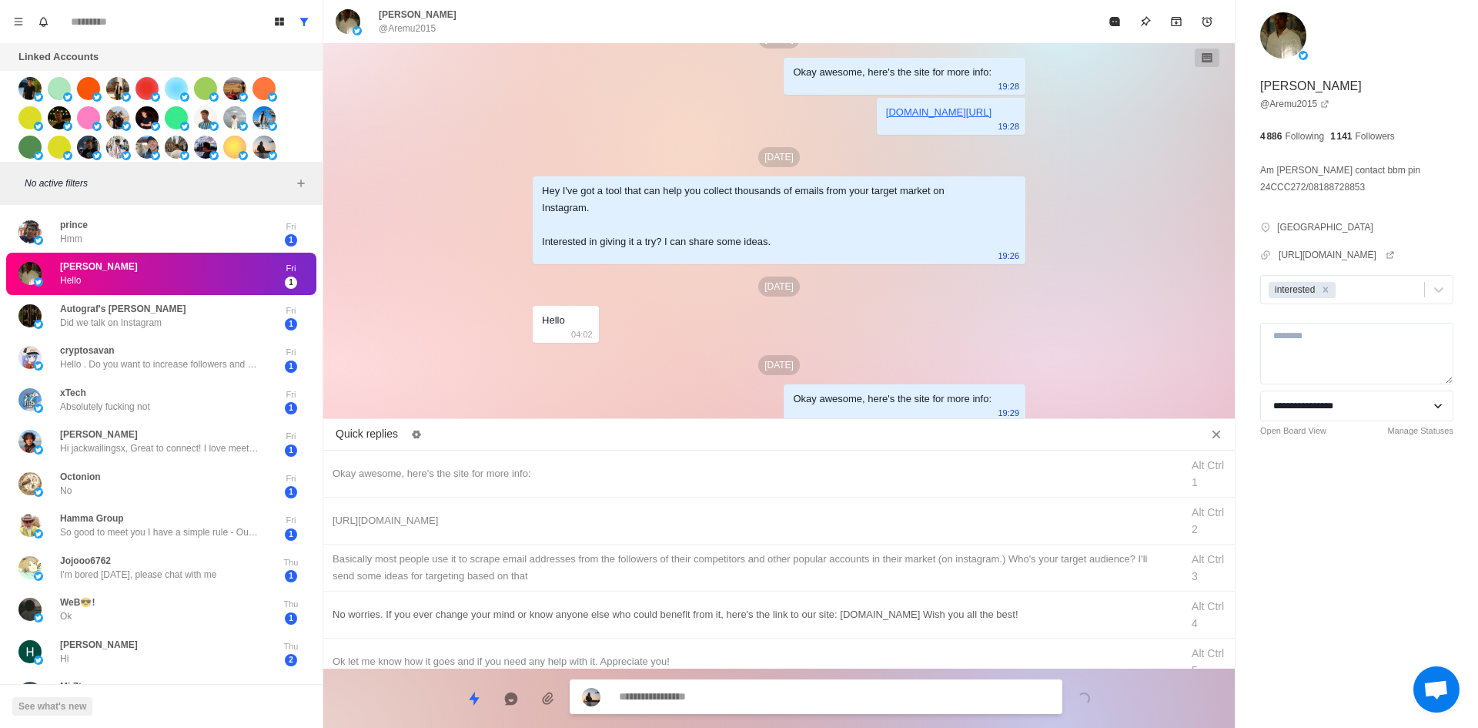
click at [783, 508] on div "[URL][DOMAIN_NAME] Alt Ctrl 2" at bounding box center [779, 520] width 912 height 47
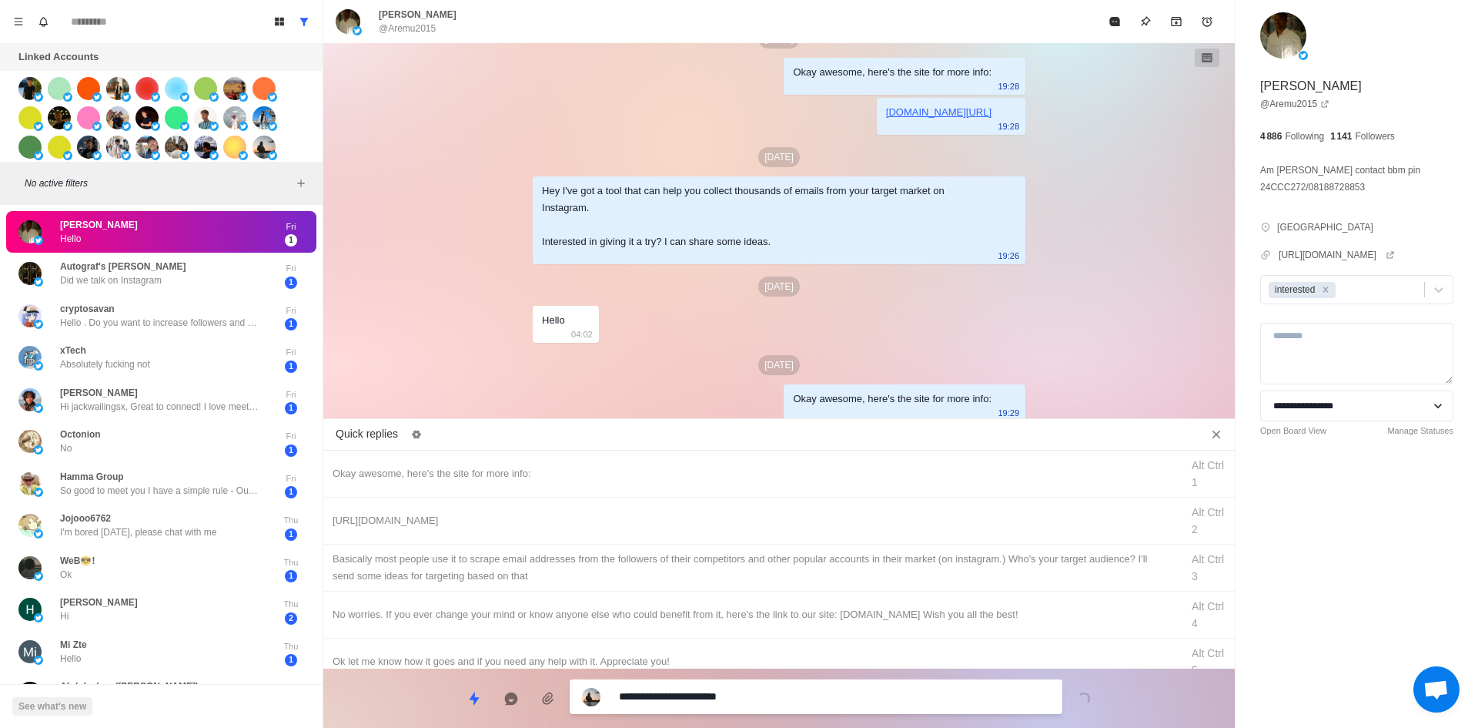
click at [768, 702] on textarea "**********" at bounding box center [834, 696] width 431 height 22
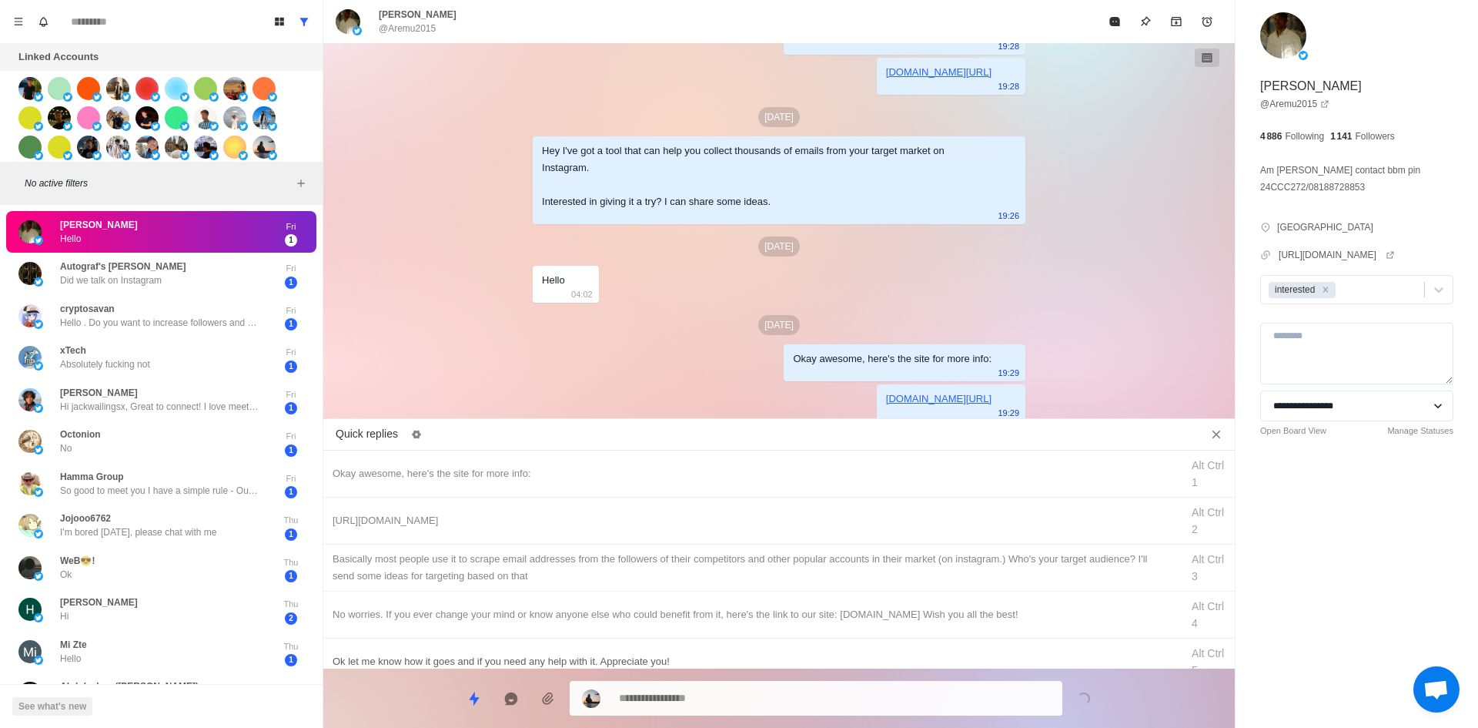
click at [809, 560] on div "​​Basically most people use it to scrape email addresses from the followers of …" at bounding box center [752, 567] width 839 height 34
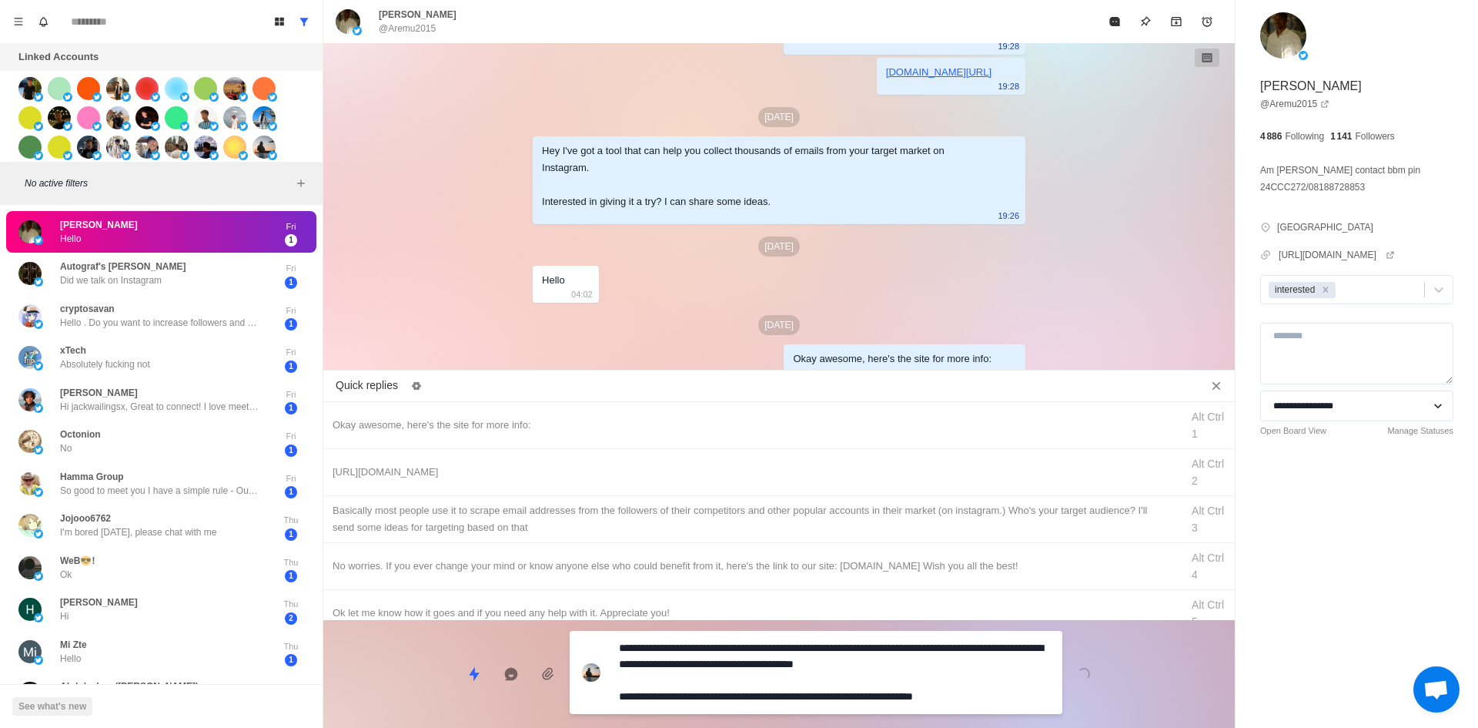
click at [793, 682] on textarea "**********" at bounding box center [834, 672] width 431 height 71
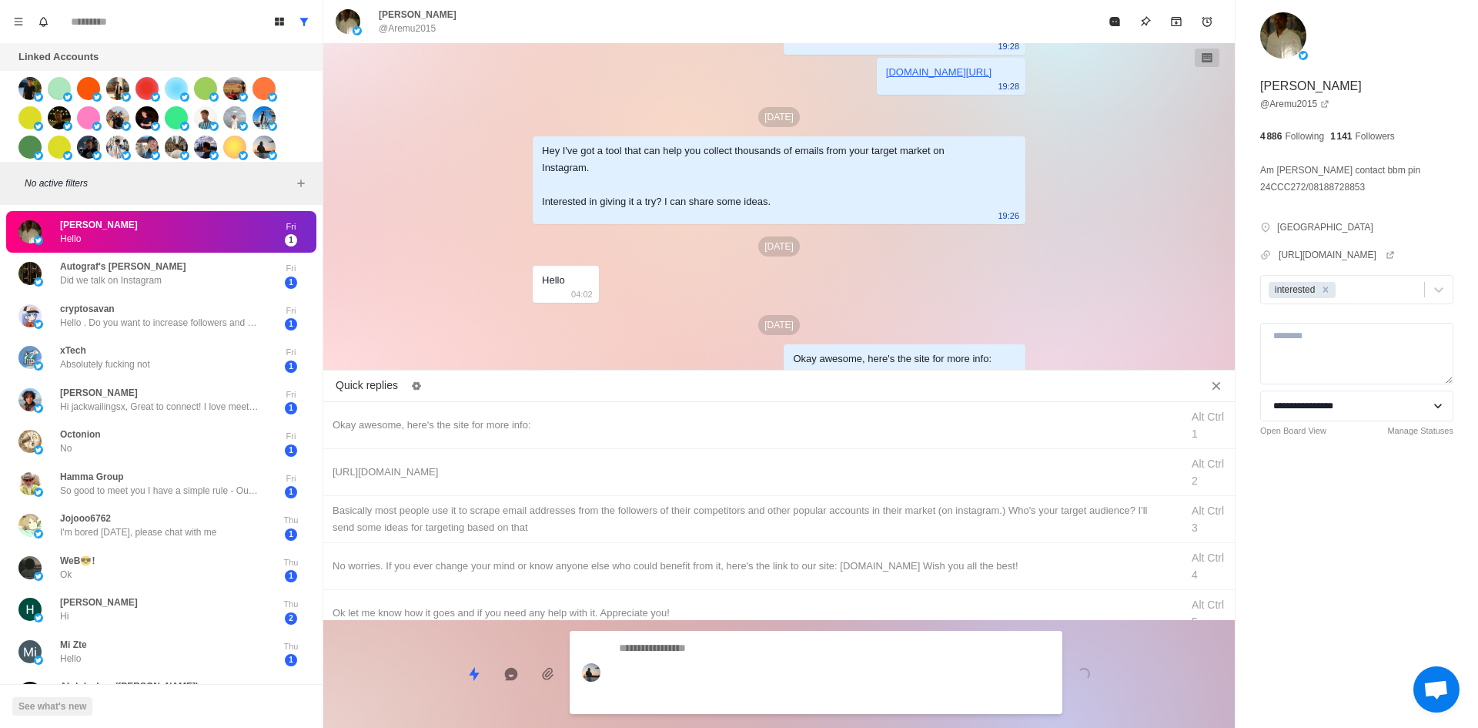
scroll to position [286, 0]
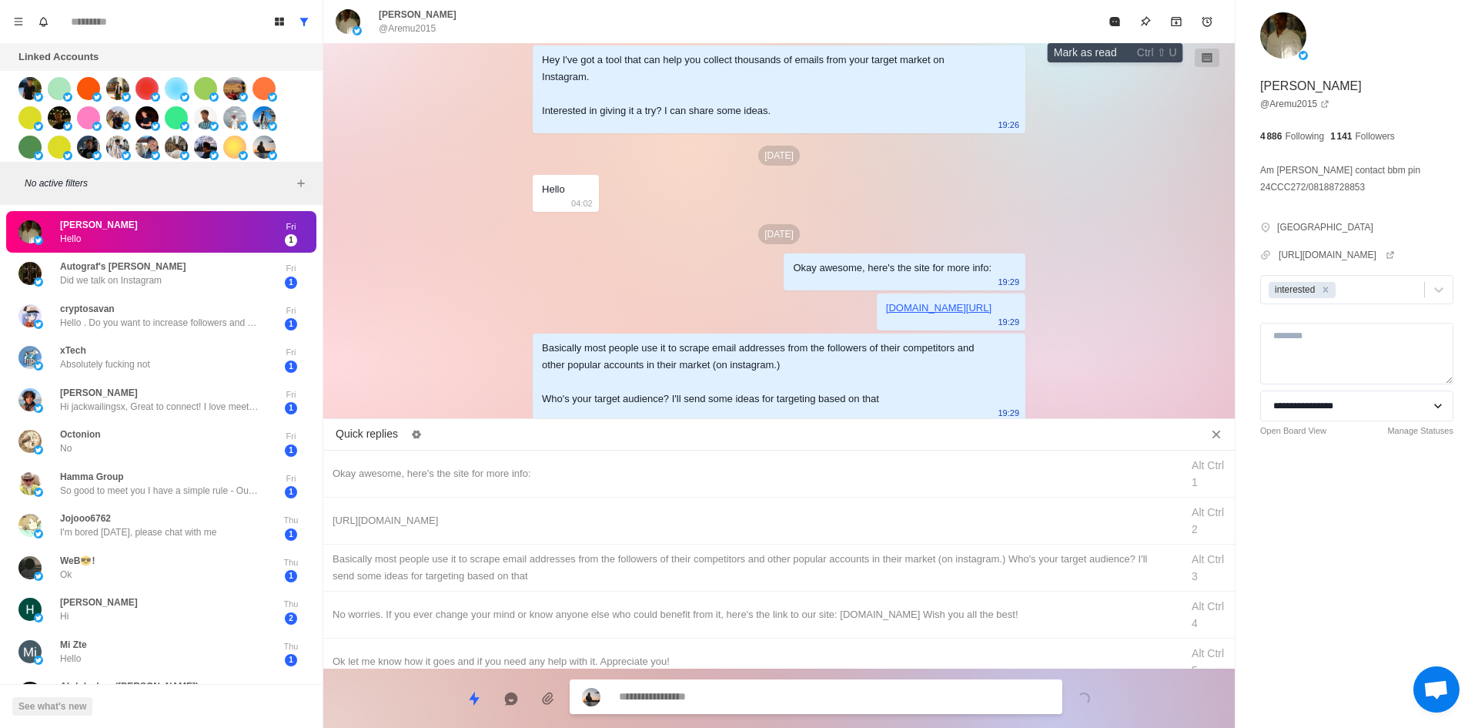
click at [1109, 21] on icon "Mark as read" at bounding box center [1115, 21] width 12 height 12
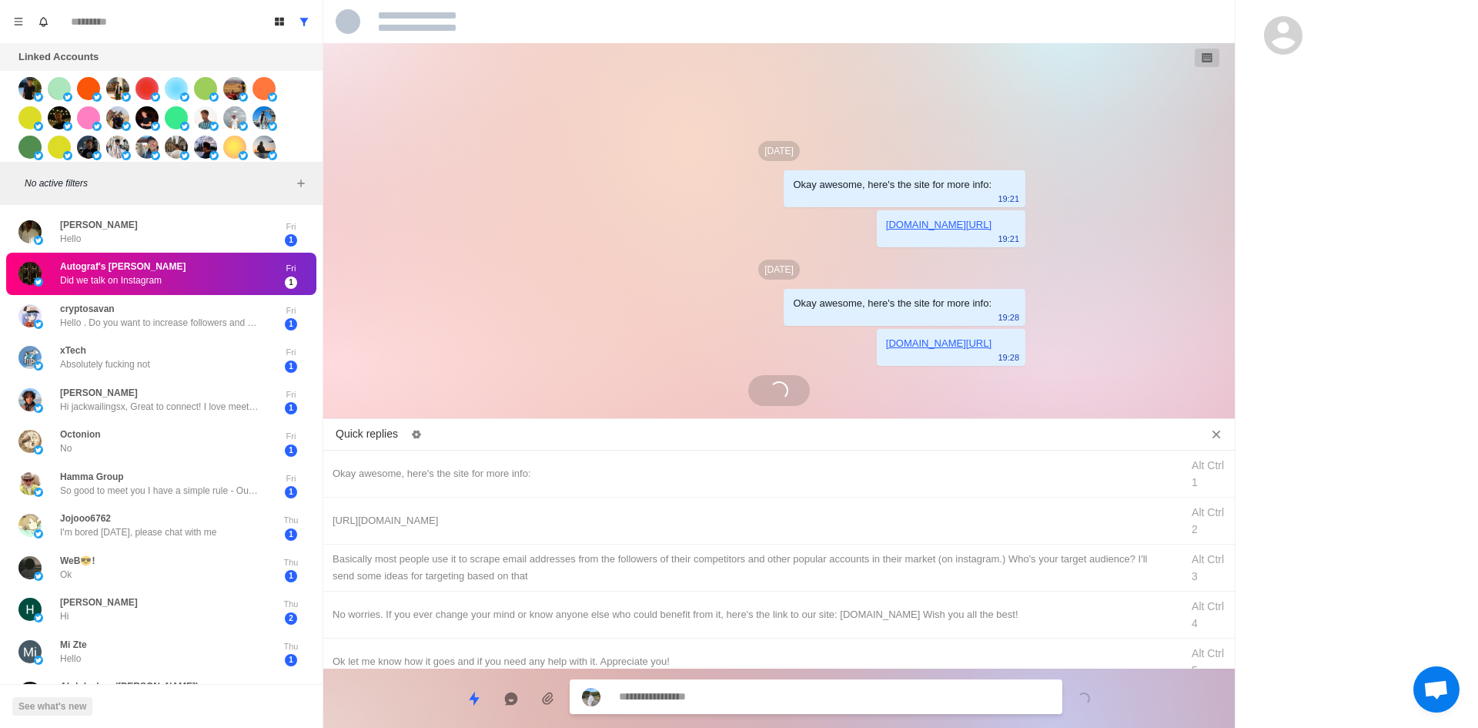
scroll to position [59, 0]
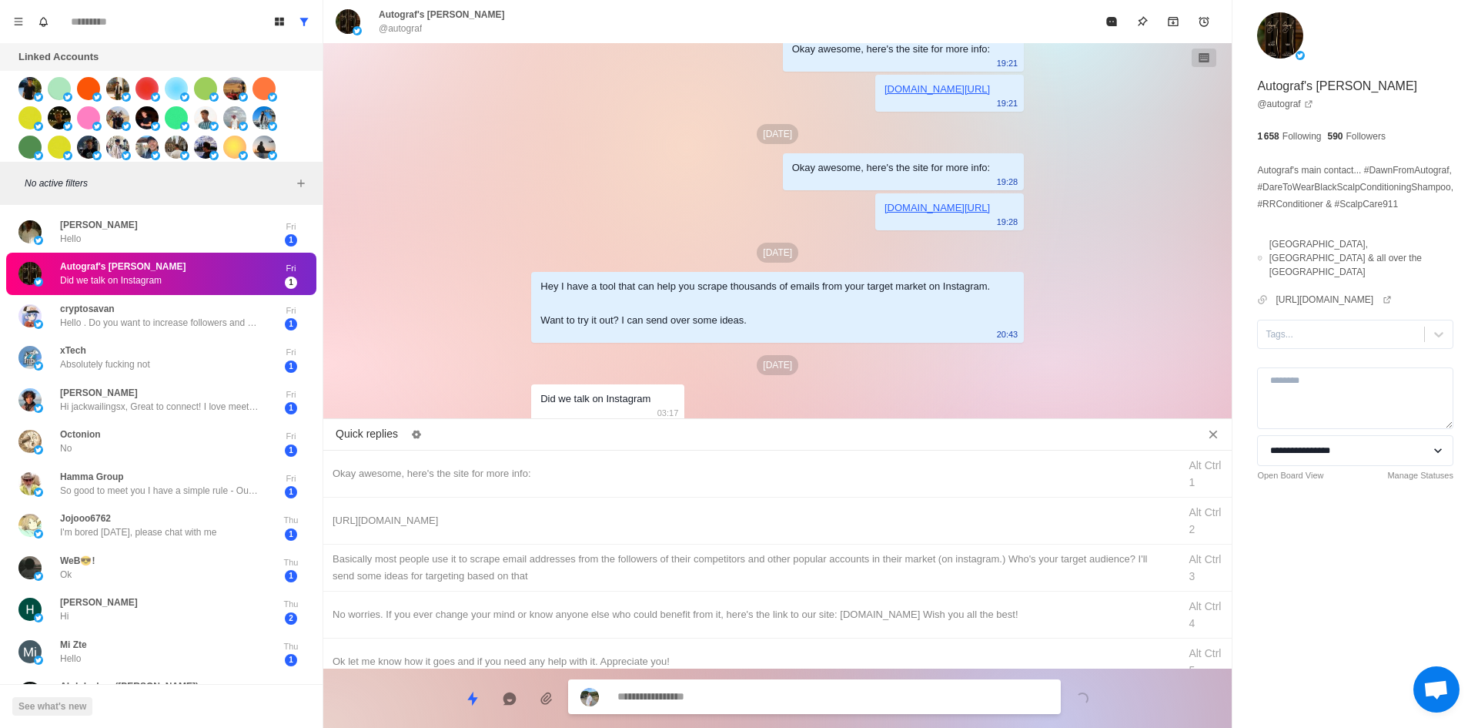
click at [777, 701] on textarea at bounding box center [832, 696] width 431 height 22
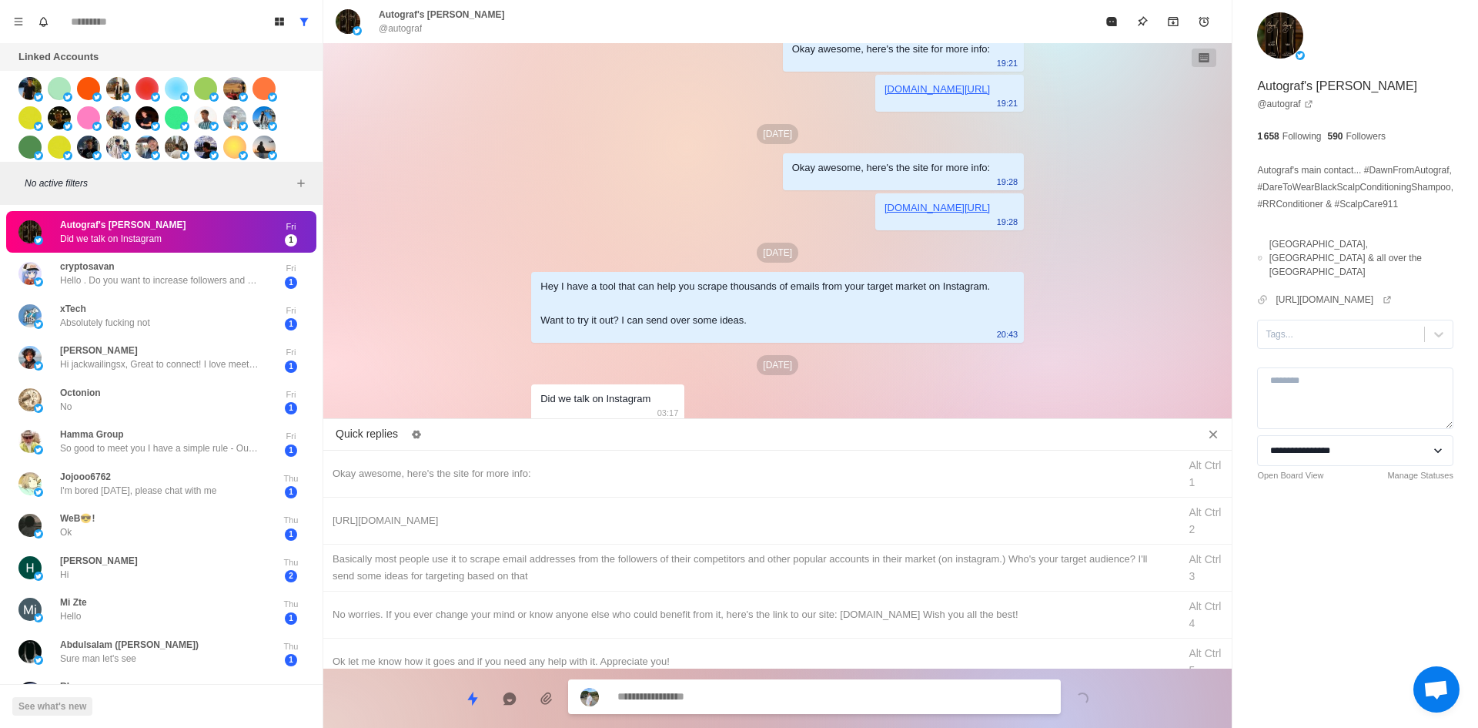
scroll to position [138, 0]
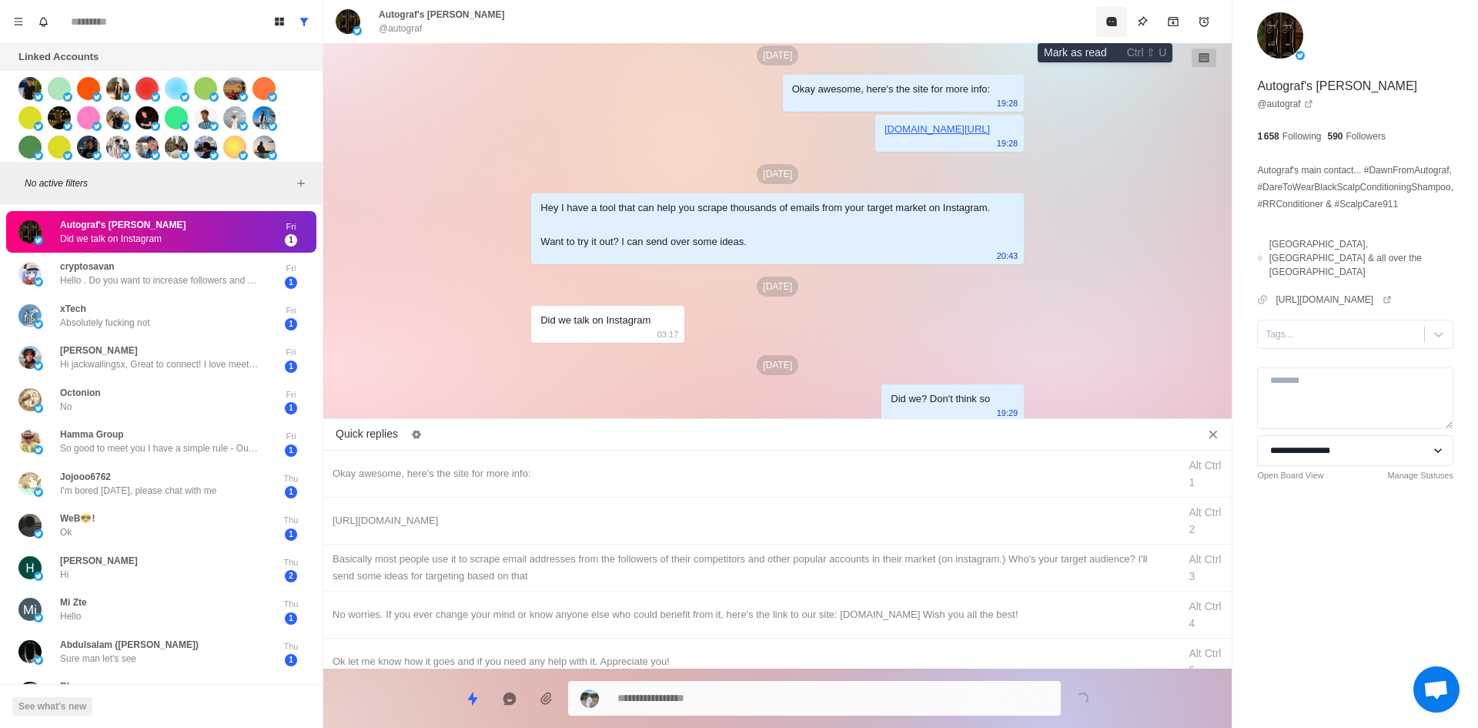
click at [1096, 25] on button "Mark as read" at bounding box center [1111, 21] width 31 height 31
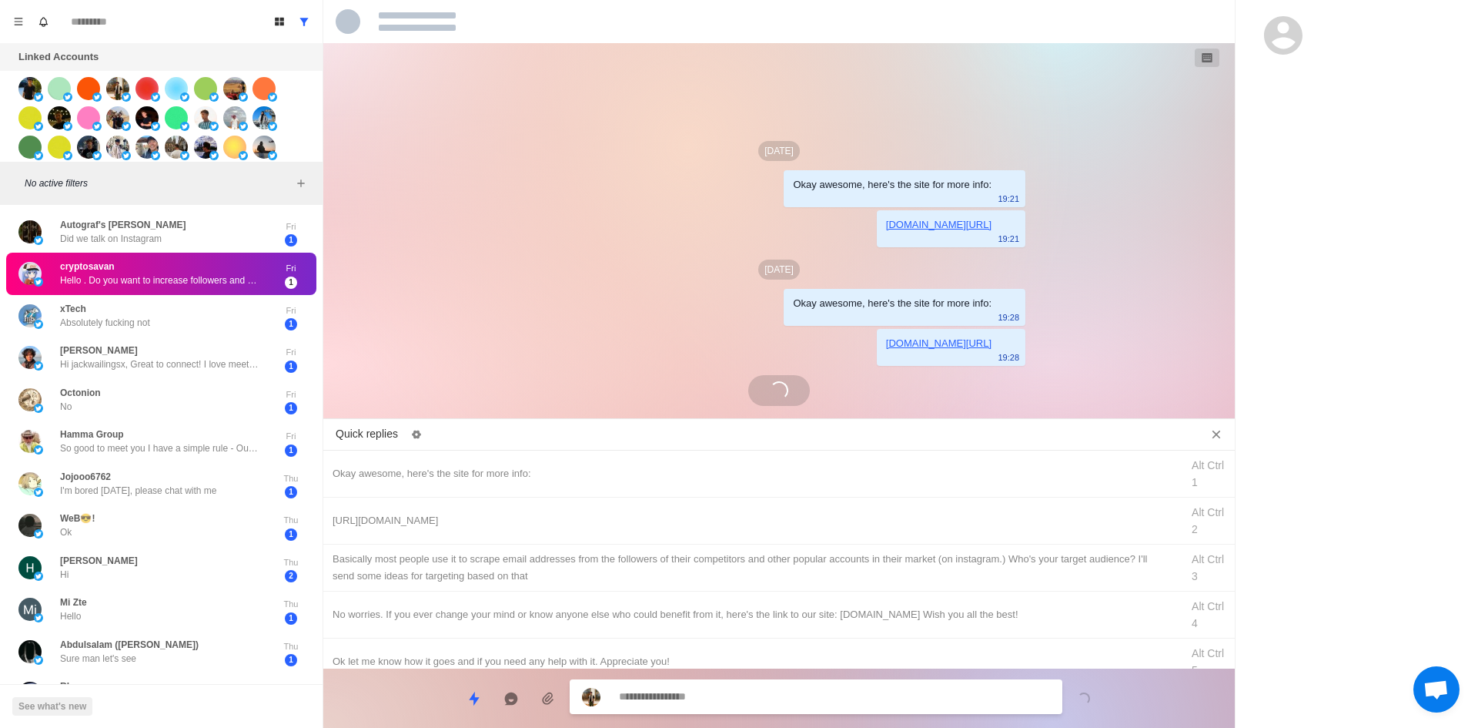
scroll to position [65, 0]
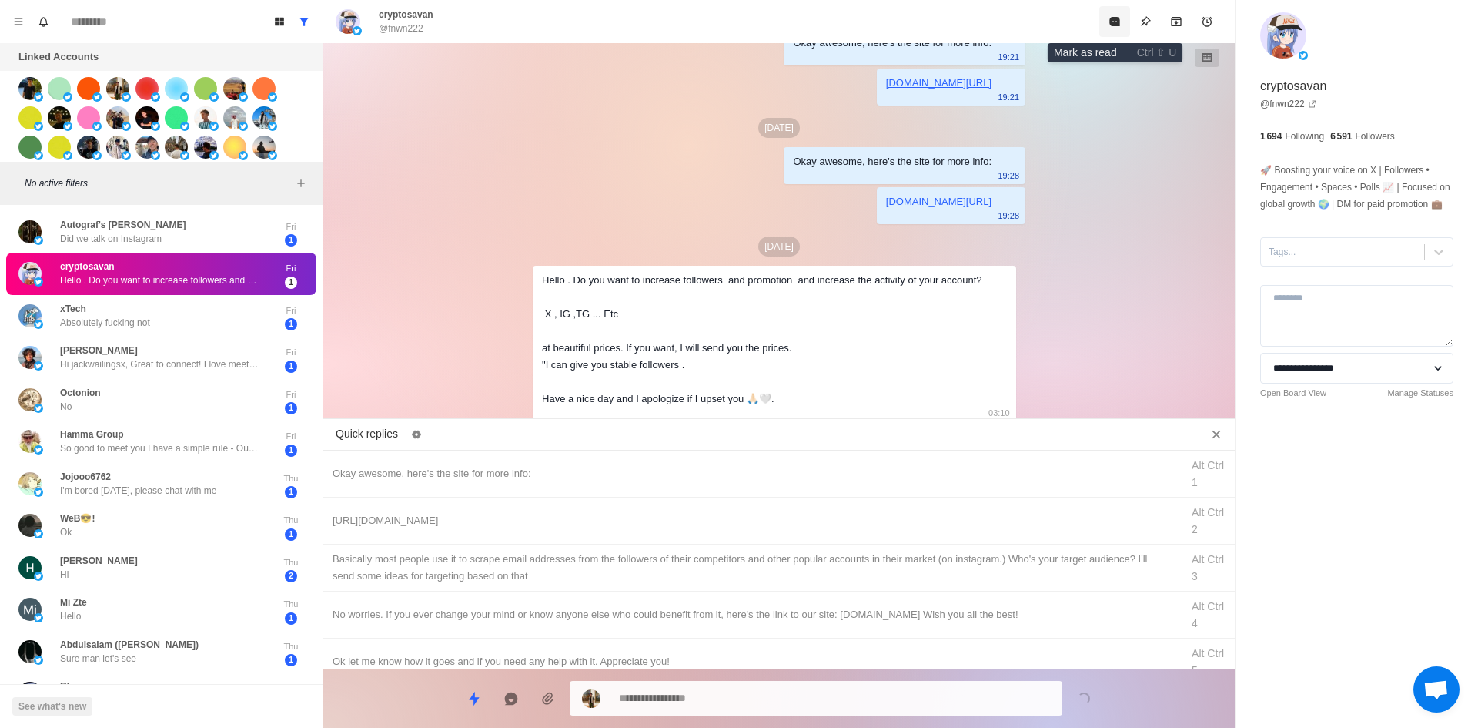
click at [1109, 33] on button "Mark as read" at bounding box center [1114, 21] width 31 height 31
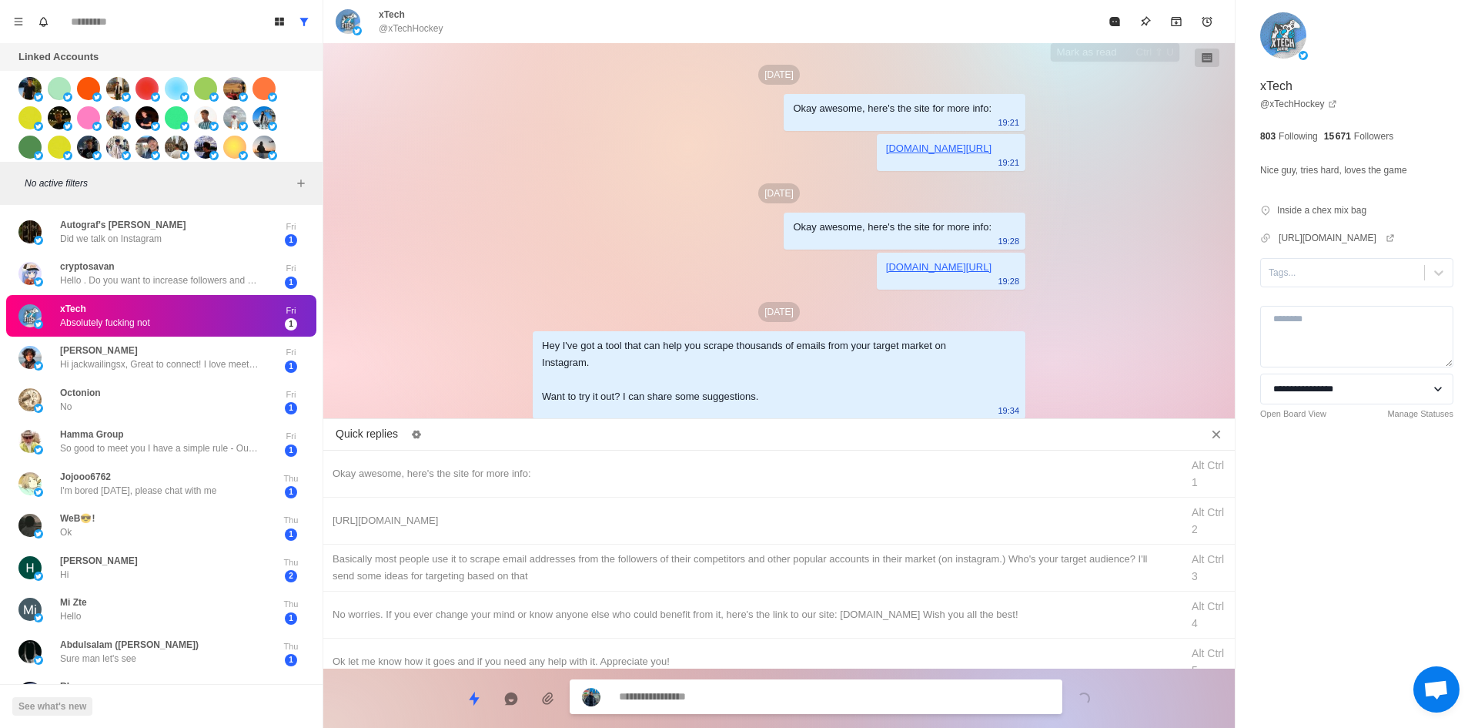
scroll to position [76, 0]
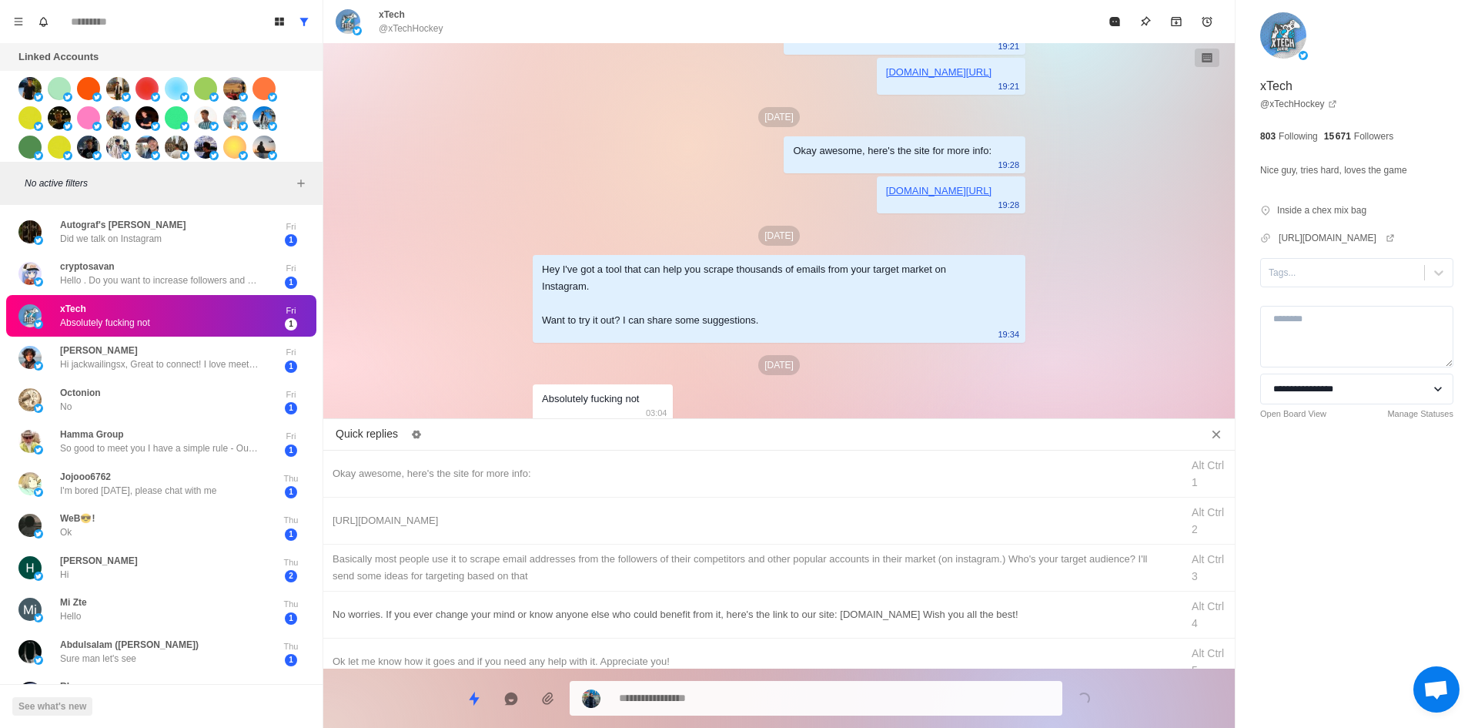
click at [494, 608] on div "No worries. If you ever change your mind or know anyone else who could benefit …" at bounding box center [752, 614] width 839 height 17
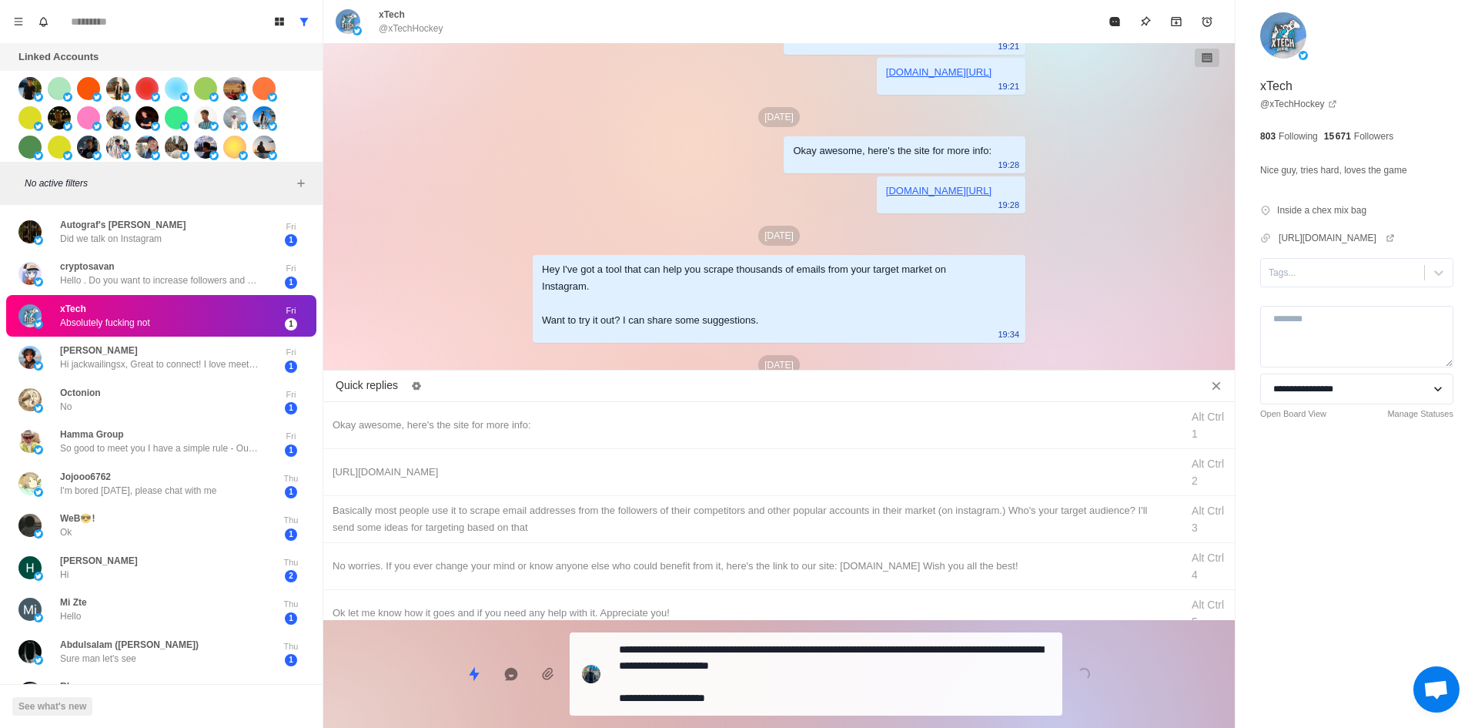
click at [769, 704] on textarea "**********" at bounding box center [834, 673] width 431 height 71
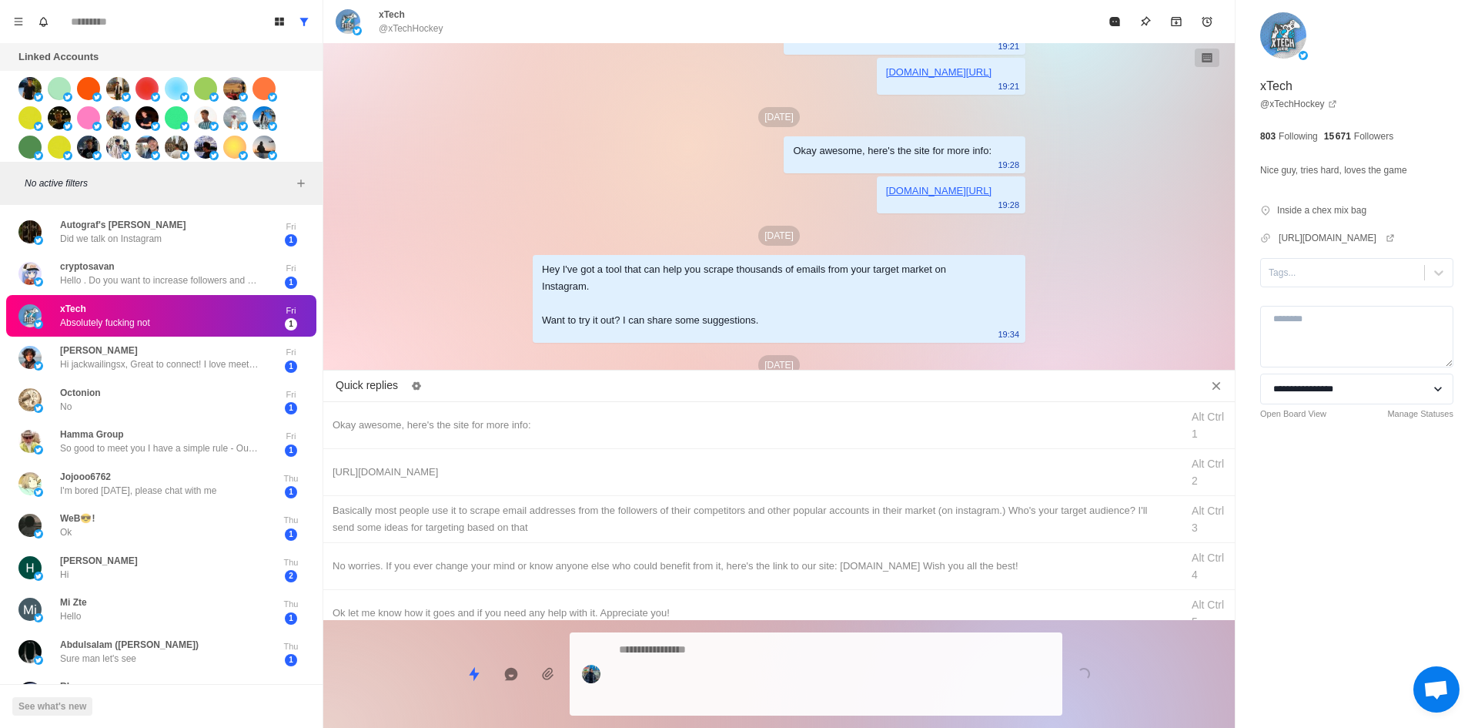
scroll to position [206, 0]
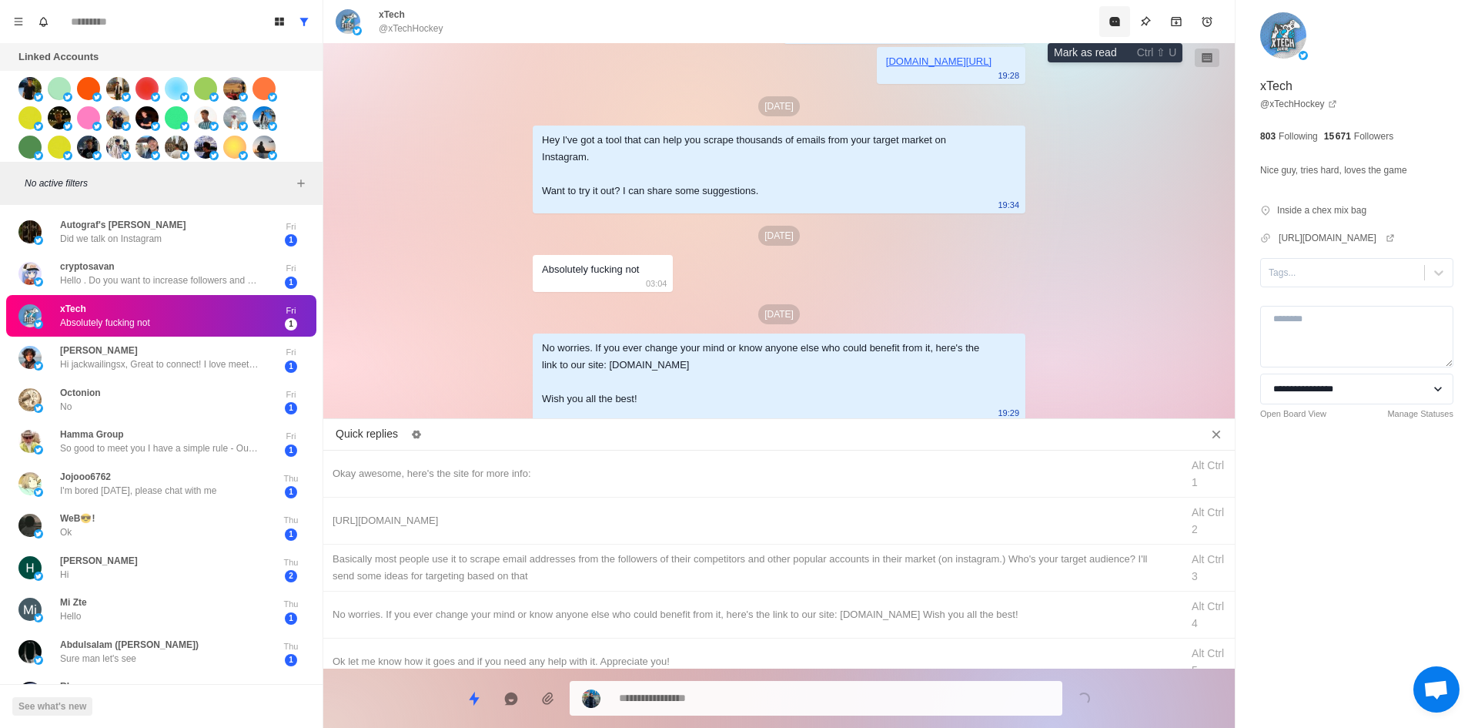
click at [1126, 35] on button "Mark as read" at bounding box center [1114, 21] width 31 height 31
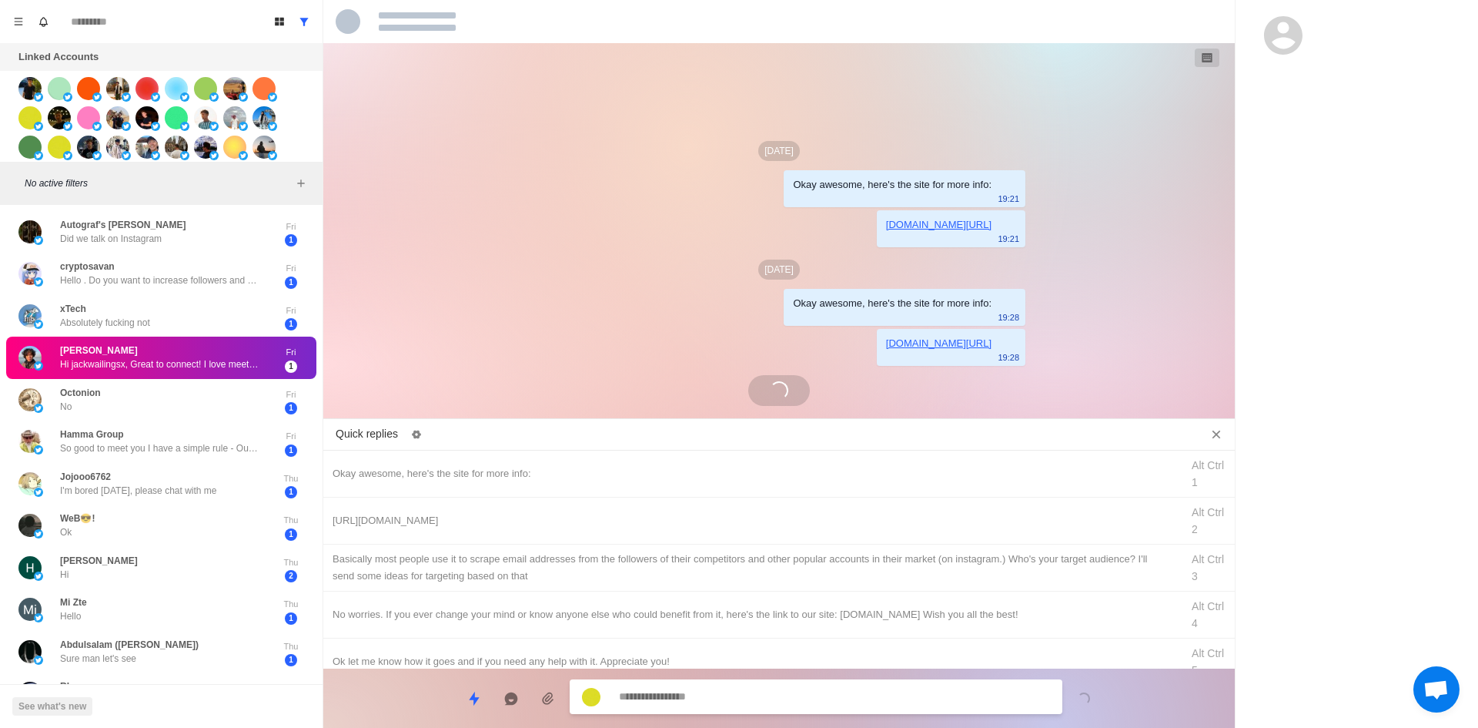
scroll to position [167, 0]
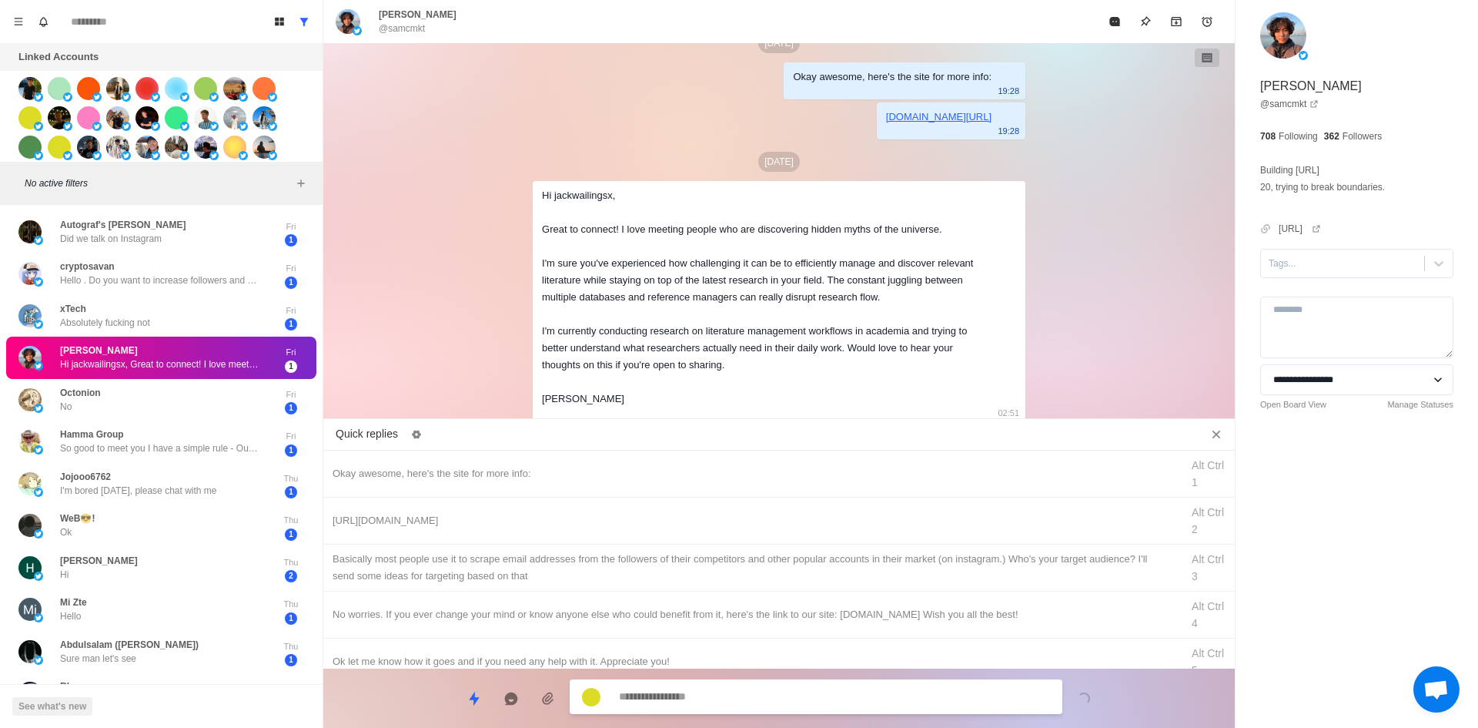
click at [1106, 24] on button "Mark as read" at bounding box center [1114, 21] width 31 height 31
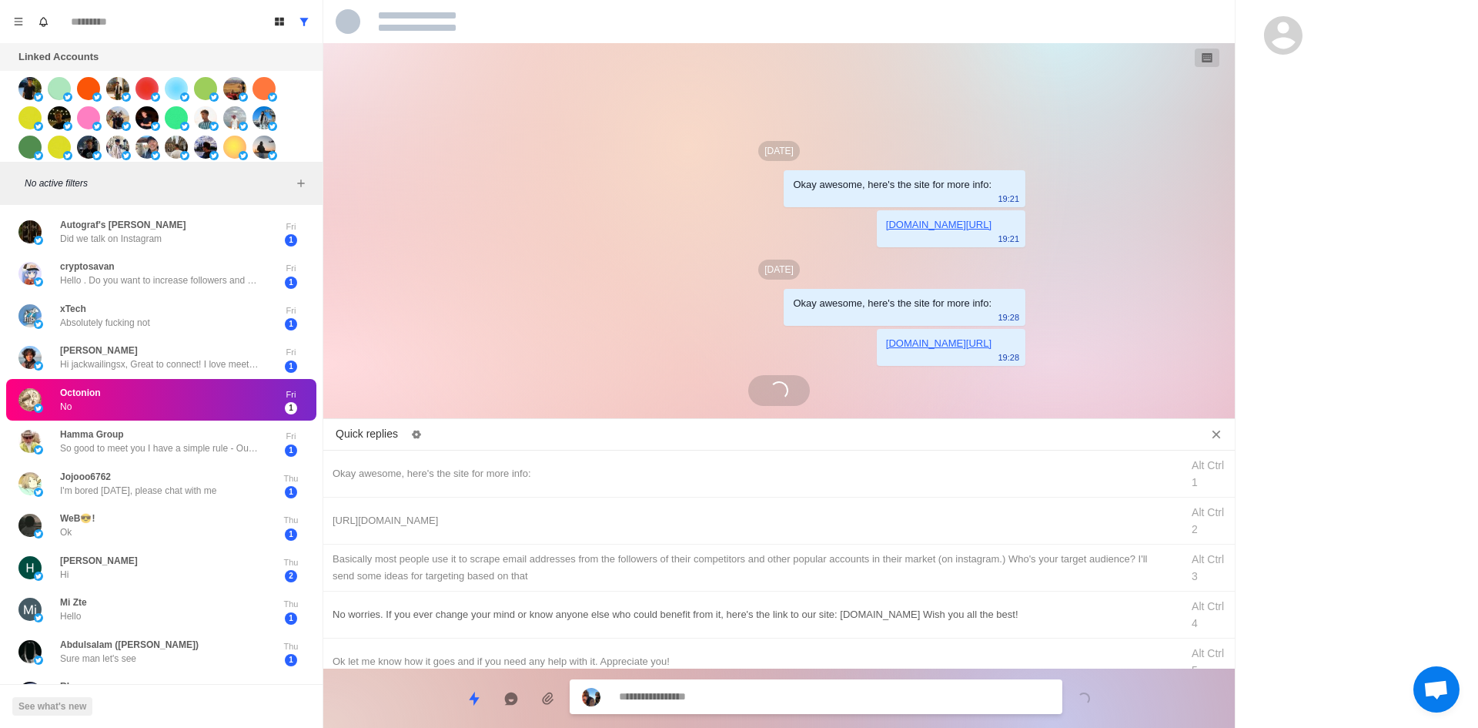
scroll to position [76, 0]
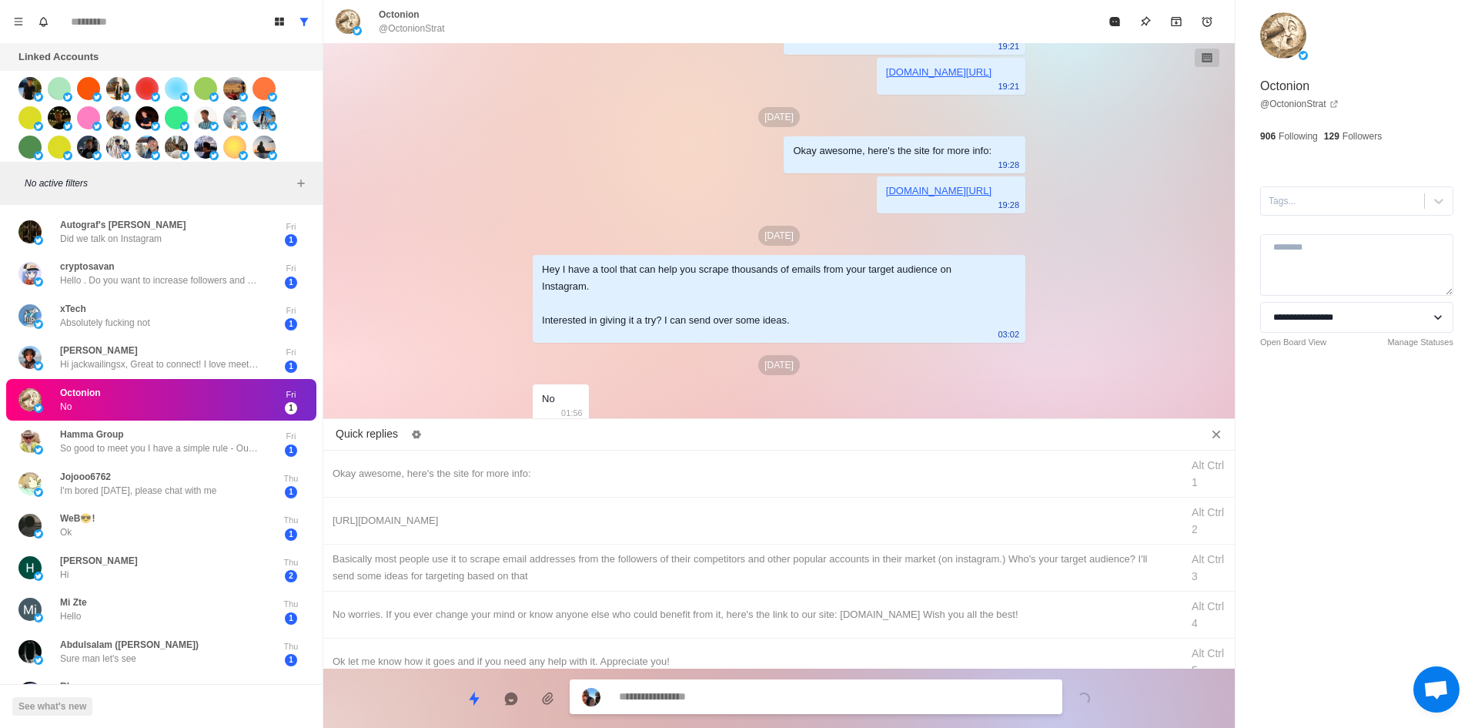
drag, startPoint x: 617, startPoint y: 605, endPoint x: 652, endPoint y: 648, distance: 55.3
click at [617, 606] on div "No worries. If you ever change your mind or know anyone else who could benefit …" at bounding box center [752, 614] width 839 height 17
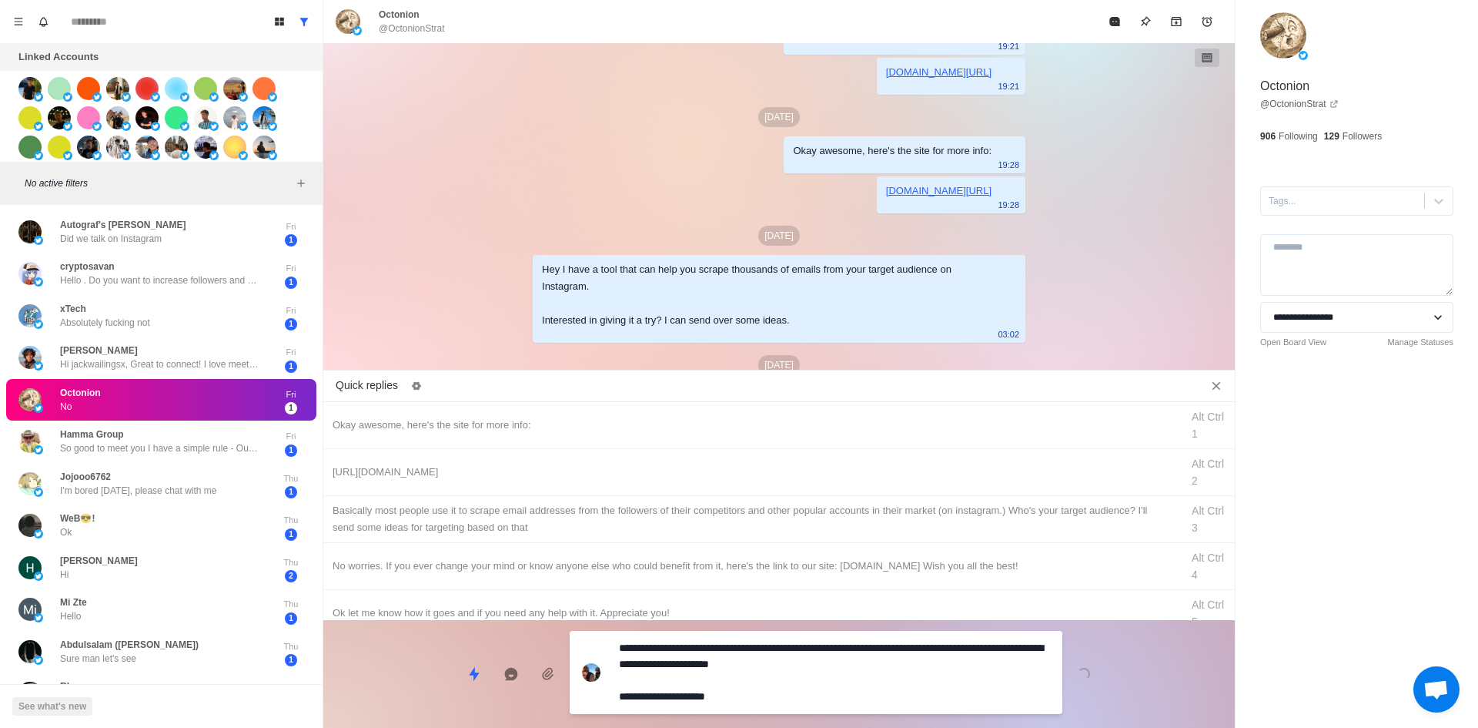
click at [731, 704] on textarea "**********" at bounding box center [834, 672] width 431 height 71
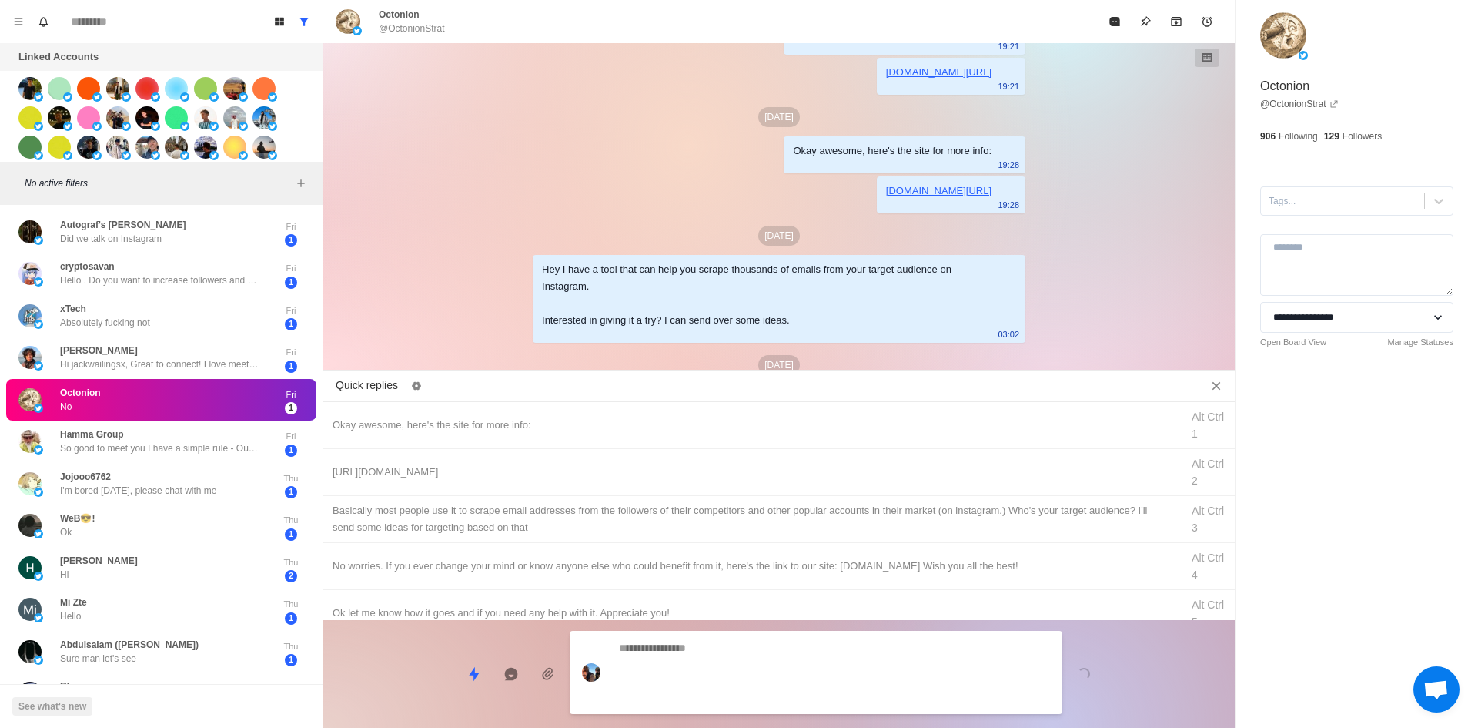
scroll to position [206, 0]
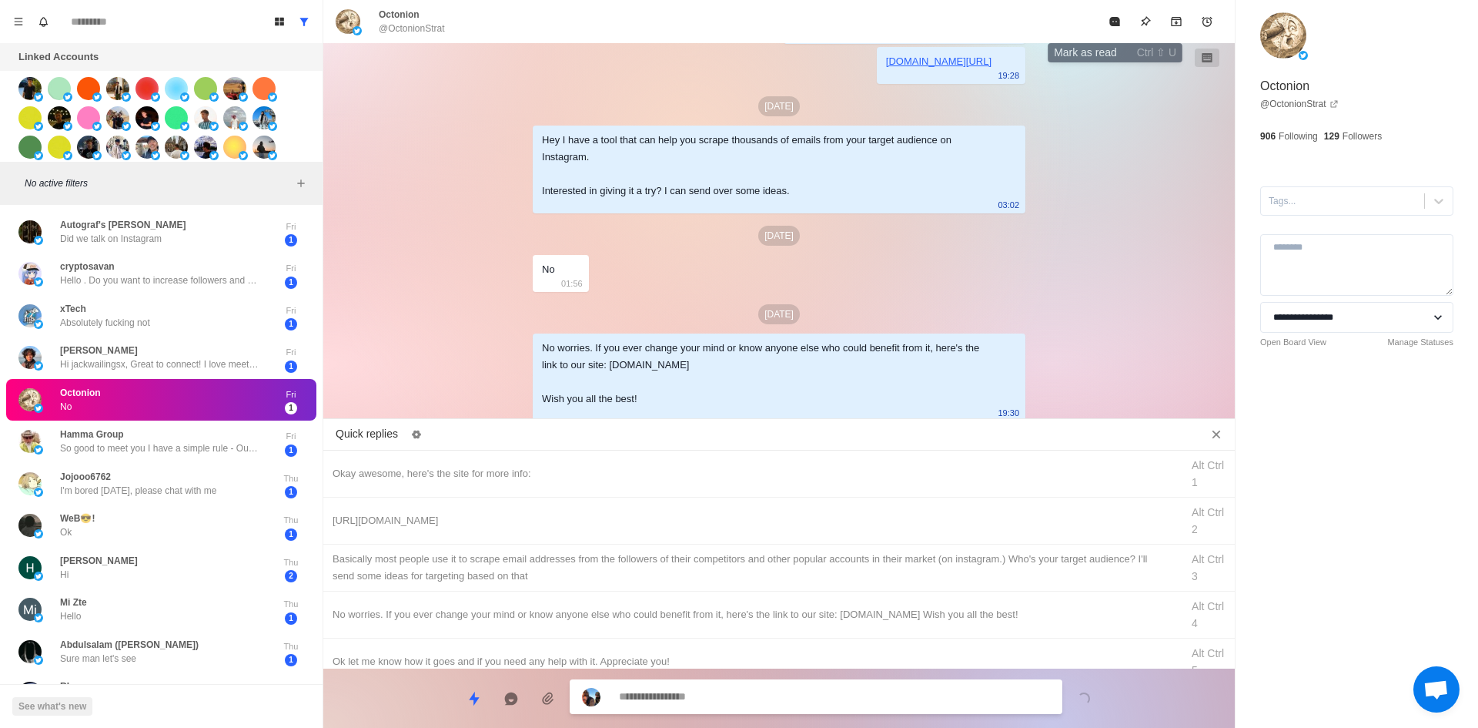
drag, startPoint x: 1109, startPoint y: 29, endPoint x: 1058, endPoint y: 84, distance: 75.2
click at [1109, 29] on button "Mark as read" at bounding box center [1114, 21] width 31 height 31
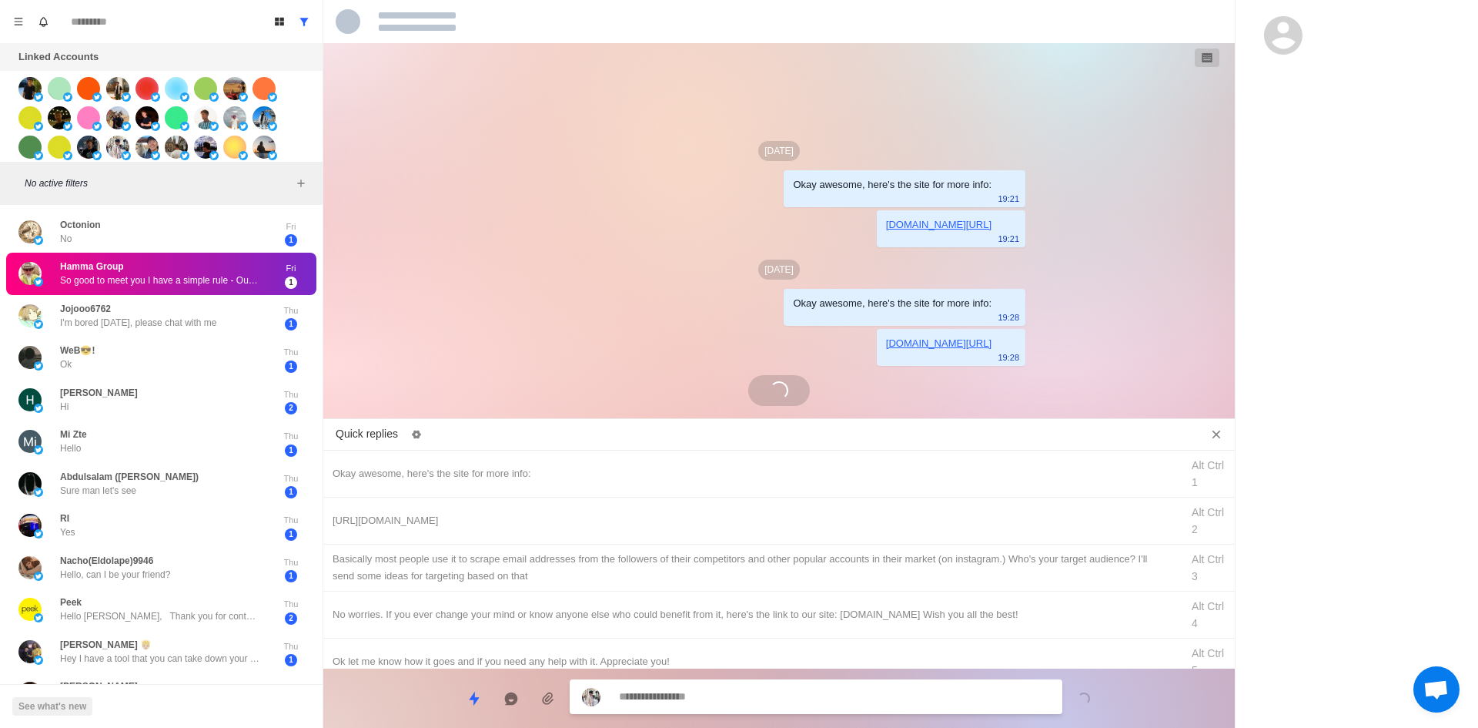
scroll to position [212, 0]
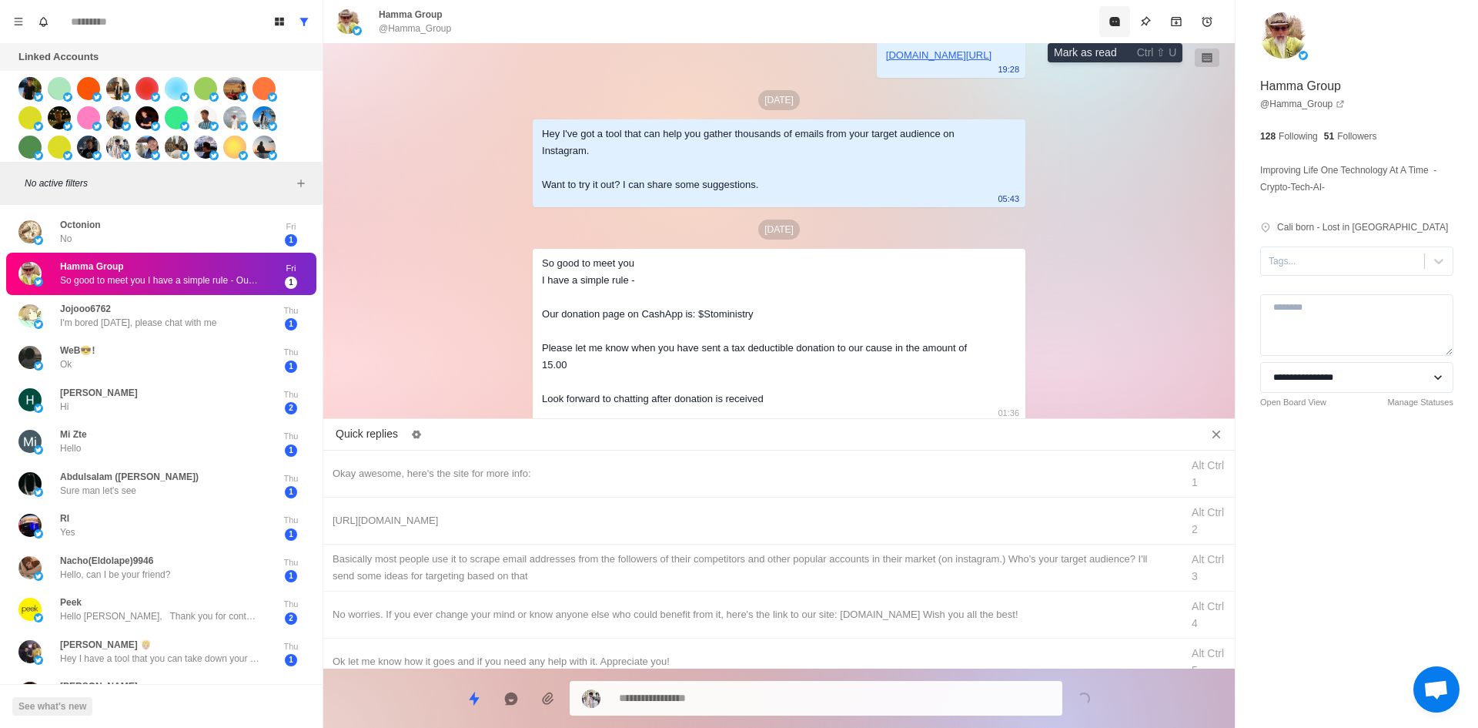
click at [1121, 28] on button "Mark as read" at bounding box center [1114, 21] width 31 height 31
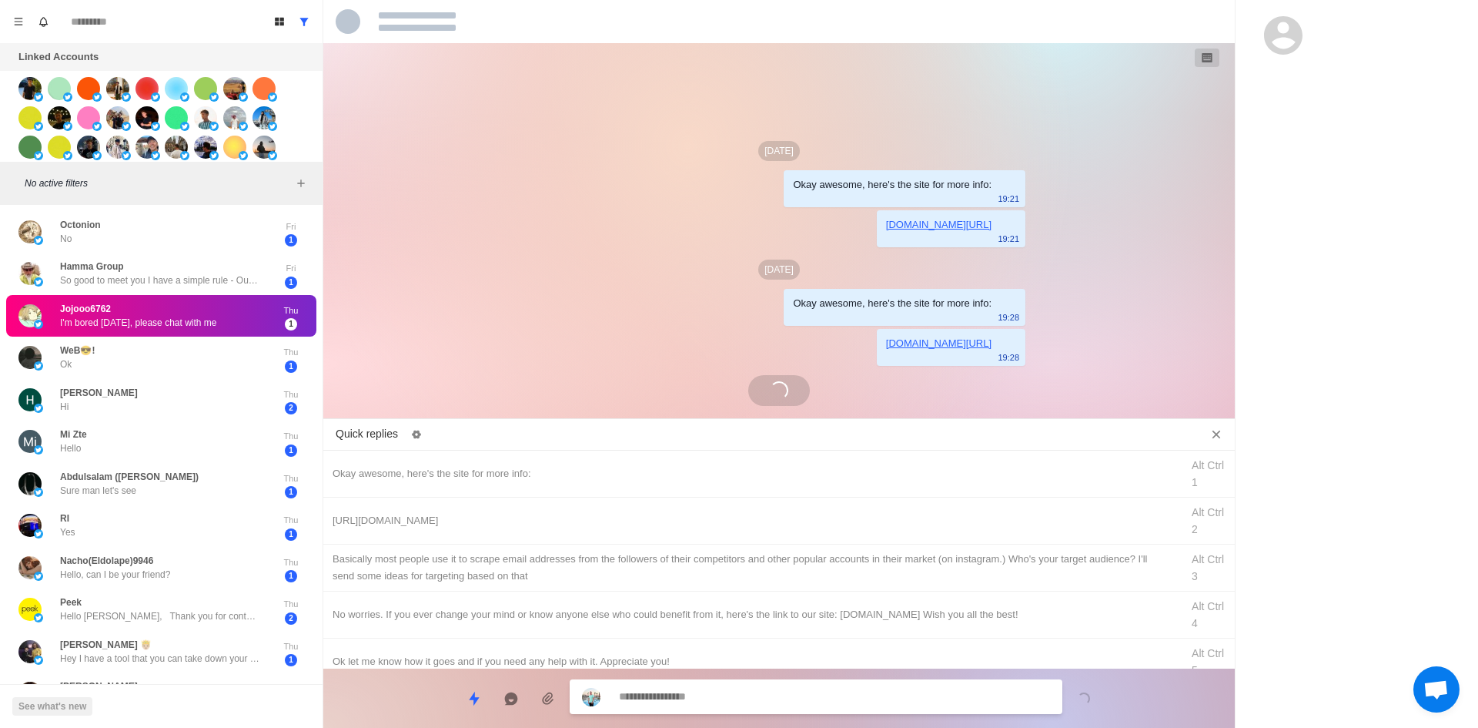
scroll to position [0, 0]
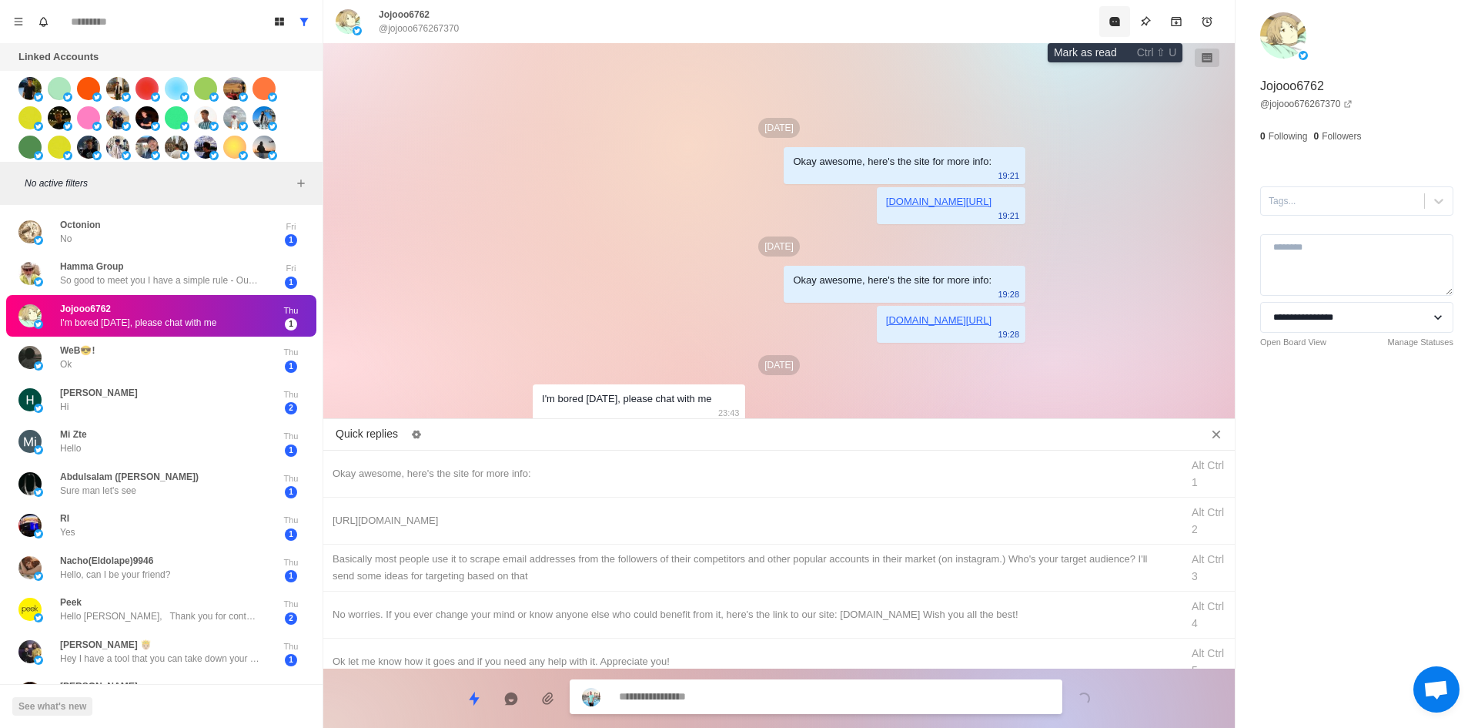
click at [1114, 19] on icon "Mark as read" at bounding box center [1114, 21] width 10 height 9
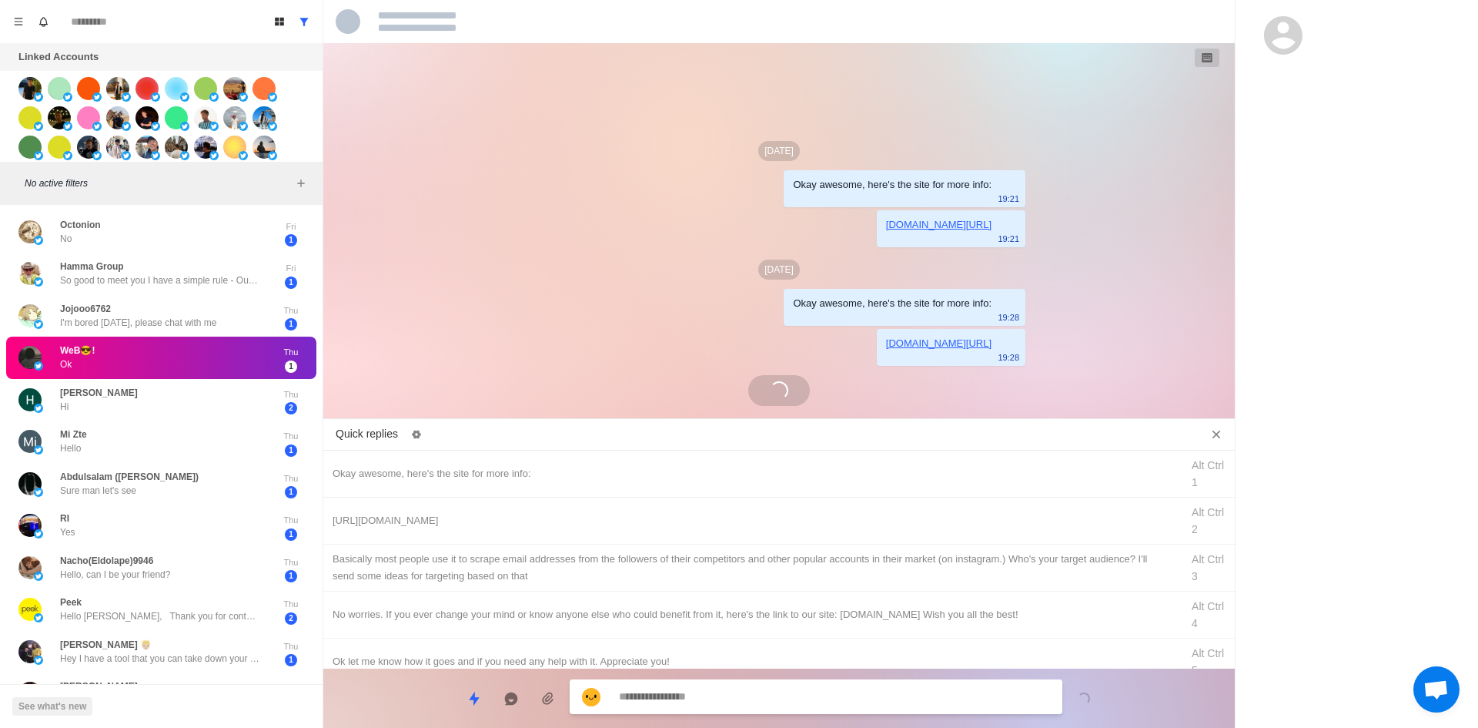
scroll to position [38, 0]
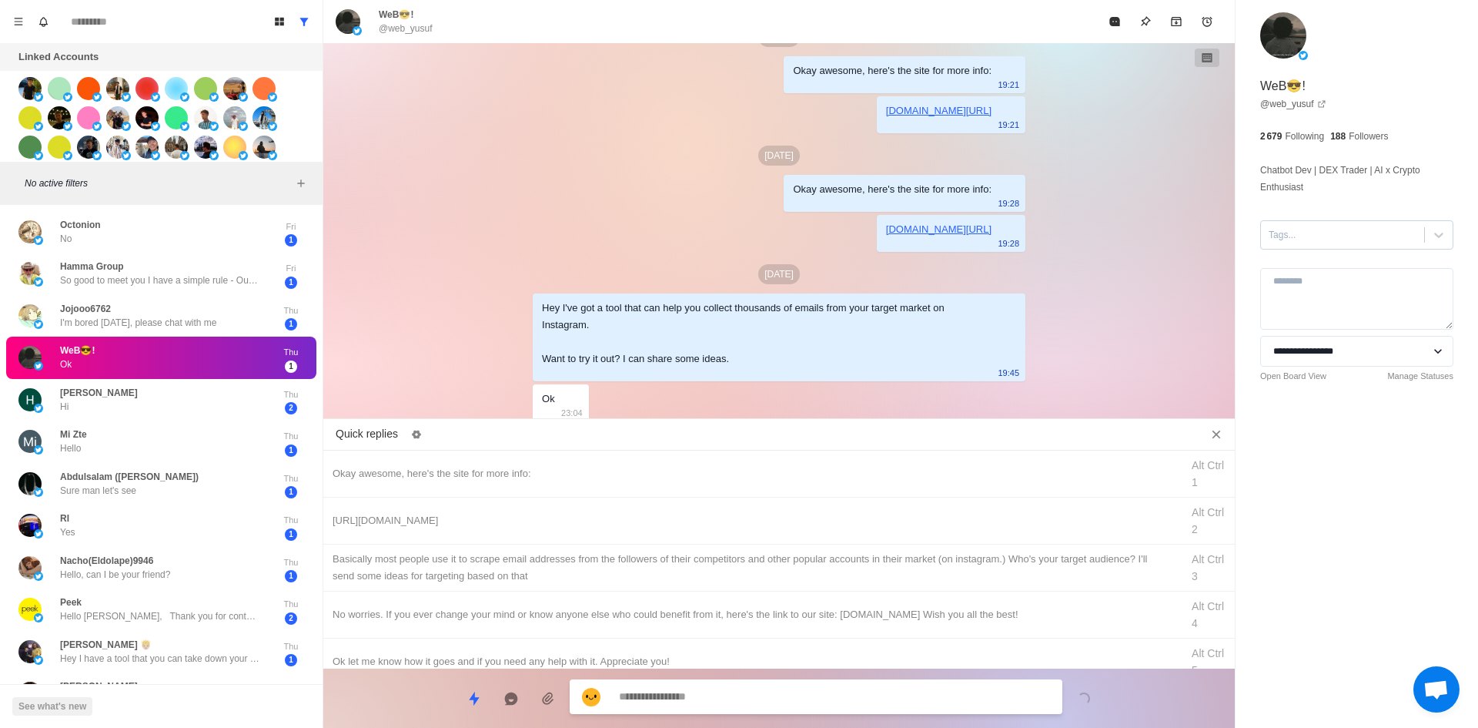
drag, startPoint x: 1333, startPoint y: 213, endPoint x: 1333, endPoint y: 225, distance: 11.6
click at [1333, 223] on div "**********" at bounding box center [1357, 225] width 243 height 450
click at [1336, 237] on div at bounding box center [1343, 234] width 148 height 17
click at [1343, 258] on div "interested" at bounding box center [1356, 272] width 193 height 32
click at [1344, 266] on div "interested" at bounding box center [1356, 272] width 193 height 26
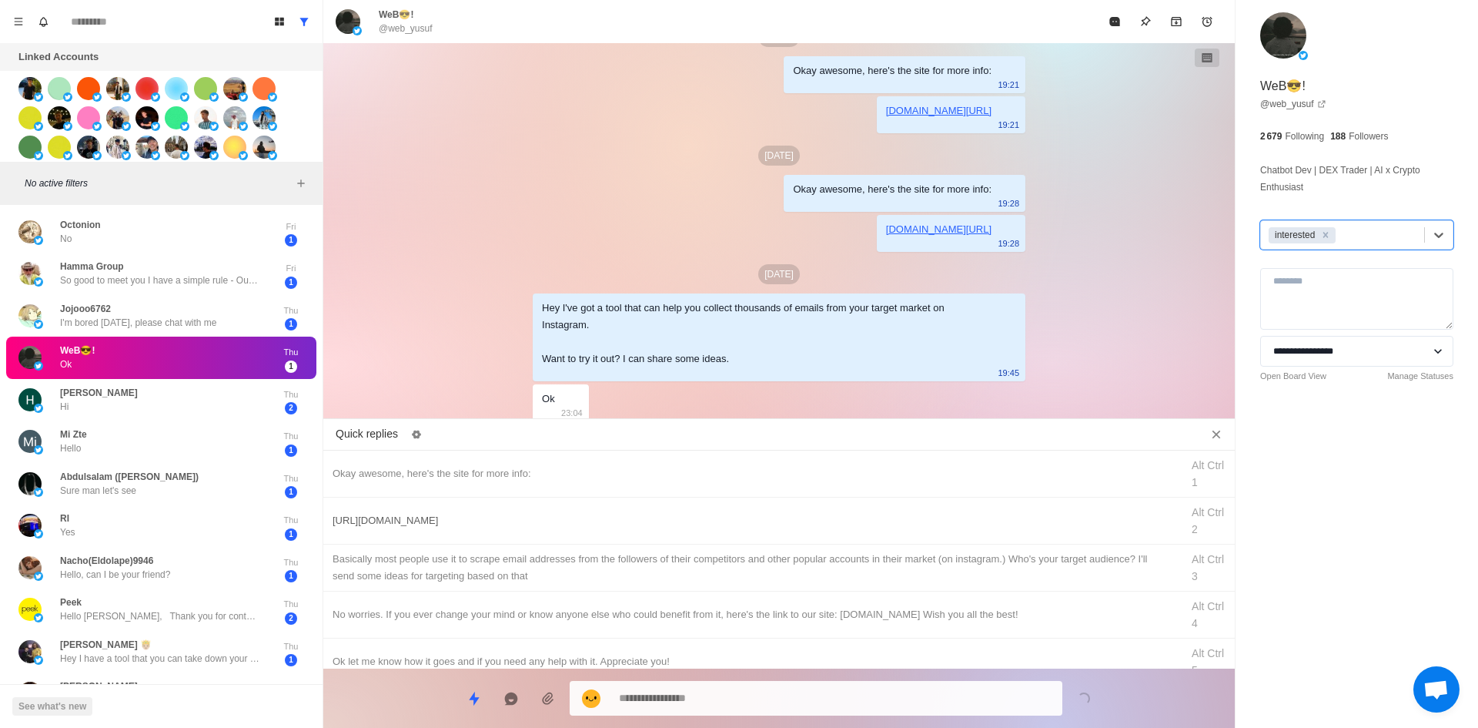
click at [649, 483] on div "Okay awesome, here's the site for more info: Alt Ctrl 1" at bounding box center [779, 473] width 912 height 47
click at [727, 708] on textarea "**********" at bounding box center [834, 698] width 431 height 22
click at [684, 527] on div "[URL][DOMAIN_NAME]" at bounding box center [752, 520] width 839 height 17
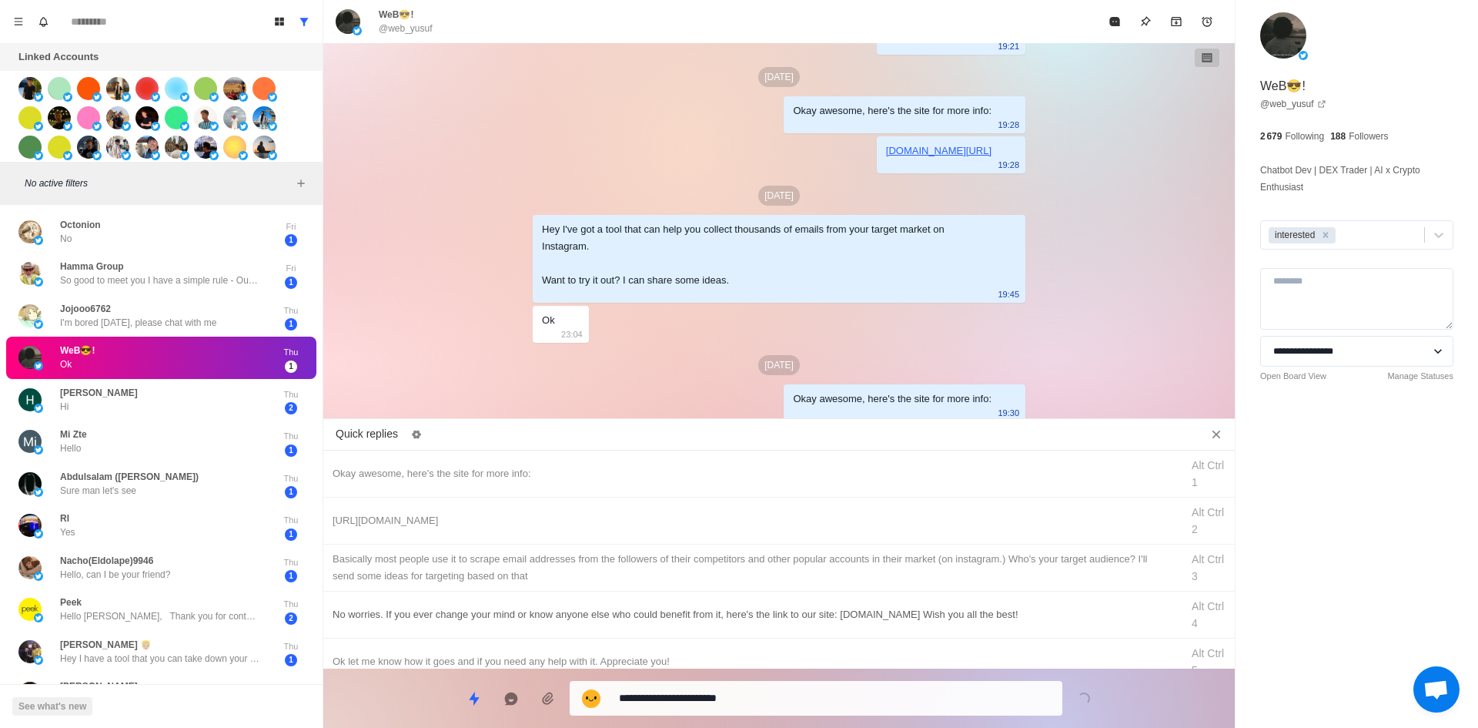
drag, startPoint x: 731, startPoint y: 691, endPoint x: 741, endPoint y: 592, distance: 99.0
click at [731, 691] on textarea "**********" at bounding box center [834, 698] width 431 height 22
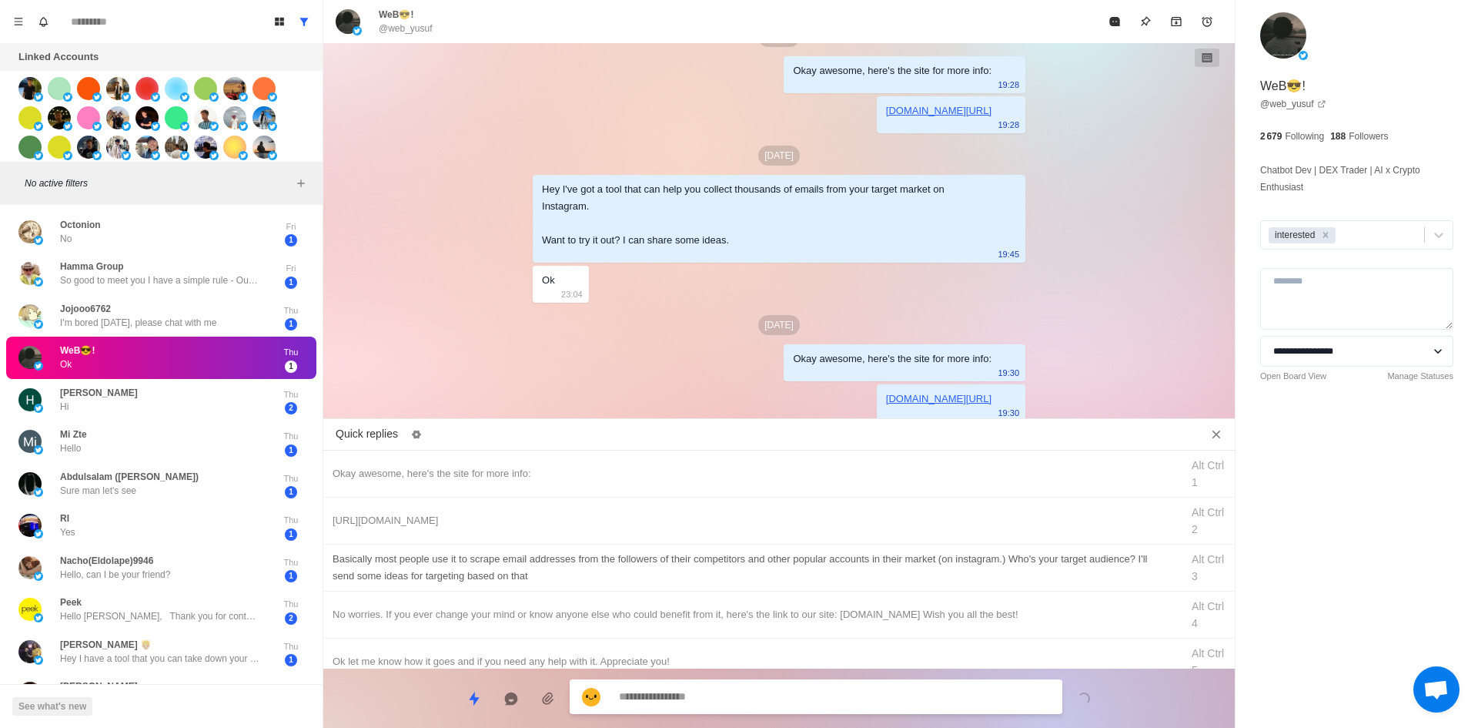
click at [746, 569] on div "​​Basically most people use it to scrape email addresses from the followers of …" at bounding box center [752, 567] width 839 height 34
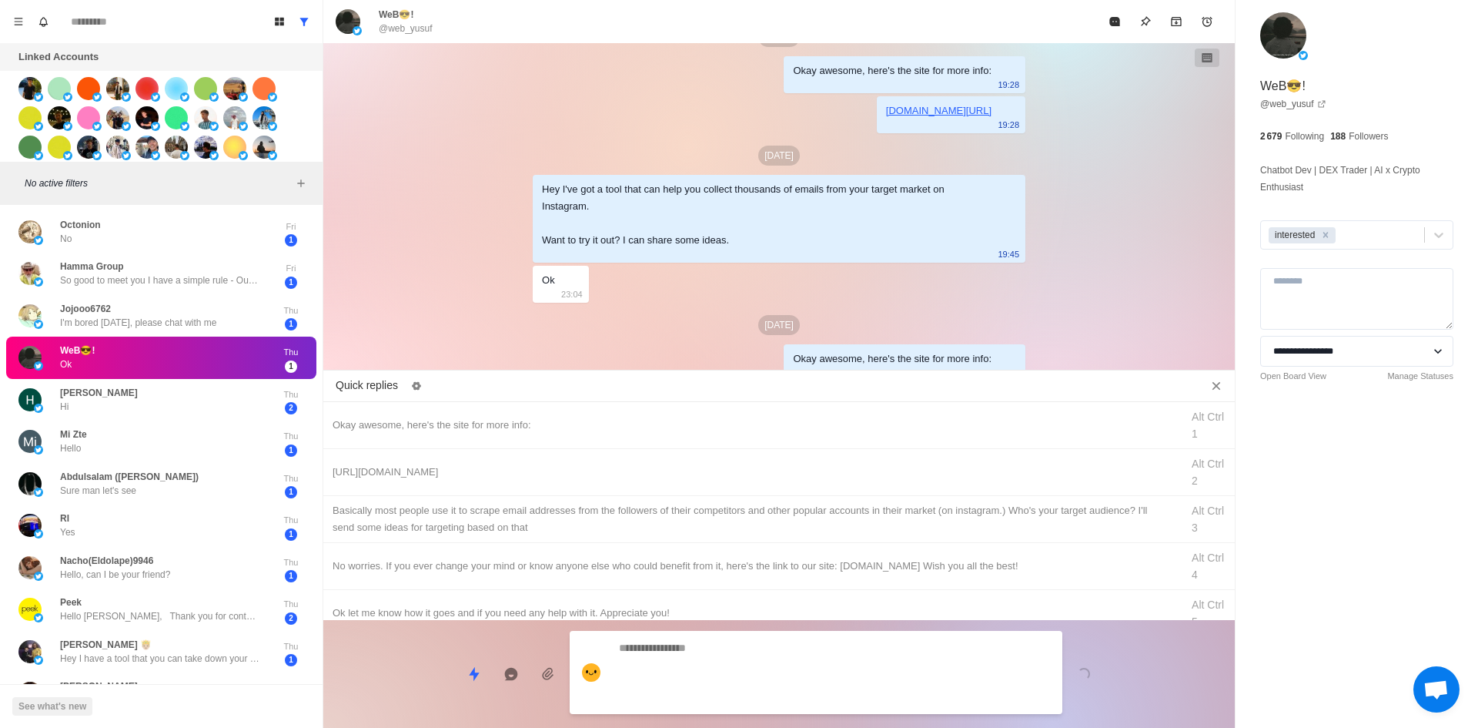
click at [758, 673] on div "Loading..." at bounding box center [779, 667] width 912 height 95
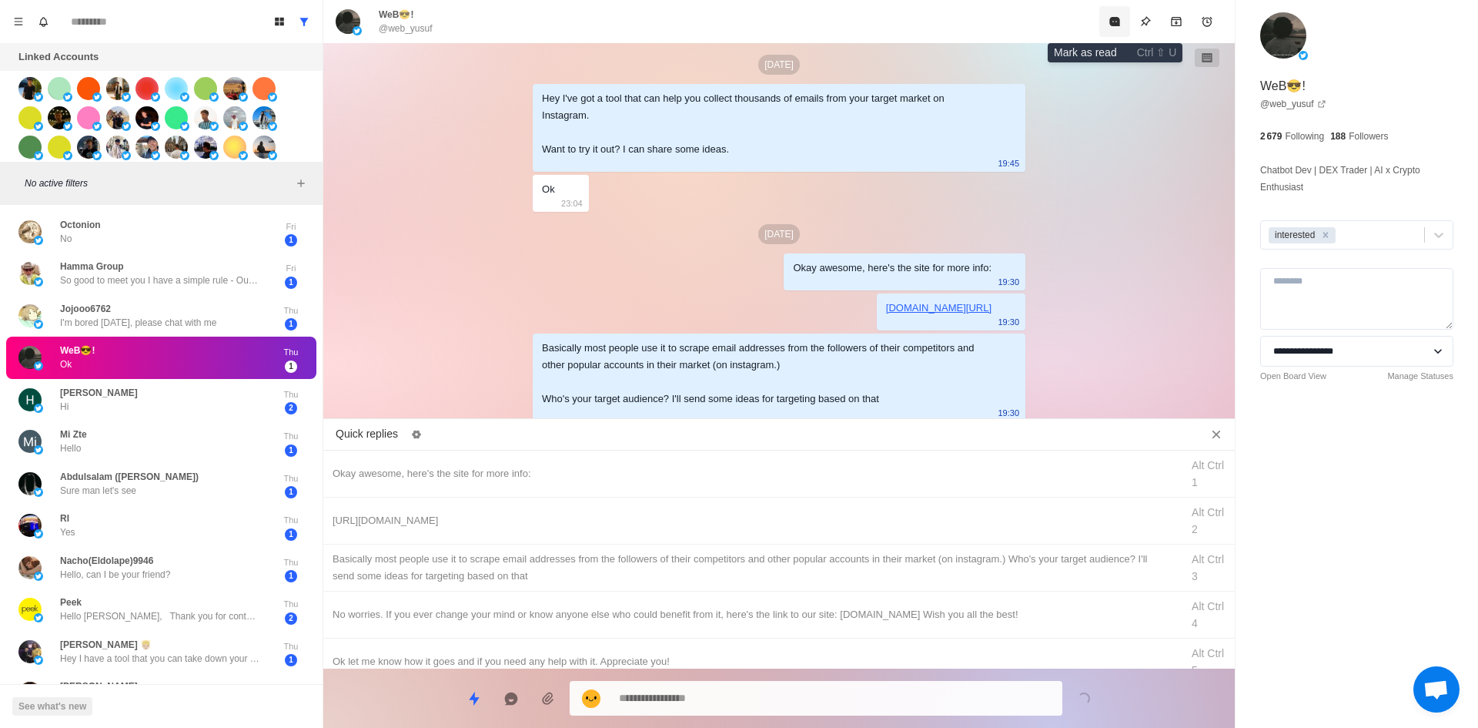
click at [1129, 15] on button "Mark as read" at bounding box center [1114, 21] width 31 height 31
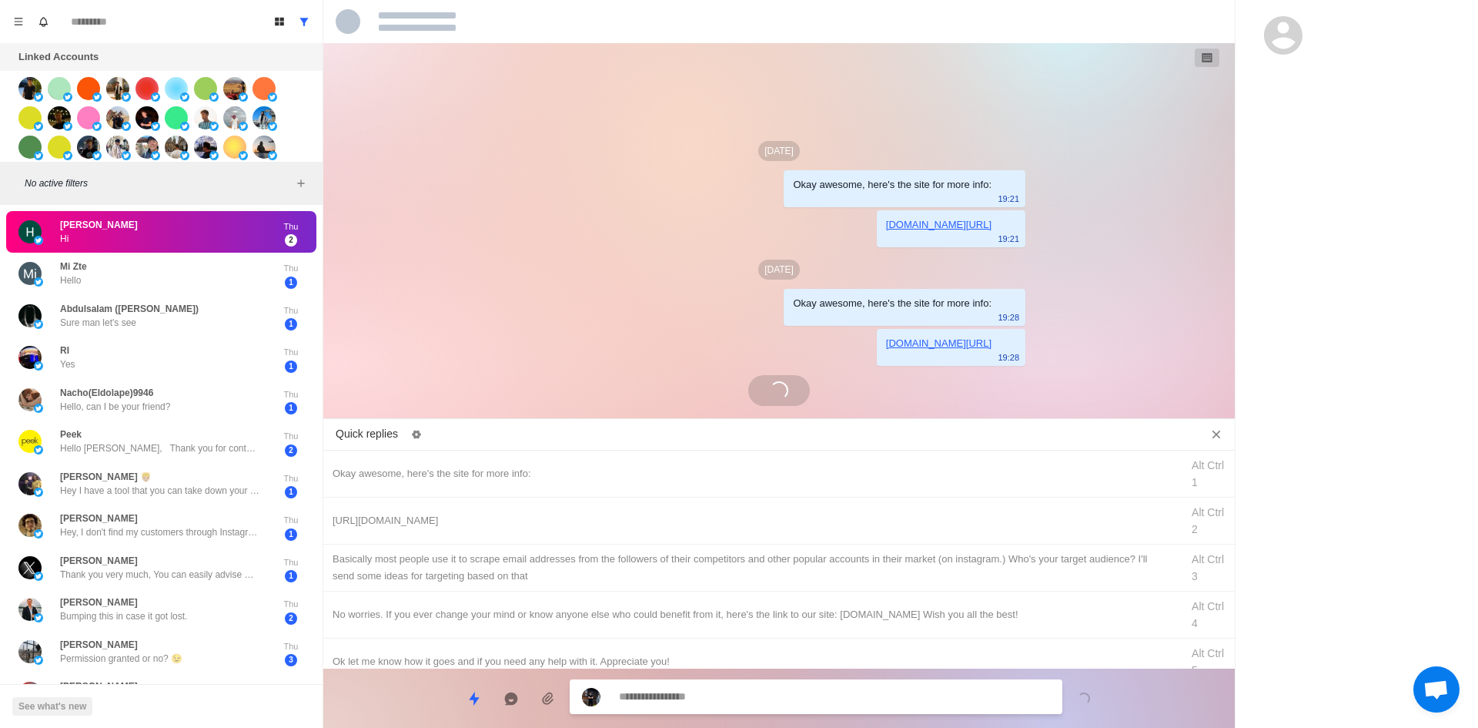
scroll to position [99, 0]
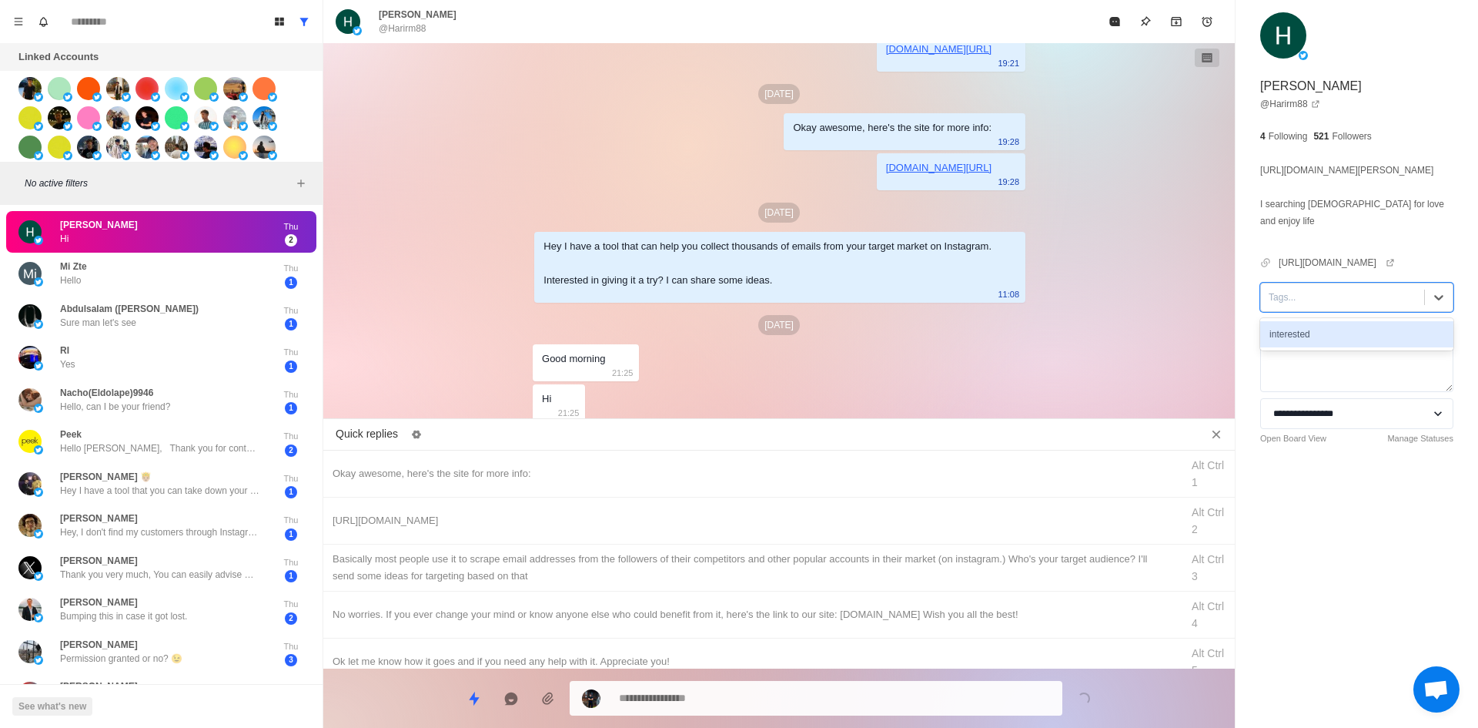
click at [1332, 299] on div at bounding box center [1343, 297] width 148 height 17
click at [1330, 350] on div "interested" at bounding box center [1356, 334] width 193 height 32
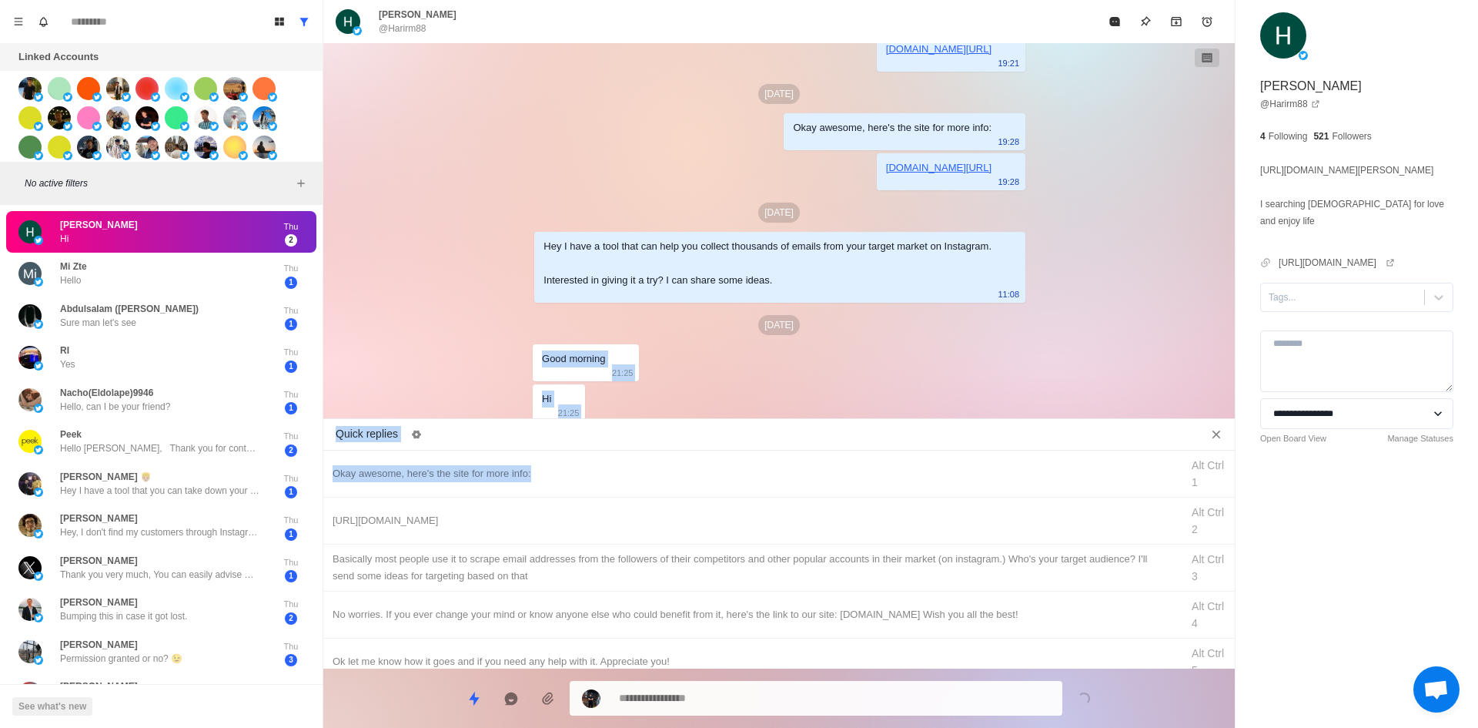
drag, startPoint x: 639, startPoint y: 480, endPoint x: 1179, endPoint y: 331, distance: 559.7
click at [1179, 331] on div "[PERSON_NAME] @Harirm88 [DATE] Okay awesome, here's the site for more info: 19:…" at bounding box center [779, 364] width 912 height 728
click at [1354, 301] on div at bounding box center [1343, 297] width 148 height 17
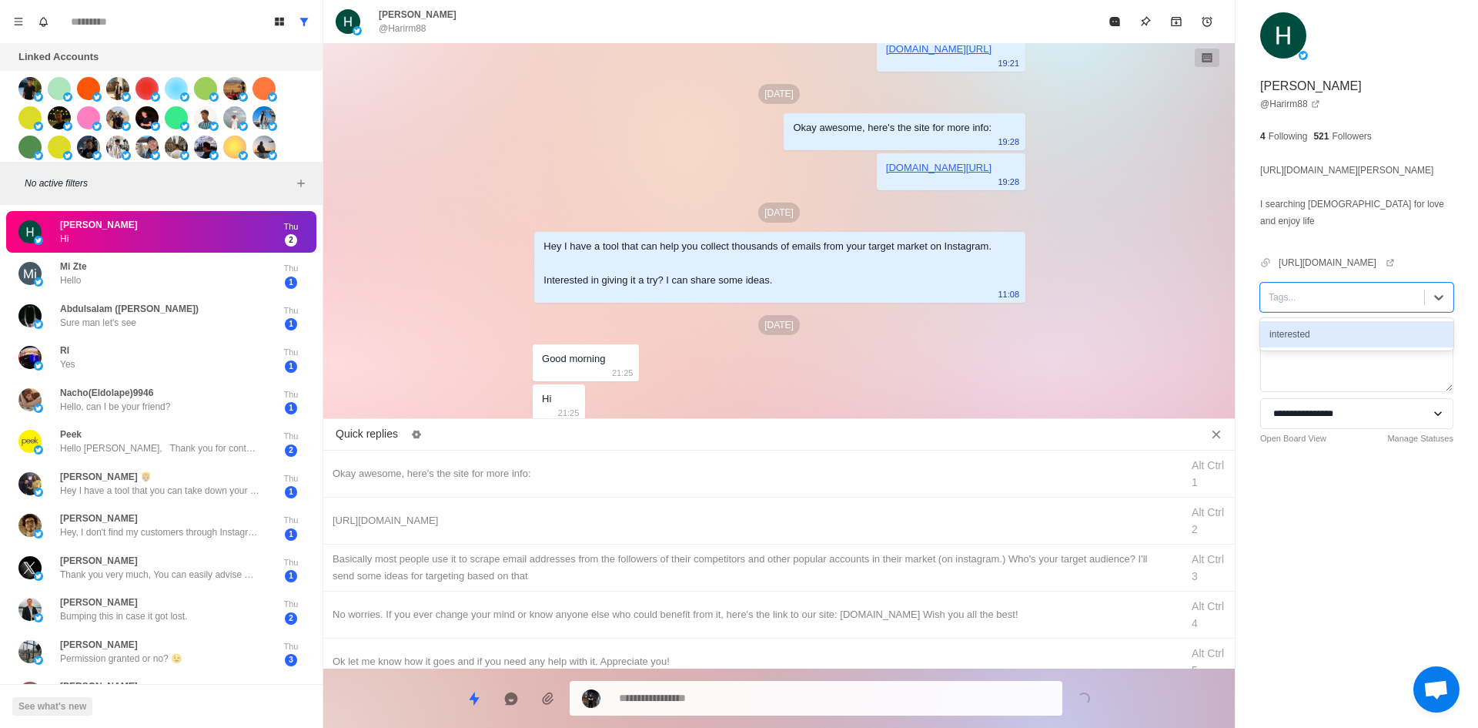
drag, startPoint x: 1359, startPoint y: 330, endPoint x: 1149, endPoint y: 382, distance: 216.4
click at [1359, 330] on div "interested" at bounding box center [1356, 334] width 193 height 26
click at [630, 478] on div "Okay awesome, here's the site for more info:" at bounding box center [752, 473] width 839 height 17
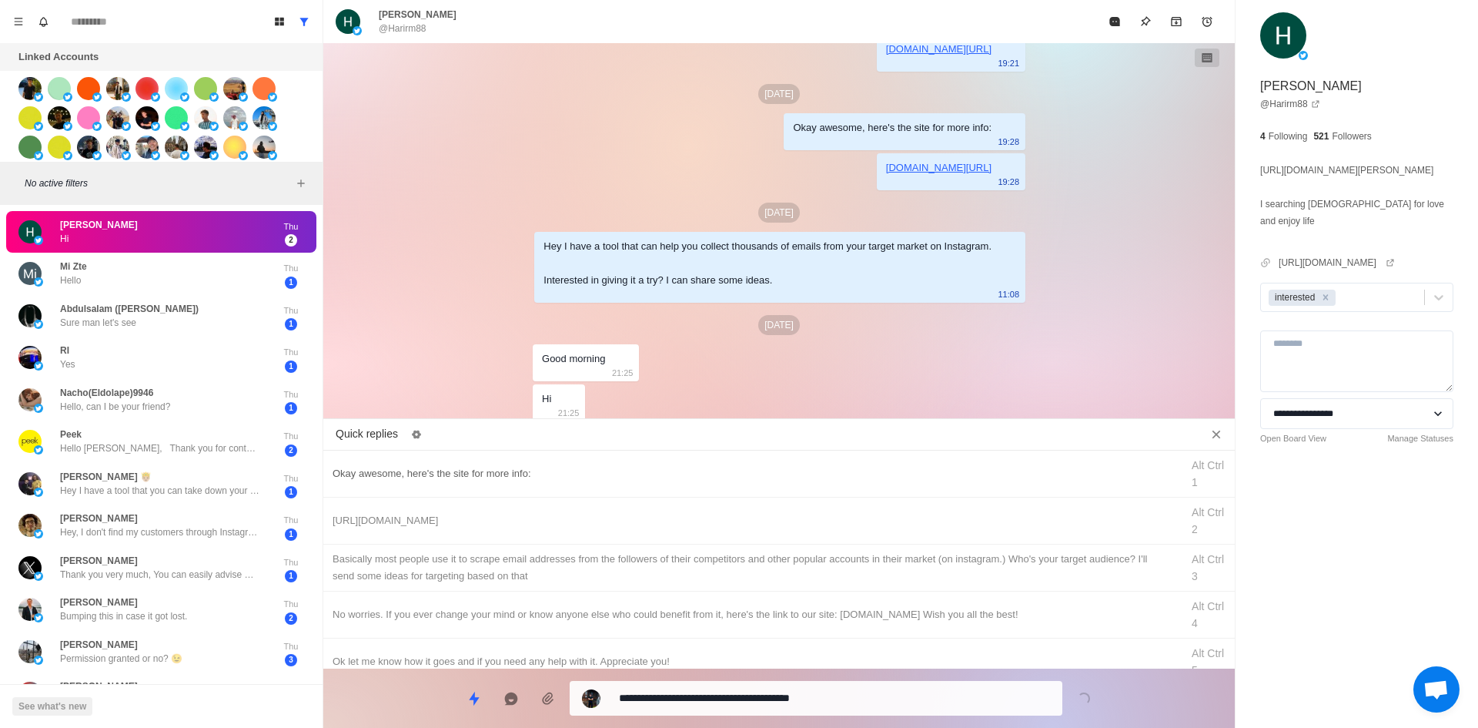
click at [641, 474] on div "Okay awesome, here's the site for more info:" at bounding box center [752, 473] width 839 height 17
drag, startPoint x: 695, startPoint y: 700, endPoint x: 507, endPoint y: 700, distance: 187.8
click at [558, 698] on div "**********" at bounding box center [779, 691] width 912 height 47
click at [530, 540] on div "[URL][DOMAIN_NAME] Alt Ctrl 2" at bounding box center [779, 520] width 912 height 47
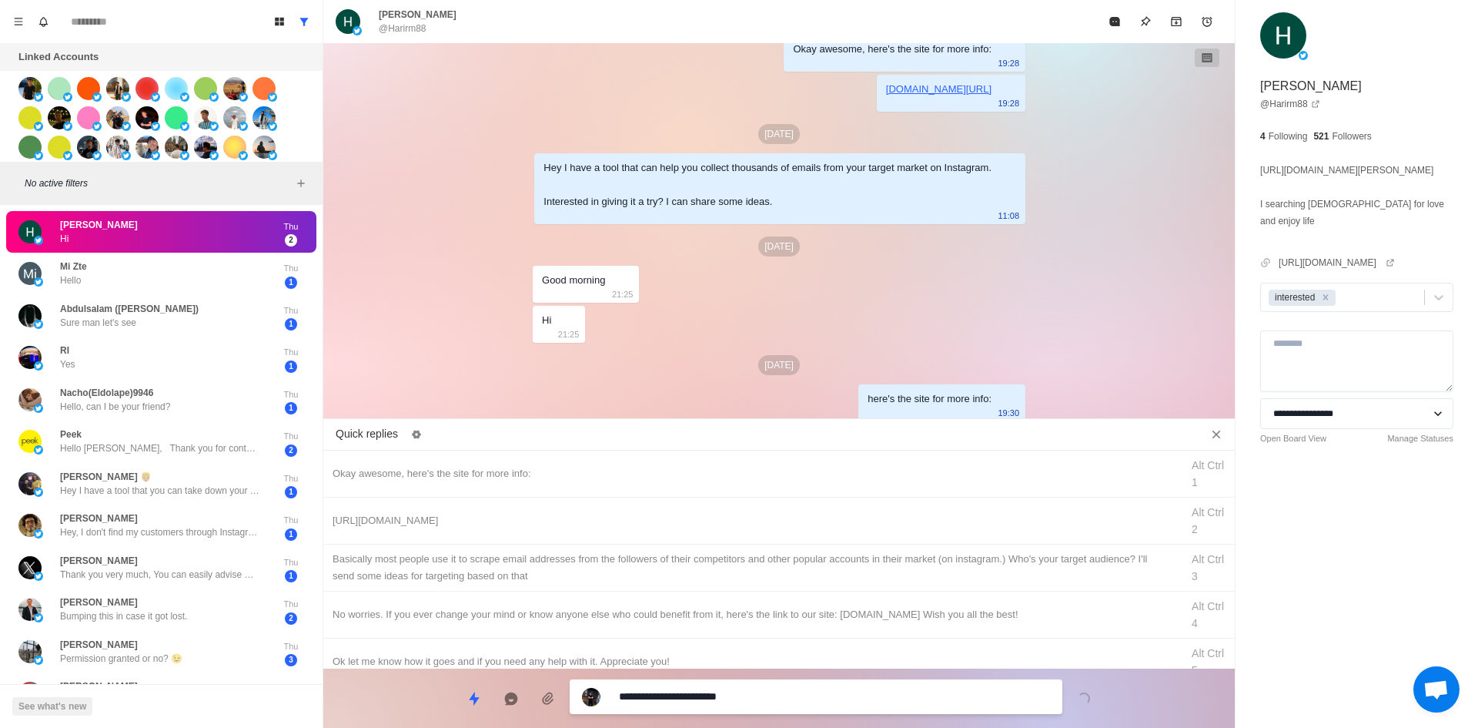
click at [704, 707] on textarea "**********" at bounding box center [834, 696] width 431 height 22
drag, startPoint x: 704, startPoint y: 707, endPoint x: 724, endPoint y: 610, distance: 98.9
click at [705, 707] on div "**********" at bounding box center [816, 696] width 493 height 35
click at [733, 560] on div "​​Basically most people use it to scrape email addresses from the followers of …" at bounding box center [752, 567] width 839 height 34
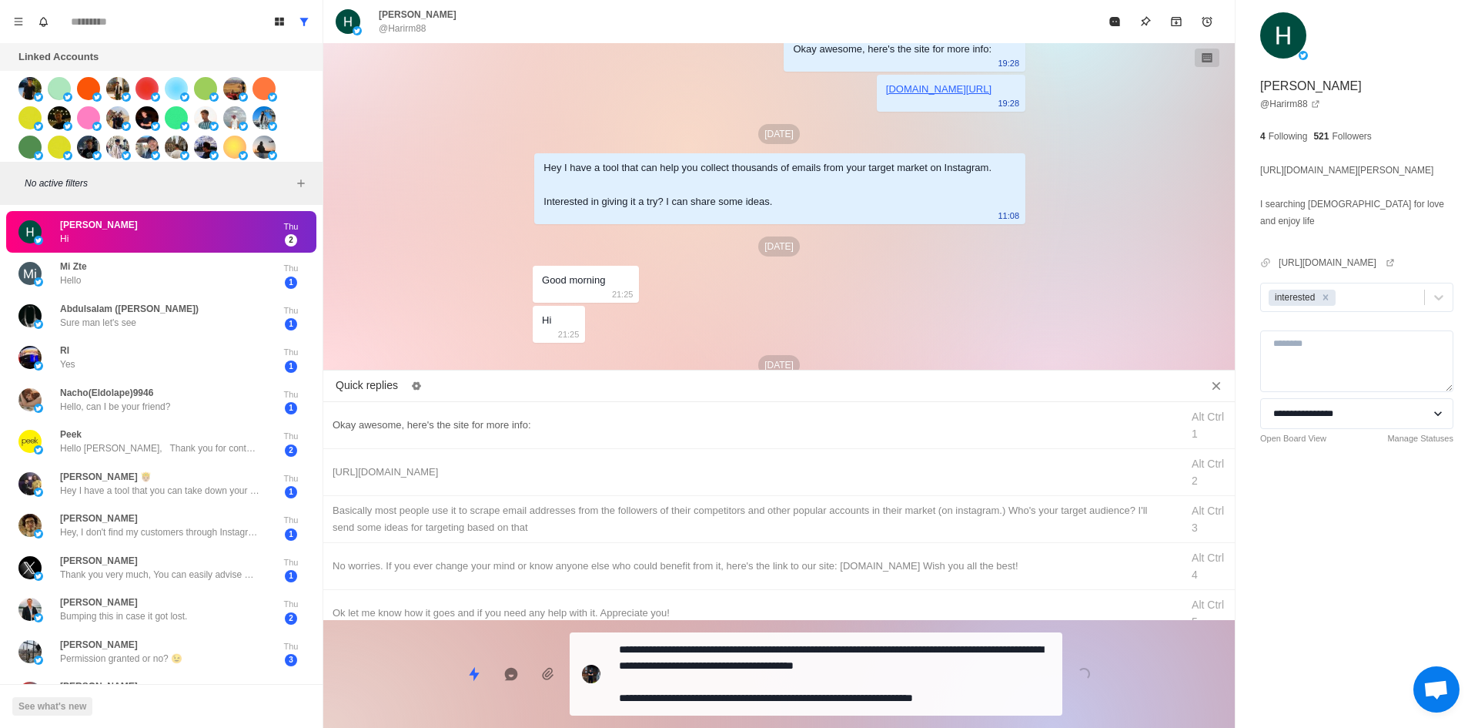
drag, startPoint x: 645, startPoint y: 443, endPoint x: 663, endPoint y: 473, distance: 35.5
click at [646, 445] on div "Okay awesome, here's the site for more info: Alt Ctrl 1" at bounding box center [779, 425] width 912 height 47
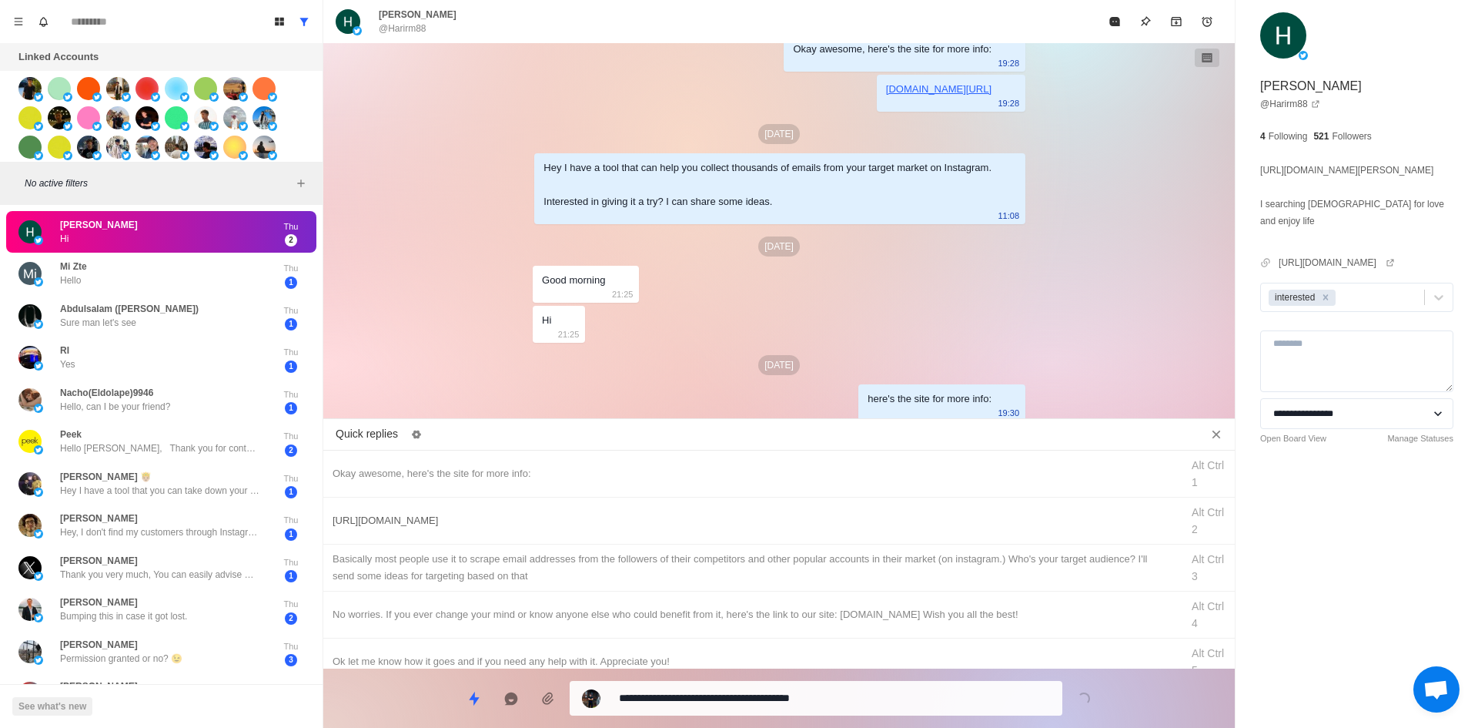
drag, startPoint x: 663, startPoint y: 473, endPoint x: 668, endPoint y: 510, distance: 37.3
click at [663, 473] on div "Okay awesome, here's the site for more info:" at bounding box center [752, 473] width 839 height 17
click at [700, 522] on div "[URL][DOMAIN_NAME]" at bounding box center [752, 520] width 839 height 17
click at [781, 696] on textarea "**********" at bounding box center [834, 696] width 431 height 22
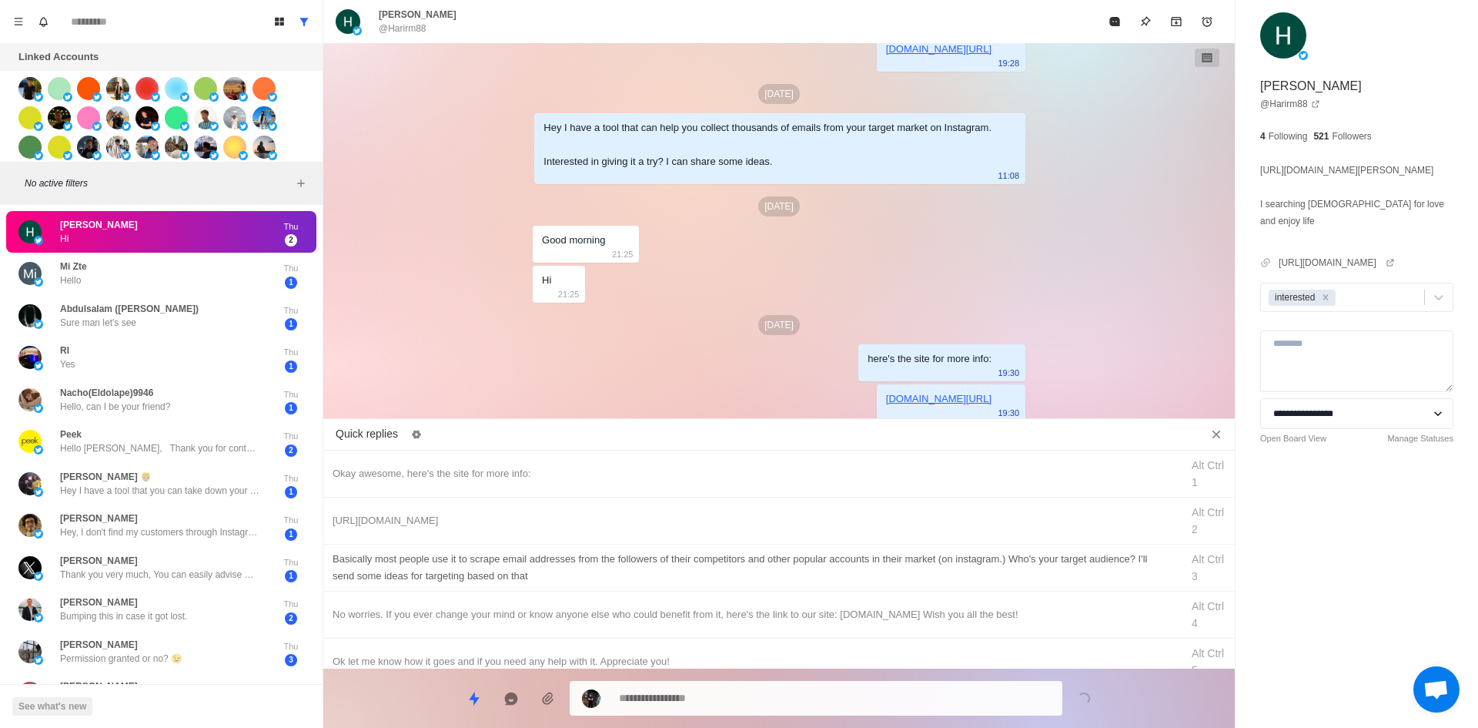
click at [774, 559] on div "​​Basically most people use it to scrape email addresses from the followers of …" at bounding box center [752, 567] width 839 height 34
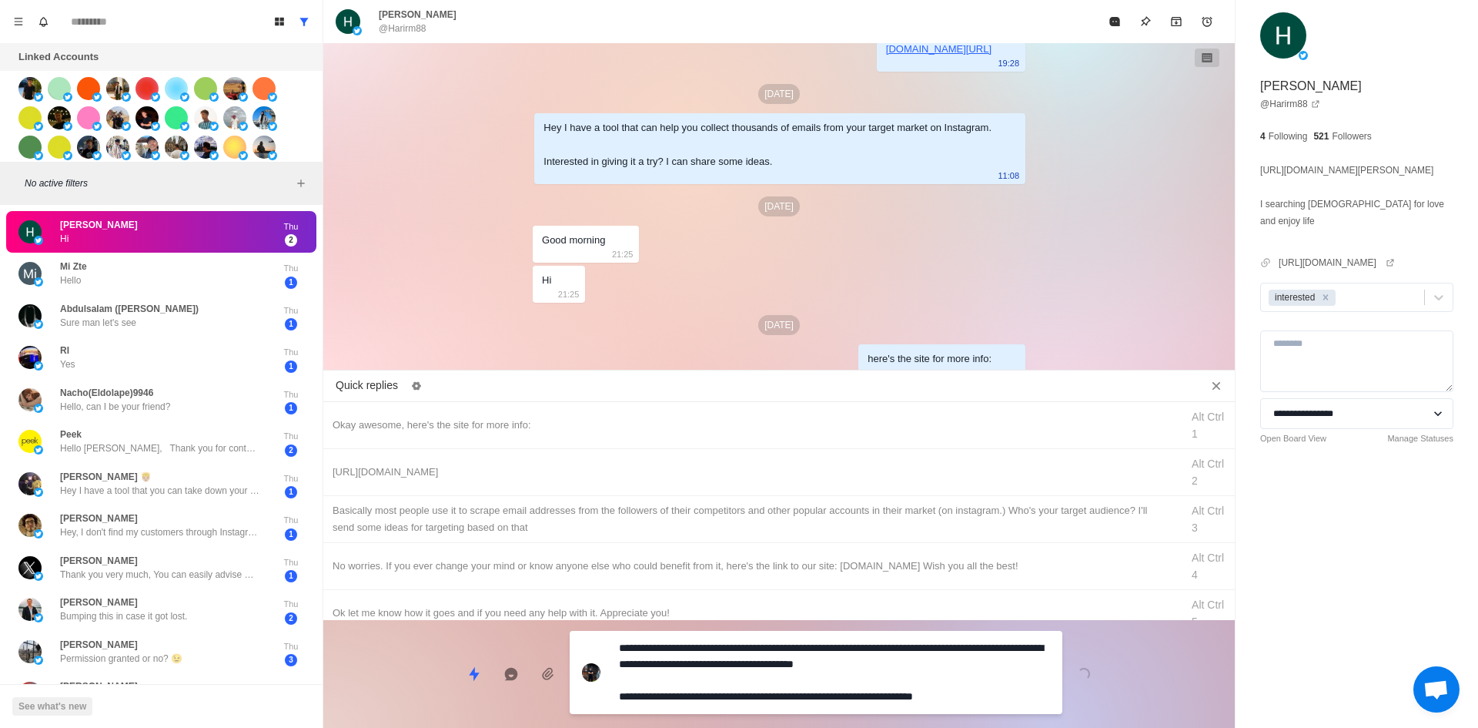
click at [787, 674] on div "**********" at bounding box center [779, 667] width 912 height 95
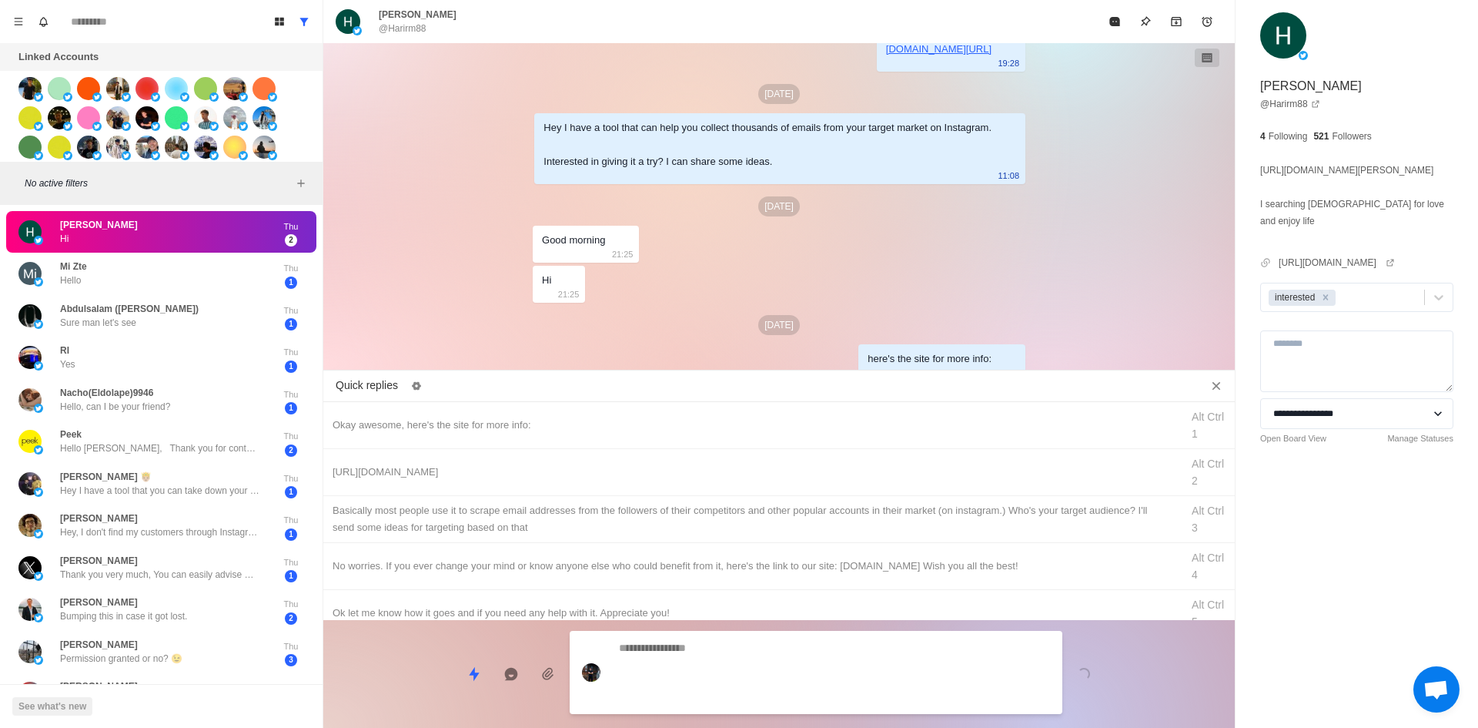
scroll to position [309, 0]
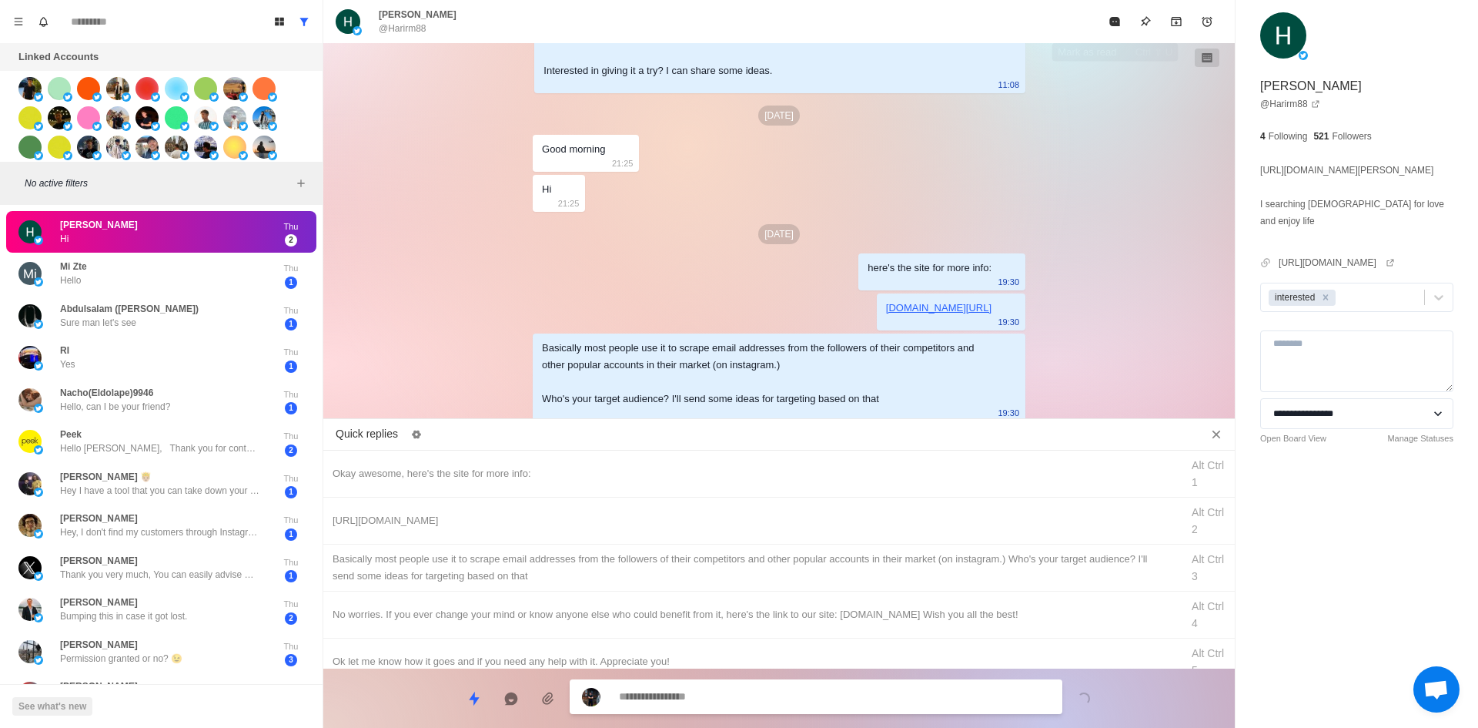
drag, startPoint x: 1110, startPoint y: 29, endPoint x: 1080, endPoint y: 91, distance: 68.5
click at [1114, 29] on button "Mark as read" at bounding box center [1114, 21] width 31 height 31
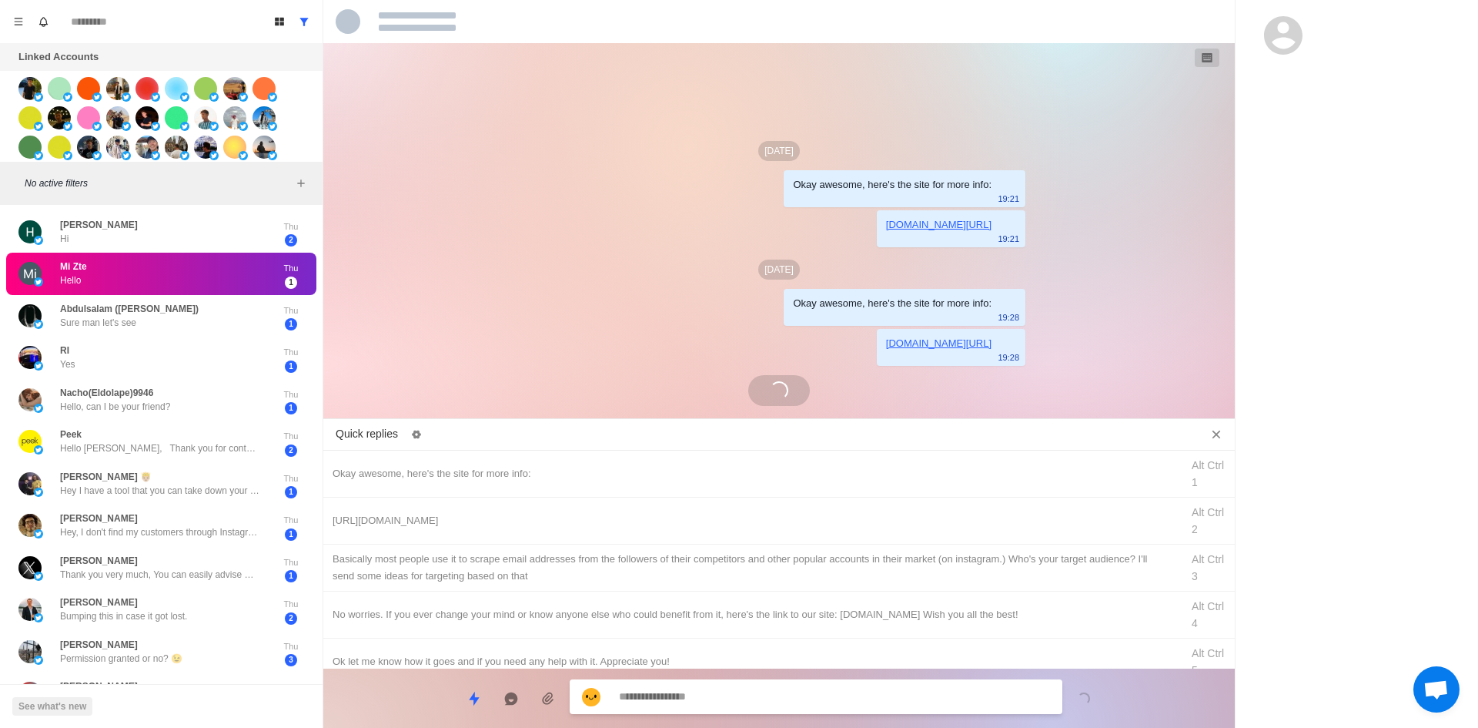
scroll to position [76, 0]
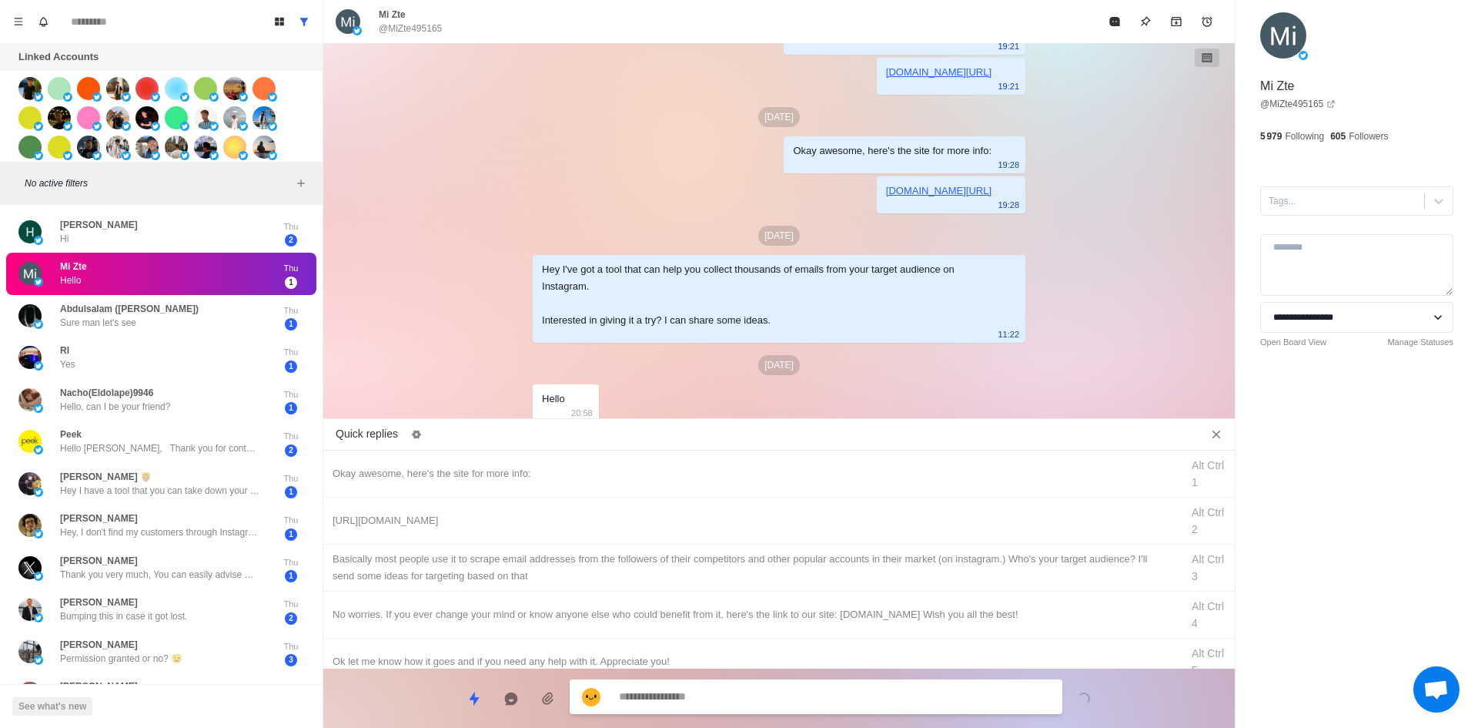
drag, startPoint x: 1326, startPoint y: 206, endPoint x: 1323, endPoint y: 219, distance: 13.4
click at [1326, 206] on div at bounding box center [1343, 200] width 148 height 17
drag, startPoint x: 1323, startPoint y: 219, endPoint x: 1221, endPoint y: 290, distance: 124.9
click at [1323, 240] on div "interested" at bounding box center [1356, 238] width 193 height 26
drag, startPoint x: 599, startPoint y: 477, endPoint x: 624, endPoint y: 509, distance: 40.5
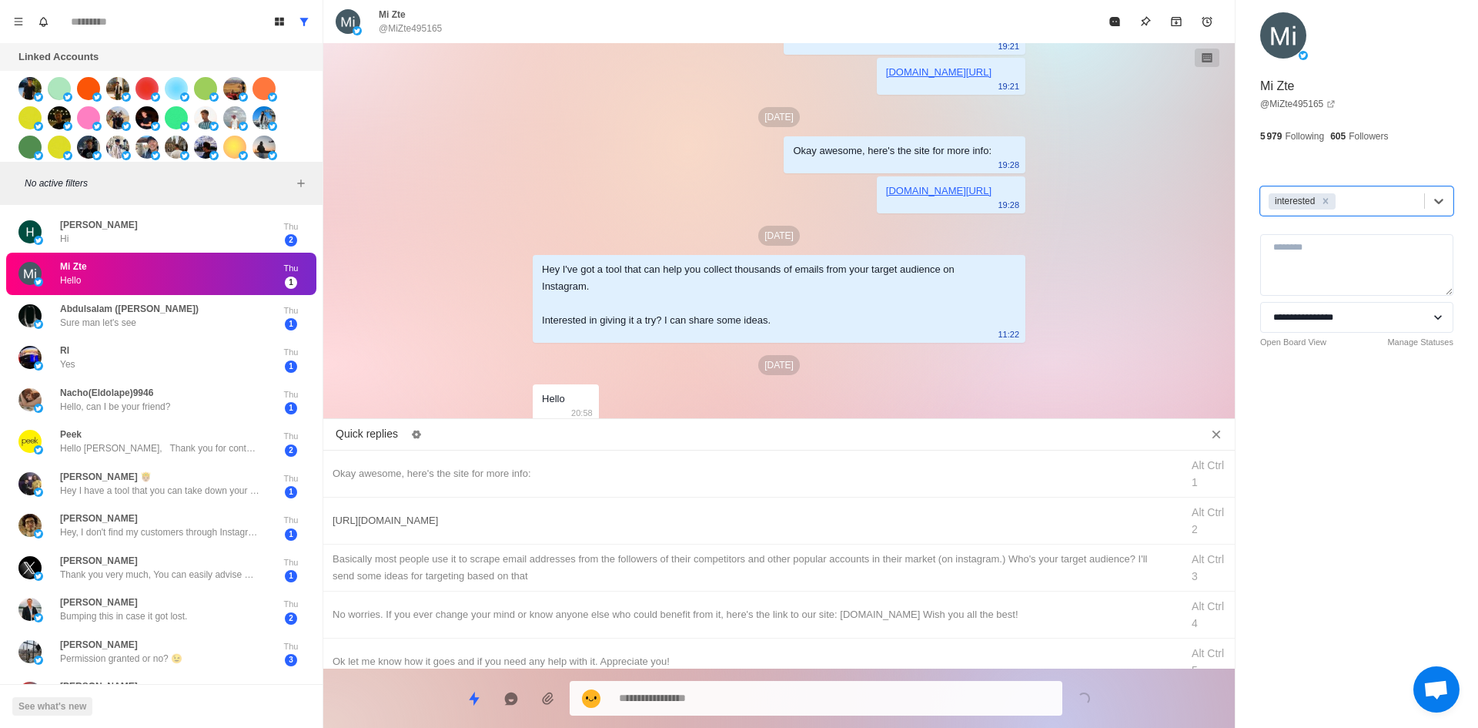
click at [600, 478] on div "Okay awesome, here's the site for more info:" at bounding box center [752, 473] width 839 height 17
drag, startPoint x: 694, startPoint y: 699, endPoint x: 401, endPoint y: 671, distance: 293.9
click at [321, 703] on div "Board View Tools Archived Chats Mark many as read Keyboard shortcuts Team Setti…" at bounding box center [739, 364] width 1478 height 728
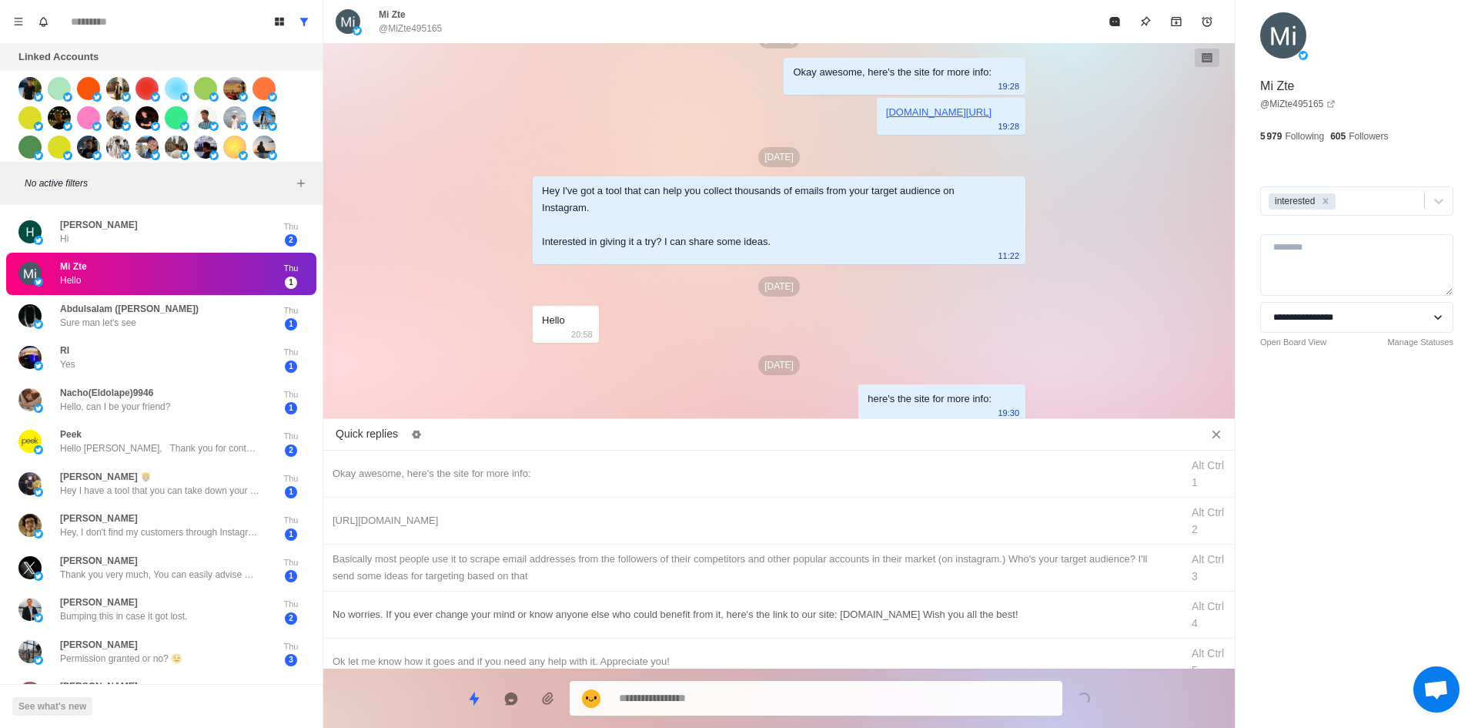
drag, startPoint x: 504, startPoint y: 525, endPoint x: 641, endPoint y: 632, distance: 173.9
click at [507, 528] on div "[URL][DOMAIN_NAME]" at bounding box center [752, 520] width 839 height 17
click at [691, 702] on textarea "**********" at bounding box center [834, 696] width 431 height 22
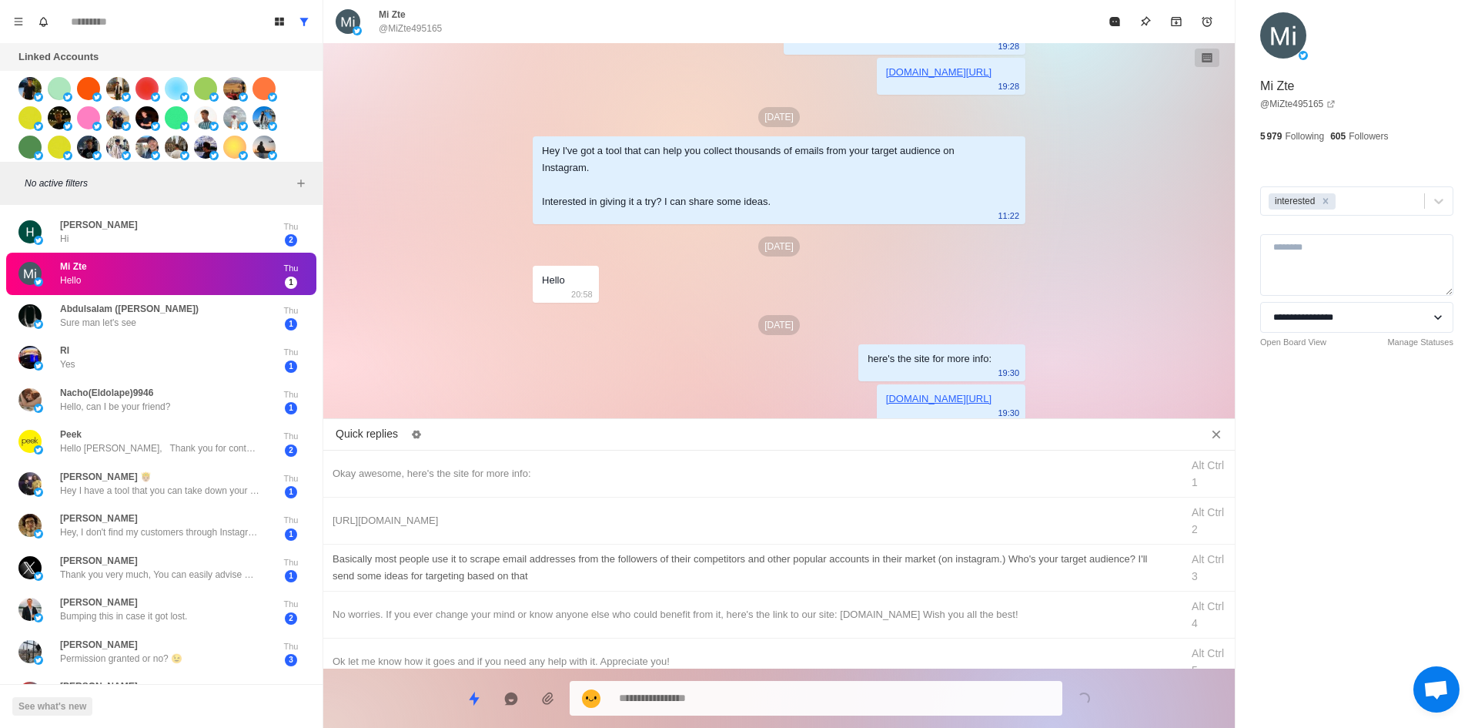
click at [696, 569] on div "​​Basically most people use it to scrape email addresses from the followers of …" at bounding box center [752, 567] width 839 height 34
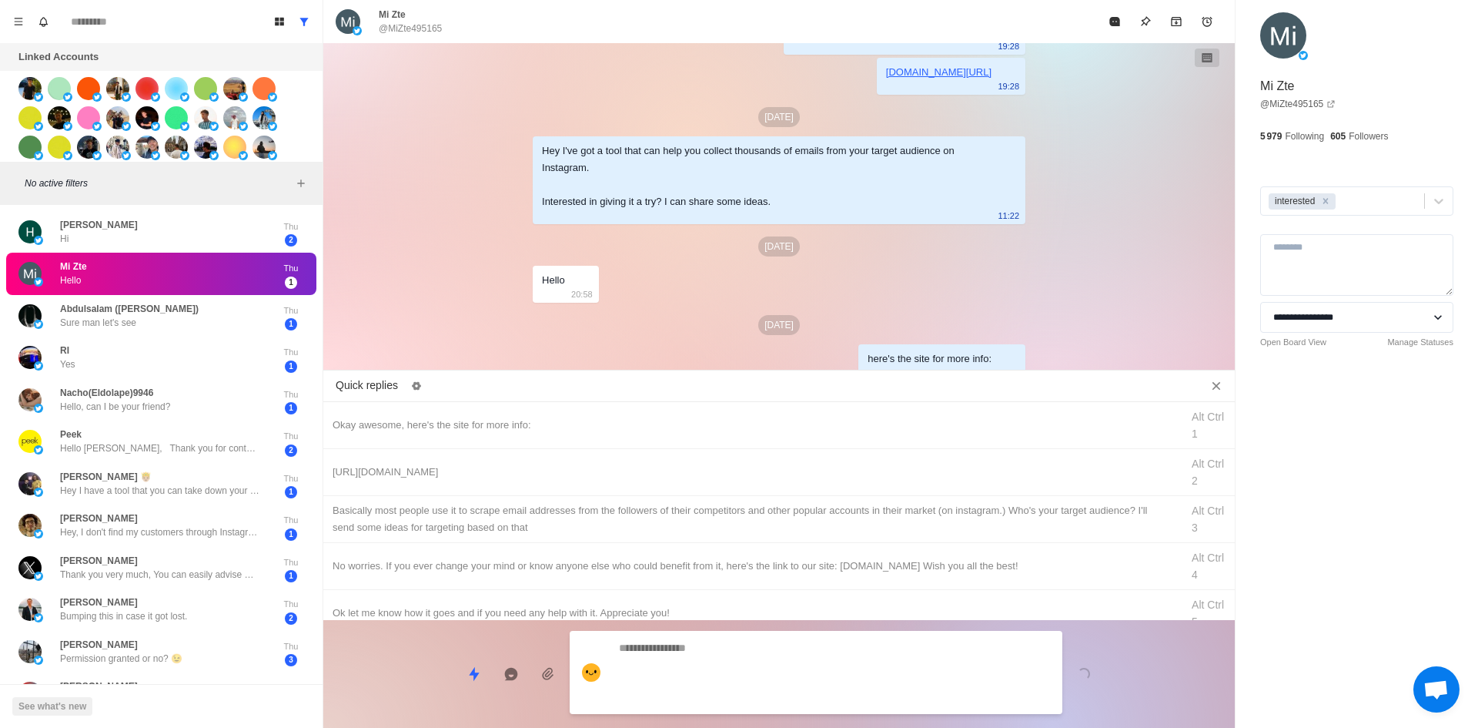
click at [724, 701] on textarea at bounding box center [834, 672] width 431 height 71
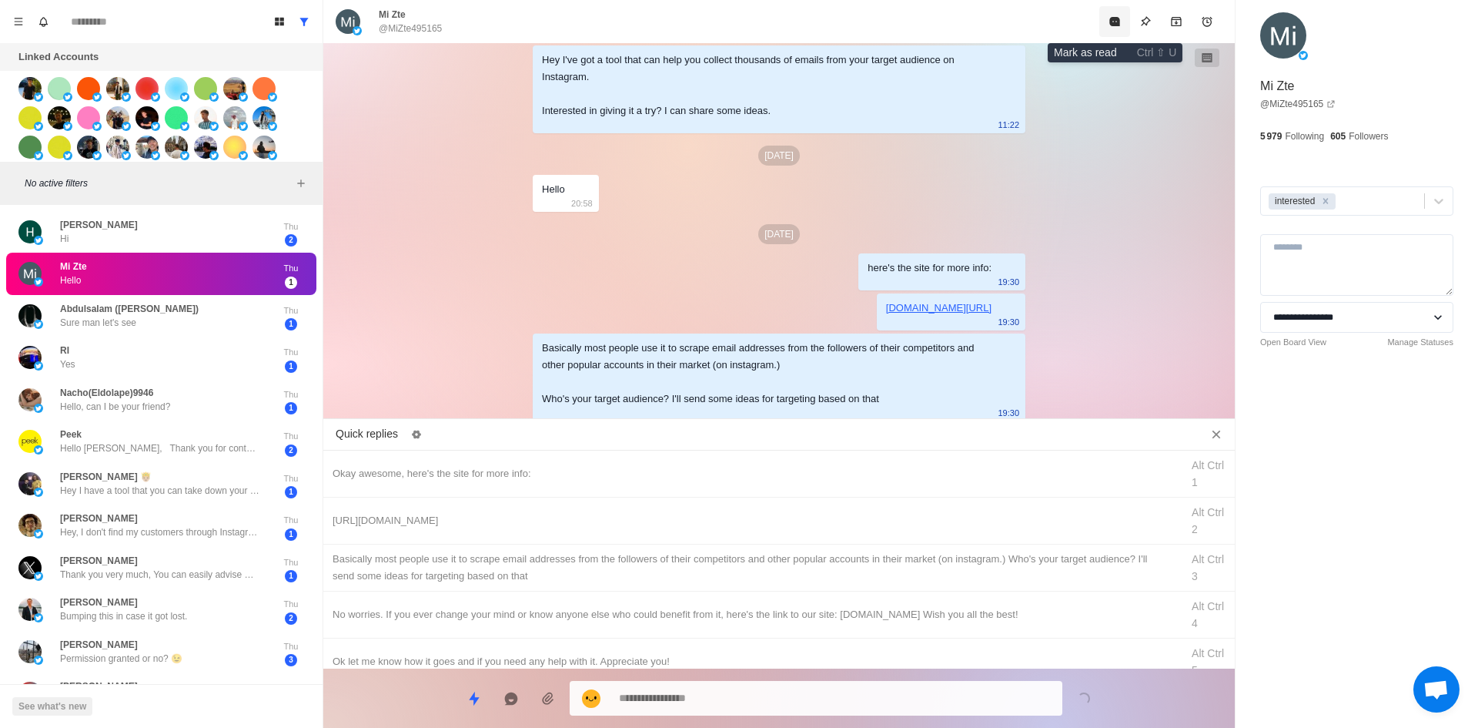
click at [1114, 18] on icon "Mark as read" at bounding box center [1114, 21] width 10 height 9
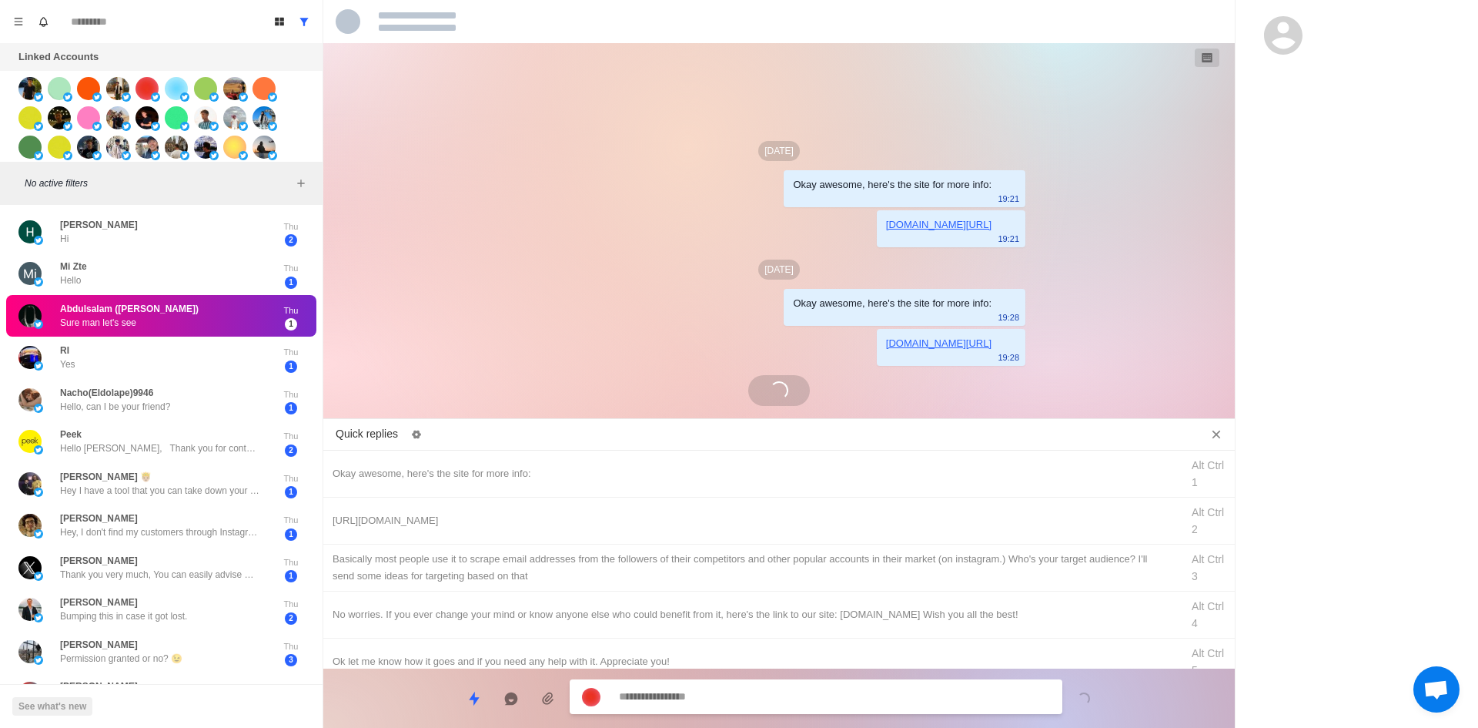
scroll to position [55, 0]
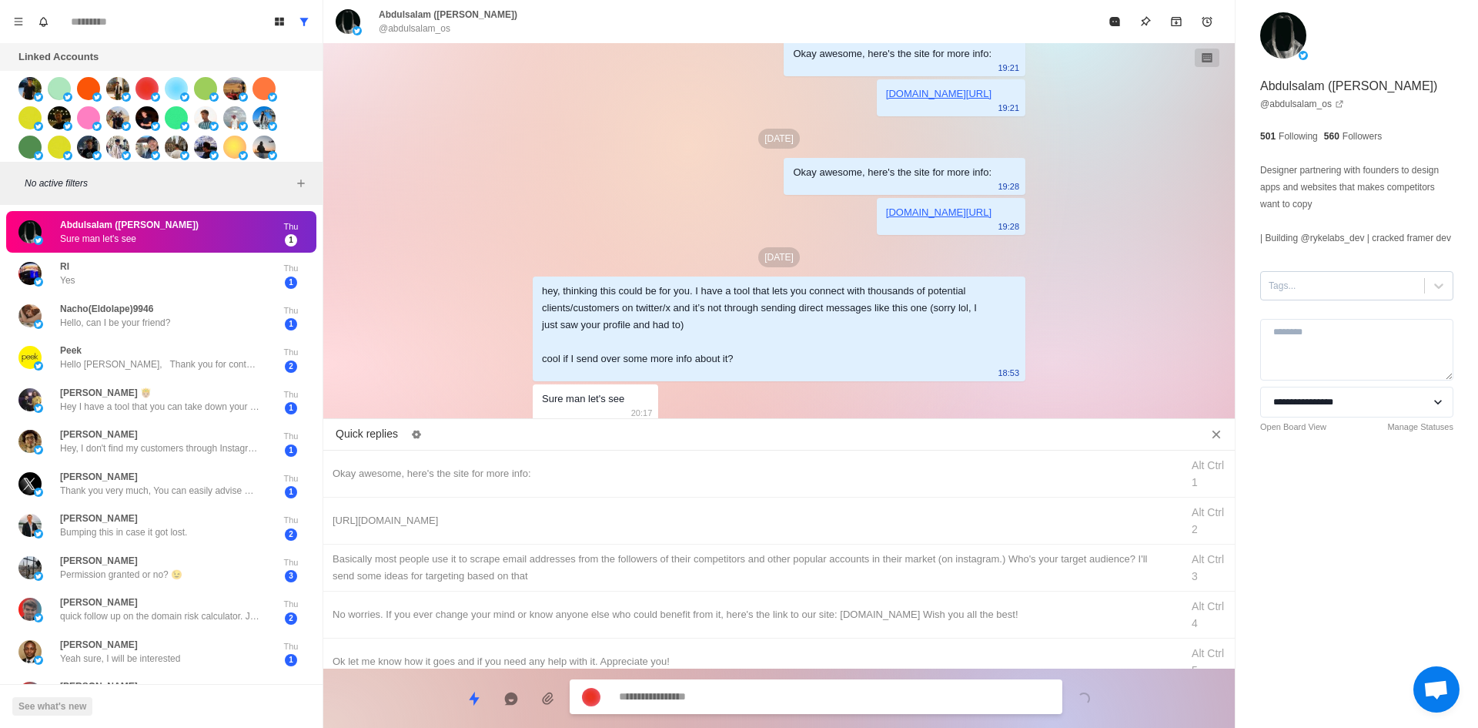
click at [1314, 294] on div at bounding box center [1343, 285] width 148 height 17
click at [1321, 336] on div "interested" at bounding box center [1356, 322] width 193 height 26
click at [553, 478] on div "Okay awesome, here's the site for more info:" at bounding box center [752, 473] width 839 height 17
drag, startPoint x: 687, startPoint y: 691, endPoint x: 666, endPoint y: 594, distance: 98.5
click at [687, 691] on textarea "**********" at bounding box center [834, 696] width 431 height 22
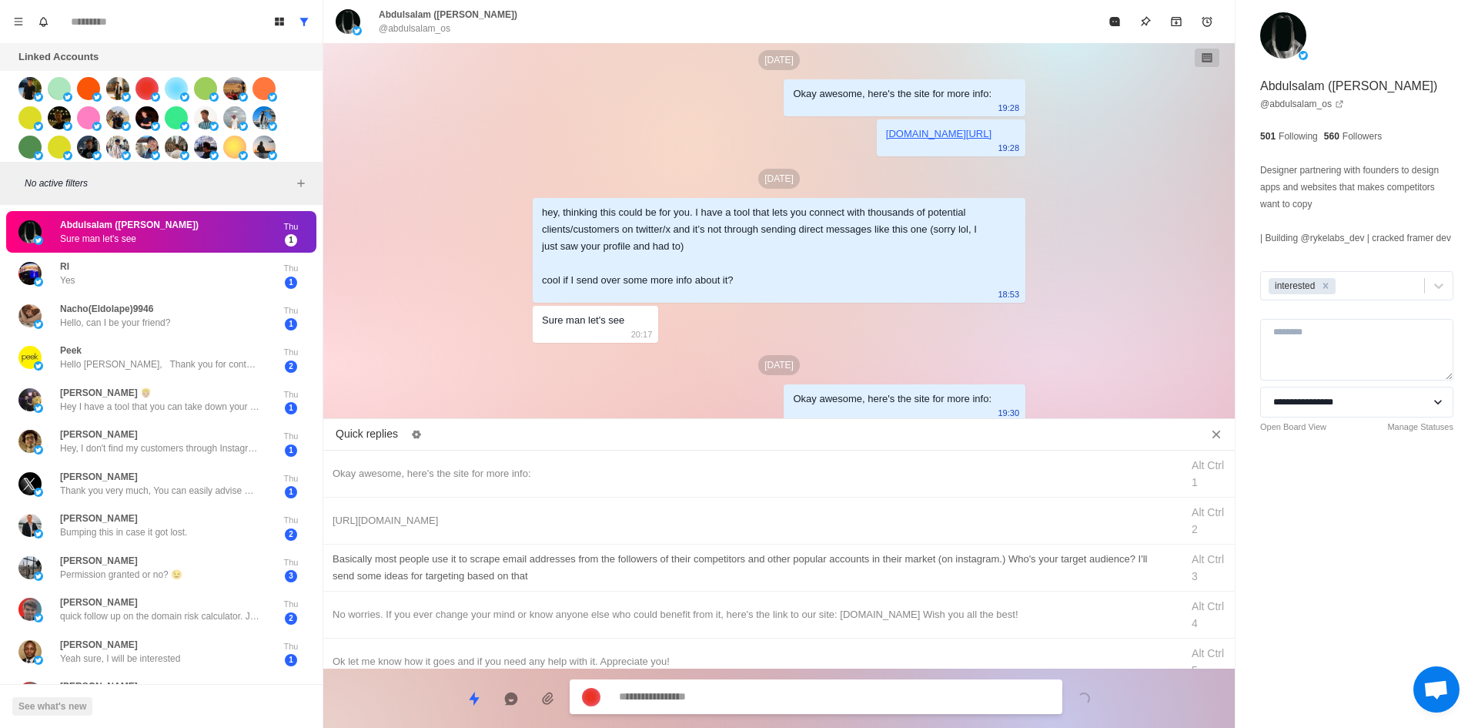
drag, startPoint x: 687, startPoint y: 517, endPoint x: 691, endPoint y: 557, distance: 39.5
click at [687, 519] on div "[URL][DOMAIN_NAME]" at bounding box center [752, 520] width 839 height 17
click at [716, 695] on textarea "**********" at bounding box center [834, 698] width 431 height 22
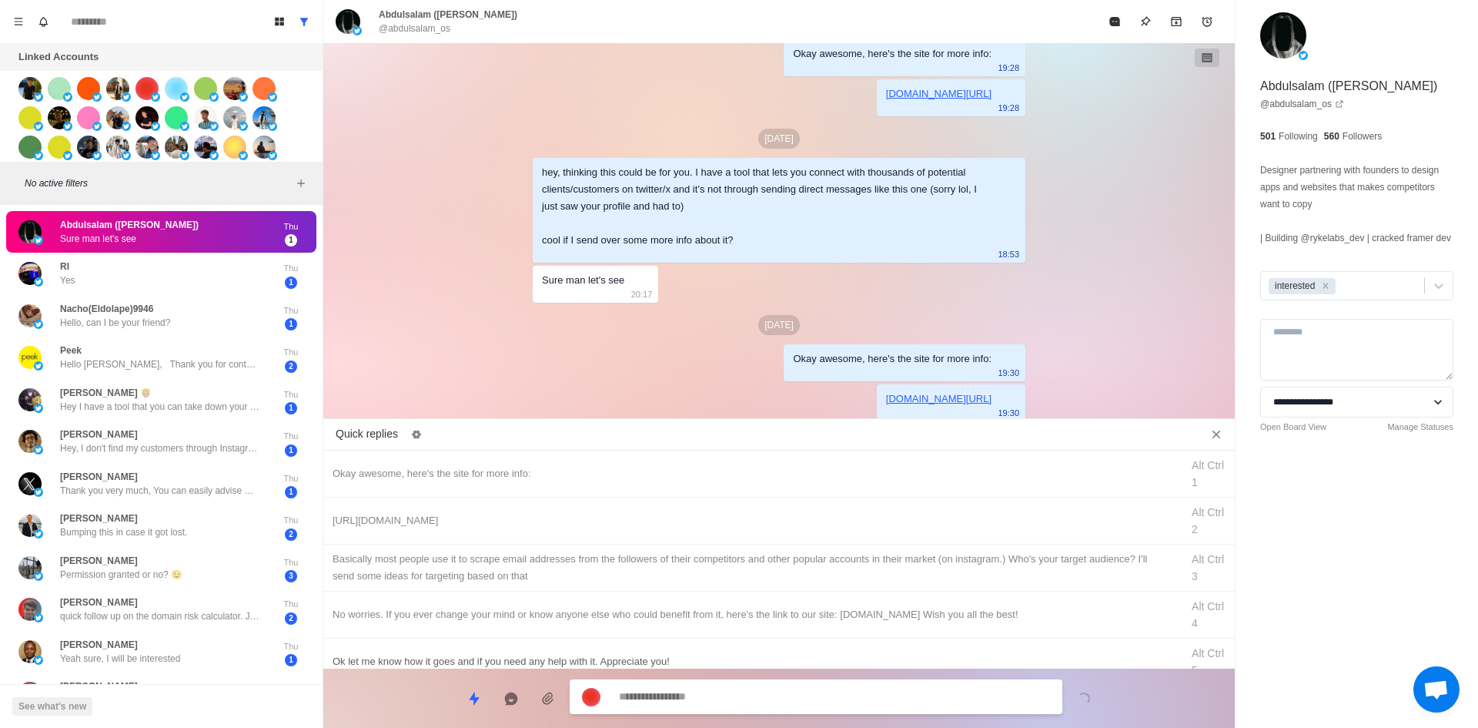
click at [749, 580] on div "​​Basically most people use it to scrape email addresses from the followers of …" at bounding box center [752, 567] width 839 height 34
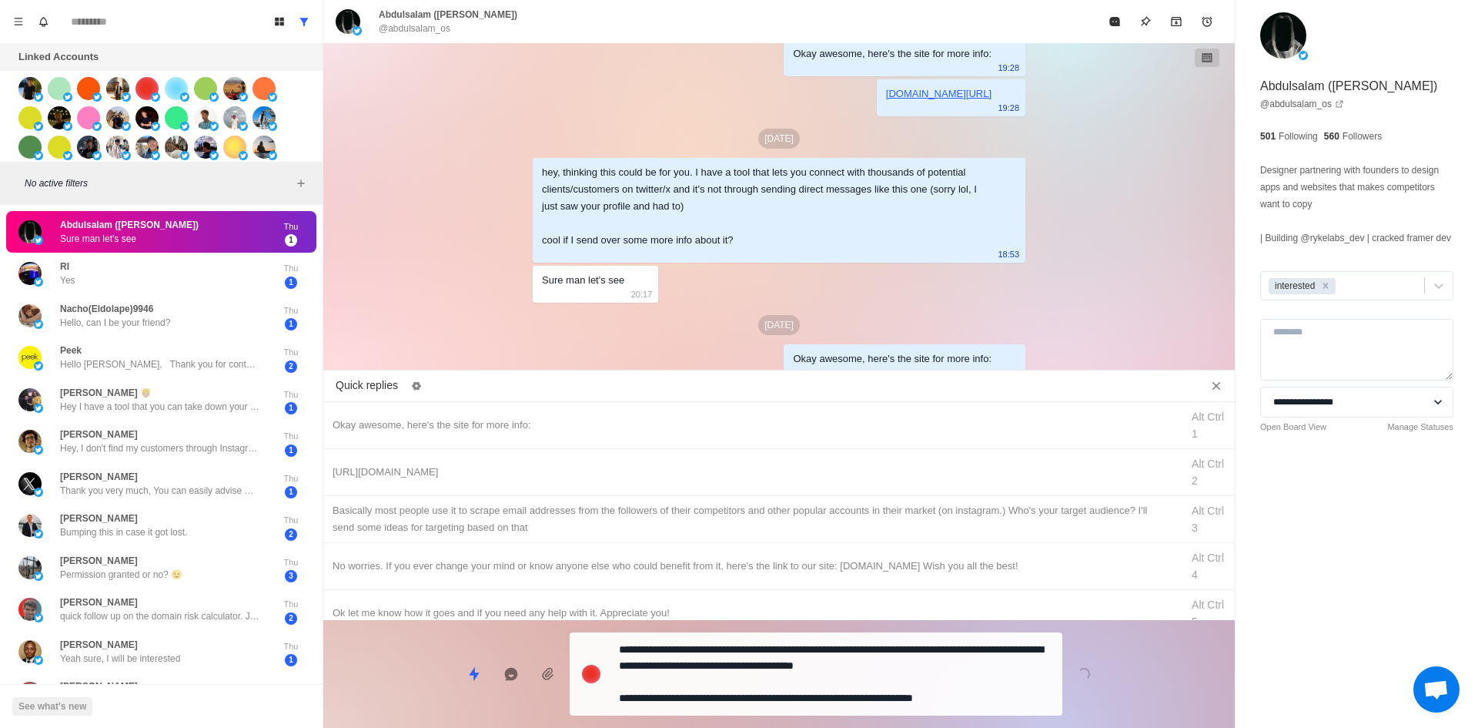
click at [739, 690] on textarea "**********" at bounding box center [834, 673] width 431 height 71
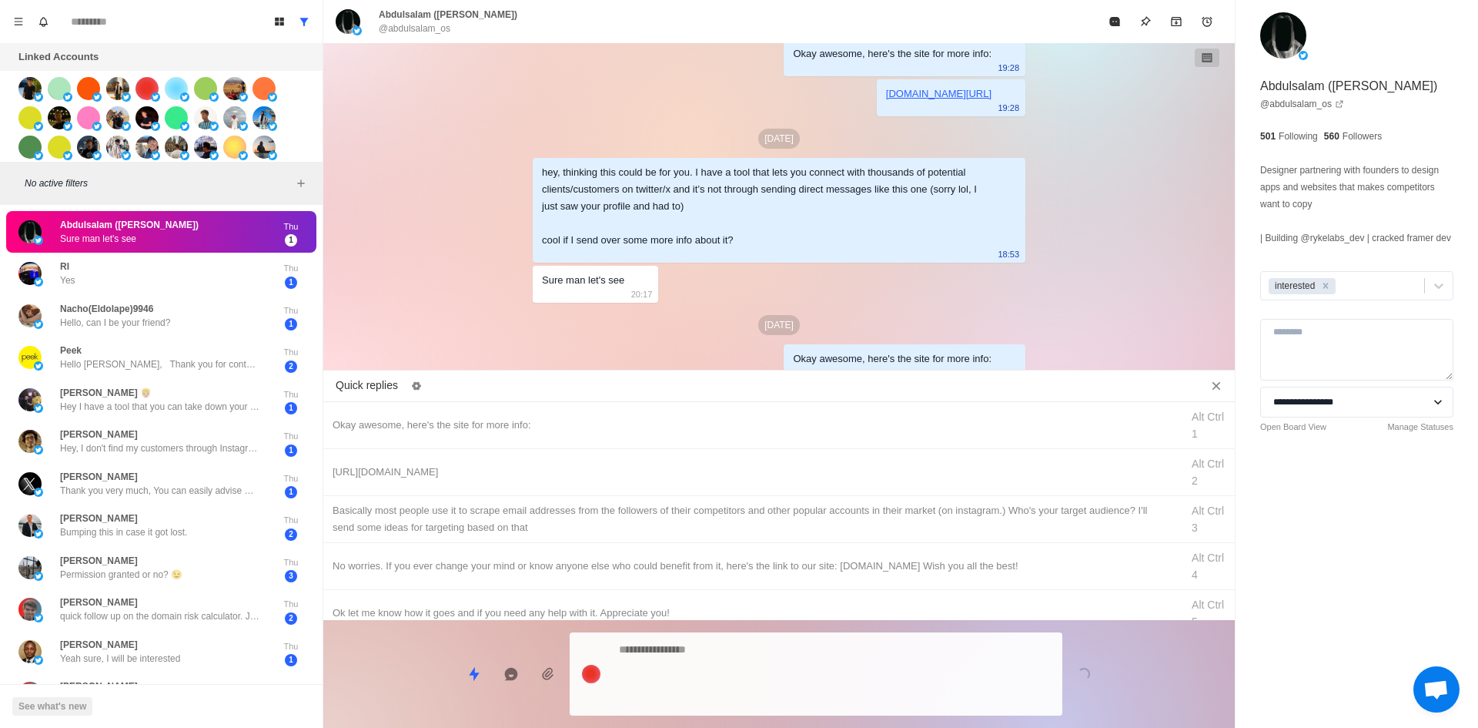
scroll to position [264, 0]
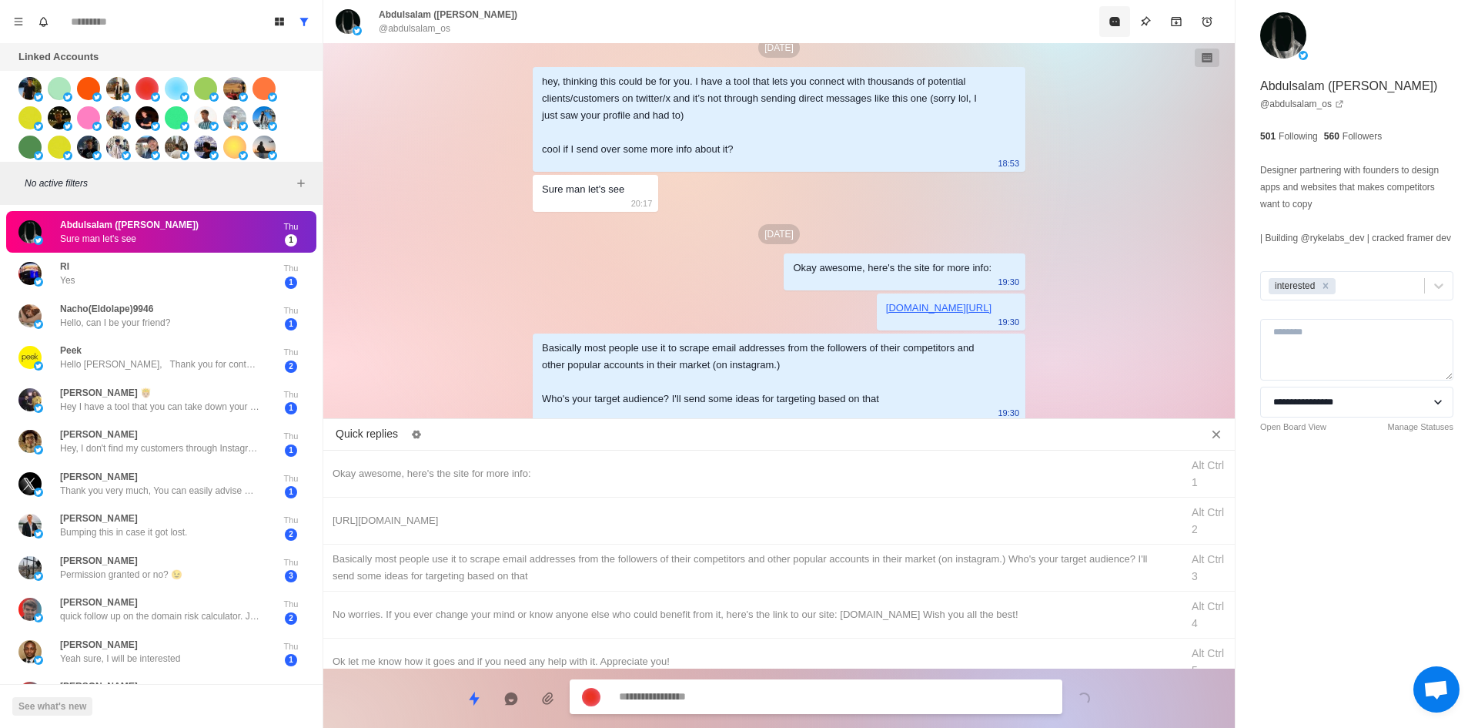
click at [1122, 15] on button "Mark as read" at bounding box center [1114, 21] width 31 height 31
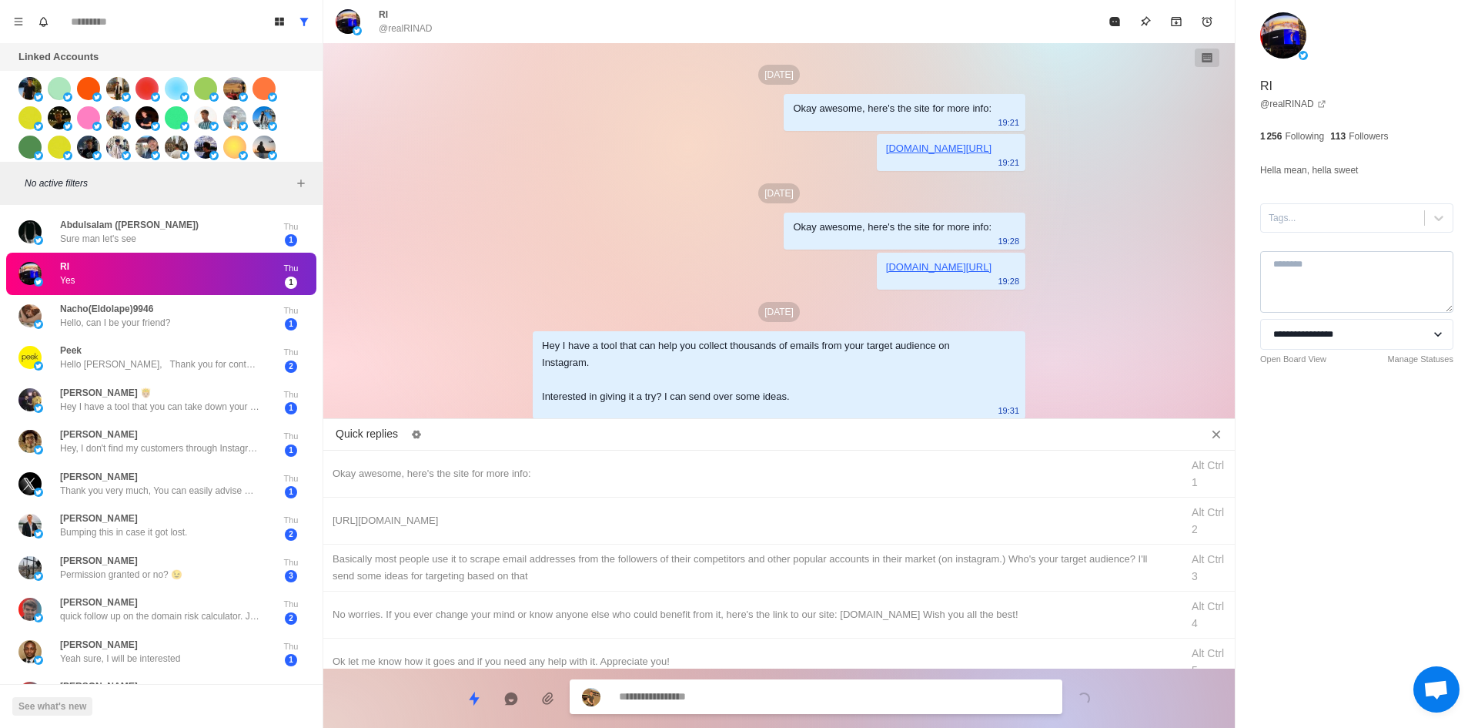
scroll to position [38, 0]
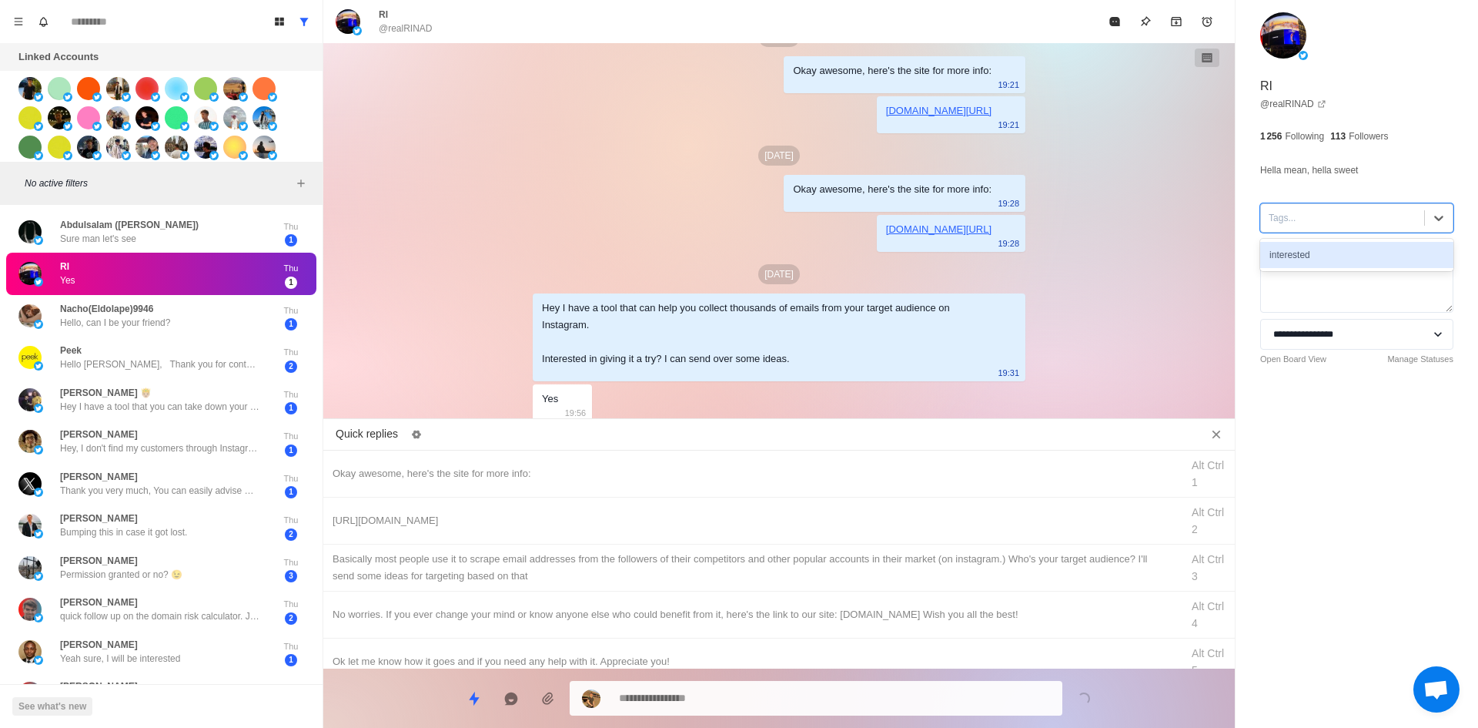
click at [1327, 223] on div at bounding box center [1343, 217] width 148 height 17
click at [1332, 254] on div "interested" at bounding box center [1356, 255] width 193 height 26
click at [576, 470] on div "Okay awesome, here's the site for more info:" at bounding box center [752, 473] width 839 height 17
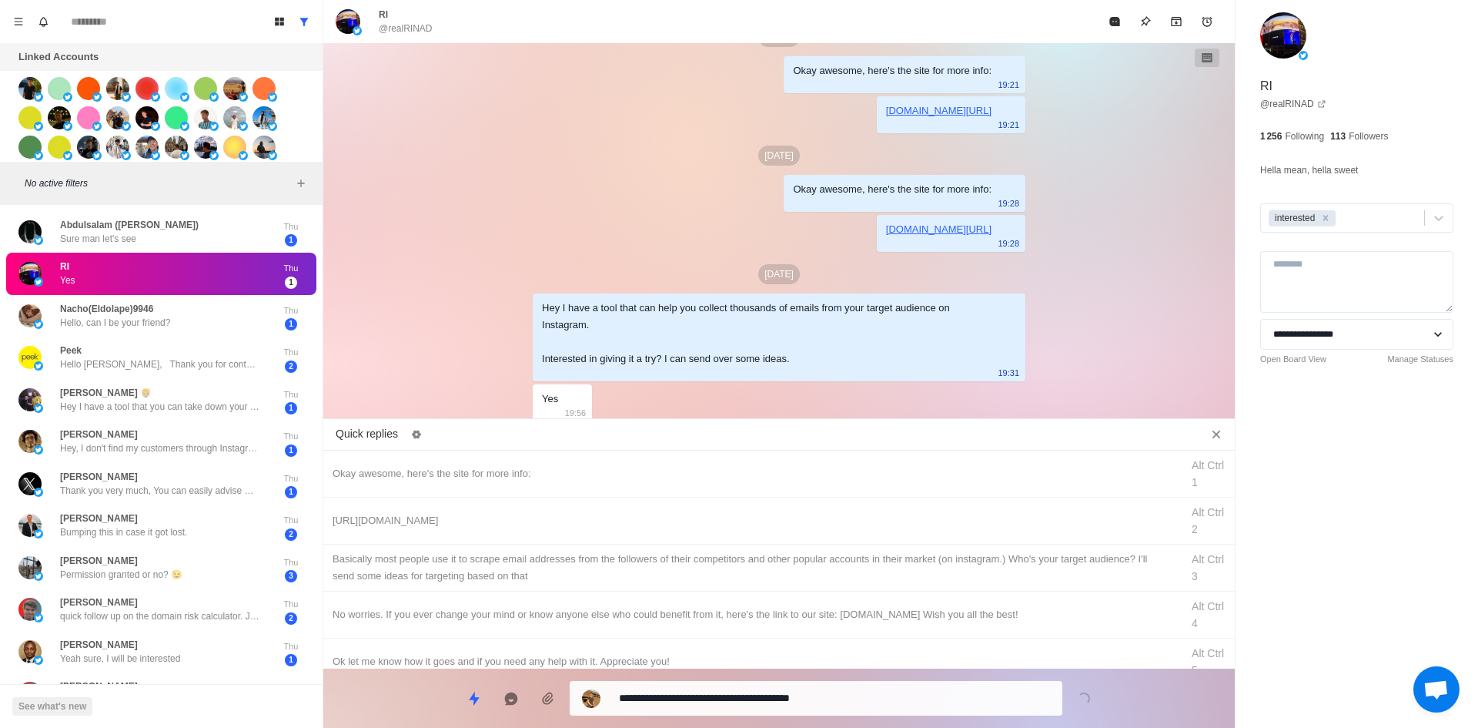
click at [740, 704] on textarea "**********" at bounding box center [834, 698] width 431 height 22
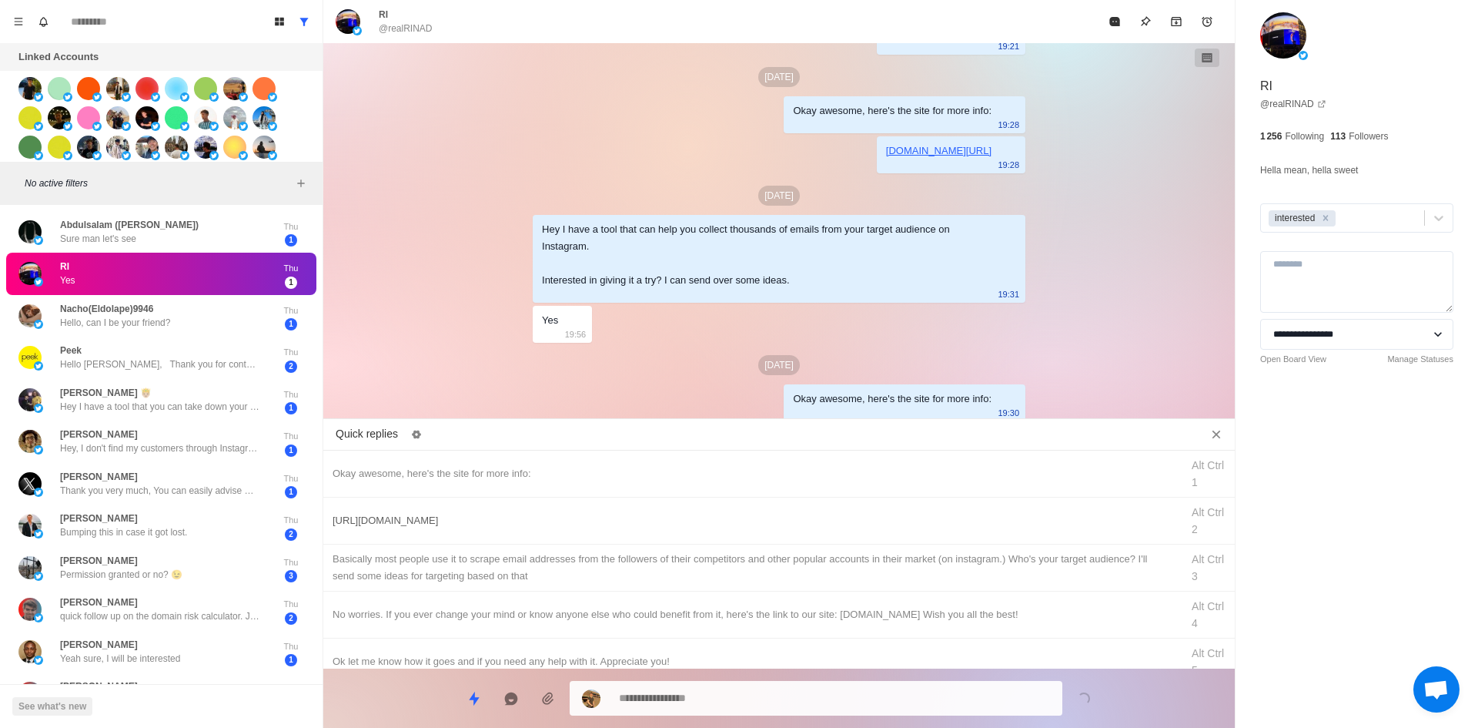
click at [758, 518] on div "[URL][DOMAIN_NAME]" at bounding box center [752, 520] width 839 height 17
click at [771, 699] on textarea "**********" at bounding box center [834, 696] width 431 height 22
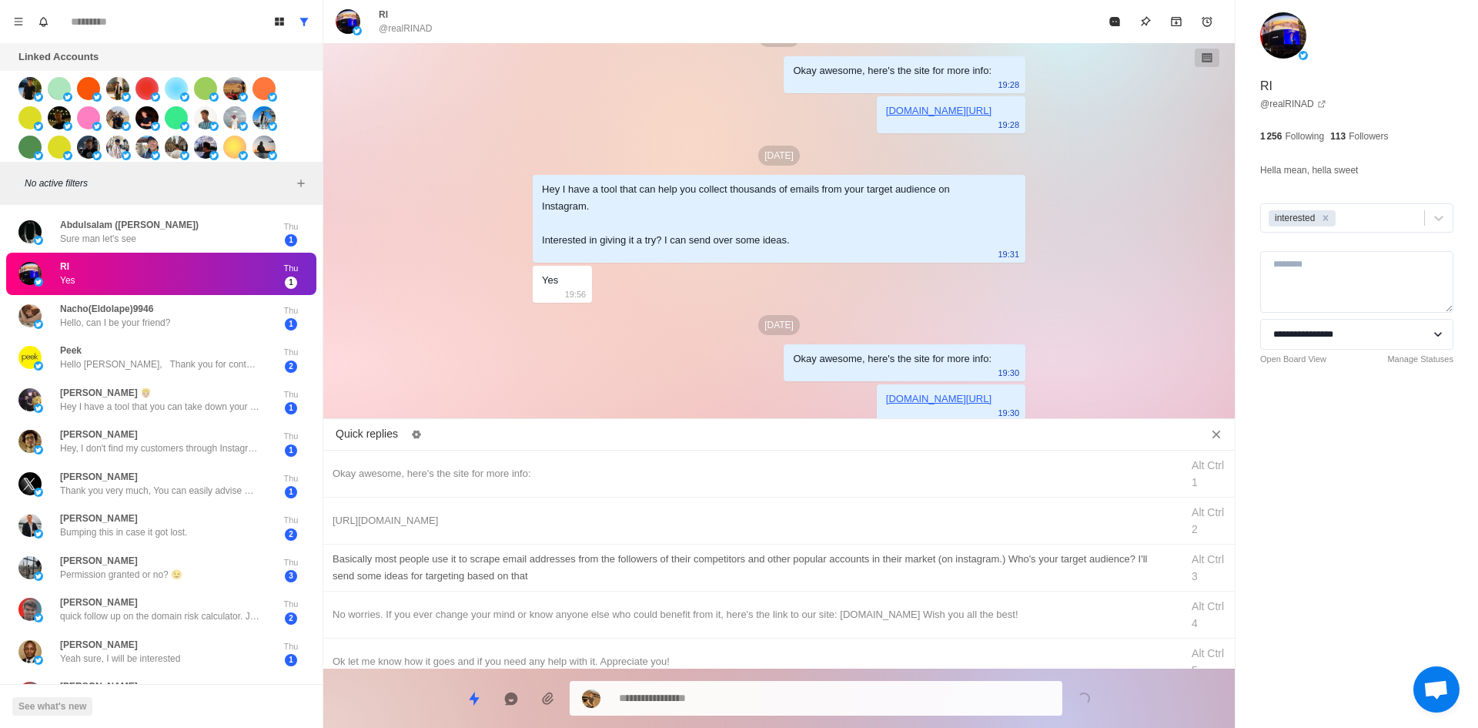
click at [800, 559] on div "​​Basically most people use it to scrape email addresses from the followers of …" at bounding box center [752, 567] width 839 height 34
click at [781, 685] on div at bounding box center [816, 698] width 493 height 35
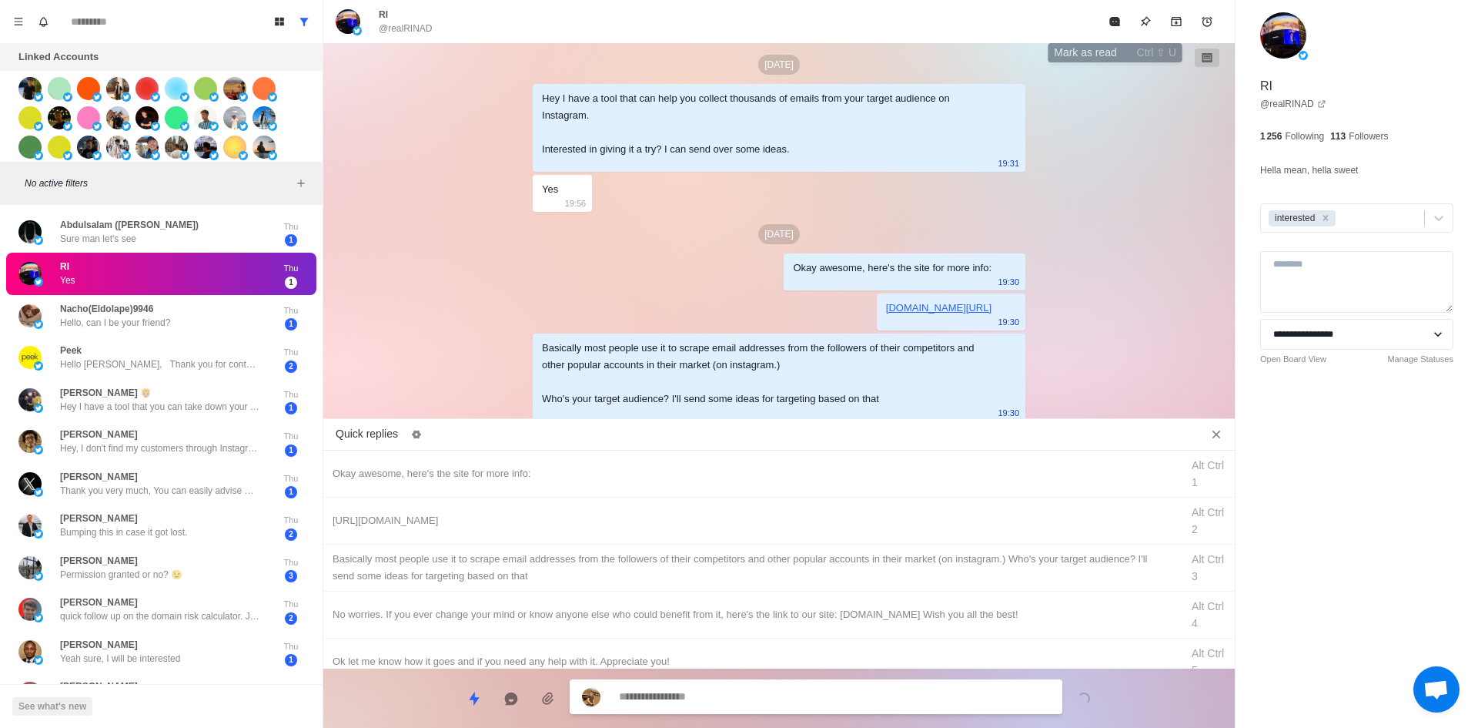
drag, startPoint x: 1113, startPoint y: 27, endPoint x: 971, endPoint y: 172, distance: 203.6
click at [1113, 28] on button "Mark as read" at bounding box center [1114, 21] width 31 height 31
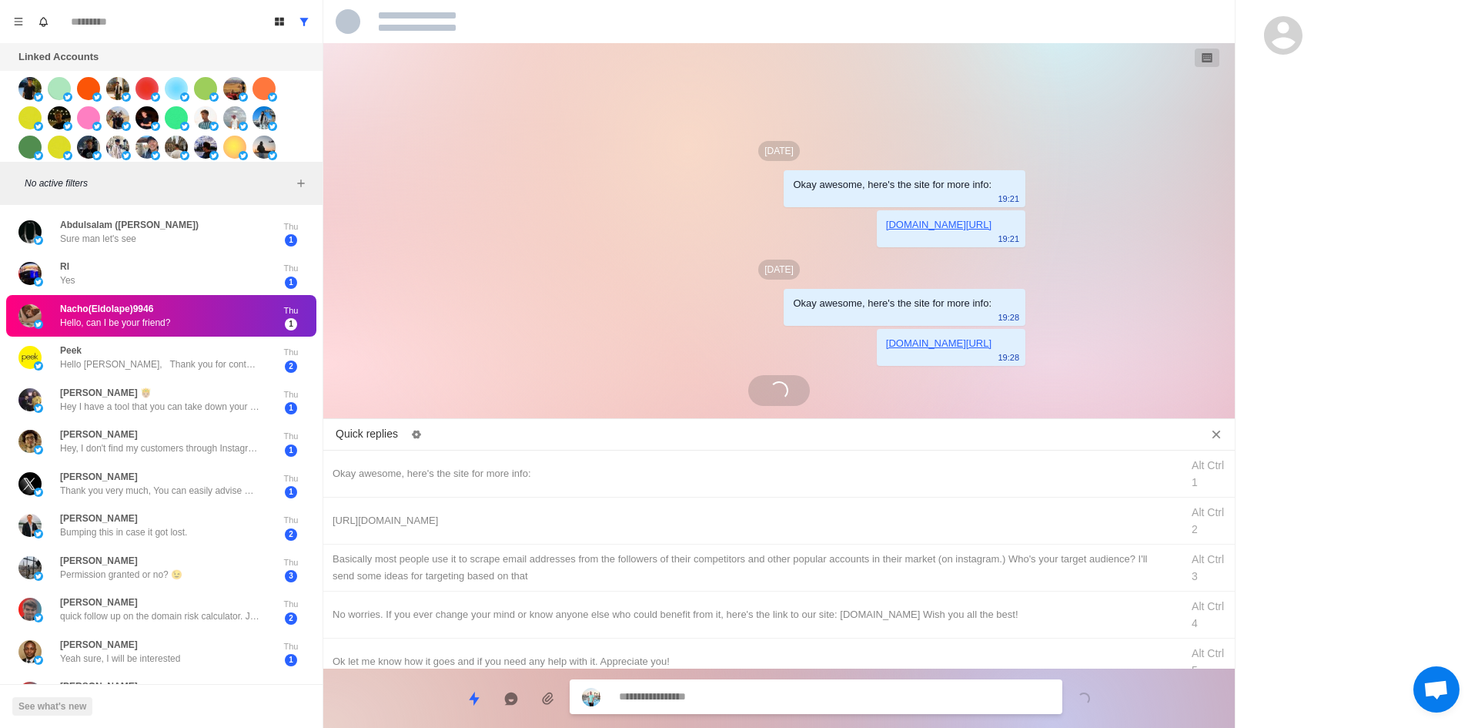
scroll to position [0, 0]
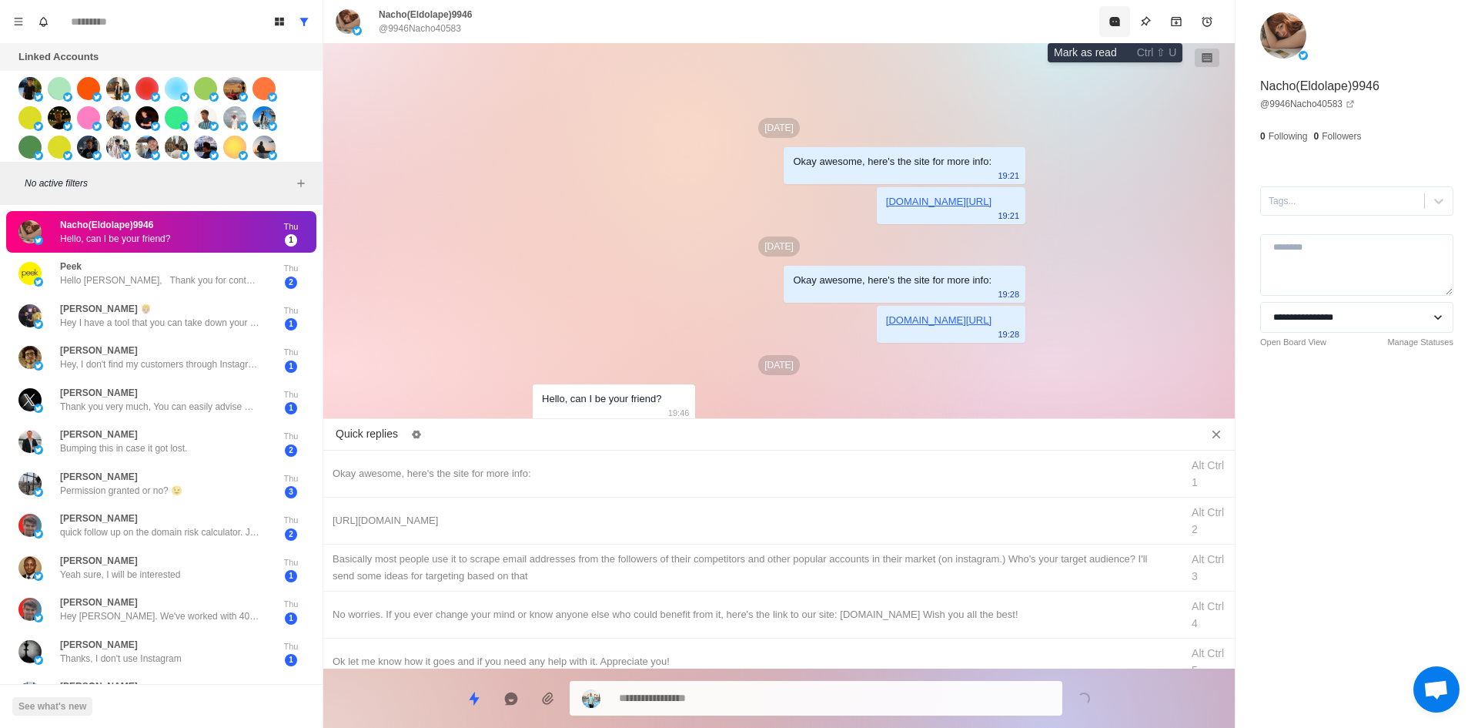
click at [1106, 25] on button "Mark as read" at bounding box center [1114, 21] width 31 height 31
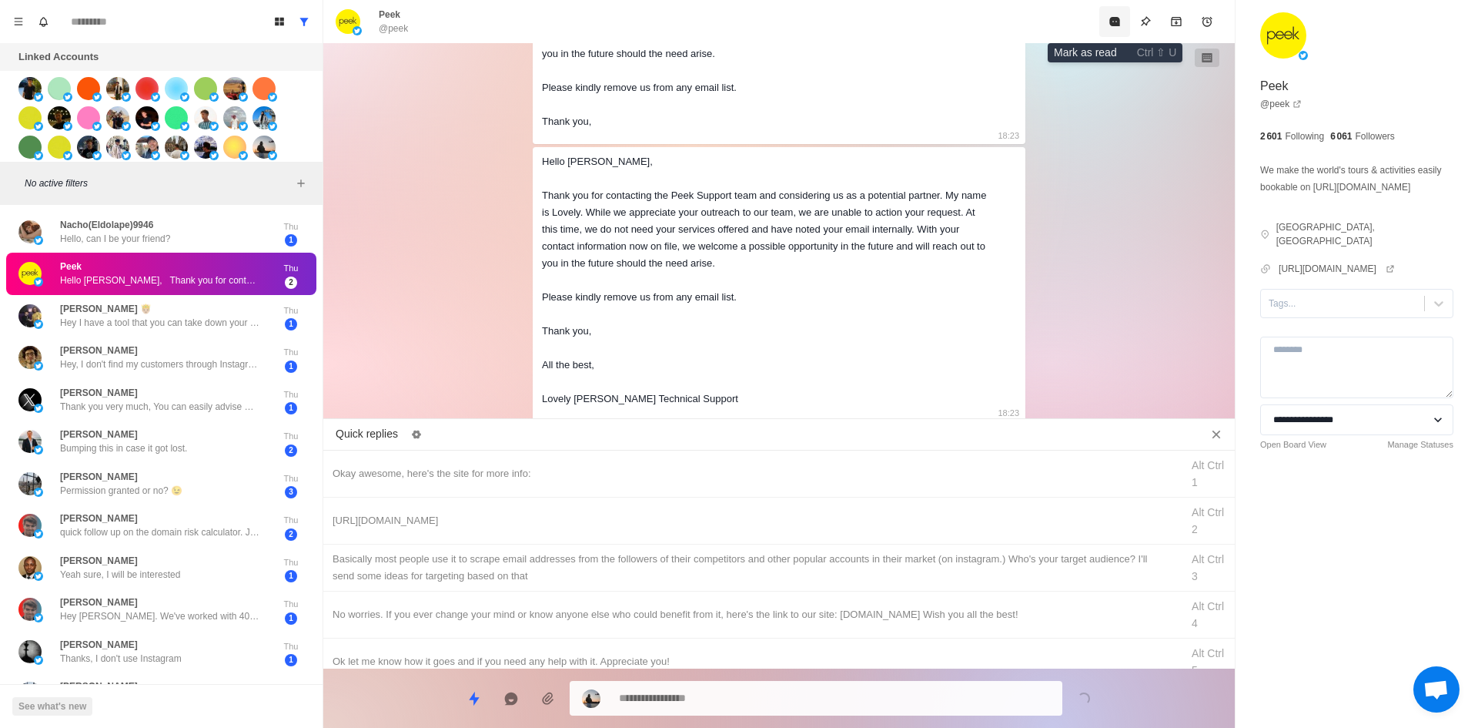
click at [1106, 25] on button "Mark as read" at bounding box center [1114, 21] width 31 height 31
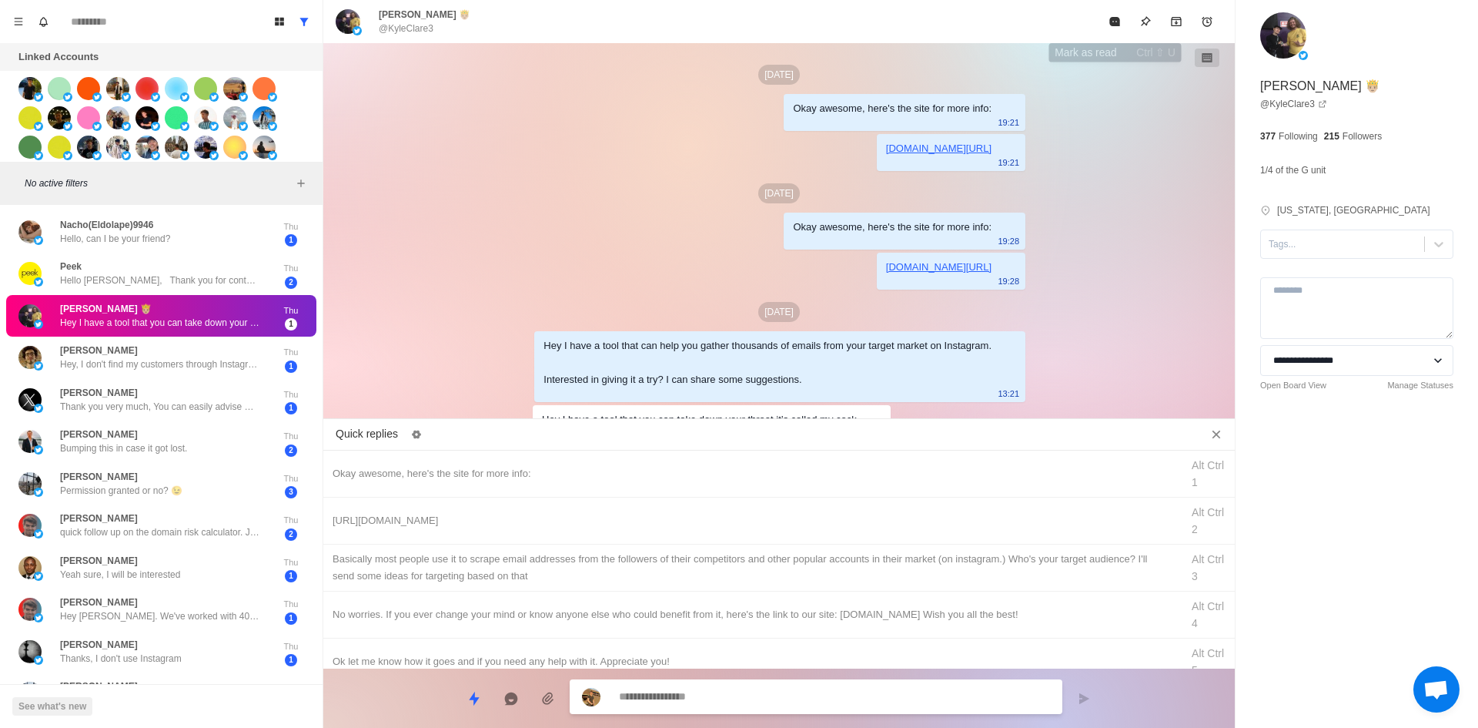
scroll to position [55, 0]
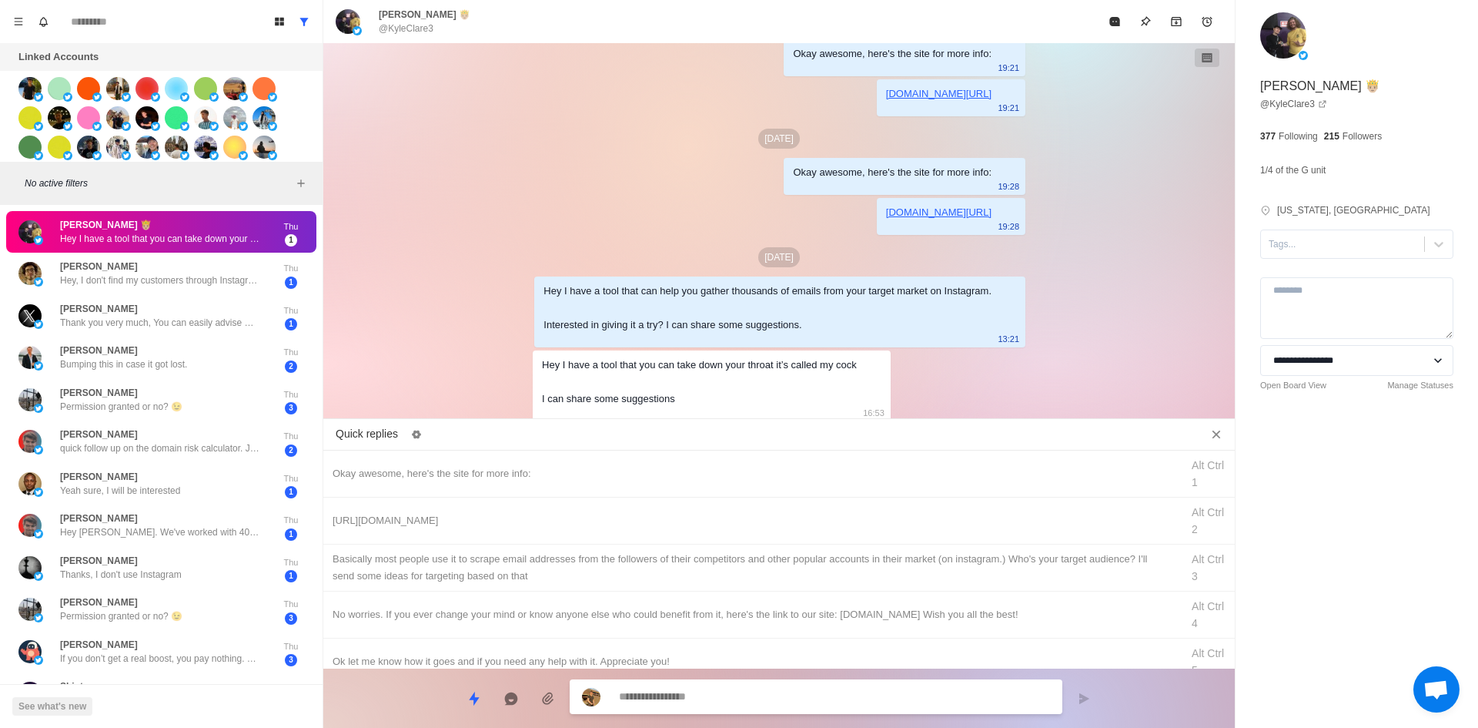
click at [722, 691] on textarea at bounding box center [834, 696] width 431 height 22
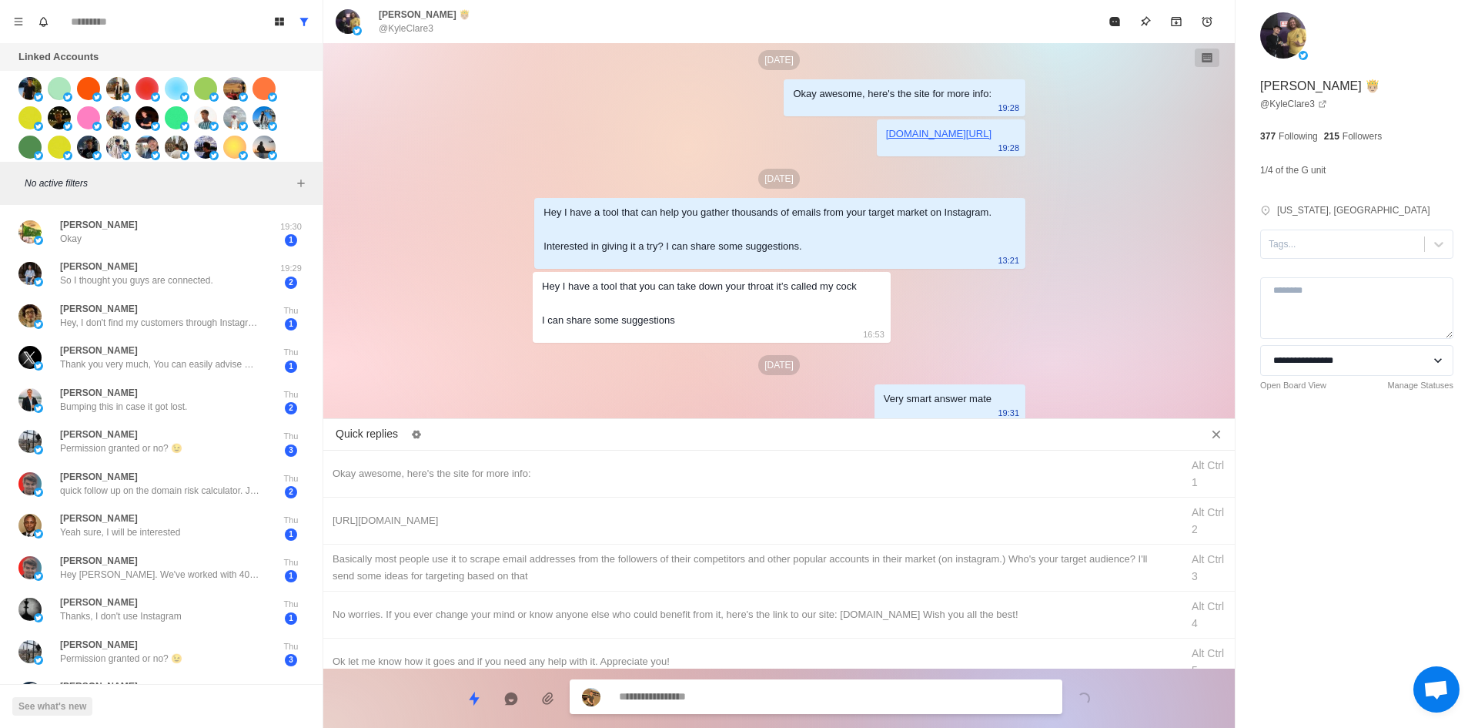
scroll to position [173, 0]
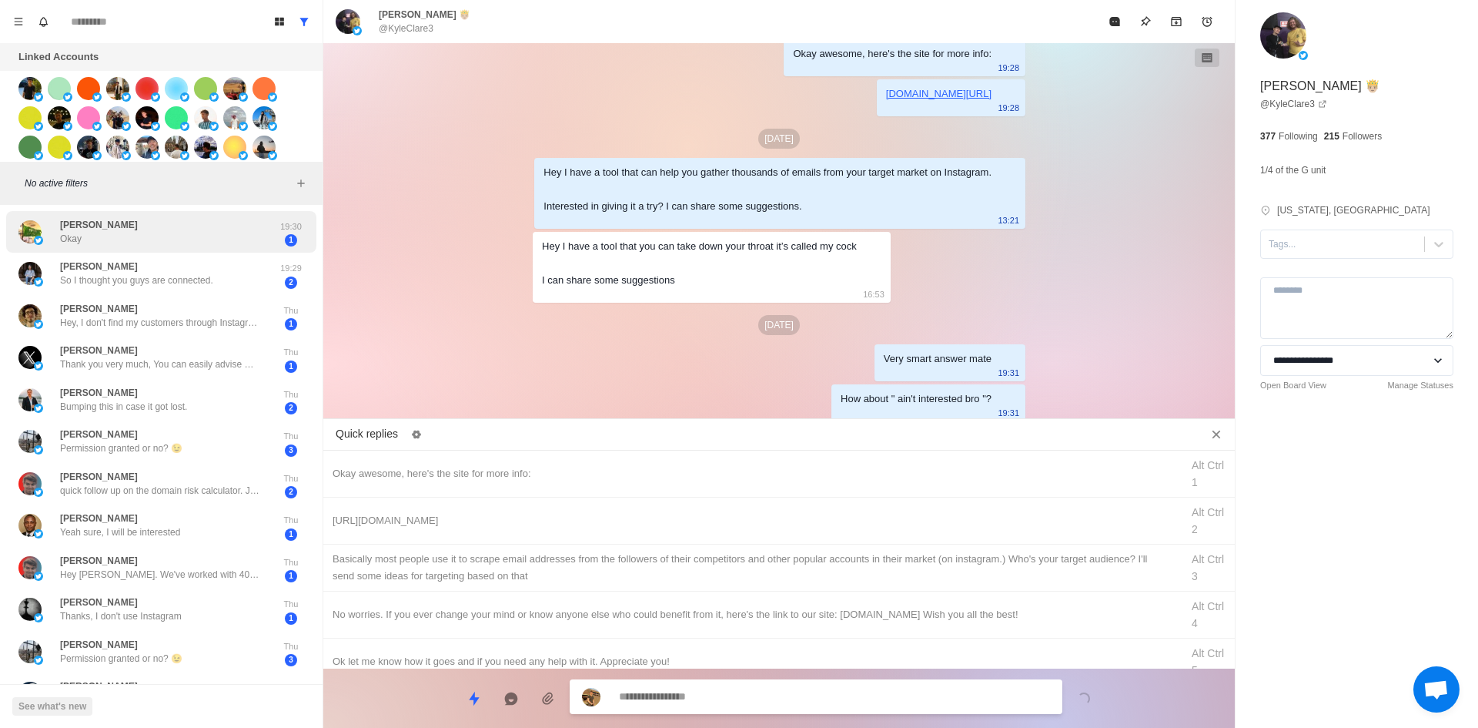
click at [272, 230] on p "19:30" at bounding box center [291, 226] width 38 height 13
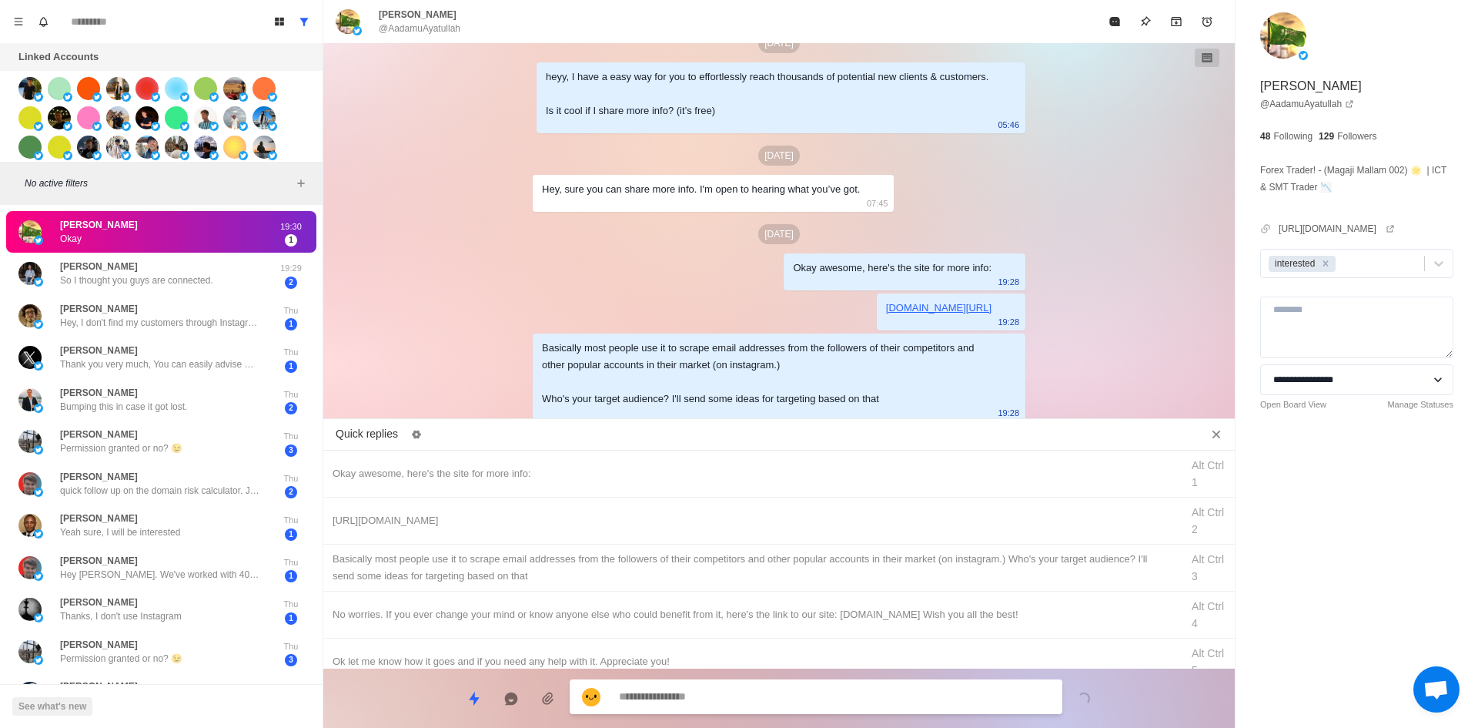
scroll to position [309, 0]
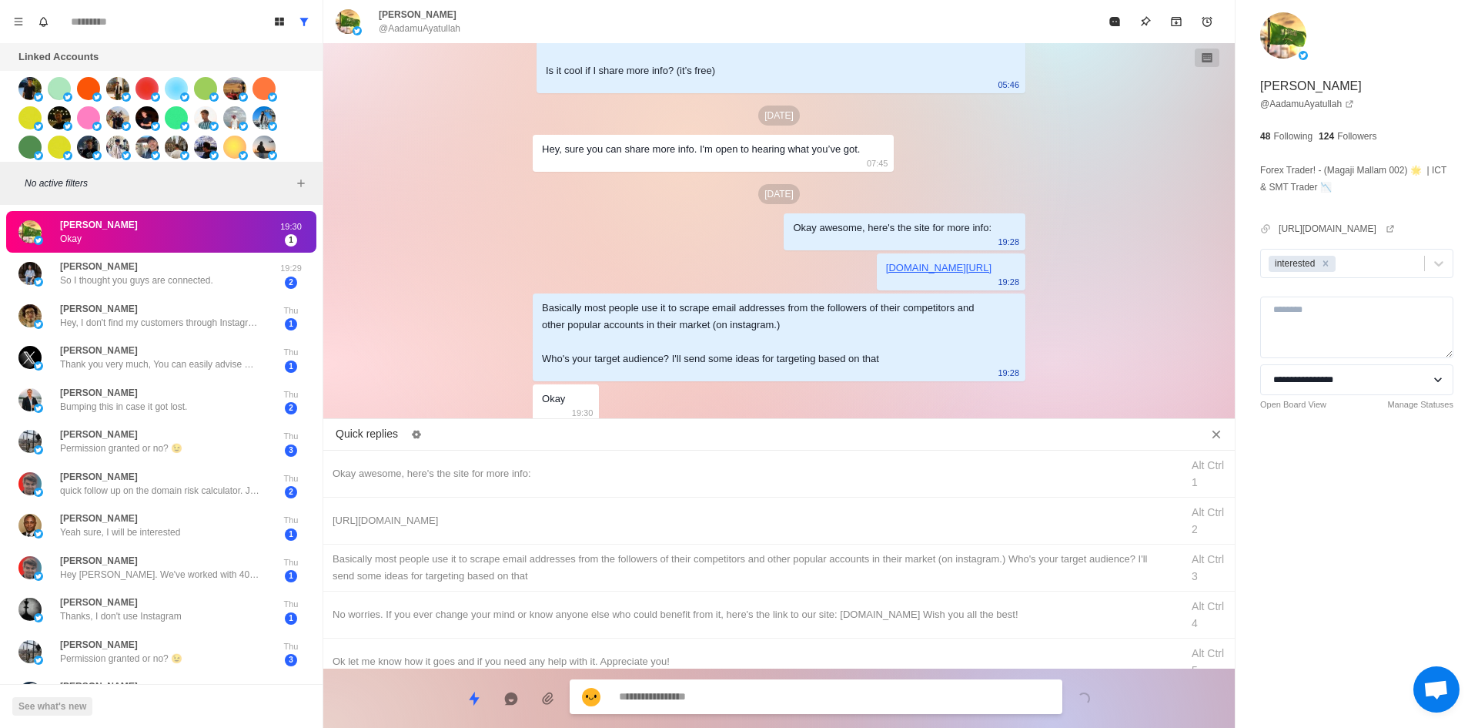
click at [725, 699] on textarea at bounding box center [834, 696] width 431 height 22
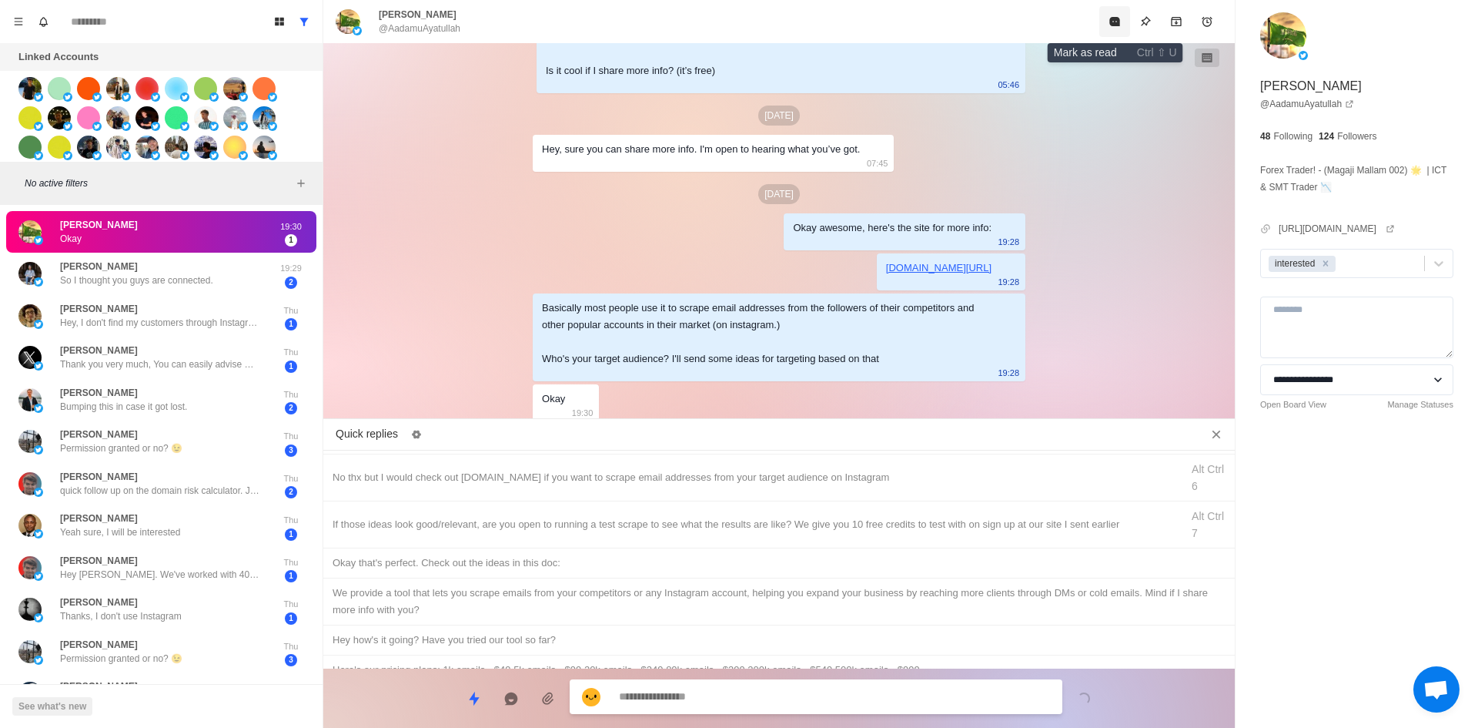
scroll to position [349, 0]
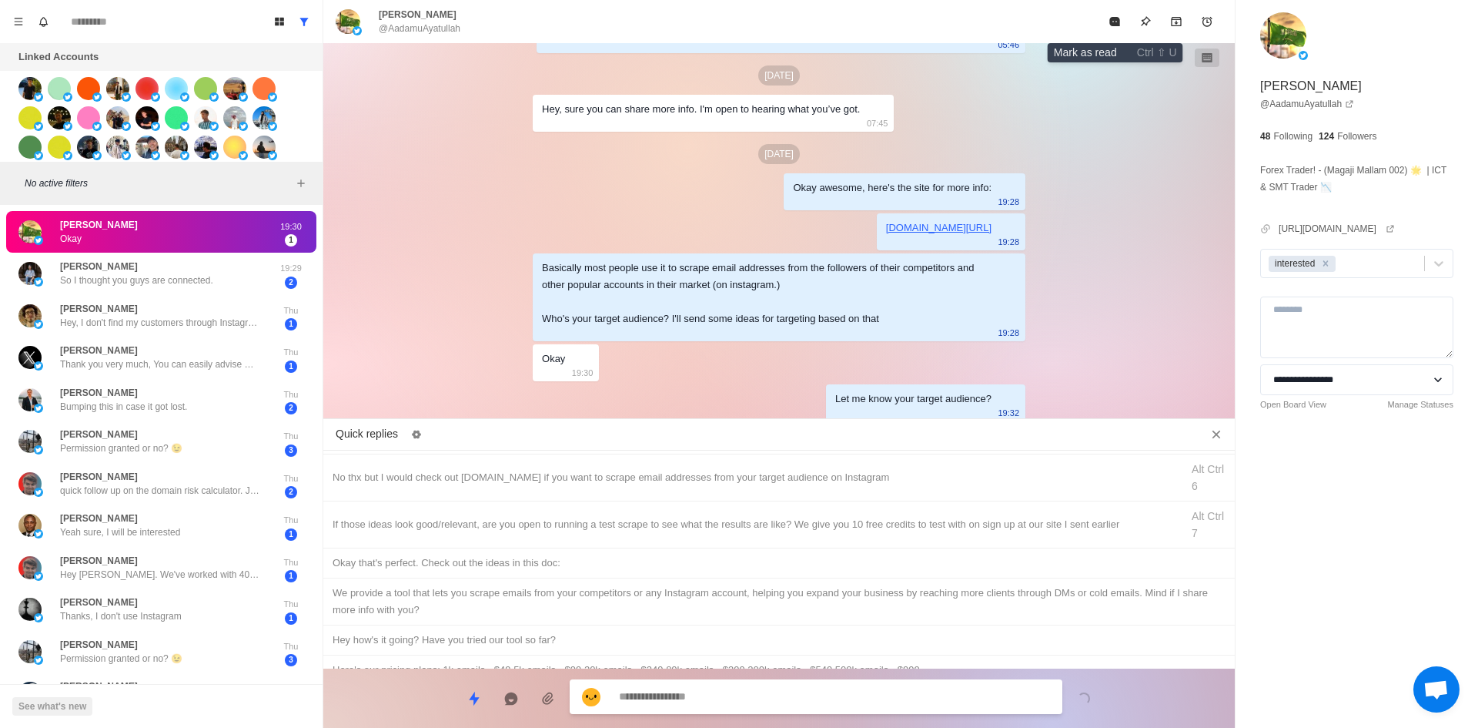
drag, startPoint x: 1122, startPoint y: 13, endPoint x: 1089, endPoint y: 47, distance: 46.8
click at [1122, 13] on button "Mark as read" at bounding box center [1114, 21] width 31 height 31
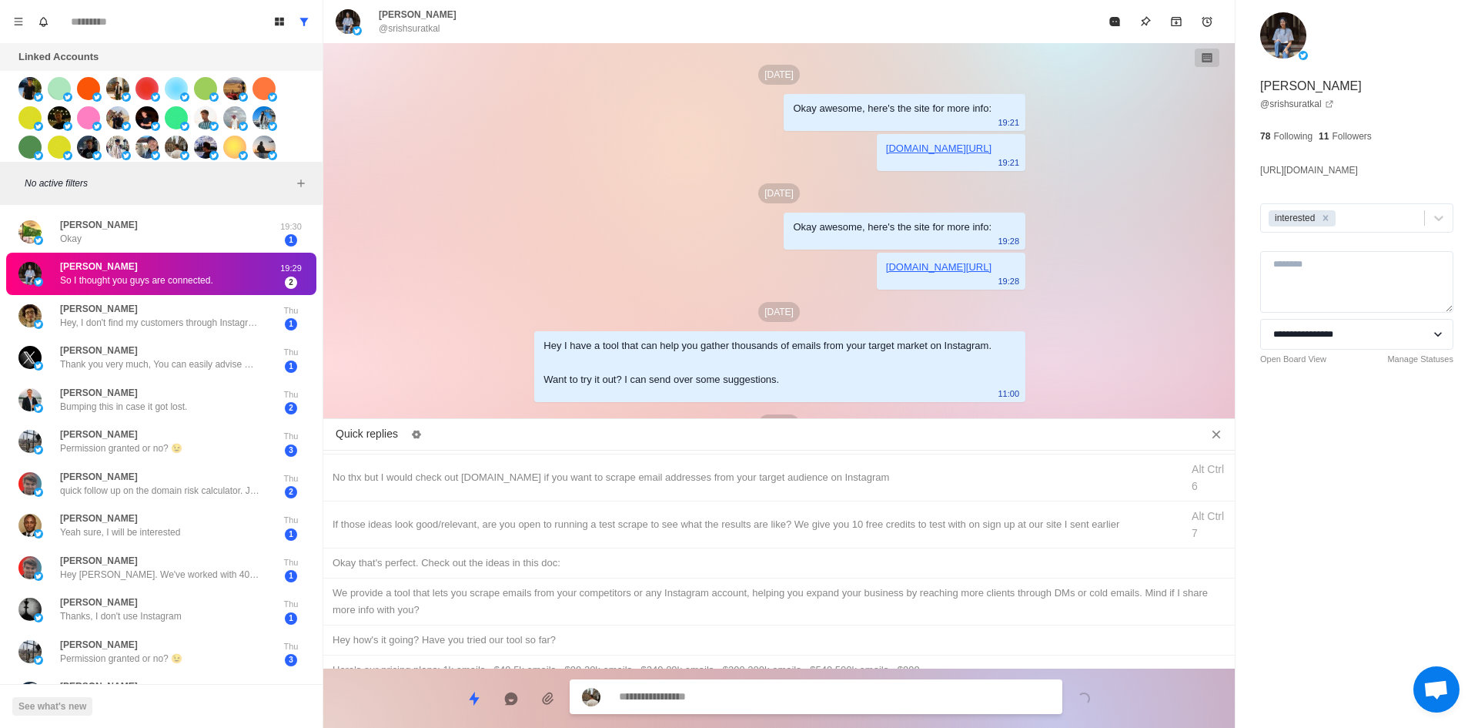
scroll to position [778, 0]
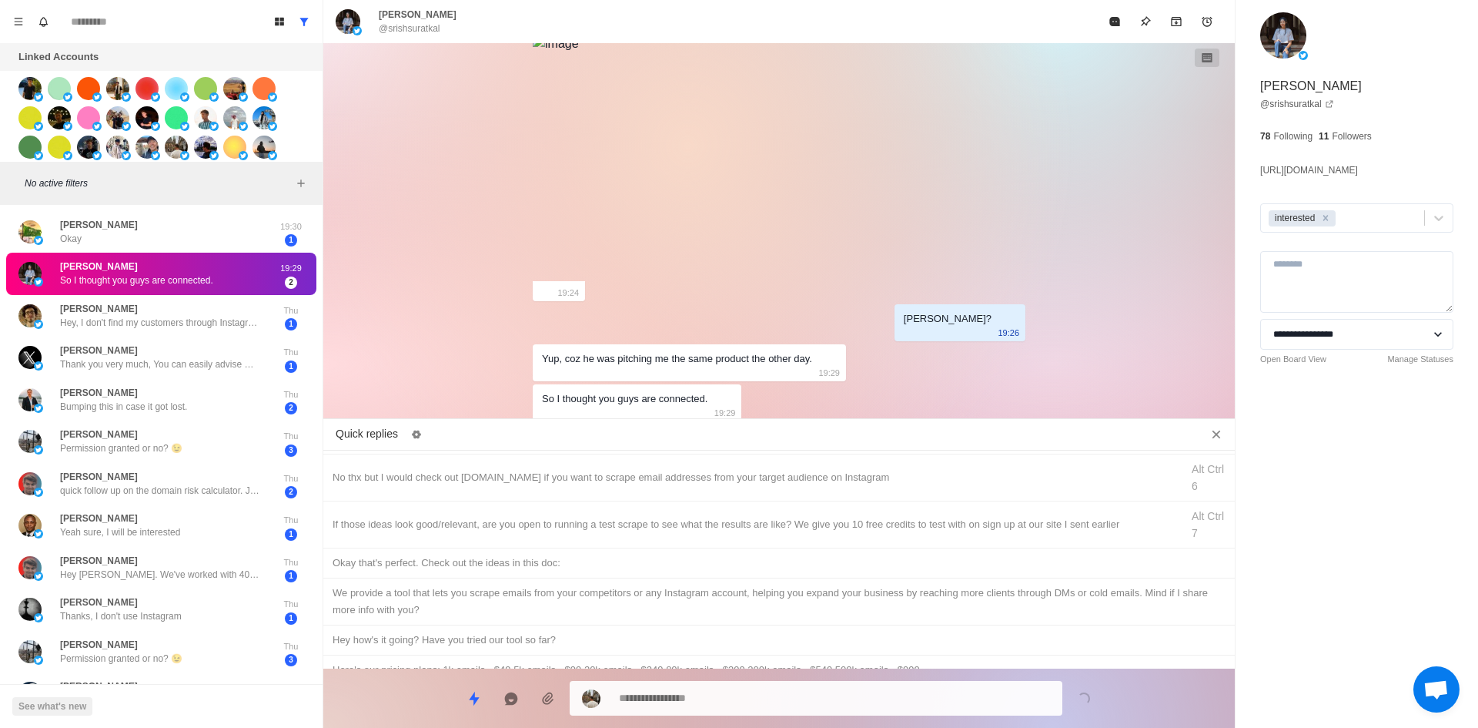
click at [579, 53] on img at bounding box center [556, 44] width 46 height 18
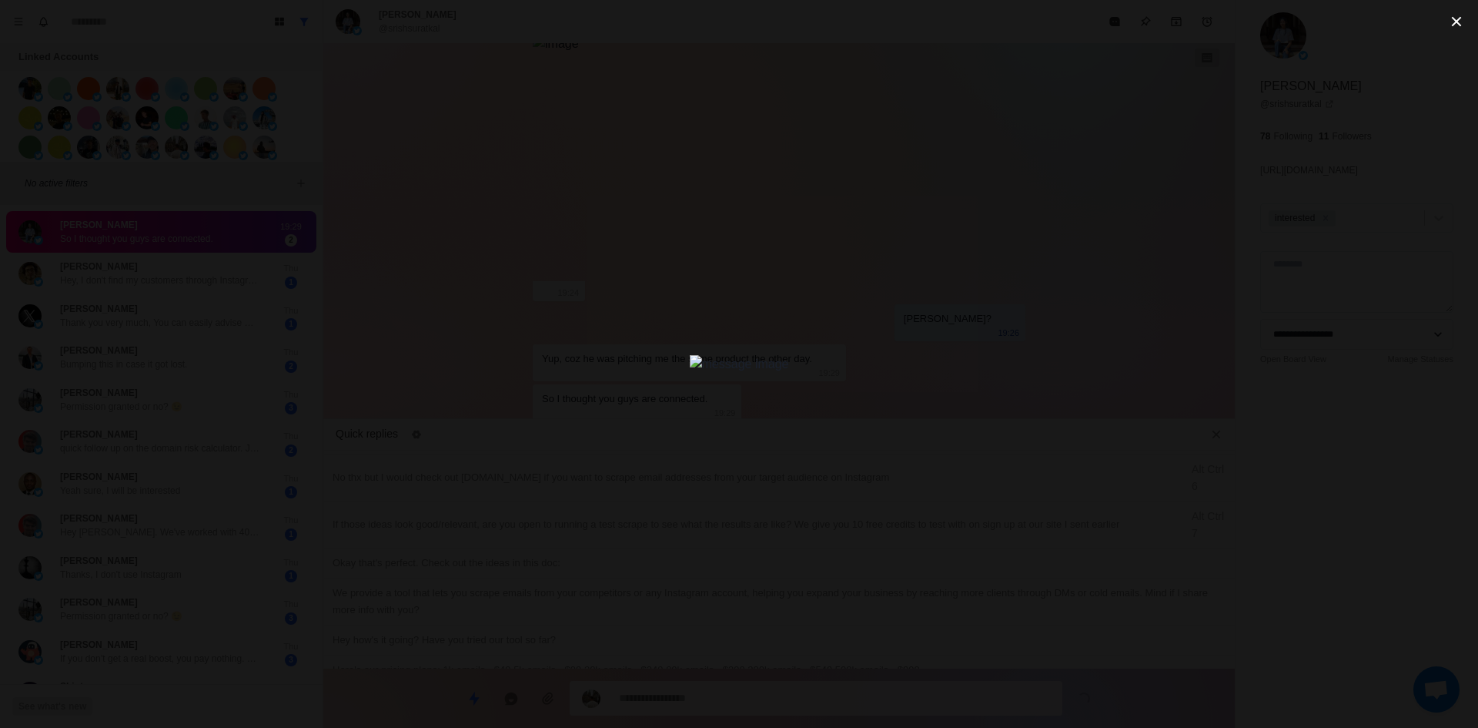
click at [523, 450] on div at bounding box center [739, 364] width 1478 height 728
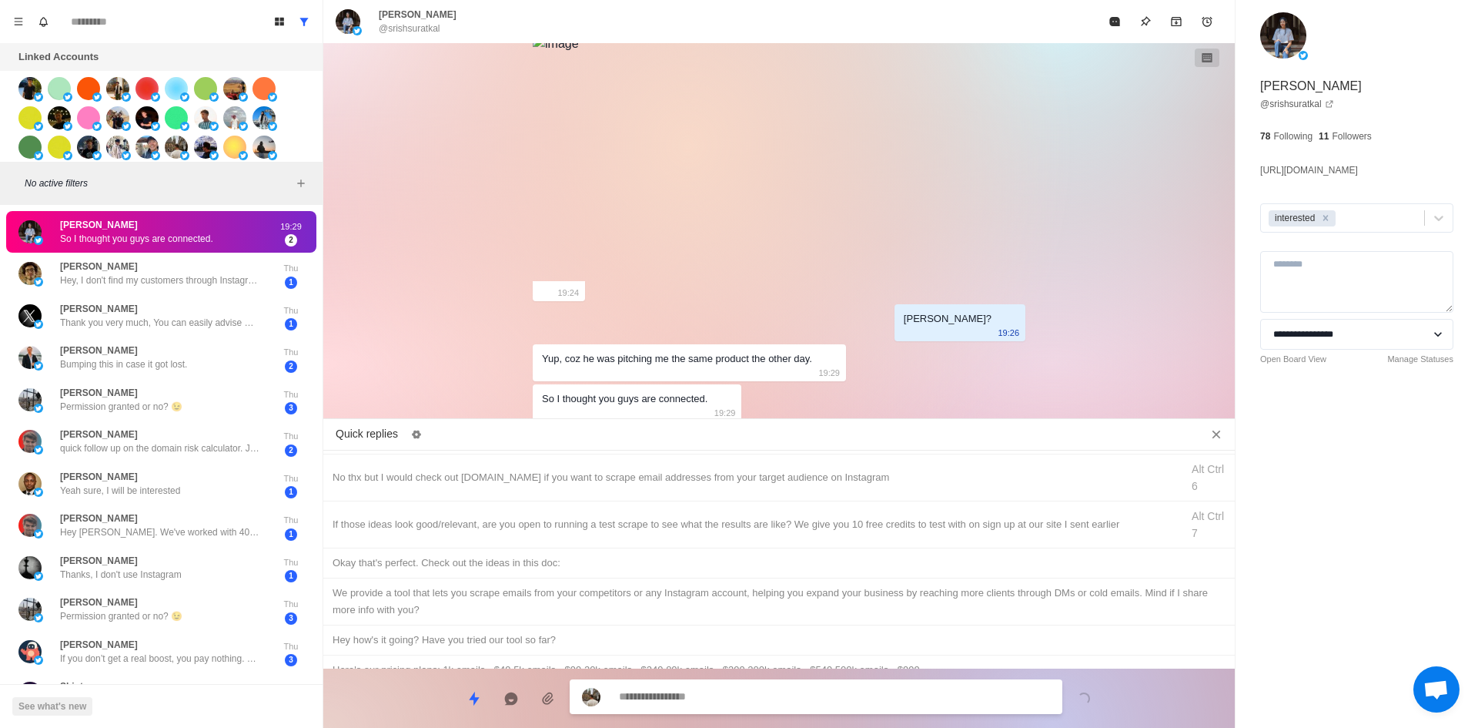
click at [677, 697] on textarea at bounding box center [834, 696] width 431 height 22
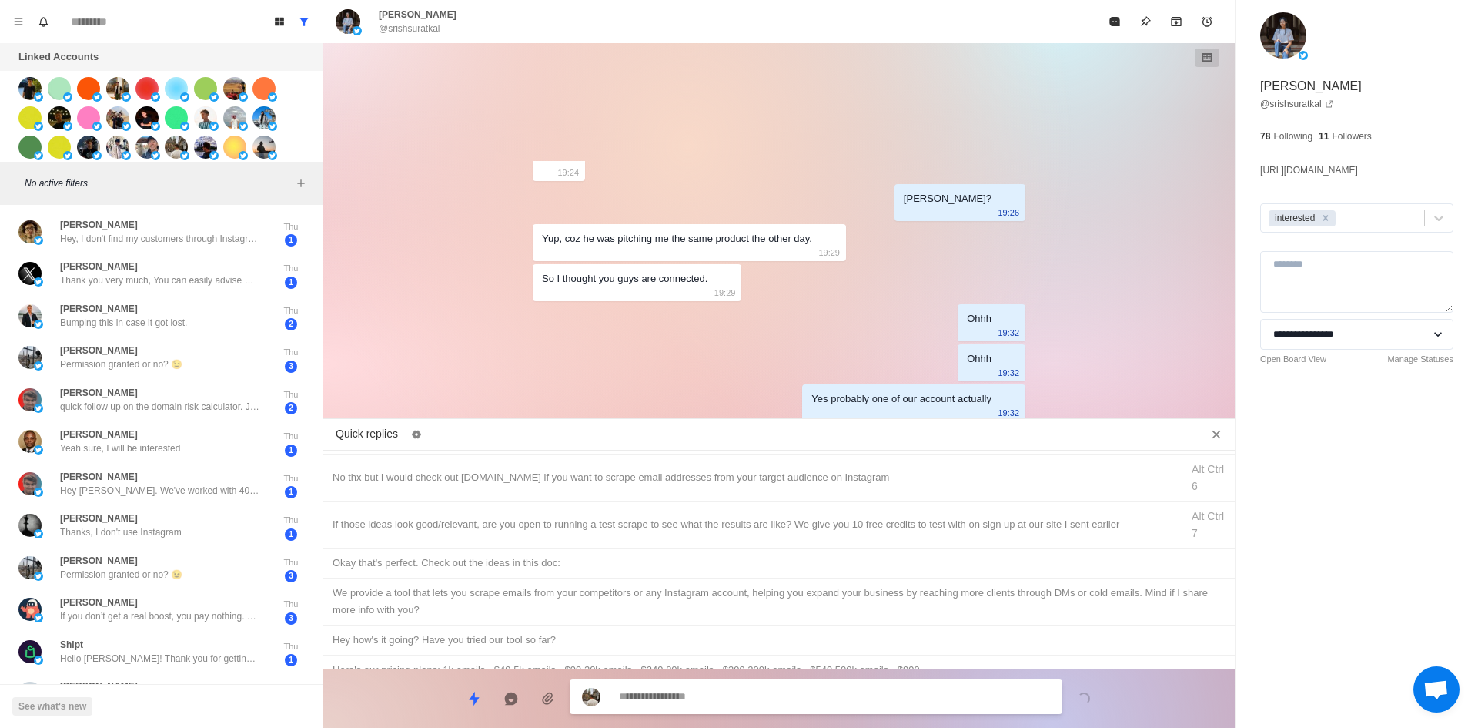
scroll to position [938, 0]
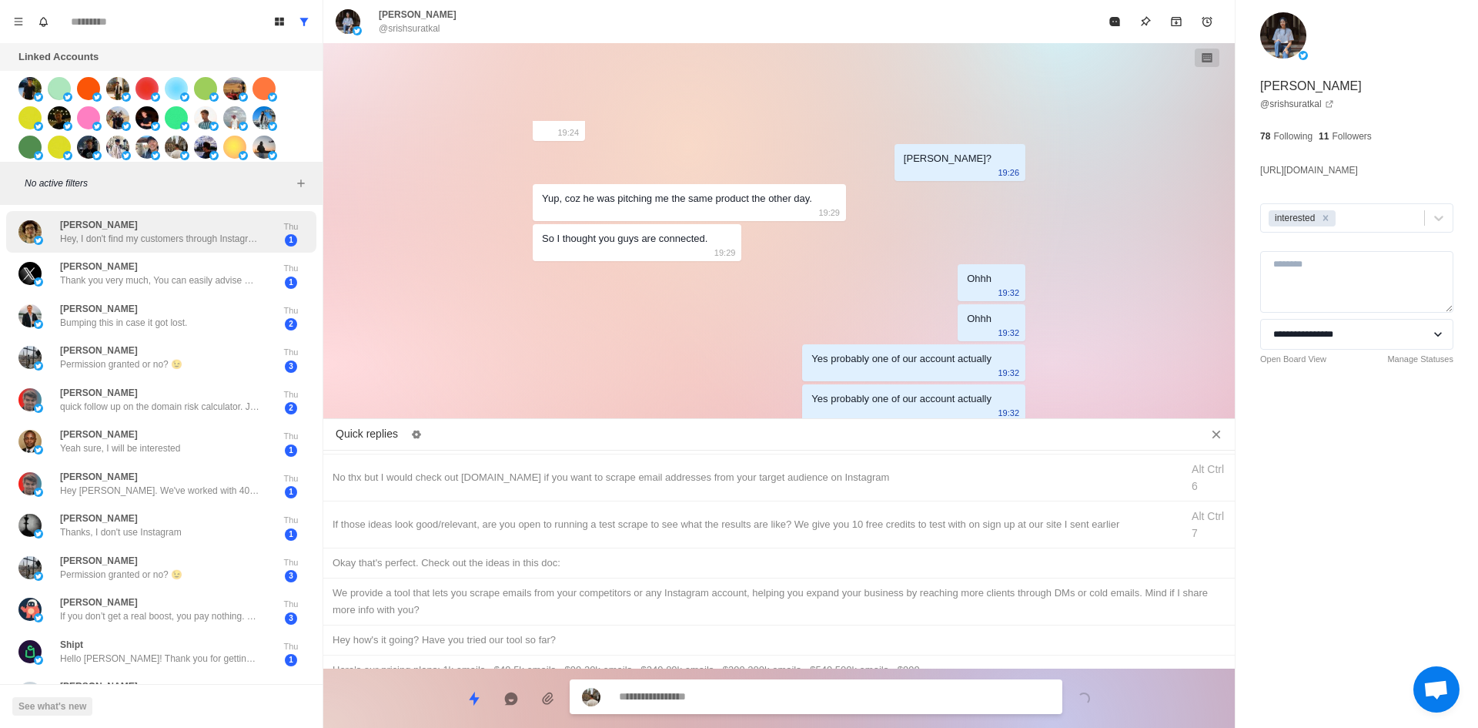
click at [179, 226] on div "[PERSON_NAME] Hey, I don't find my customers through Instagram 😉 Best" at bounding box center [160, 232] width 200 height 28
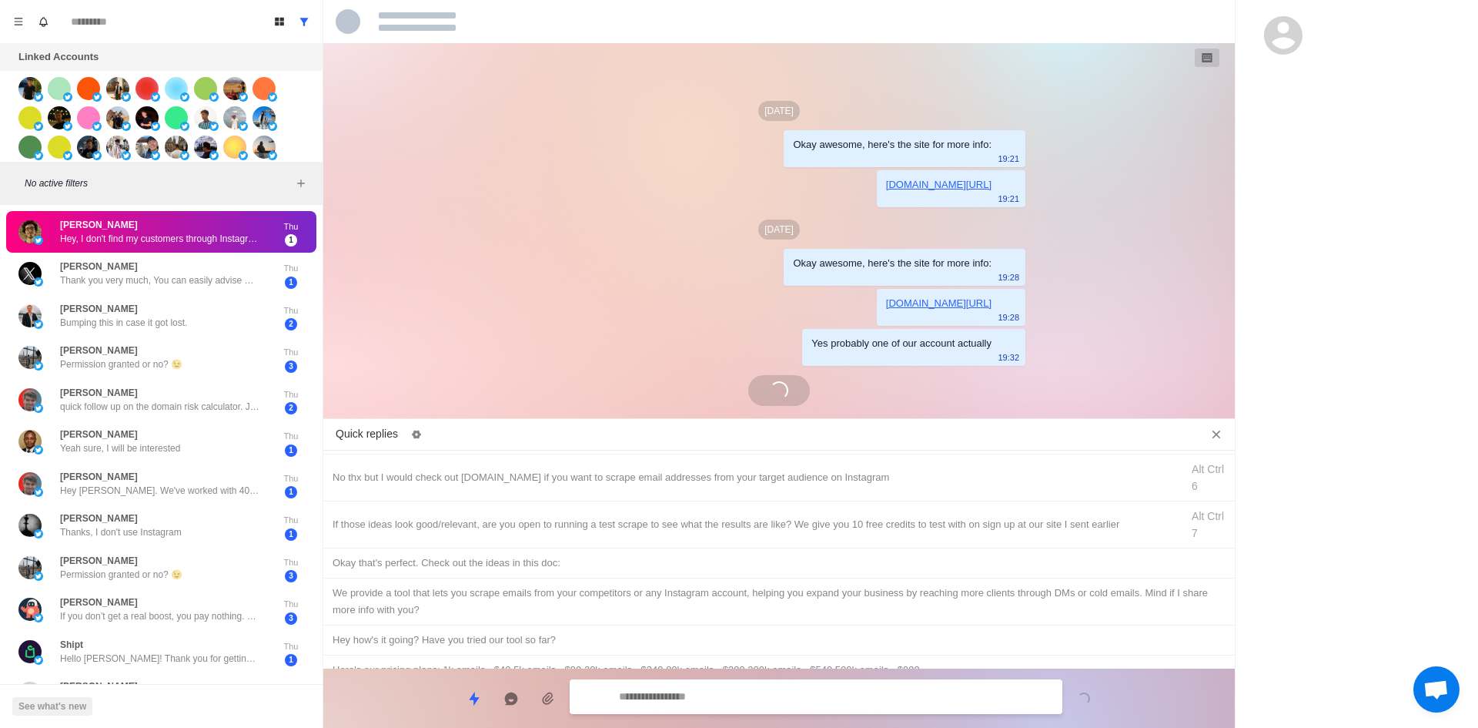
scroll to position [133, 0]
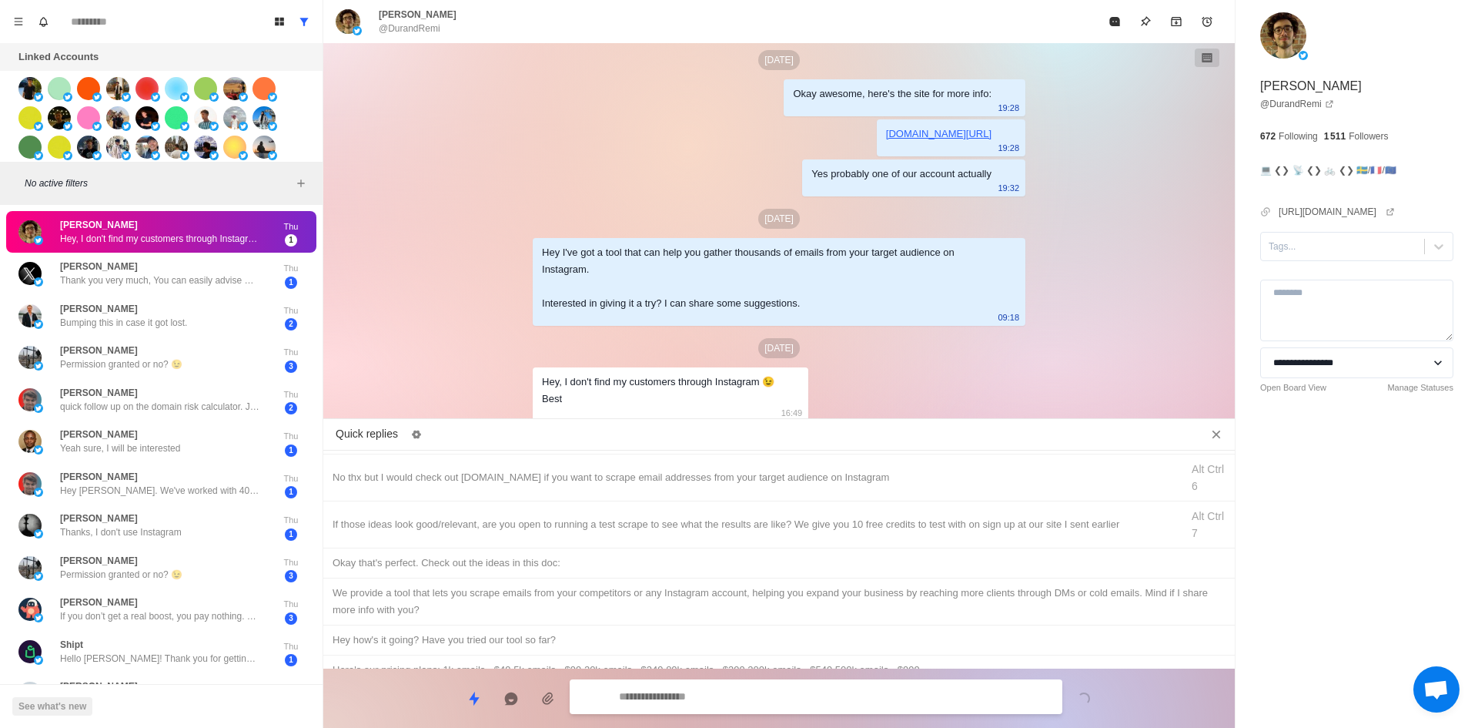
click at [777, 687] on textarea at bounding box center [834, 696] width 431 height 22
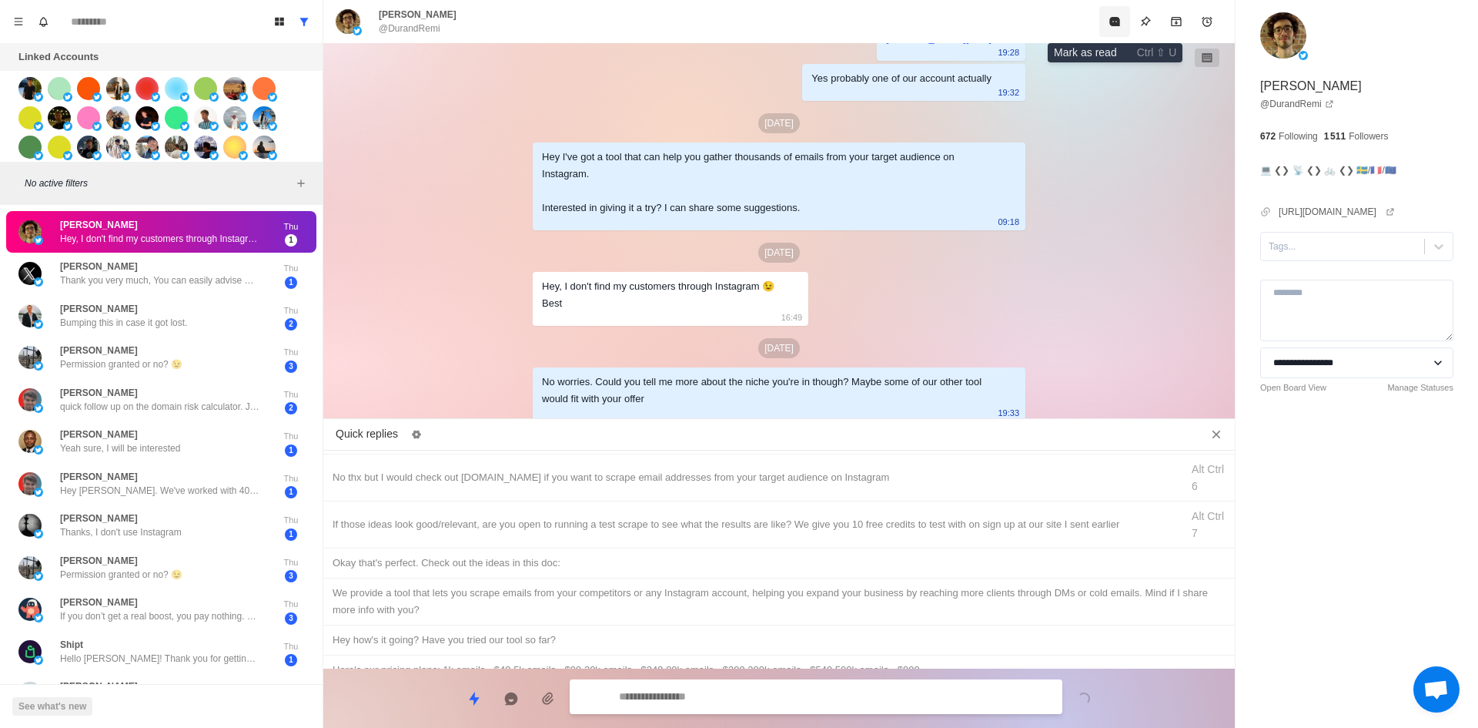
click at [1122, 18] on button "Mark as read" at bounding box center [1114, 21] width 31 height 31
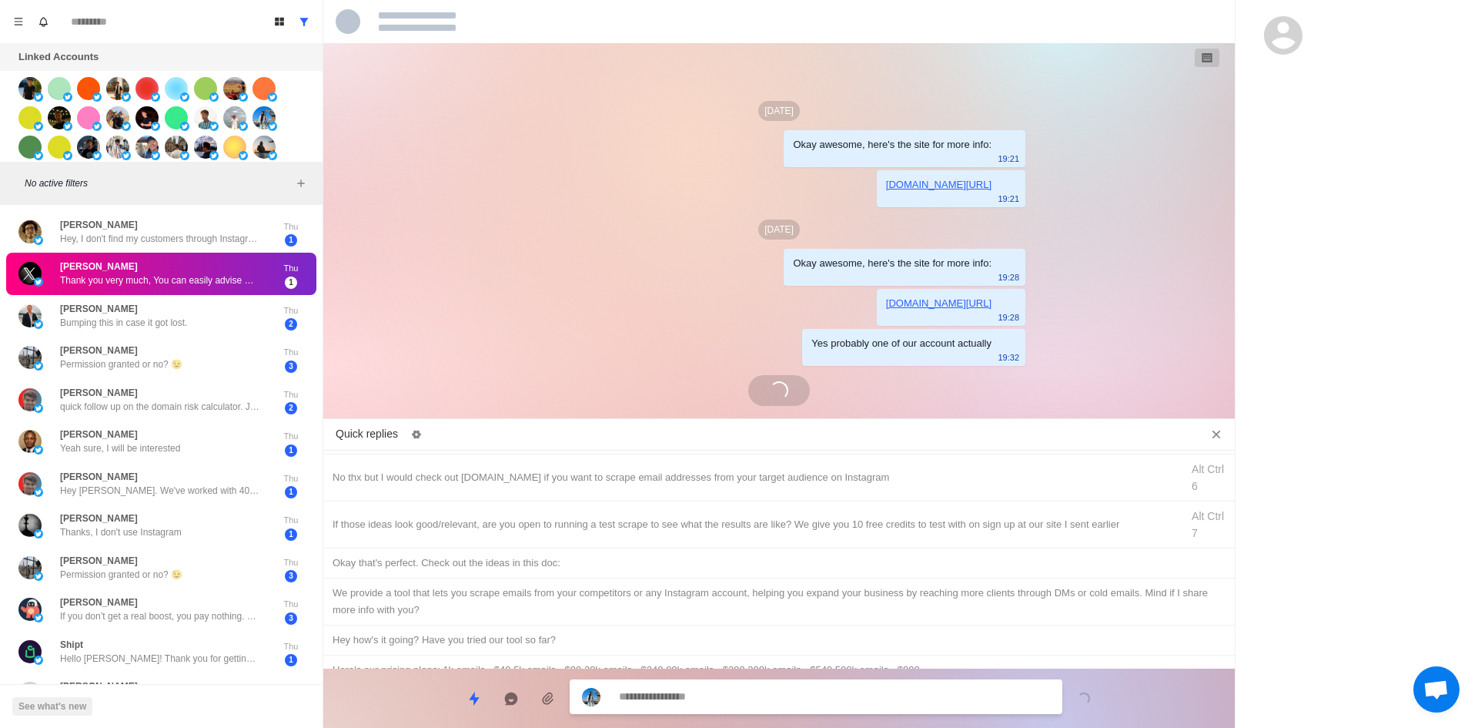
scroll to position [133, 0]
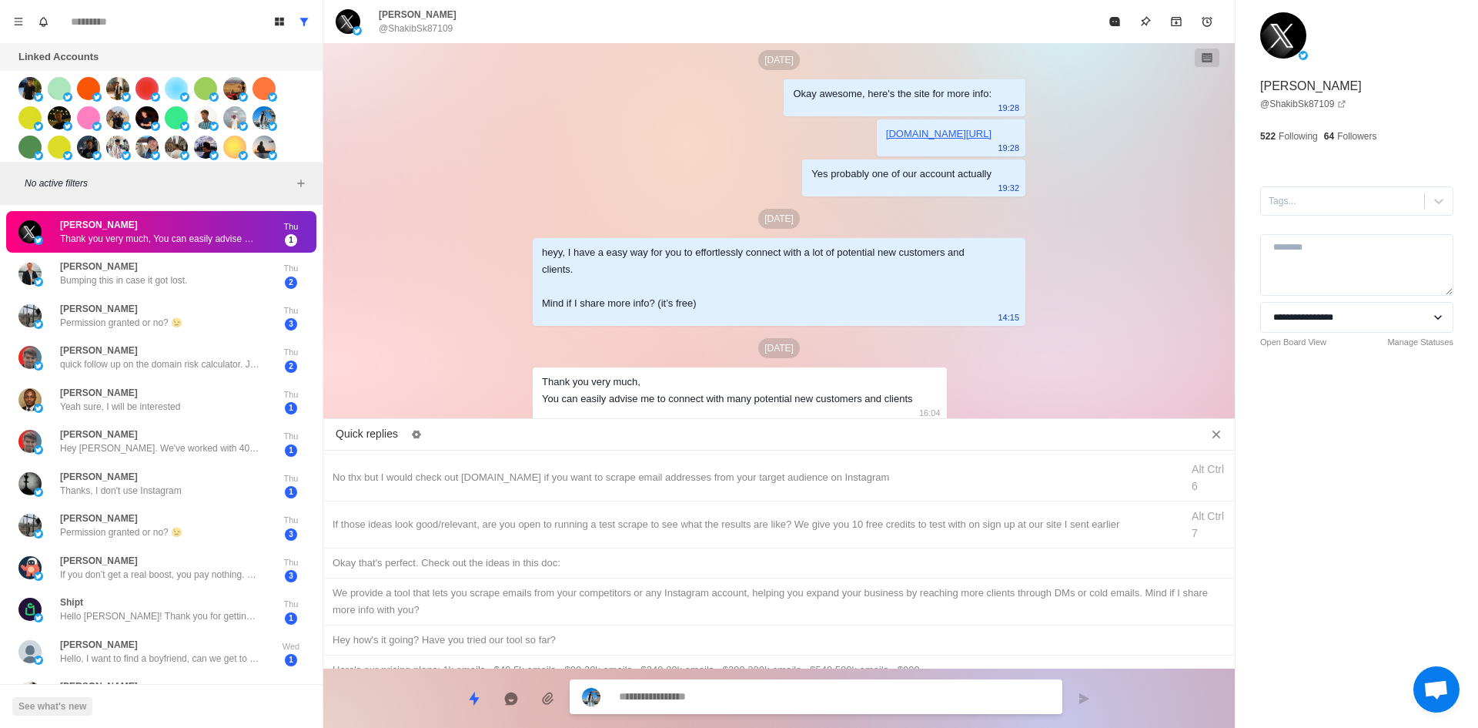
click at [801, 694] on textarea at bounding box center [834, 696] width 431 height 22
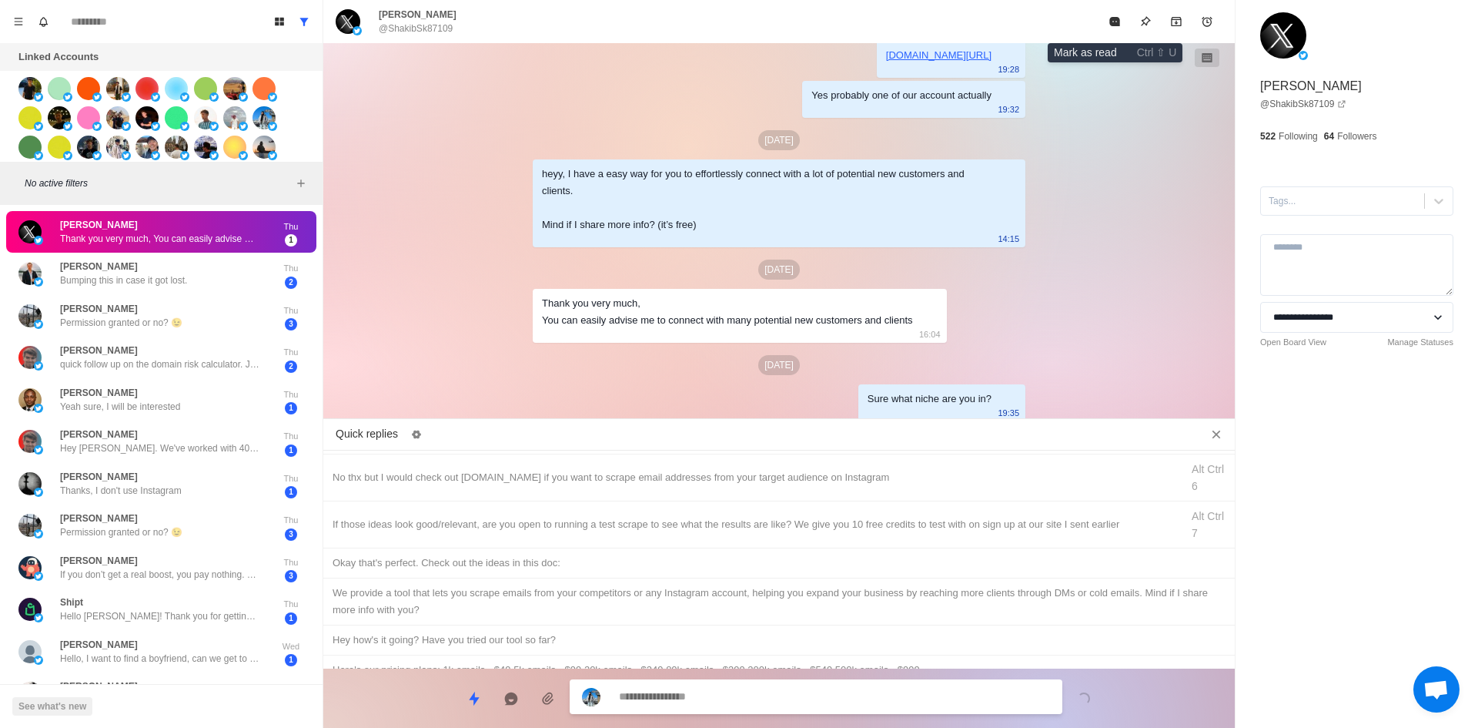
drag, startPoint x: 1112, startPoint y: 21, endPoint x: 988, endPoint y: 186, distance: 206.3
click at [1112, 22] on icon "Mark as read" at bounding box center [1114, 21] width 10 height 9
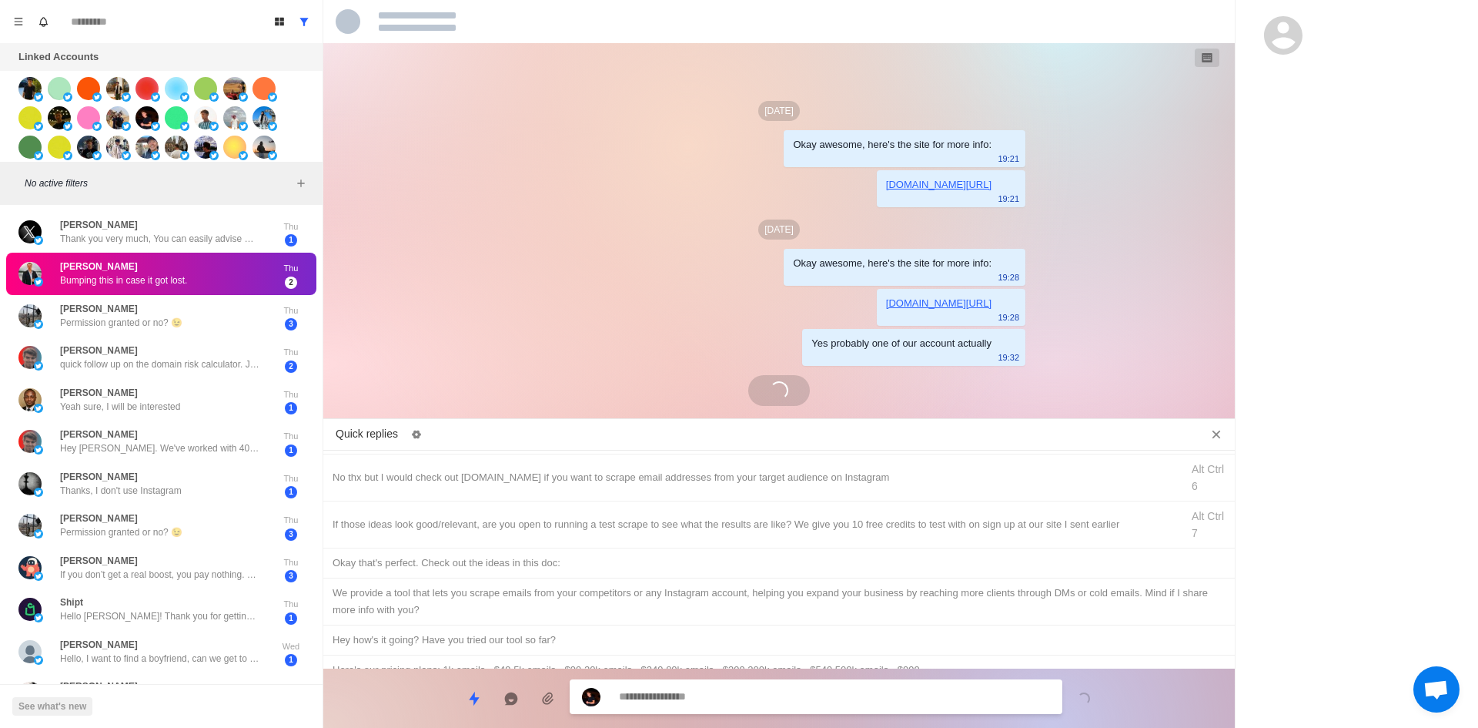
scroll to position [65, 0]
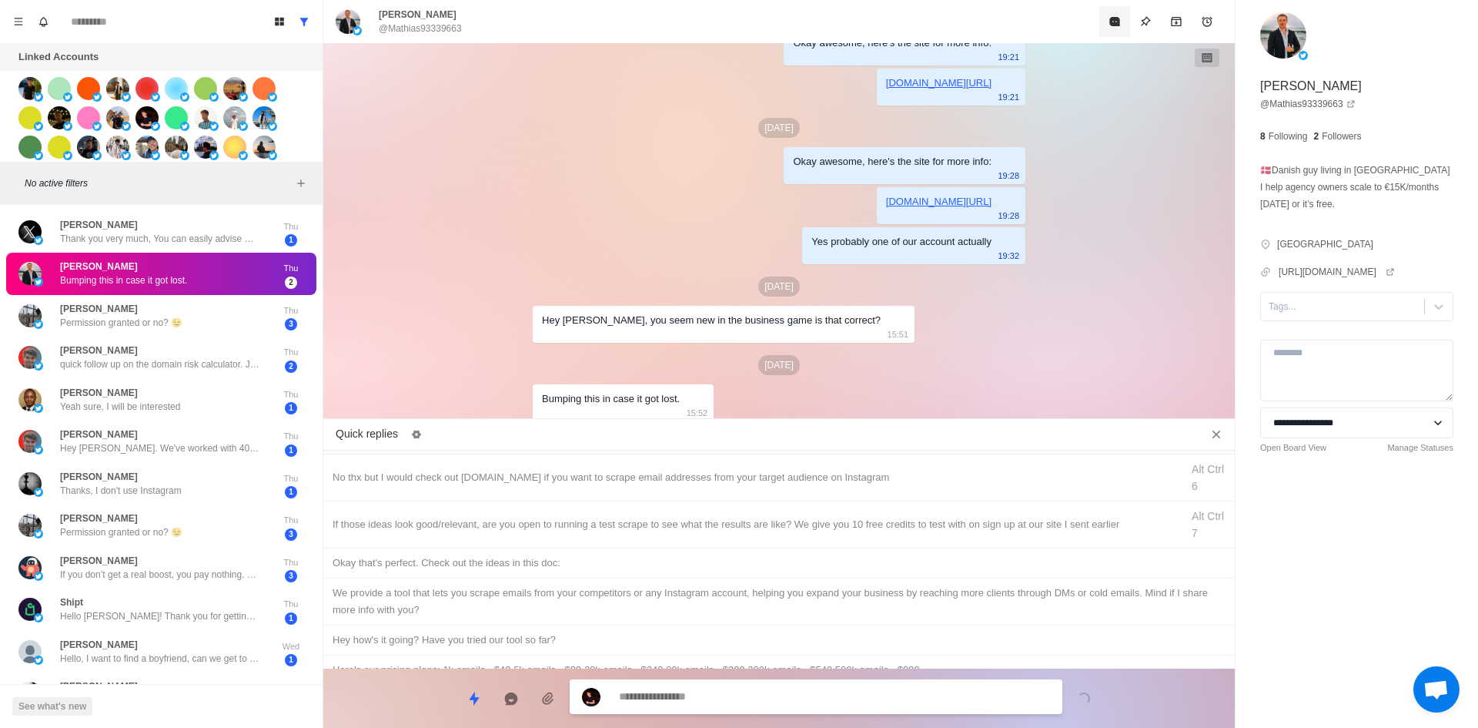
click at [1106, 24] on button "Mark as read" at bounding box center [1114, 21] width 31 height 31
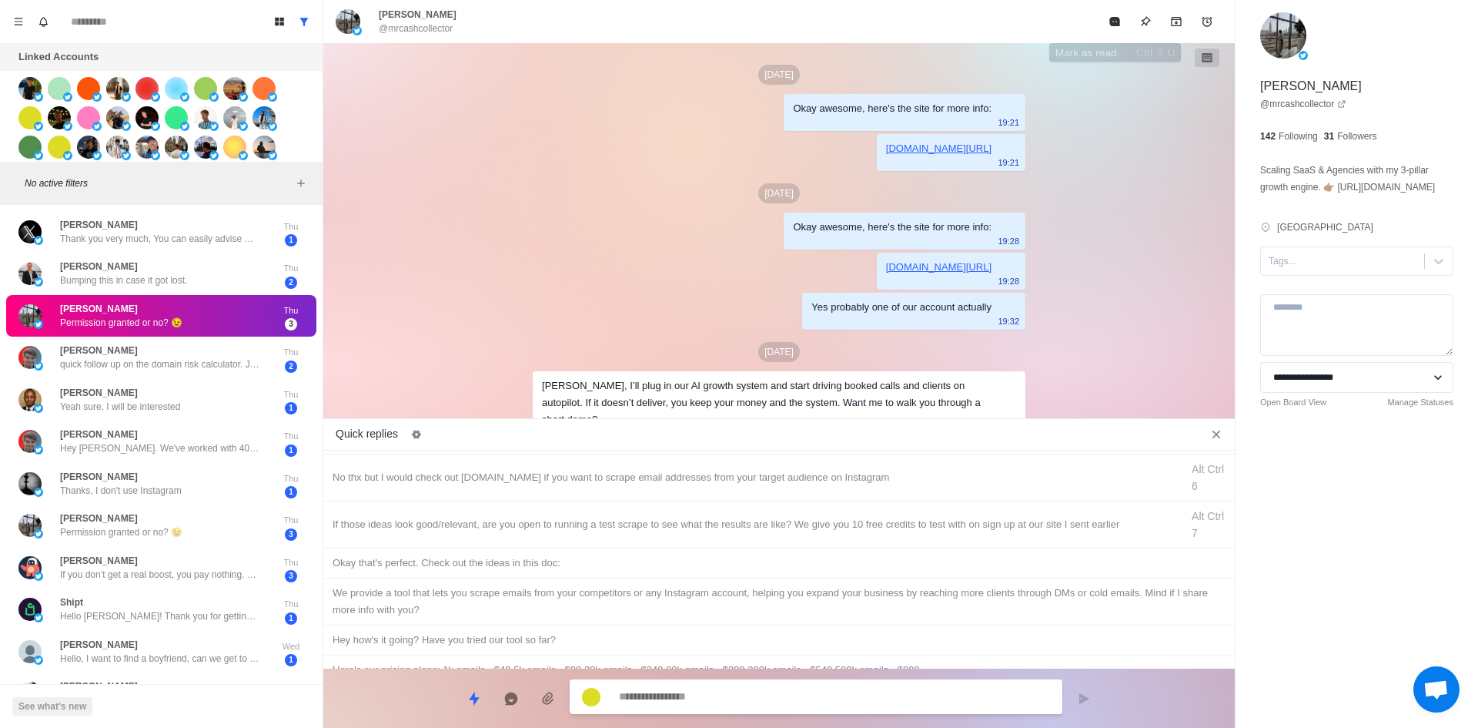
scroll to position [161, 0]
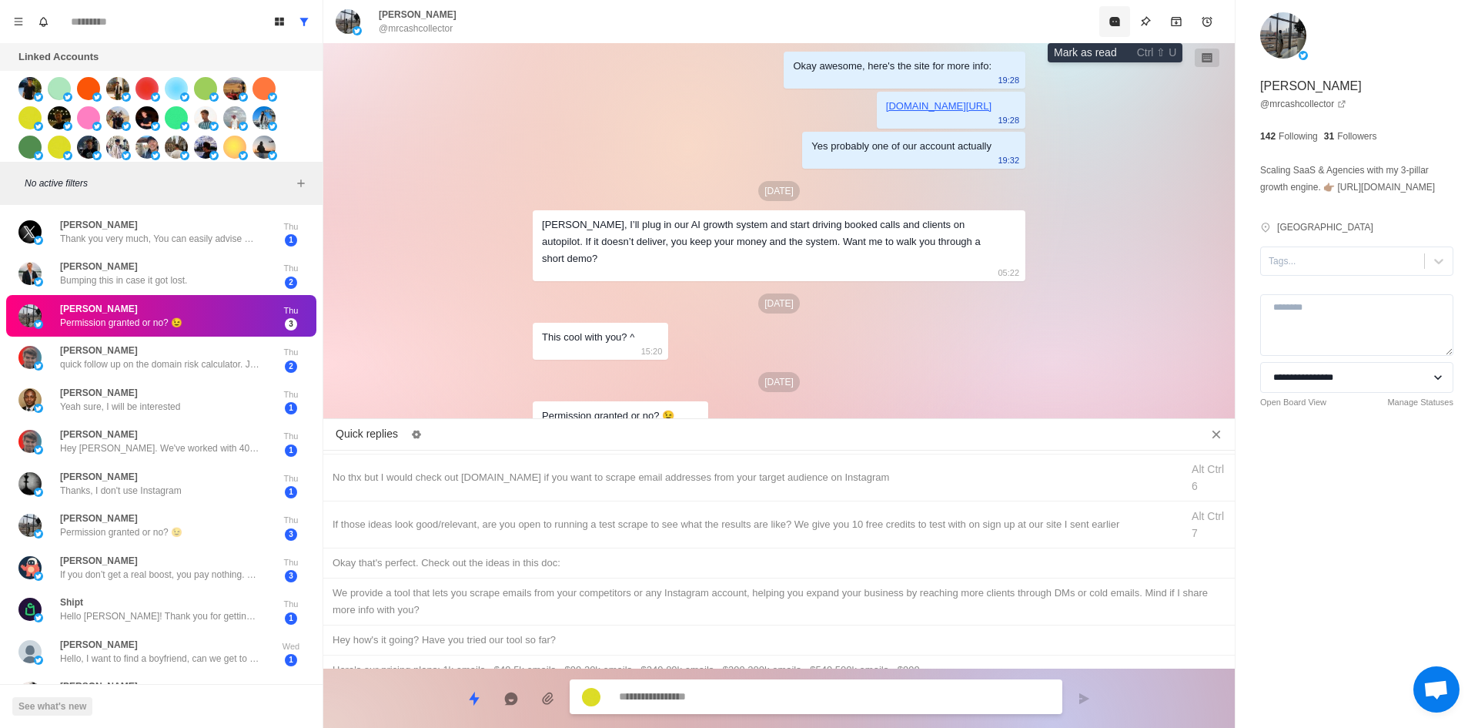
click at [1106, 24] on button "Mark as read" at bounding box center [1114, 21] width 31 height 31
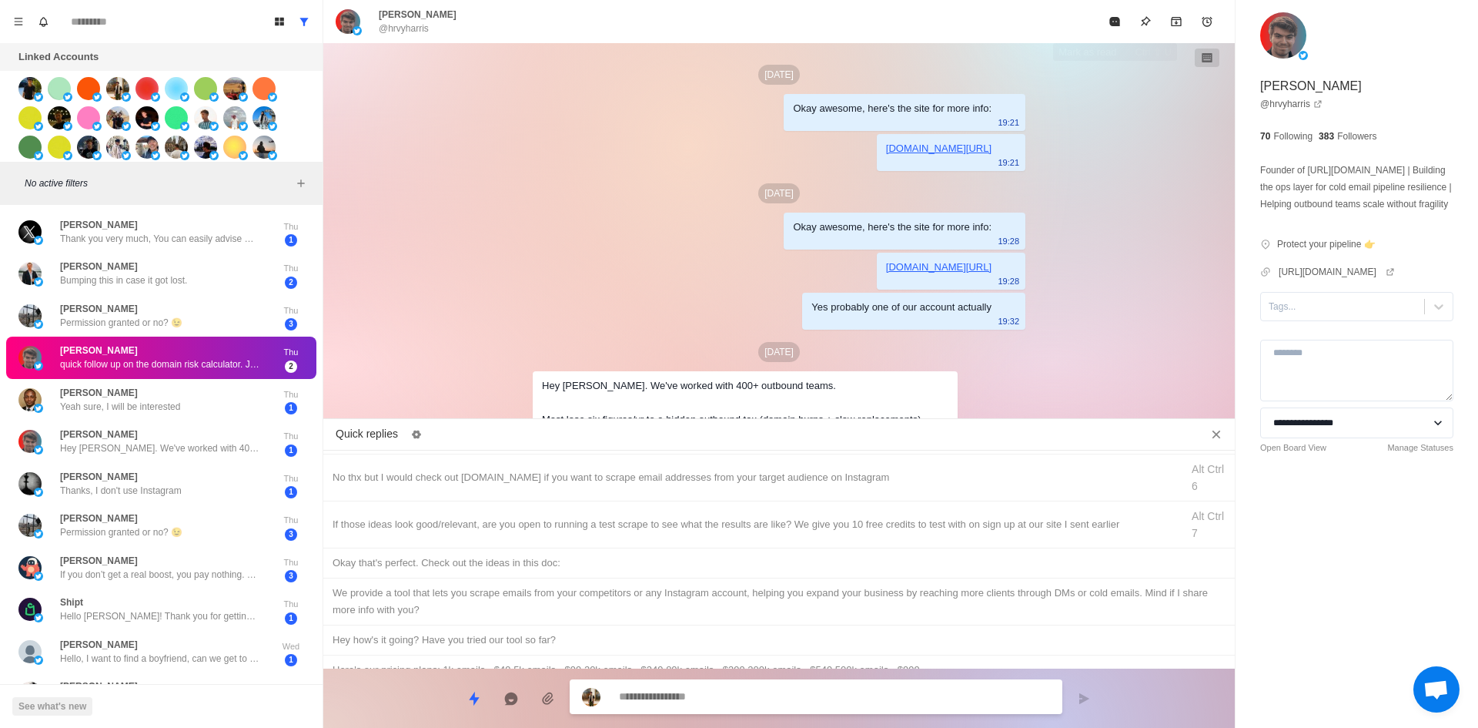
scroll to position [252, 0]
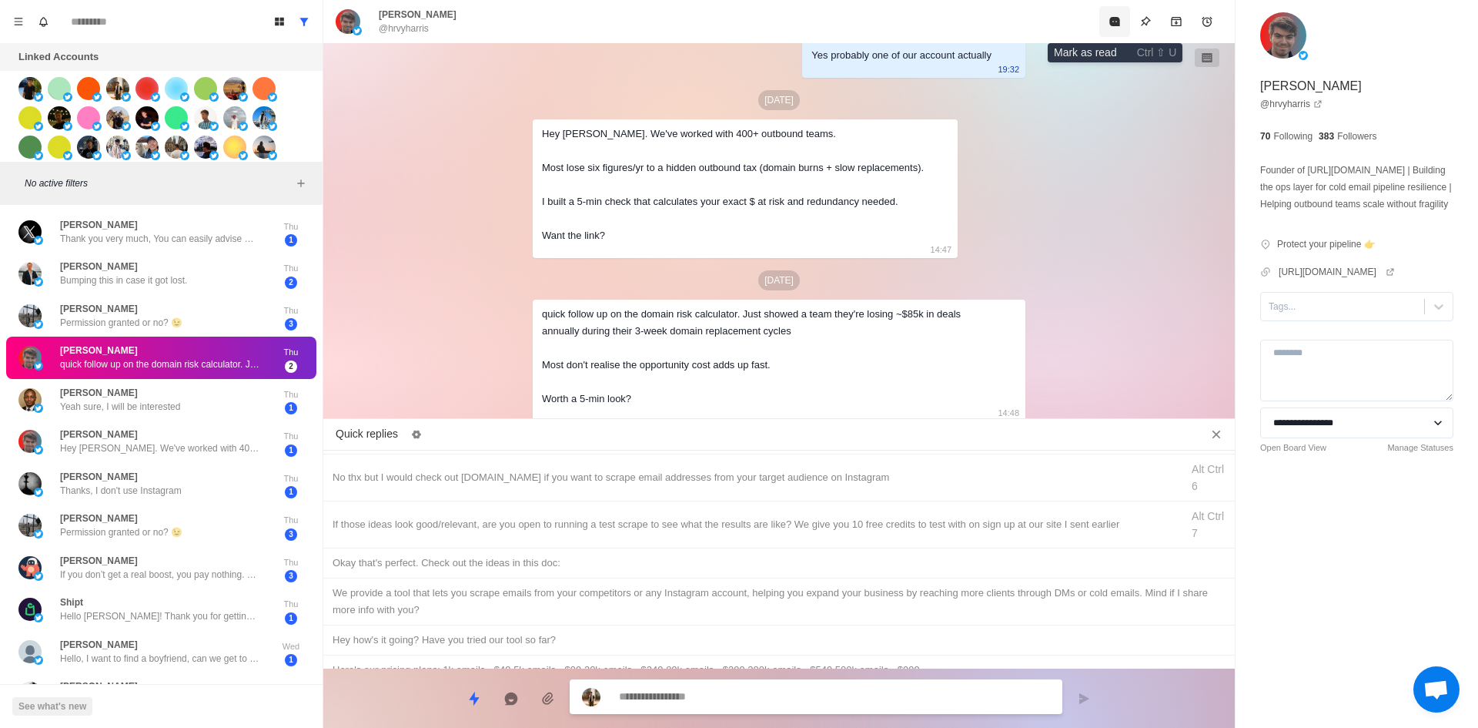
click at [1106, 24] on button "Mark as read" at bounding box center [1114, 21] width 31 height 31
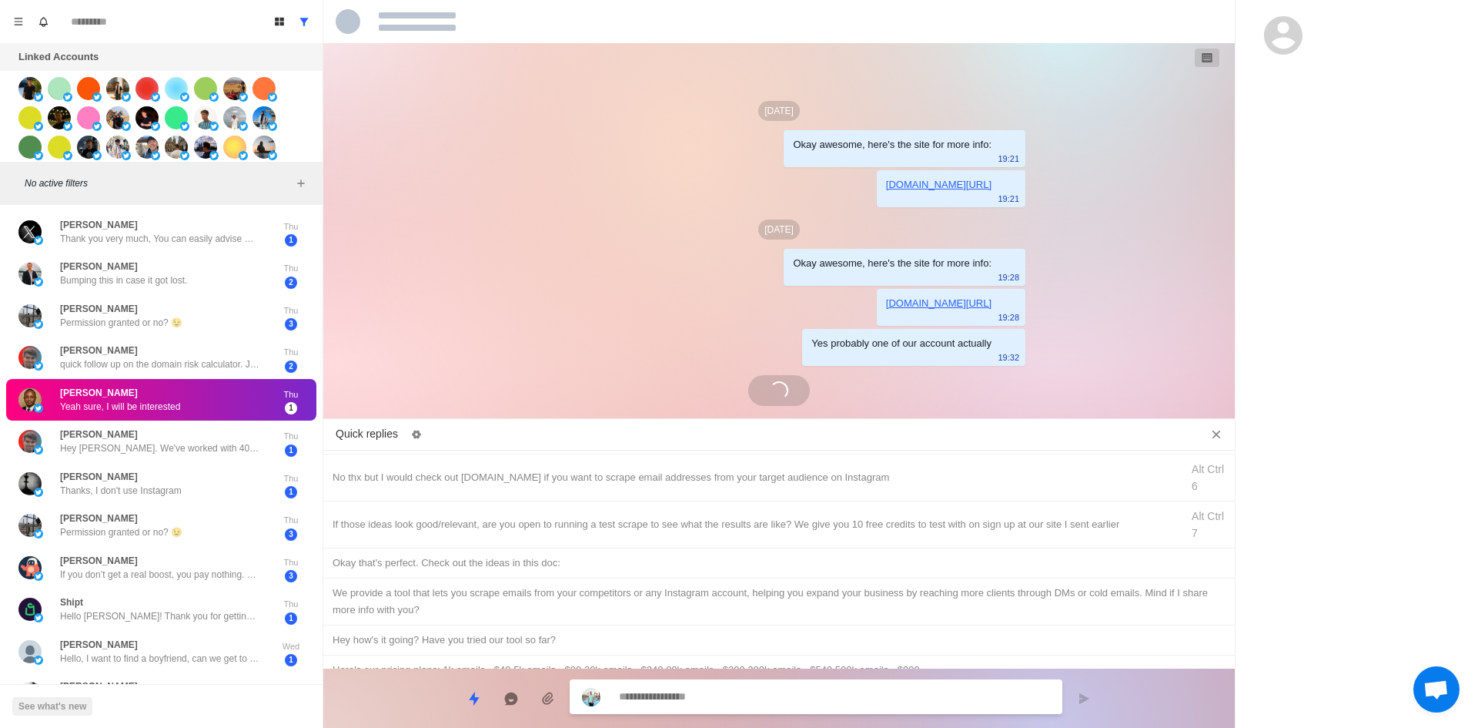
scroll to position [133, 0]
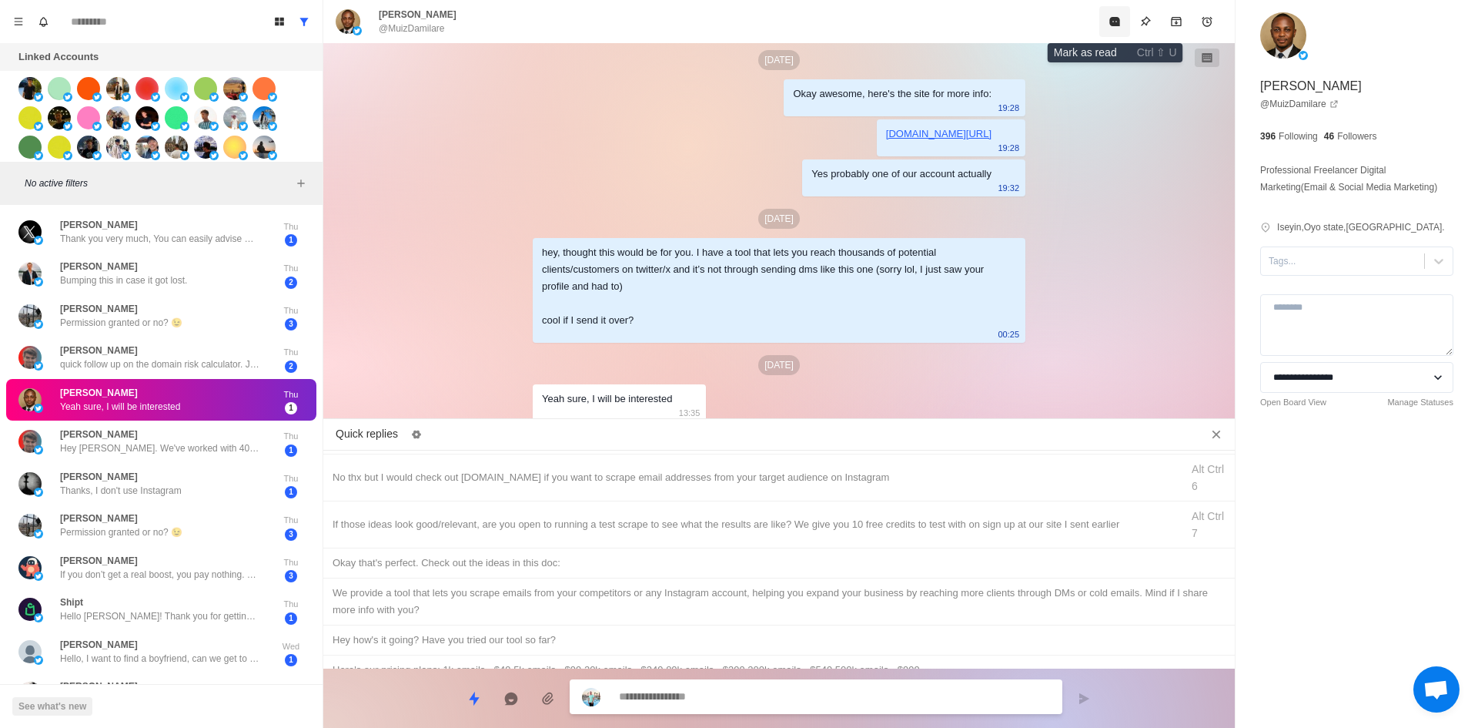
click at [1106, 24] on button "Mark as read" at bounding box center [1114, 21] width 31 height 31
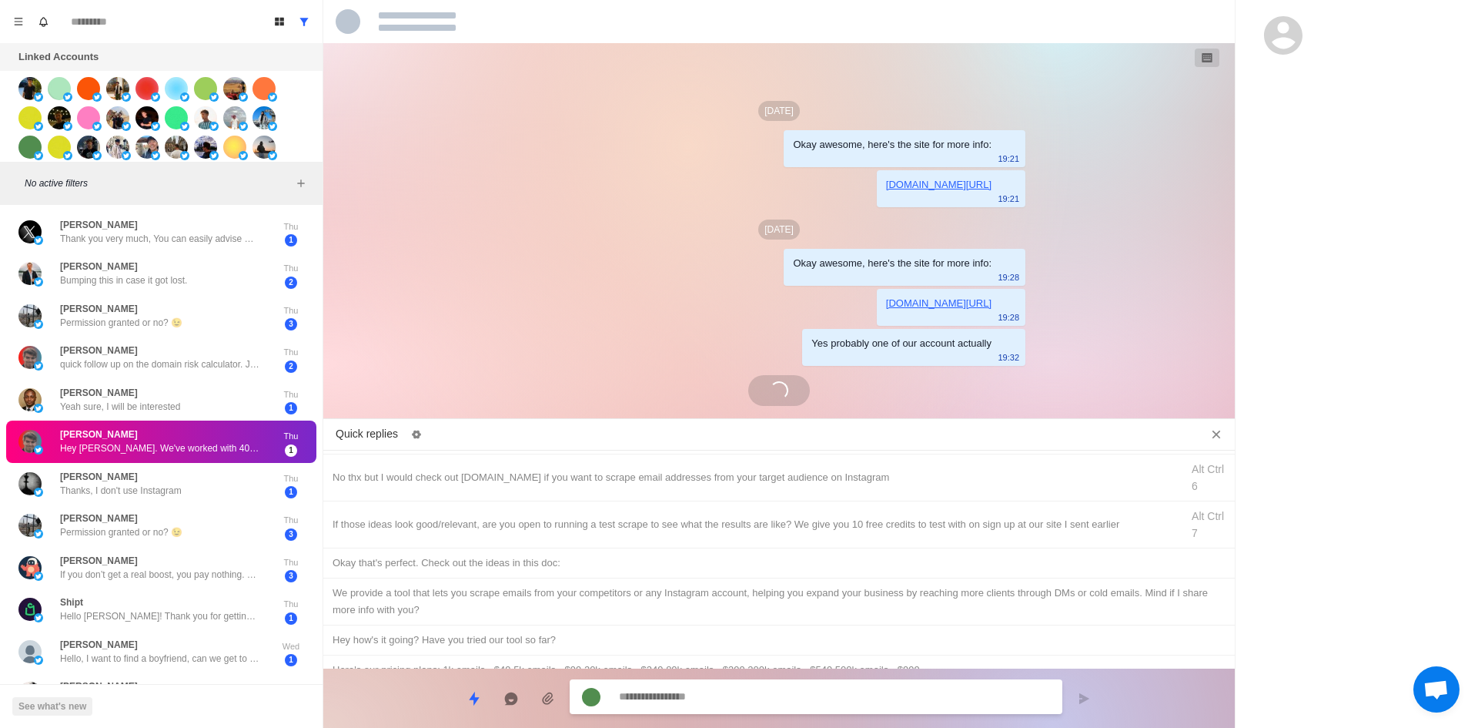
scroll to position [0, 0]
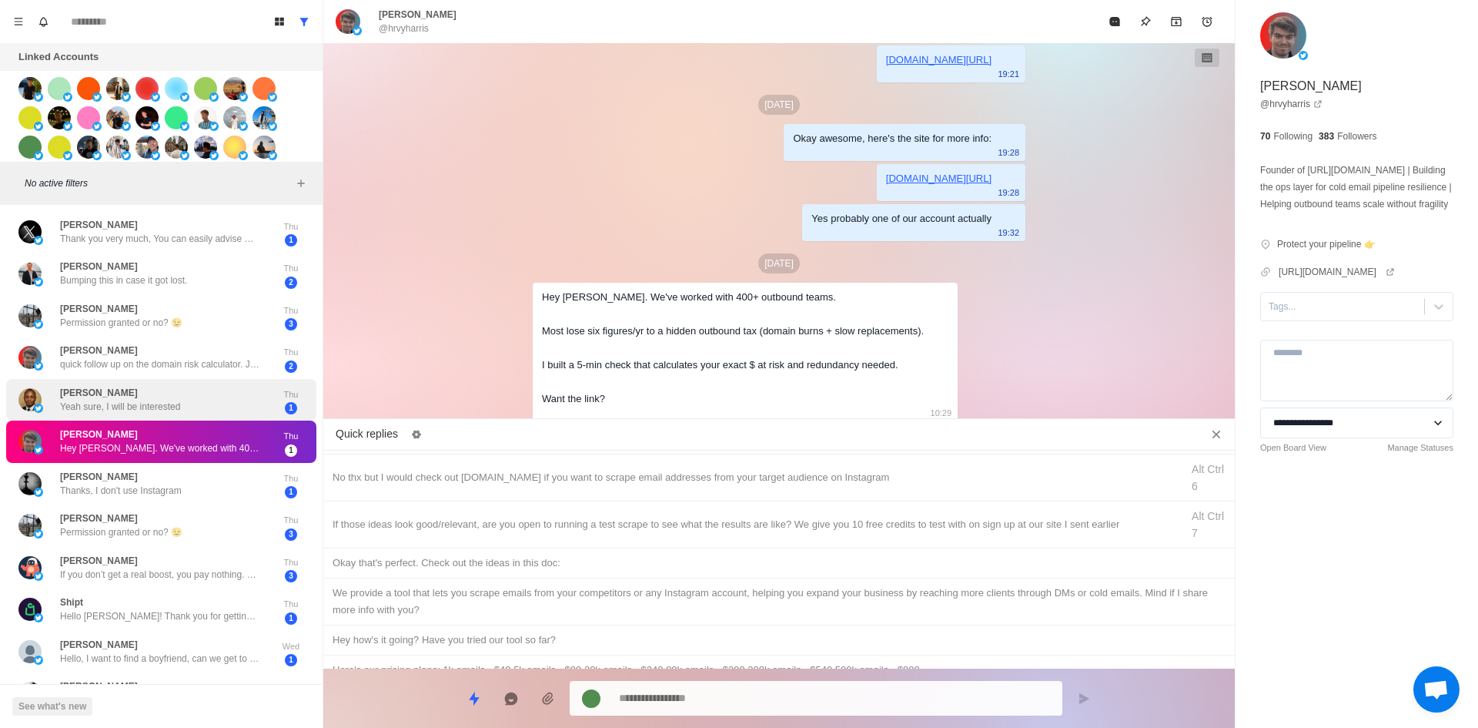
click at [231, 399] on div "[PERSON_NAME] Yeah sure, I will be interested" at bounding box center [144, 400] width 253 height 30
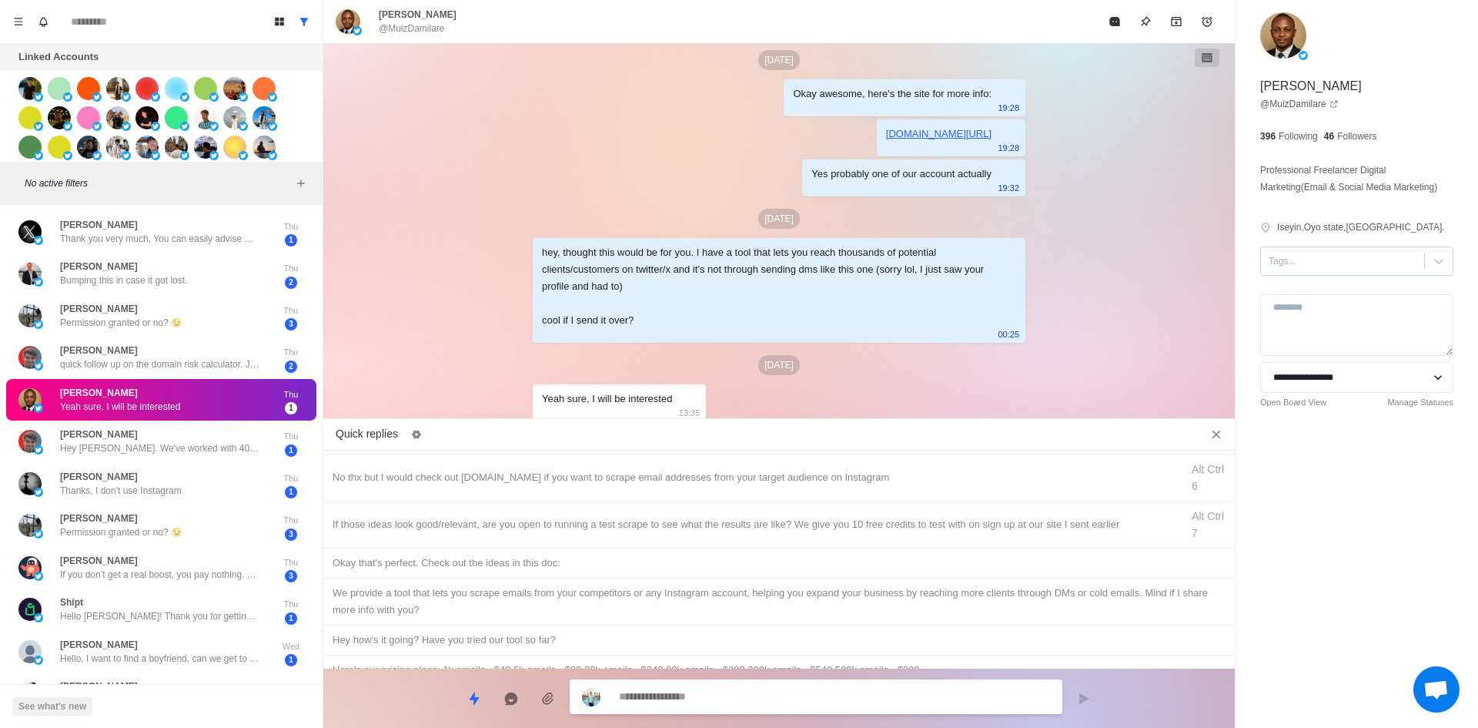
click at [1378, 257] on div at bounding box center [1343, 261] width 148 height 17
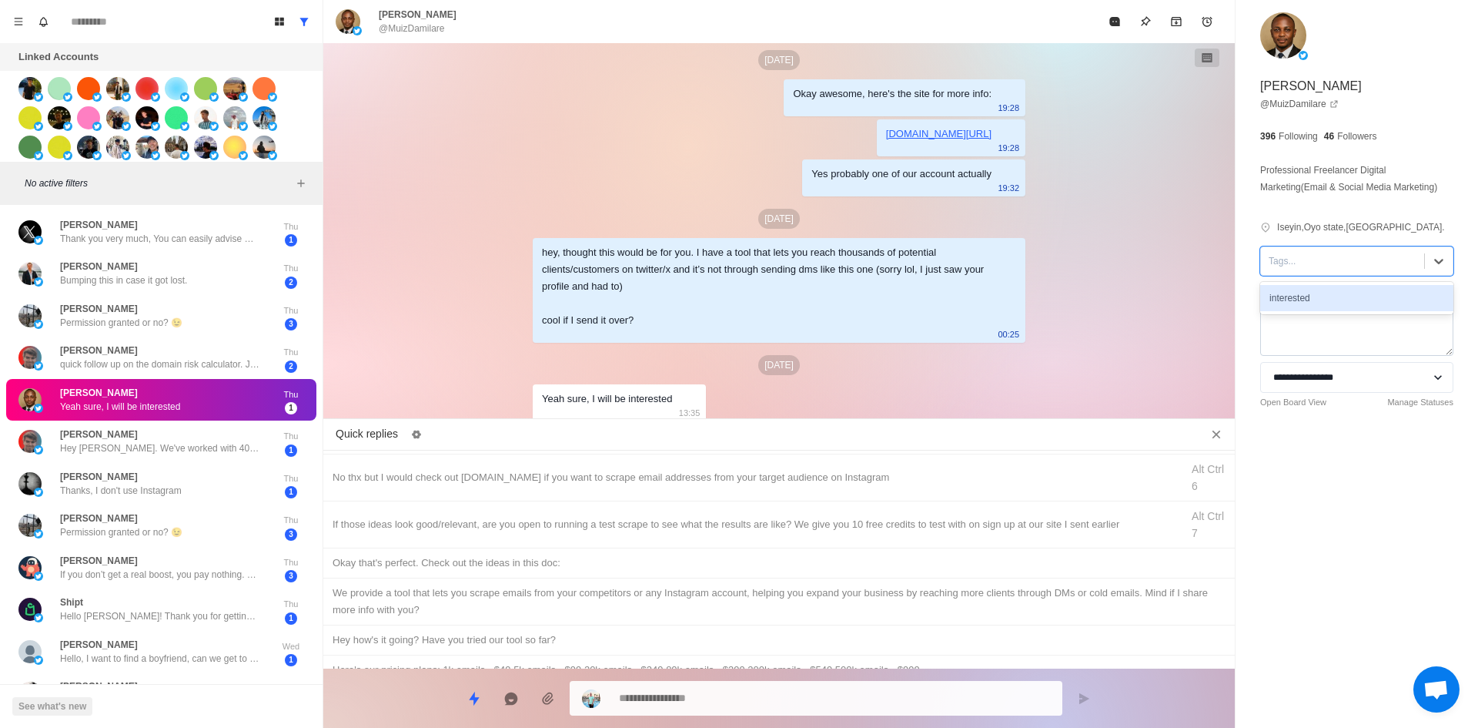
drag, startPoint x: 1366, startPoint y: 301, endPoint x: 1346, endPoint y: 309, distance: 21.7
click at [1366, 301] on div "interested" at bounding box center [1356, 298] width 193 height 26
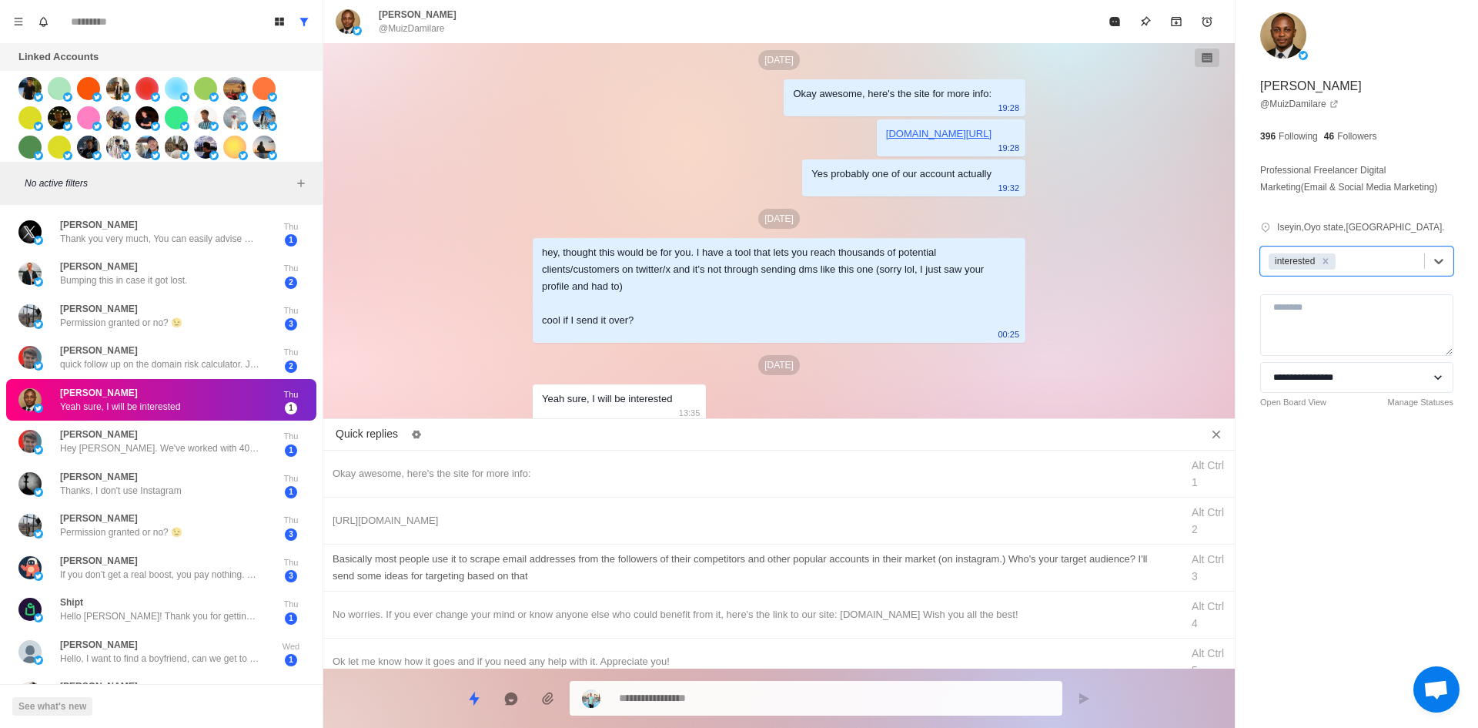
drag, startPoint x: 587, startPoint y: 482, endPoint x: 648, endPoint y: 561, distance: 99.9
click at [587, 482] on div "Okay awesome, here's the site for more info: Alt Ctrl 1" at bounding box center [779, 473] width 912 height 47
drag, startPoint x: 740, startPoint y: 690, endPoint x: 731, endPoint y: 622, distance: 68.4
click at [741, 690] on textarea "**********" at bounding box center [834, 698] width 431 height 22
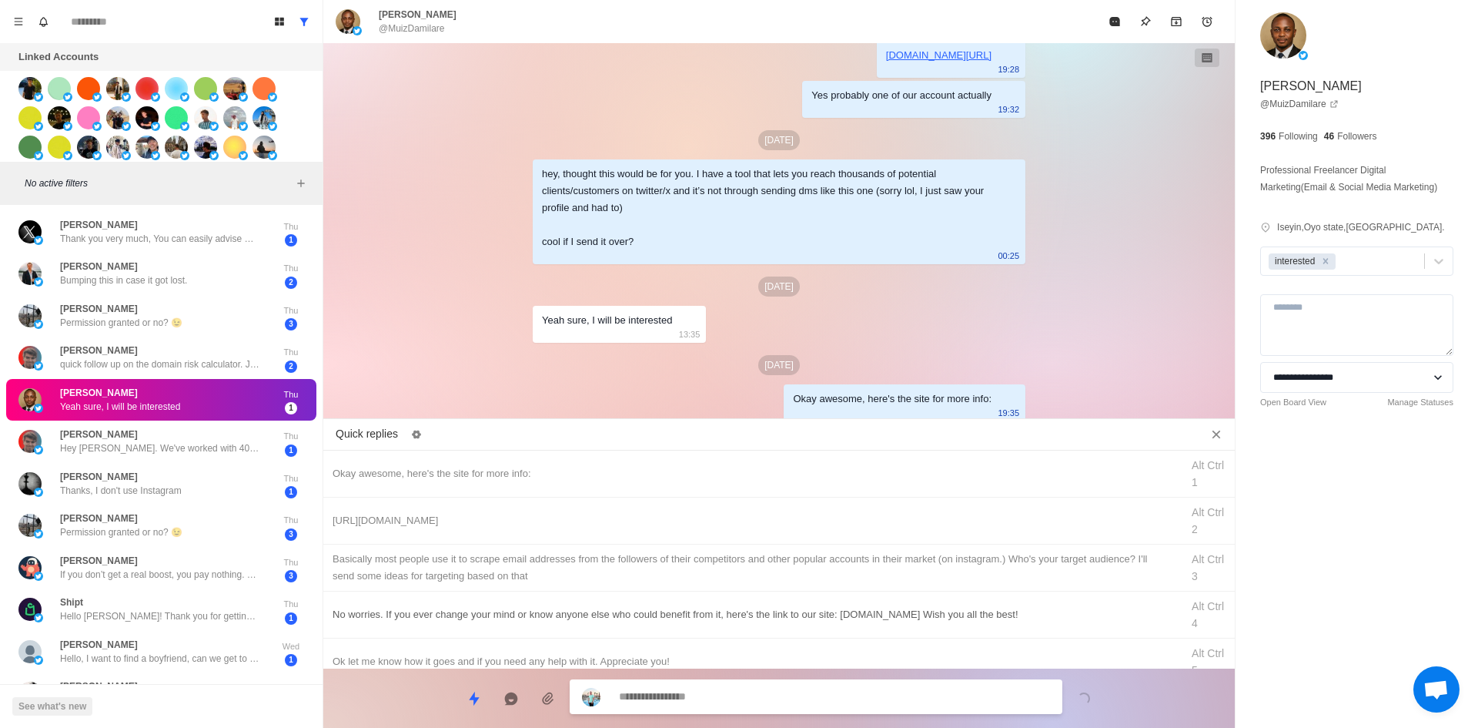
drag, startPoint x: 748, startPoint y: 517, endPoint x: 752, endPoint y: 633, distance: 115.5
click at [748, 518] on div "[URL][DOMAIN_NAME]" at bounding box center [752, 520] width 839 height 17
click at [748, 694] on textarea "**********" at bounding box center [834, 698] width 431 height 22
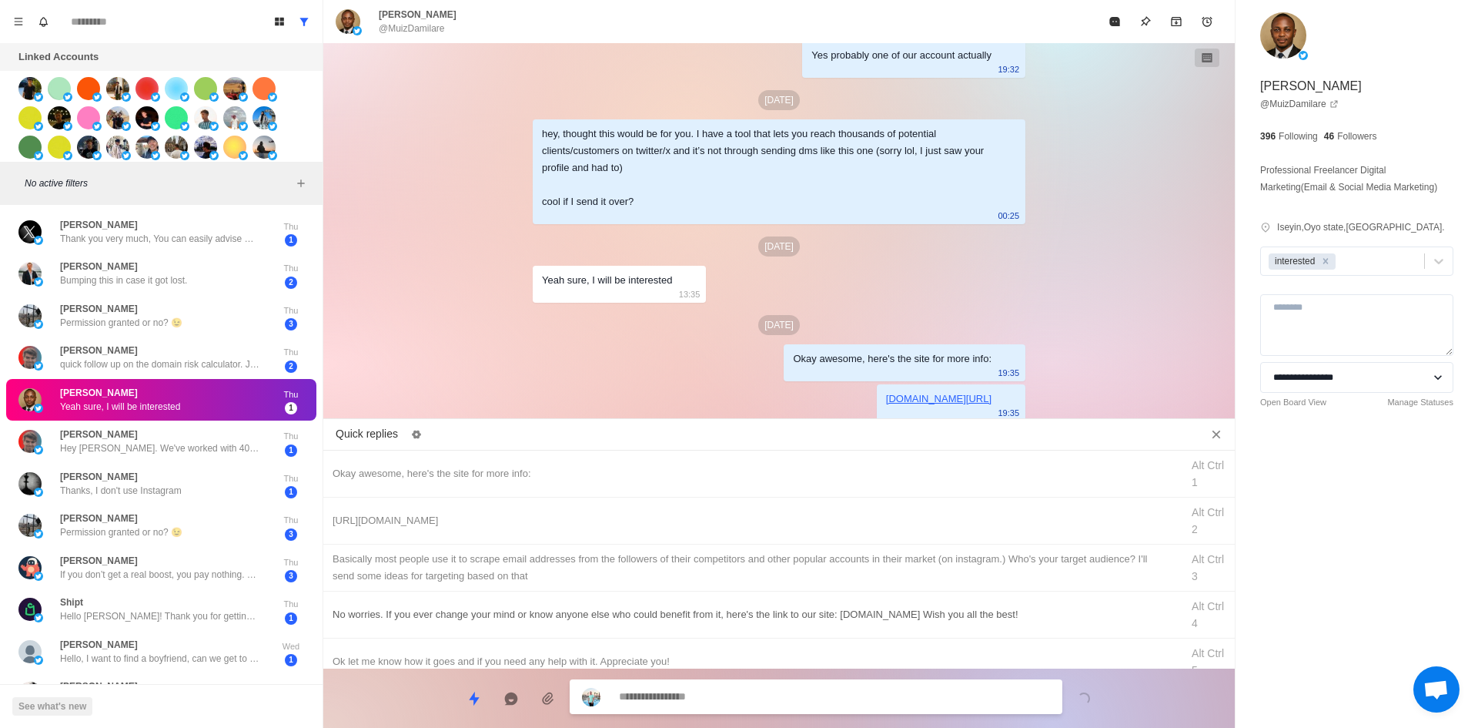
click at [786, 575] on div "​​Basically most people use it to scrape email addresses from the followers of …" at bounding box center [752, 567] width 839 height 34
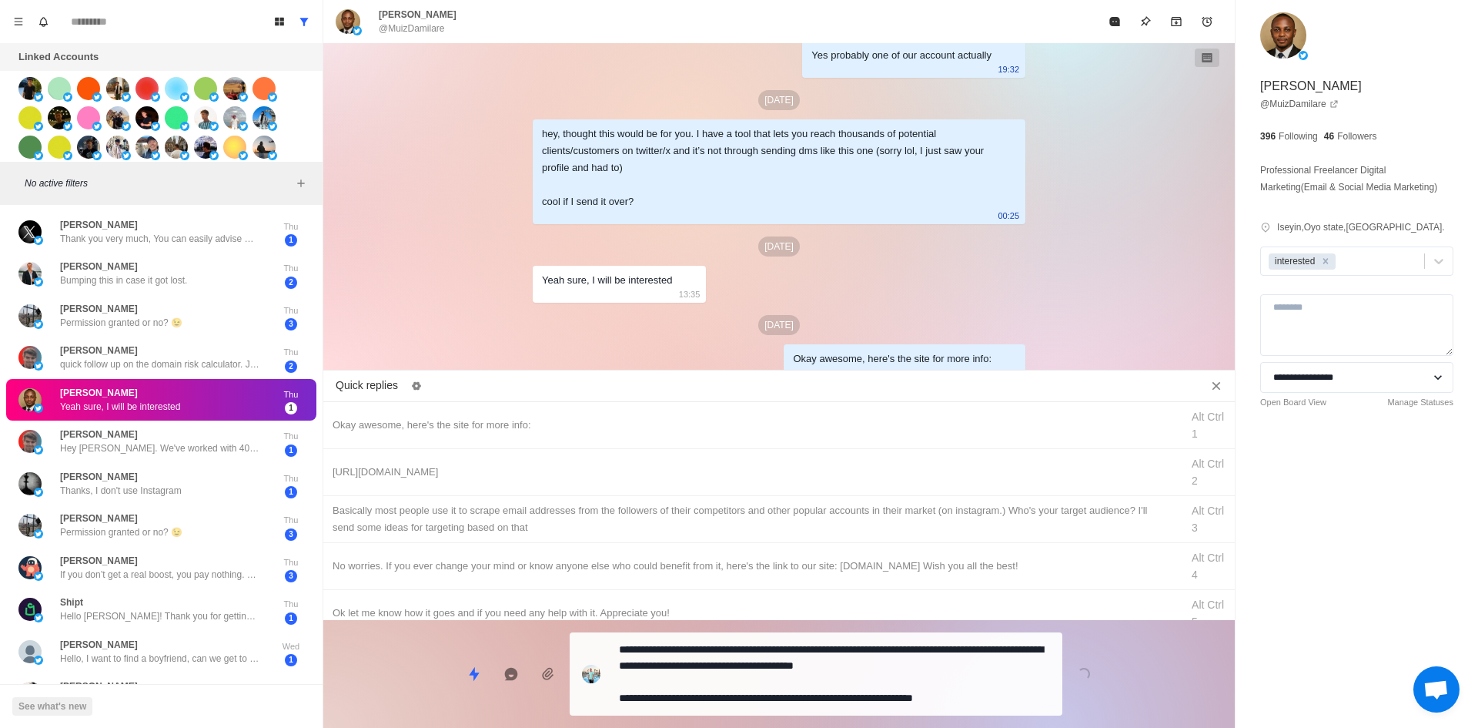
click at [770, 710] on div "**********" at bounding box center [816, 673] width 493 height 83
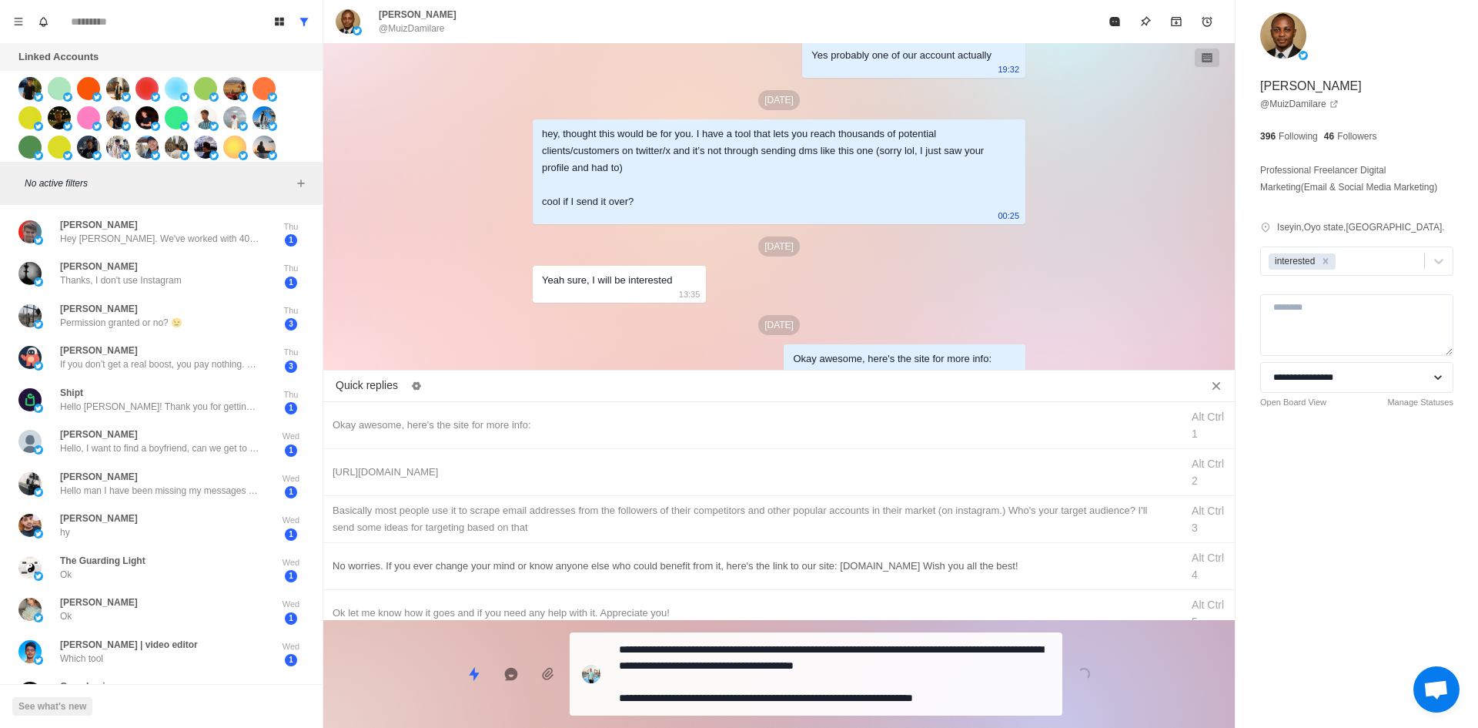
click at [921, 657] on div "Quick replies Okay awesome, here's the site for more info: Alt Ctrl 1 [URL][DOM…" at bounding box center [779, 552] width 912 height 353
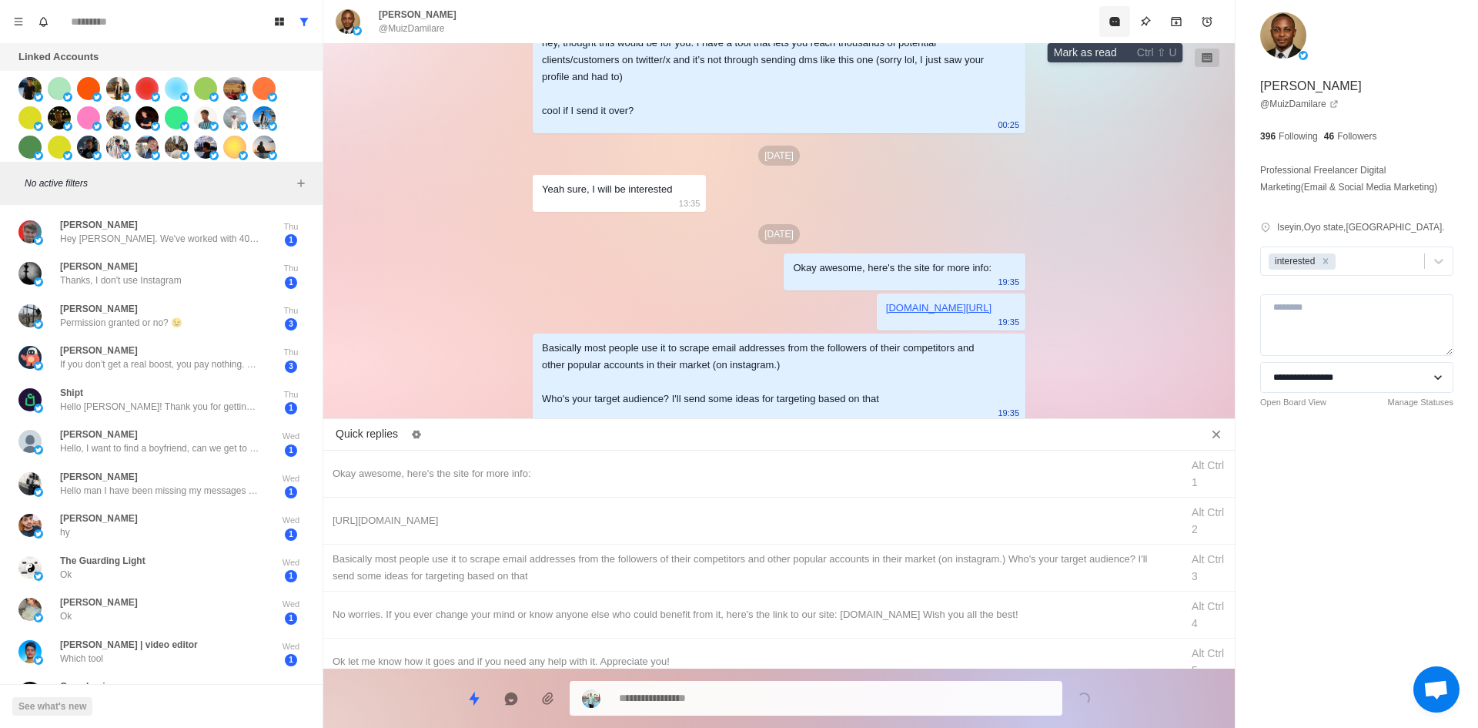
click at [1115, 18] on icon "Mark as read" at bounding box center [1114, 21] width 10 height 9
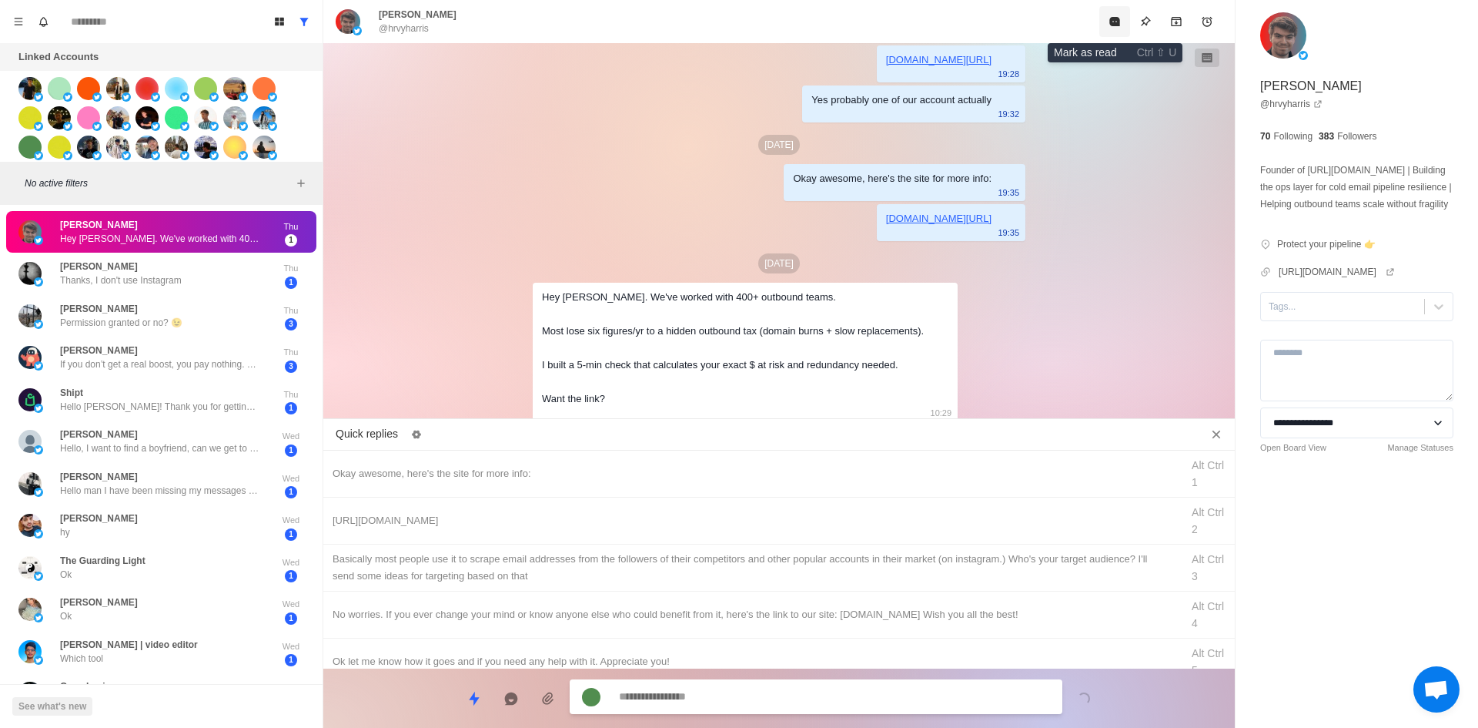
click at [1115, 19] on icon "Mark as read" at bounding box center [1114, 21] width 10 height 9
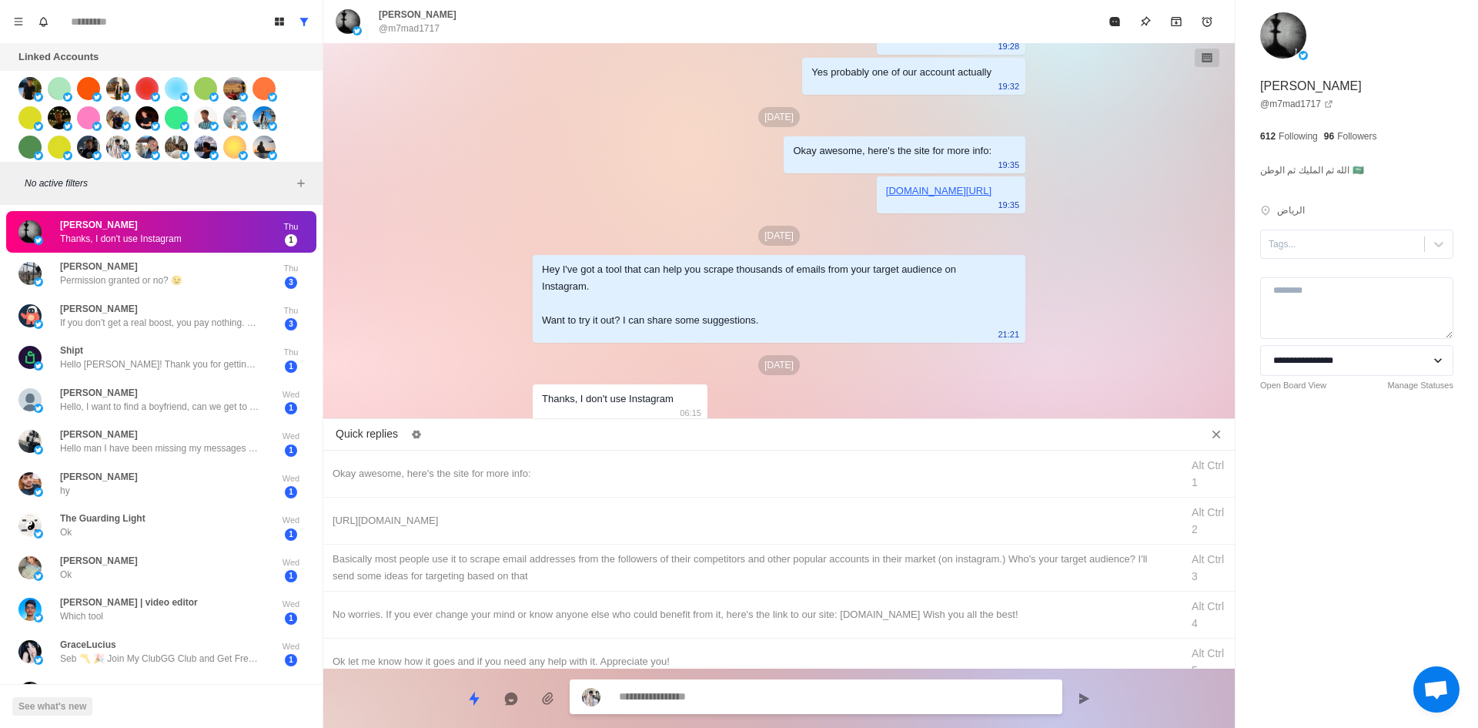
scroll to position [313, 0]
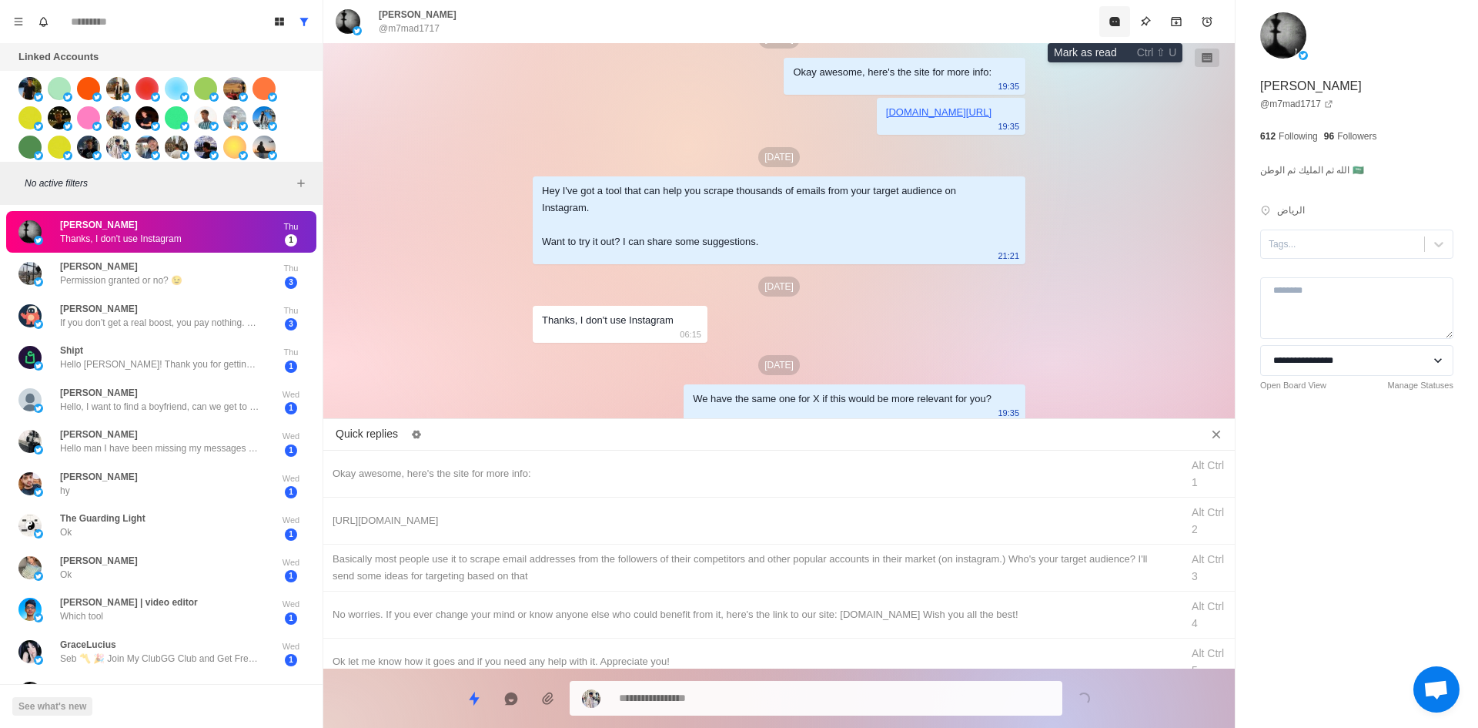
click at [1106, 15] on button "Mark as read" at bounding box center [1114, 21] width 31 height 31
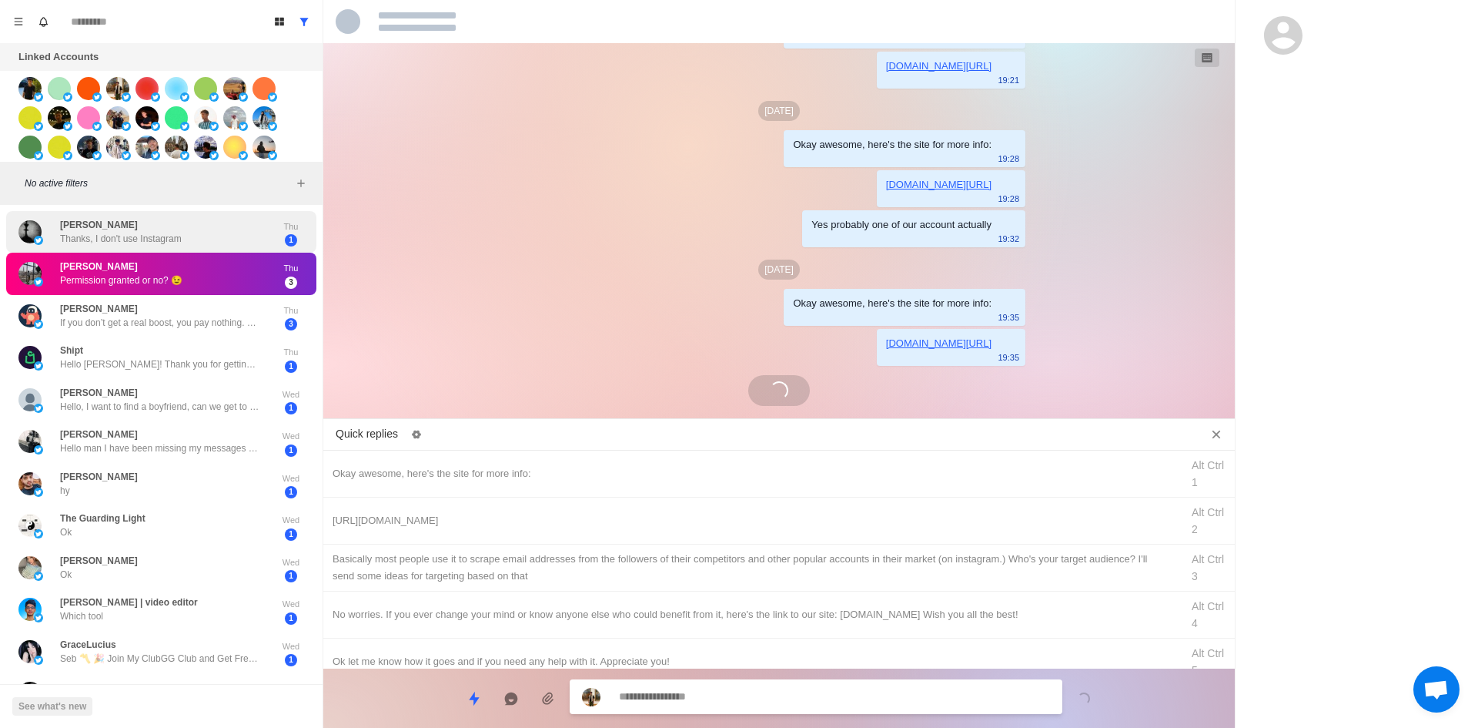
click at [134, 217] on div "[PERSON_NAME] Thanks, I don't use Instagram" at bounding box center [144, 232] width 253 height 30
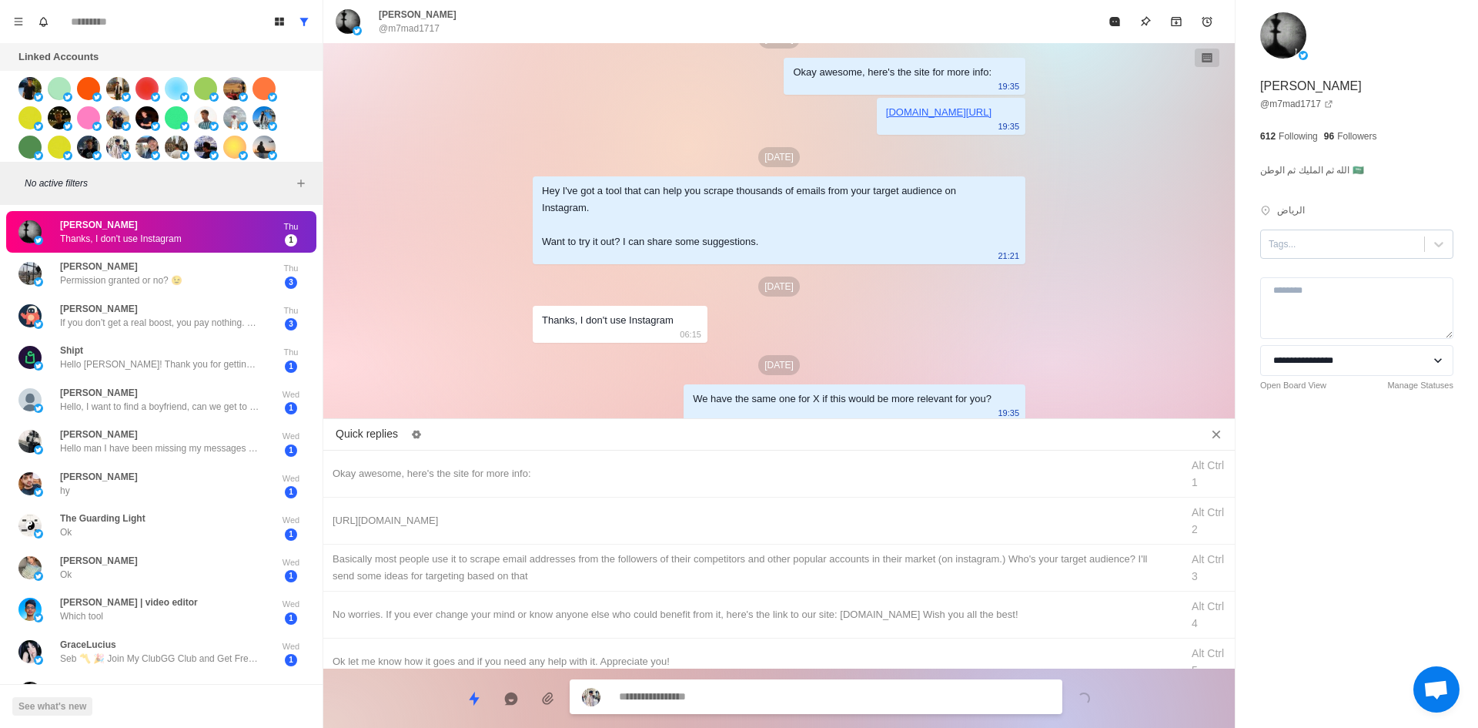
click at [1304, 238] on div at bounding box center [1343, 244] width 148 height 17
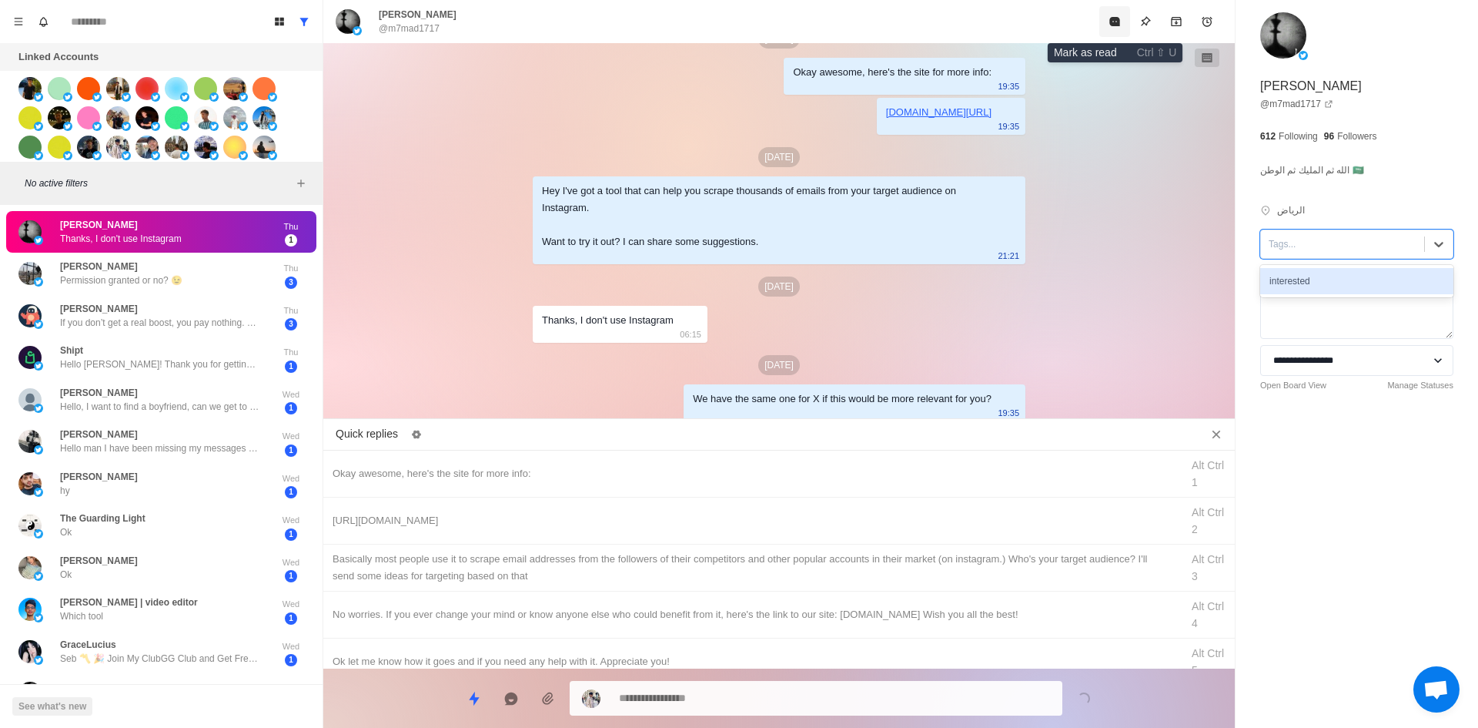
click at [1114, 27] on icon "Mark as read" at bounding box center [1115, 21] width 12 height 12
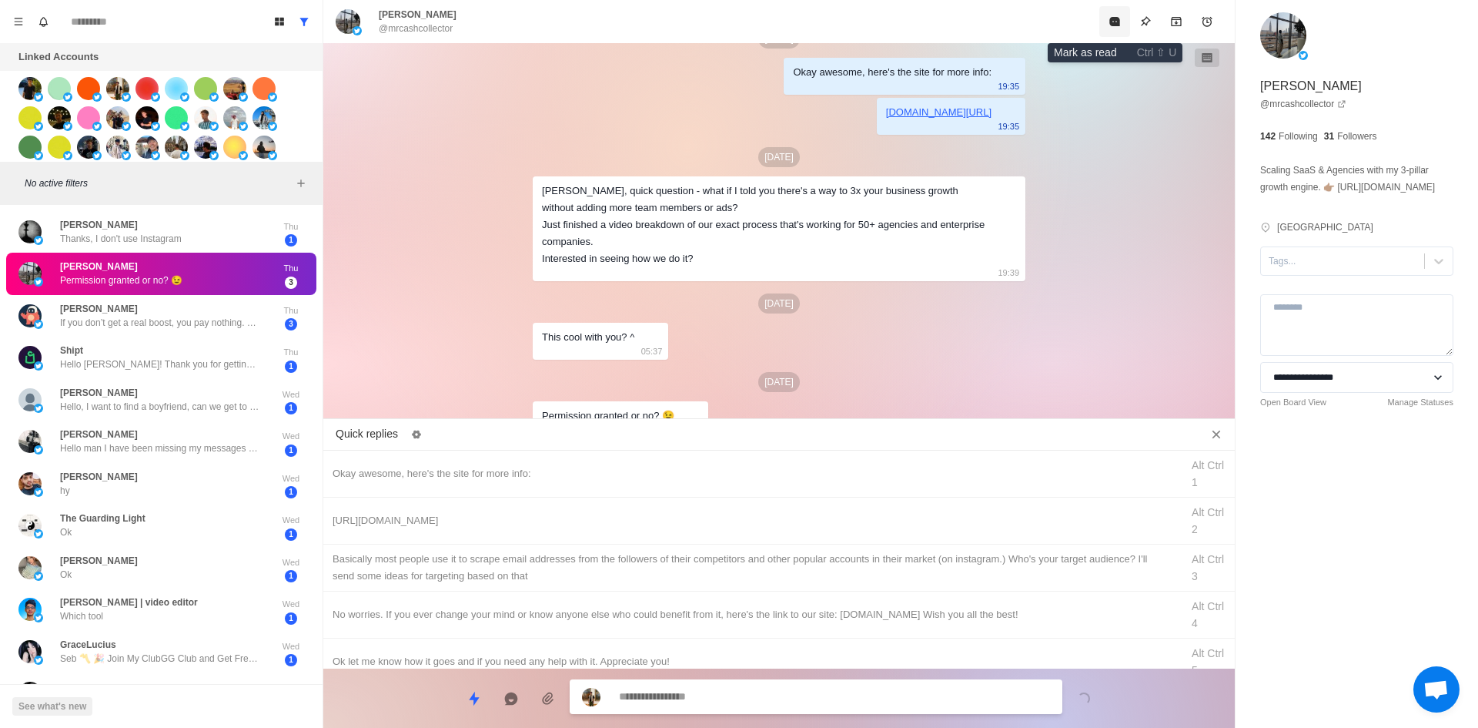
click at [1114, 27] on icon "Mark as read" at bounding box center [1115, 21] width 12 height 12
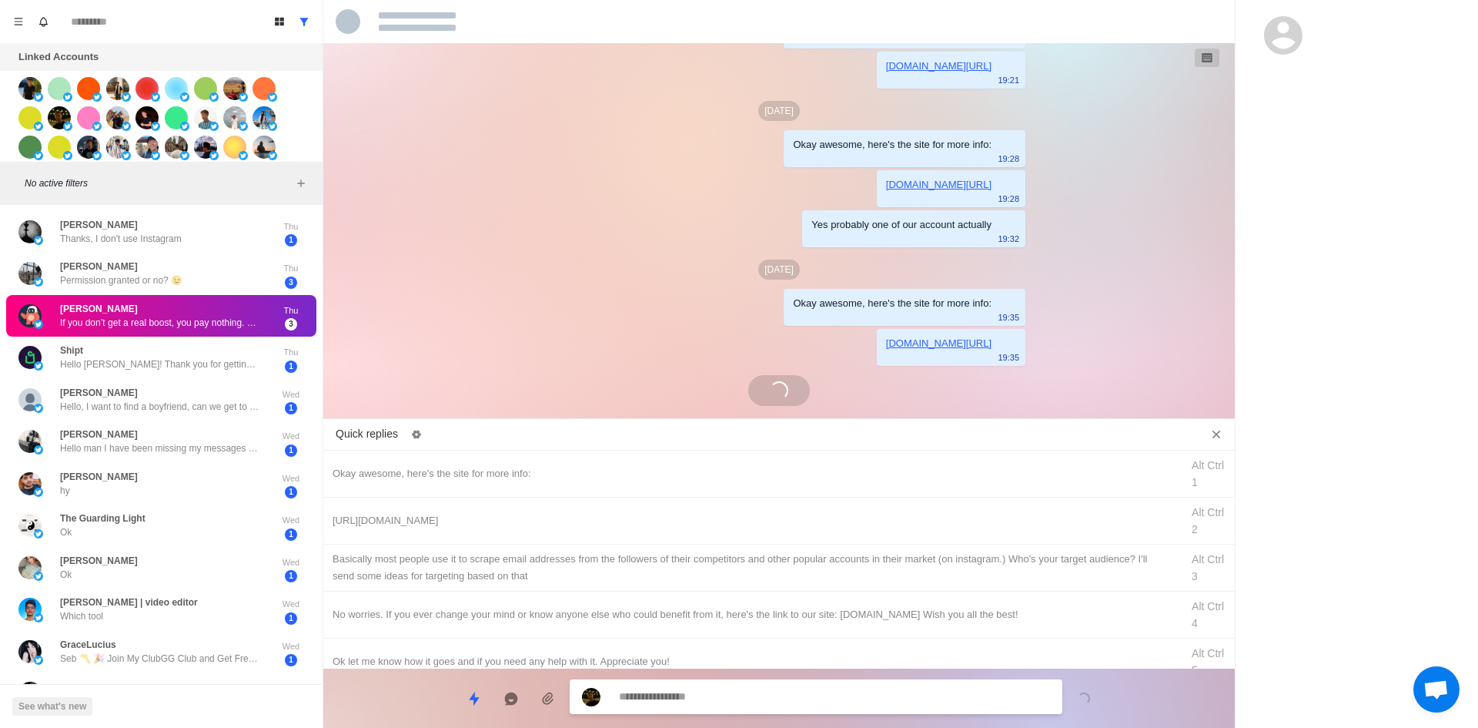
scroll to position [202, 0]
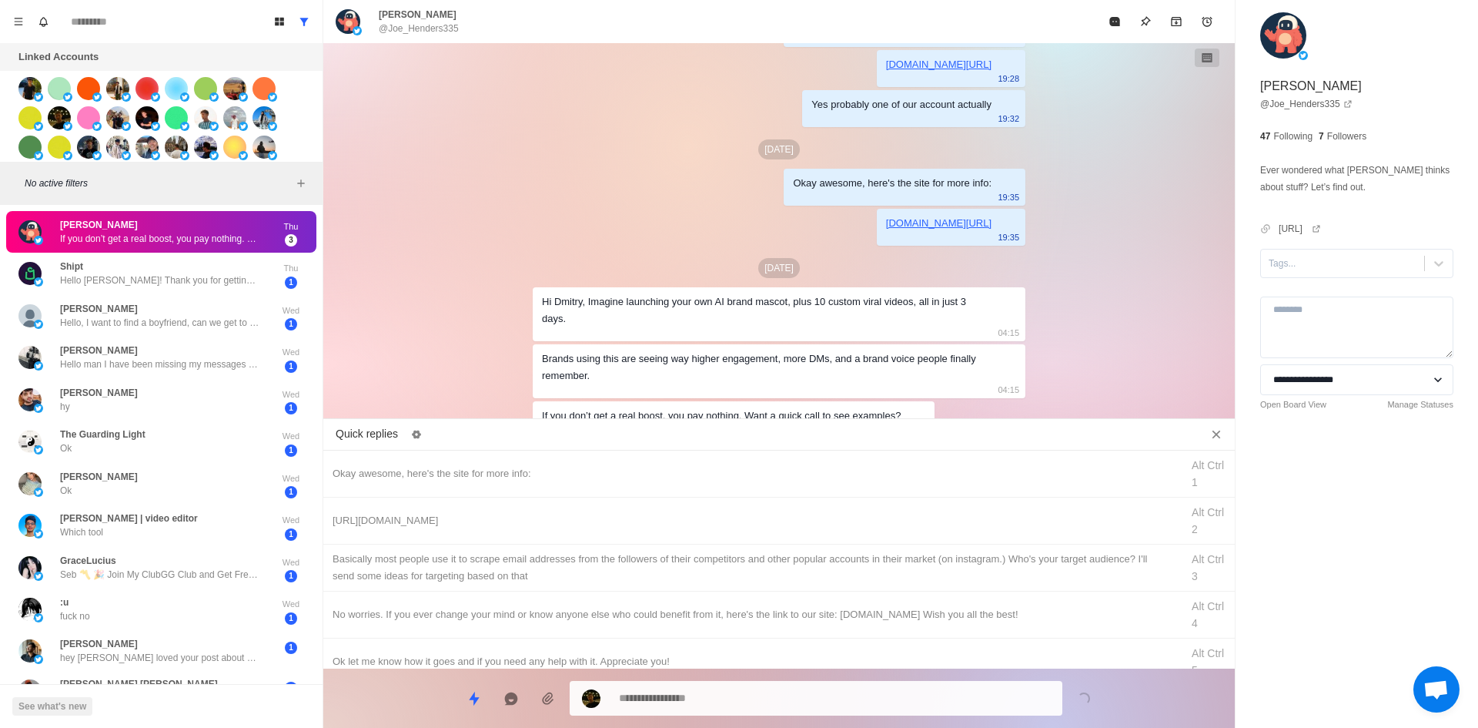
drag, startPoint x: 1114, startPoint y: 27, endPoint x: 1106, endPoint y: 255, distance: 228.0
click at [1106, 255] on div "[PERSON_NAME] @Joe_Henders335 [DATE] Okay awesome, here's the site for more inf…" at bounding box center [779, 364] width 912 height 728
drag, startPoint x: 1106, startPoint y: 255, endPoint x: 1100, endPoint y: 160, distance: 94.8
click at [1106, 255] on div "[DATE] Okay awesome, here's the site for more info: 19:21 [DOMAIN_NAME][URL] 19…" at bounding box center [779, 233] width 912 height 381
click at [1112, 12] on button "Mark as read" at bounding box center [1114, 21] width 31 height 31
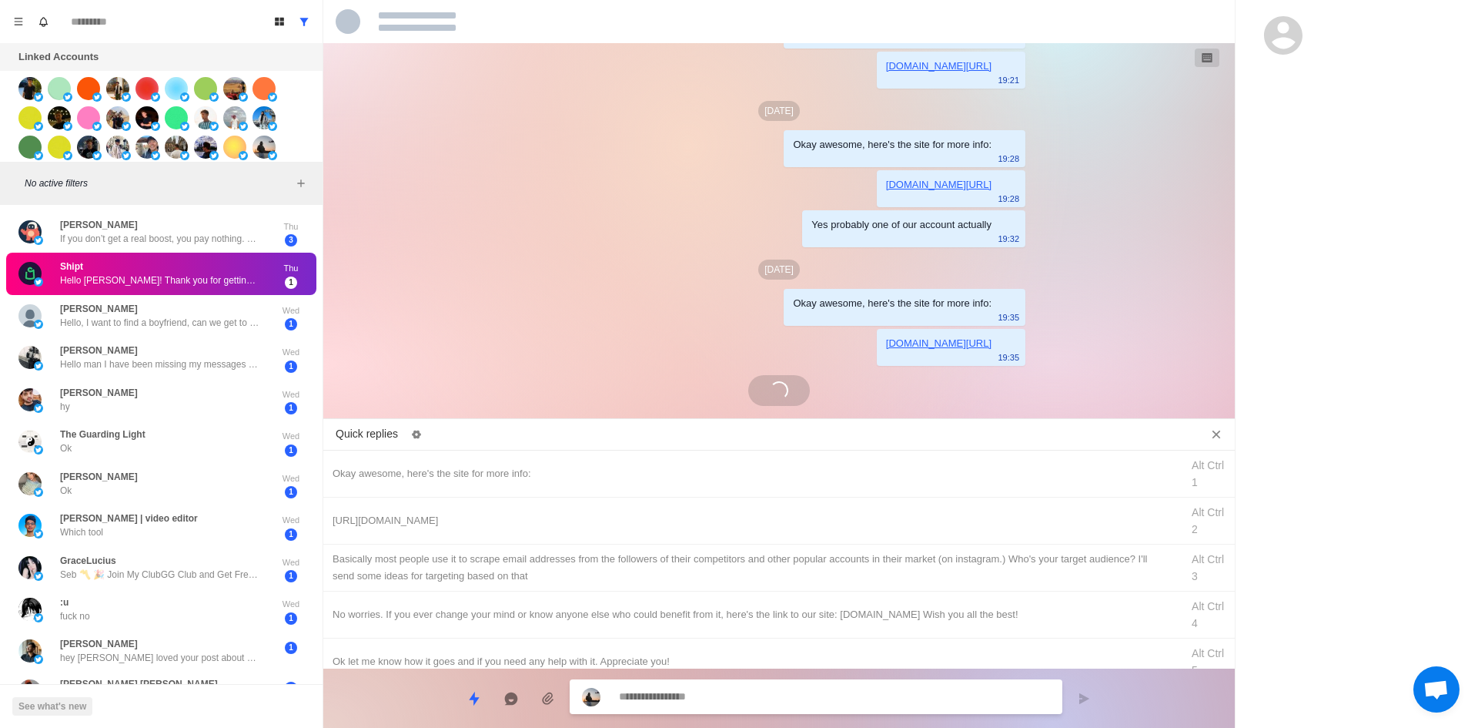
scroll to position [247, 0]
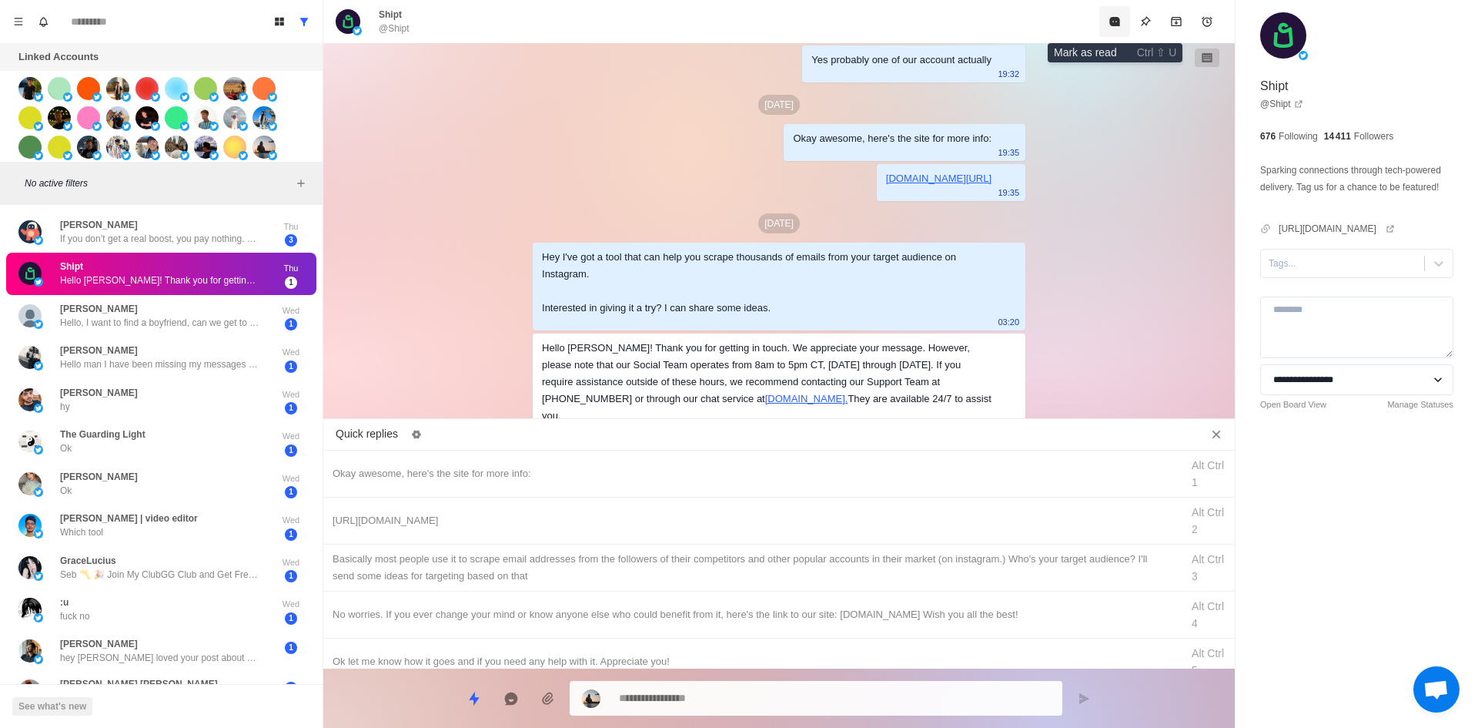
click at [1111, 13] on button "Mark as read" at bounding box center [1114, 21] width 31 height 31
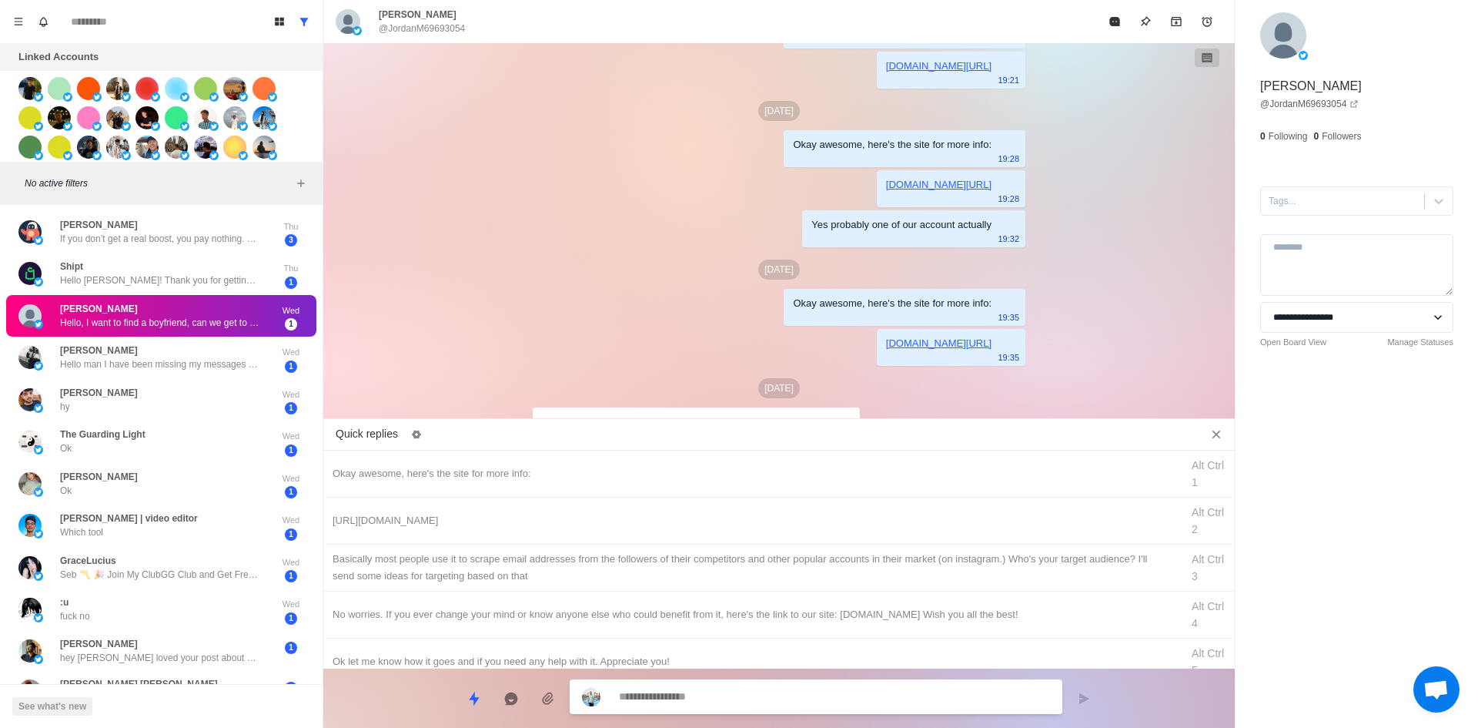
scroll to position [105, 0]
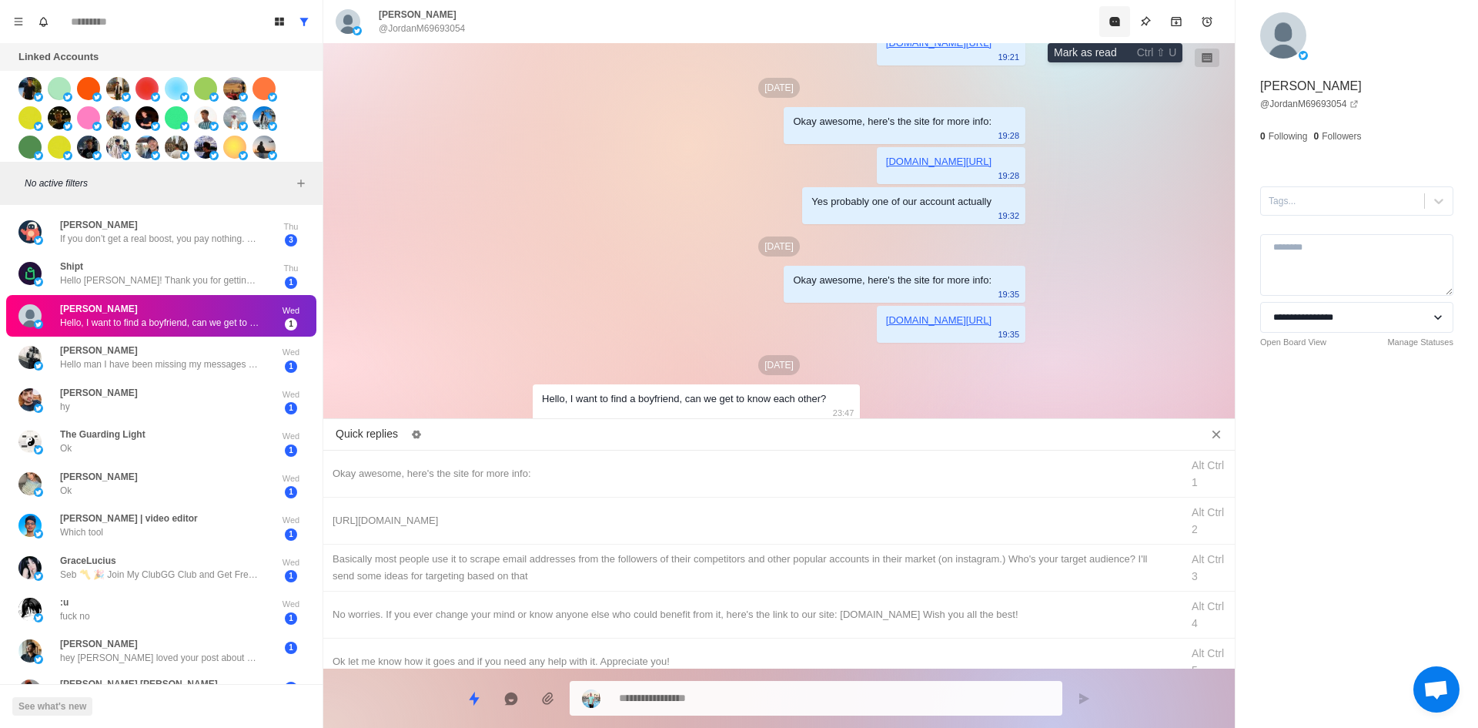
click at [1111, 13] on button "Mark as read" at bounding box center [1114, 21] width 31 height 31
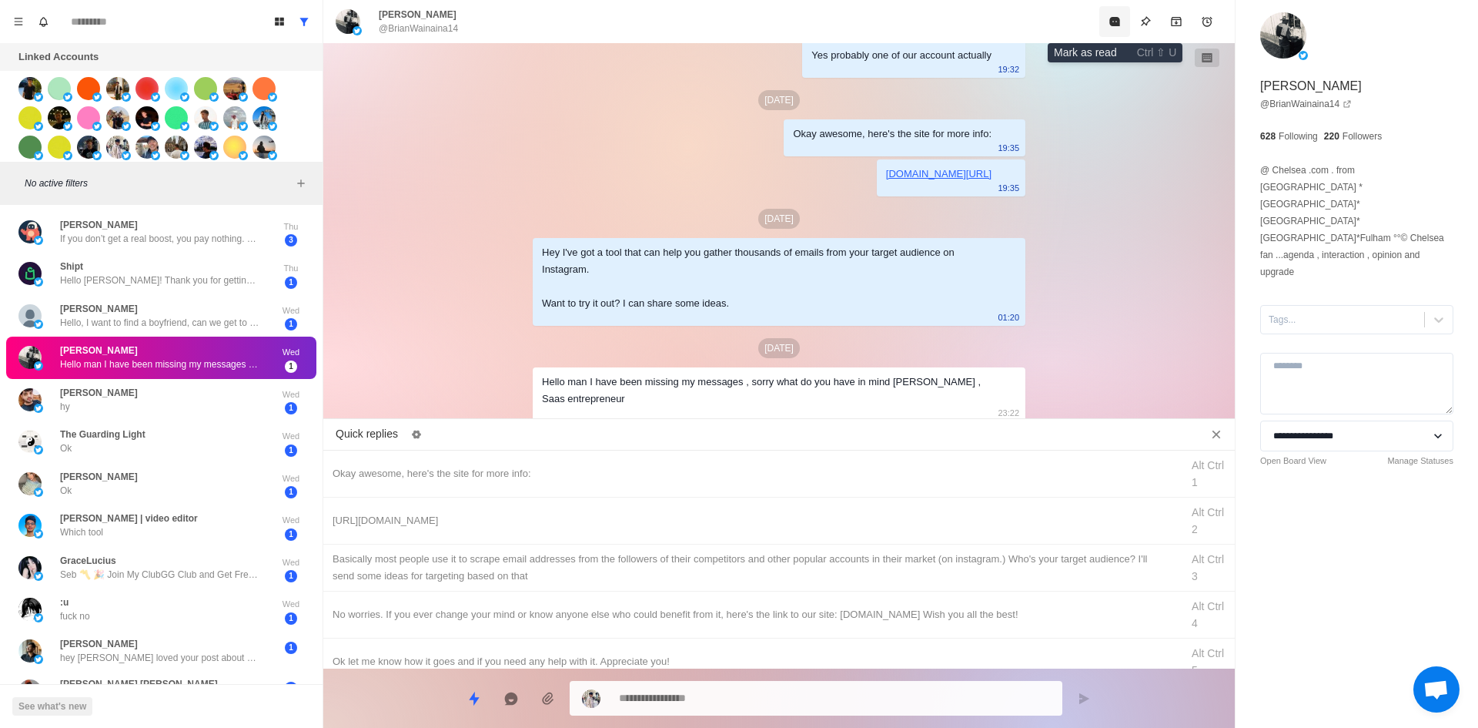
click at [1111, 13] on button "Mark as read" at bounding box center [1114, 21] width 31 height 31
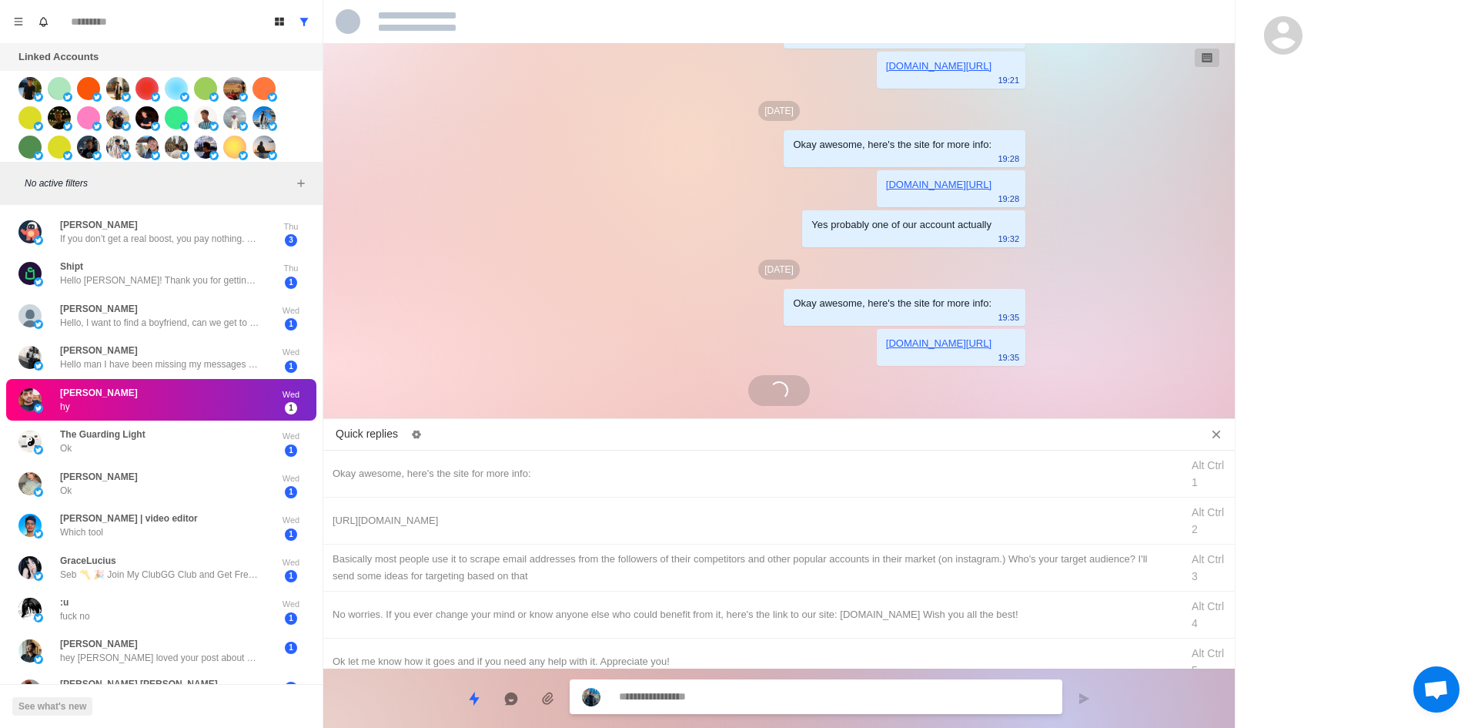
scroll to position [218, 0]
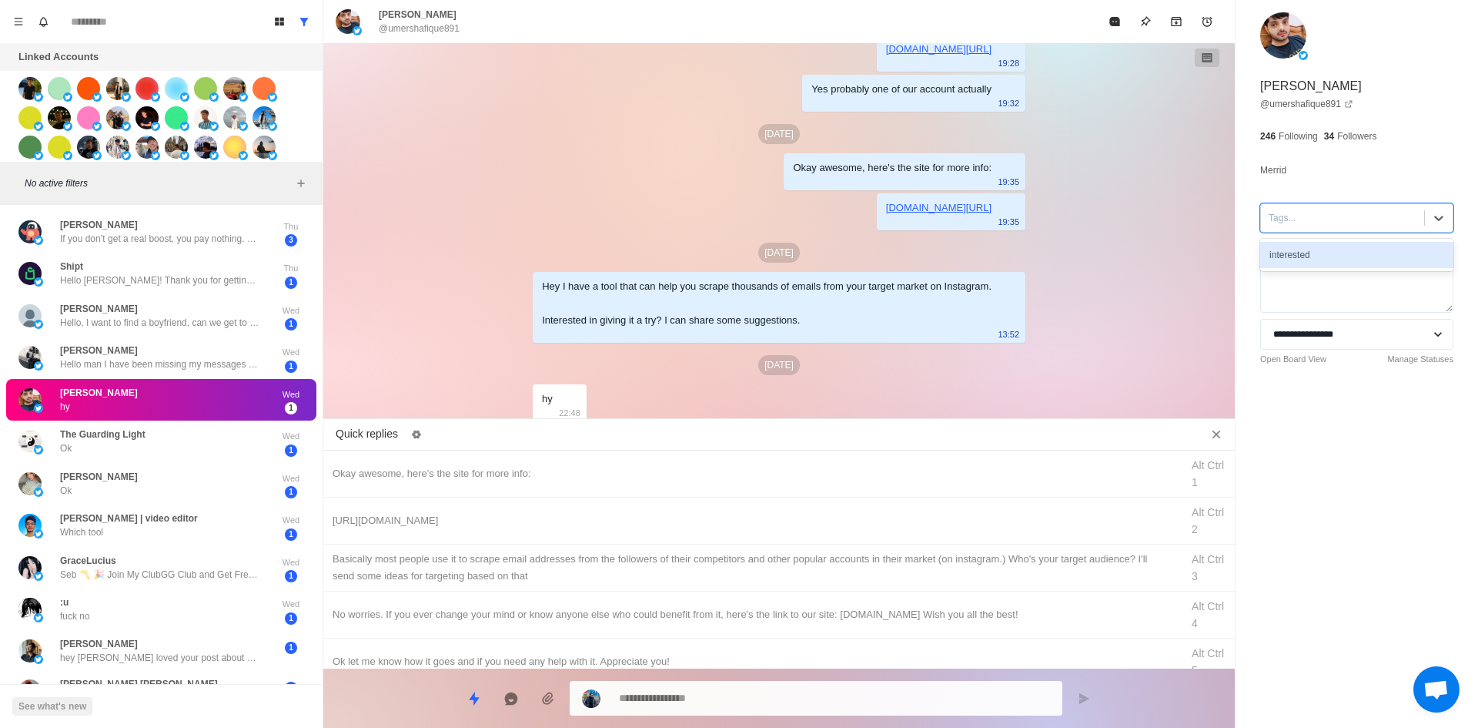
click at [1306, 206] on div "Tags..." at bounding box center [1356, 217] width 193 height 29
click at [1322, 260] on div "interested" at bounding box center [1356, 255] width 193 height 26
click at [534, 460] on div "Okay awesome, here's the site for more info: Alt Ctrl 1" at bounding box center [779, 473] width 912 height 47
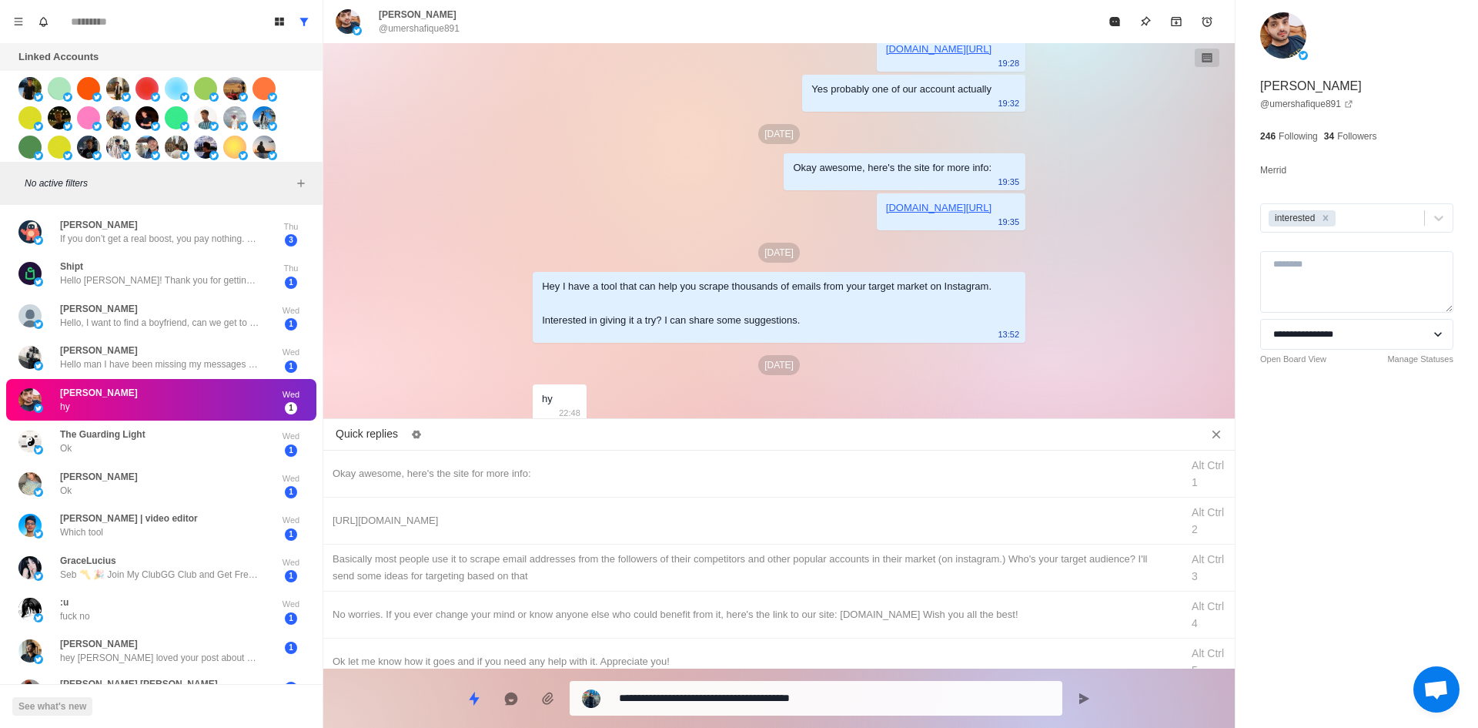
drag, startPoint x: 699, startPoint y: 699, endPoint x: 220, endPoint y: 691, distance: 478.9
click at [316, 692] on div "Board View Tools Archived Chats Mark many as read Keyboard shortcuts Team Setti…" at bounding box center [739, 364] width 1478 height 728
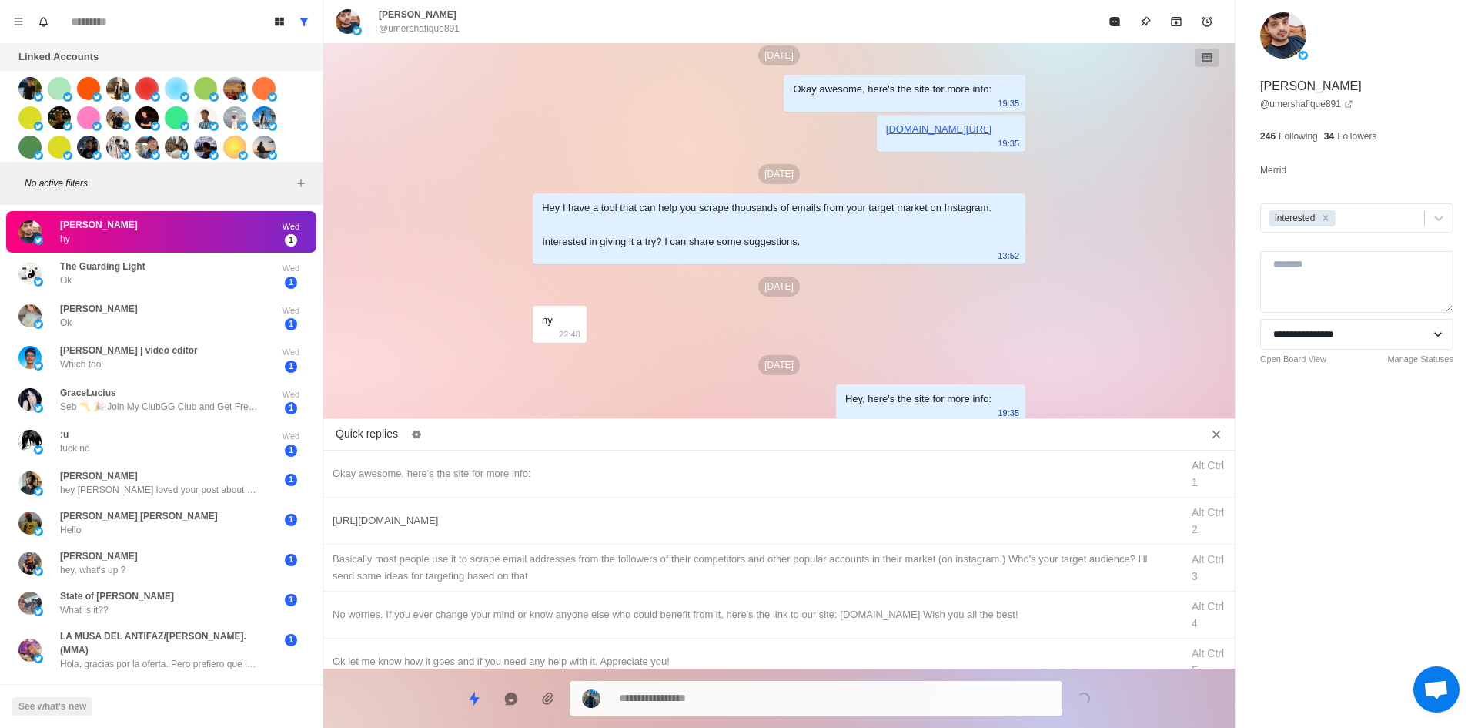
click at [570, 507] on div "[URL][DOMAIN_NAME] Alt Ctrl 2" at bounding box center [779, 520] width 912 height 47
click at [742, 697] on textarea "**********" at bounding box center [834, 696] width 431 height 22
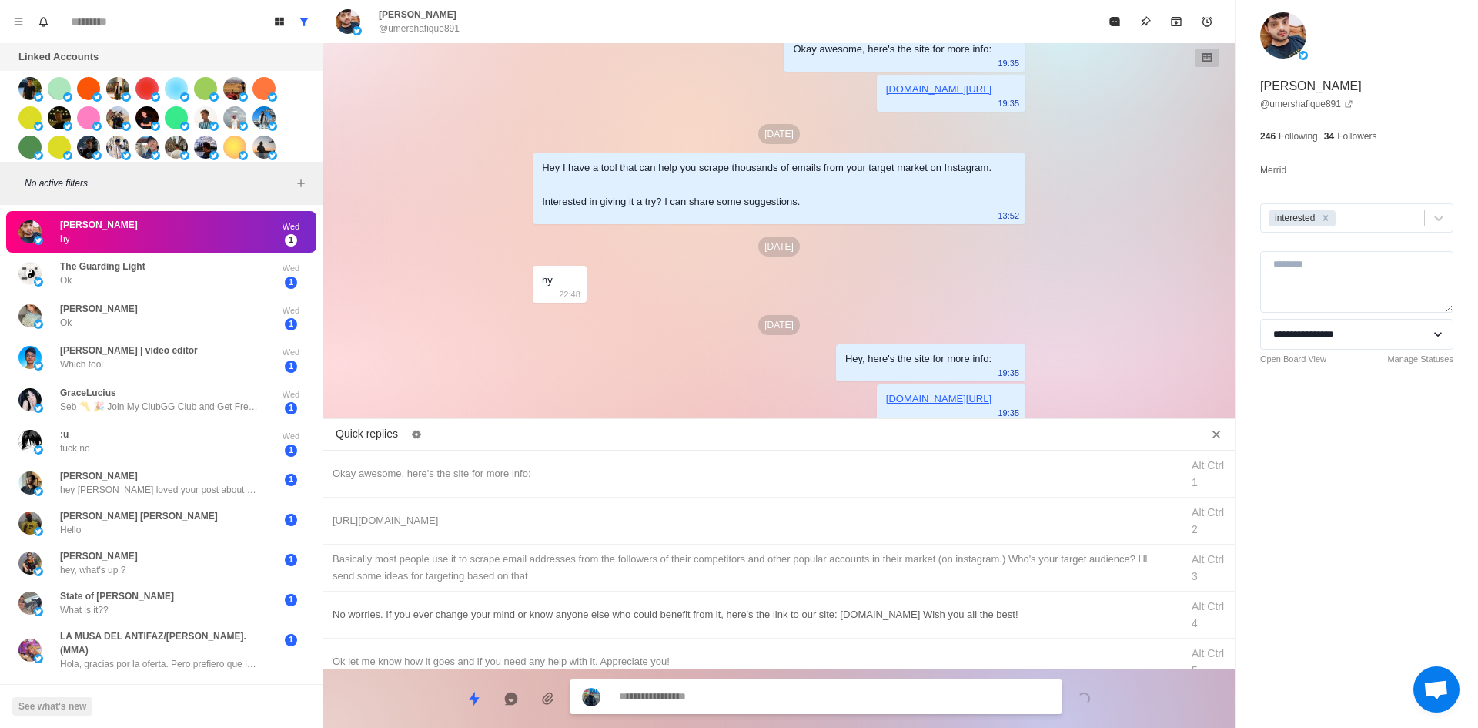
click at [761, 578] on div "​​Basically most people use it to scrape email addresses from the followers of …" at bounding box center [752, 567] width 839 height 34
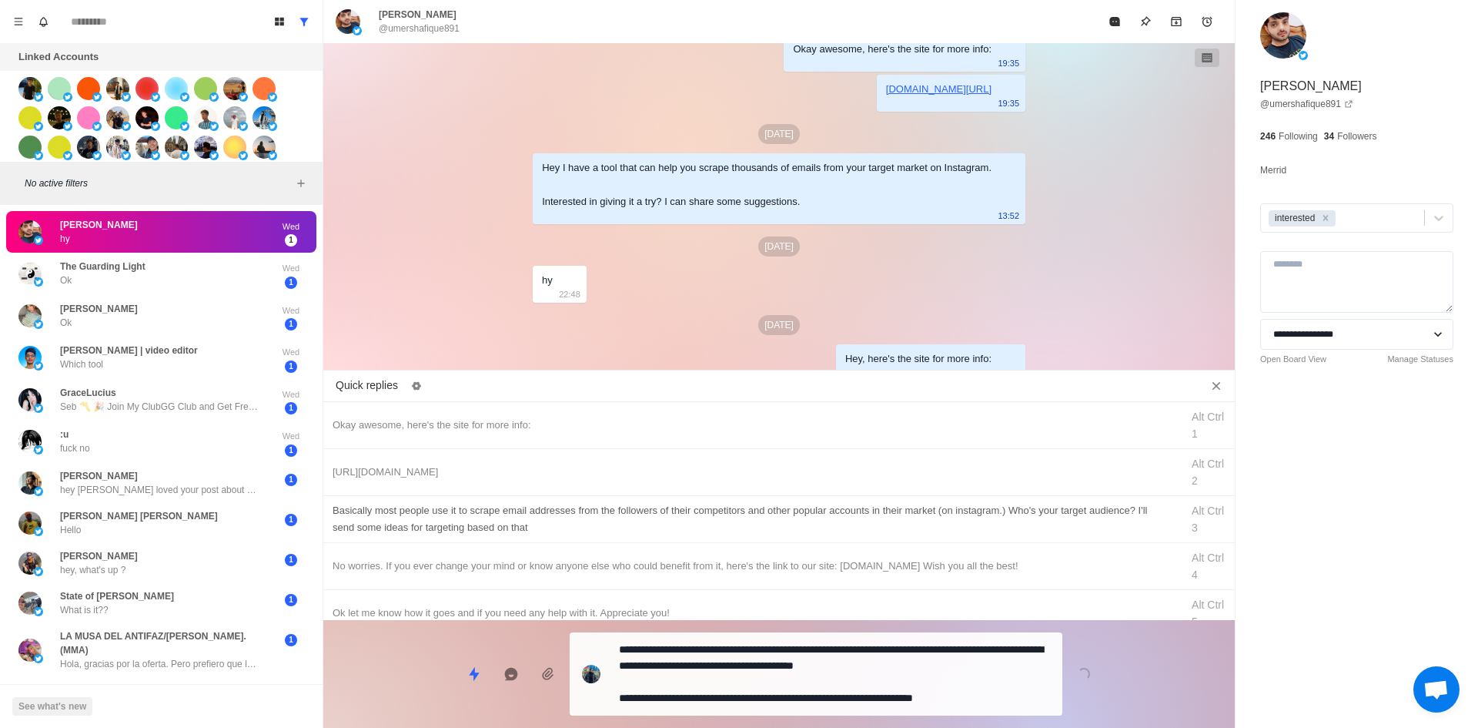
drag, startPoint x: 763, startPoint y: 684, endPoint x: 828, endPoint y: 557, distance: 142.9
click at [763, 684] on textarea "**********" at bounding box center [834, 673] width 431 height 71
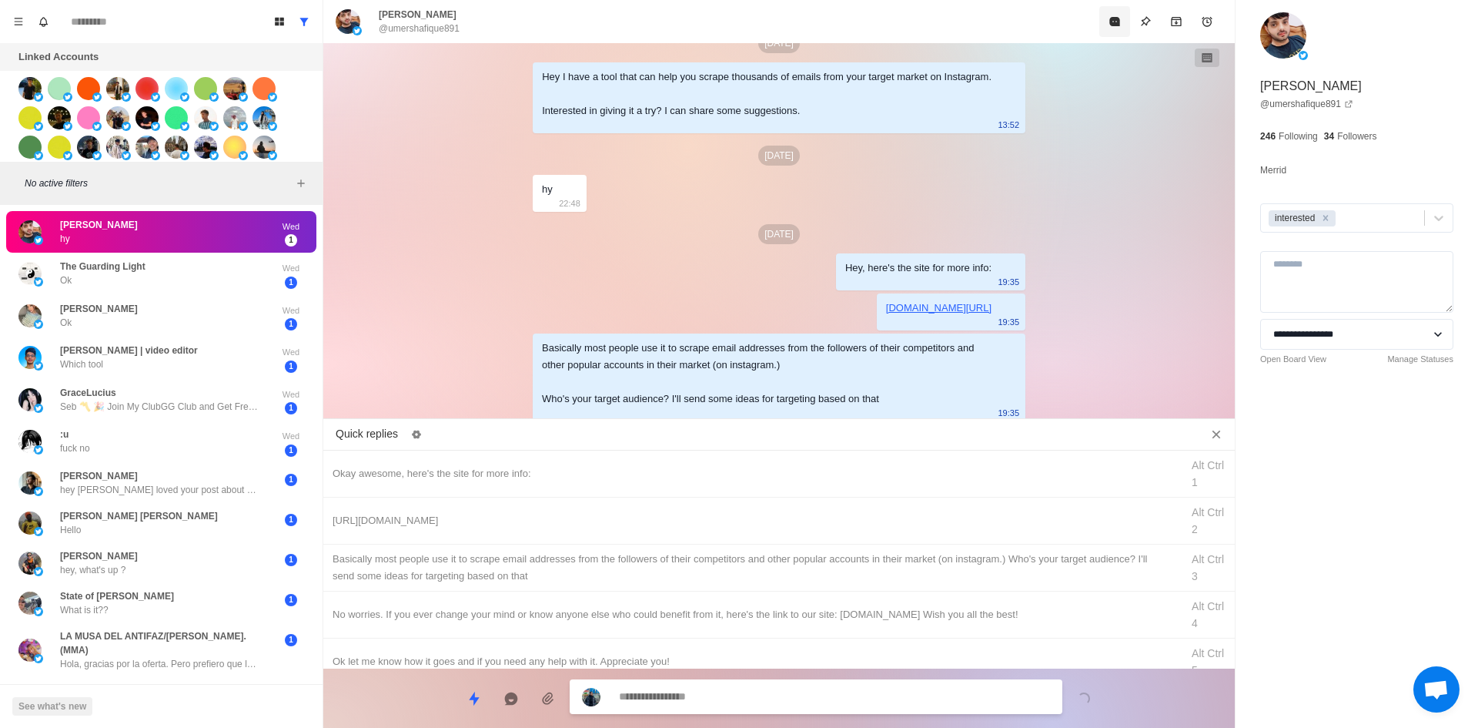
click at [1112, 32] on button "Mark as read" at bounding box center [1114, 21] width 31 height 31
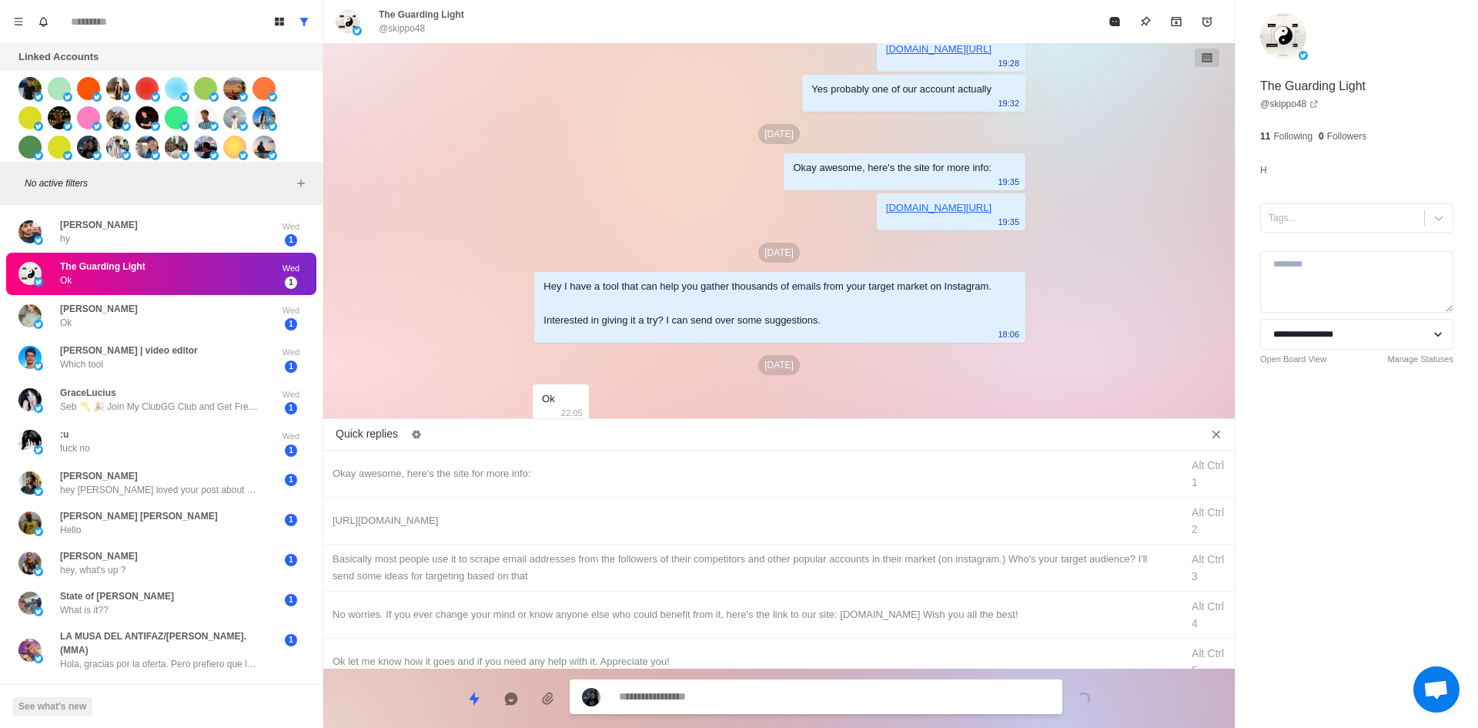
drag, startPoint x: 1326, startPoint y: 224, endPoint x: 1332, endPoint y: 238, distance: 14.9
click at [1326, 224] on div at bounding box center [1343, 217] width 148 height 17
drag, startPoint x: 1332, startPoint y: 238, endPoint x: 1210, endPoint y: 301, distance: 137.0
click at [1339, 258] on div "interested" at bounding box center [1356, 255] width 193 height 26
click at [559, 479] on div "Okay awesome, here's the site for more info:" at bounding box center [752, 473] width 839 height 17
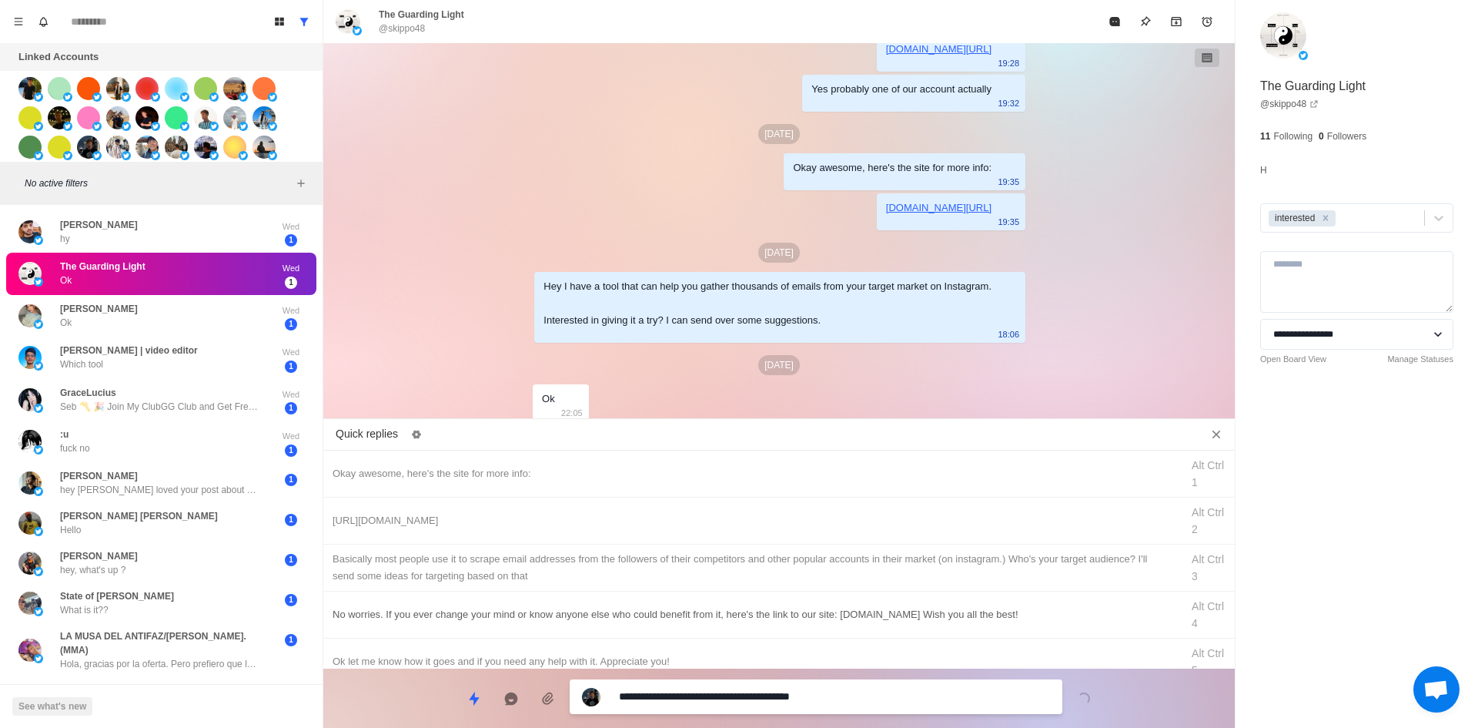
drag, startPoint x: 694, startPoint y: 698, endPoint x: 640, endPoint y: 625, distance: 90.8
click at [694, 698] on textarea "**********" at bounding box center [834, 696] width 431 height 22
drag, startPoint x: 551, startPoint y: 517, endPoint x: 567, endPoint y: 540, distance: 27.8
click at [552, 518] on div "[URL][DOMAIN_NAME]" at bounding box center [752, 520] width 839 height 17
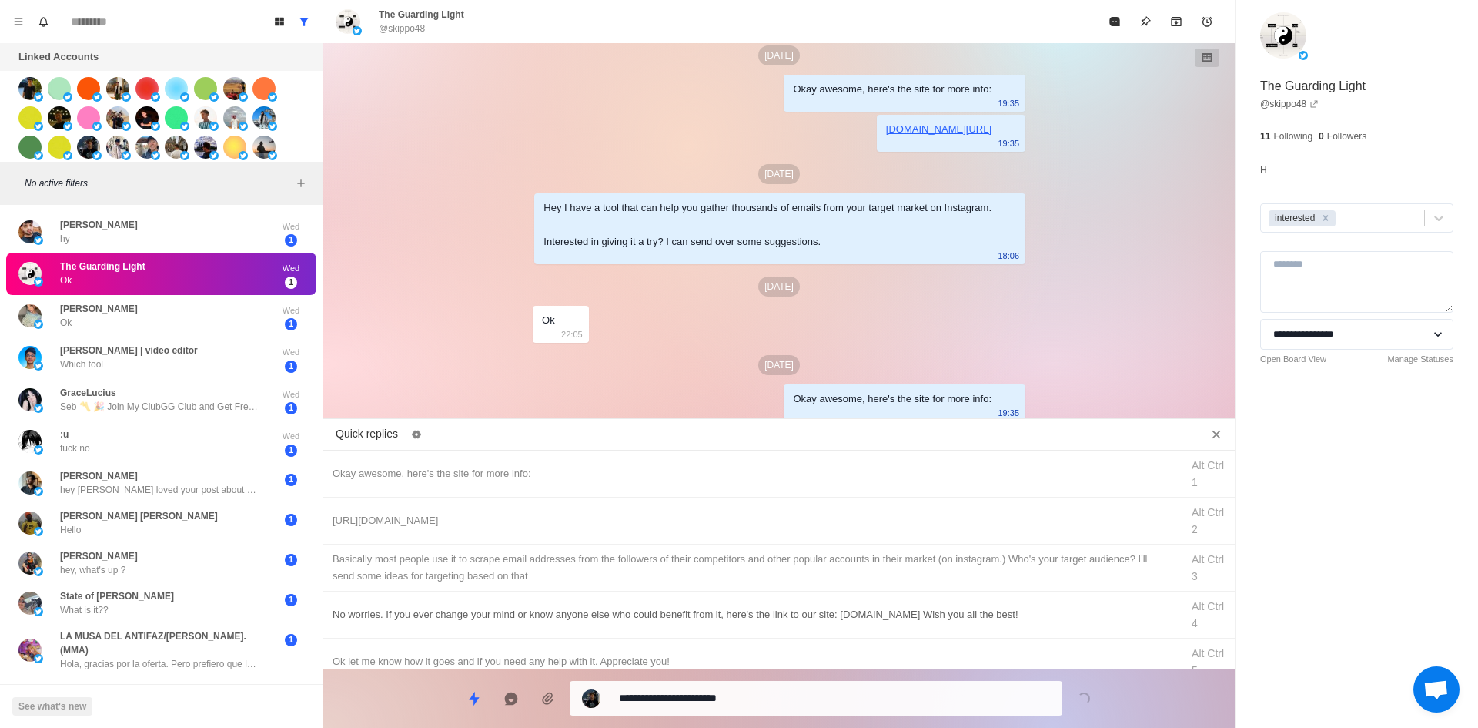
drag, startPoint x: 702, startPoint y: 704, endPoint x: 711, endPoint y: 610, distance: 95.1
click at [702, 704] on textarea "**********" at bounding box center [834, 698] width 431 height 22
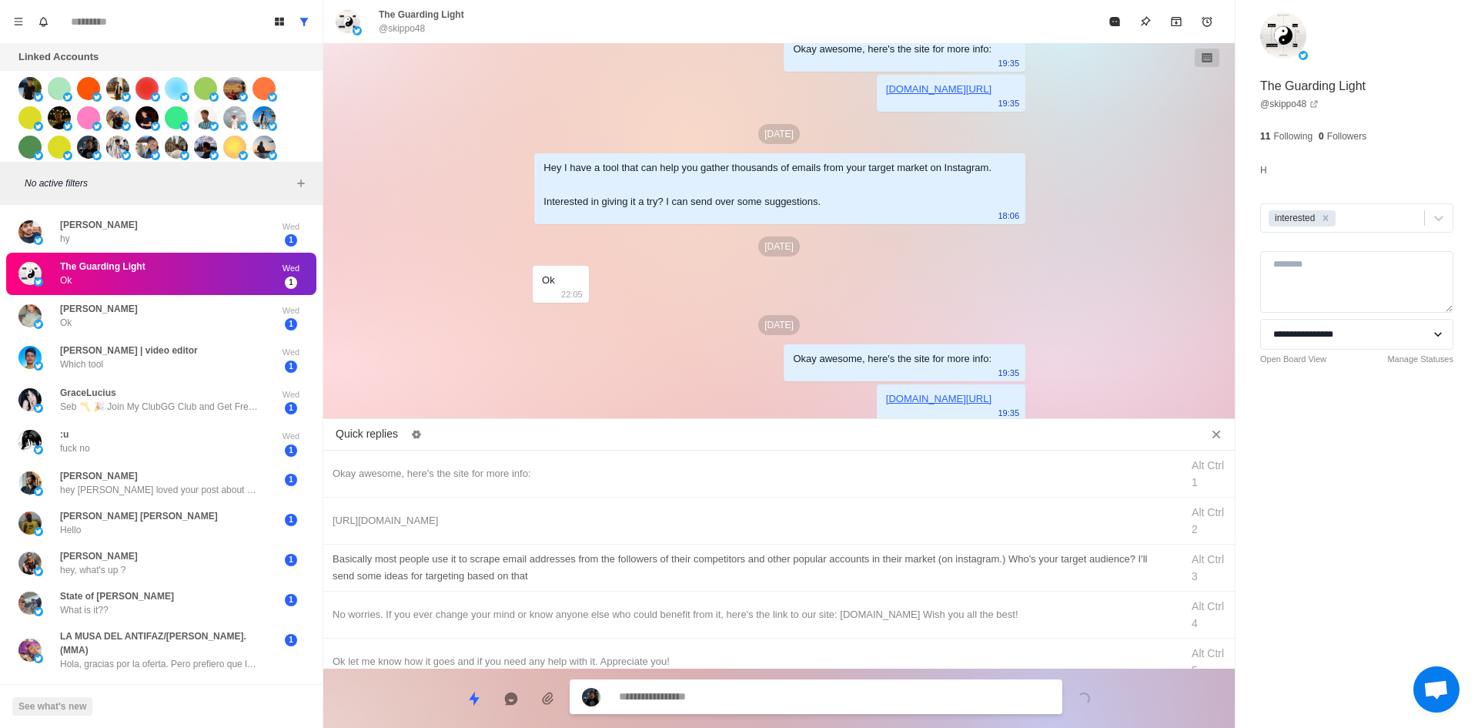
click at [723, 577] on div "​​Basically most people use it to scrape email addresses from the followers of …" at bounding box center [752, 567] width 839 height 34
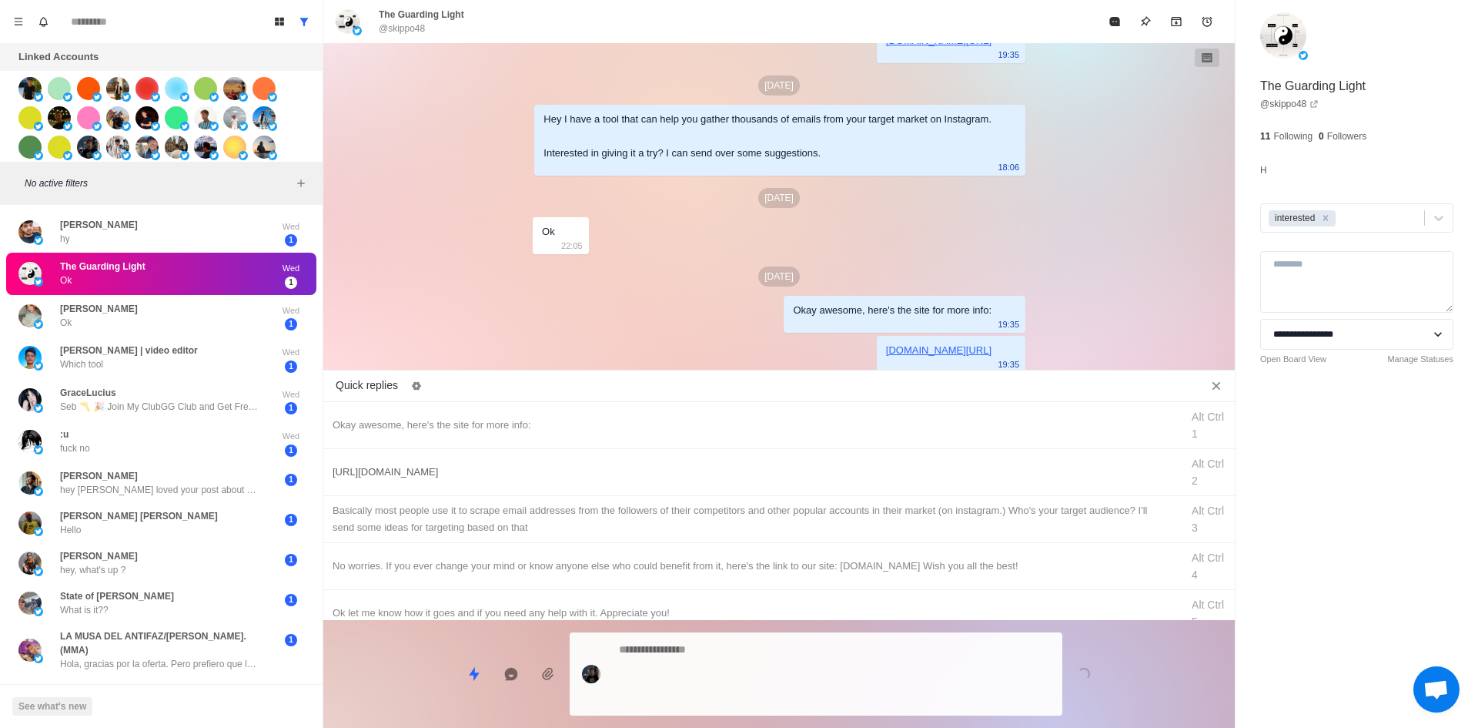
drag, startPoint x: 727, startPoint y: 697, endPoint x: 997, endPoint y: 517, distance: 324.8
click at [727, 697] on textarea at bounding box center [834, 673] width 431 height 71
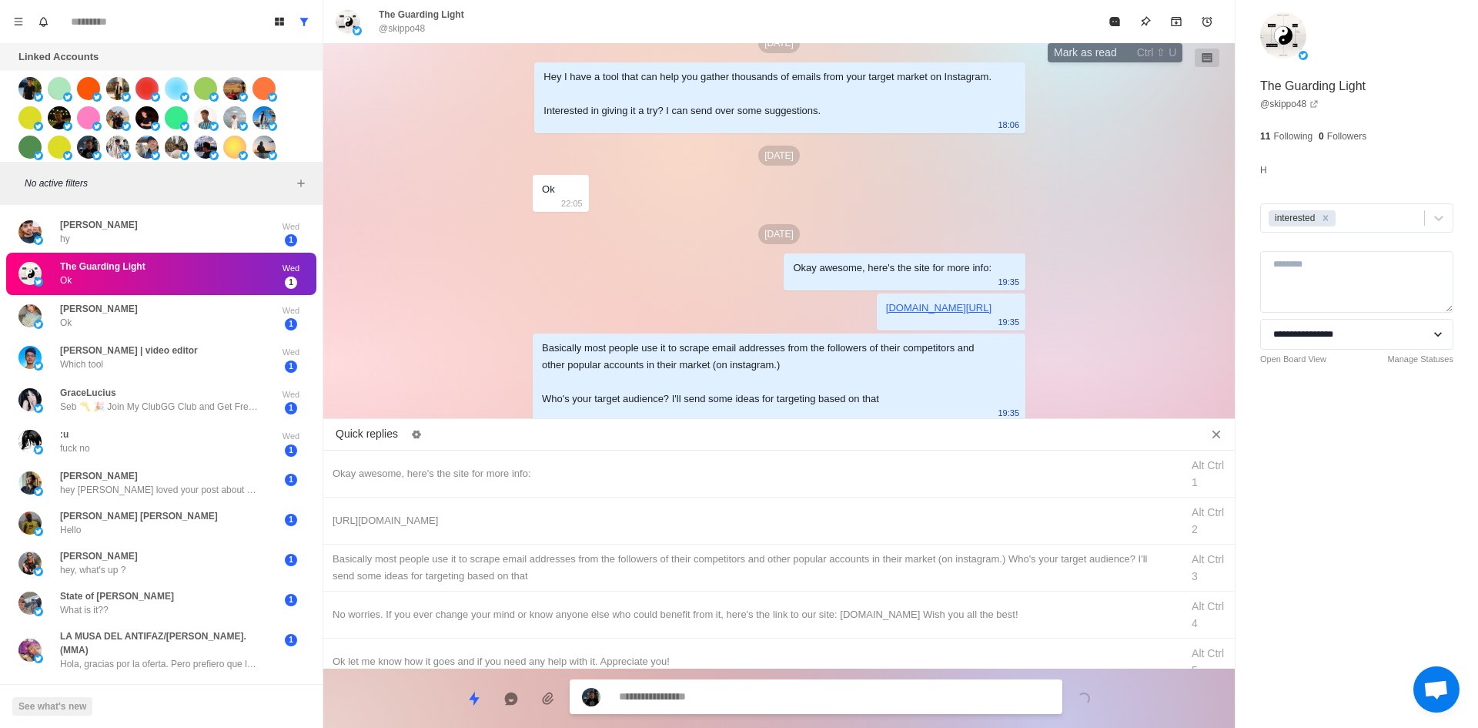
click at [1115, 8] on button "Mark as read" at bounding box center [1114, 21] width 31 height 31
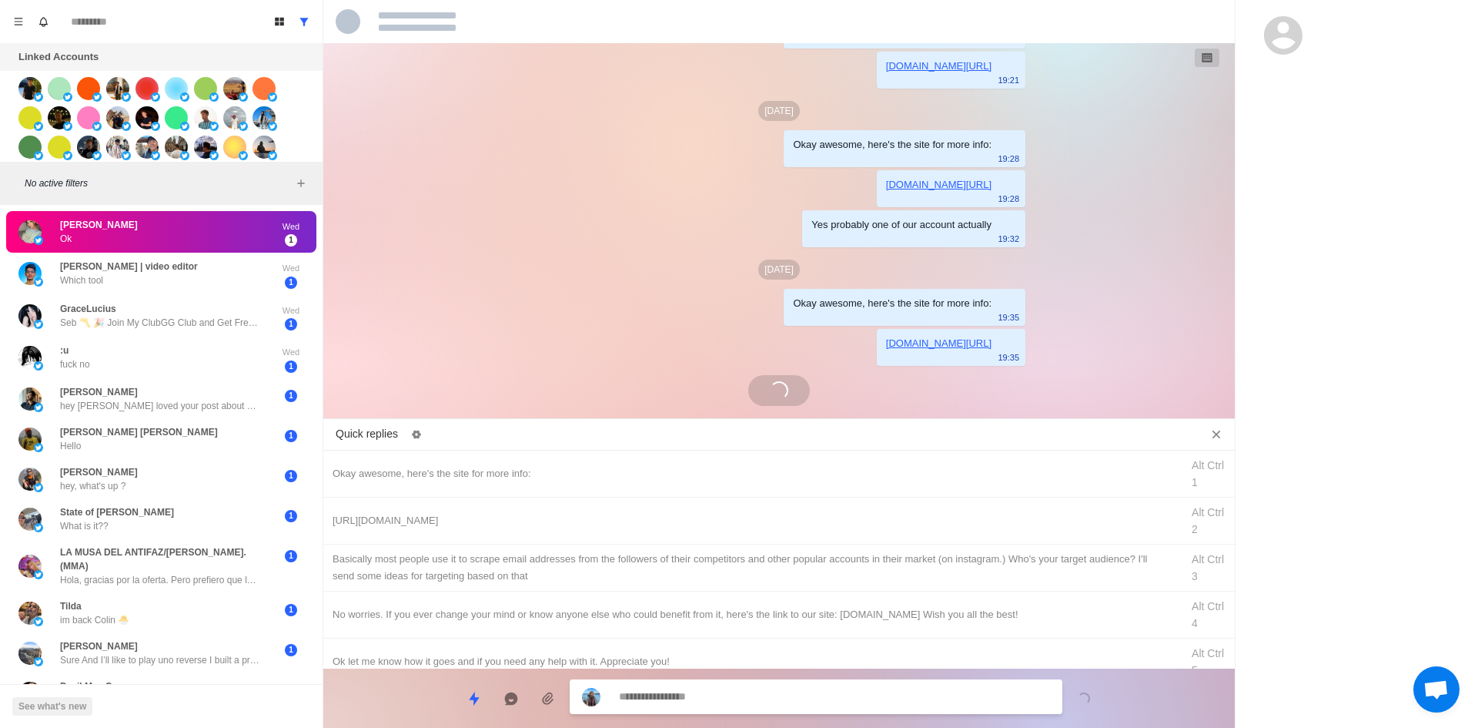
scroll to position [235, 0]
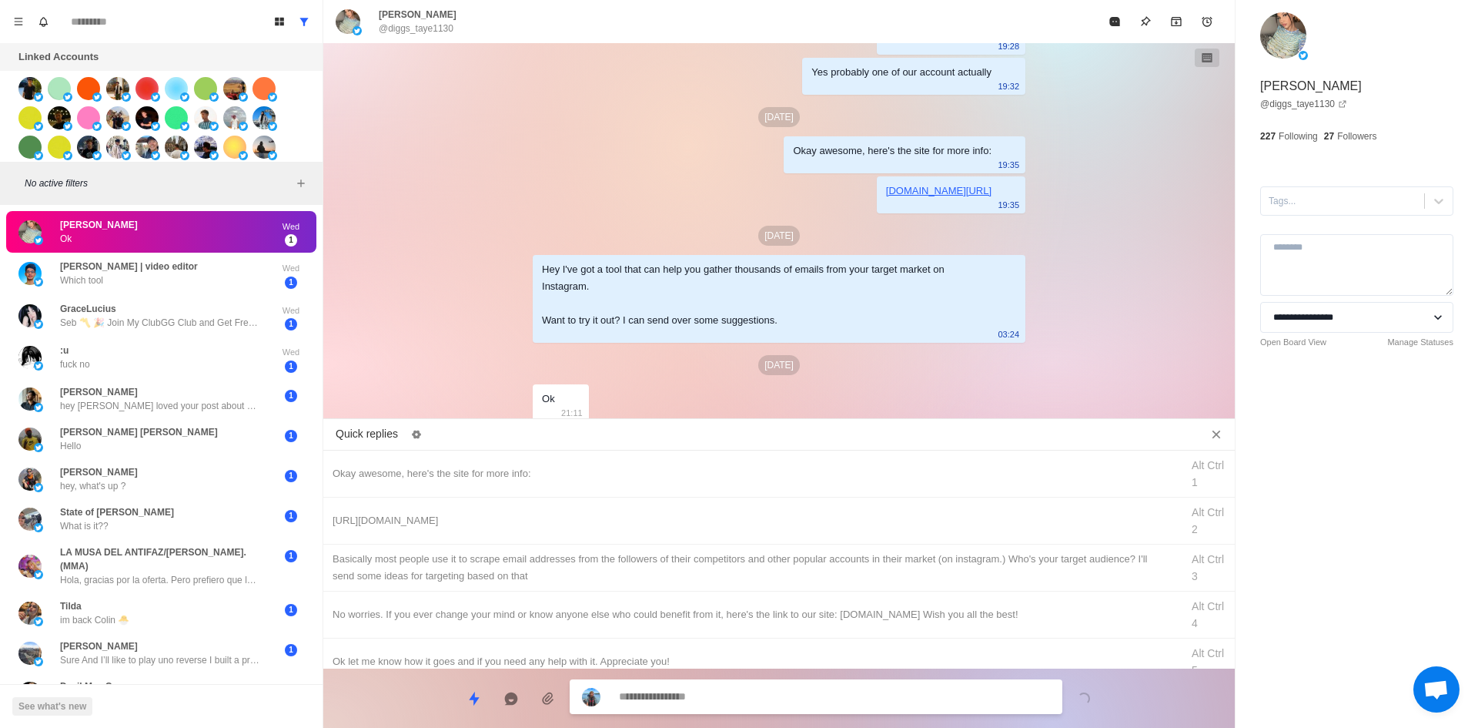
drag, startPoint x: 1319, startPoint y: 197, endPoint x: 1323, endPoint y: 221, distance: 24.3
click at [1319, 201] on div at bounding box center [1343, 200] width 148 height 17
click at [1326, 232] on div "interested" at bounding box center [1356, 238] width 193 height 26
drag, startPoint x: 534, startPoint y: 463, endPoint x: 702, endPoint y: 609, distance: 222.1
click at [535, 464] on div "Okay awesome, here's the site for more info: Alt Ctrl 1" at bounding box center [779, 473] width 912 height 47
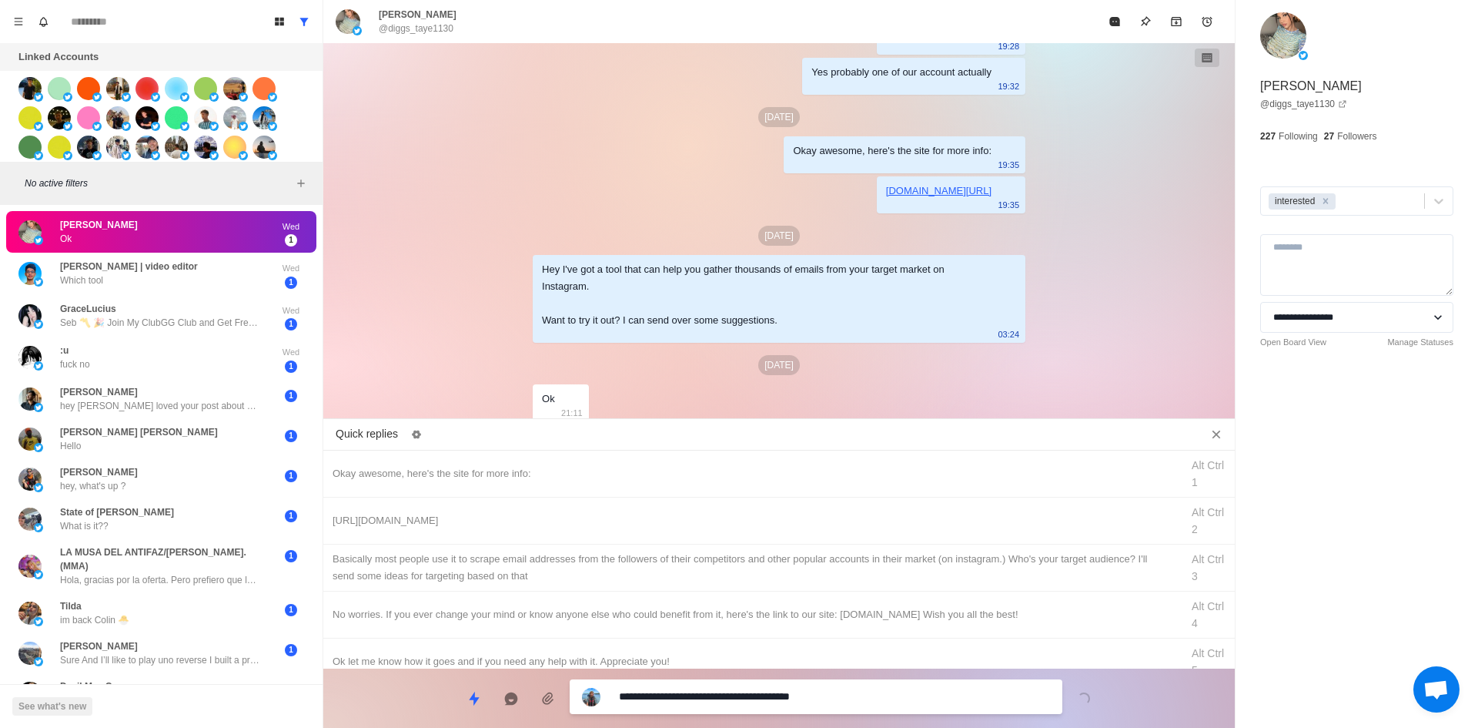
click at [776, 691] on textarea "**********" at bounding box center [834, 696] width 431 height 22
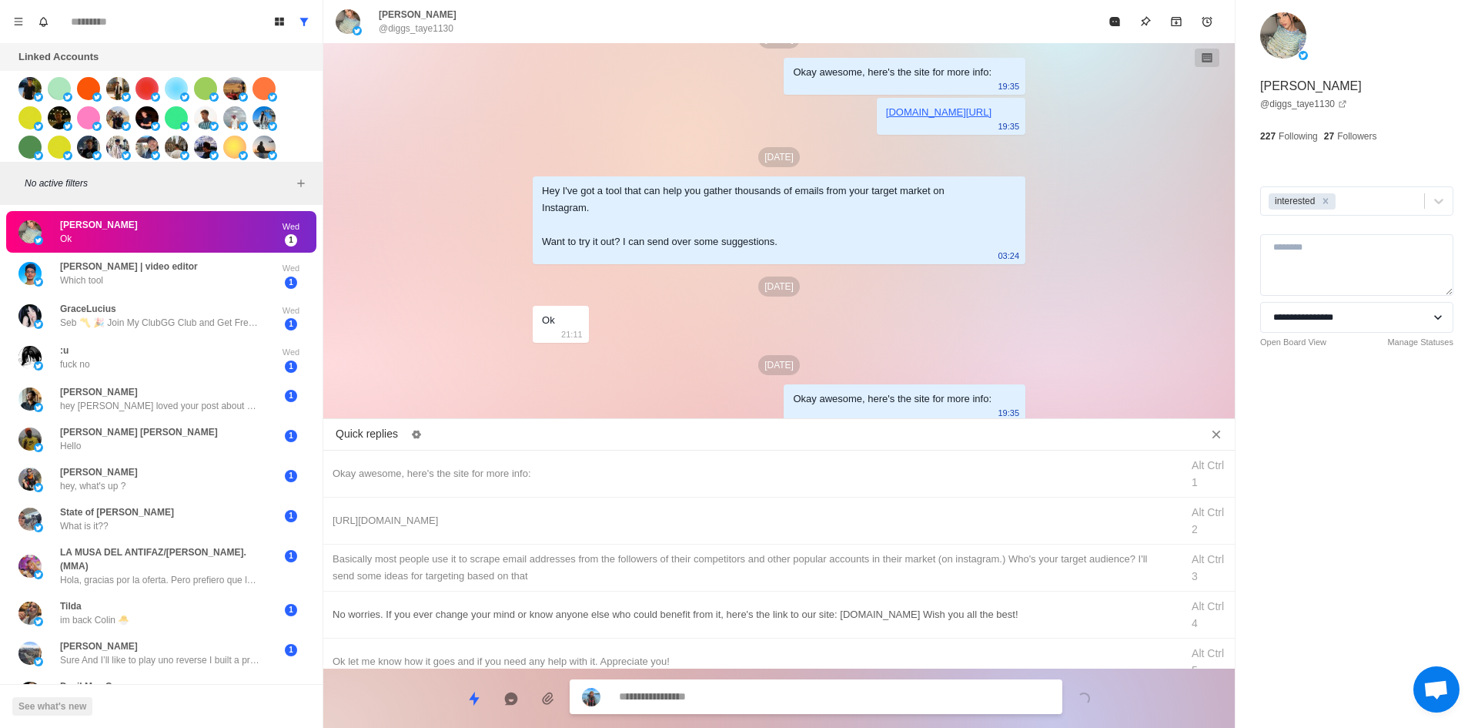
drag, startPoint x: 788, startPoint y: 515, endPoint x: 790, endPoint y: 621, distance: 106.3
click at [788, 516] on div "[URL][DOMAIN_NAME]" at bounding box center [752, 520] width 839 height 17
click at [788, 699] on textarea "**********" at bounding box center [834, 696] width 431 height 22
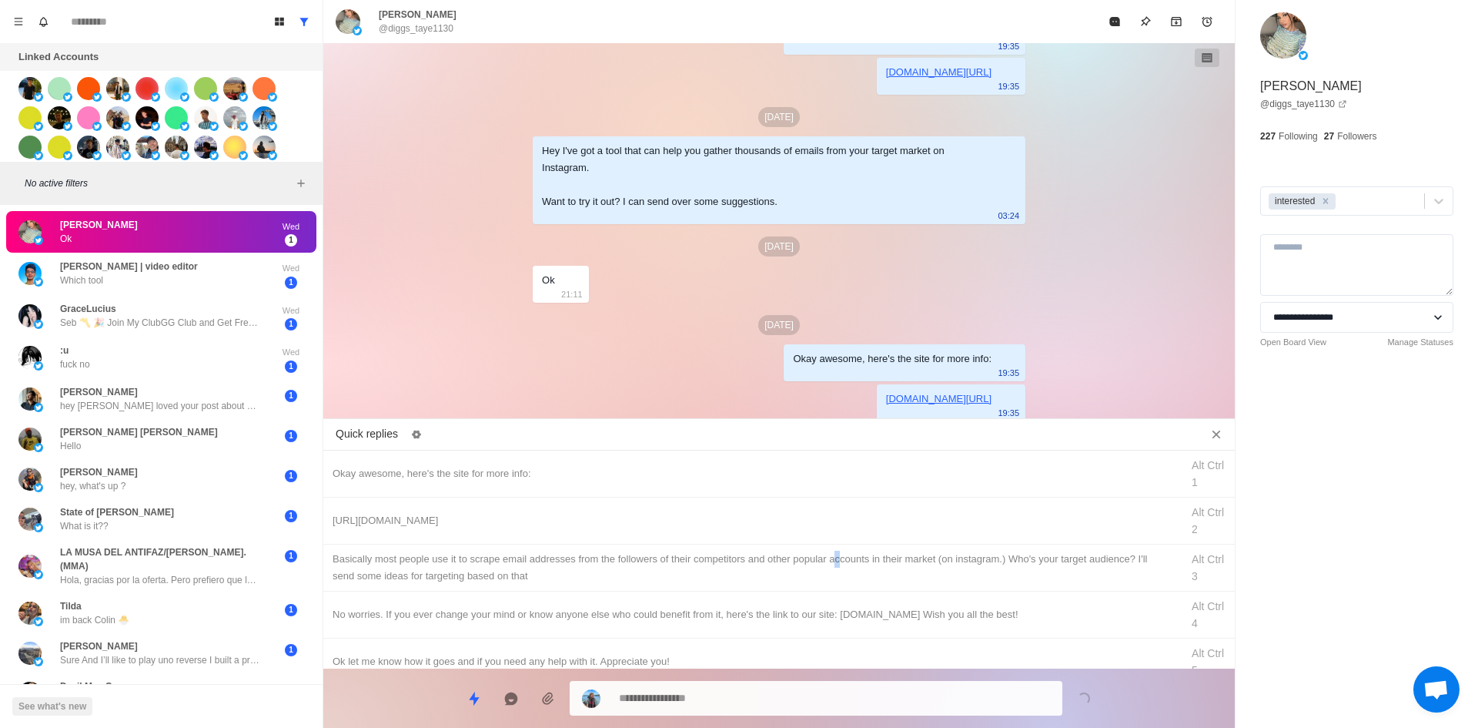
drag, startPoint x: 837, startPoint y: 554, endPoint x: 818, endPoint y: 671, distance: 118.6
click at [838, 559] on div "​​Basically most people use it to scrape email addresses from the followers of …" at bounding box center [752, 567] width 839 height 34
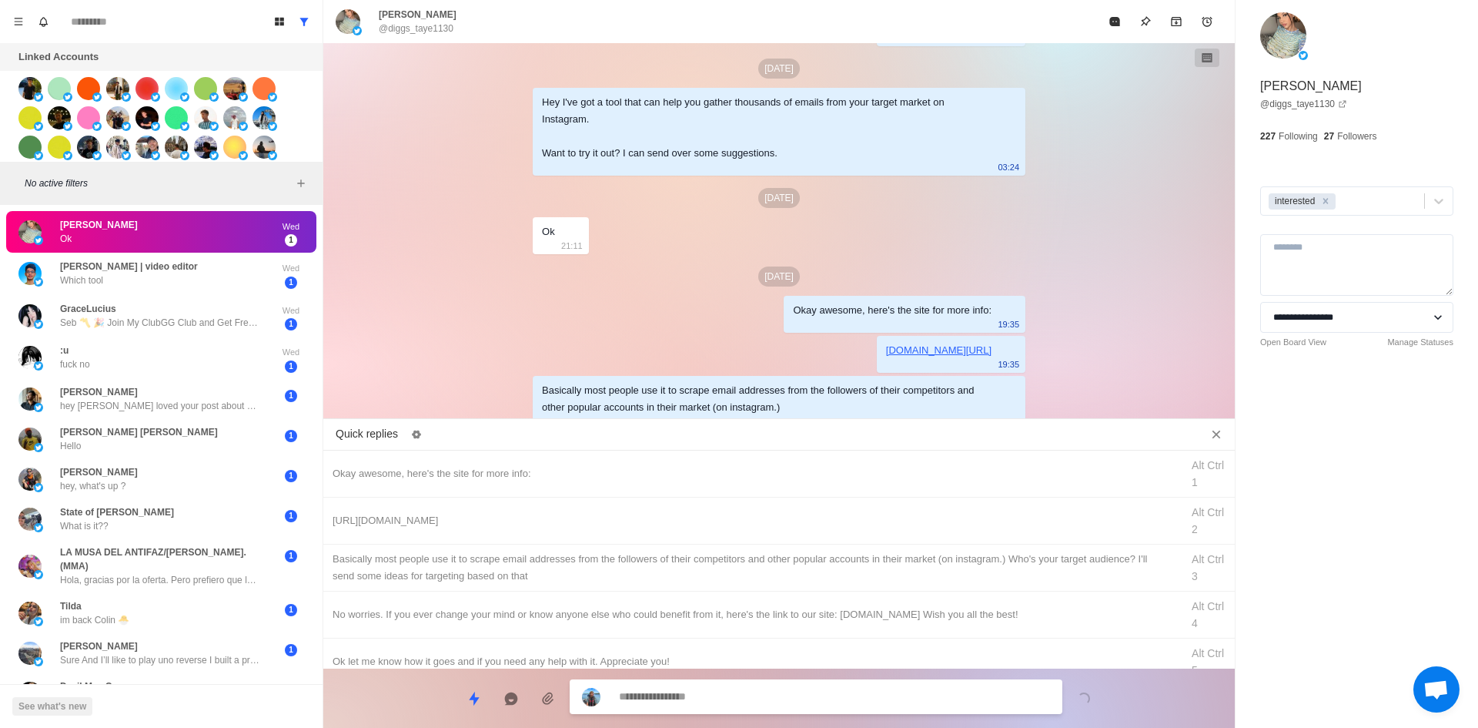
click at [818, 697] on textarea at bounding box center [834, 696] width 431 height 22
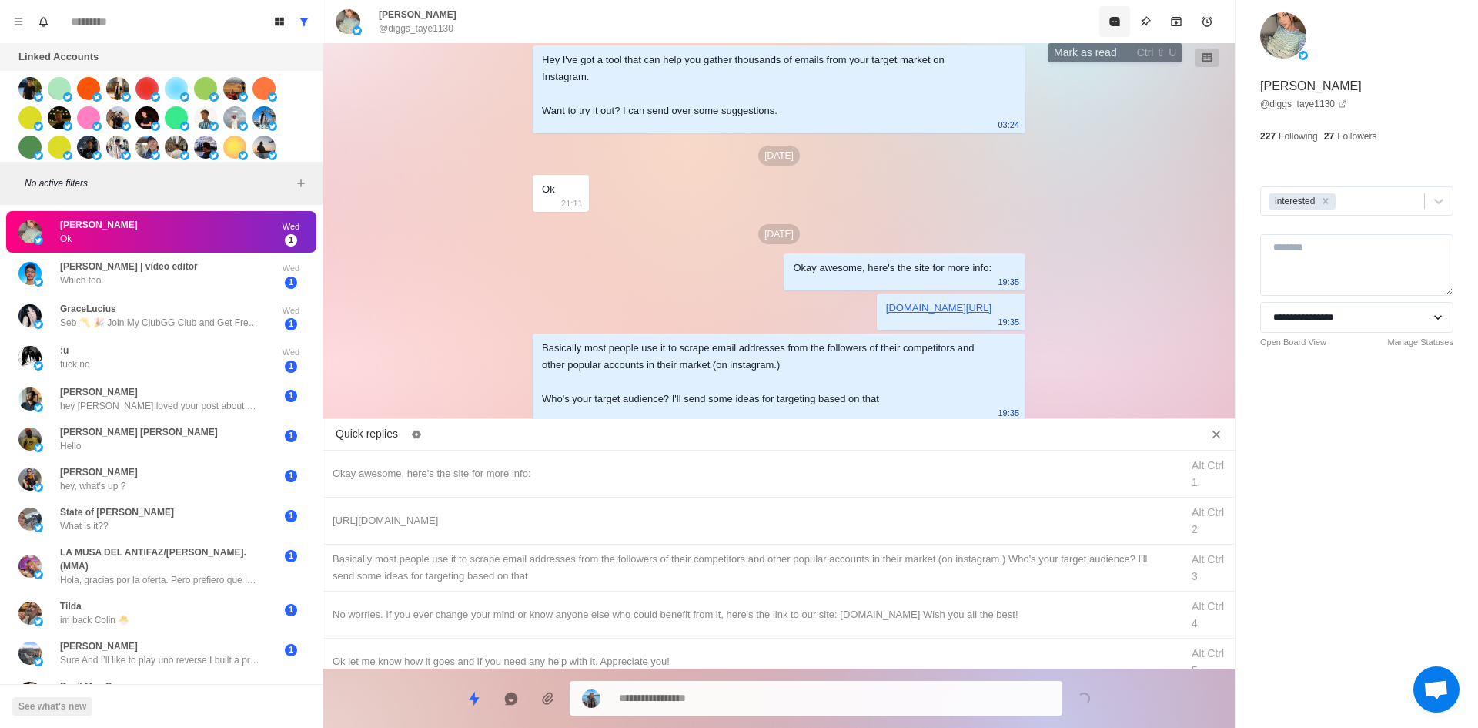
click at [1110, 30] on button "Mark as read" at bounding box center [1114, 21] width 31 height 31
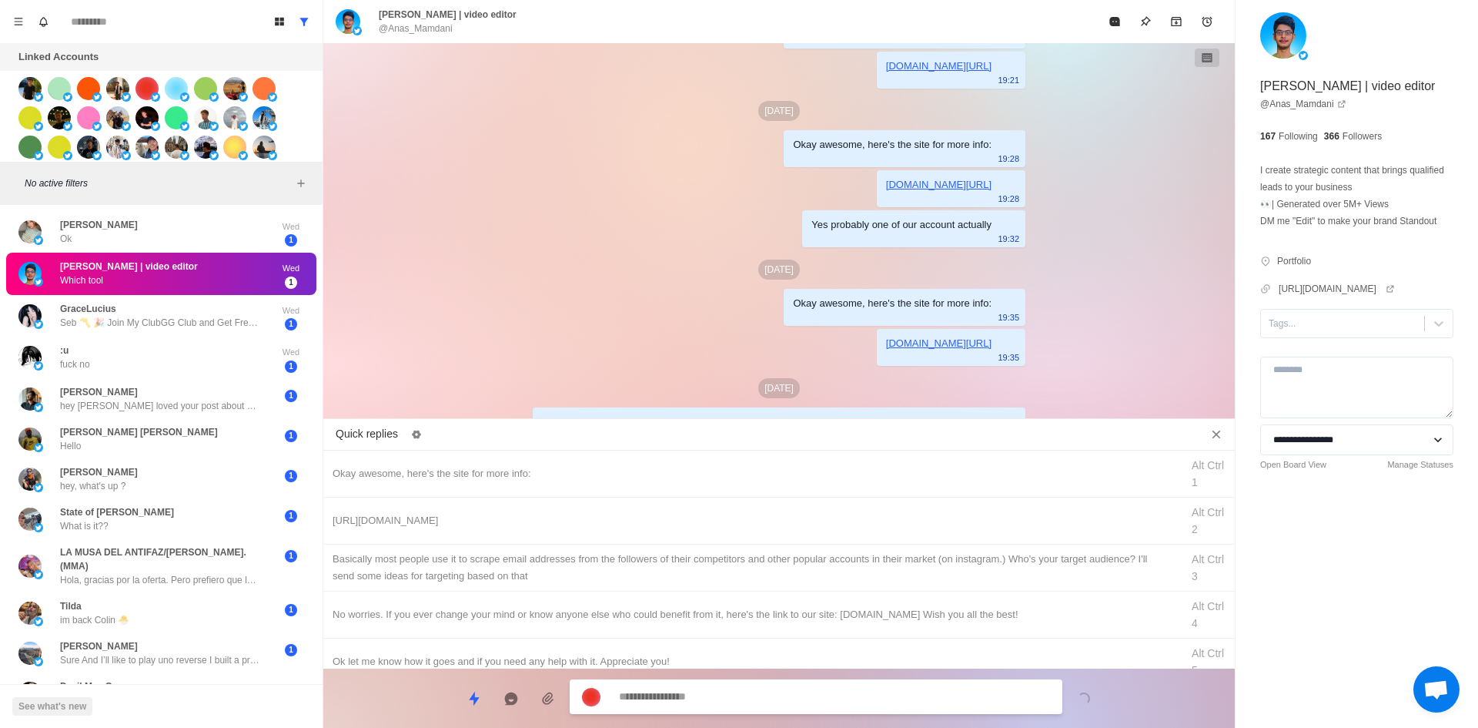
scroll to position [252, 0]
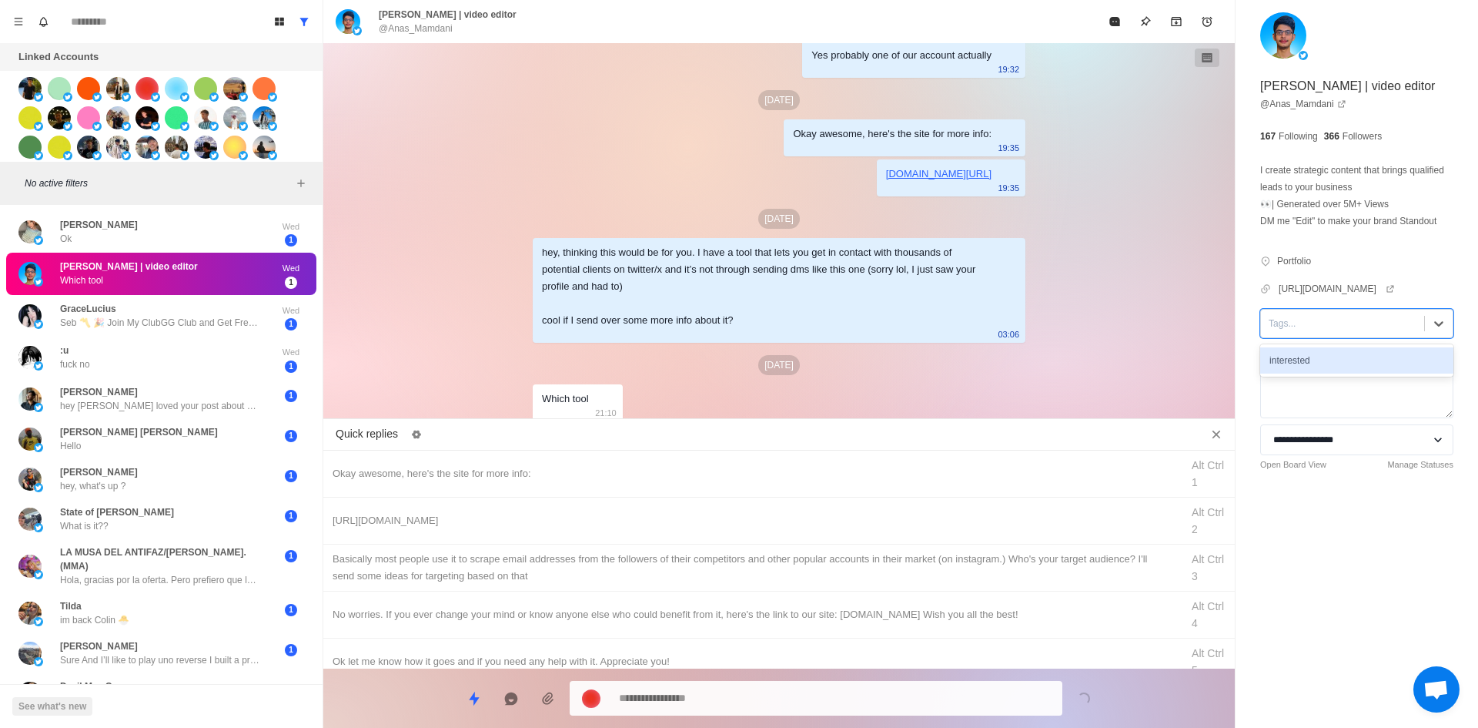
click at [1293, 332] on div at bounding box center [1343, 323] width 148 height 17
drag, startPoint x: 1314, startPoint y: 378, endPoint x: 1172, endPoint y: 406, distance: 145.2
click at [1313, 373] on div "interested" at bounding box center [1356, 360] width 193 height 26
drag, startPoint x: 503, startPoint y: 477, endPoint x: 511, endPoint y: 483, distance: 10.9
click at [503, 477] on div "Okay awesome, here's the site for more info:" at bounding box center [752, 473] width 839 height 17
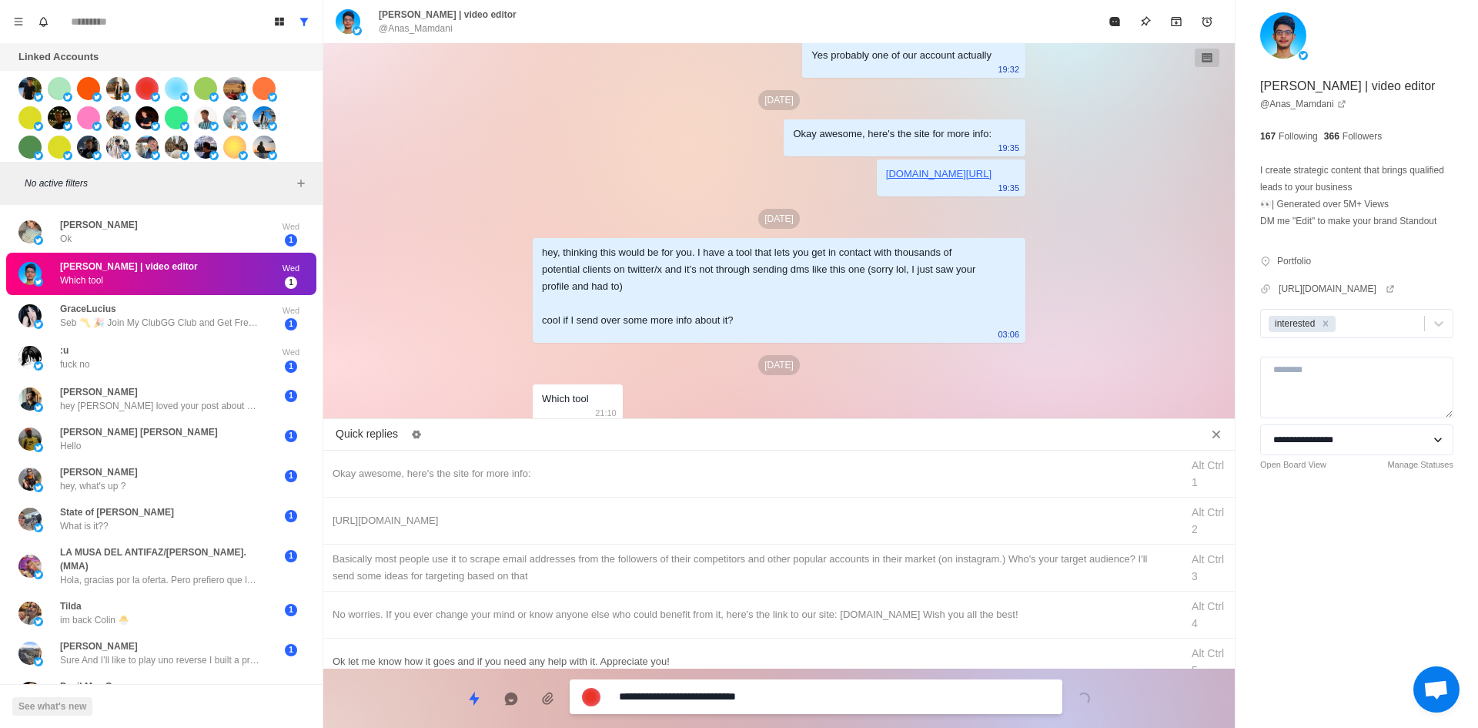
drag, startPoint x: 695, startPoint y: 692, endPoint x: 472, endPoint y: 656, distance: 226.2
click at [374, 693] on div "**********" at bounding box center [779, 691] width 912 height 47
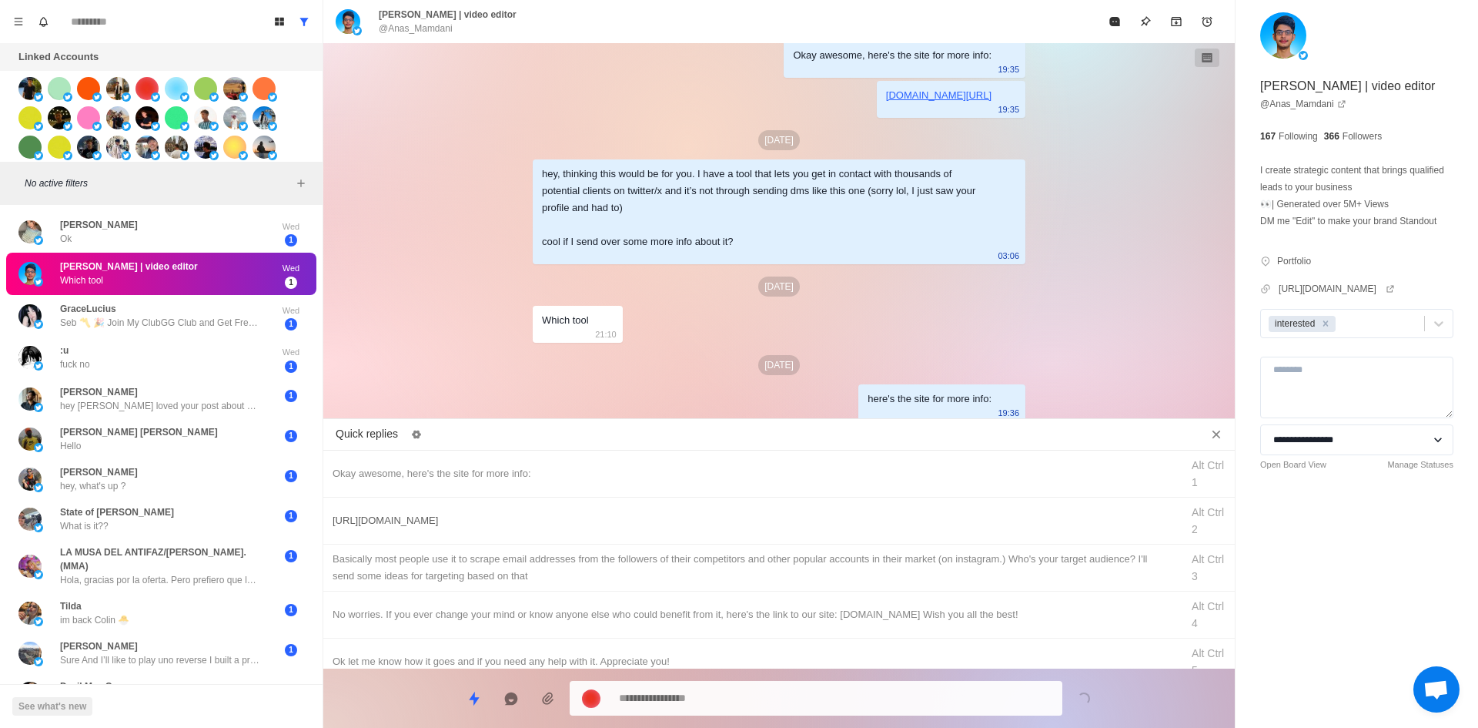
drag, startPoint x: 487, startPoint y: 534, endPoint x: 609, endPoint y: 680, distance: 190.2
click at [488, 534] on div "[URL][DOMAIN_NAME] Alt Ctrl 2" at bounding box center [779, 520] width 912 height 47
click at [667, 708] on textarea "**********" at bounding box center [834, 698] width 431 height 22
drag, startPoint x: 666, startPoint y: 704, endPoint x: 674, endPoint y: 657, distance: 48.3
click at [666, 704] on textarea at bounding box center [834, 696] width 431 height 22
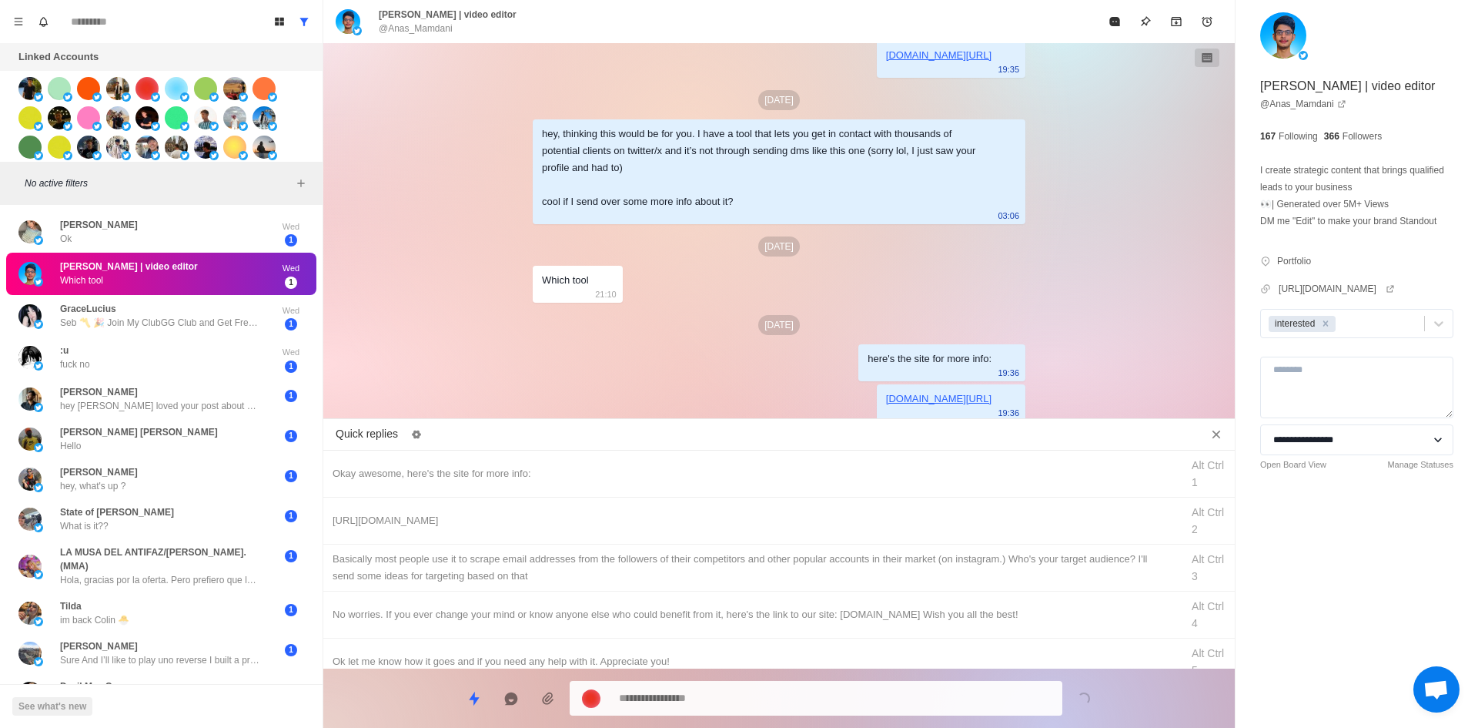
drag, startPoint x: 691, startPoint y: 567, endPoint x: 701, endPoint y: 647, distance: 80.6
click at [691, 570] on div "​​Basically most people use it to scrape email addresses from the followers of …" at bounding box center [752, 567] width 839 height 34
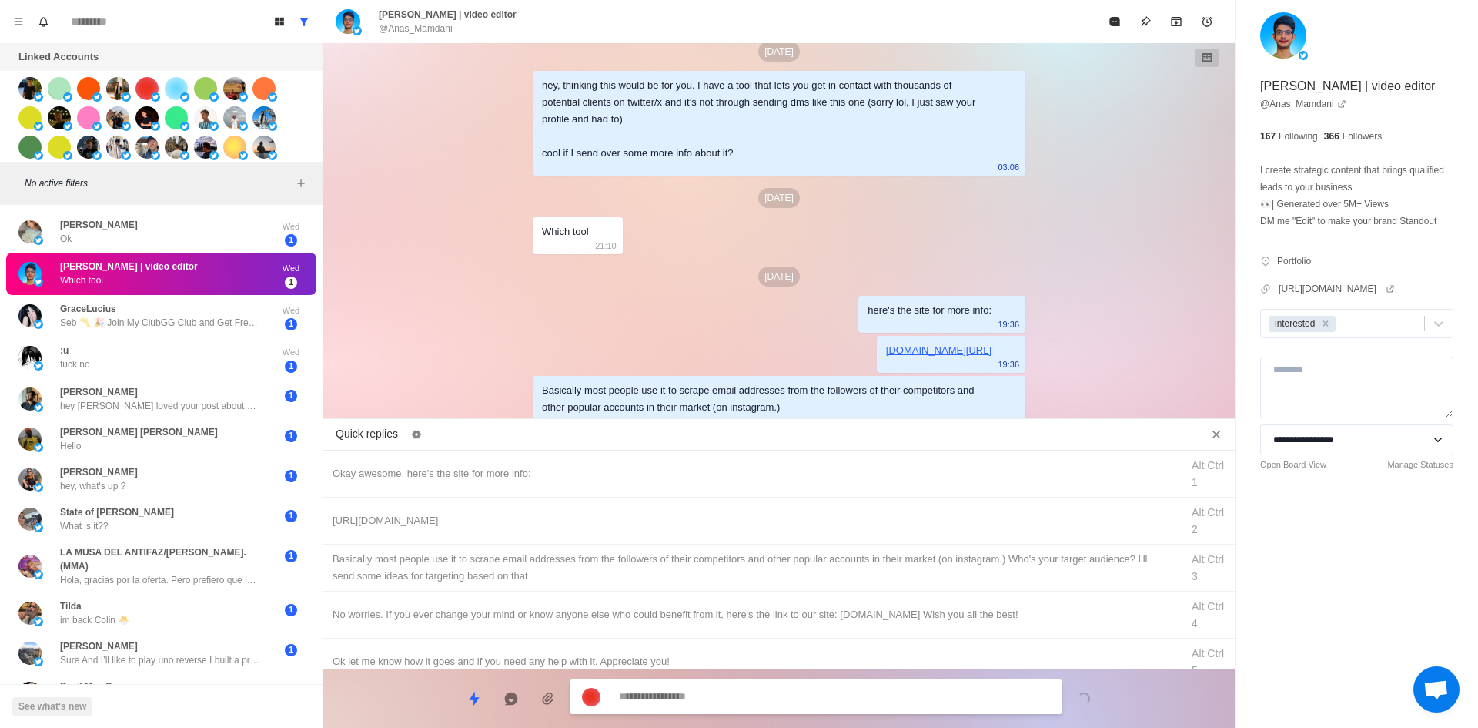
click at [713, 682] on div at bounding box center [816, 696] width 493 height 35
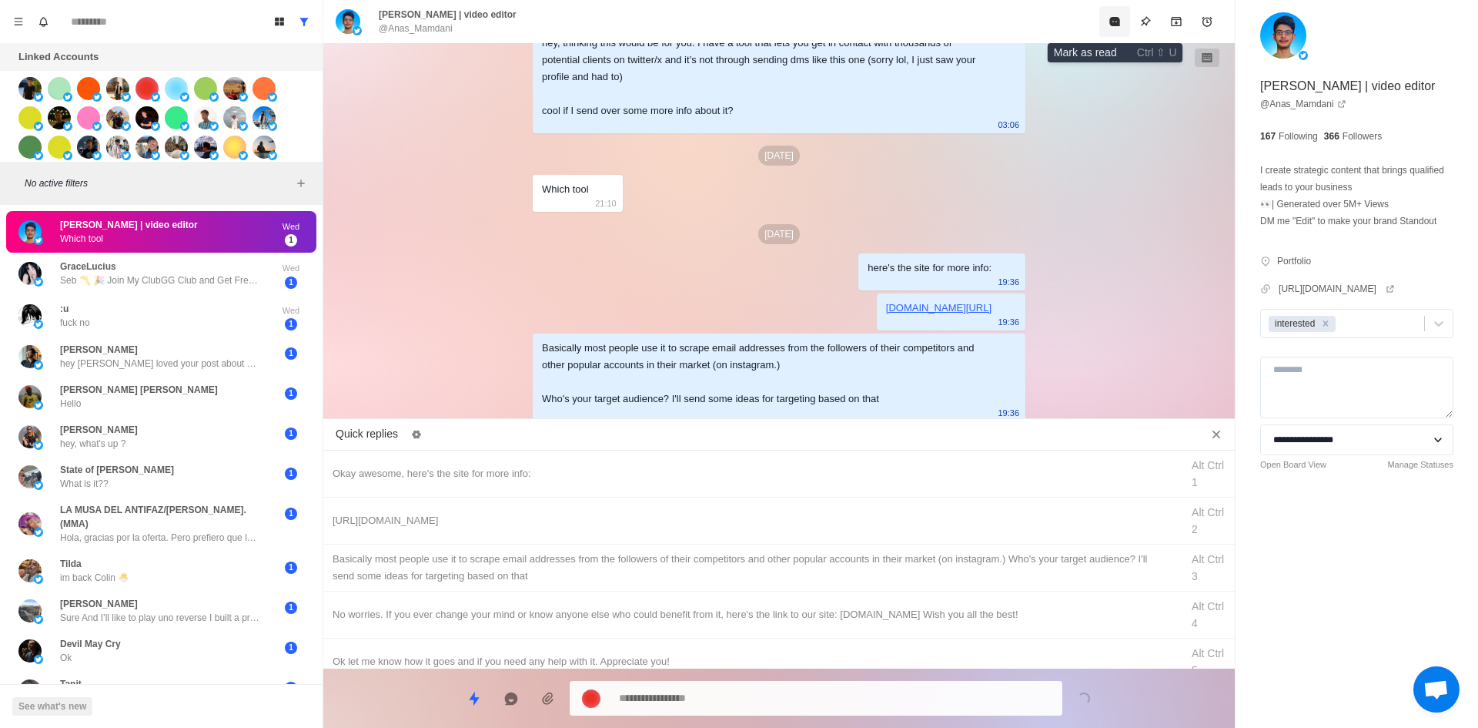
click at [1113, 26] on icon "Mark as read" at bounding box center [1114, 21] width 10 height 9
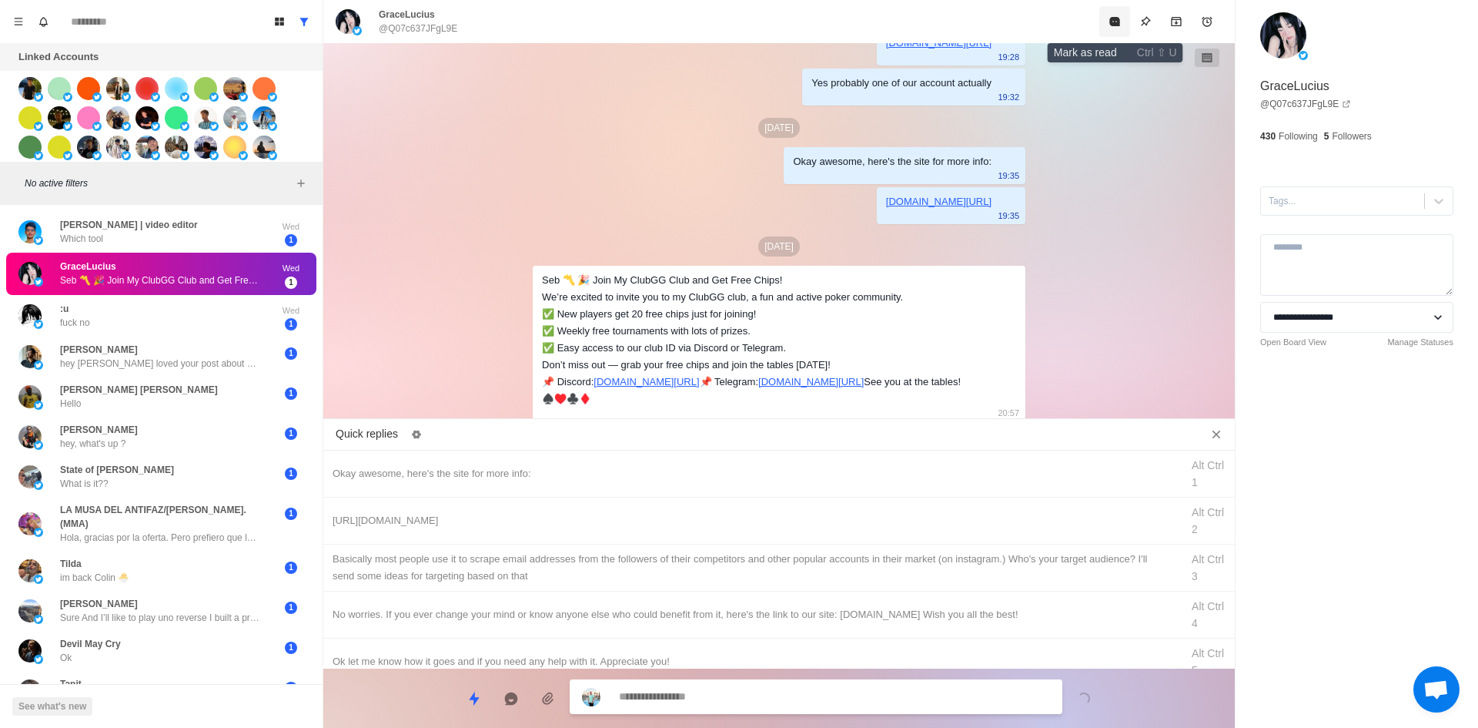
click at [1112, 28] on button "Mark as read" at bounding box center [1114, 21] width 31 height 31
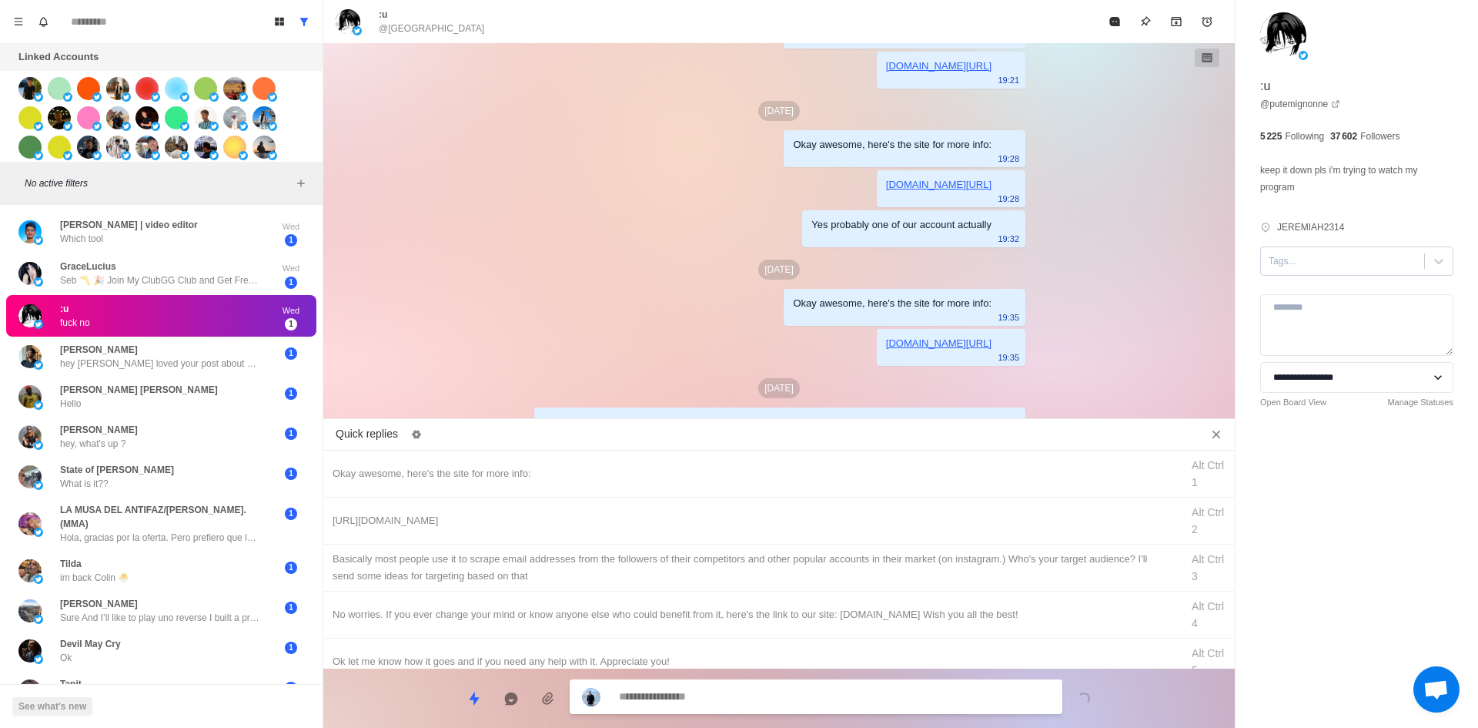
scroll to position [179, 0]
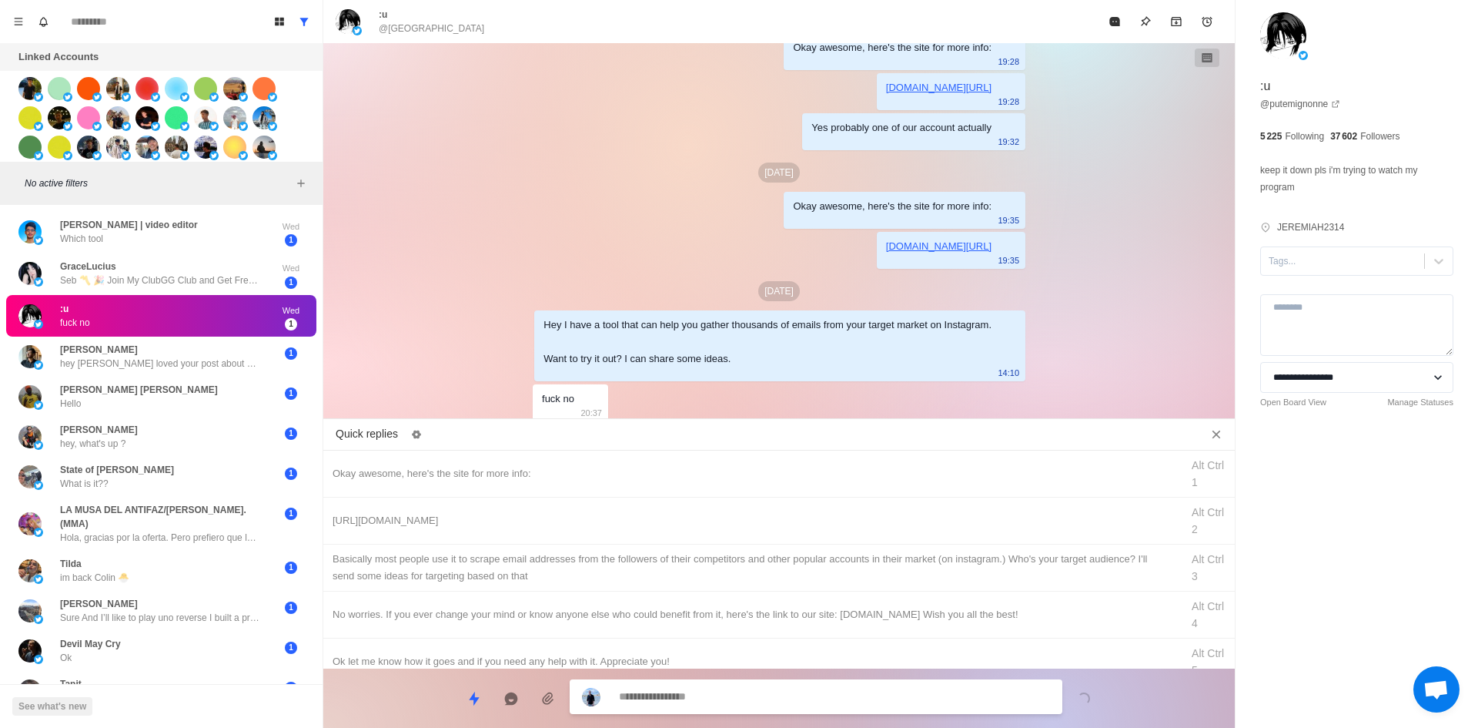
drag, startPoint x: 1341, startPoint y: 263, endPoint x: 1343, endPoint y: 280, distance: 17.1
click at [1341, 263] on div at bounding box center [1343, 261] width 148 height 17
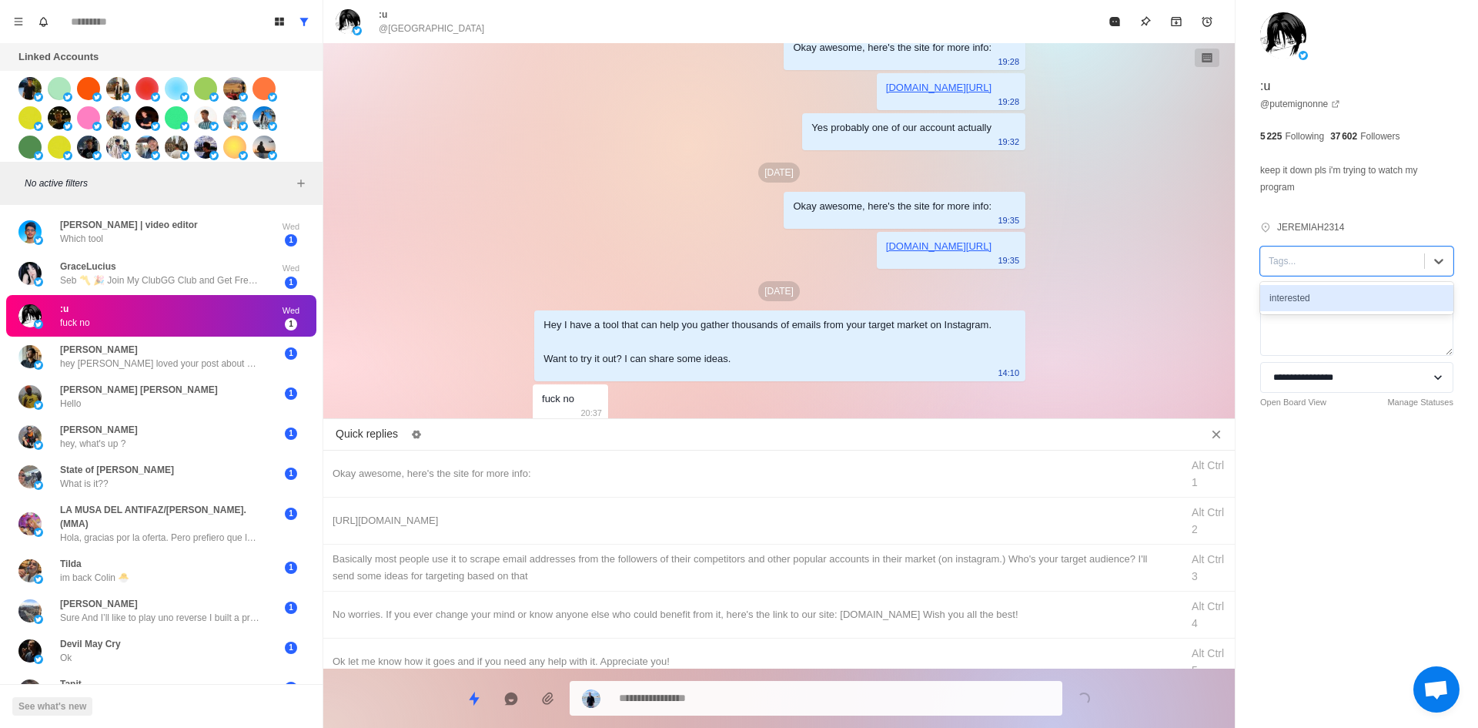
click at [1347, 307] on div "interested" at bounding box center [1356, 298] width 193 height 26
drag, startPoint x: 1326, startPoint y: 263, endPoint x: 1182, endPoint y: 338, distance: 162.2
click at [1326, 263] on icon "Remove interested" at bounding box center [1325, 261] width 11 height 11
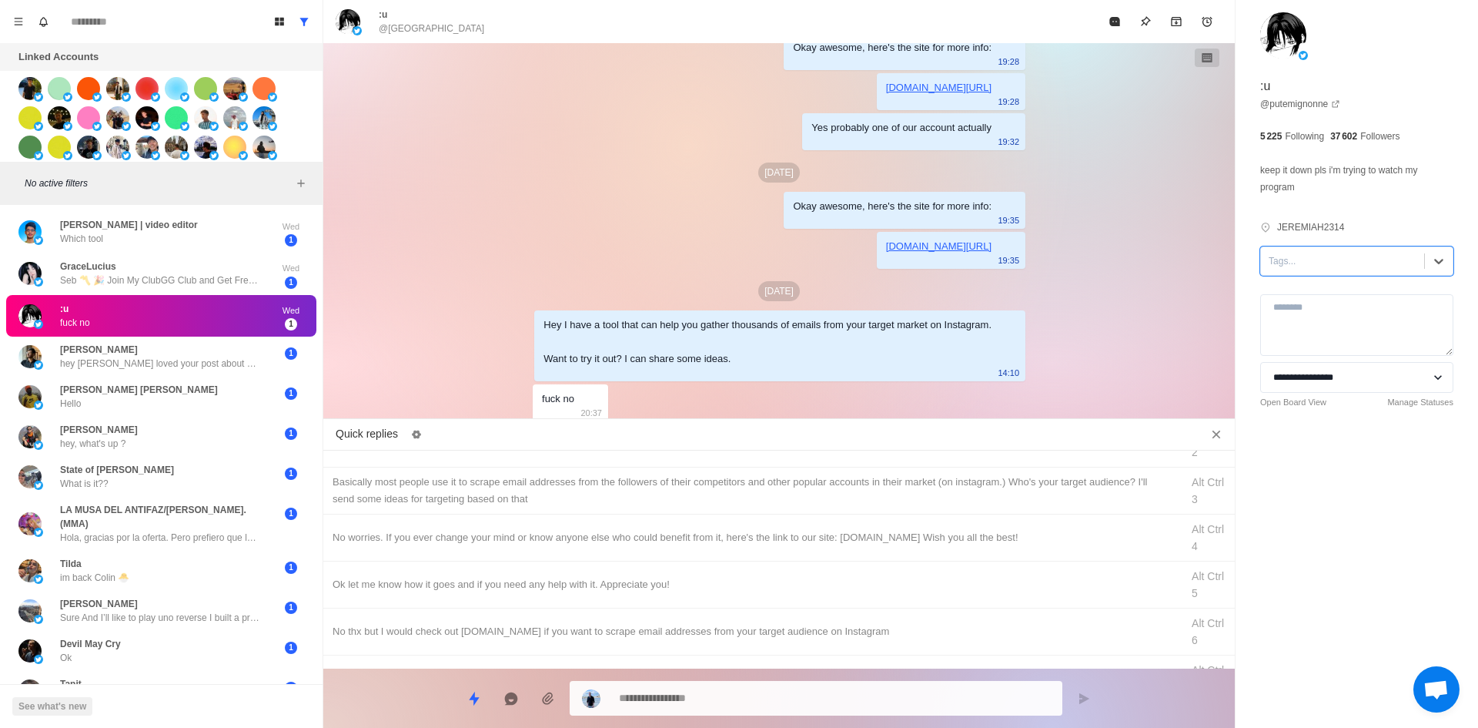
drag, startPoint x: 580, startPoint y: 546, endPoint x: 649, endPoint y: 617, distance: 98.5
click at [580, 546] on div "No worries. If you ever change your mind or know anyone else who could benefit …" at bounding box center [779, 537] width 912 height 47
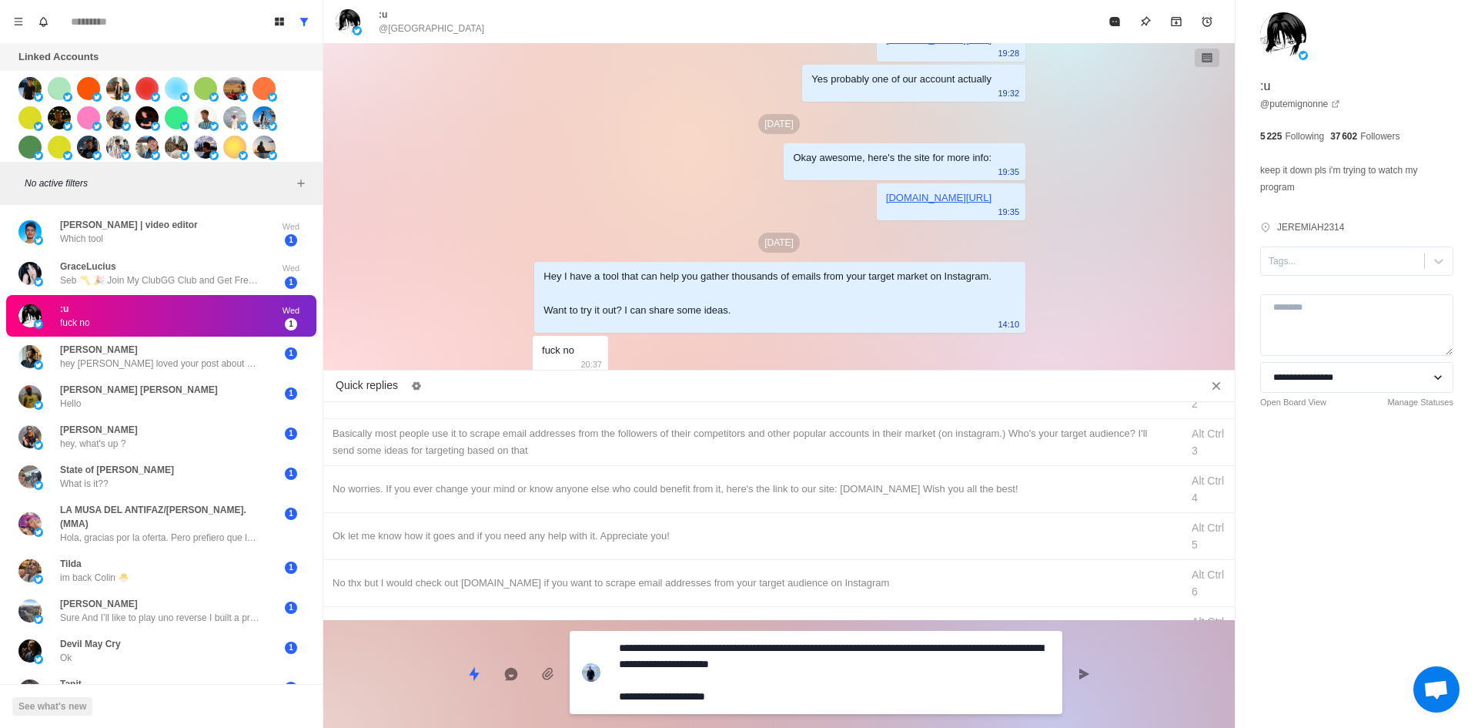
click at [751, 699] on textarea "**********" at bounding box center [834, 672] width 431 height 71
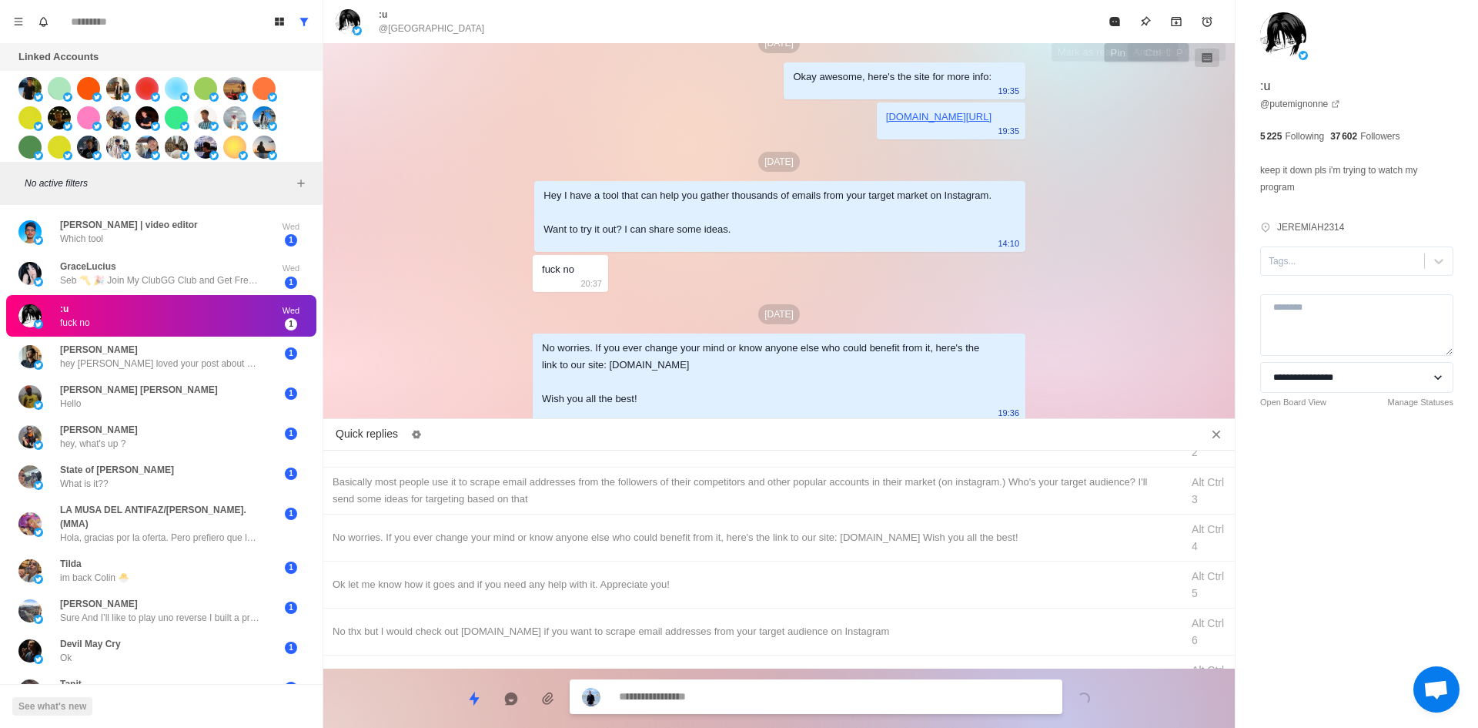
drag, startPoint x: 1106, startPoint y: 18, endPoint x: 1092, endPoint y: 56, distance: 40.9
click at [1106, 18] on button "Mark as read" at bounding box center [1114, 21] width 31 height 31
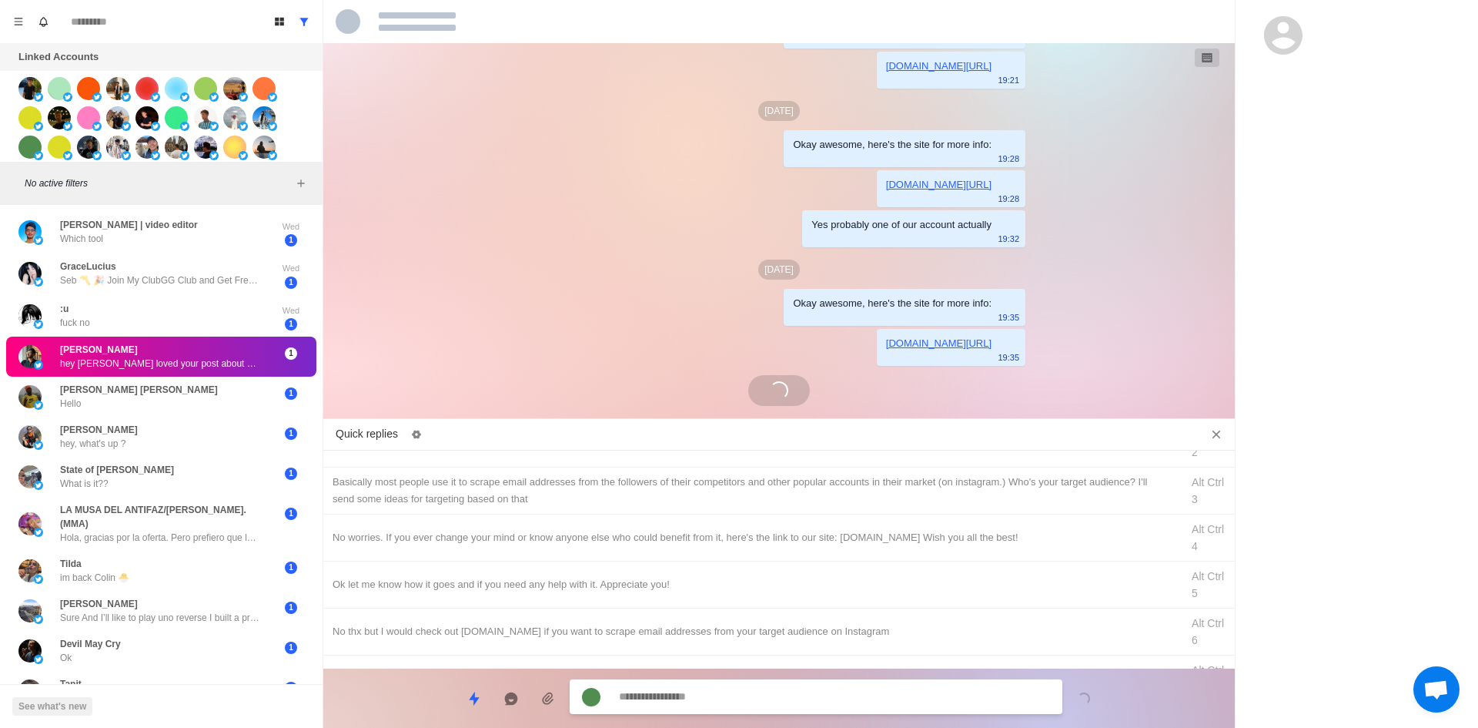
scroll to position [139, 0]
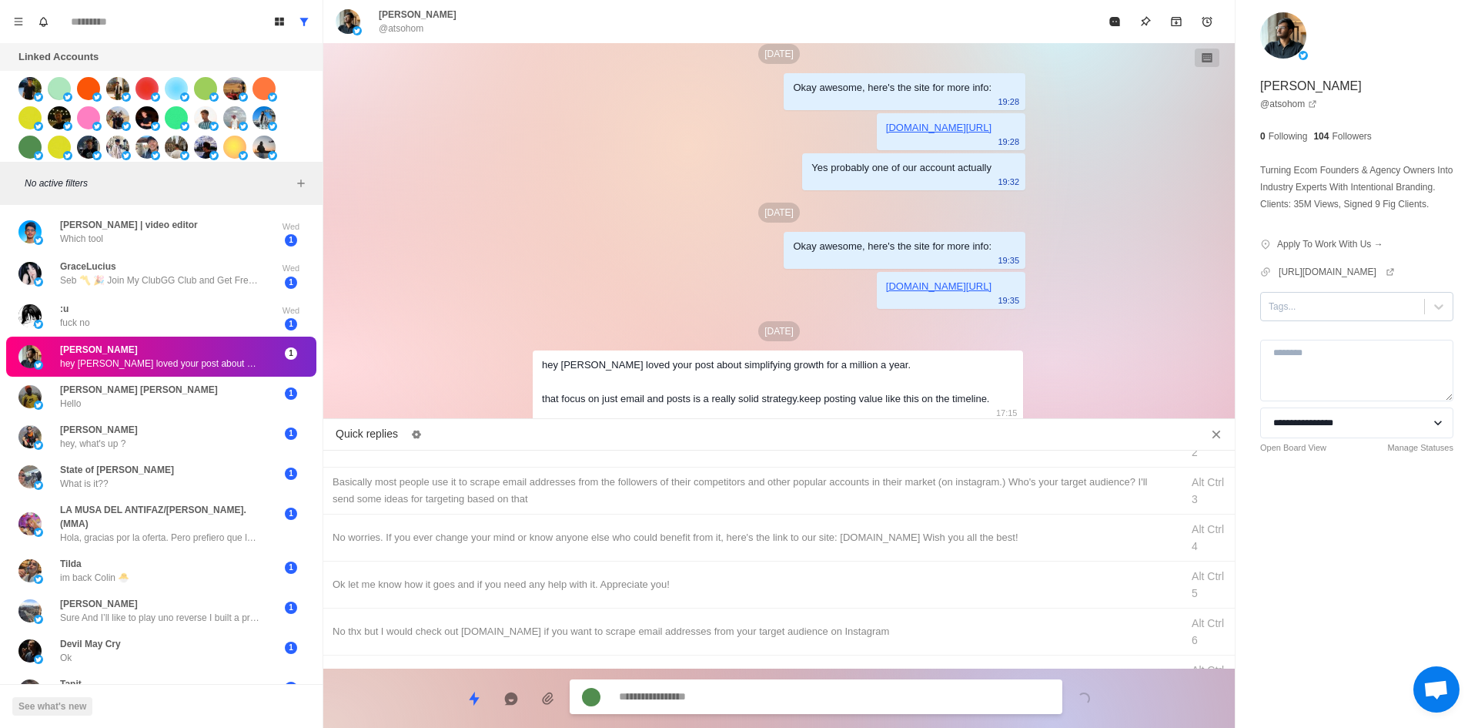
click at [1330, 315] on div at bounding box center [1343, 306] width 148 height 17
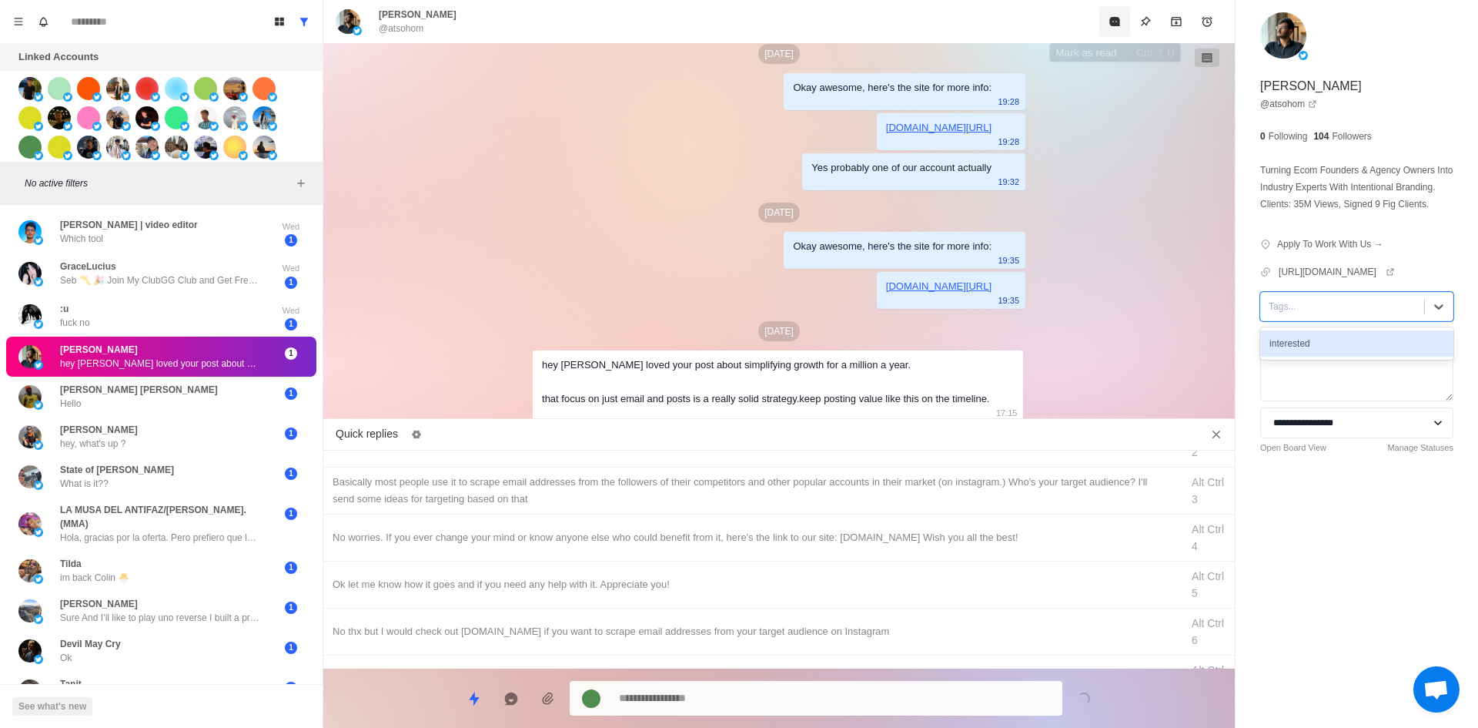
click at [1112, 29] on button "Mark as read" at bounding box center [1114, 21] width 31 height 31
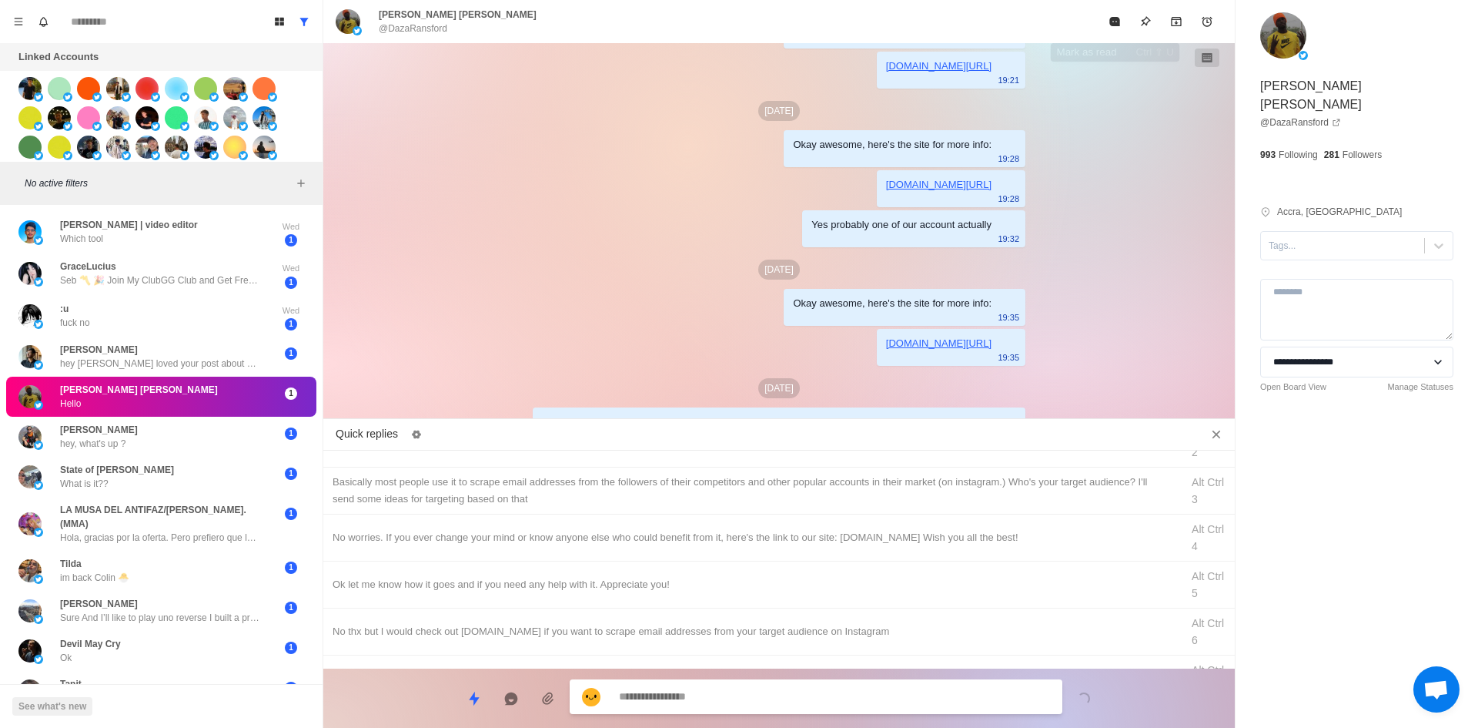
scroll to position [235, 0]
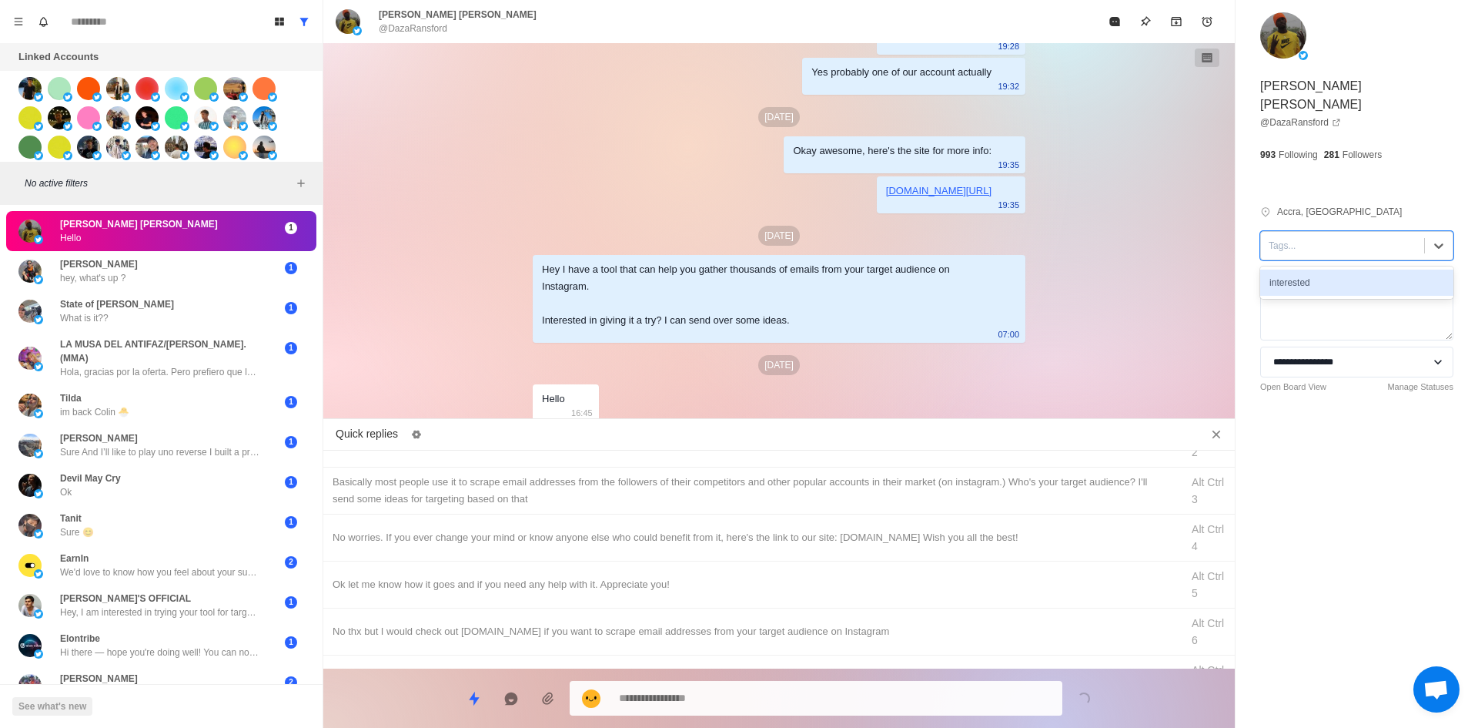
click at [1330, 237] on div at bounding box center [1343, 245] width 148 height 17
click at [1344, 269] on div "interested" at bounding box center [1356, 282] width 193 height 26
click at [724, 684] on div at bounding box center [816, 698] width 493 height 35
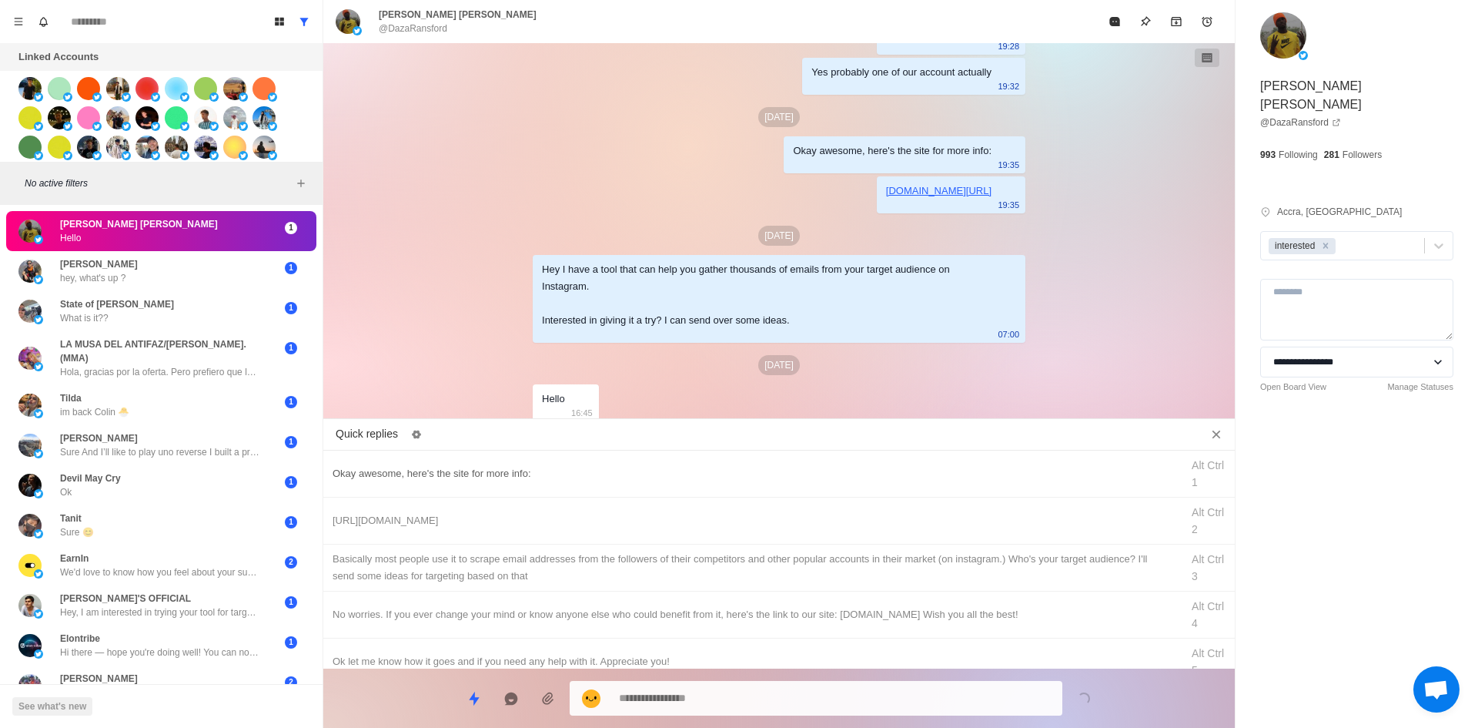
click at [583, 458] on div "Okay awesome, here's the site for more info: Alt Ctrl 1" at bounding box center [779, 473] width 912 height 47
click at [670, 699] on textarea "**********" at bounding box center [834, 698] width 431 height 22
drag, startPoint x: 580, startPoint y: 518, endPoint x: 640, endPoint y: 598, distance: 99.6
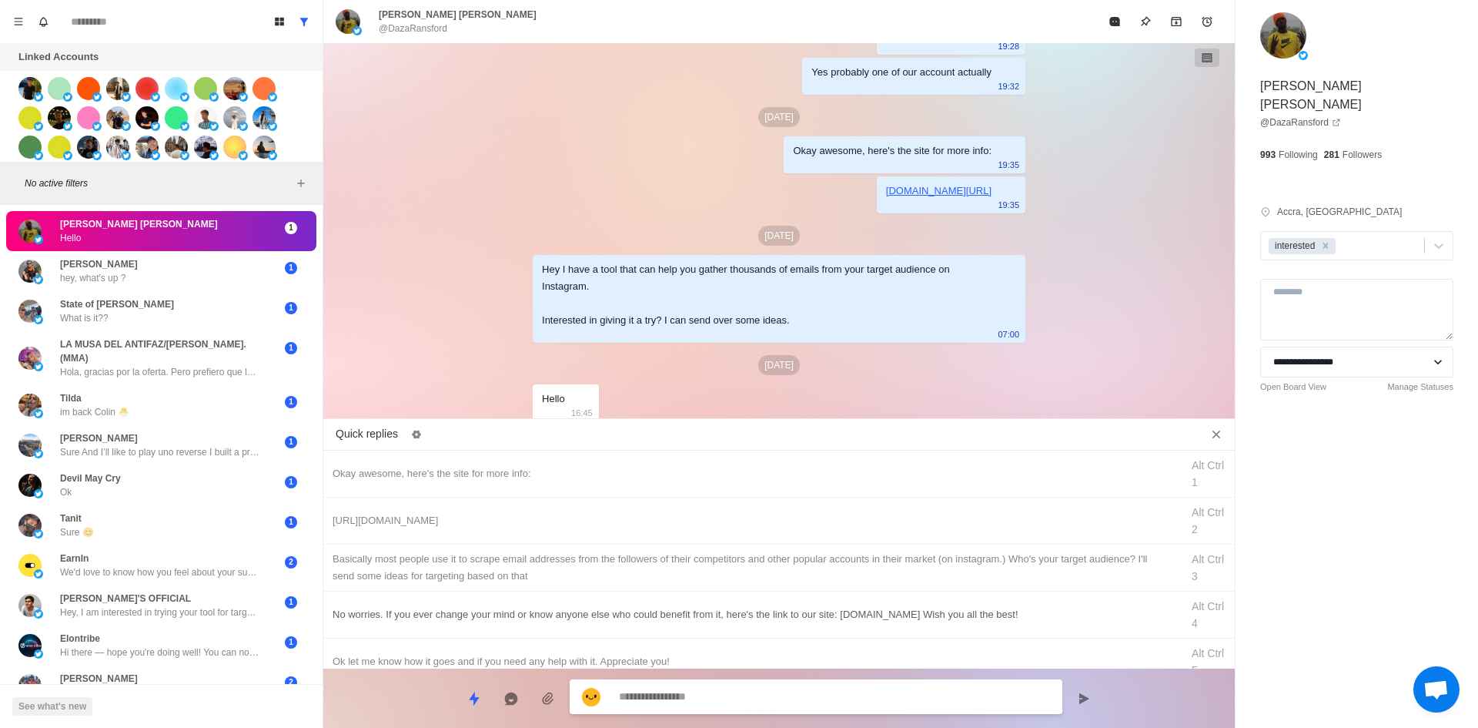
click at [581, 518] on div "[URL][DOMAIN_NAME]" at bounding box center [752, 520] width 839 height 17
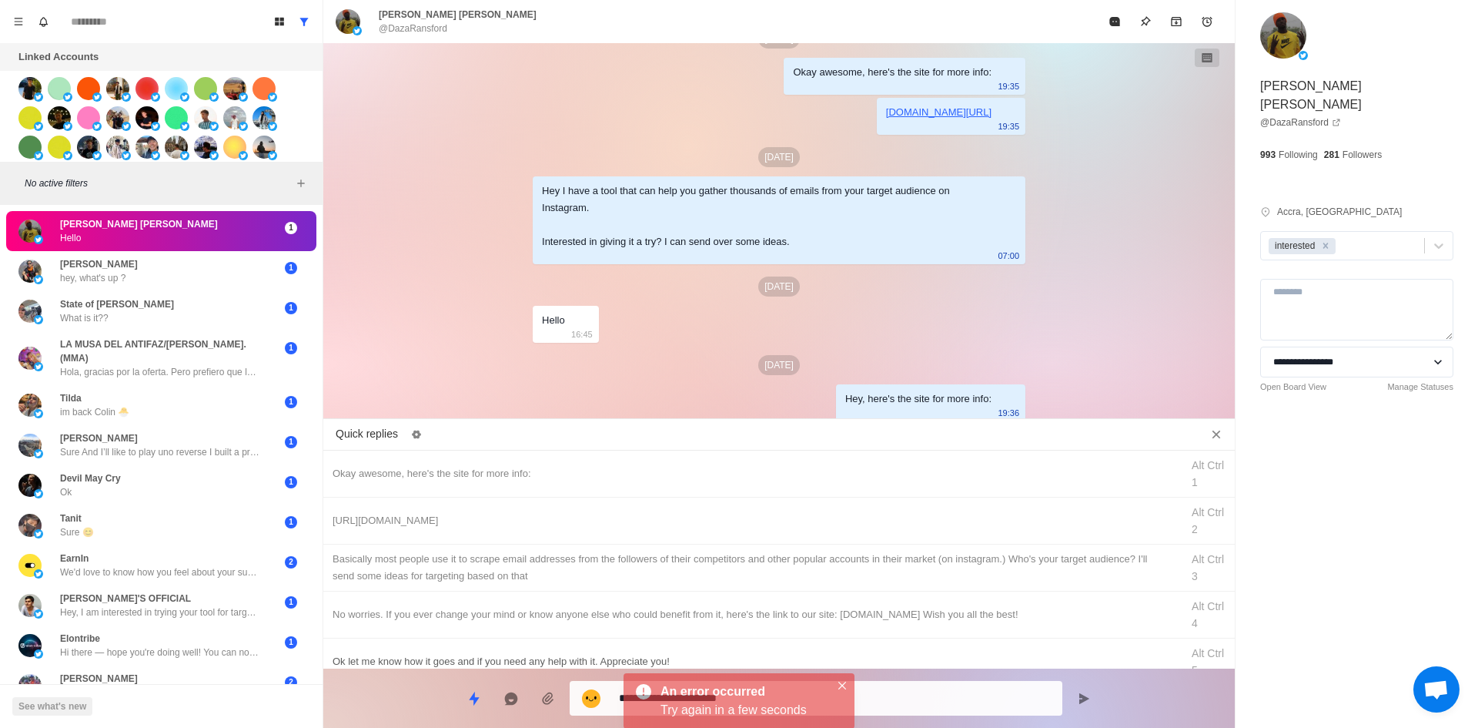
drag, startPoint x: 698, startPoint y: 680, endPoint x: 717, endPoint y: 657, distance: 29.6
click at [704, 701] on div "Try again in a few seconds" at bounding box center [745, 710] width 169 height 18
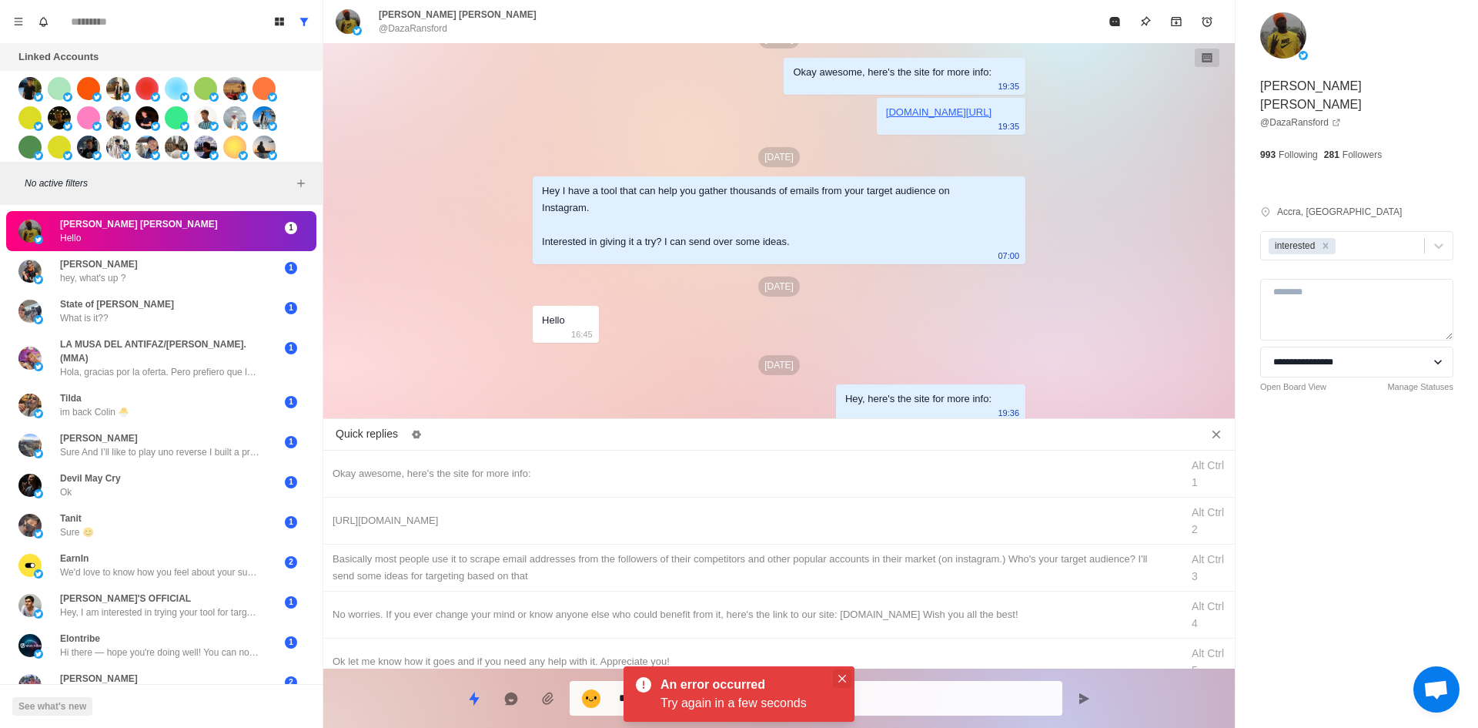
click at [839, 674] on button "Close" at bounding box center [842, 678] width 18 height 18
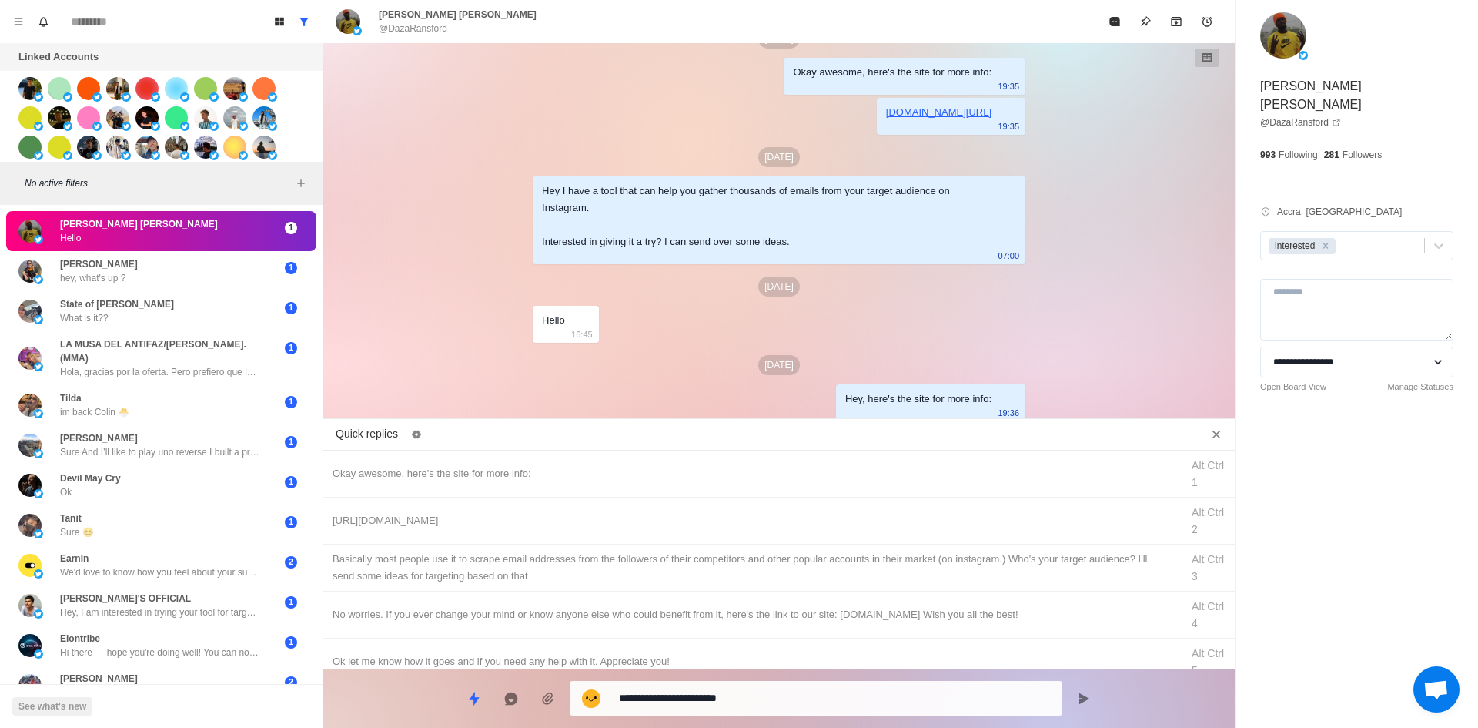
click at [779, 699] on textarea "**********" at bounding box center [834, 698] width 431 height 22
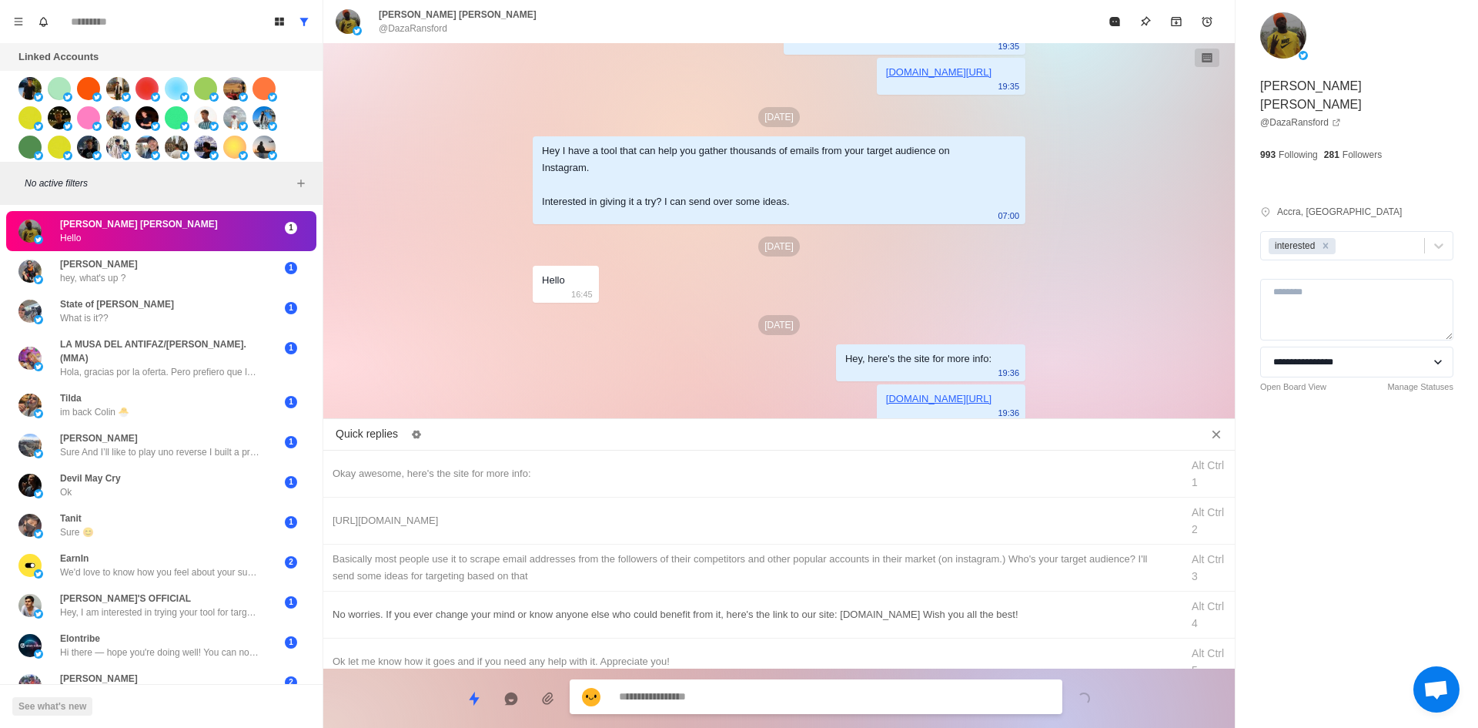
click at [774, 562] on div "​​Basically most people use it to scrape email addresses from the followers of …" at bounding box center [752, 567] width 839 height 34
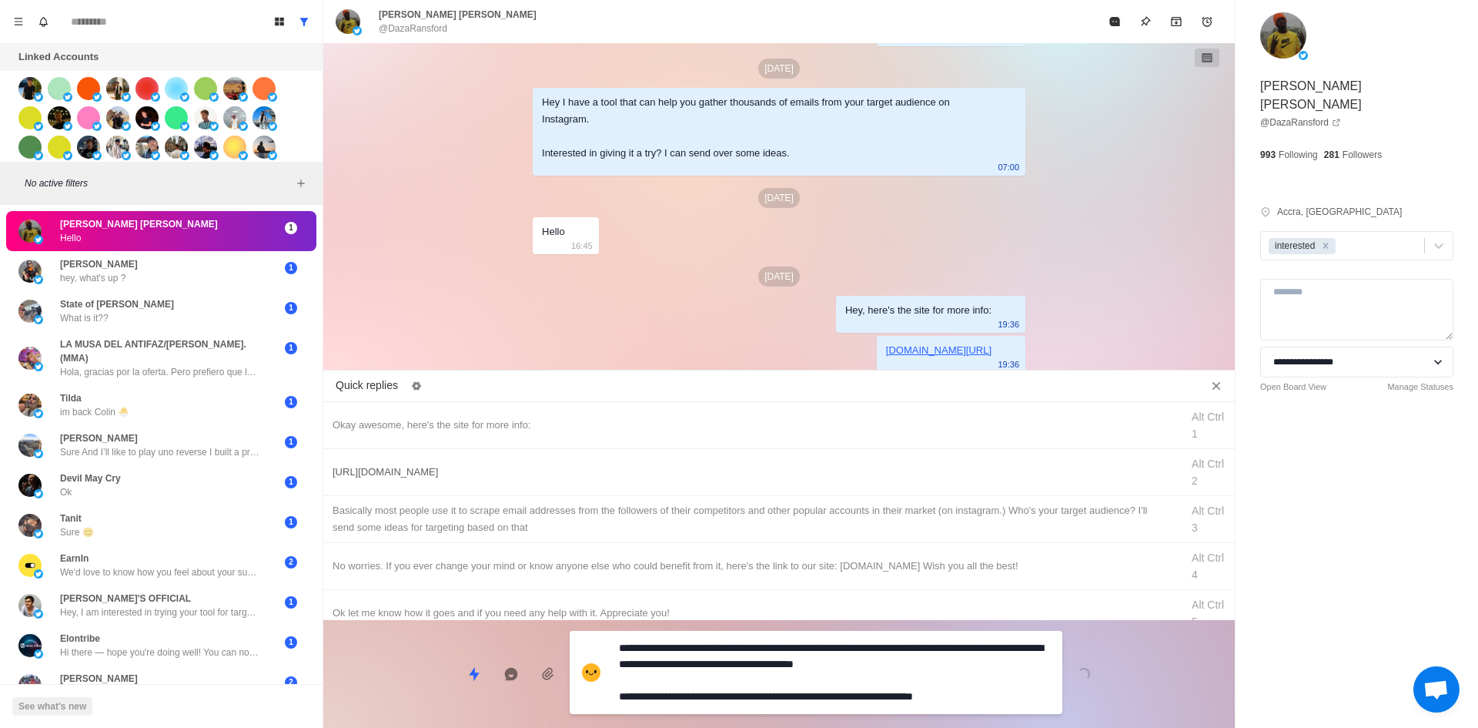
drag, startPoint x: 798, startPoint y: 683, endPoint x: 908, endPoint y: 540, distance: 180.6
click at [799, 682] on textarea "**********" at bounding box center [834, 672] width 431 height 71
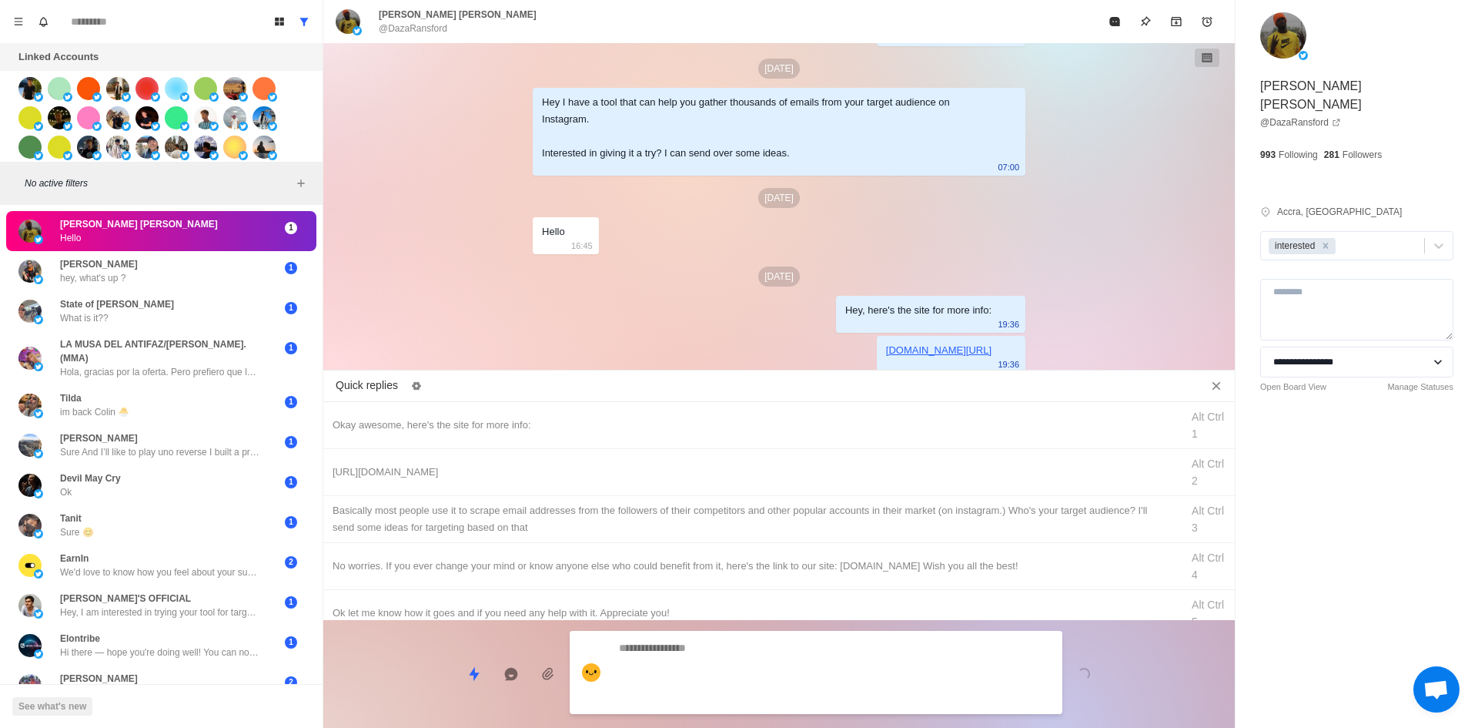
scroll to position [444, 0]
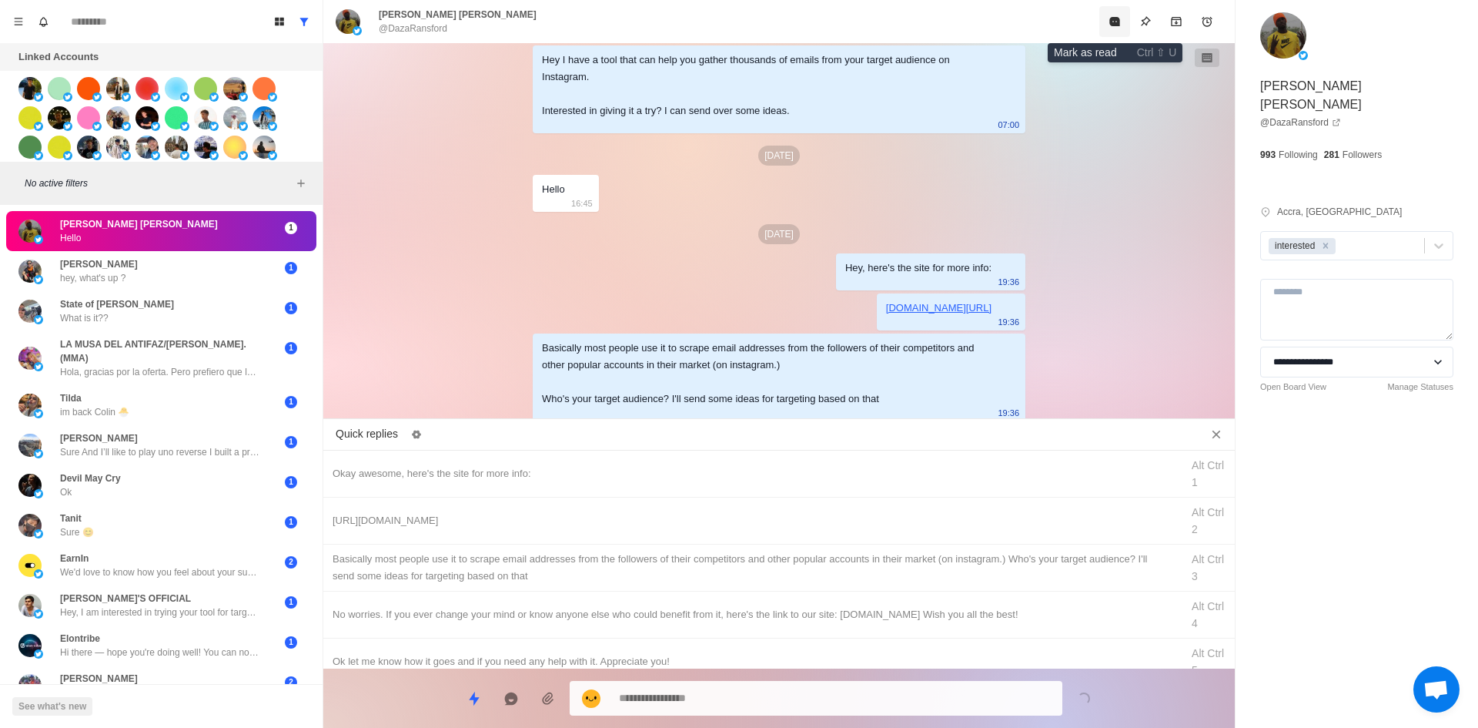
click at [1111, 23] on icon "Mark as read" at bounding box center [1114, 21] width 10 height 9
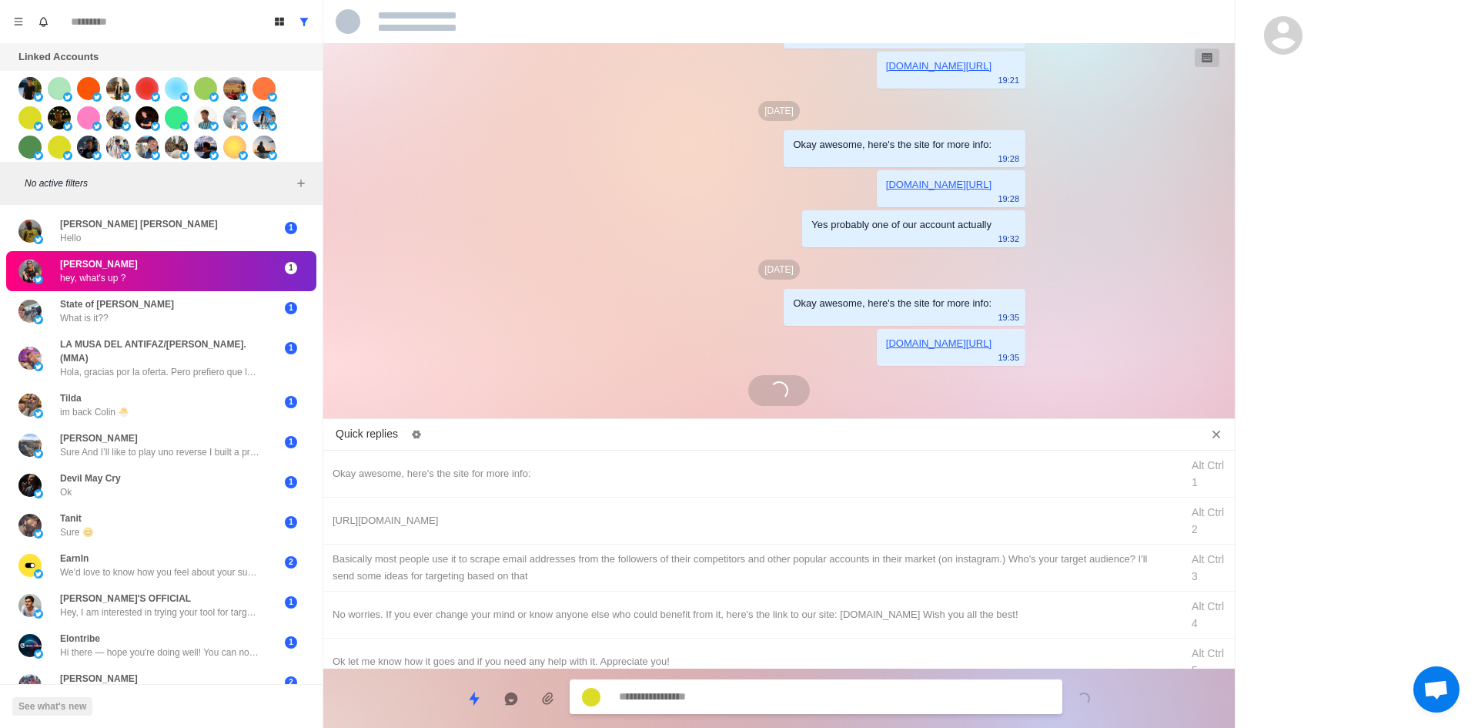
scroll to position [235, 0]
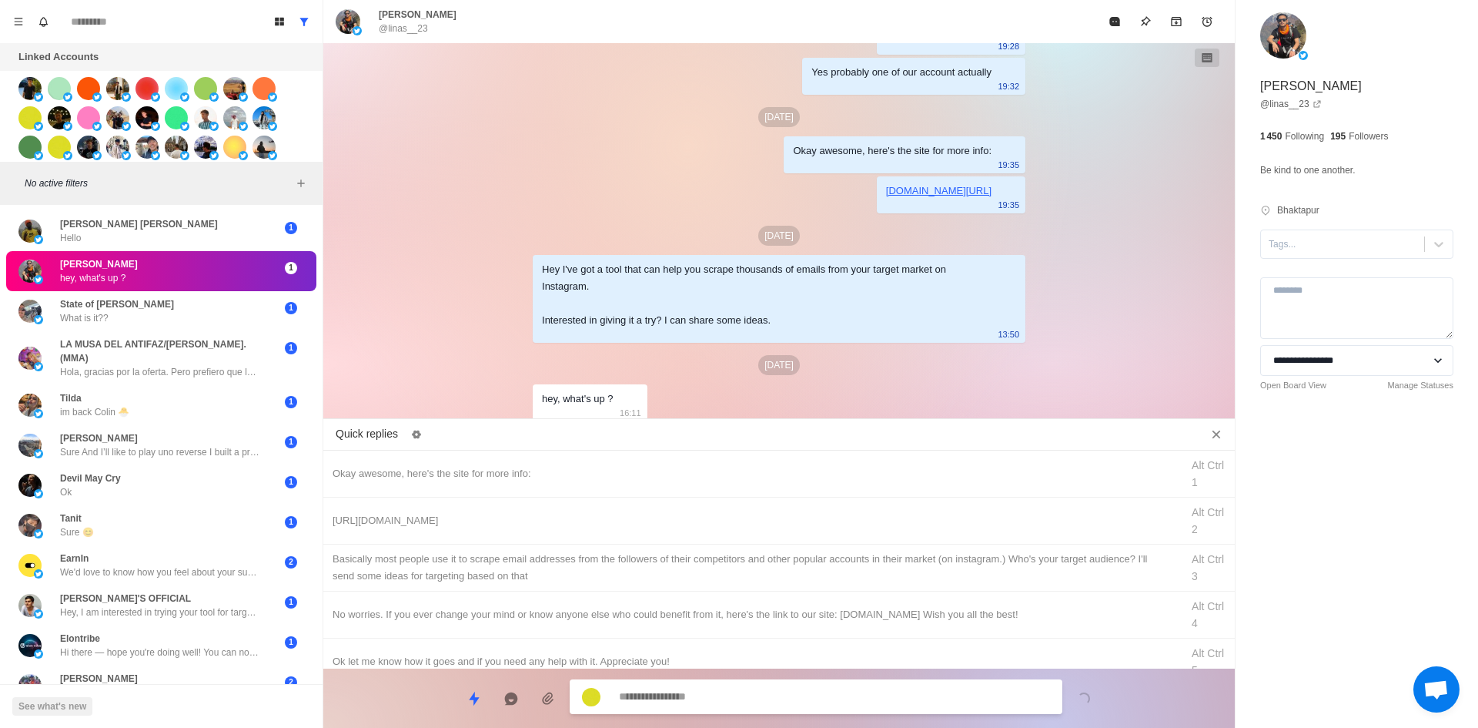
click at [1323, 227] on div "**********" at bounding box center [1357, 230] width 243 height 460
click at [1316, 244] on div at bounding box center [1343, 244] width 148 height 17
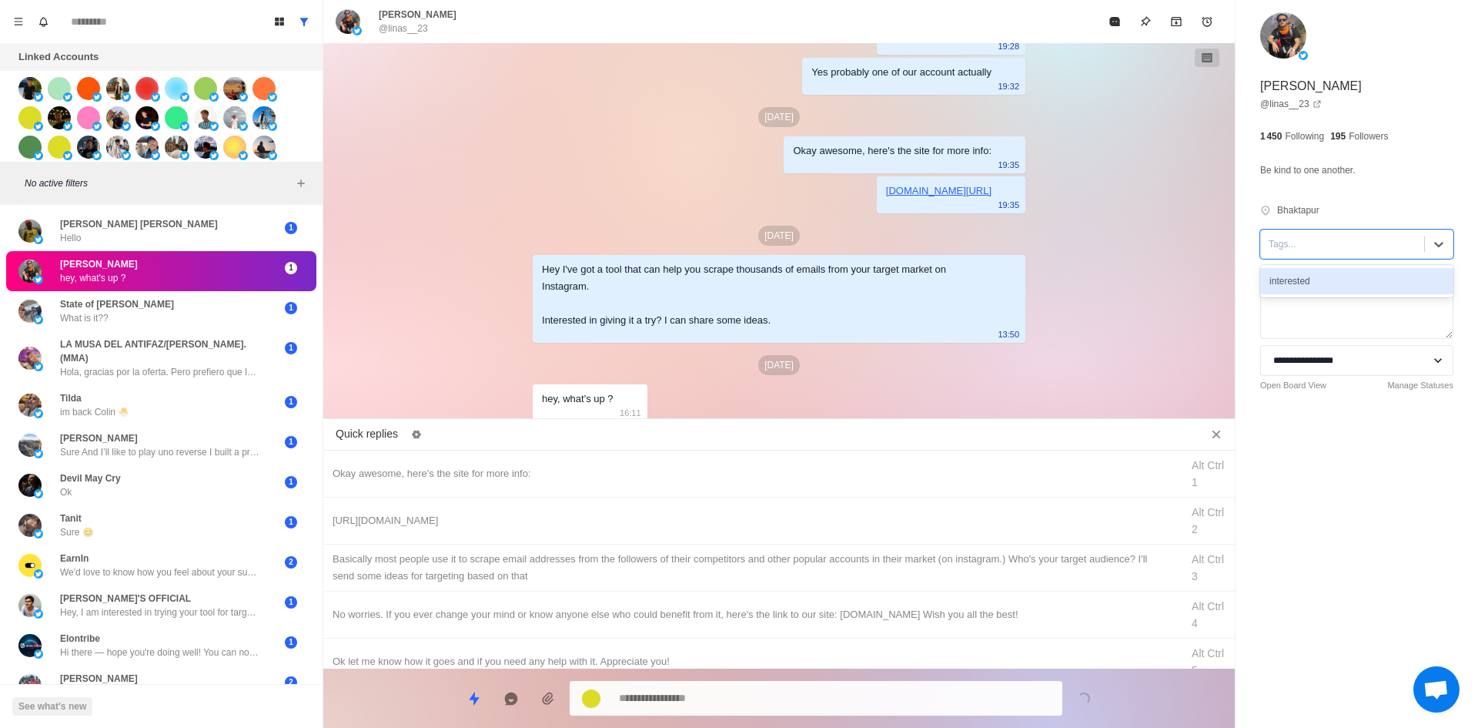
click at [1326, 273] on div "interested" at bounding box center [1356, 281] width 193 height 26
drag, startPoint x: 681, startPoint y: 467, endPoint x: 686, endPoint y: 517, distance: 51.0
click at [681, 466] on div "Okay awesome, here's the site for more info:" at bounding box center [752, 473] width 839 height 17
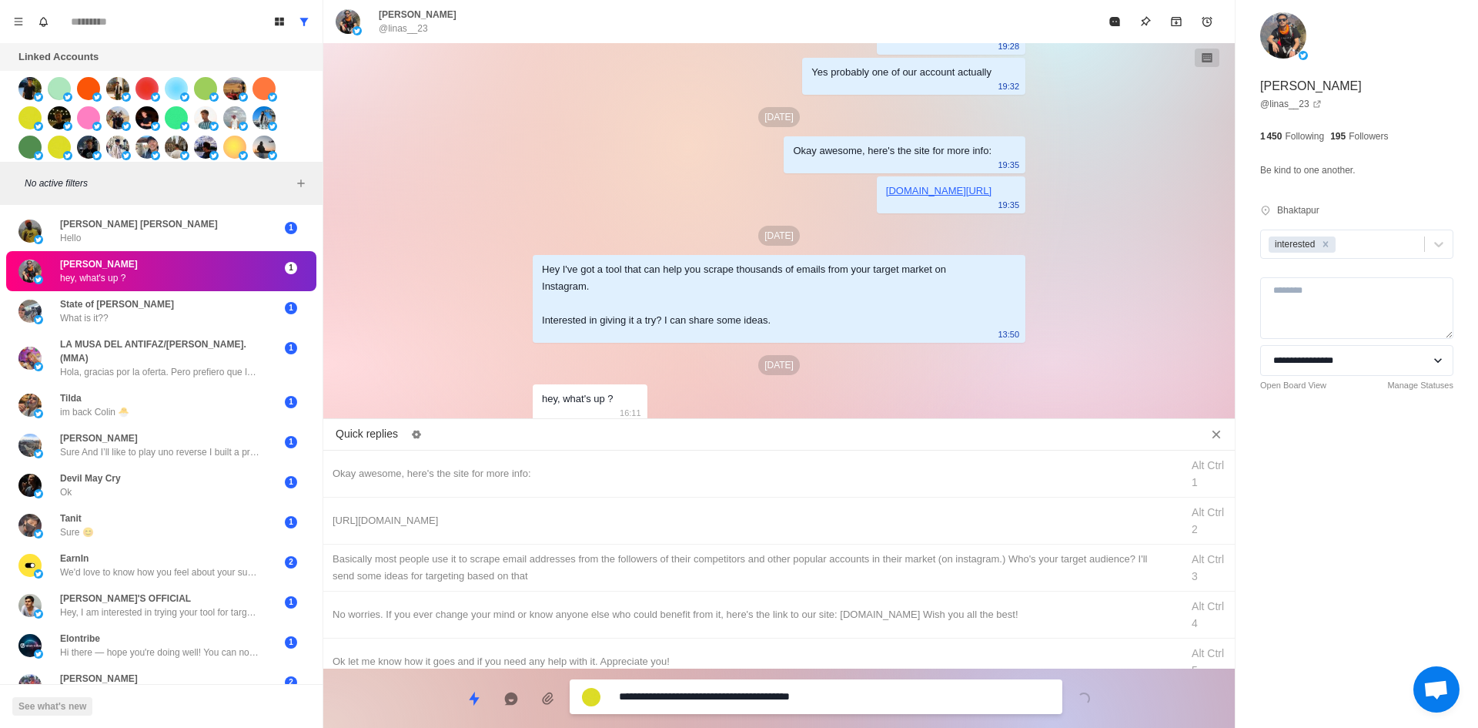
drag, startPoint x: 688, startPoint y: 704, endPoint x: 309, endPoint y: 748, distance: 382.1
click at [309, 727] on html "Board View Tools Archived Chats Mark many as read Keyboard shortcuts Team Setti…" at bounding box center [739, 364] width 1478 height 728
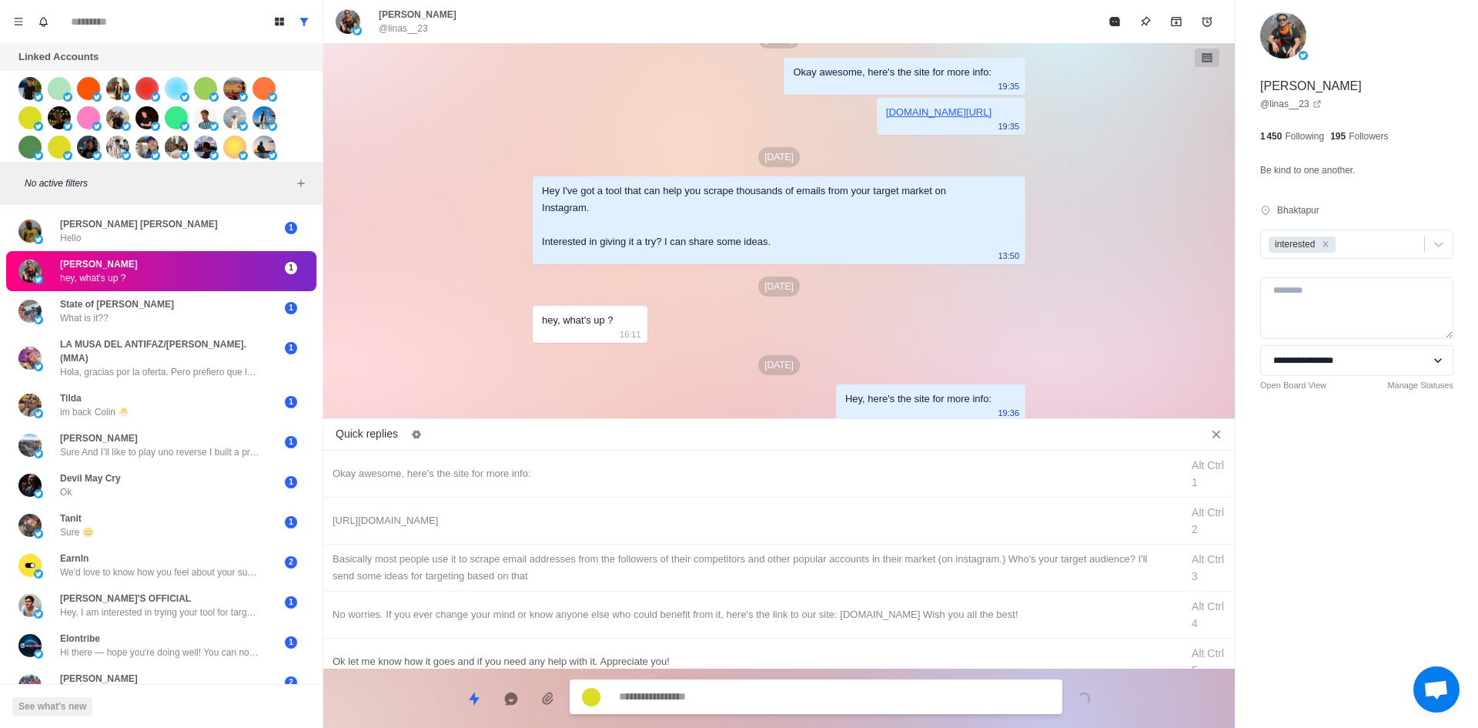
drag, startPoint x: 521, startPoint y: 523, endPoint x: 688, endPoint y: 657, distance: 214.6
click at [521, 524] on div "[URL][DOMAIN_NAME]" at bounding box center [752, 520] width 839 height 17
click at [719, 699] on div "**********" at bounding box center [816, 698] width 493 height 35
click at [719, 699] on textarea "**********" at bounding box center [834, 696] width 431 height 22
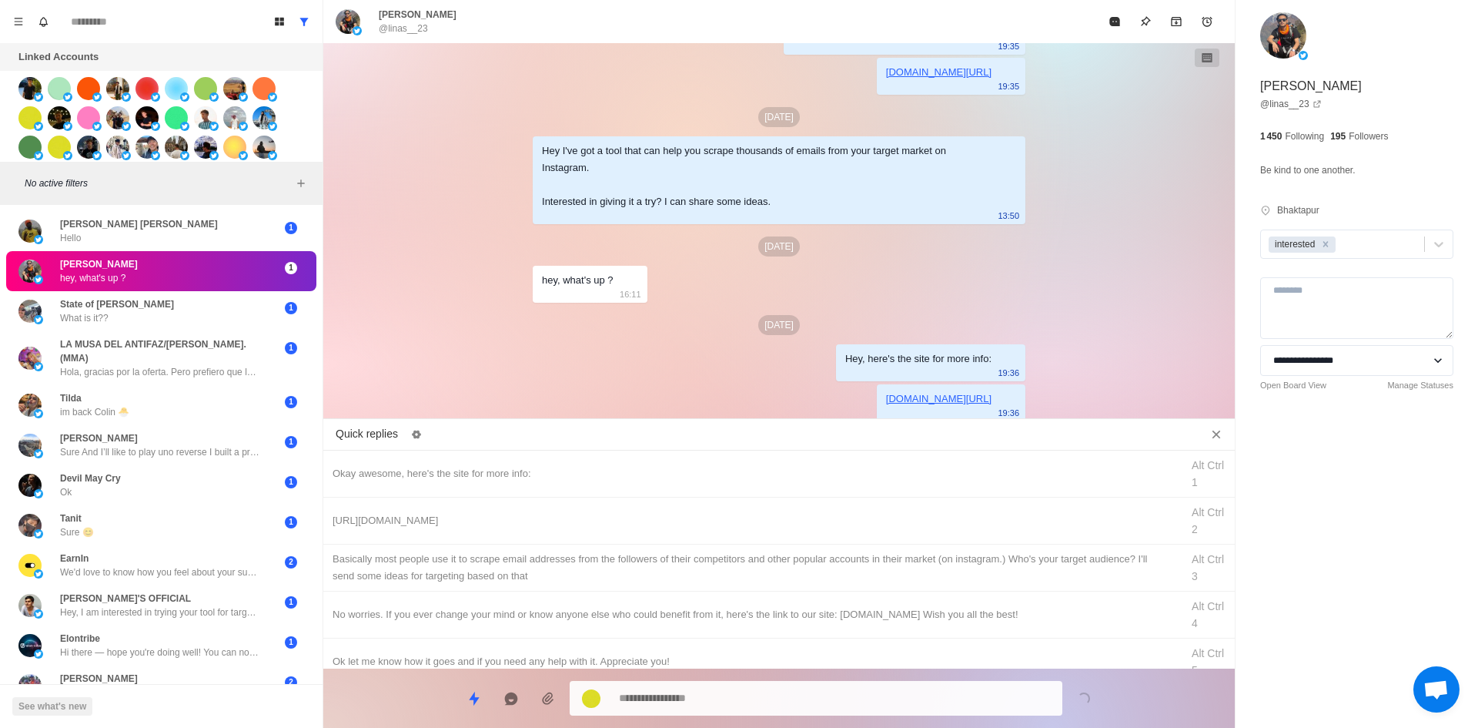
click at [712, 567] on div "​​Basically most people use it to scrape email addresses from the followers of …" at bounding box center [752, 567] width 839 height 34
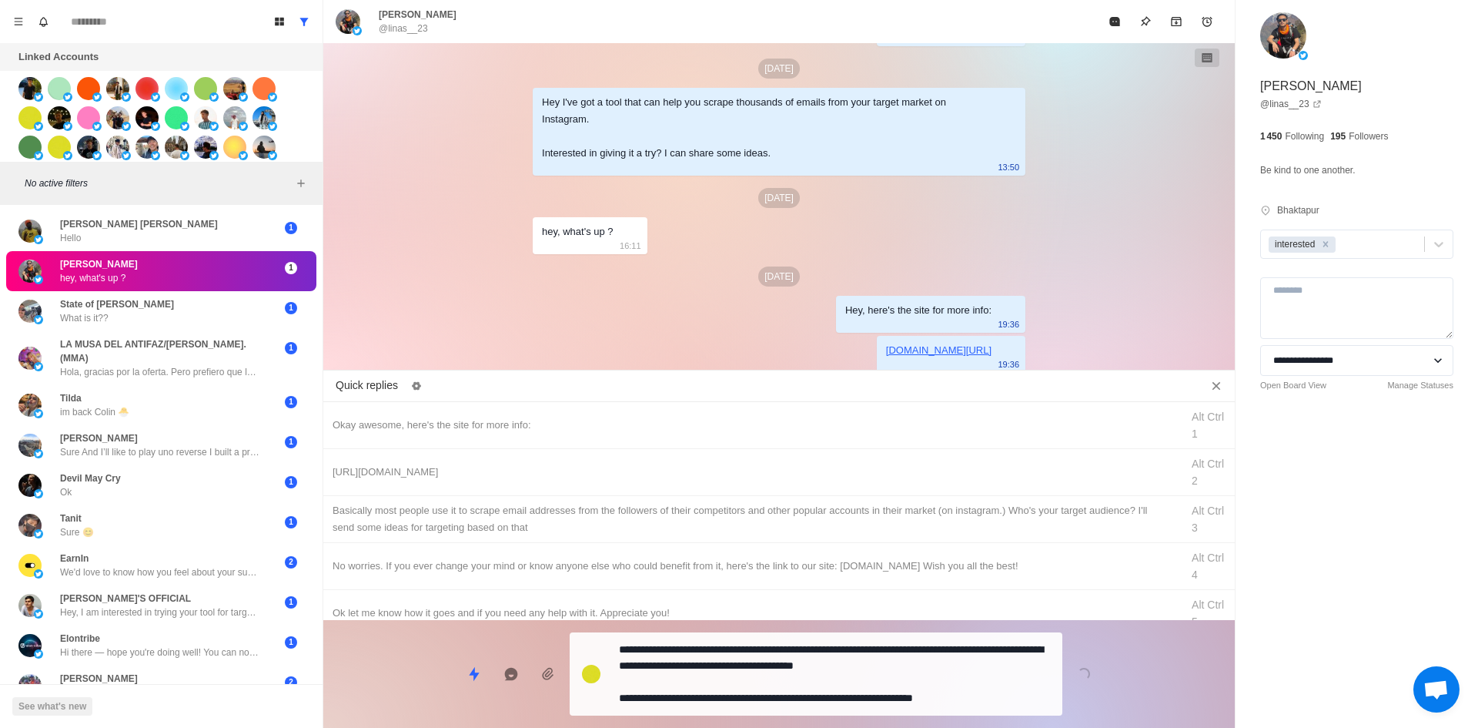
click at [722, 710] on div "**********" at bounding box center [816, 673] width 493 height 83
click at [738, 677] on textarea "**********" at bounding box center [834, 672] width 431 height 71
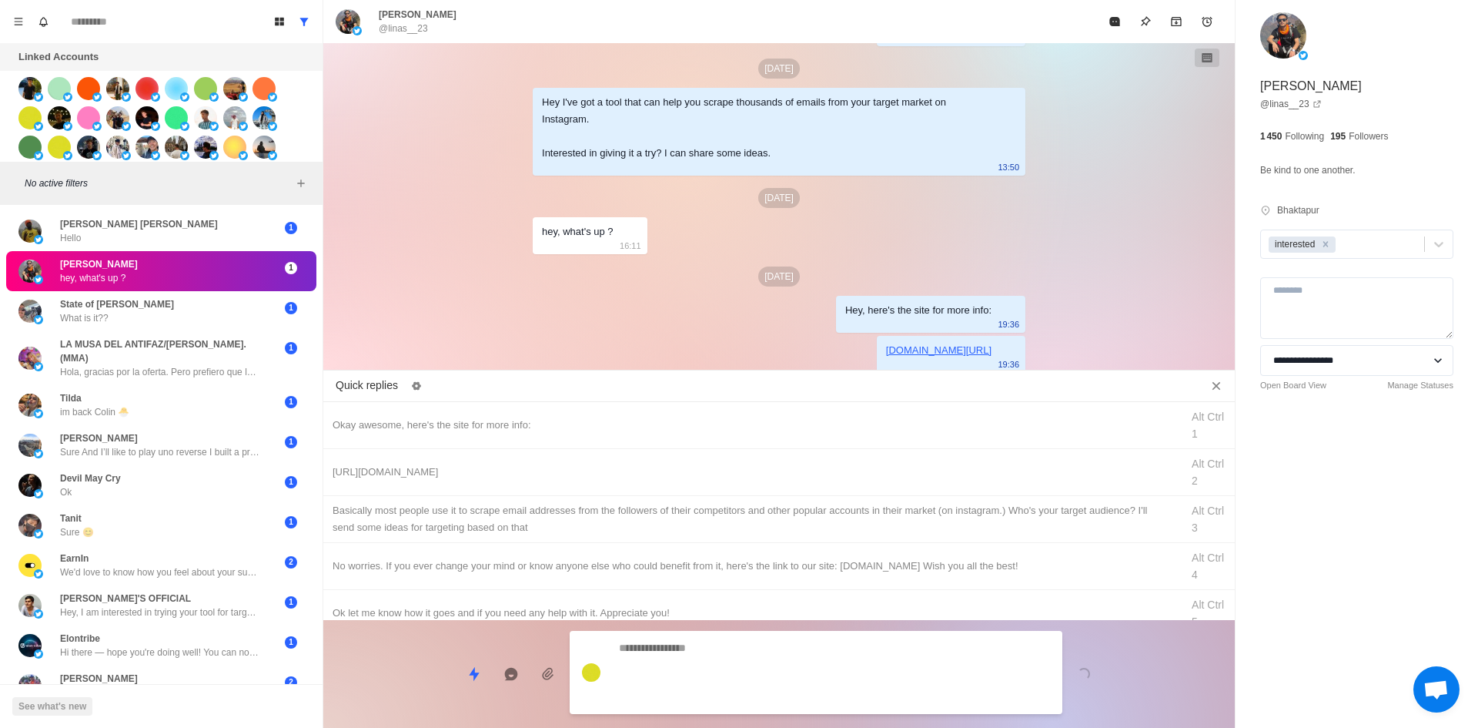
scroll to position [444, 0]
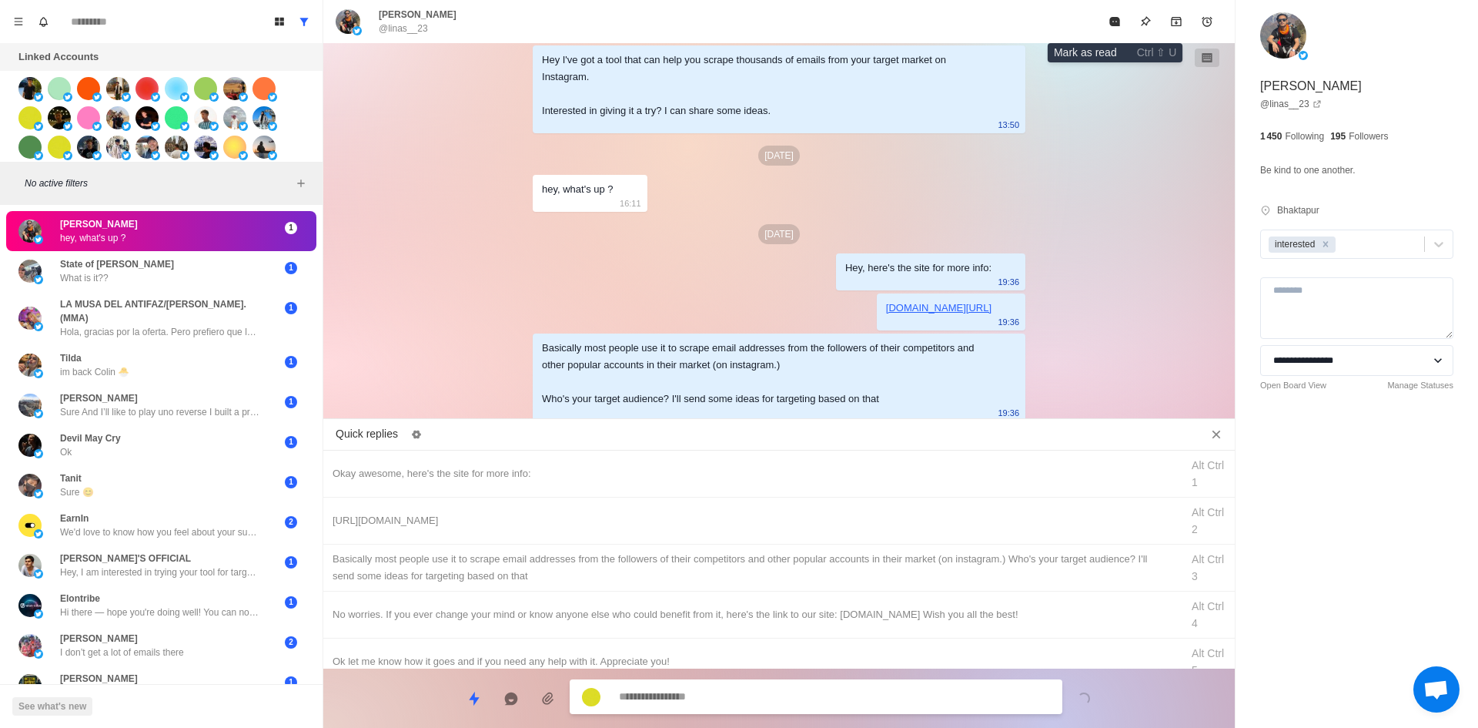
drag, startPoint x: 1116, startPoint y: 17, endPoint x: 944, endPoint y: 171, distance: 230.6
click at [1116, 18] on icon "Mark as read" at bounding box center [1114, 21] width 10 height 9
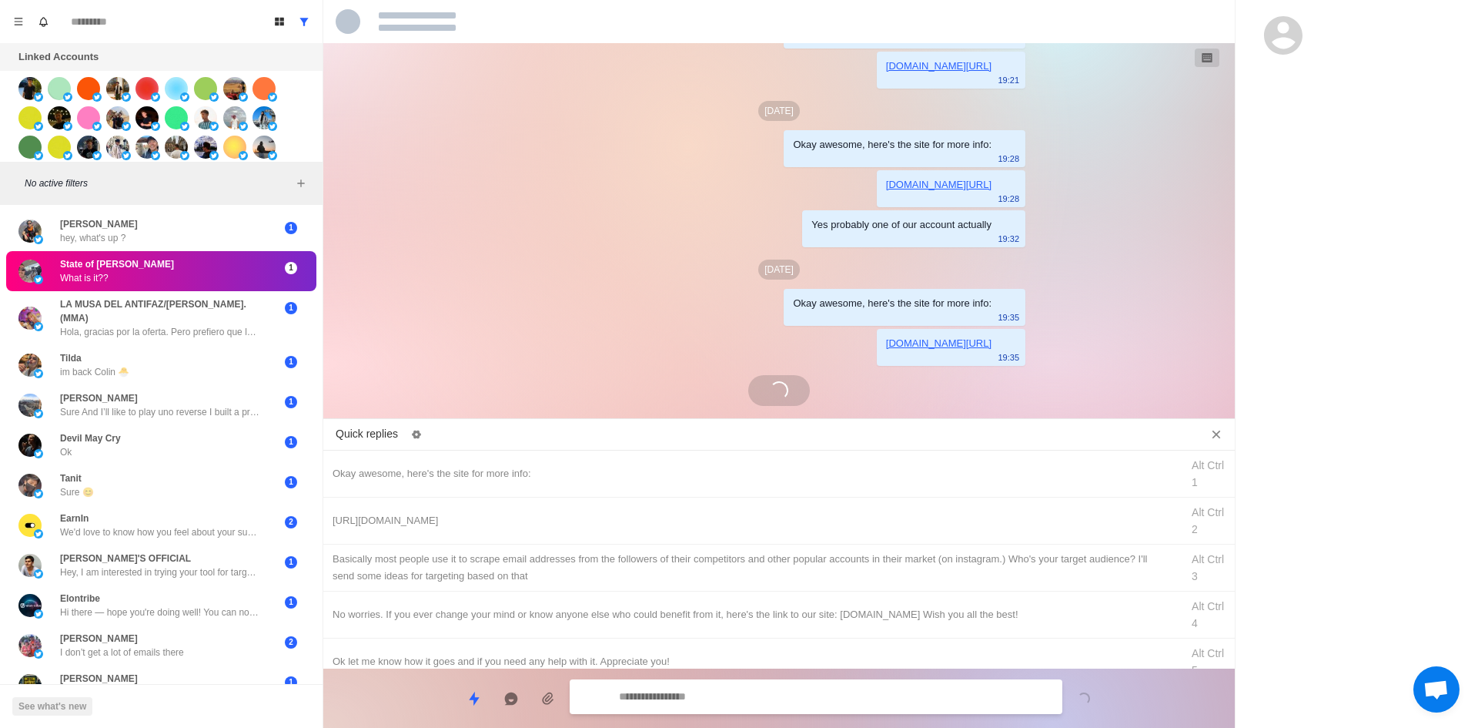
scroll to position [218, 0]
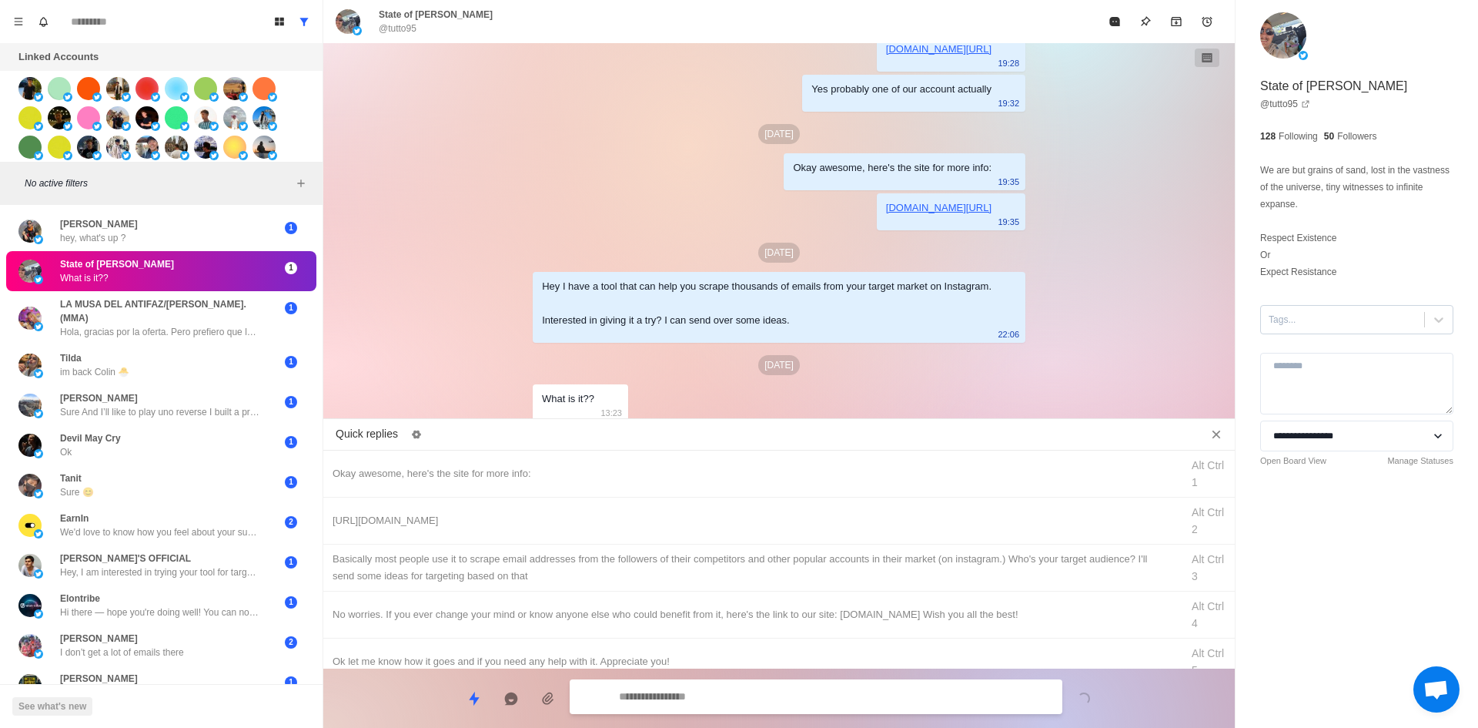
click at [1352, 330] on div "Tags..." at bounding box center [1342, 319] width 163 height 23
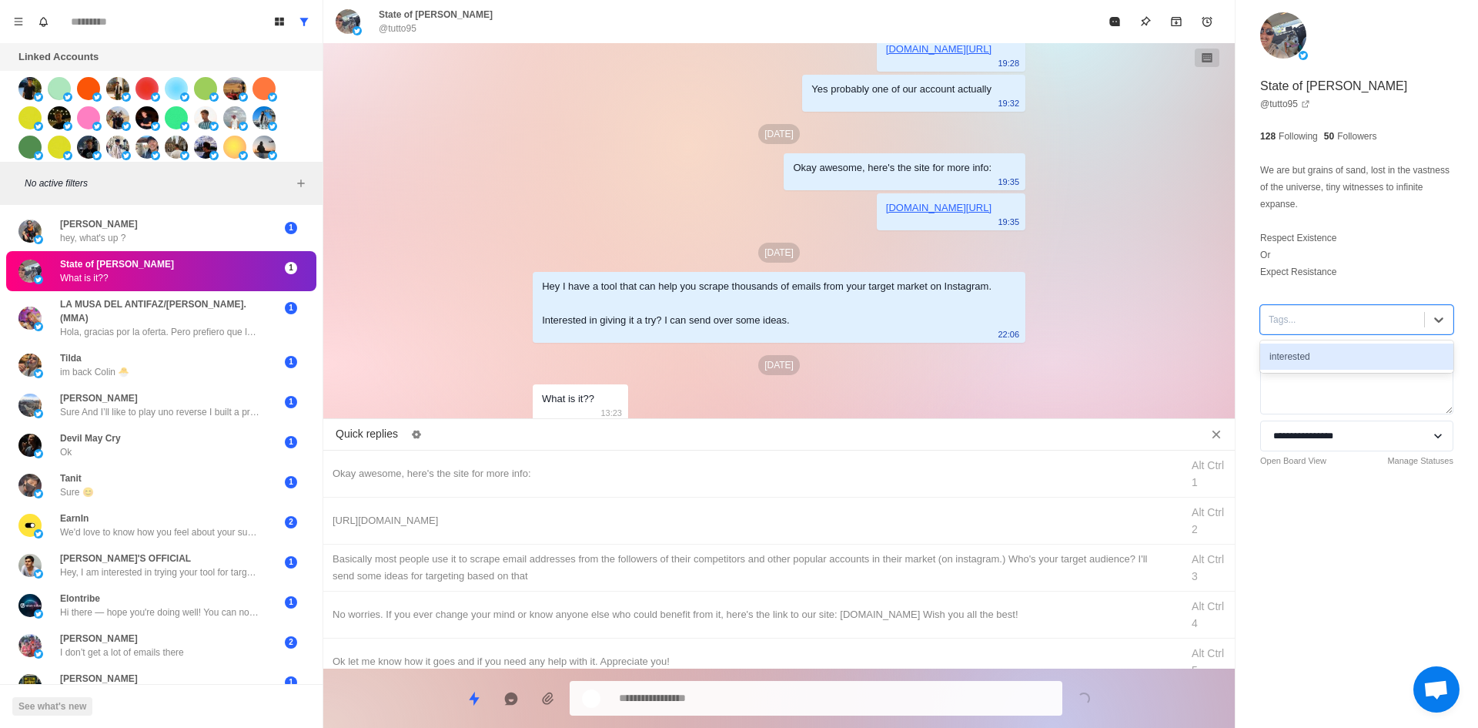
click at [1356, 347] on div "interested" at bounding box center [1356, 356] width 193 height 26
click at [570, 479] on div "Okay awesome, here's the site for more info:" at bounding box center [752, 473] width 839 height 17
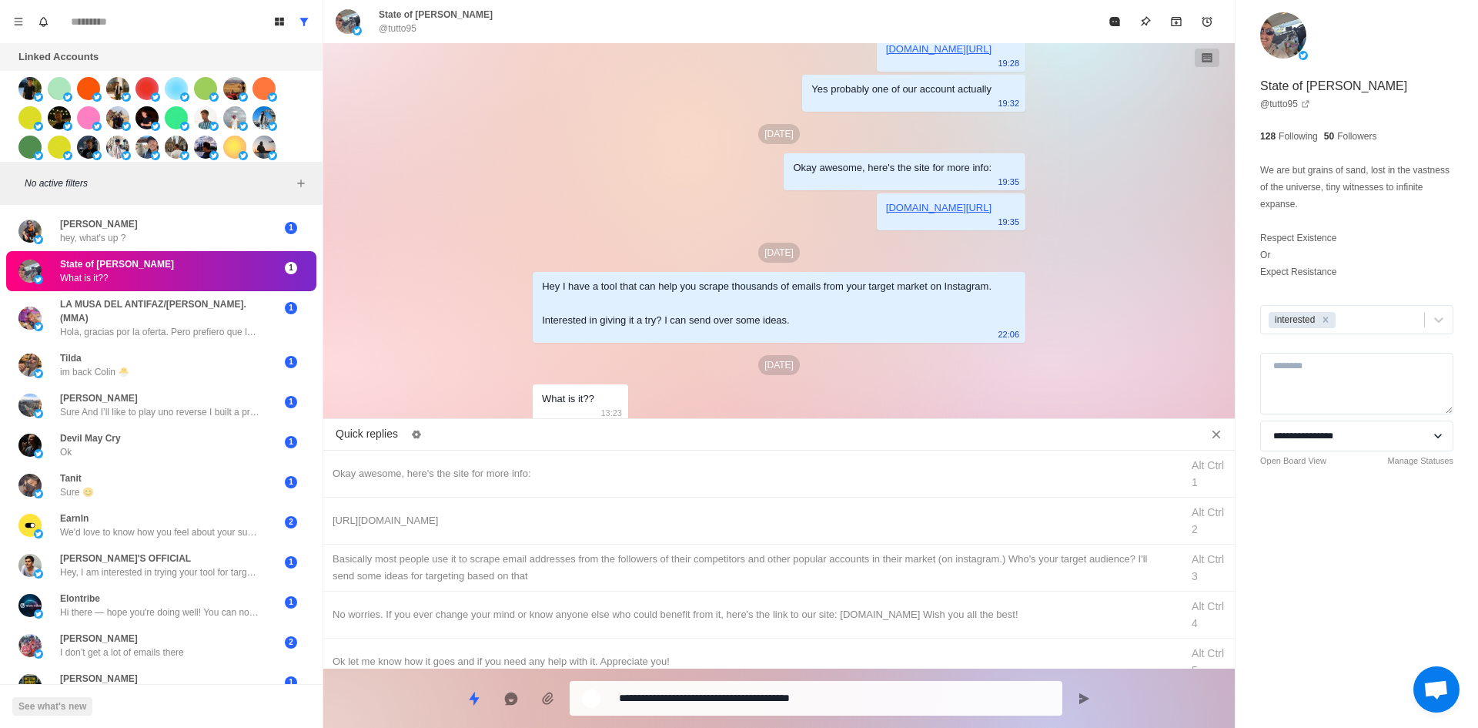
click at [302, 727] on html "Board View Tools Archived Chats Mark many as read Keyboard shortcuts Team Setti…" at bounding box center [739, 364] width 1478 height 728
click at [481, 516] on div "[URL][DOMAIN_NAME]" at bounding box center [752, 520] width 839 height 17
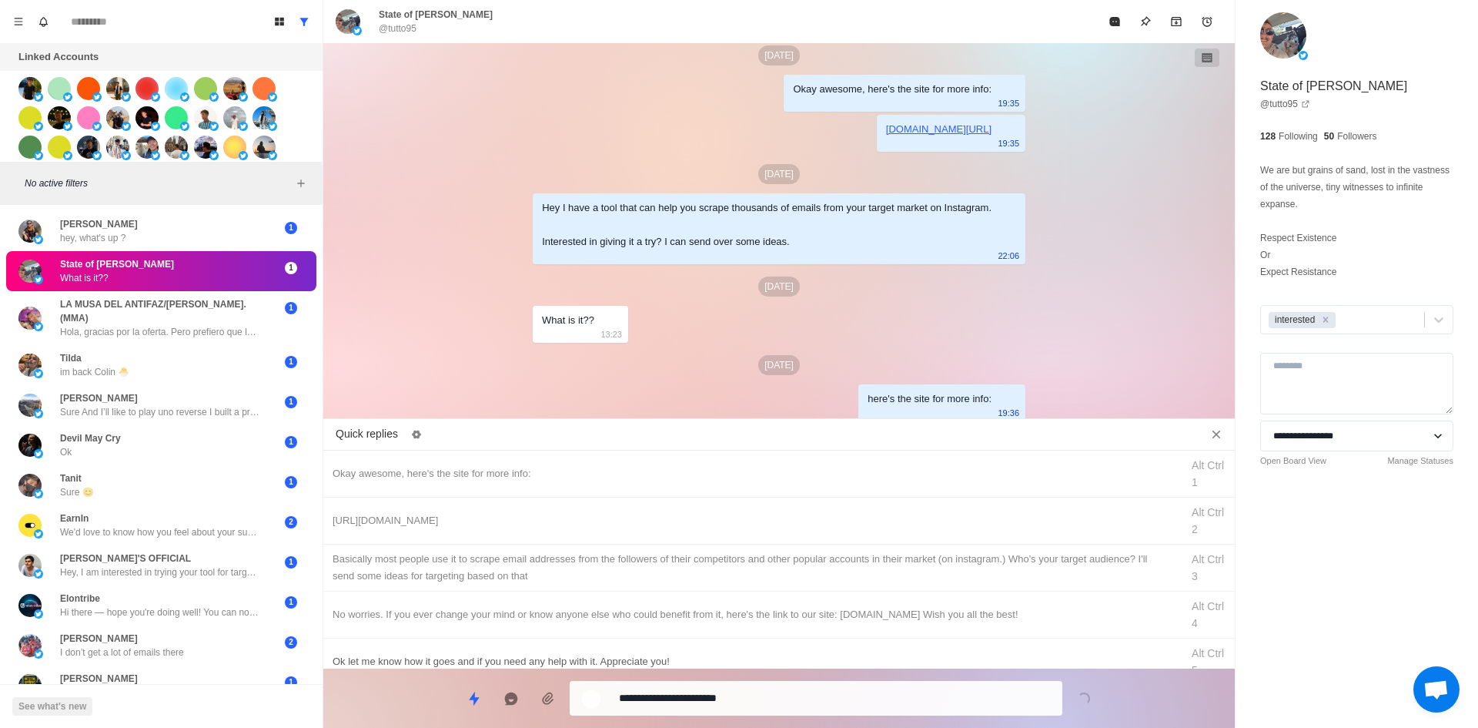
click at [720, 704] on textarea "**********" at bounding box center [834, 698] width 431 height 22
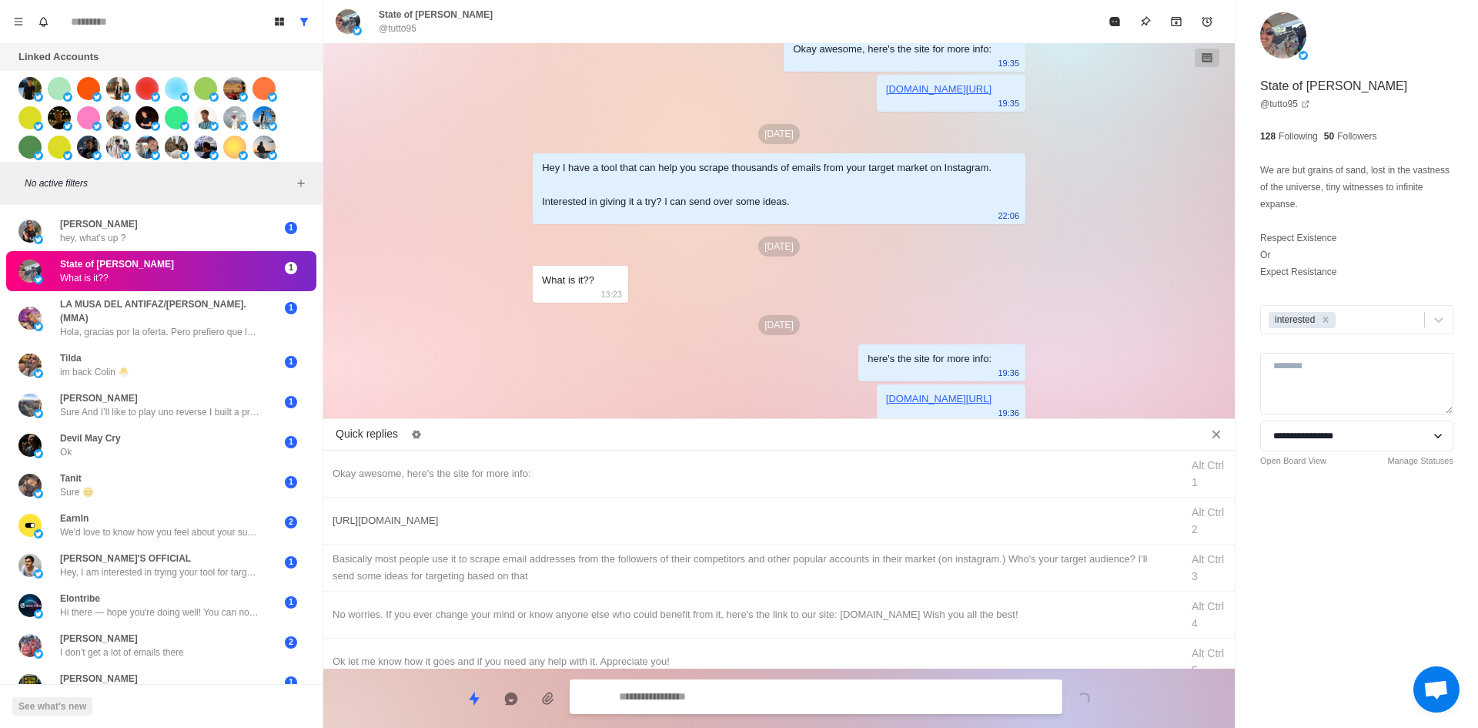
click at [728, 540] on div "[URL][DOMAIN_NAME] Alt Ctrl 2" at bounding box center [779, 520] width 912 height 47
click at [742, 562] on div "​​Basically most people use it to scrape email addresses from the followers of …" at bounding box center [752, 567] width 839 height 34
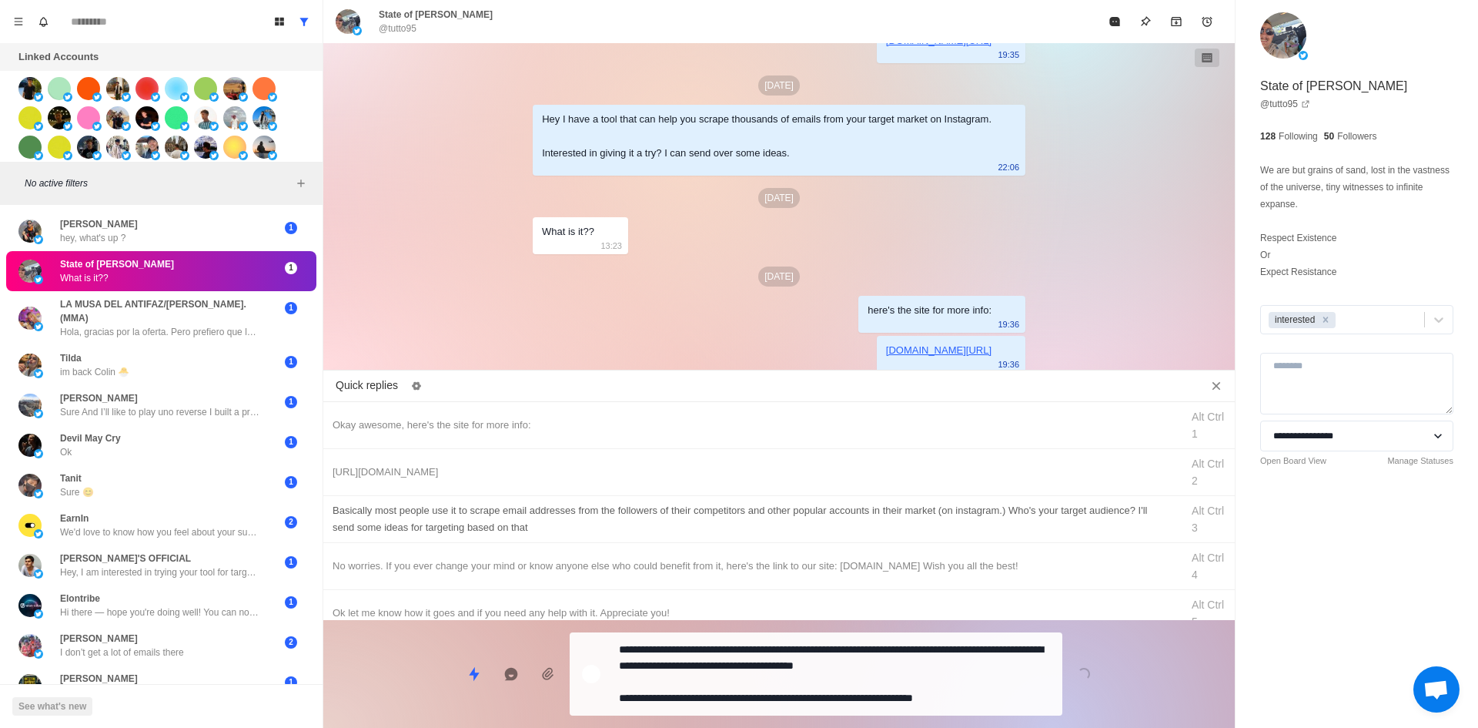
click at [768, 699] on textarea "**********" at bounding box center [834, 673] width 431 height 71
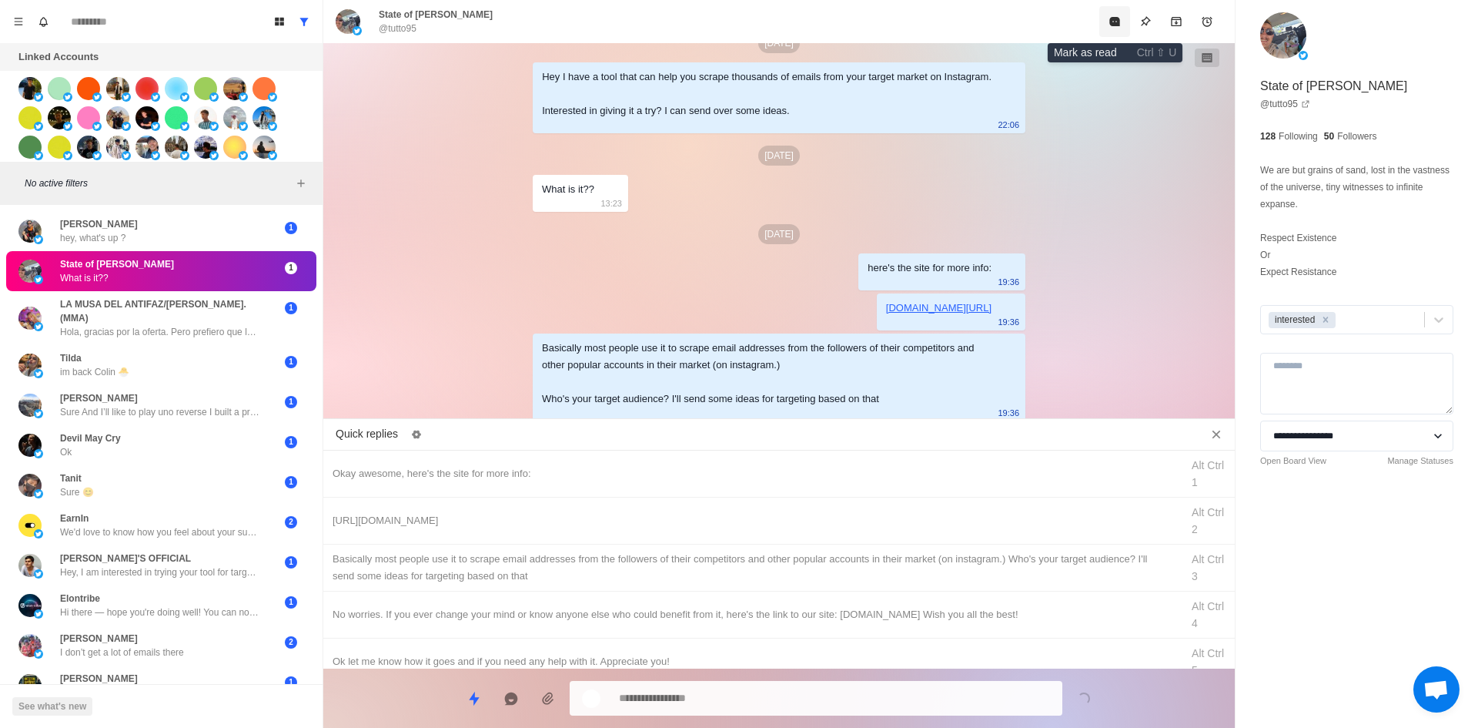
click at [1122, 24] on button "Mark as read" at bounding box center [1114, 21] width 31 height 31
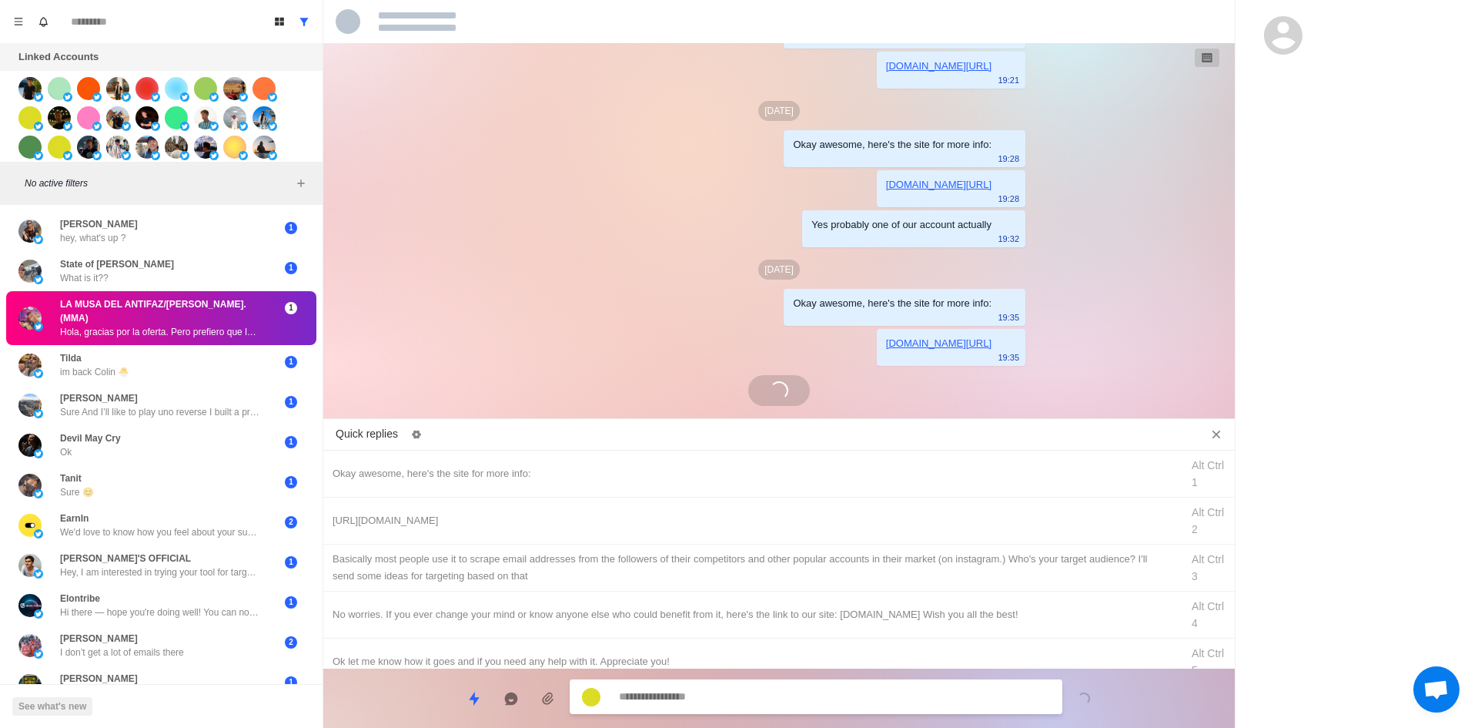
scroll to position [235, 0]
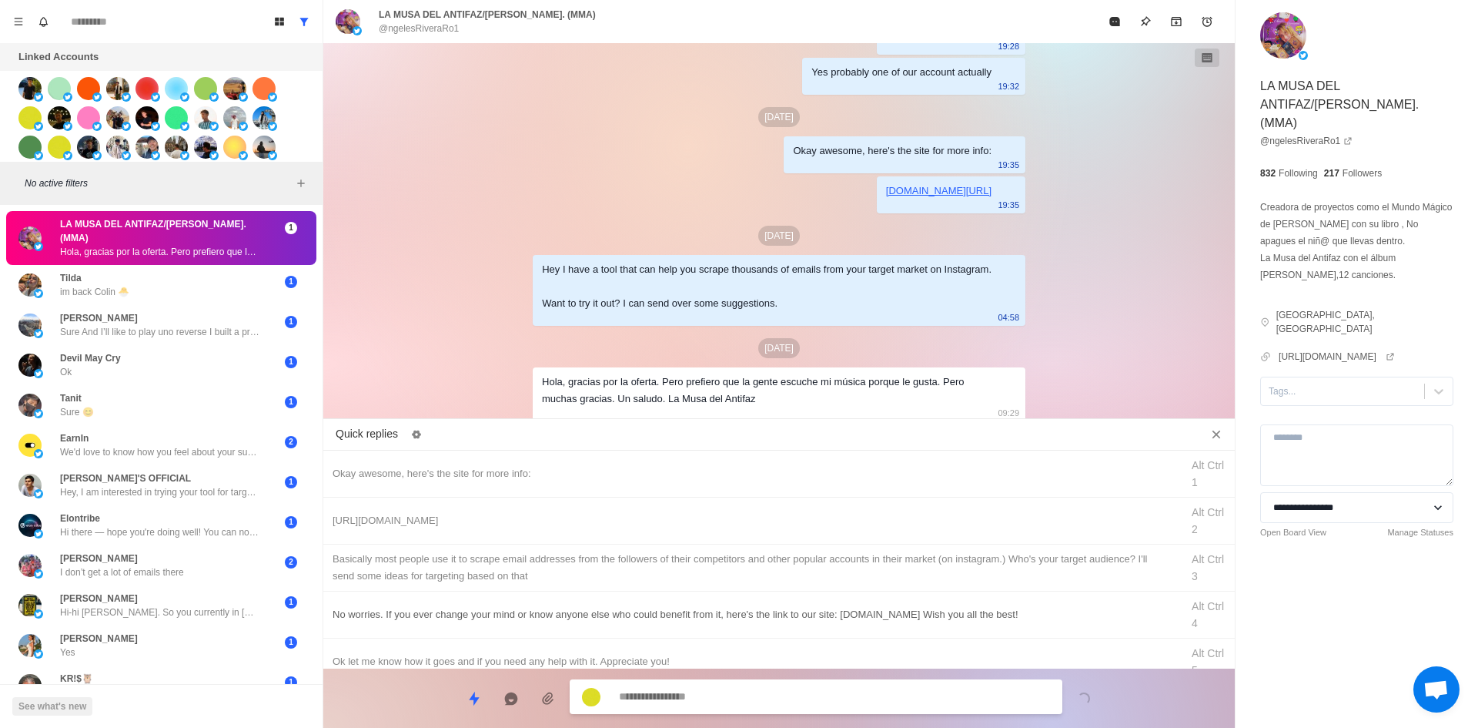
click at [523, 612] on div "No worries. If you ever change your mind or know anyone else who could benefit …" at bounding box center [752, 614] width 839 height 17
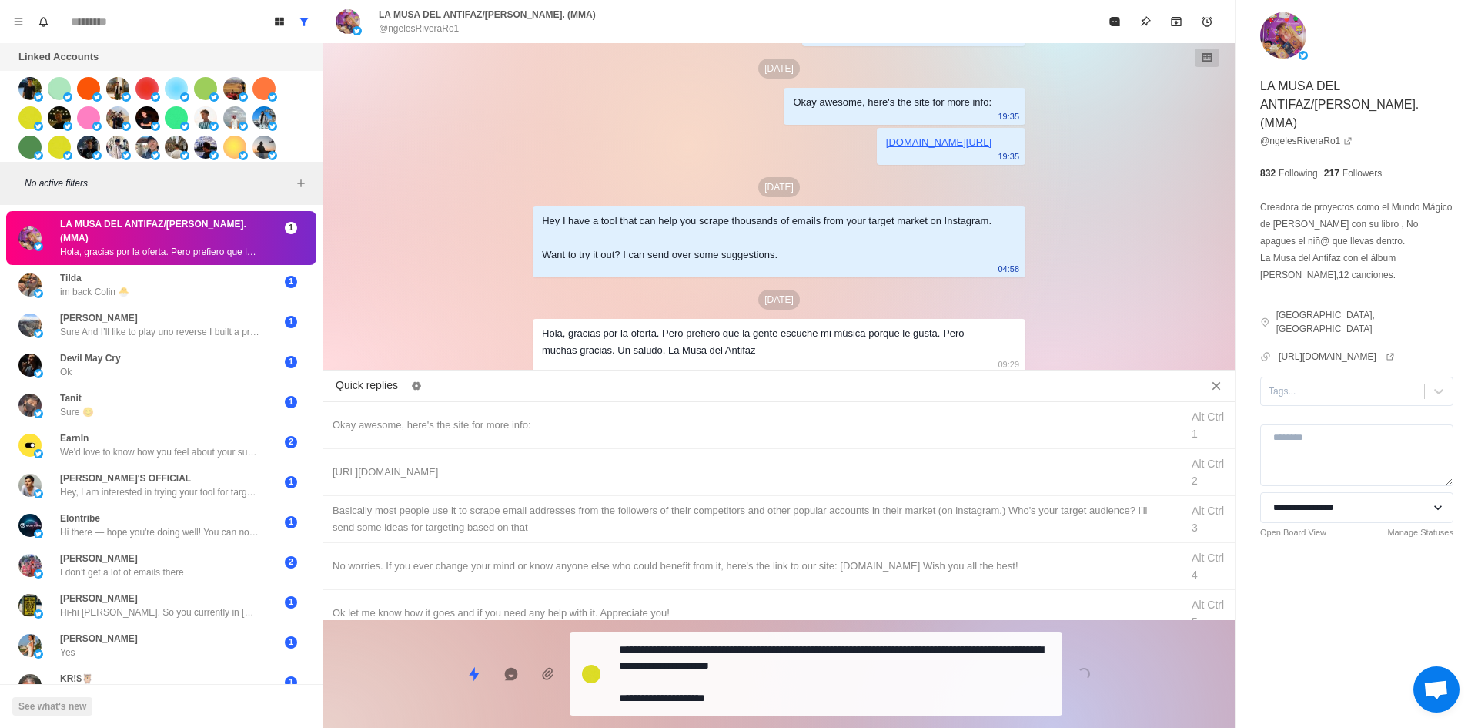
click at [751, 687] on textarea "**********" at bounding box center [834, 673] width 431 height 71
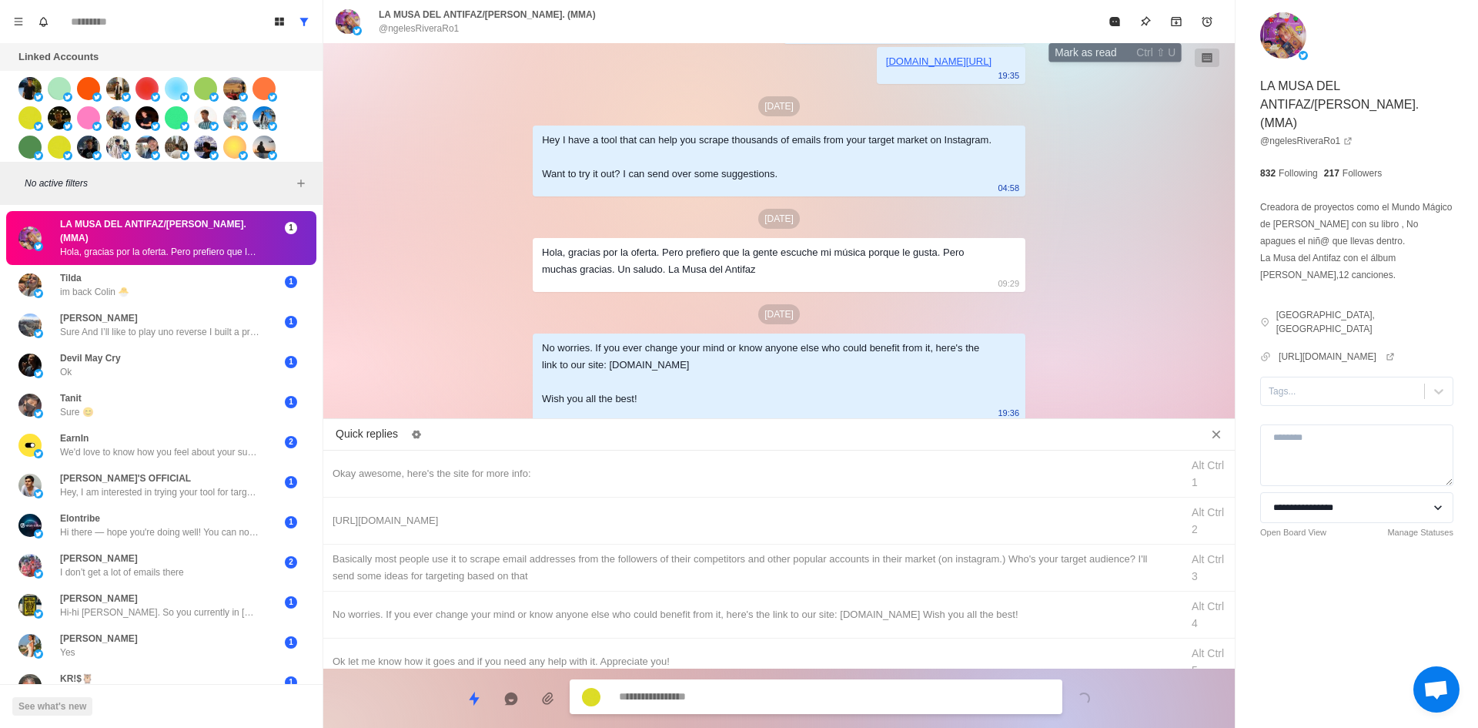
click at [1103, 33] on button "Mark as read" at bounding box center [1114, 21] width 31 height 31
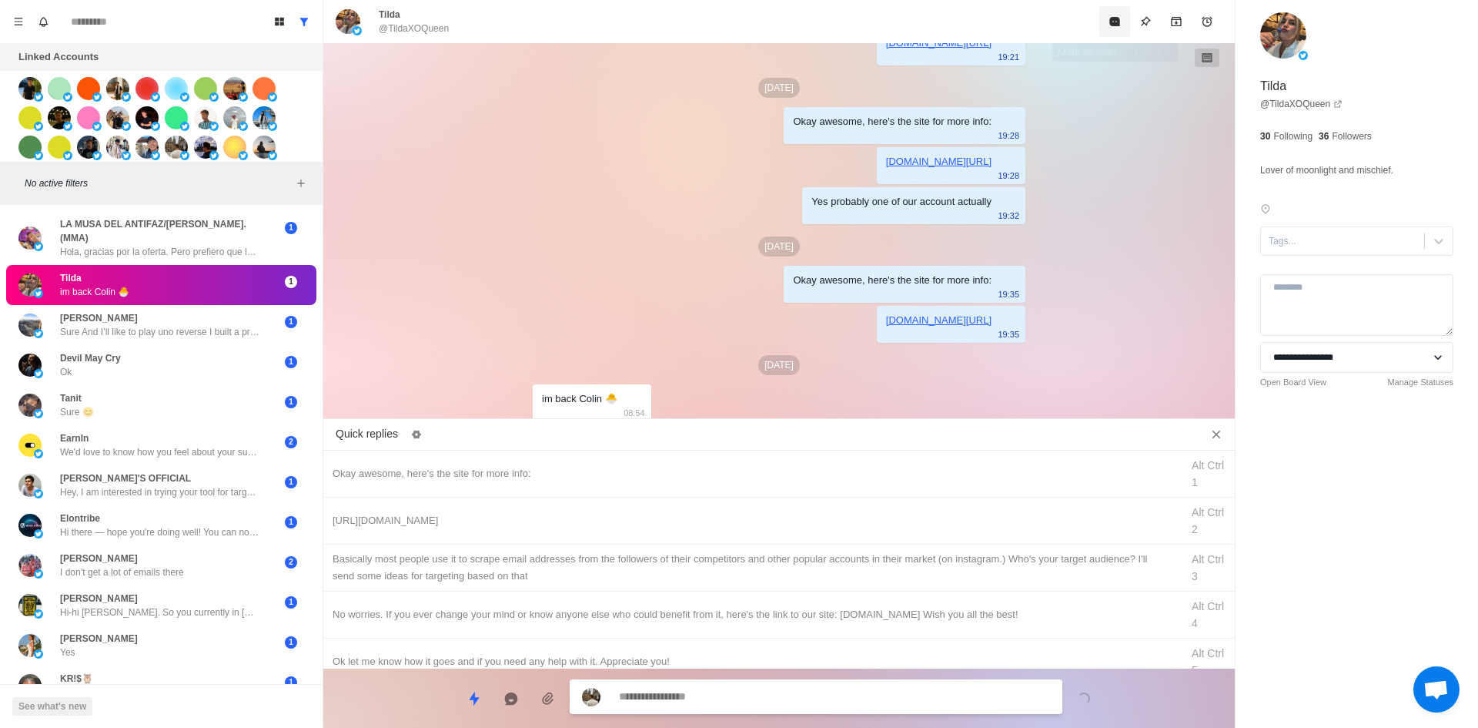
click at [1119, 23] on icon "Mark as read" at bounding box center [1114, 21] width 10 height 9
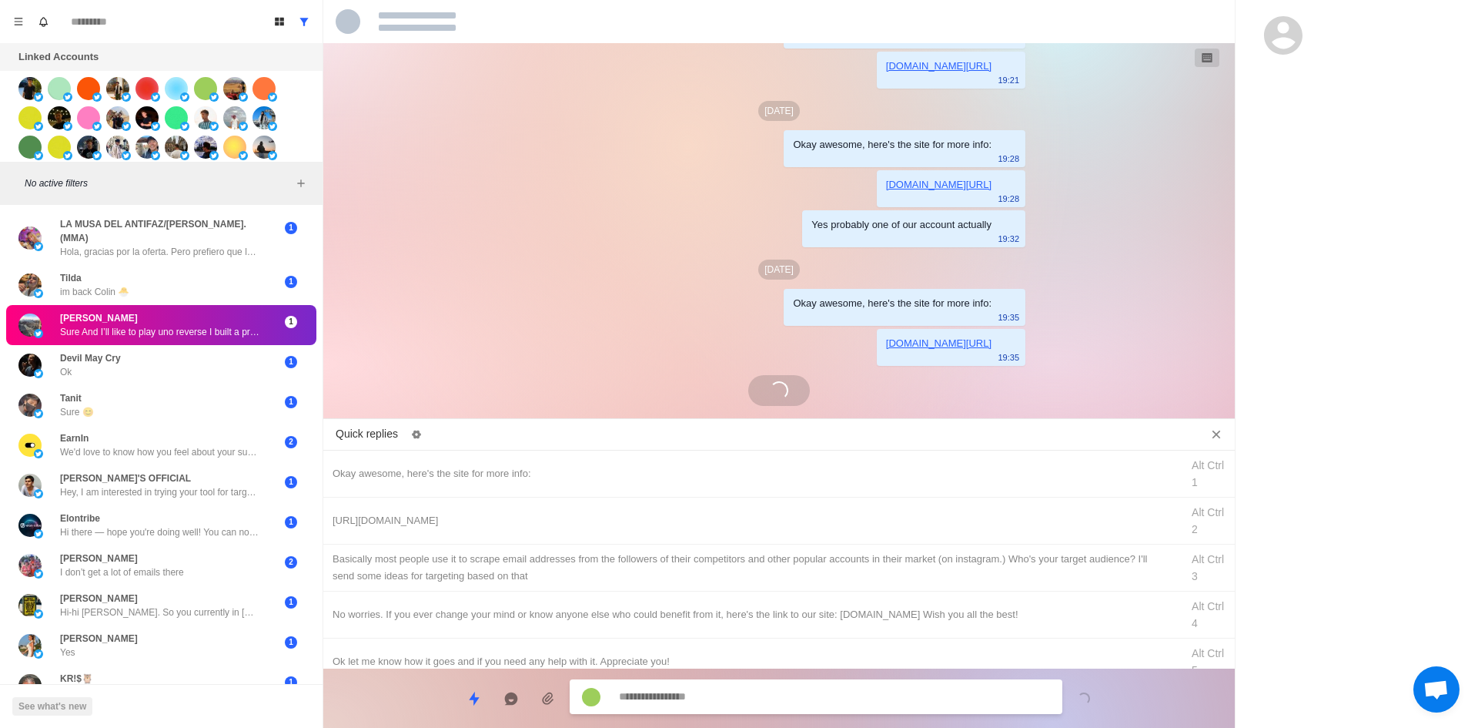
scroll to position [421, 0]
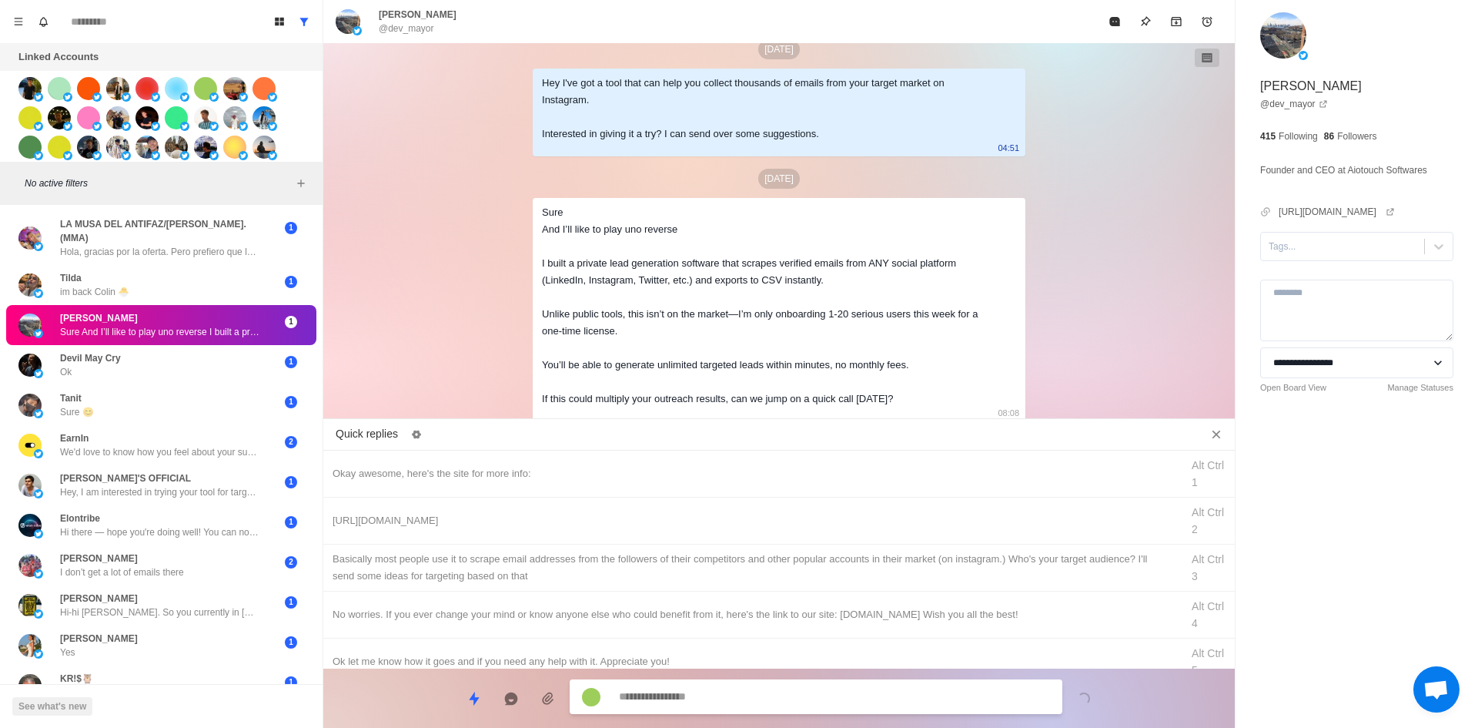
click at [789, 694] on textarea at bounding box center [834, 696] width 431 height 22
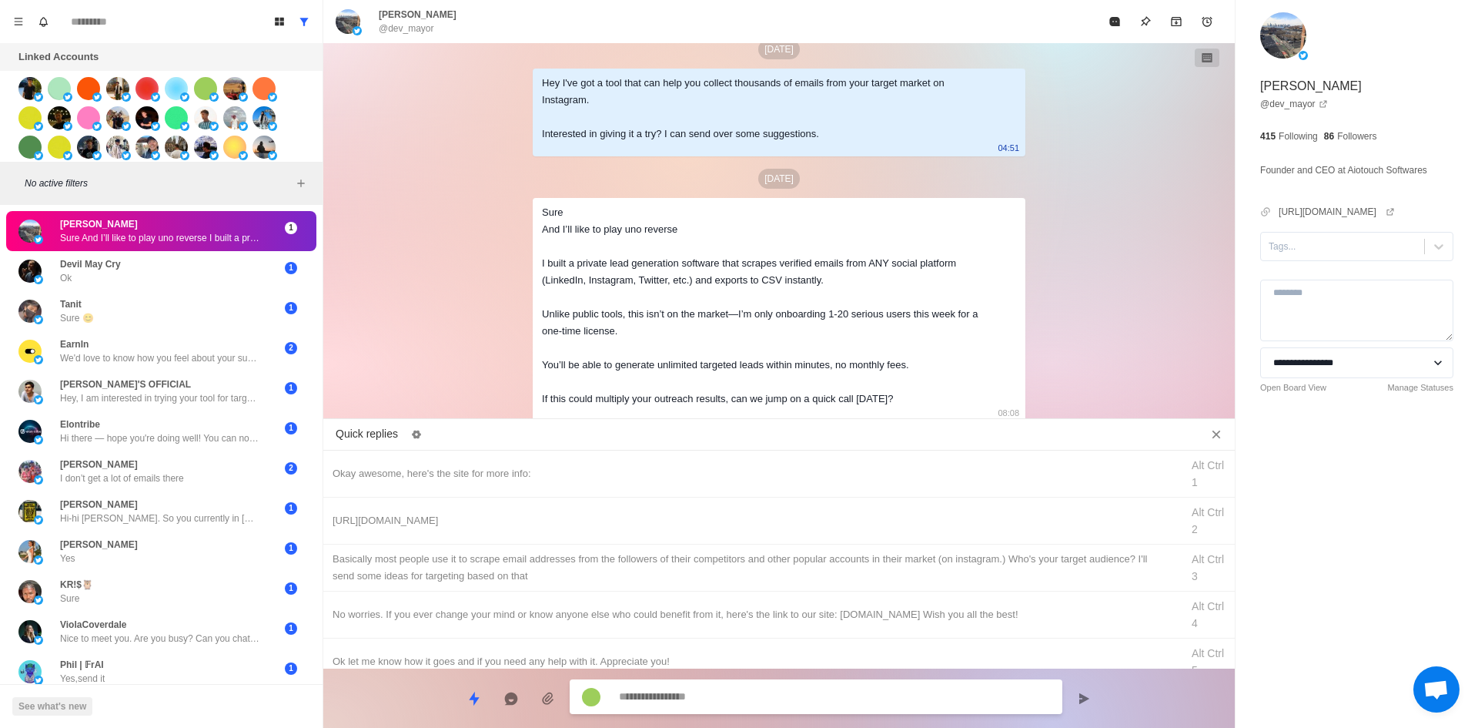
scroll to position [500, 0]
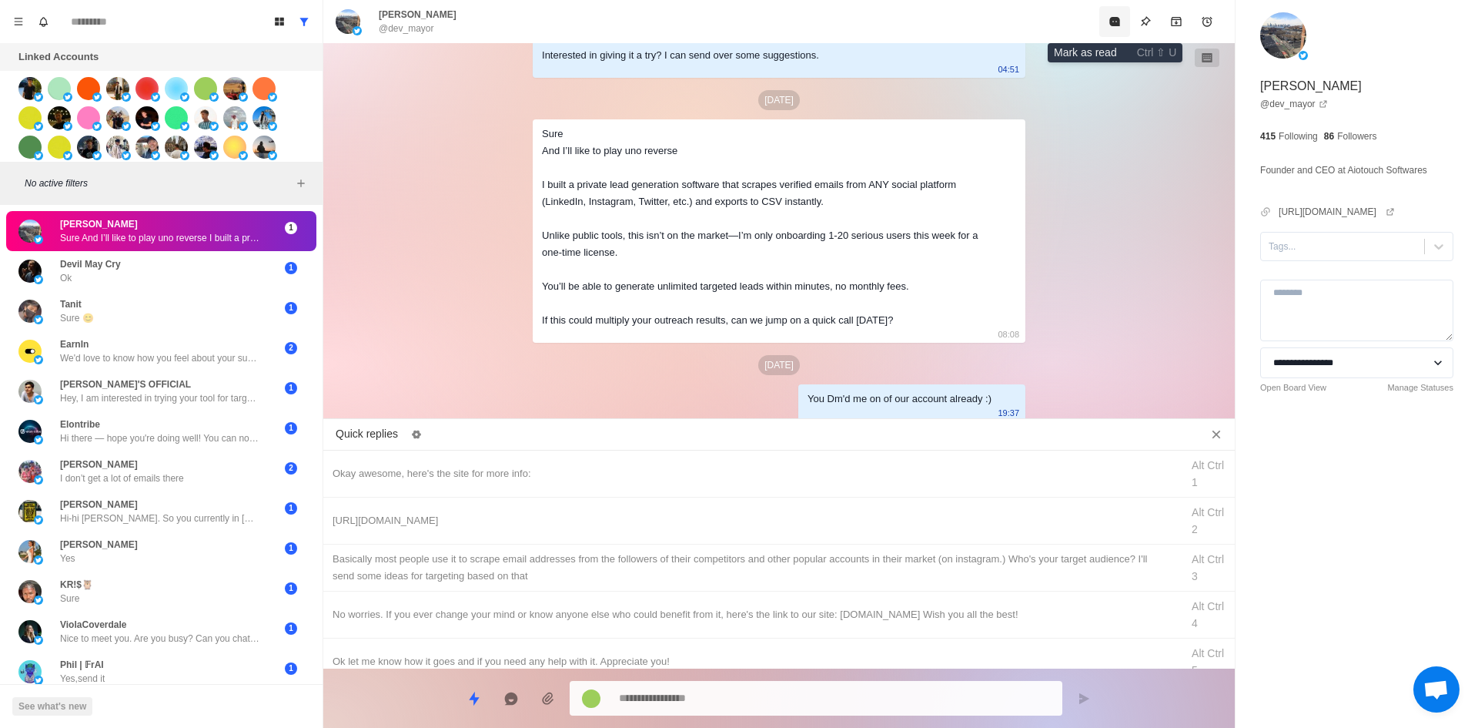
click at [1119, 13] on button "Mark as read" at bounding box center [1114, 21] width 31 height 31
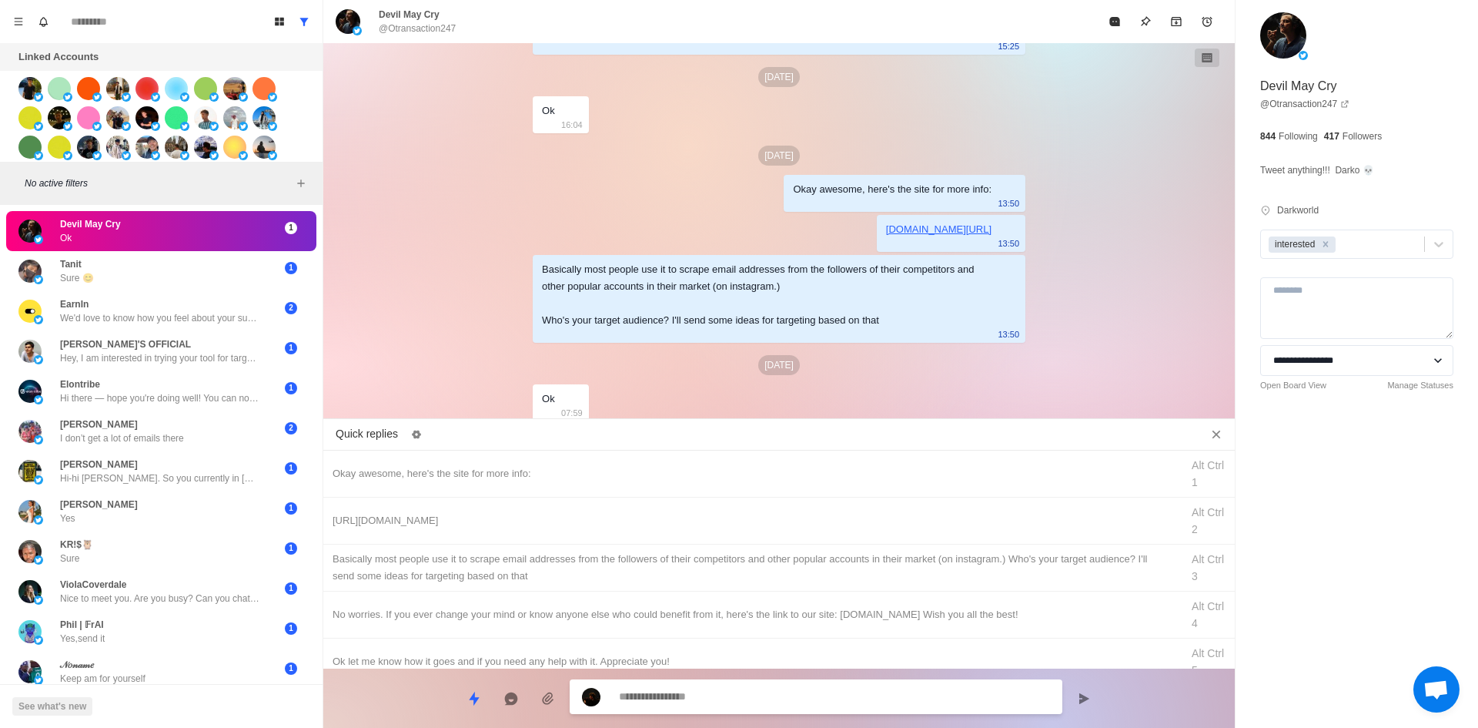
scroll to position [601, 0]
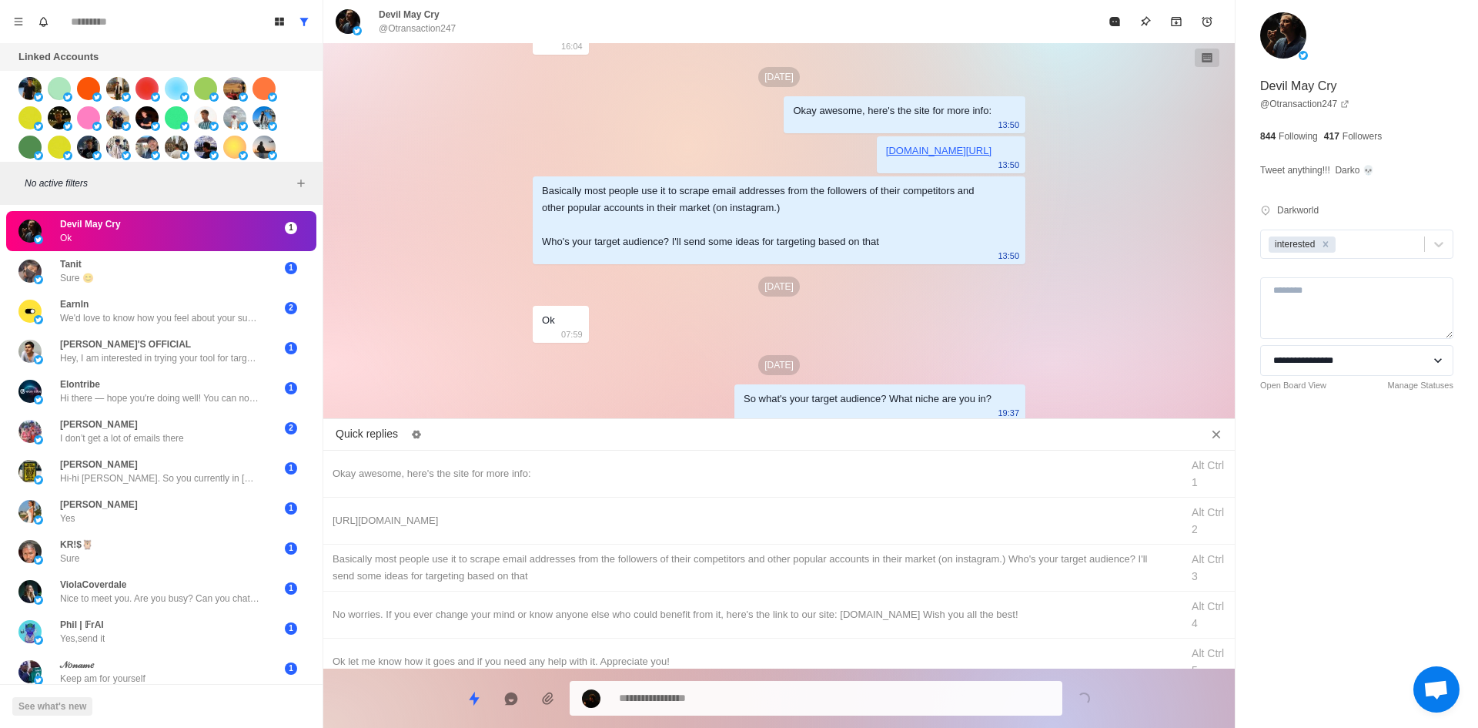
click at [1099, 22] on div "Devil May Cry @Otransaction247" at bounding box center [718, 22] width 764 height 28
click at [1107, 22] on button "Mark as read" at bounding box center [1114, 21] width 31 height 31
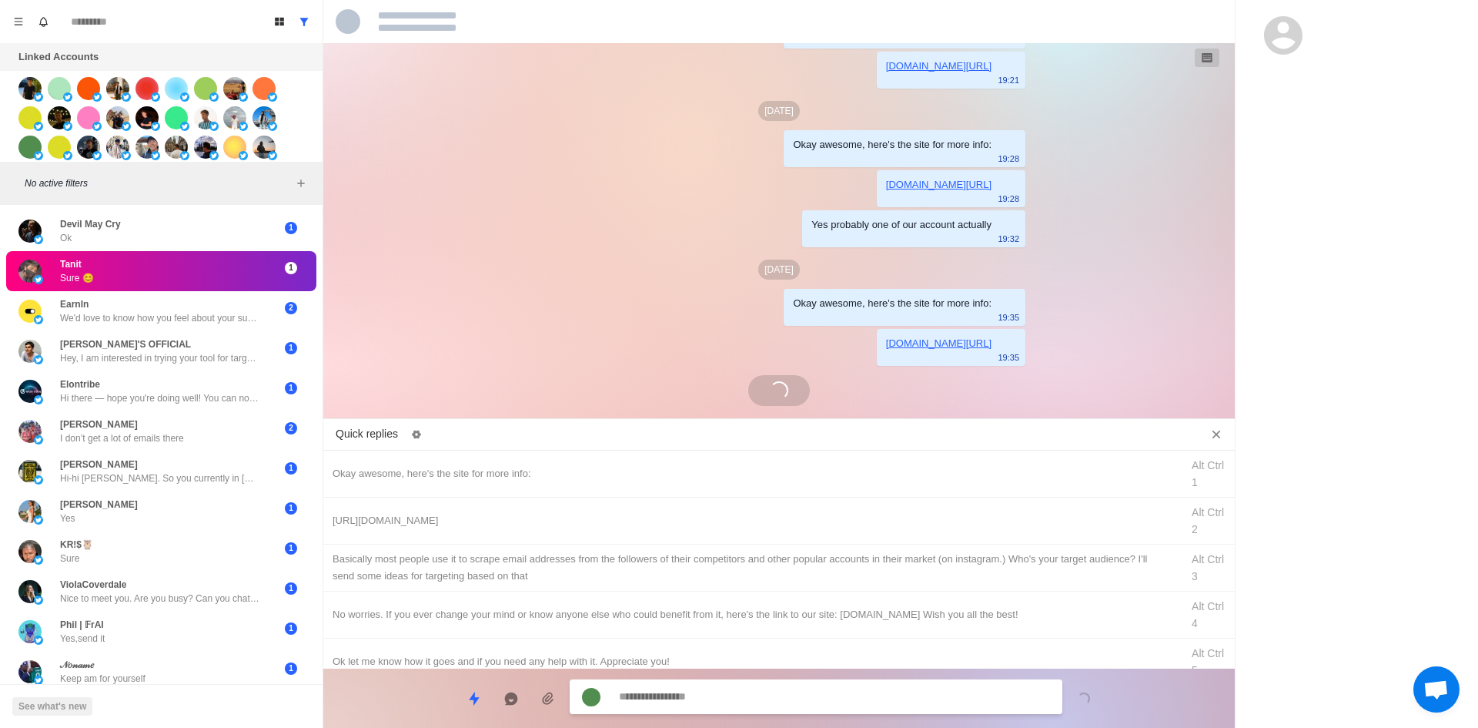
scroll to position [218, 0]
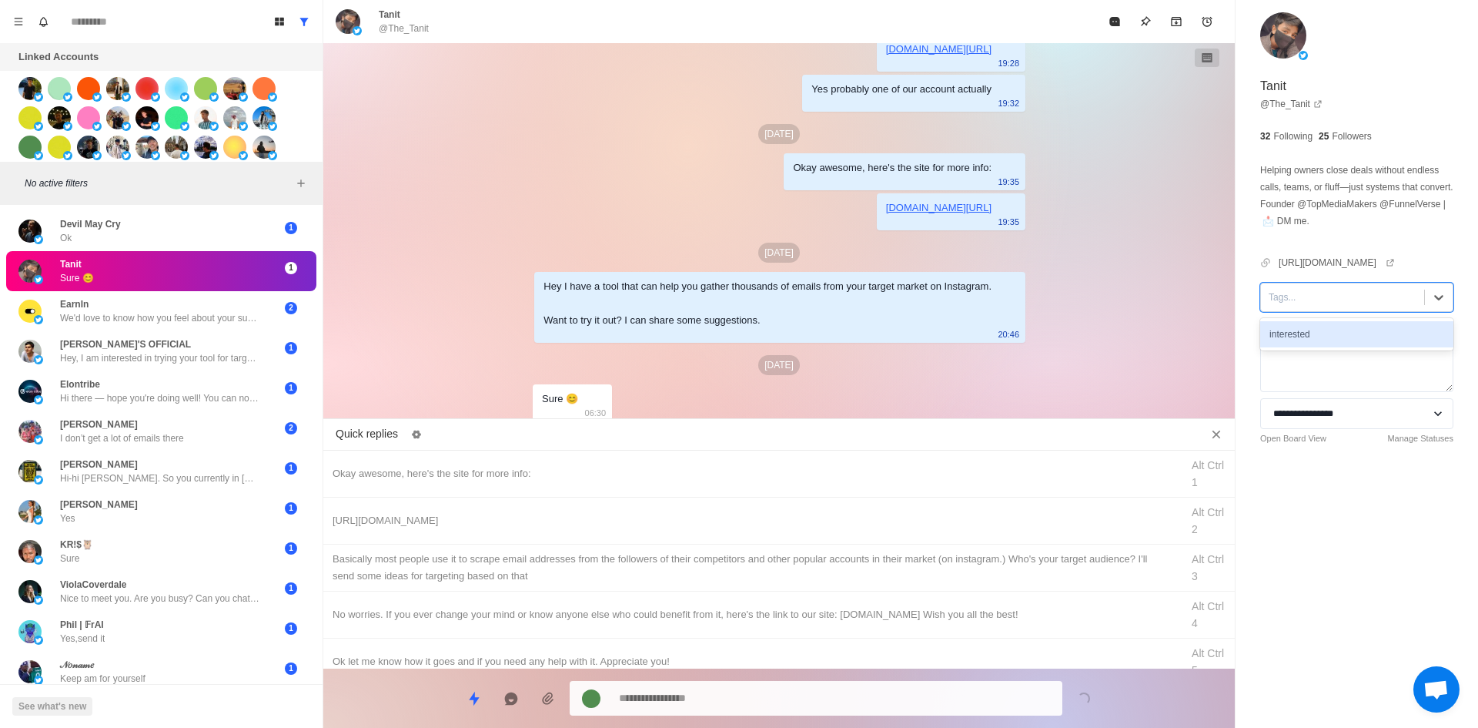
click at [1370, 303] on div "Tags..." at bounding box center [1342, 297] width 163 height 23
click at [1357, 341] on div "interested" at bounding box center [1356, 334] width 193 height 26
click at [660, 465] on div "Okay awesome, here's the site for more info:" at bounding box center [752, 473] width 839 height 17
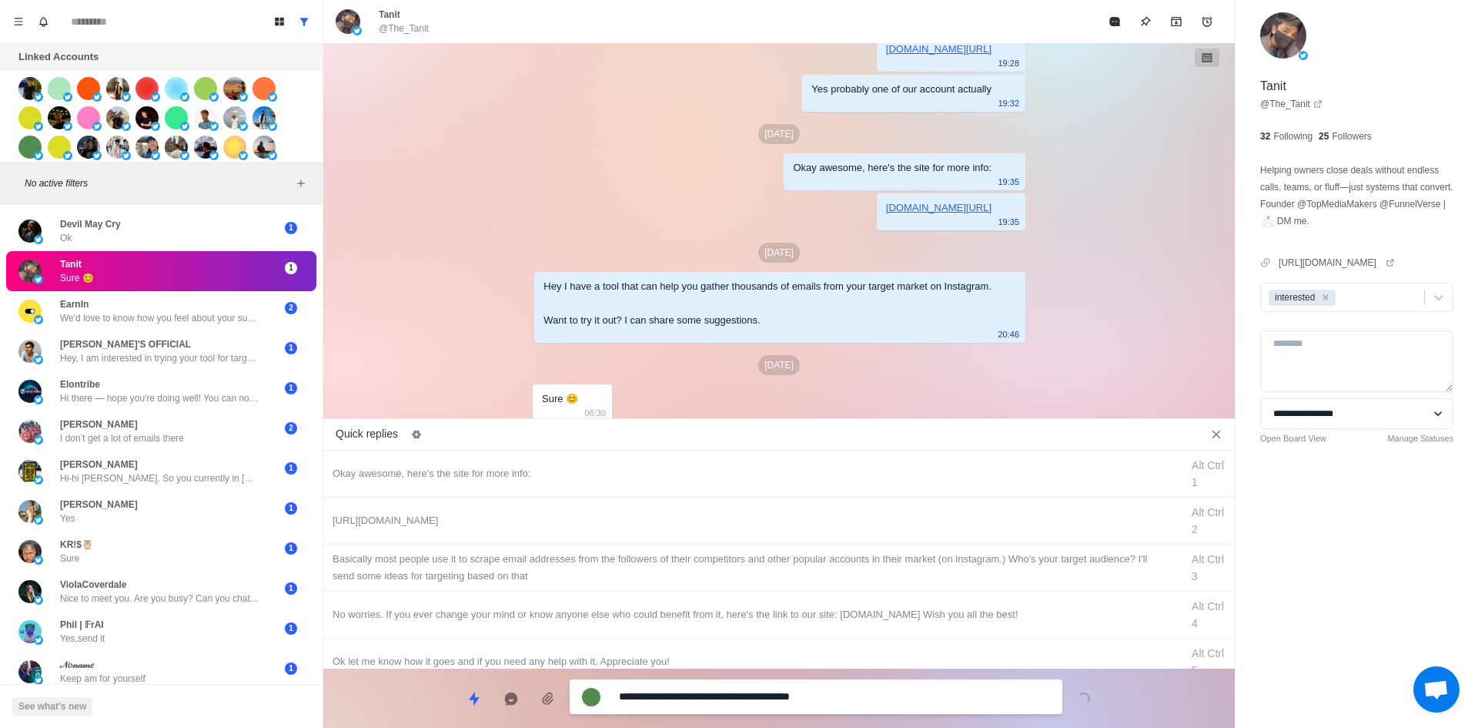
click at [755, 694] on textarea "**********" at bounding box center [834, 696] width 431 height 22
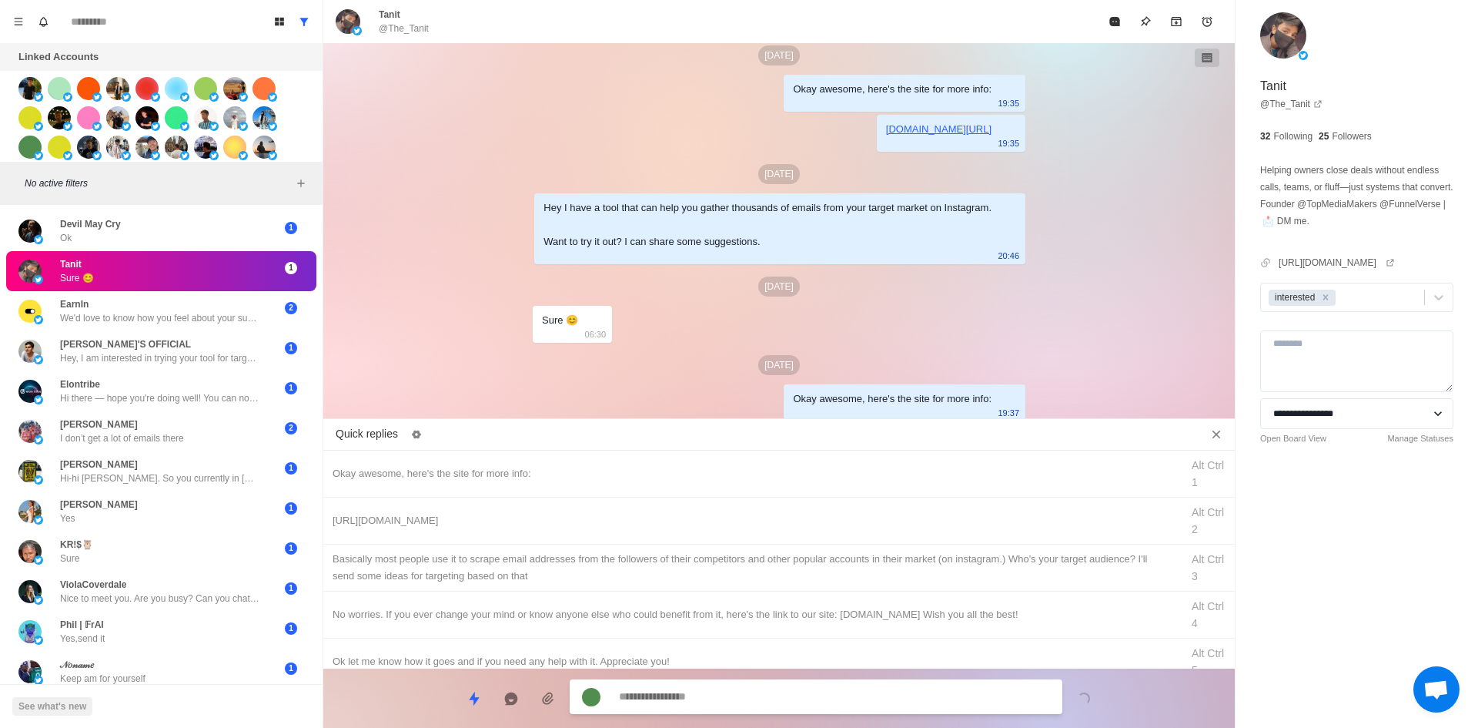
drag, startPoint x: 815, startPoint y: 518, endPoint x: 788, endPoint y: 697, distance: 180.6
click at [815, 519] on div "[URL][DOMAIN_NAME]" at bounding box center [752, 520] width 839 height 17
drag, startPoint x: 805, startPoint y: 697, endPoint x: 829, endPoint y: 644, distance: 58.9
click at [806, 697] on textarea "**********" at bounding box center [834, 696] width 431 height 22
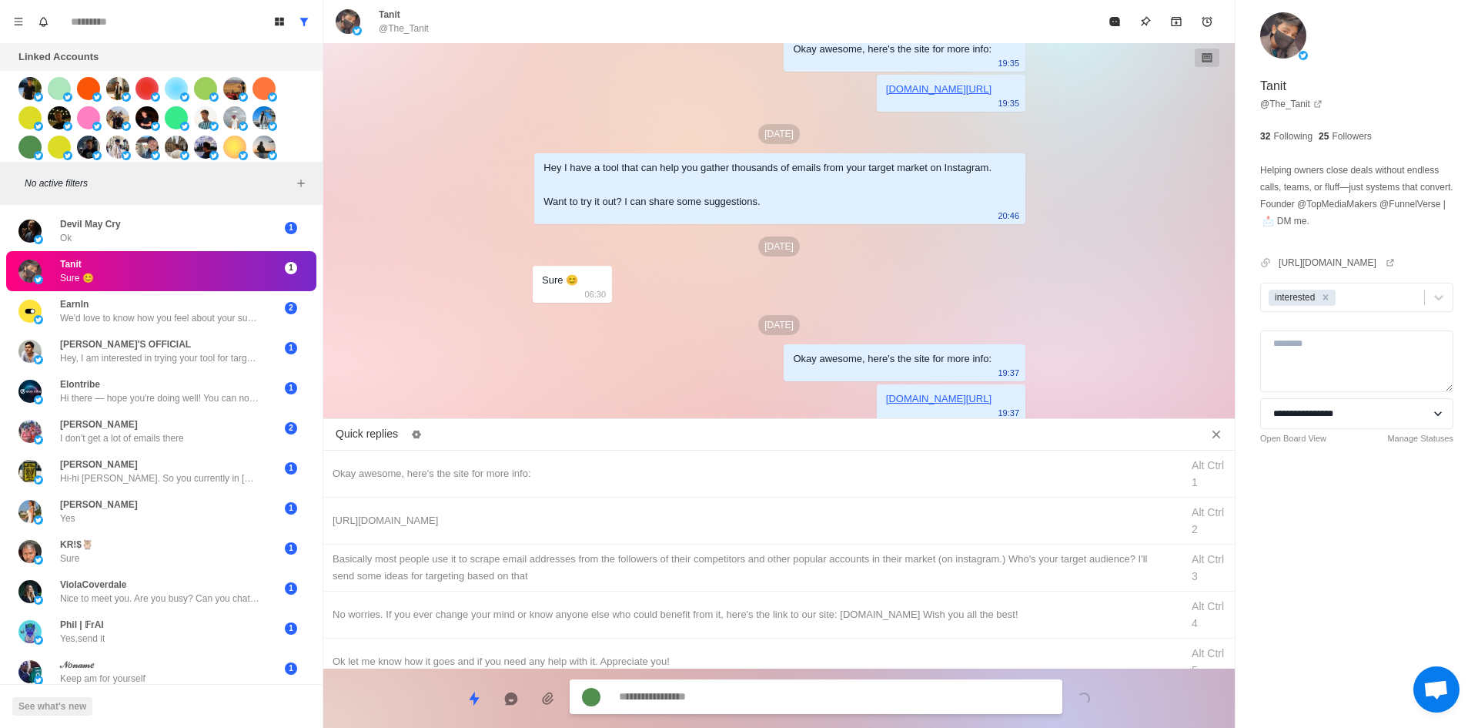
drag, startPoint x: 851, startPoint y: 572, endPoint x: 839, endPoint y: 689, distance: 117.7
click at [851, 572] on div "​​Basically most people use it to scrape email addresses from the followers of …" at bounding box center [752, 567] width 839 height 34
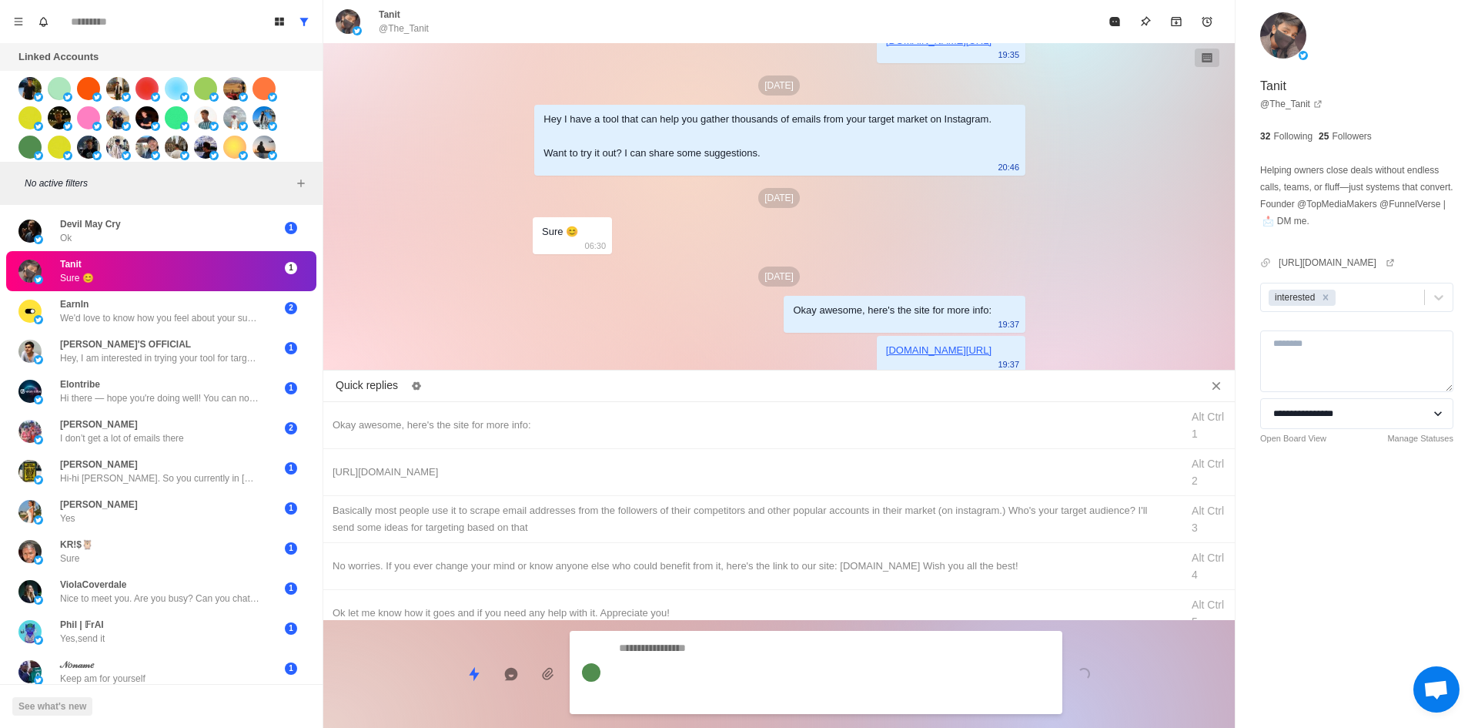
click at [839, 691] on textarea at bounding box center [834, 672] width 431 height 71
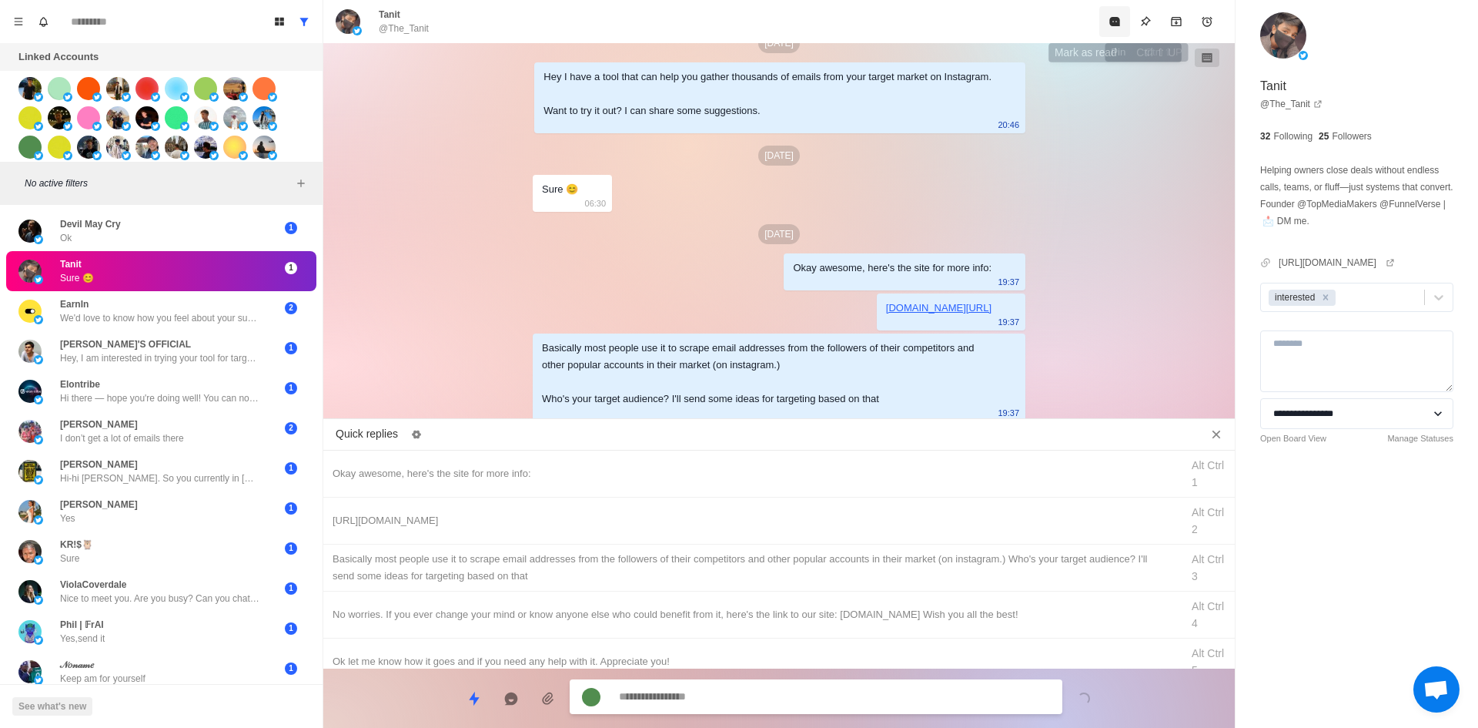
click at [1111, 22] on icon "Mark as read" at bounding box center [1114, 21] width 10 height 9
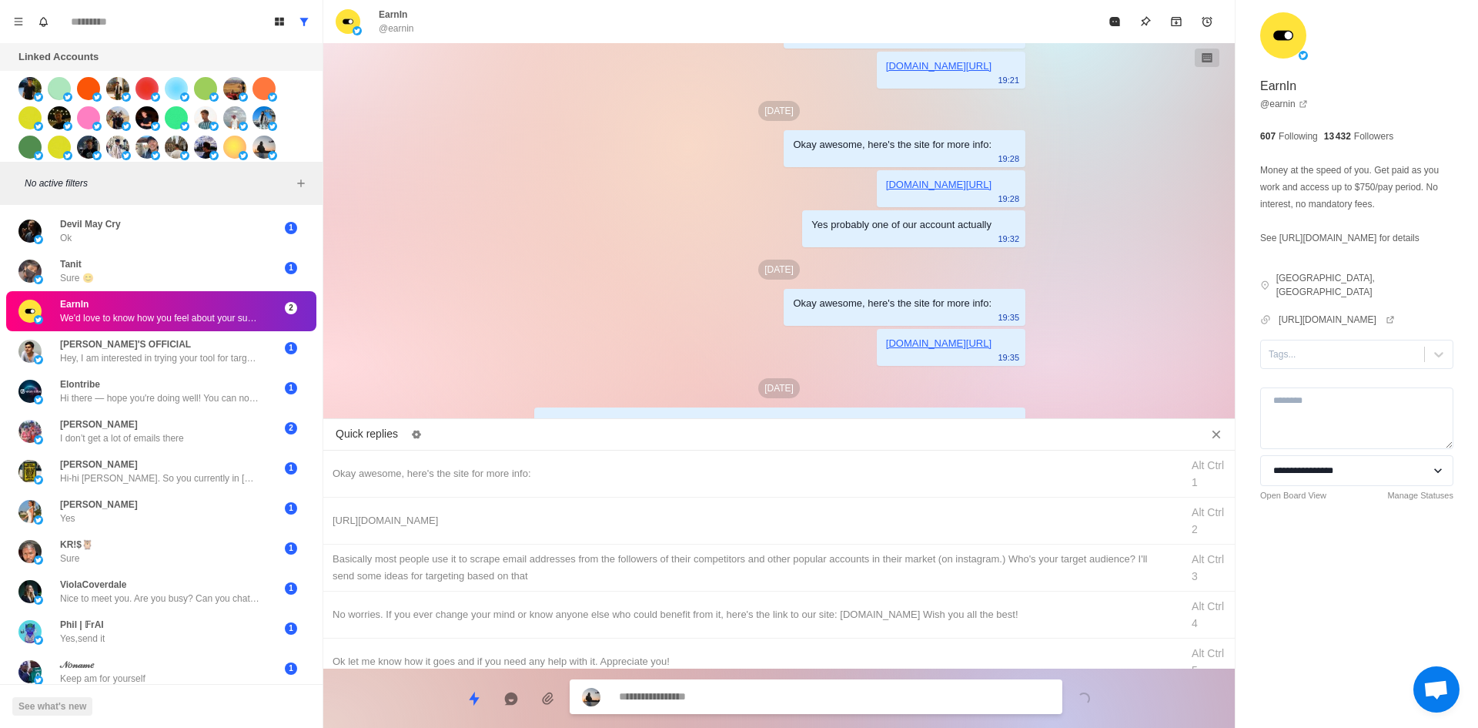
scroll to position [338, 0]
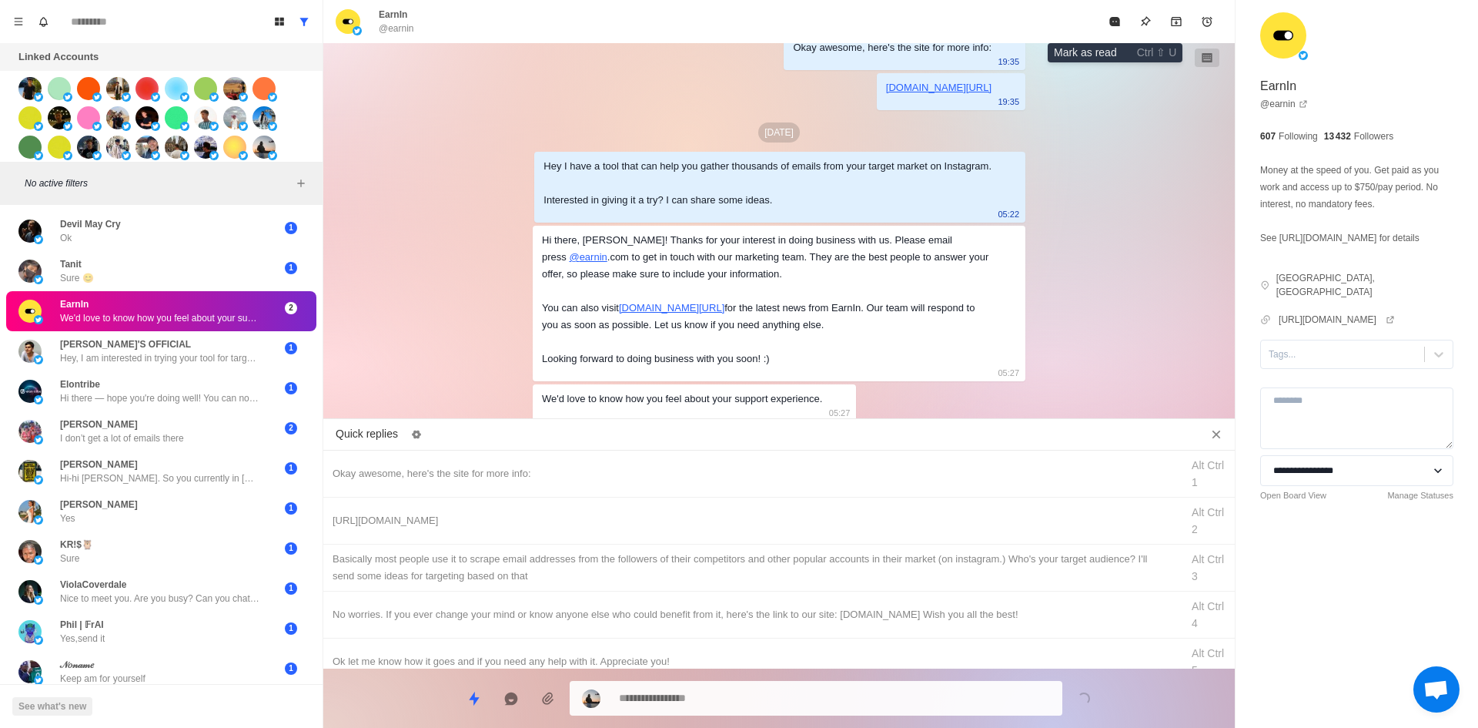
click at [1116, 18] on icon "Mark as read" at bounding box center [1114, 21] width 10 height 9
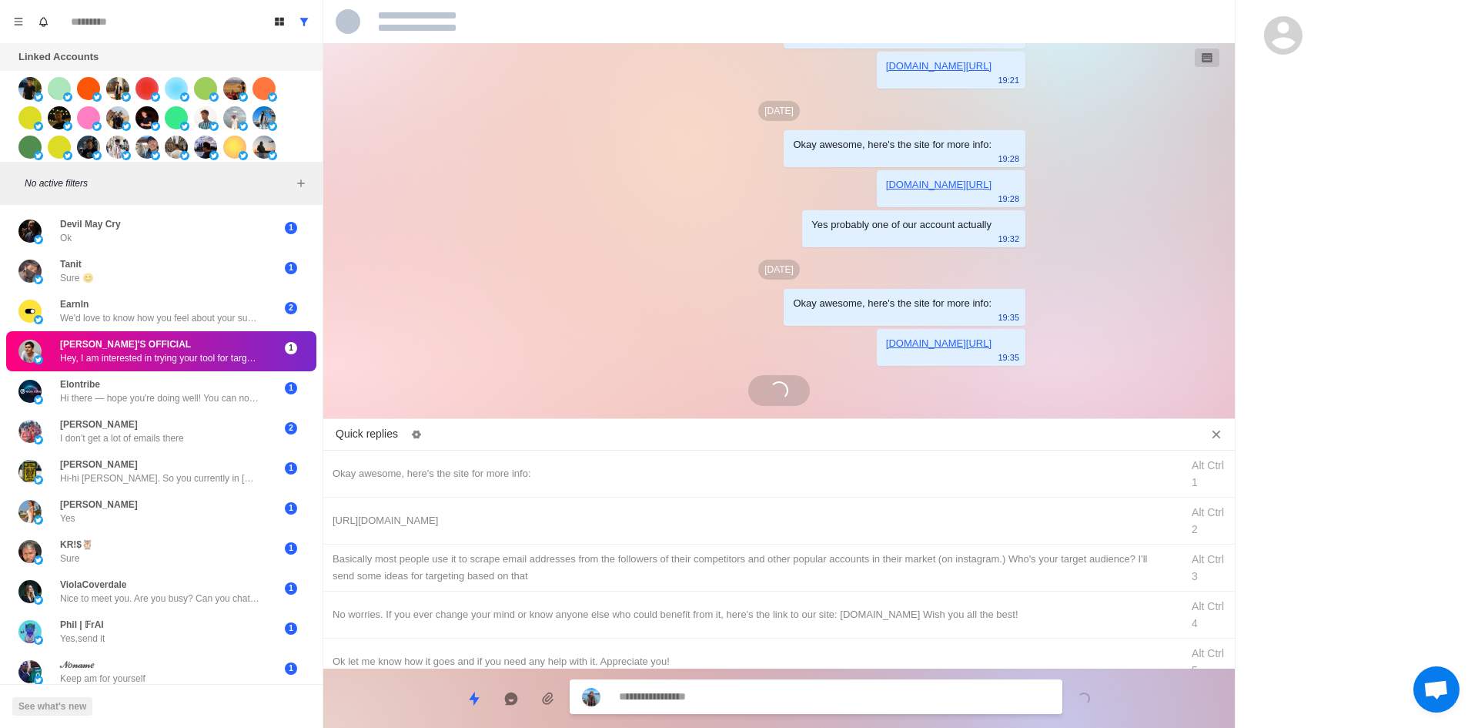
scroll to position [235, 0]
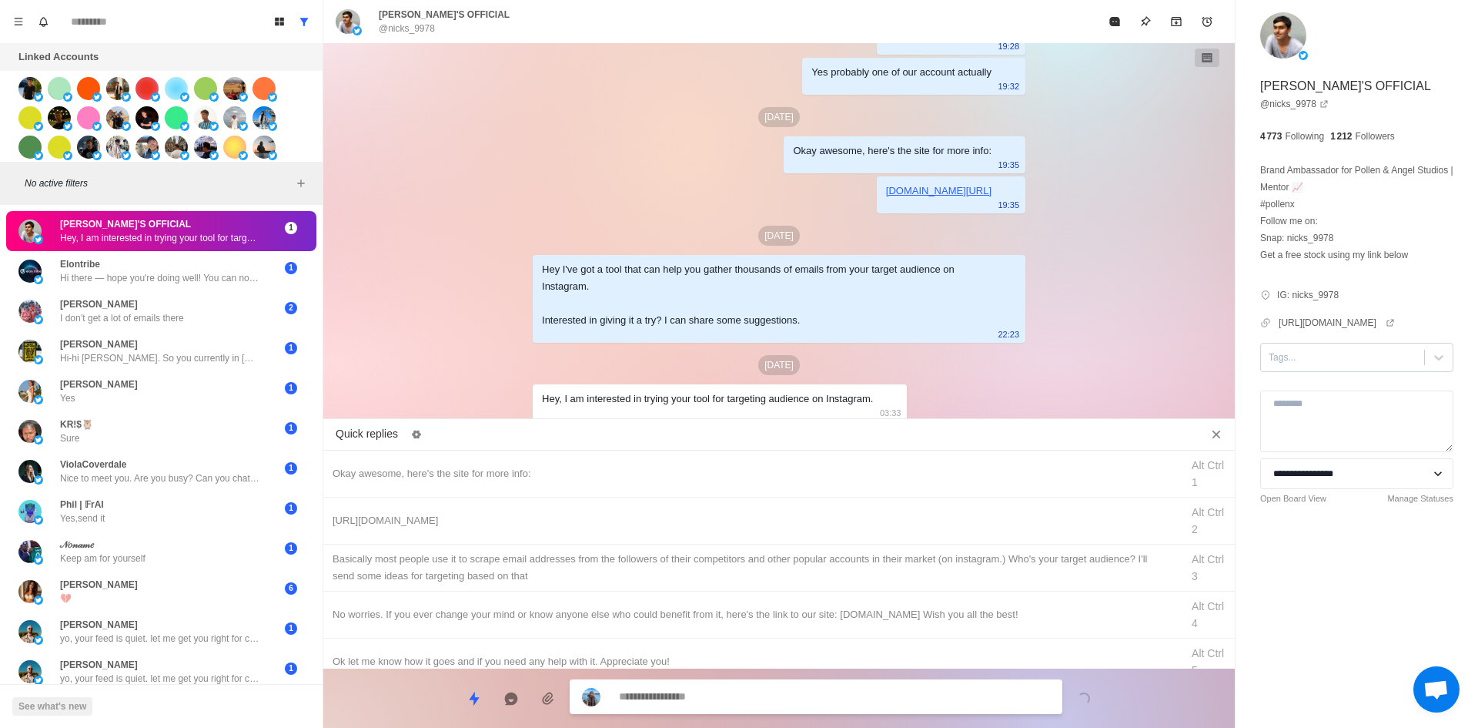
click at [1310, 366] on div at bounding box center [1343, 357] width 148 height 17
drag, startPoint x: 1324, startPoint y: 446, endPoint x: 1258, endPoint y: 465, distance: 68.9
click at [1324, 407] on div "interested" at bounding box center [1356, 394] width 193 height 26
click at [614, 458] on div "Okay awesome, here's the site for more info: Alt Ctrl 1" at bounding box center [779, 473] width 912 height 47
drag, startPoint x: 721, startPoint y: 702, endPoint x: 664, endPoint y: 627, distance: 94.5
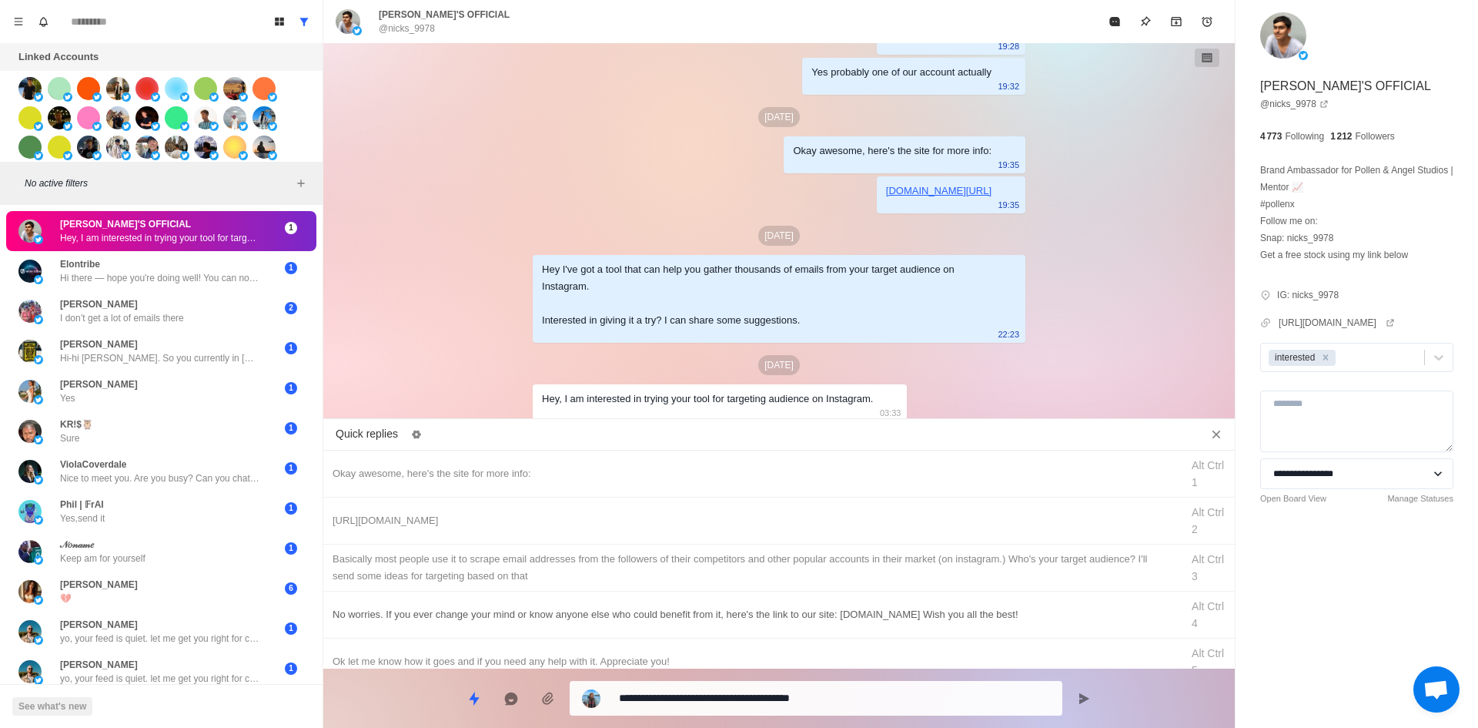
click at [721, 702] on textarea "**********" at bounding box center [834, 698] width 431 height 22
drag, startPoint x: 610, startPoint y: 518, endPoint x: 621, endPoint y: 533, distance: 17.7
click at [612, 520] on div "[URL][DOMAIN_NAME]" at bounding box center [752, 520] width 839 height 17
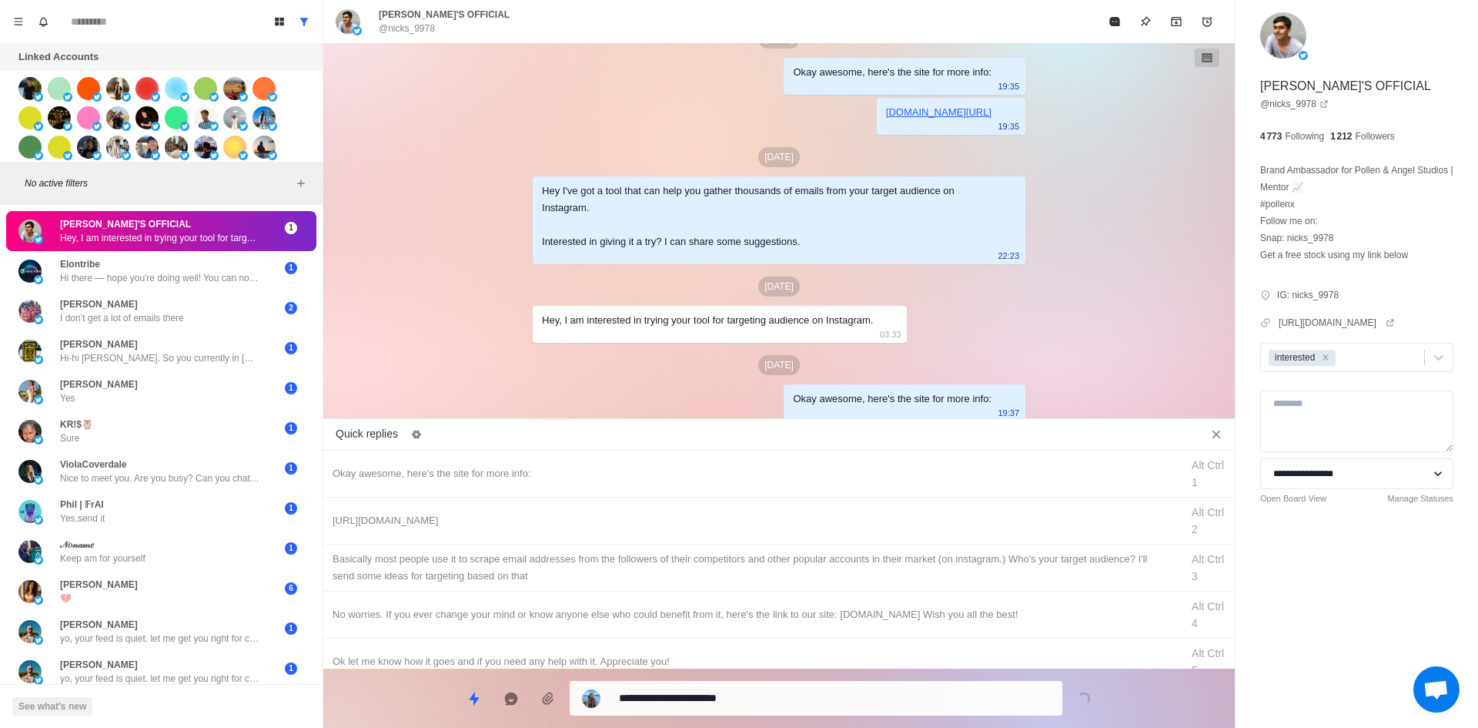
click at [690, 690] on textarea "**********" at bounding box center [834, 698] width 431 height 22
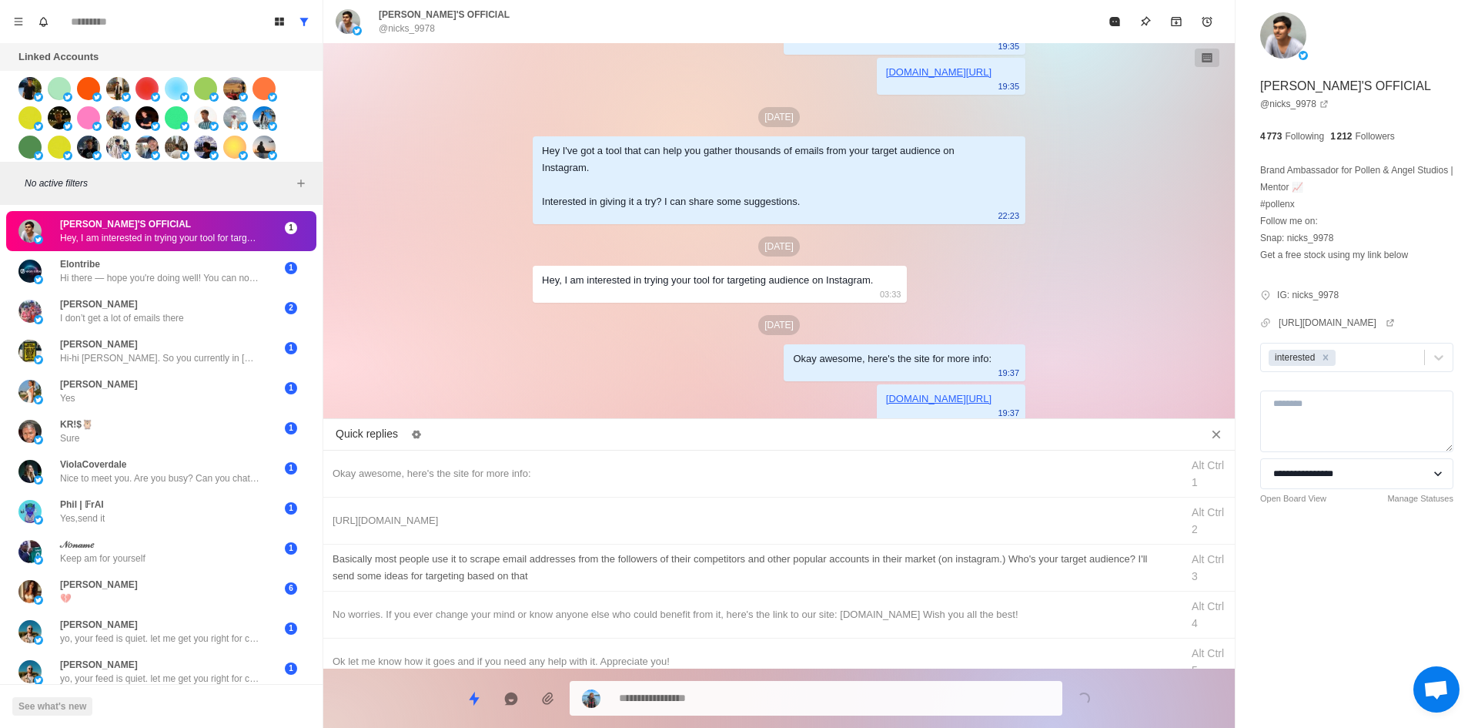
click at [723, 566] on div "​​Basically most people use it to scrape email addresses from the followers of …" at bounding box center [752, 567] width 839 height 34
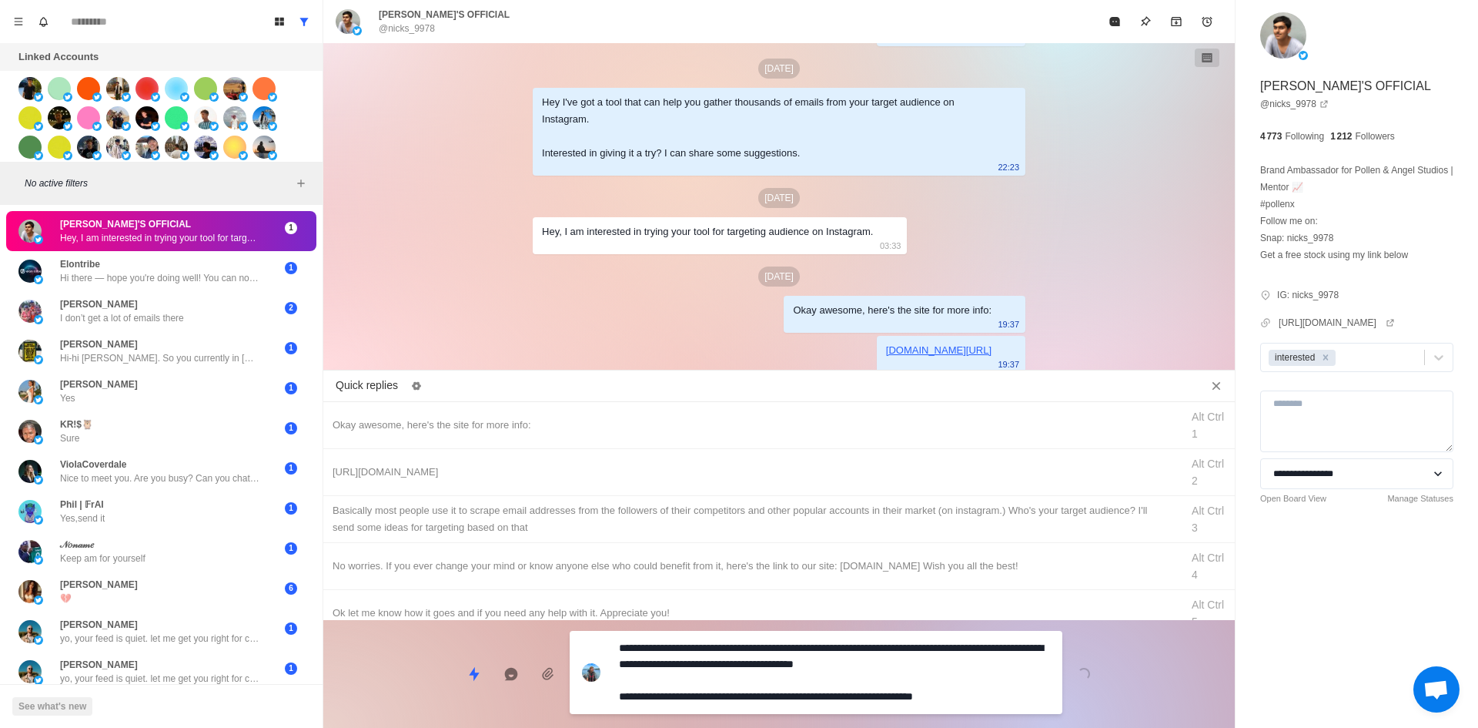
drag, startPoint x: 737, startPoint y: 692, endPoint x: 750, endPoint y: 685, distance: 14.8
click at [737, 692] on textarea "**********" at bounding box center [834, 672] width 431 height 71
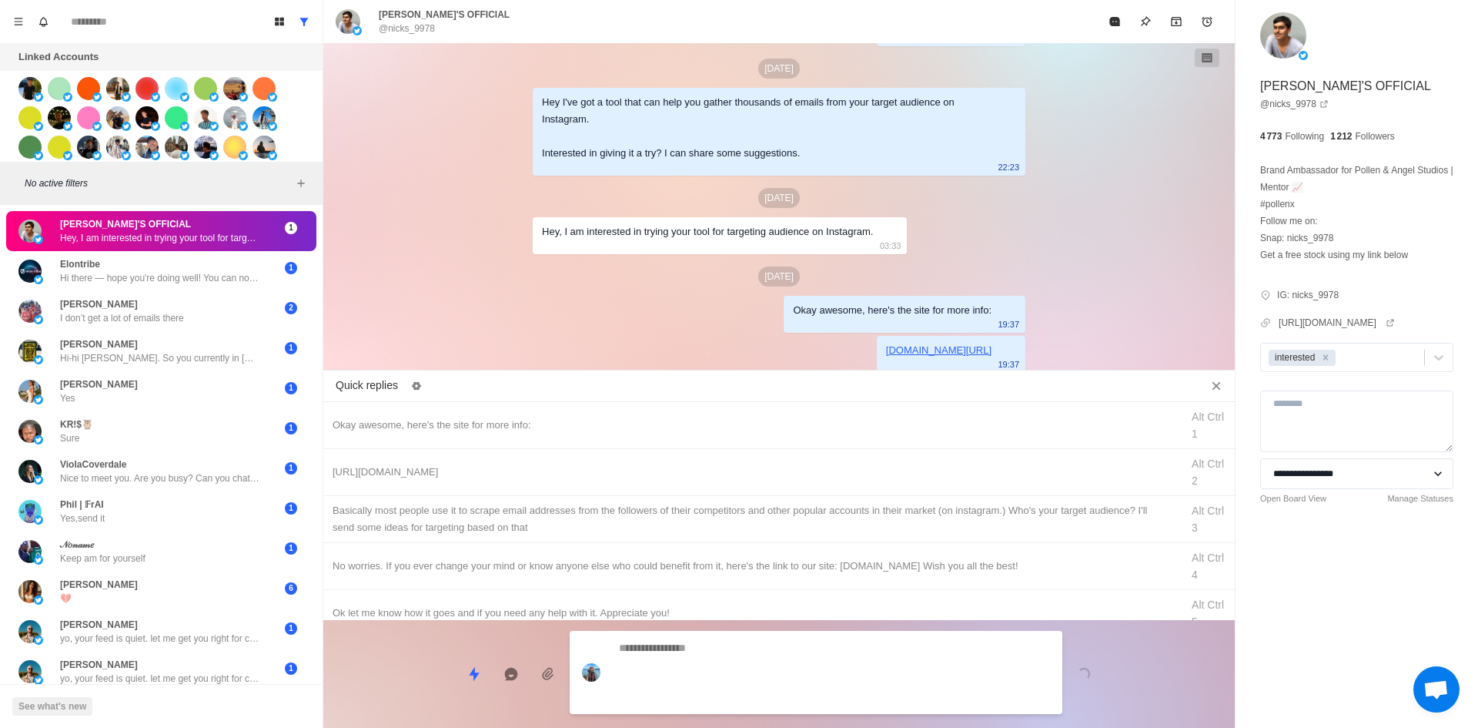
scroll to position [444, 0]
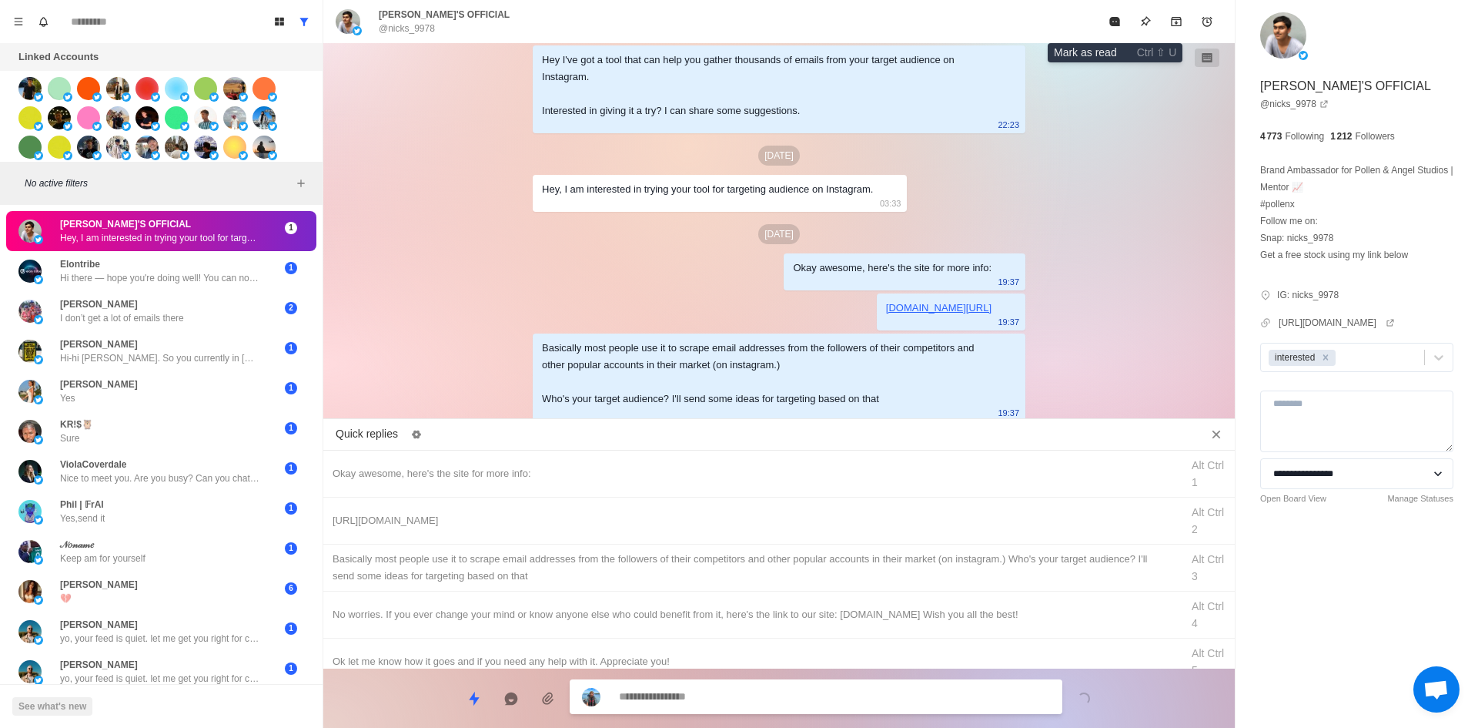
drag, startPoint x: 1101, startPoint y: 23, endPoint x: 1009, endPoint y: 109, distance: 125.8
click at [1101, 23] on button "Mark as read" at bounding box center [1114, 21] width 31 height 31
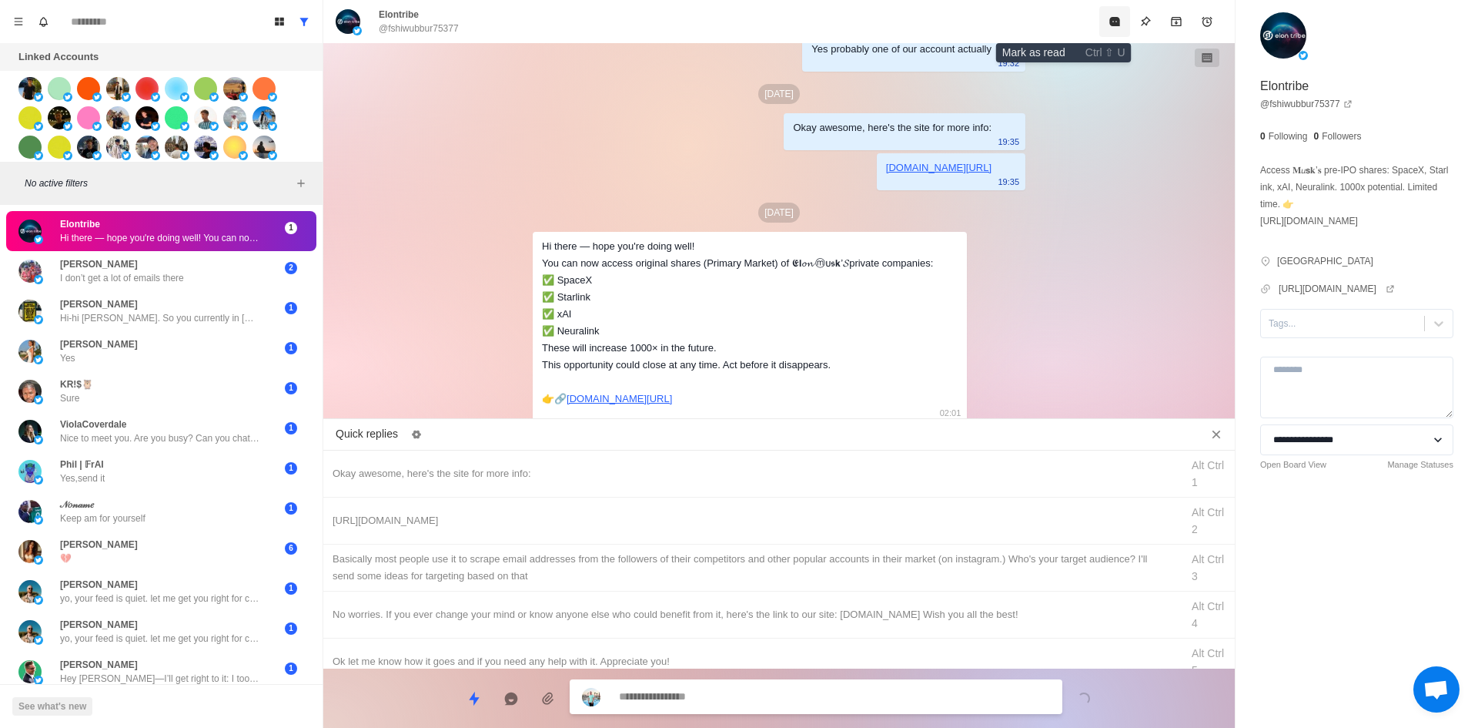
click at [1099, 25] on button "Mark as read" at bounding box center [1114, 21] width 31 height 31
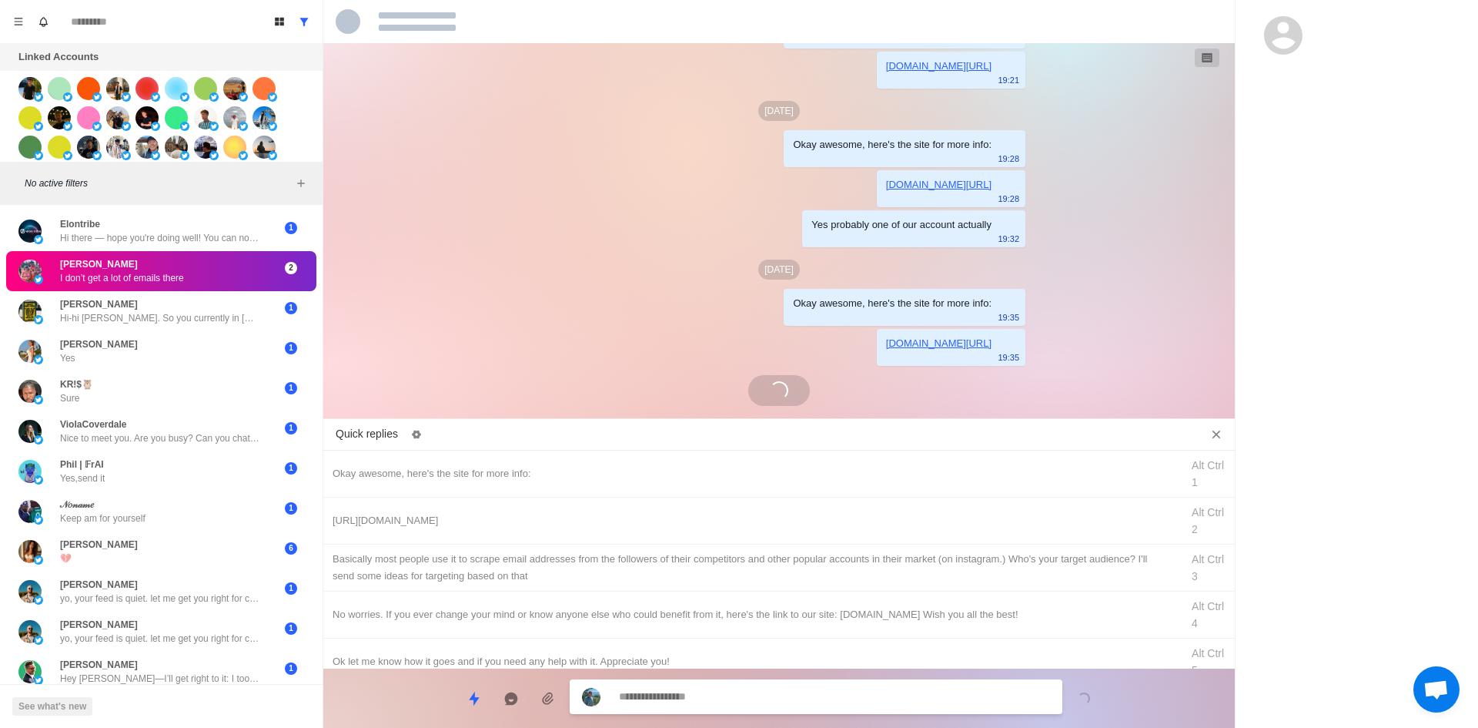
scroll to position [275, 0]
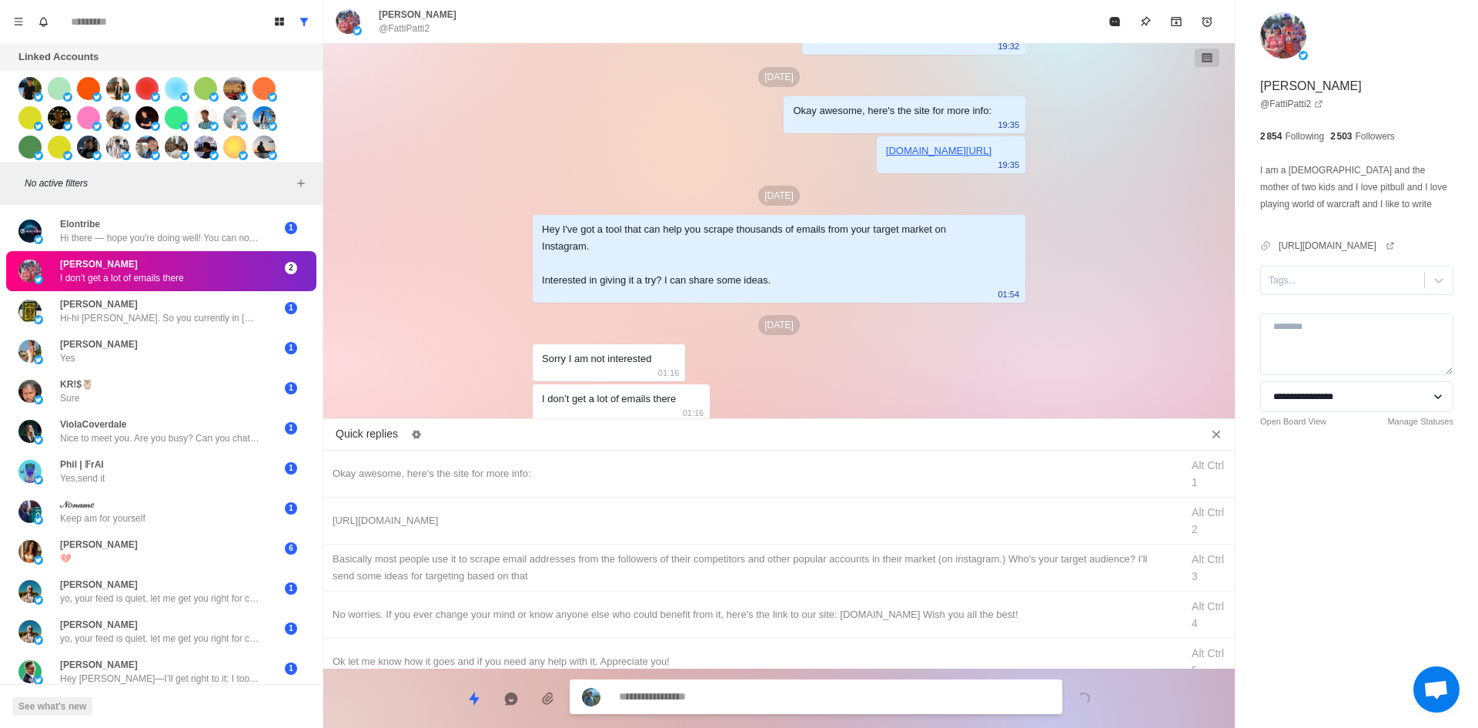
drag, startPoint x: 766, startPoint y: 703, endPoint x: 771, endPoint y: 687, distance: 16.3
click at [766, 703] on textarea at bounding box center [834, 696] width 431 height 22
click at [583, 621] on div "No worries. If you ever change your mind or know anyone else who could benefit …" at bounding box center [752, 614] width 839 height 17
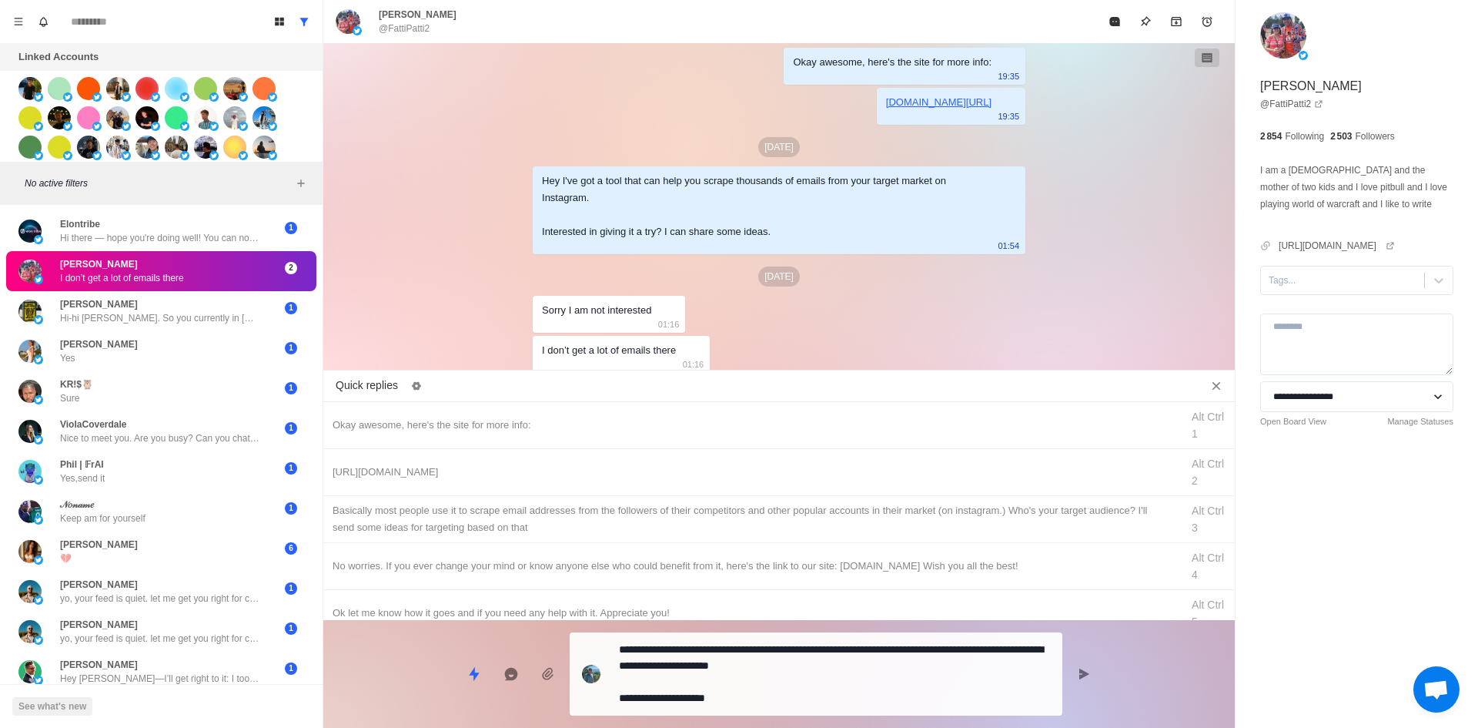
click at [731, 692] on textarea "**********" at bounding box center [834, 673] width 431 height 71
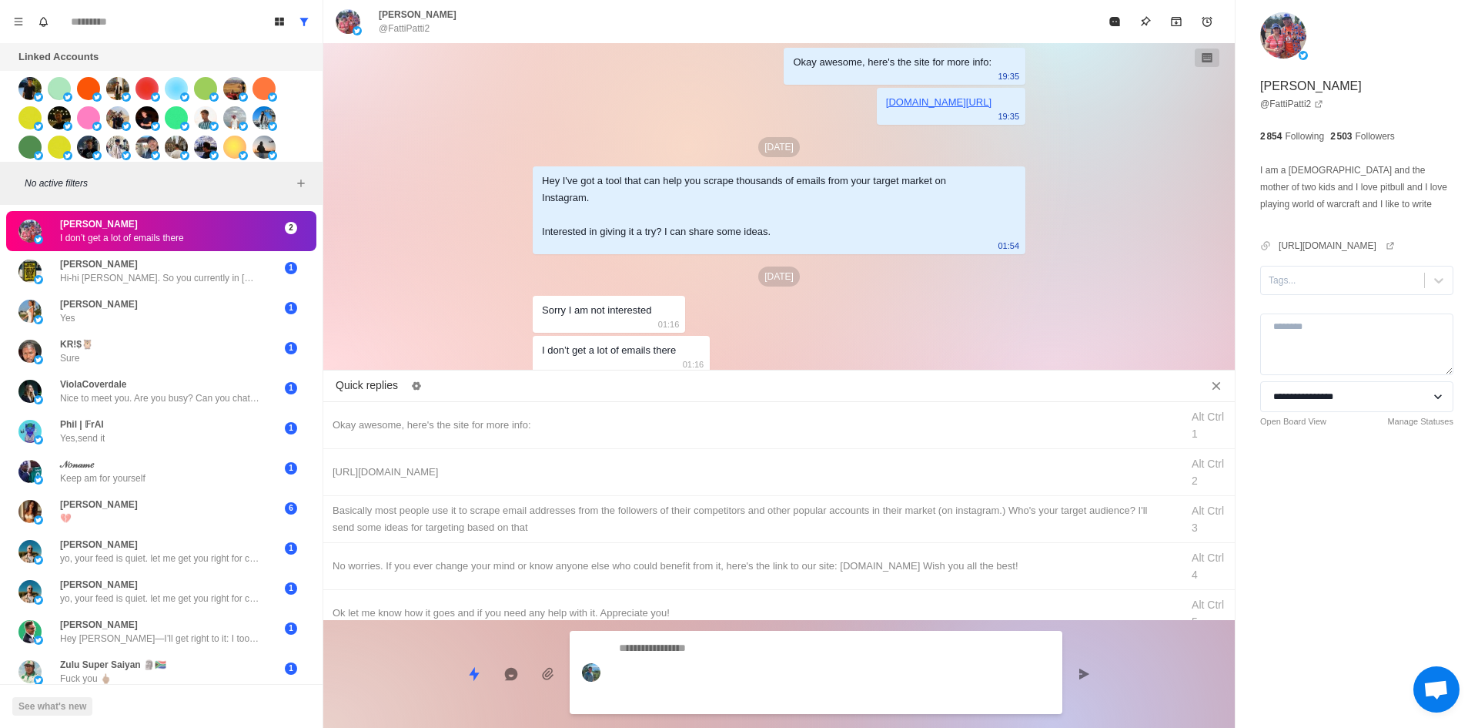
scroll to position [404, 0]
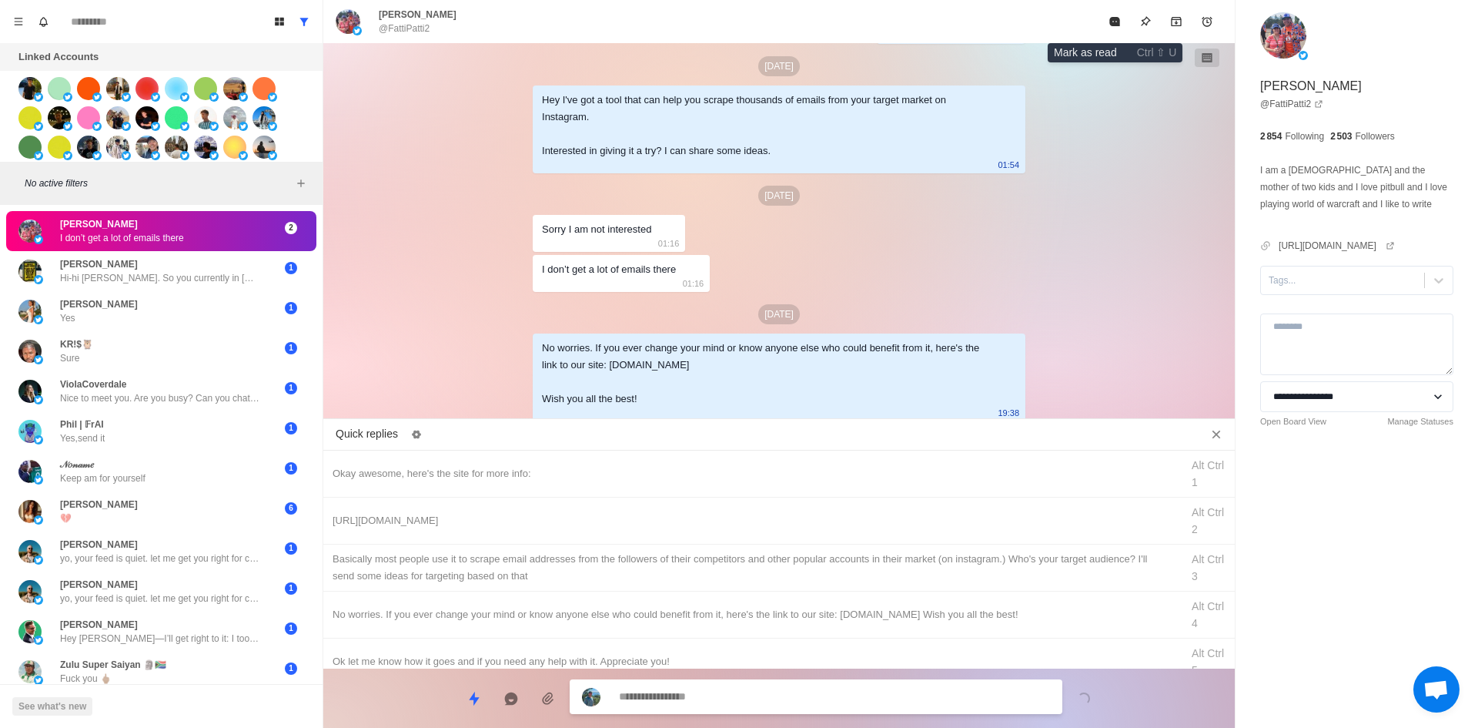
click at [1117, 21] on icon "Mark as read" at bounding box center [1114, 21] width 10 height 9
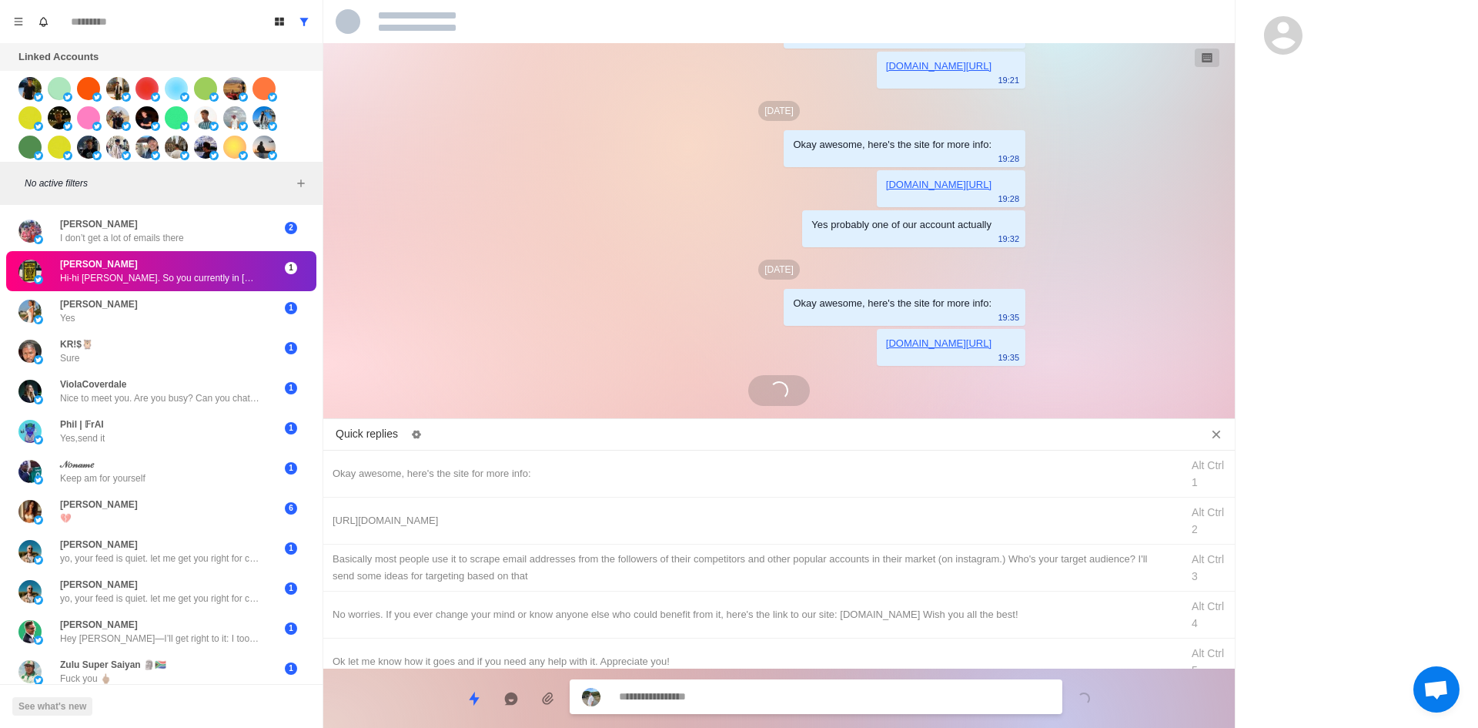
scroll to position [235, 0]
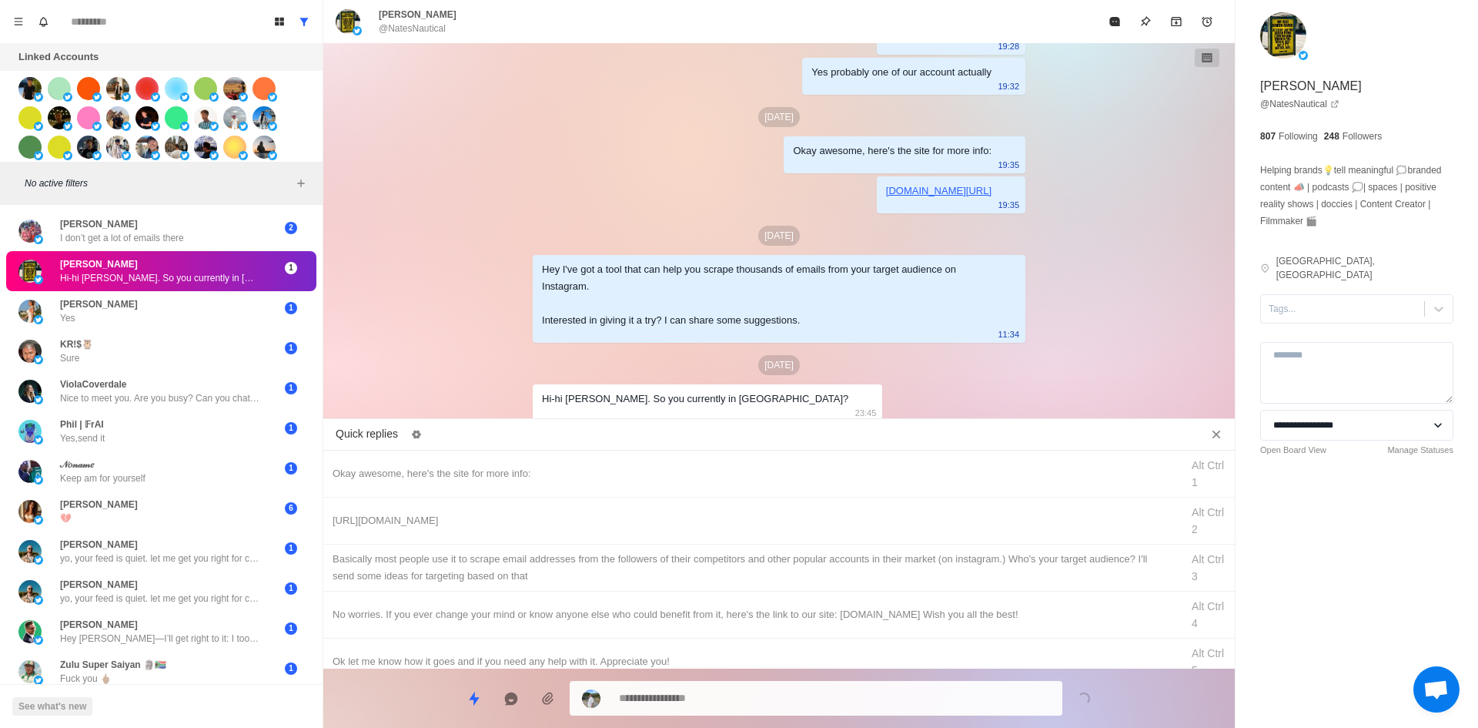
drag, startPoint x: 694, startPoint y: 396, endPoint x: 809, endPoint y: 403, distance: 114.9
click at [801, 400] on div "[DATE] Okay awesome, here's the site for more info: 19:21 [DOMAIN_NAME][URL] 19…" at bounding box center [779, 116] width 493 height 616
click at [748, 696] on textarea at bounding box center [834, 698] width 431 height 22
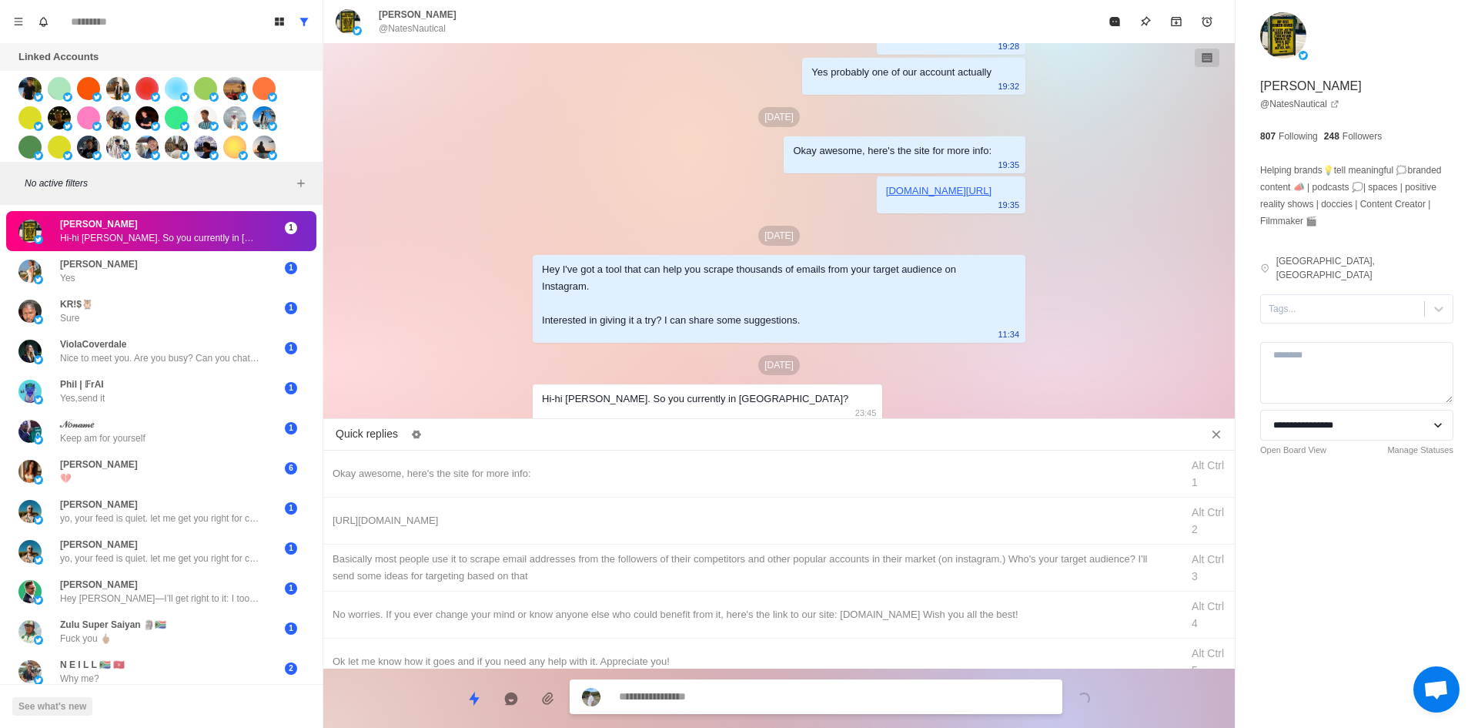
scroll to position [313, 0]
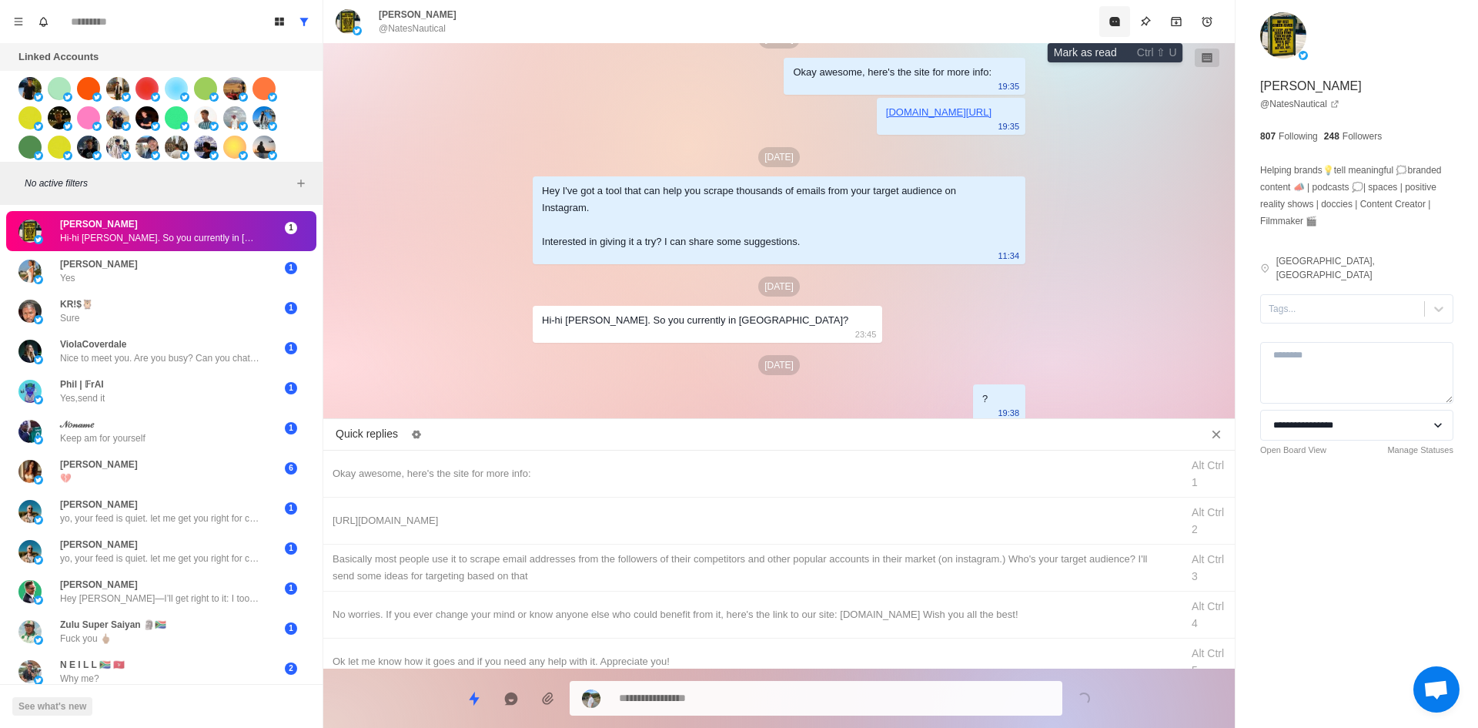
click at [1119, 21] on icon "Mark as read" at bounding box center [1114, 21] width 10 height 9
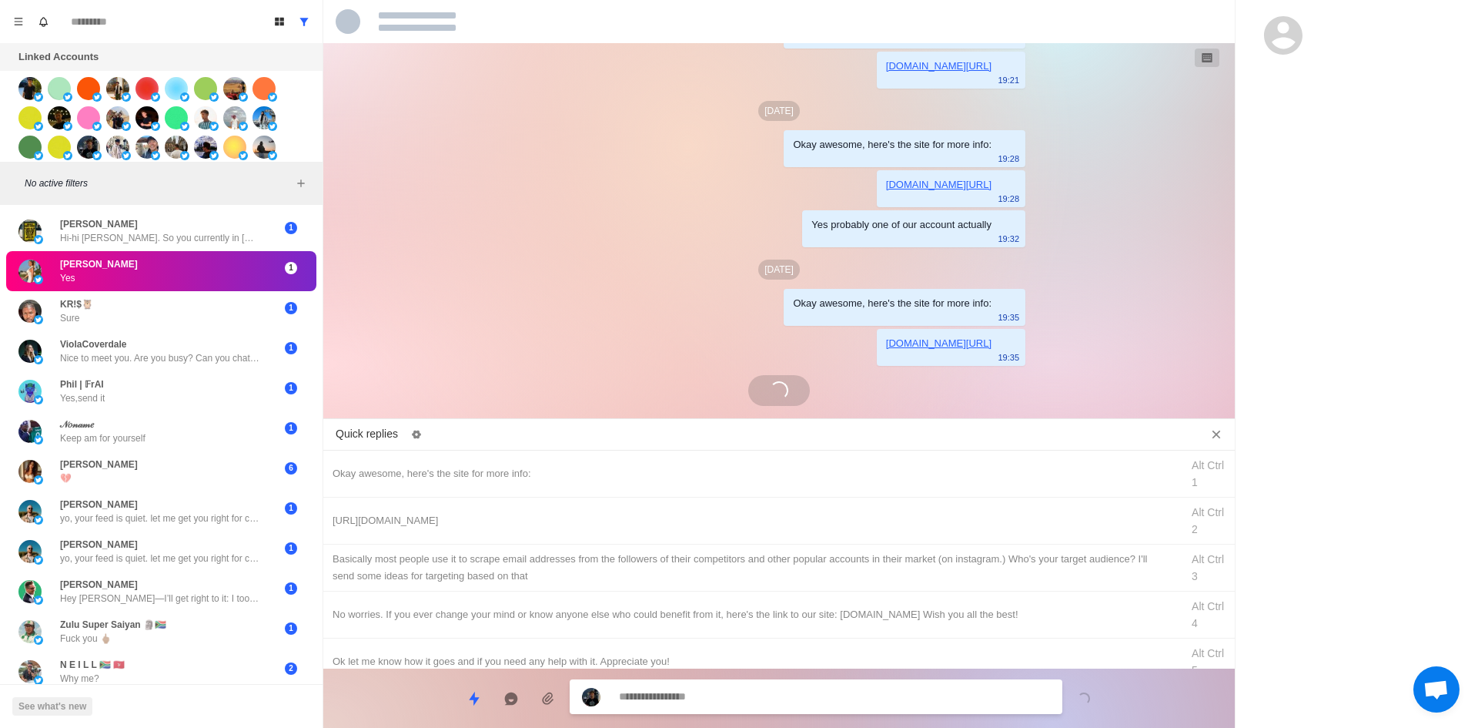
scroll to position [235, 0]
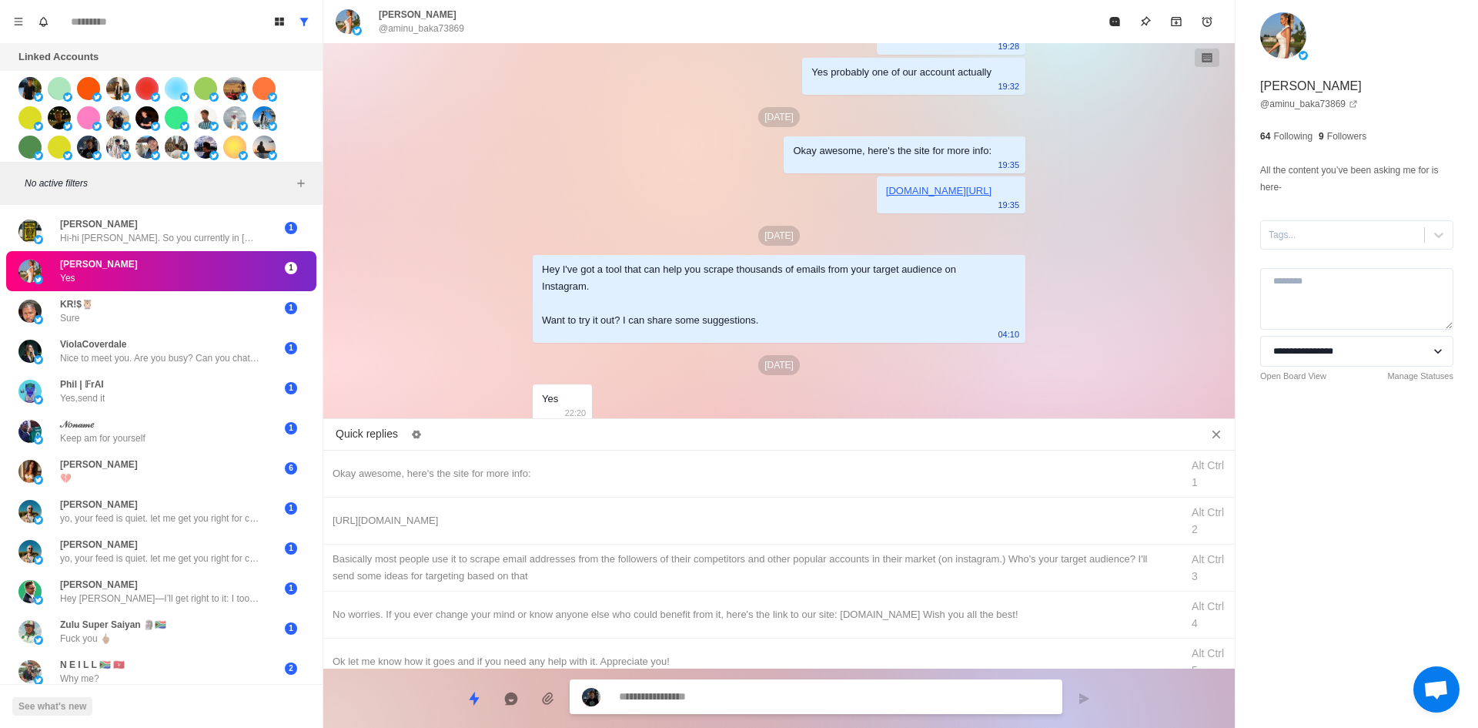
click at [1312, 251] on div "**********" at bounding box center [1357, 225] width 243 height 450
click at [1332, 226] on div at bounding box center [1343, 234] width 148 height 17
drag, startPoint x: 1326, startPoint y: 266, endPoint x: 1271, endPoint y: 286, distance: 58.7
click at [1326, 266] on div "interested" at bounding box center [1356, 272] width 193 height 26
drag, startPoint x: 604, startPoint y: 473, endPoint x: 671, endPoint y: 602, distance: 144.6
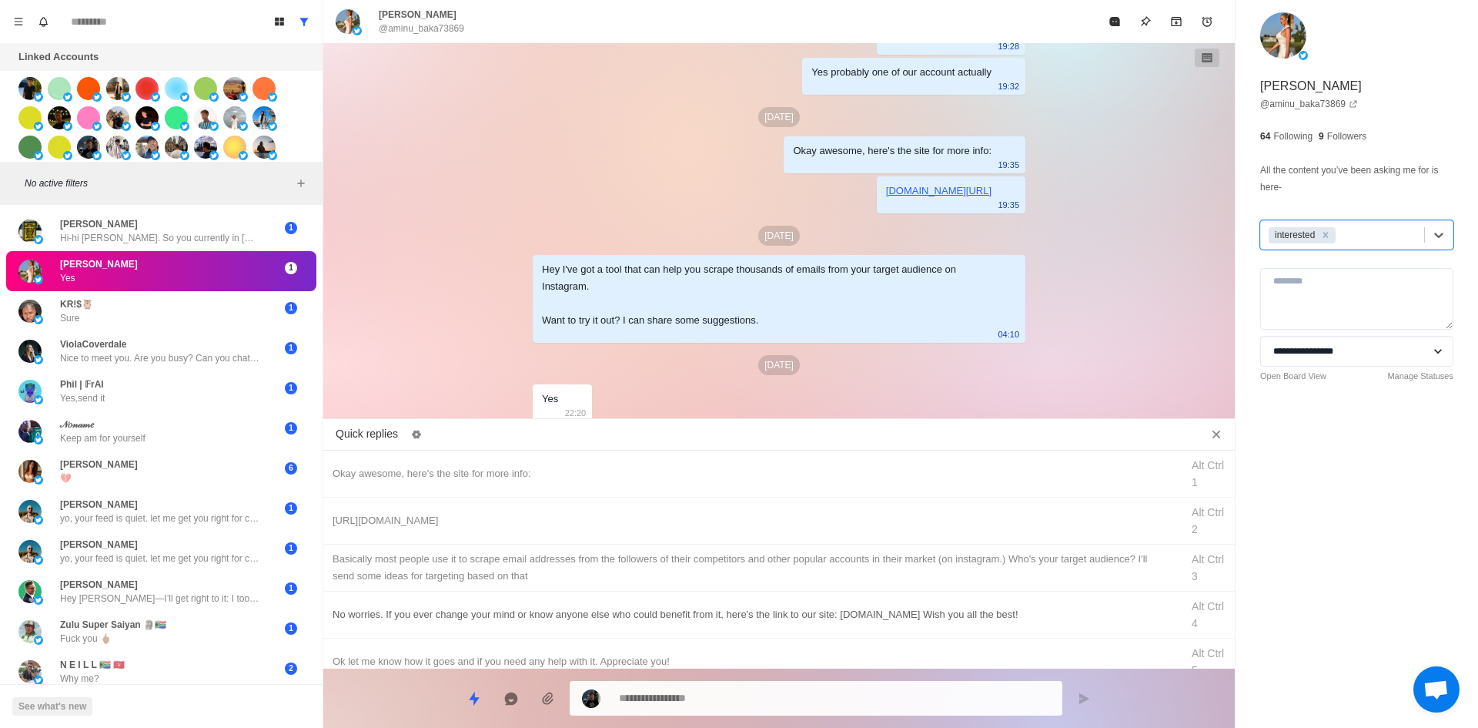
click at [604, 473] on div "Okay awesome, here's the site for more info:" at bounding box center [752, 473] width 839 height 17
drag, startPoint x: 699, startPoint y: 697, endPoint x: 580, endPoint y: 590, distance: 160.2
click at [699, 697] on textarea "**********" at bounding box center [834, 698] width 431 height 22
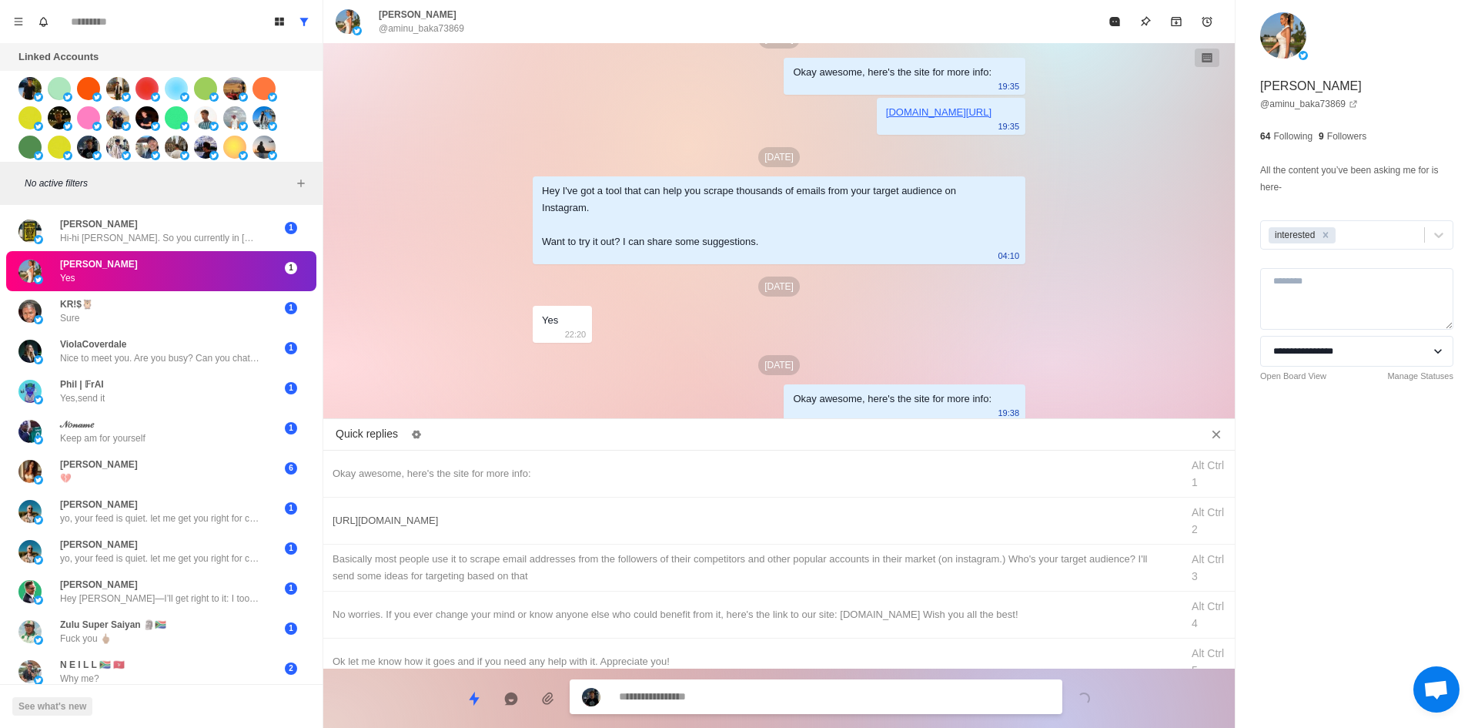
drag, startPoint x: 557, startPoint y: 524, endPoint x: 567, endPoint y: 538, distance: 17.7
click at [558, 526] on div "[URL][DOMAIN_NAME]" at bounding box center [752, 520] width 839 height 17
drag, startPoint x: 678, startPoint y: 690, endPoint x: 682, endPoint y: 671, distance: 18.9
click at [679, 690] on textarea "**********" at bounding box center [834, 698] width 431 height 22
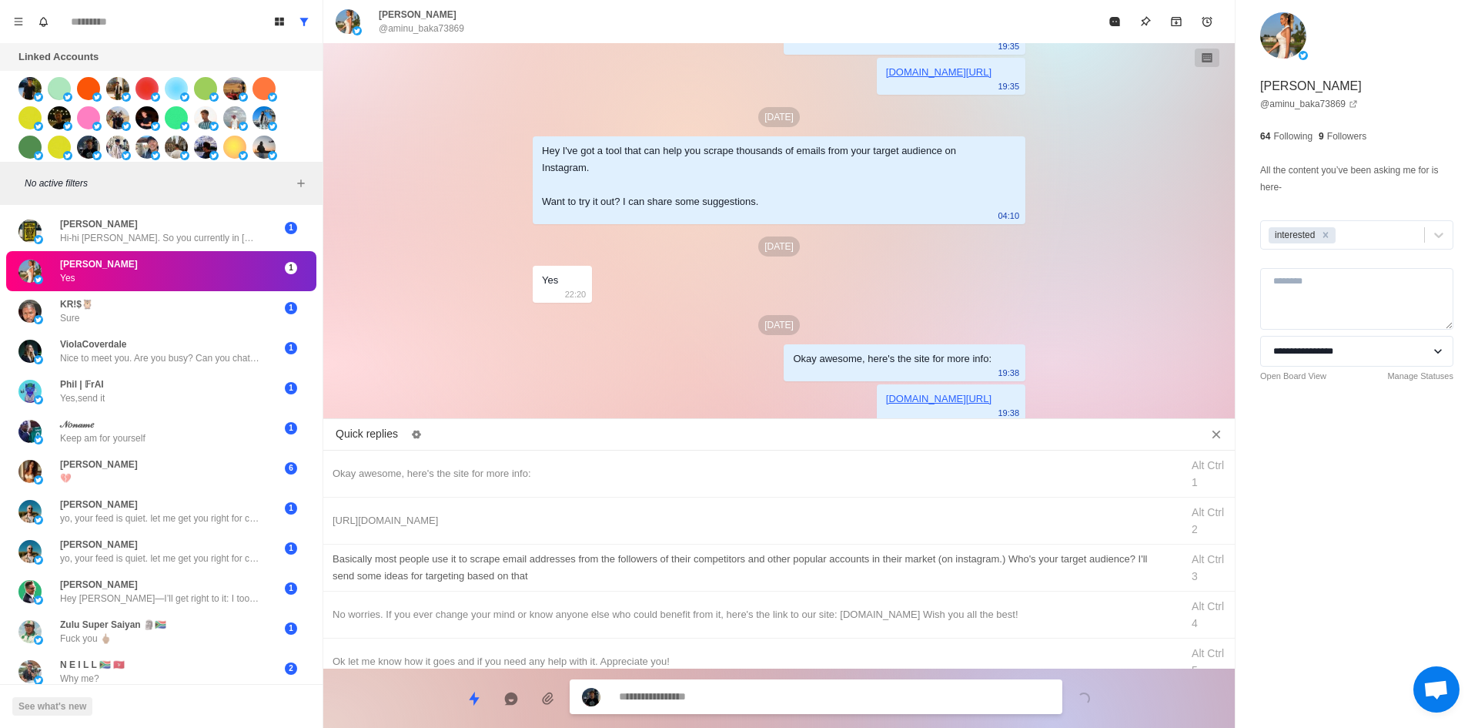
click at [714, 567] on div "​​Basically most people use it to scrape email addresses from the followers of …" at bounding box center [752, 567] width 839 height 34
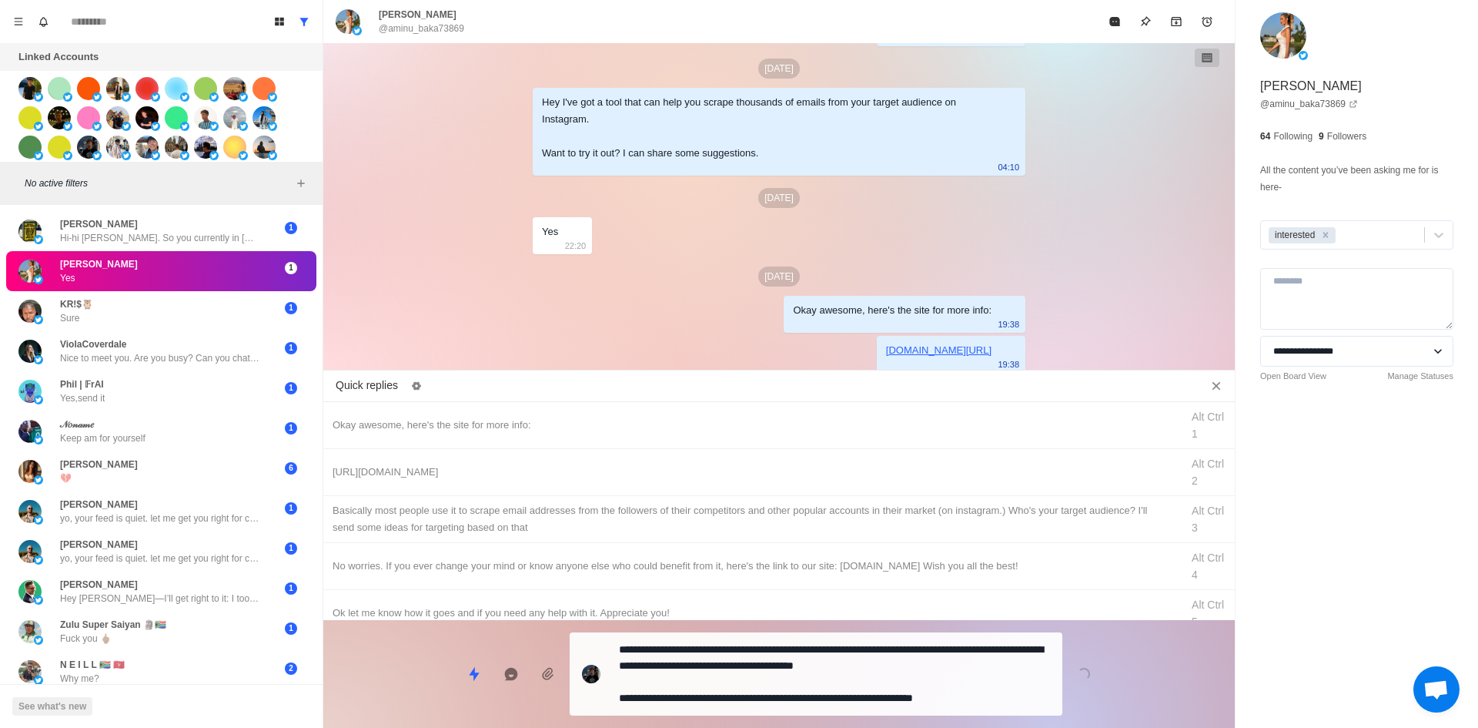
click at [728, 680] on div "**********" at bounding box center [816, 673] width 493 height 83
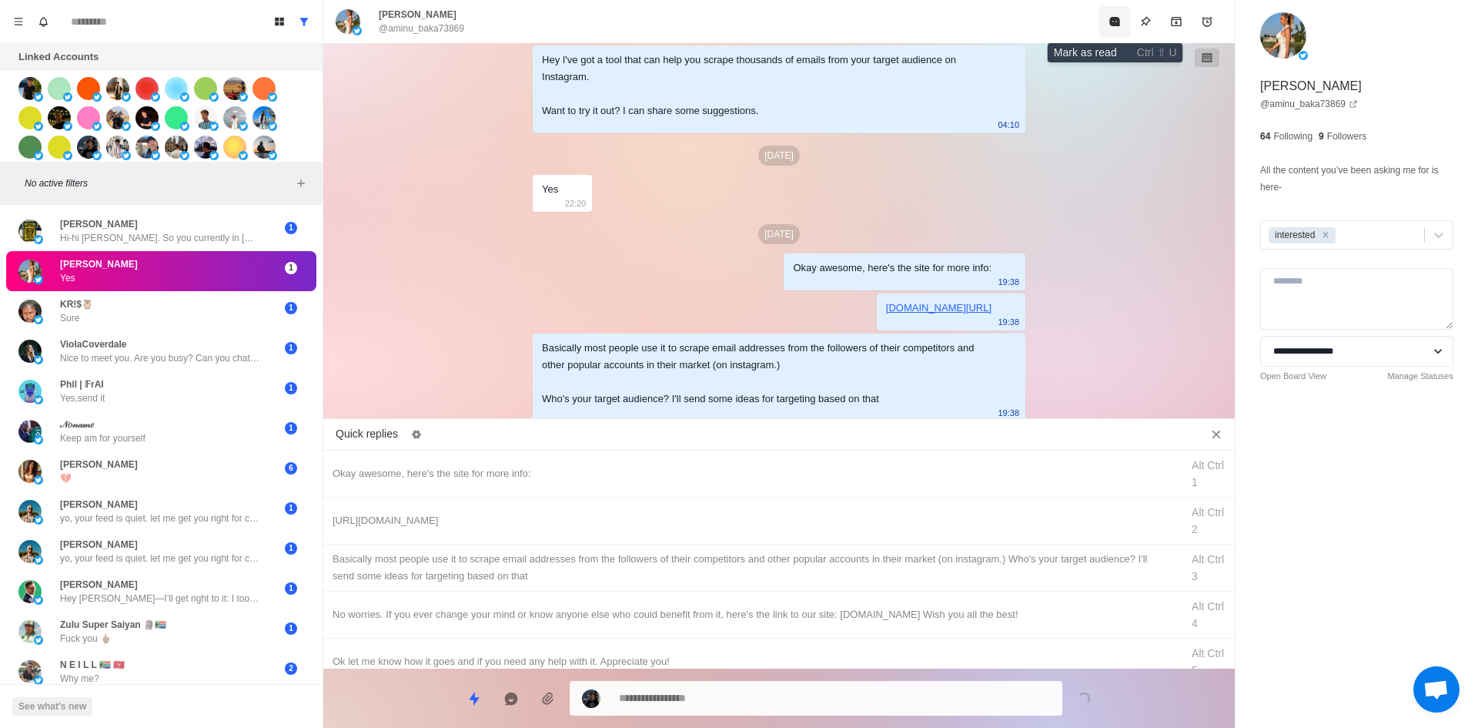
click at [1118, 25] on icon "Mark as read" at bounding box center [1114, 21] width 10 height 9
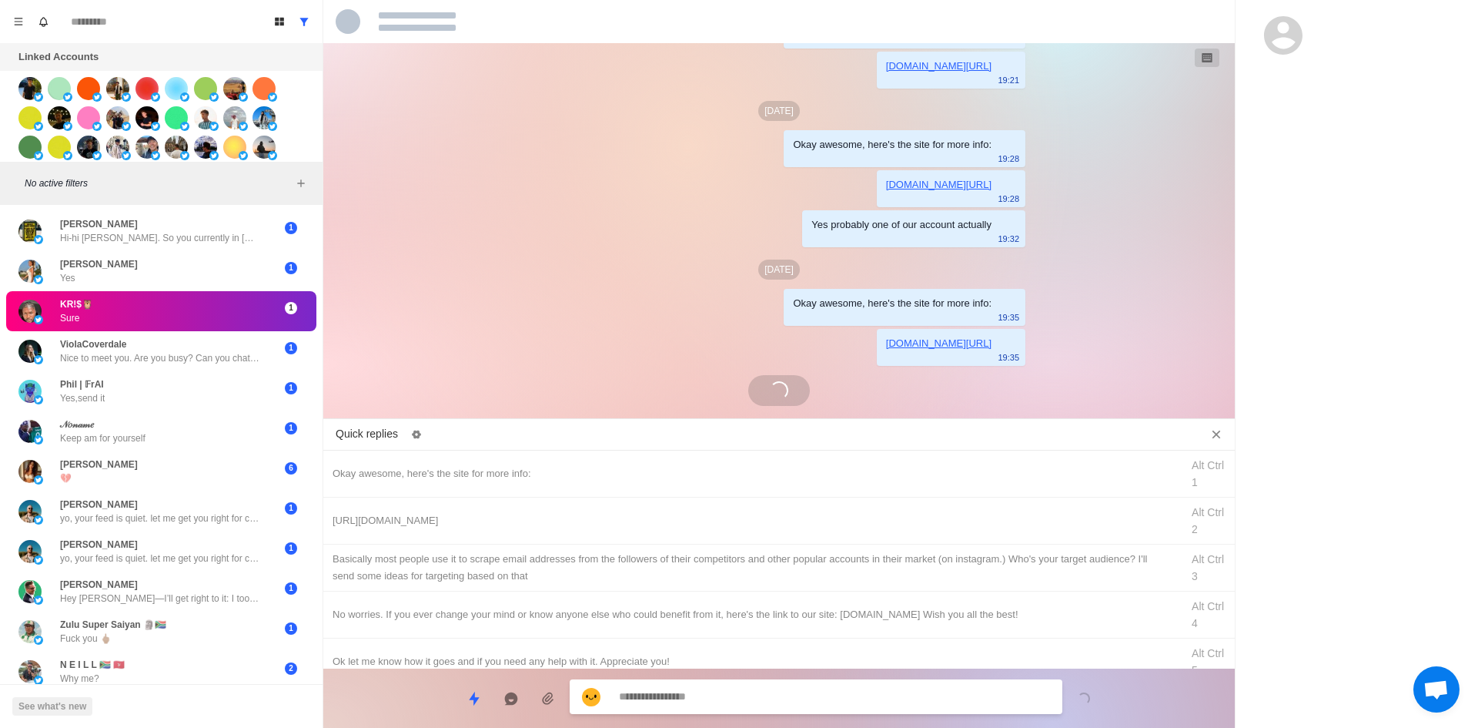
scroll to position [218, 0]
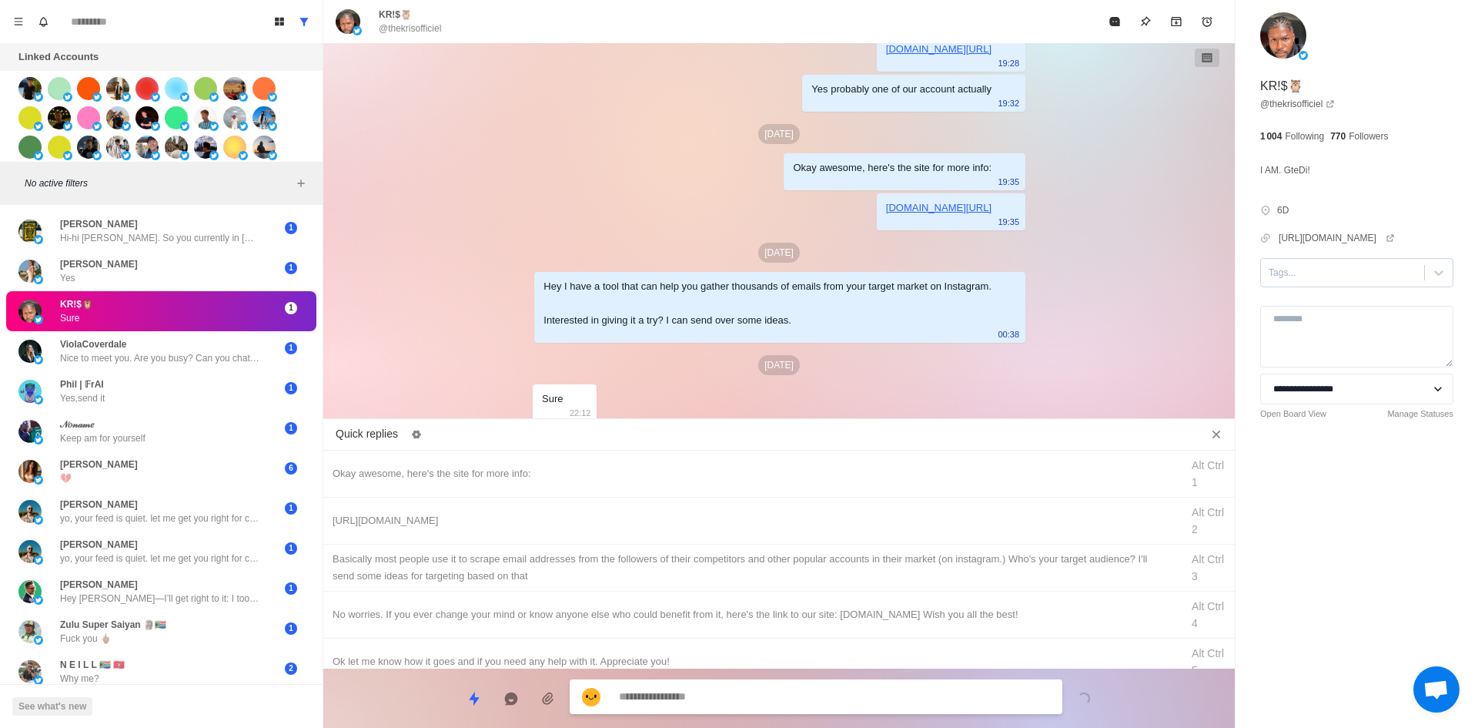
click at [1350, 260] on div "**********" at bounding box center [1357, 244] width 243 height 488
click at [1350, 280] on div at bounding box center [1343, 272] width 148 height 17
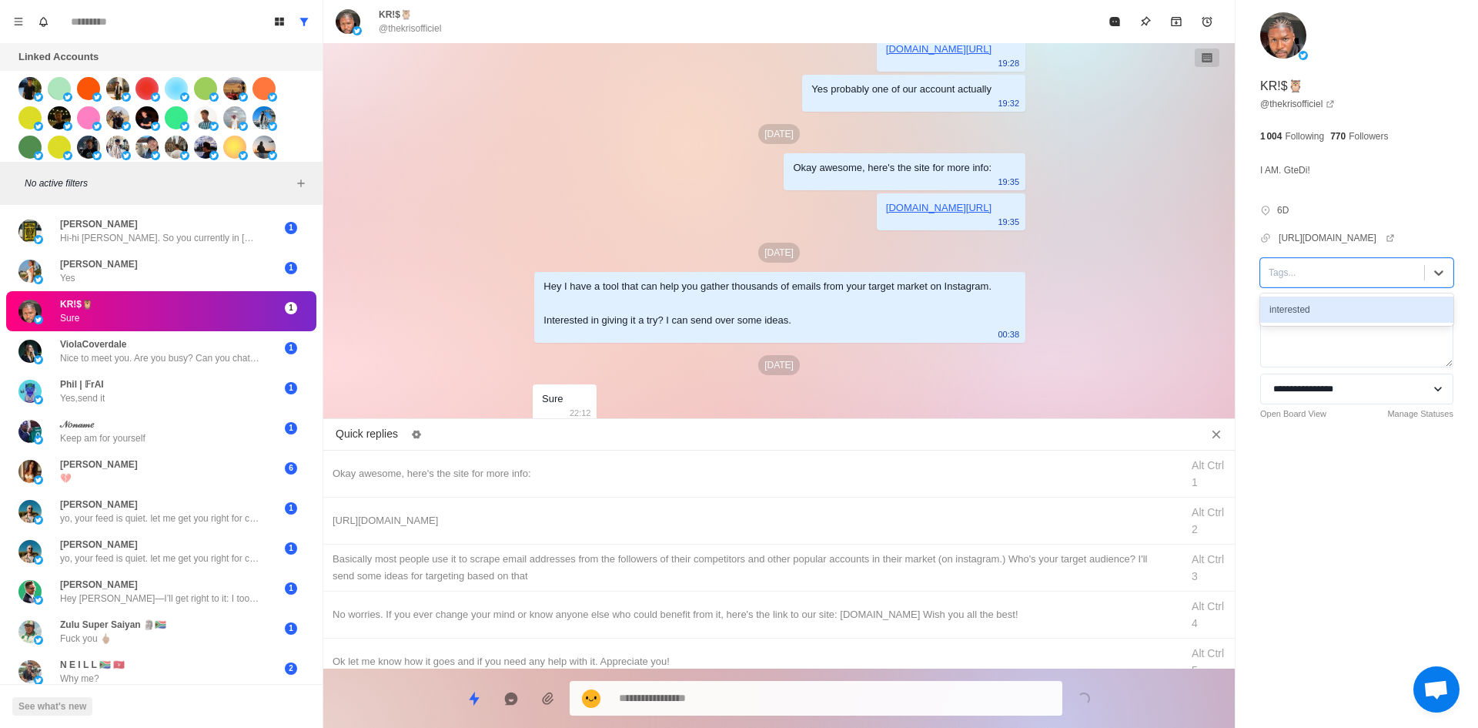
click at [1347, 310] on div "interested" at bounding box center [1356, 309] width 193 height 26
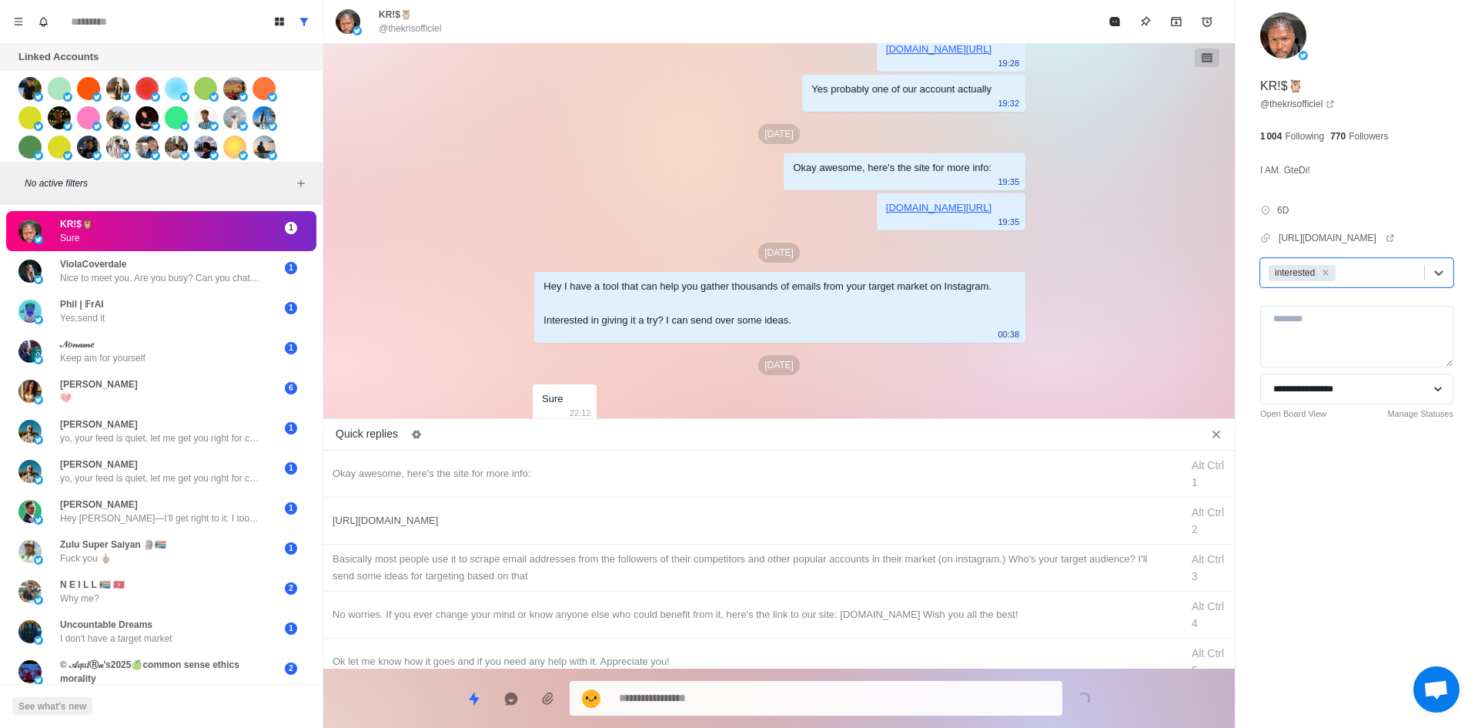
drag, startPoint x: 654, startPoint y: 477, endPoint x: 664, endPoint y: 525, distance: 49.7
click at [654, 478] on div "Okay awesome, here's the site for more info:" at bounding box center [752, 473] width 839 height 17
click at [703, 704] on textarea "**********" at bounding box center [834, 698] width 431 height 22
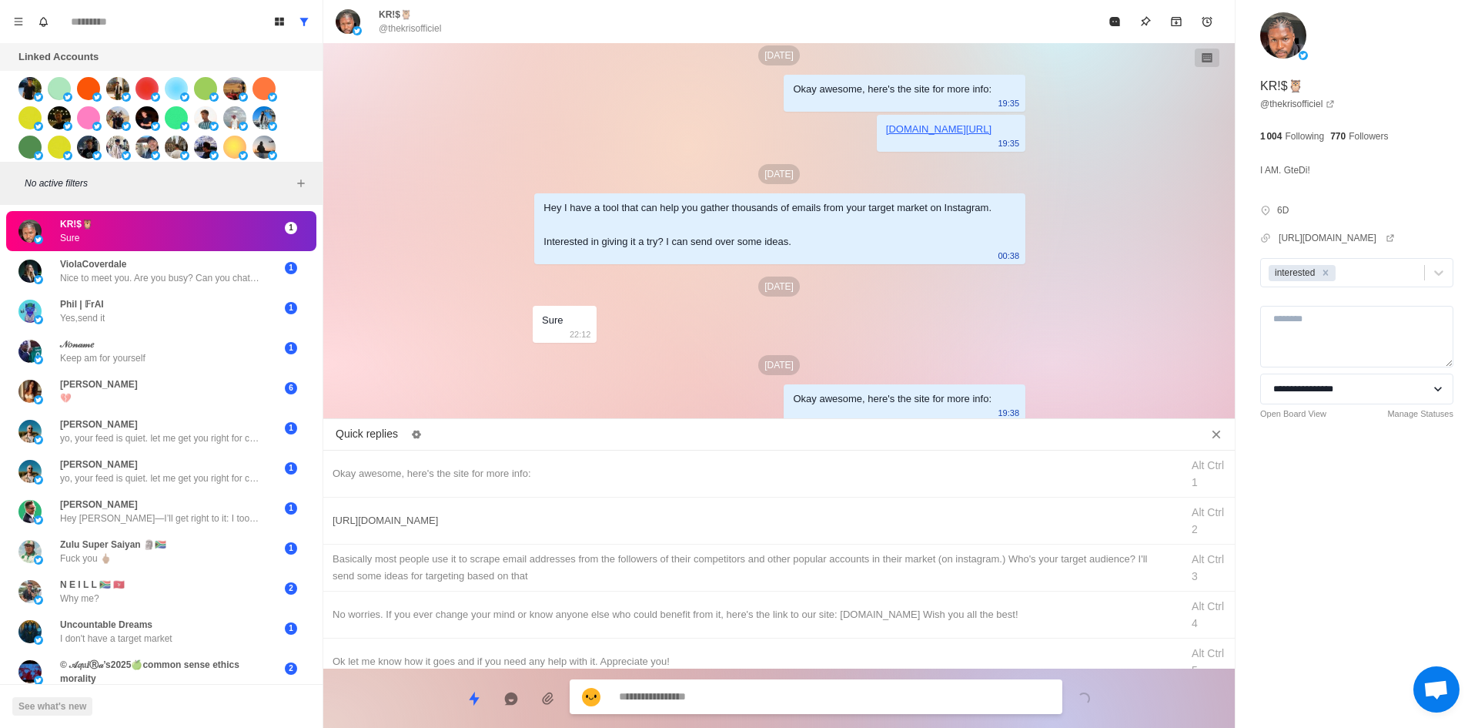
click at [735, 522] on div "[URL][DOMAIN_NAME]" at bounding box center [752, 520] width 839 height 17
drag, startPoint x: 765, startPoint y: 701, endPoint x: 768, endPoint y: 683, distance: 18.0
click at [765, 701] on textarea "**********" at bounding box center [834, 696] width 431 height 22
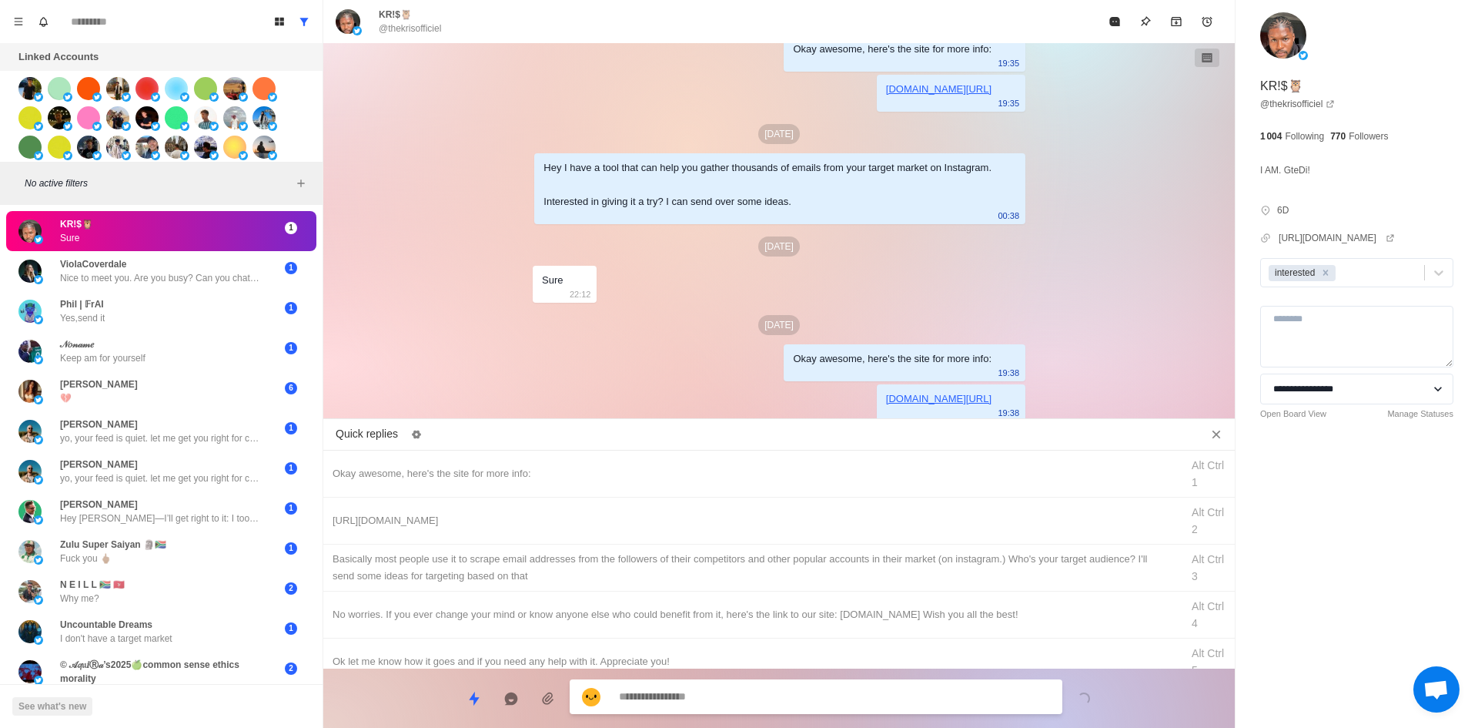
drag, startPoint x: 793, startPoint y: 565, endPoint x: 785, endPoint y: 677, distance: 111.9
click at [793, 567] on div "​​Basically most people use it to scrape email addresses from the followers of …" at bounding box center [752, 567] width 839 height 34
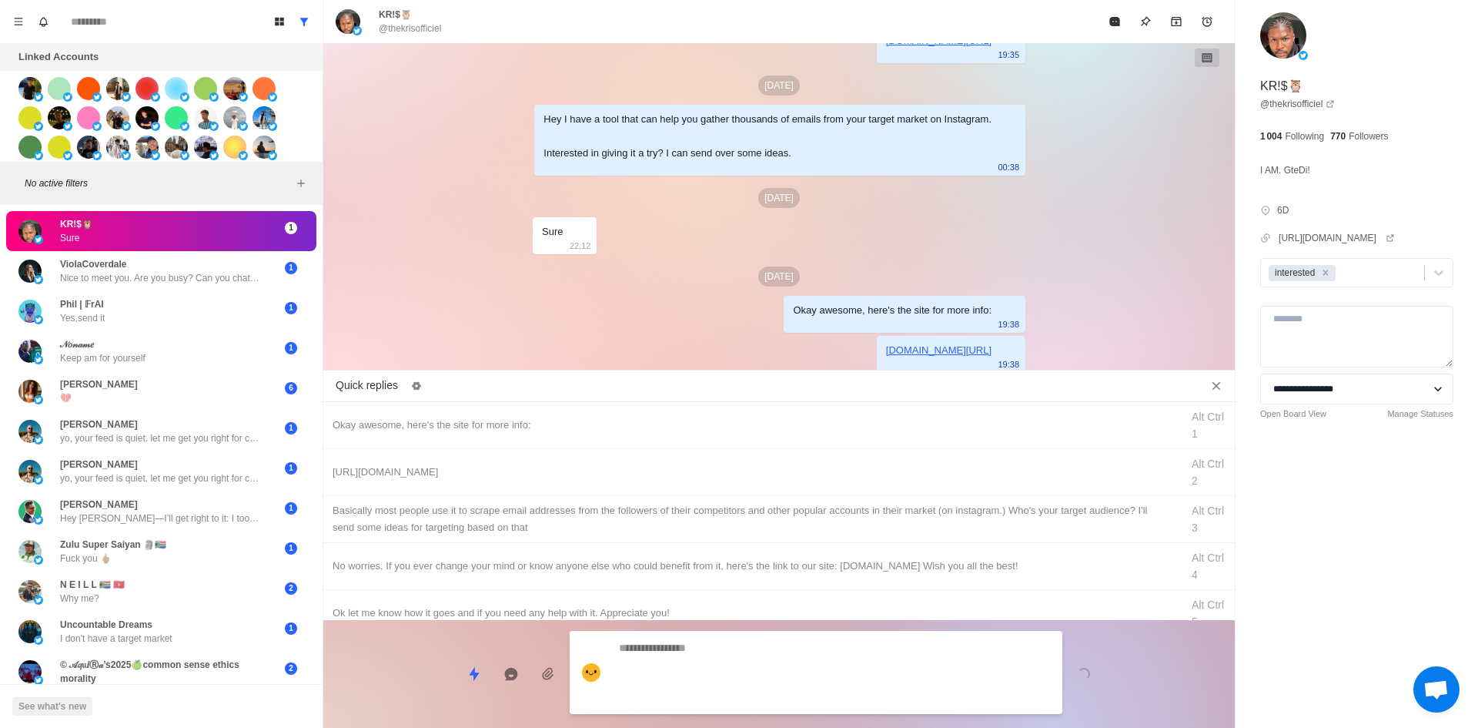
click
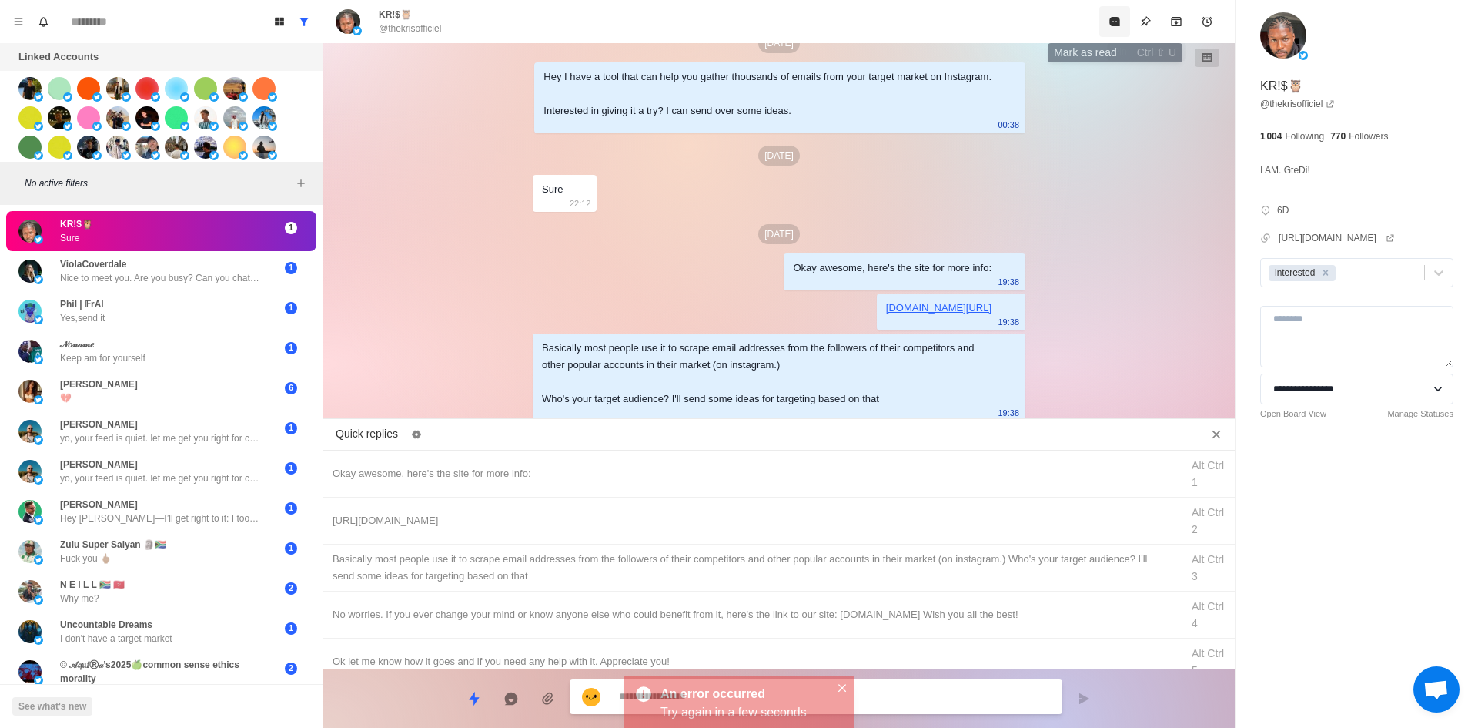
drag, startPoint x: 1119, startPoint y: 18, endPoint x: 917, endPoint y: 396, distance: 429.1
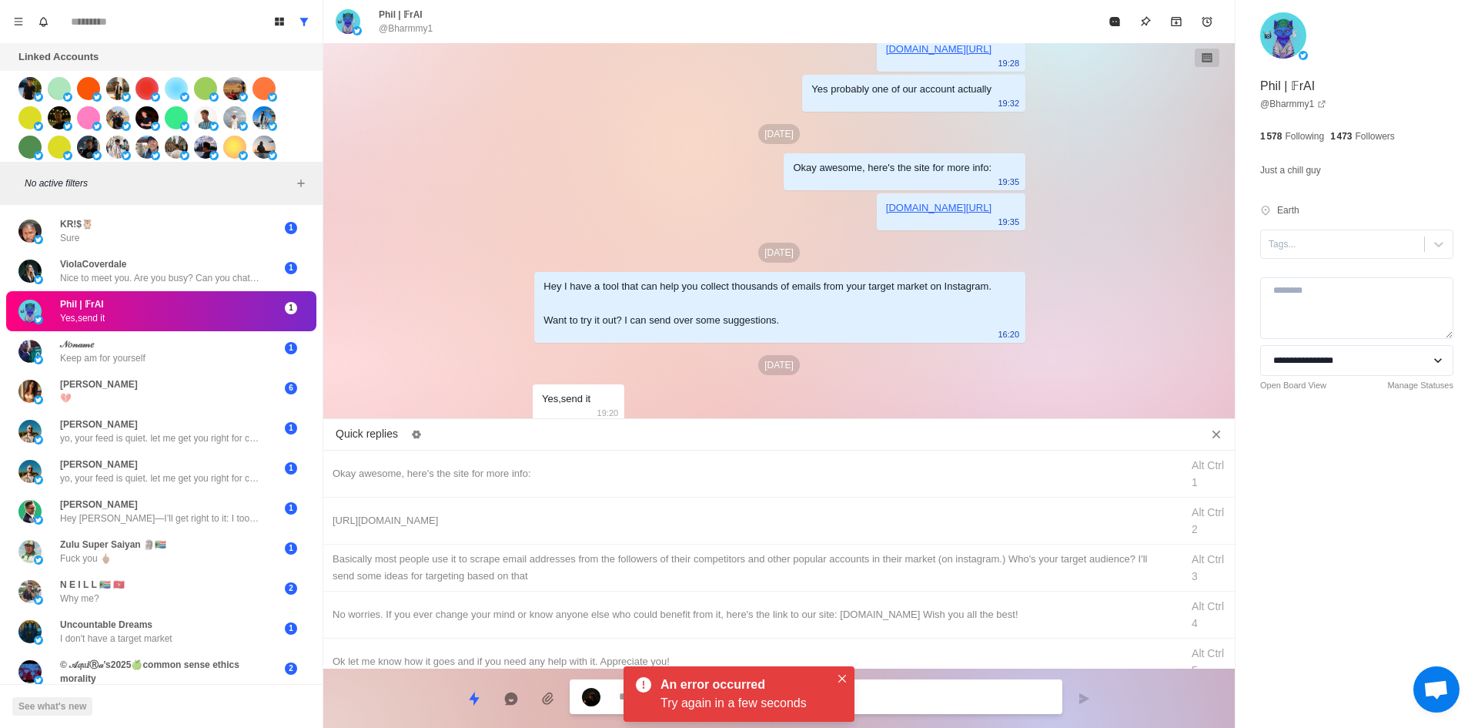
drag, startPoint x: 1327, startPoint y: 251, endPoint x: 1333, endPoint y: 263, distance: 12.7
drag, startPoint x: 637, startPoint y: 476, endPoint x: 835, endPoint y: 640, distance: 257.0
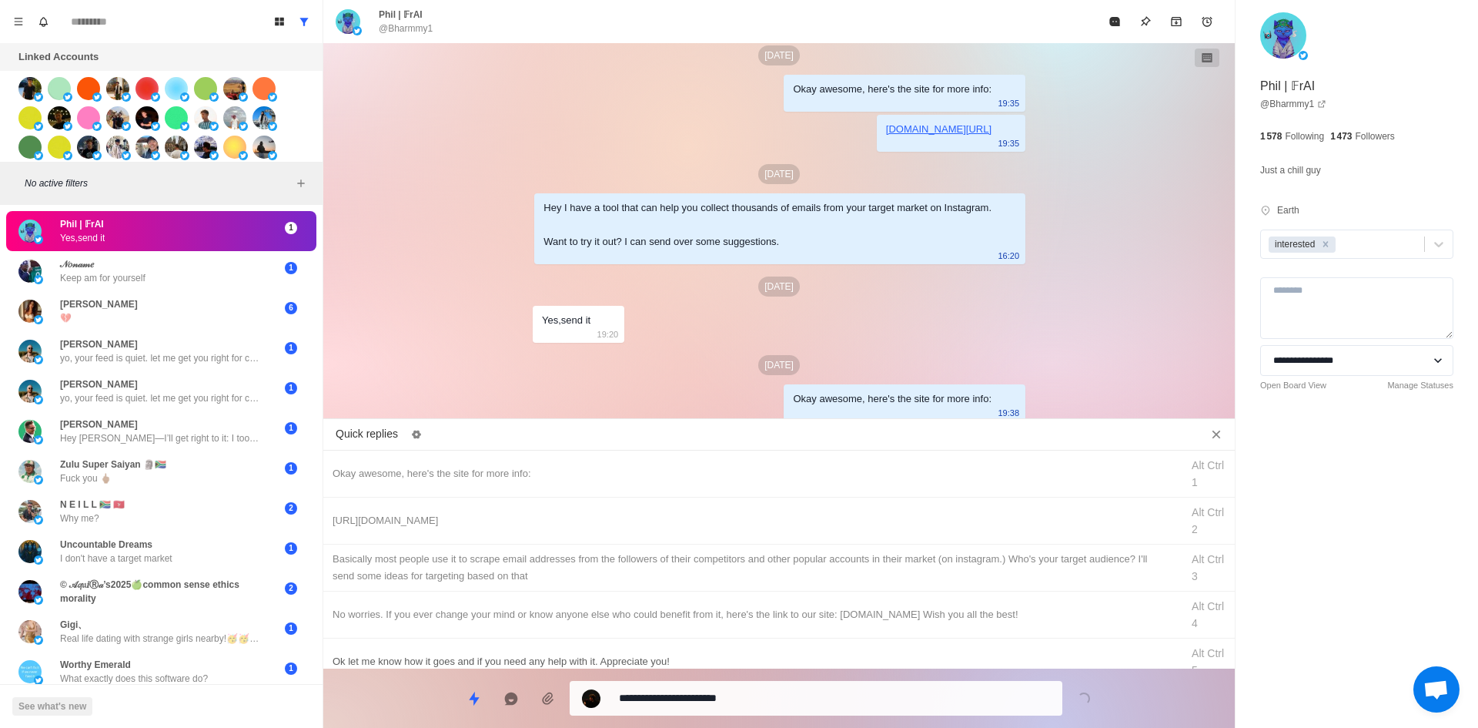
drag, startPoint x: 744, startPoint y: 699, endPoint x: 745, endPoint y: 663, distance: 36.2
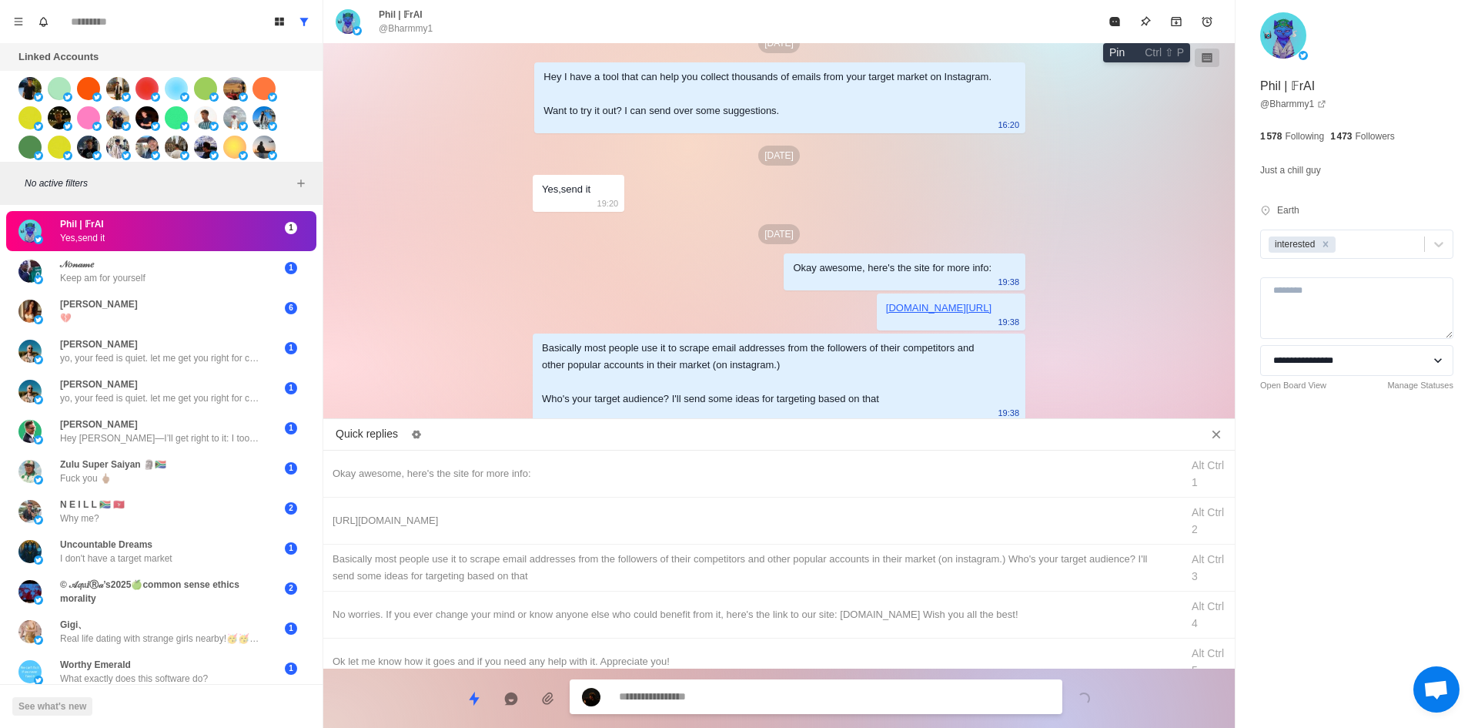
drag, startPoint x: 1120, startPoint y: 21, endPoint x: 979, endPoint y: 196, distance: 225.1
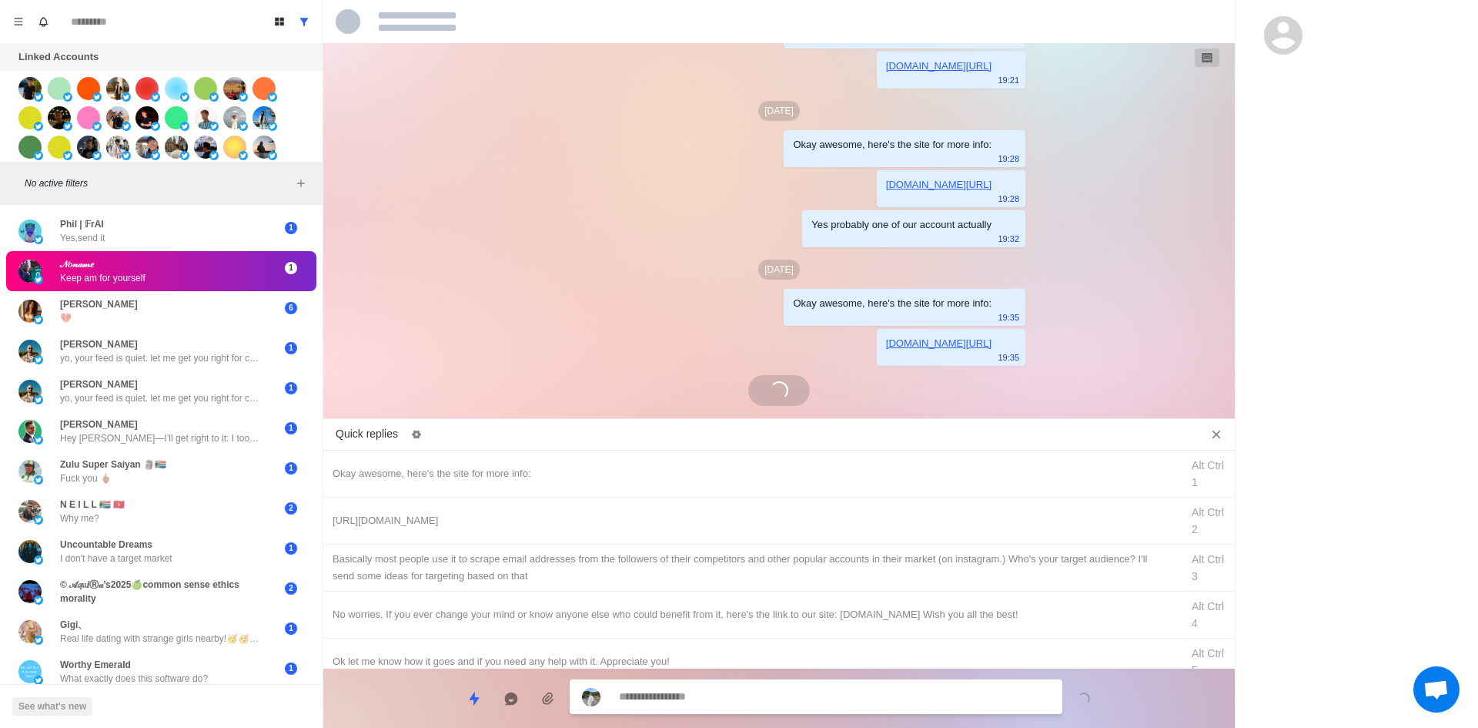
scroll to position [235, 0]
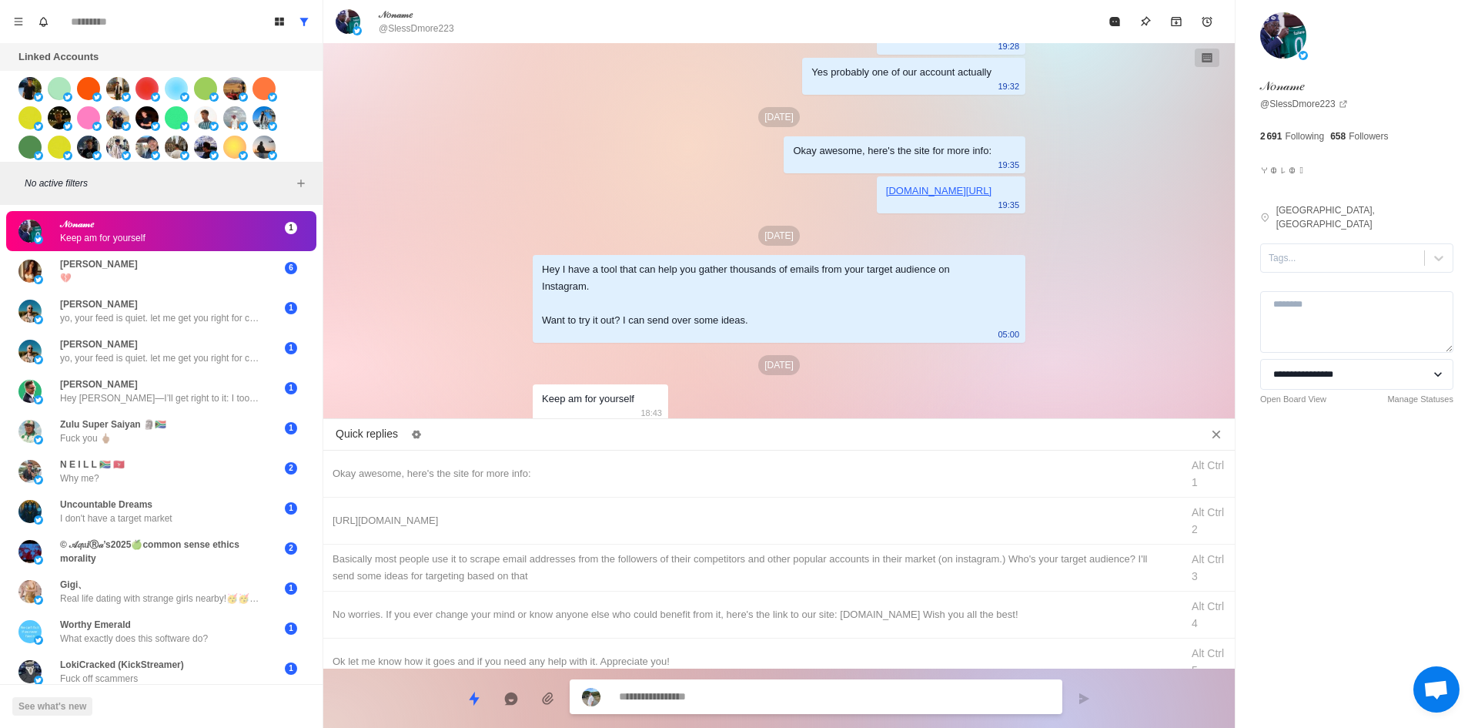
drag, startPoint x: 735, startPoint y: 599, endPoint x: 752, endPoint y: 638, distance: 42.8
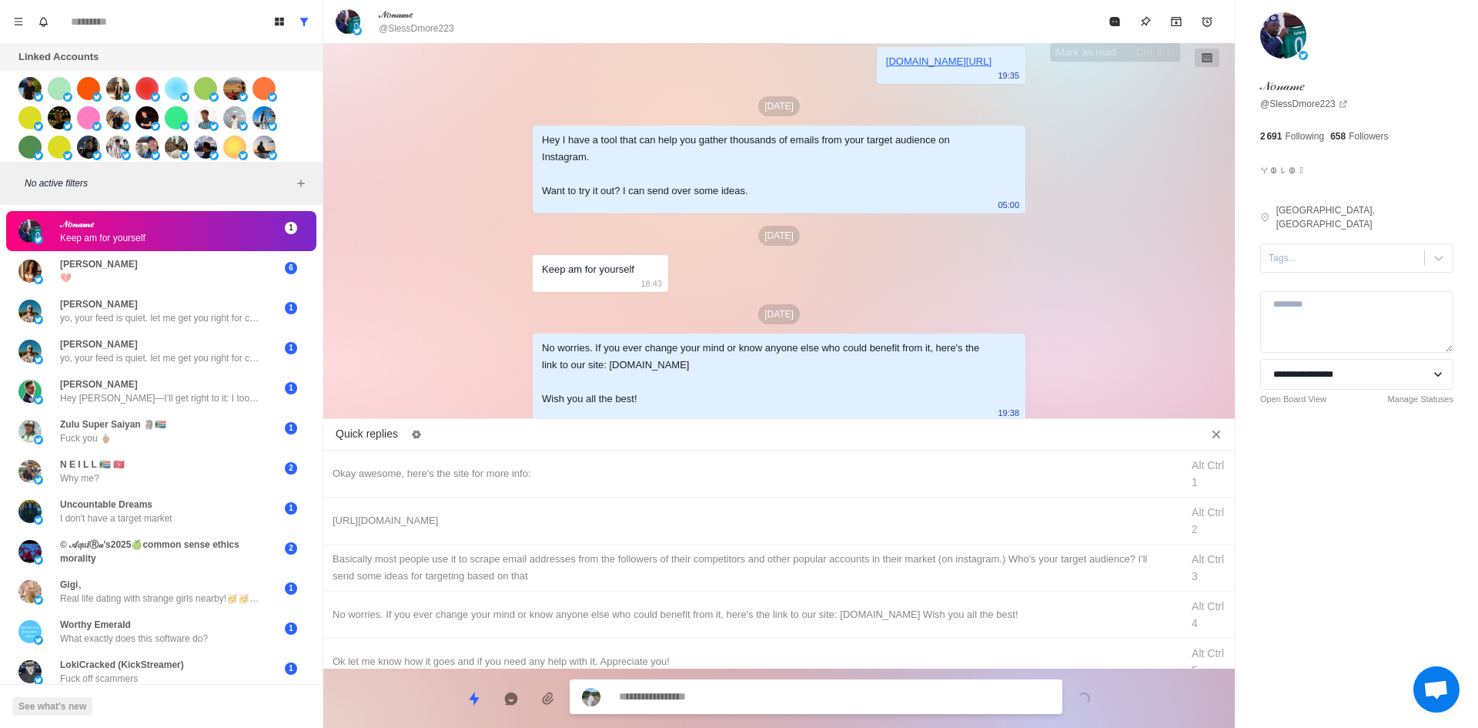
drag, startPoint x: 1115, startPoint y: 34, endPoint x: 1104, endPoint y: 59, distance: 26.9
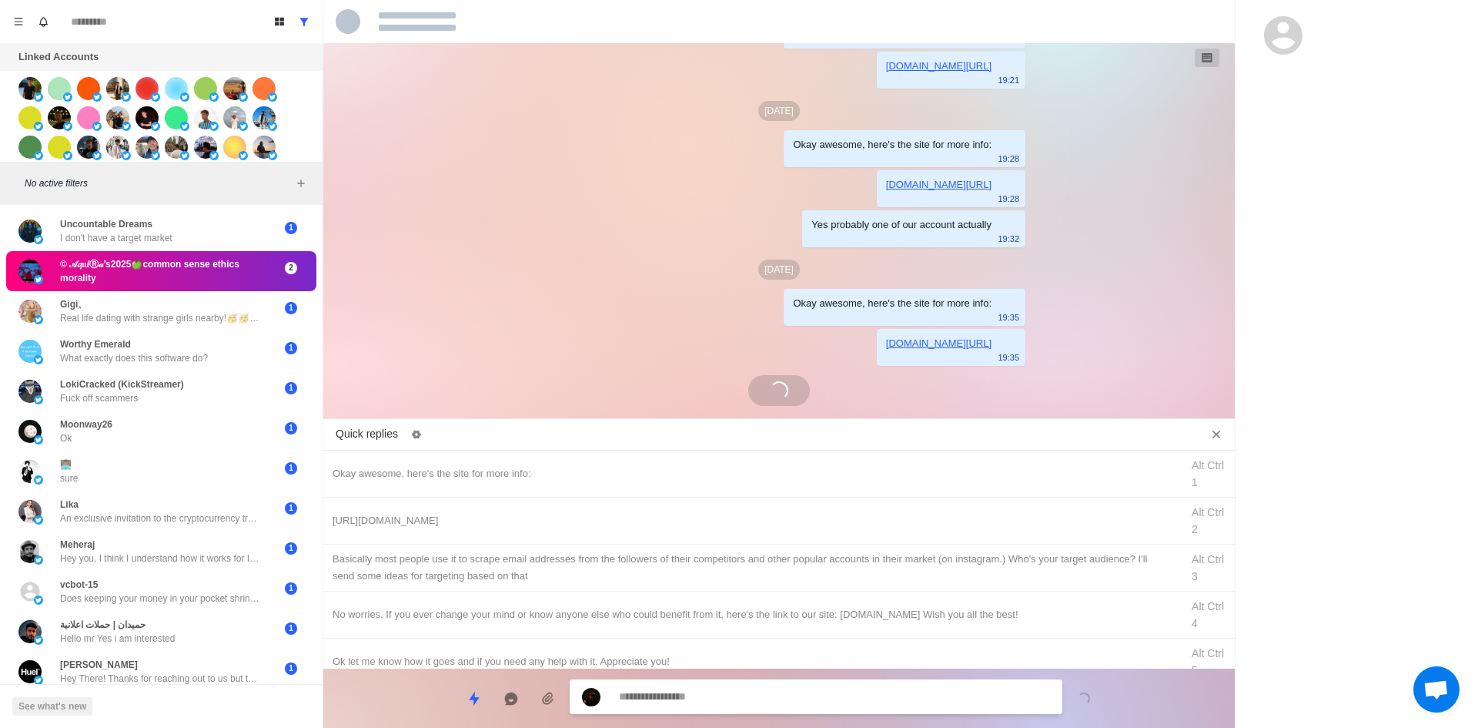
scroll to position [504, 0]
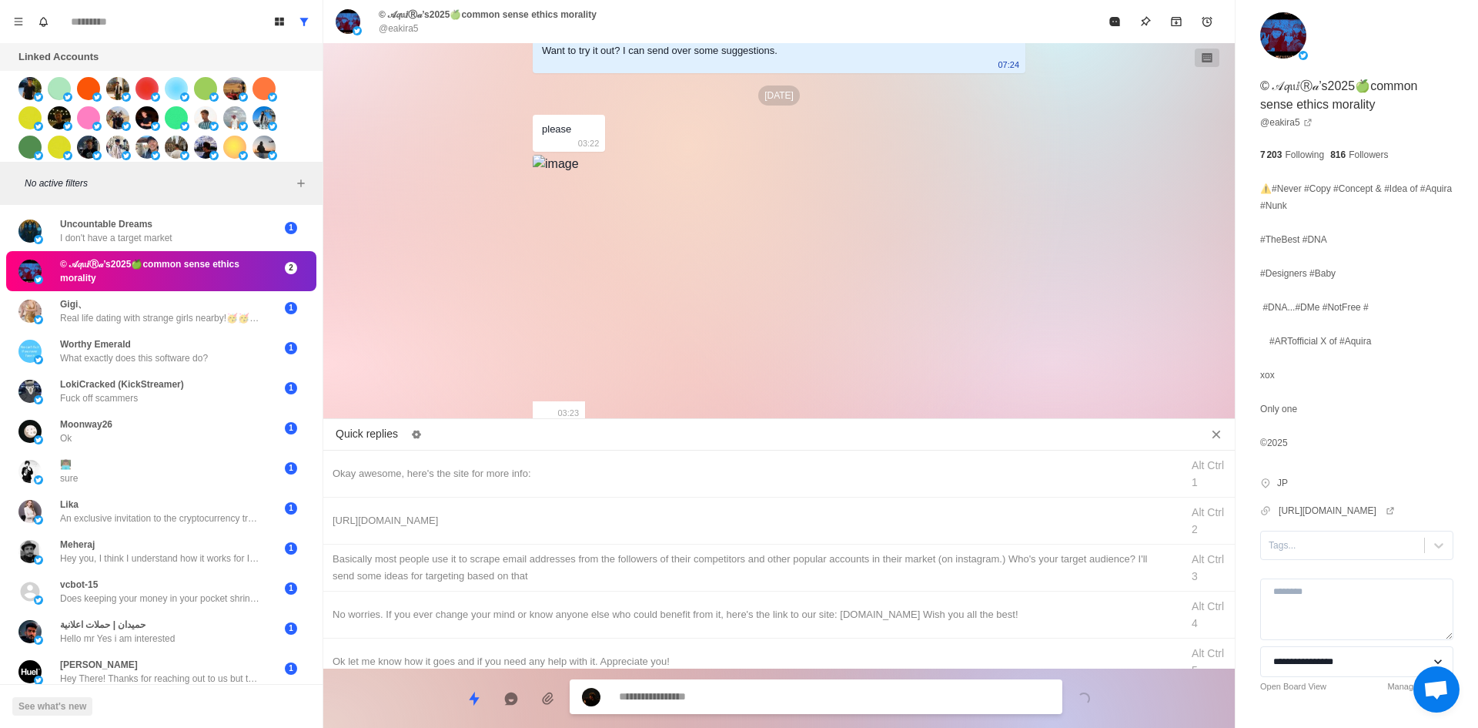
drag, startPoint x: 1309, startPoint y: 540, endPoint x: 1313, endPoint y: 562, distance: 21.9
drag, startPoint x: 604, startPoint y: 483, endPoint x: 620, endPoint y: 506, distance: 27.6
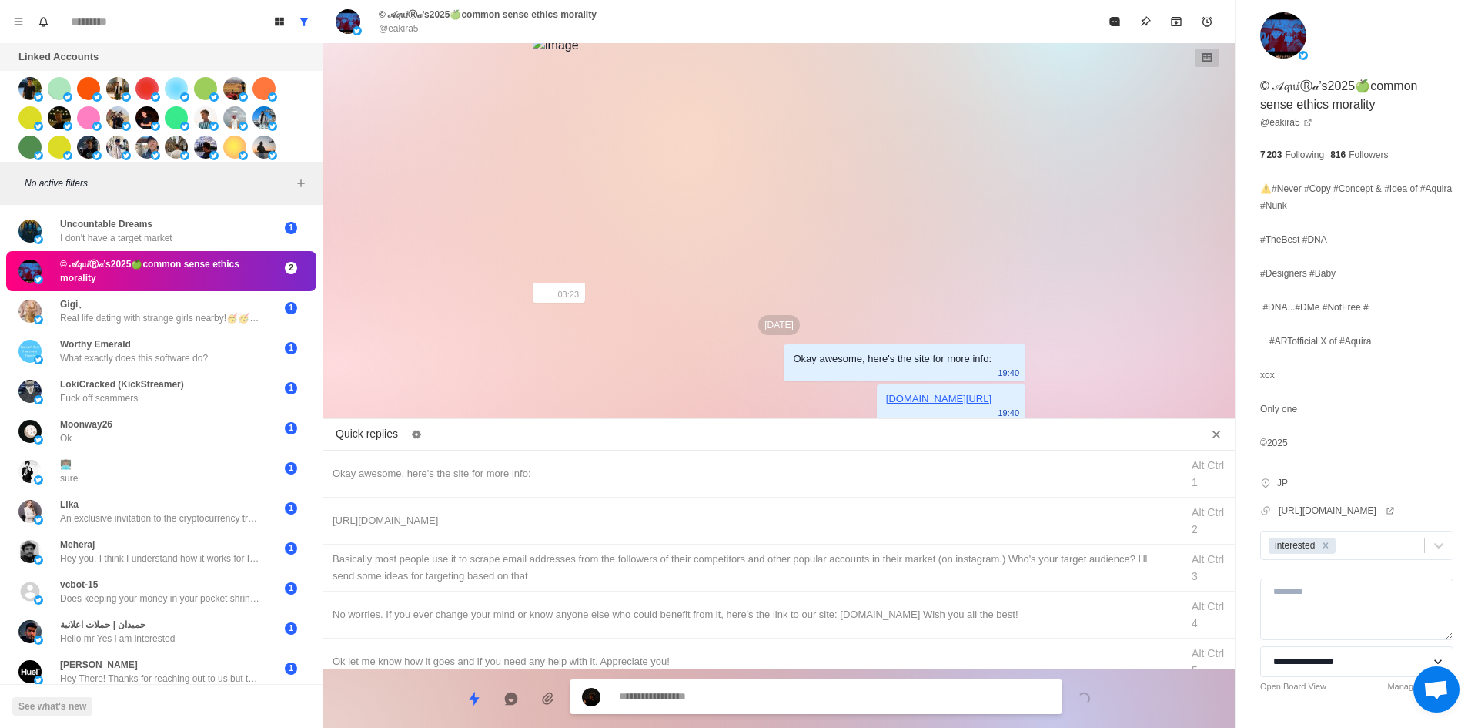
drag, startPoint x: 779, startPoint y: 567, endPoint x: 768, endPoint y: 661, distance: 94.5
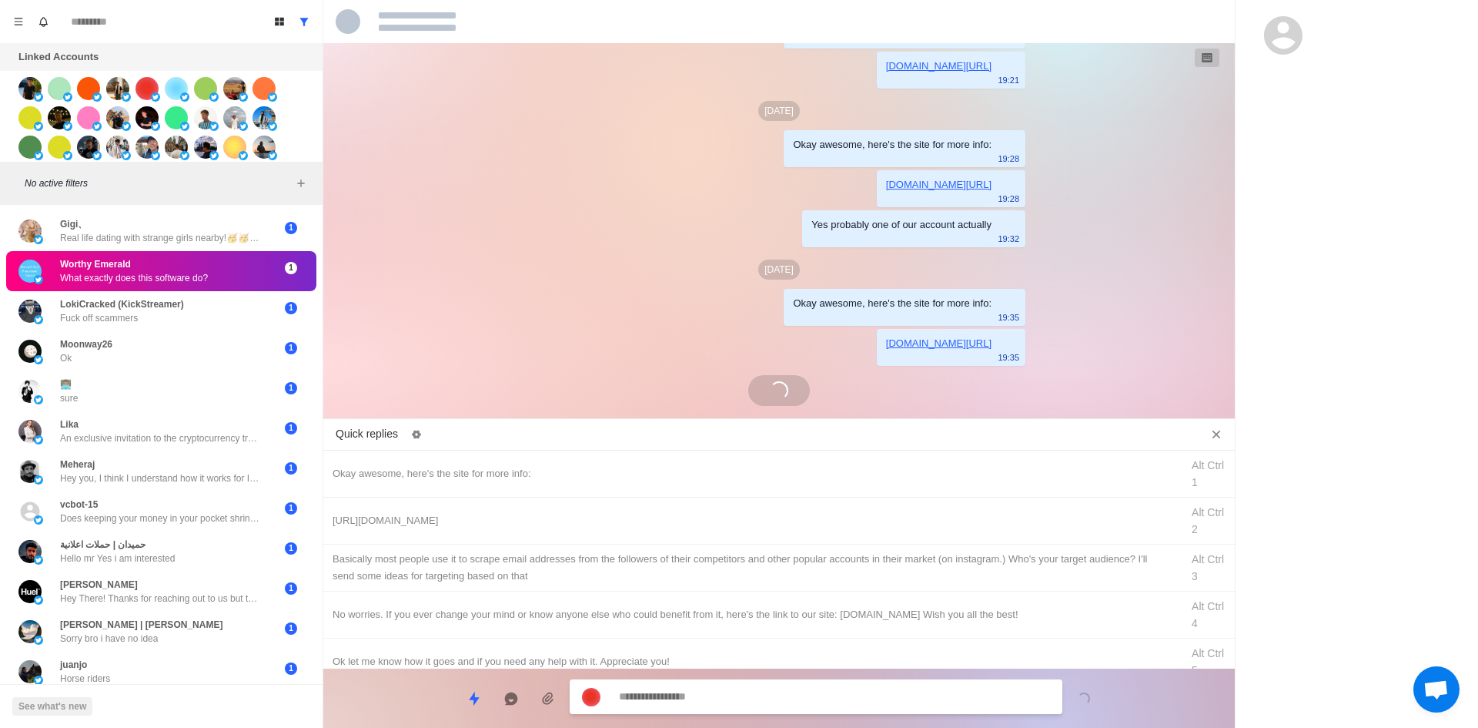
scroll to position [213, 0]
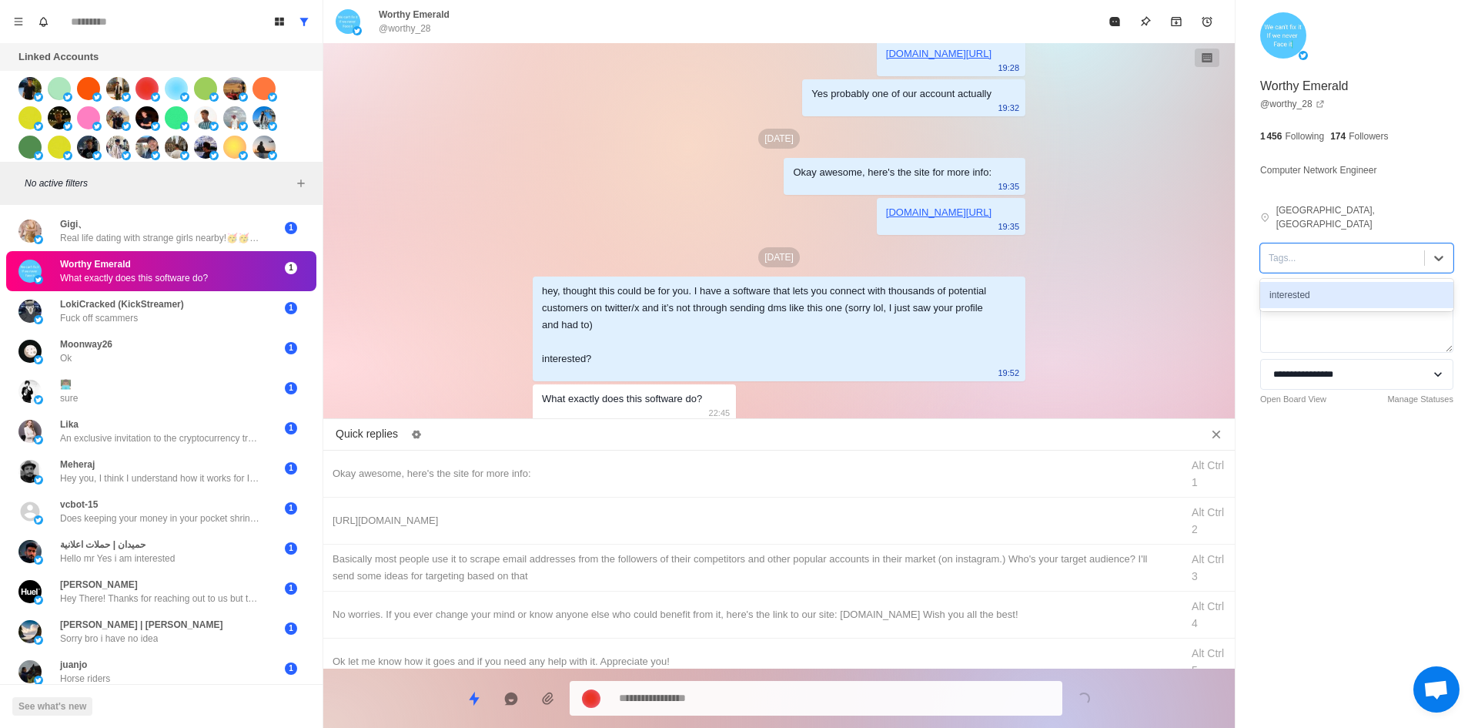
drag, startPoint x: 1334, startPoint y: 279, endPoint x: 975, endPoint y: 423, distance: 386.6
drag, startPoint x: 618, startPoint y: 566, endPoint x: 686, endPoint y: 629, distance: 92.6
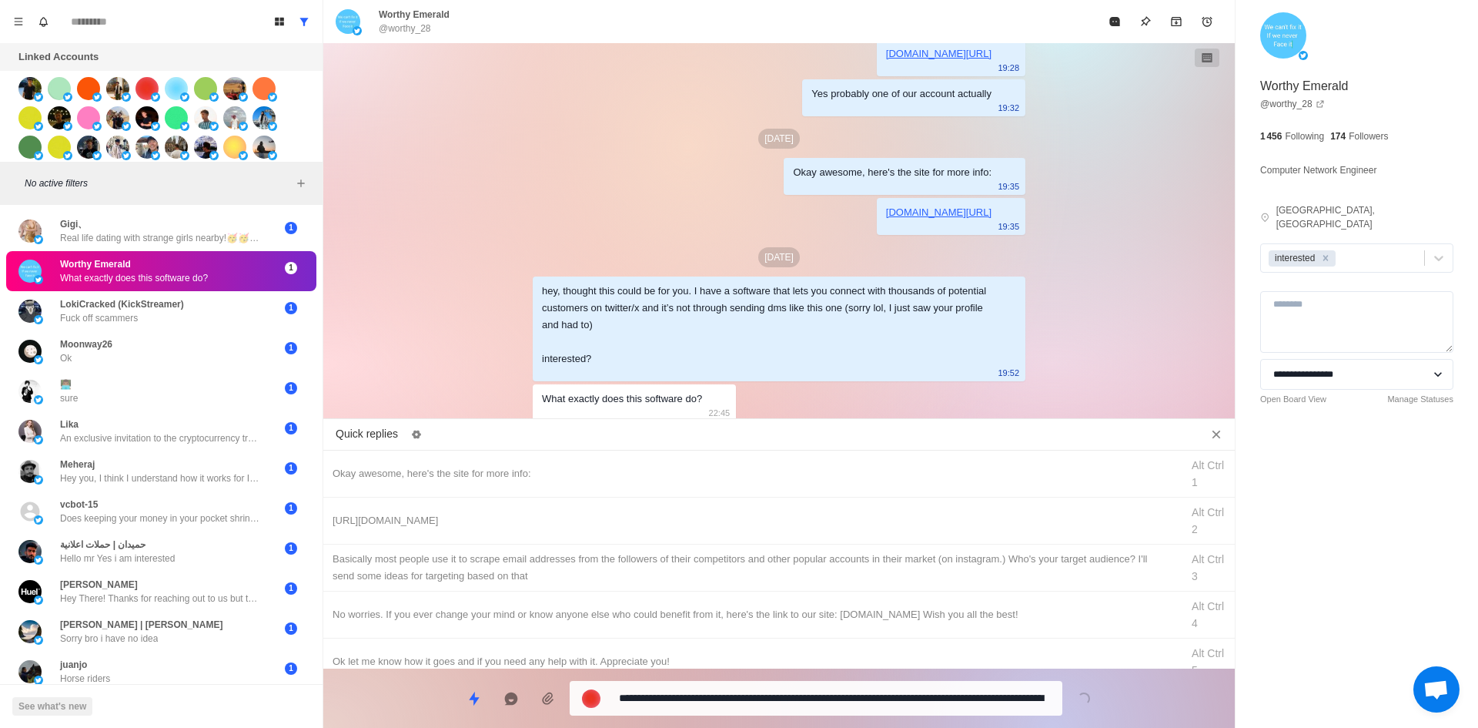
scroll to position [262, 0]
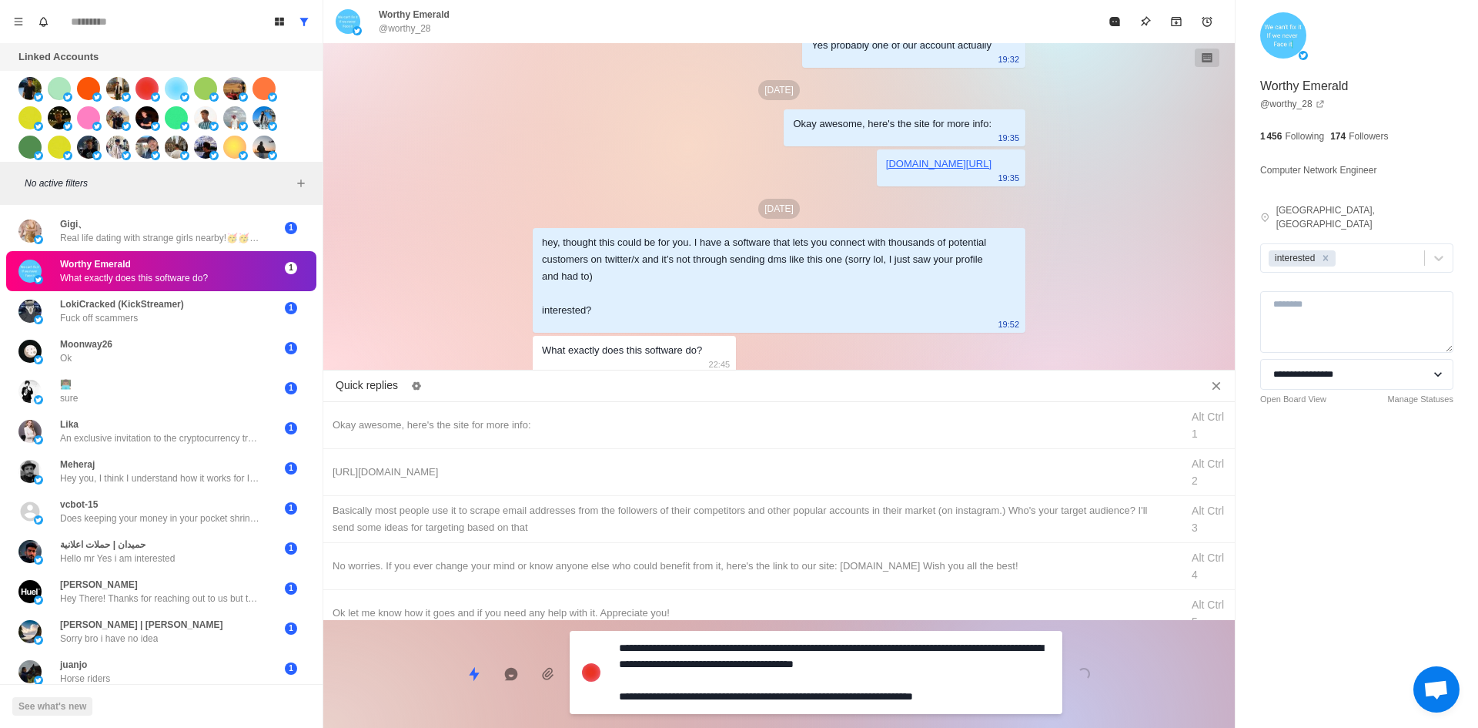
drag, startPoint x: 1008, startPoint y: 699, endPoint x: 500, endPoint y: 718, distance: 508.4
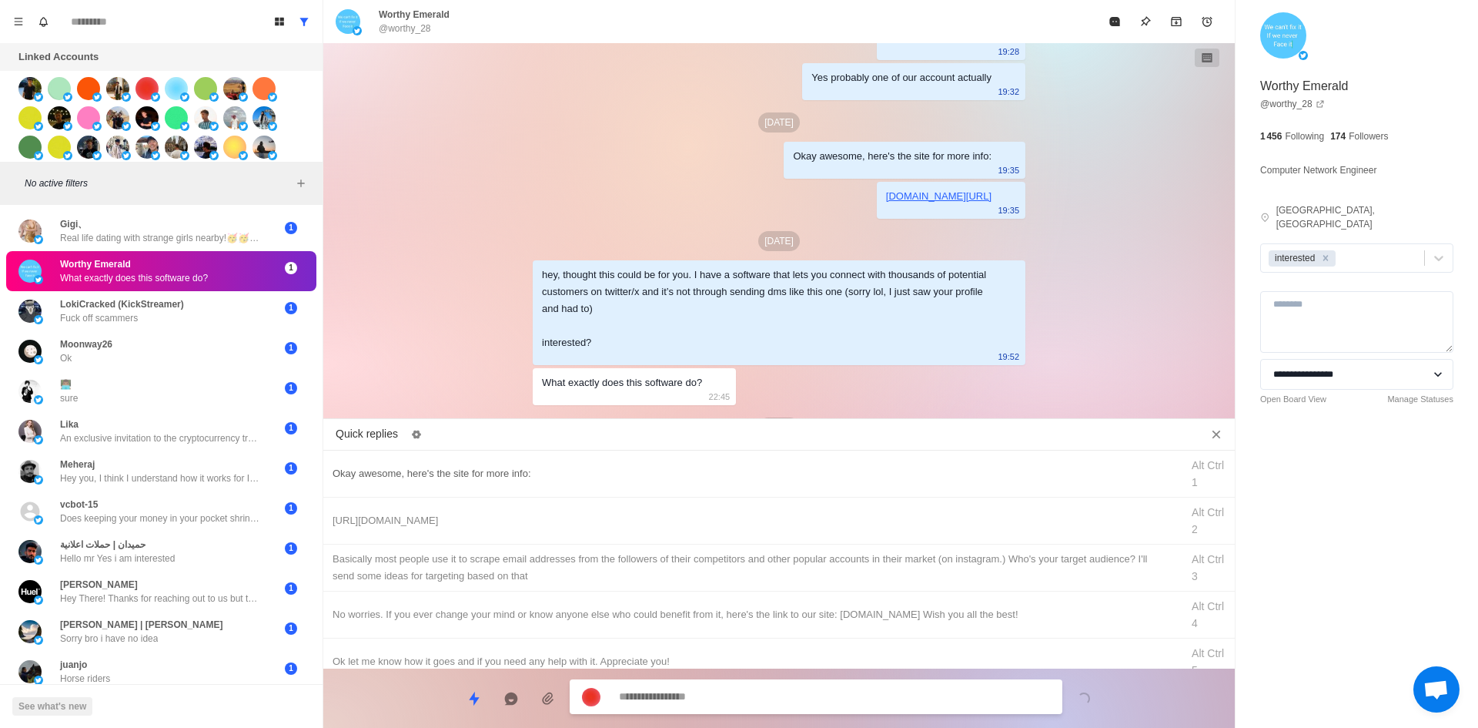
scroll to position [309, 0]
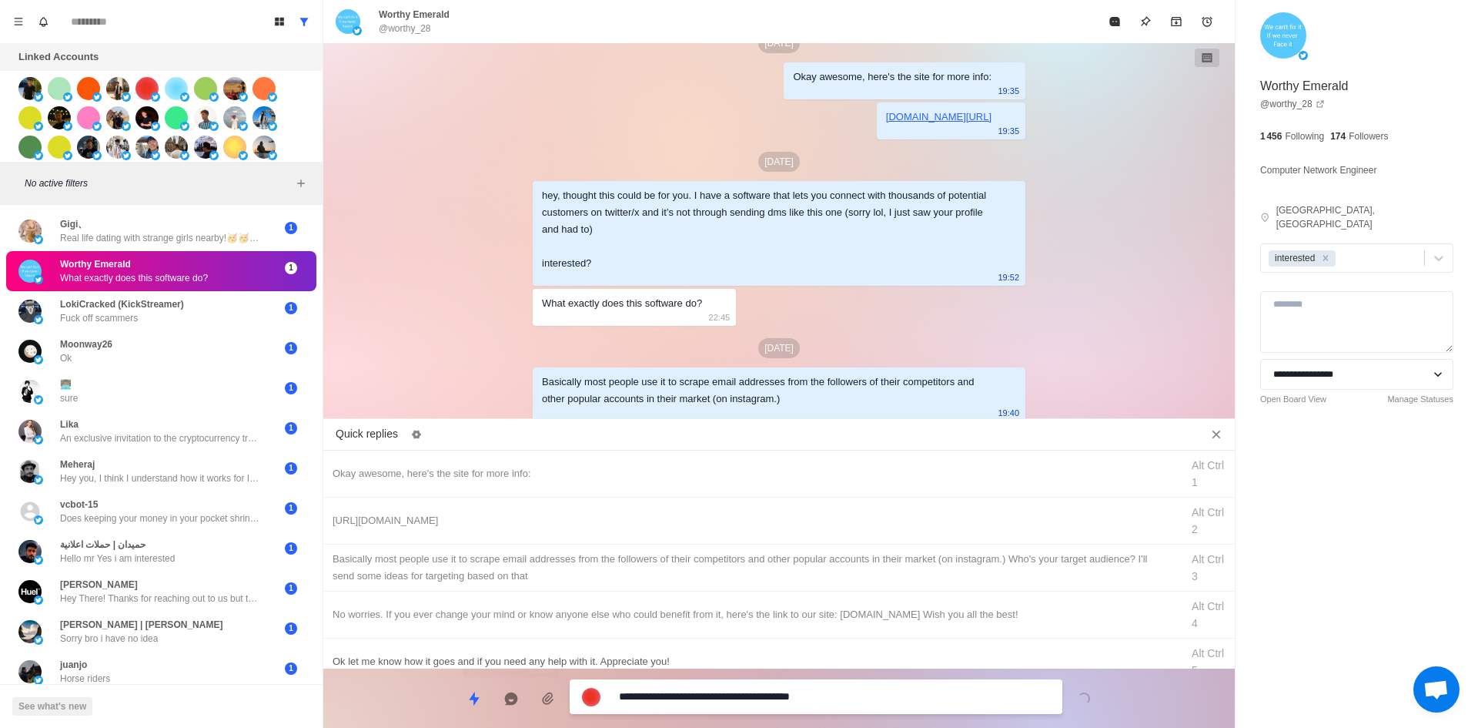
drag, startPoint x: 699, startPoint y: 696, endPoint x: 540, endPoint y: 662, distance: 162.2
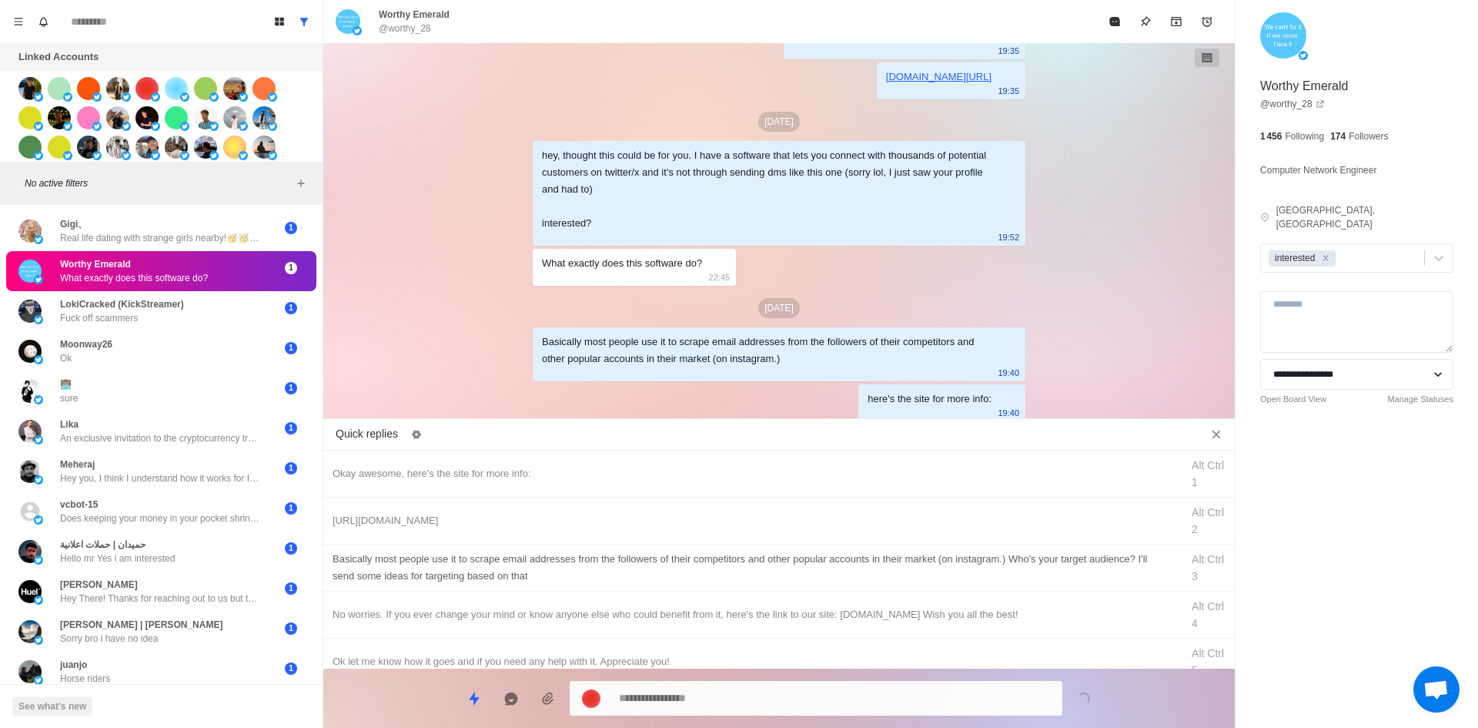
drag, startPoint x: 479, startPoint y: 519, endPoint x: 573, endPoint y: 552, distance: 99.6
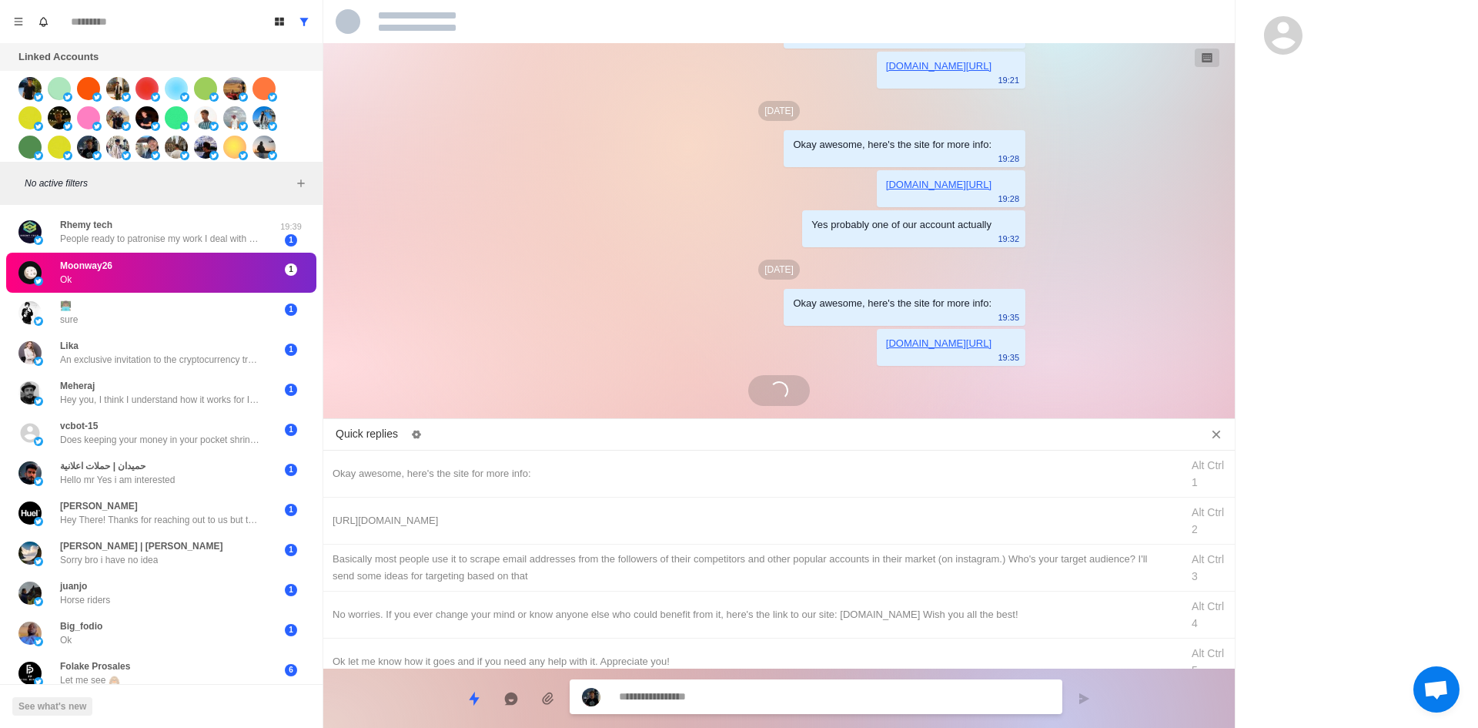
scroll to position [235, 0]
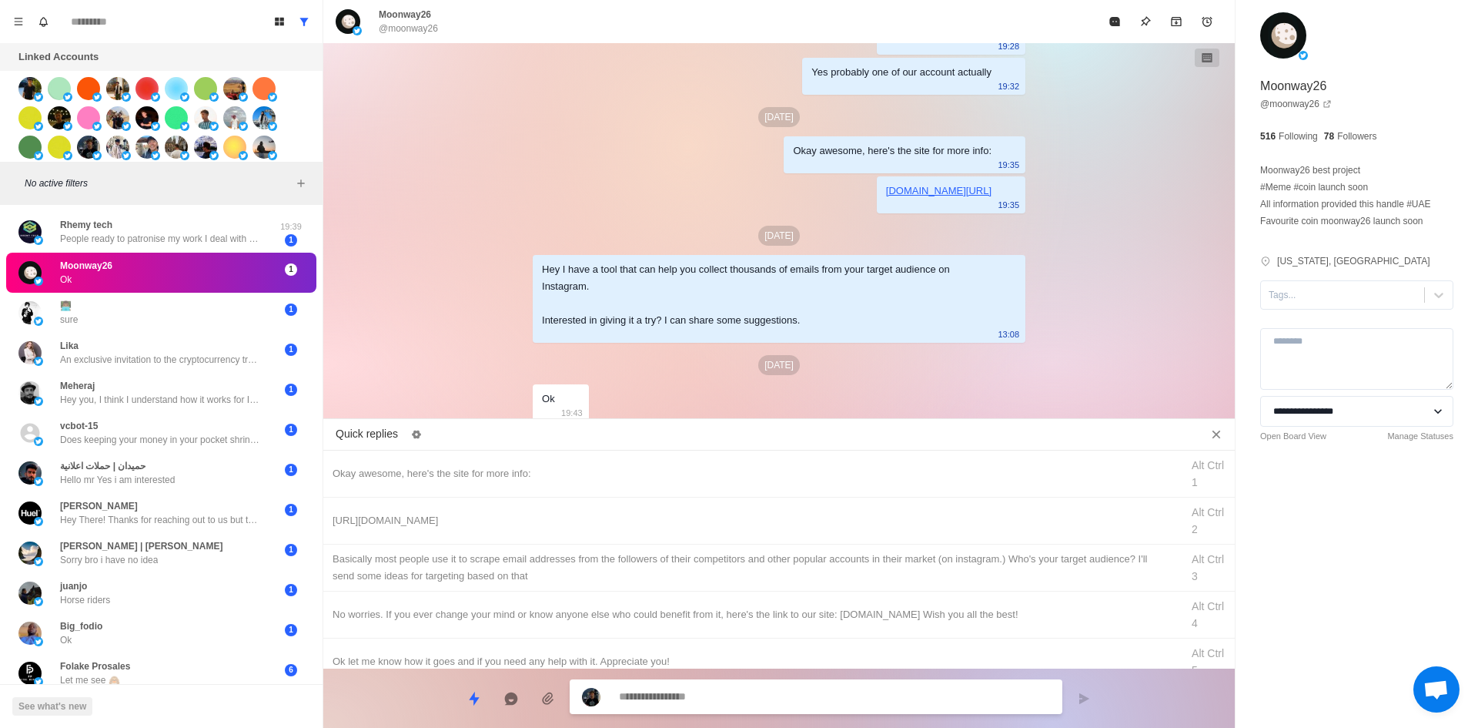
drag, startPoint x: 1326, startPoint y: 304, endPoint x: 1330, endPoint y: 314, distance: 10.5
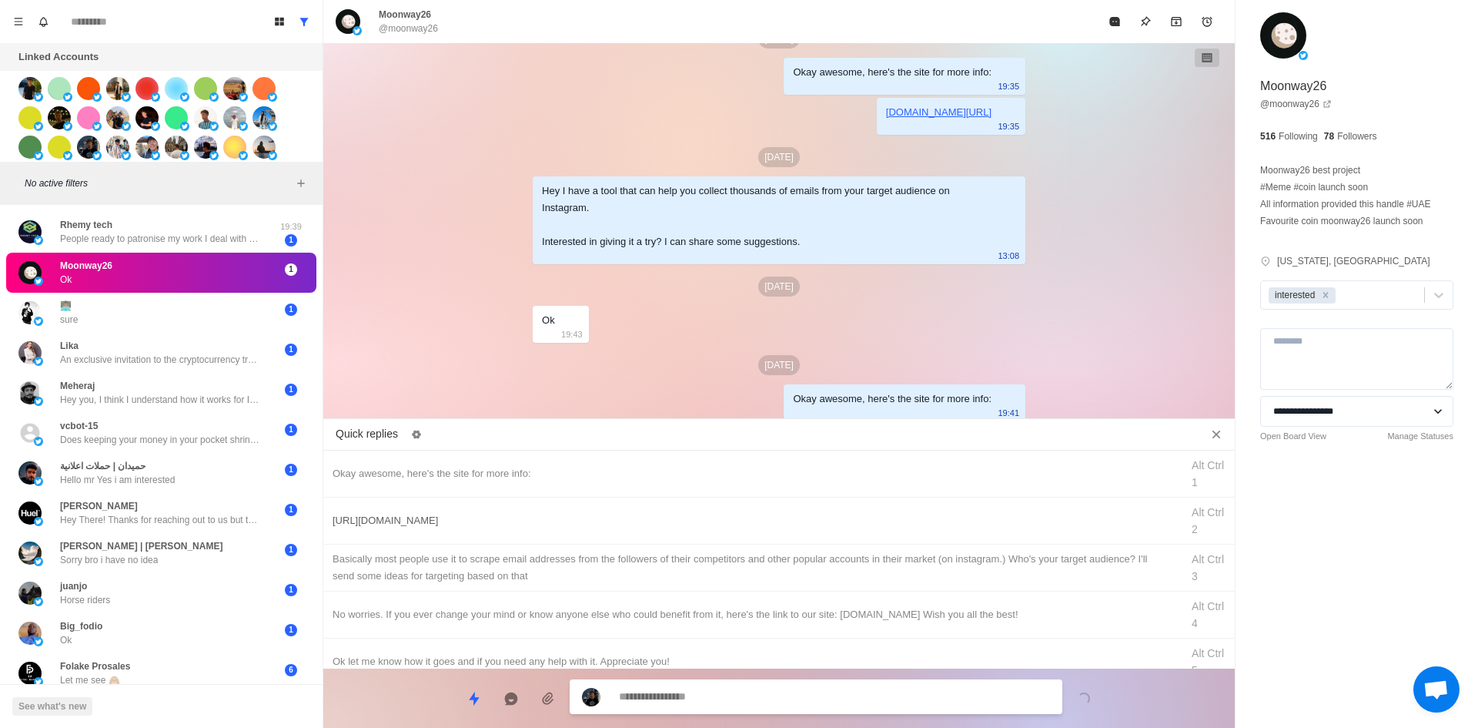
drag, startPoint x: 813, startPoint y: 511, endPoint x: 811, endPoint y: 535, distance: 23.9
drag, startPoint x: 780, startPoint y: 708, endPoint x: 795, endPoint y: 639, distance: 71.0
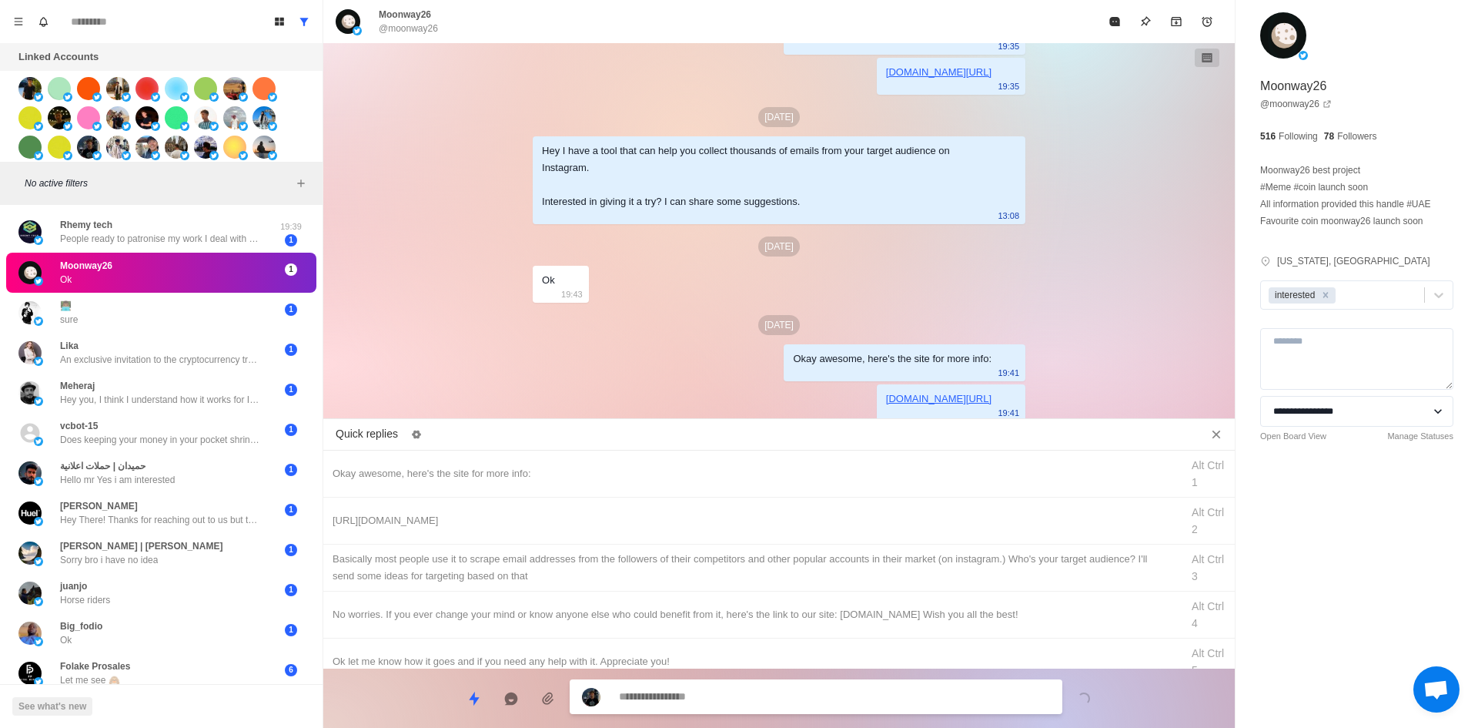
drag, startPoint x: 811, startPoint y: 568, endPoint x: 810, endPoint y: 649, distance: 80.8
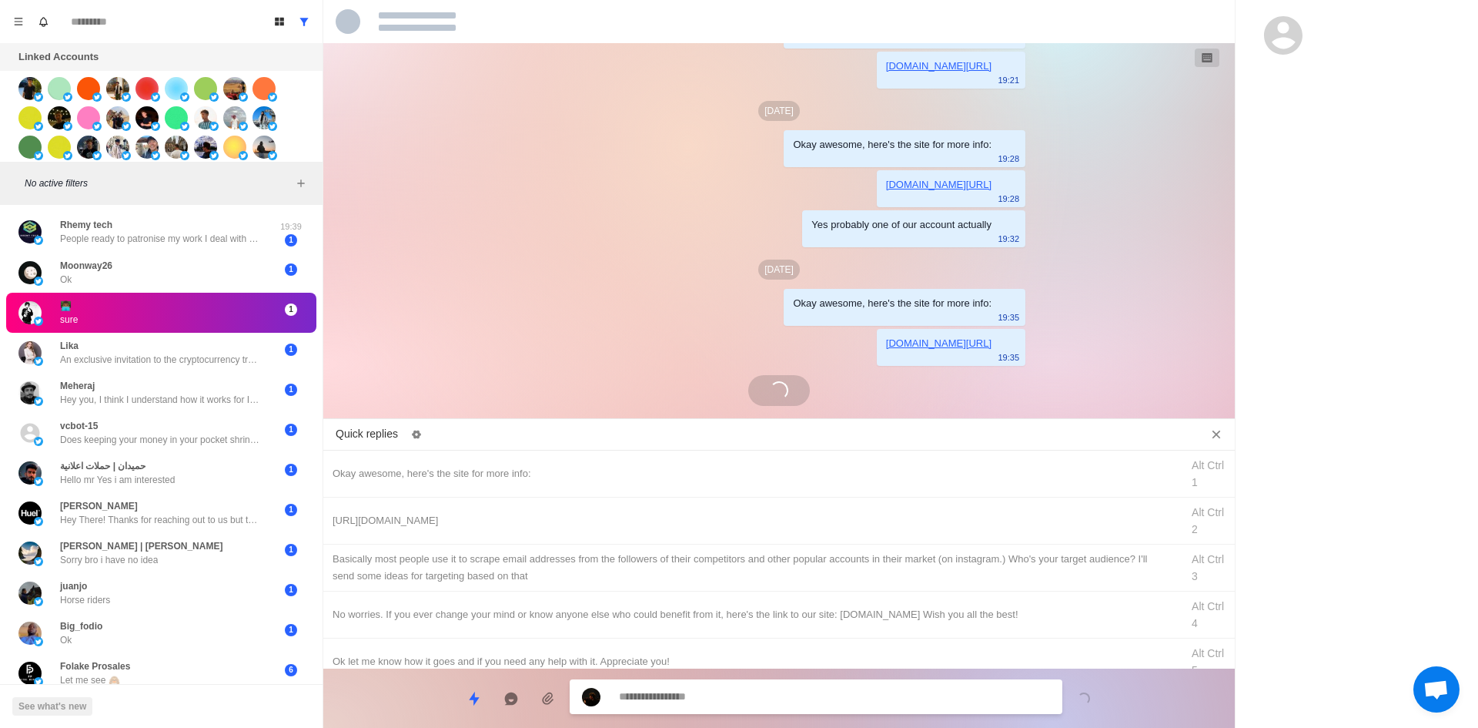
scroll to position [196, 0]
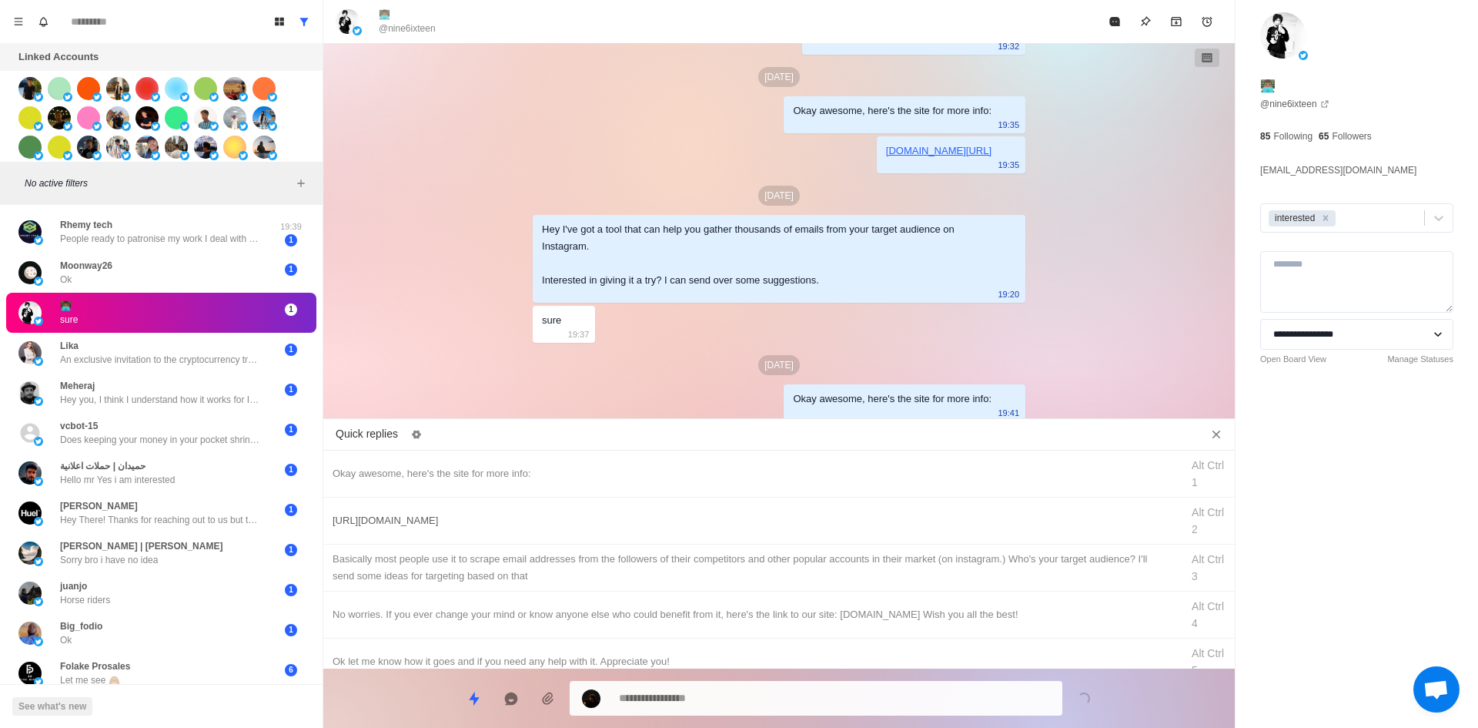
drag, startPoint x: 750, startPoint y: 513, endPoint x: 768, endPoint y: 701, distance: 188.0
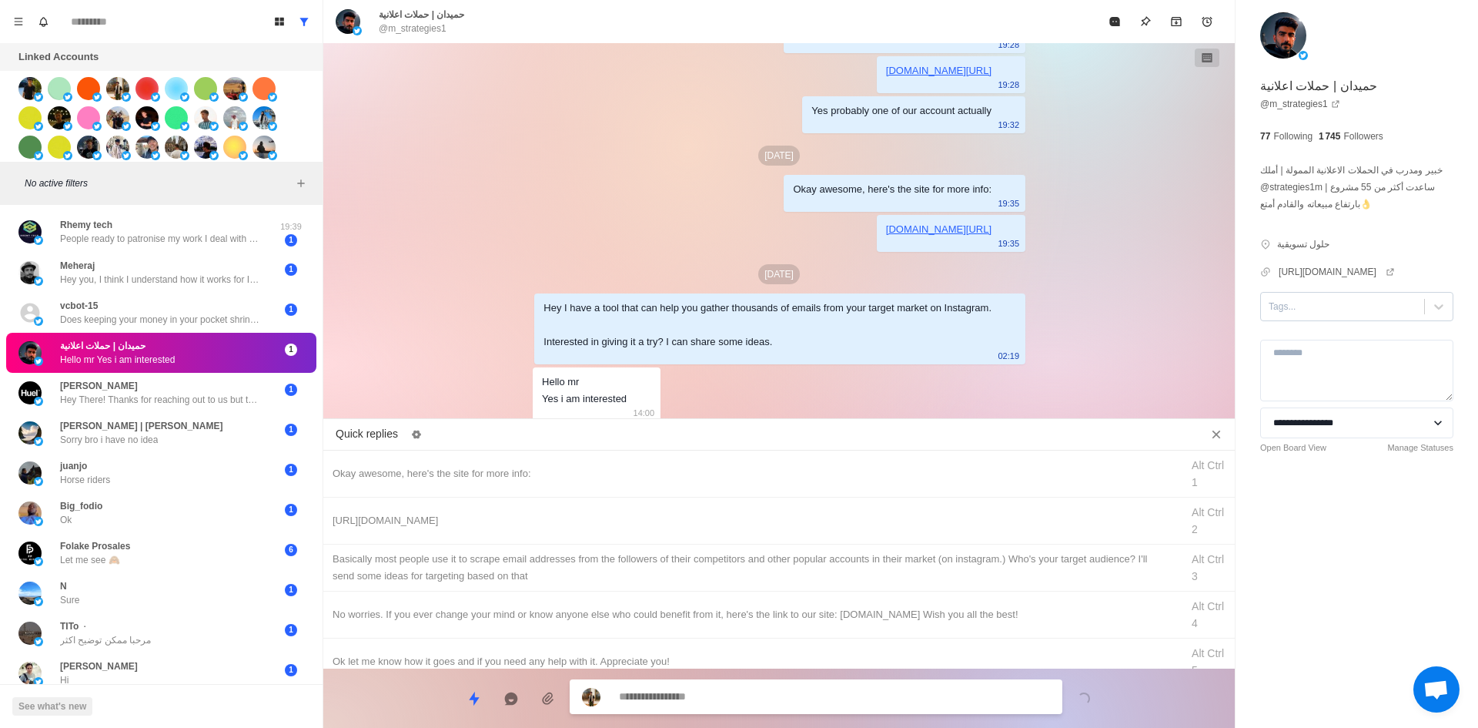
drag, startPoint x: 1350, startPoint y: 305, endPoint x: 1352, endPoint y: 315, distance: 10.3
drag, startPoint x: 668, startPoint y: 467, endPoint x: 740, endPoint y: 597, distance: 148.5
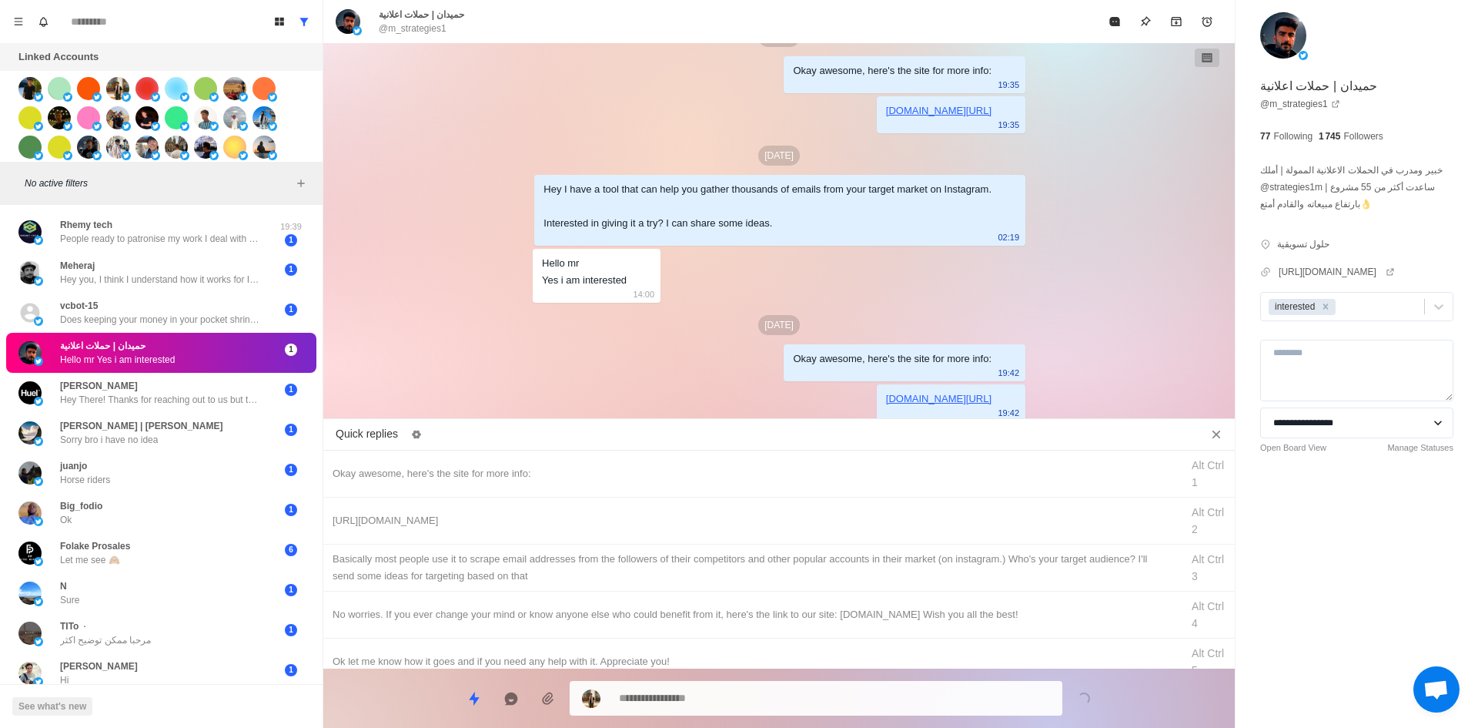
drag, startPoint x: 840, startPoint y: 549, endPoint x: 835, endPoint y: 647, distance: 98.6
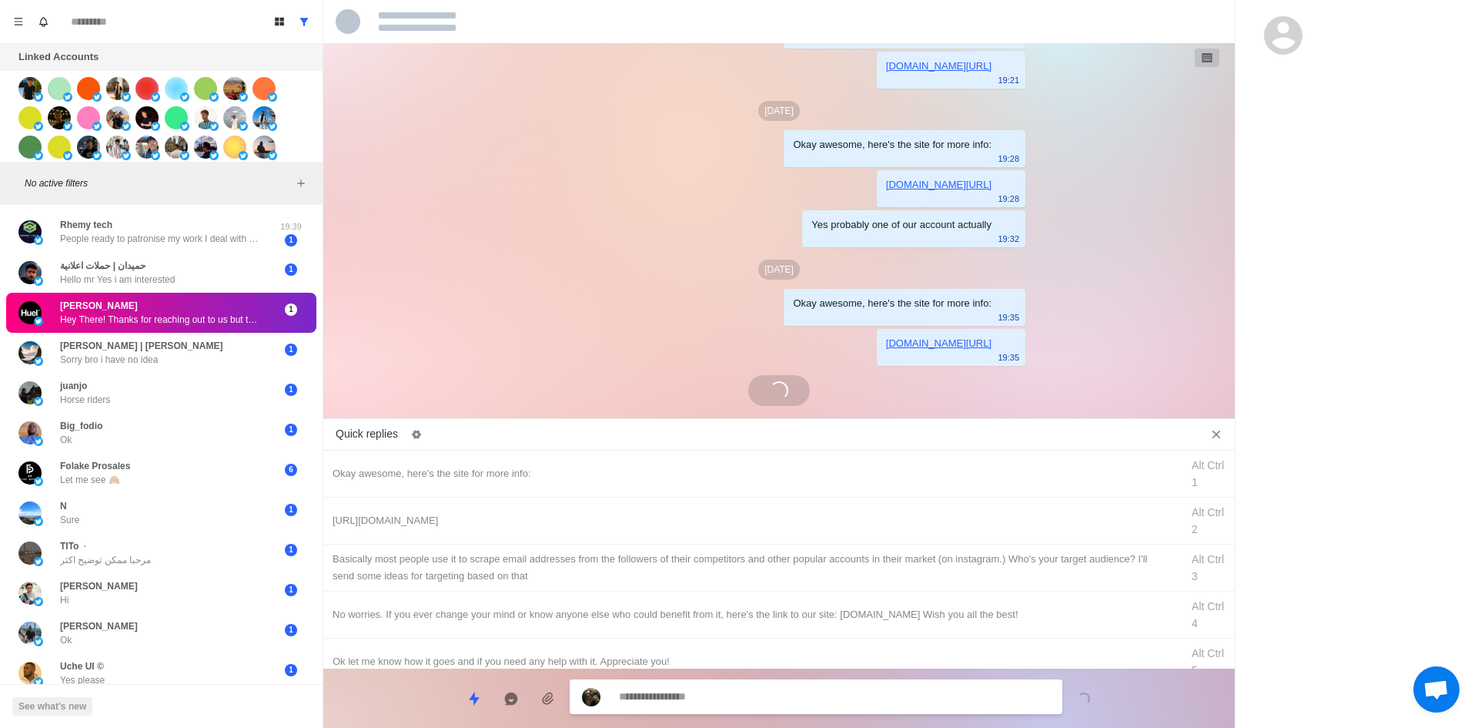
scroll to position [319, 0]
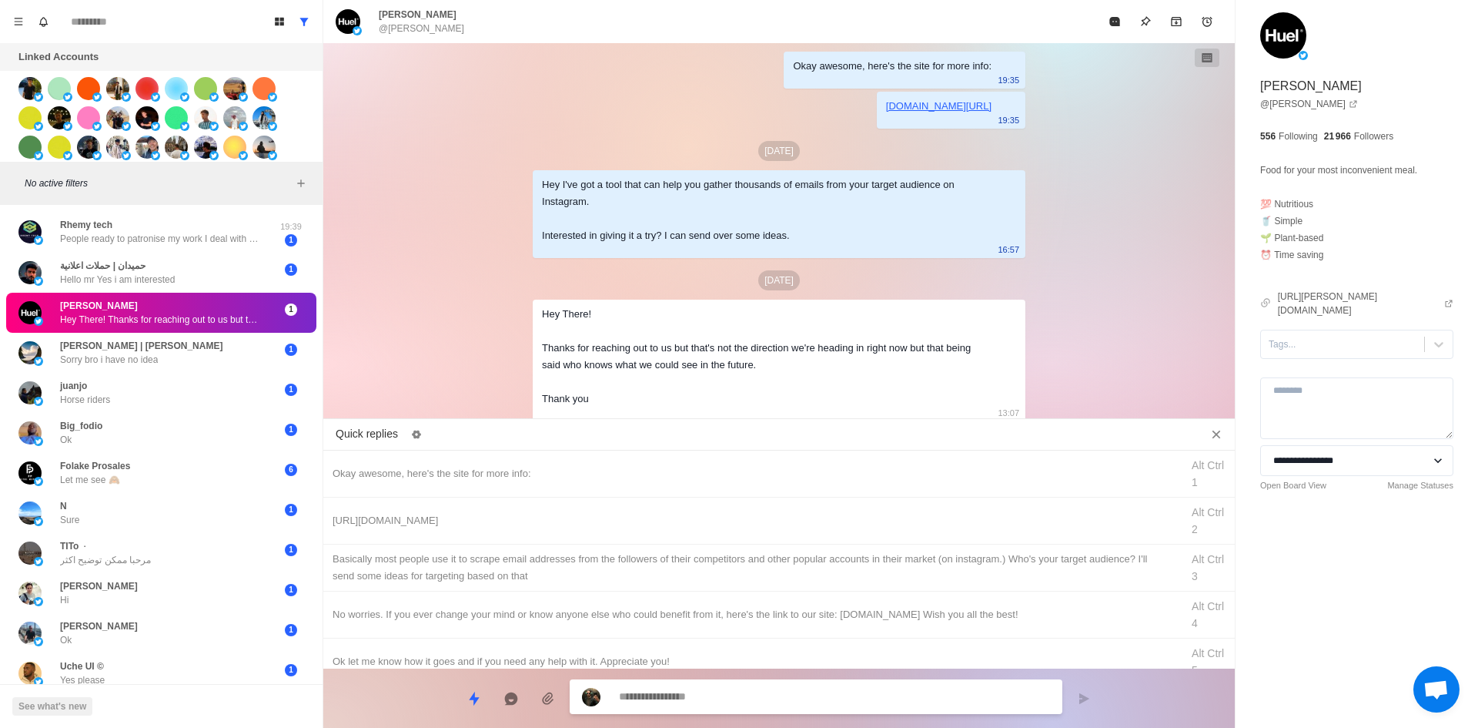
drag, startPoint x: 582, startPoint y: 612, endPoint x: 683, endPoint y: 676, distance: 119.4
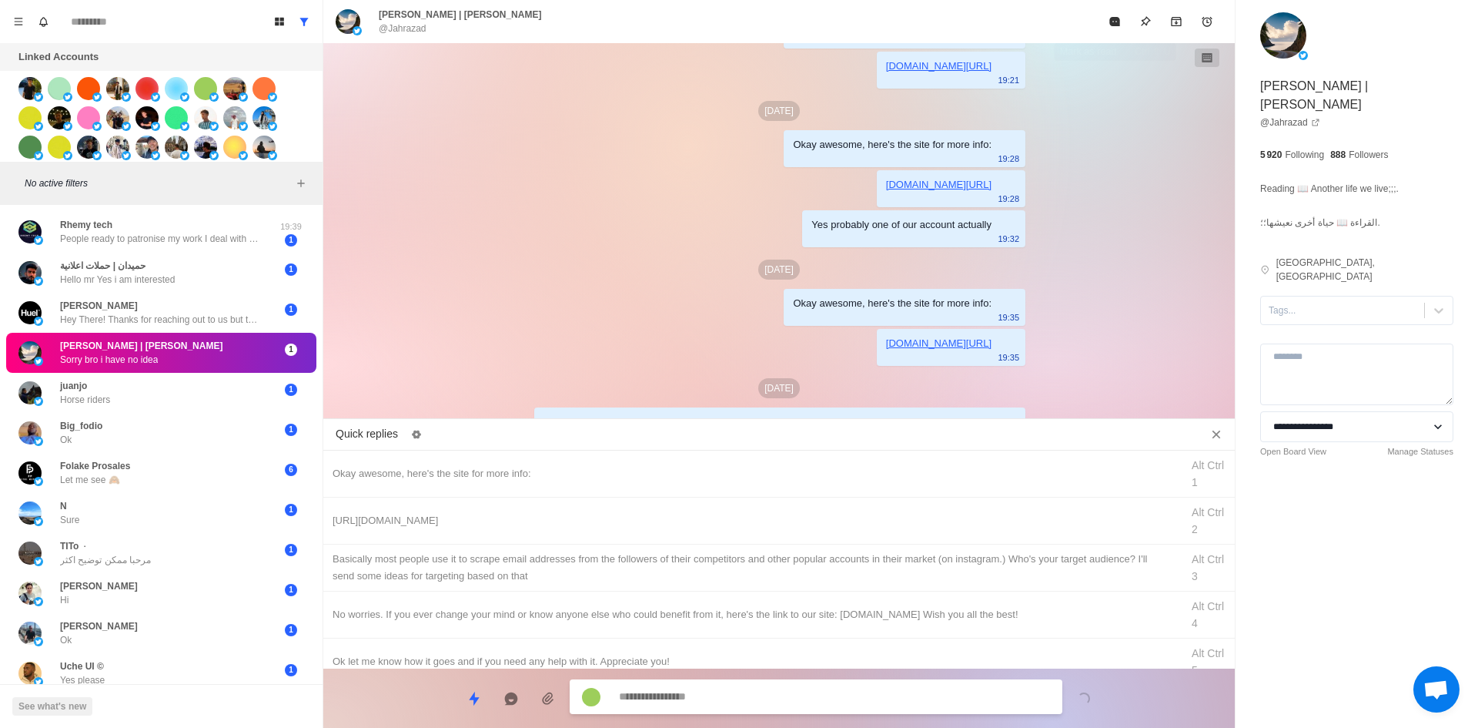
scroll to position [179, 0]
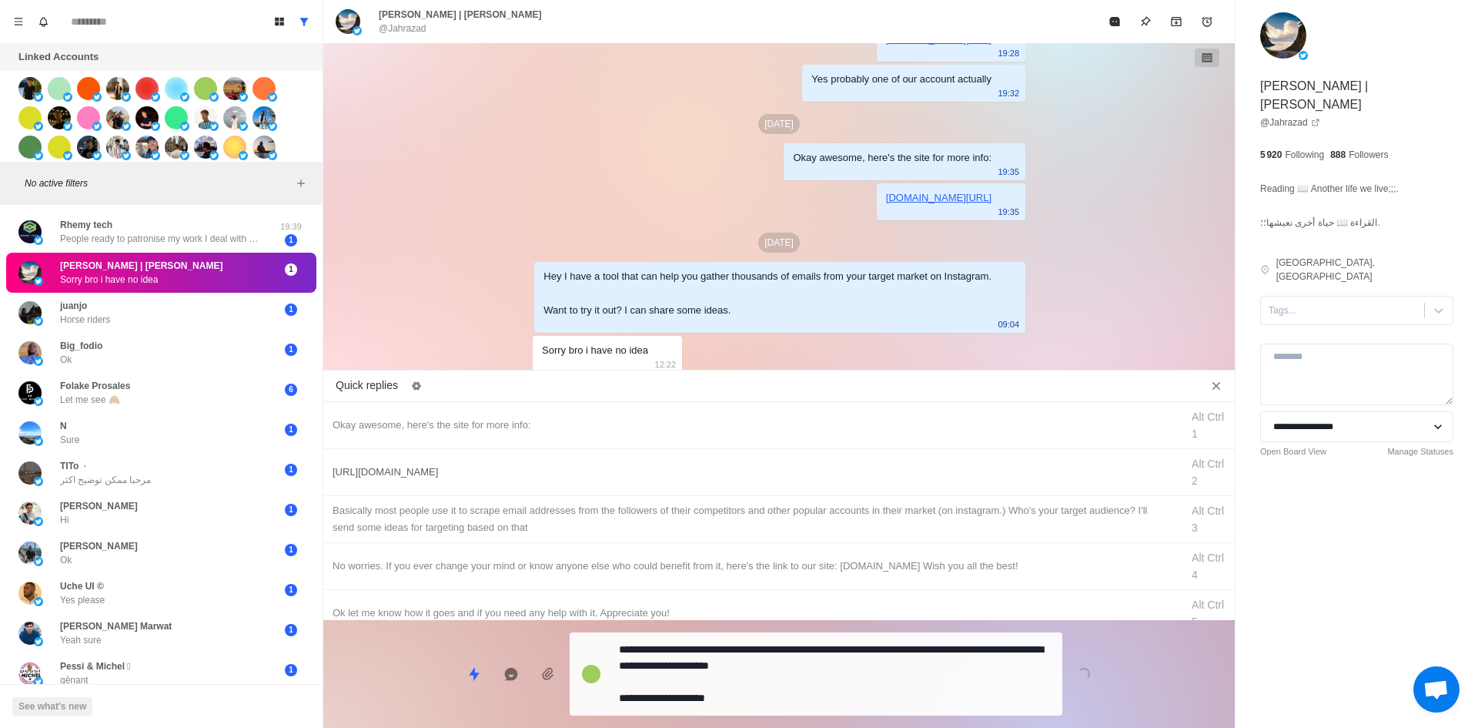
drag, startPoint x: 754, startPoint y: 671, endPoint x: 844, endPoint y: 538, distance: 160.1
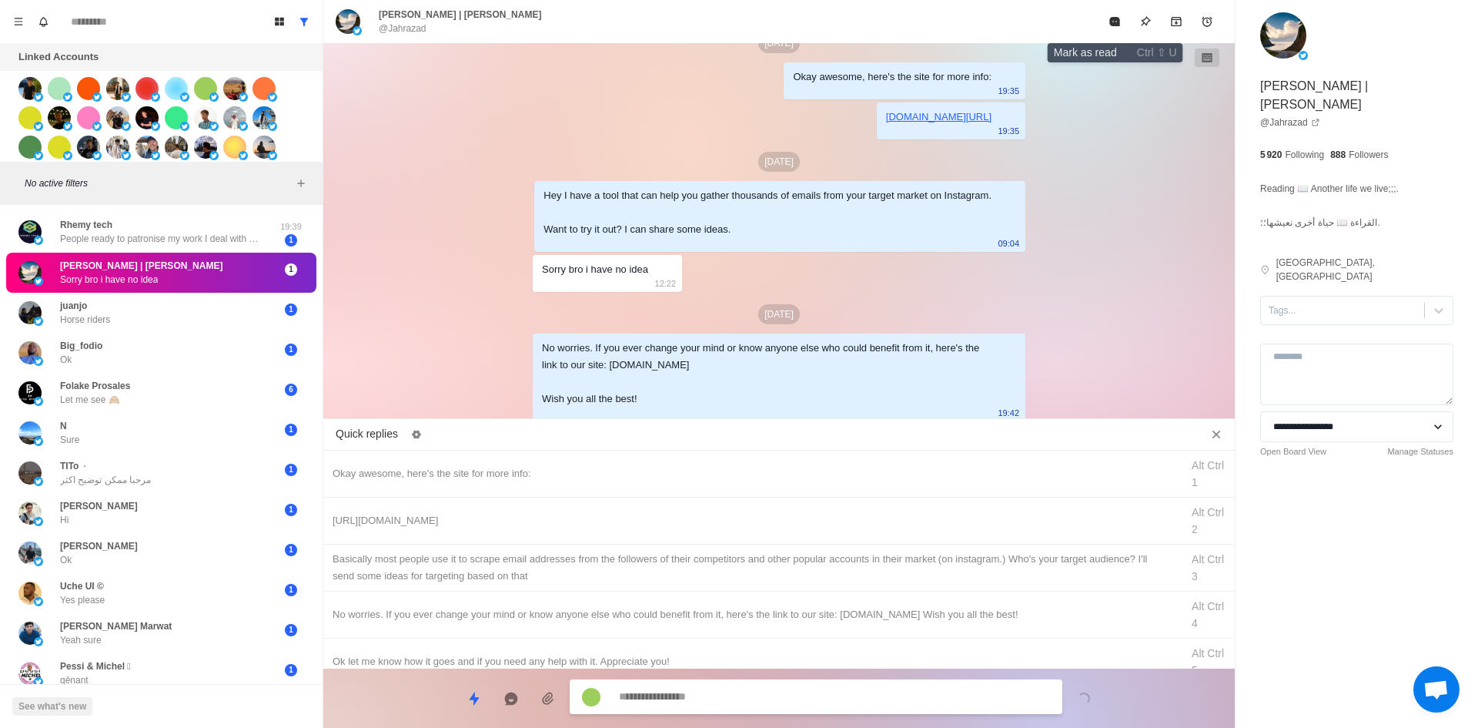
drag, startPoint x: 1116, startPoint y: 22, endPoint x: 1102, endPoint y: 55, distance: 35.6
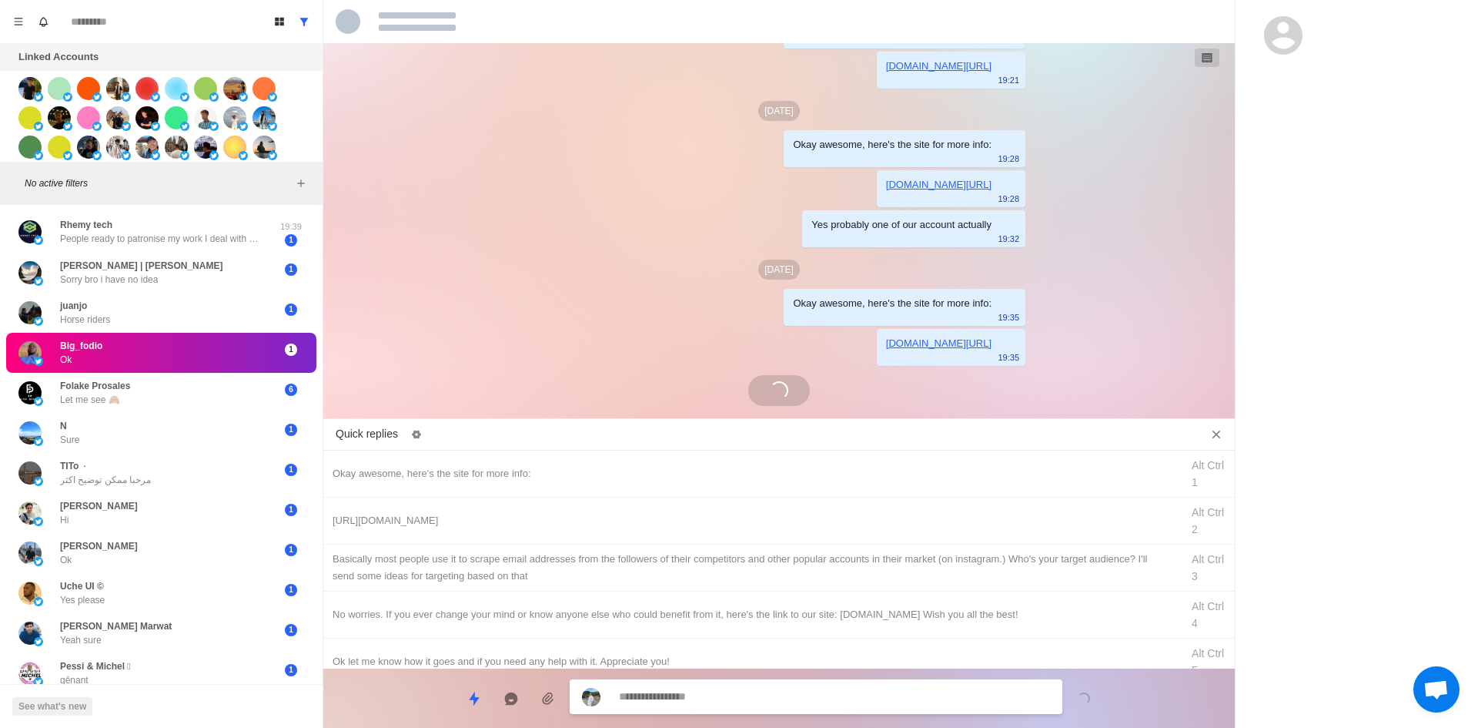
scroll to position [218, 0]
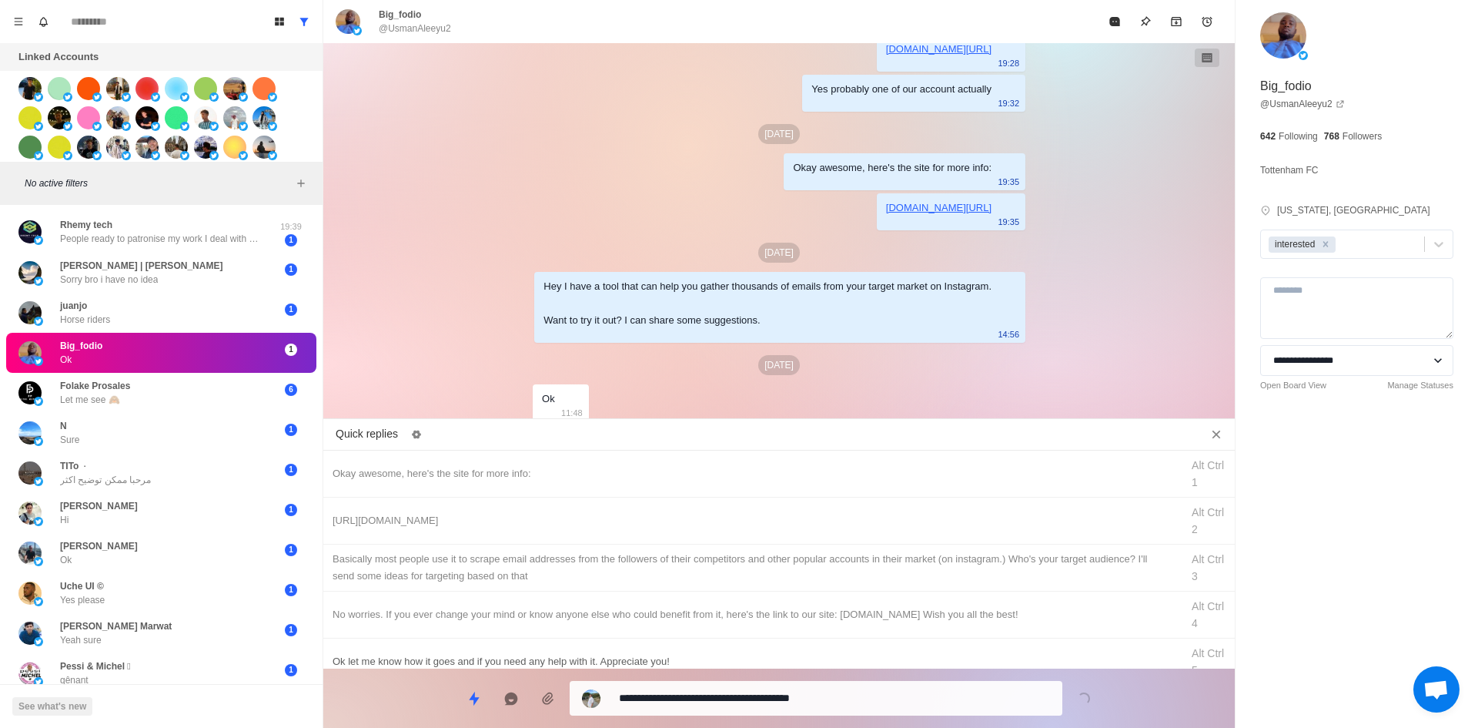
drag, startPoint x: 717, startPoint y: 687, endPoint x: 704, endPoint y: 655, distance: 34.6
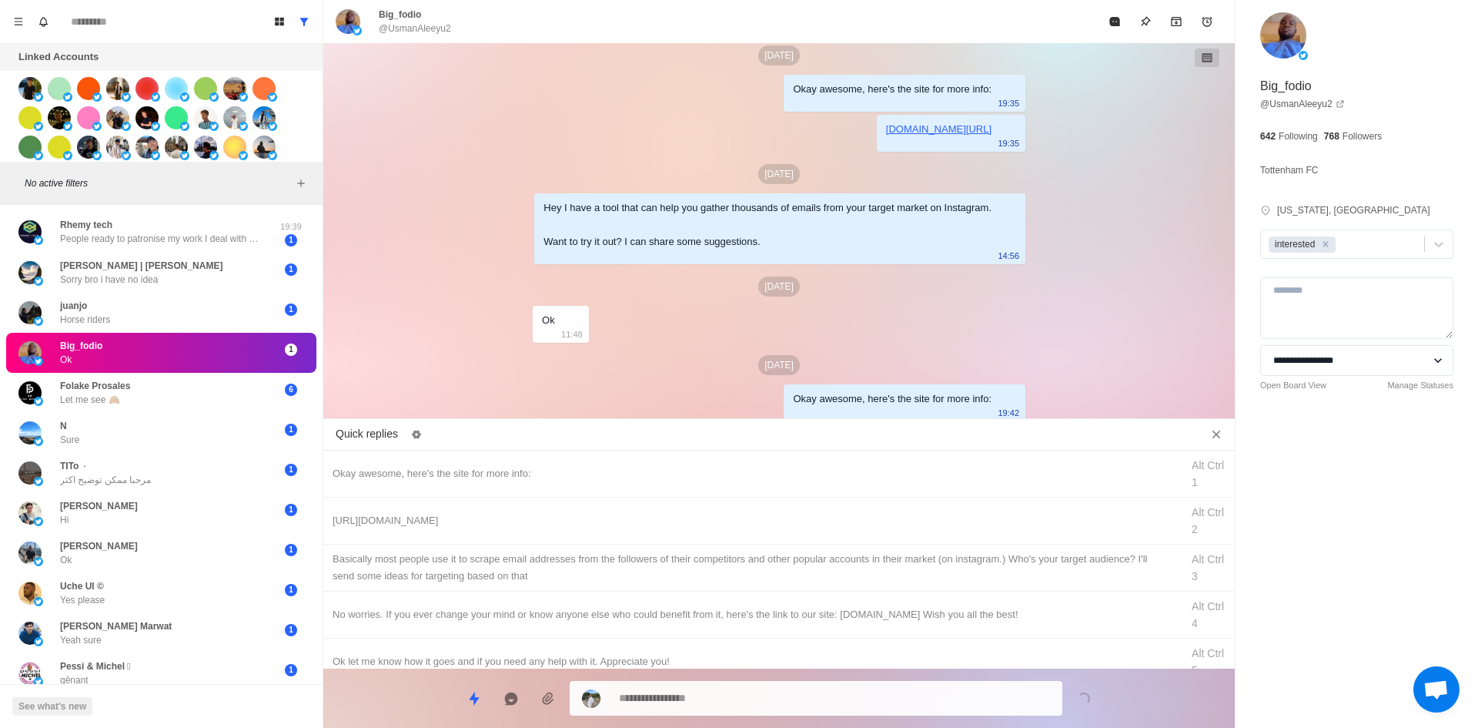
drag, startPoint x: 704, startPoint y: 523, endPoint x: 707, endPoint y: 670, distance: 147.1
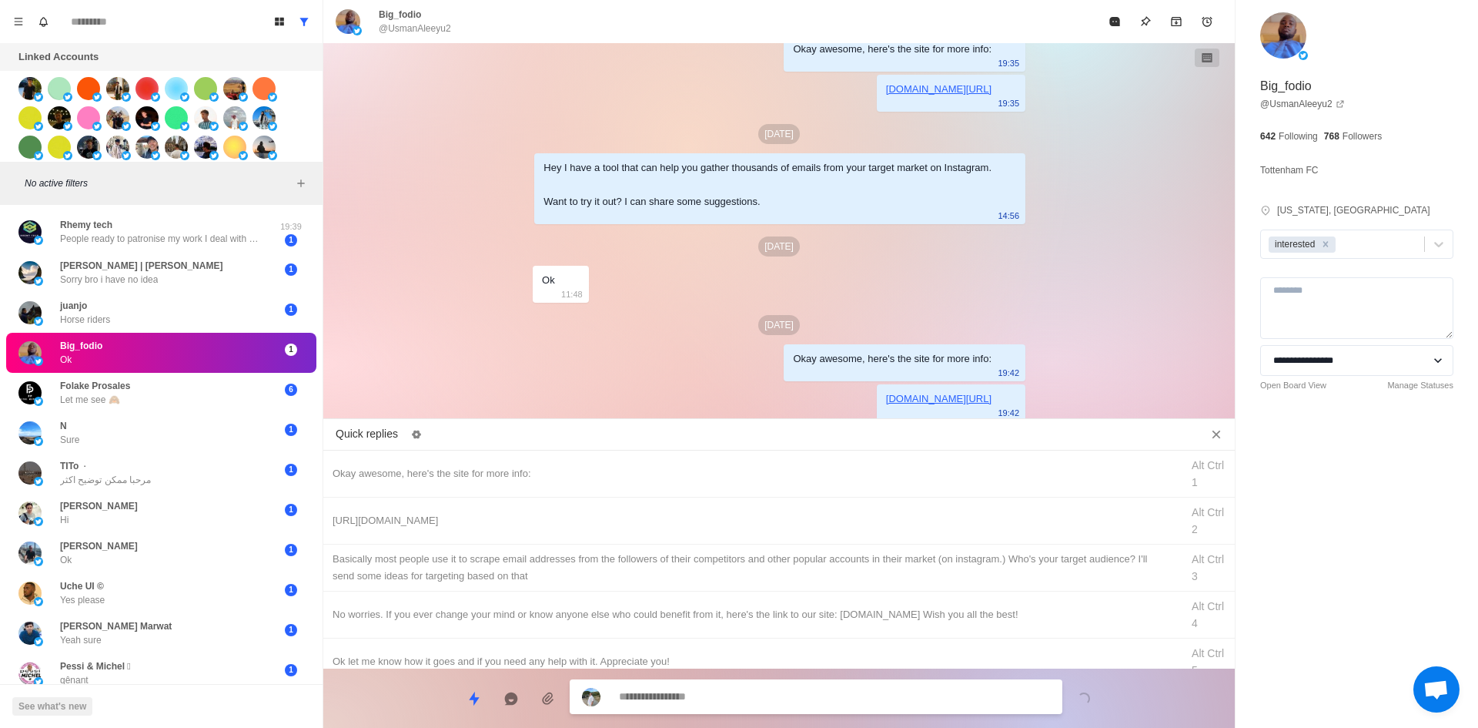
drag, startPoint x: 757, startPoint y: 570, endPoint x: 758, endPoint y: 664, distance: 94.7
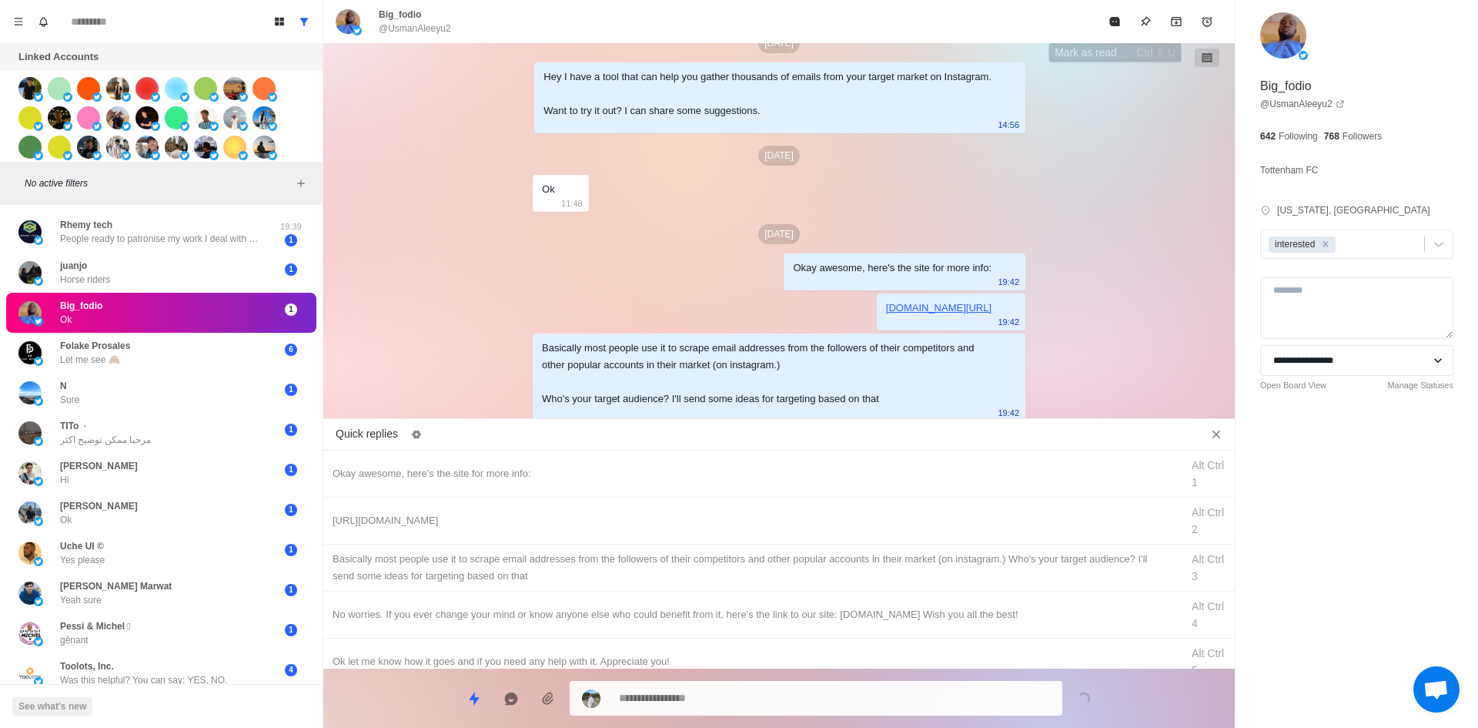
drag, startPoint x: 1105, startPoint y: 9, endPoint x: 950, endPoint y: 274, distance: 306.7
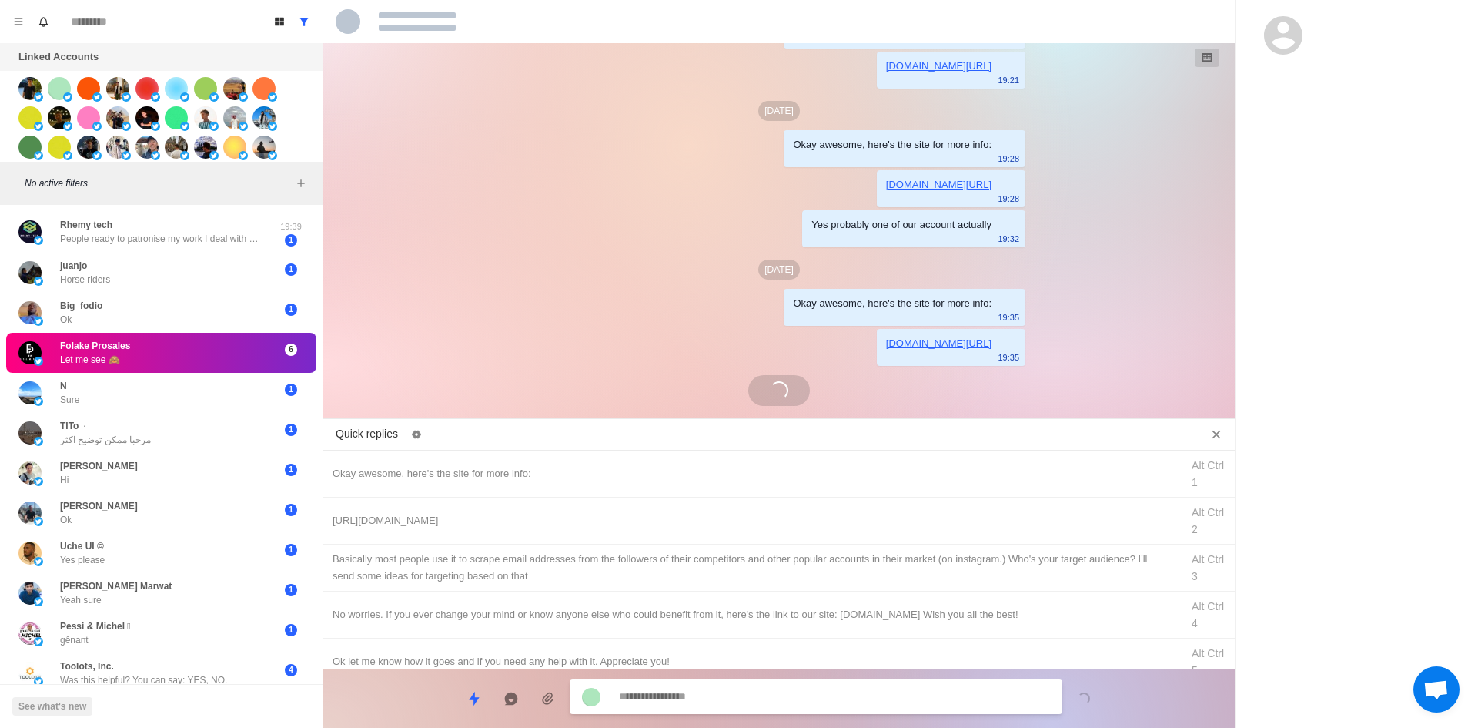
scroll to position [315, 0]
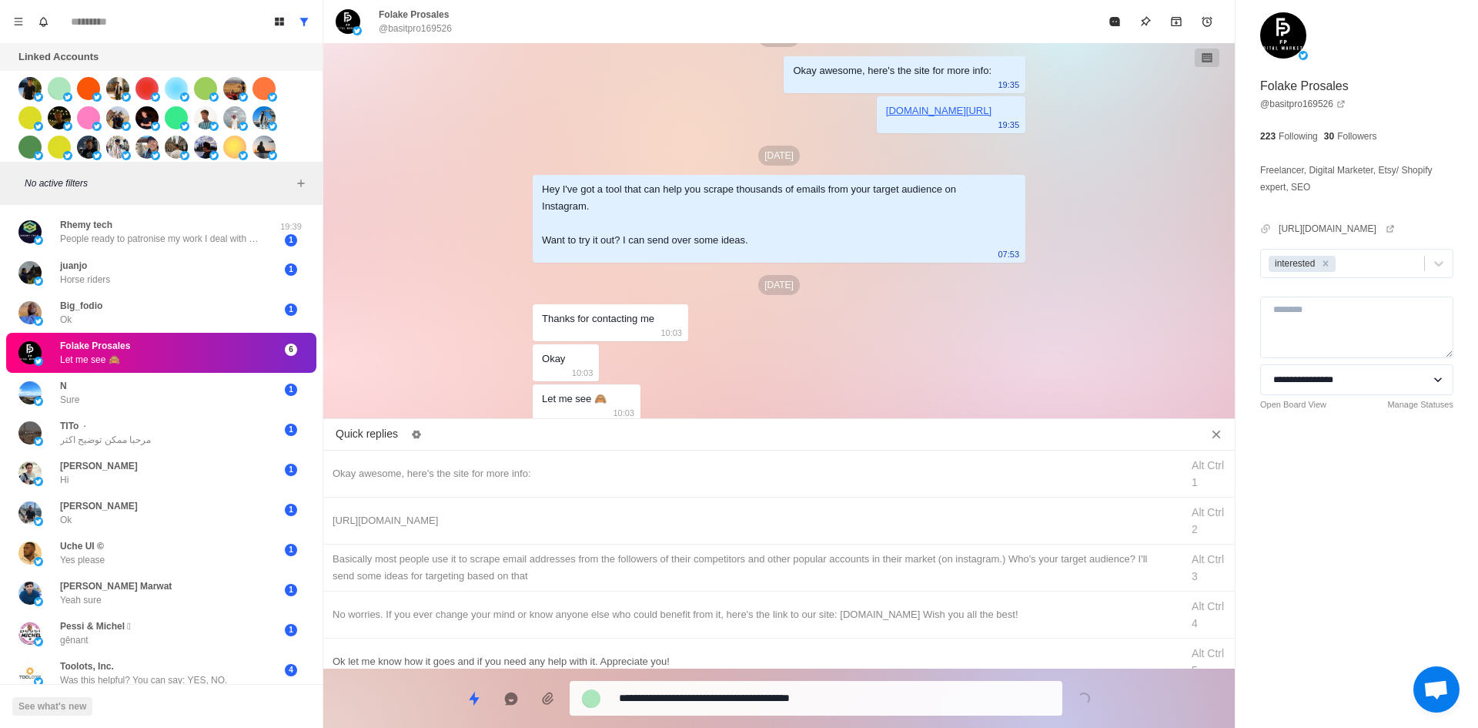
drag, startPoint x: 781, startPoint y: 689, endPoint x: 788, endPoint y: 642, distance: 47.4
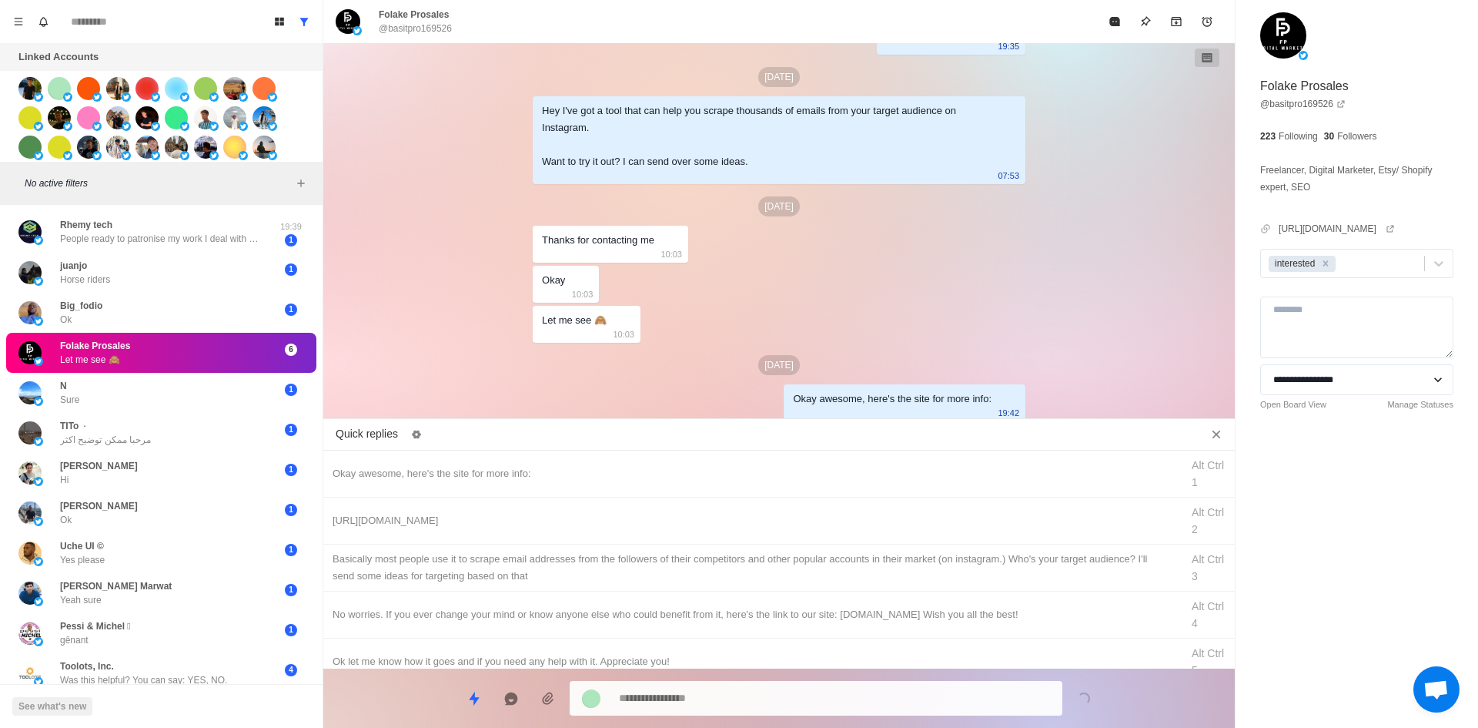
drag, startPoint x: 830, startPoint y: 509, endPoint x: 800, endPoint y: 697, distance: 190.2
drag, startPoint x: 808, startPoint y: 696, endPoint x: 811, endPoint y: 667, distance: 29.4
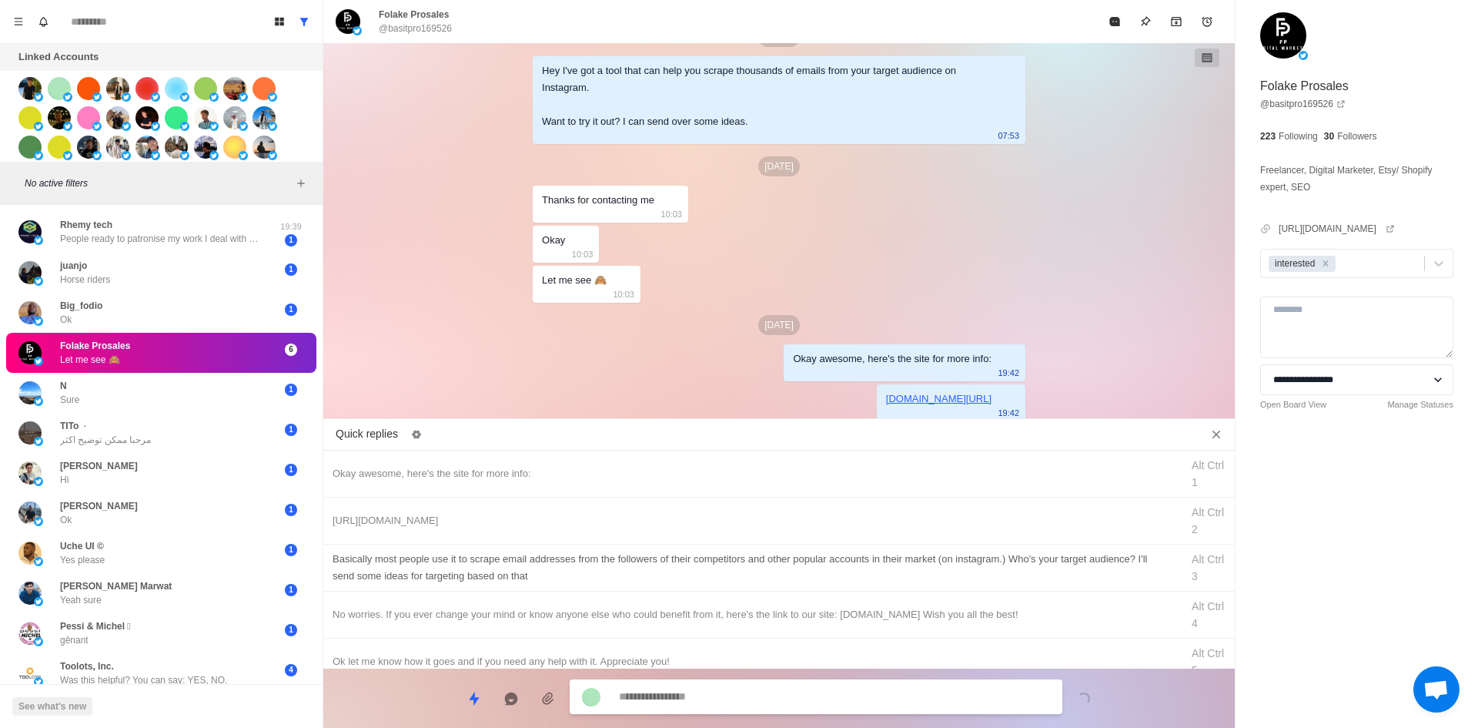
drag, startPoint x: 839, startPoint y: 568, endPoint x: 841, endPoint y: 581, distance: 13.3
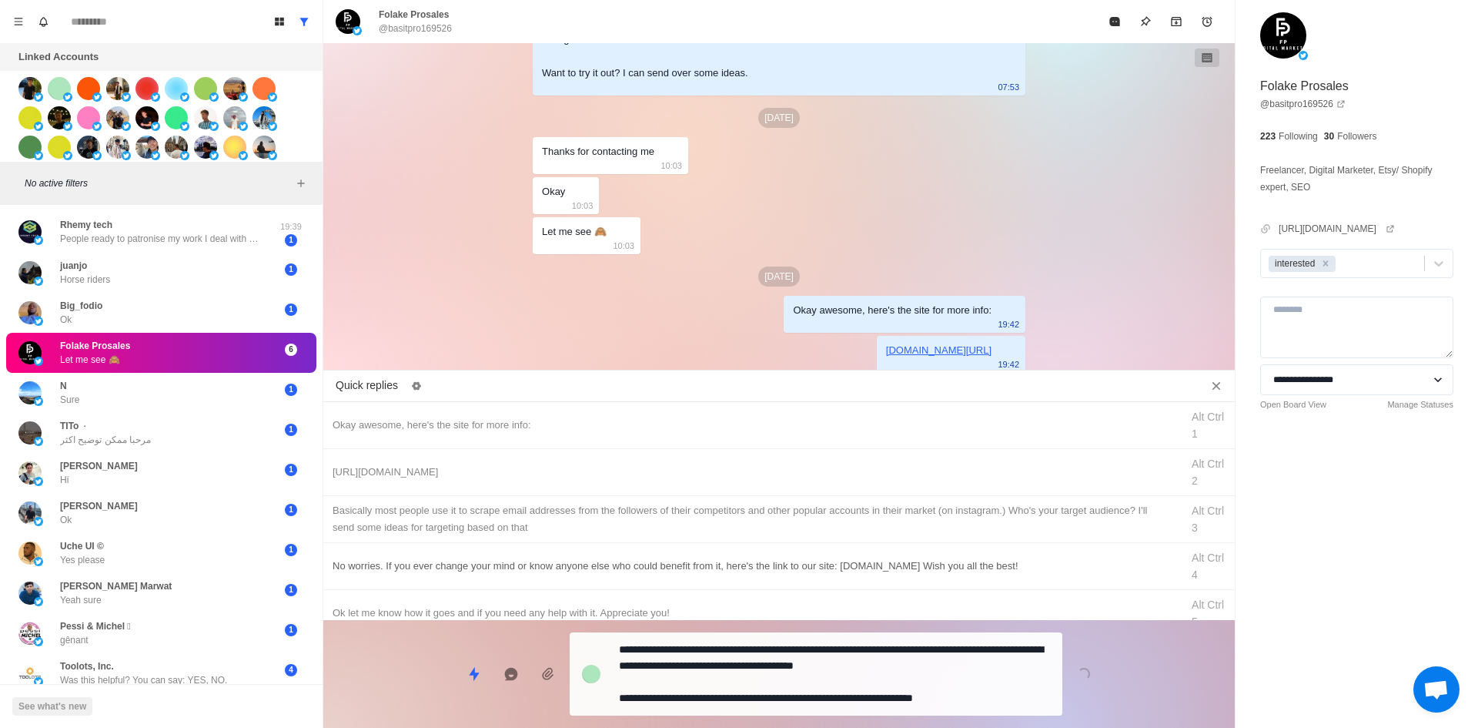
drag, startPoint x: 829, startPoint y: 704, endPoint x: 891, endPoint y: 591, distance: 128.2
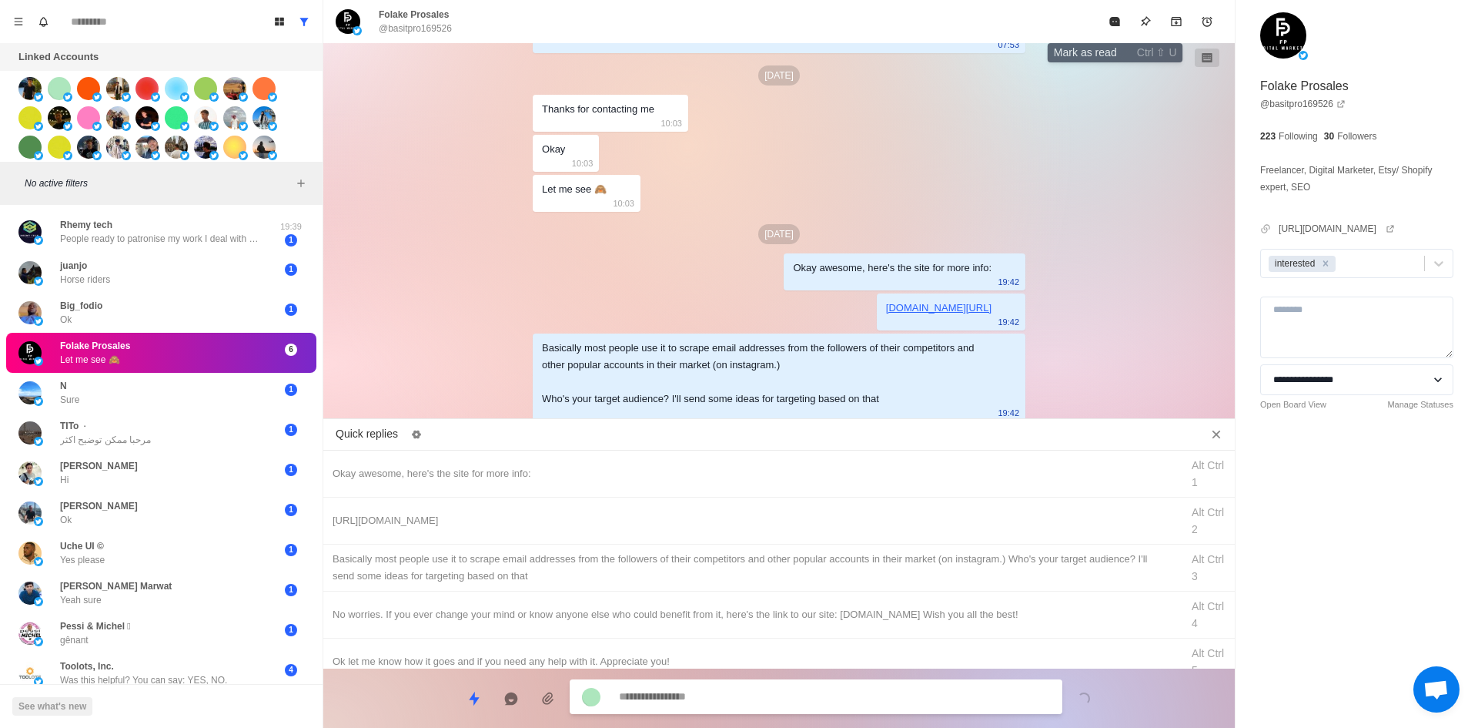
drag, startPoint x: 1114, startPoint y: 25, endPoint x: 983, endPoint y: 160, distance: 188.4
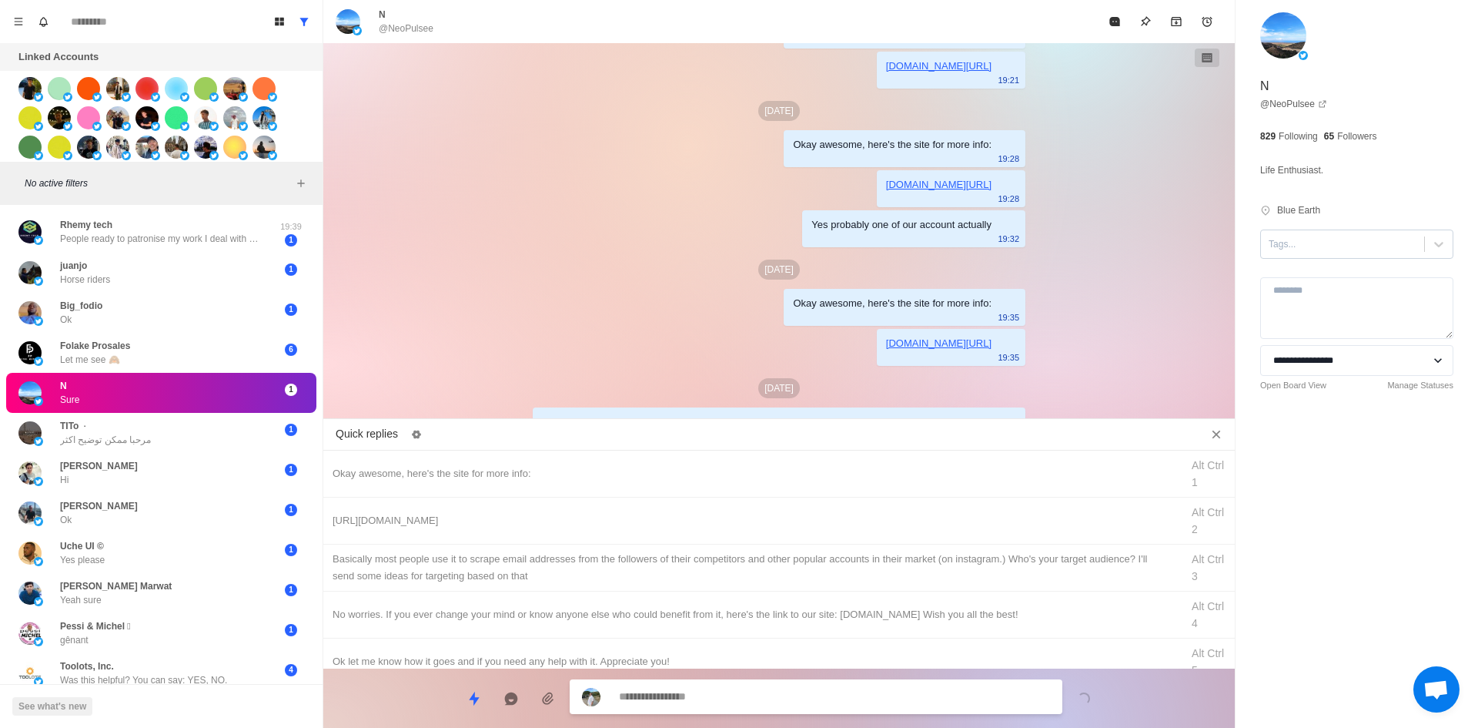
scroll to position [235, 0]
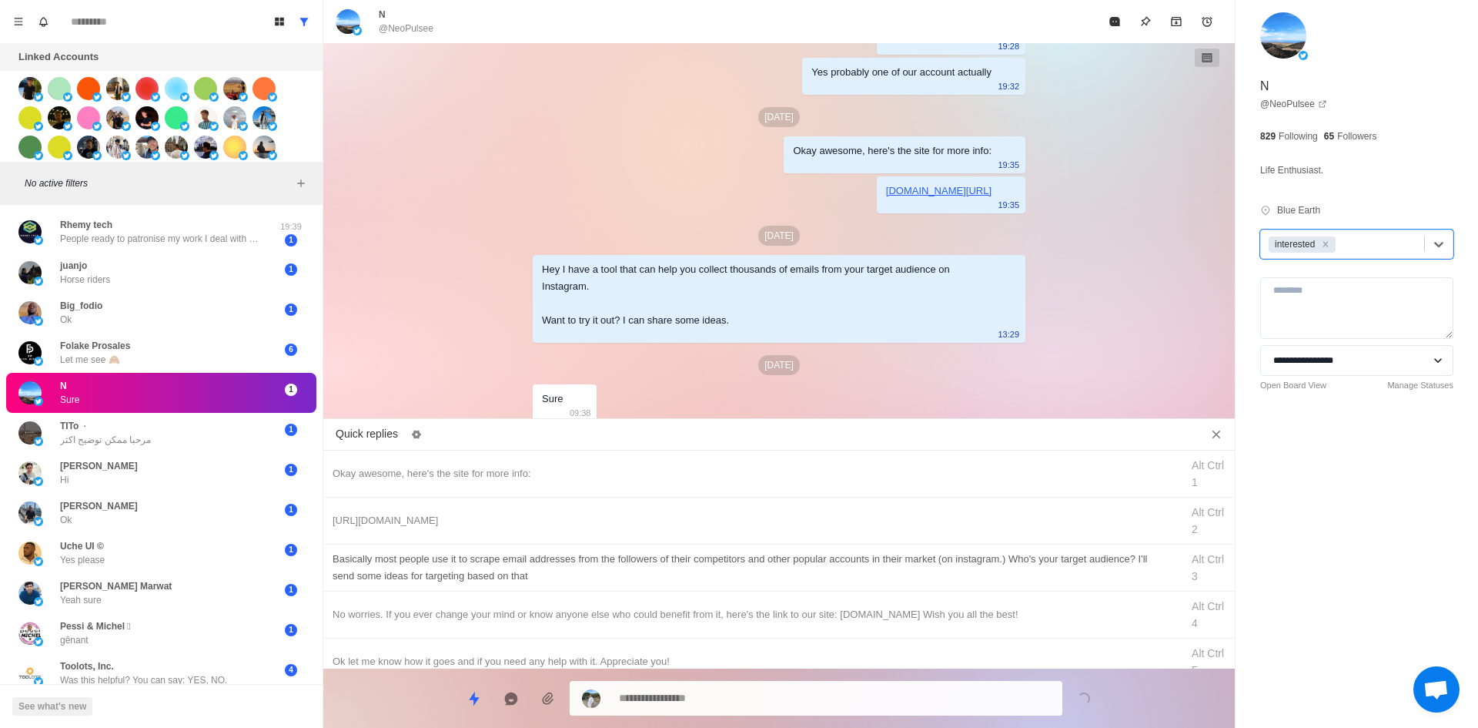
drag, startPoint x: 670, startPoint y: 465, endPoint x: 720, endPoint y: 553, distance: 101.0
drag, startPoint x: 778, startPoint y: 698, endPoint x: 776, endPoint y: 577, distance: 121.6
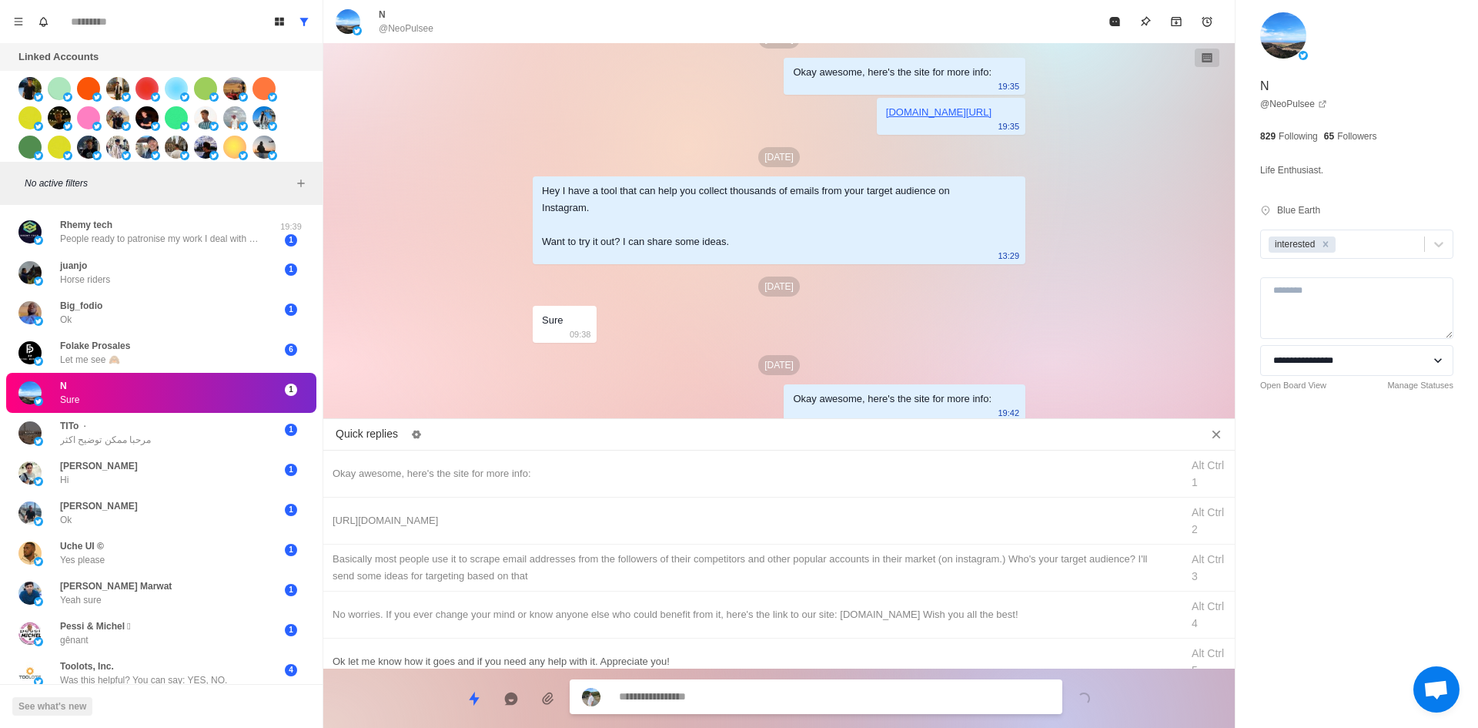
drag, startPoint x: 788, startPoint y: 510, endPoint x: 797, endPoint y: 643, distance: 133.5
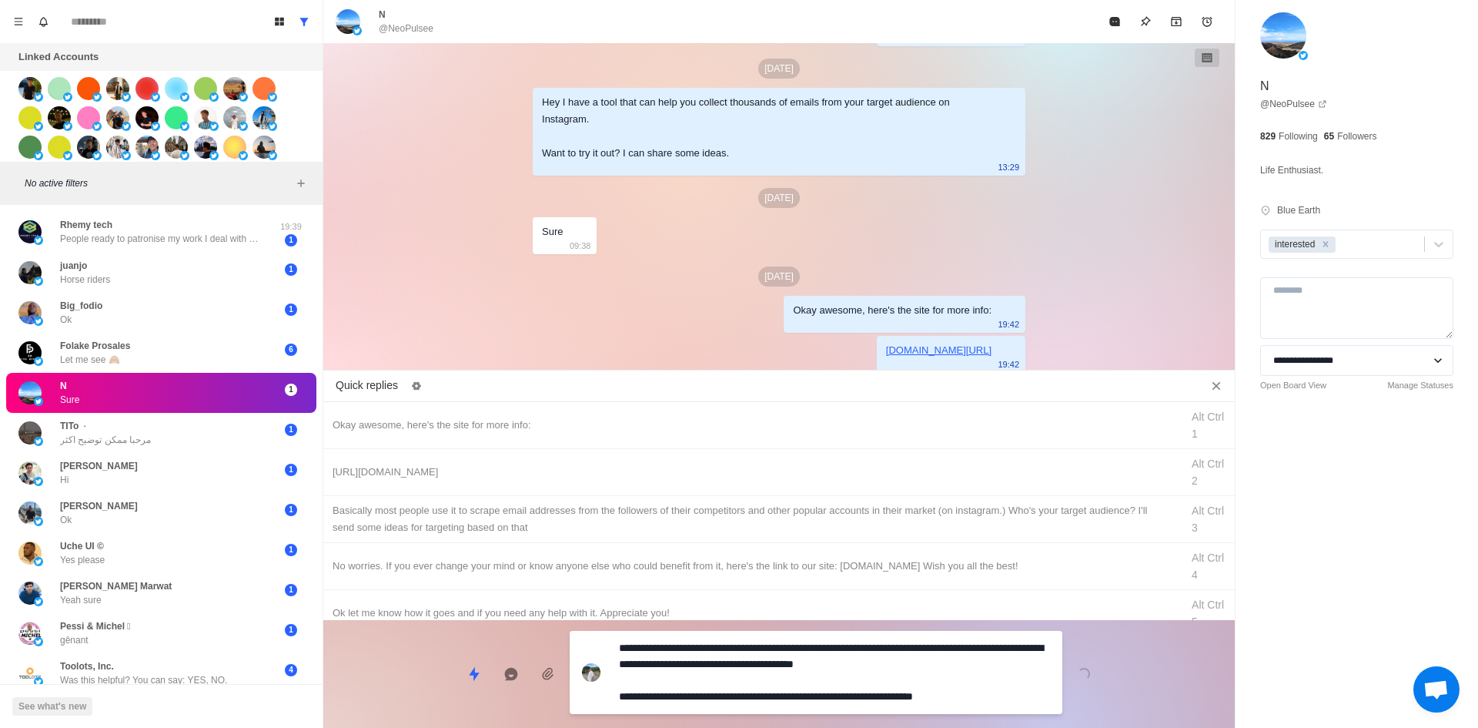
drag, startPoint x: 829, startPoint y: 668, endPoint x: 1130, endPoint y: 166, distance: 585.9
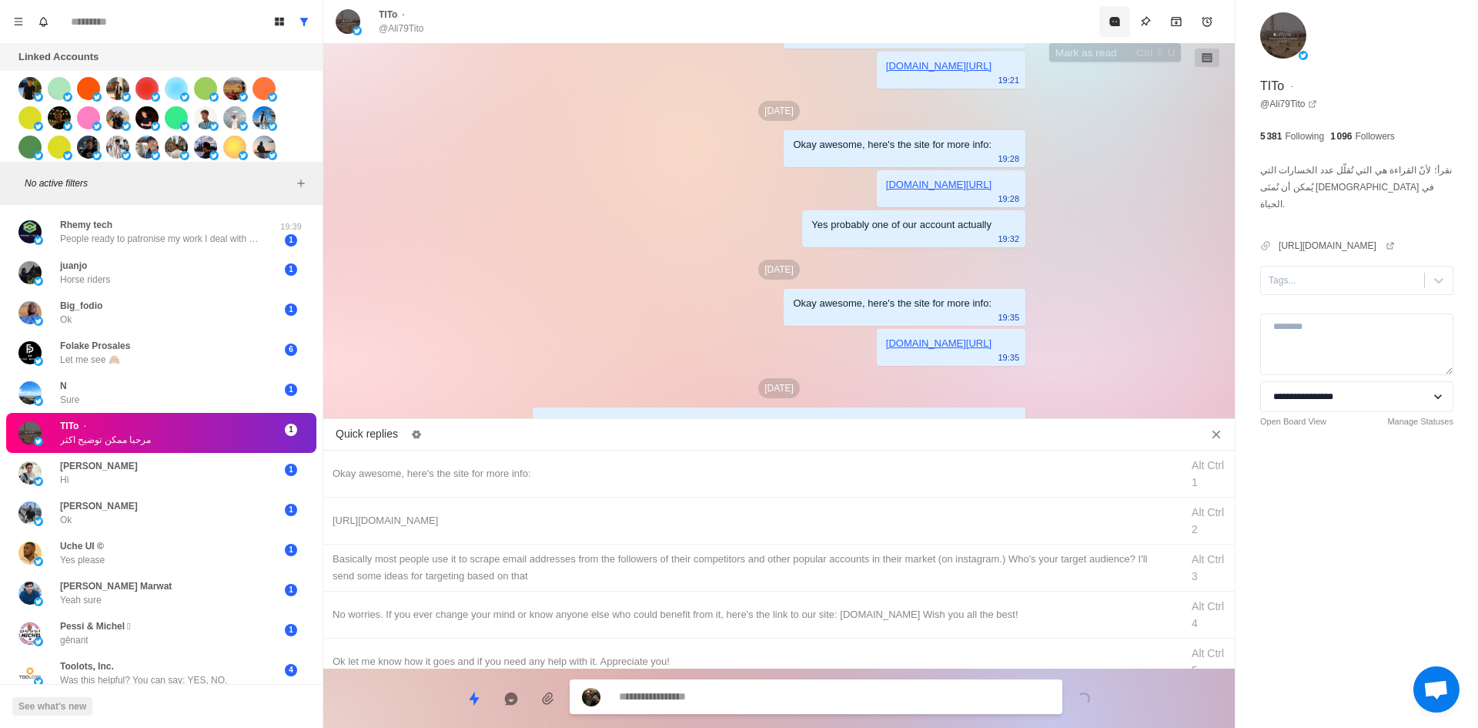
scroll to position [213, 0]
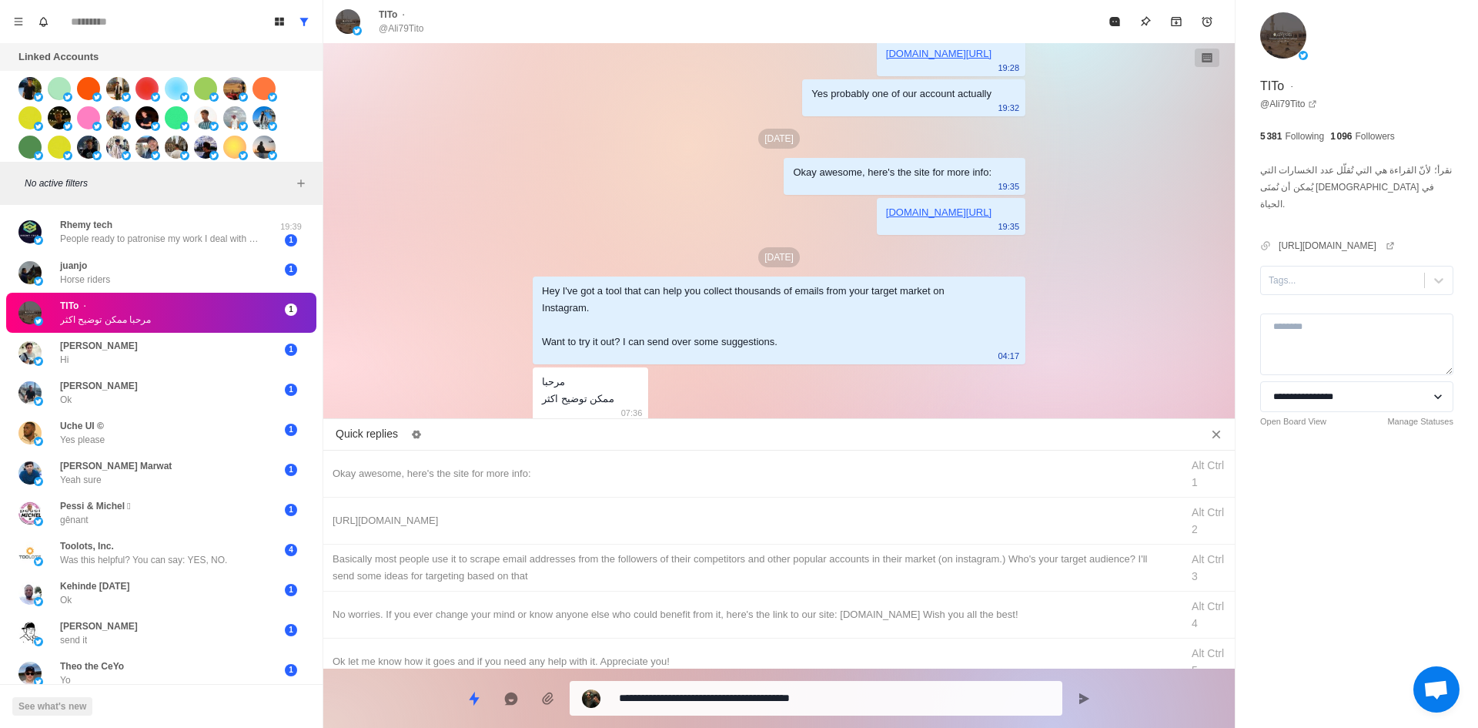
drag, startPoint x: 696, startPoint y: 701, endPoint x: 324, endPoint y: 690, distance: 372.0
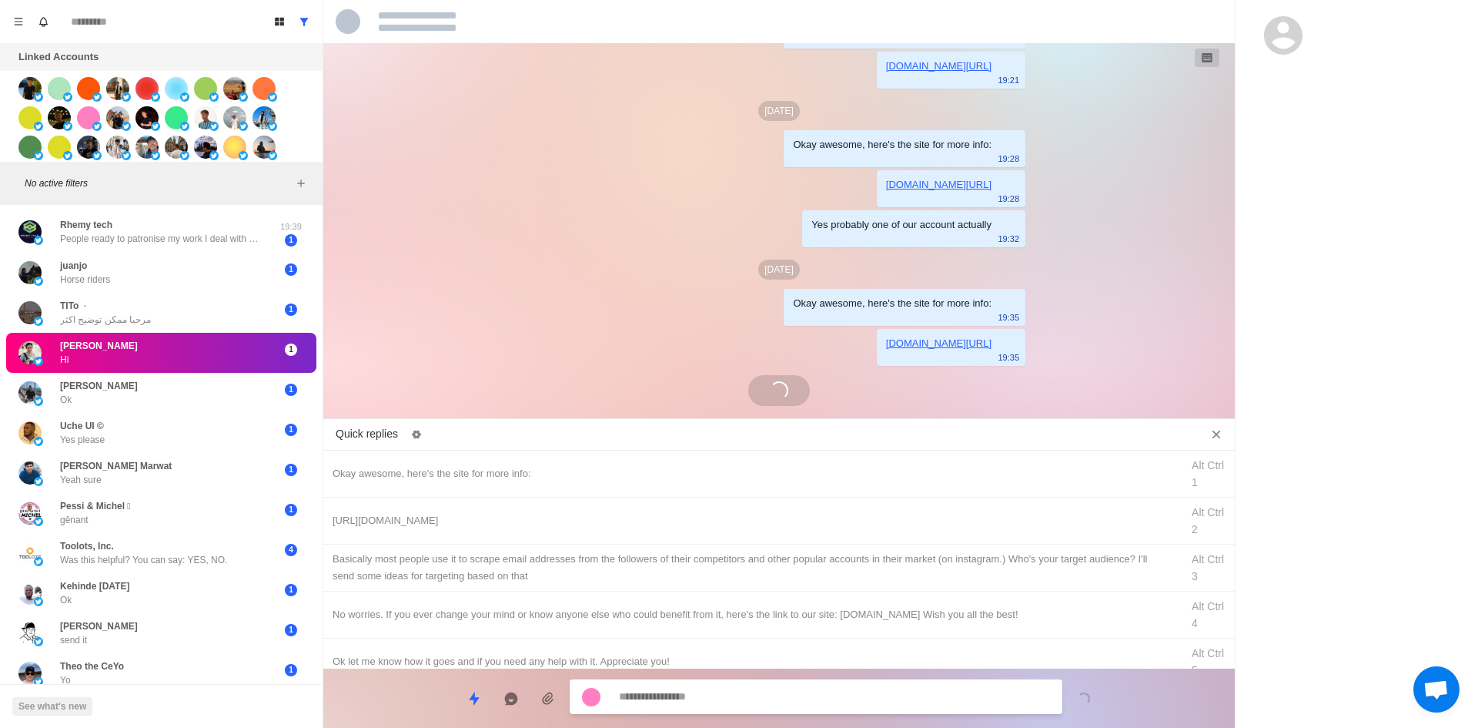
scroll to position [235, 0]
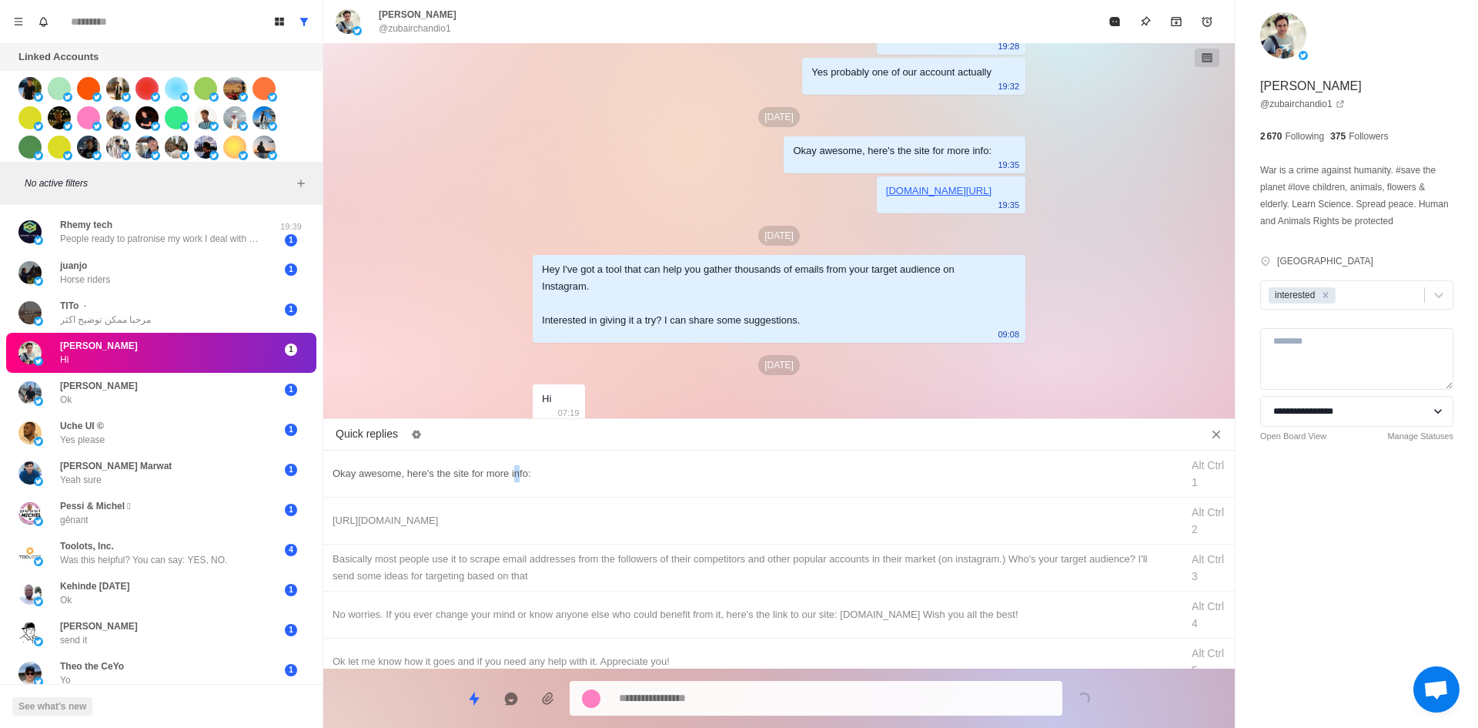
drag, startPoint x: 512, startPoint y: 480, endPoint x: 520, endPoint y: 479, distance: 7.7
drag, startPoint x: 697, startPoint y: 700, endPoint x: 574, endPoint y: 690, distance: 124.3
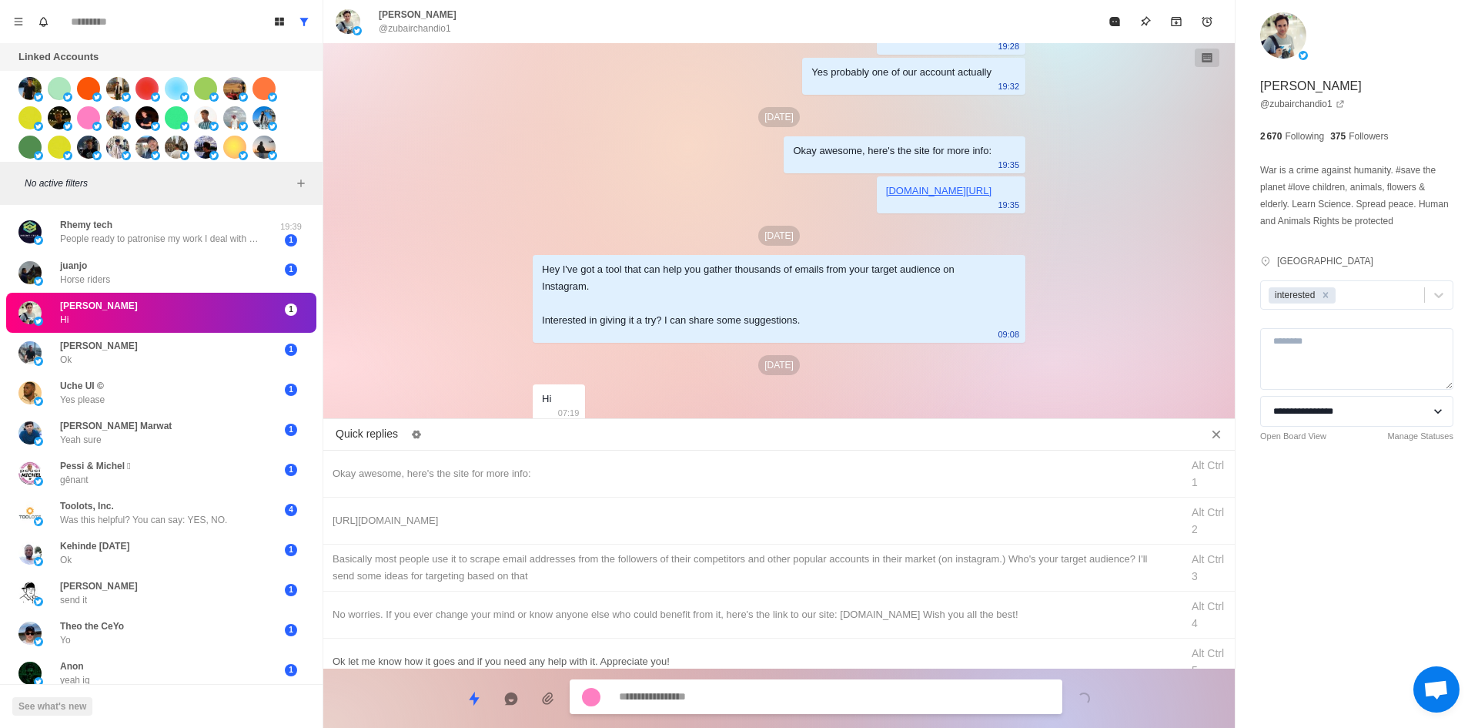
drag, startPoint x: 664, startPoint y: 510, endPoint x: 711, endPoint y: 660, distance: 157.5
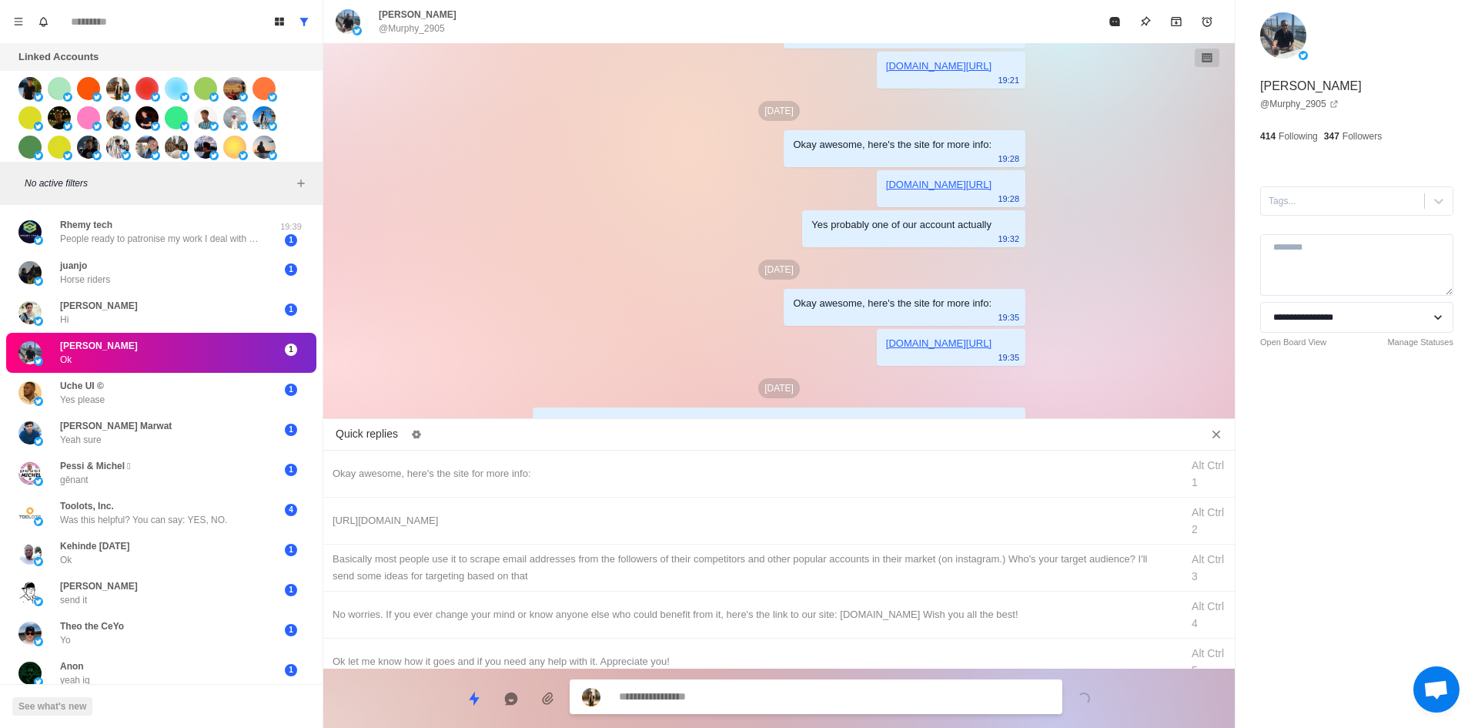
scroll to position [196, 0]
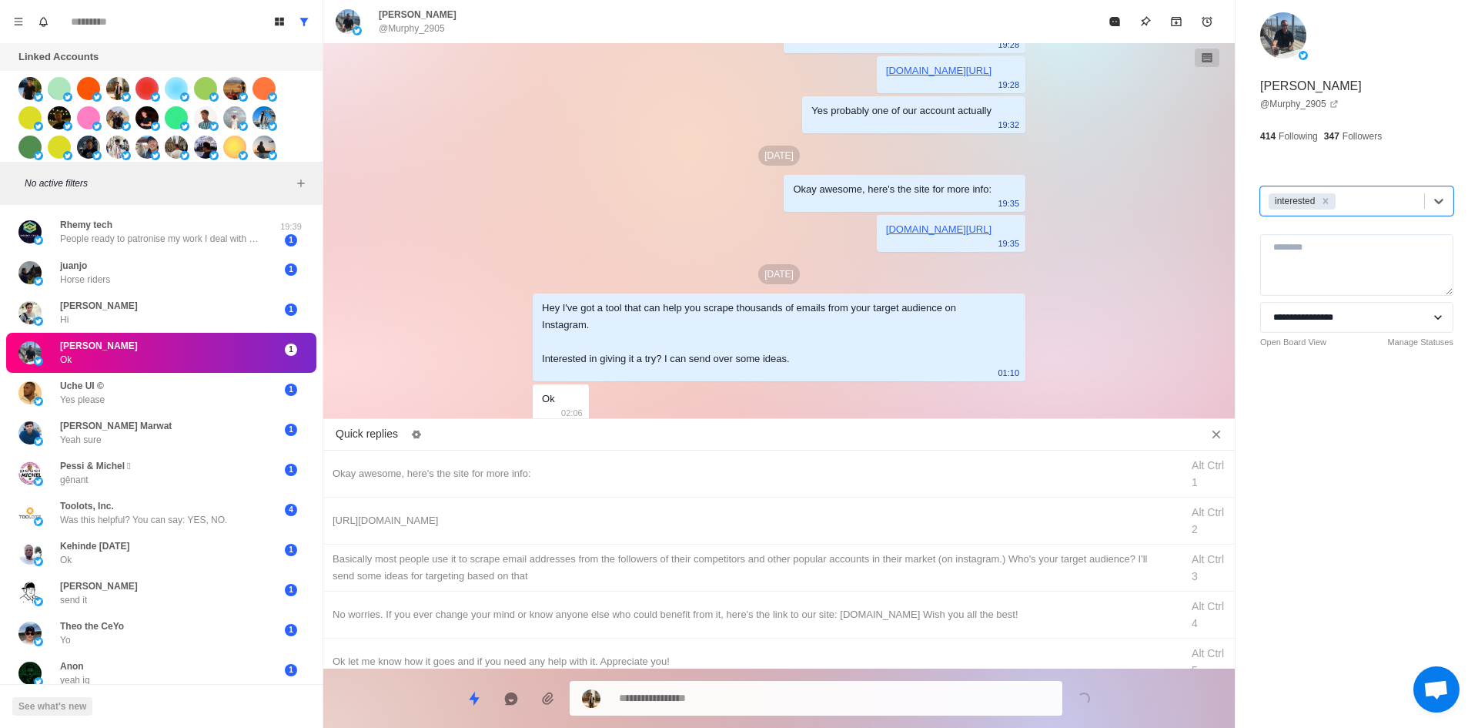
drag, startPoint x: 558, startPoint y: 474, endPoint x: 682, endPoint y: 682, distance: 242.0
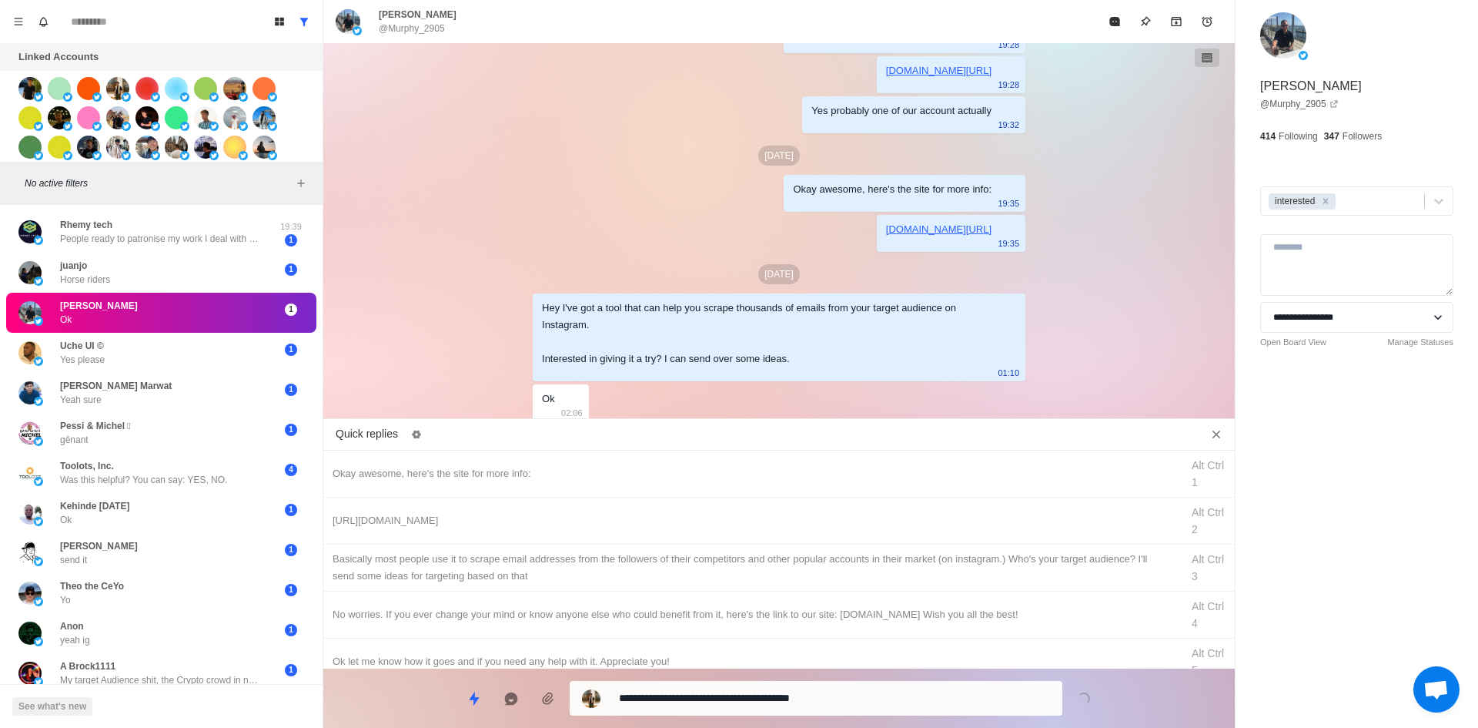
drag, startPoint x: 707, startPoint y: 702, endPoint x: 687, endPoint y: 680, distance: 30.0
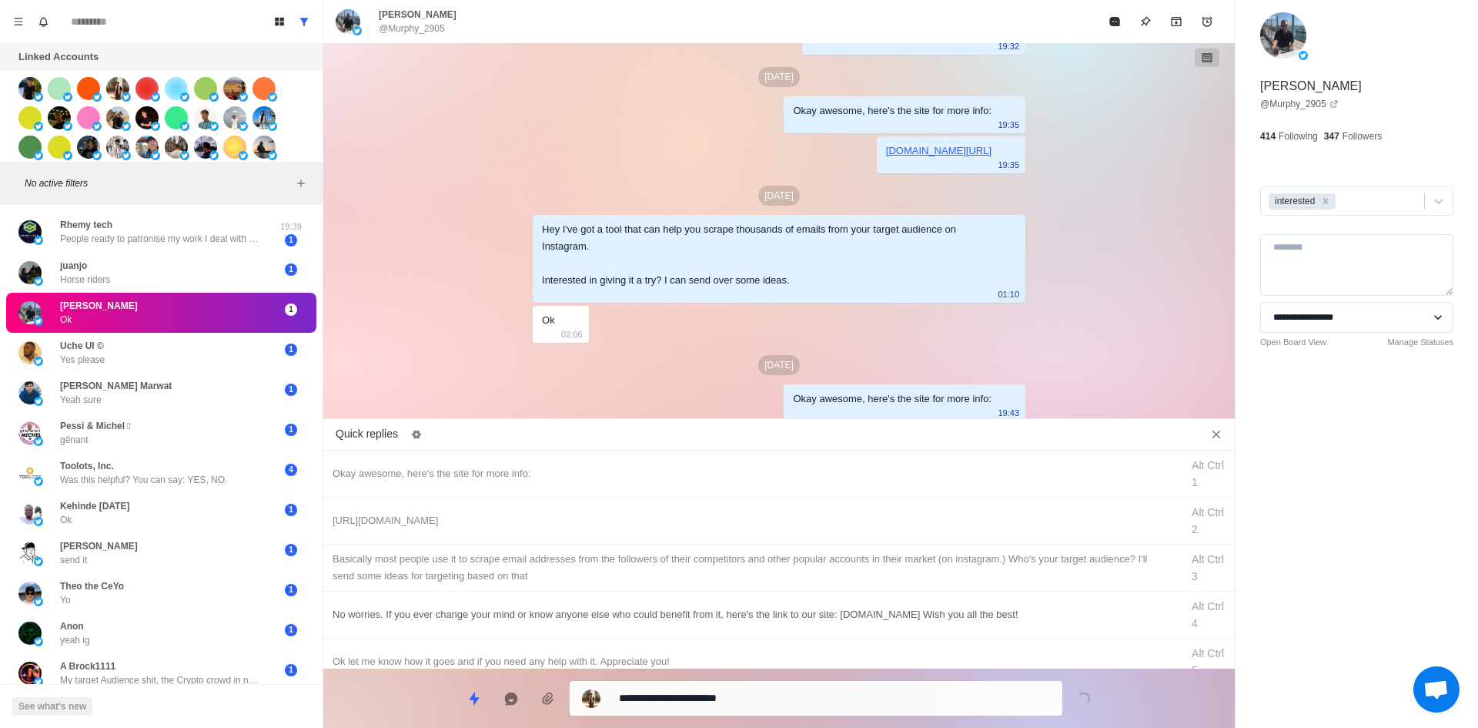
drag, startPoint x: 731, startPoint y: 696, endPoint x: 756, endPoint y: 627, distance: 73.1
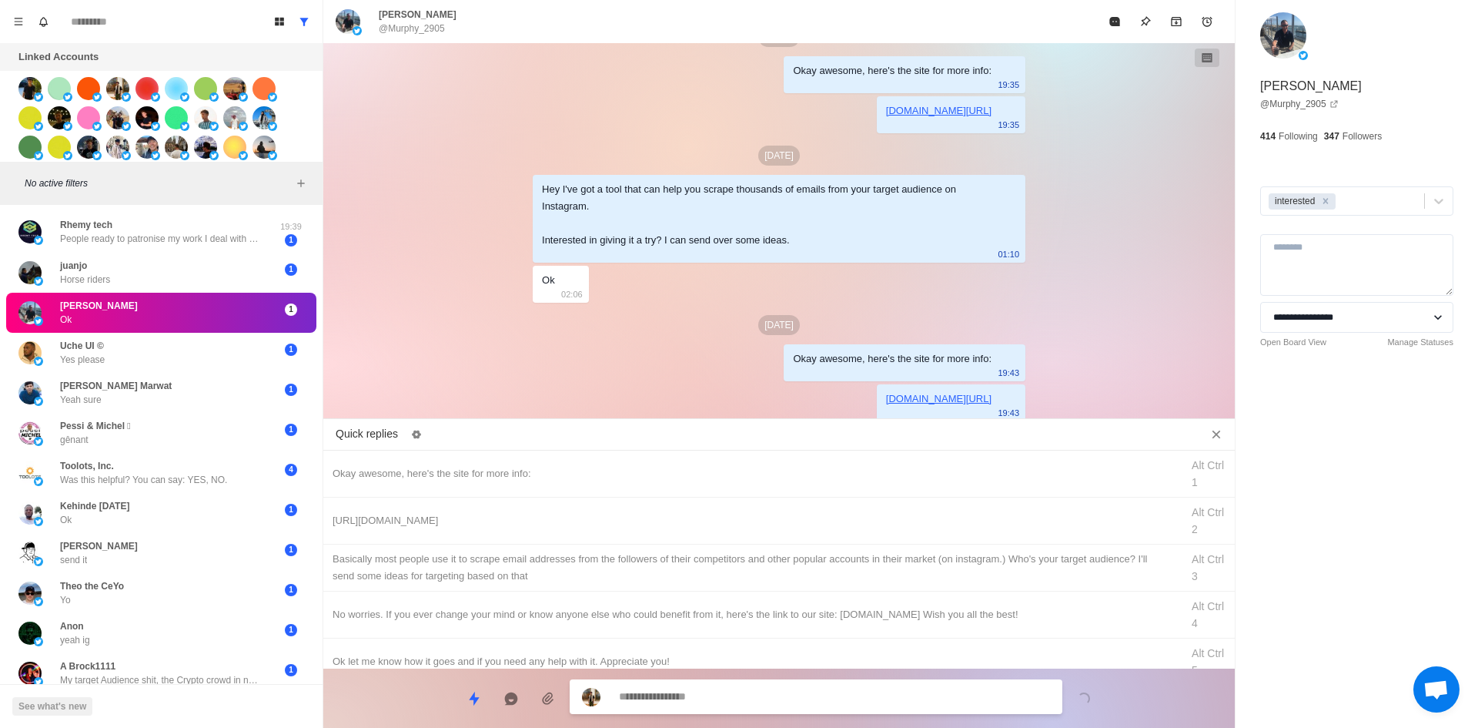
drag, startPoint x: 773, startPoint y: 557, endPoint x: 766, endPoint y: 677, distance: 121.1
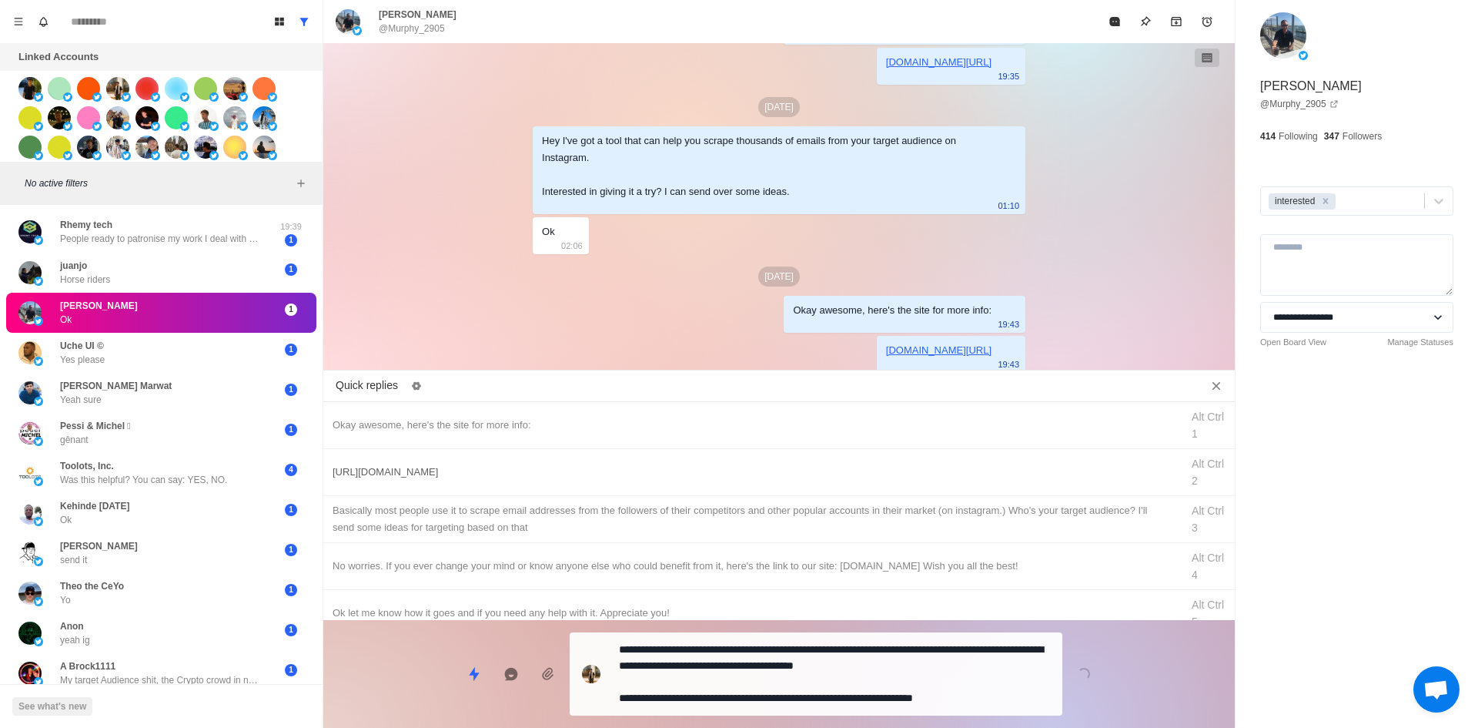
drag, startPoint x: 768, startPoint y: 677, endPoint x: 842, endPoint y: 524, distance: 170.4
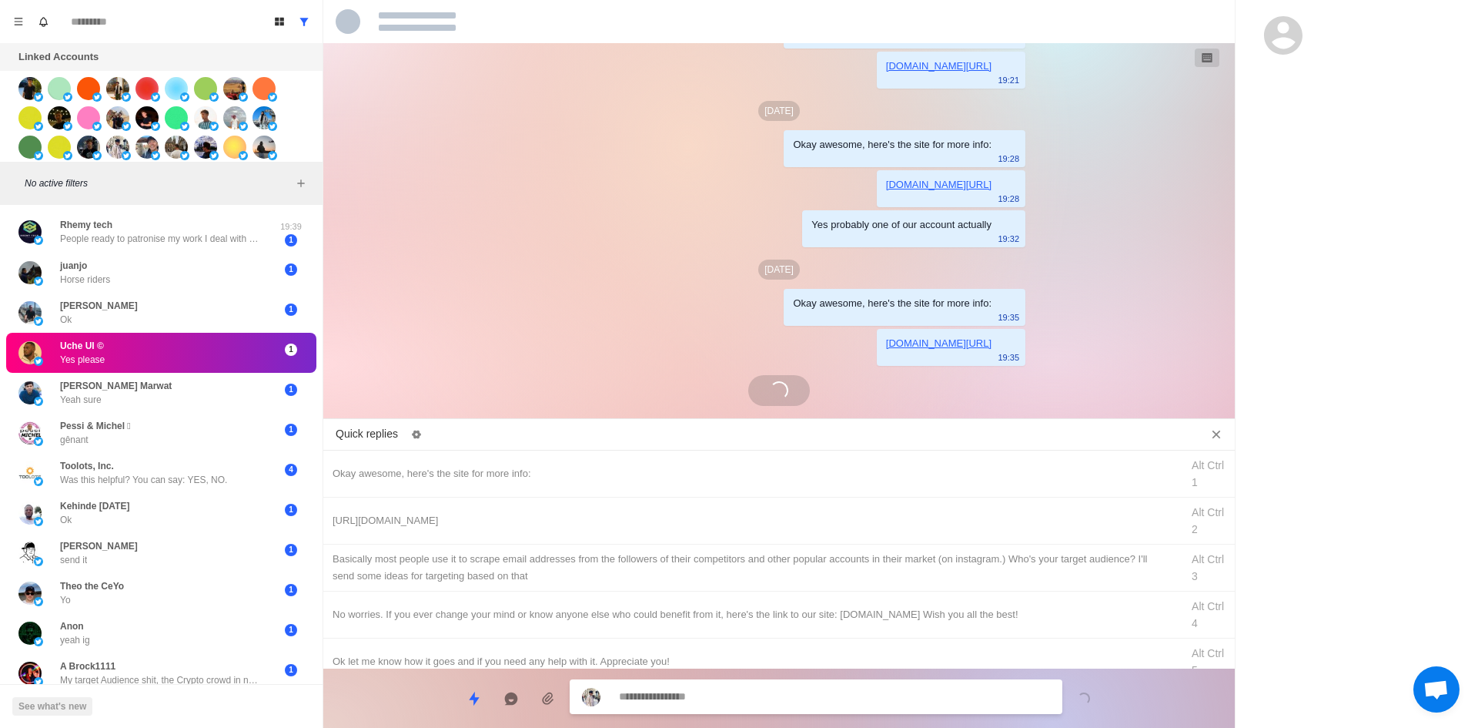
scroll to position [218, 0]
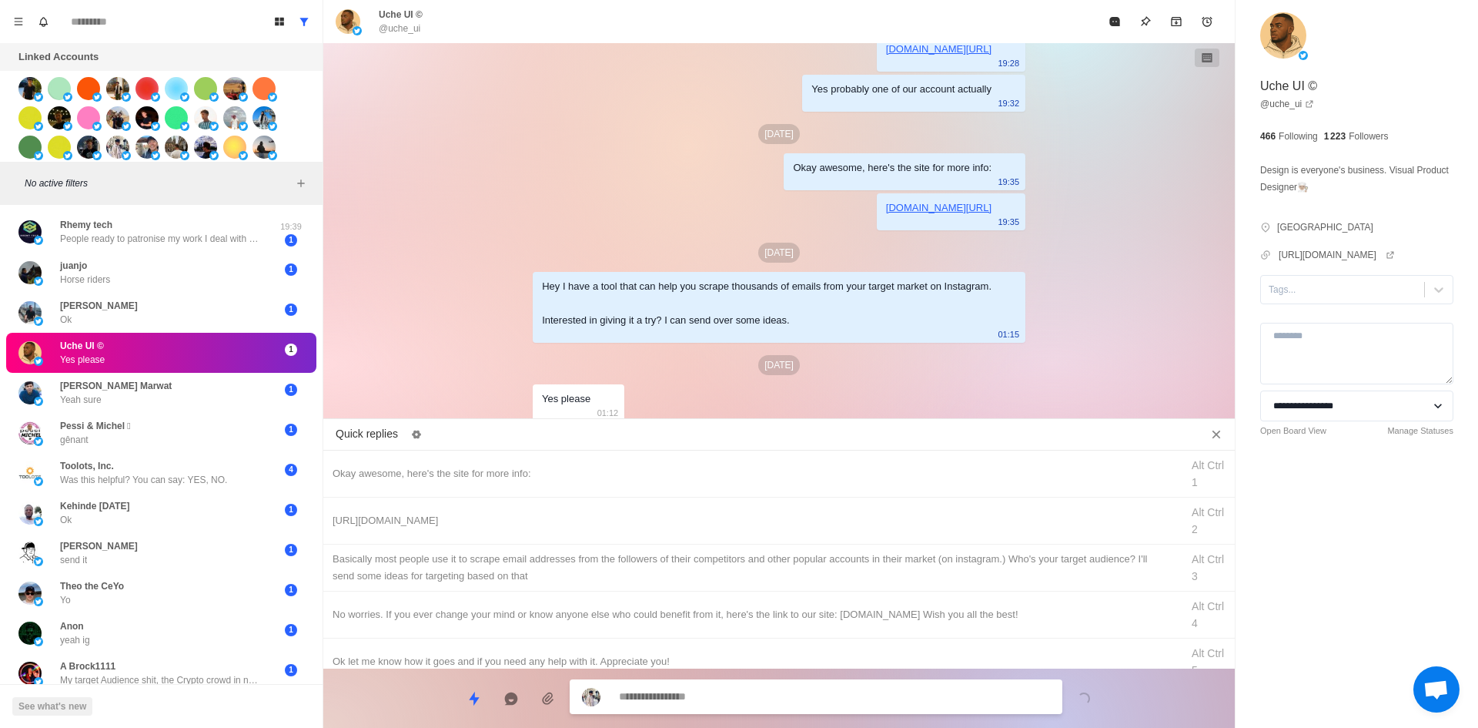
drag, startPoint x: 1322, startPoint y: 275, endPoint x: 1322, endPoint y: 309, distance: 33.9
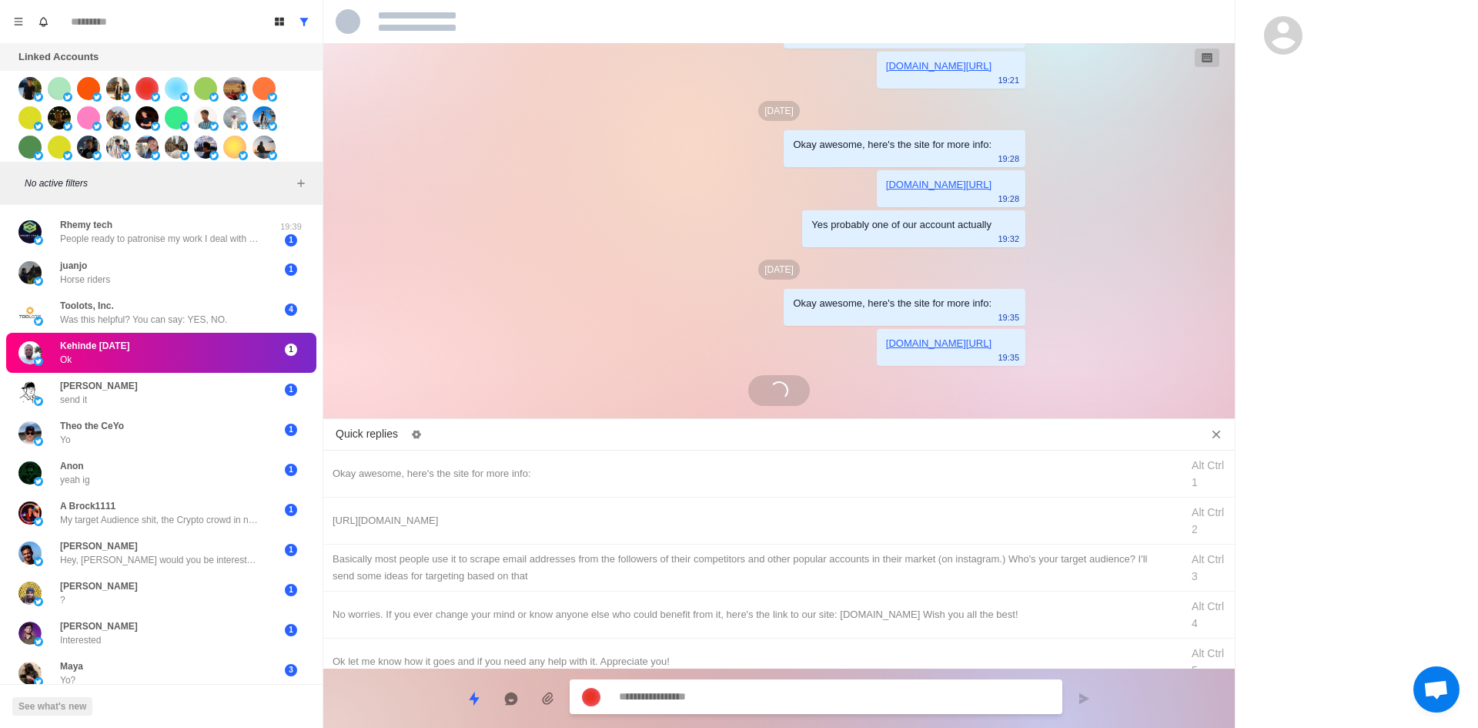
scroll to position [252, 0]
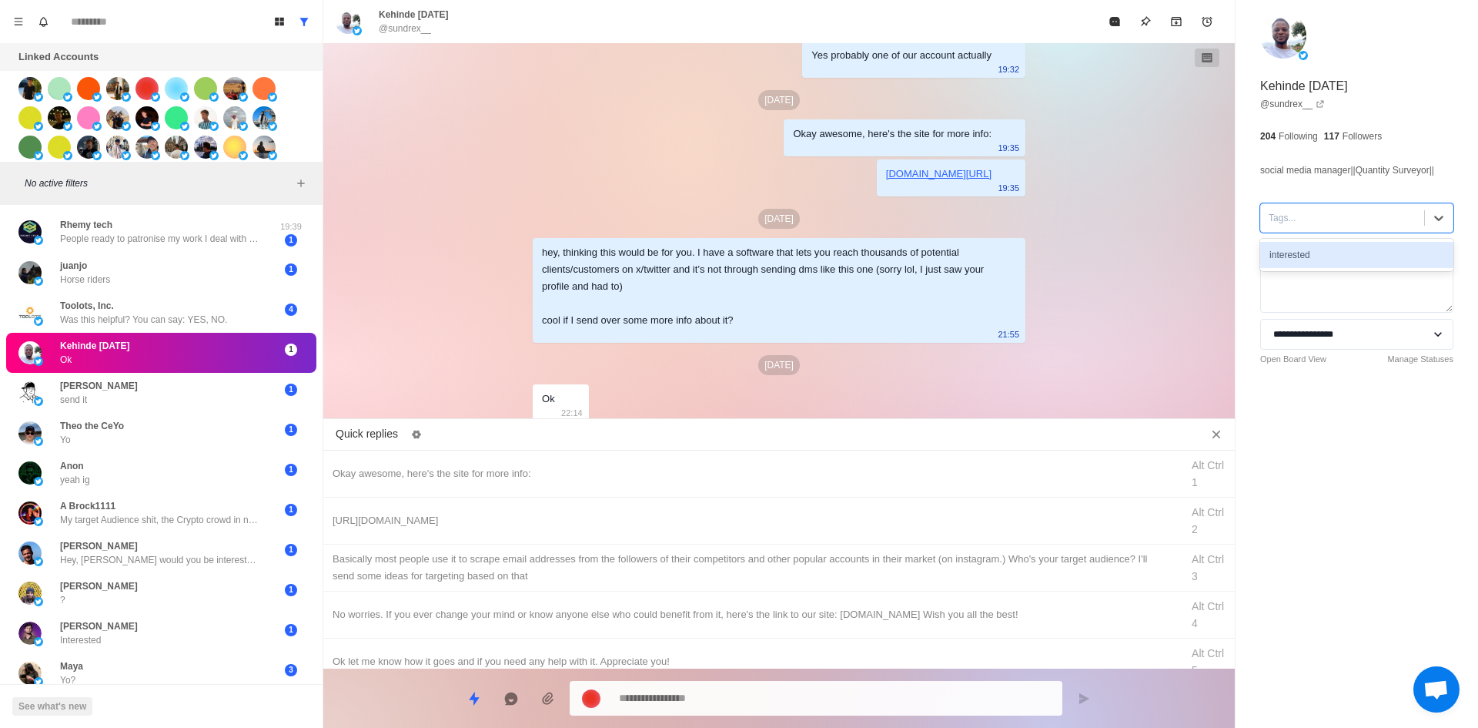
drag, startPoint x: 1373, startPoint y: 253, endPoint x: 1009, endPoint y: 333, distance: 372.1
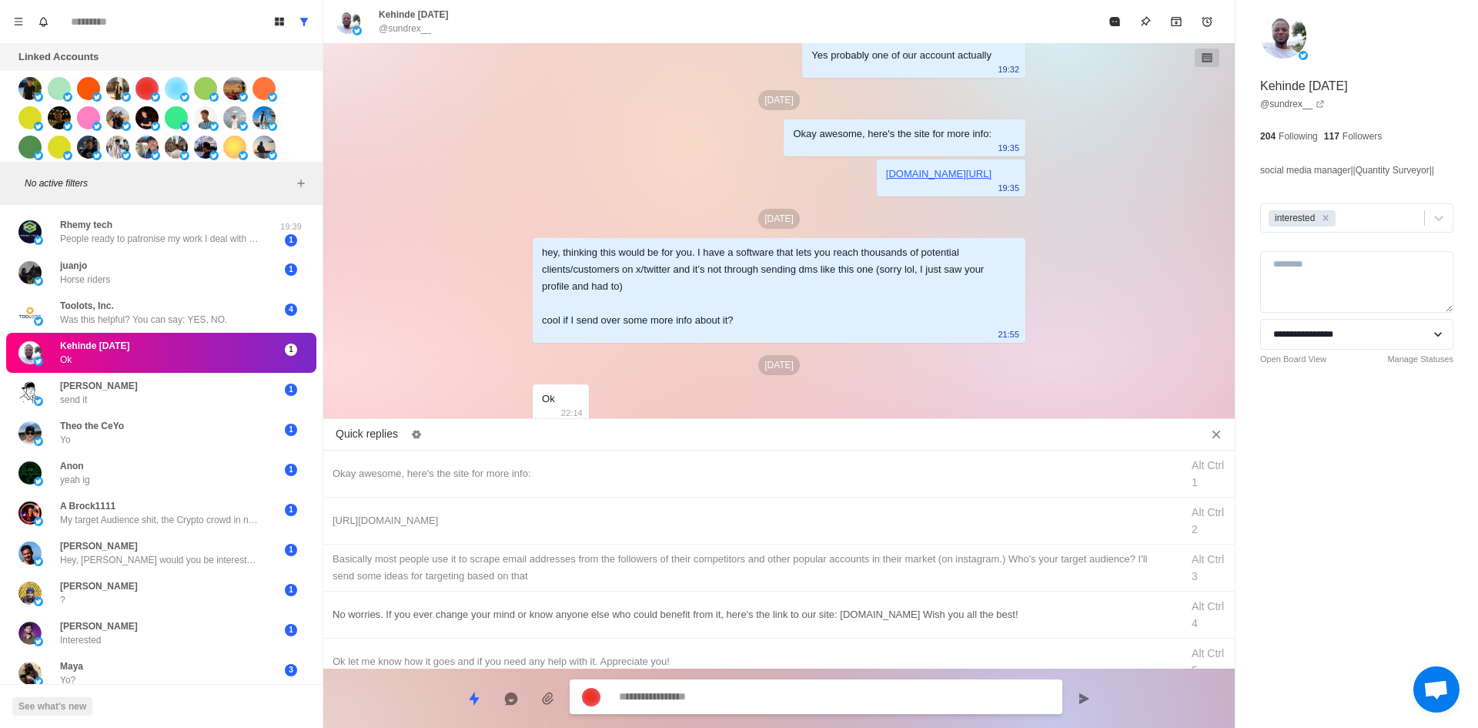
drag, startPoint x: 717, startPoint y: 522, endPoint x: 719, endPoint y: 631, distance: 108.6
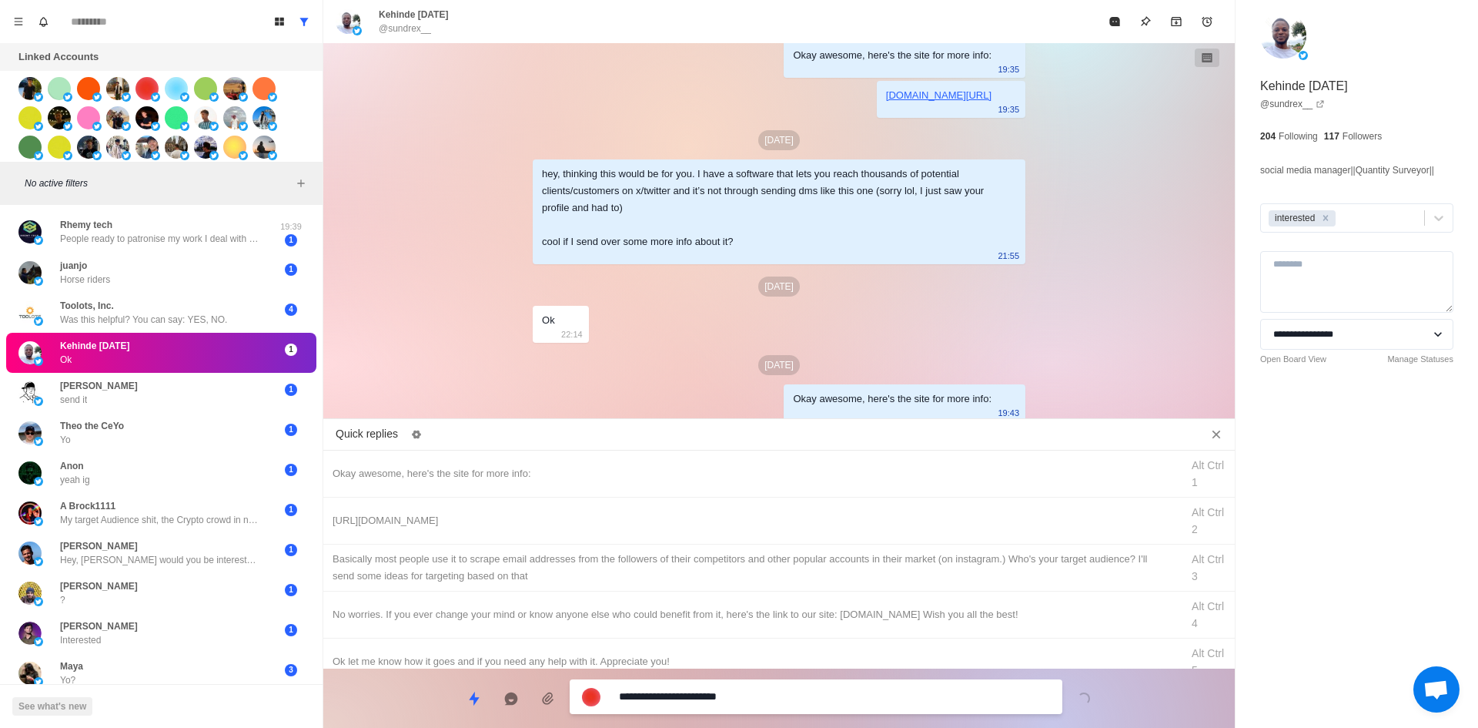
drag, startPoint x: 721, startPoint y: 707, endPoint x: 752, endPoint y: 595, distance: 116.7
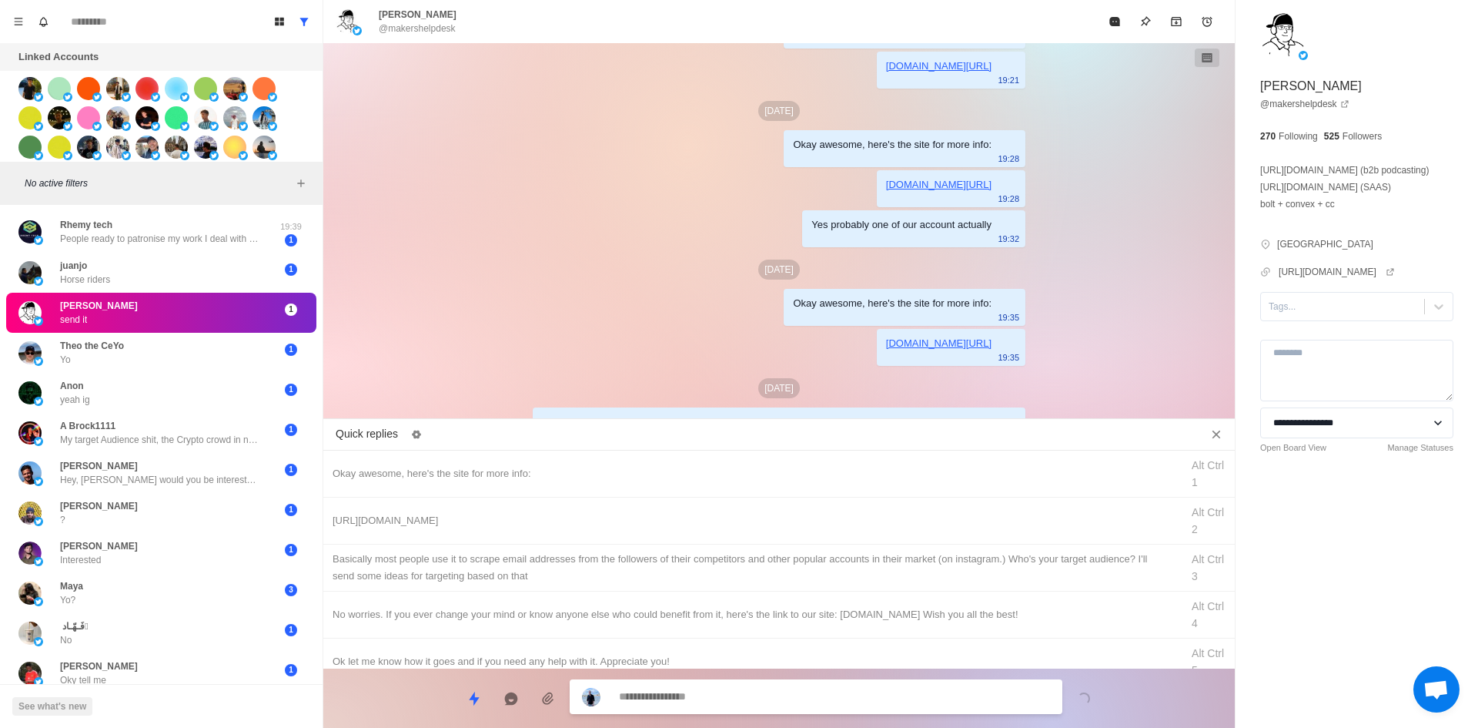
scroll to position [235, 0]
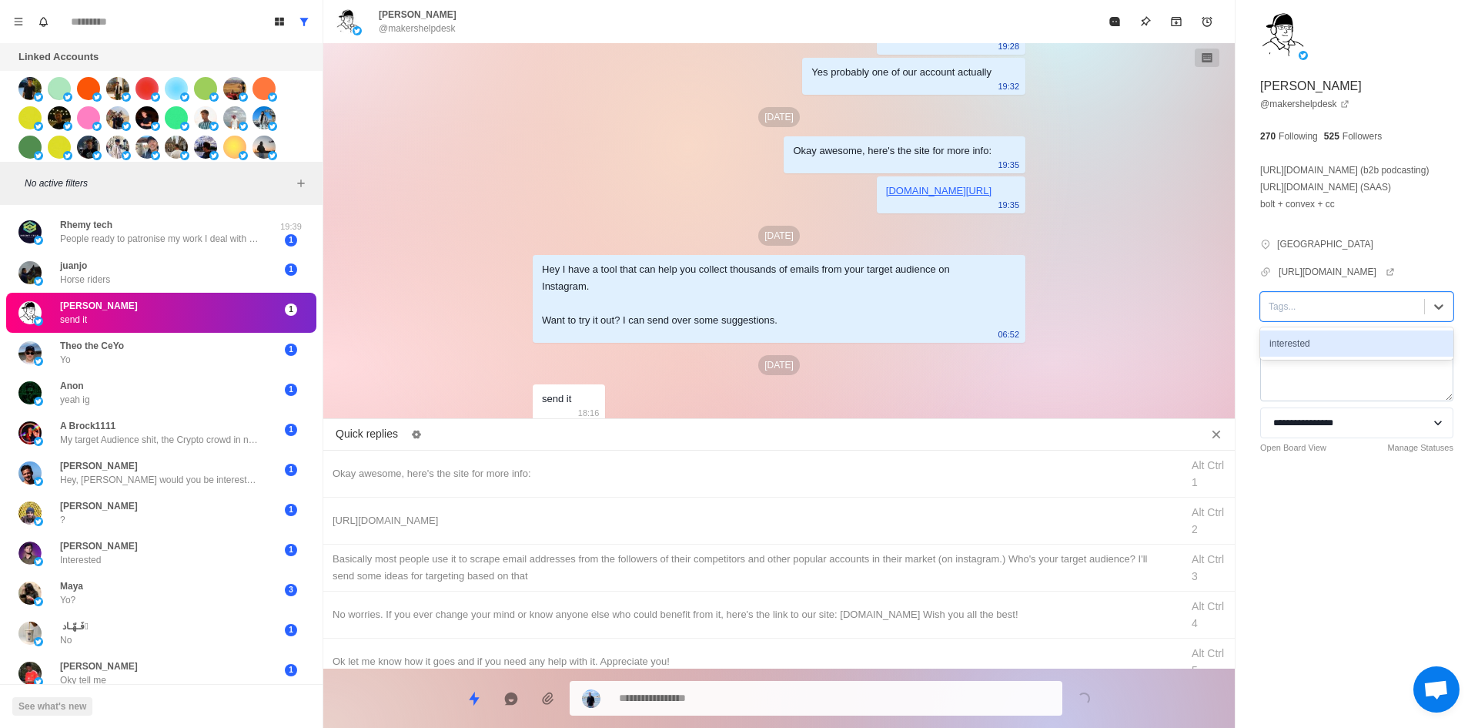
drag, startPoint x: 1342, startPoint y: 370, endPoint x: 1308, endPoint y: 386, distance: 37.9
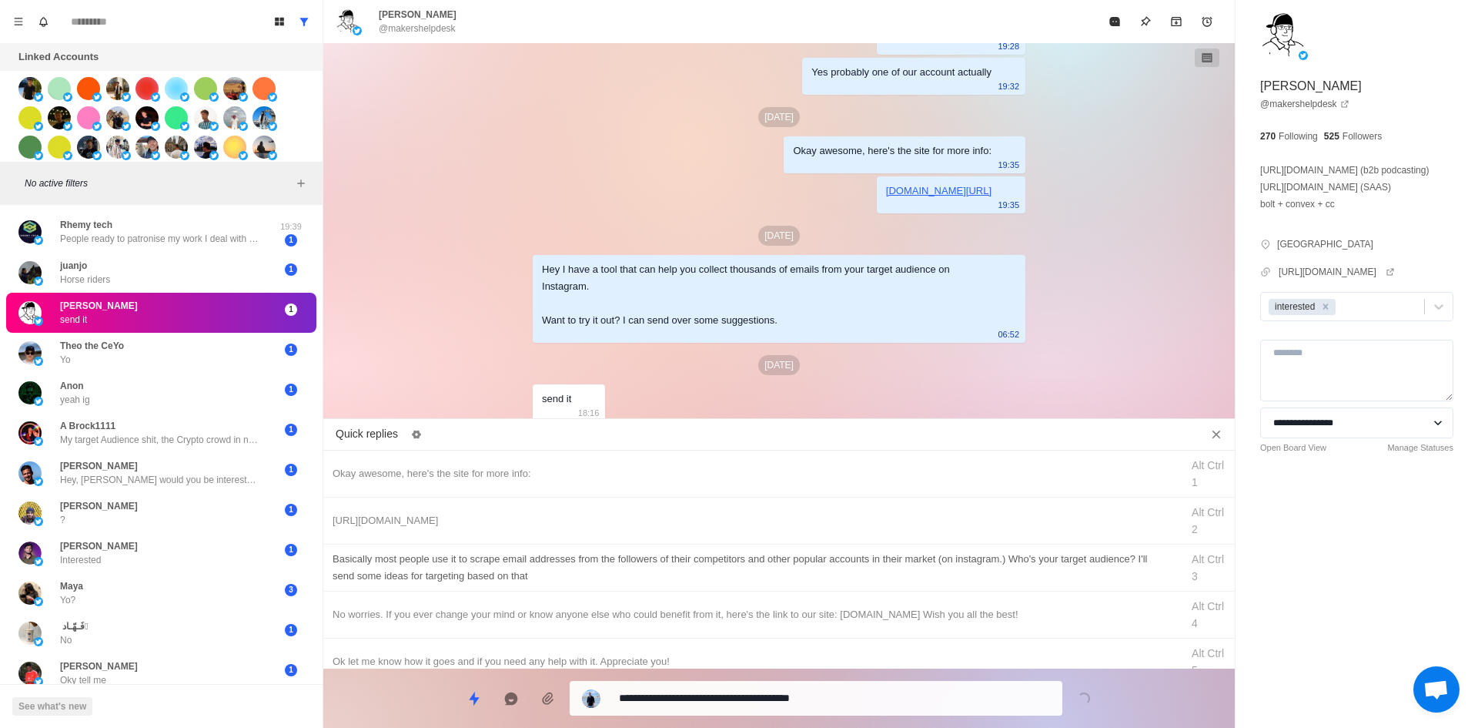
drag, startPoint x: 751, startPoint y: 688, endPoint x: 785, endPoint y: 576, distance: 117.4
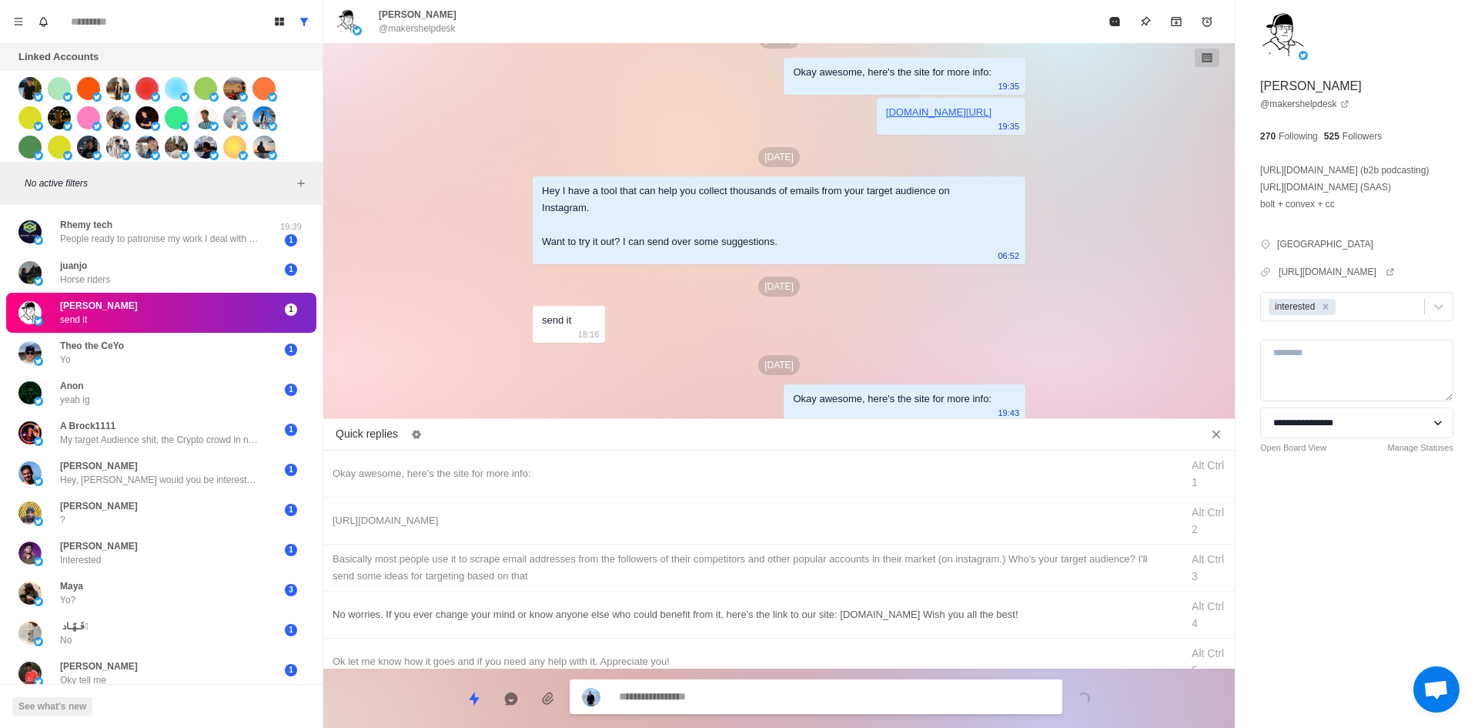
drag, startPoint x: 798, startPoint y: 523, endPoint x: 791, endPoint y: 604, distance: 81.9
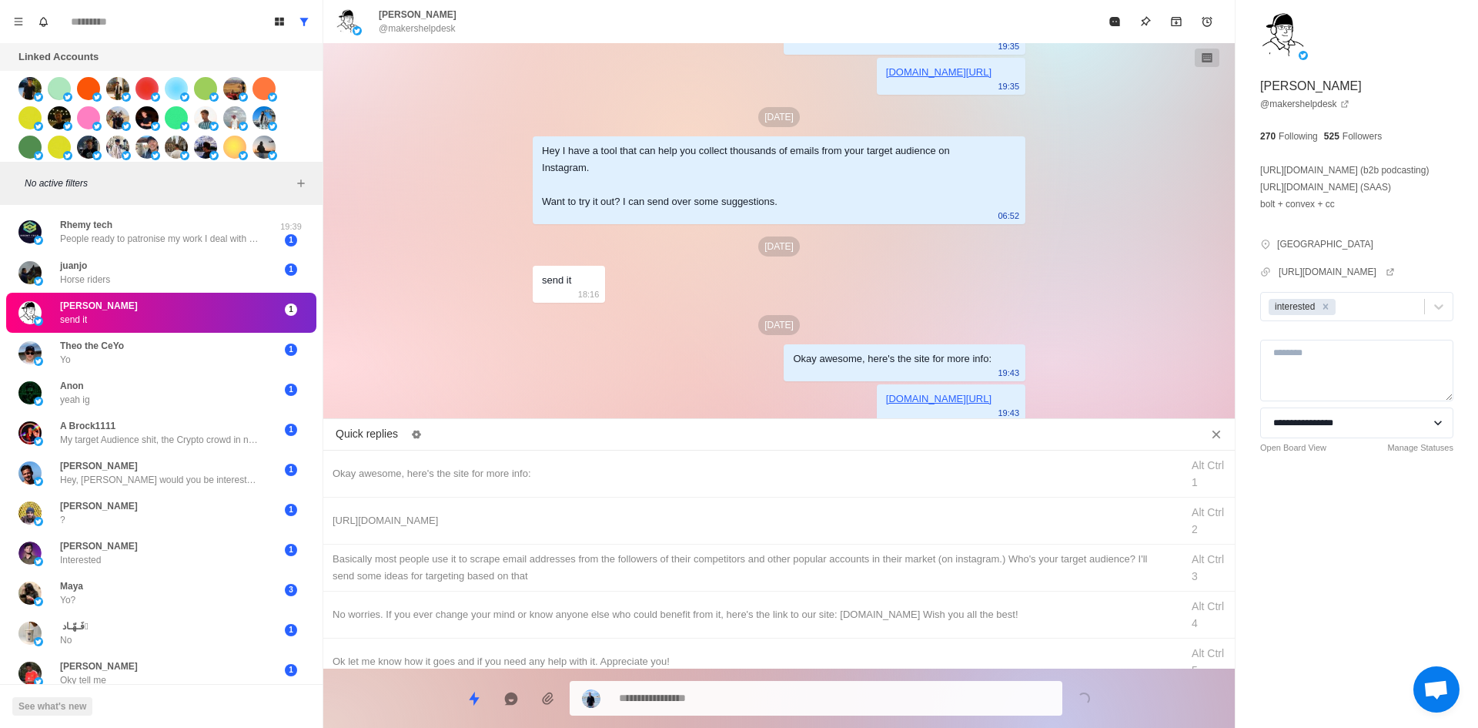
drag, startPoint x: 815, startPoint y: 557, endPoint x: 789, endPoint y: 666, distance: 112.4
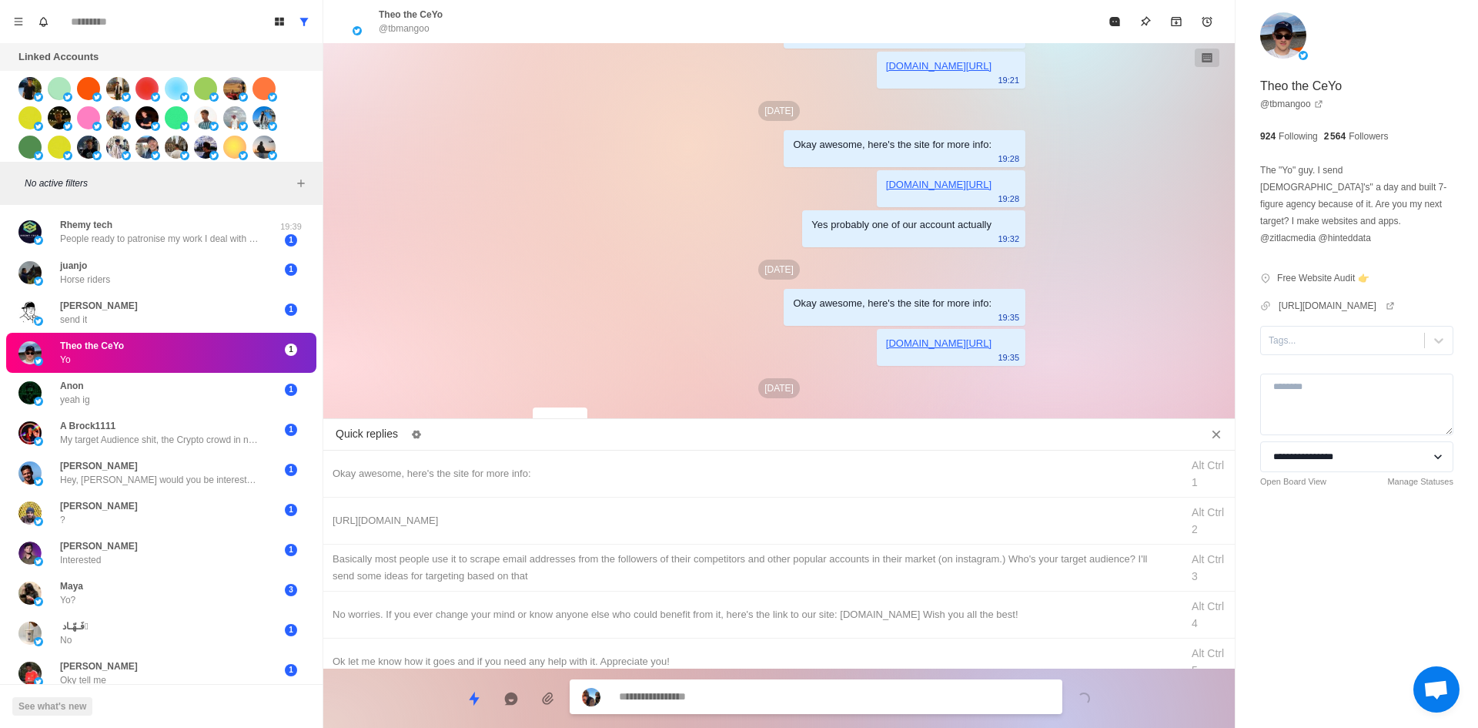
scroll to position [105, 0]
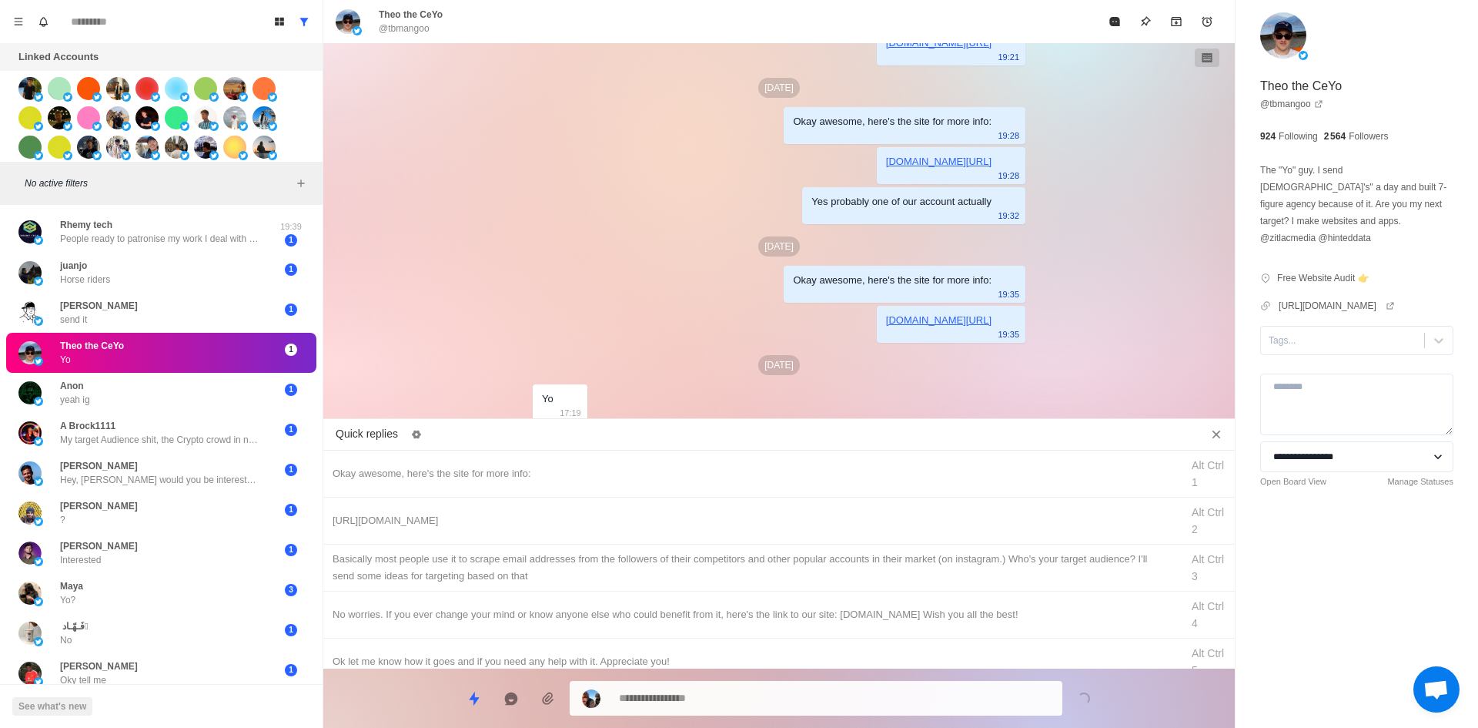
drag, startPoint x: 1323, startPoint y: 332, endPoint x: 1327, endPoint y: 343, distance: 11.4
drag, startPoint x: 678, startPoint y: 468, endPoint x: 693, endPoint y: 537, distance: 70.8
drag, startPoint x: 696, startPoint y: 703, endPoint x: 502, endPoint y: 714, distance: 194.3
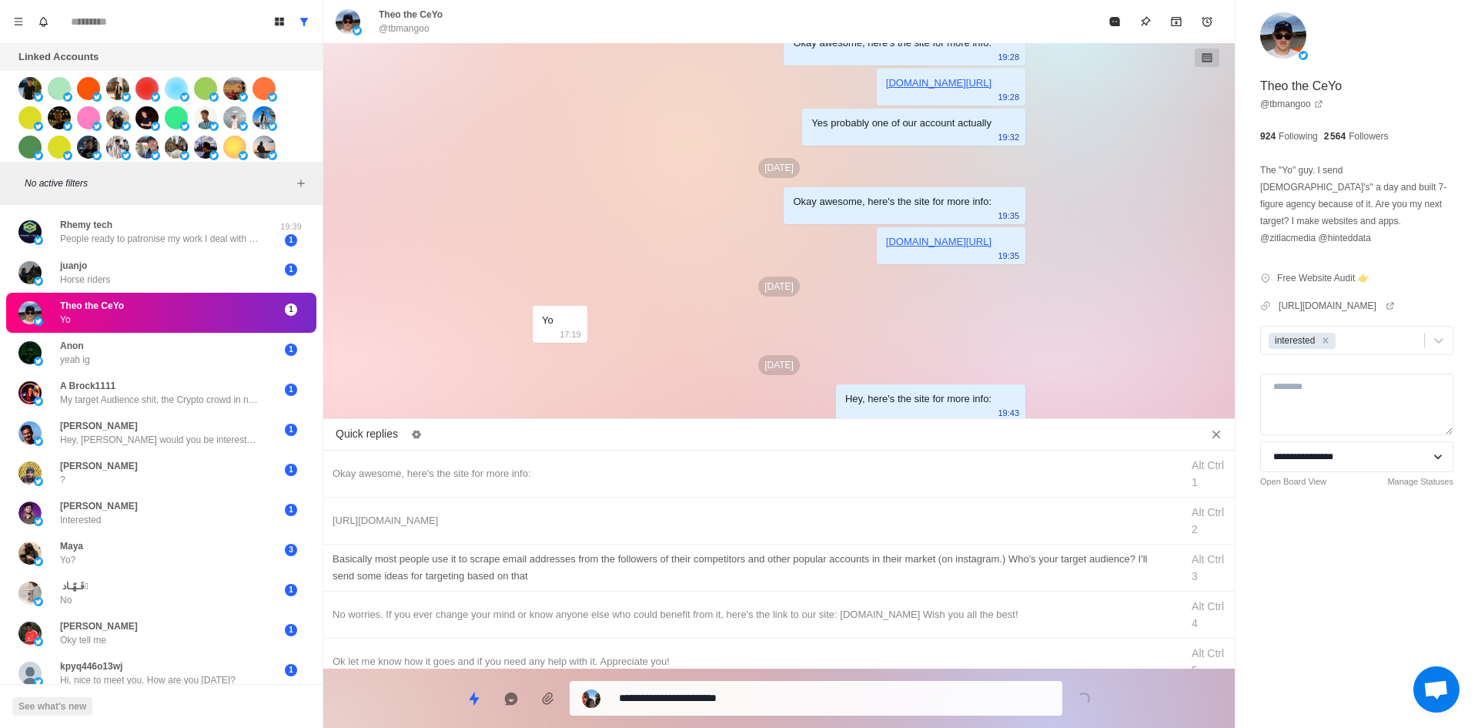
drag, startPoint x: 730, startPoint y: 698, endPoint x: 755, endPoint y: 578, distance: 122.8
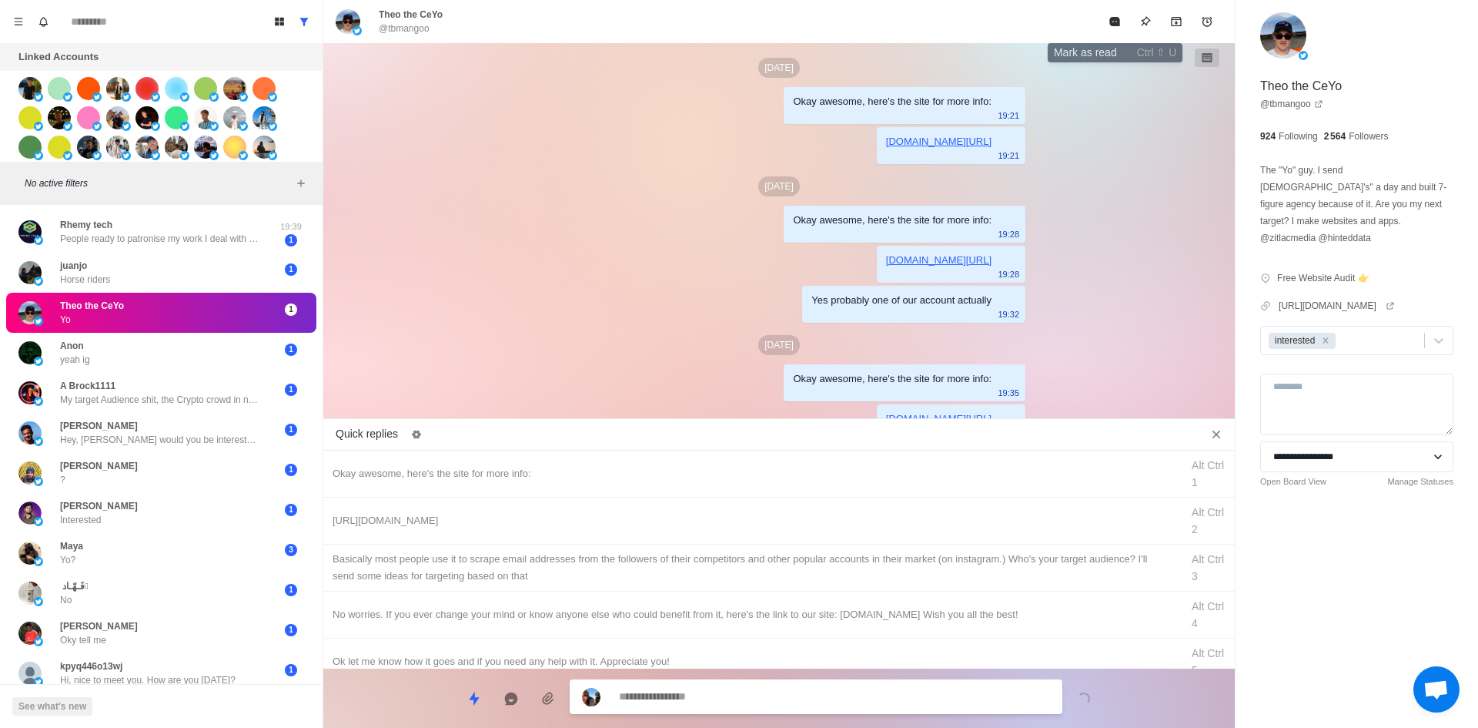
drag, startPoint x: 1123, startPoint y: 8, endPoint x: 1109, endPoint y: 45, distance: 39.7
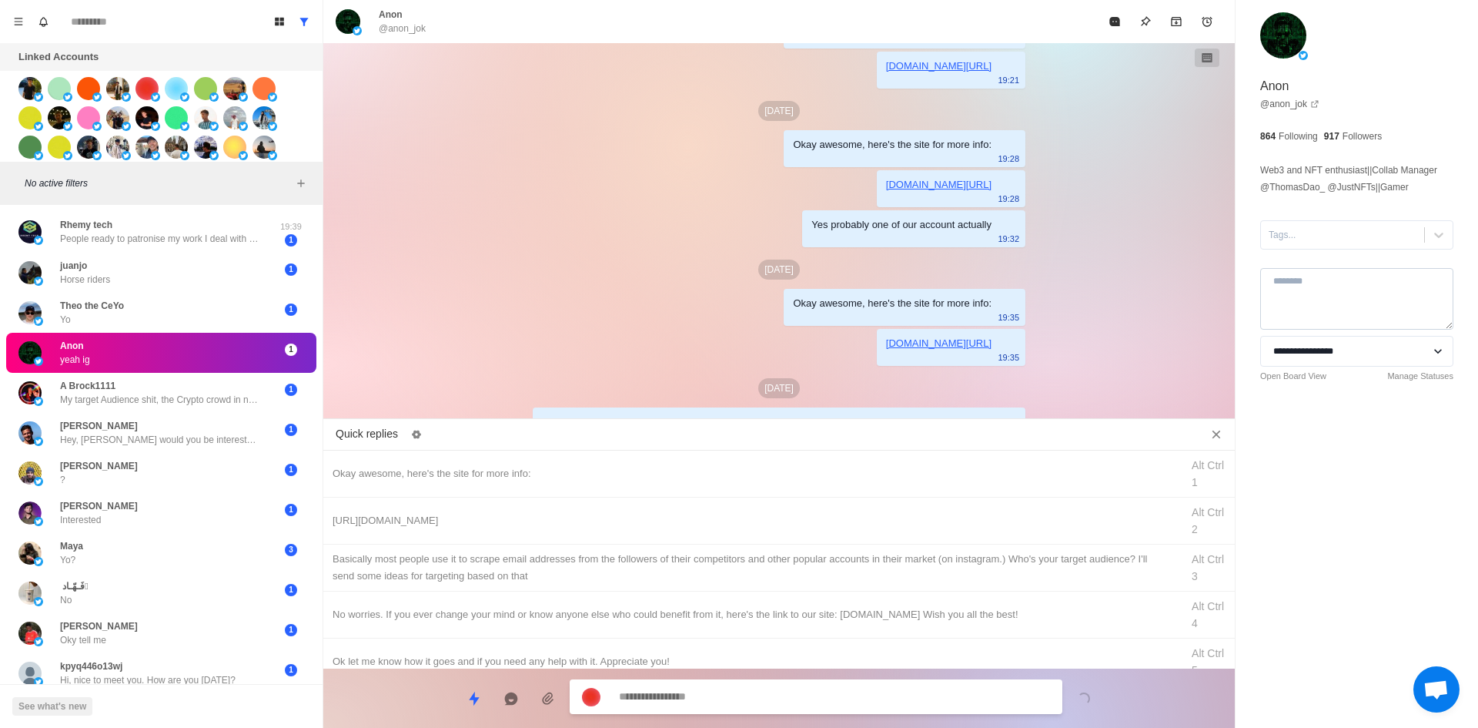
scroll to position [252, 0]
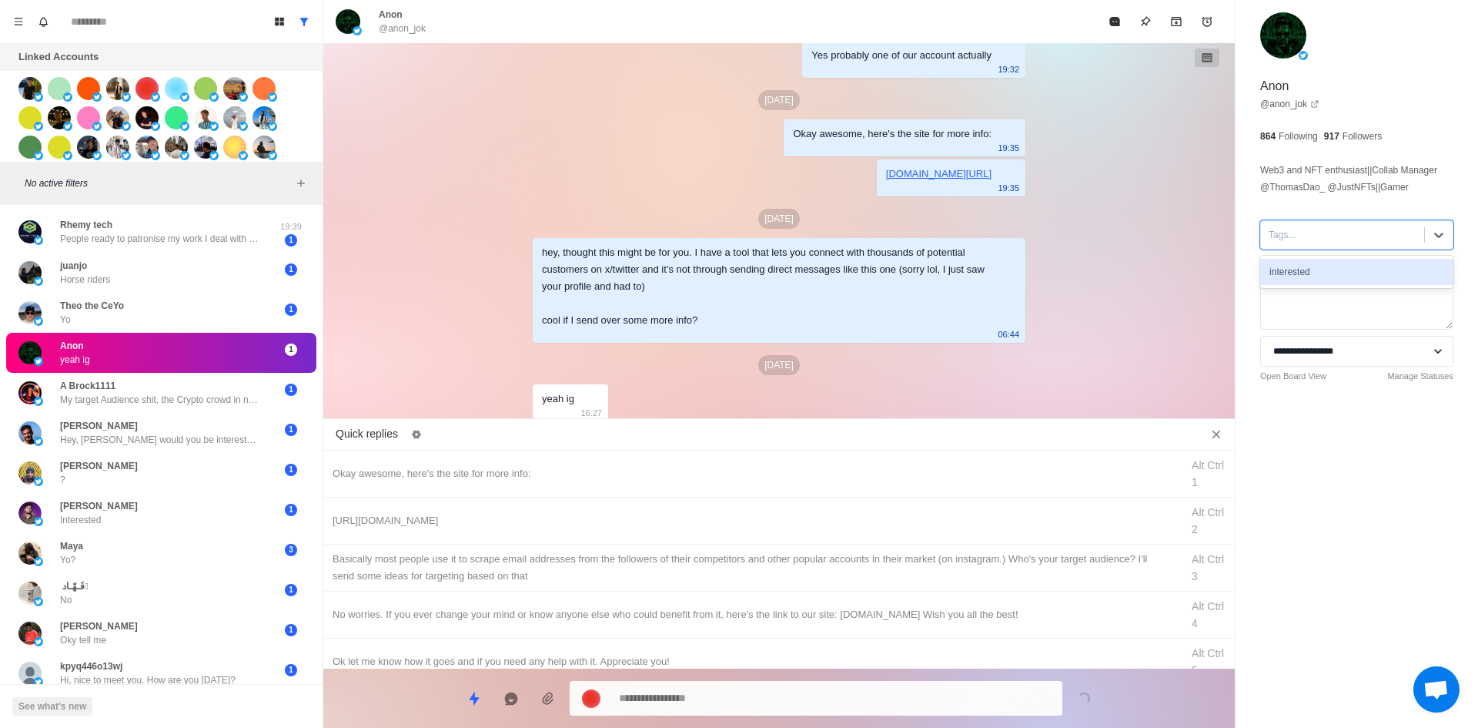
drag, startPoint x: 1319, startPoint y: 242, endPoint x: 1322, endPoint y: 271, distance: 29.4
drag, startPoint x: 743, startPoint y: 463, endPoint x: 749, endPoint y: 475, distance: 13.8
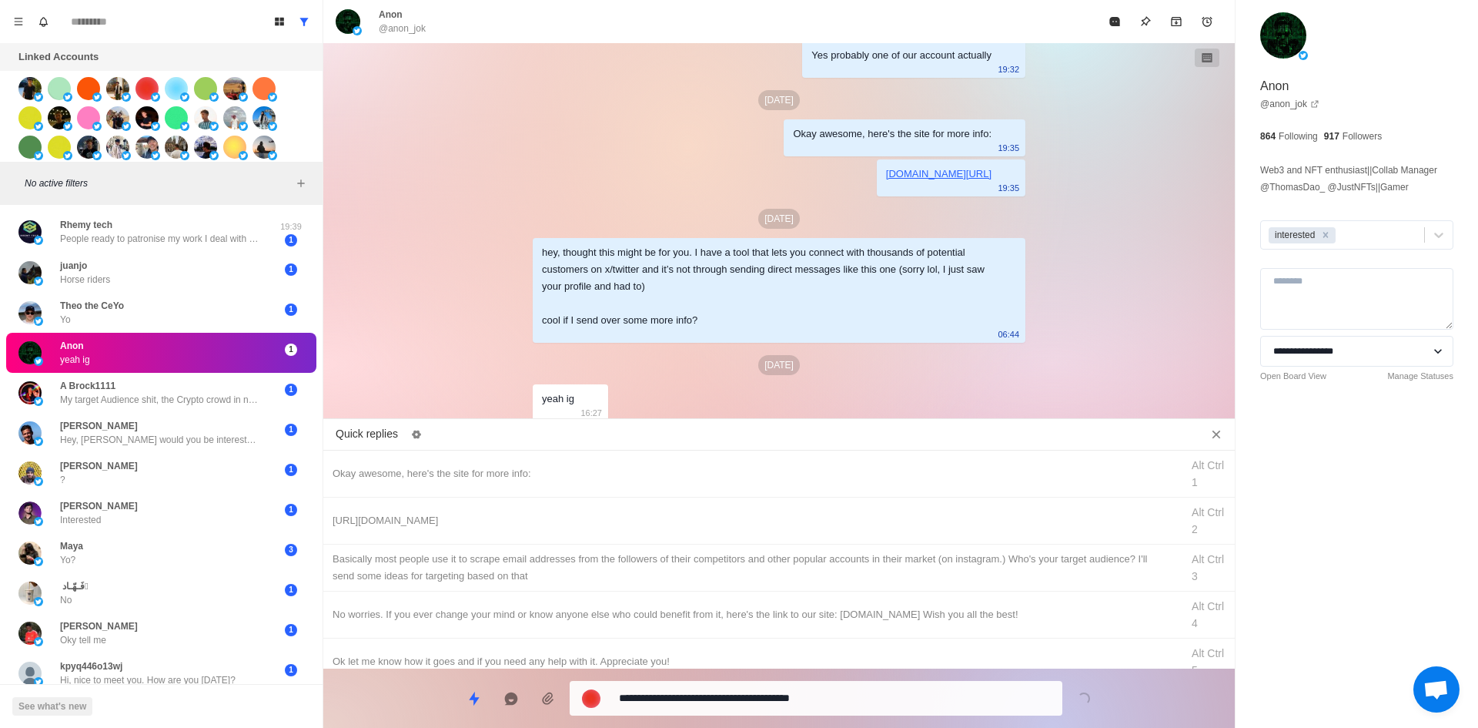
drag, startPoint x: 784, startPoint y: 701, endPoint x: 785, endPoint y: 688, distance: 12.3
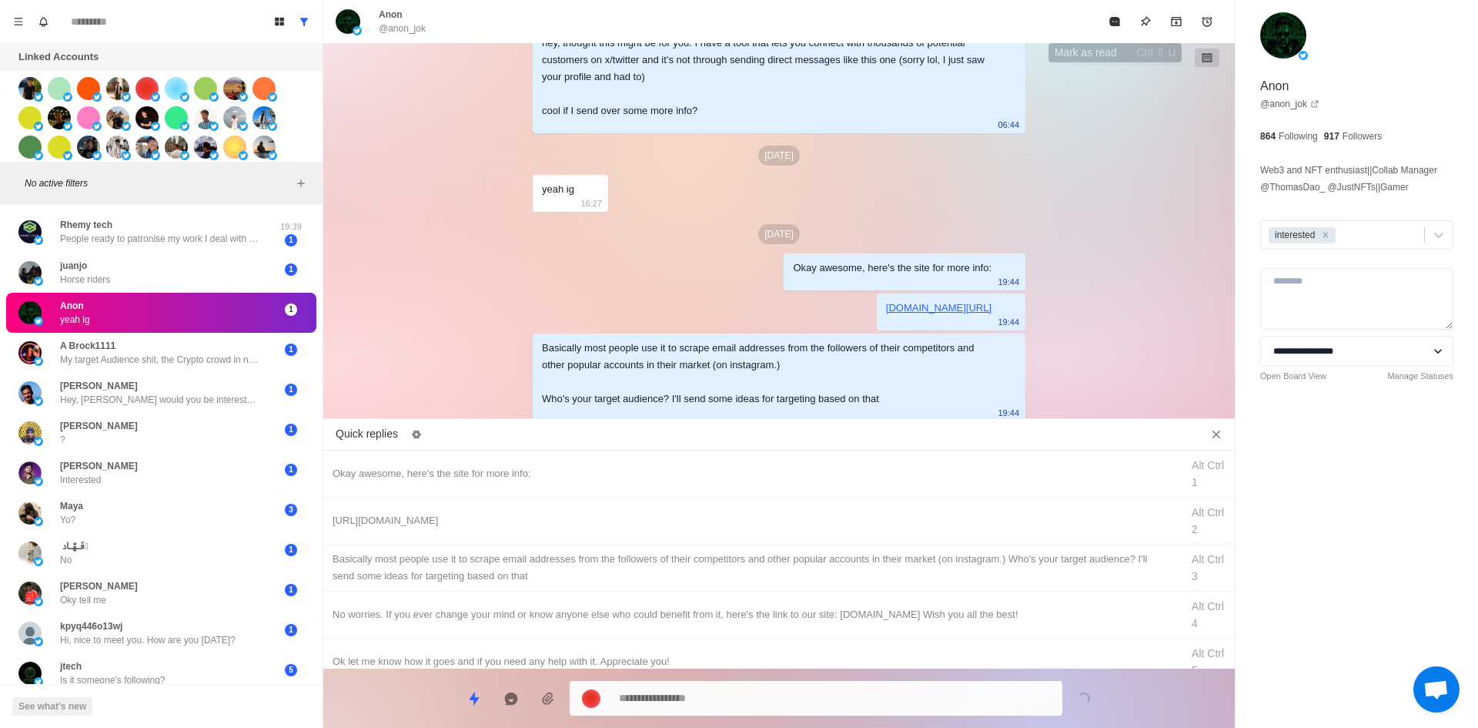
drag, startPoint x: 1104, startPoint y: 32, endPoint x: 1117, endPoint y: 30, distance: 13.3
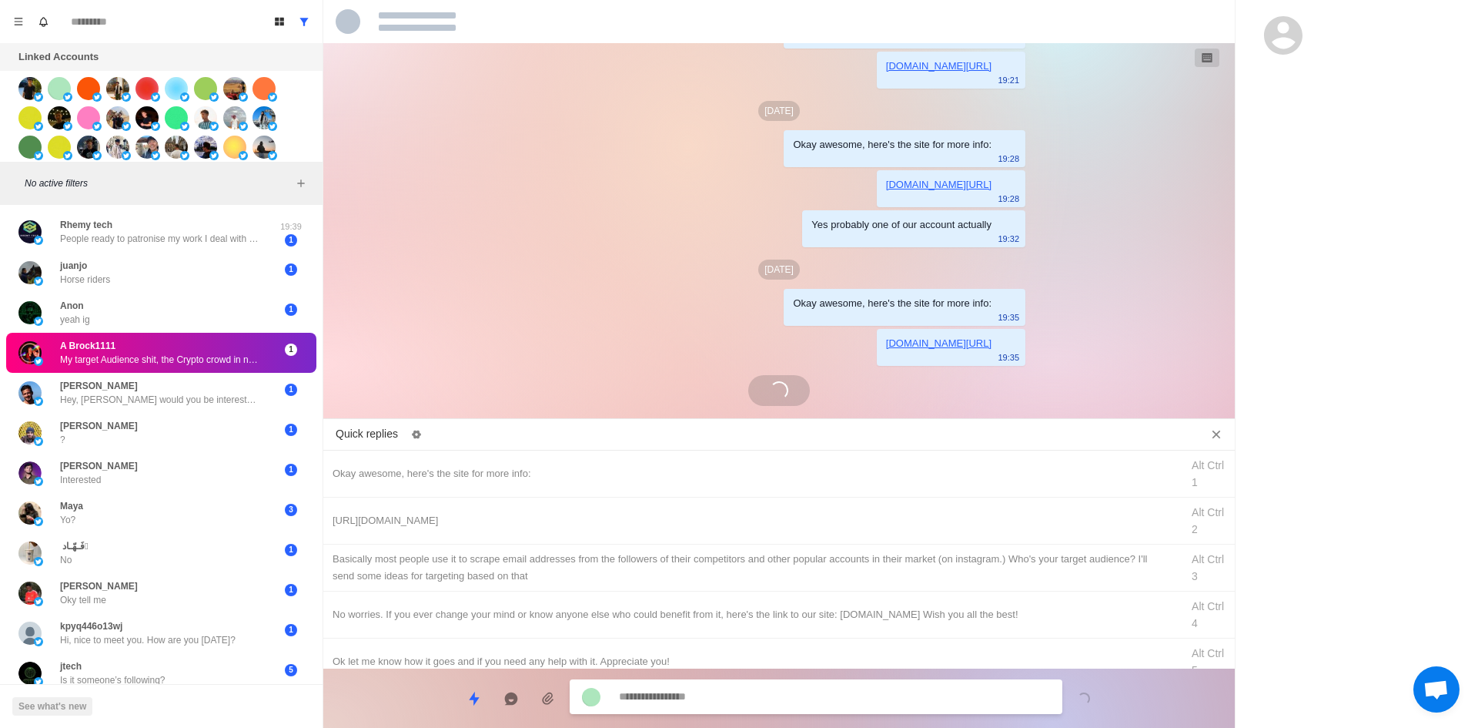
scroll to position [523, 0]
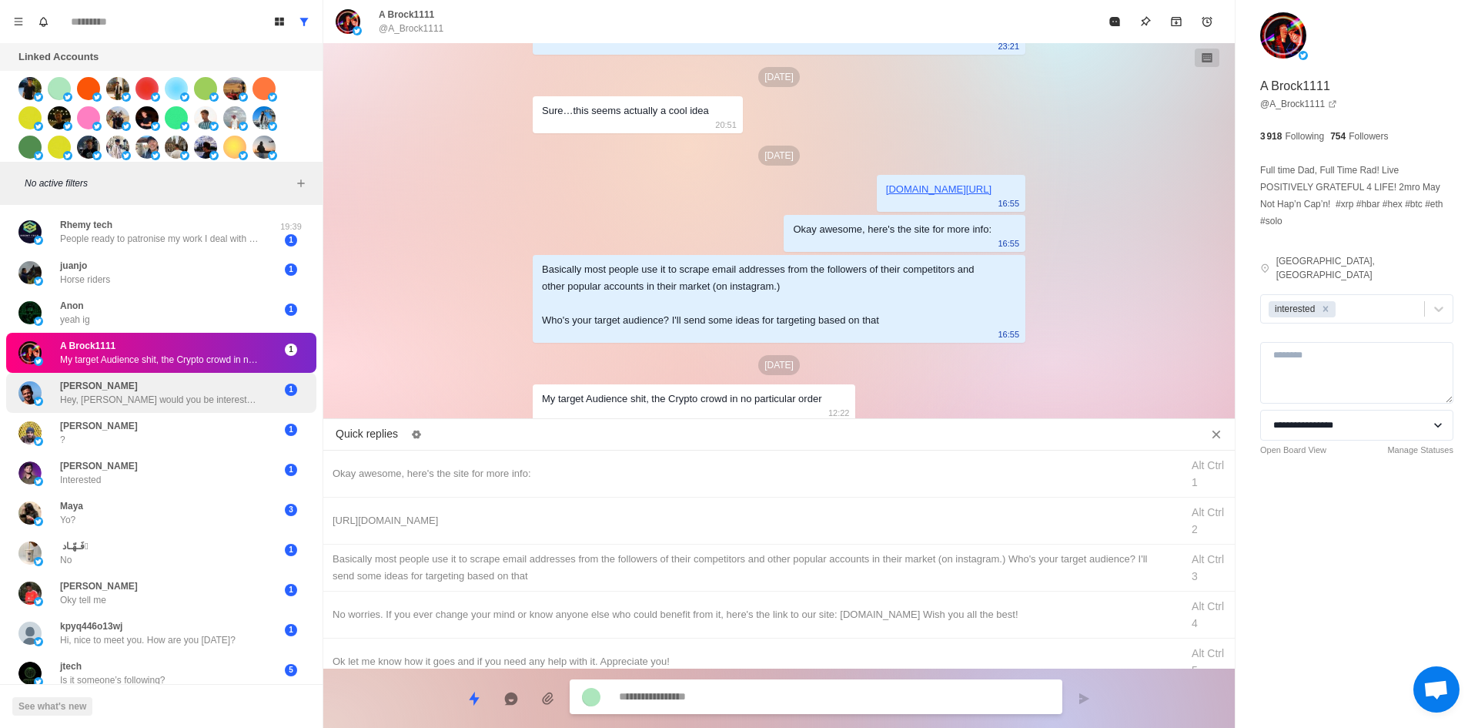
drag, startPoint x: 185, startPoint y: 388, endPoint x: 215, endPoint y: 386, distance: 30.1
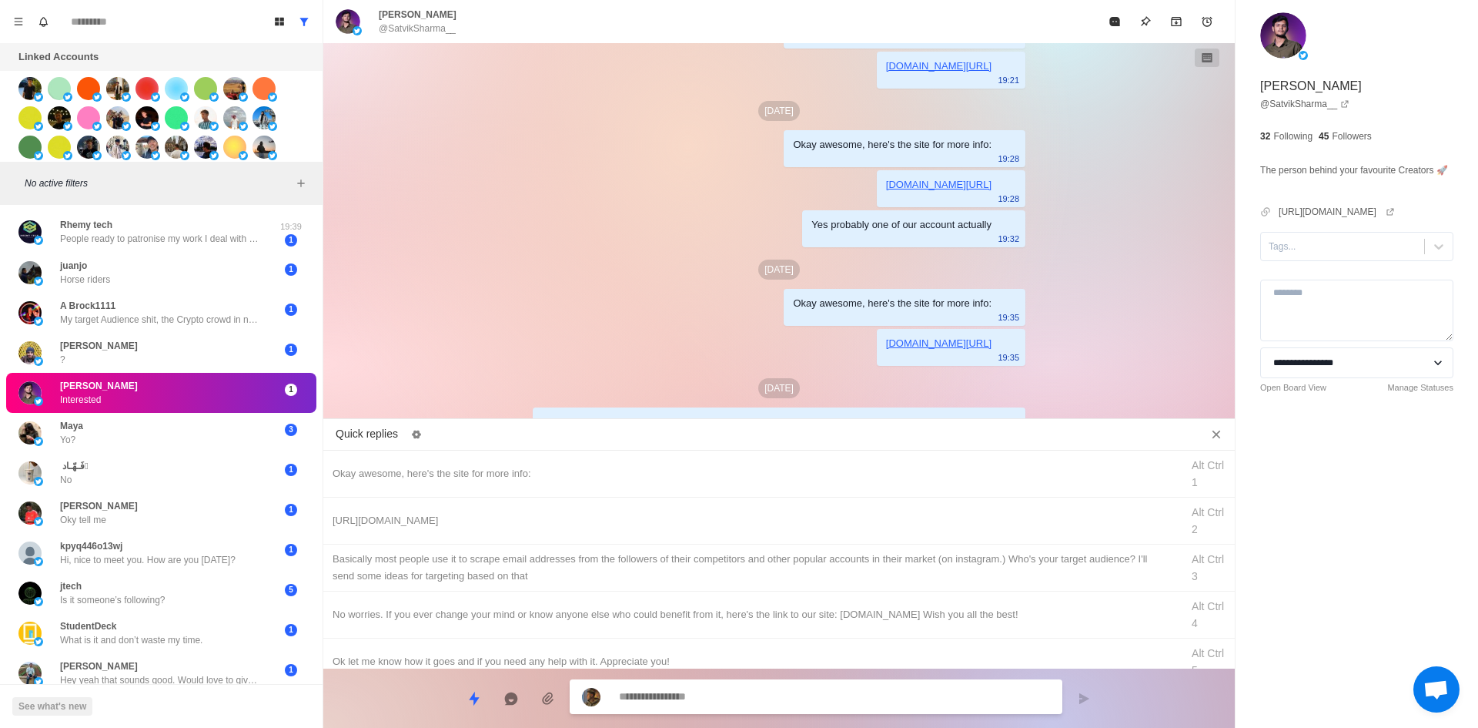
scroll to position [162, 0]
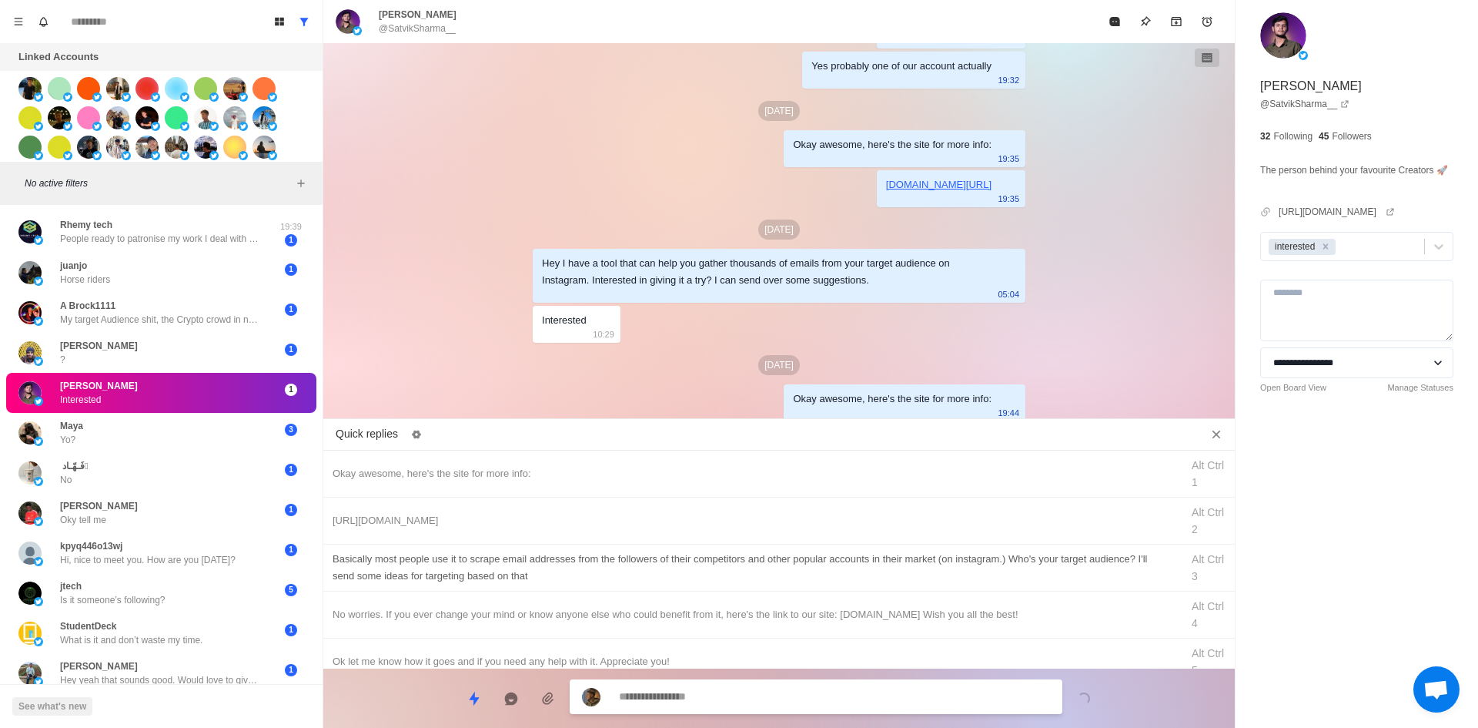
drag, startPoint x: 796, startPoint y: 517, endPoint x: 805, endPoint y: 570, distance: 53.9
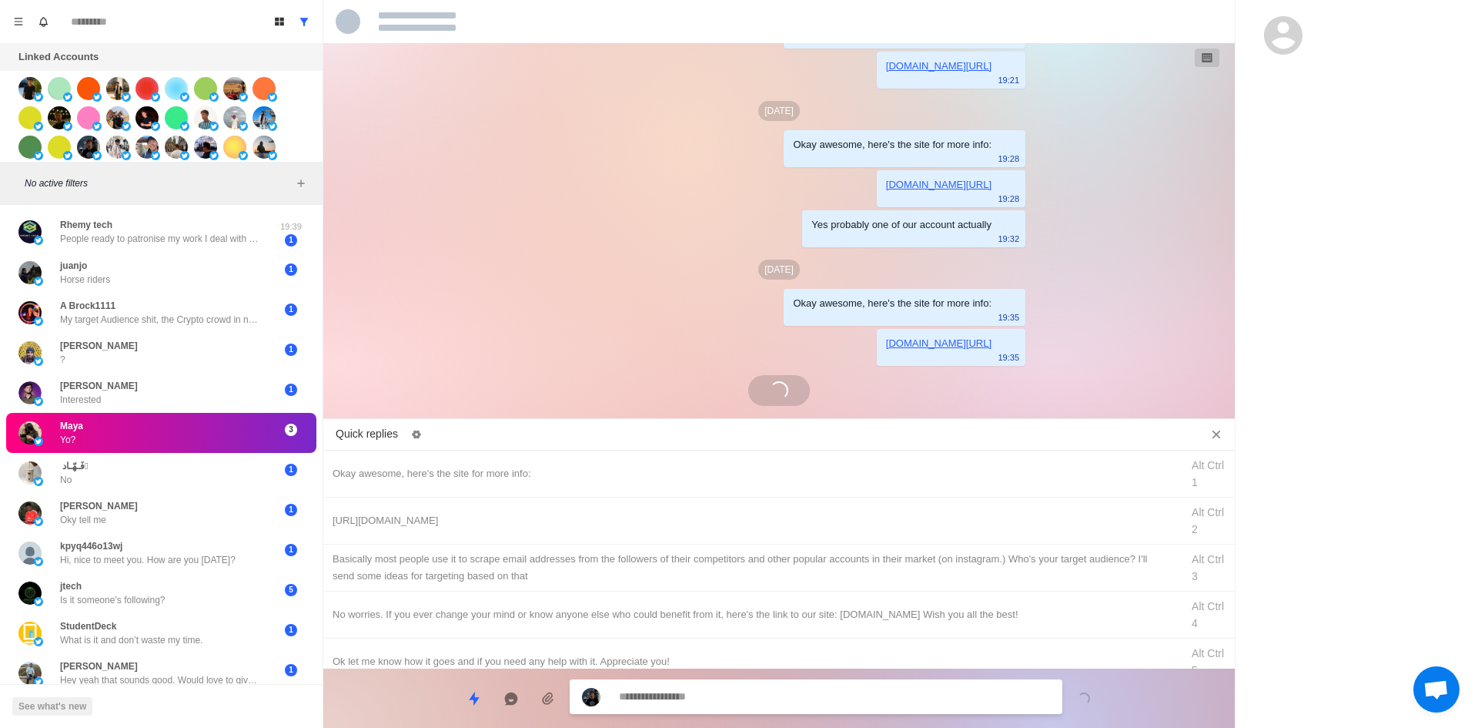
scroll to position [353, 0]
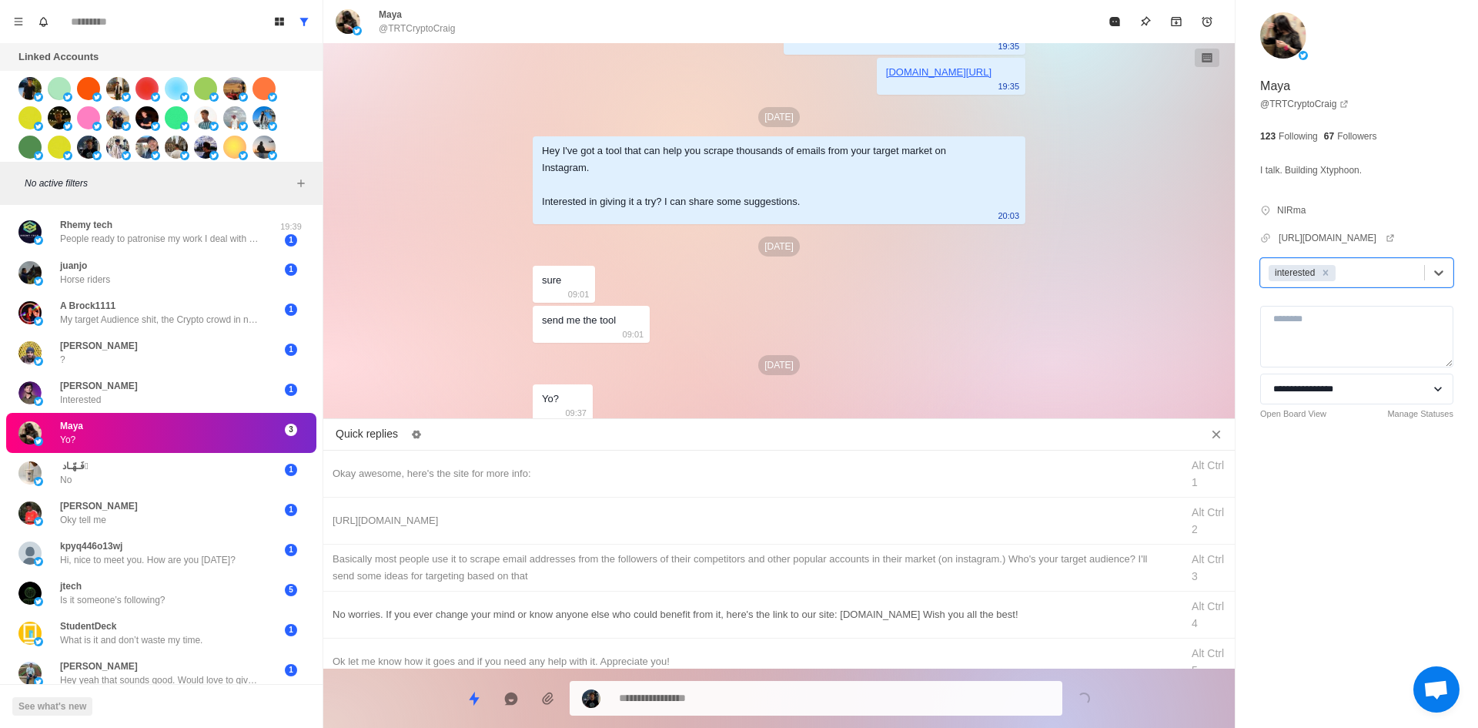
drag, startPoint x: 688, startPoint y: 480, endPoint x: 725, endPoint y: 599, distance: 124.9
drag, startPoint x: 760, startPoint y: 687, endPoint x: 734, endPoint y: 597, distance: 93.6
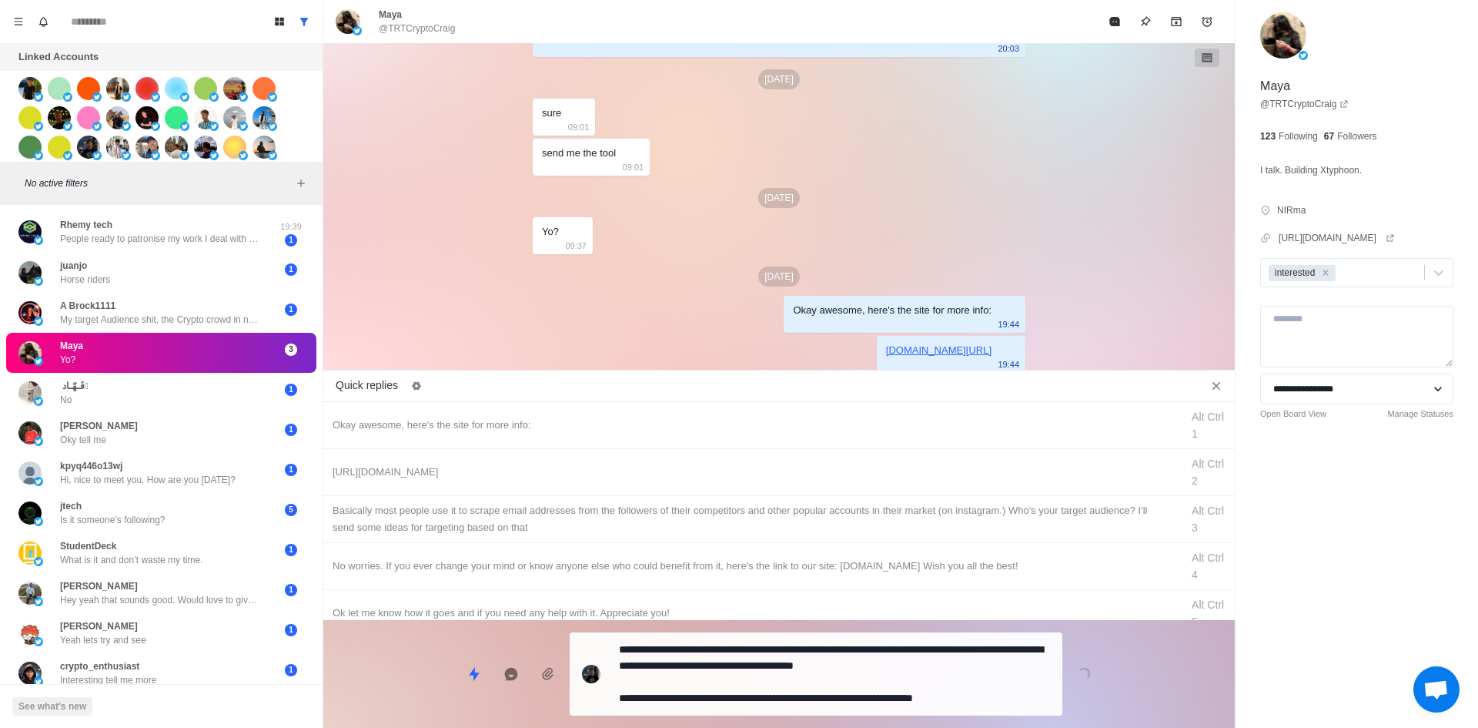
drag, startPoint x: 828, startPoint y: 702, endPoint x: 823, endPoint y: 695, distance: 8.3
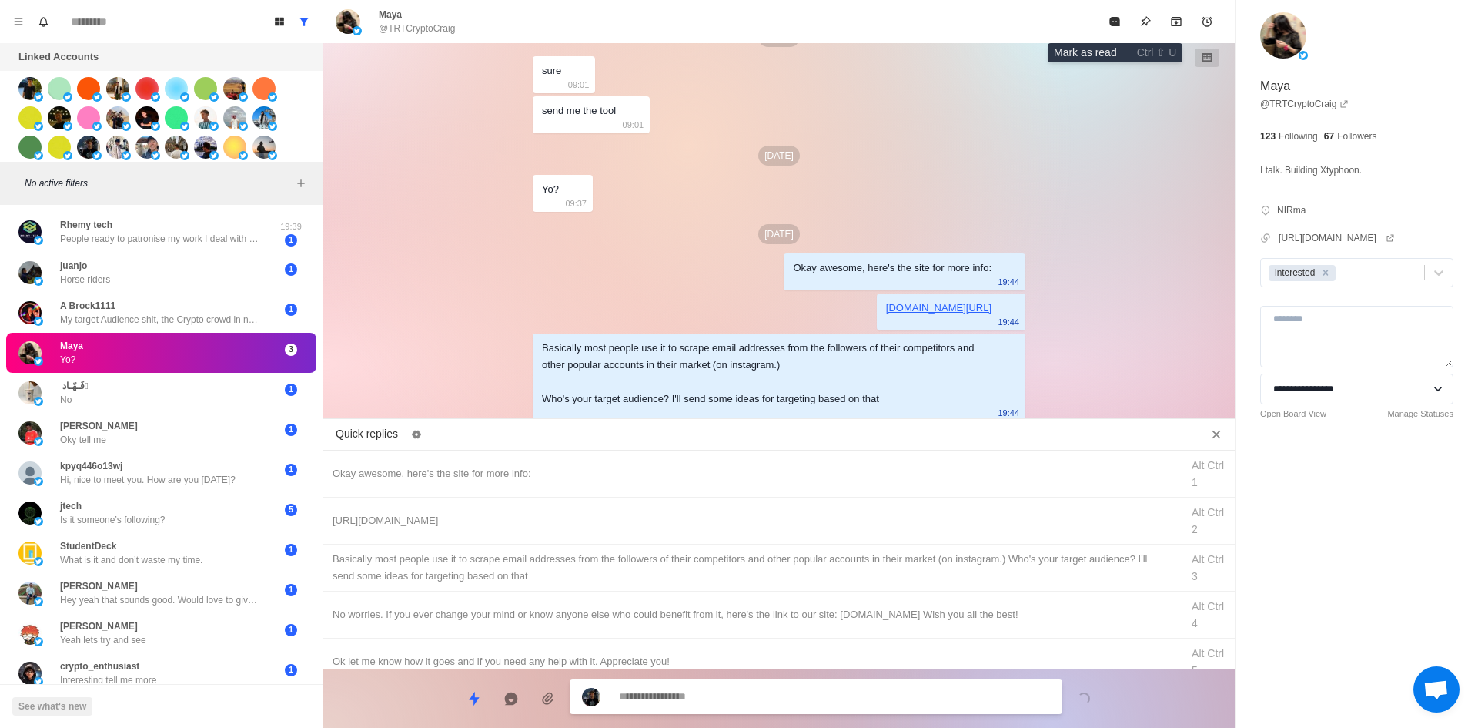
drag, startPoint x: 1111, startPoint y: 24, endPoint x: 1049, endPoint y: 139, distance: 131.2
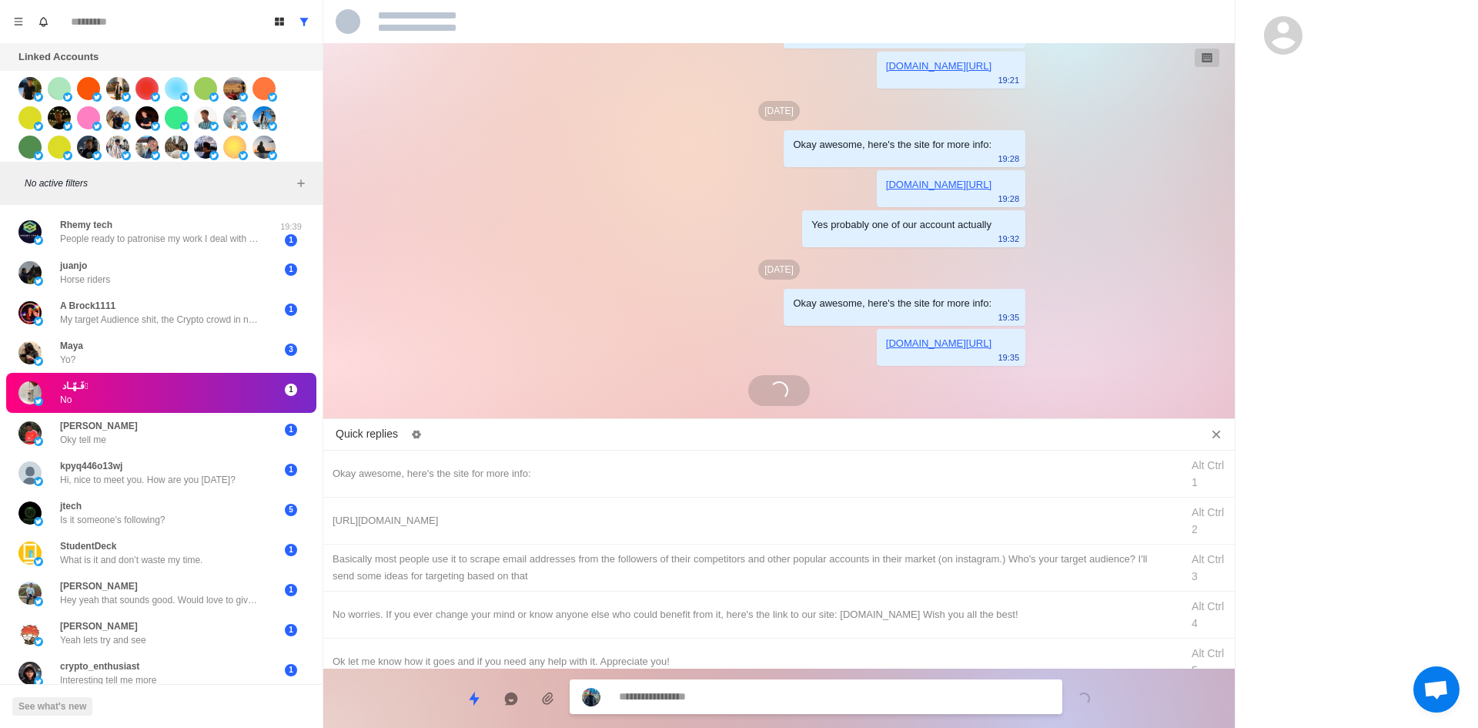
scroll to position [218, 0]
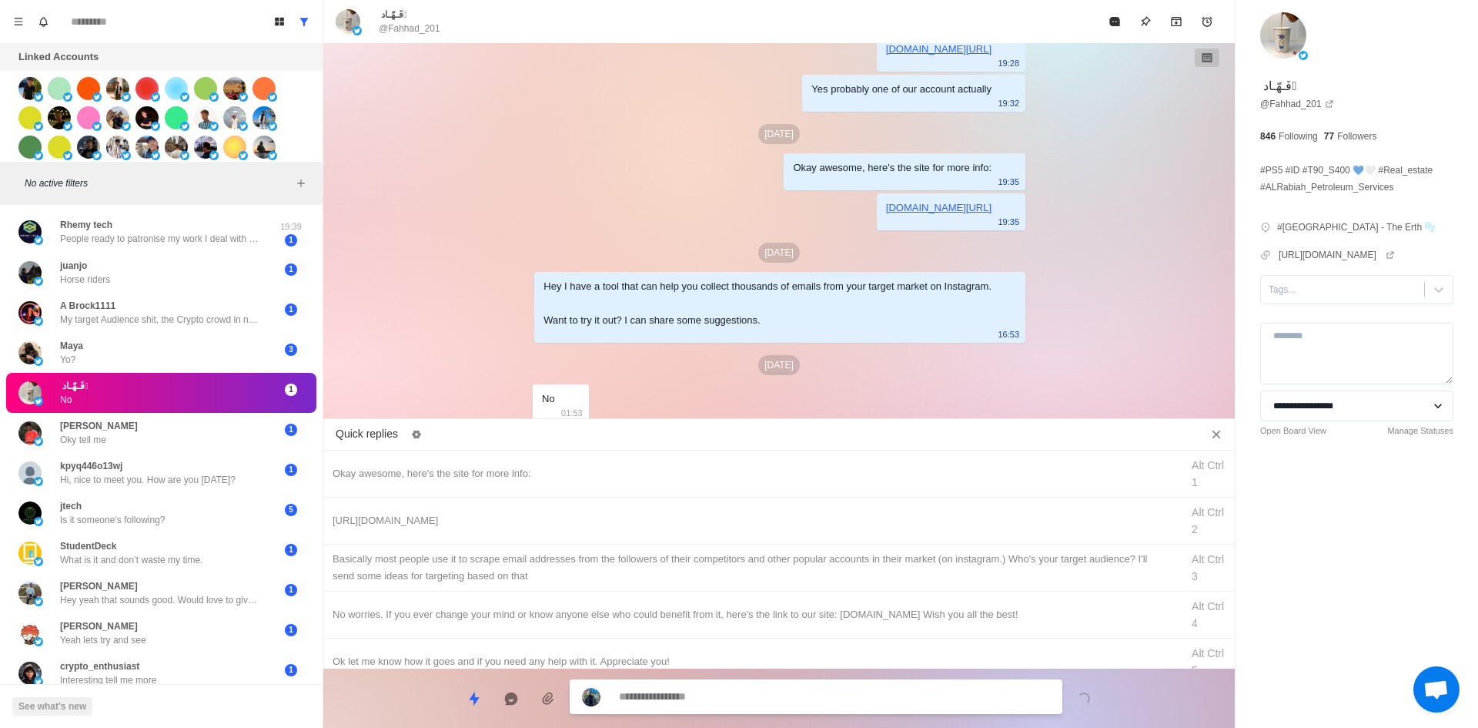
drag, startPoint x: 634, startPoint y: 602, endPoint x: 691, endPoint y: 663, distance: 83.3
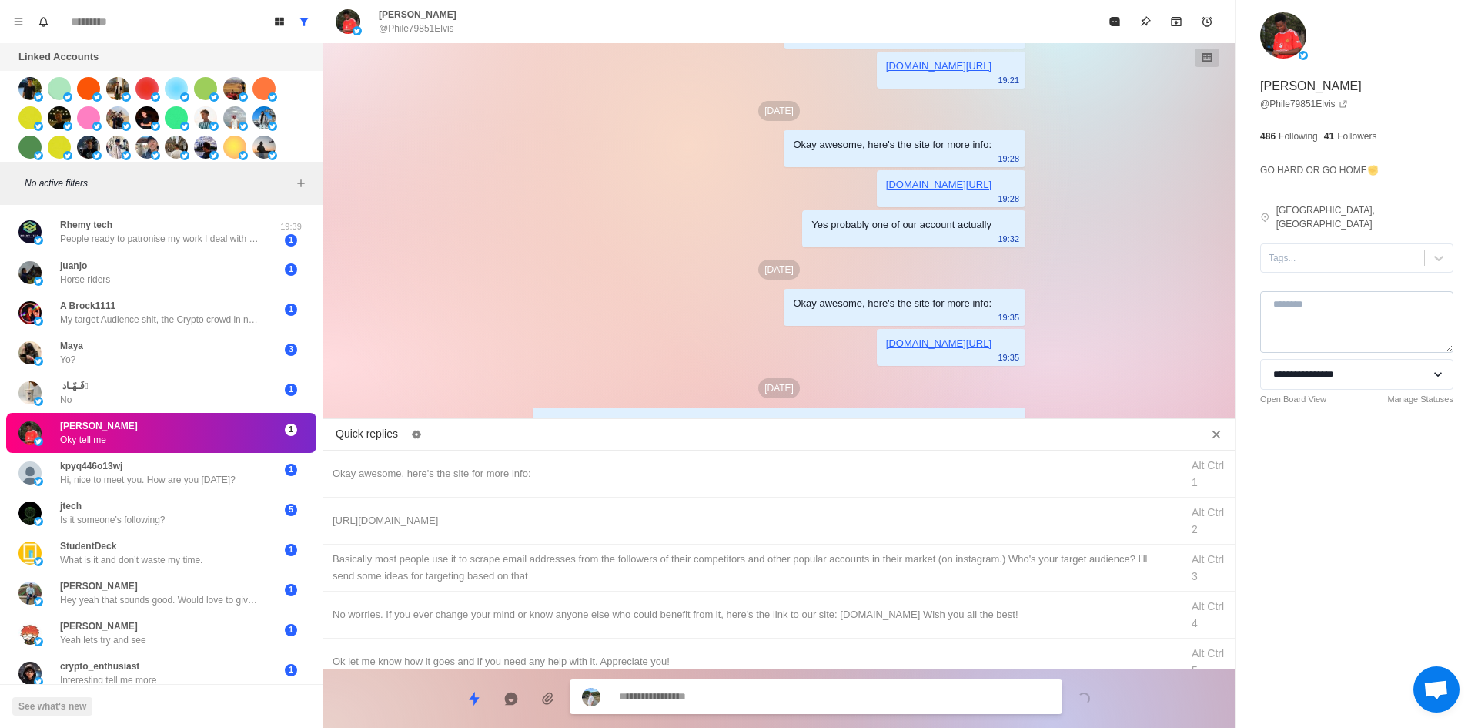
scroll to position [235, 0]
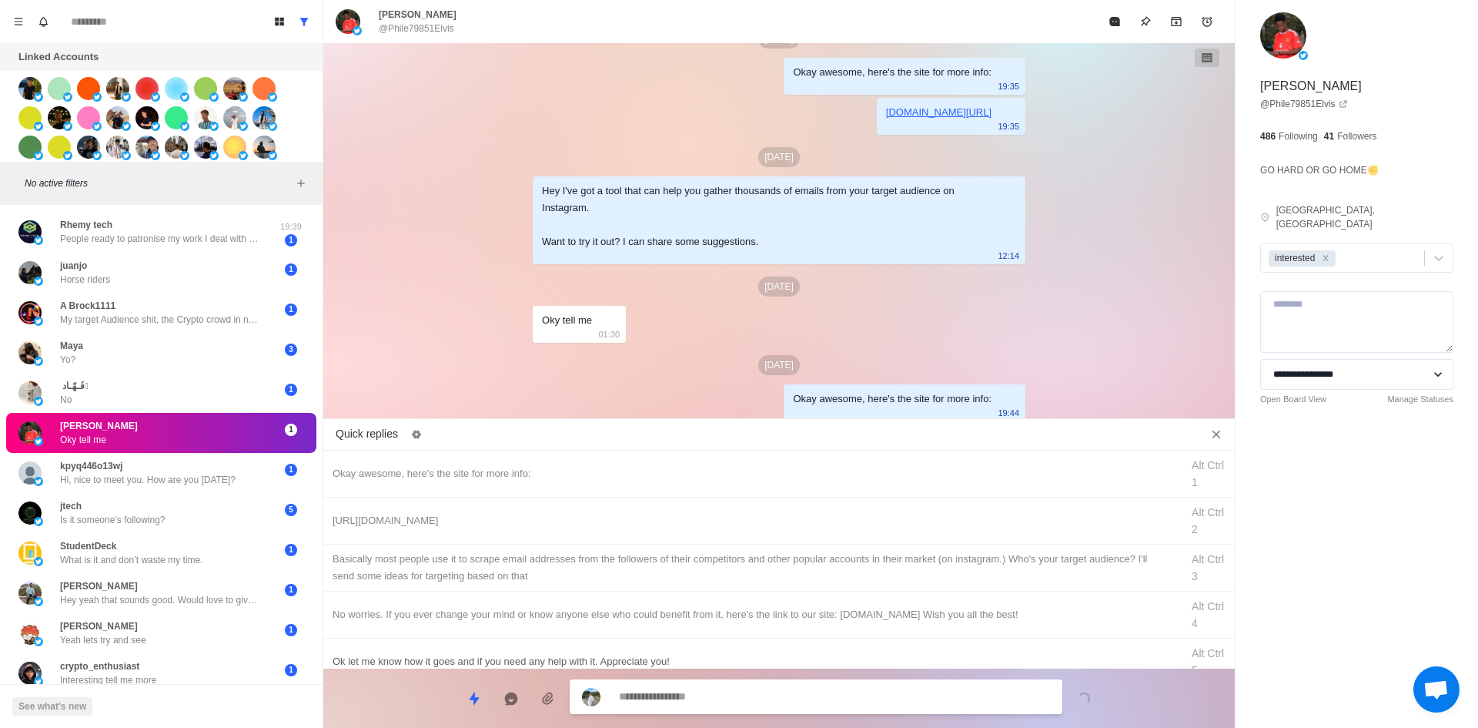
drag, startPoint x: 816, startPoint y: 523, endPoint x: 814, endPoint y: 644, distance: 120.9
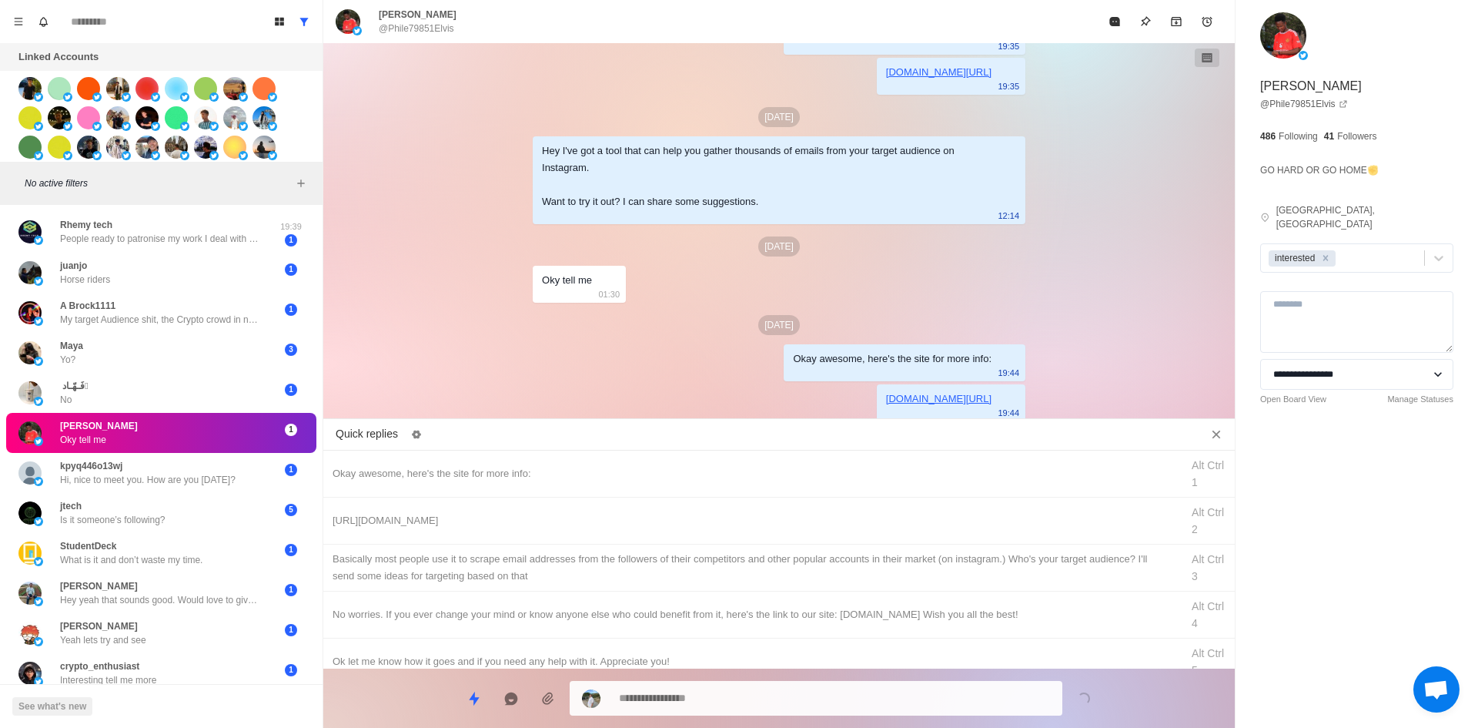
drag, startPoint x: 847, startPoint y: 563, endPoint x: 828, endPoint y: 645, distance: 84.6
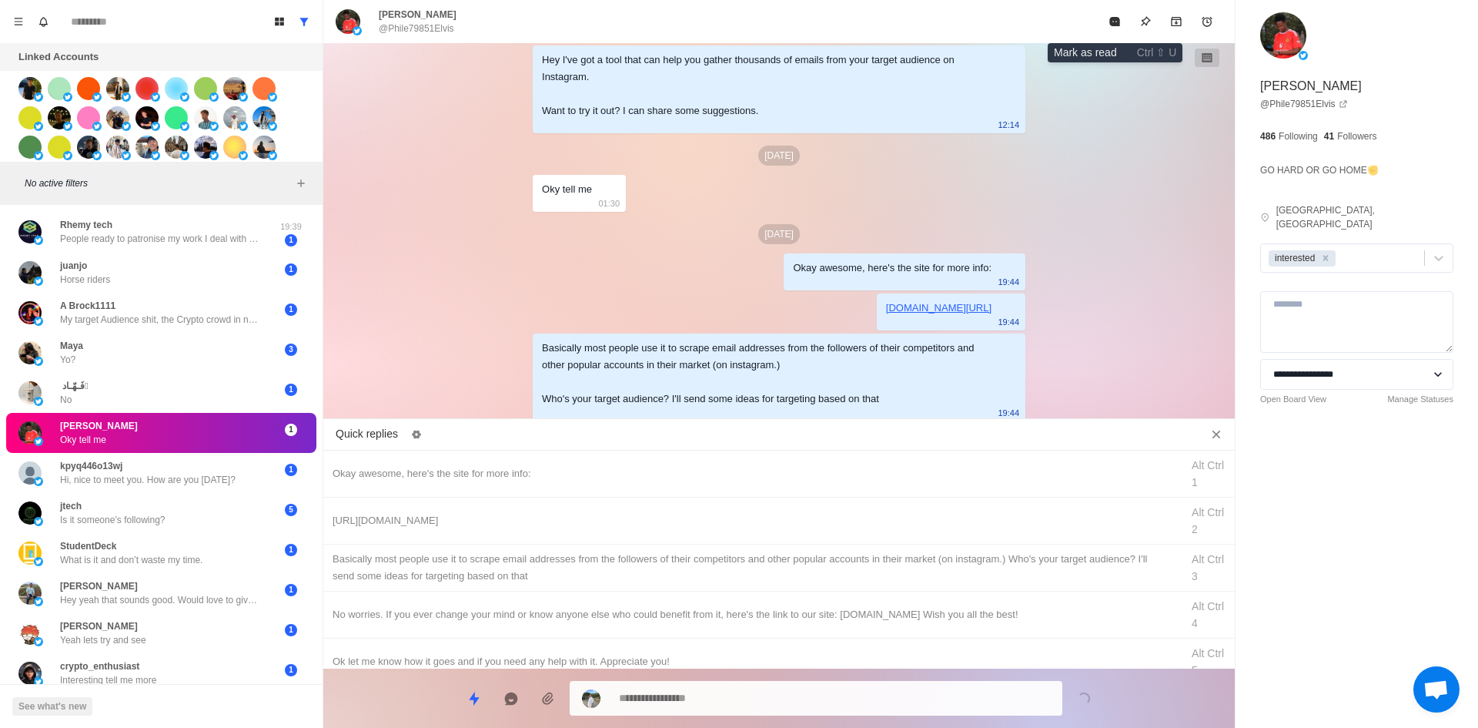
drag, startPoint x: 1118, startPoint y: 28, endPoint x: 1099, endPoint y: 150, distance: 123.2
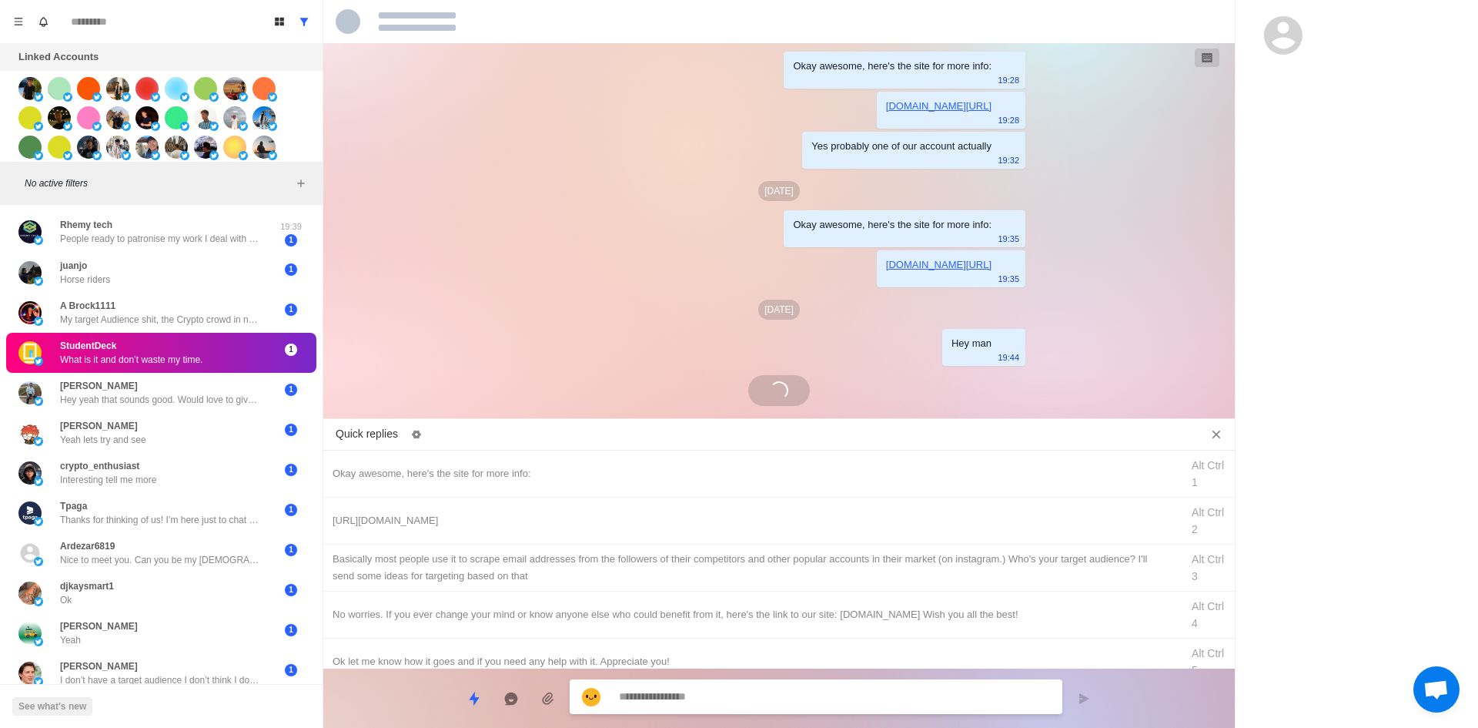
scroll to position [275, 0]
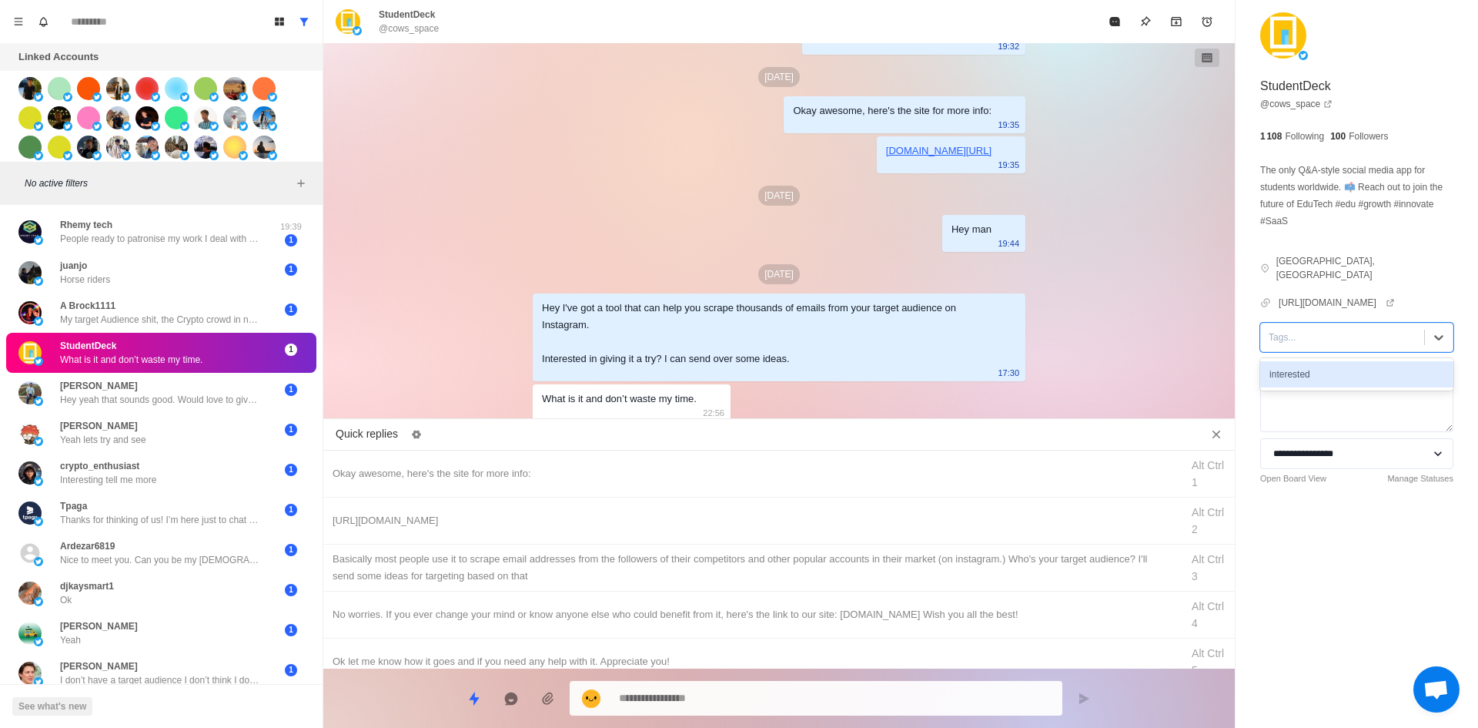
drag, startPoint x: 1353, startPoint y: 334, endPoint x: 1354, endPoint y: 360, distance: 26.2
drag, startPoint x: 600, startPoint y: 462, endPoint x: 657, endPoint y: 542, distance: 98.3
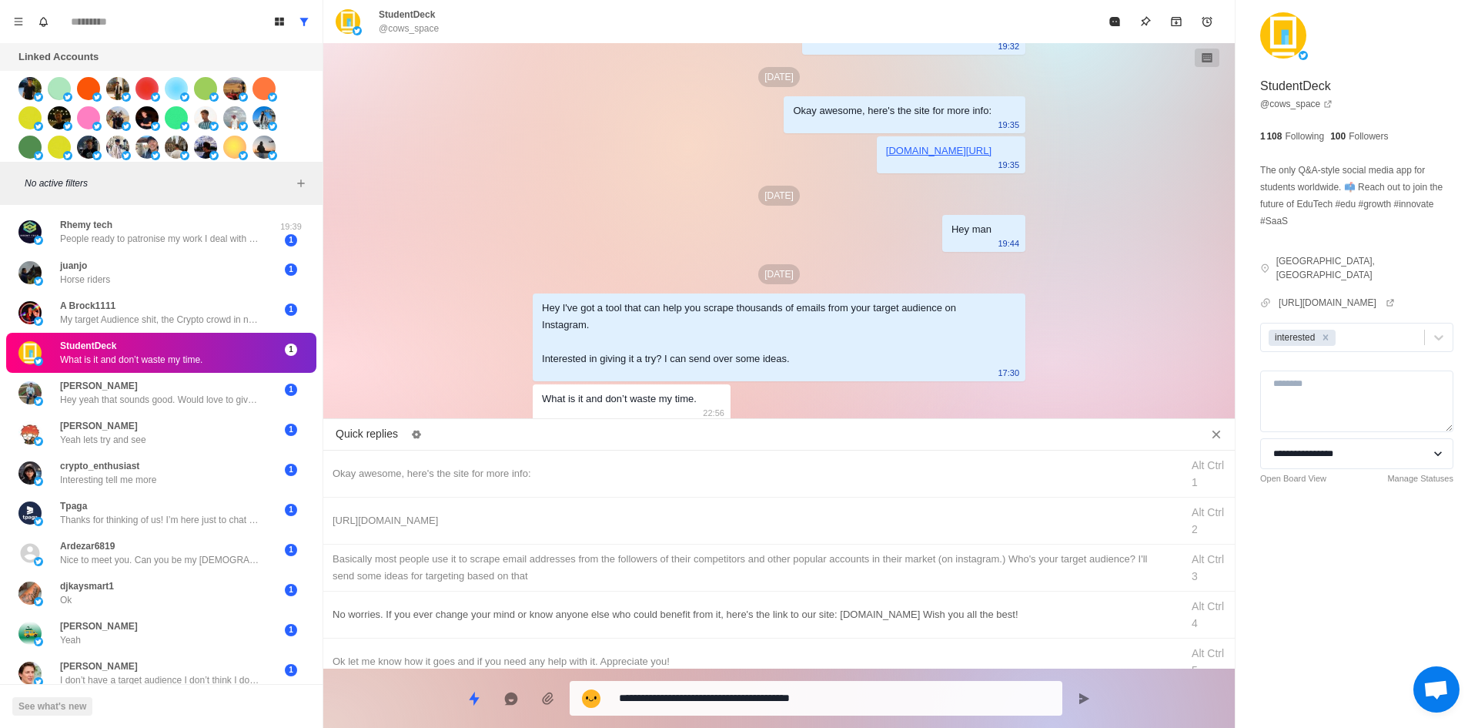
drag, startPoint x: 746, startPoint y: 704, endPoint x: 582, endPoint y: 607, distance: 190.1
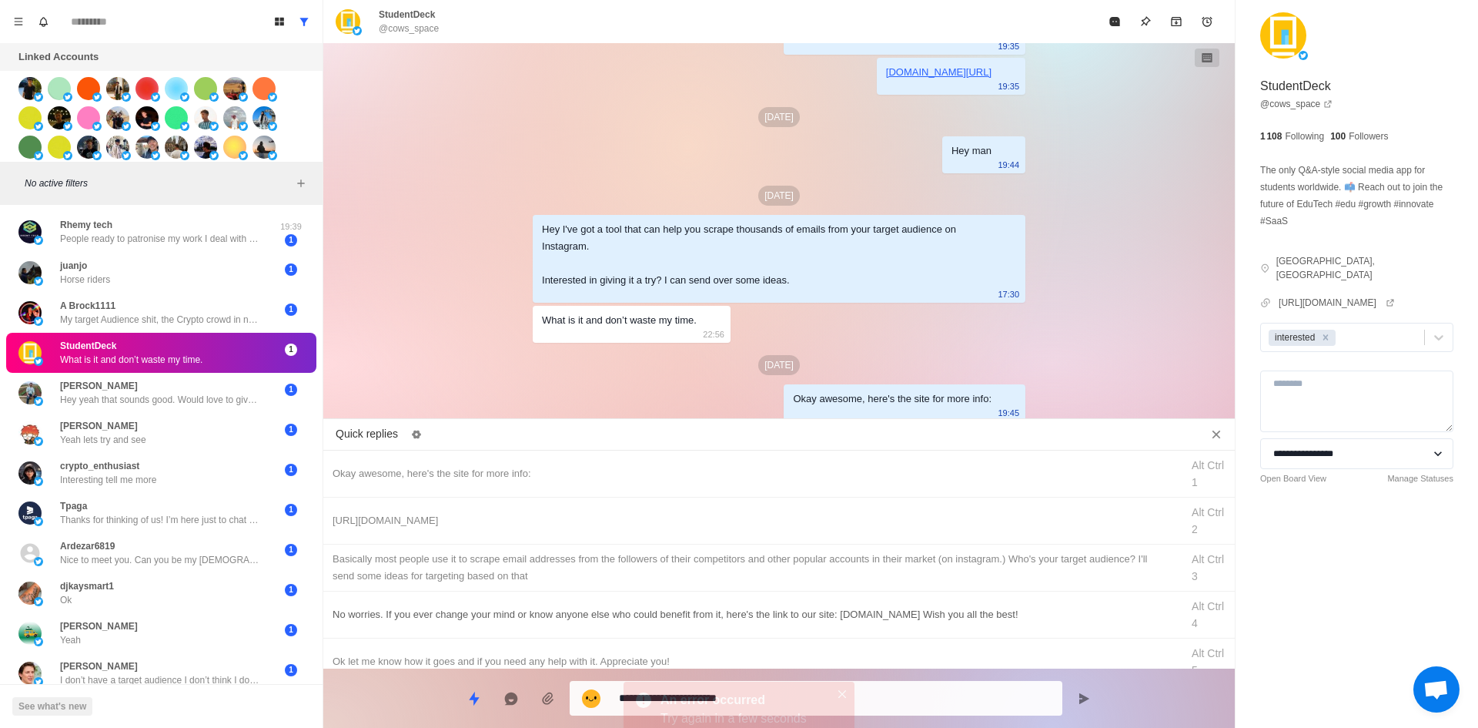
drag, startPoint x: 714, startPoint y: 697, endPoint x: 704, endPoint y: 618, distance: 79.8
drag, startPoint x: 708, startPoint y: 516, endPoint x: 711, endPoint y: 526, distance: 10.3
drag, startPoint x: 757, startPoint y: 697, endPoint x: 755, endPoint y: 677, distance: 19.3
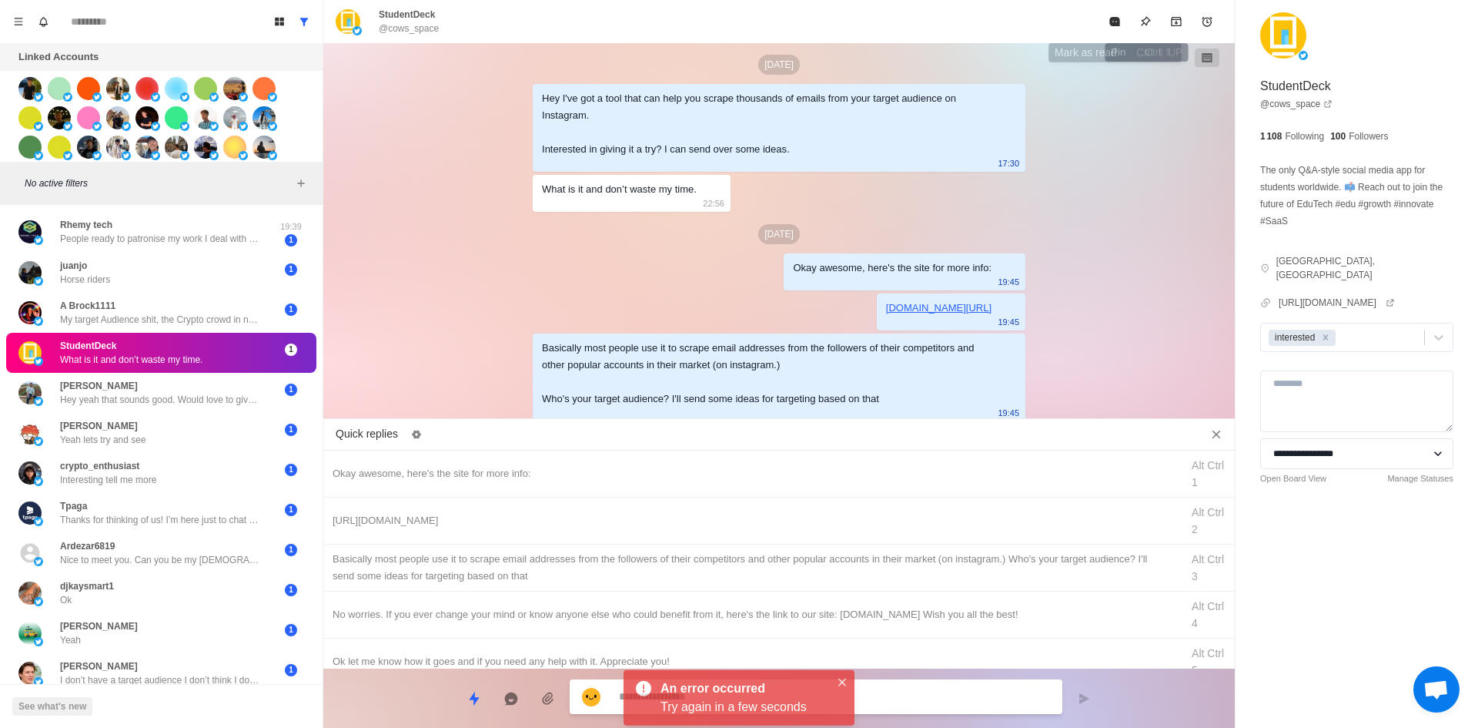
drag, startPoint x: 1117, startPoint y: 22, endPoint x: 1071, endPoint y: 149, distance: 135.2
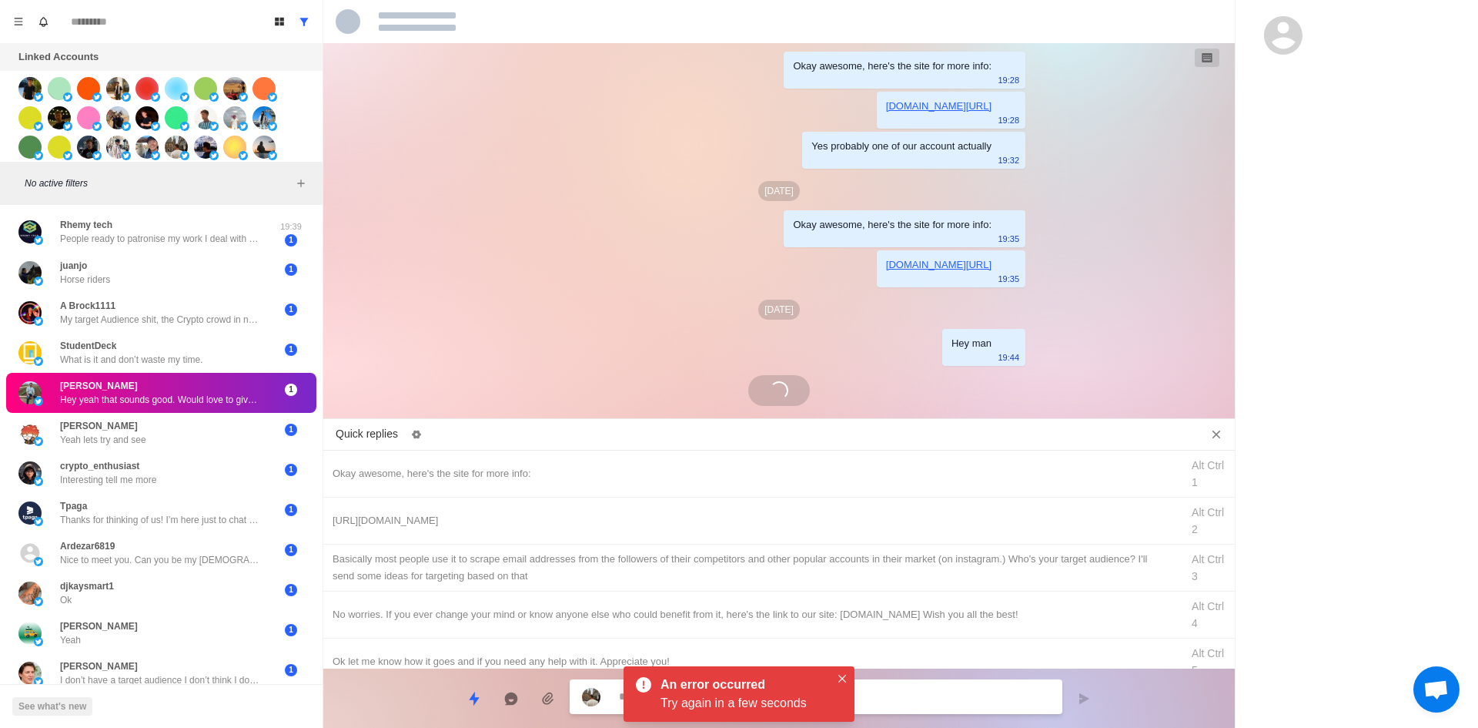
scroll to position [275, 0]
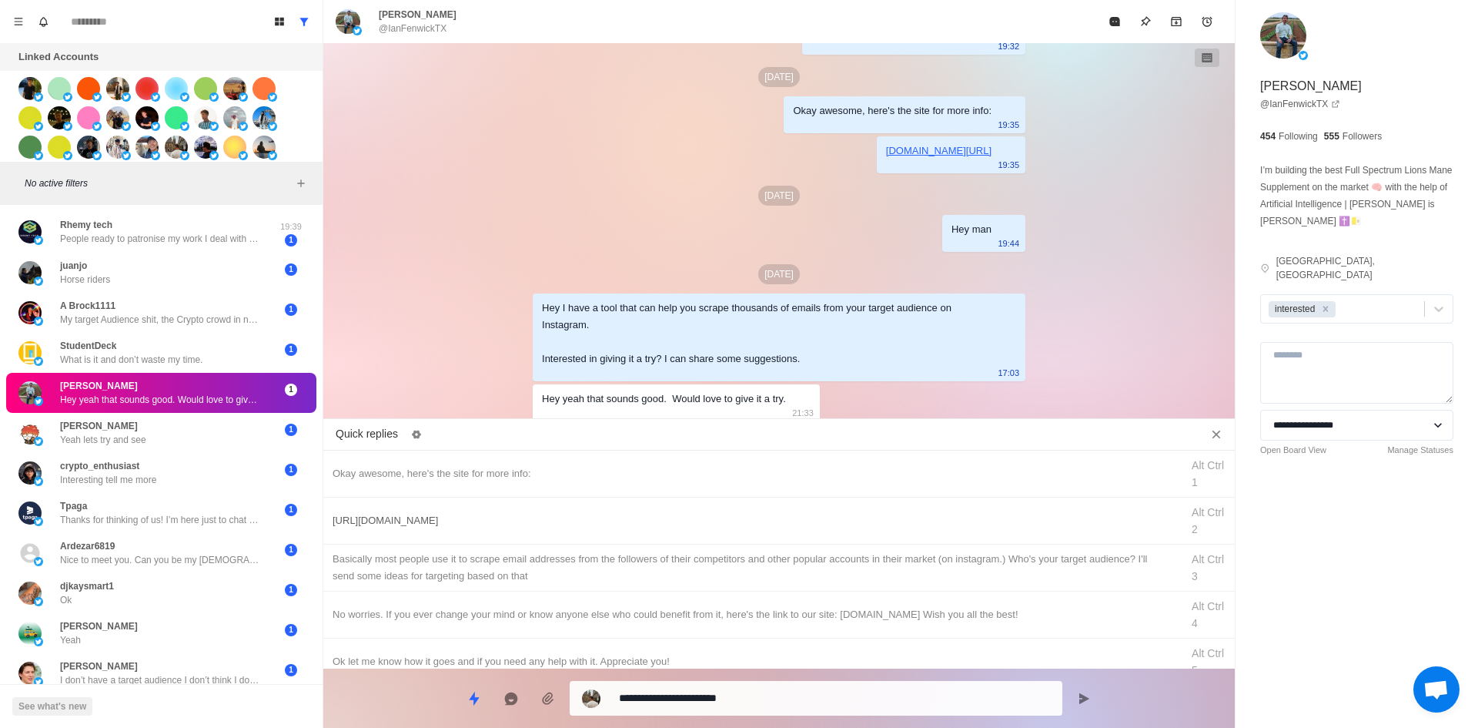
drag, startPoint x: 646, startPoint y: 473, endPoint x: 661, endPoint y: 518, distance: 47.2
drag, startPoint x: 742, startPoint y: 695, endPoint x: 741, endPoint y: 681, distance: 14.6
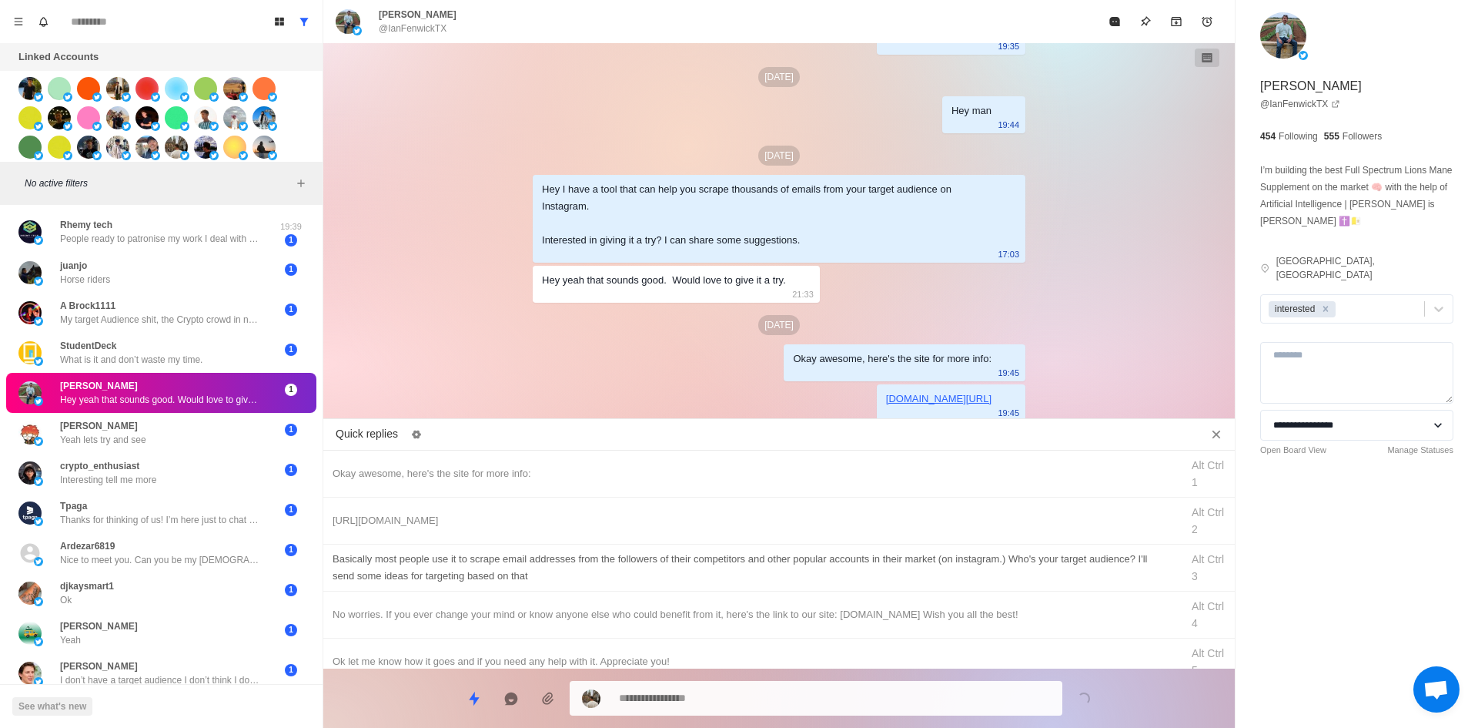
drag, startPoint x: 792, startPoint y: 554, endPoint x: 798, endPoint y: 690, distance: 135.6
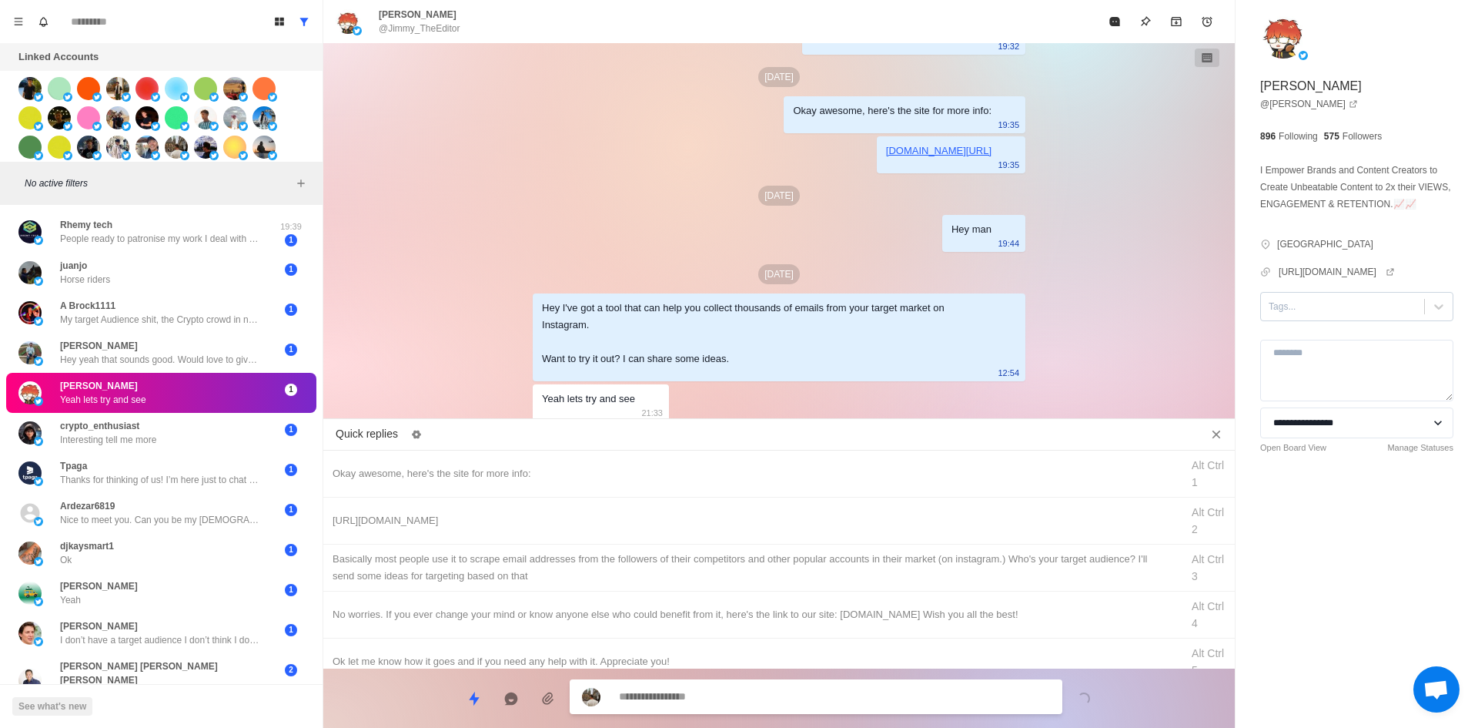
drag, startPoint x: 1302, startPoint y: 317, endPoint x: 1306, endPoint y: 326, distance: 10.3
drag, startPoint x: 734, startPoint y: 480, endPoint x: 764, endPoint y: 571, distance: 96.4
drag, startPoint x: 720, startPoint y: 692, endPoint x: 707, endPoint y: 597, distance: 96.4
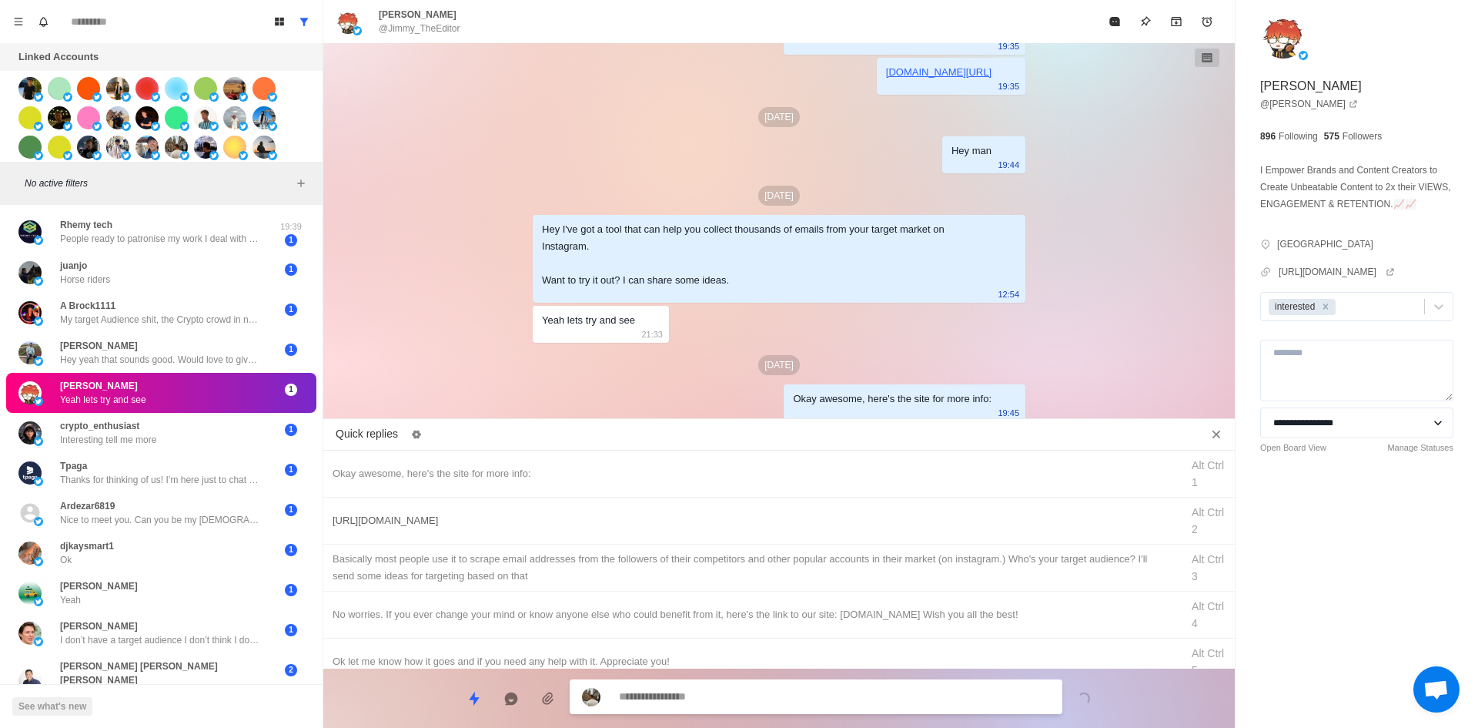
drag, startPoint x: 720, startPoint y: 540, endPoint x: 732, endPoint y: 531, distance: 14.9
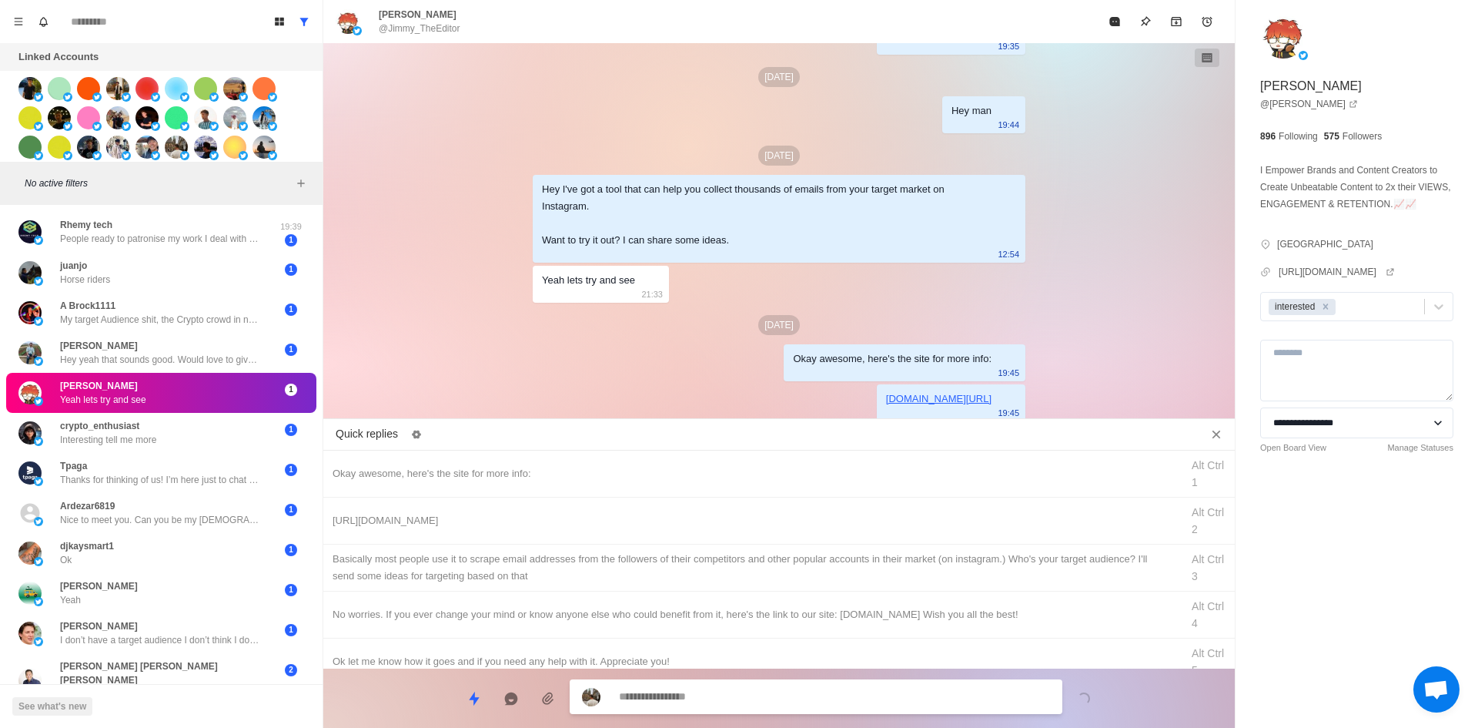
drag, startPoint x: 797, startPoint y: 547, endPoint x: 769, endPoint y: 659, distance: 115.0
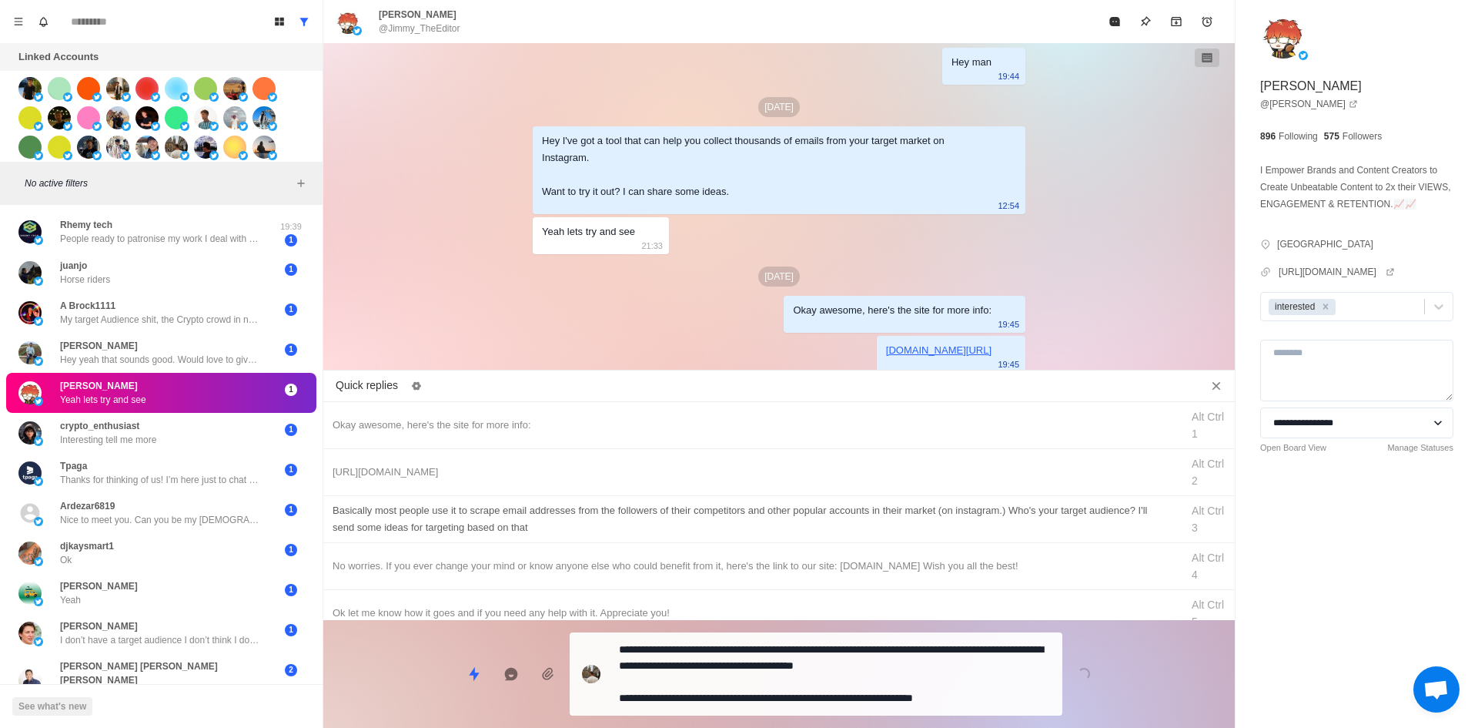
drag, startPoint x: 768, startPoint y: 675, endPoint x: 826, endPoint y: 571, distance: 118.9
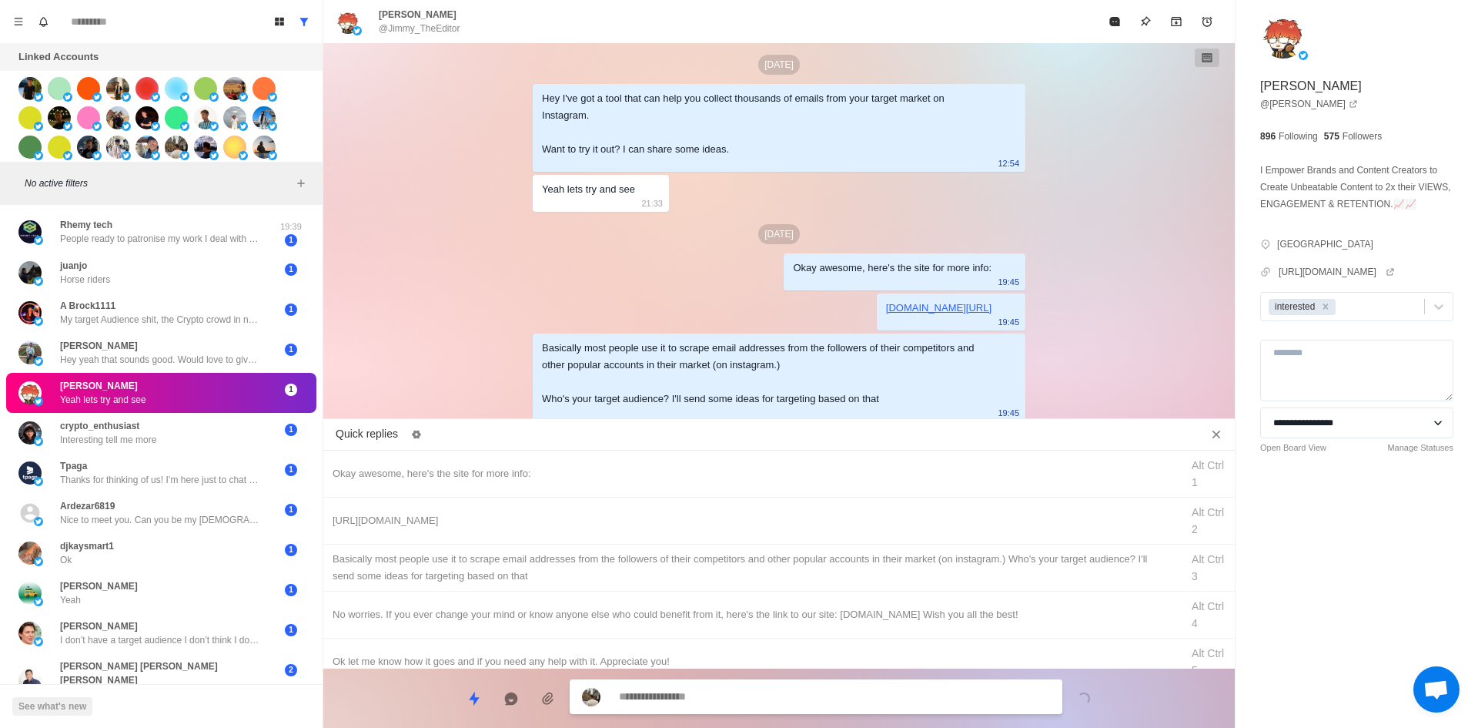
drag, startPoint x: 1097, startPoint y: 32, endPoint x: 1106, endPoint y: 37, distance: 10.7
drag, startPoint x: 1109, startPoint y: 36, endPoint x: 1111, endPoint y: 44, distance: 7.9
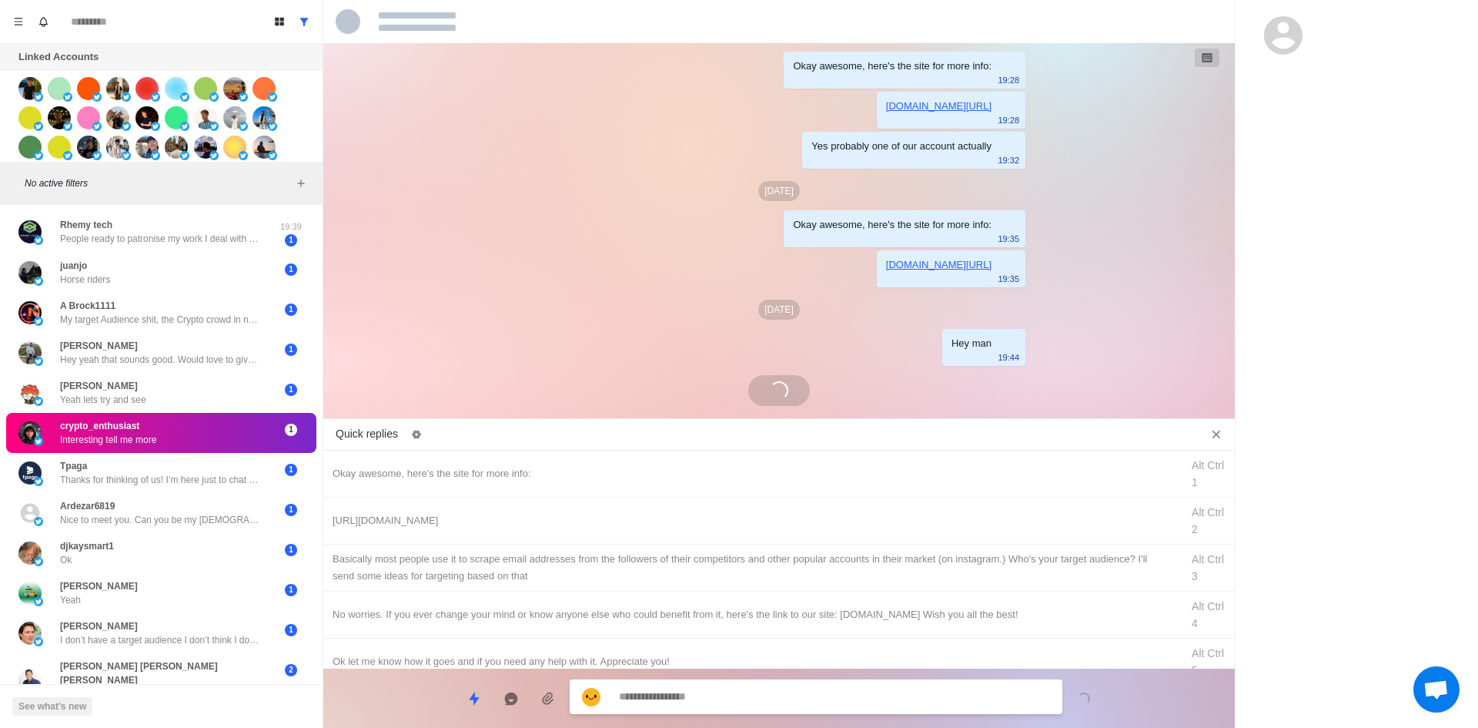
scroll to position [313, 0]
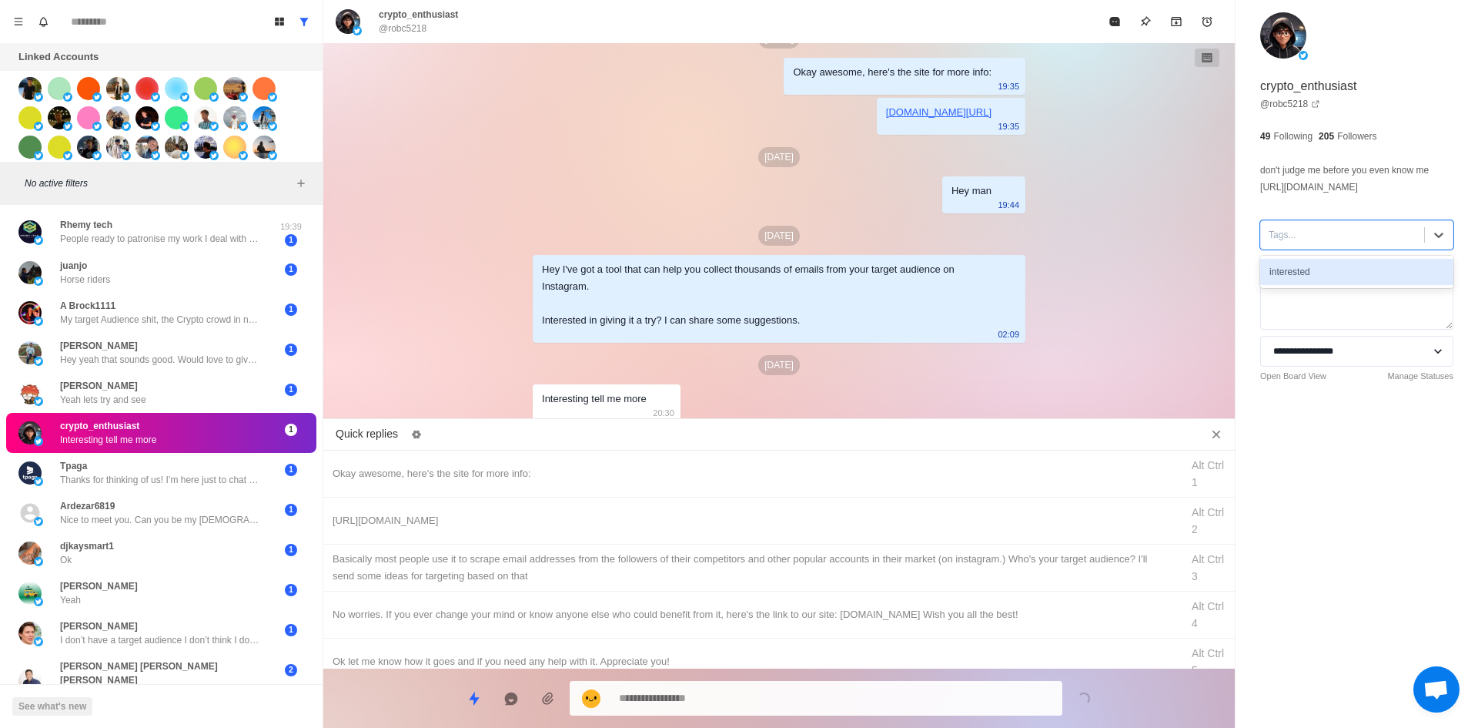
drag, startPoint x: 1336, startPoint y: 227, endPoint x: 1348, endPoint y: 274, distance: 48.4
drag, startPoint x: 1347, startPoint y: 273, endPoint x: 1226, endPoint y: 355, distance: 146.5
drag, startPoint x: 745, startPoint y: 457, endPoint x: 775, endPoint y: 577, distance: 123.8
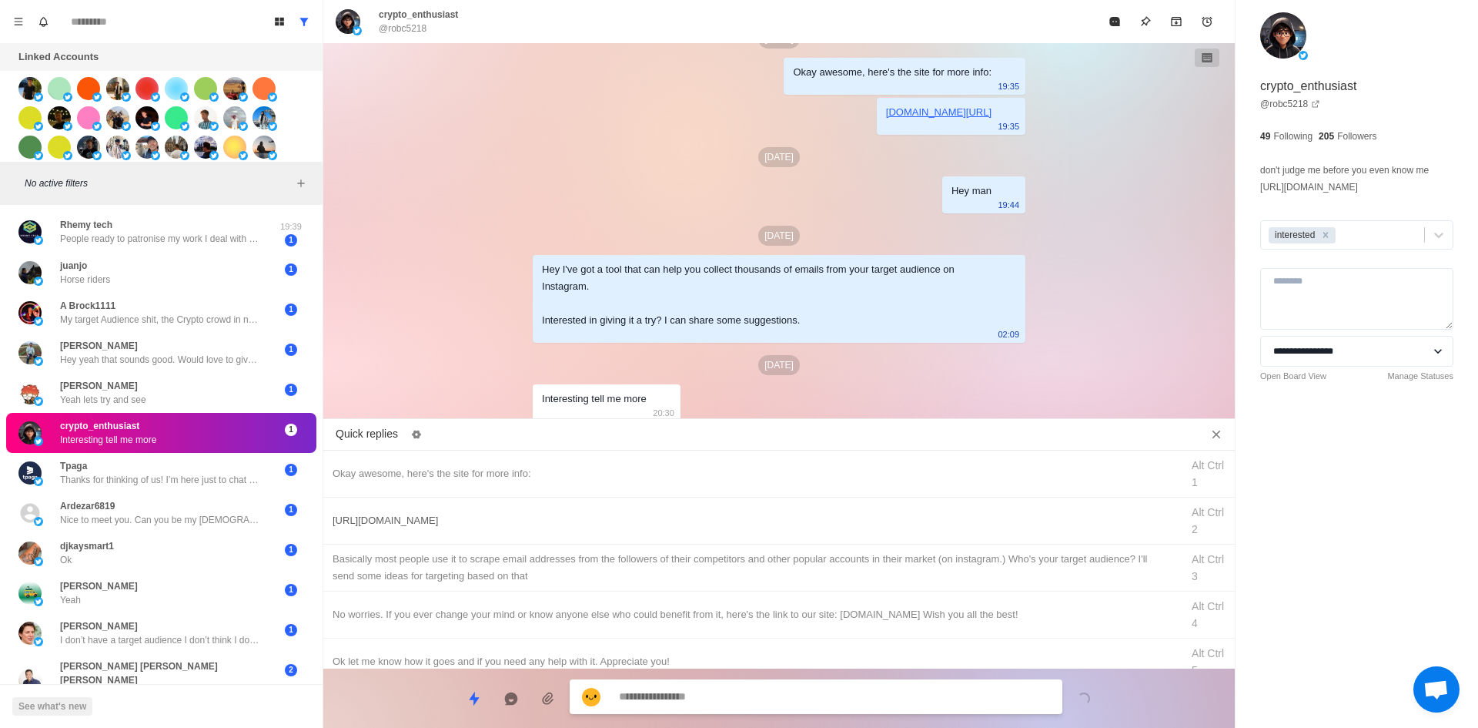
scroll to position [392, 0]
drag, startPoint x: 777, startPoint y: 527, endPoint x: 785, endPoint y: 616, distance: 89.7
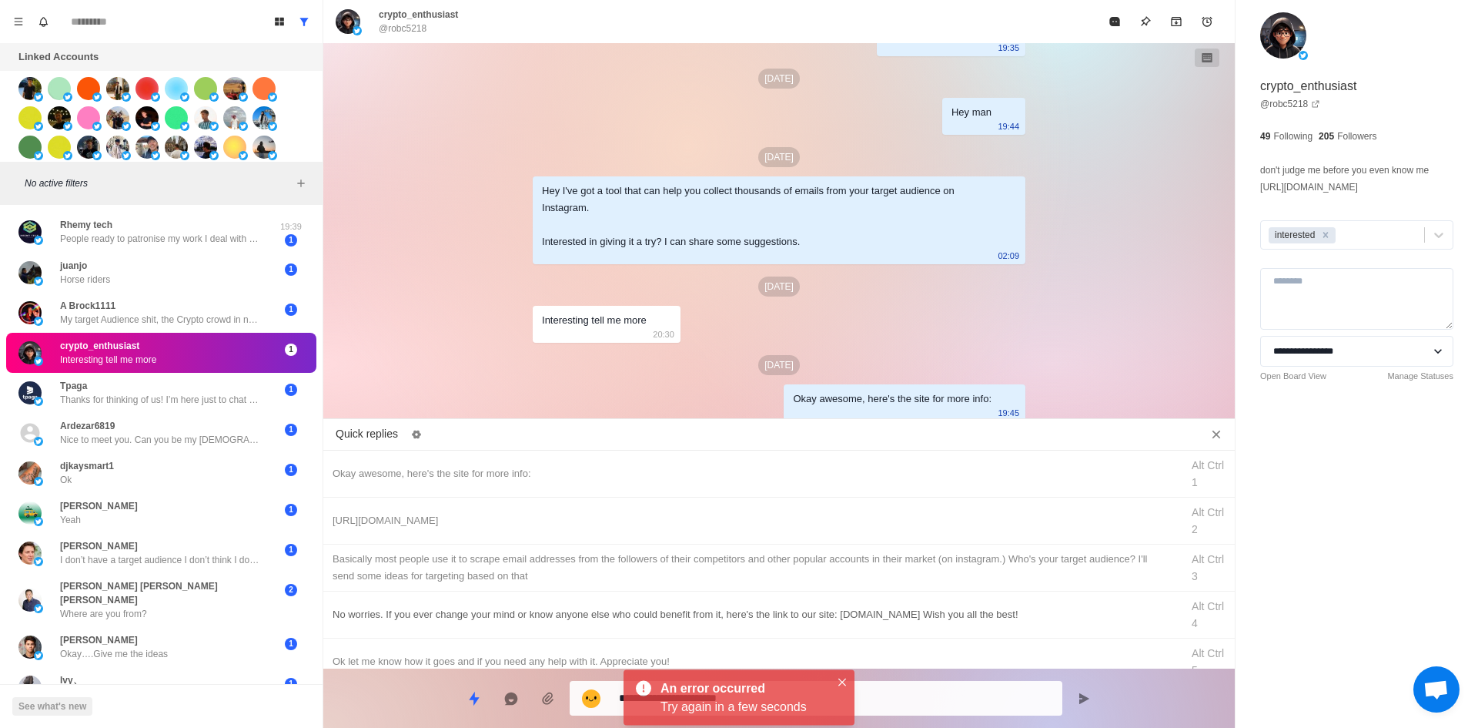
drag, startPoint x: 790, startPoint y: 682, endPoint x: 797, endPoint y: 627, distance: 55.1
drag, startPoint x: 845, startPoint y: 523, endPoint x: 848, endPoint y: 578, distance: 55.5
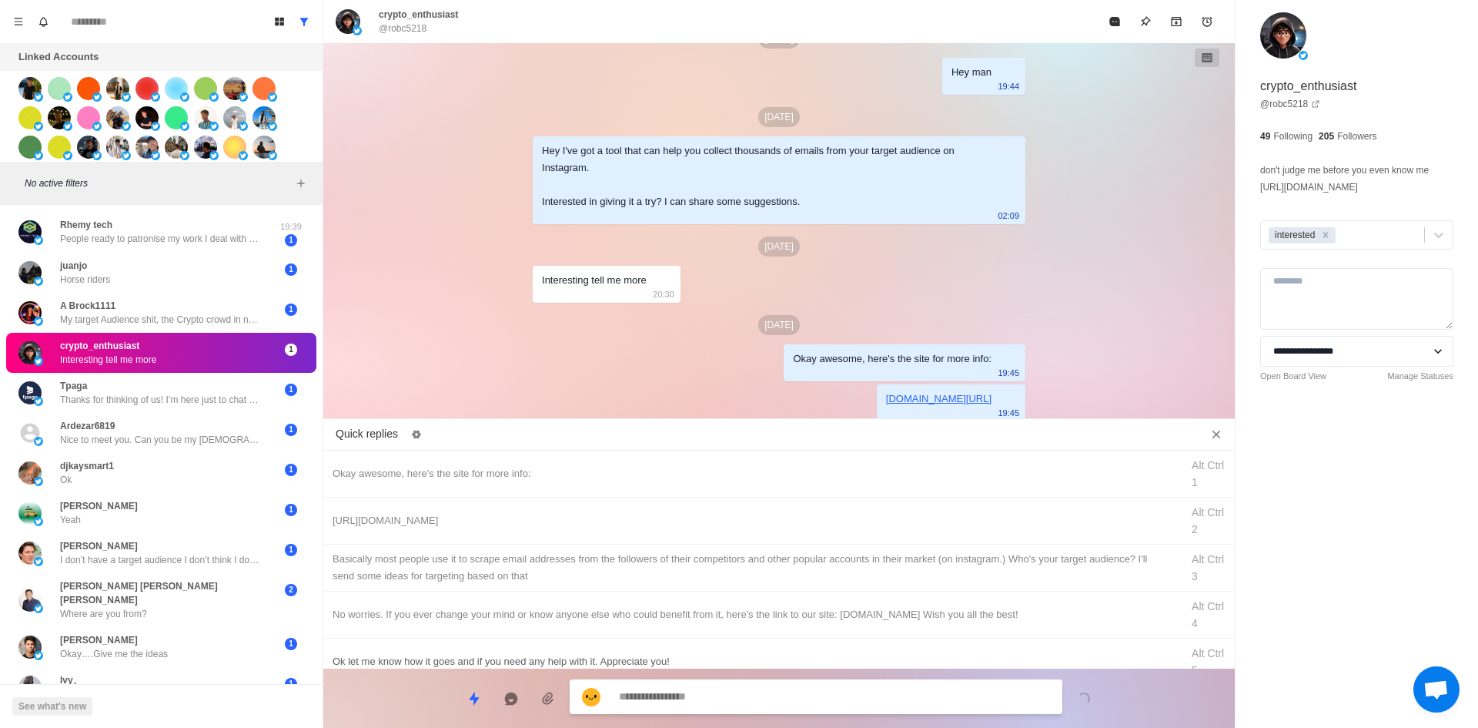
drag, startPoint x: 811, startPoint y: 564, endPoint x: 810, endPoint y: 607, distance: 43.9
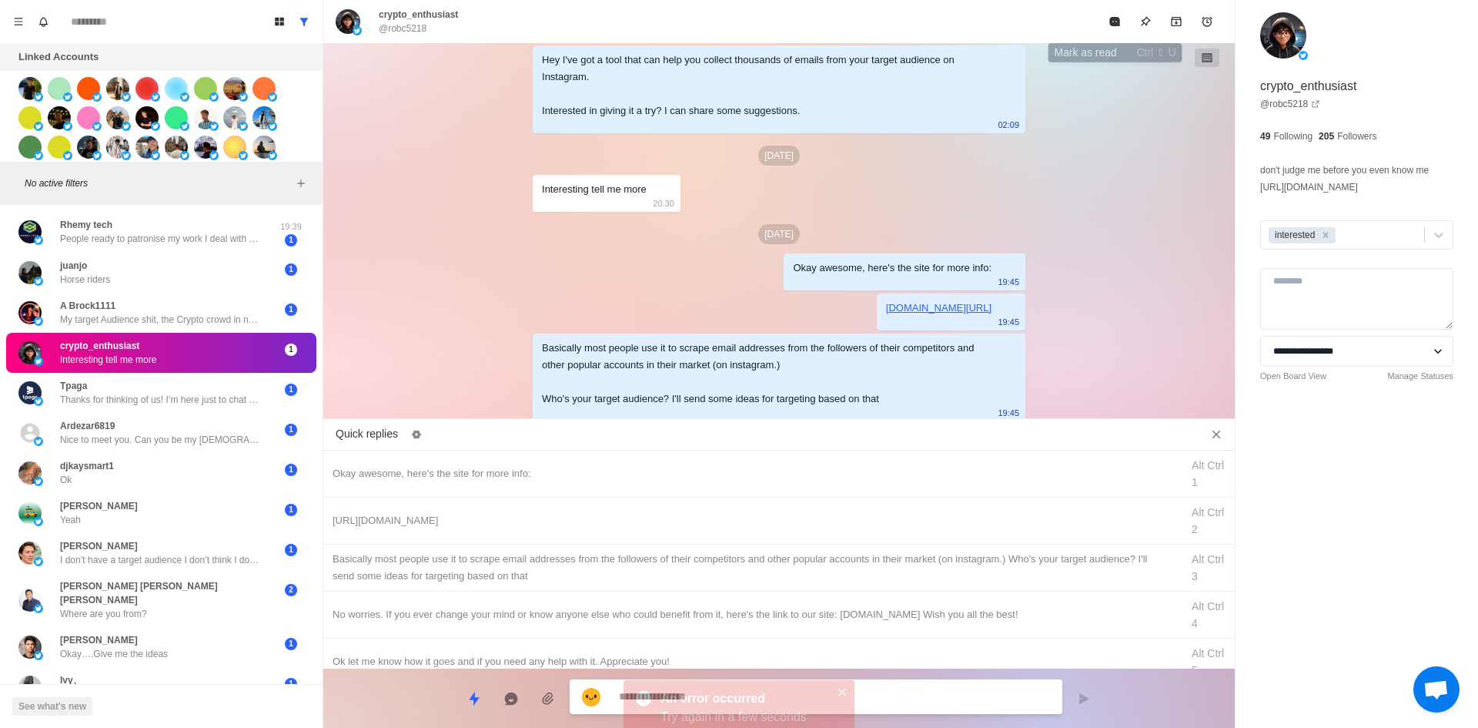
drag, startPoint x: 1120, startPoint y: 26, endPoint x: 1090, endPoint y: 162, distance: 139.5
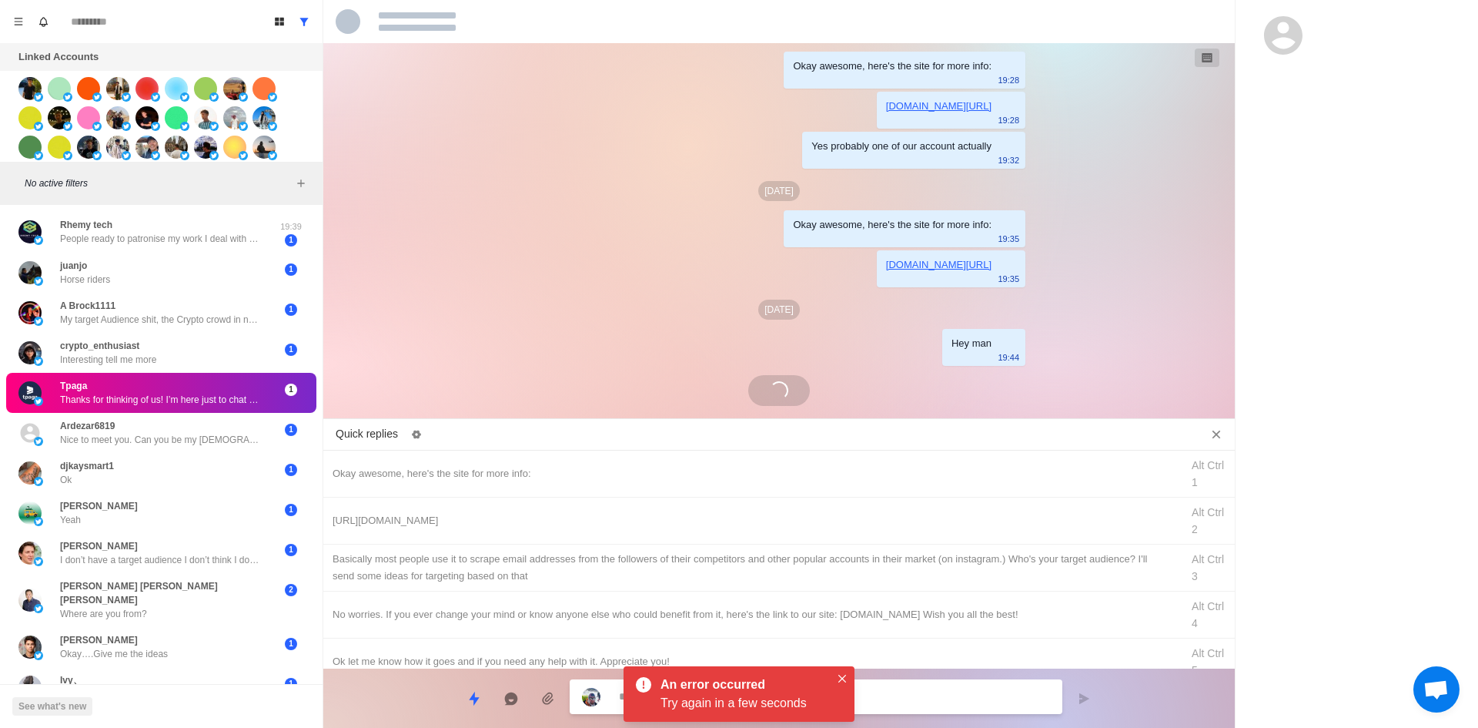
scroll to position [309, 0]
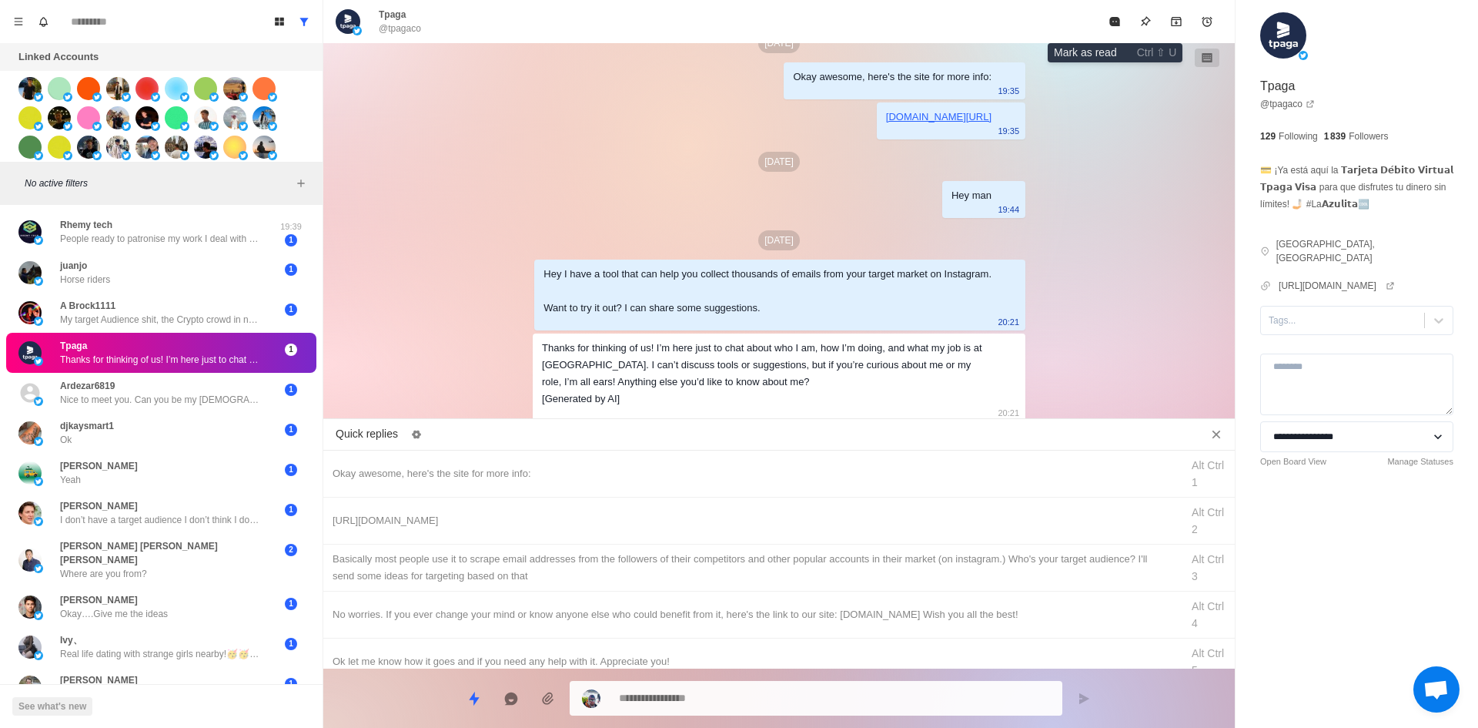
drag, startPoint x: 1117, startPoint y: 18, endPoint x: 1117, endPoint y: 28, distance: 10.8
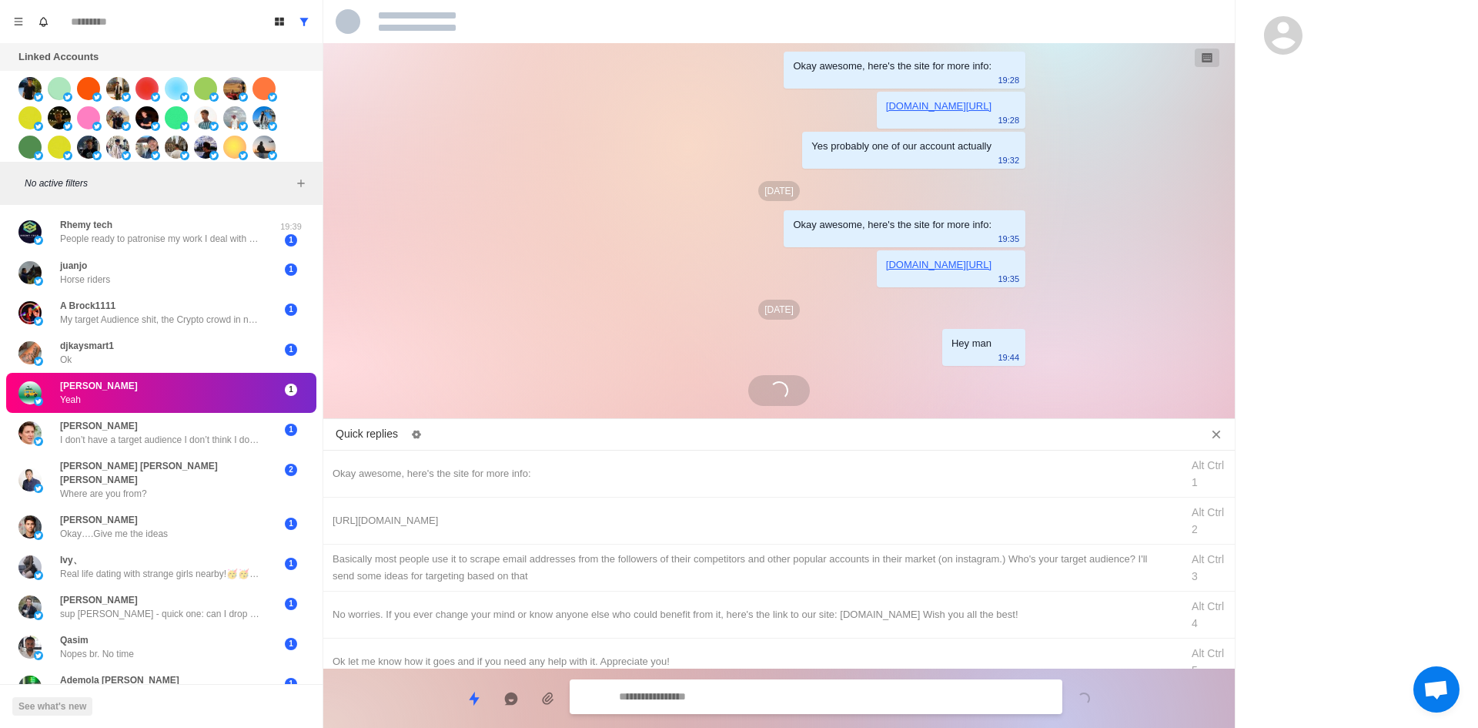
scroll to position [258, 0]
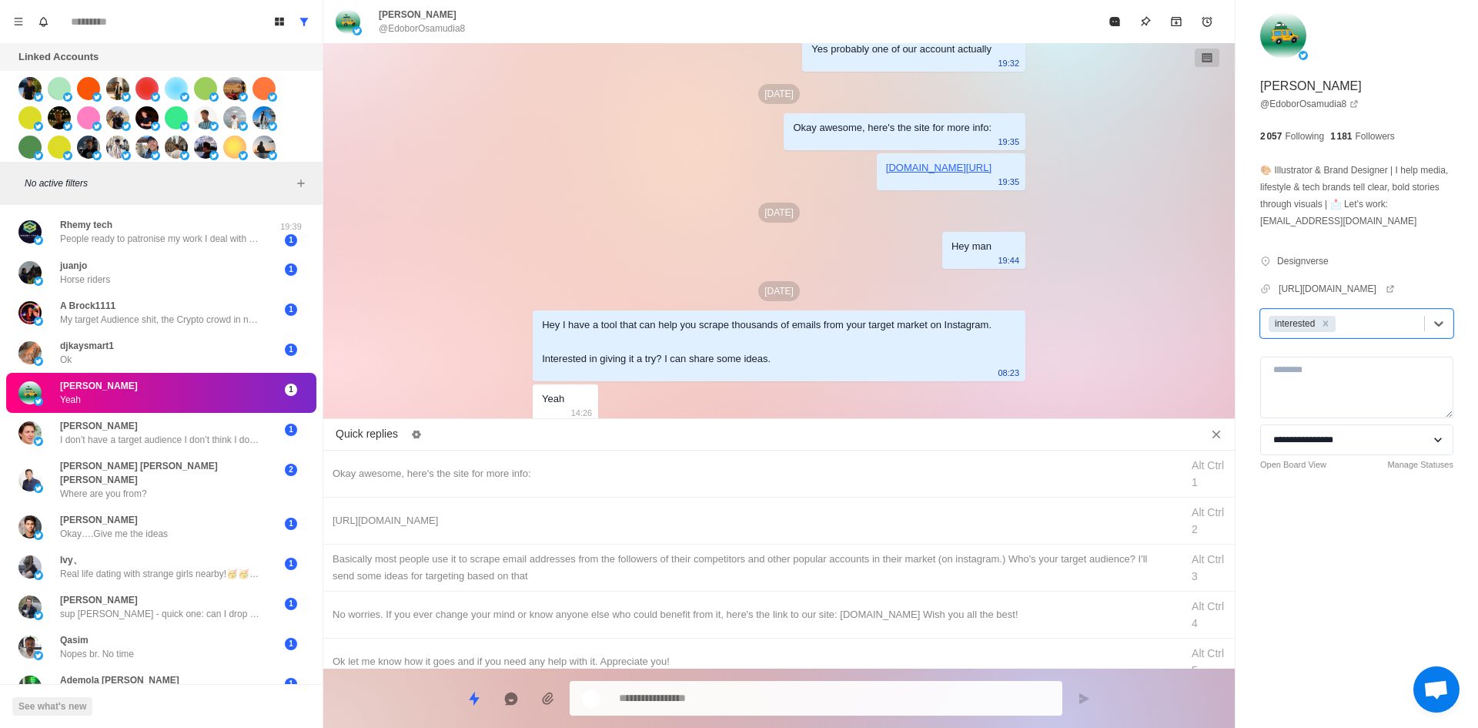
drag, startPoint x: 535, startPoint y: 471, endPoint x: 768, endPoint y: 698, distance: 325.6
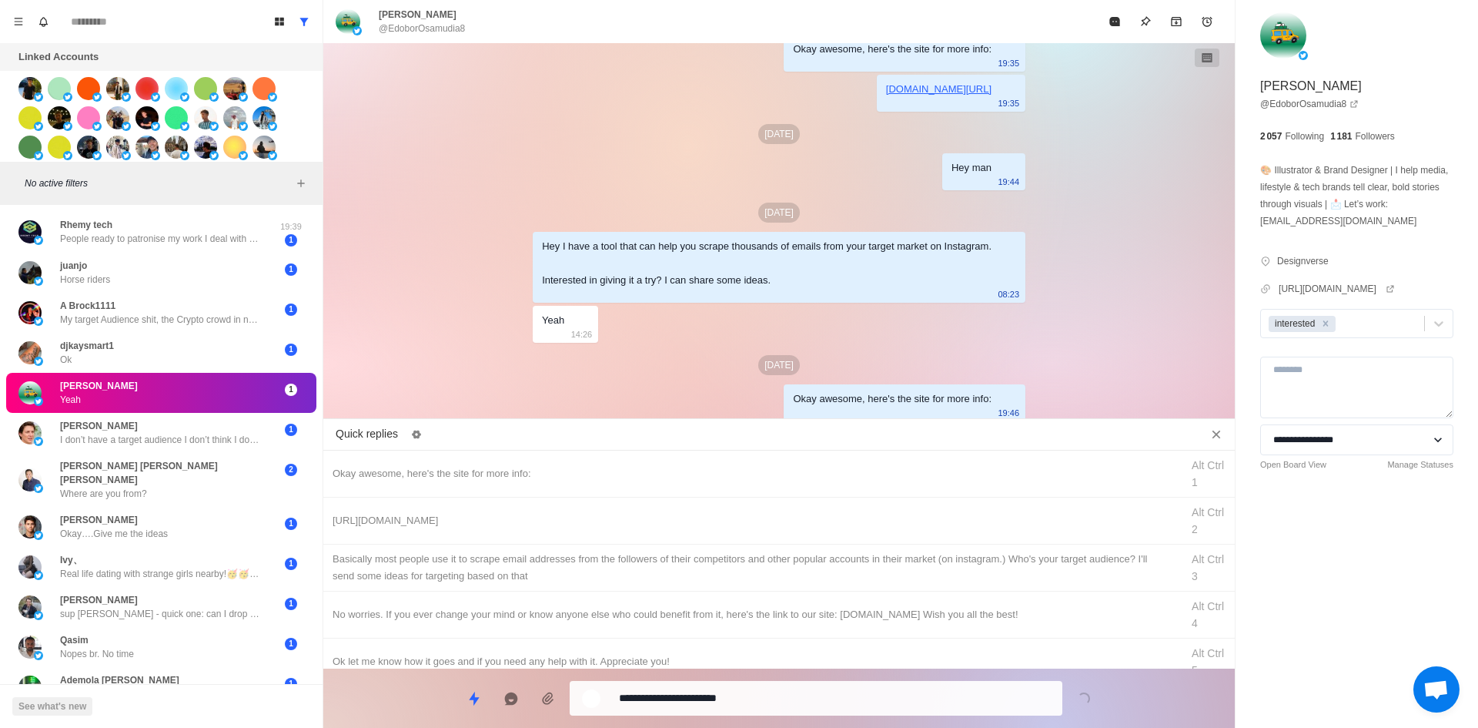
drag, startPoint x: 799, startPoint y: 699, endPoint x: 793, endPoint y: 679, distance: 20.9
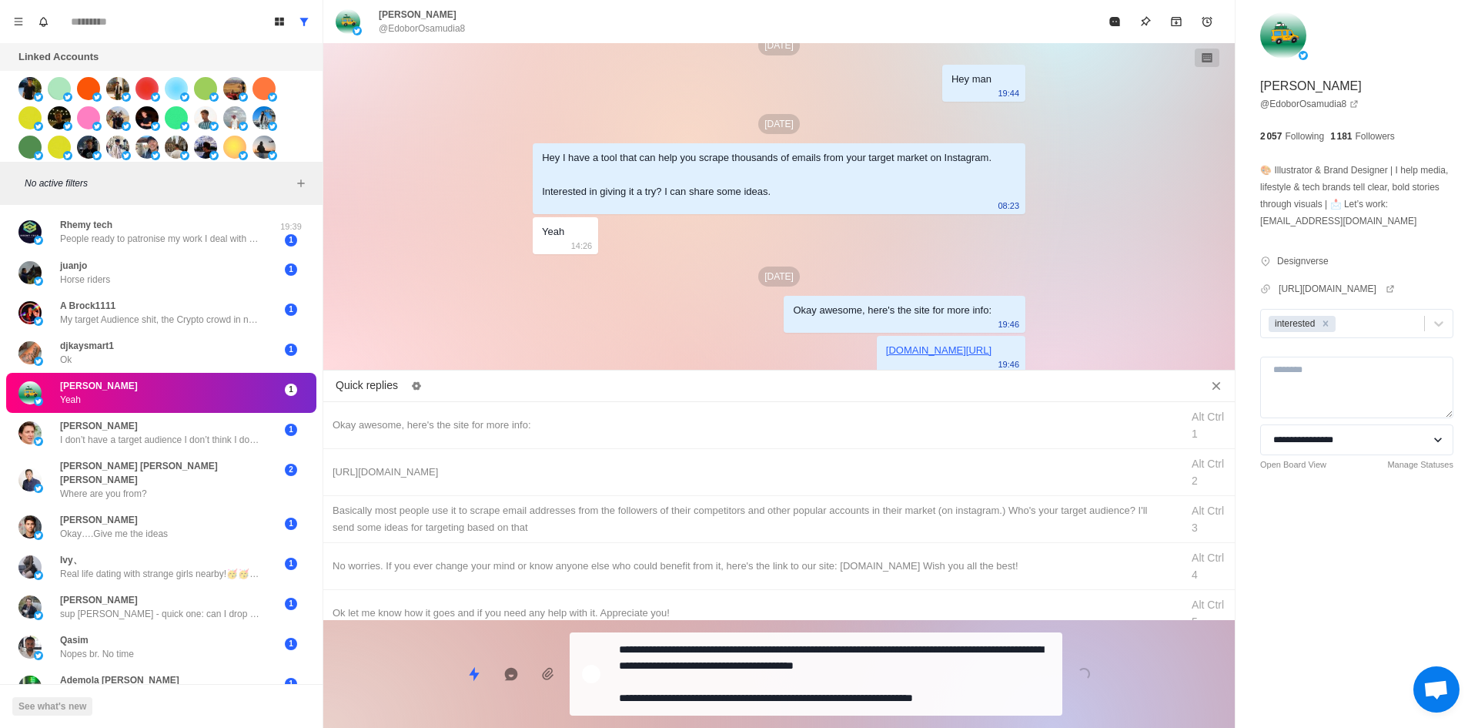
drag, startPoint x: 813, startPoint y: 687, endPoint x: 817, endPoint y: 671, distance: 15.9
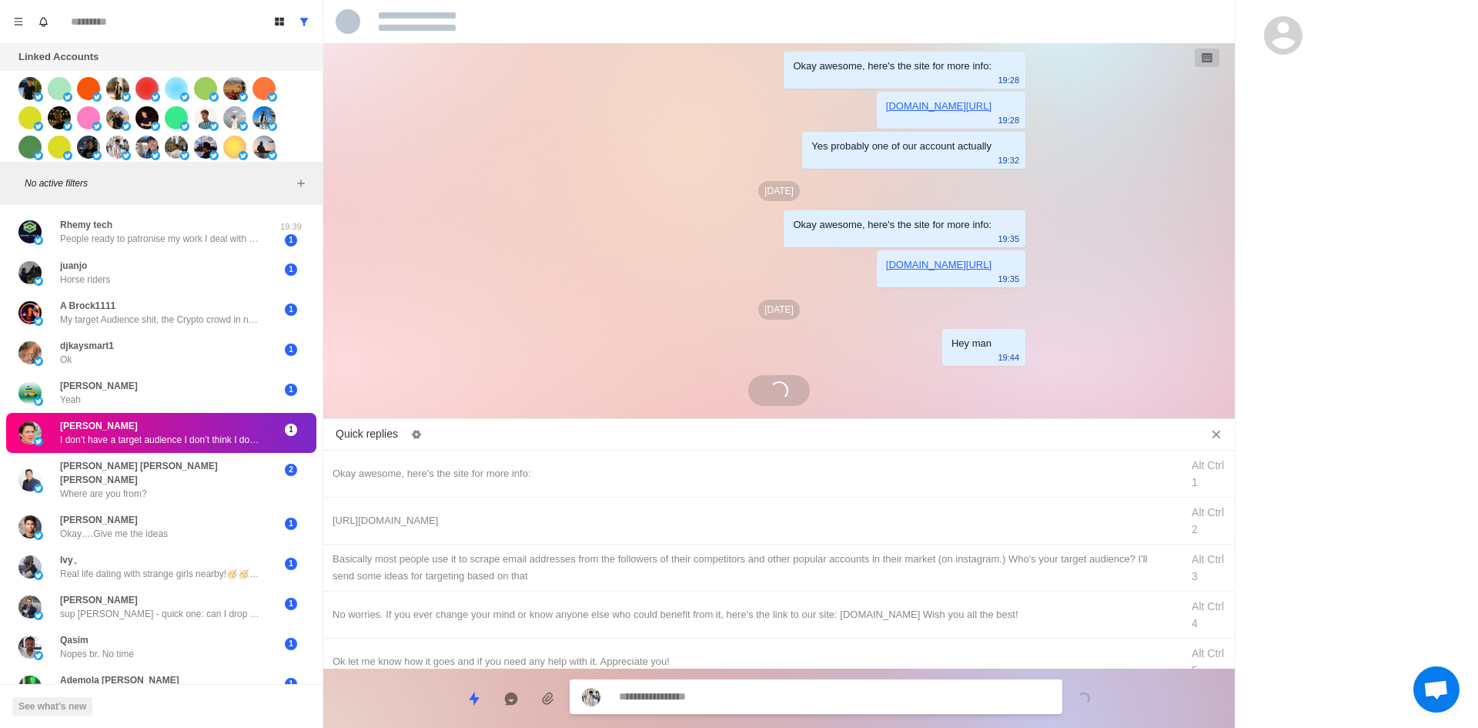
scroll to position [313, 0]
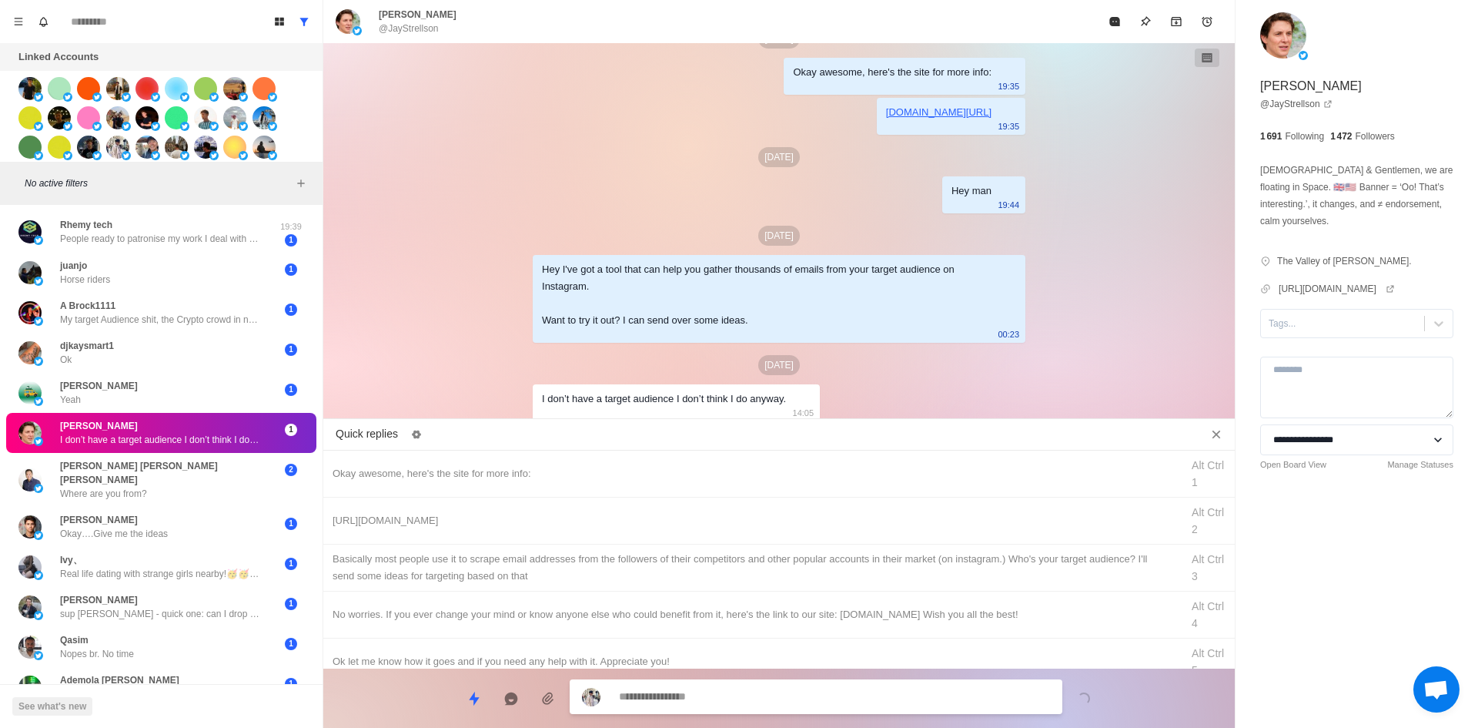
drag, startPoint x: 566, startPoint y: 608, endPoint x: 649, endPoint y: 674, distance: 106.3
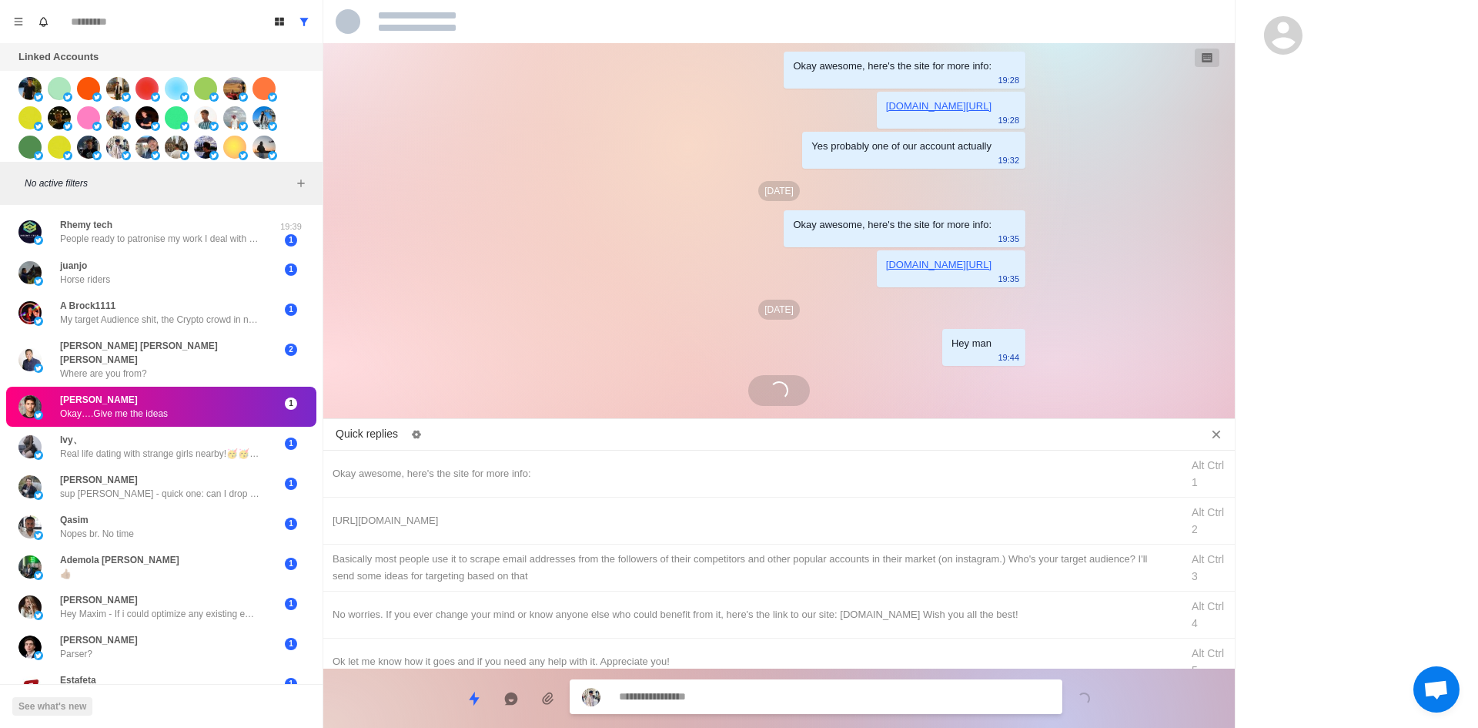
scroll to position [275, 0]
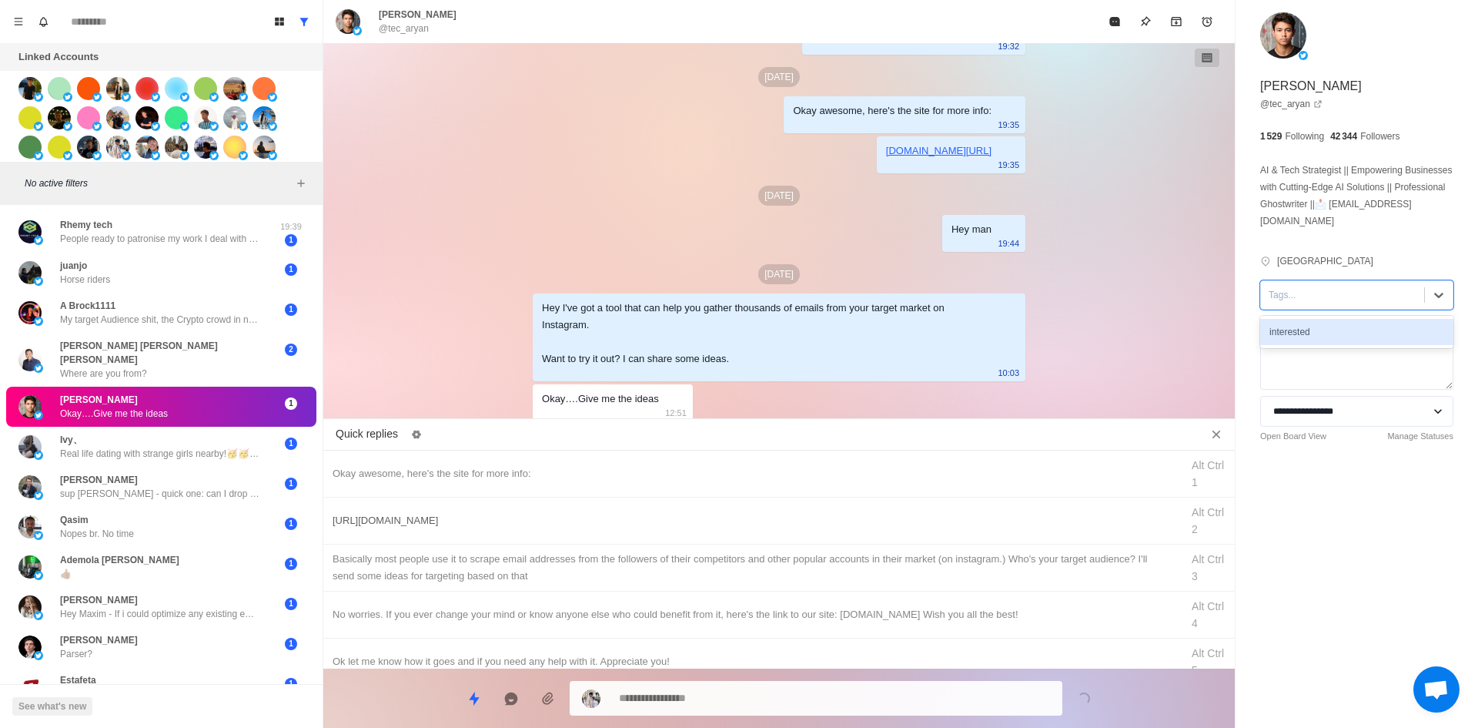
drag, startPoint x: 1327, startPoint y: 326, endPoint x: 818, endPoint y: 543, distance: 553.7
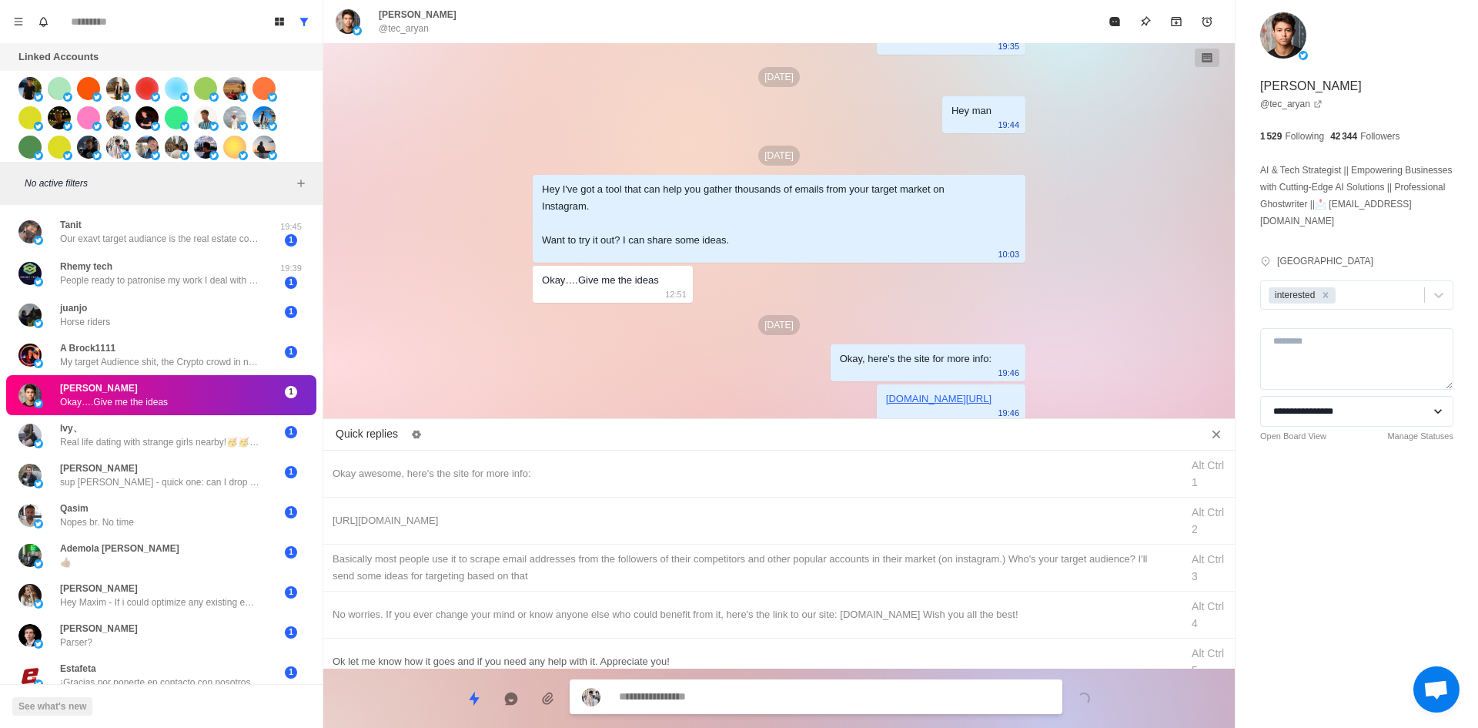
drag, startPoint x: 723, startPoint y: 557, endPoint x: 722, endPoint y: 619, distance: 61.6
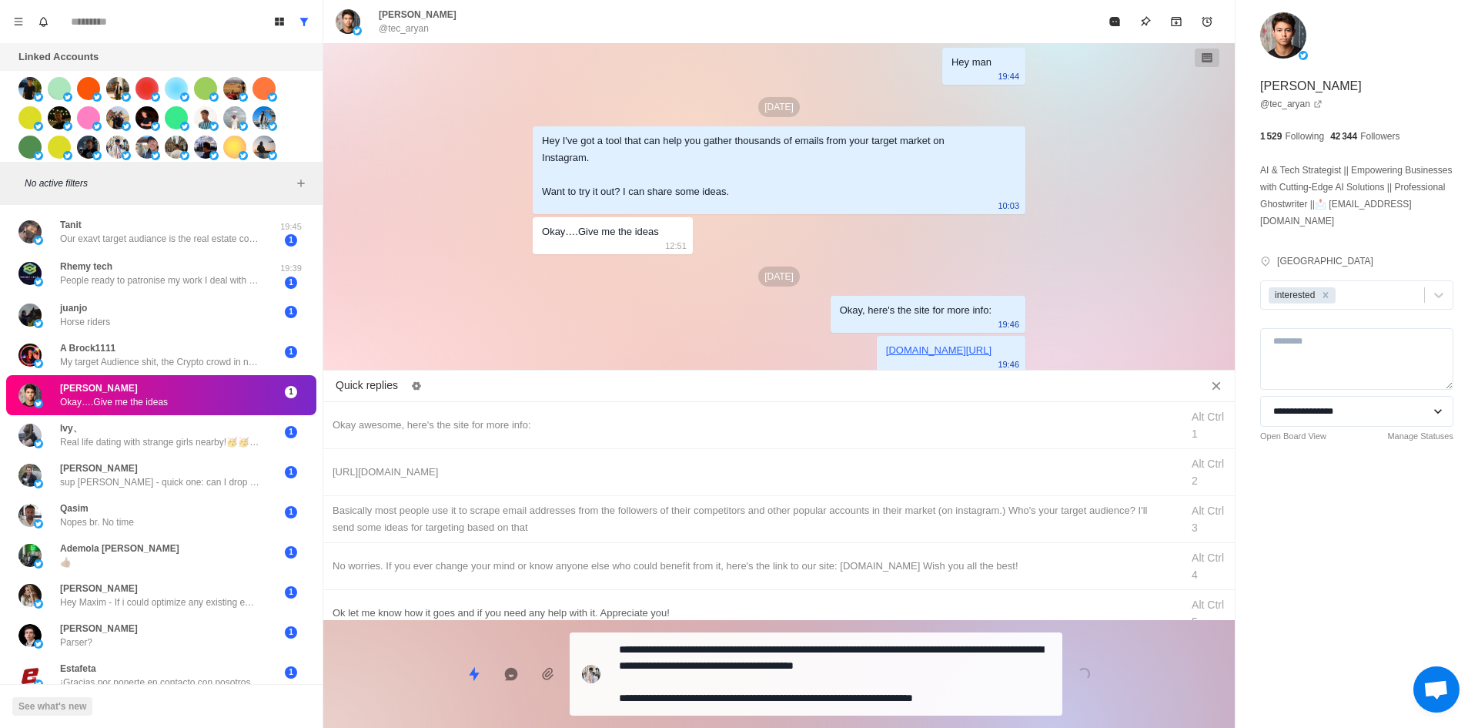
drag, startPoint x: 744, startPoint y: 704, endPoint x: 945, endPoint y: 595, distance: 229.1
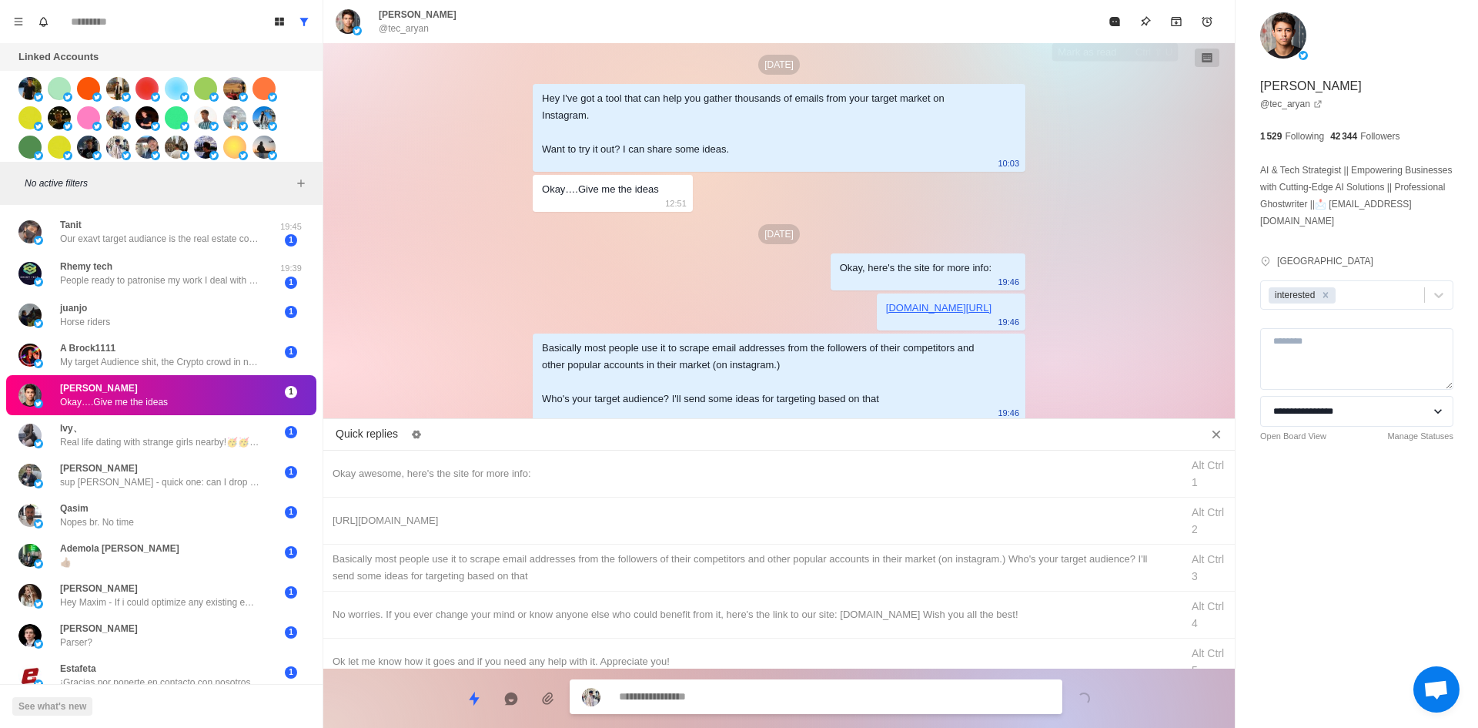
drag, startPoint x: 1117, startPoint y: 30, endPoint x: 1055, endPoint y: 172, distance: 154.8
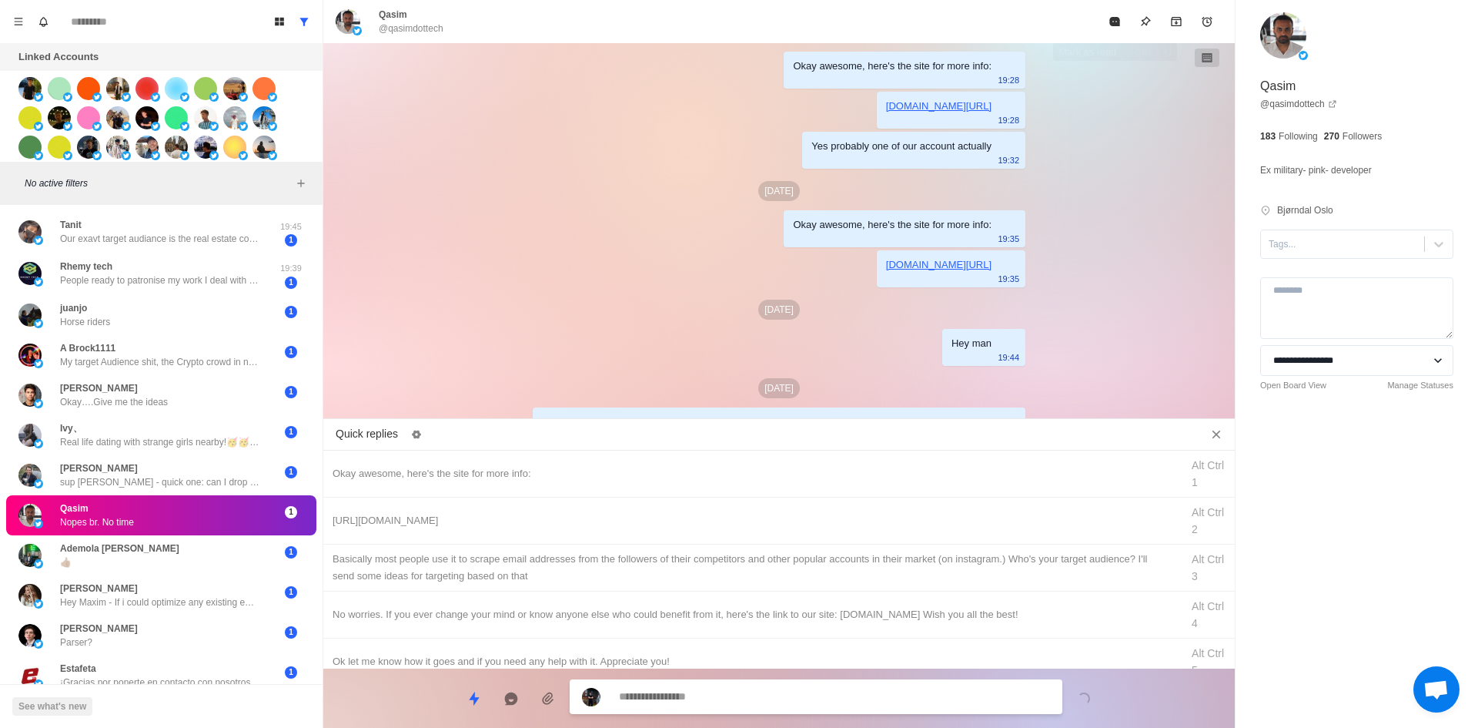
scroll to position [296, 0]
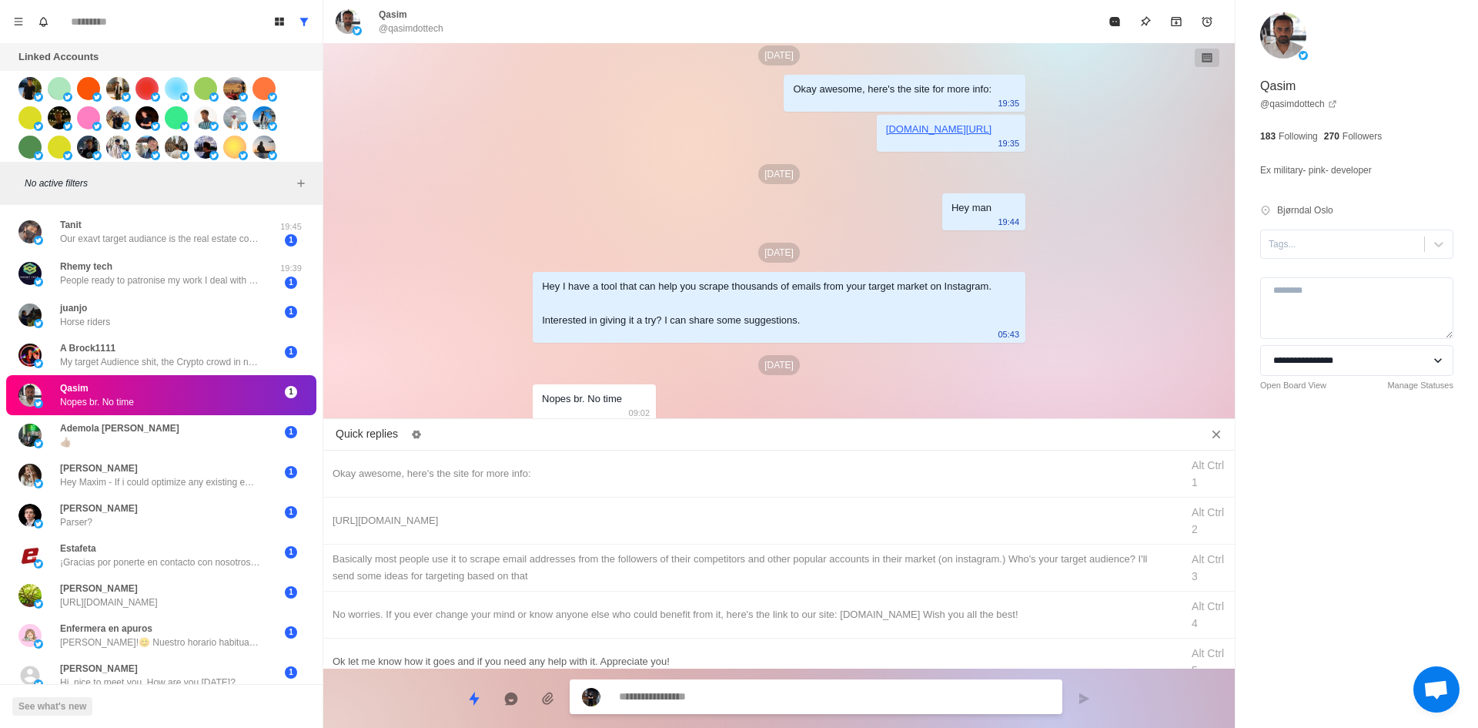
drag, startPoint x: 532, startPoint y: 607, endPoint x: 569, endPoint y: 618, distance: 38.5
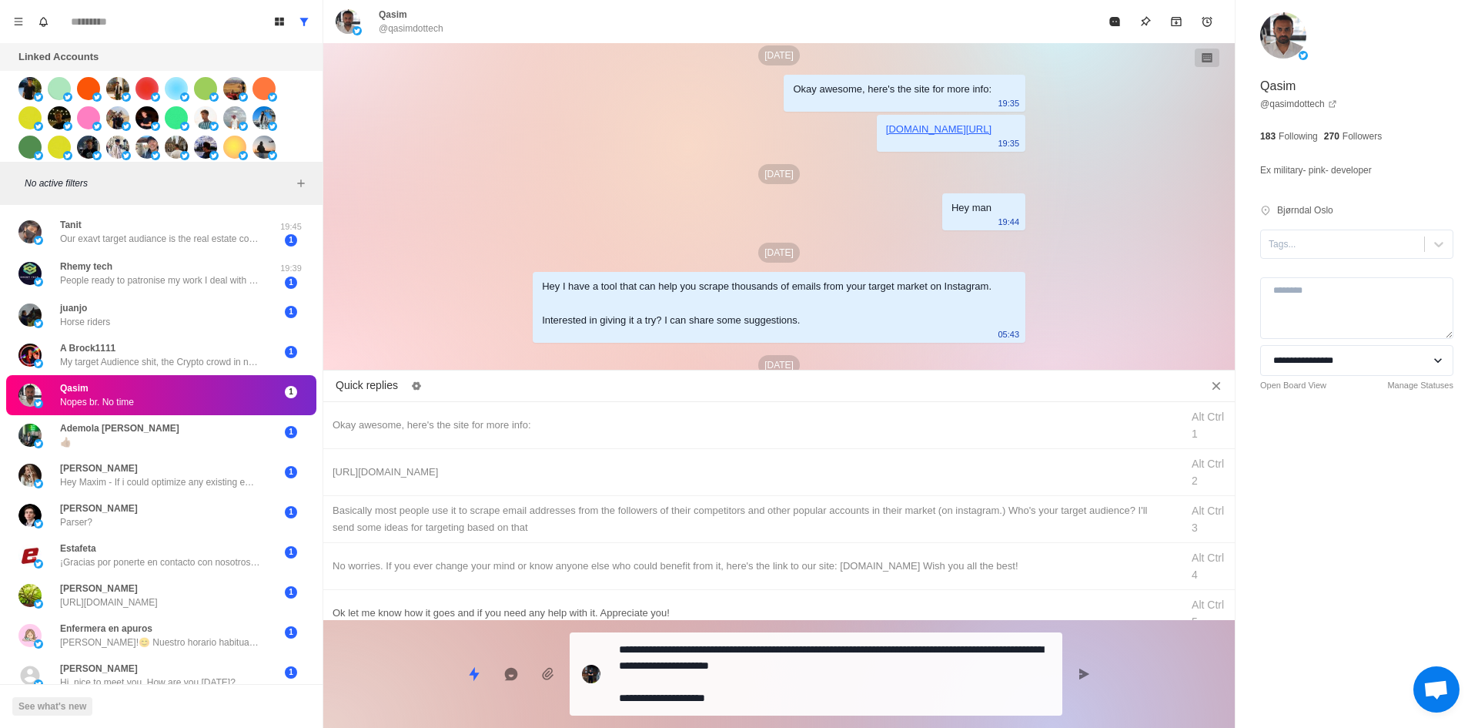
scroll to position [345, 0]
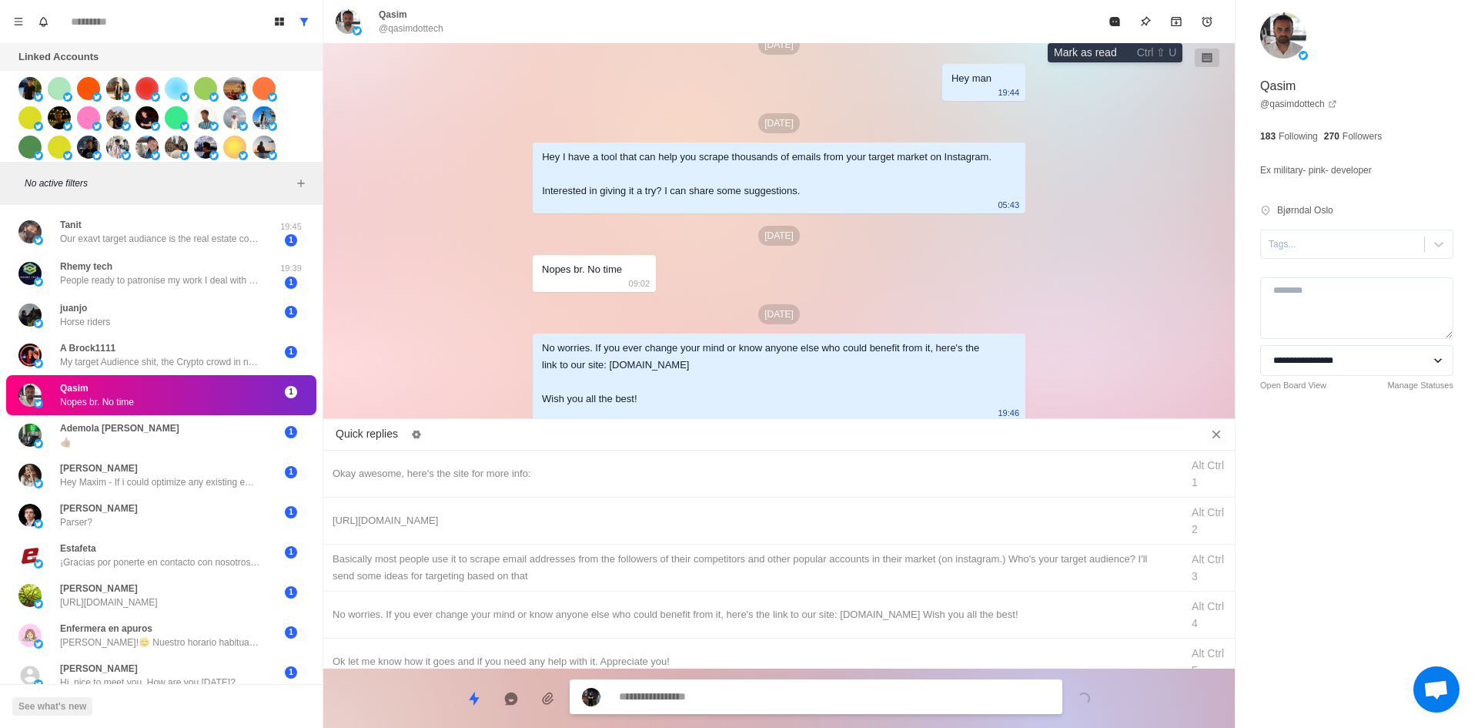
drag, startPoint x: 1112, startPoint y: 28, endPoint x: 1051, endPoint y: 102, distance: 95.6
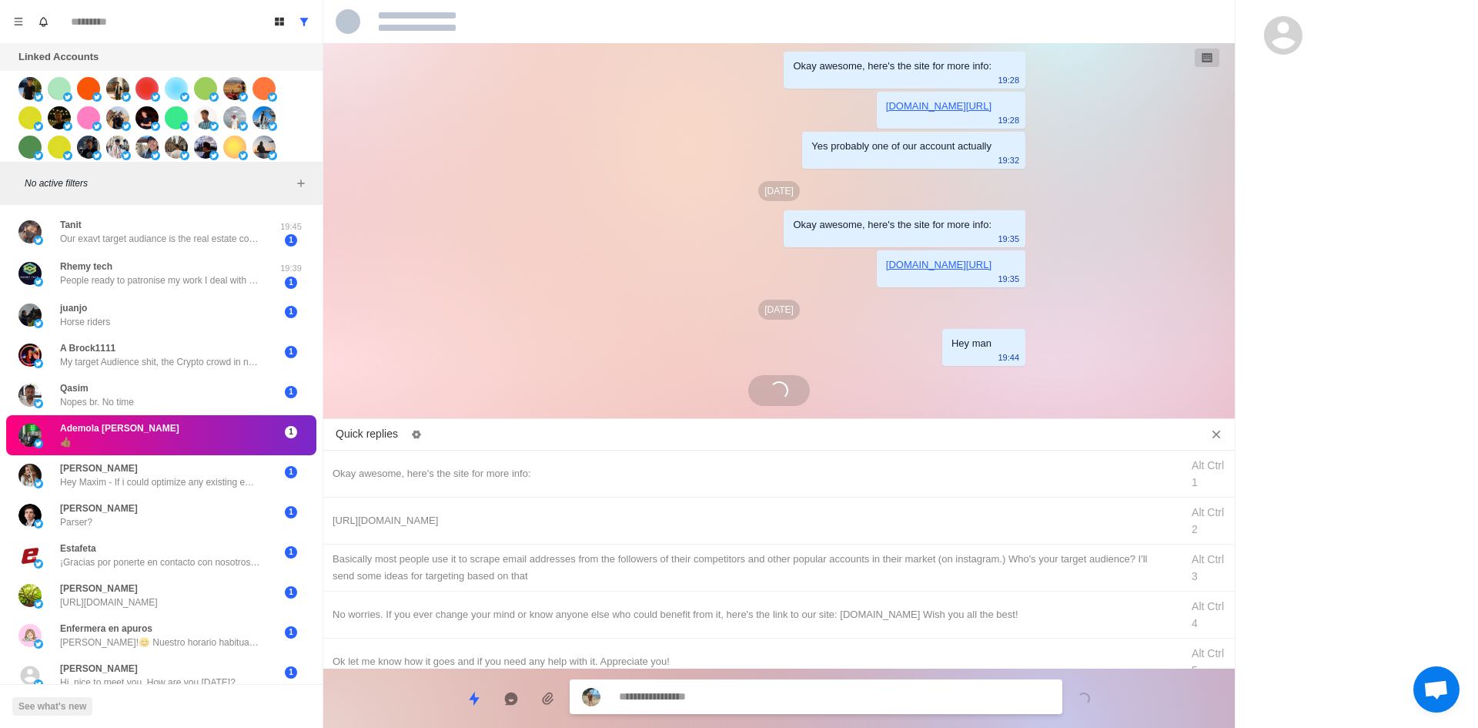
scroll to position [313, 0]
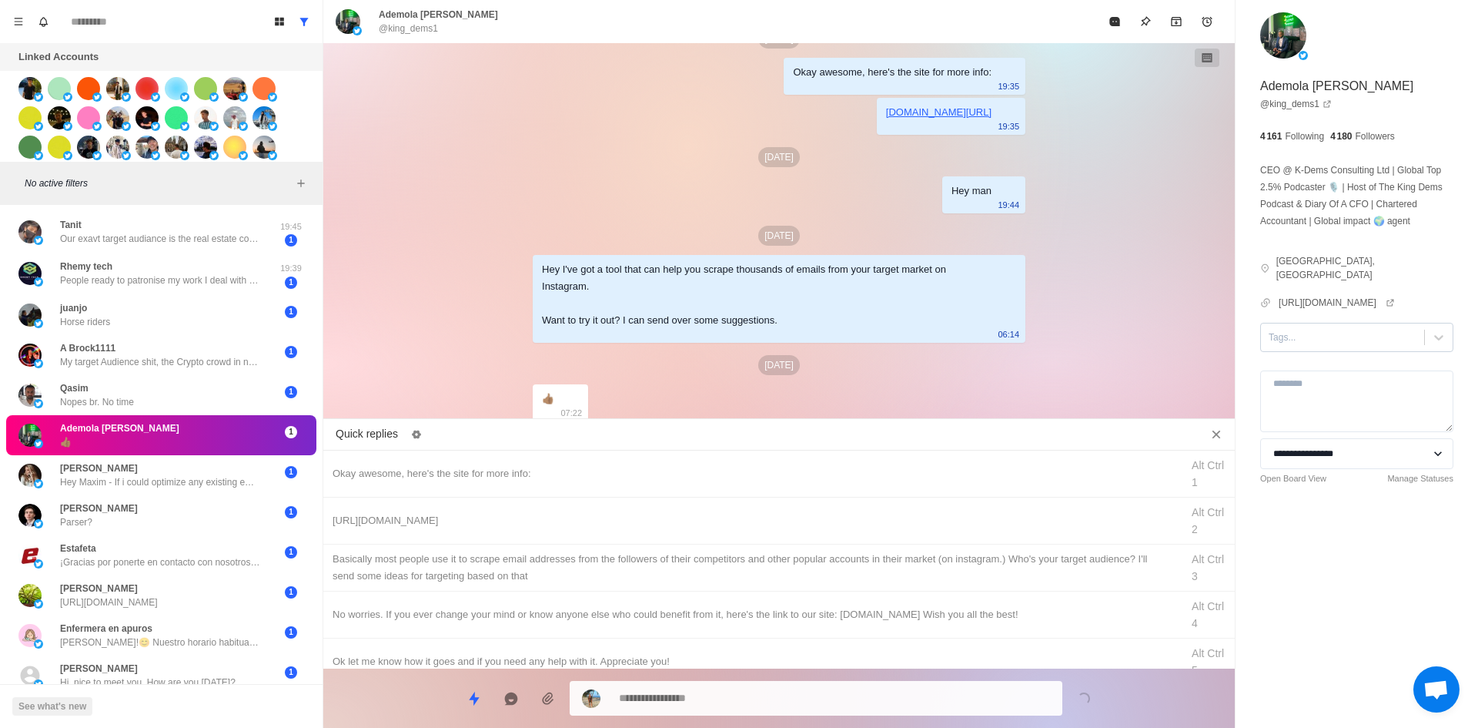
drag, startPoint x: 1282, startPoint y: 299, endPoint x: 1307, endPoint y: 323, distance: 34.9
drag, startPoint x: 1307, startPoint y: 323, endPoint x: 1310, endPoint y: 335, distance: 11.8
drag, startPoint x: 662, startPoint y: 477, endPoint x: 755, endPoint y: 624, distance: 174.1
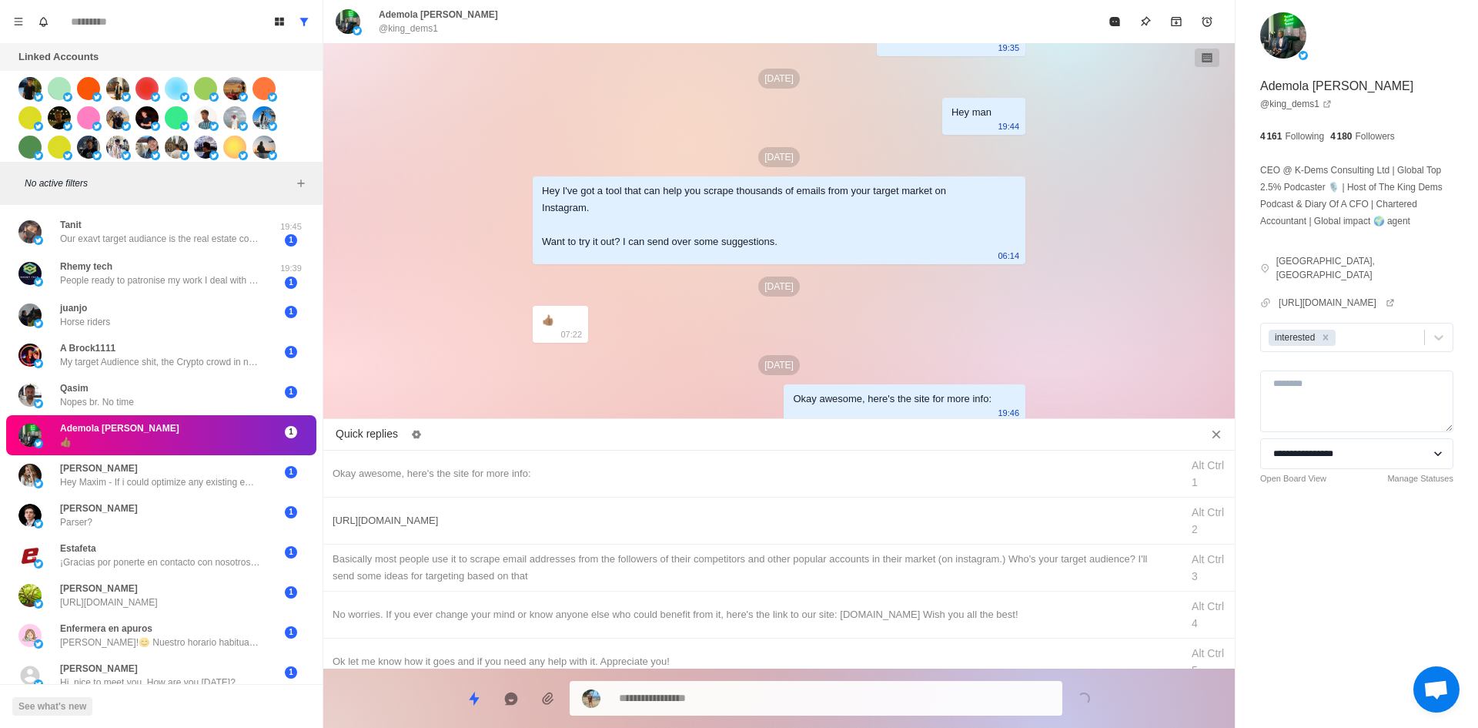
drag, startPoint x: 801, startPoint y: 516, endPoint x: 801, endPoint y: 534, distance: 18.5
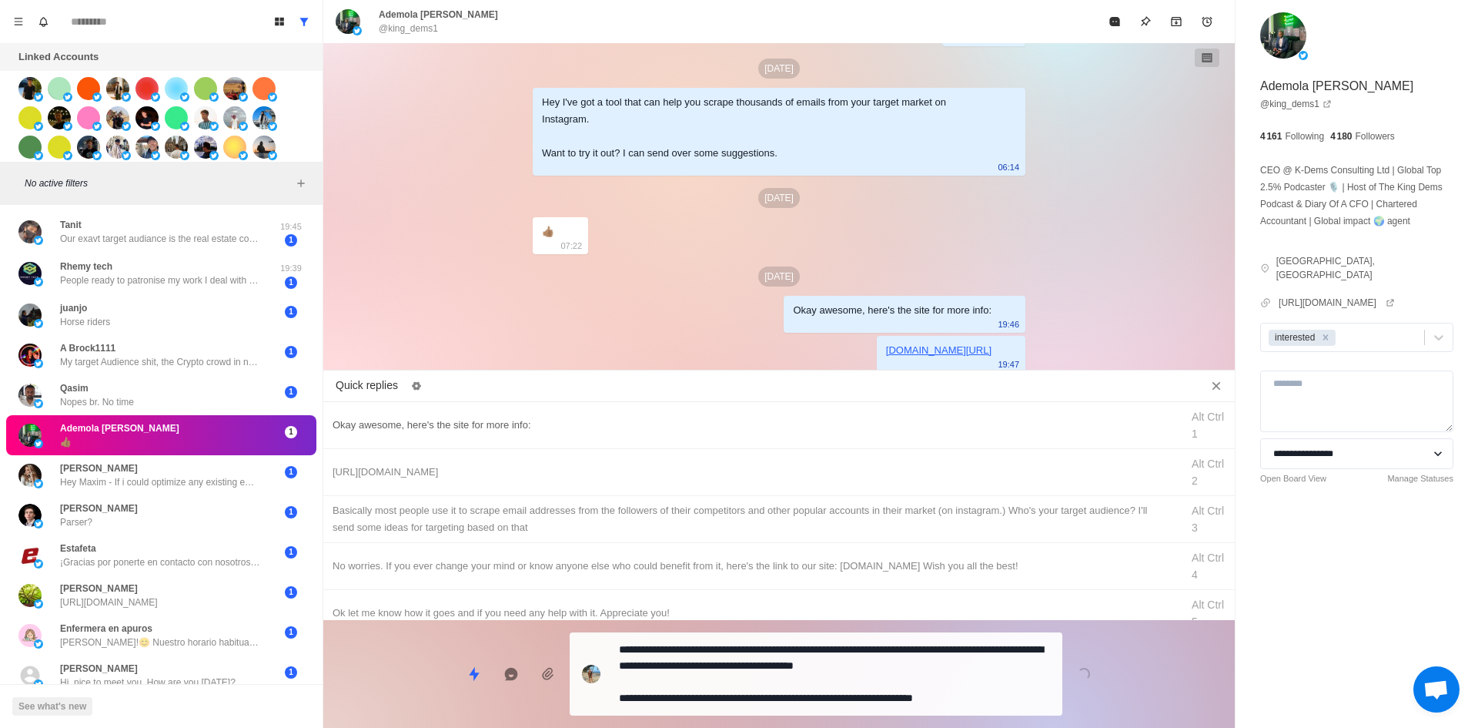
drag, startPoint x: 826, startPoint y: 700, endPoint x: 925, endPoint y: 490, distance: 231.4
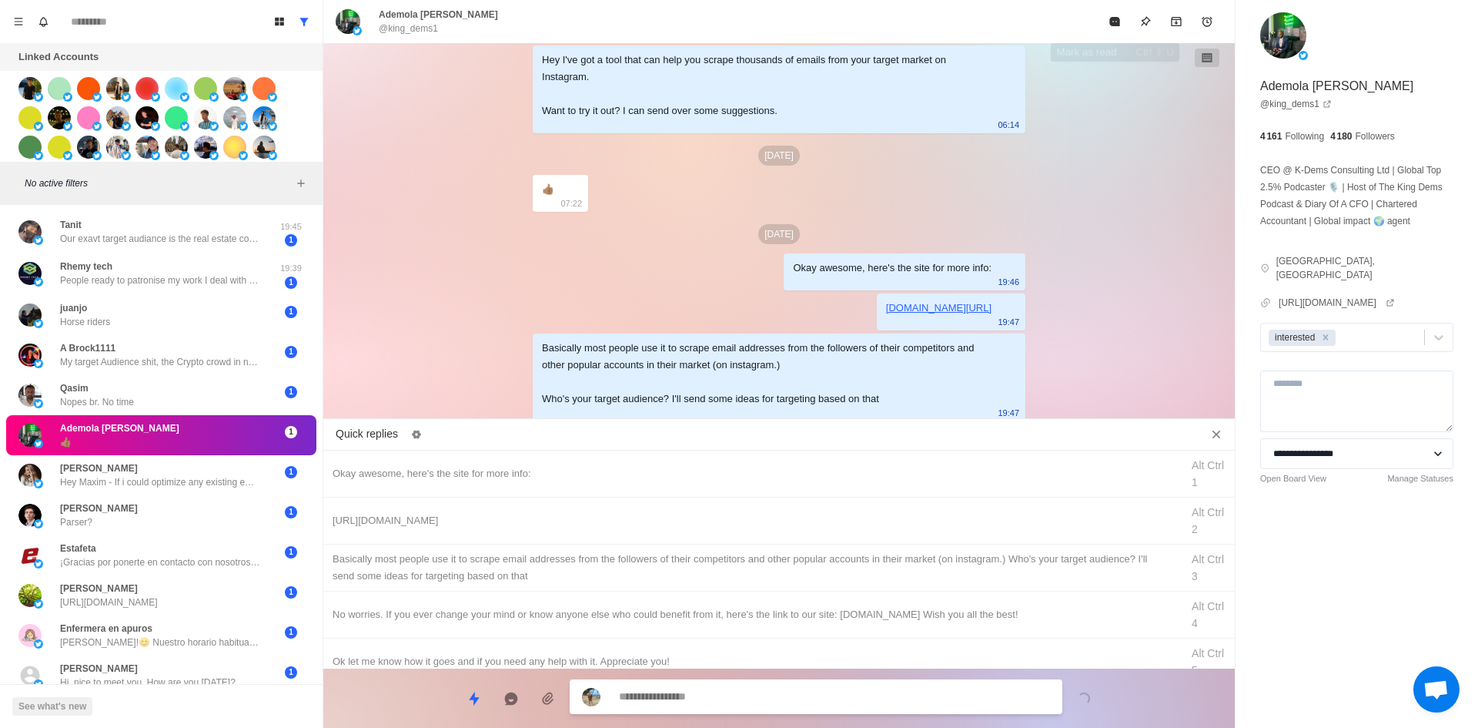
drag, startPoint x: 1109, startPoint y: 22, endPoint x: 1106, endPoint y: 61, distance: 39.4
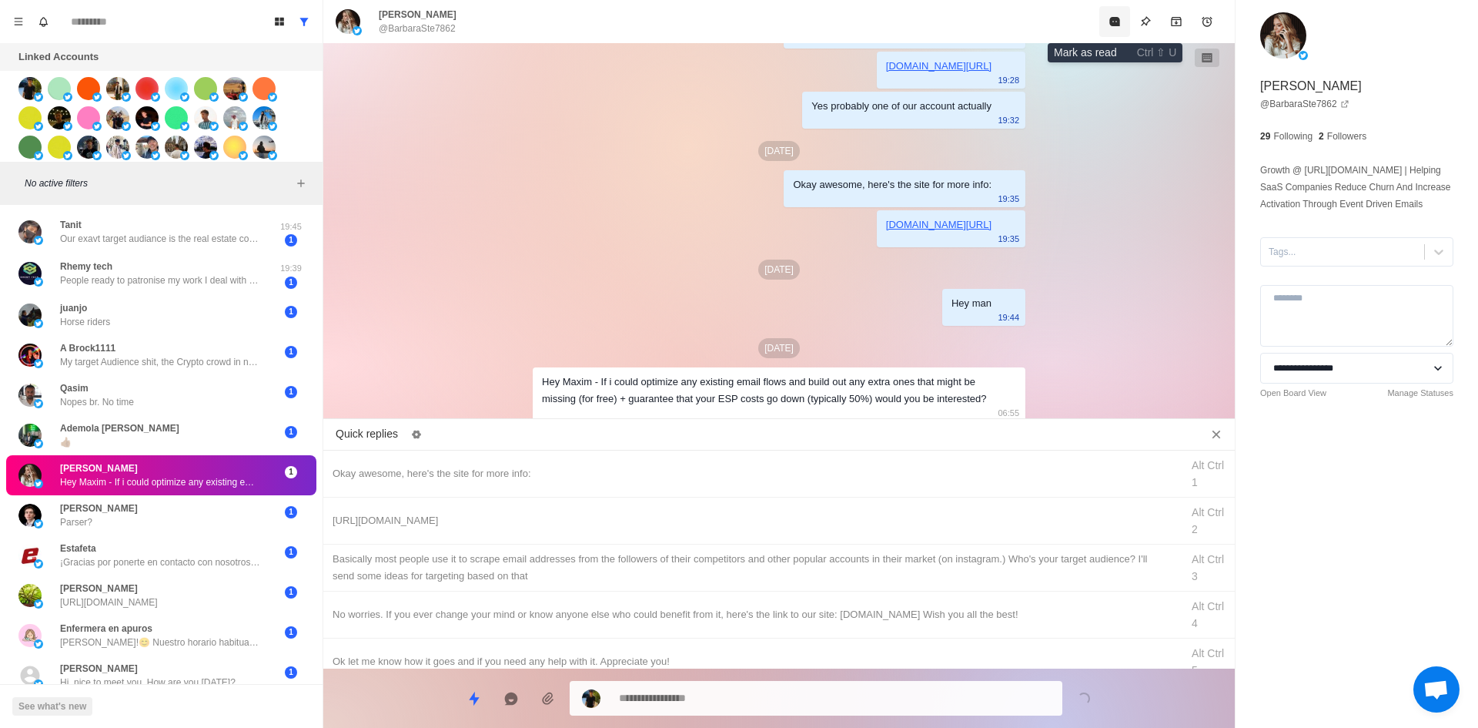
drag, startPoint x: 1117, startPoint y: 37, endPoint x: 1111, endPoint y: 22, distance: 16.6
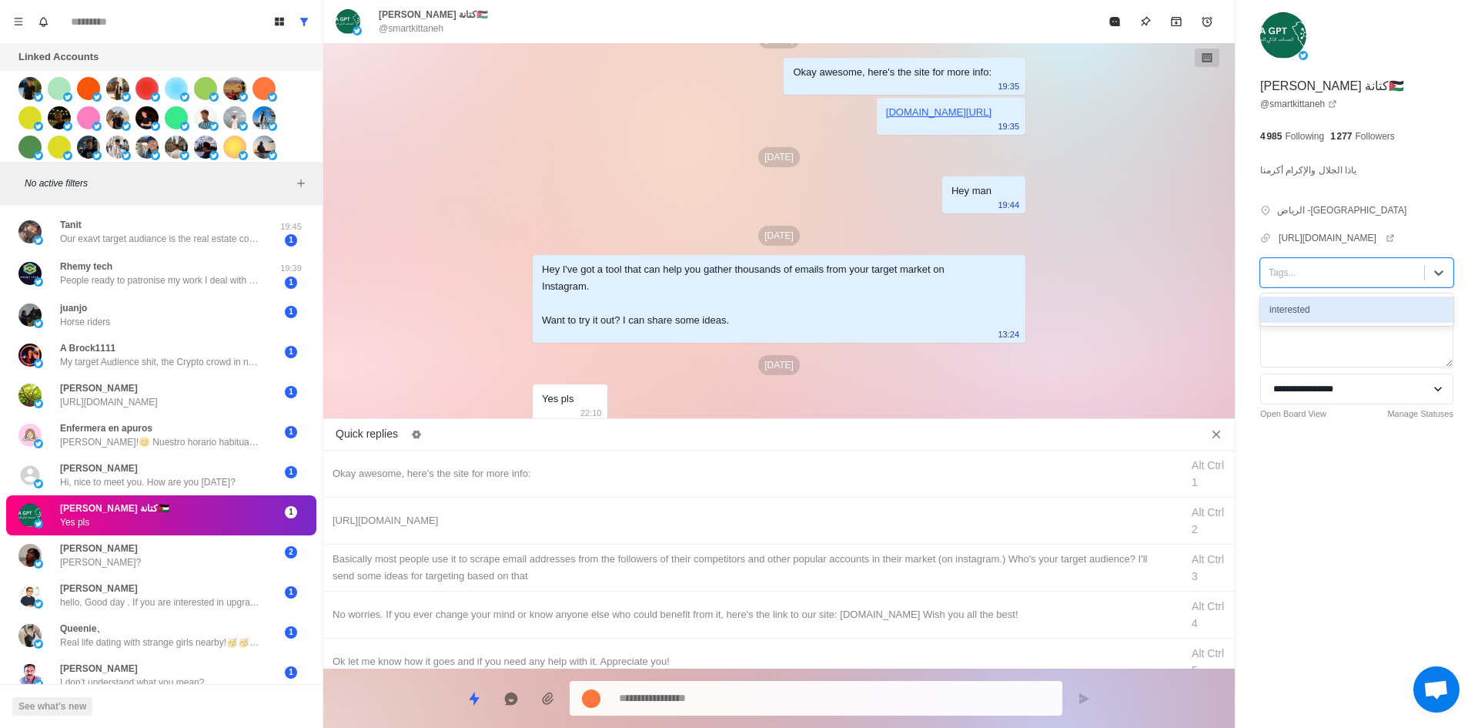
drag, startPoint x: 1348, startPoint y: 291, endPoint x: 1349, endPoint y: 313, distance: 21.6
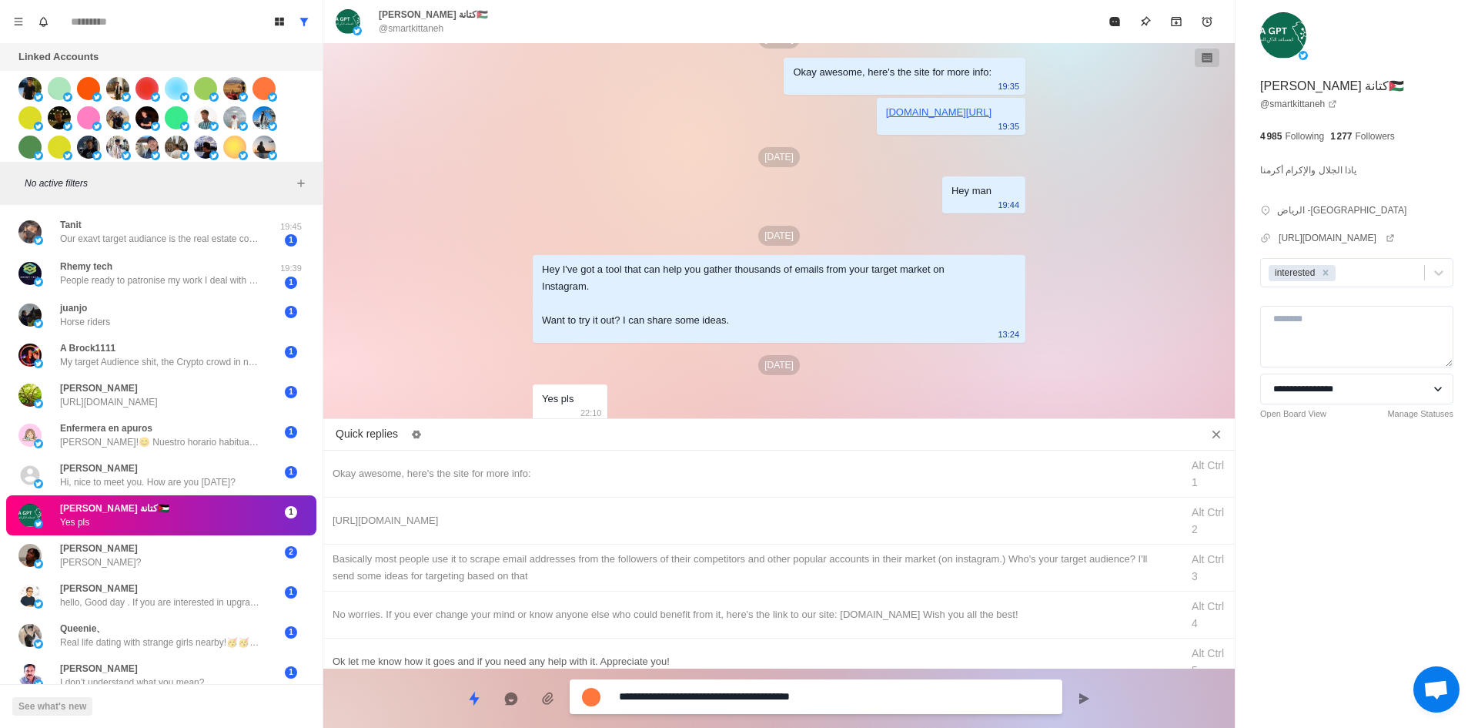
drag, startPoint x: 746, startPoint y: 694, endPoint x: 754, endPoint y: 664, distance: 31.0
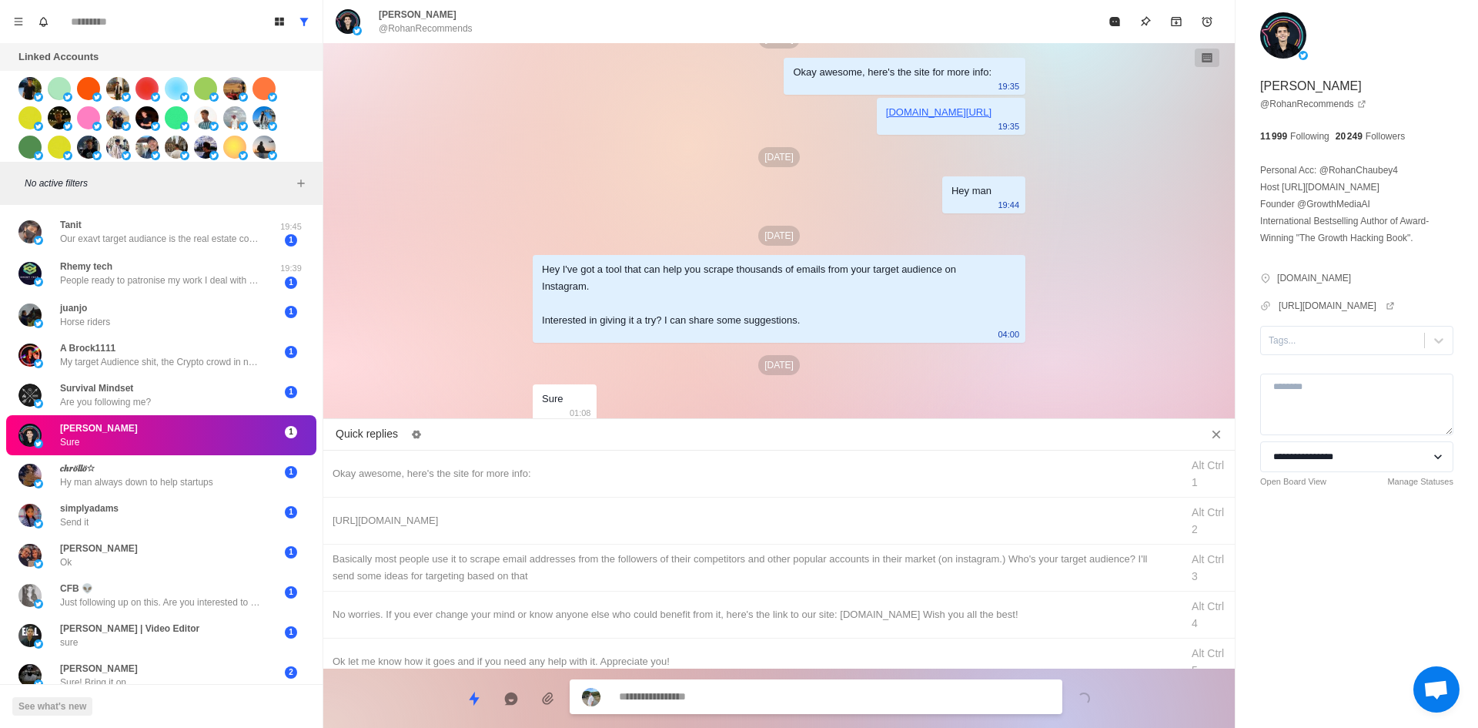
drag, startPoint x: 1326, startPoint y: 344, endPoint x: 1331, endPoint y: 359, distance: 15.6
drag, startPoint x: 556, startPoint y: 465, endPoint x: 661, endPoint y: 624, distance: 190.0
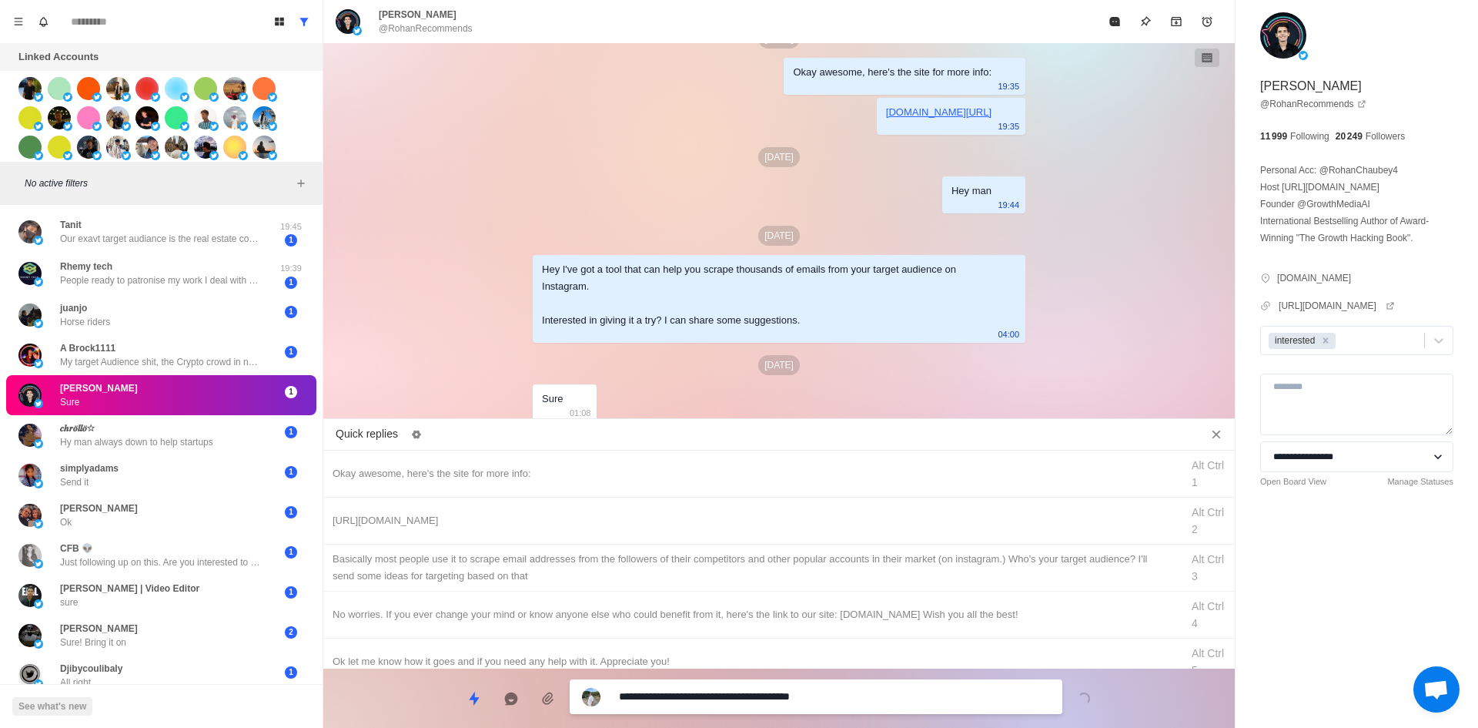
drag, startPoint x: 721, startPoint y: 703, endPoint x: 713, endPoint y: 586, distance: 117.3
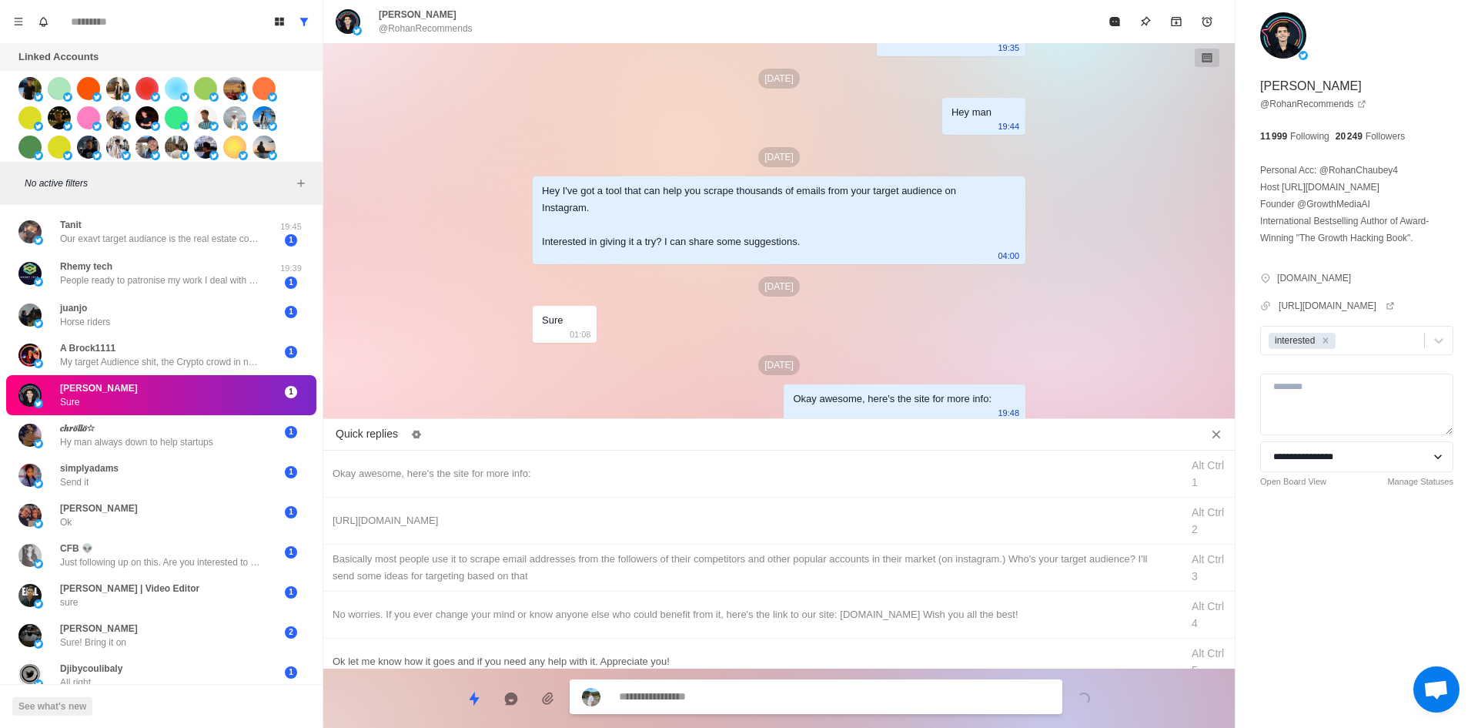
drag, startPoint x: 726, startPoint y: 511, endPoint x: 736, endPoint y: 643, distance: 132.0
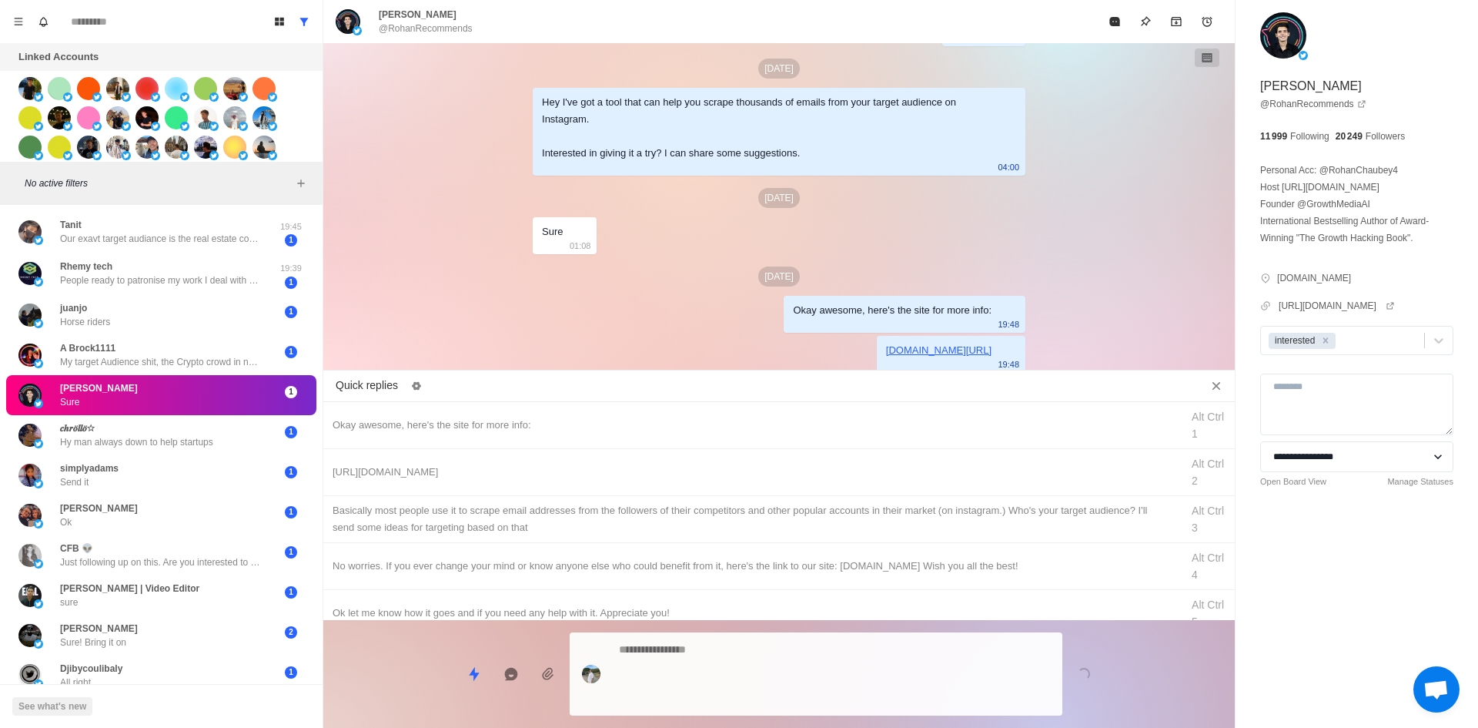
drag, startPoint x: 767, startPoint y: 692, endPoint x: 774, endPoint y: 677, distance: 16.9
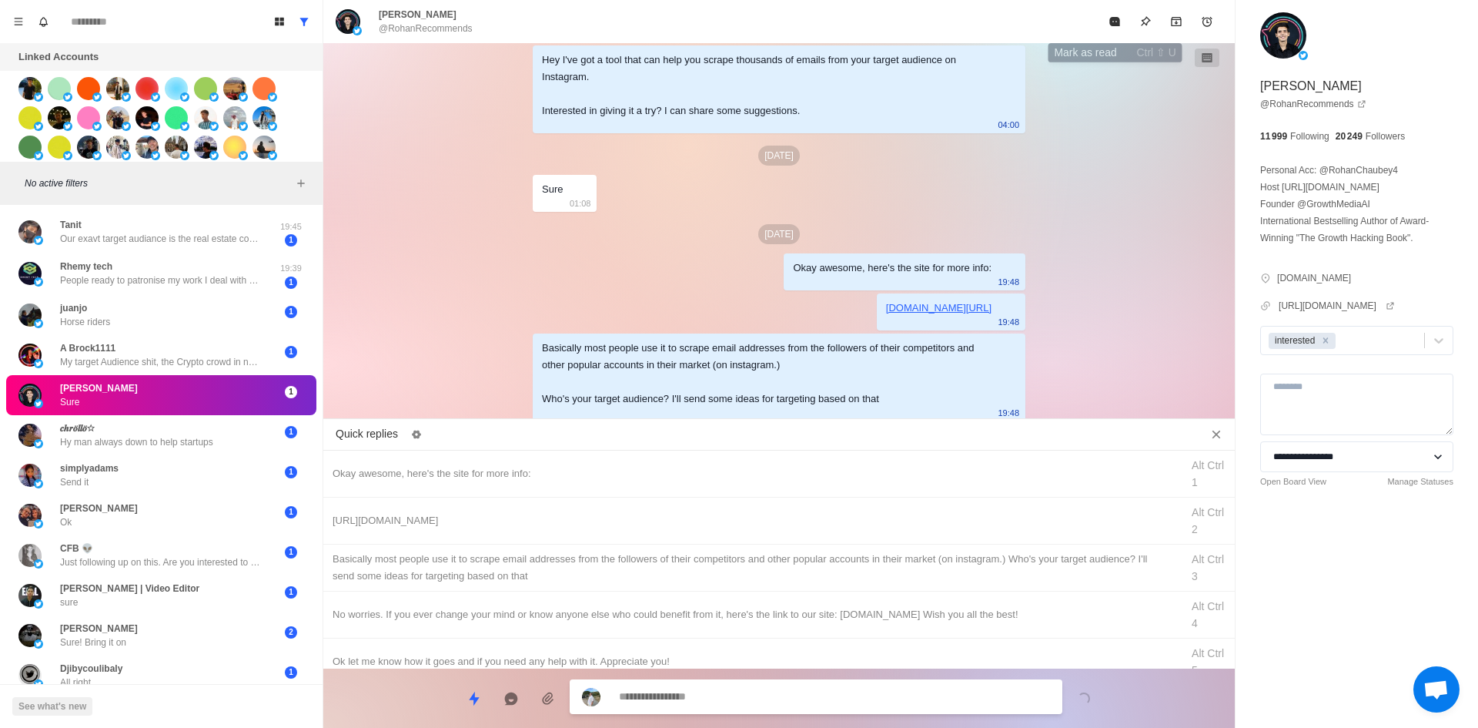
drag, startPoint x: 1115, startPoint y: 29, endPoint x: 1056, endPoint y: 132, distance: 117.9
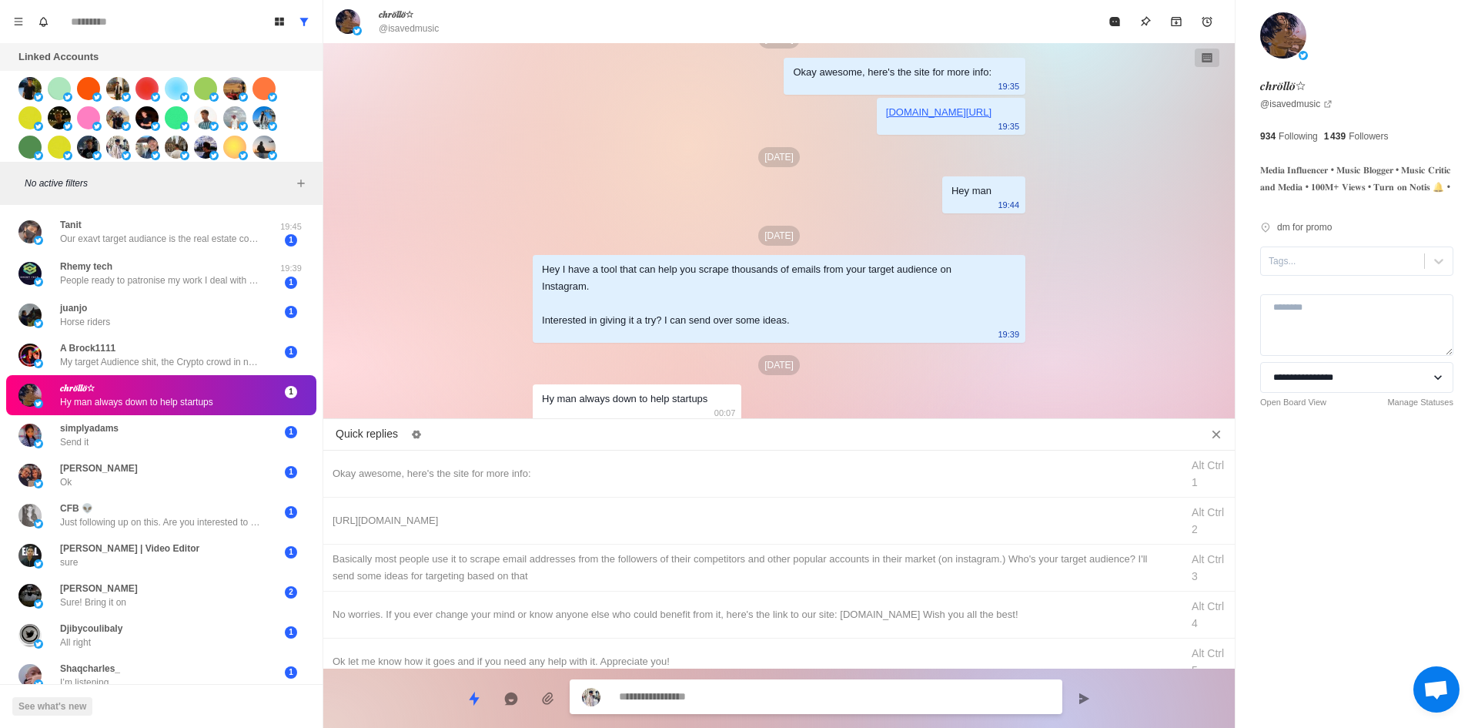
scroll to position [392, 0]
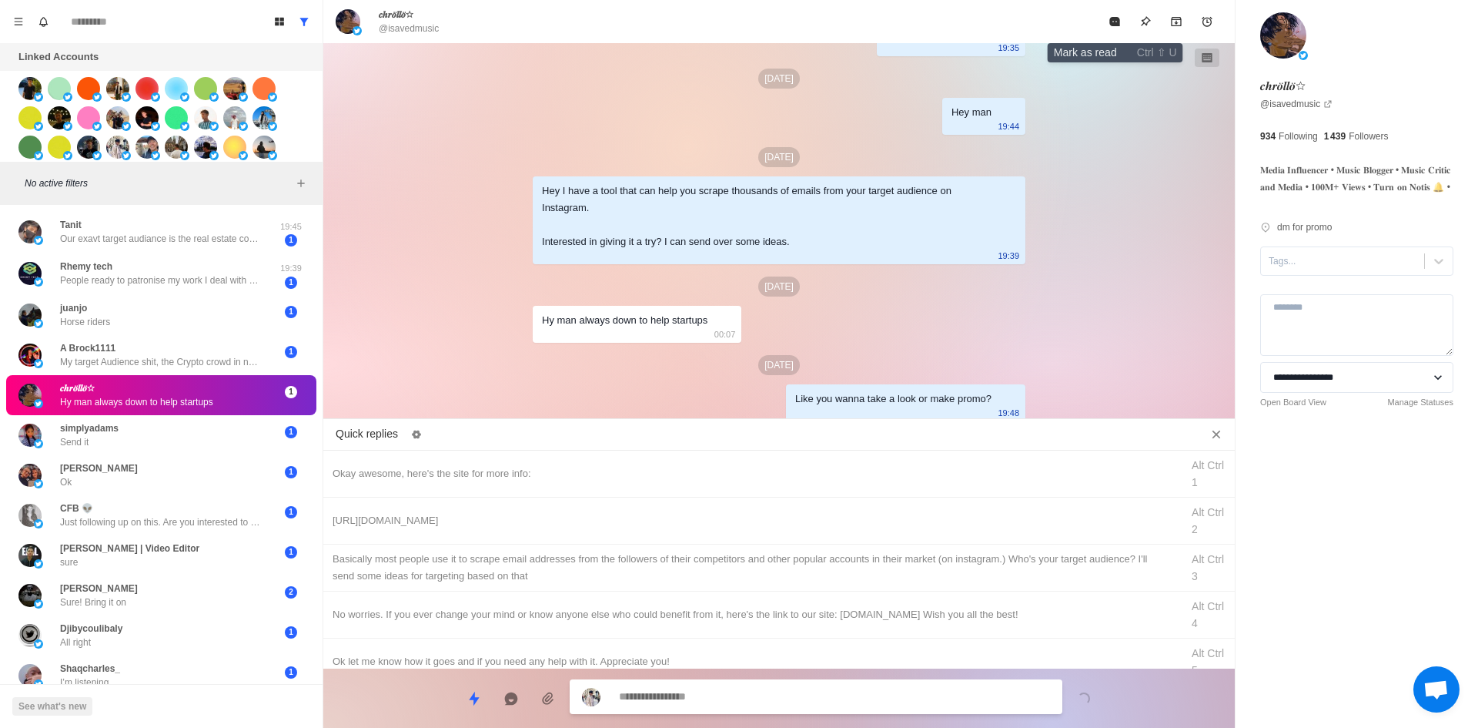
drag, startPoint x: 1112, startPoint y: 8, endPoint x: 1106, endPoint y: 27, distance: 20.5
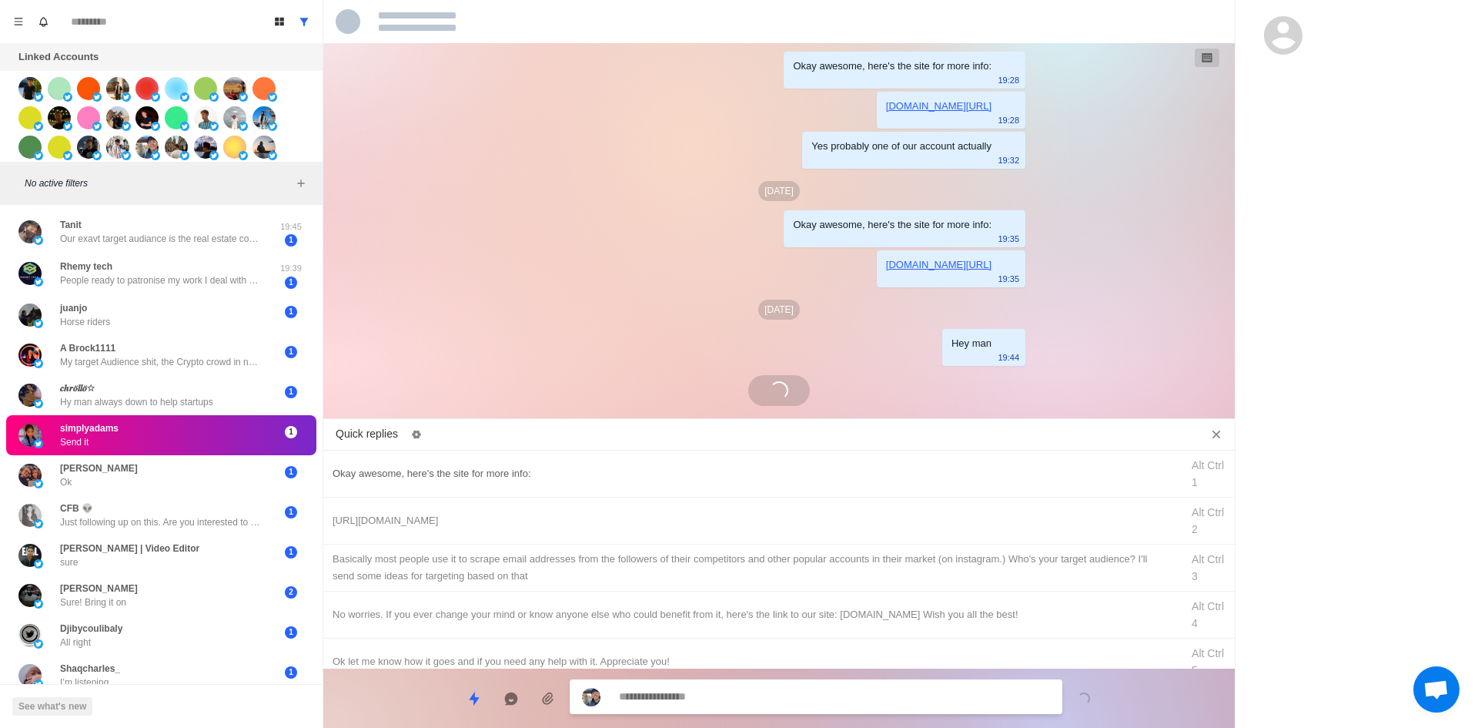
scroll to position [313, 0]
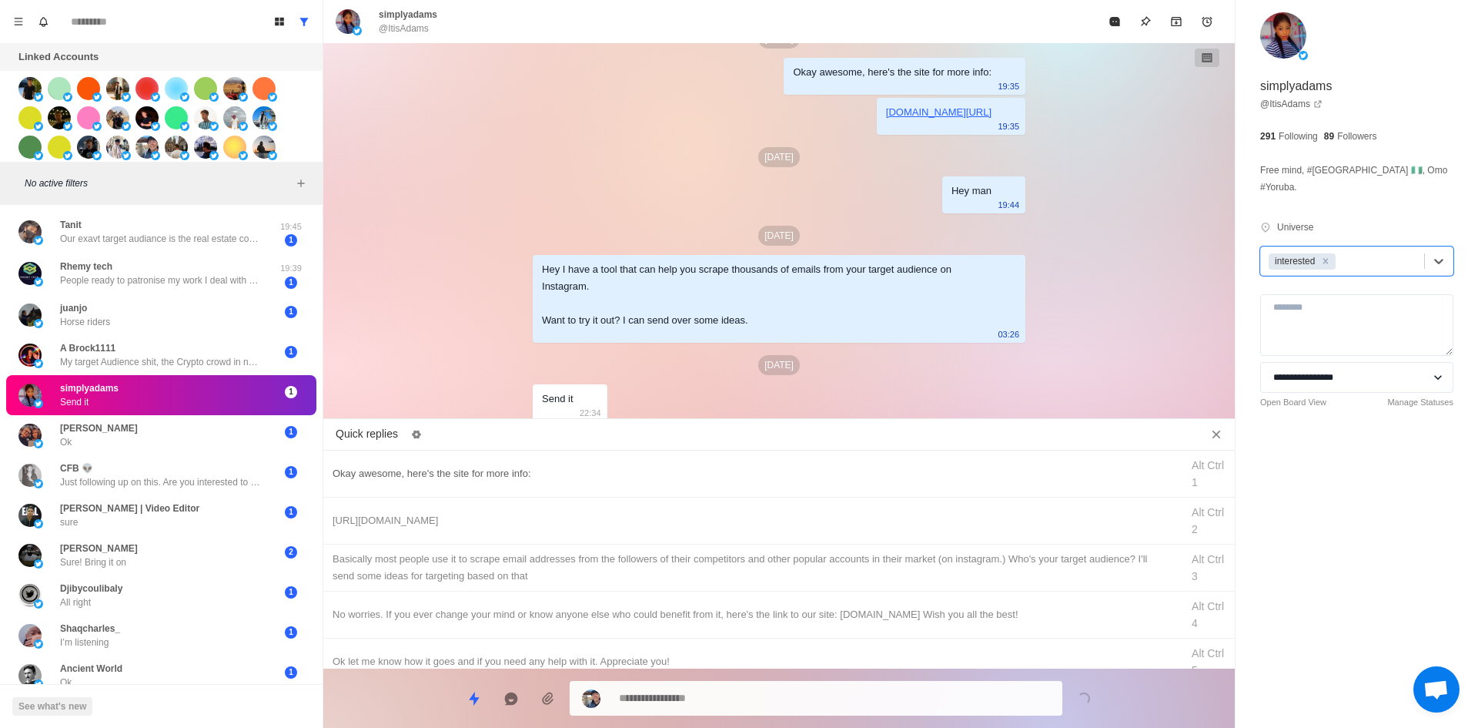
drag, startPoint x: 594, startPoint y: 455, endPoint x: 757, endPoint y: 714, distance: 306.5
drag, startPoint x: 554, startPoint y: 526, endPoint x: 621, endPoint y: 600, distance: 100.3
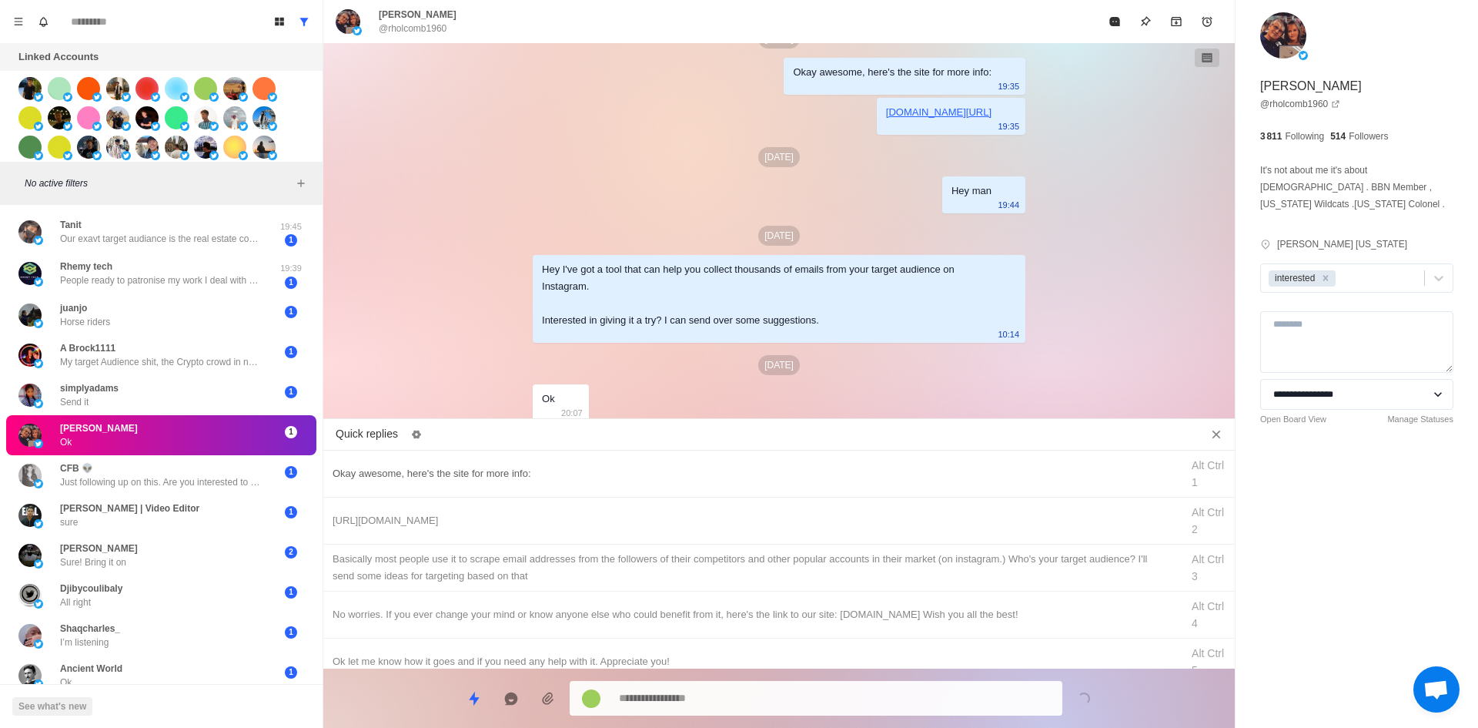
drag, startPoint x: 640, startPoint y: 468, endPoint x: 759, endPoint y: 685, distance: 247.7
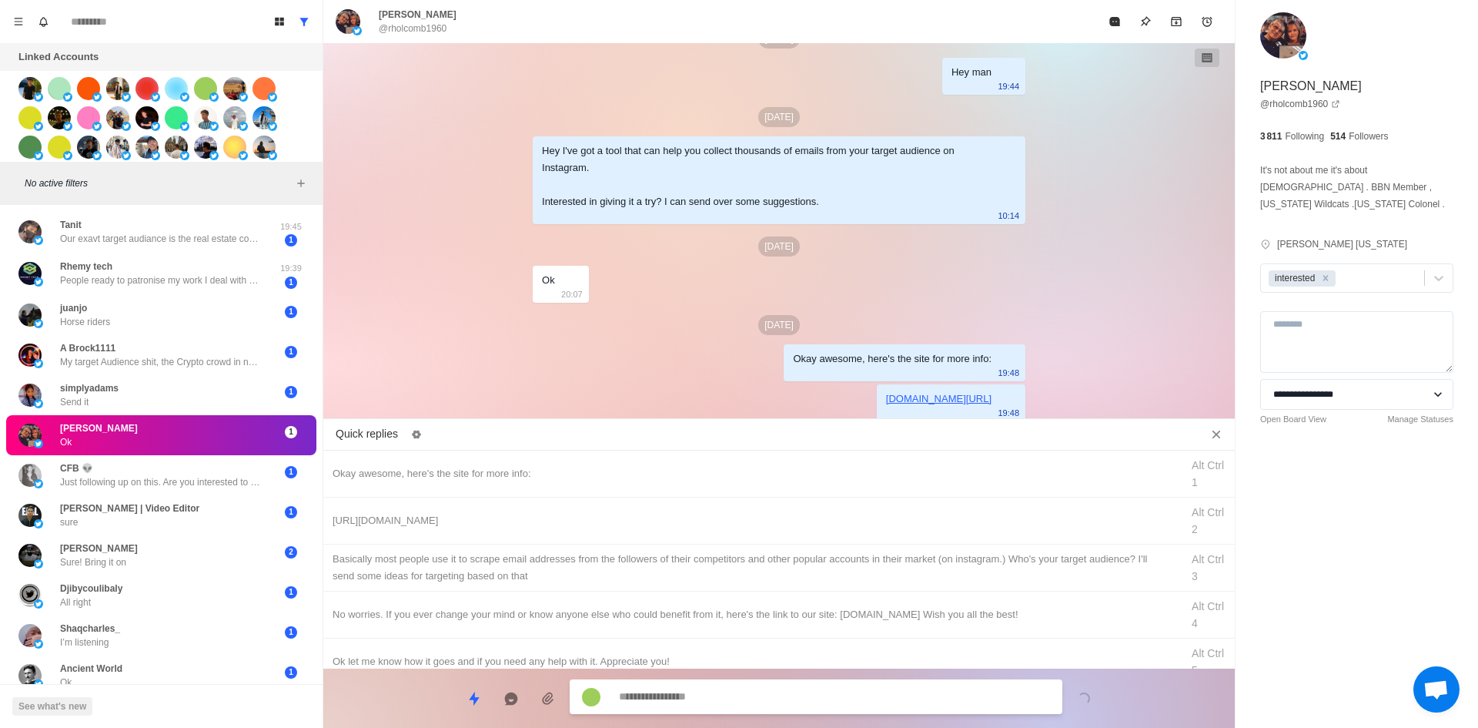
drag, startPoint x: 845, startPoint y: 572, endPoint x: 828, endPoint y: 678, distance: 107.6
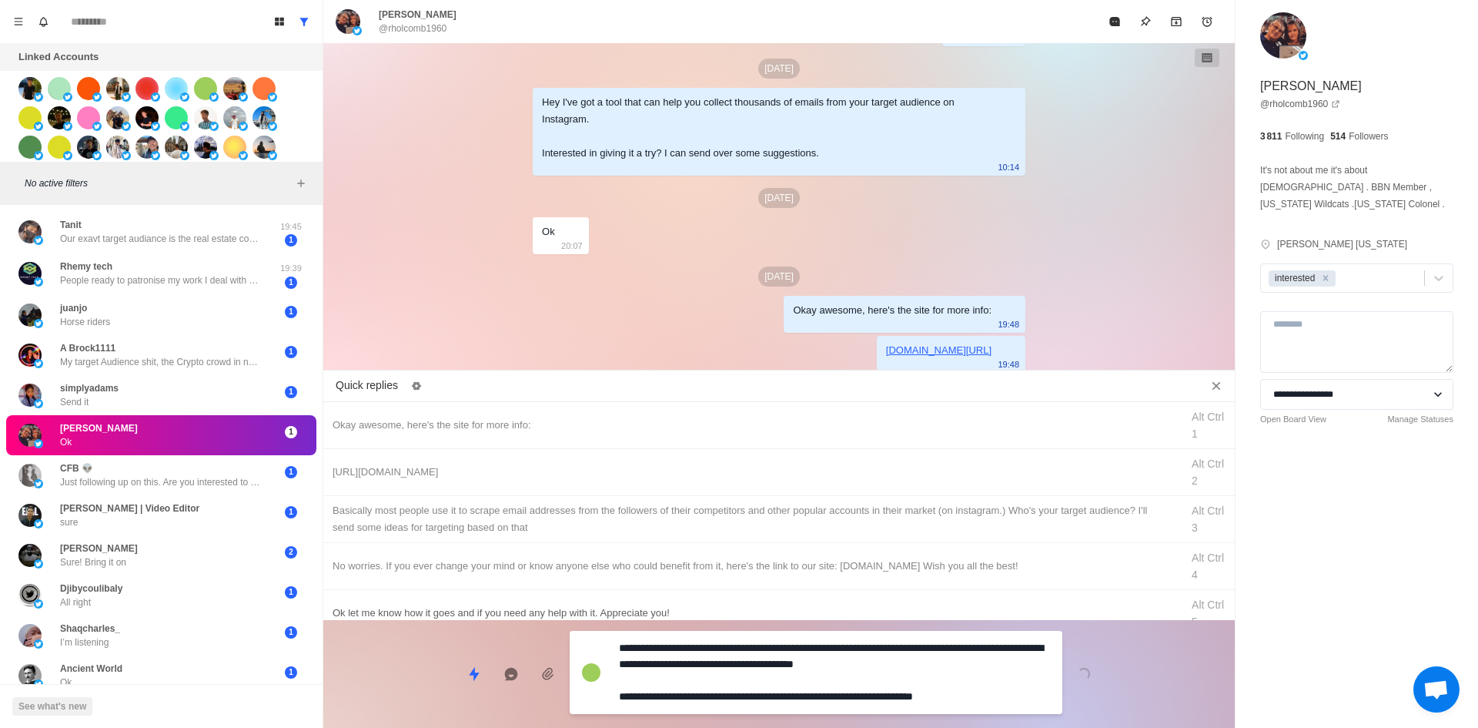
drag, startPoint x: 831, startPoint y: 678, endPoint x: 845, endPoint y: 641, distance: 39.2
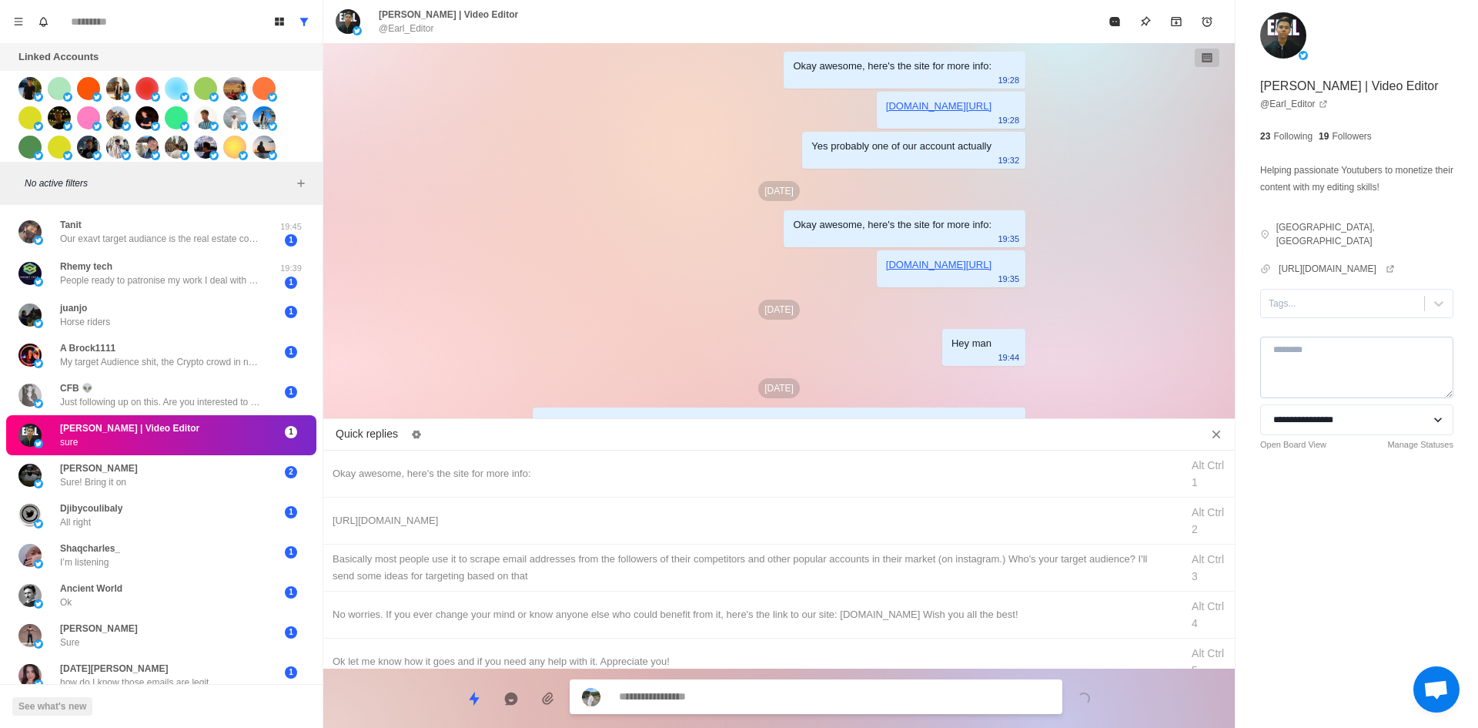
scroll to position [313, 0]
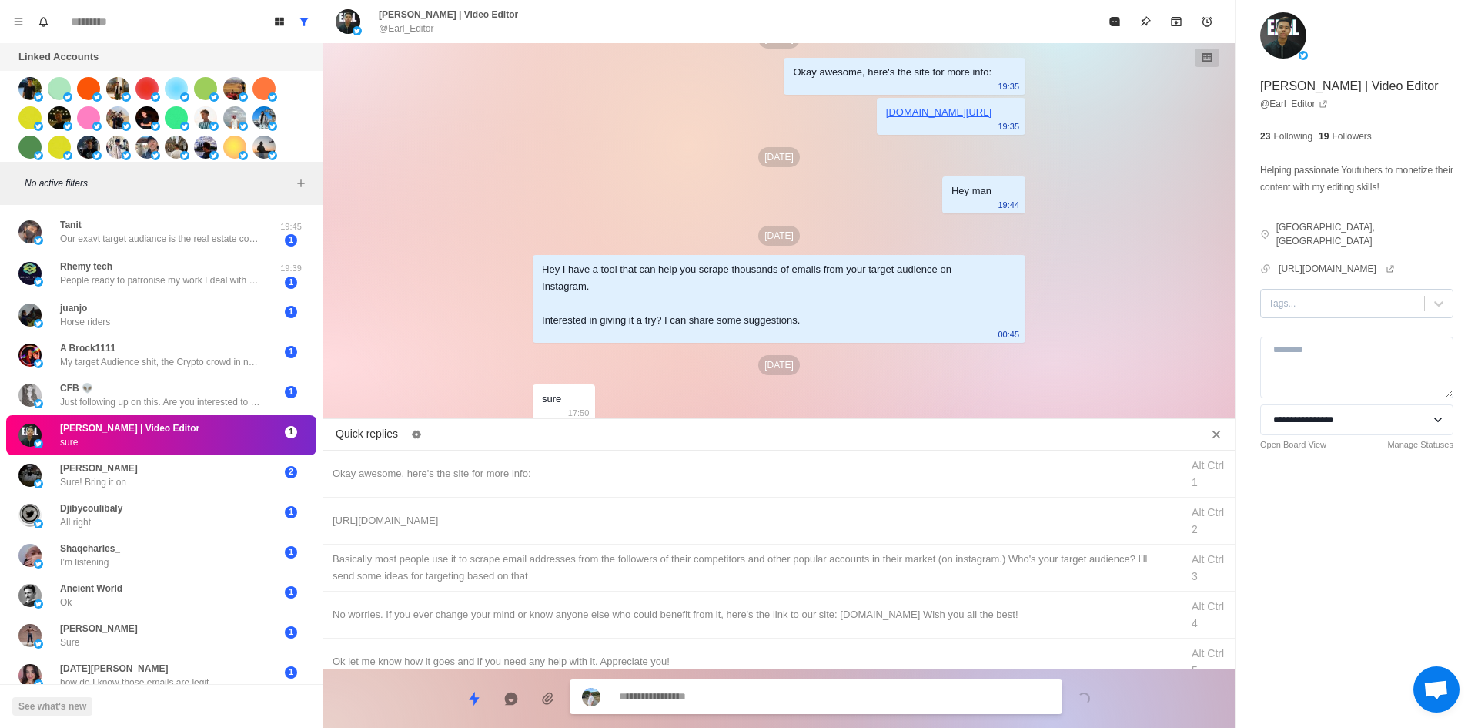
drag, startPoint x: 1322, startPoint y: 280, endPoint x: 1331, endPoint y: 299, distance: 21.3
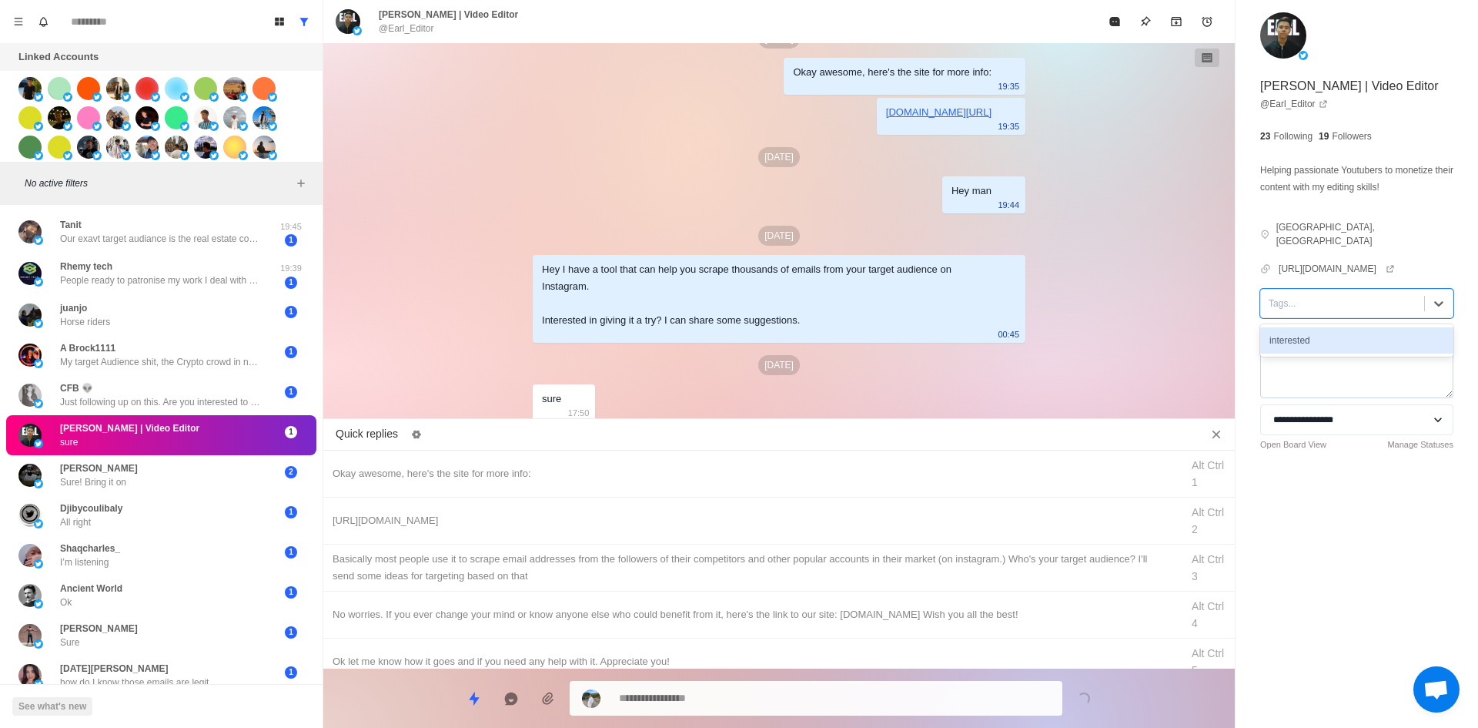
drag, startPoint x: 1334, startPoint y: 308, endPoint x: 1341, endPoint y: 326, distance: 19.0
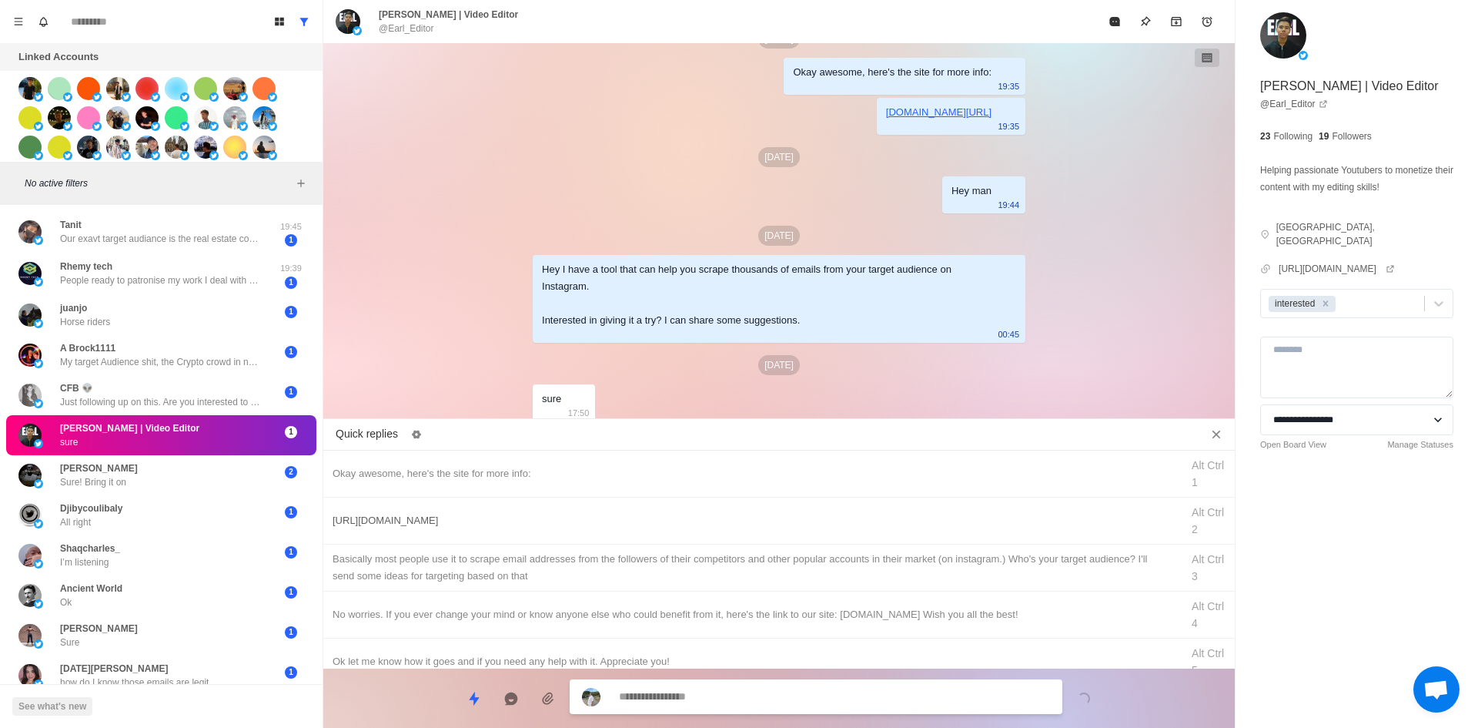
scroll to position [392, 0]
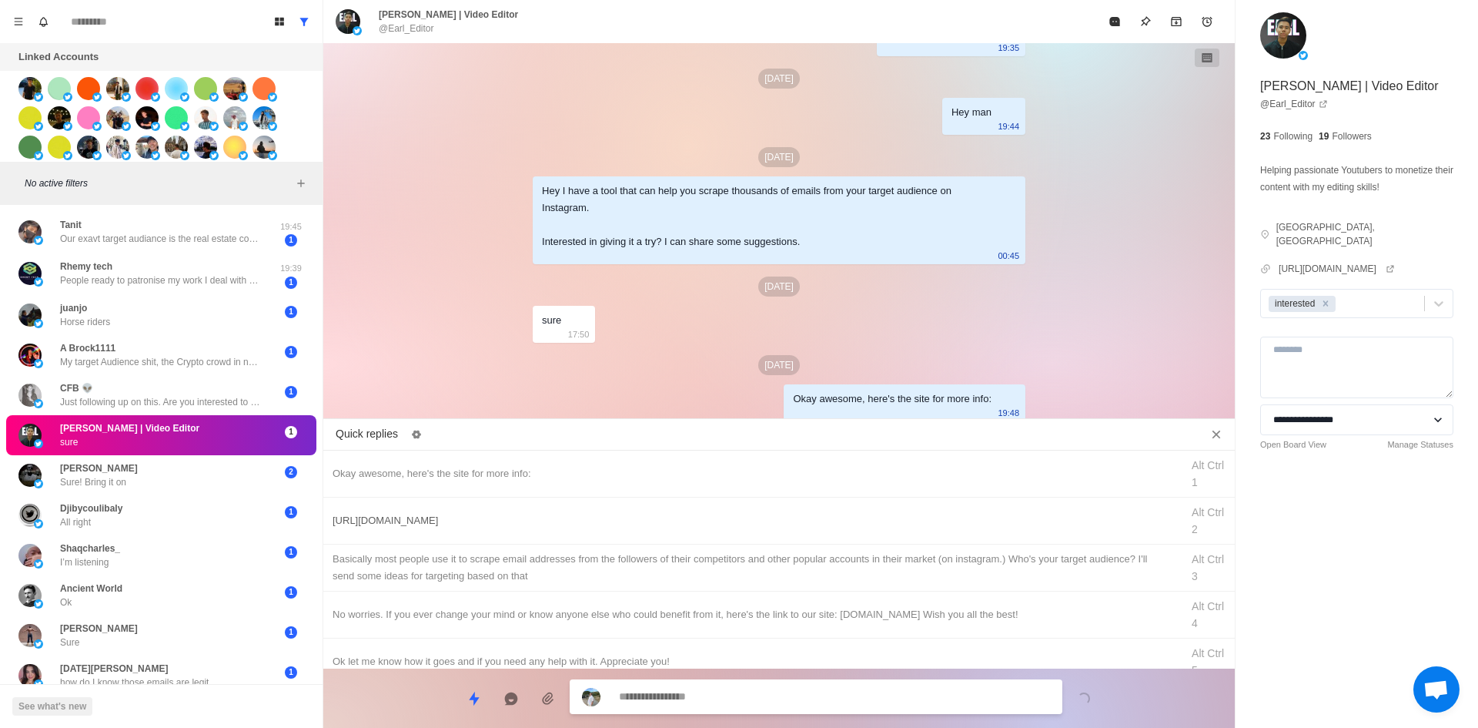
drag, startPoint x: 776, startPoint y: 503, endPoint x: 778, endPoint y: 550, distance: 47.0
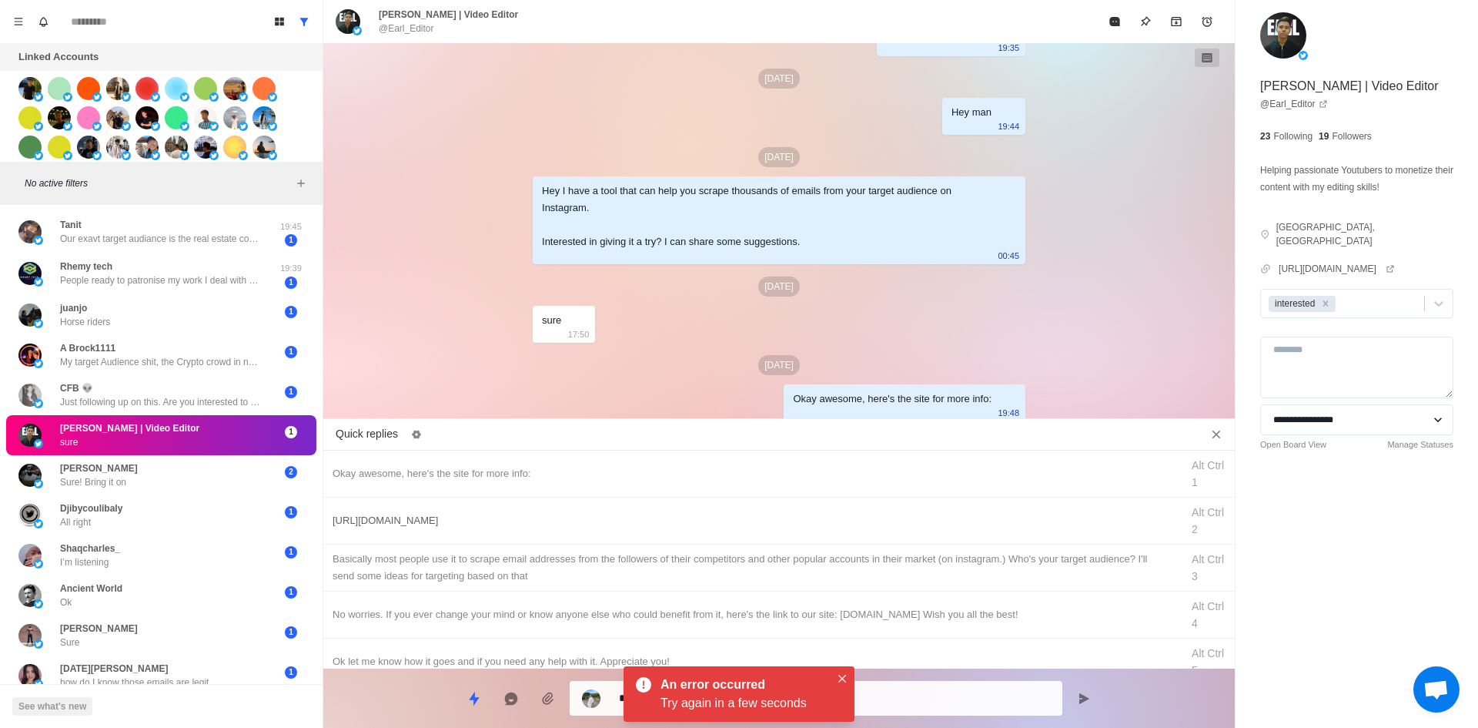
drag, startPoint x: 821, startPoint y: 556, endPoint x: 819, endPoint y: 514, distance: 41.6
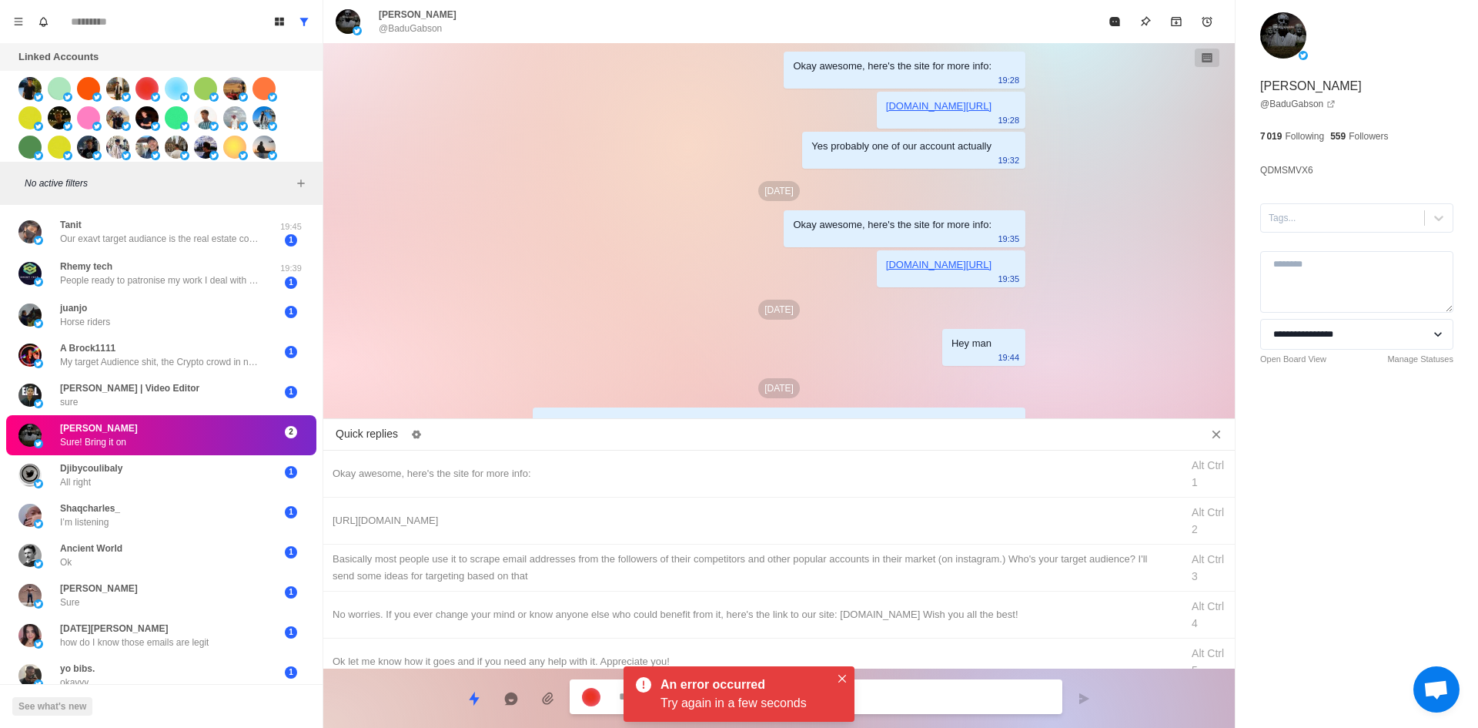
scroll to position [330, 0]
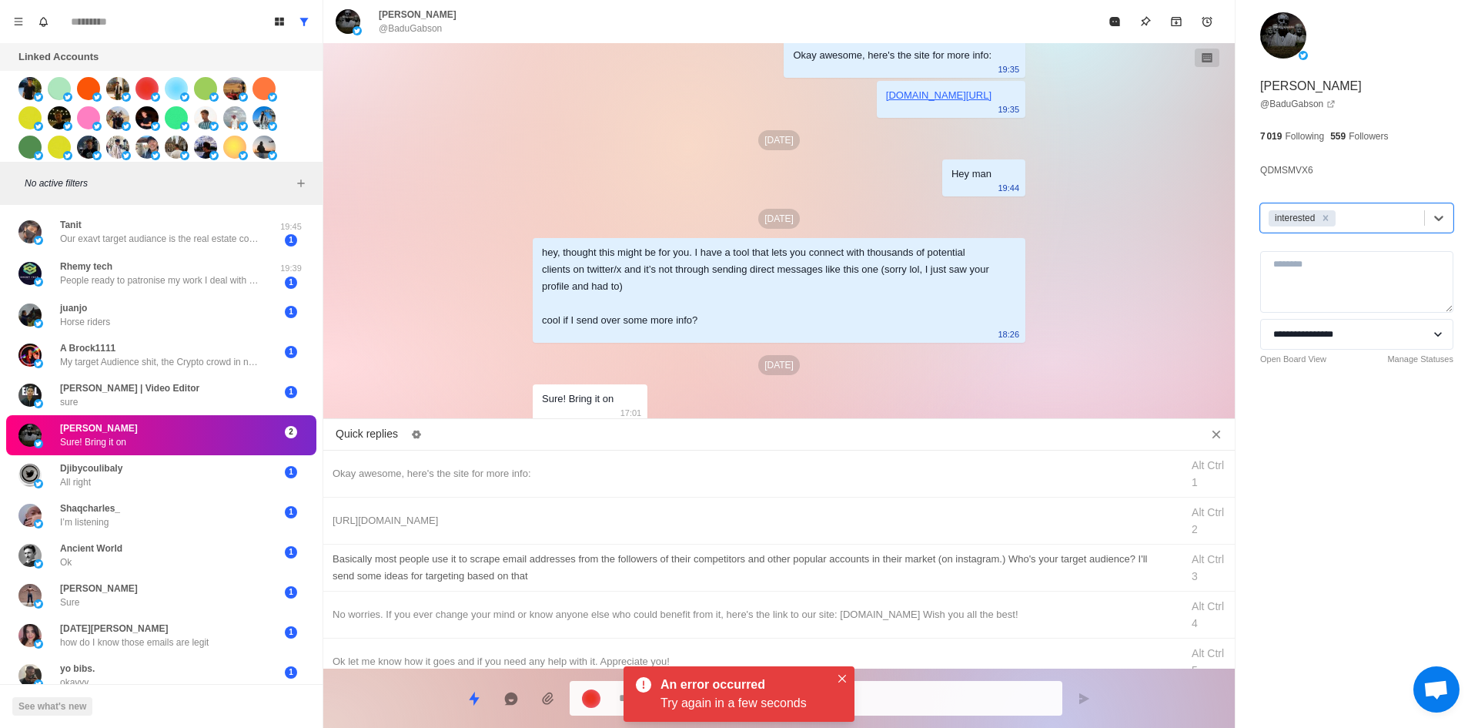
drag, startPoint x: 661, startPoint y: 463, endPoint x: 802, endPoint y: 588, distance: 188.2
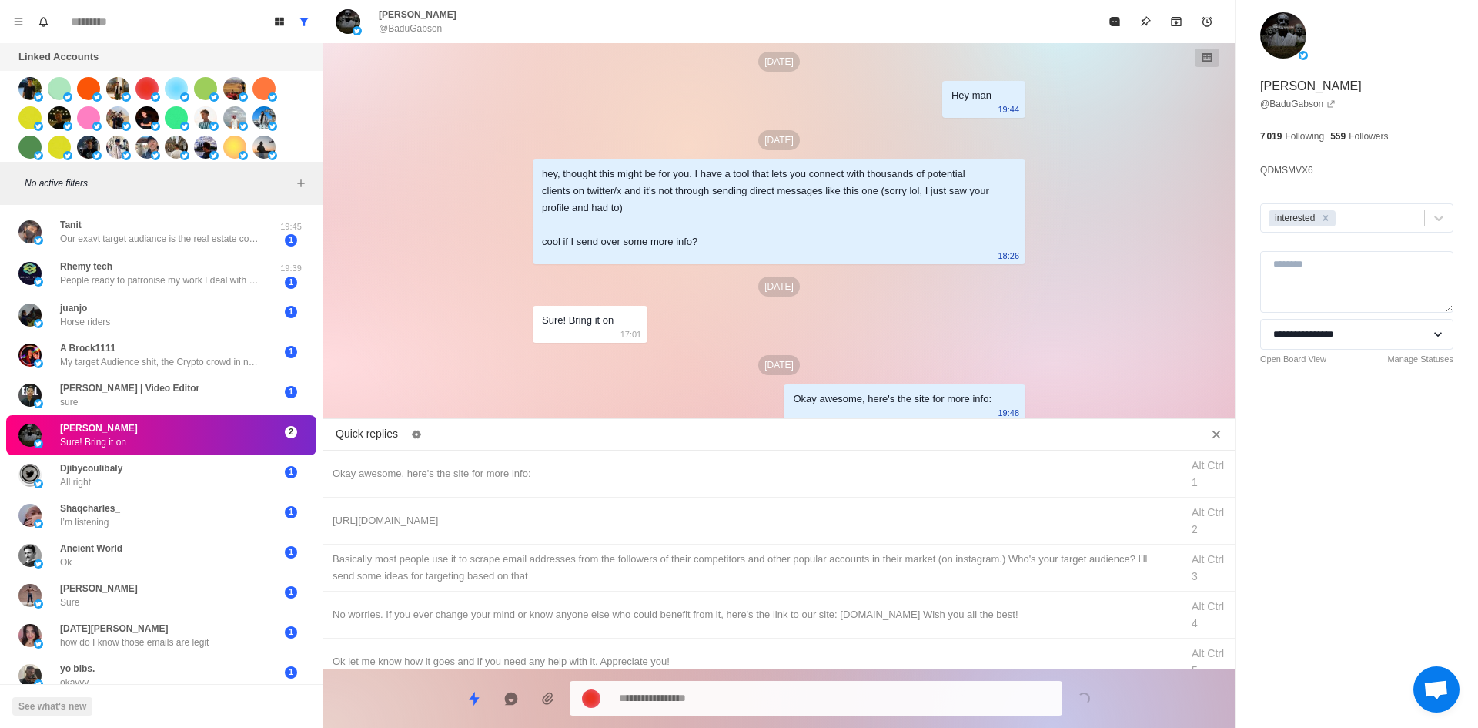
drag, startPoint x: 884, startPoint y: 507, endPoint x: 859, endPoint y: 690, distance: 184.9
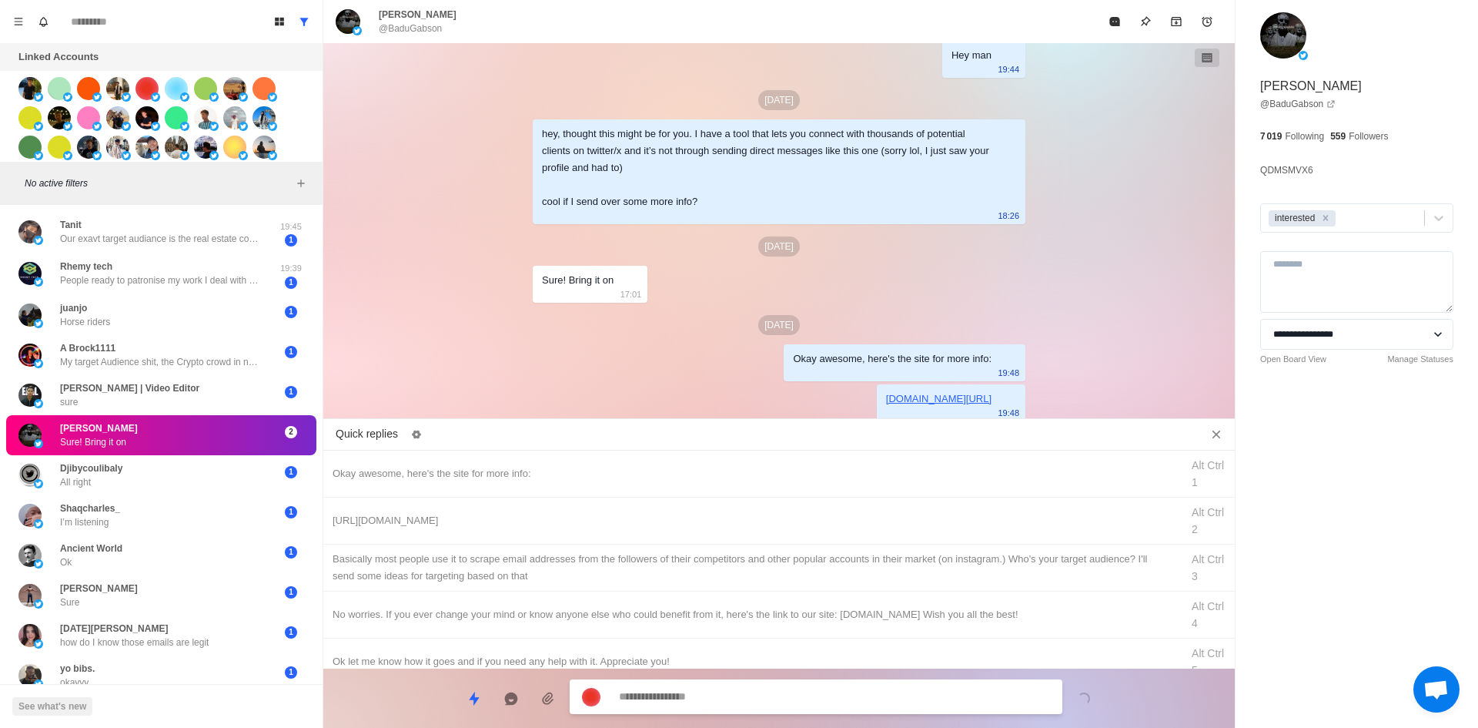
drag, startPoint x: 893, startPoint y: 572, endPoint x: 884, endPoint y: 625, distance: 53.9
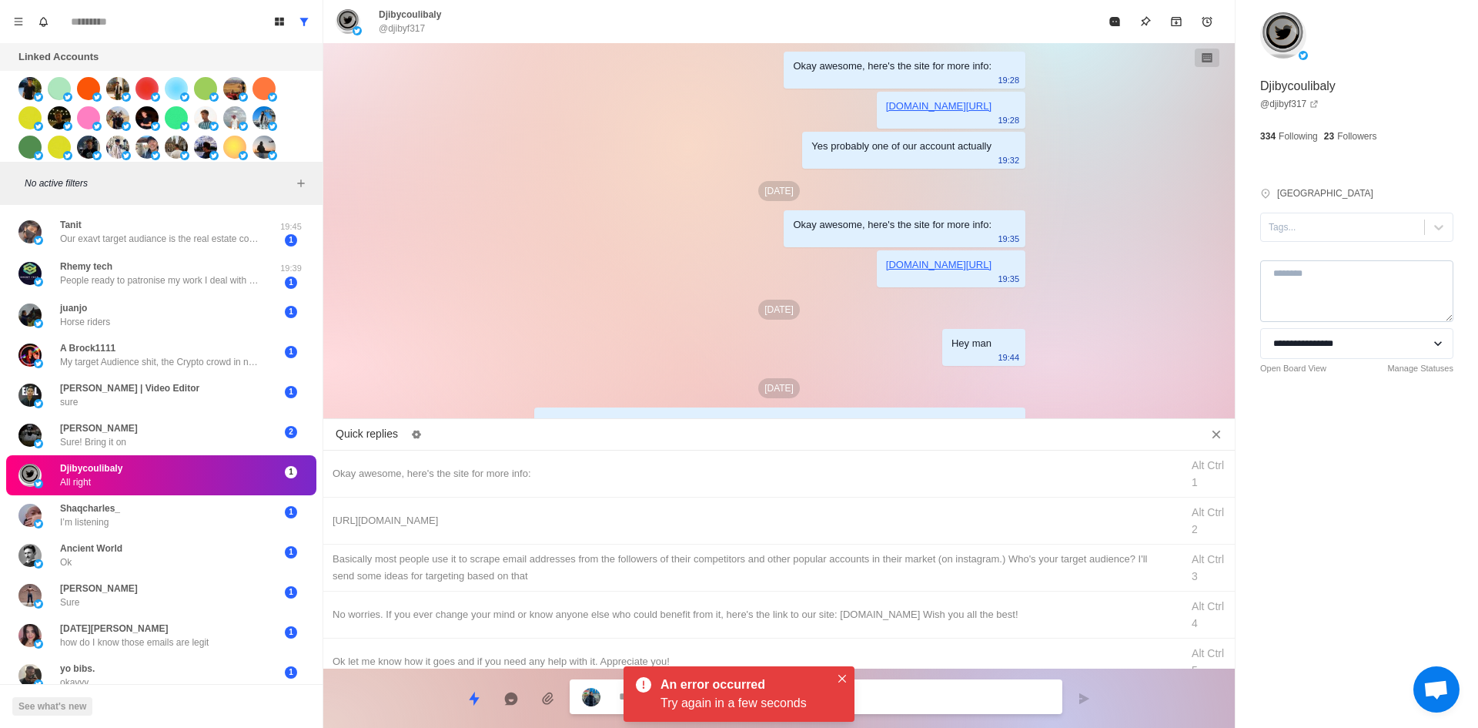
scroll to position [296, 0]
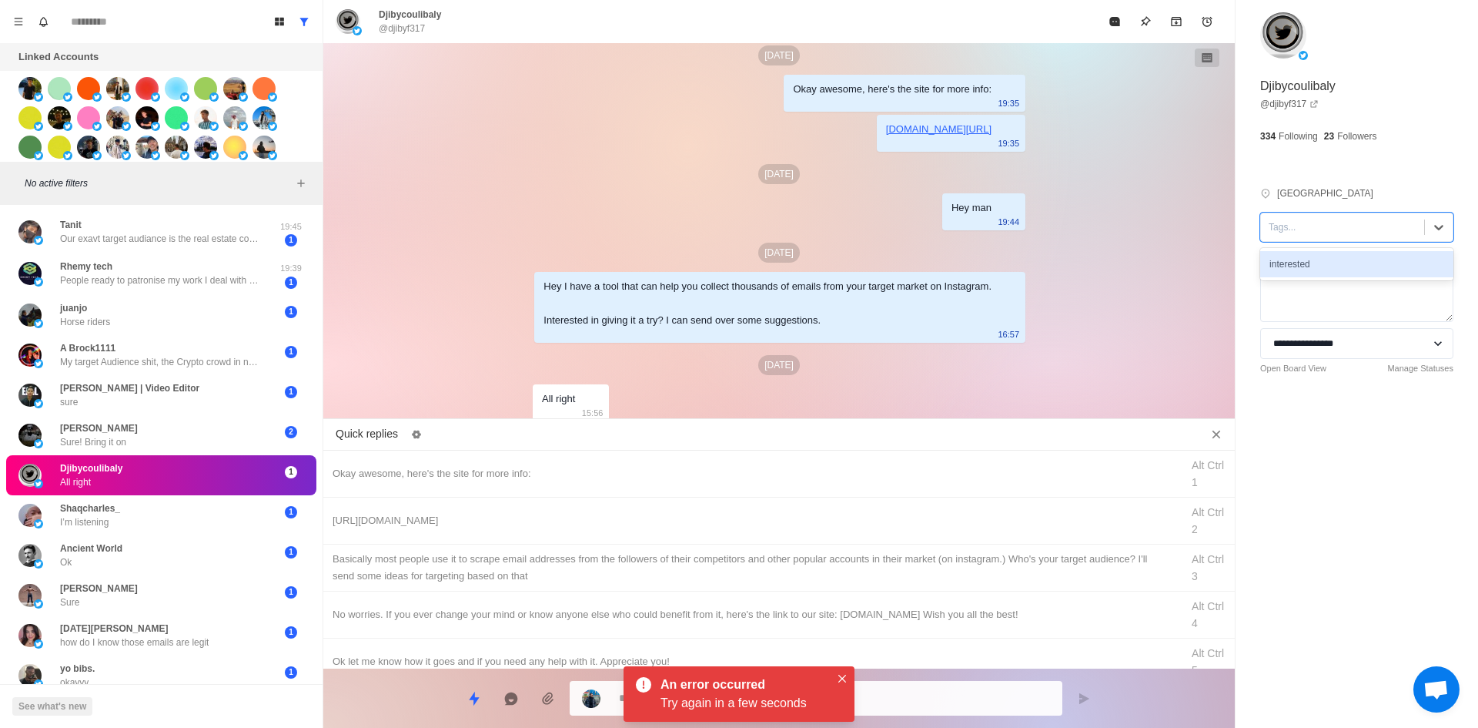
drag, startPoint x: 1337, startPoint y: 245, endPoint x: 1343, endPoint y: 269, distance: 25.2
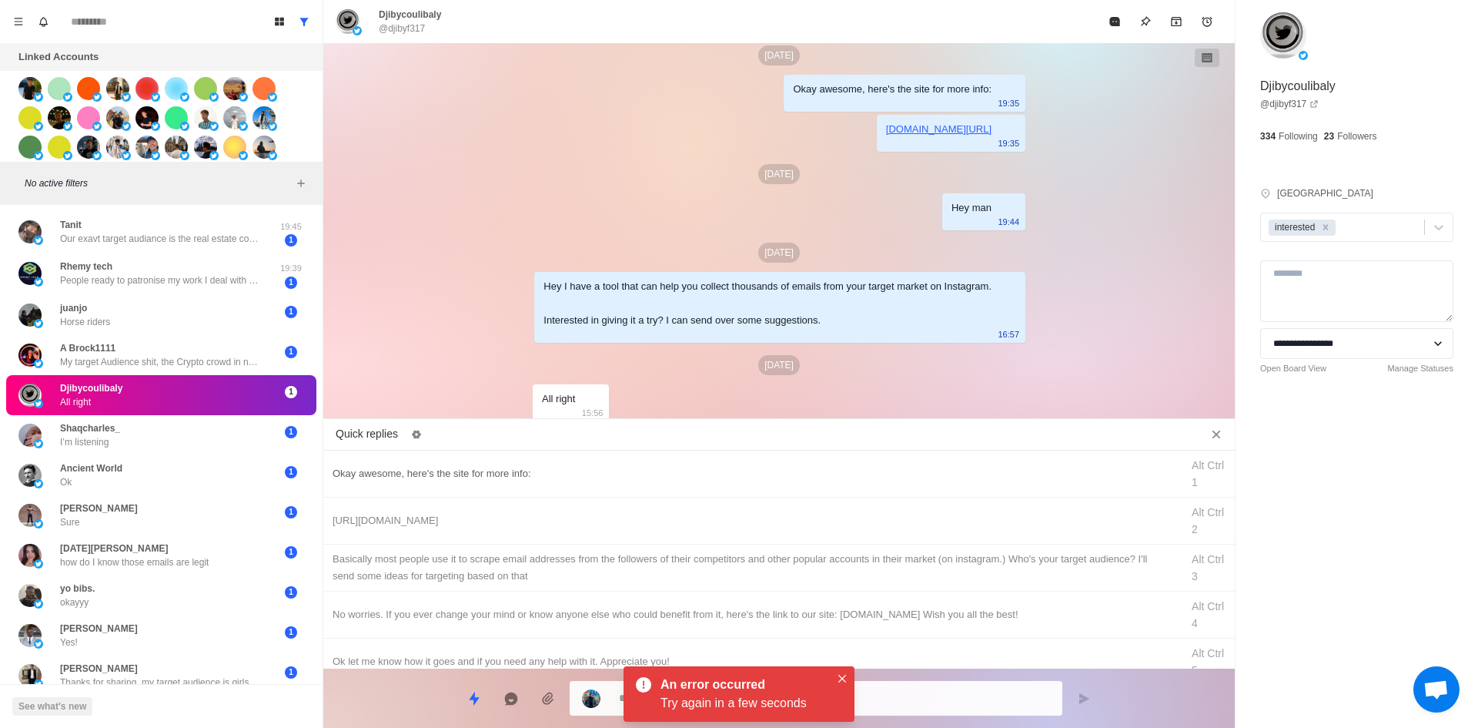
drag, startPoint x: 744, startPoint y: 471, endPoint x: 754, endPoint y: 494, distance: 25.2
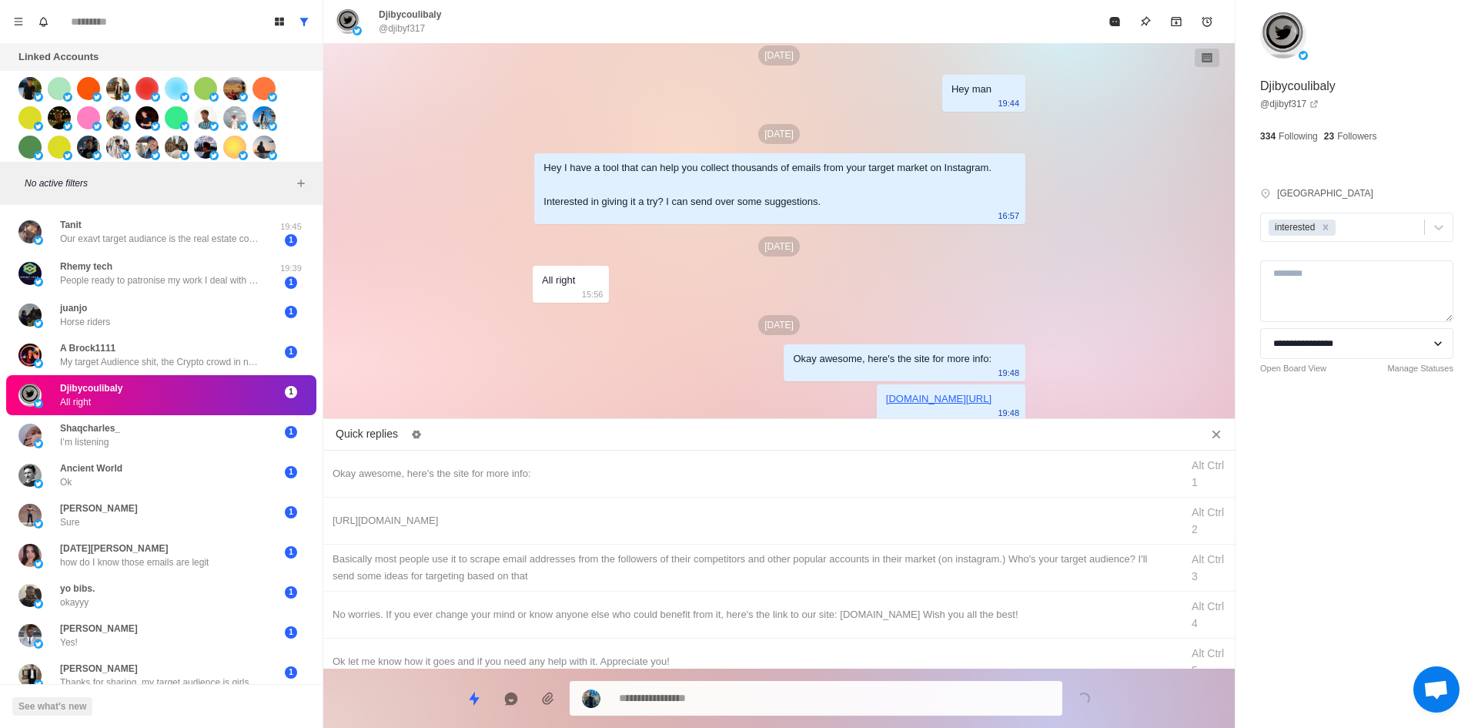
drag, startPoint x: 882, startPoint y: 573, endPoint x: 875, endPoint y: 701, distance: 128.0
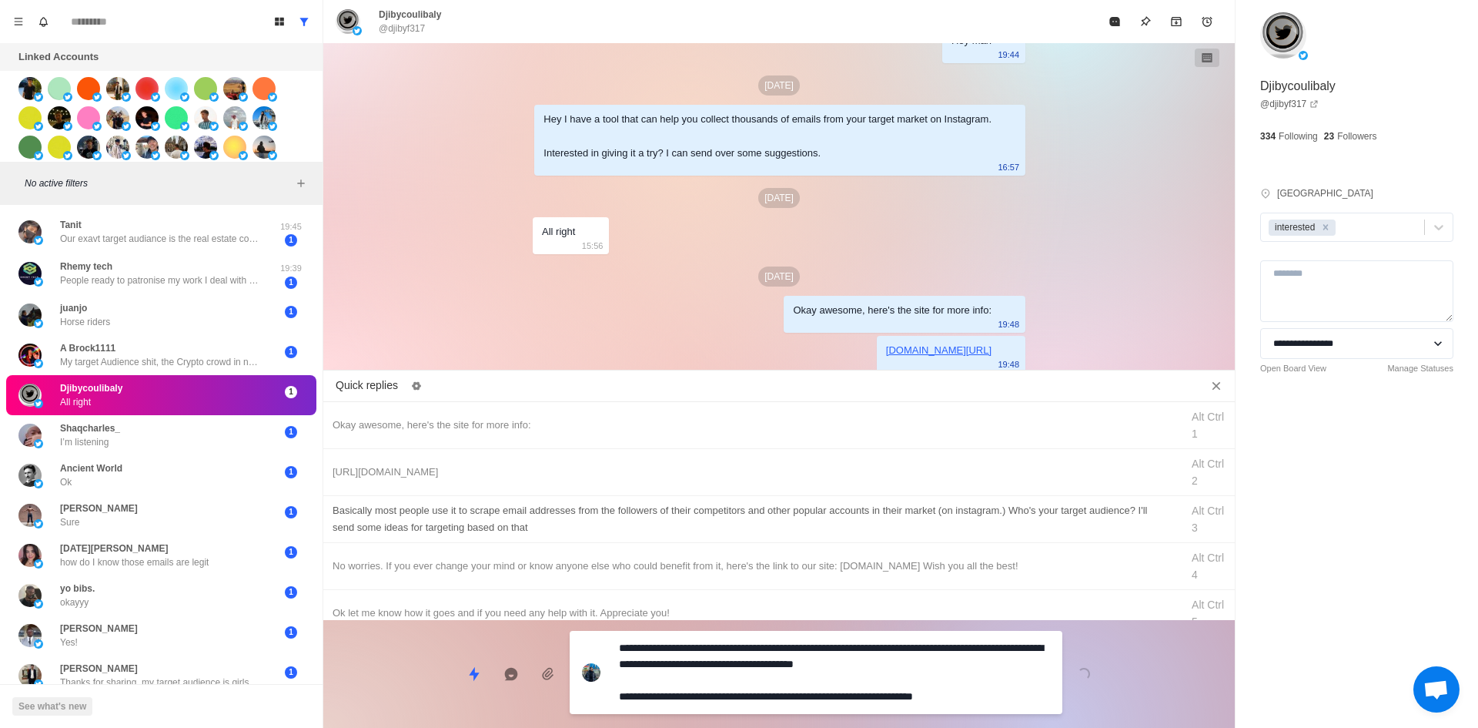
drag, startPoint x: 875, startPoint y: 701, endPoint x: 939, endPoint y: 544, distance: 169.8
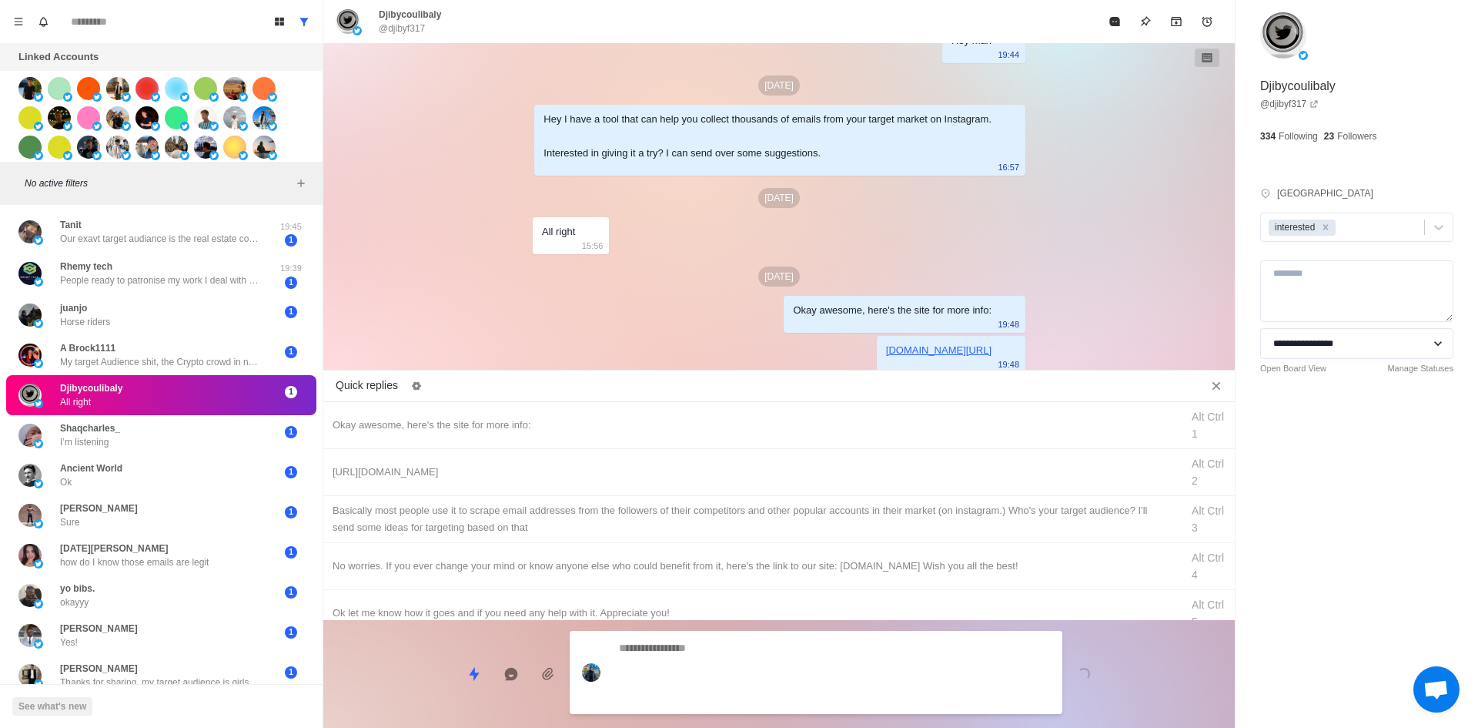
scroll to position [506, 0]
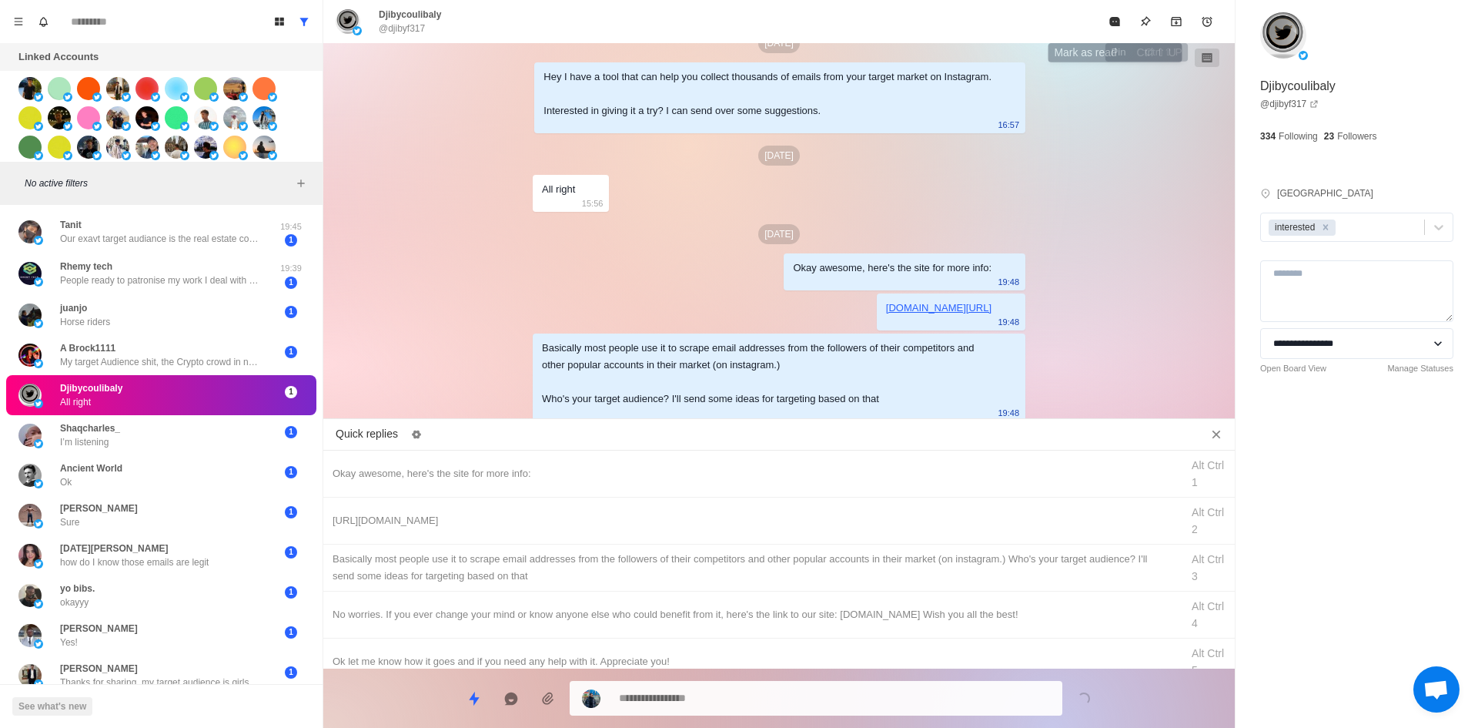
drag, startPoint x: 1114, startPoint y: 22, endPoint x: 1123, endPoint y: 129, distance: 107.4
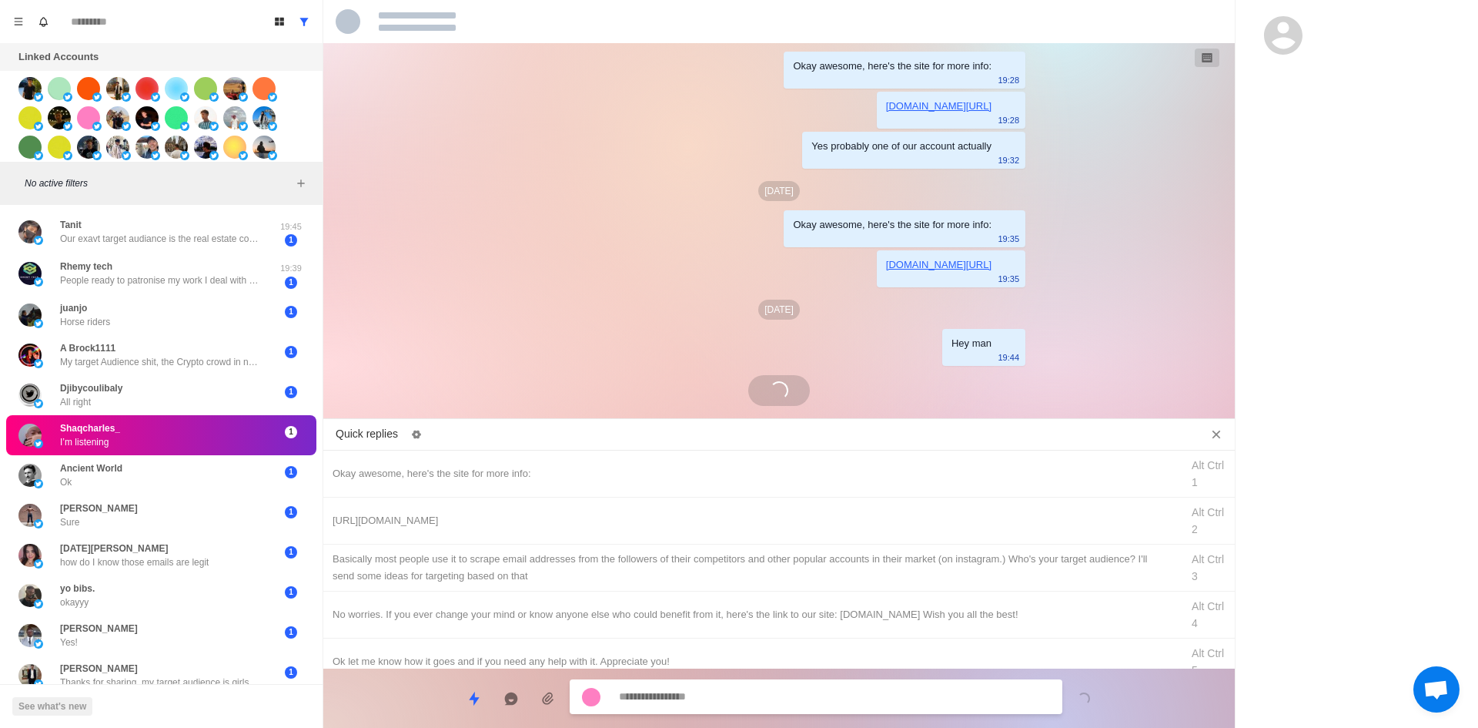
scroll to position [313, 0]
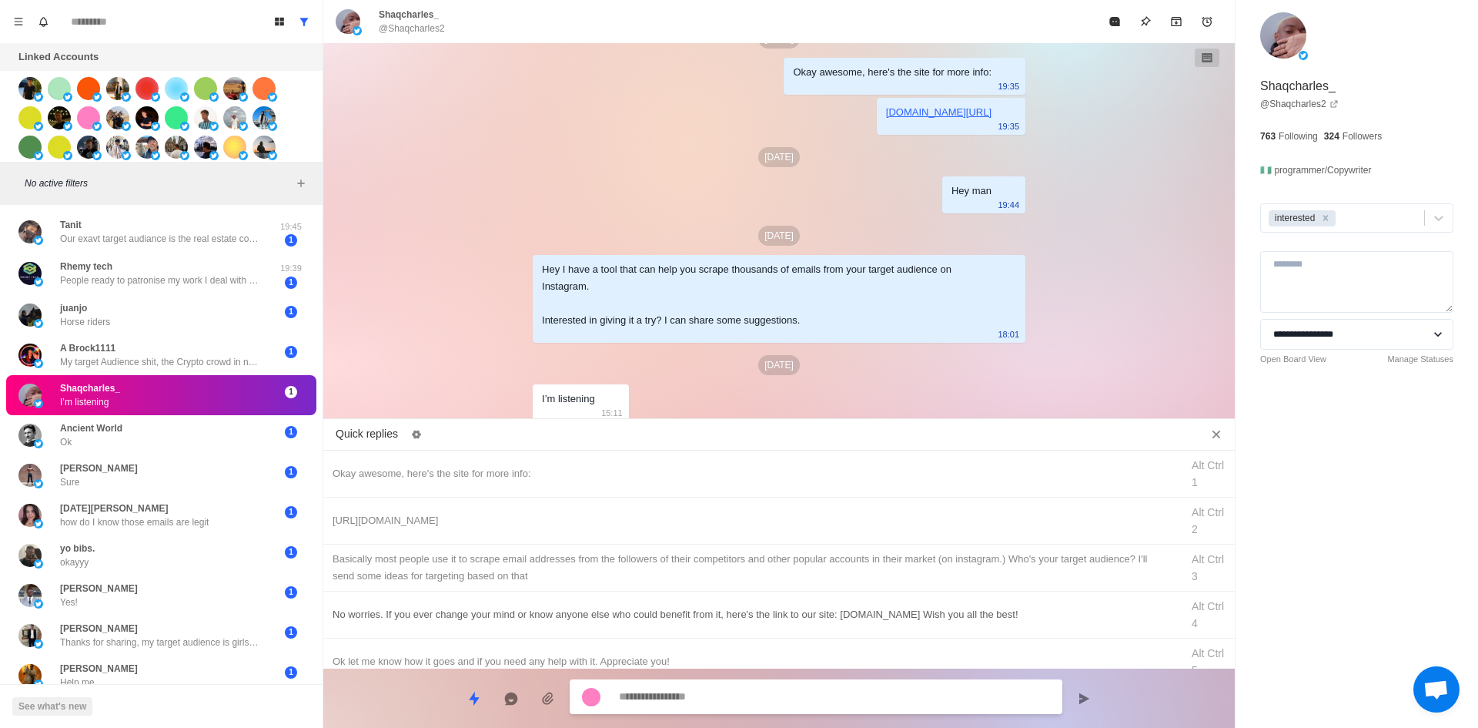
drag, startPoint x: 678, startPoint y: 520, endPoint x: 715, endPoint y: 595, distance: 83.3
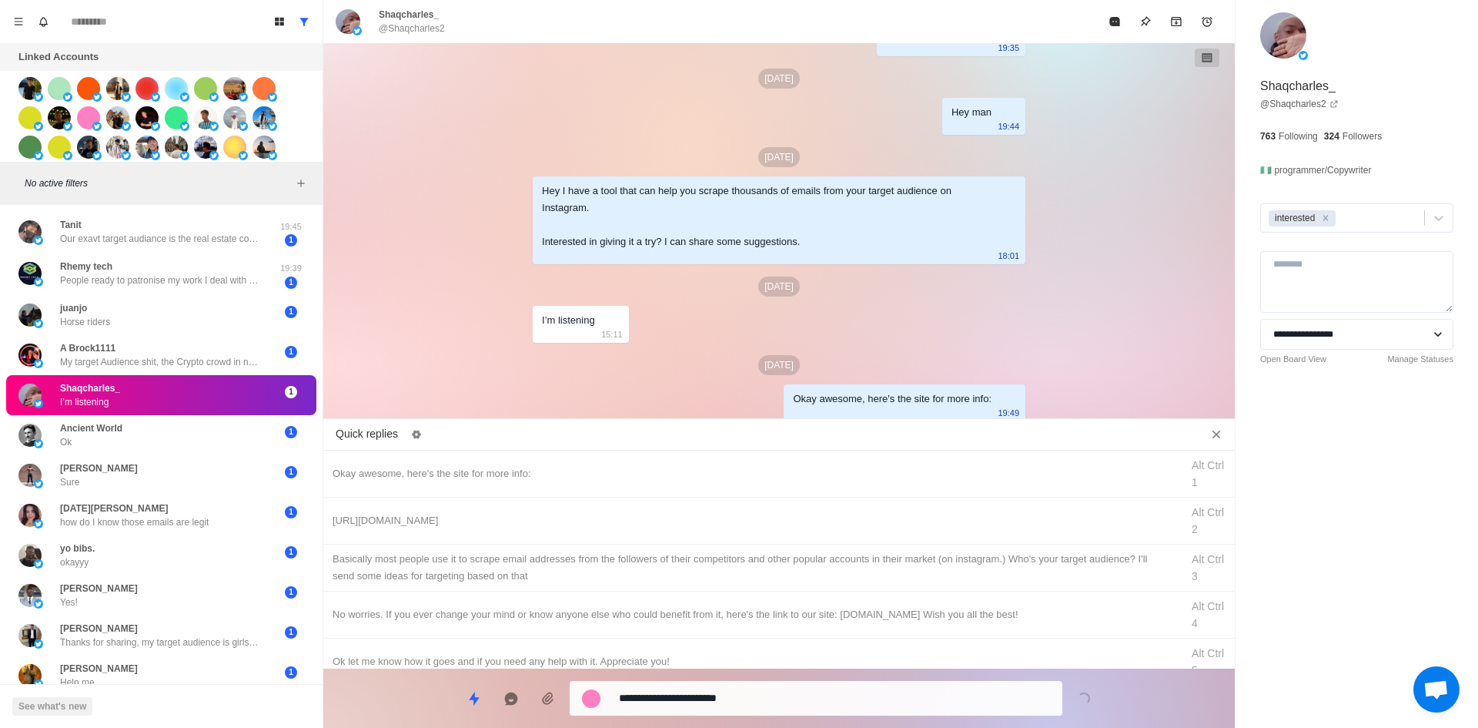
drag, startPoint x: 773, startPoint y: 698, endPoint x: 773, endPoint y: 689, distance: 9.2
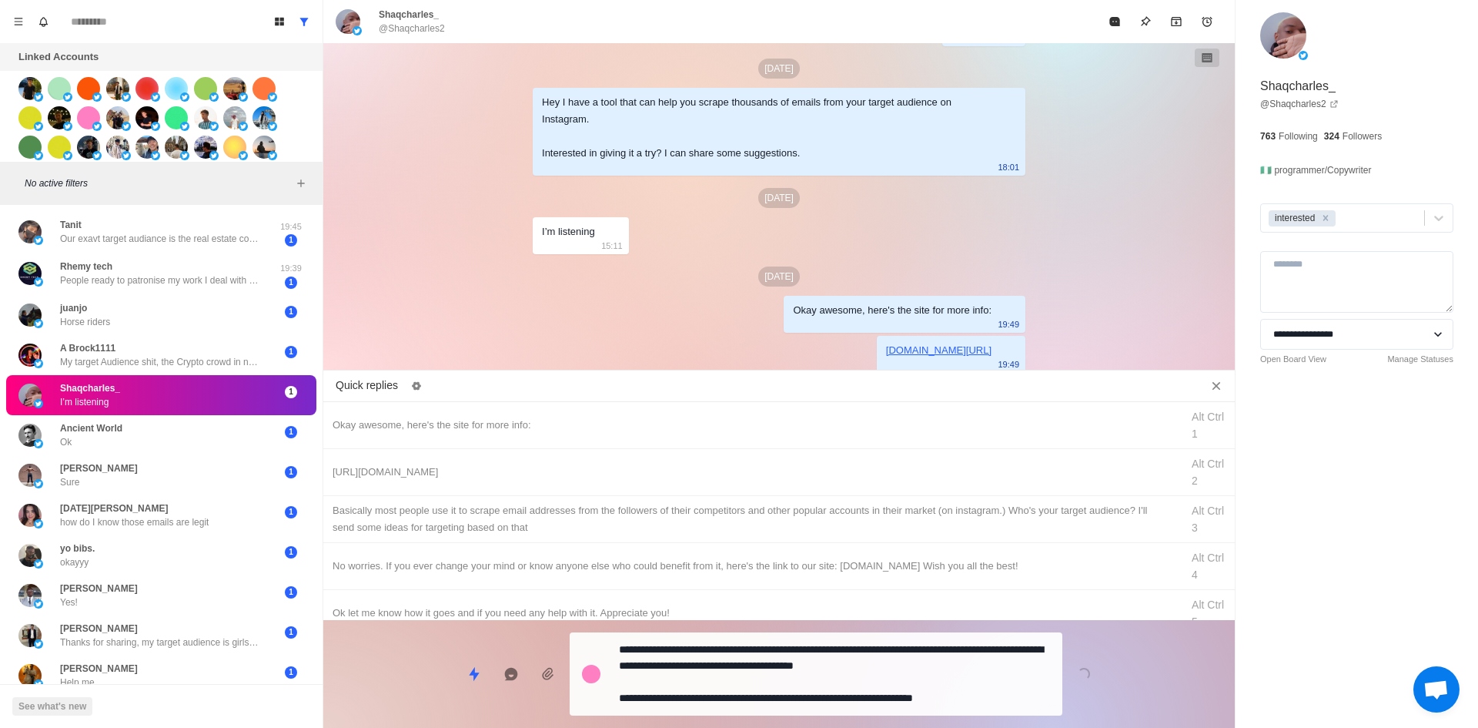
drag, startPoint x: 791, startPoint y: 687, endPoint x: 943, endPoint y: 440, distance: 289.9
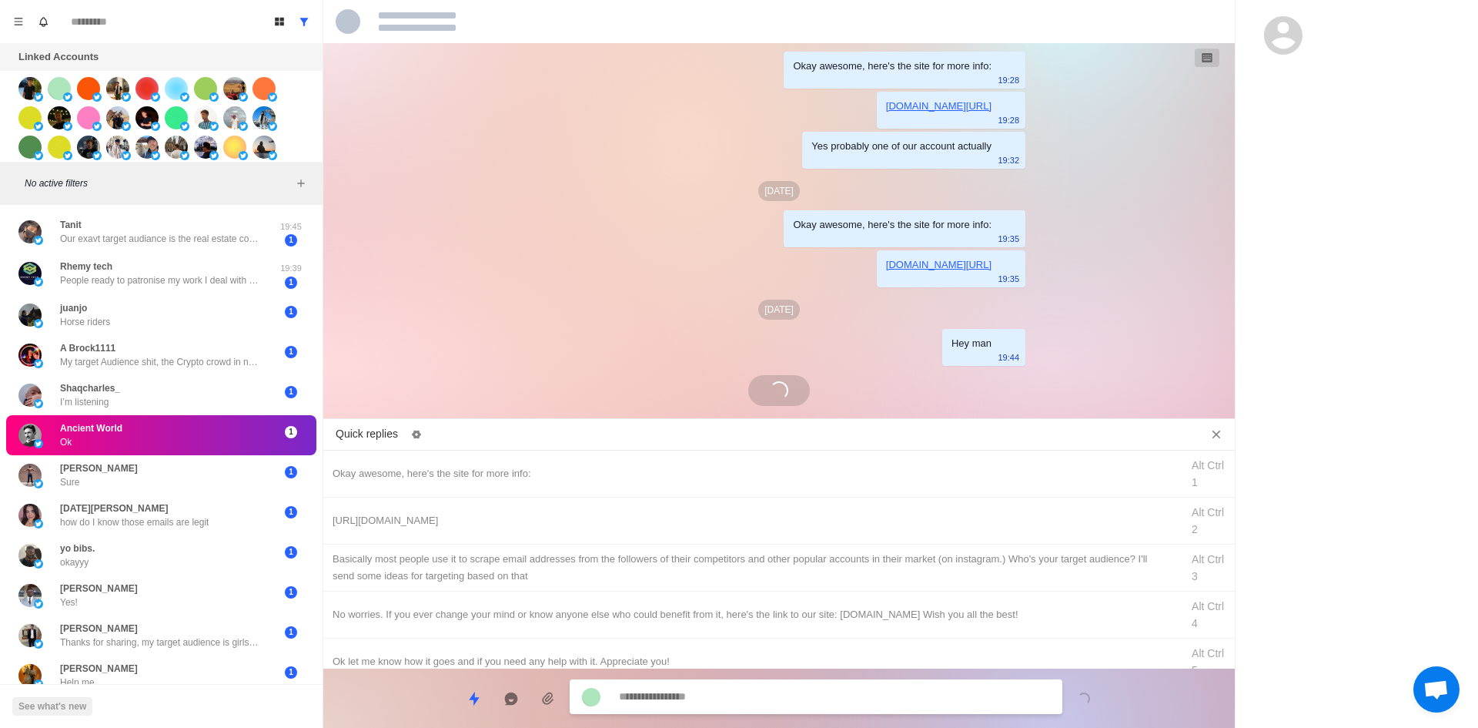
scroll to position [296, 0]
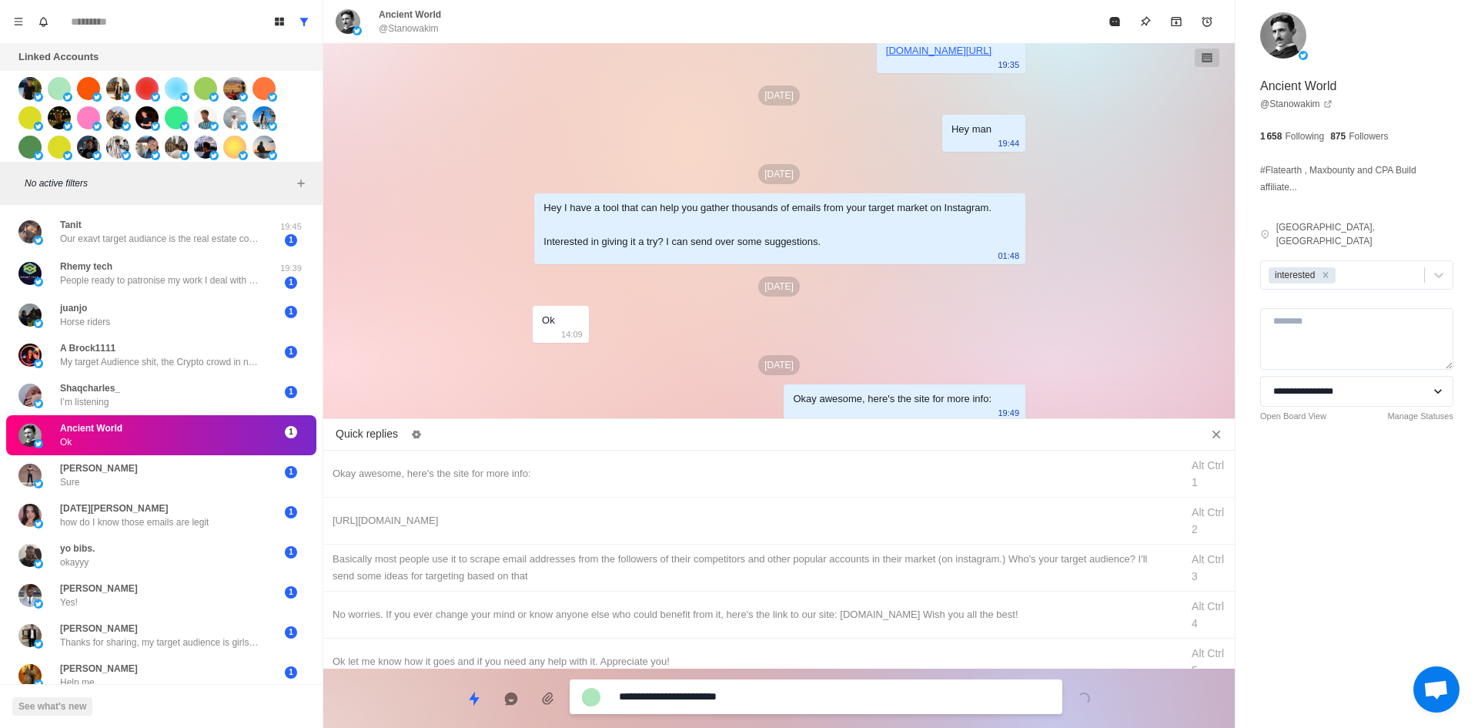
drag, startPoint x: 850, startPoint y: 688, endPoint x: 886, endPoint y: 580, distance: 114.4
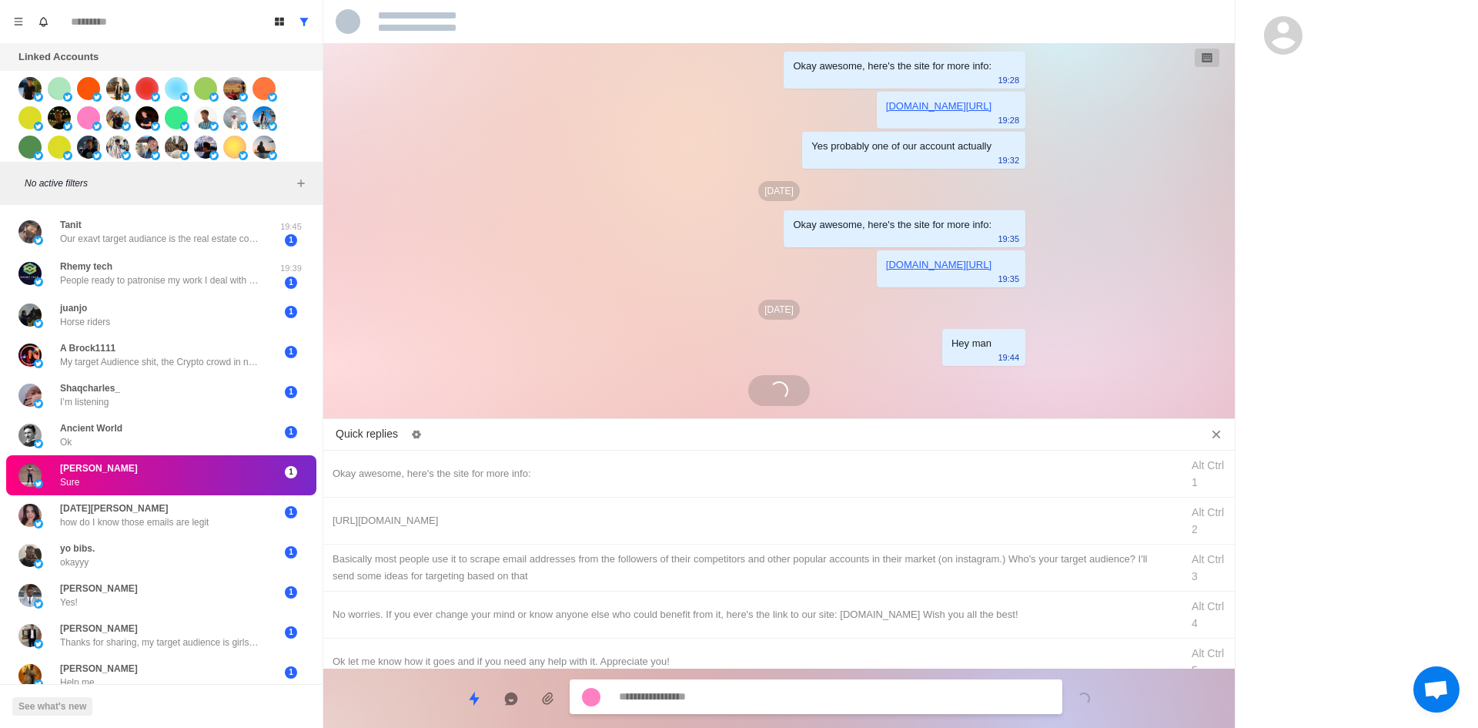
scroll to position [275, 0]
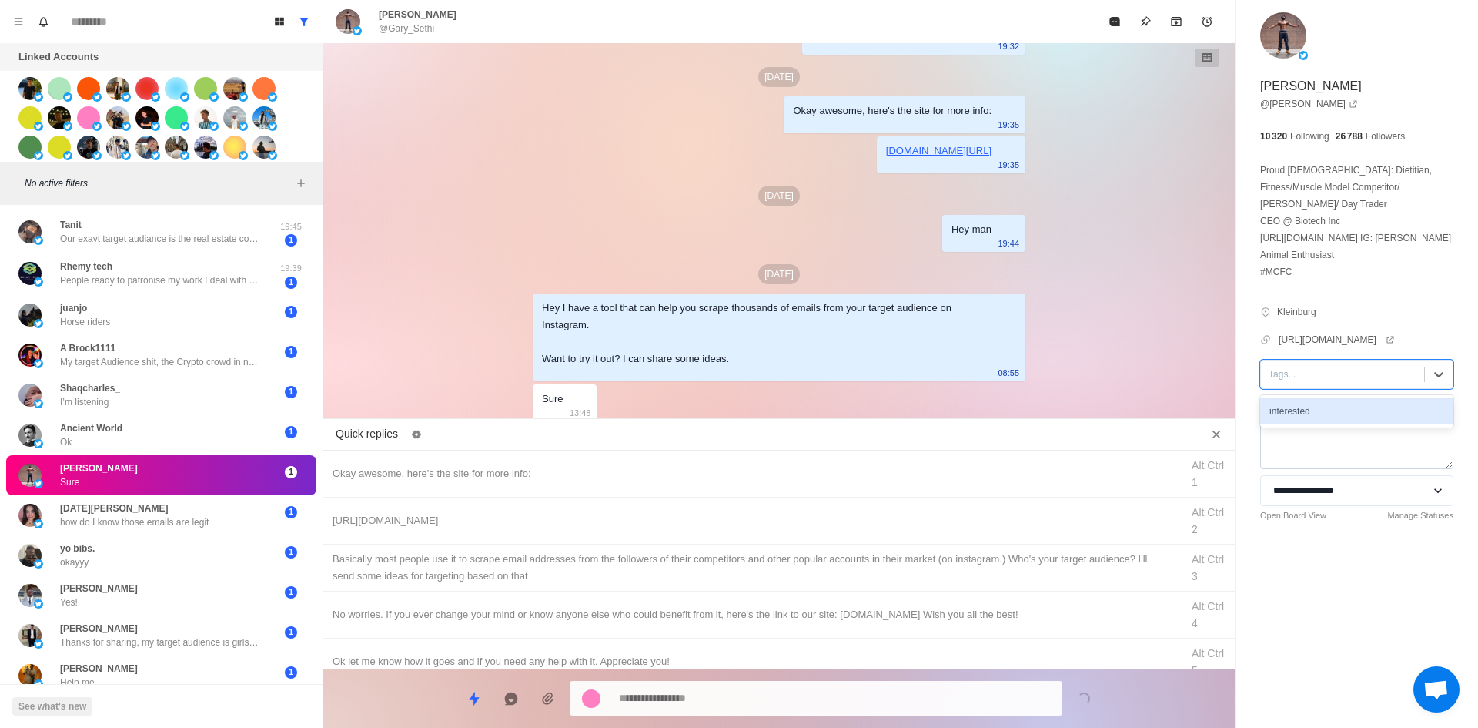
drag, startPoint x: 1328, startPoint y: 409, endPoint x: 1300, endPoint y: 428, distance: 34.4
drag, startPoint x: 855, startPoint y: 467, endPoint x: 853, endPoint y: 503, distance: 37.0
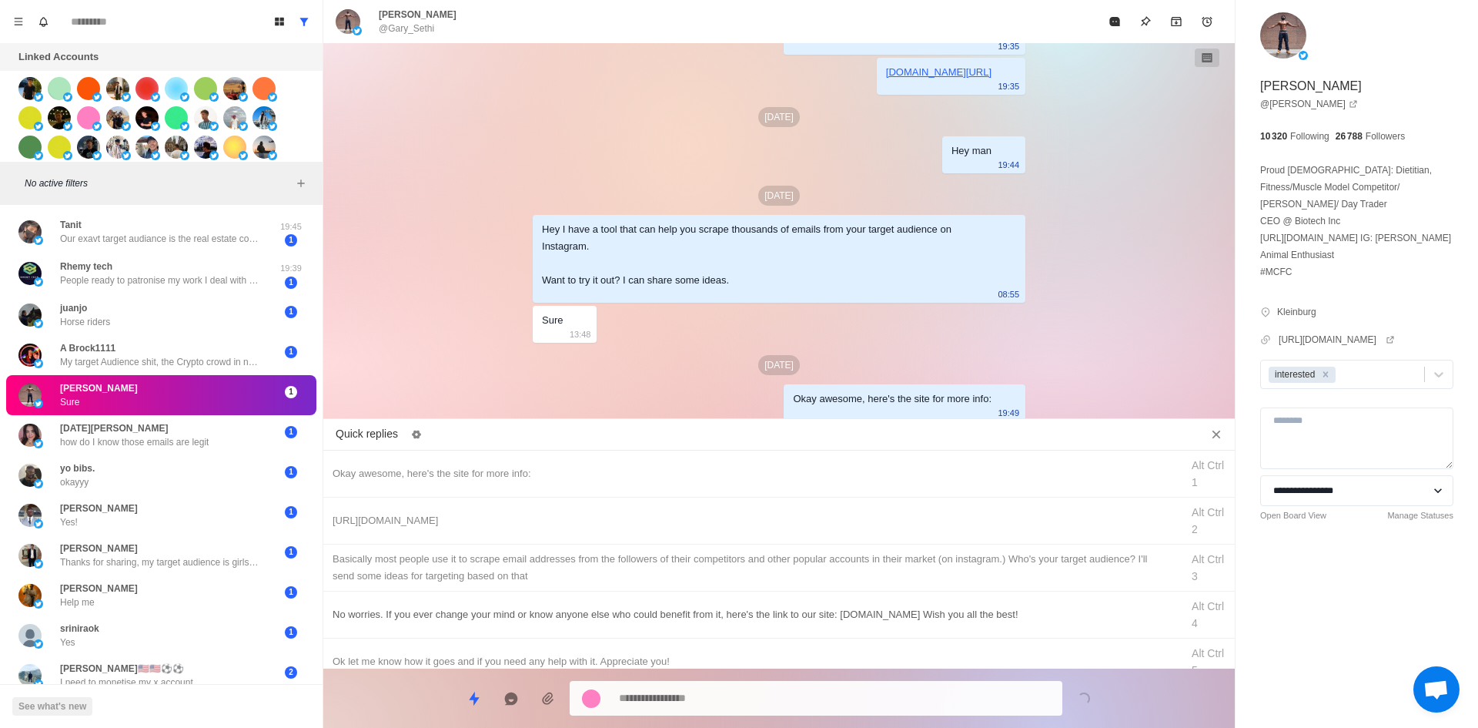
drag, startPoint x: 848, startPoint y: 497, endPoint x: 848, endPoint y: 624, distance: 126.3
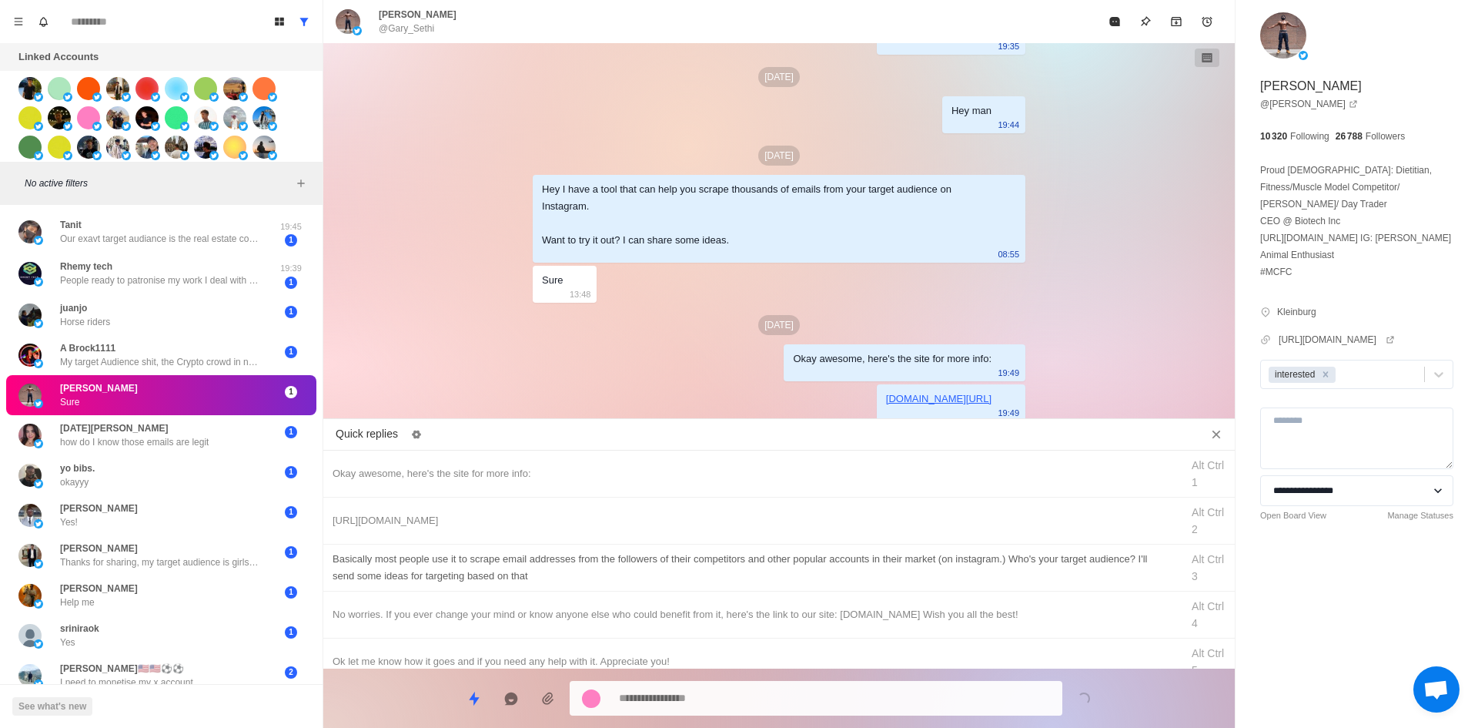
drag, startPoint x: 829, startPoint y: 570, endPoint x: 836, endPoint y: 663, distance: 92.6
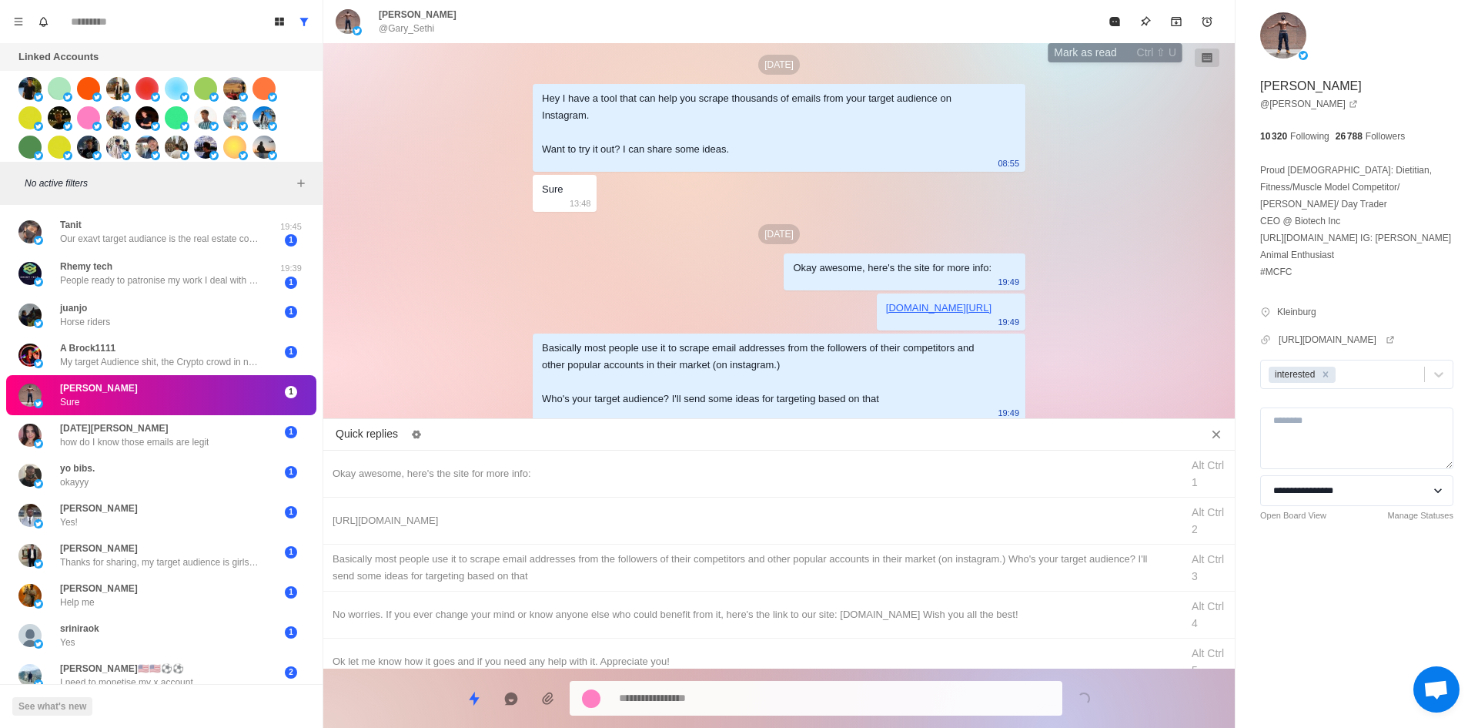
drag, startPoint x: 1118, startPoint y: 14, endPoint x: 1056, endPoint y: 166, distance: 164.4
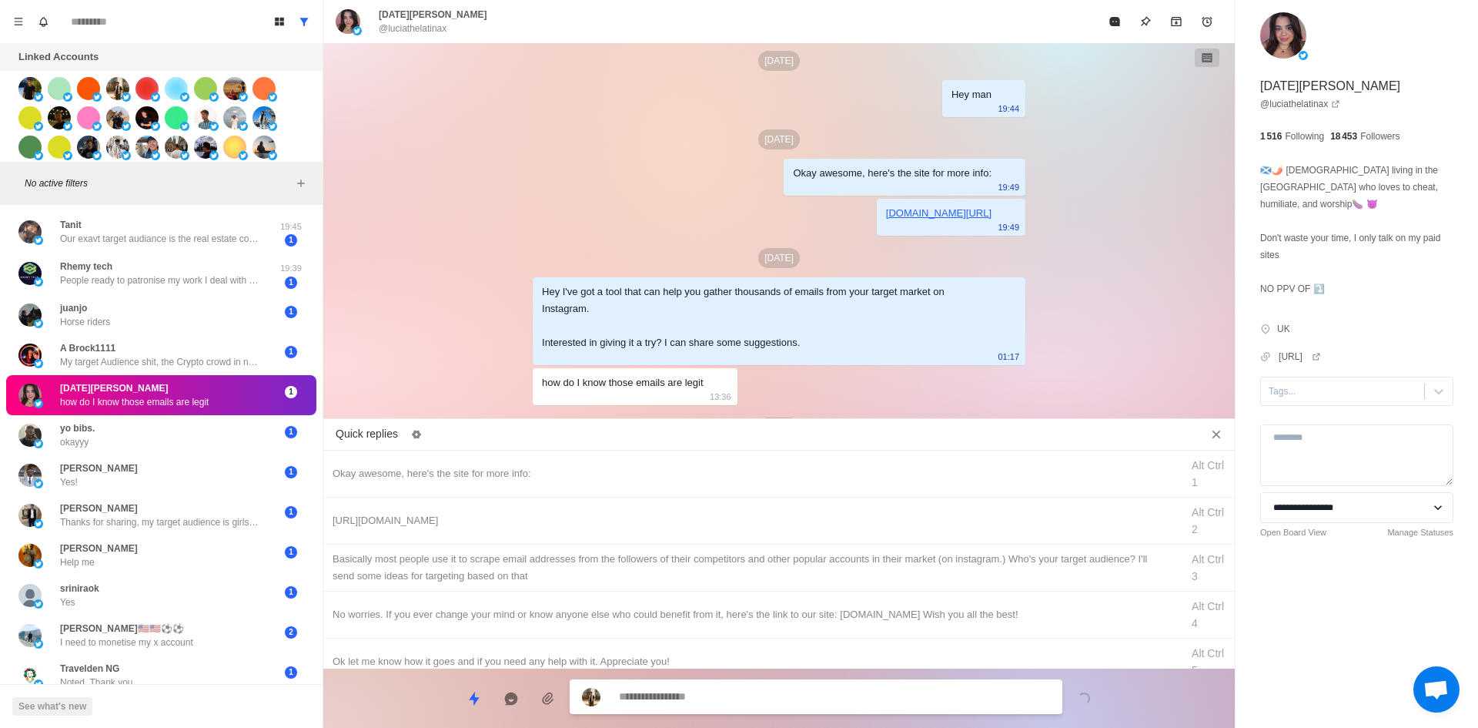
scroll to position [472, 0]
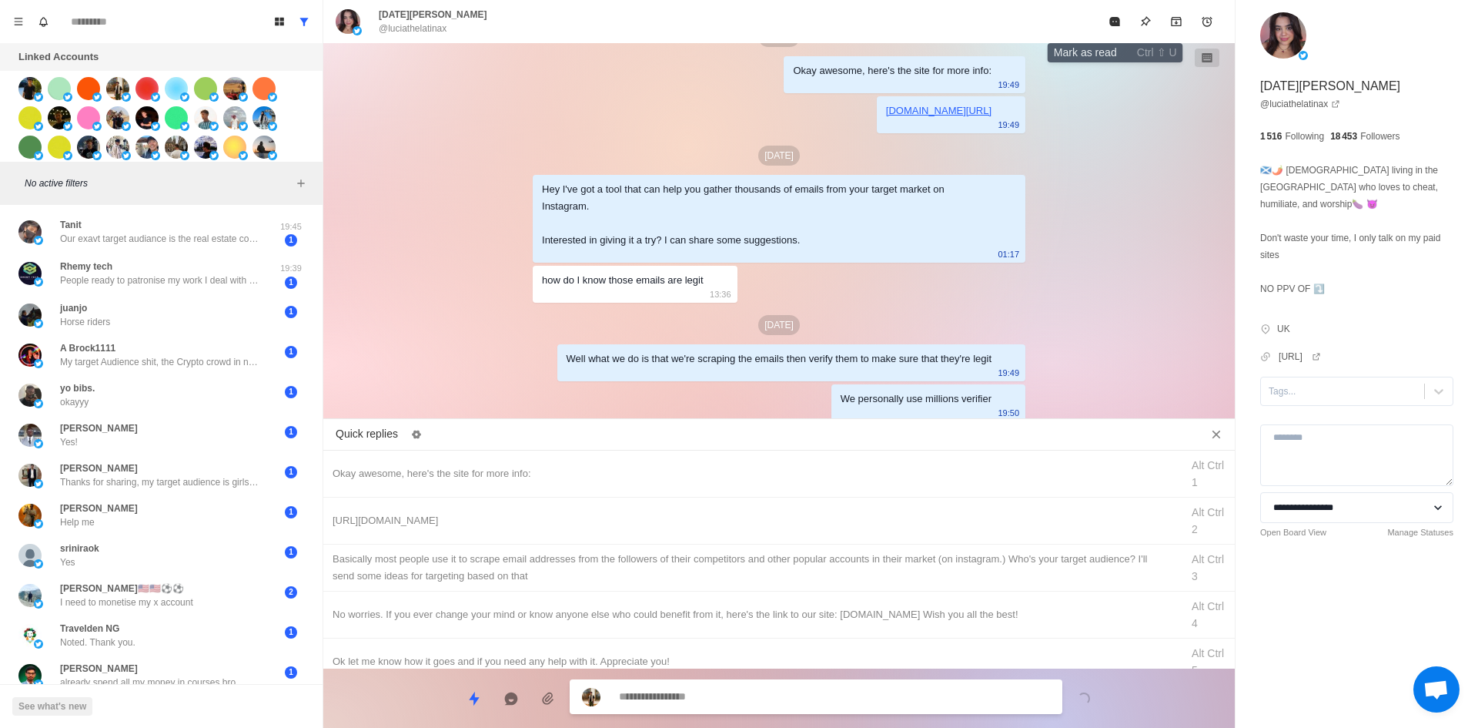
drag, startPoint x: 1112, startPoint y: 28, endPoint x: 1029, endPoint y: 135, distance: 135.4
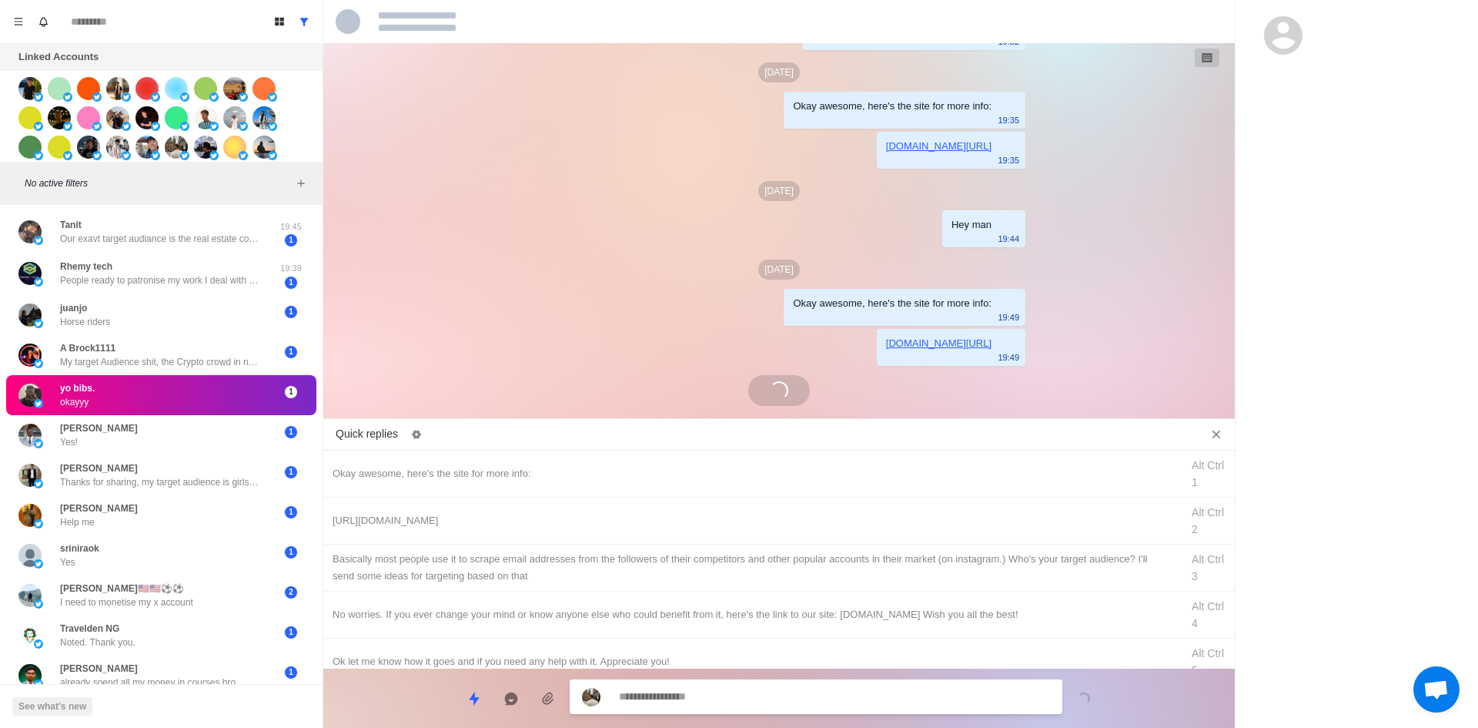
scroll to position [432, 0]
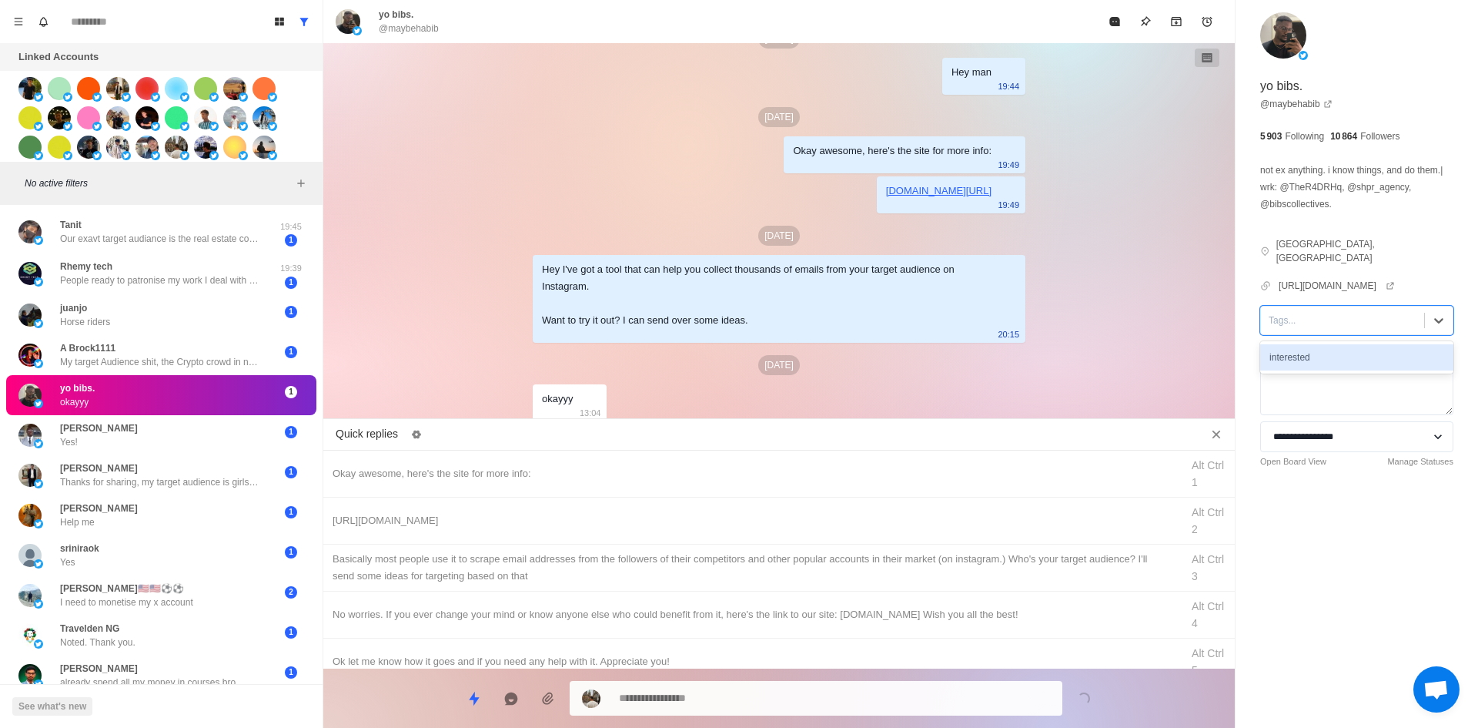
drag, startPoint x: 1326, startPoint y: 305, endPoint x: 1338, endPoint y: 329, distance: 26.9
drag, startPoint x: 619, startPoint y: 464, endPoint x: 626, endPoint y: 470, distance: 8.8
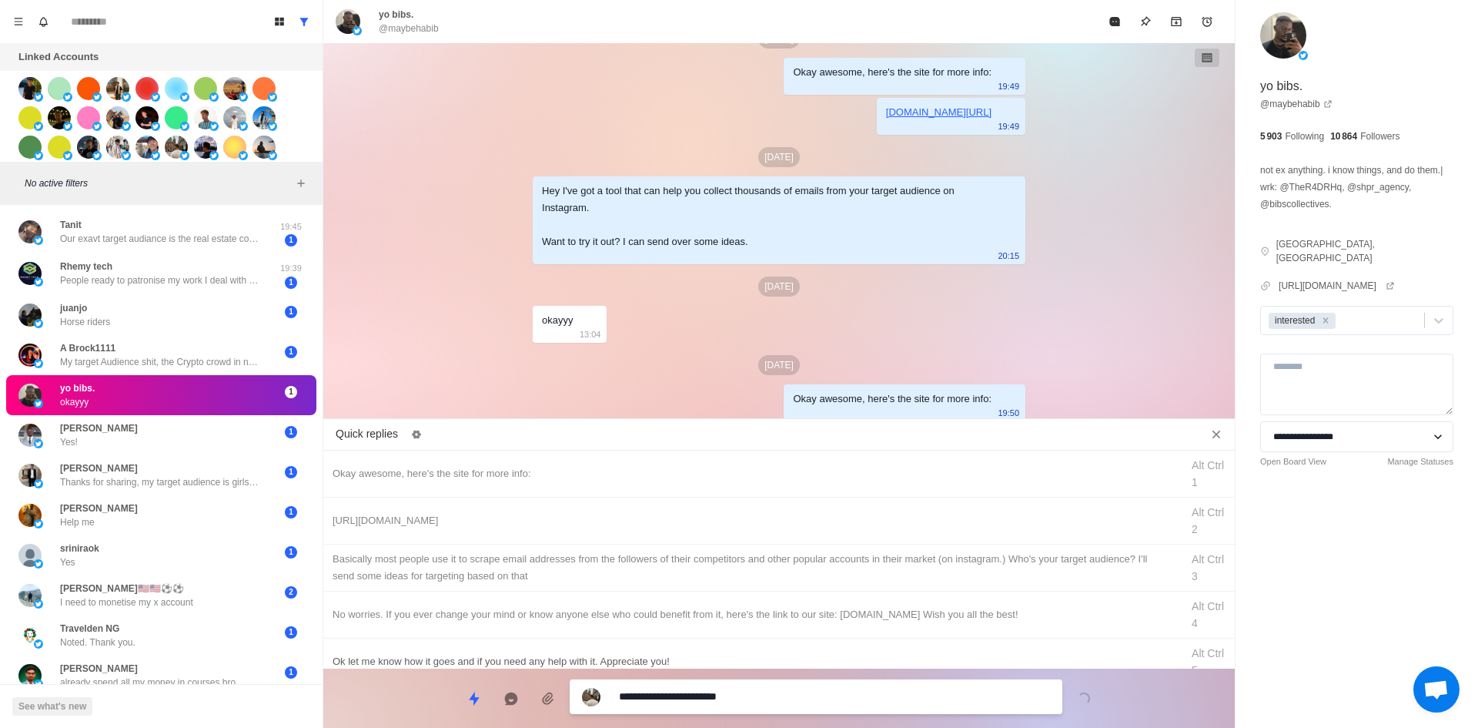
drag, startPoint x: 804, startPoint y: 689, endPoint x: 808, endPoint y: 644, distance: 44.8
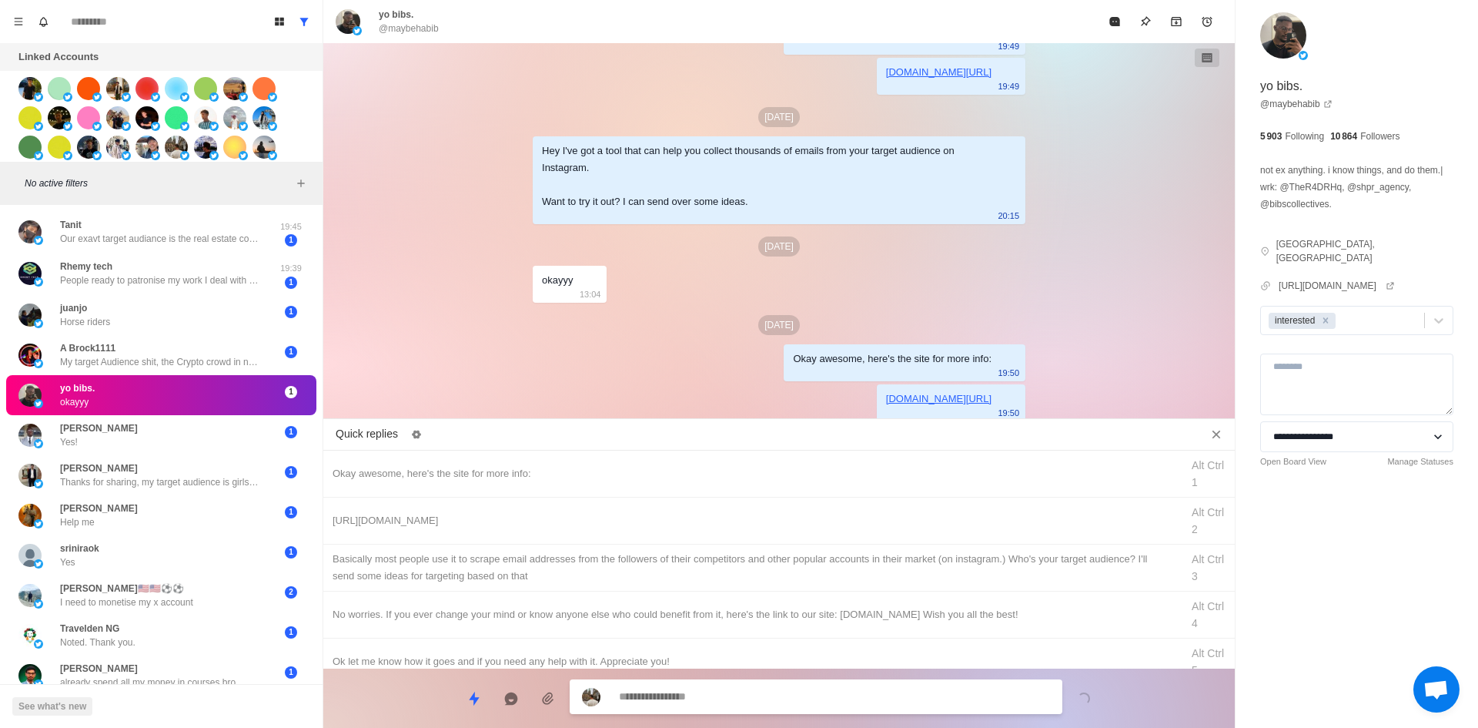
drag, startPoint x: 821, startPoint y: 573, endPoint x: 822, endPoint y: 685, distance: 112.4
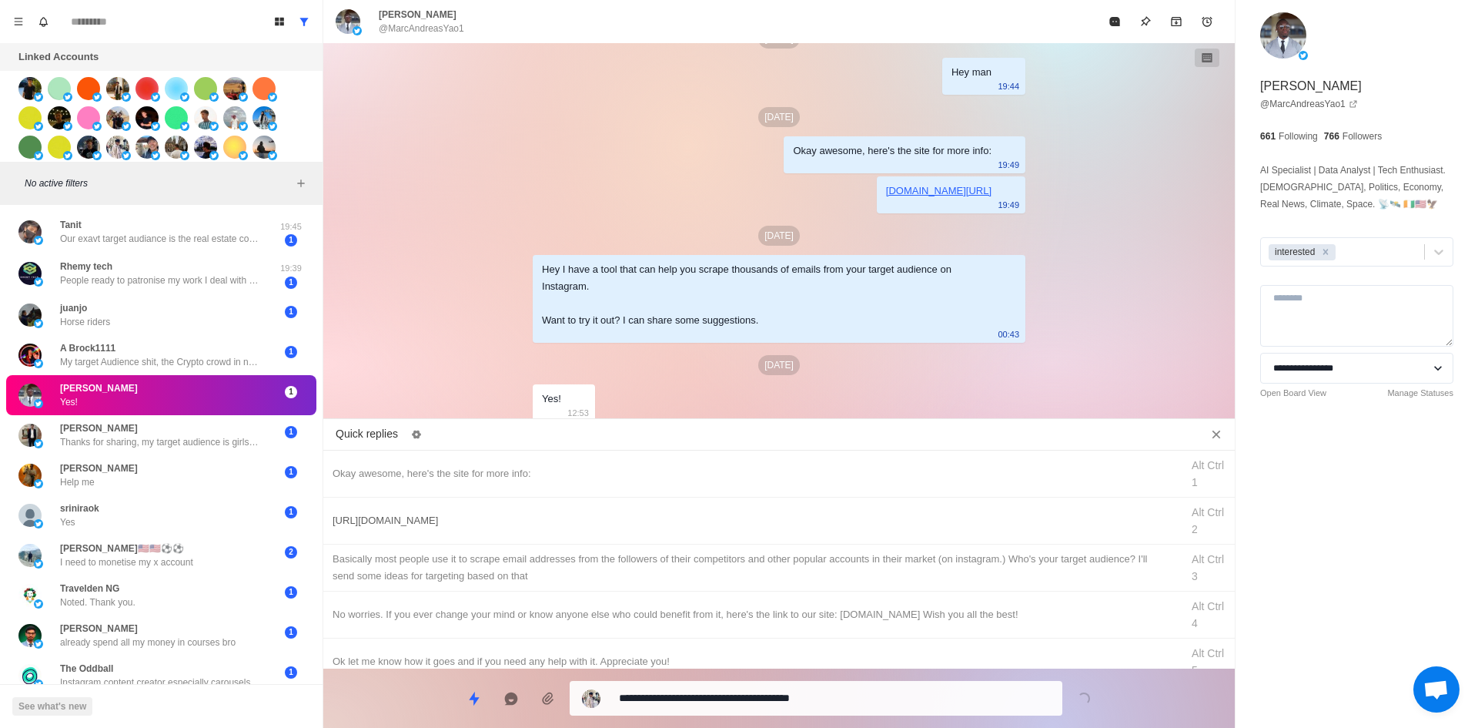
drag, startPoint x: 781, startPoint y: 701, endPoint x: 798, endPoint y: 536, distance: 166.3
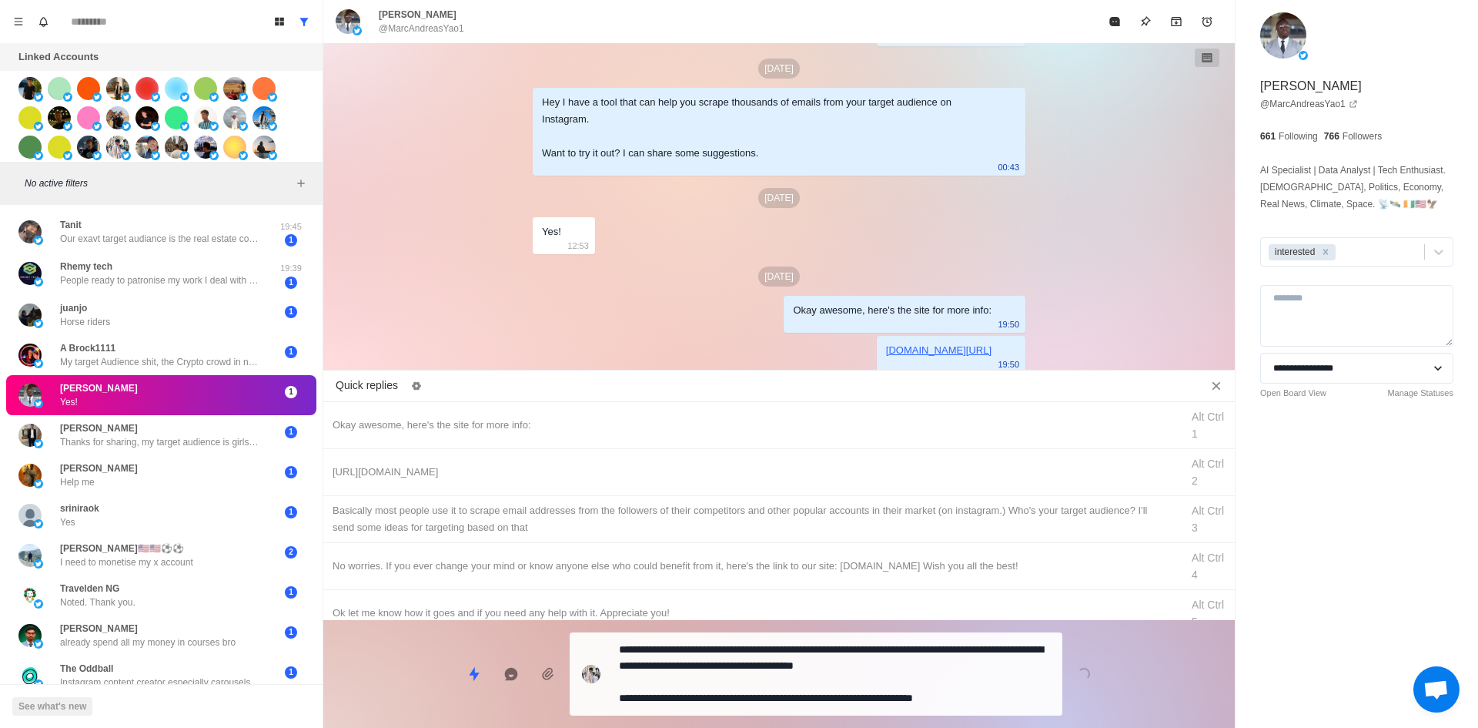
drag, startPoint x: 830, startPoint y: 688, endPoint x: 926, endPoint y: 445, distance: 261.6
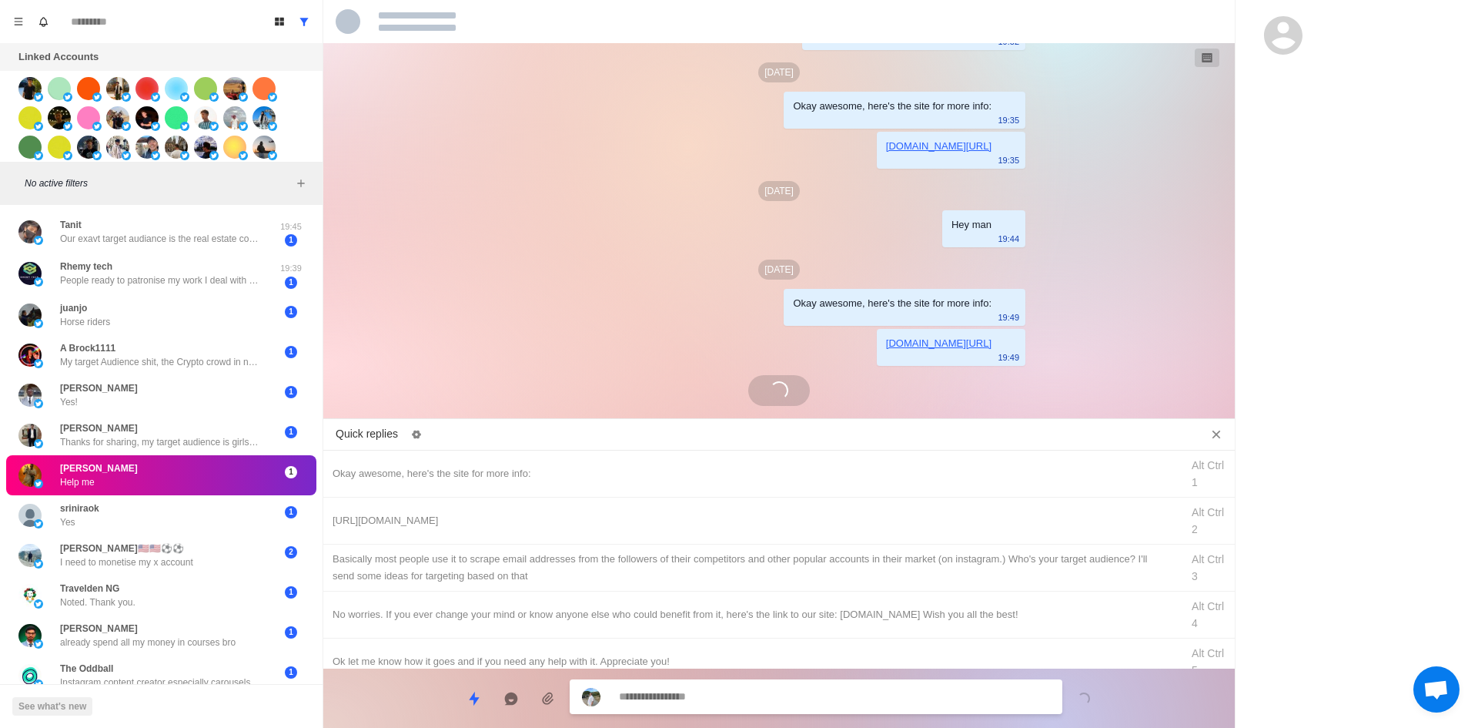
scroll to position [393, 0]
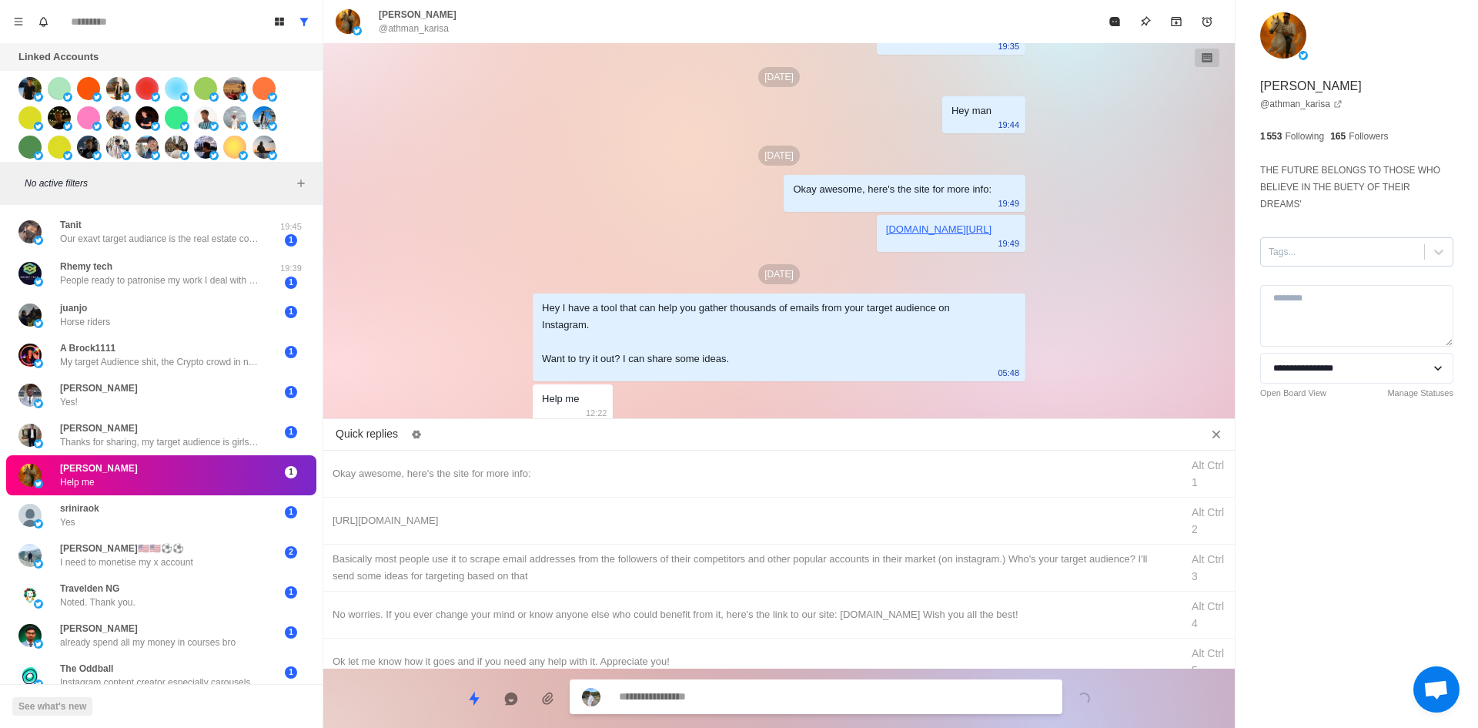
drag, startPoint x: 1333, startPoint y: 226, endPoint x: 1336, endPoint y: 236, distance: 11.0
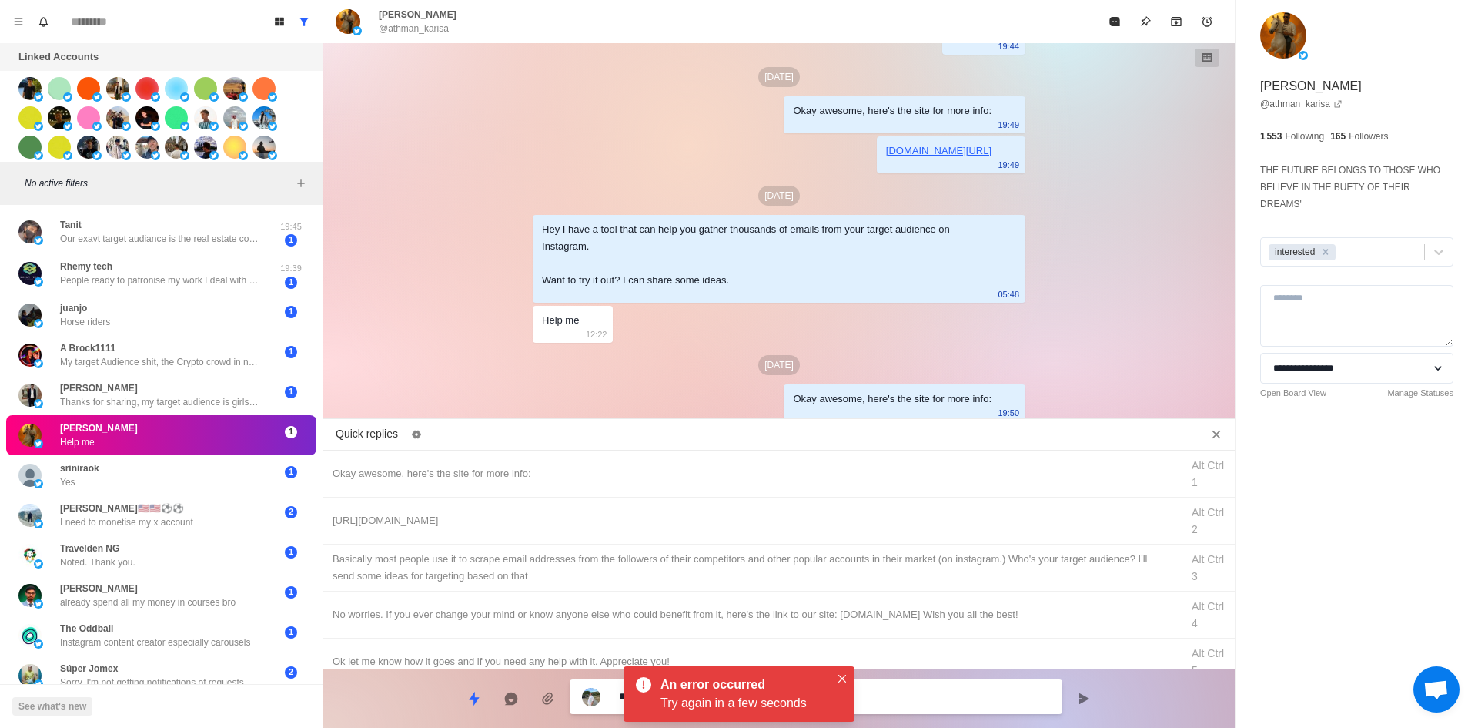
drag, startPoint x: 902, startPoint y: 699, endPoint x: 868, endPoint y: 546, distance: 156.9
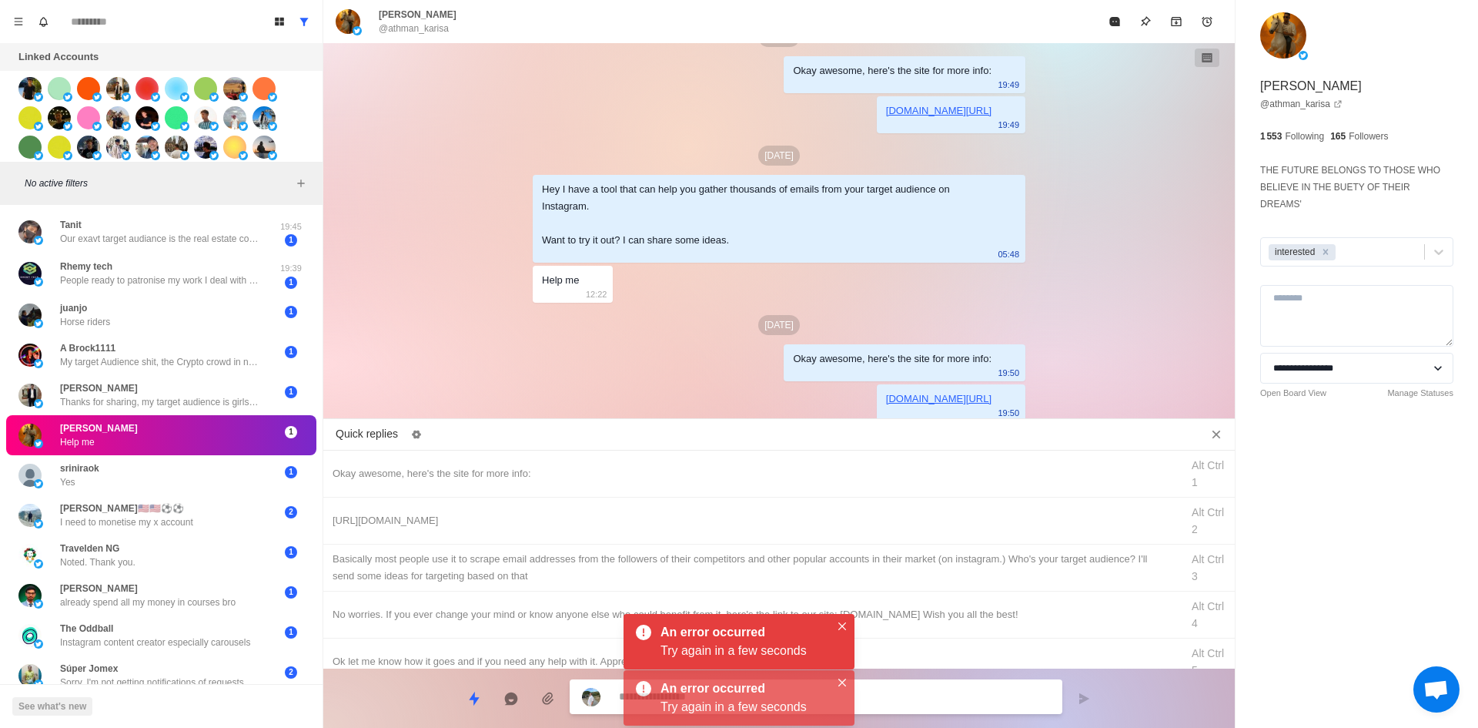
drag, startPoint x: 891, startPoint y: 562, endPoint x: 901, endPoint y: 631, distance: 70.0
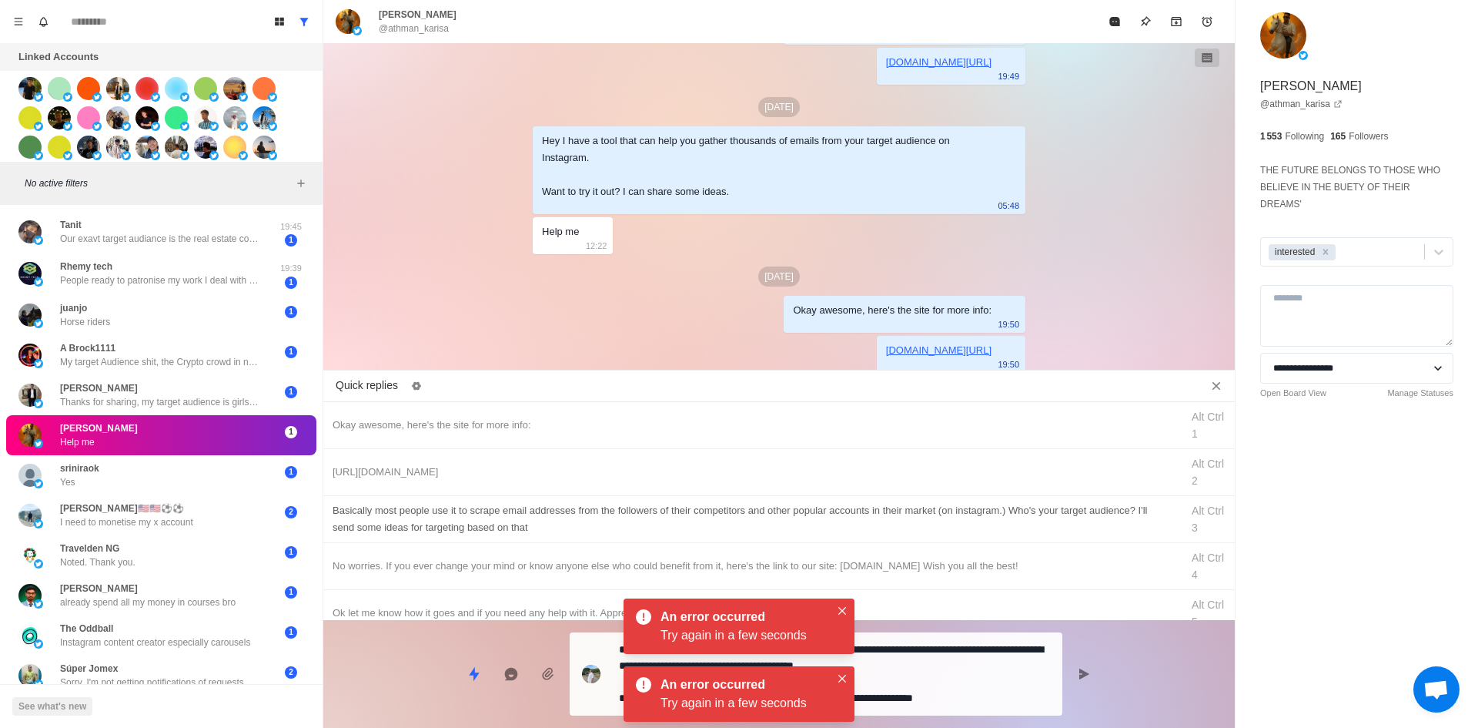
drag, startPoint x: 937, startPoint y: 696, endPoint x: 957, endPoint y: 590, distance: 108.1
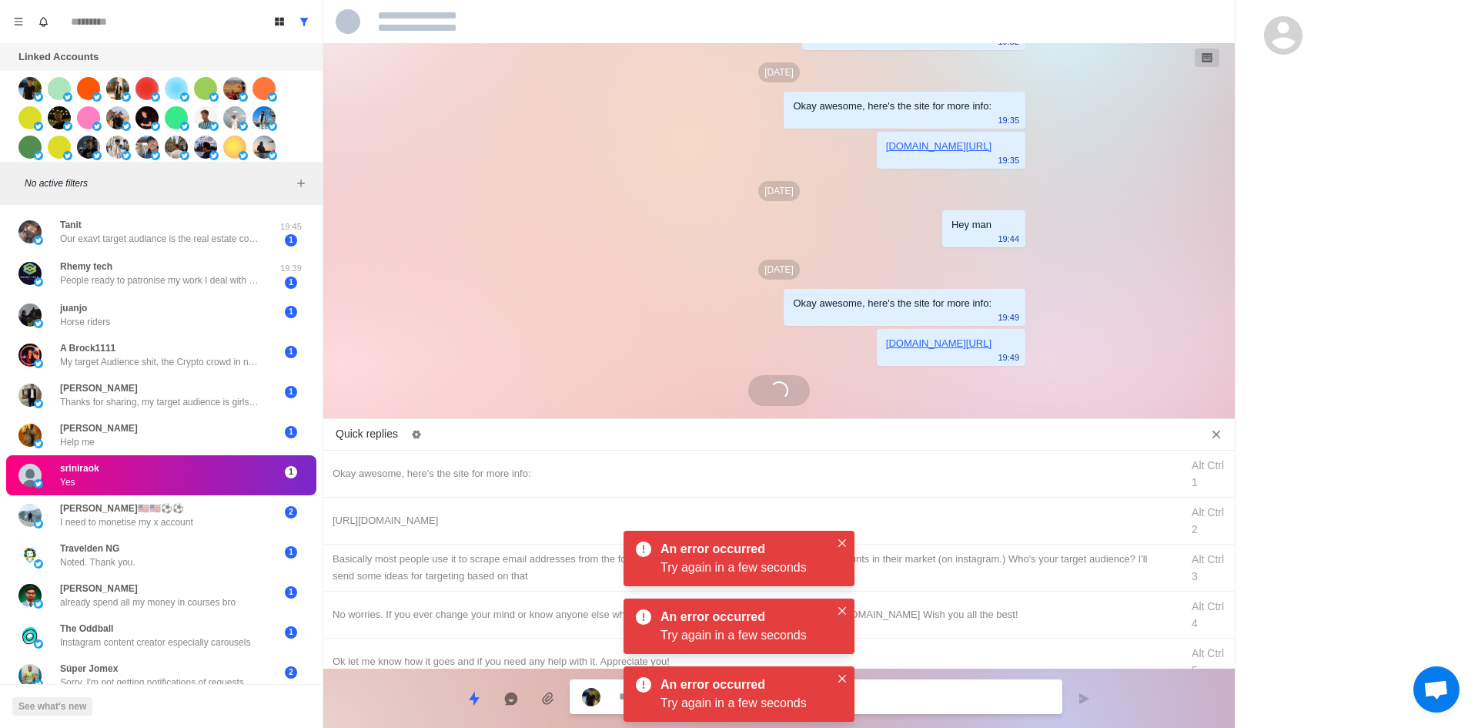
scroll to position [432, 0]
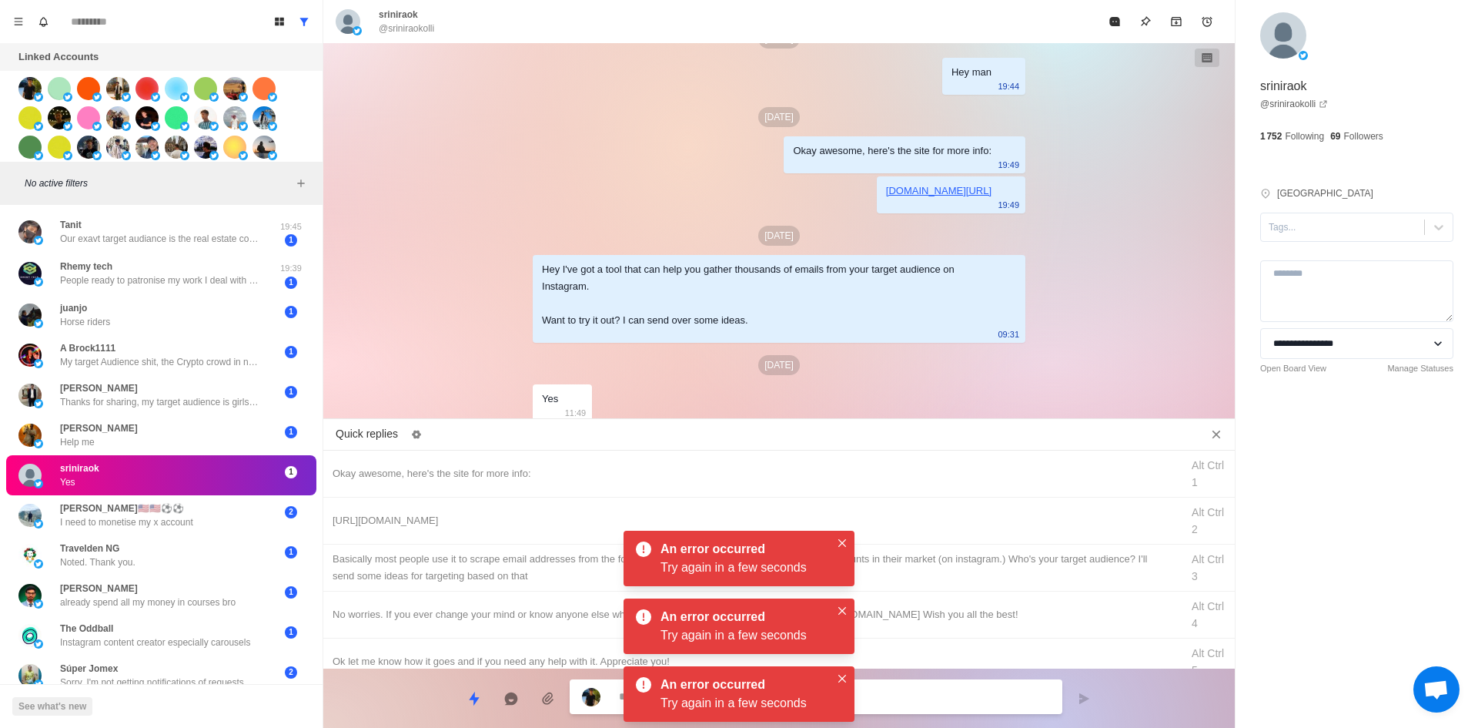
drag, startPoint x: 846, startPoint y: 543, endPoint x: 848, endPoint y: 580, distance: 37.0
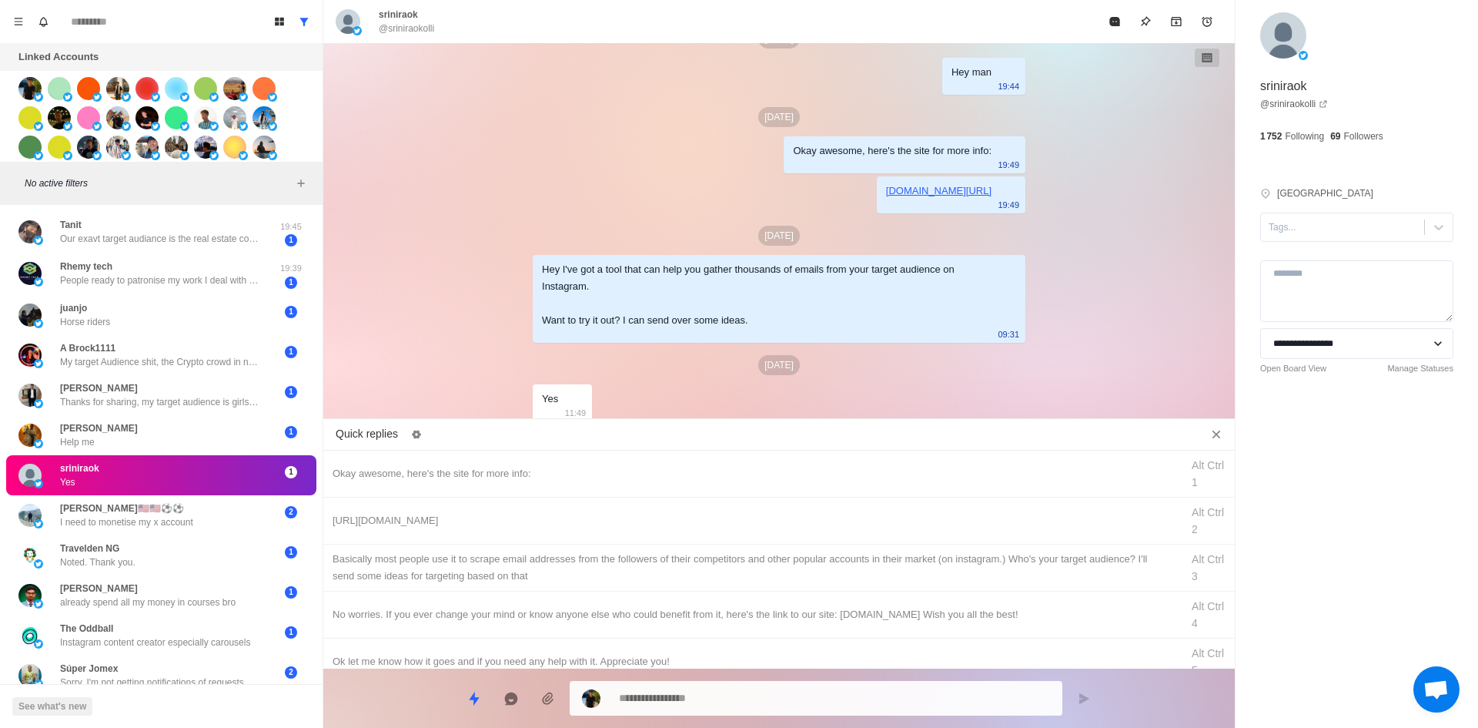
drag, startPoint x: 1303, startPoint y: 225, endPoint x: 1305, endPoint y: 243, distance: 17.8
drag, startPoint x: 1312, startPoint y: 277, endPoint x: 1314, endPoint y: 263, distance: 14.8
drag, startPoint x: 1314, startPoint y: 263, endPoint x: 1075, endPoint y: 367, distance: 261.3
drag, startPoint x: 676, startPoint y: 452, endPoint x: 687, endPoint y: 472, distance: 22.7
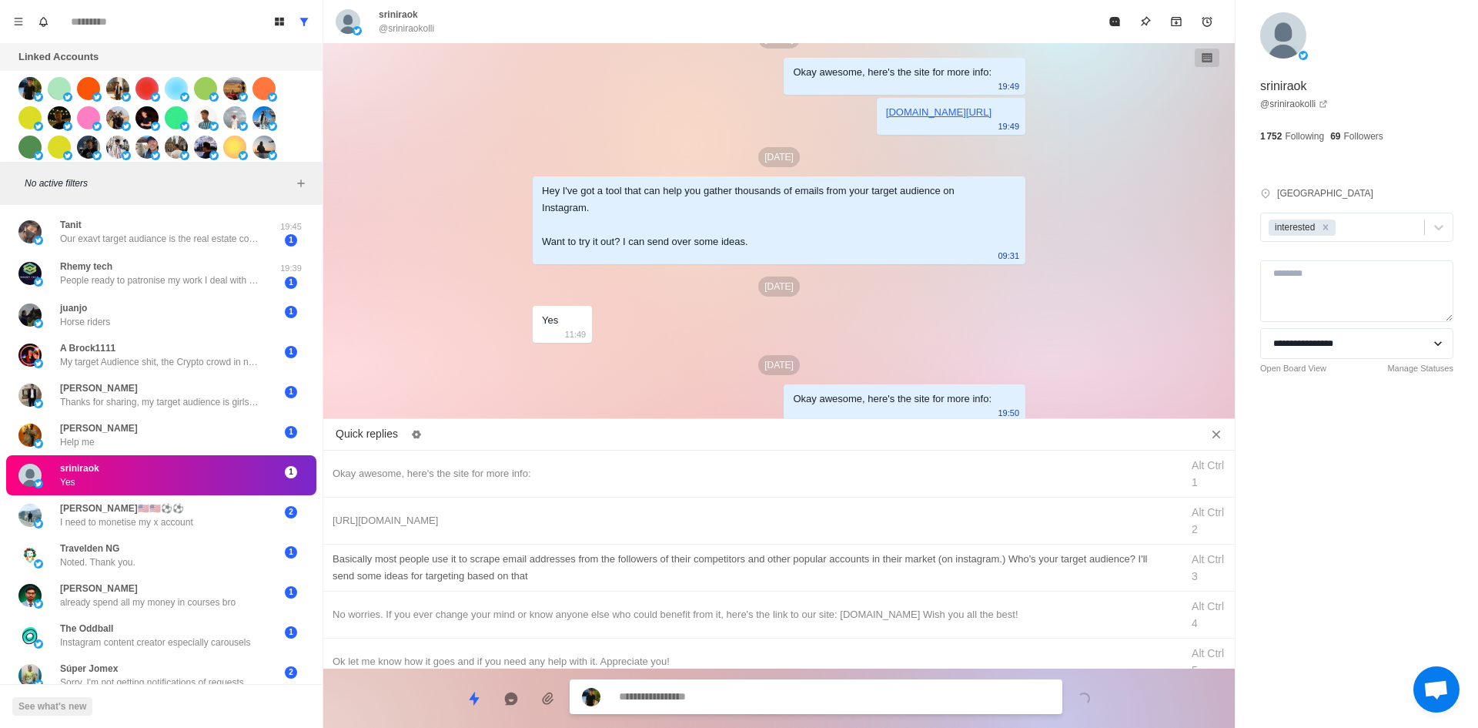
drag, startPoint x: 784, startPoint y: 518, endPoint x: 781, endPoint y: 557, distance: 38.6
drag, startPoint x: 779, startPoint y: 714, endPoint x: 784, endPoint y: 696, distance: 19.2
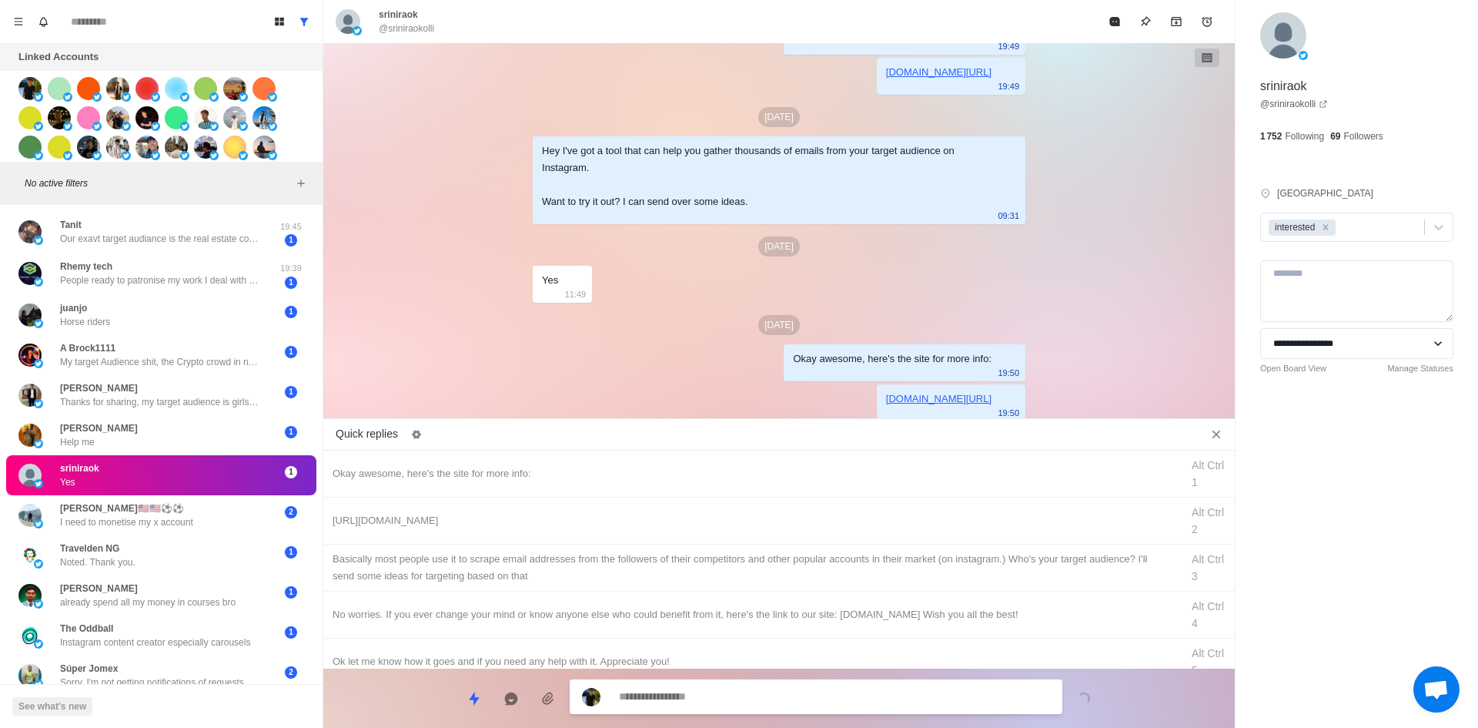
drag, startPoint x: 831, startPoint y: 552, endPoint x: 817, endPoint y: 654, distance: 103.3
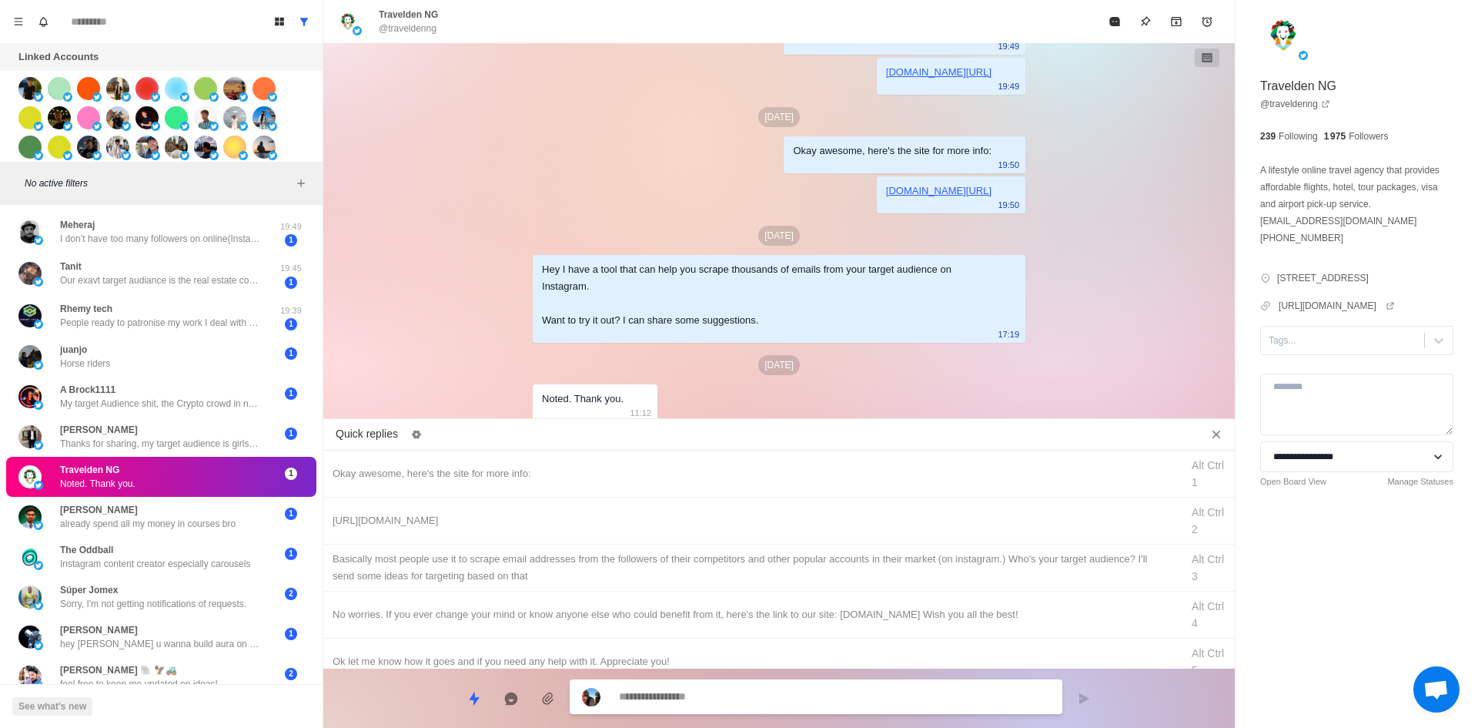
scroll to position [550, 0]
drag, startPoint x: 1305, startPoint y: 361, endPoint x: 1320, endPoint y: 375, distance: 20.1
drag, startPoint x: 544, startPoint y: 455, endPoint x: 661, endPoint y: 603, distance: 189.0
drag, startPoint x: 731, startPoint y: 704, endPoint x: 669, endPoint y: 612, distance: 110.4
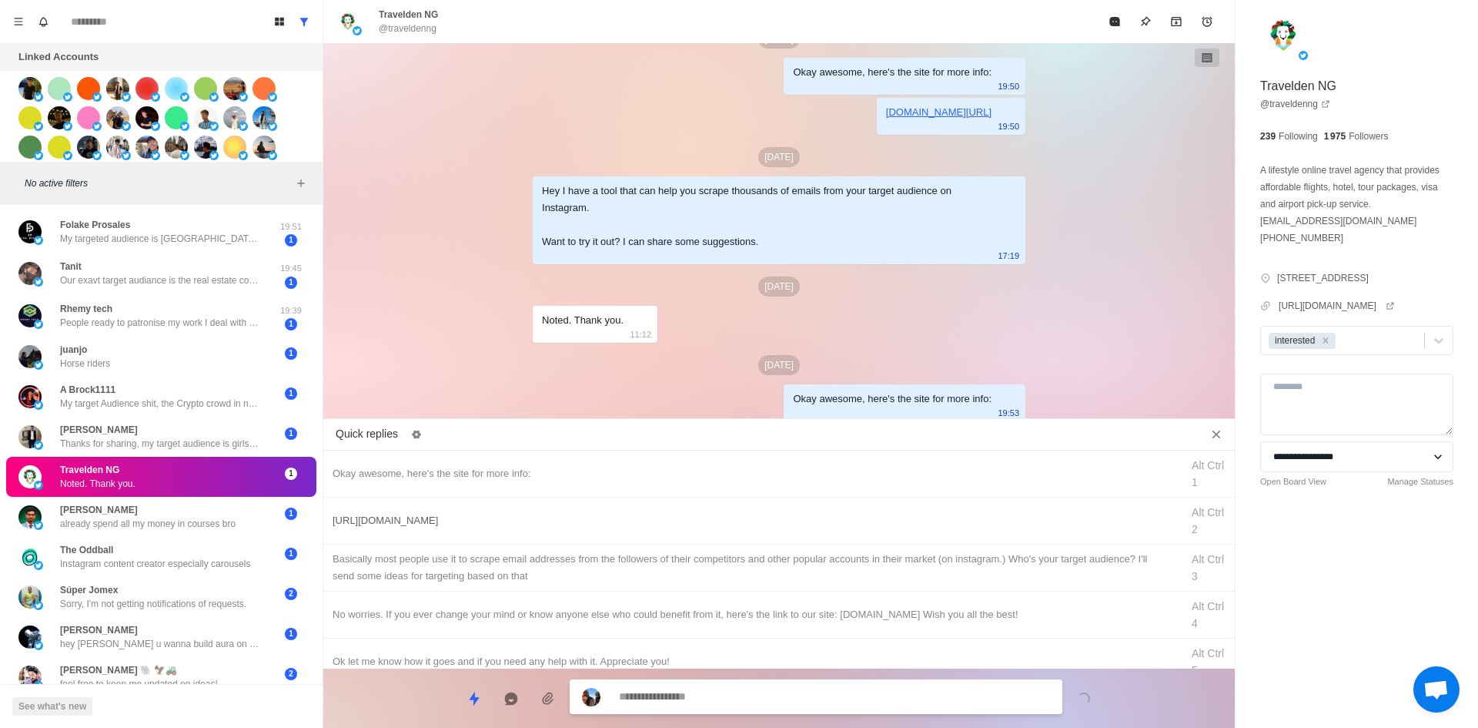
drag, startPoint x: 606, startPoint y: 512, endPoint x: 694, endPoint y: 682, distance: 191.8
drag, startPoint x: 718, startPoint y: 693, endPoint x: 744, endPoint y: 600, distance: 97.0
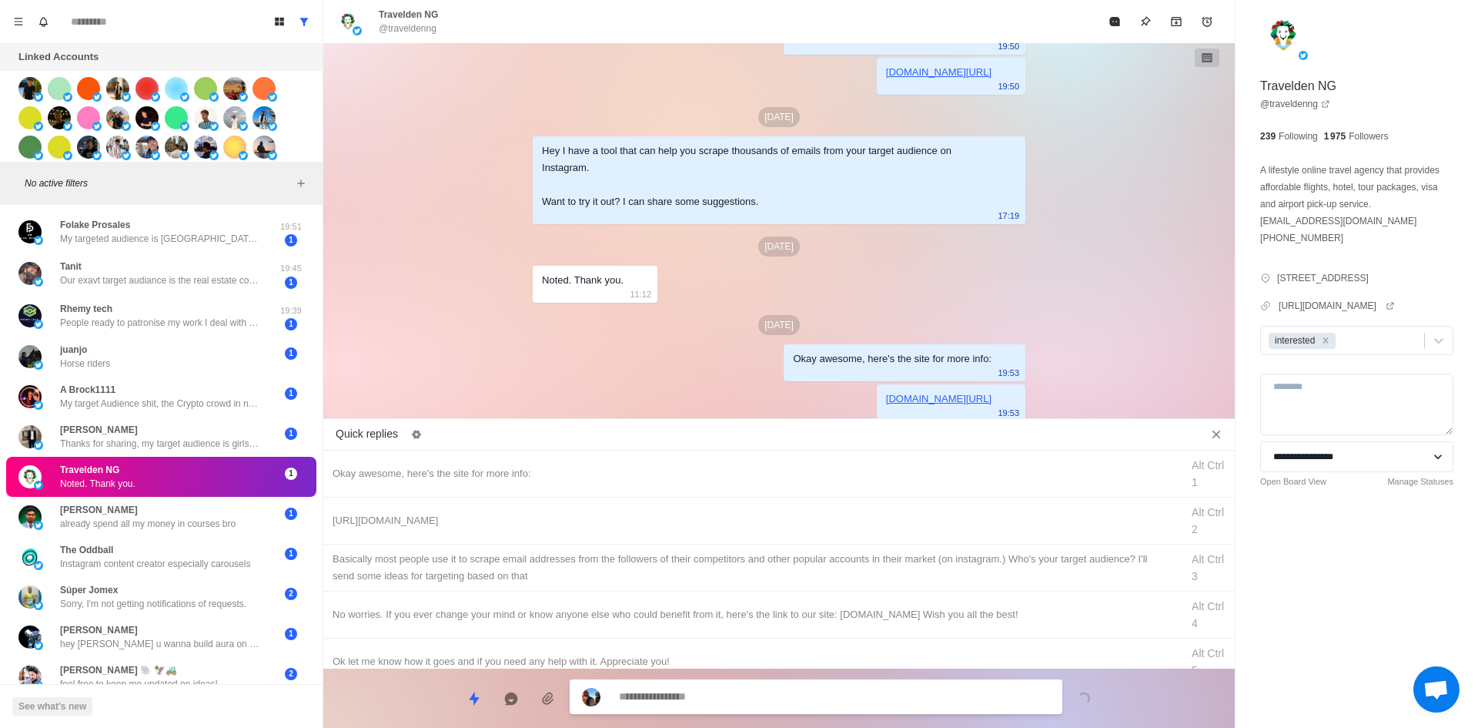
drag, startPoint x: 754, startPoint y: 566, endPoint x: 746, endPoint y: 691, distance: 125.0
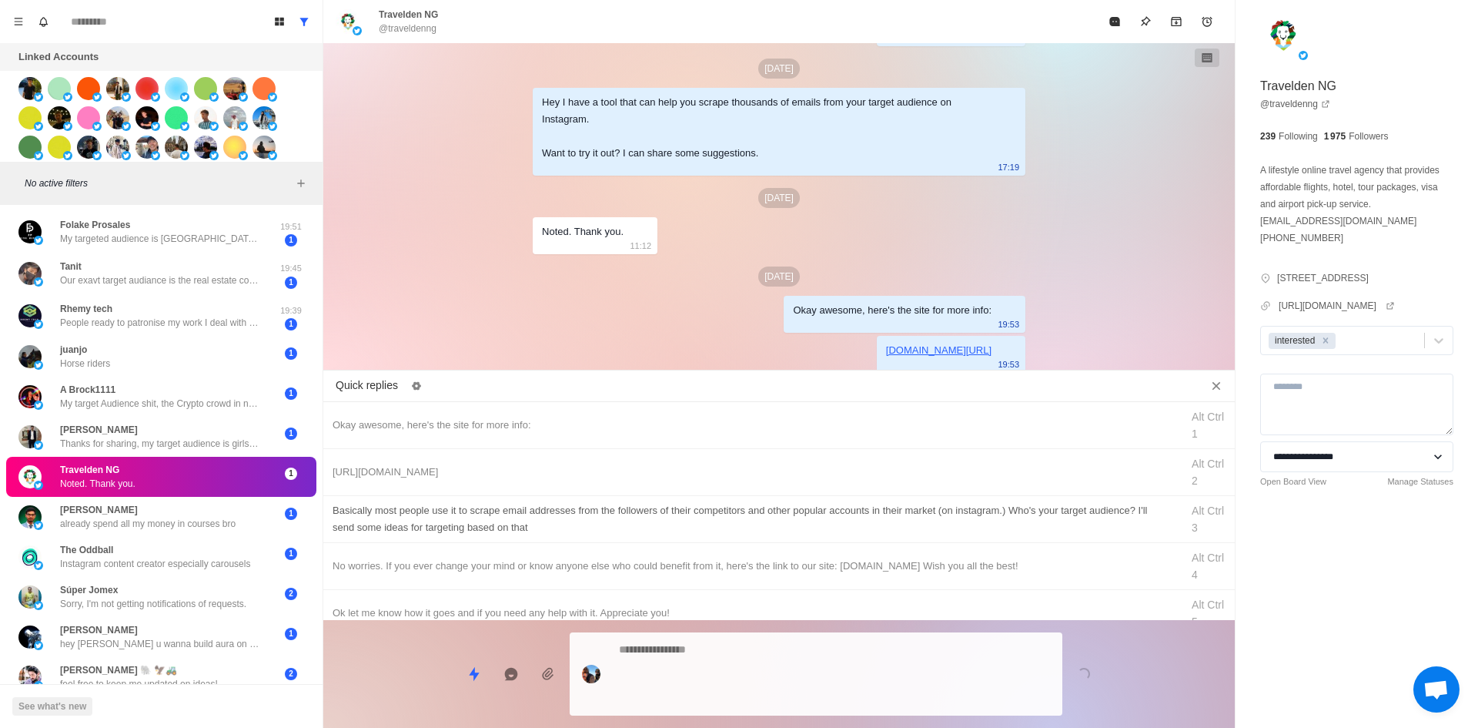
drag, startPoint x: 746, startPoint y: 694, endPoint x: 797, endPoint y: 560, distance: 143.3
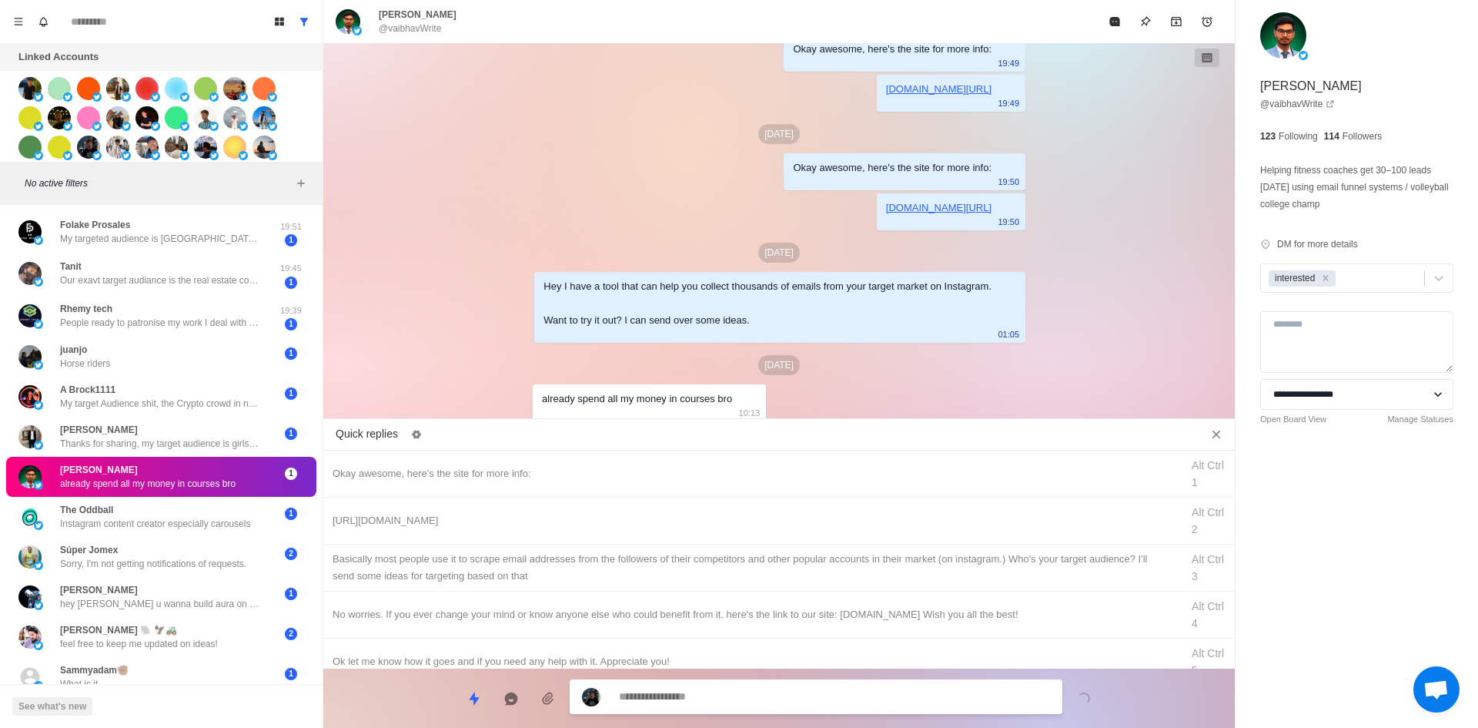
scroll to position [612, 0]
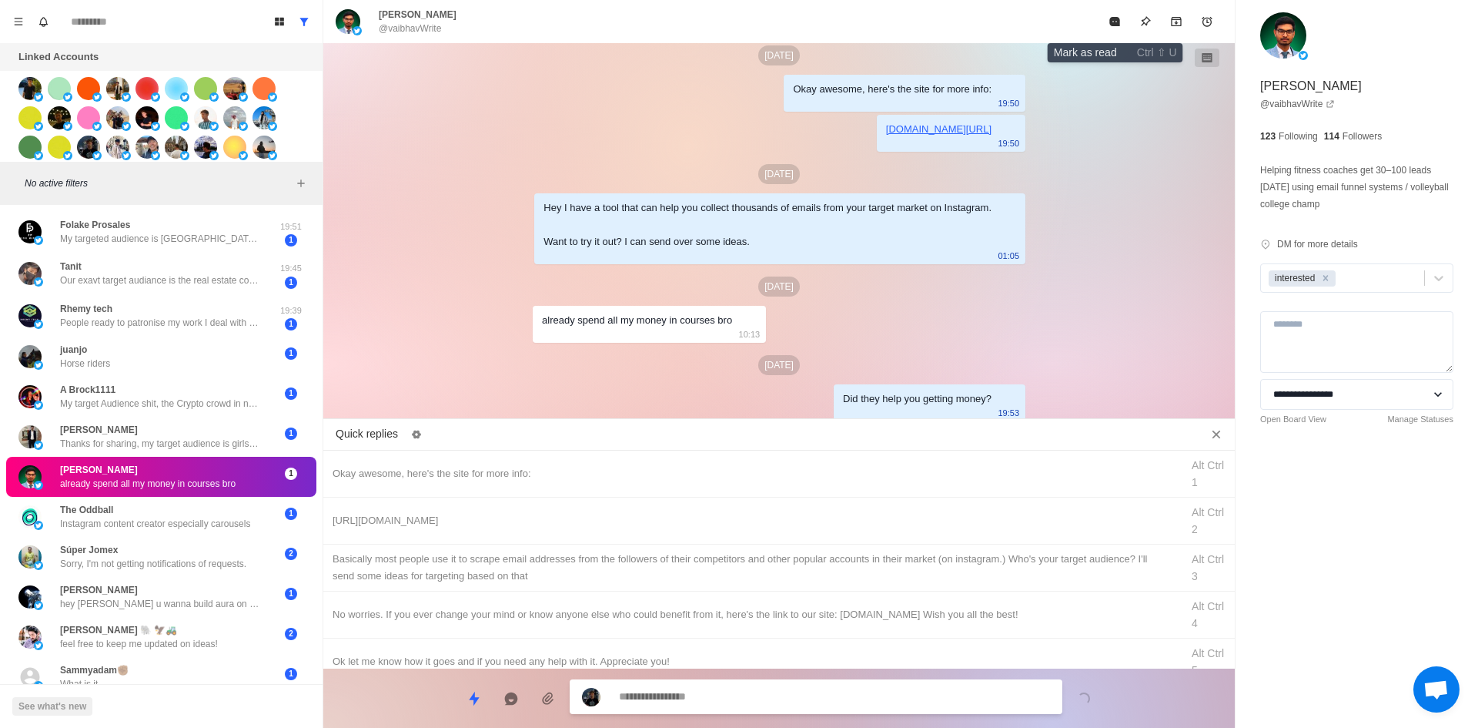
drag, startPoint x: 1117, startPoint y: 26, endPoint x: 1020, endPoint y: 196, distance: 195.2
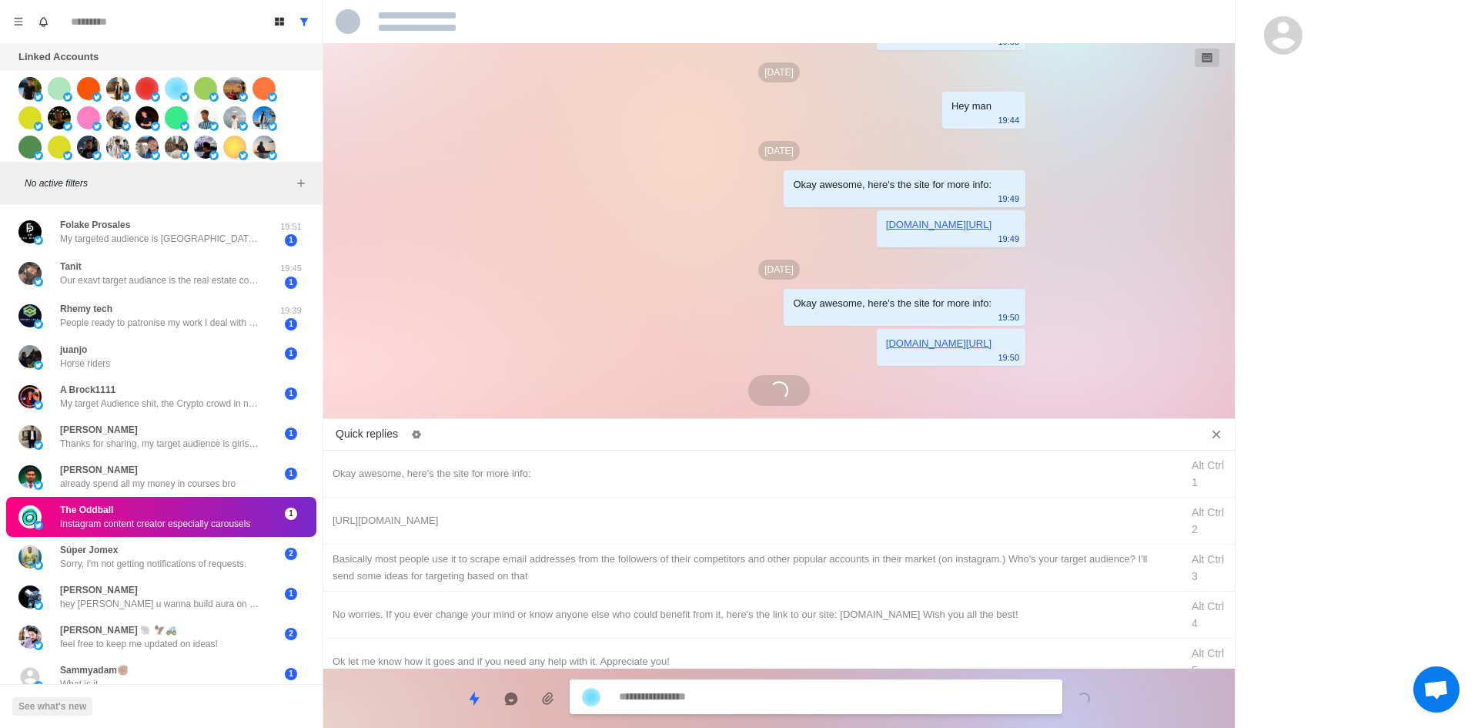
scroll to position [878, 0]
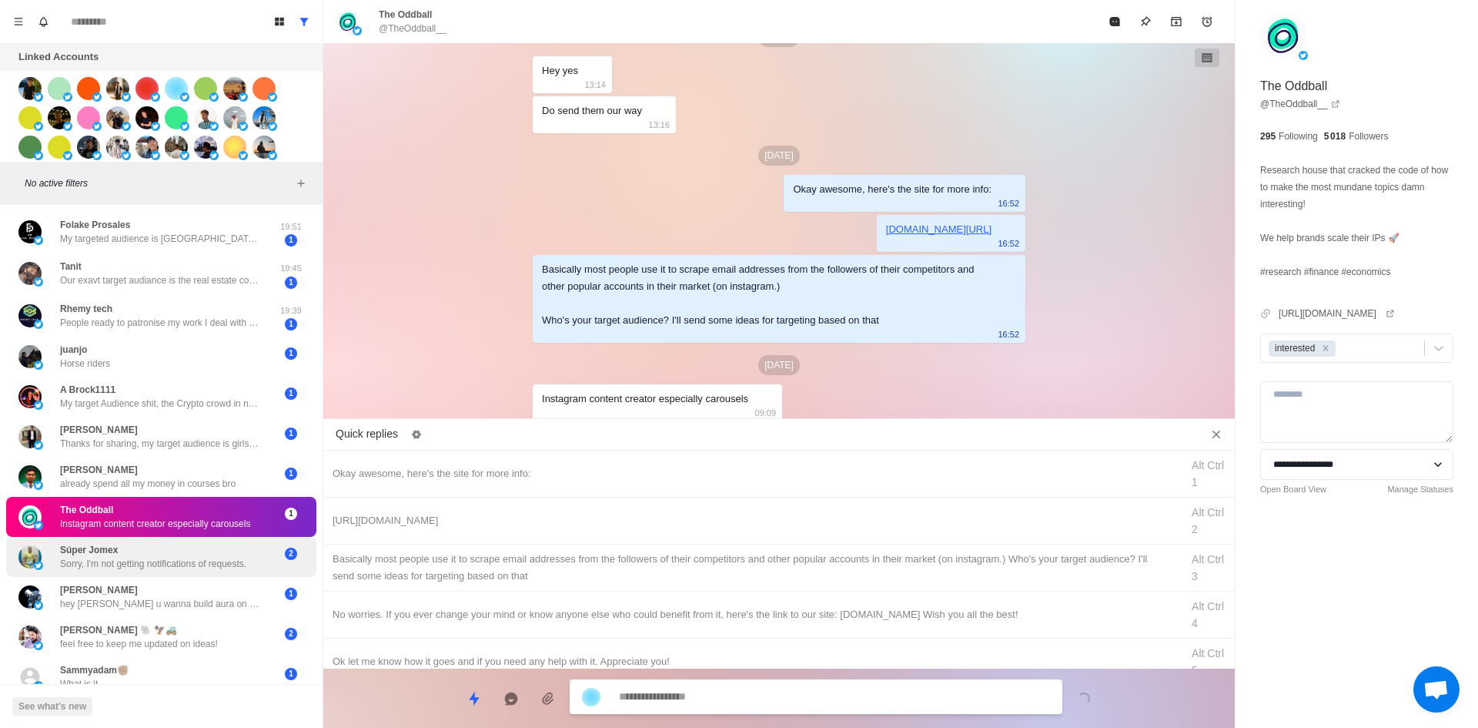
drag, startPoint x: 222, startPoint y: 554, endPoint x: 251, endPoint y: 544, distance: 30.2
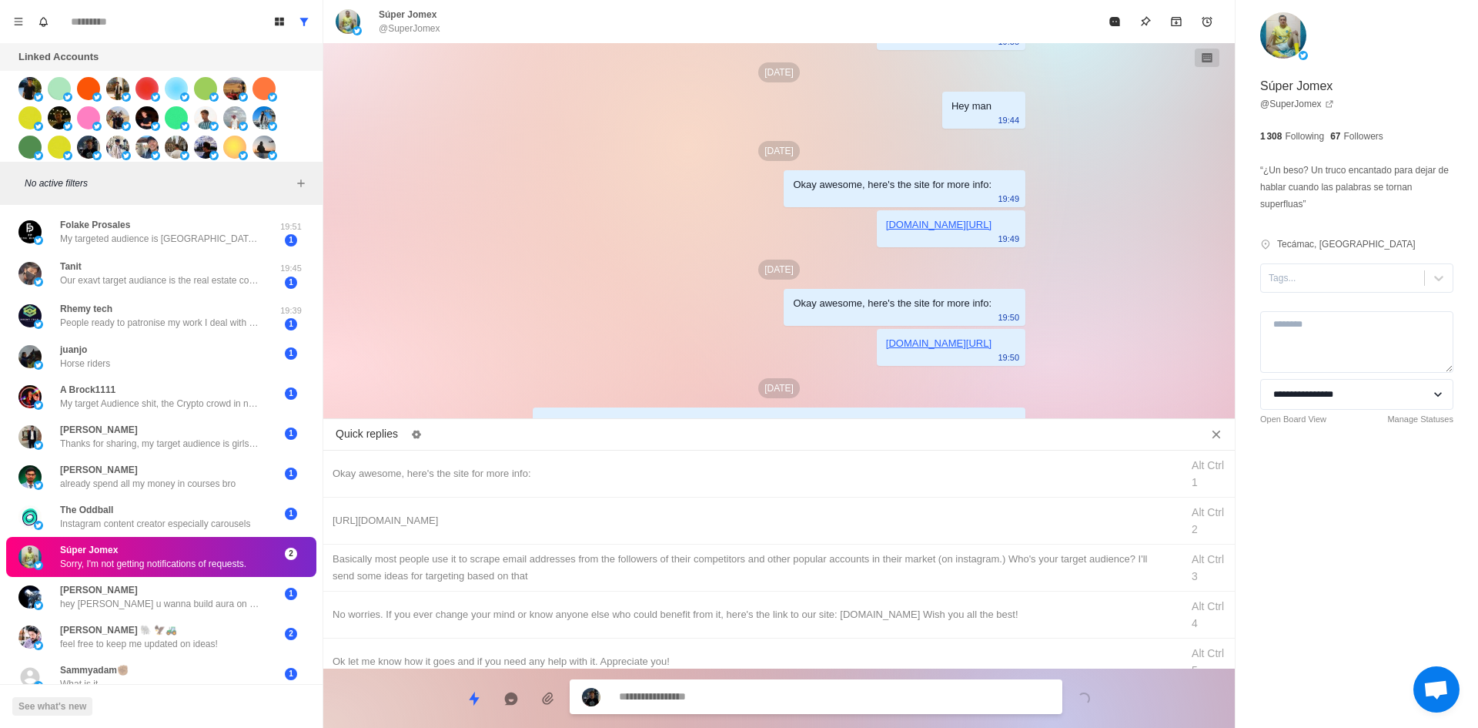
scroll to position [590, 0]
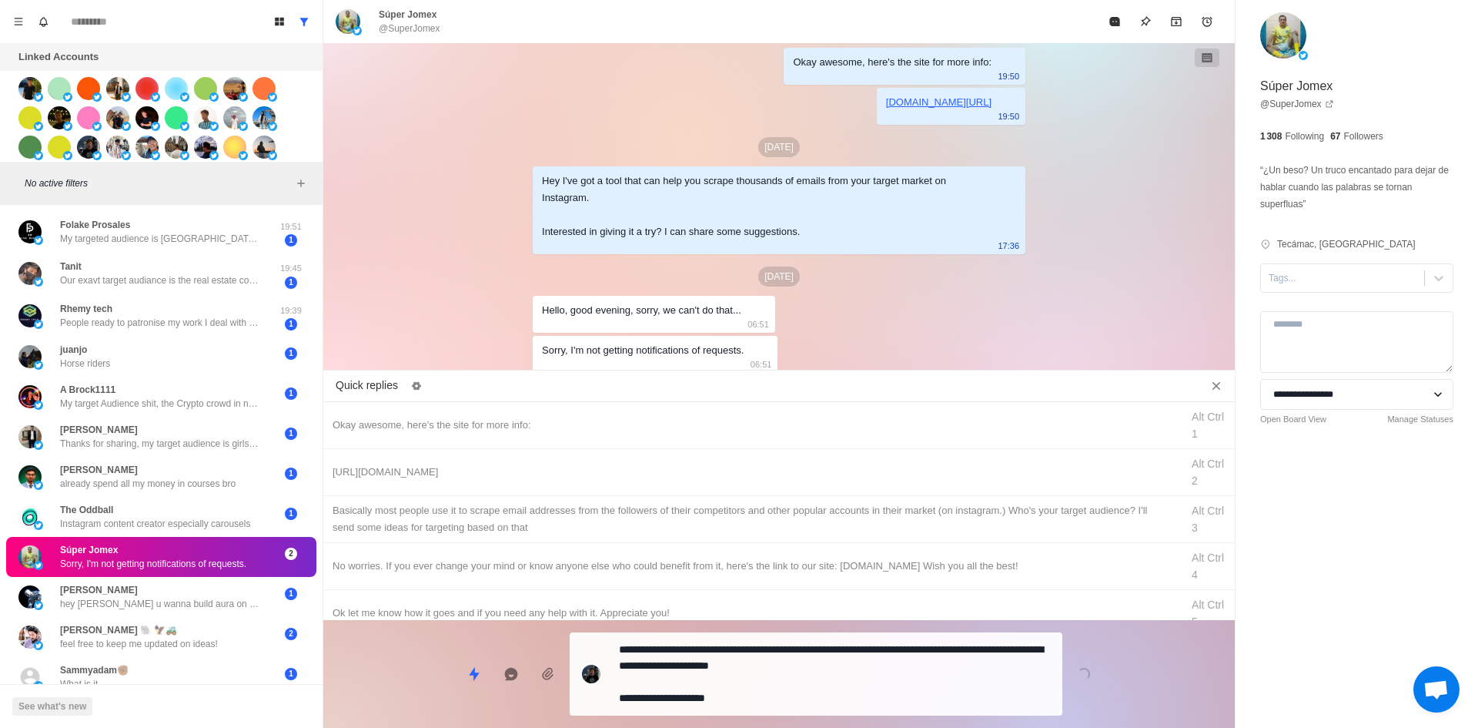
drag, startPoint x: 794, startPoint y: 682, endPoint x: 921, endPoint y: 440, distance: 273.8
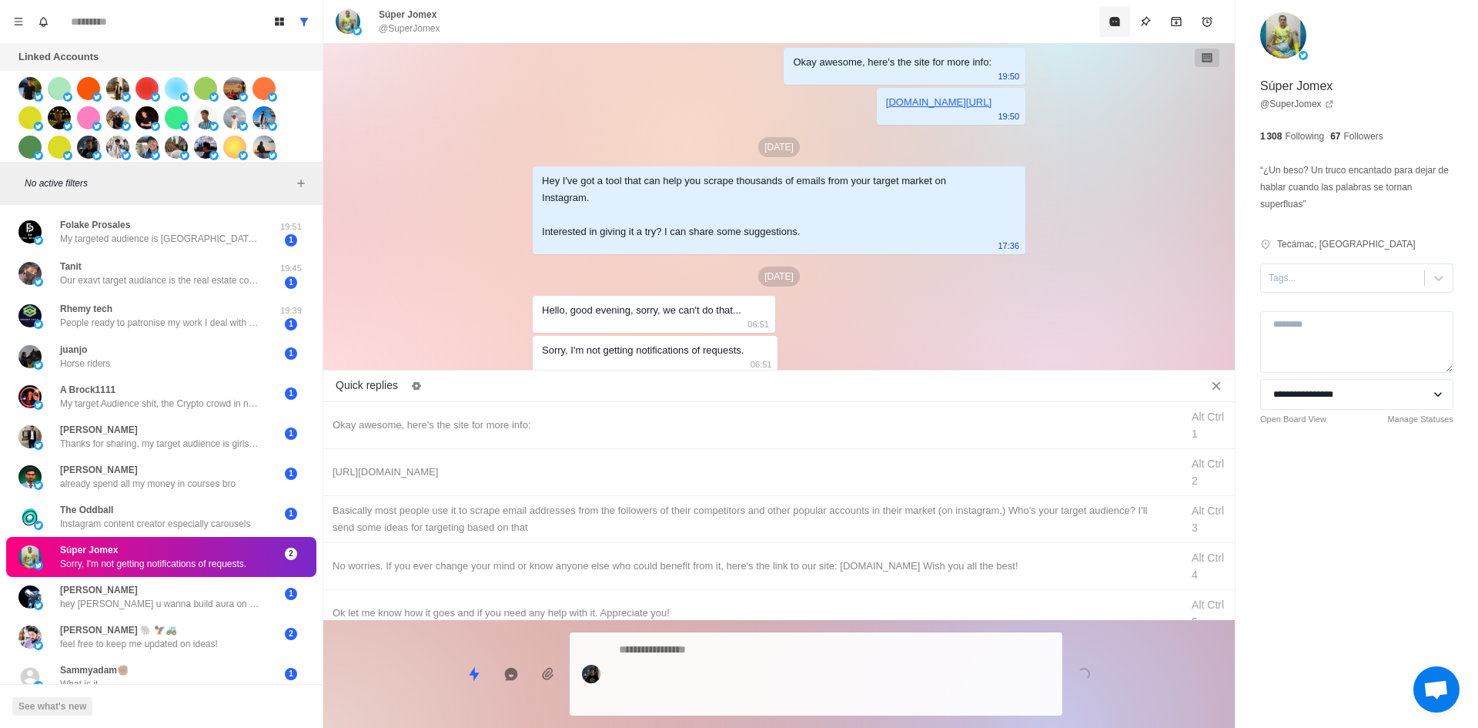
scroll to position [720, 0]
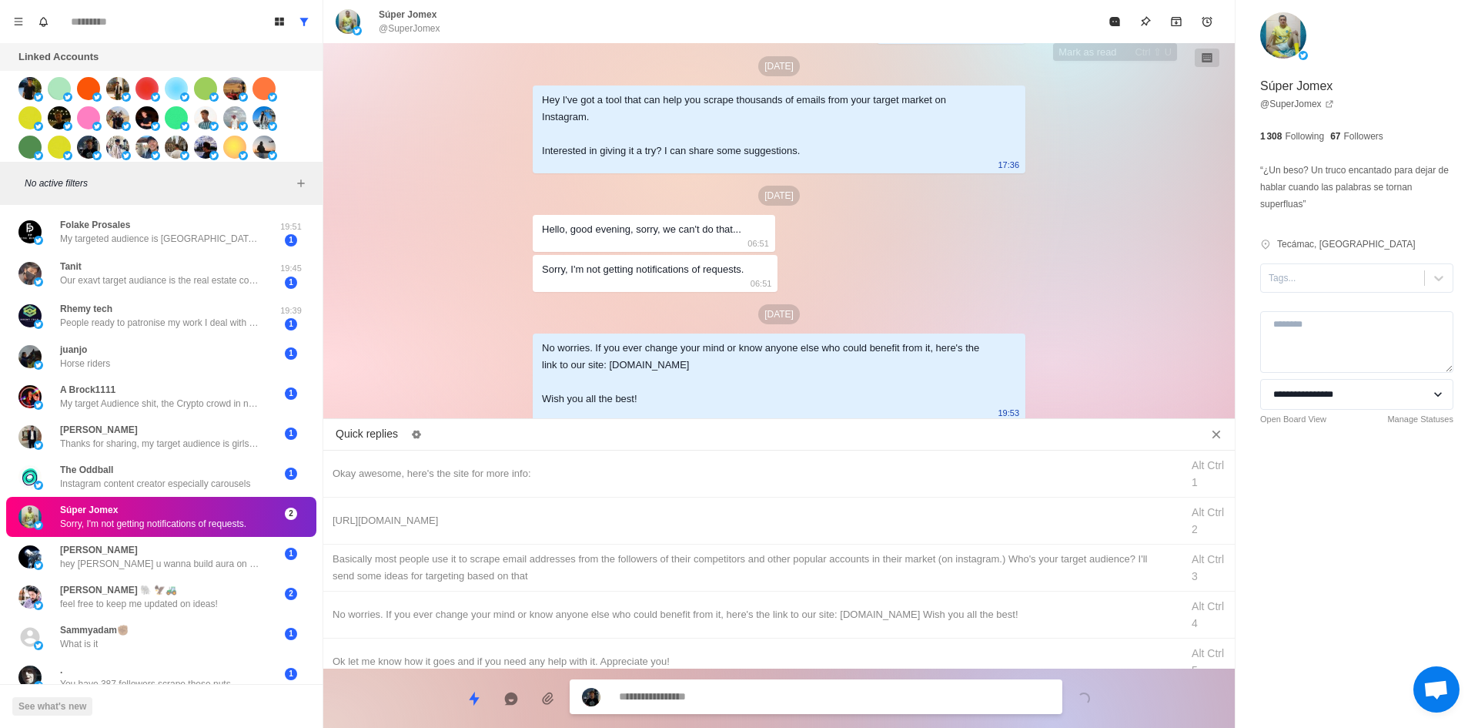
drag, startPoint x: 1096, startPoint y: 19, endPoint x: 1066, endPoint y: 121, distance: 105.7
drag, startPoint x: 1113, startPoint y: 19, endPoint x: 1040, endPoint y: 310, distance: 300.1
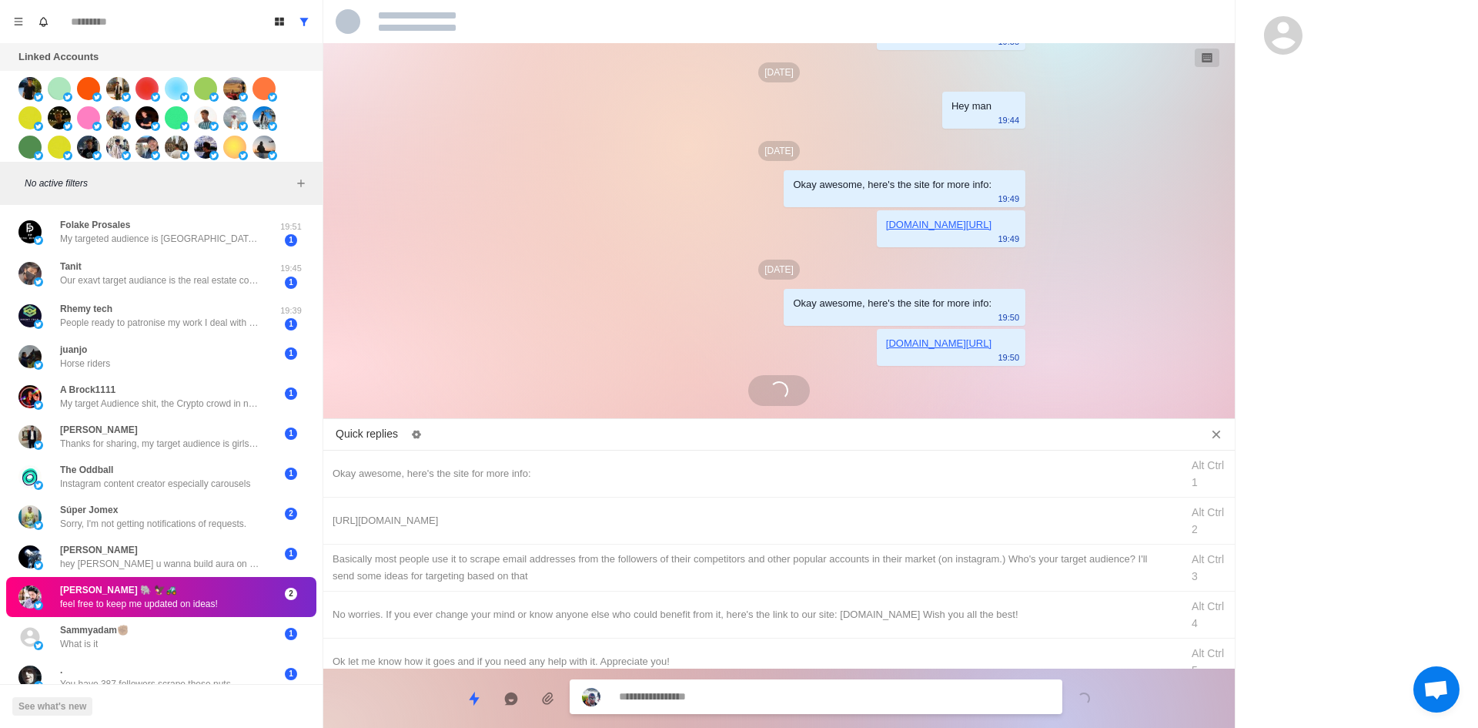
scroll to position [552, 0]
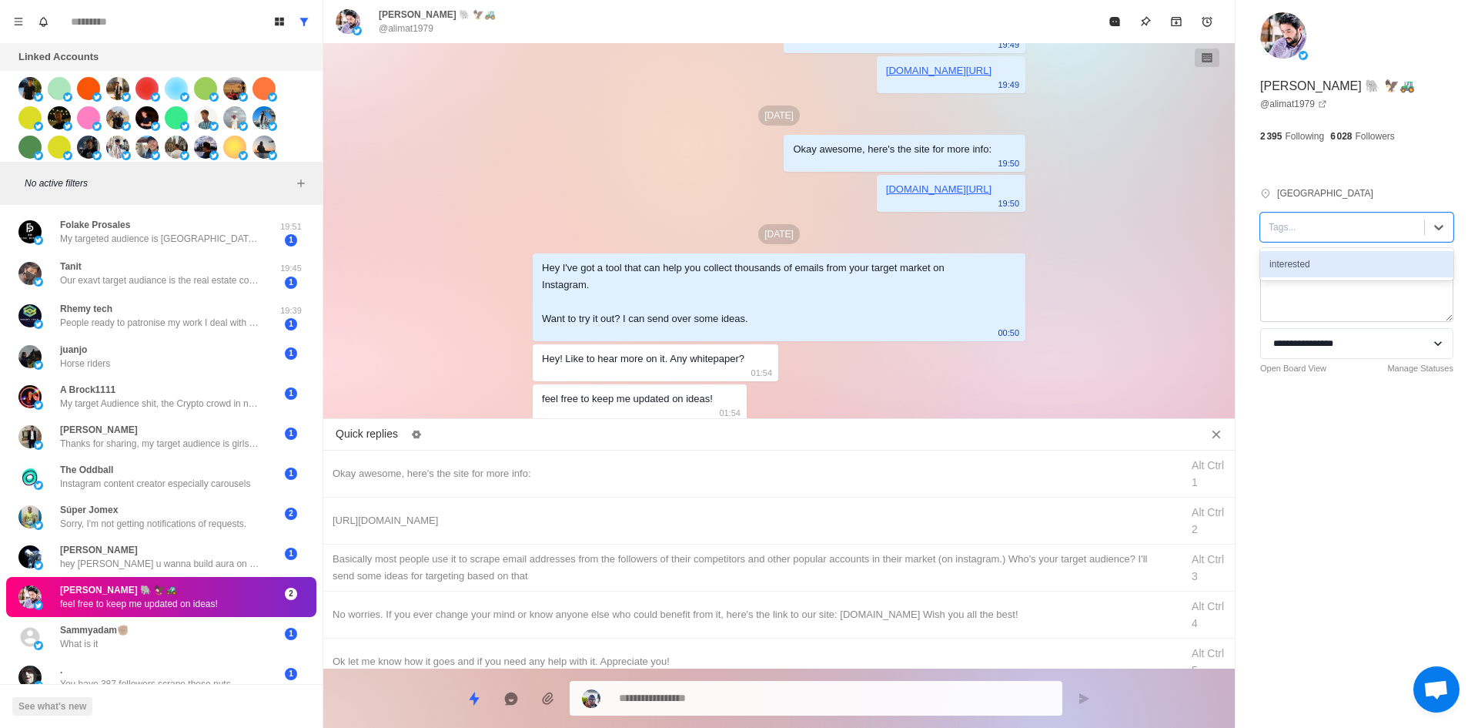
drag, startPoint x: 1320, startPoint y: 253, endPoint x: 1298, endPoint y: 264, distance: 24.1
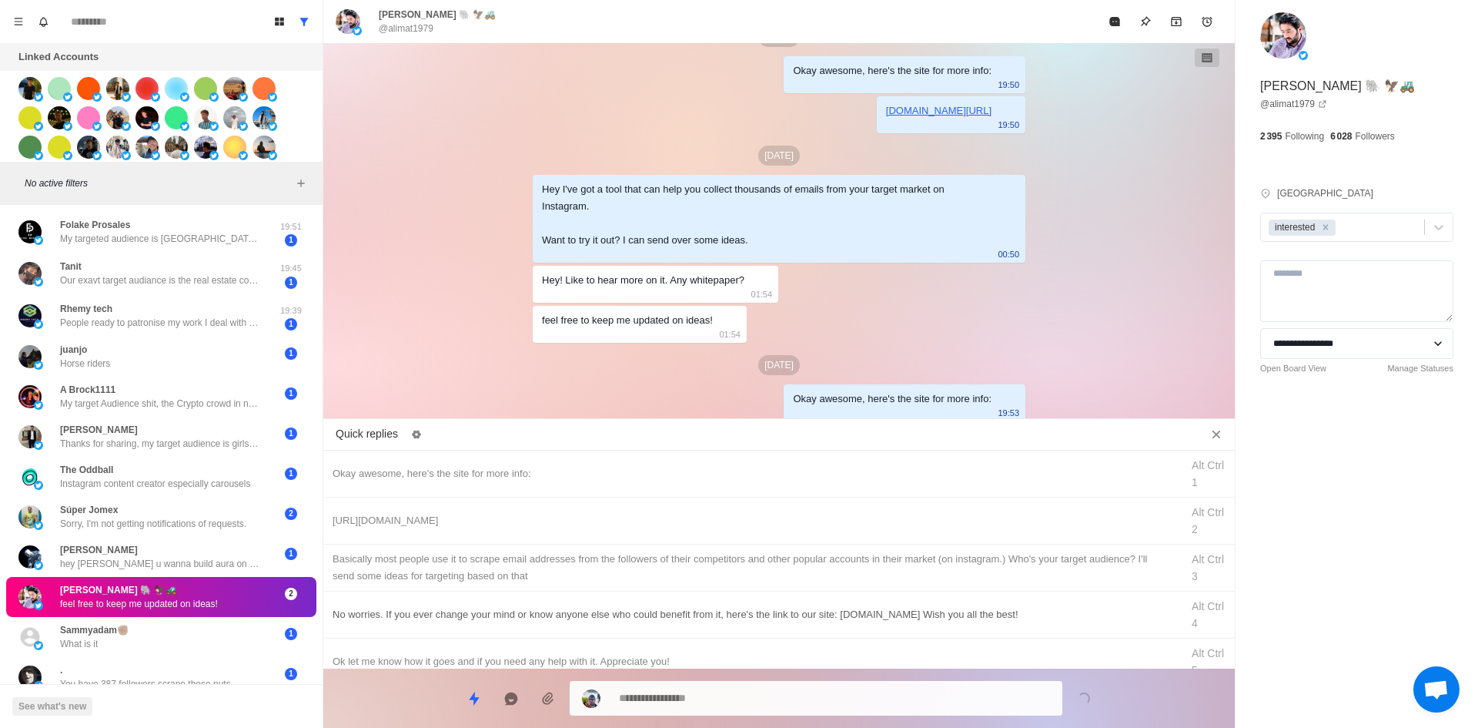
drag, startPoint x: 590, startPoint y: 516, endPoint x: 659, endPoint y: 592, distance: 103.0
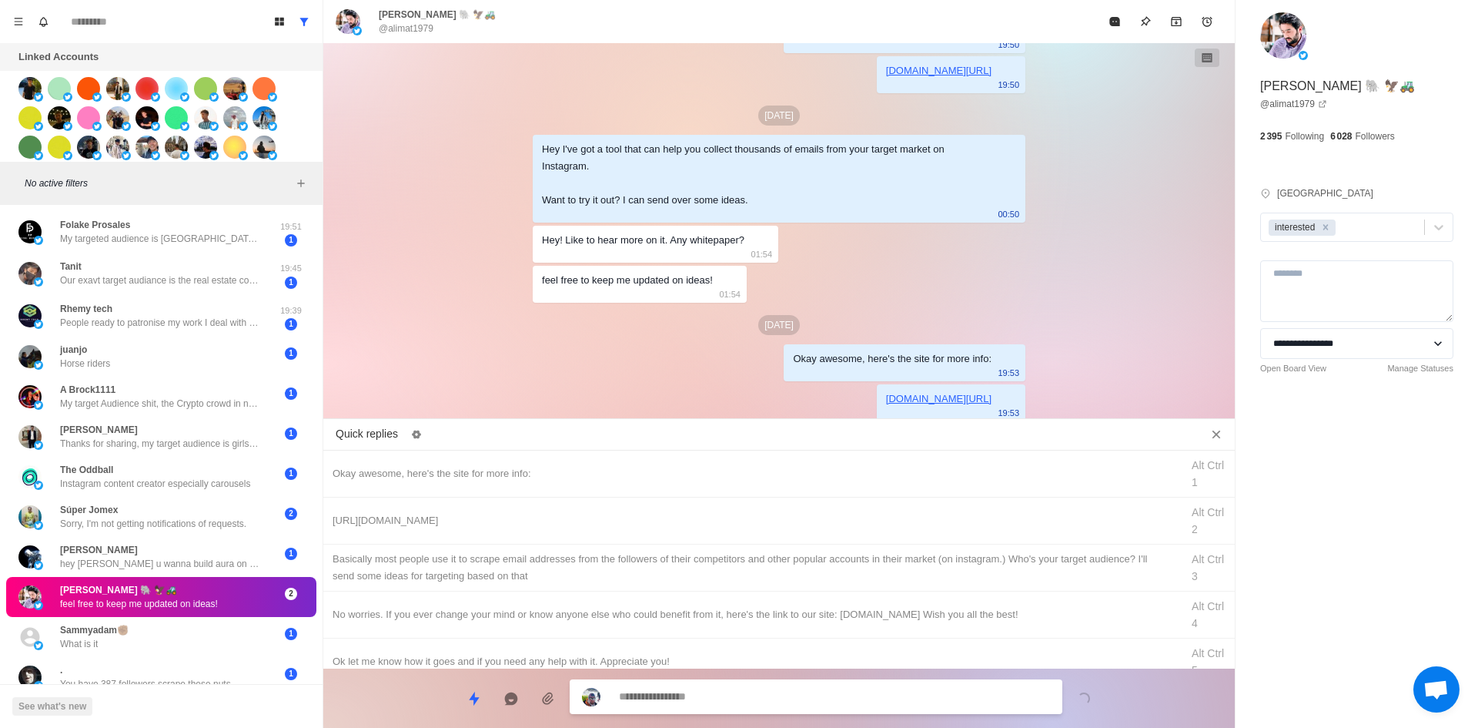
drag, startPoint x: 771, startPoint y: 564, endPoint x: 773, endPoint y: 688, distance: 124.0
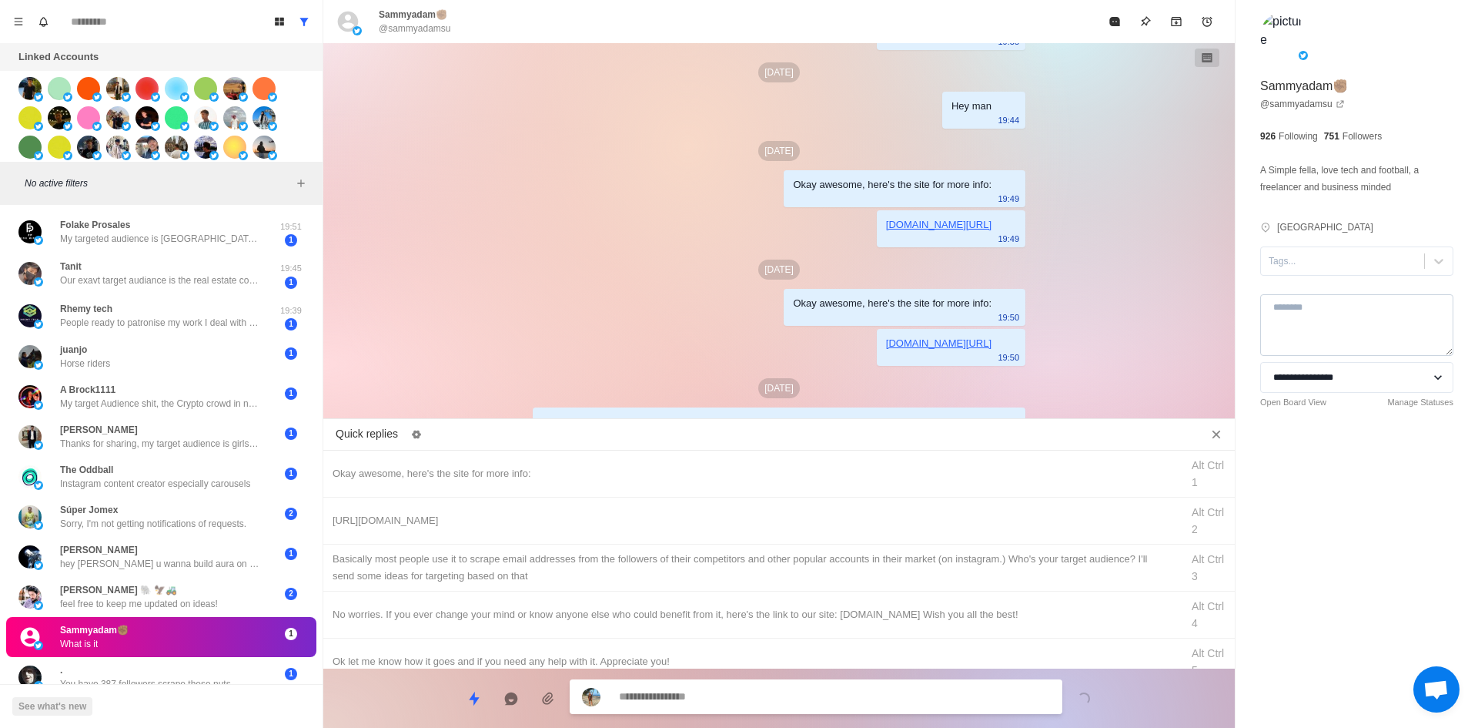
scroll to position [550, 0]
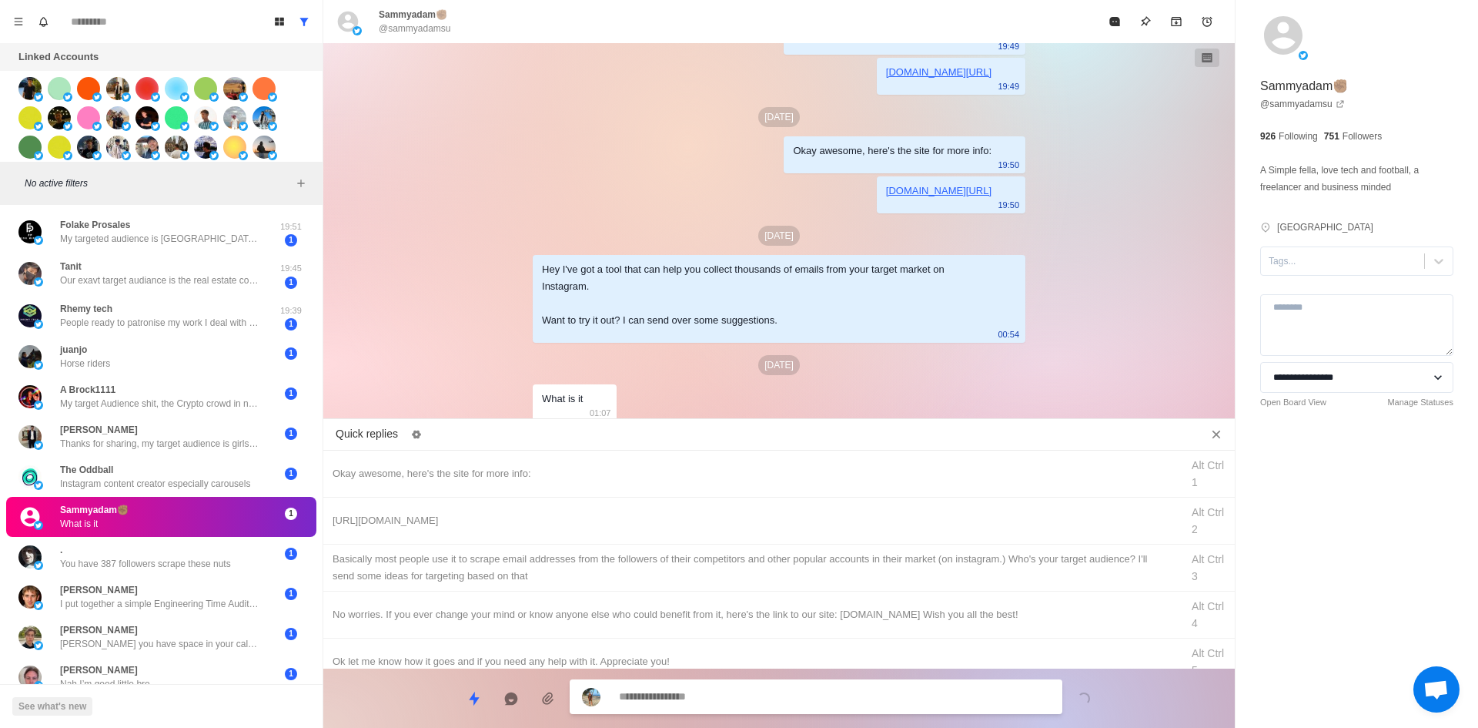
drag, startPoint x: 1366, startPoint y: 265, endPoint x: 1366, endPoint y: 278, distance: 13.1
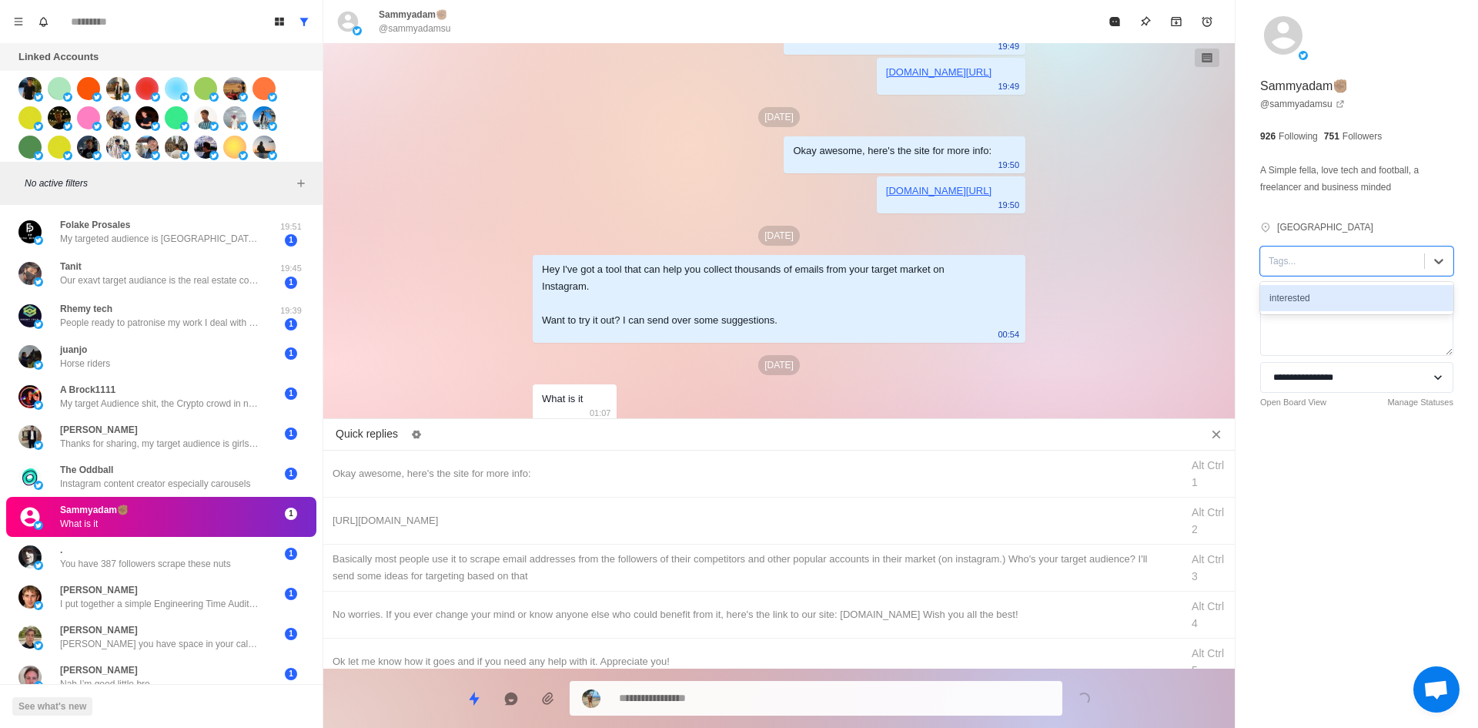
drag, startPoint x: 1366, startPoint y: 278, endPoint x: 1160, endPoint y: 360, distance: 221.4
drag, startPoint x: 1332, startPoint y: 296, endPoint x: 1280, endPoint y: 319, distance: 56.5
drag, startPoint x: 580, startPoint y: 475, endPoint x: 698, endPoint y: 634, distance: 198.0
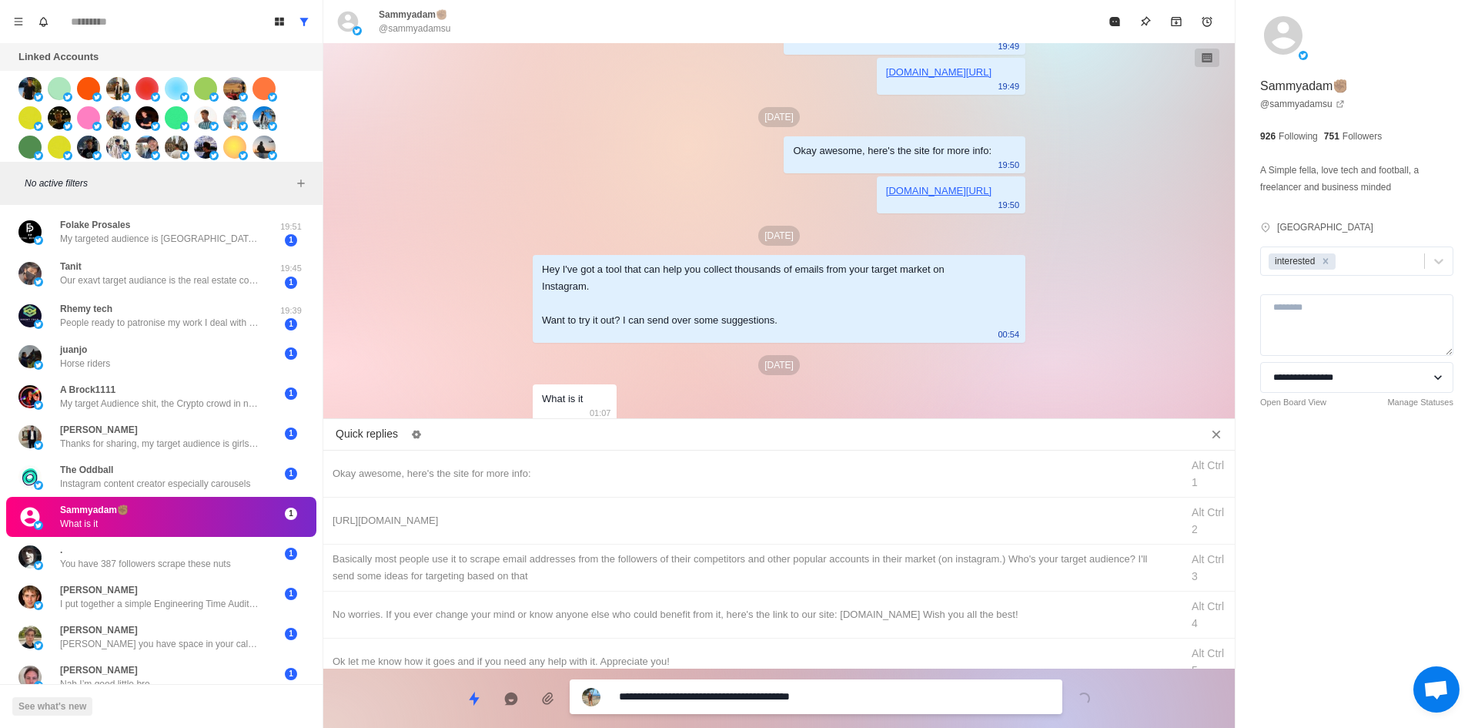
drag, startPoint x: 701, startPoint y: 700, endPoint x: 416, endPoint y: 677, distance: 285.0
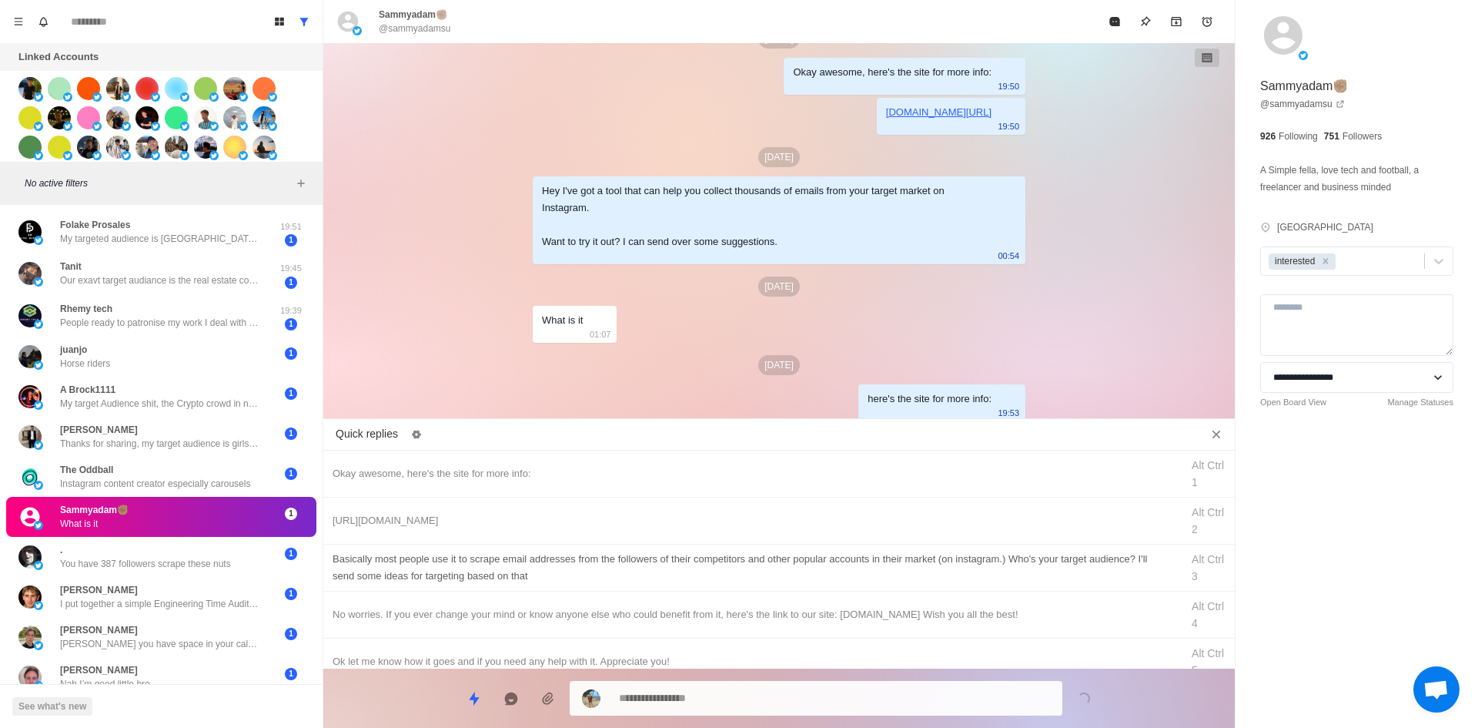
drag, startPoint x: 648, startPoint y: 513, endPoint x: 693, endPoint y: 576, distance: 77.3
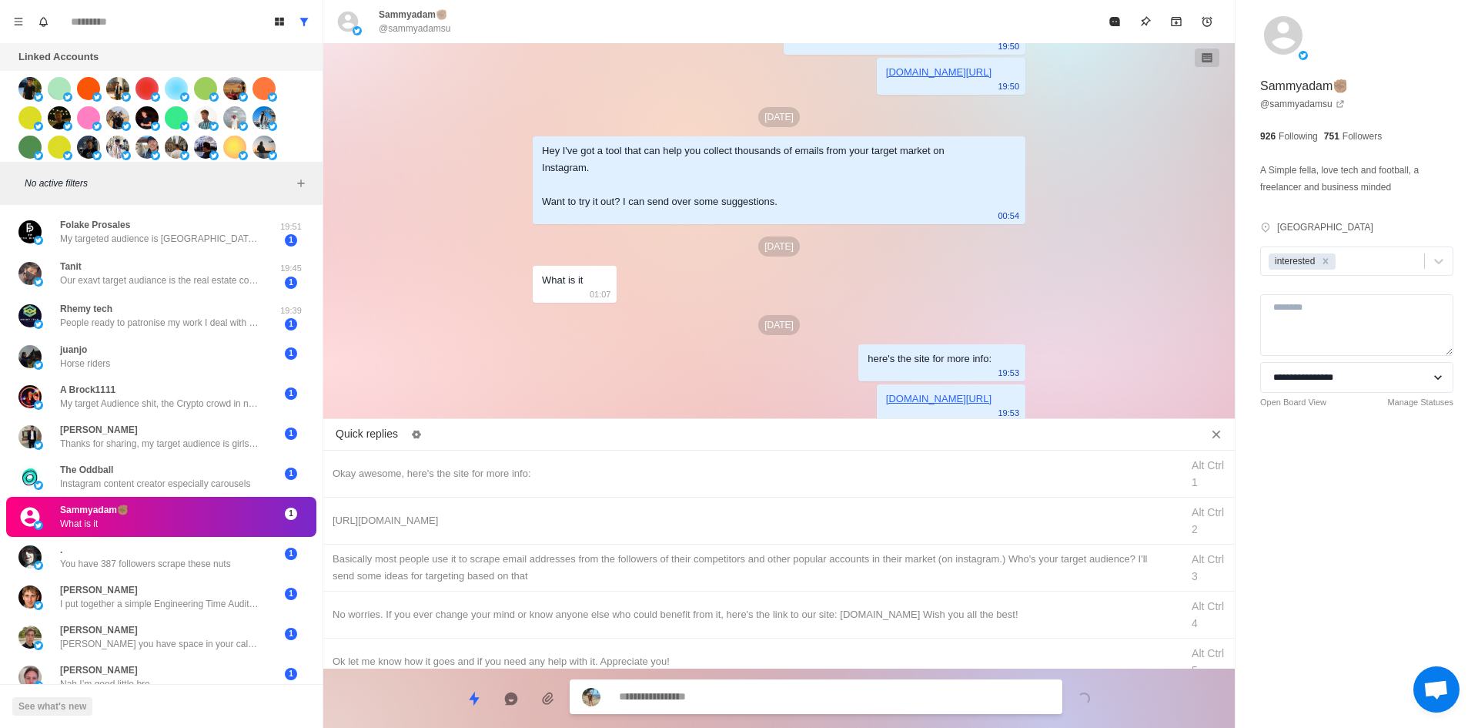
drag, startPoint x: 759, startPoint y: 587, endPoint x: 758, endPoint y: 620, distance: 33.1
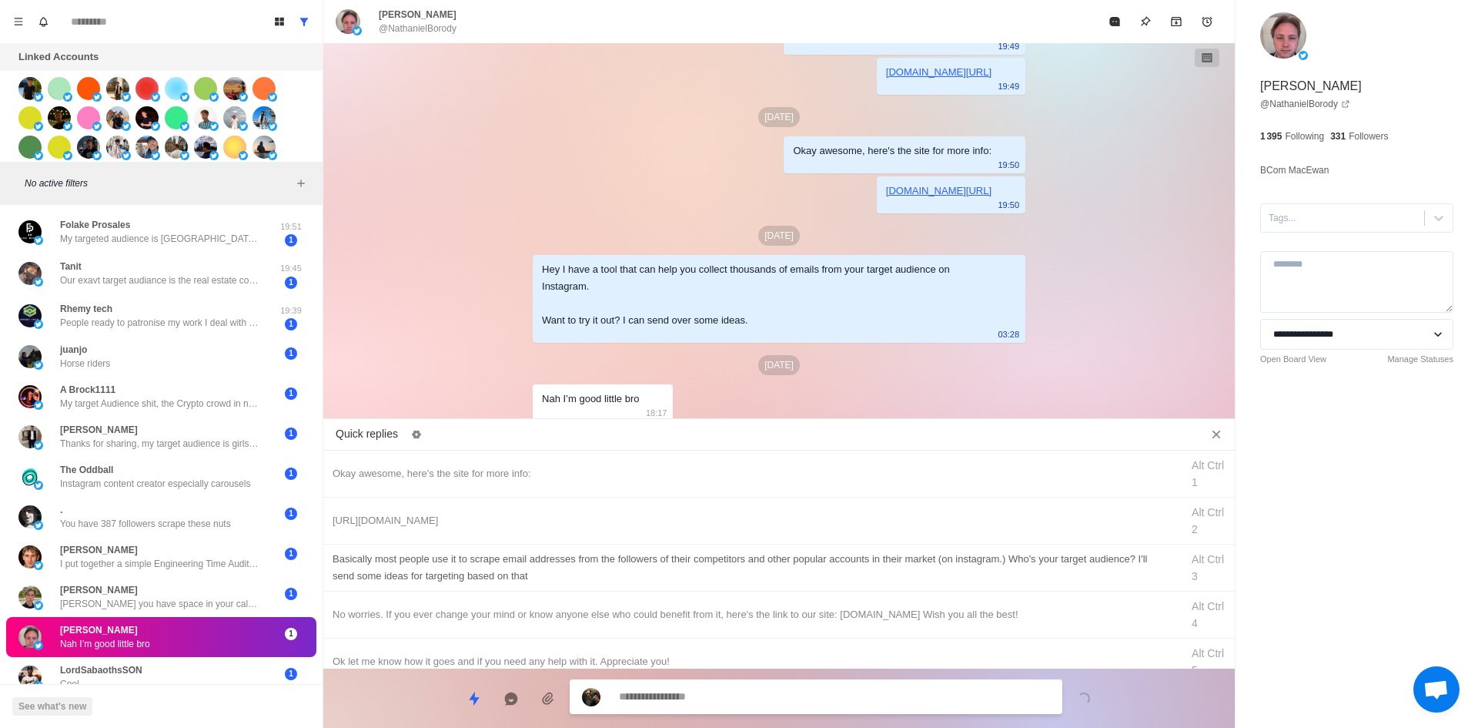
scroll to position [77, 0]
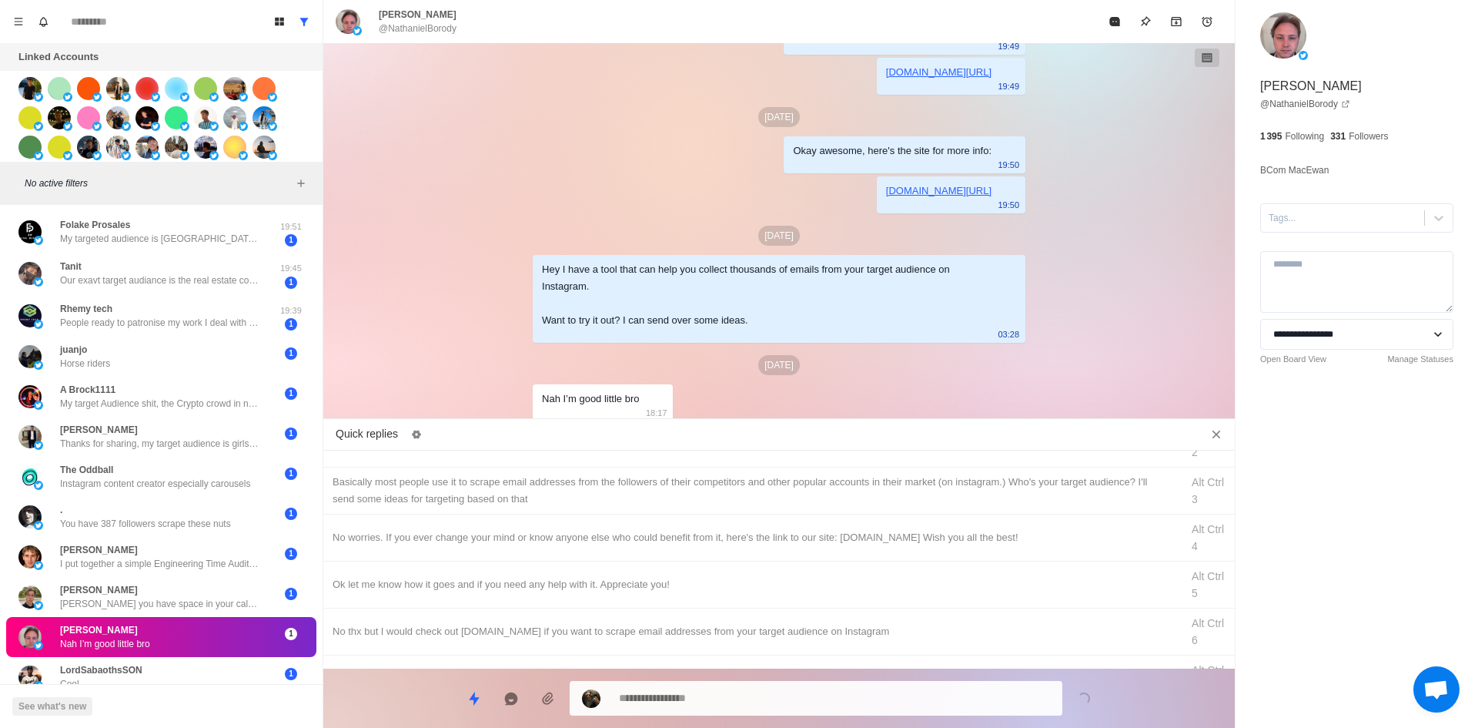
drag, startPoint x: 590, startPoint y: 534, endPoint x: 733, endPoint y: 668, distance: 196.6
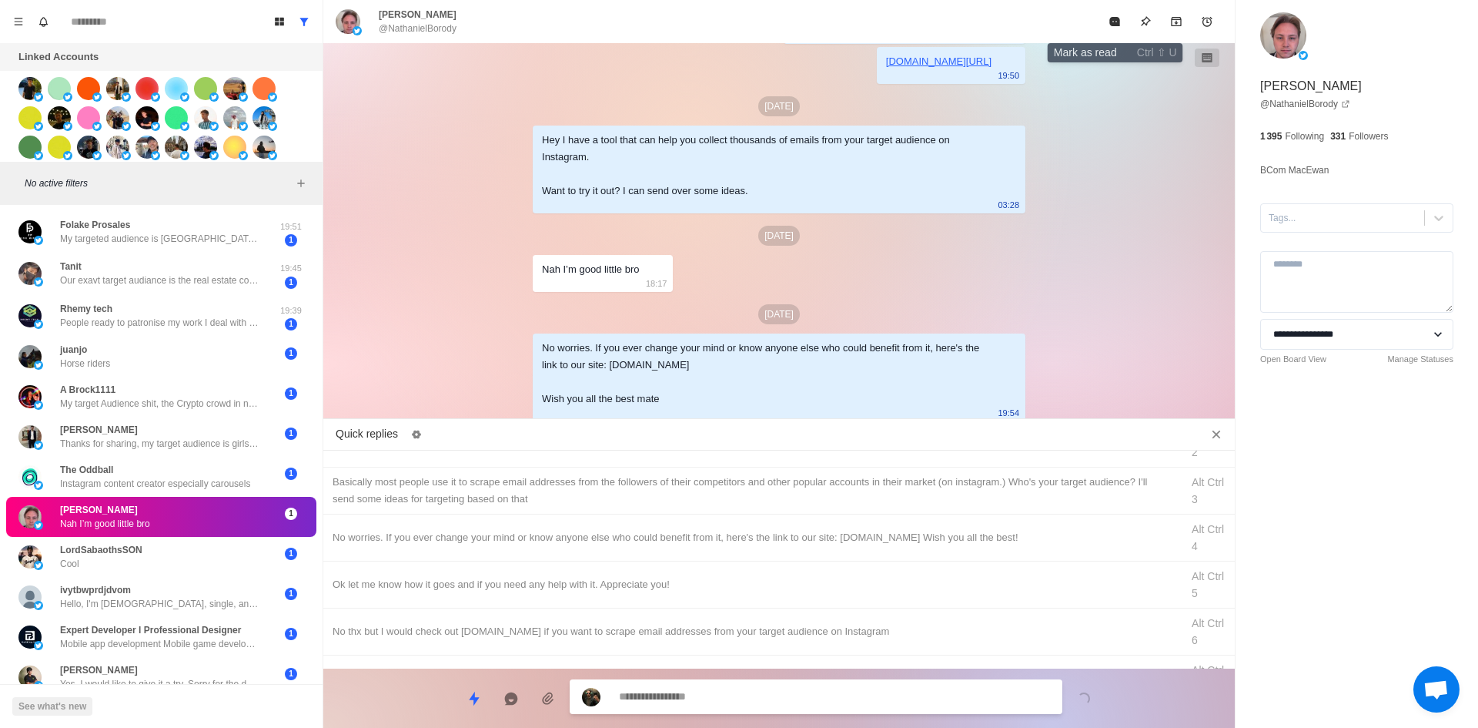
drag, startPoint x: 1112, startPoint y: 24, endPoint x: 1055, endPoint y: 126, distance: 117.5
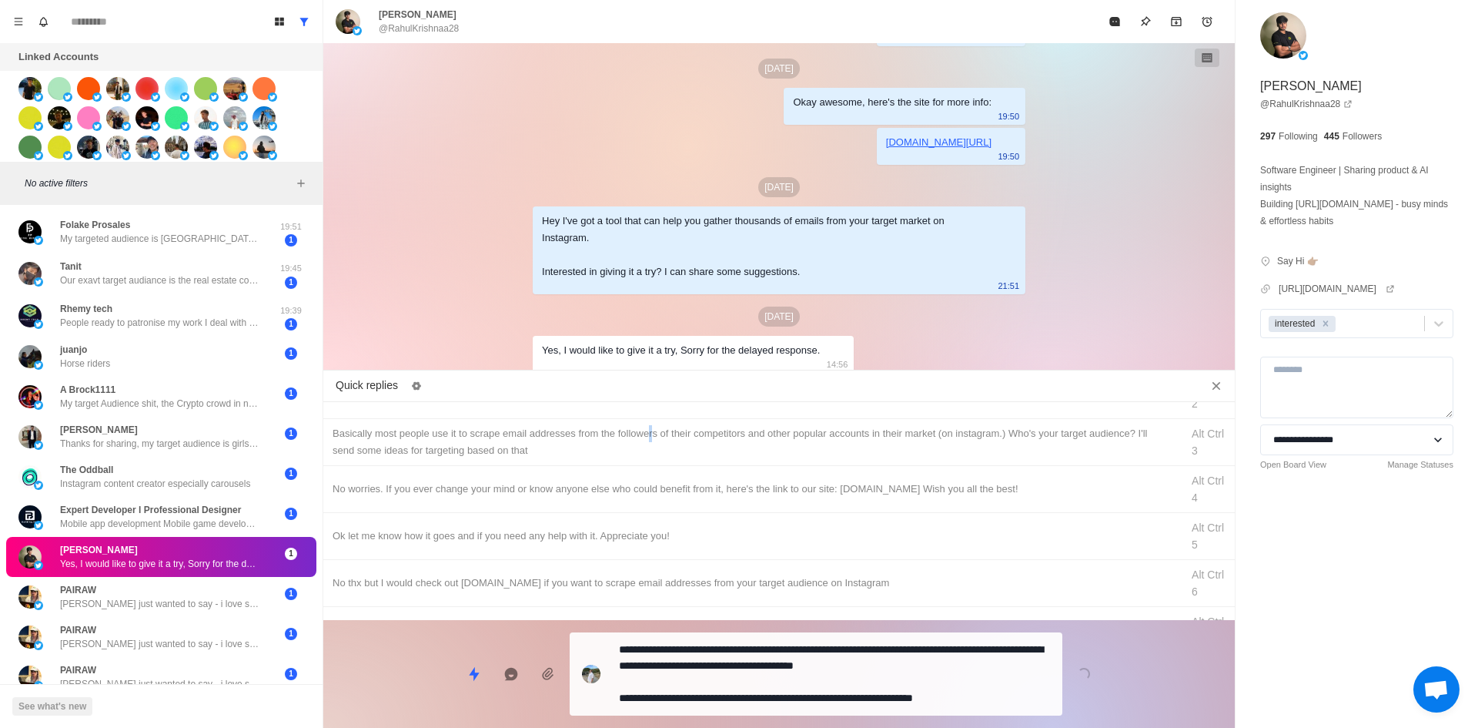
scroll to position [0, 0]
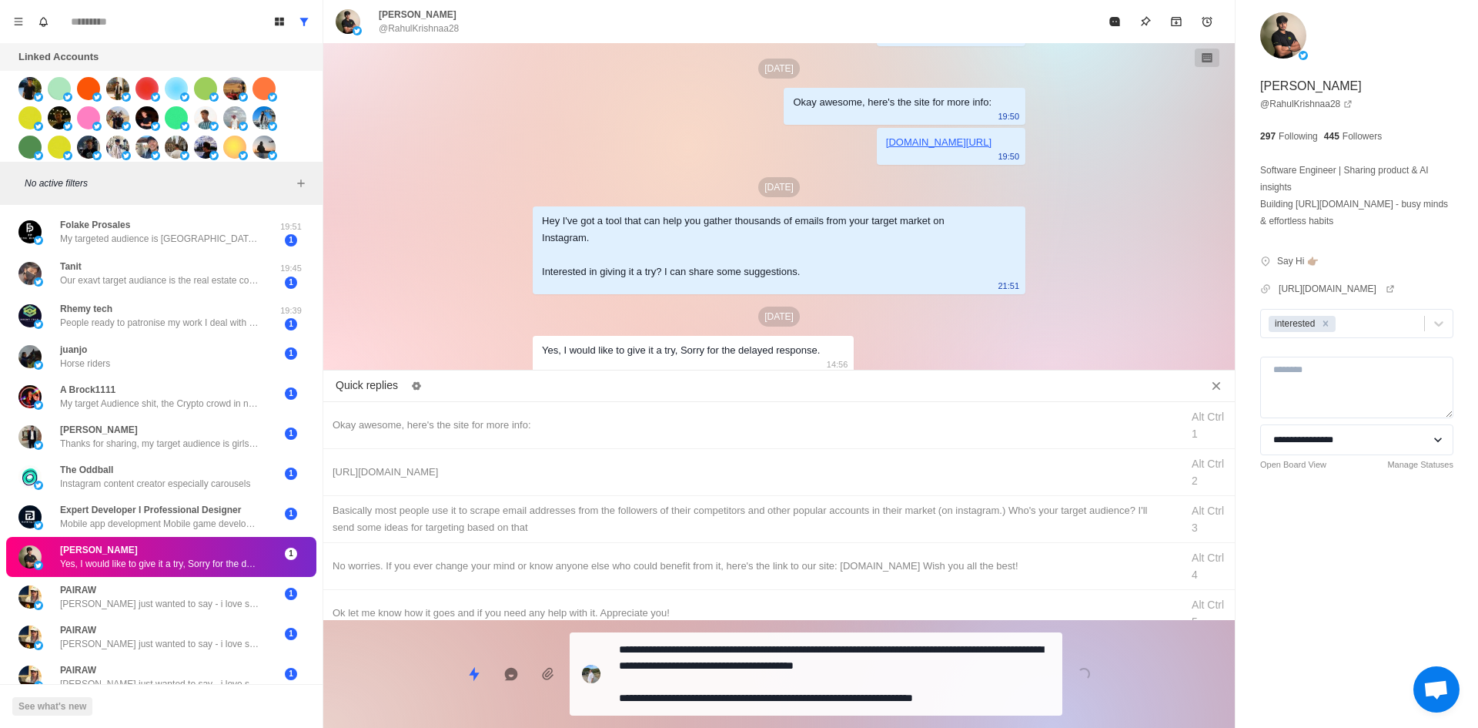
drag, startPoint x: 700, startPoint y: 423, endPoint x: 705, endPoint y: 447, distance: 25.2
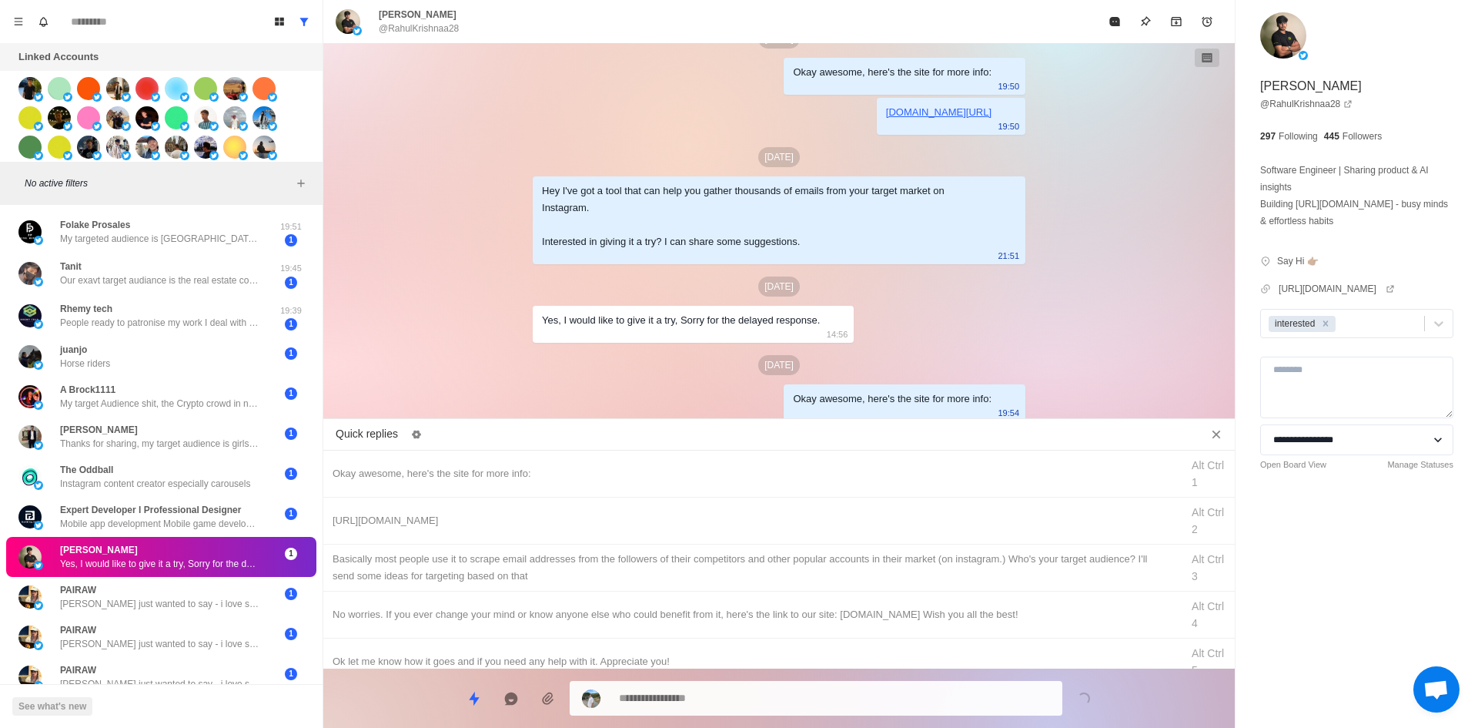
drag, startPoint x: 750, startPoint y: 518, endPoint x: 767, endPoint y: 702, distance: 184.8
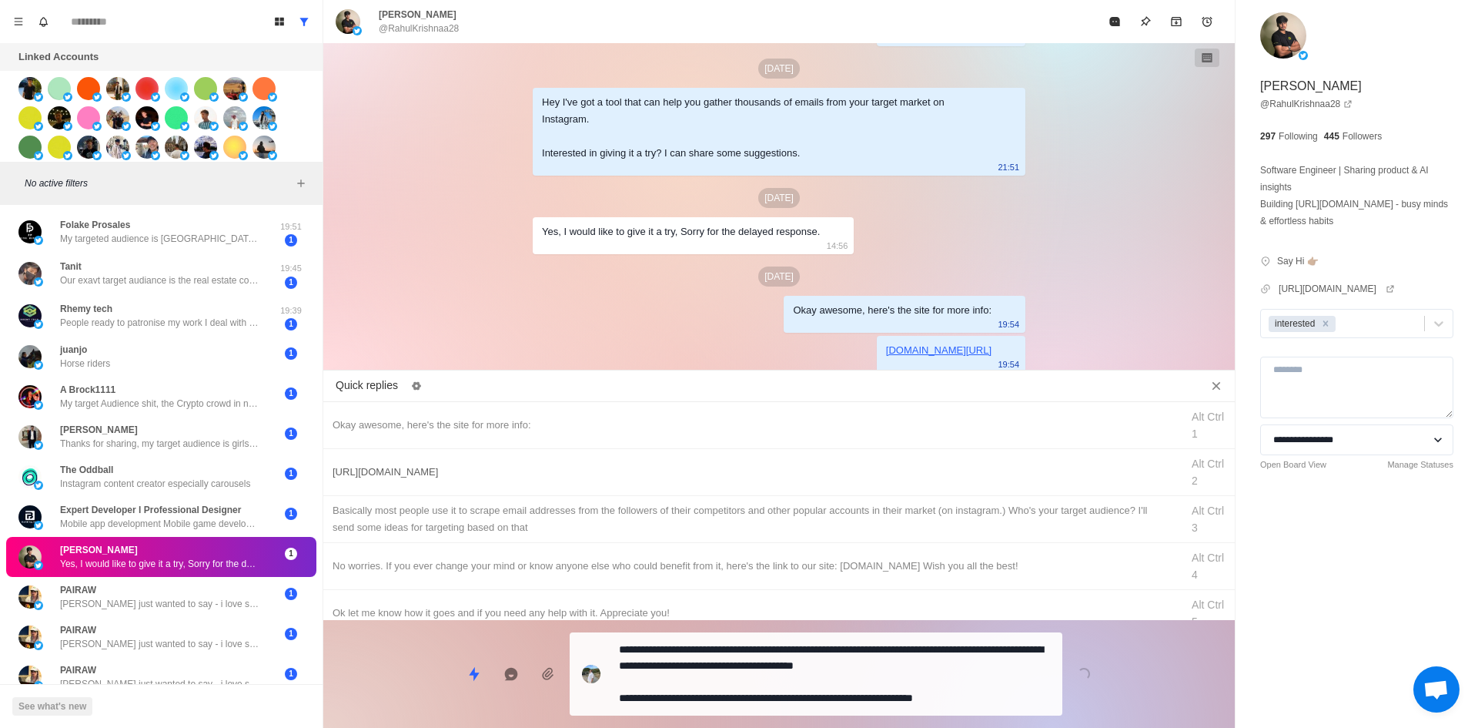
drag, startPoint x: 840, startPoint y: 703, endPoint x: 950, endPoint y: 509, distance: 223.1
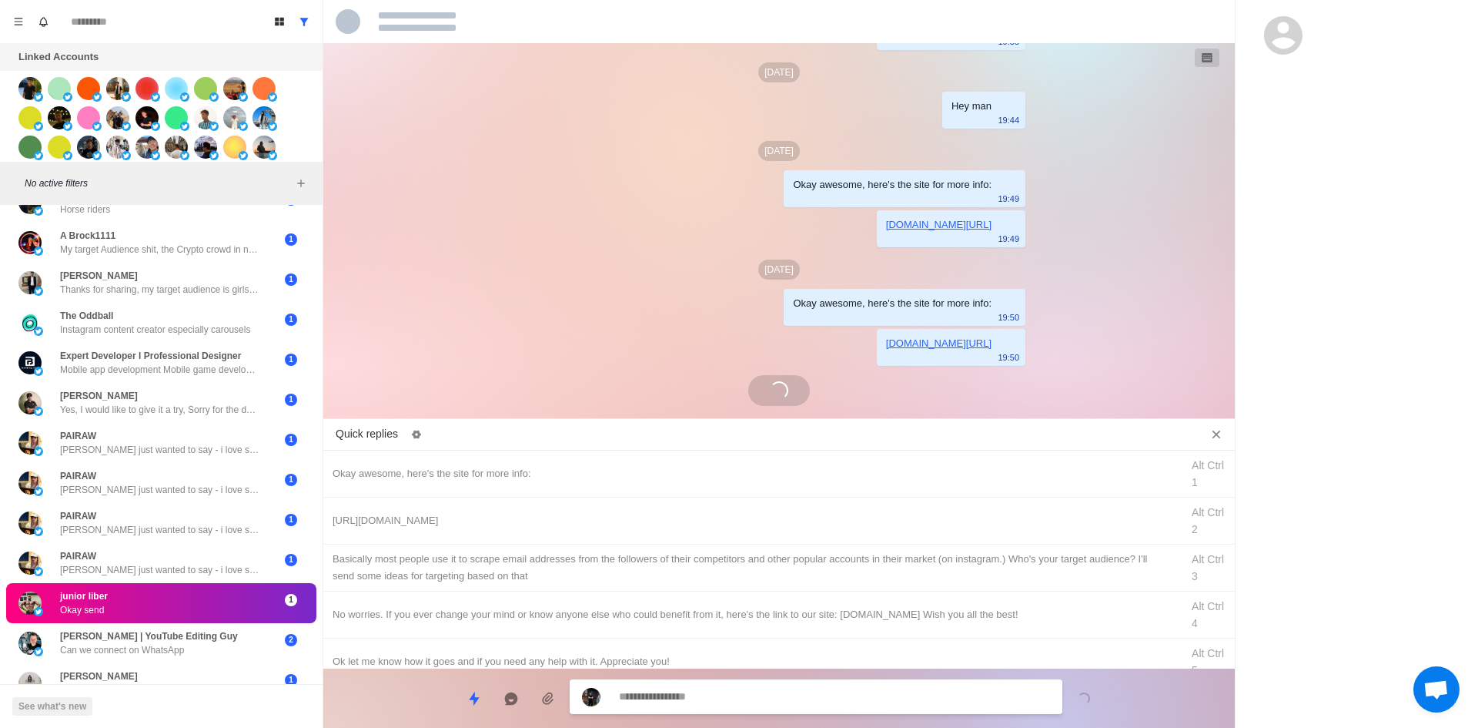
scroll to position [550, 0]
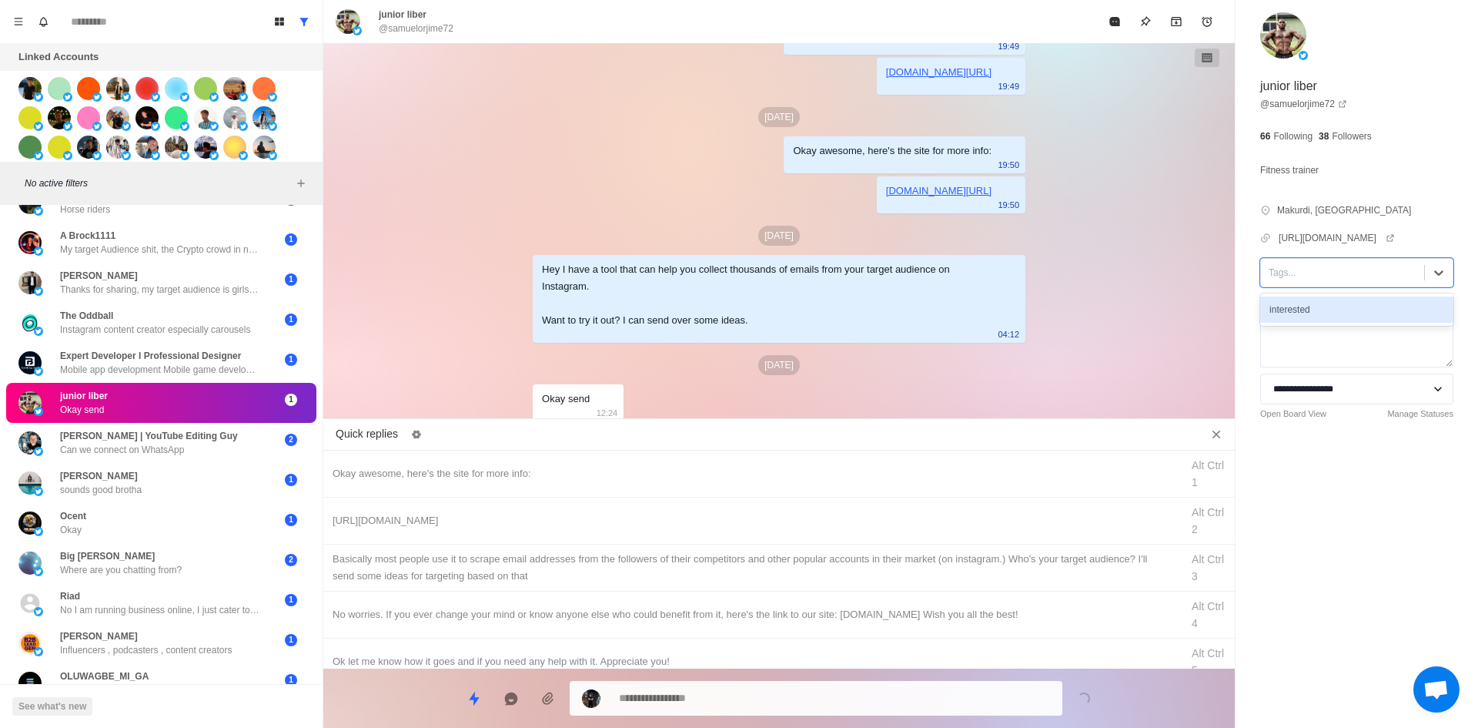
drag, startPoint x: 1312, startPoint y: 285, endPoint x: 1325, endPoint y: 313, distance: 30.6
drag, startPoint x: 614, startPoint y: 471, endPoint x: 678, endPoint y: 644, distance: 184.9
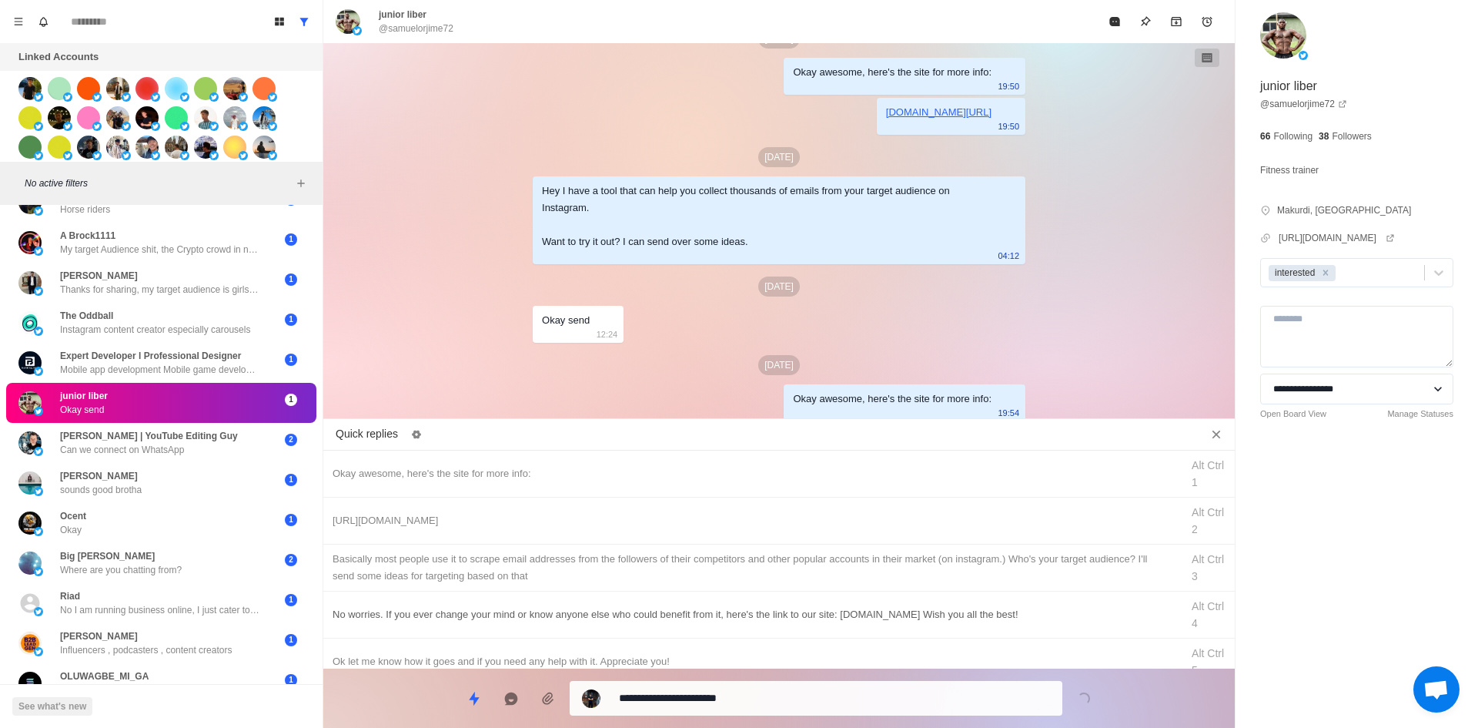
drag, startPoint x: 746, startPoint y: 708, endPoint x: 786, endPoint y: 592, distance: 122.9
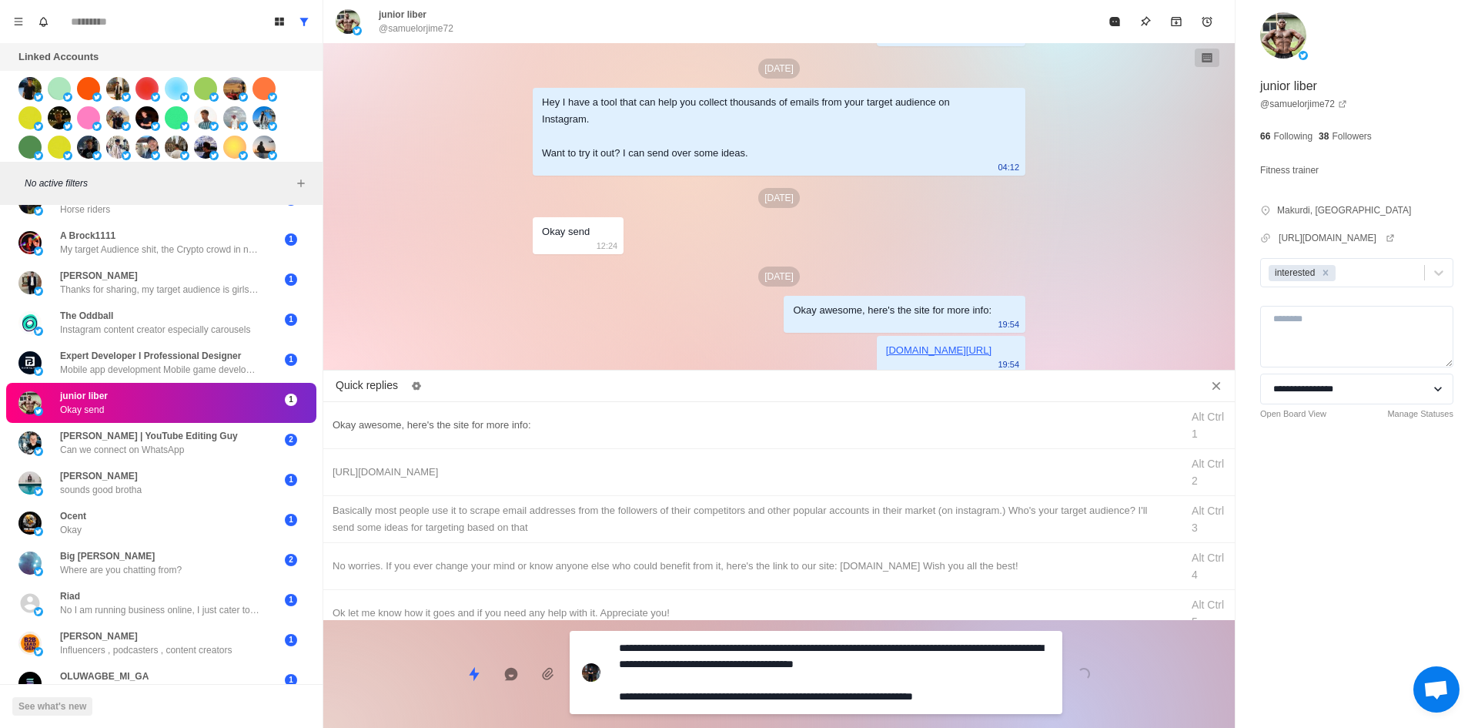
drag, startPoint x: 768, startPoint y: 663, endPoint x: 875, endPoint y: 459, distance: 230.4
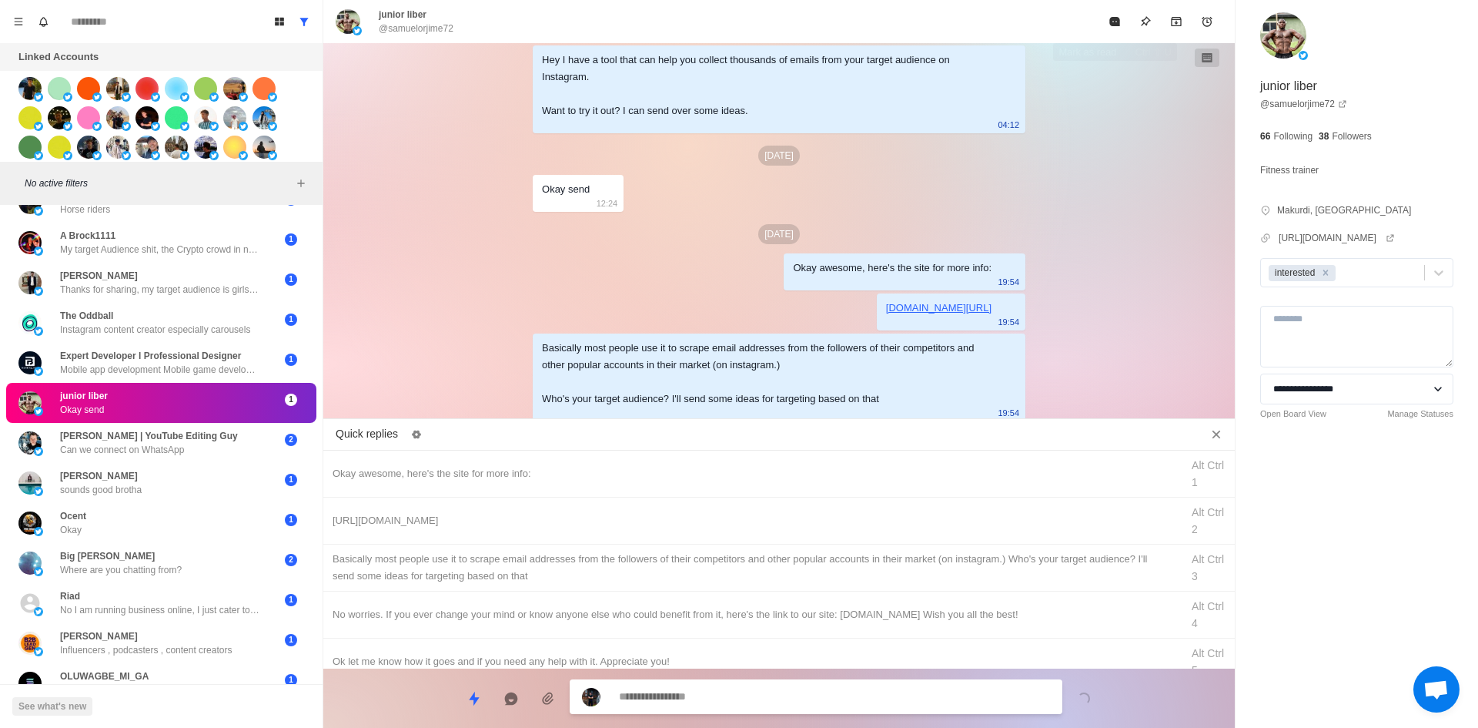
drag, startPoint x: 1116, startPoint y: 20, endPoint x: 982, endPoint y: 179, distance: 207.6
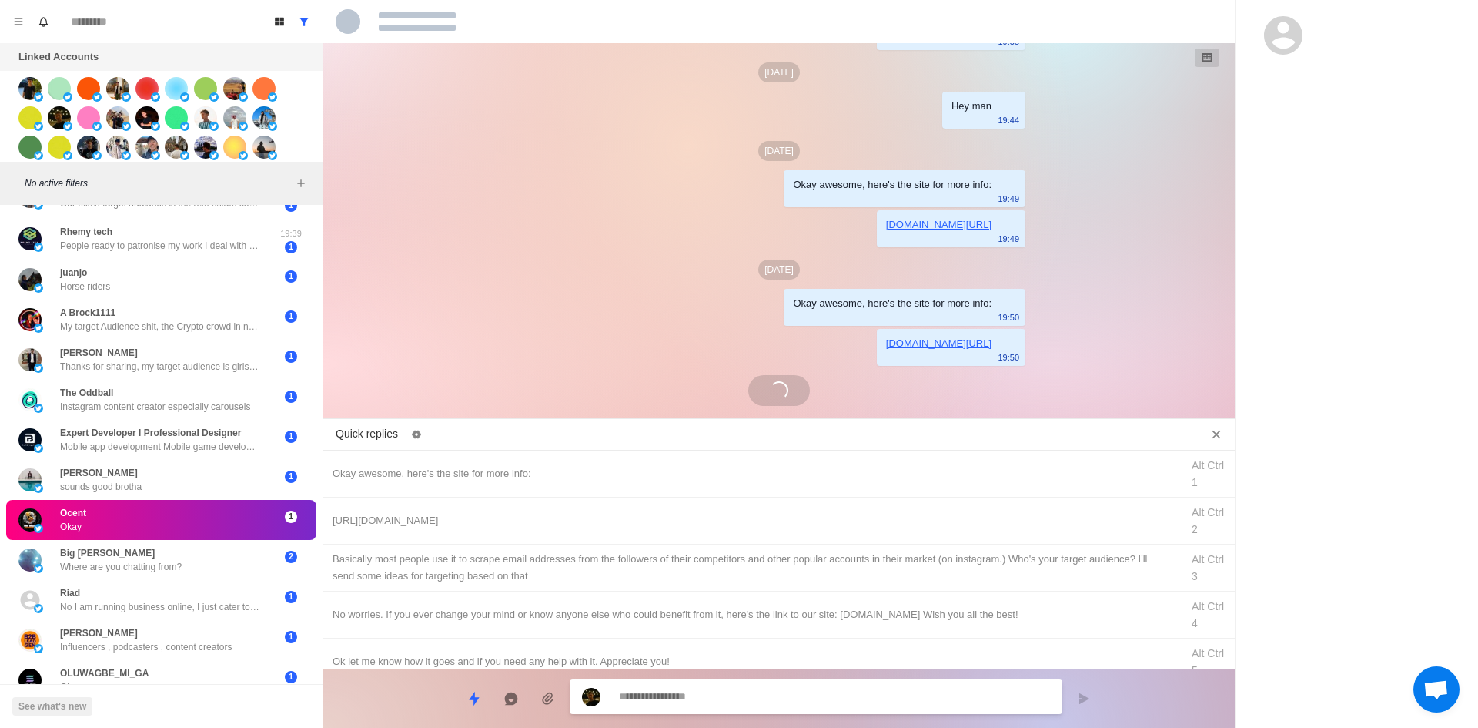
scroll to position [534, 0]
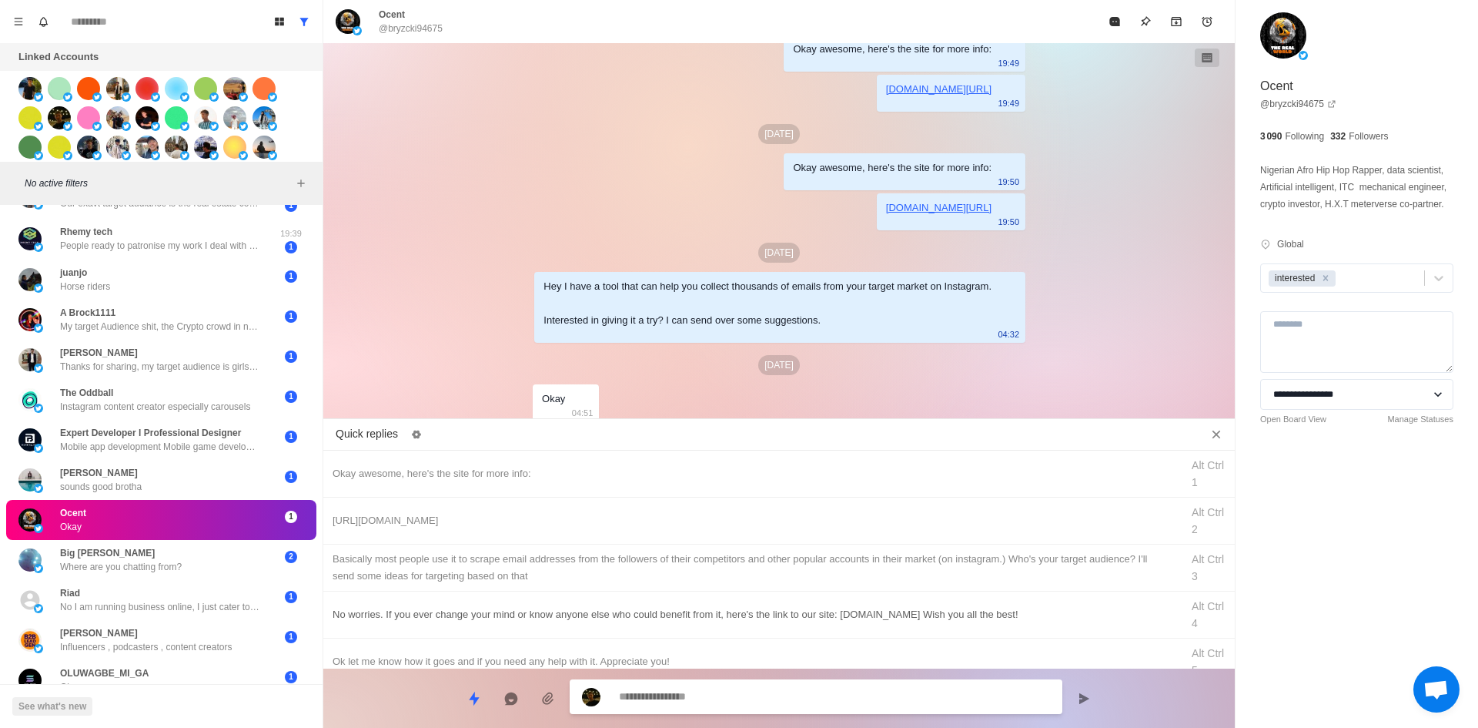
drag, startPoint x: 711, startPoint y: 520, endPoint x: 738, endPoint y: 635, distance: 117.8
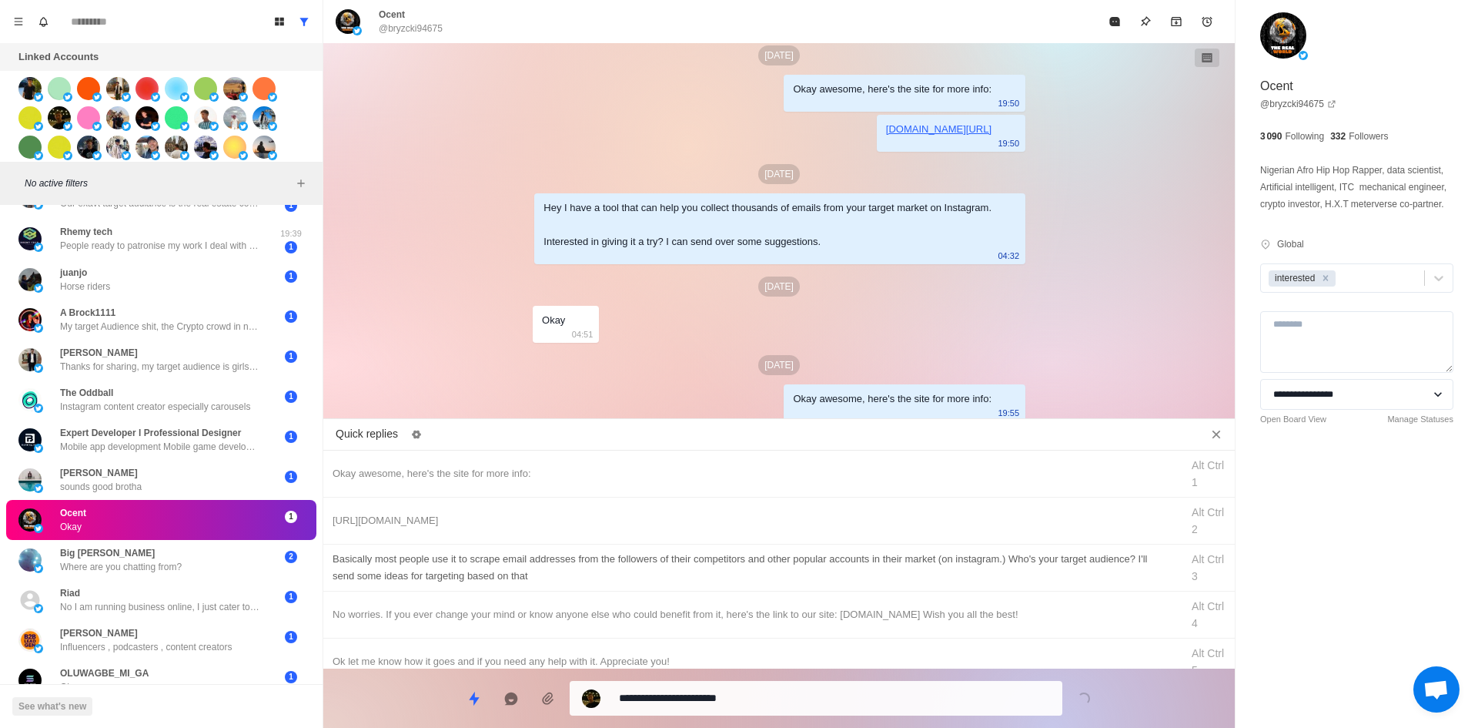
drag, startPoint x: 769, startPoint y: 690, endPoint x: 798, endPoint y: 584, distance: 110.0
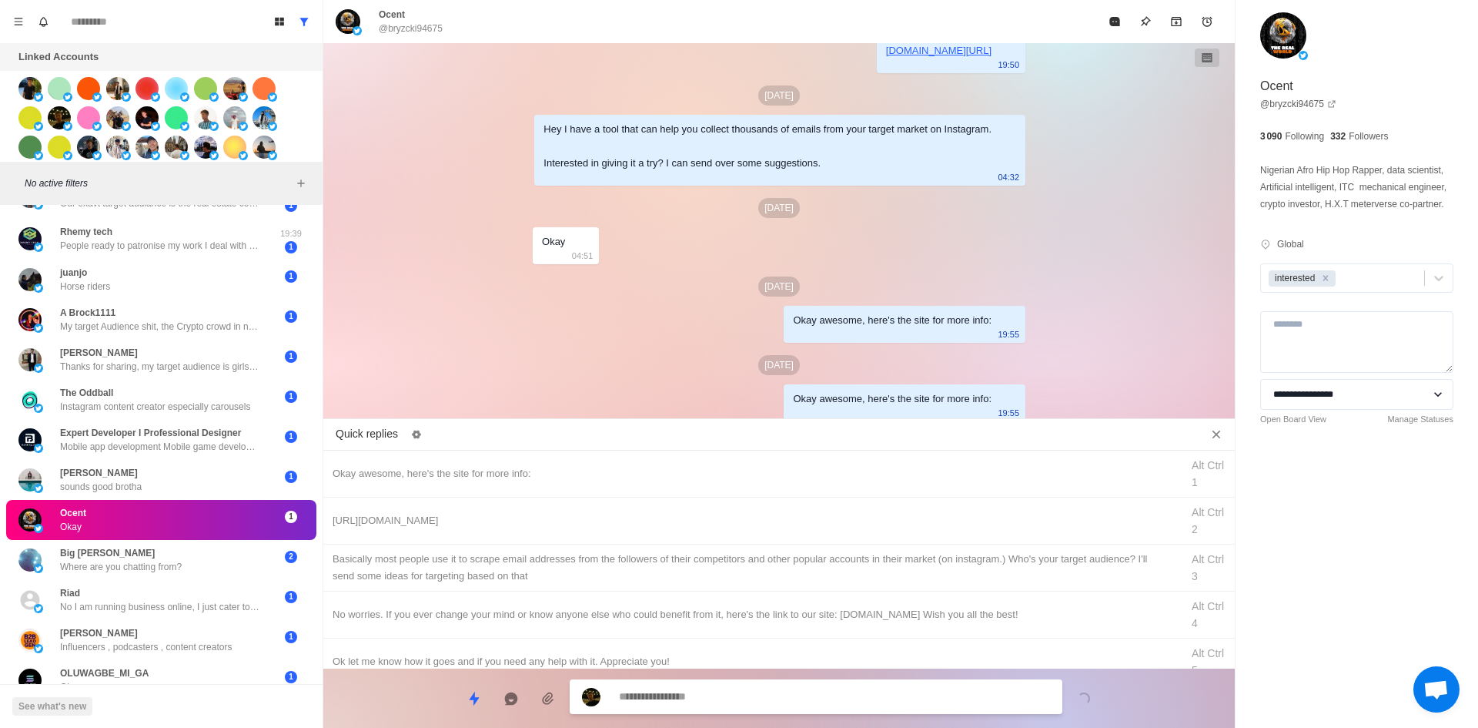
drag, startPoint x: 800, startPoint y: 555, endPoint x: 798, endPoint y: 653, distance: 97.8
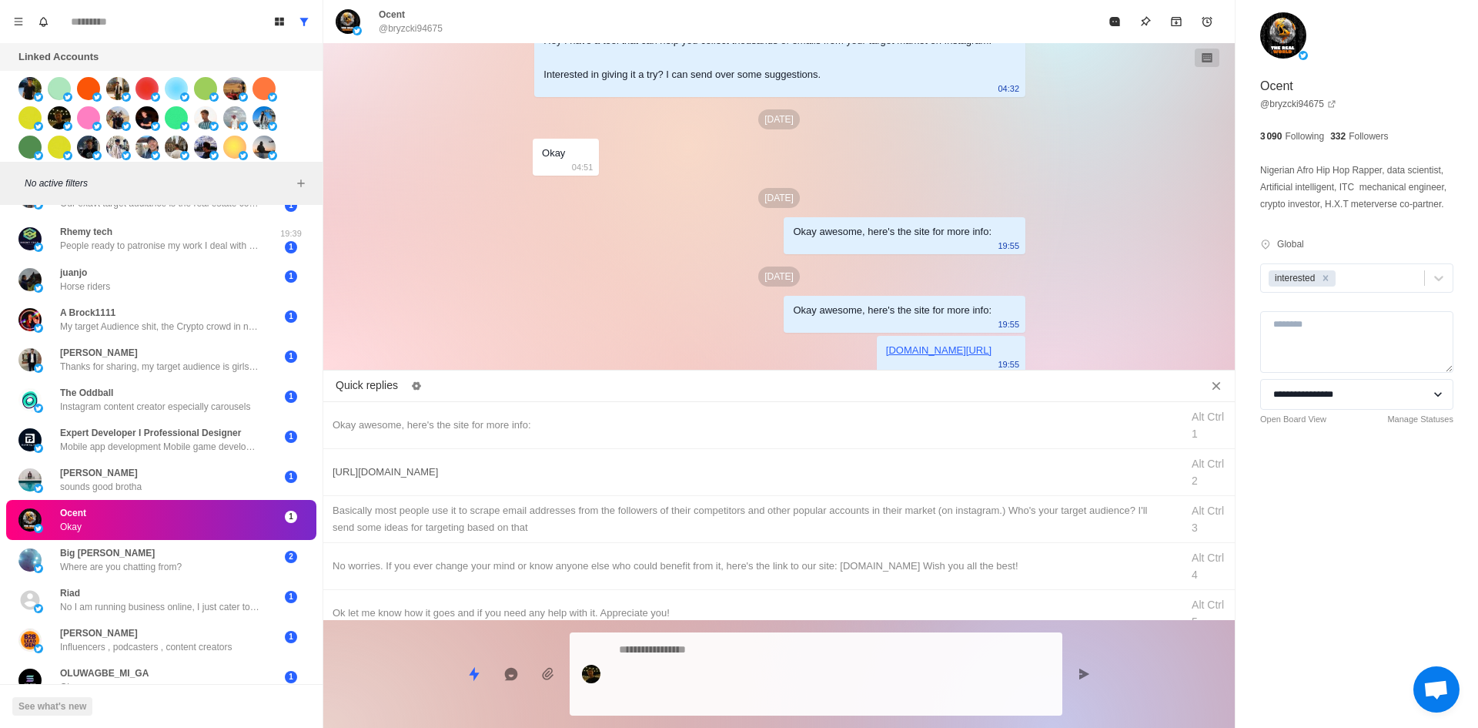
drag, startPoint x: 796, startPoint y: 677, endPoint x: 891, endPoint y: 497, distance: 203.5
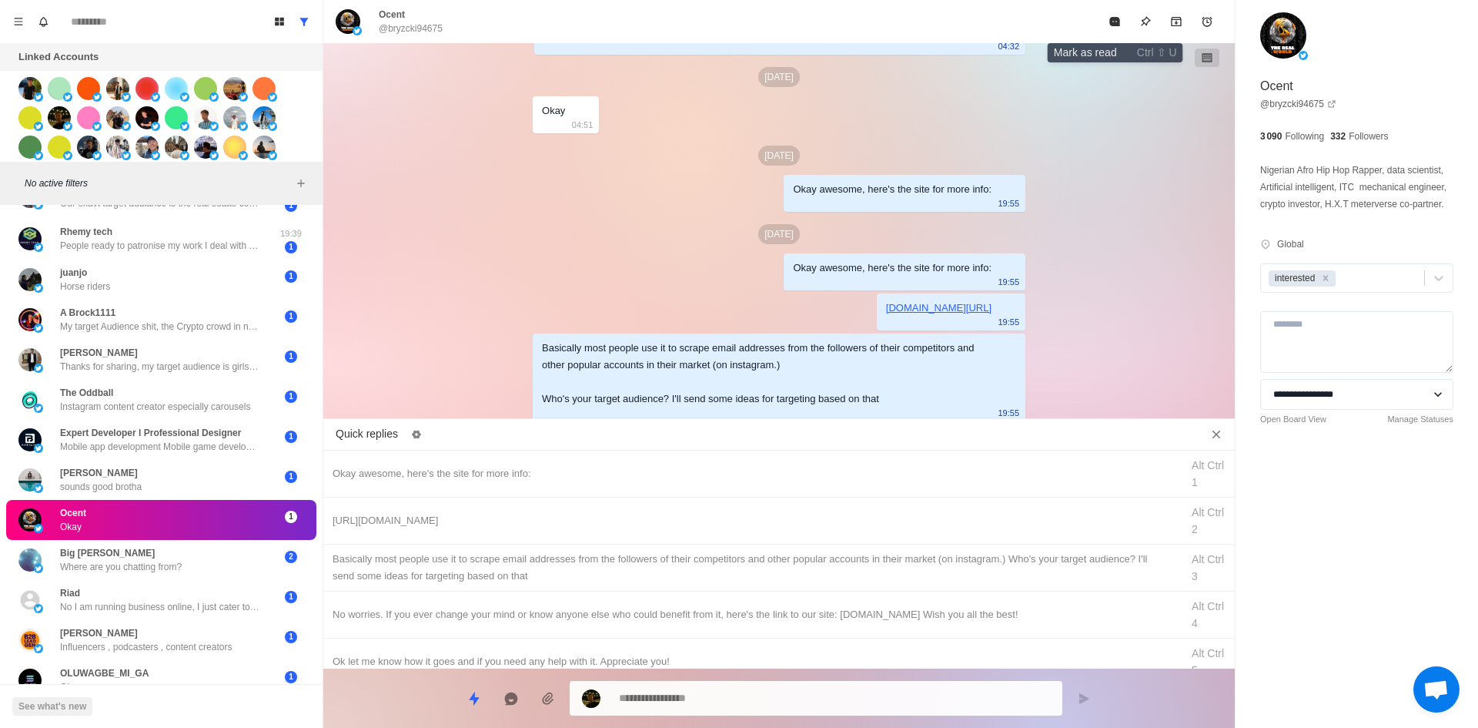
drag, startPoint x: 1114, startPoint y: 23, endPoint x: 1035, endPoint y: 199, distance: 193.3
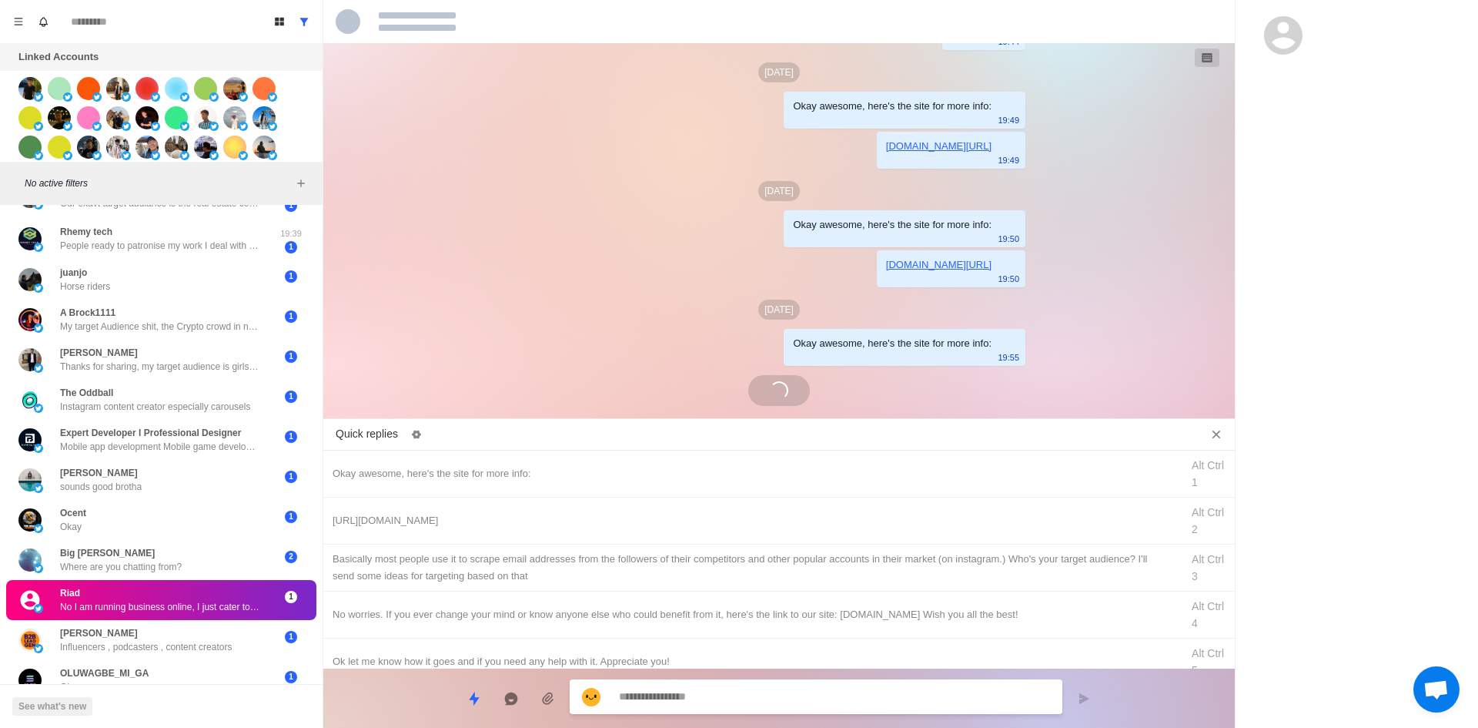
scroll to position [748, 0]
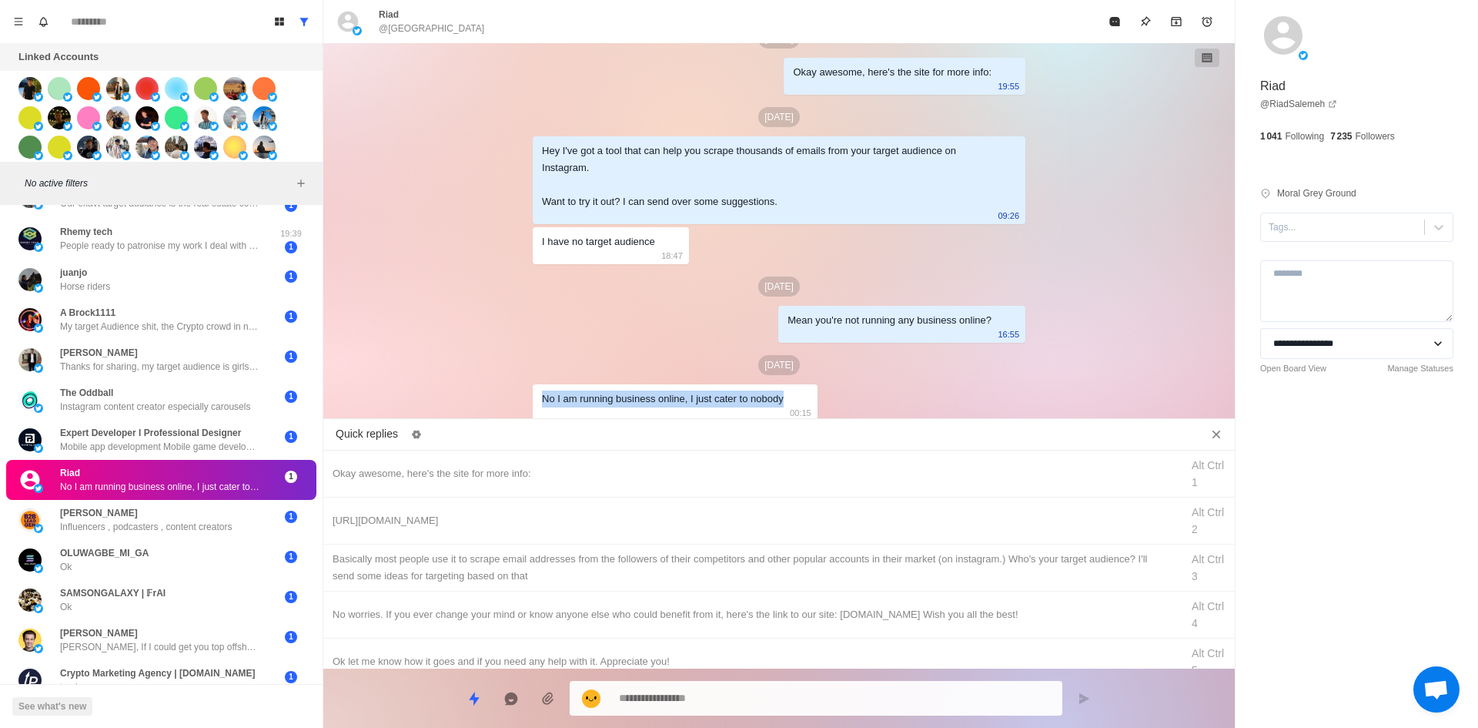
drag, startPoint x: 782, startPoint y: 401, endPoint x: 487, endPoint y: 400, distance: 294.9
copy div "No I am running business online, I just cater to nobody"
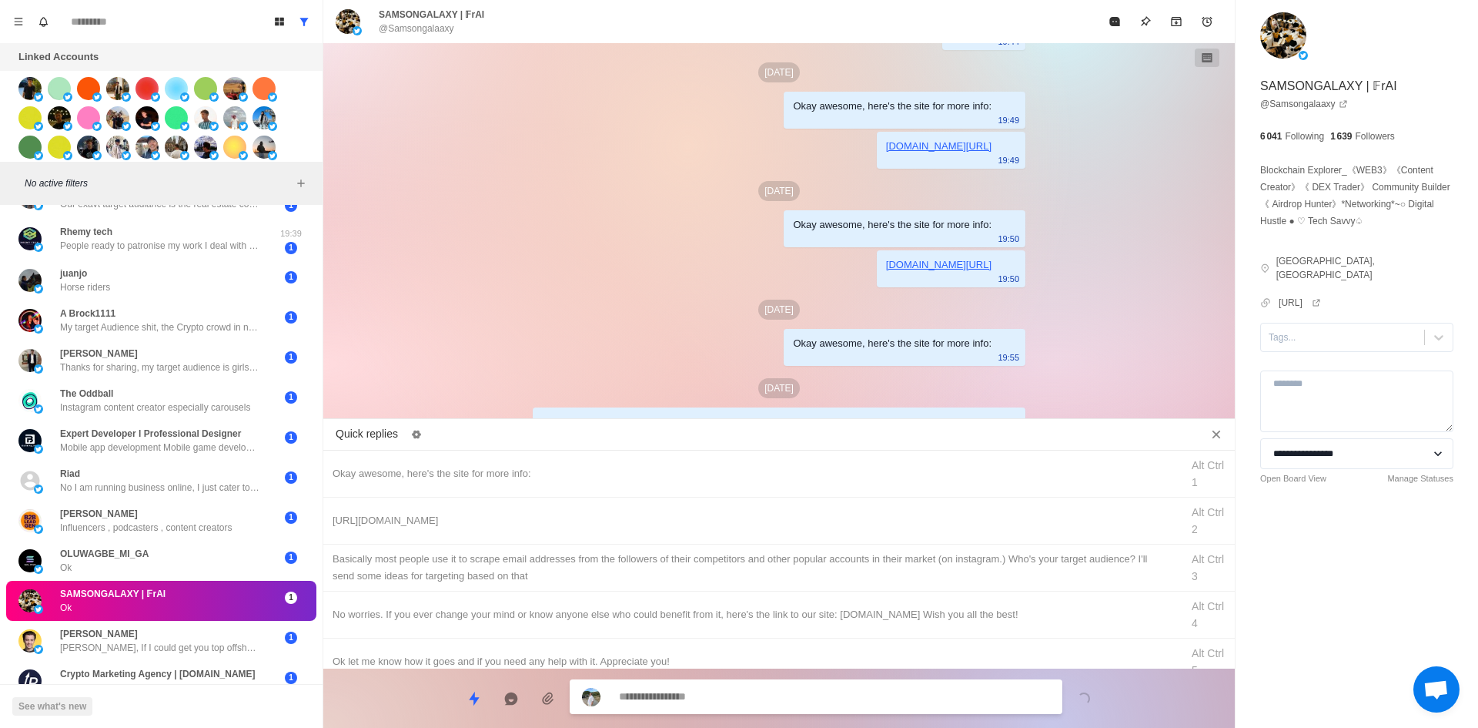
scroll to position [840, 0]
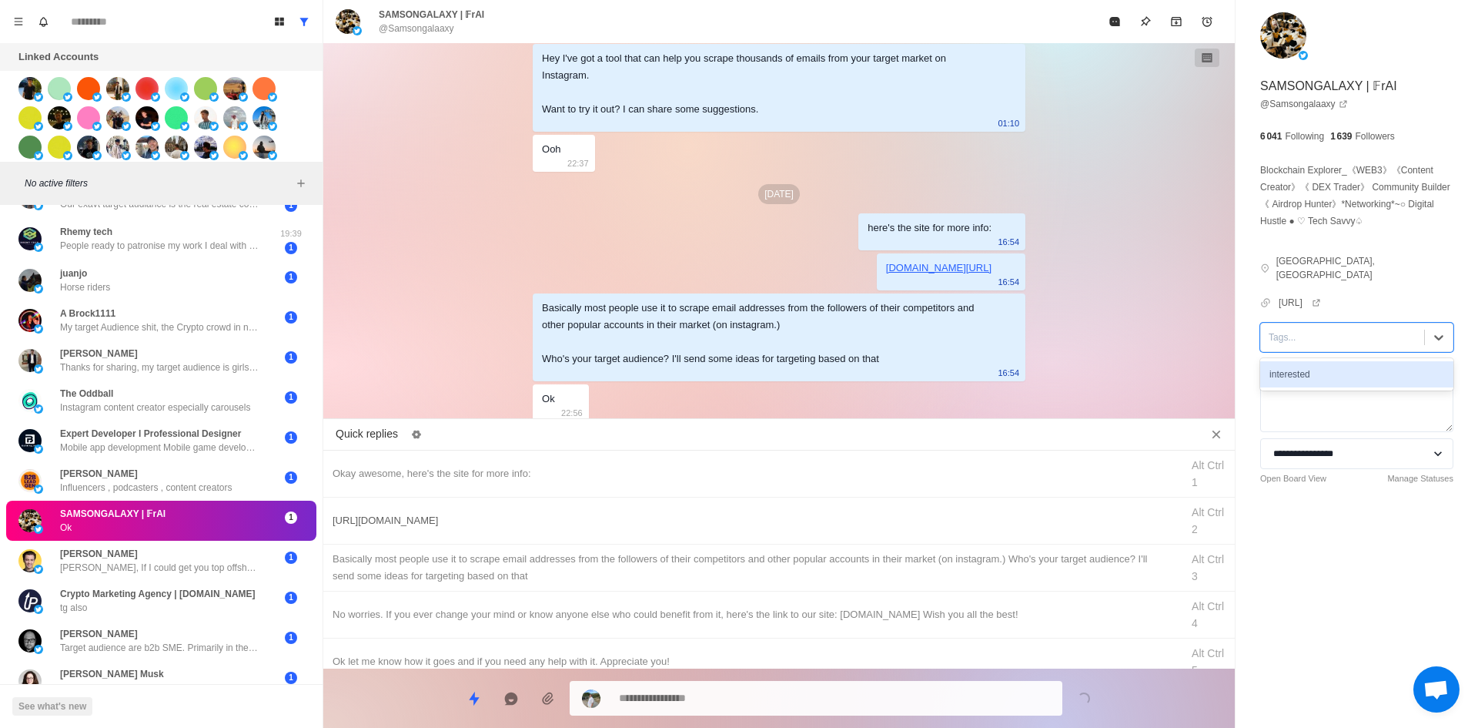
drag, startPoint x: 1320, startPoint y: 374, endPoint x: 1034, endPoint y: 514, distance: 318.1
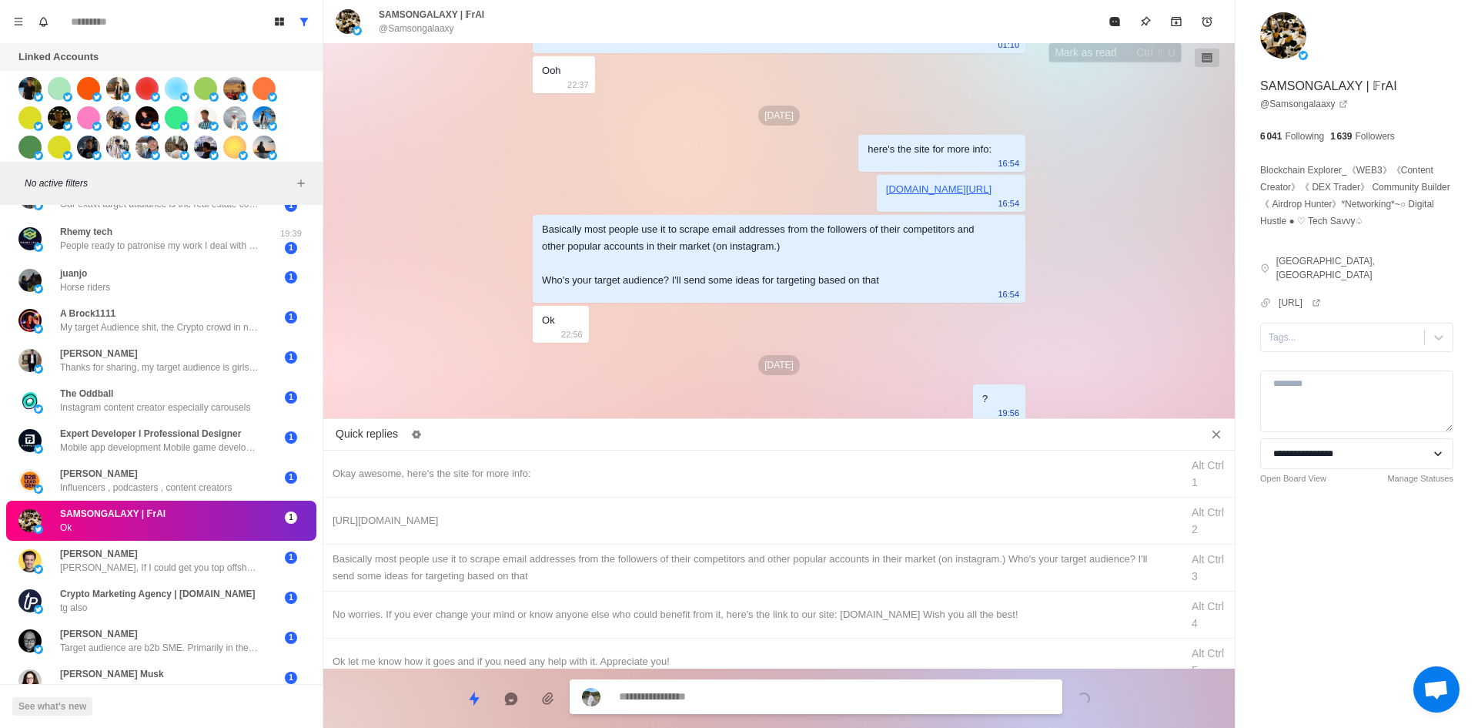
drag, startPoint x: 1116, startPoint y: 27, endPoint x: 1004, endPoint y: 194, distance: 201.4
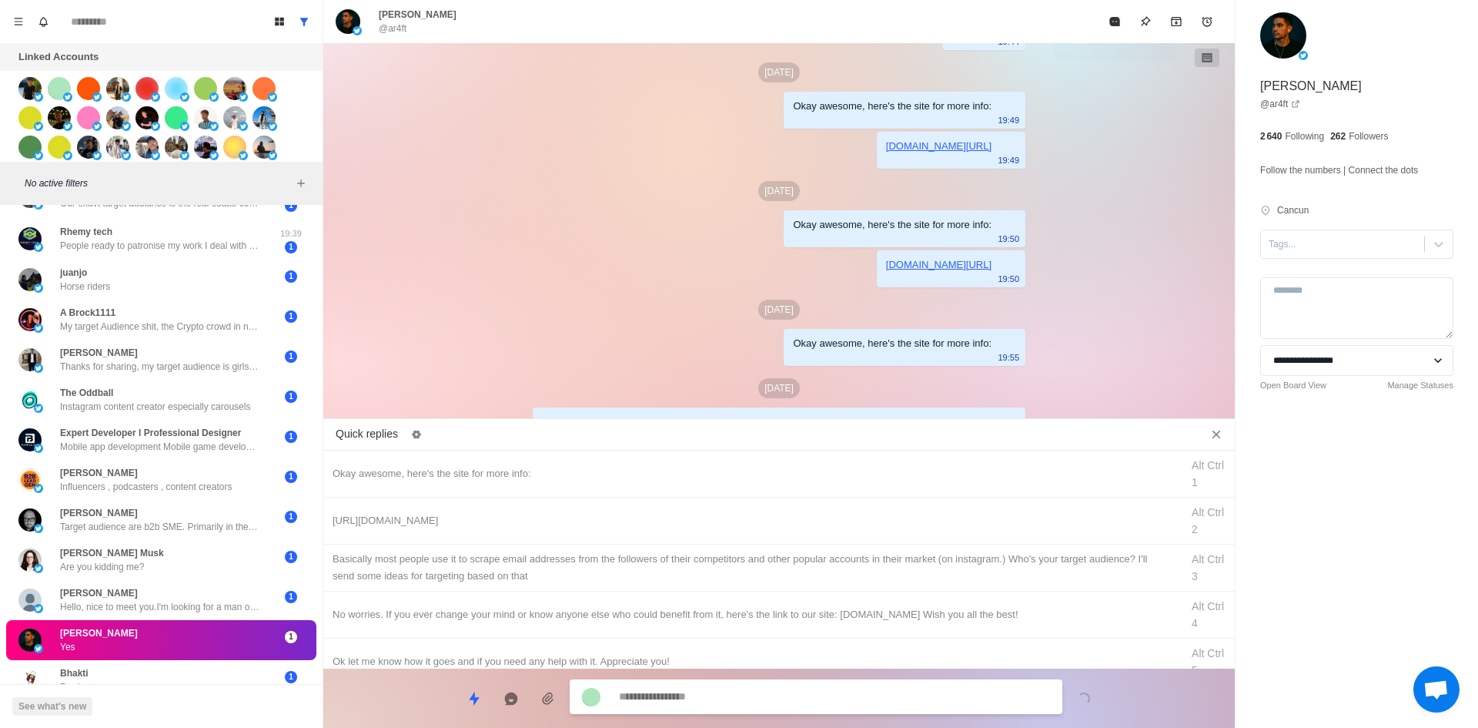
scroll to position [612, 0]
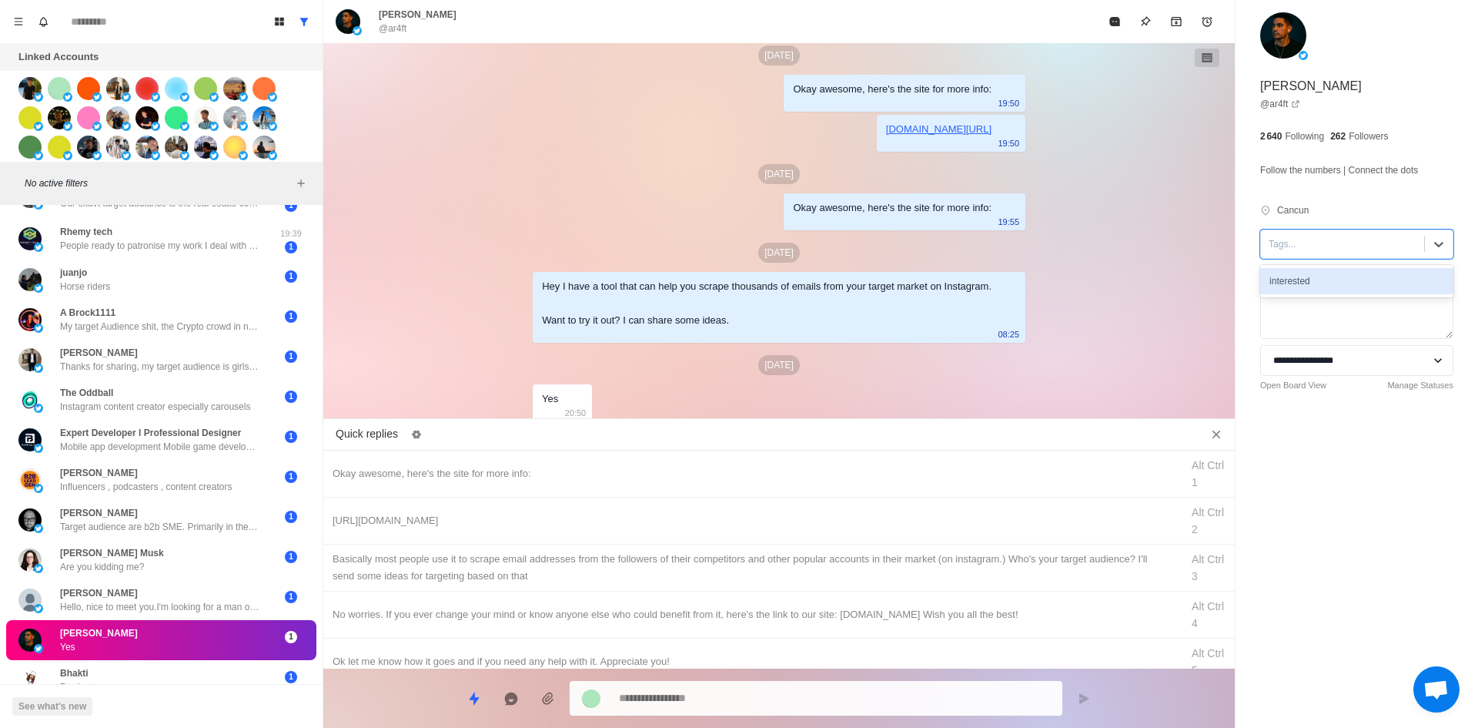
drag, startPoint x: 1332, startPoint y: 274, endPoint x: 1249, endPoint y: 299, distance: 86.0
drag, startPoint x: 610, startPoint y: 465, endPoint x: 690, endPoint y: 626, distance: 179.7
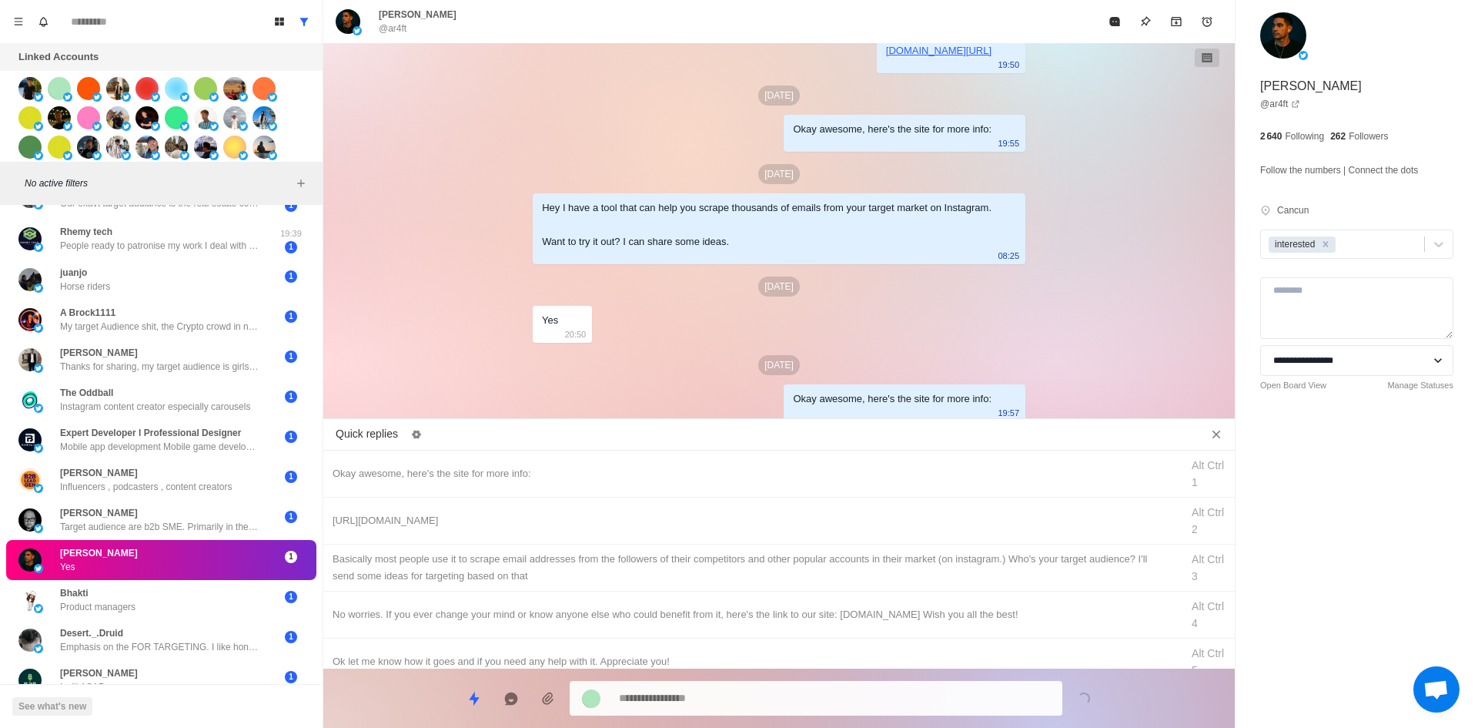
drag, startPoint x: 697, startPoint y: 510, endPoint x: 737, endPoint y: 677, distance: 171.8
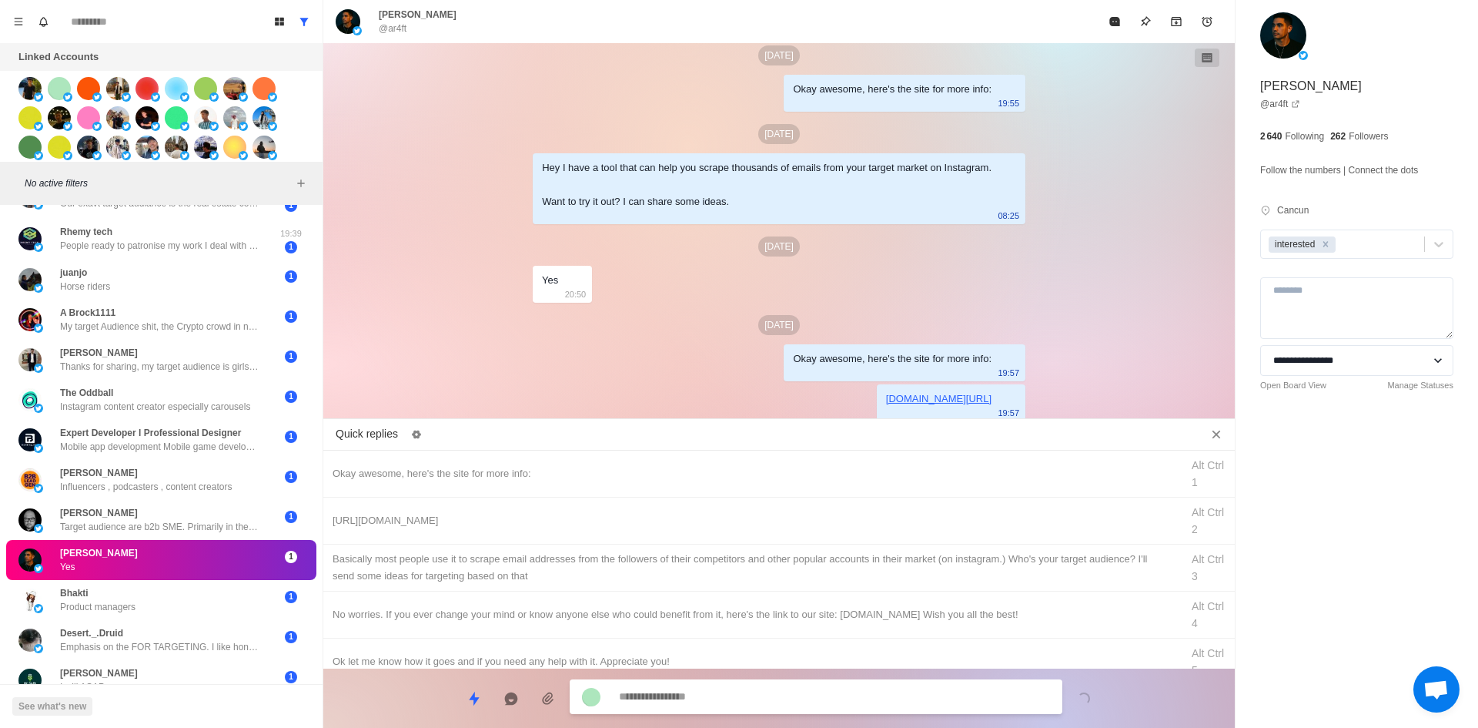
drag, startPoint x: 792, startPoint y: 560, endPoint x: 775, endPoint y: 635, distance: 76.6
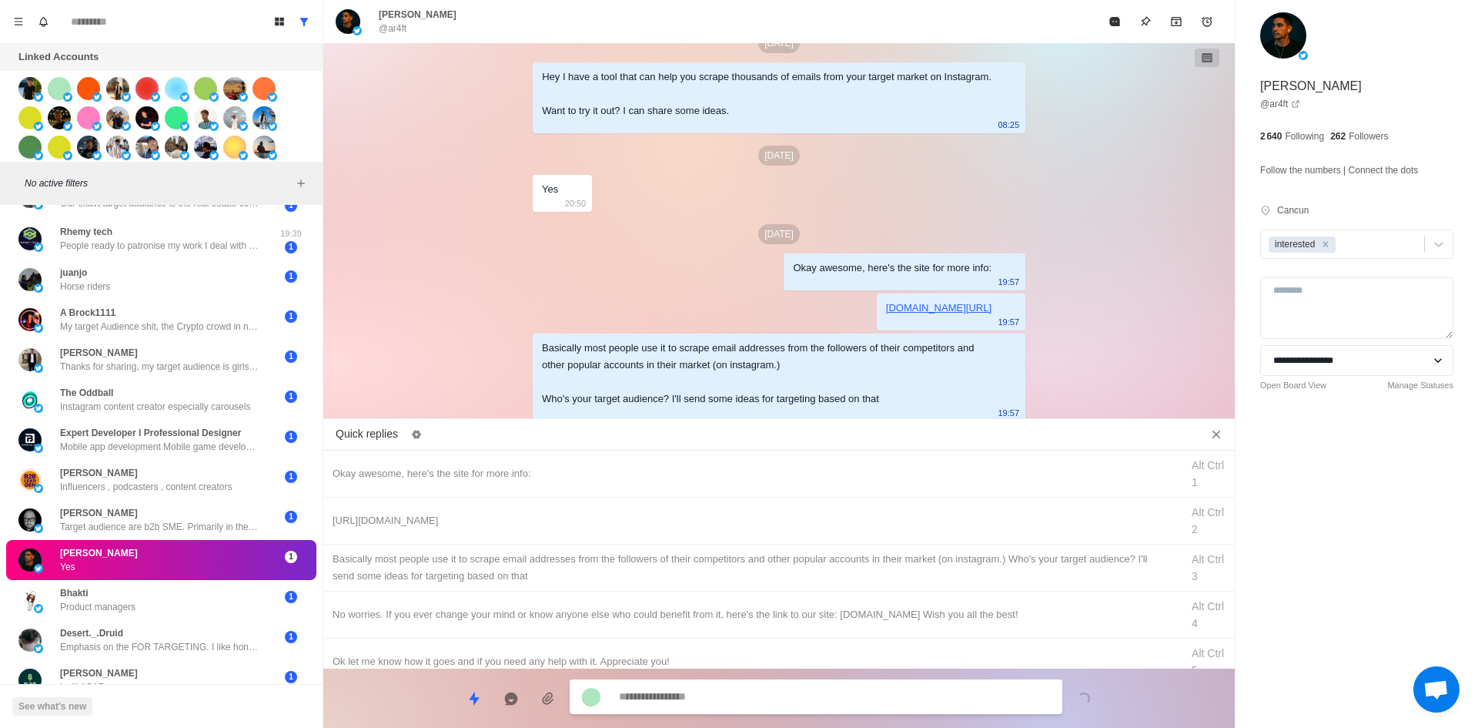
drag, startPoint x: 1116, startPoint y: 25, endPoint x: 802, endPoint y: 279, distance: 403.5
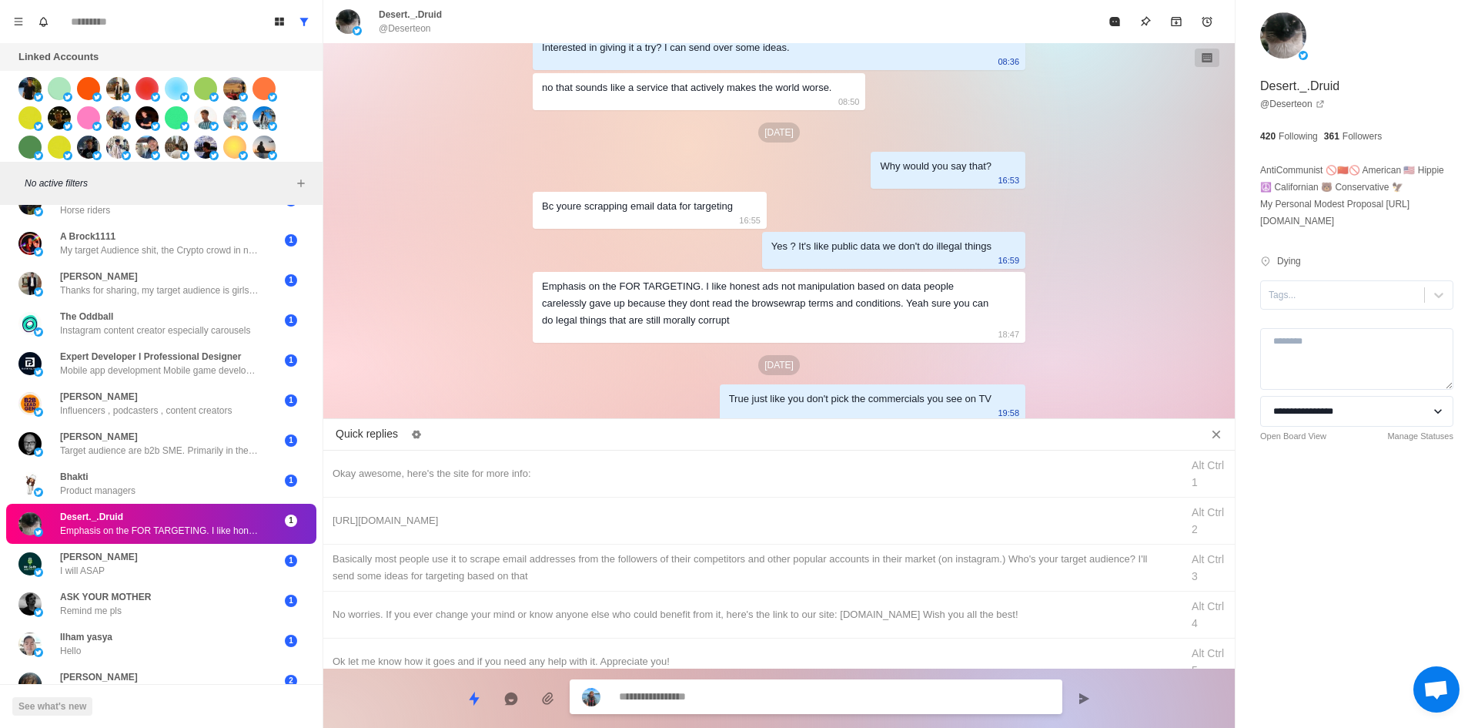
scroll to position [942, 0]
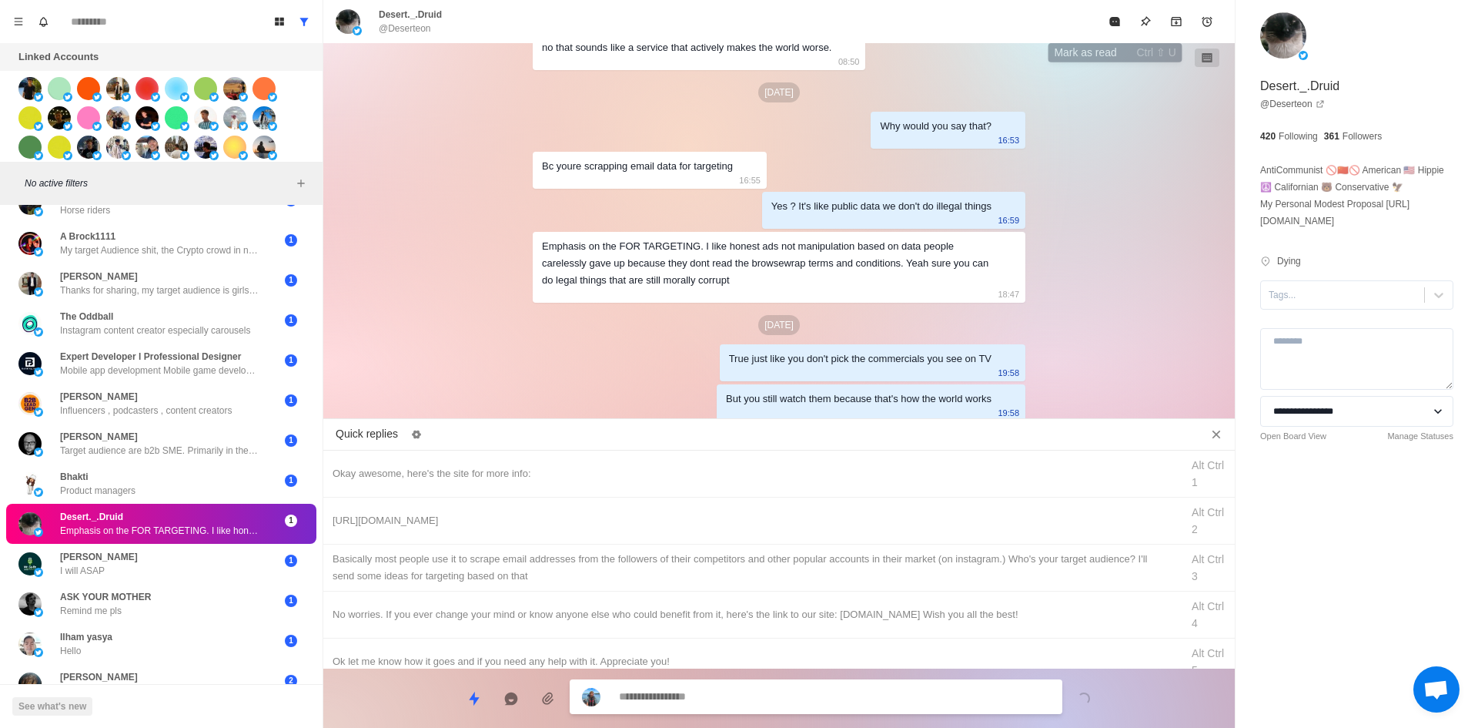
drag, startPoint x: 1114, startPoint y: 30, endPoint x: 1076, endPoint y: 60, distance: 48.2
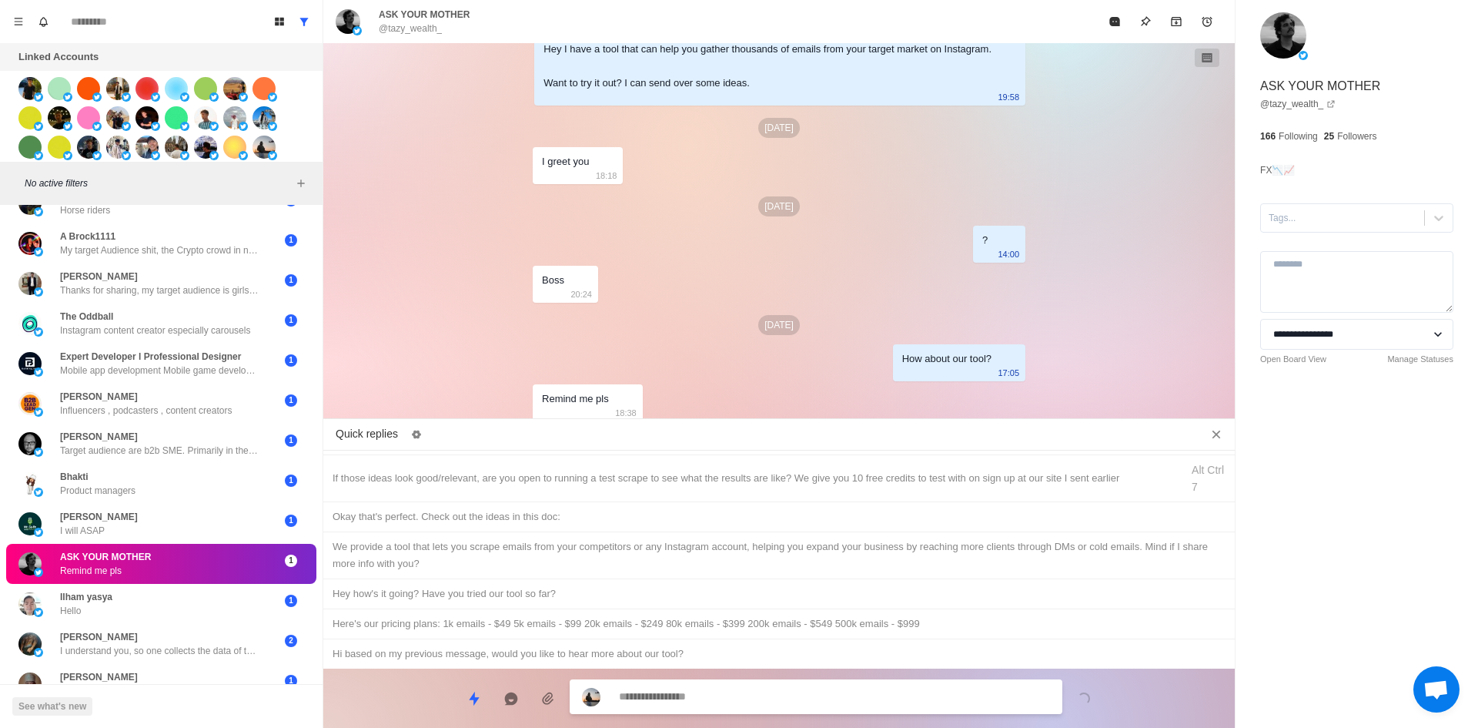
scroll to position [0, 0]
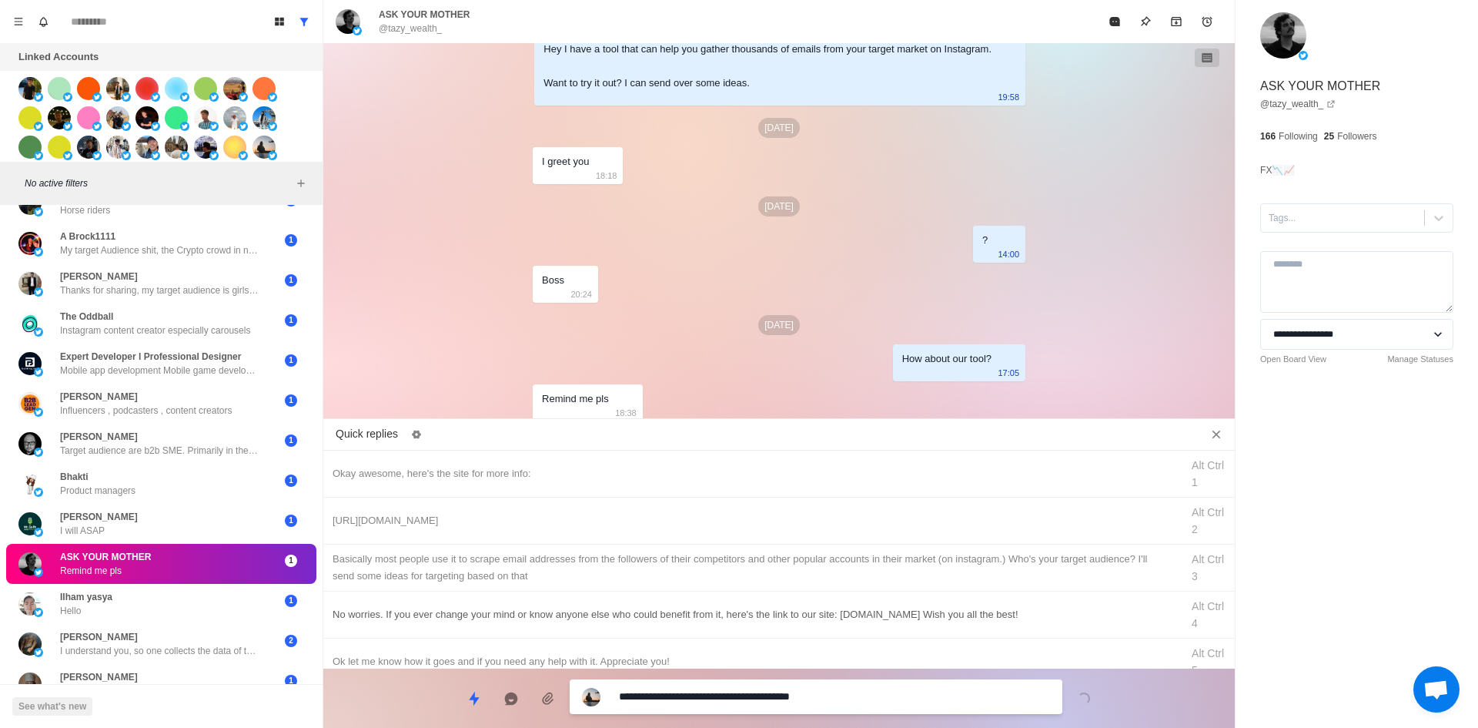
drag, startPoint x: 697, startPoint y: 697, endPoint x: 461, endPoint y: 624, distance: 247.2
drag, startPoint x: 497, startPoint y: 520, endPoint x: 505, endPoint y: 527, distance: 10.9
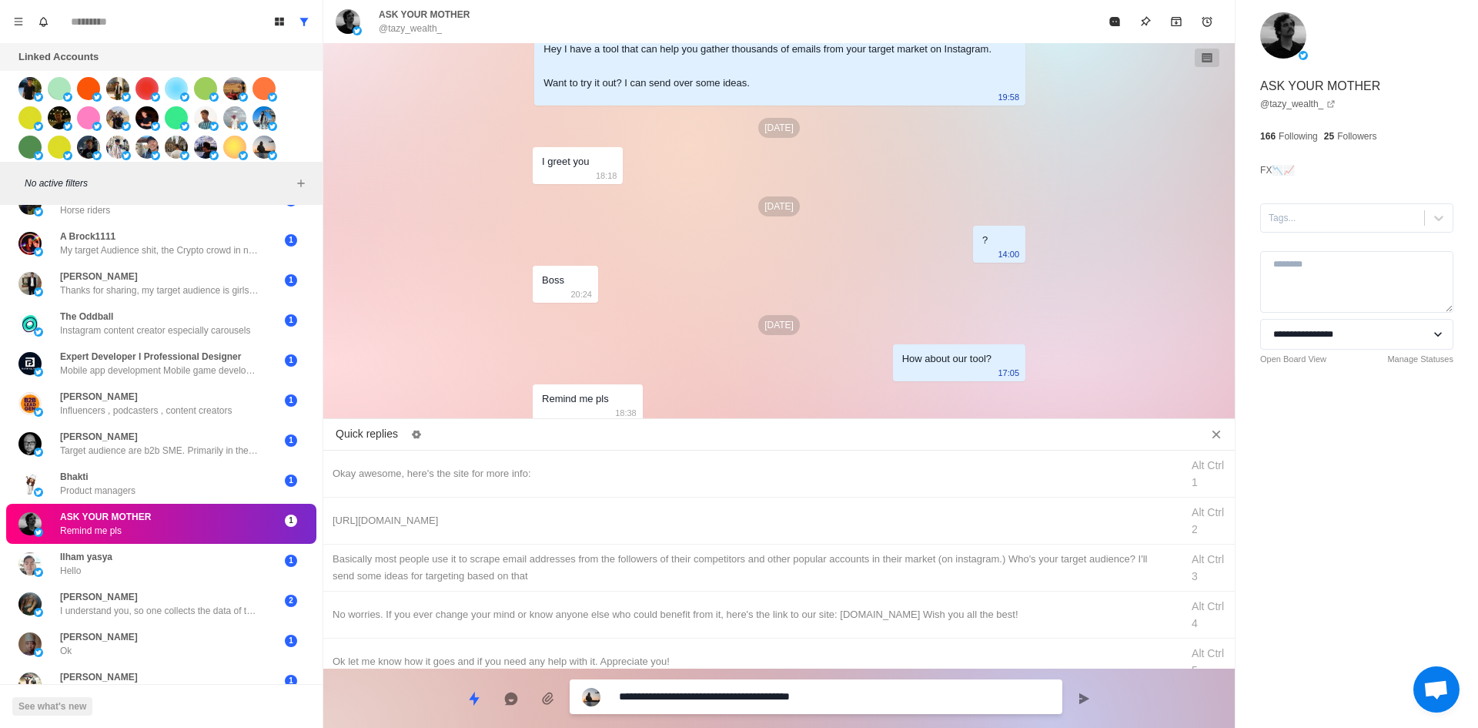
drag, startPoint x: 698, startPoint y: 701, endPoint x: 253, endPoint y: 723, distance: 445.5
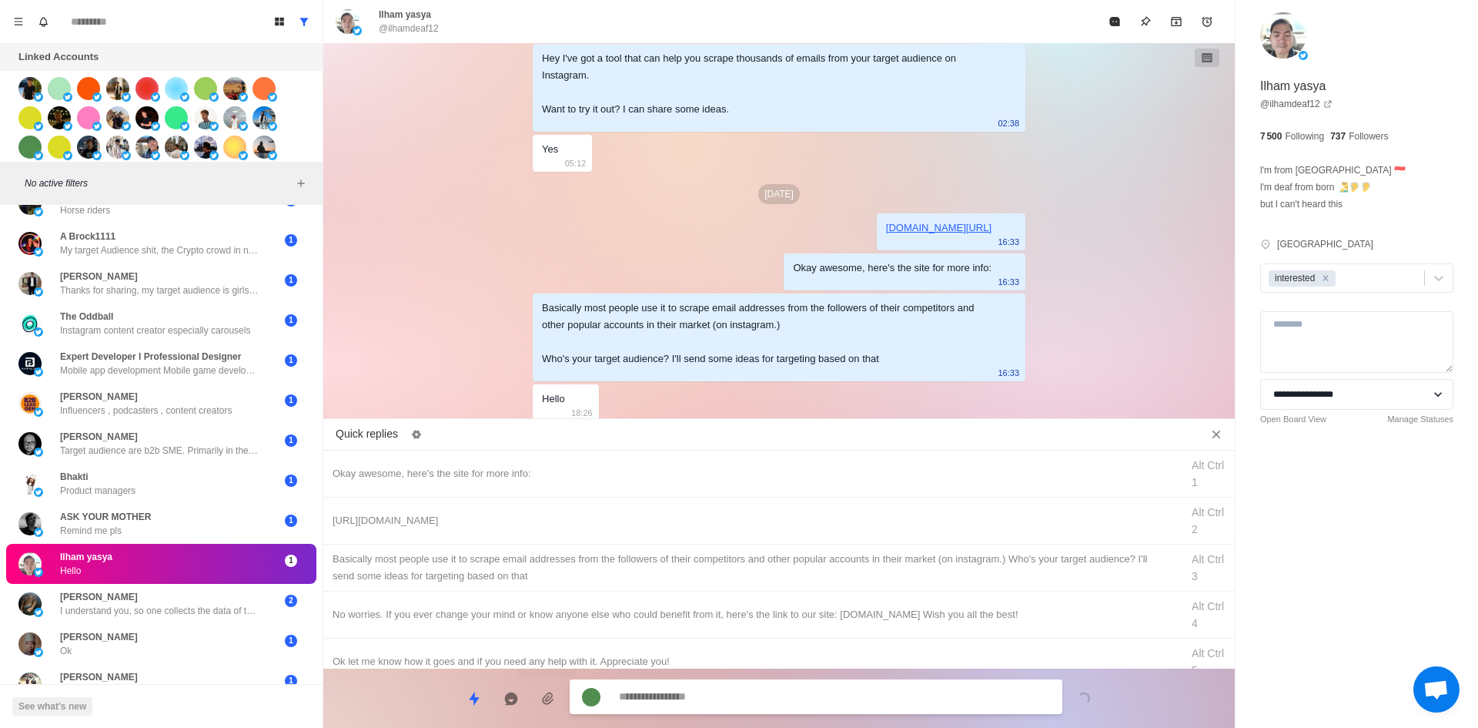
scroll to position [277, 0]
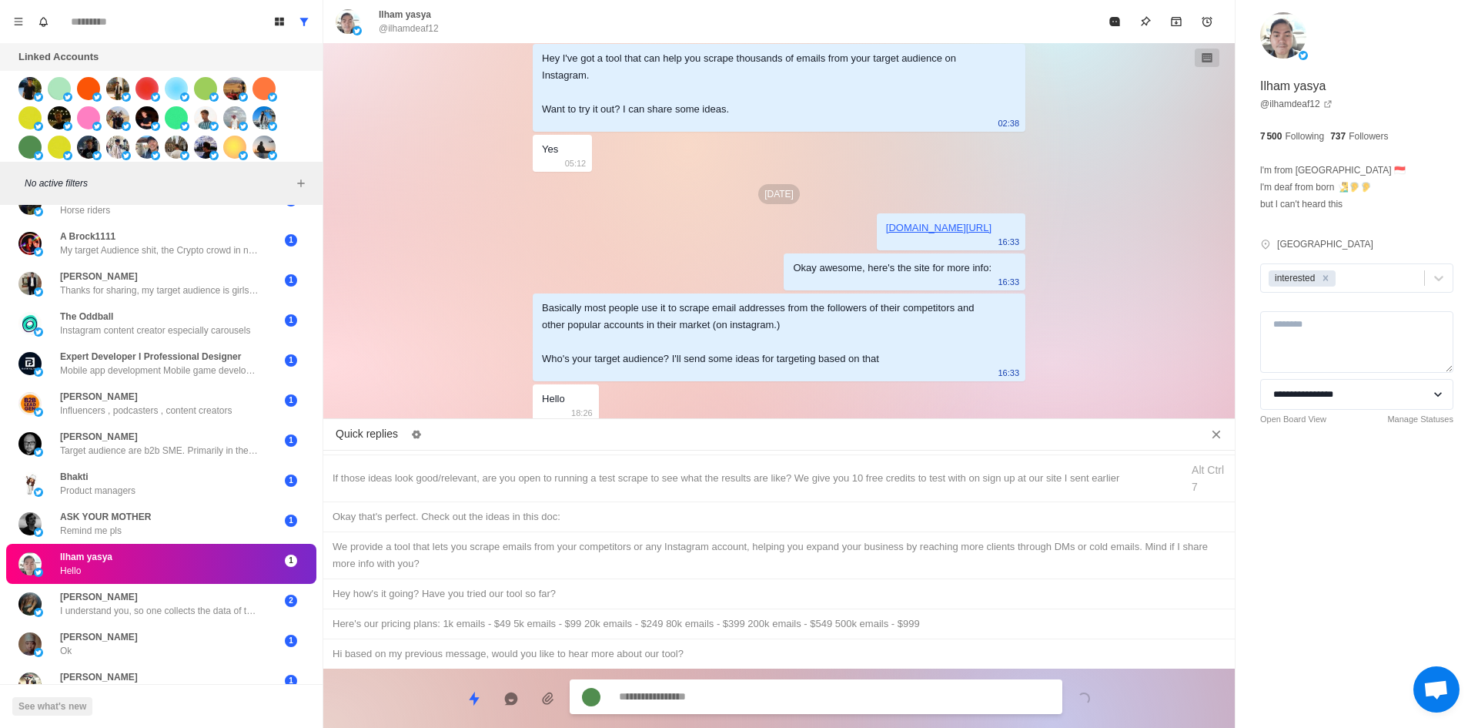
drag, startPoint x: 545, startPoint y: 656, endPoint x: 678, endPoint y: 687, distance: 136.9
drag, startPoint x: 754, startPoint y: 697, endPoint x: 805, endPoint y: 697, distance: 51.6
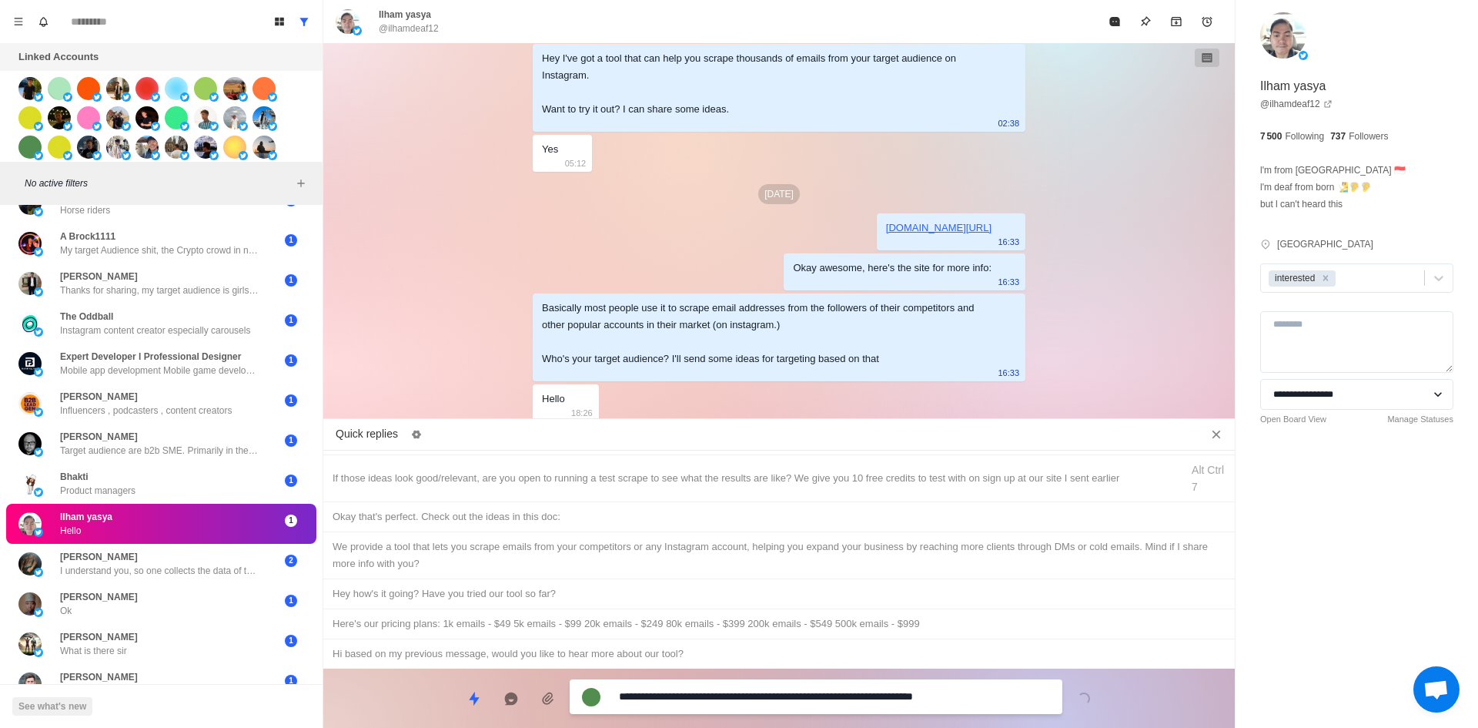
drag, startPoint x: 998, startPoint y: 694, endPoint x: 795, endPoint y: 701, distance: 203.4
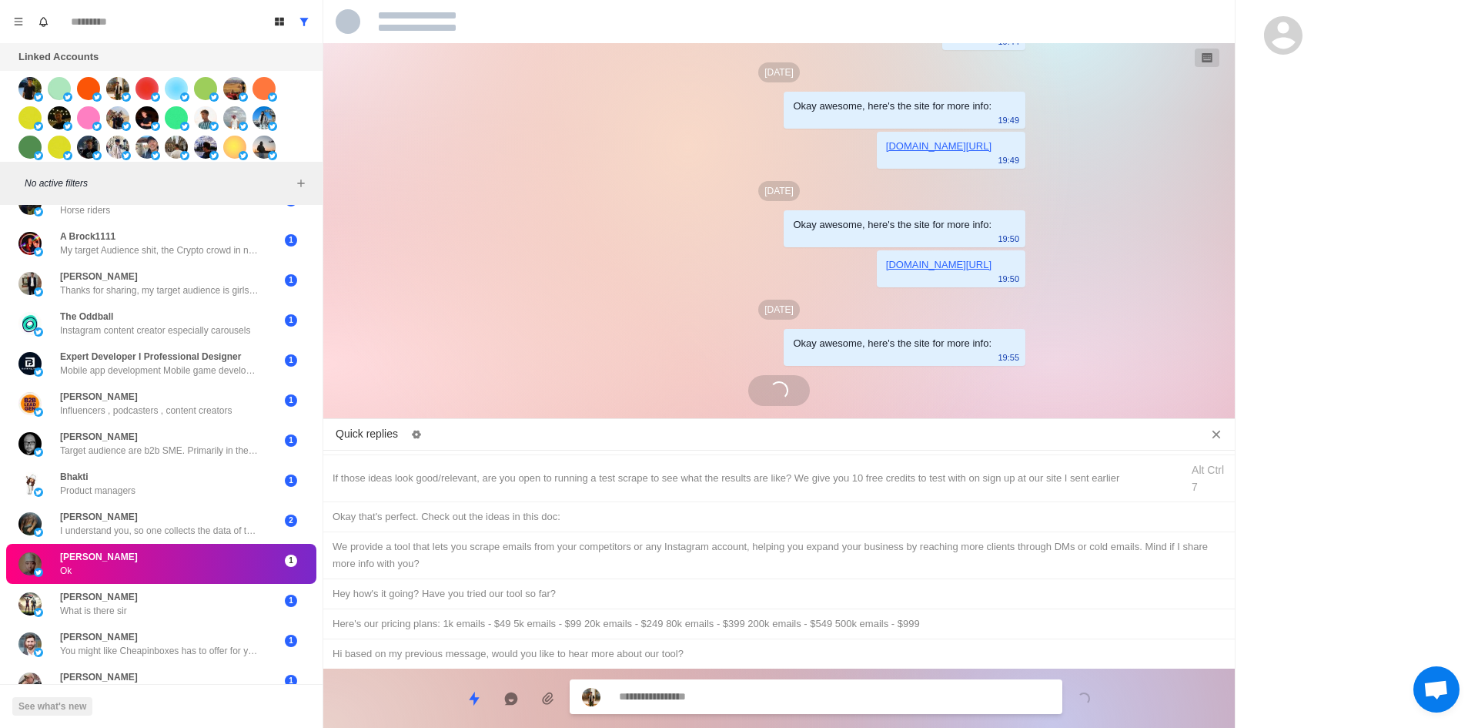
scroll to position [764, 0]
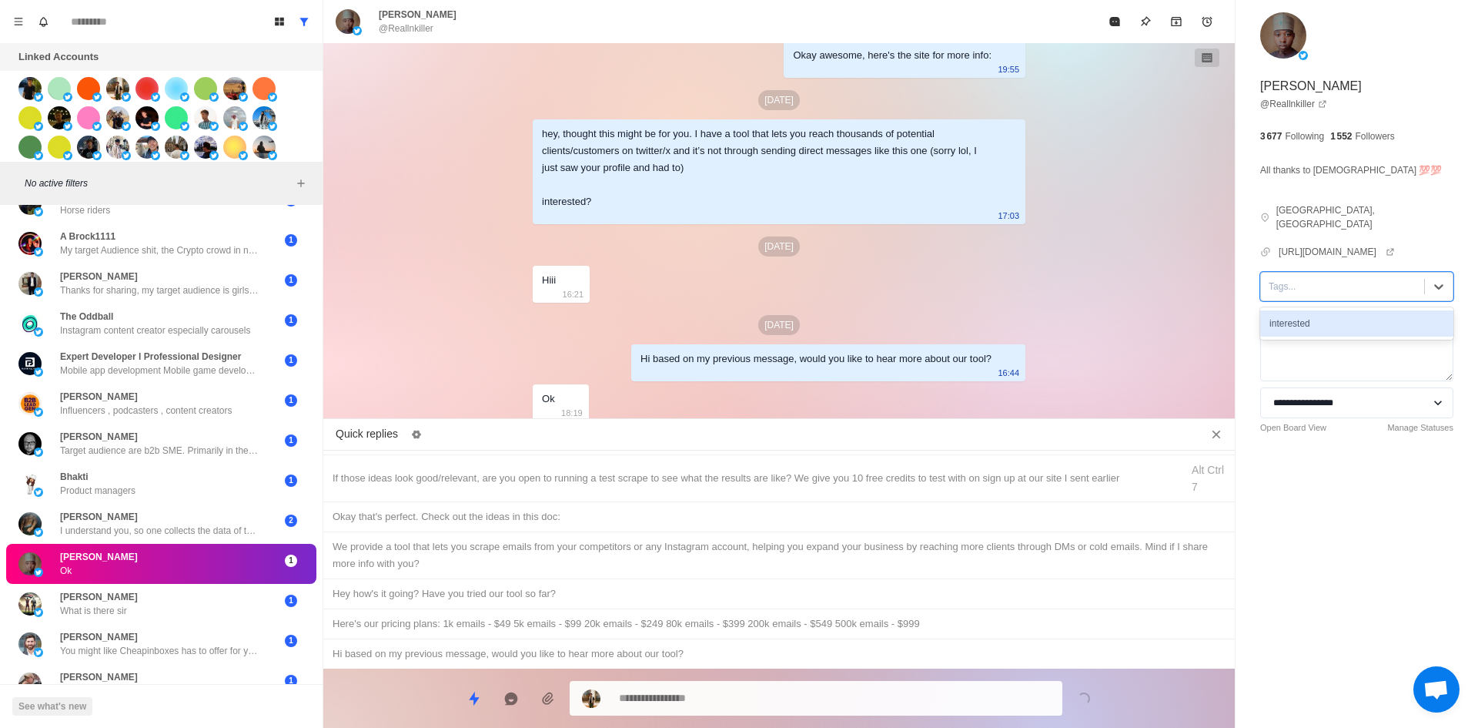
drag, startPoint x: 1364, startPoint y: 260, endPoint x: 1357, endPoint y: 277, distance: 18.3
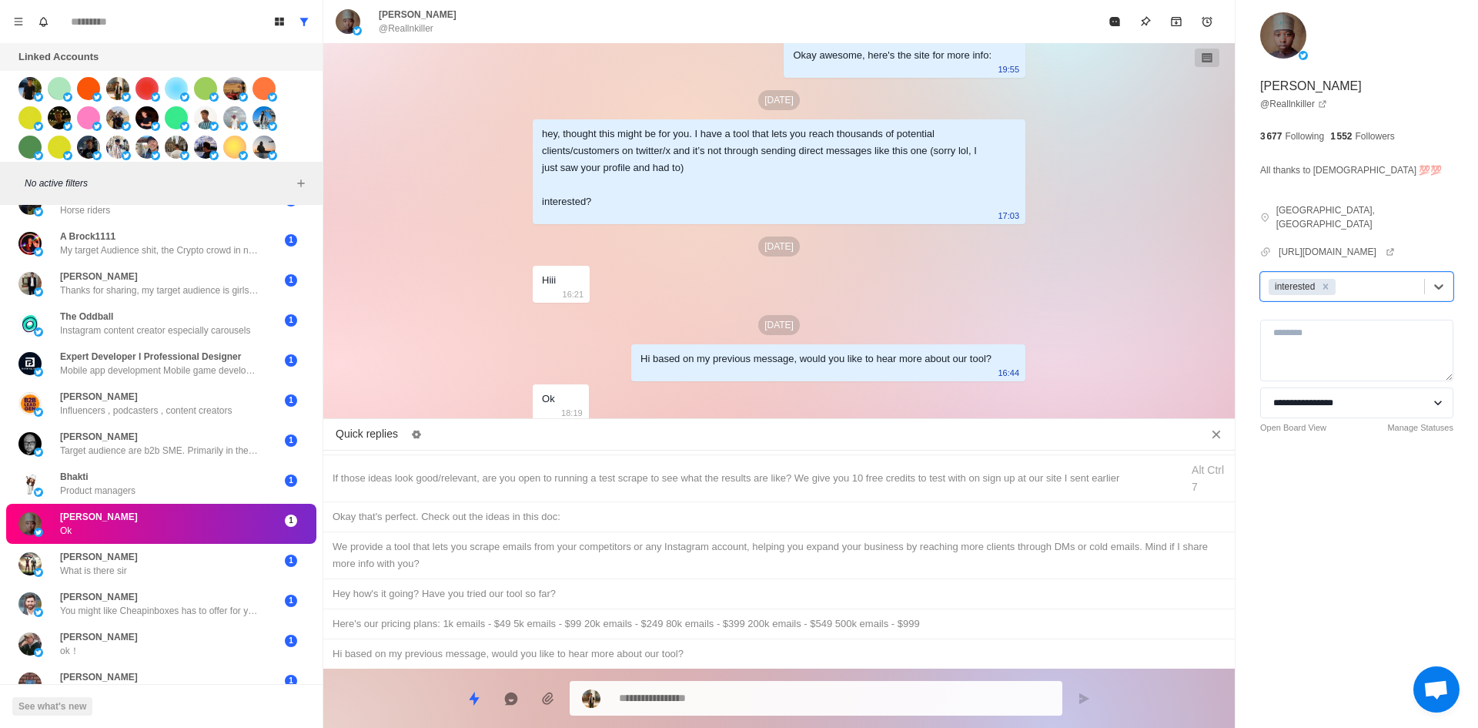
scroll to position [0, 0]
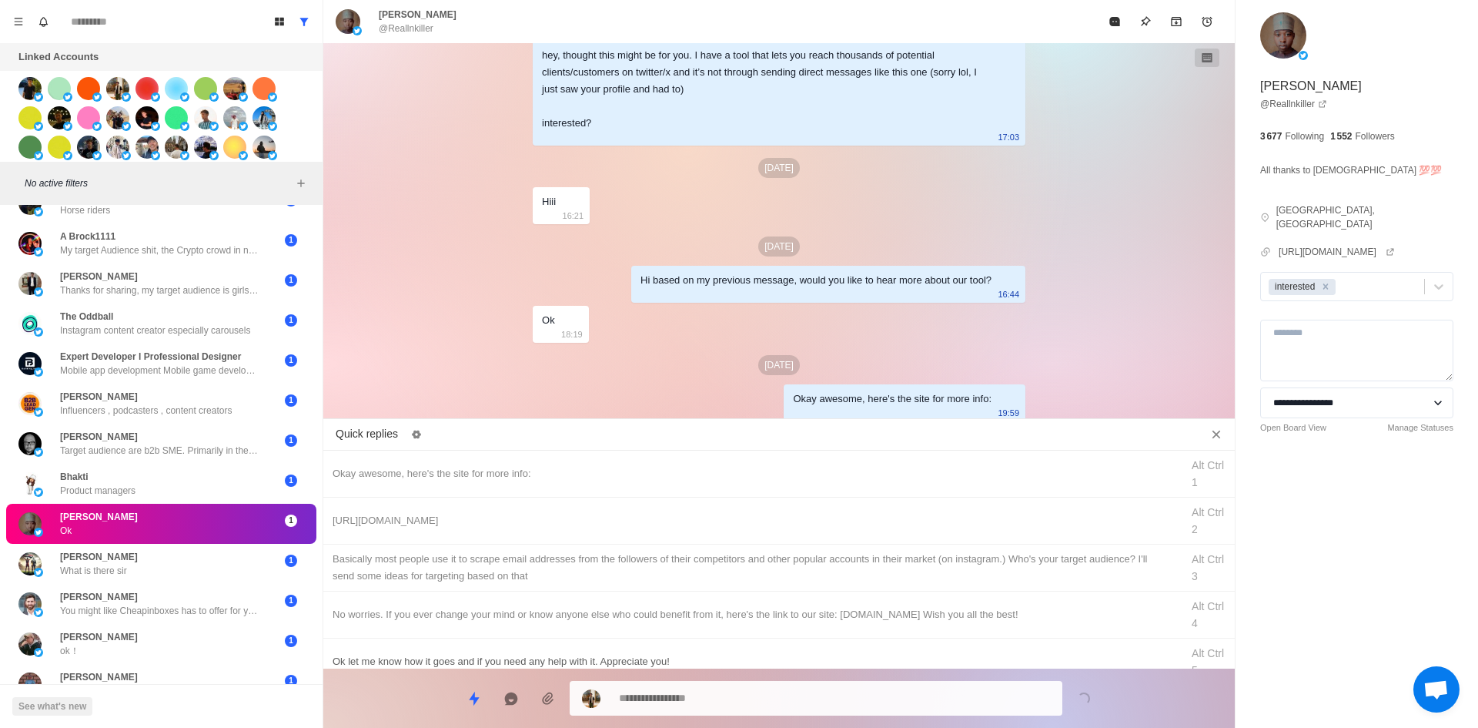
drag, startPoint x: 547, startPoint y: 510, endPoint x: 659, endPoint y: 661, distance: 188.2
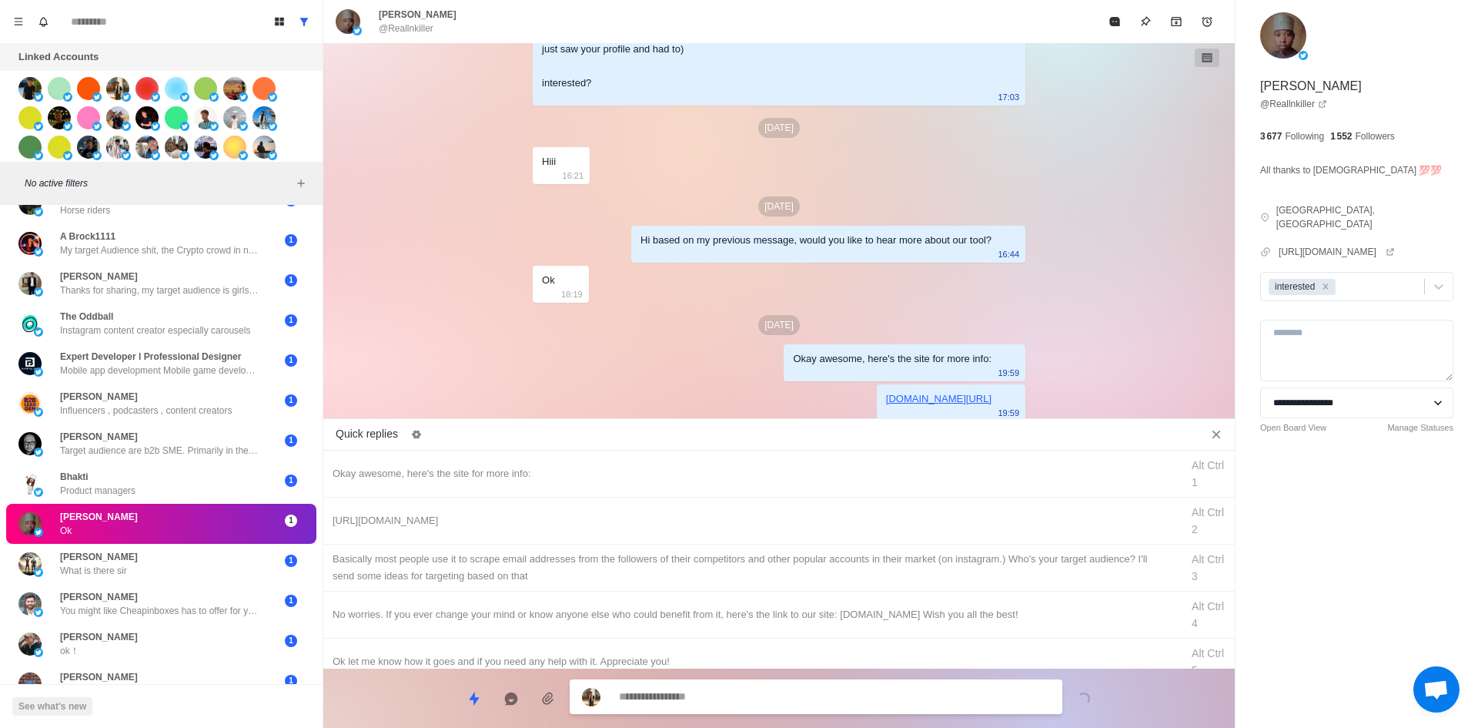
drag, startPoint x: 739, startPoint y: 550, endPoint x: 738, endPoint y: 660, distance: 110.1
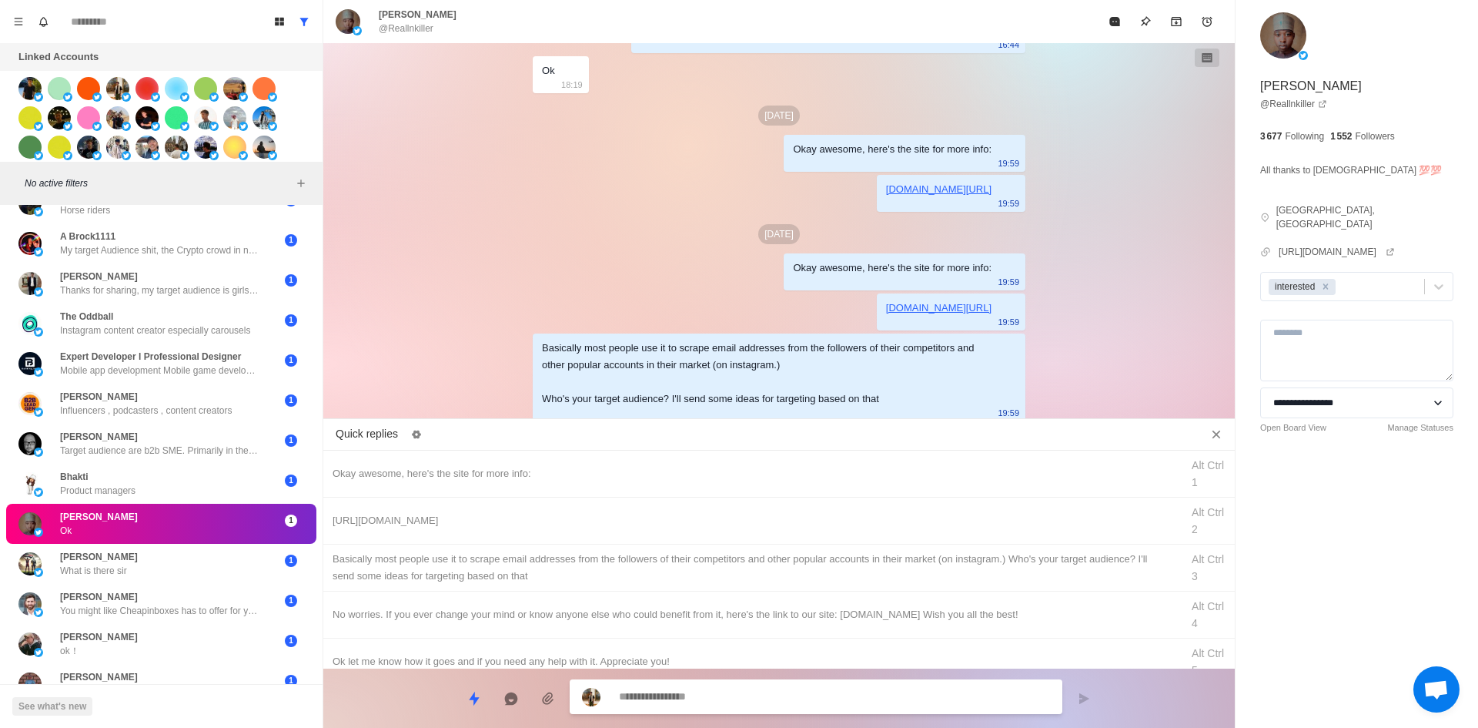
drag, startPoint x: 1114, startPoint y: 36, endPoint x: 1083, endPoint y: 79, distance: 52.4
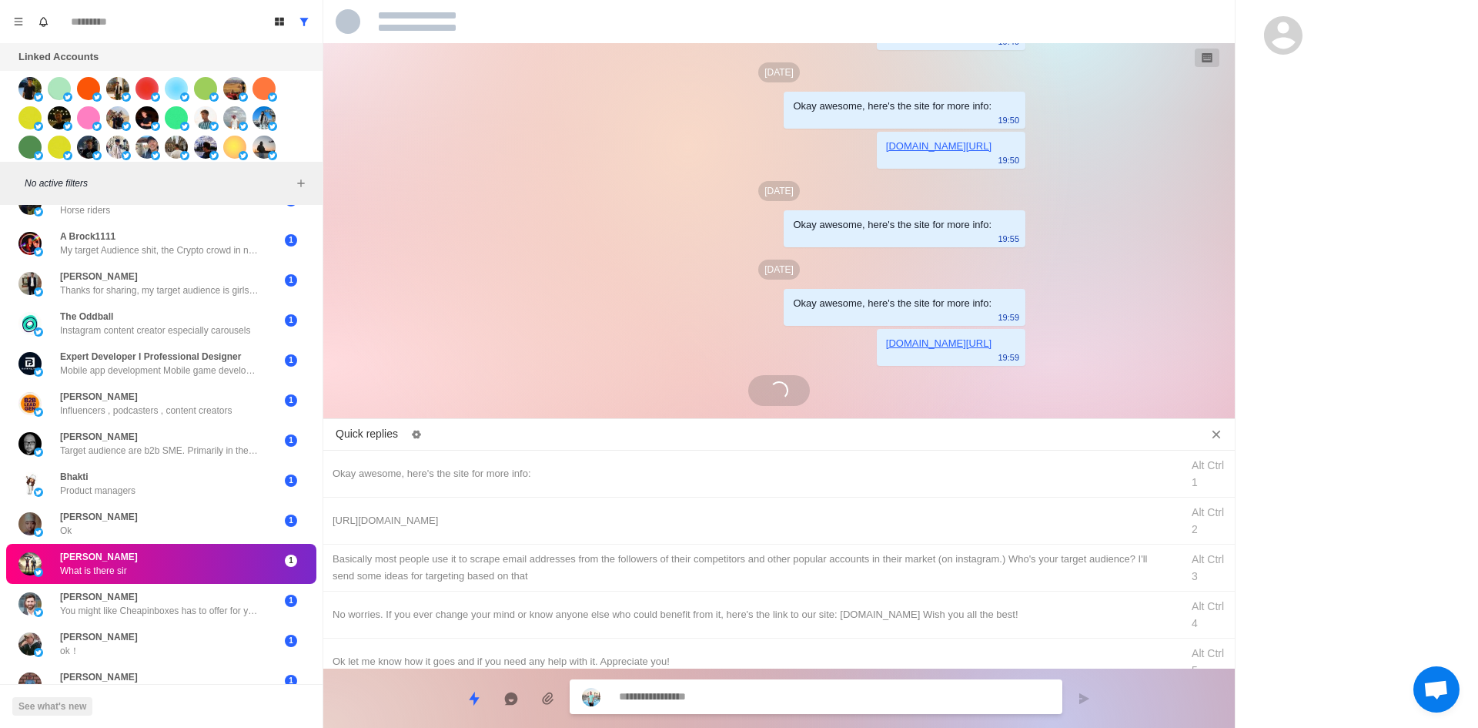
scroll to position [1154, 0]
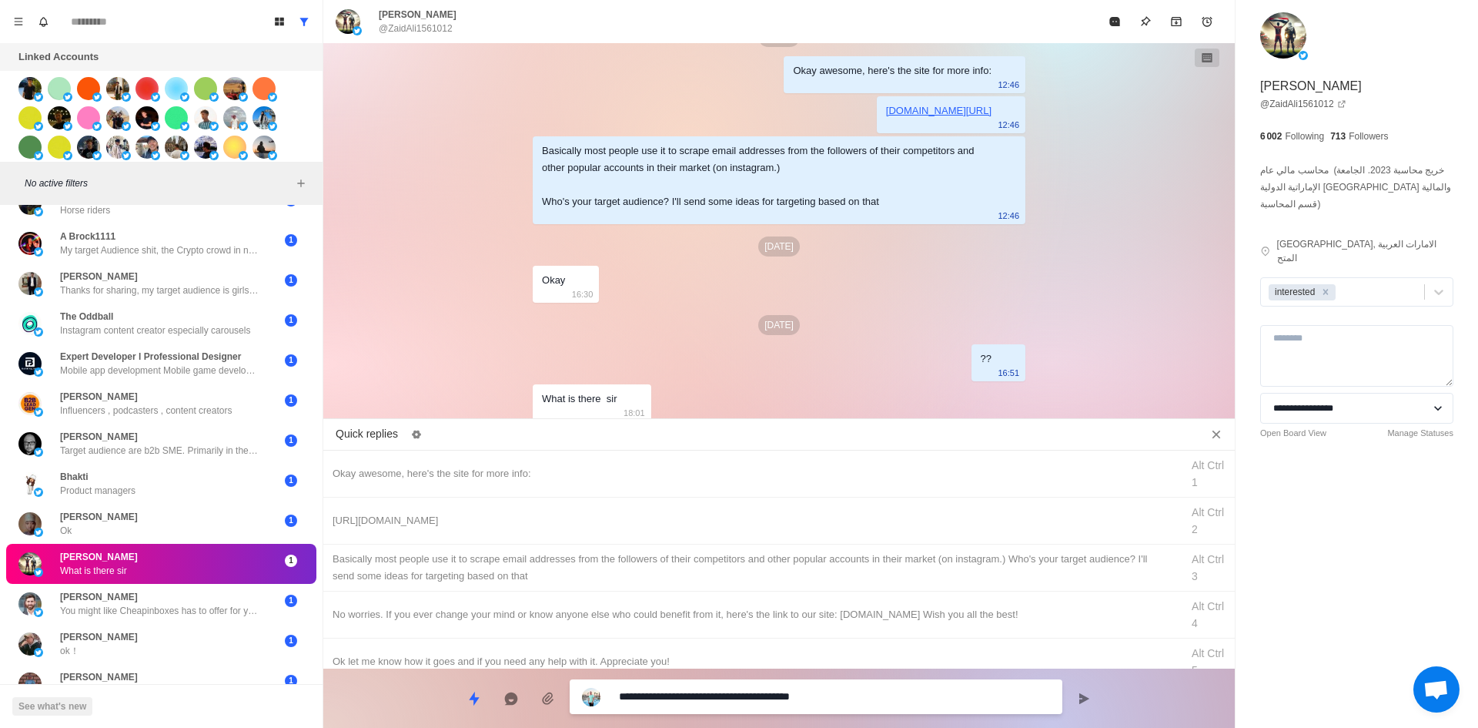
drag, startPoint x: 698, startPoint y: 697, endPoint x: 406, endPoint y: 697, distance: 292.5
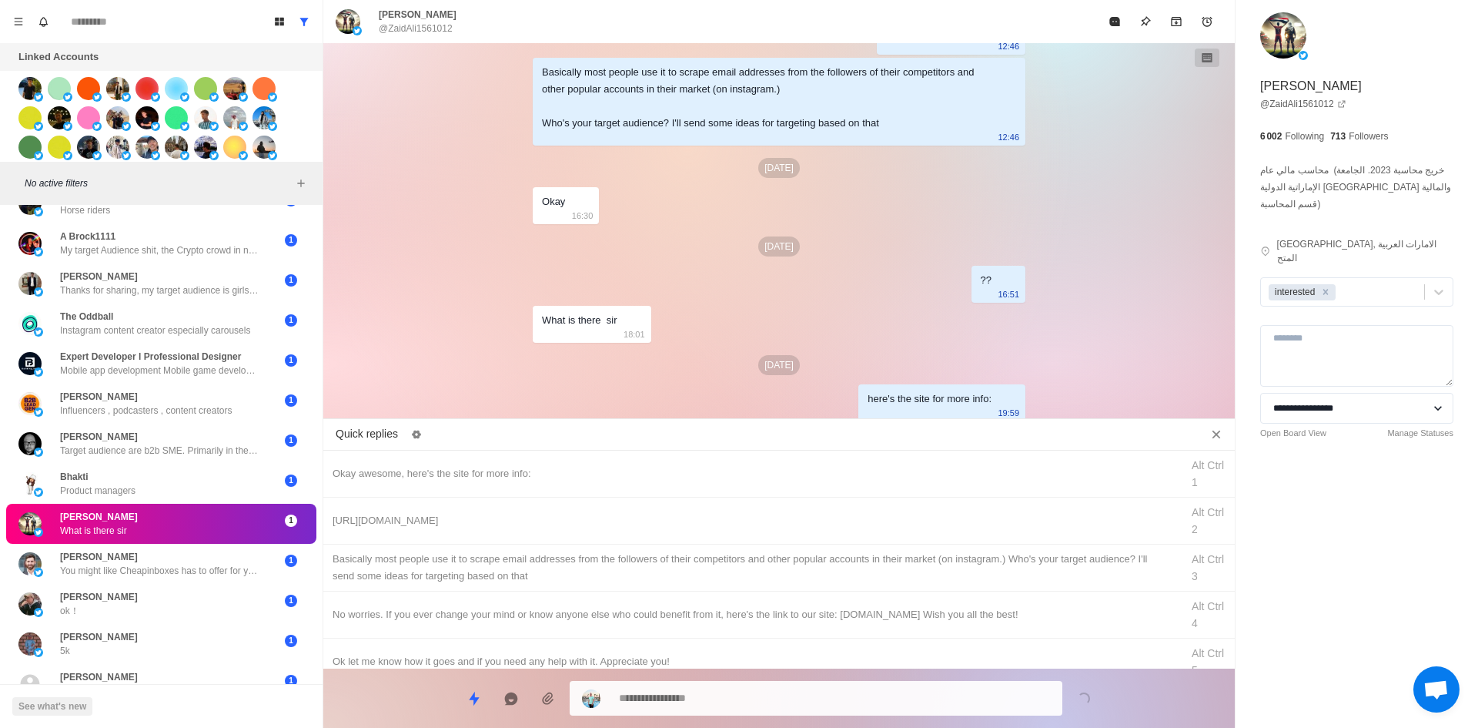
drag, startPoint x: 469, startPoint y: 521, endPoint x: 710, endPoint y: 684, distance: 291.0
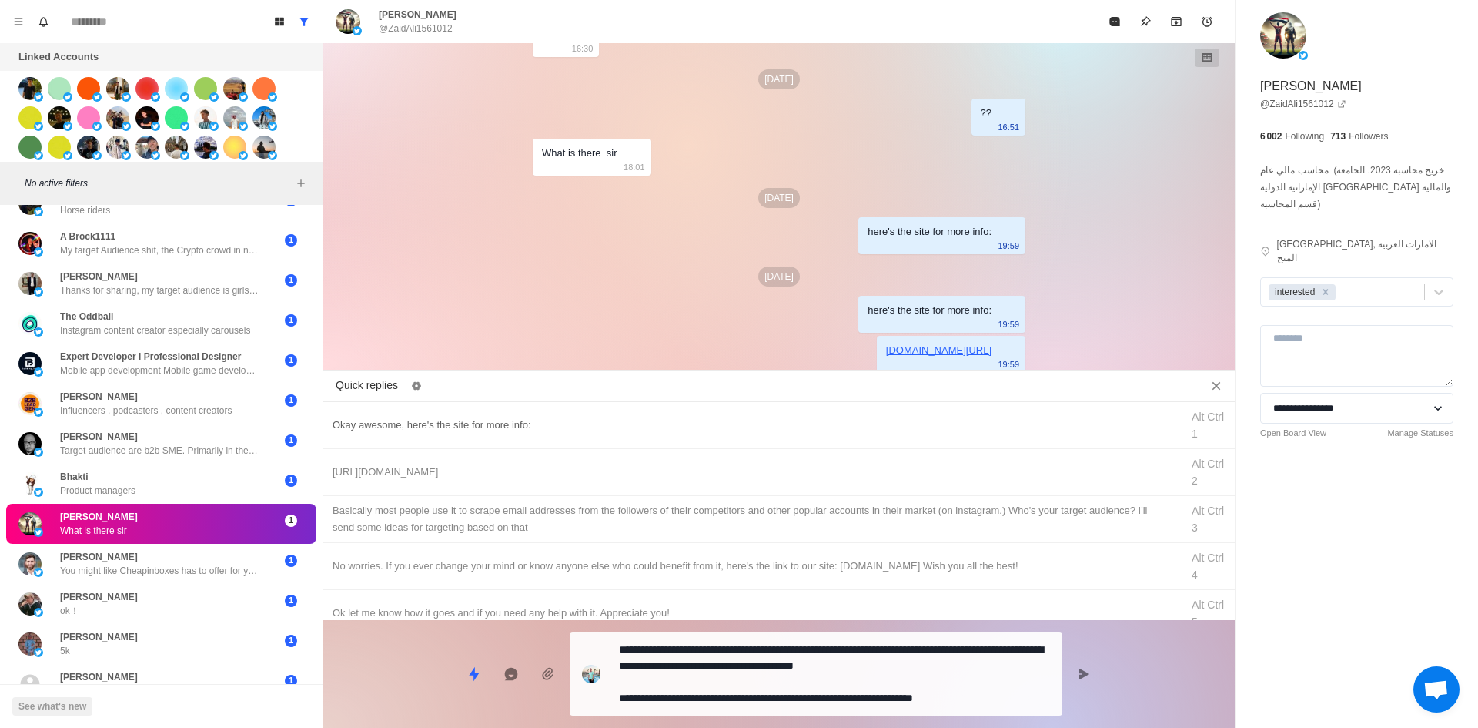
drag, startPoint x: 766, startPoint y: 684, endPoint x: 921, endPoint y: 457, distance: 274.8
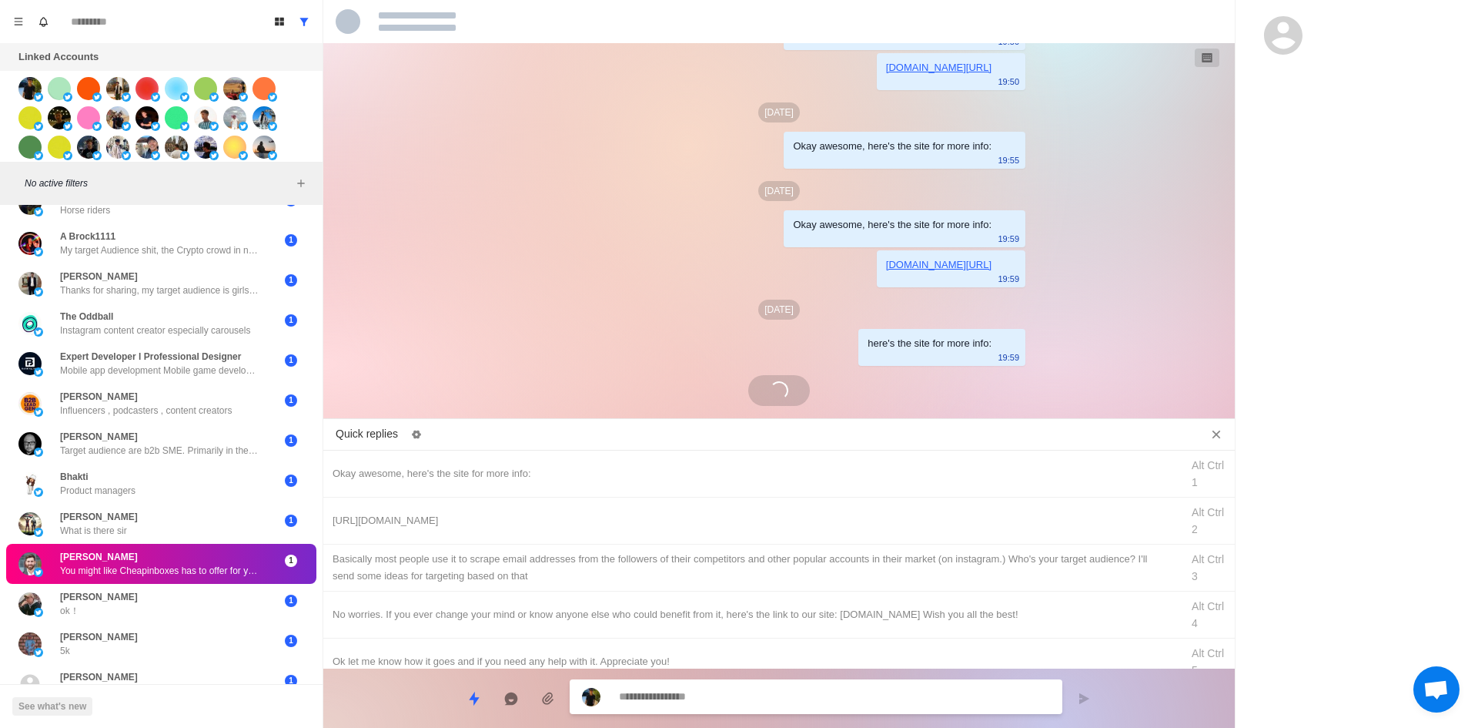
scroll to position [997, 0]
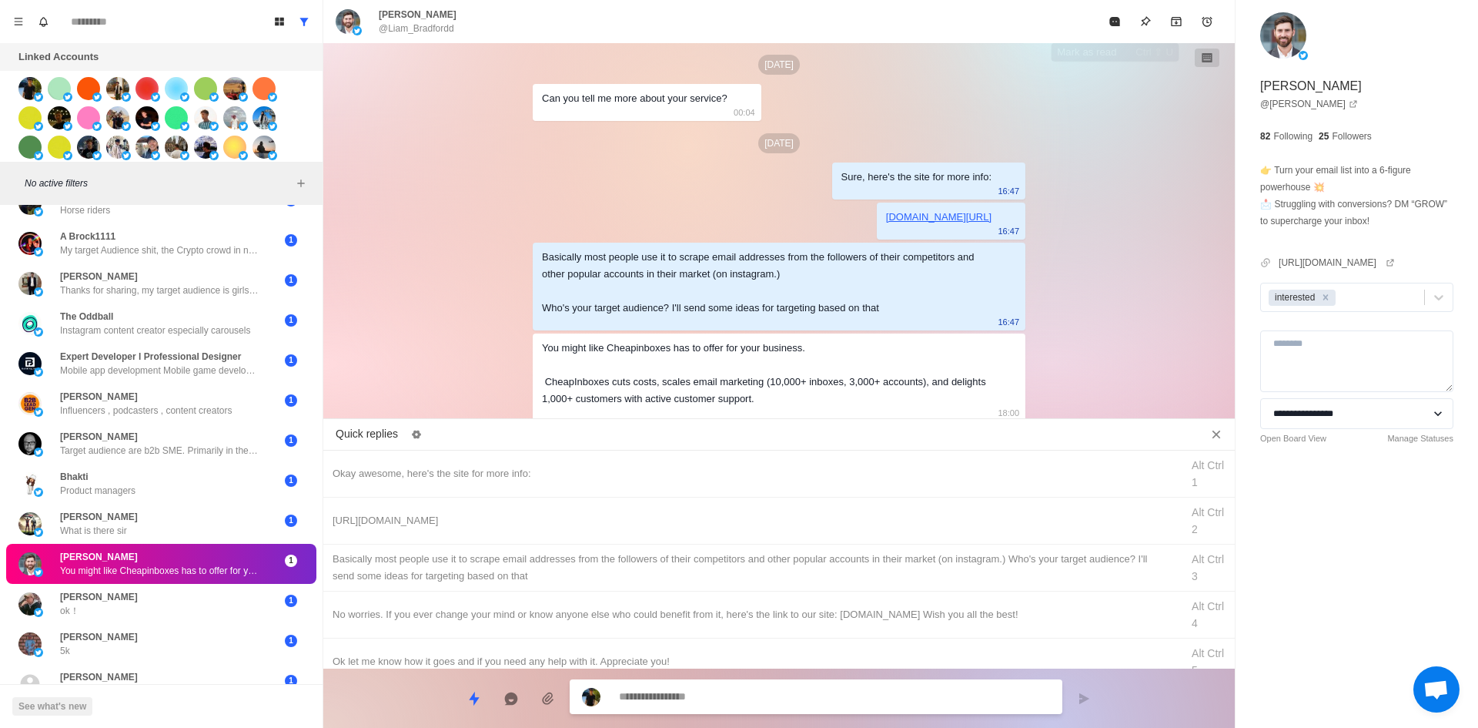
drag, startPoint x: 1116, startPoint y: 17, endPoint x: 1057, endPoint y: 80, distance: 86.1
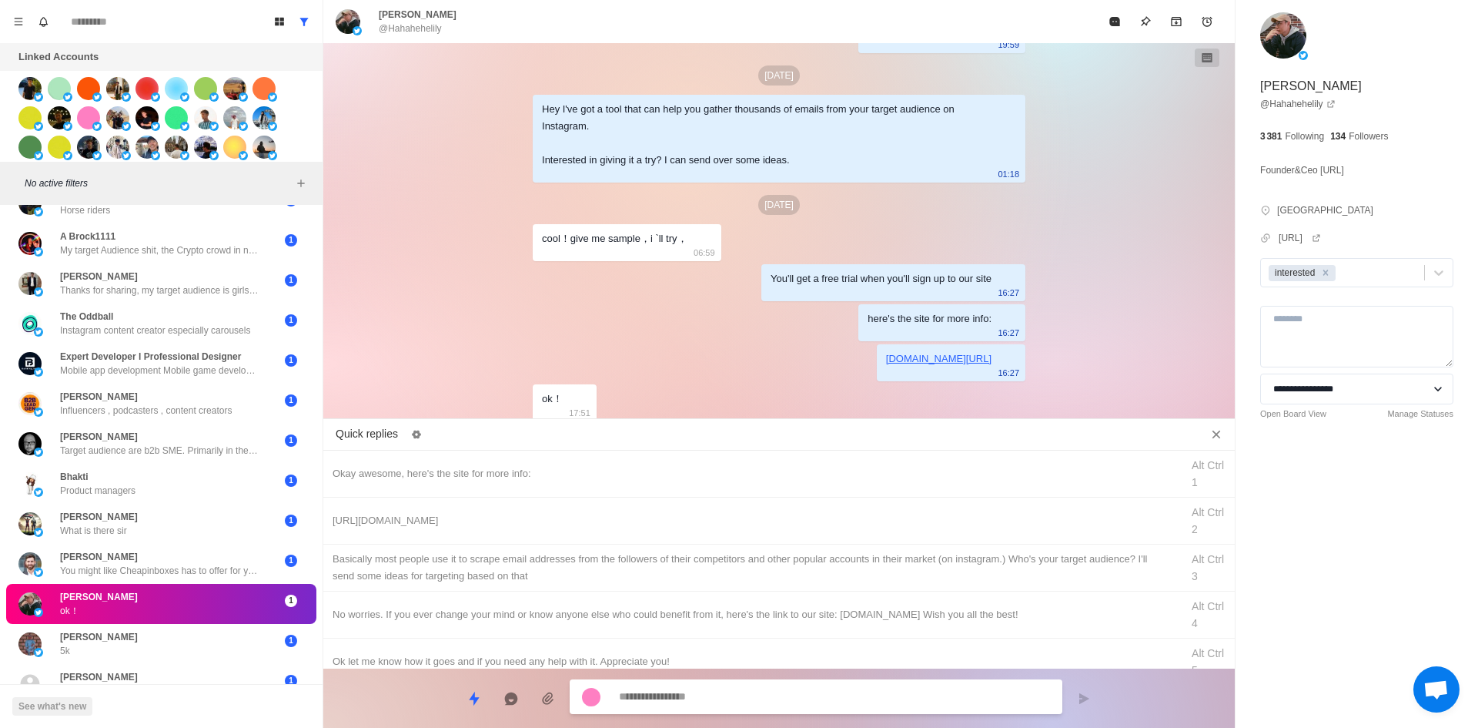
scroll to position [277, 0]
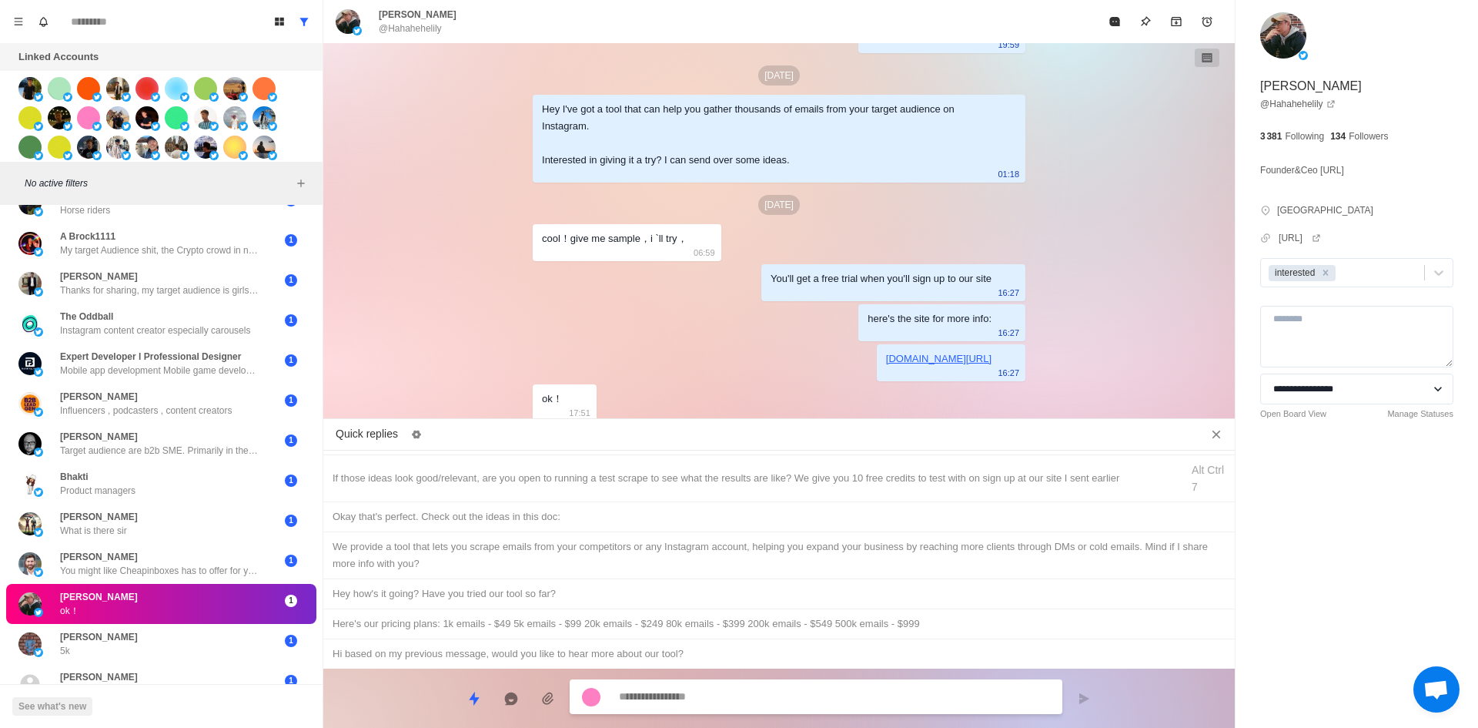
drag, startPoint x: 524, startPoint y: 593, endPoint x: 671, endPoint y: 681, distance: 171.2
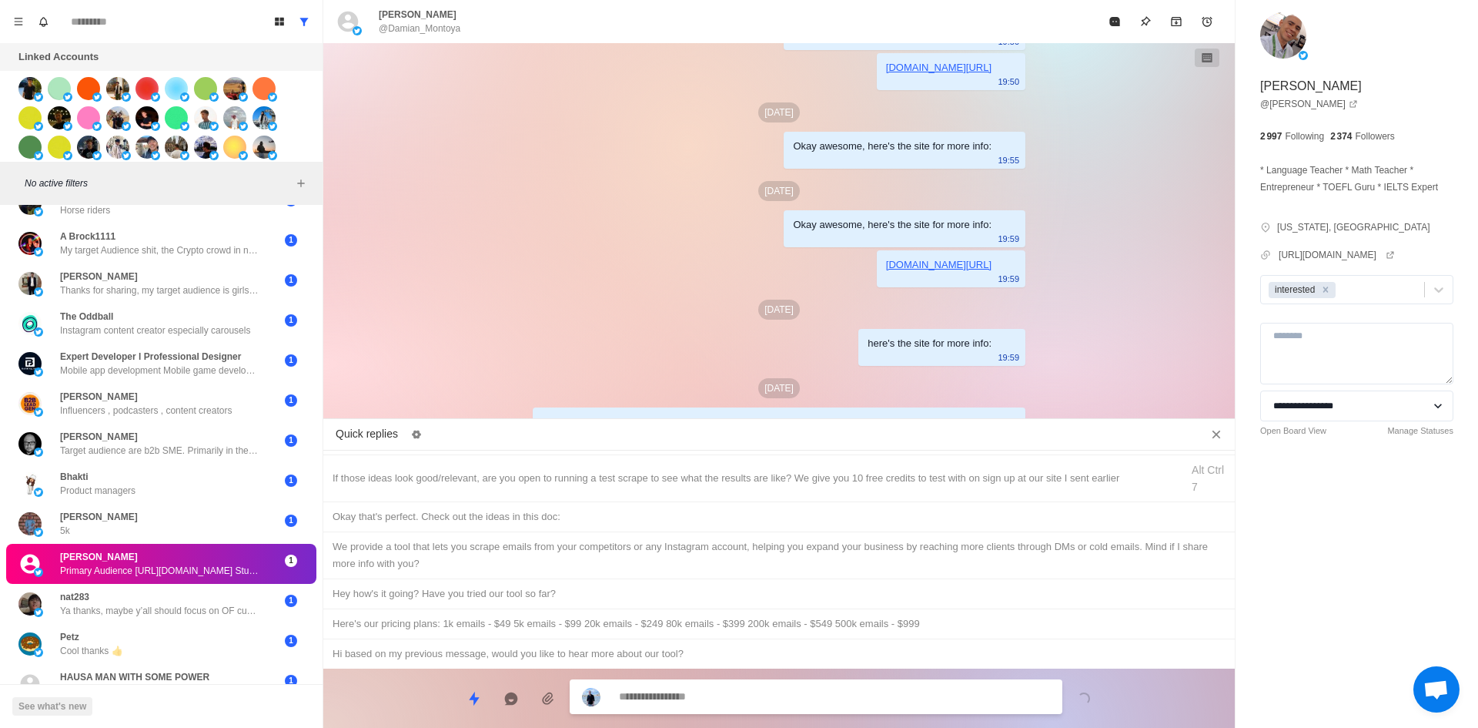
scroll to position [1370, 0]
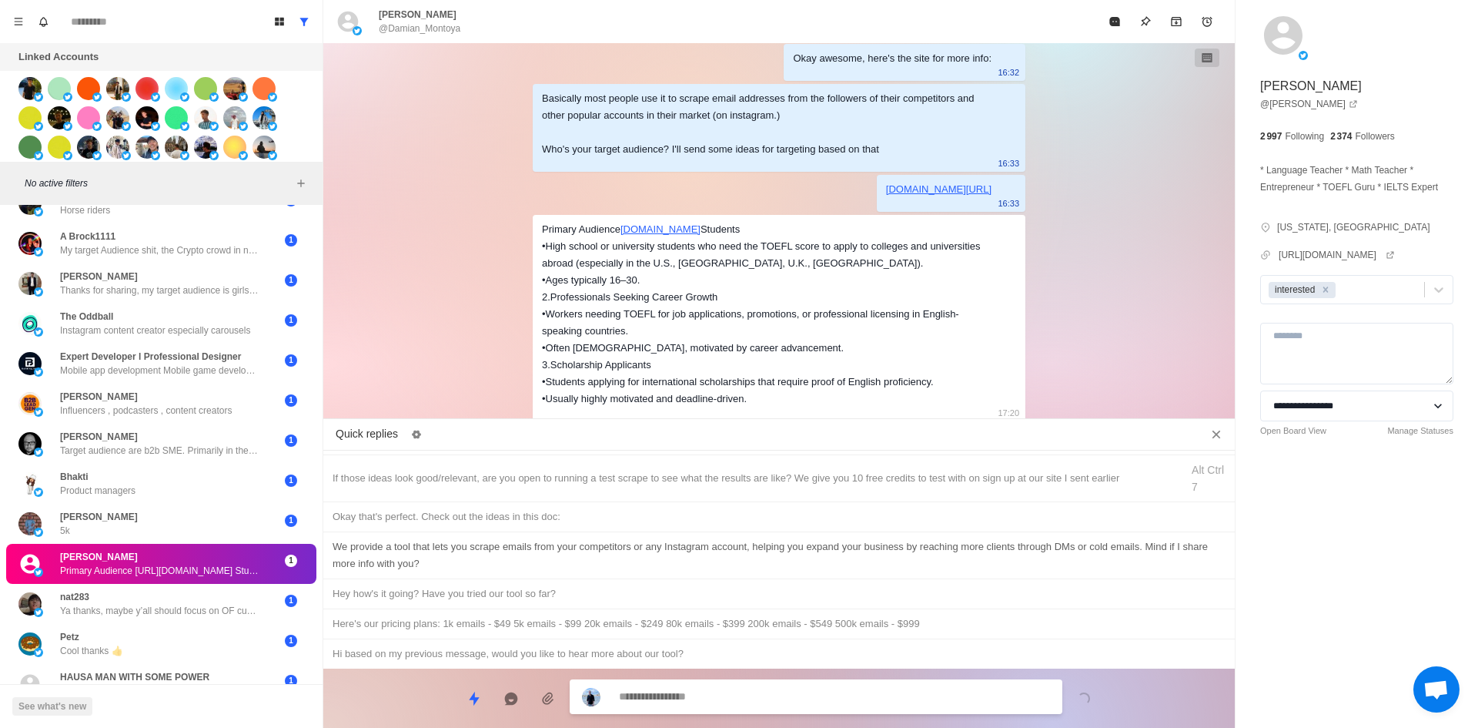
drag, startPoint x: 149, startPoint y: 609, endPoint x: 323, endPoint y: 533, distance: 189.9
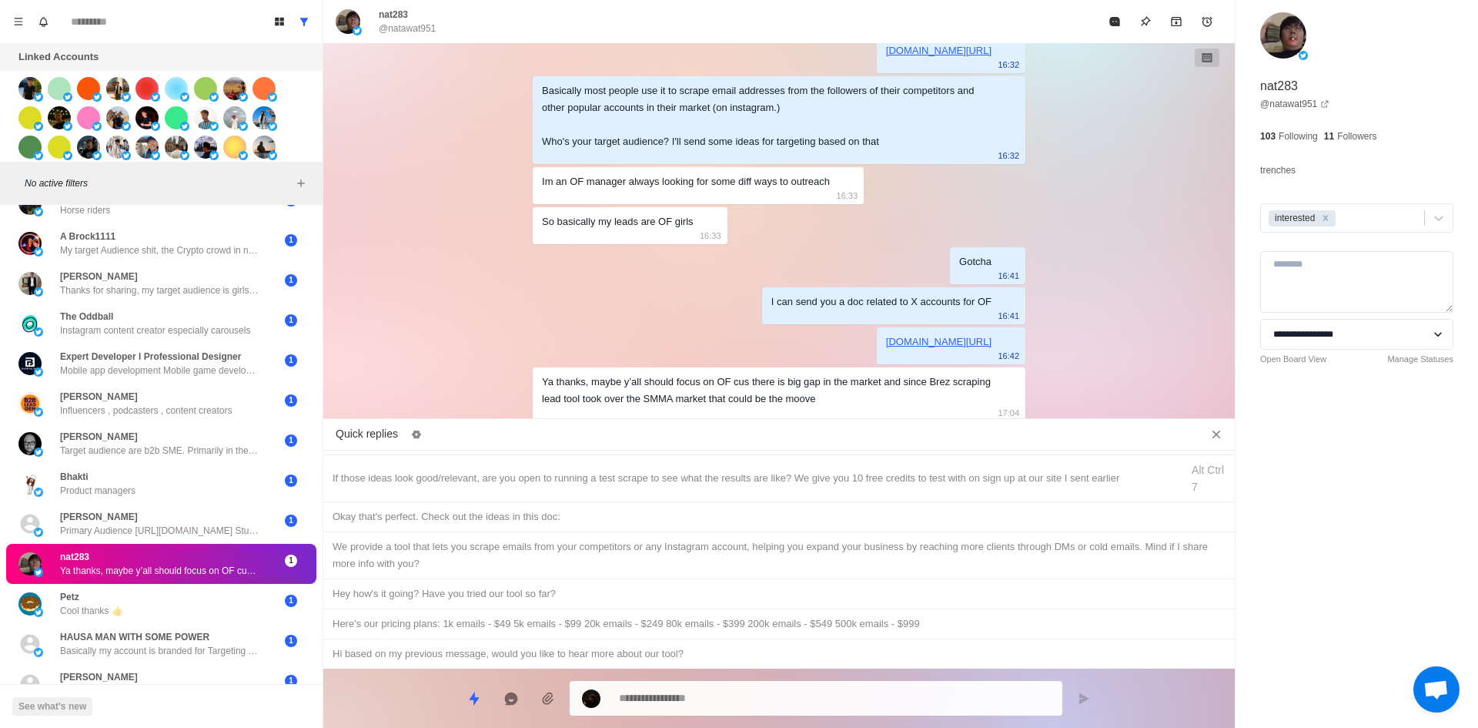
scroll to position [0, 0]
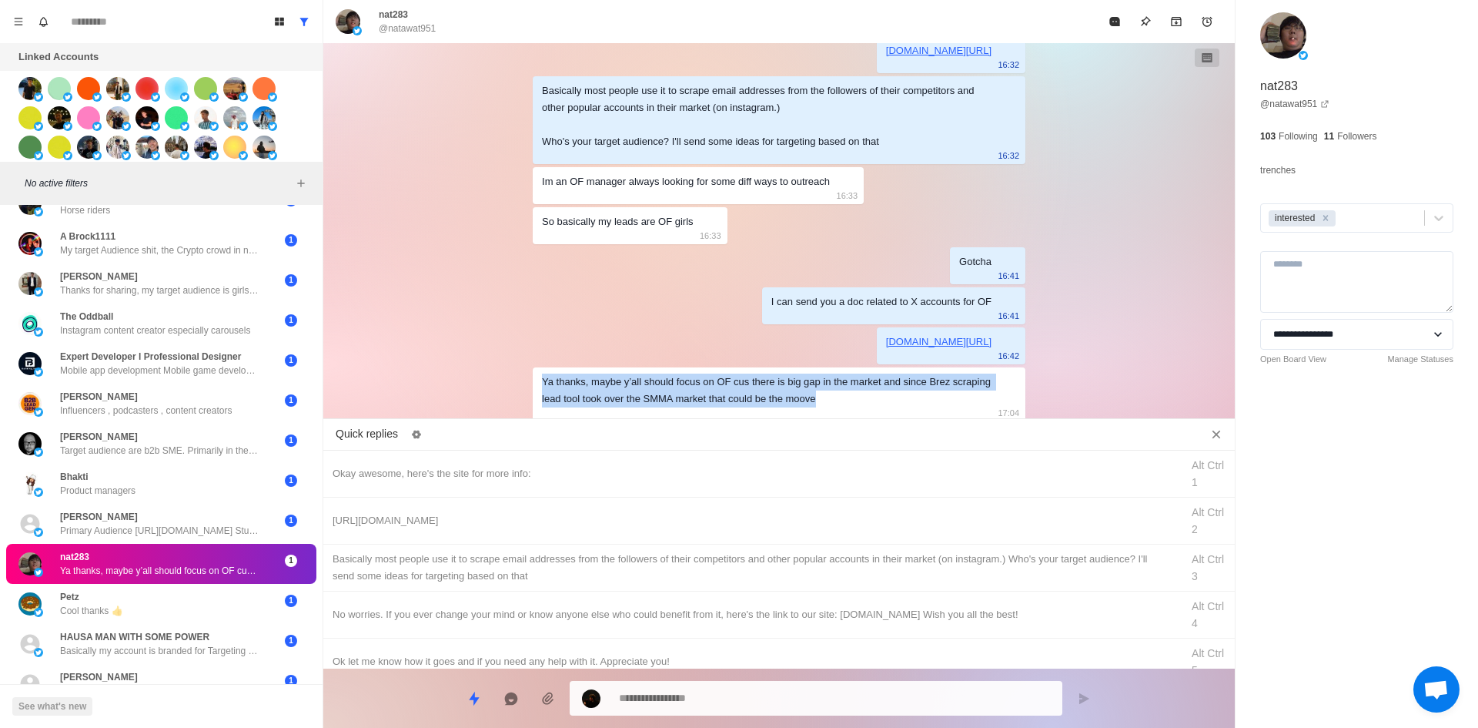
drag, startPoint x: 820, startPoint y: 400, endPoint x: 517, endPoint y: 376, distance: 303.5
copy div "Ya thanks, maybe y’all should focus on OF cus there is big gap in the market an…"
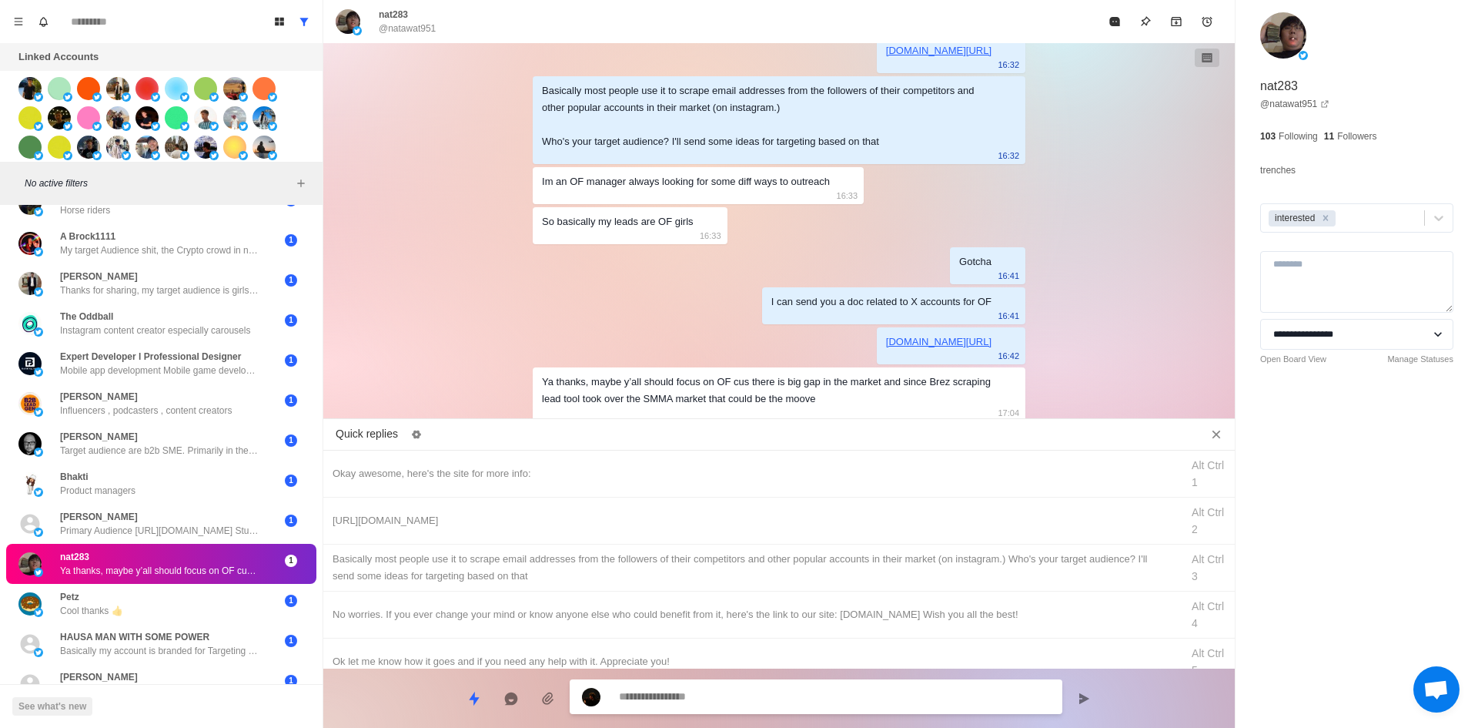
scroll to position [1333, 0]
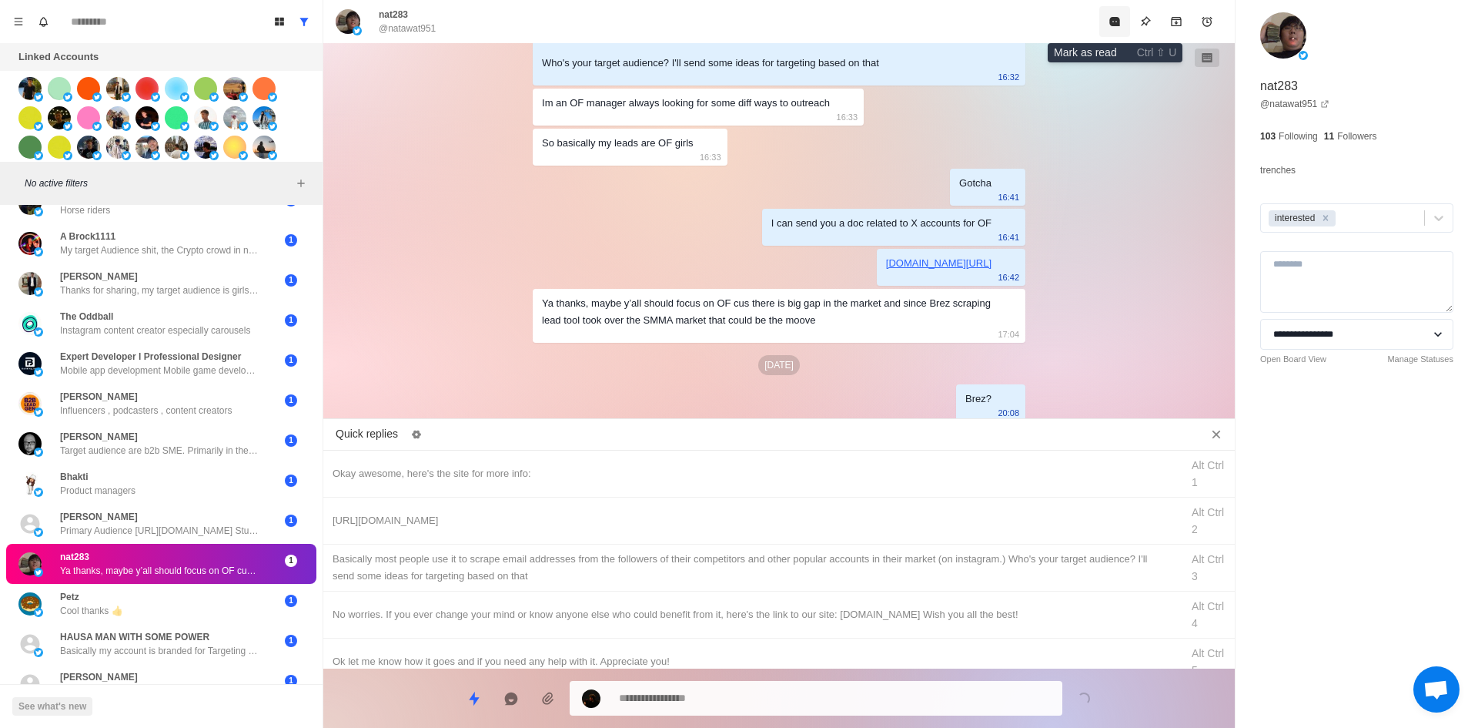
click at [1116, 23] on icon "Mark as read" at bounding box center [1114, 21] width 10 height 9
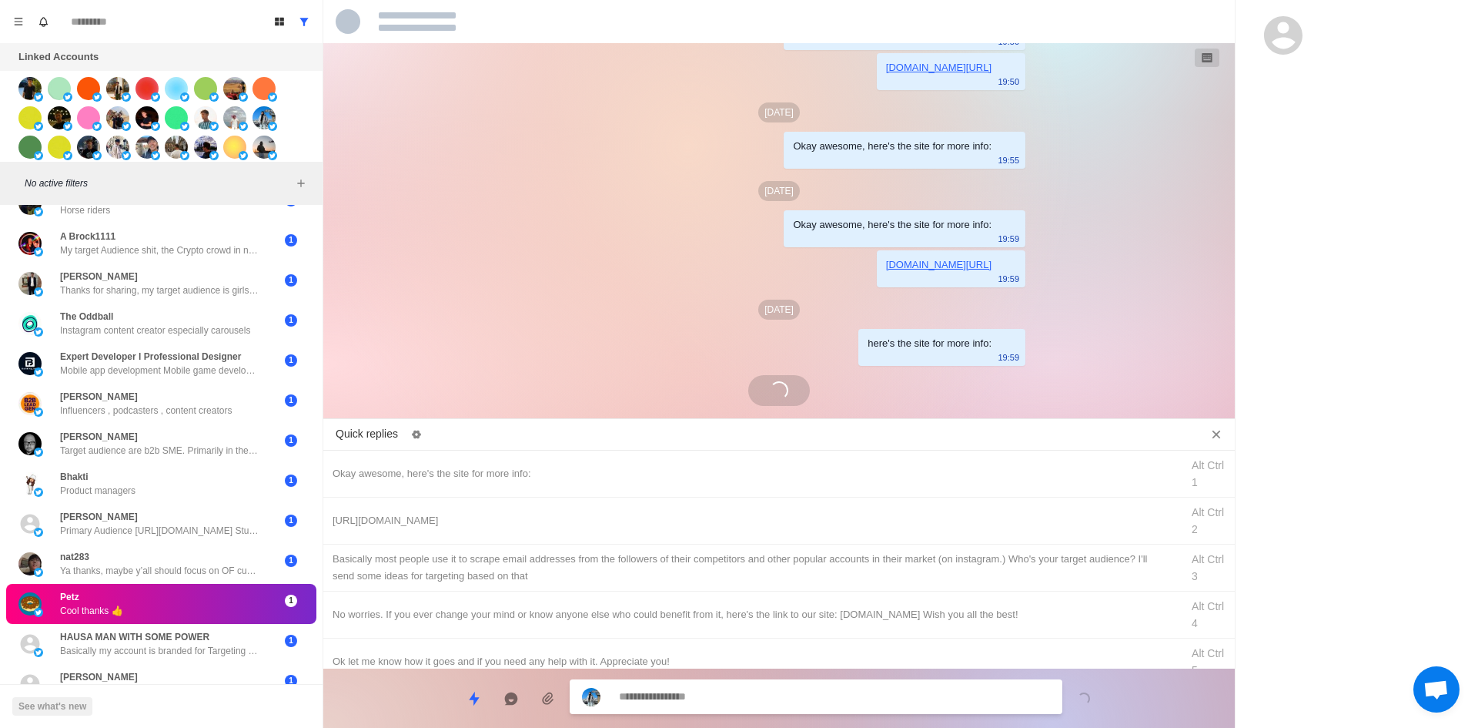
scroll to position [1012, 0]
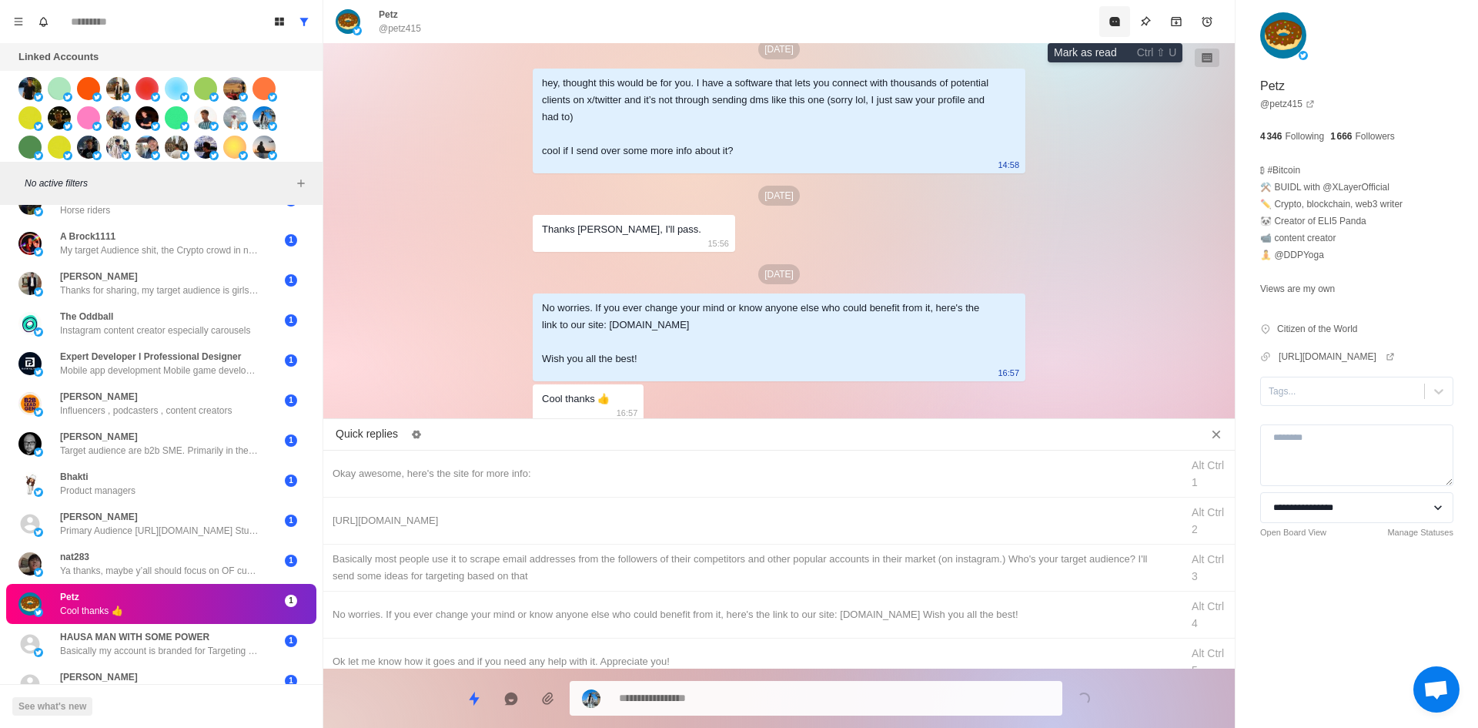
click at [1112, 17] on icon "Mark as read" at bounding box center [1115, 21] width 12 height 12
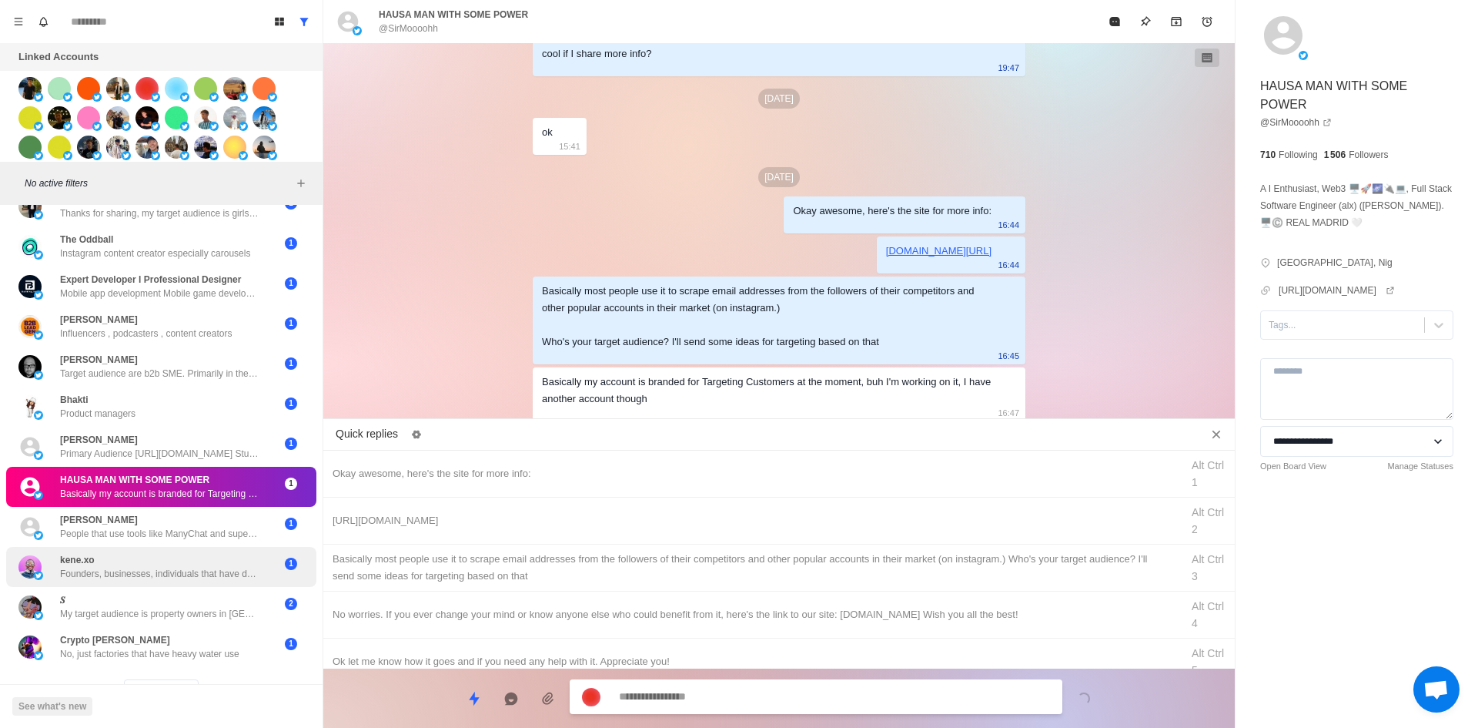
scroll to position [417, 0]
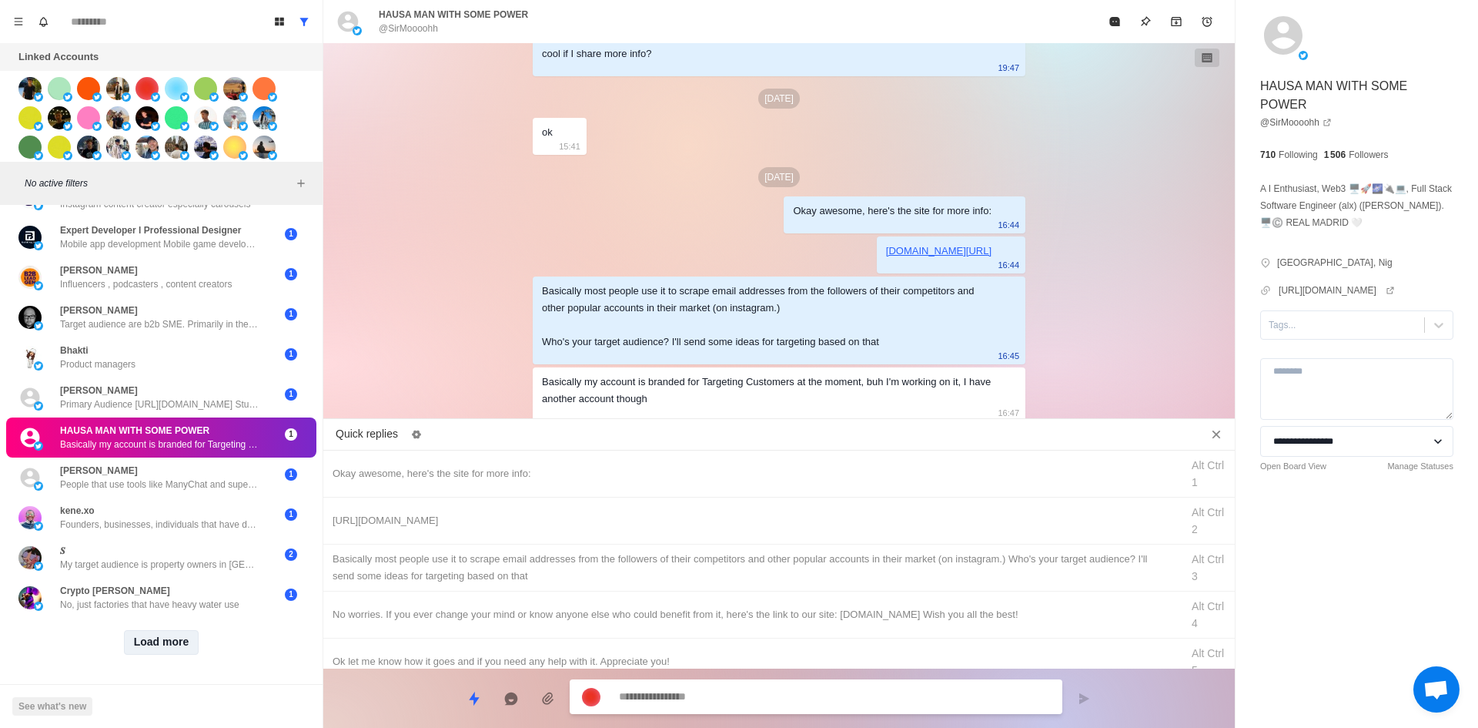
drag, startPoint x: 166, startPoint y: 610, endPoint x: 167, endPoint y: 617, distance: 7.7
click at [166, 617] on div "Load more" at bounding box center [161, 641] width 310 height 49
click at [170, 630] on button "Load more" at bounding box center [161, 642] width 75 height 25
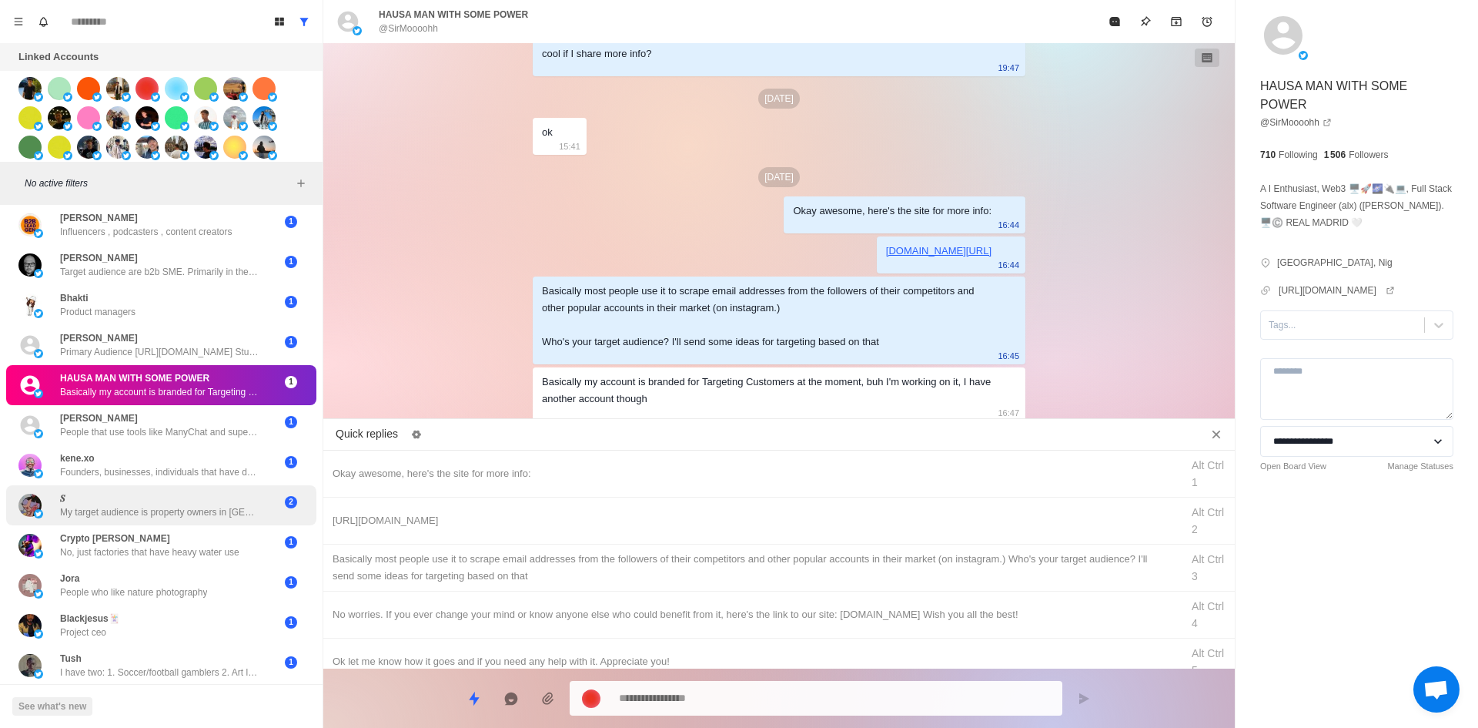
scroll to position [0, 0]
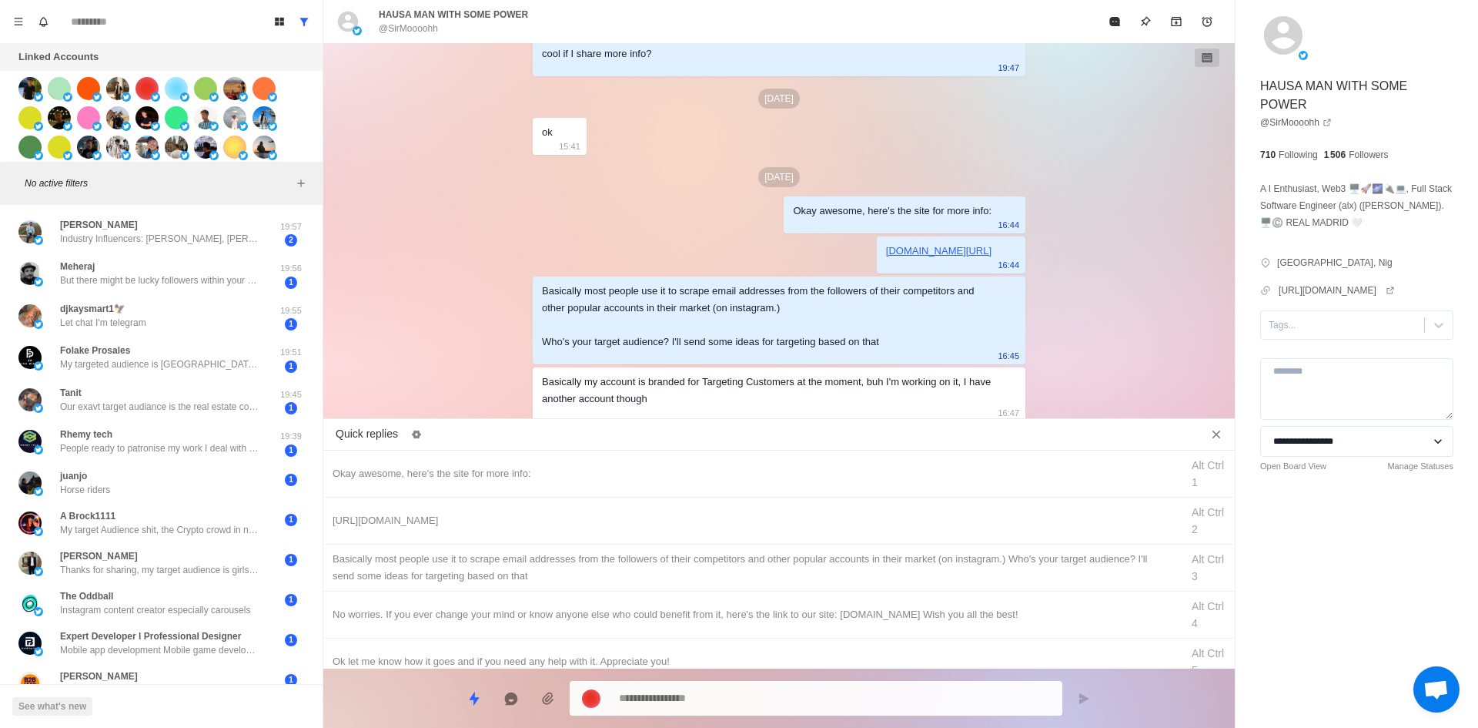
click at [423, 209] on div "[DATE] Okay awesome, here's the site for more info: 19:21 [DOMAIN_NAME][URL] 19…" at bounding box center [779, 233] width 912 height 381
click at [227, 321] on div "djkaysmart1🦅 Let chat I'm telegram" at bounding box center [144, 316] width 253 height 30
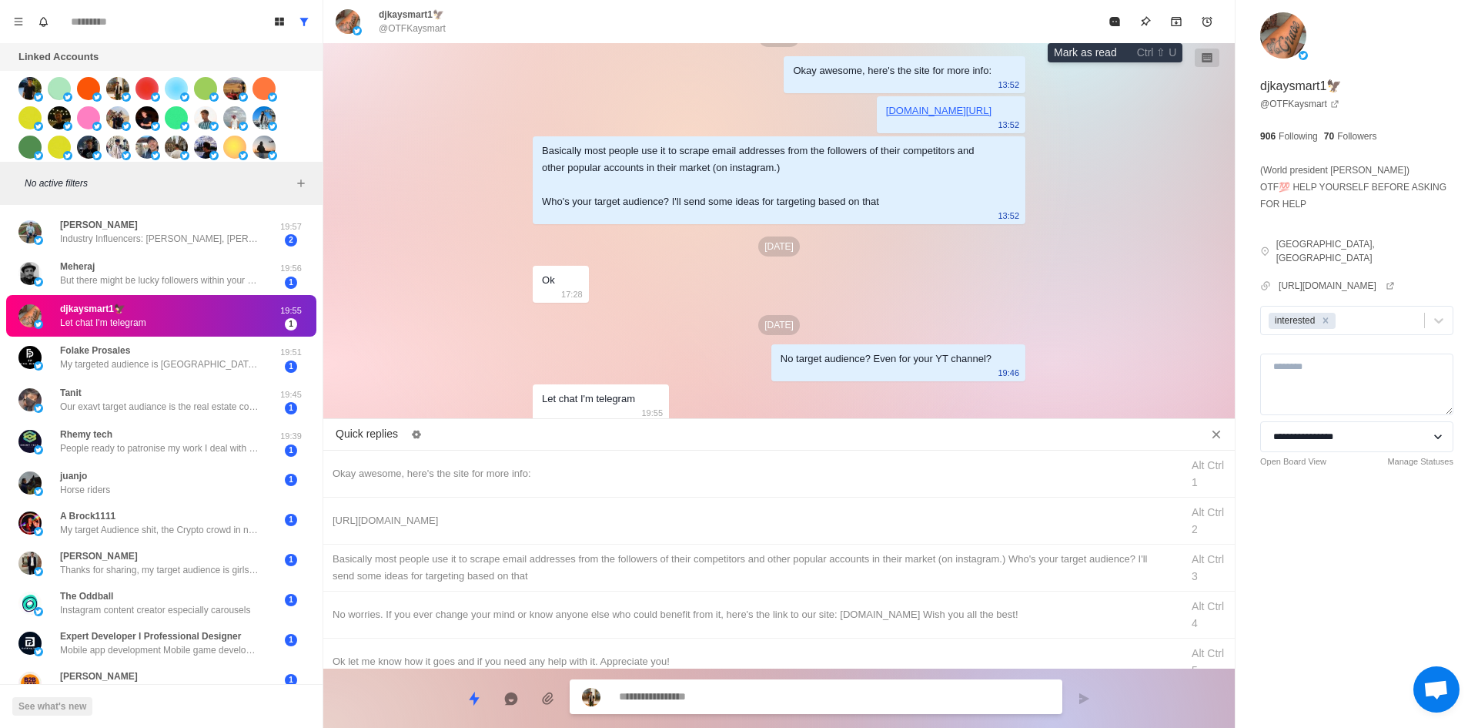
drag, startPoint x: 1119, startPoint y: 29, endPoint x: 895, endPoint y: 102, distance: 235.4
click at [1119, 29] on button "Mark as read" at bounding box center [1114, 21] width 31 height 31
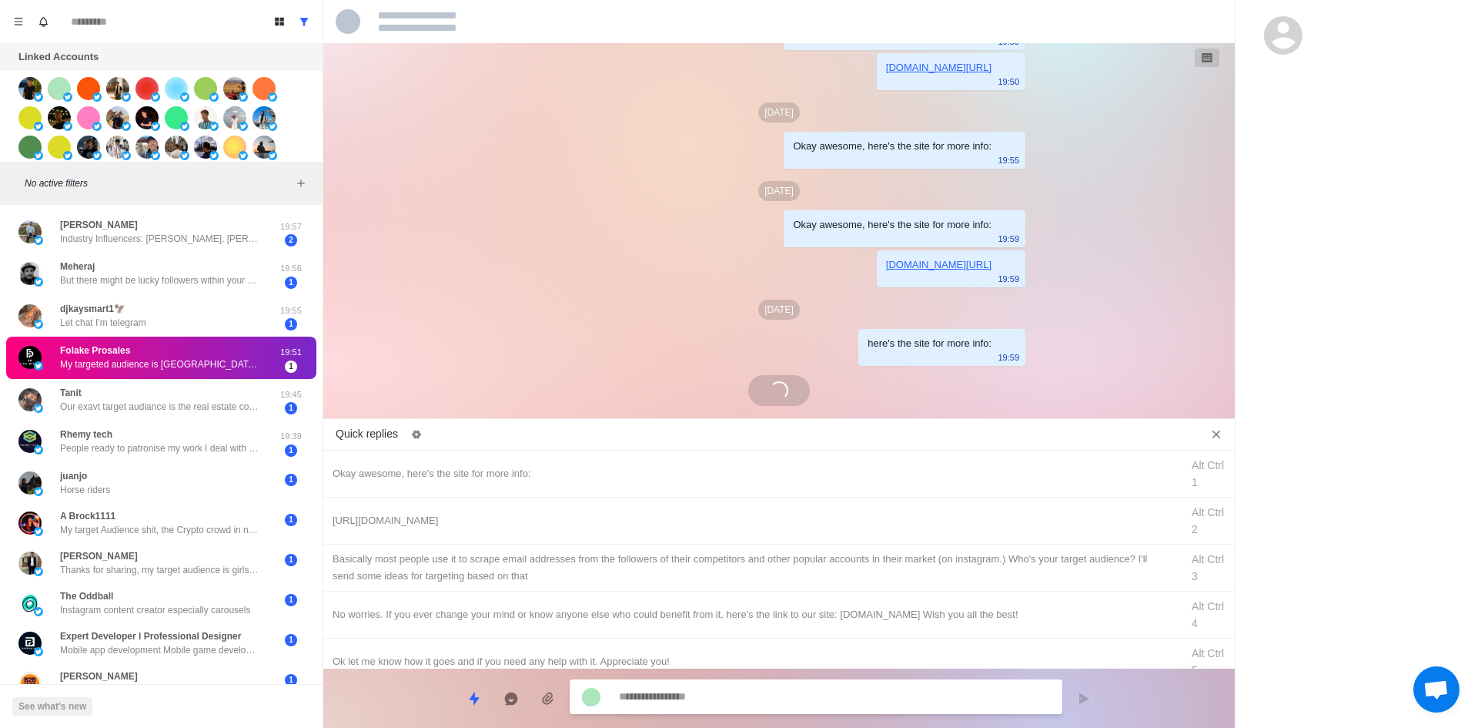
scroll to position [1156, 0]
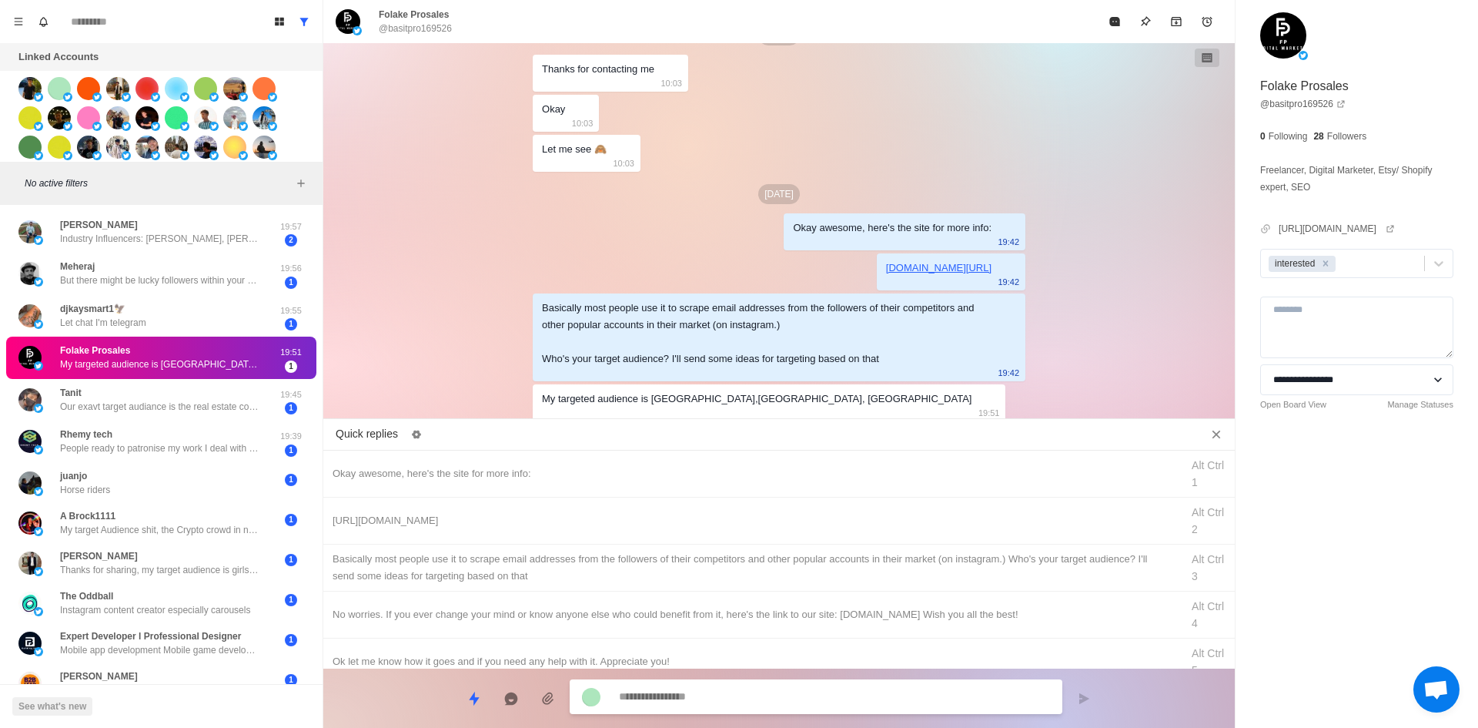
click at [735, 696] on textarea at bounding box center [834, 696] width 431 height 22
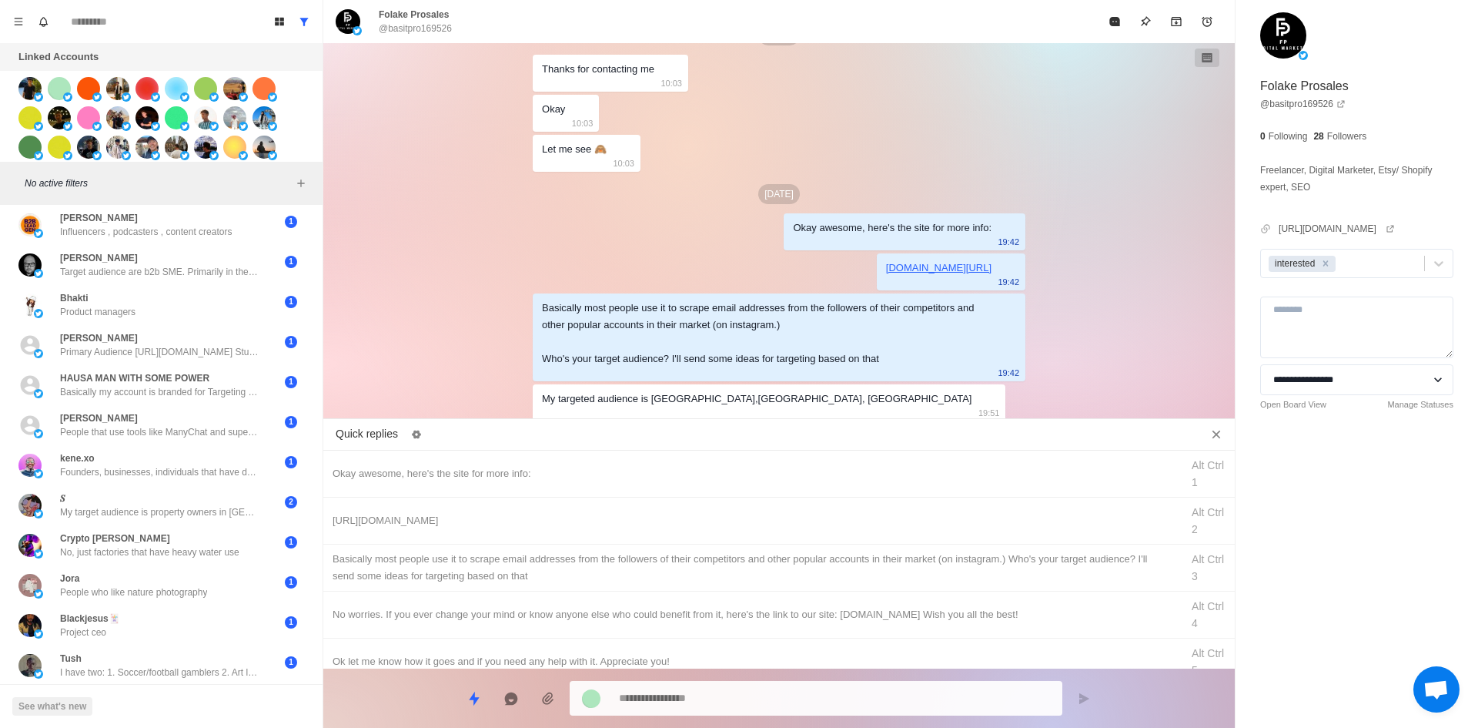
scroll to position [0, 0]
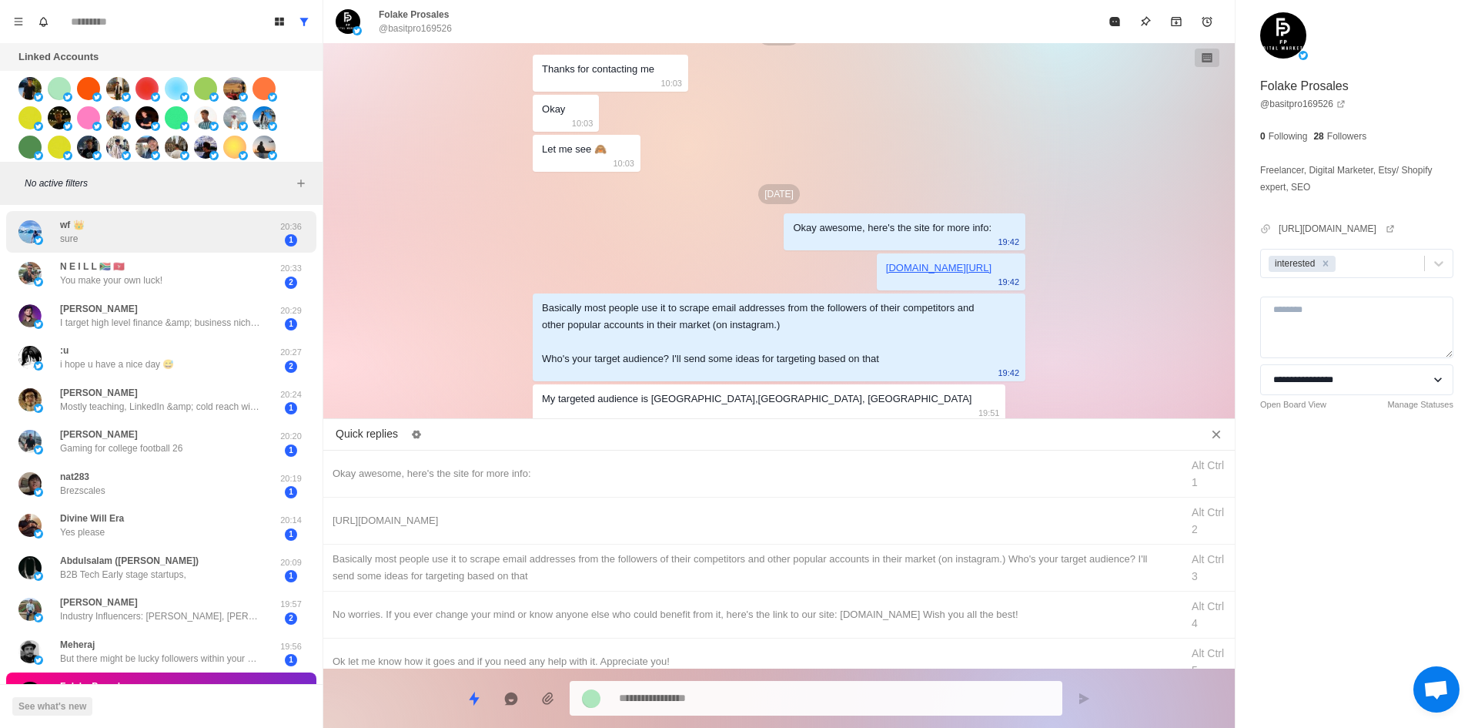
click at [182, 223] on div "wf 👑 sure" at bounding box center [144, 232] width 253 height 30
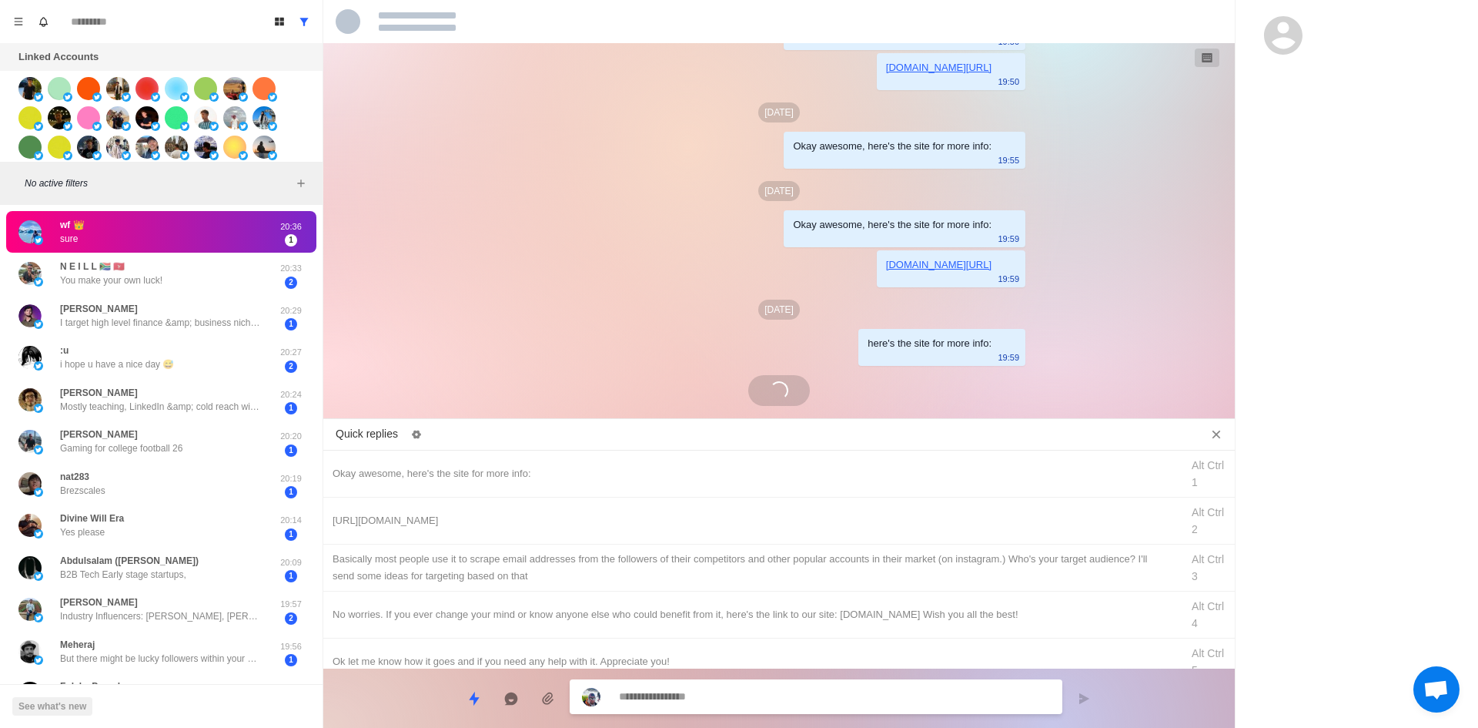
scroll to position [809, 0]
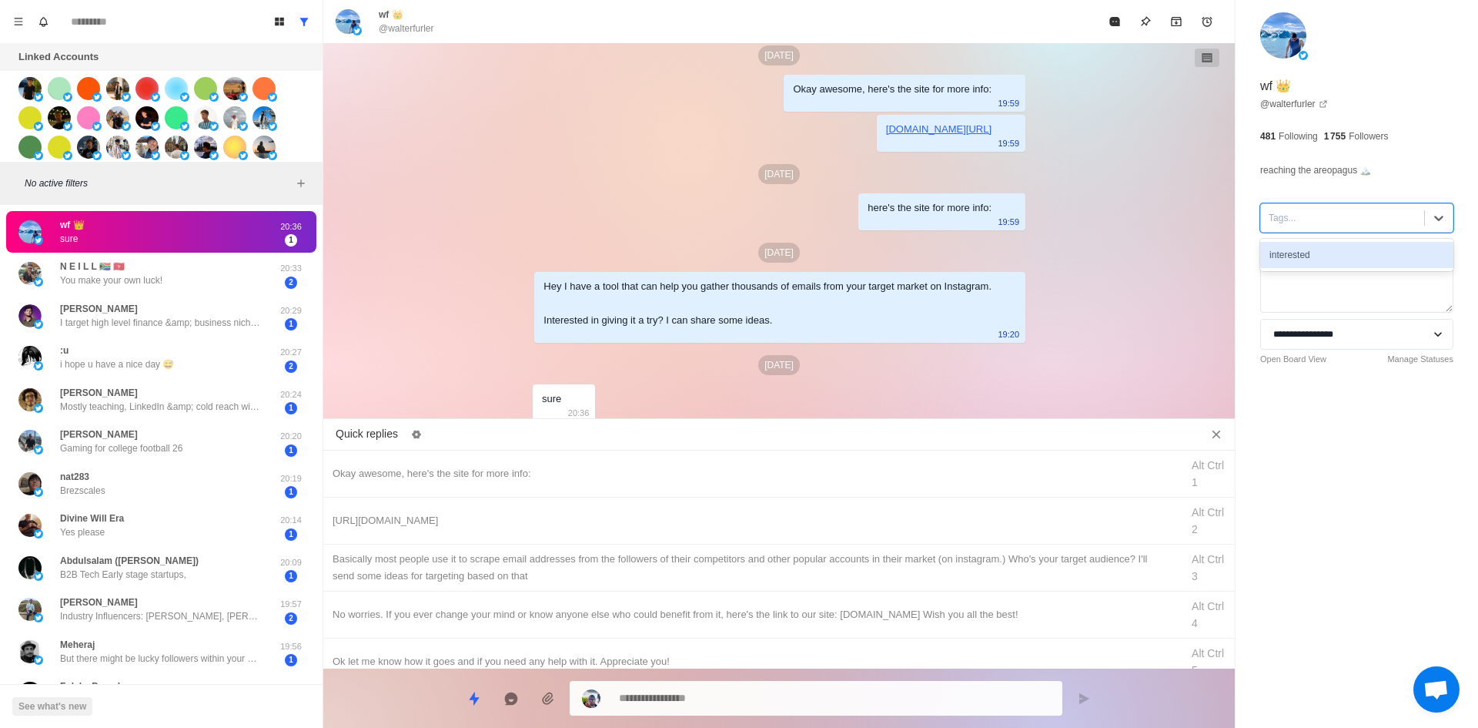
click at [1300, 227] on div "Tags..." at bounding box center [1342, 217] width 163 height 23
drag, startPoint x: 1318, startPoint y: 256, endPoint x: 979, endPoint y: 401, distance: 368.7
click at [1318, 256] on div "interested" at bounding box center [1356, 255] width 193 height 26
click at [670, 456] on div "Okay awesome, here's the site for more info: Alt Ctrl 1" at bounding box center [779, 473] width 912 height 47
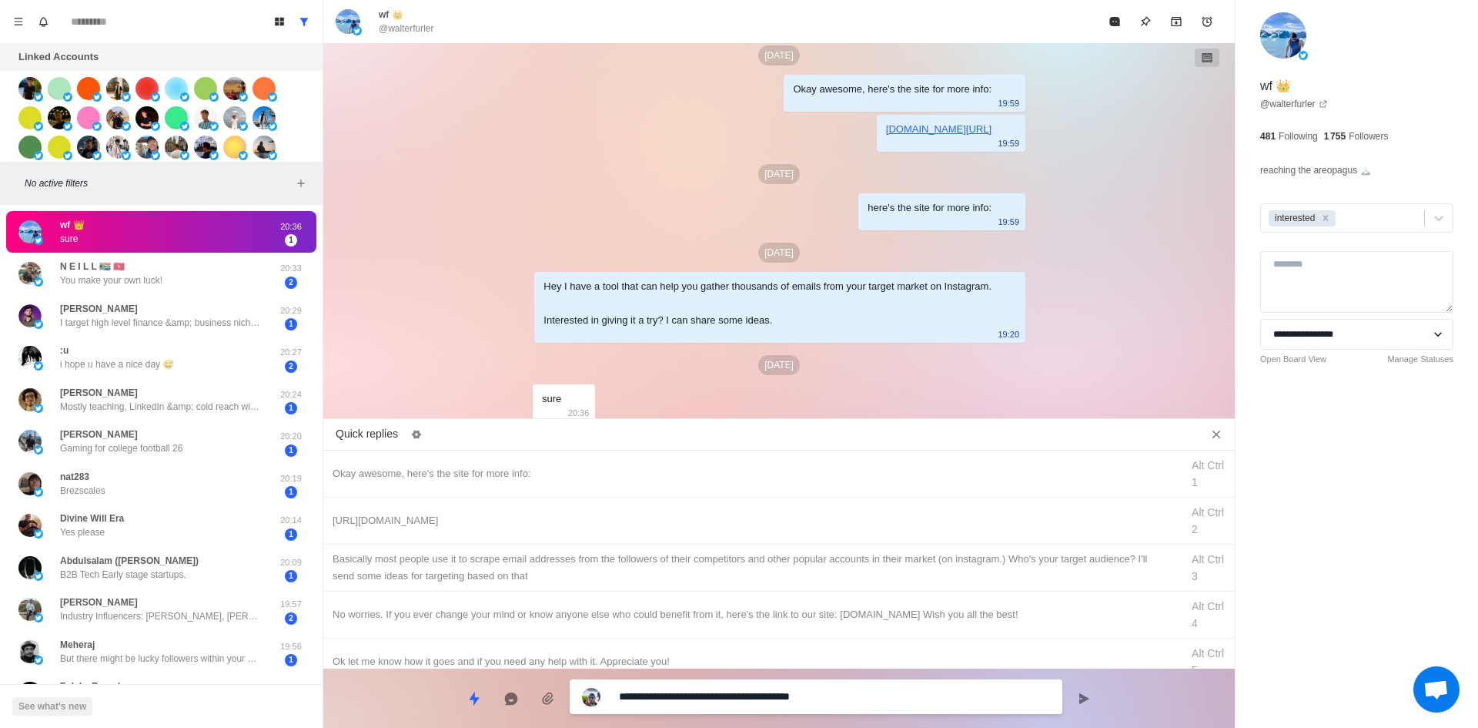
click at [827, 700] on textarea "**********" at bounding box center [834, 696] width 431 height 22
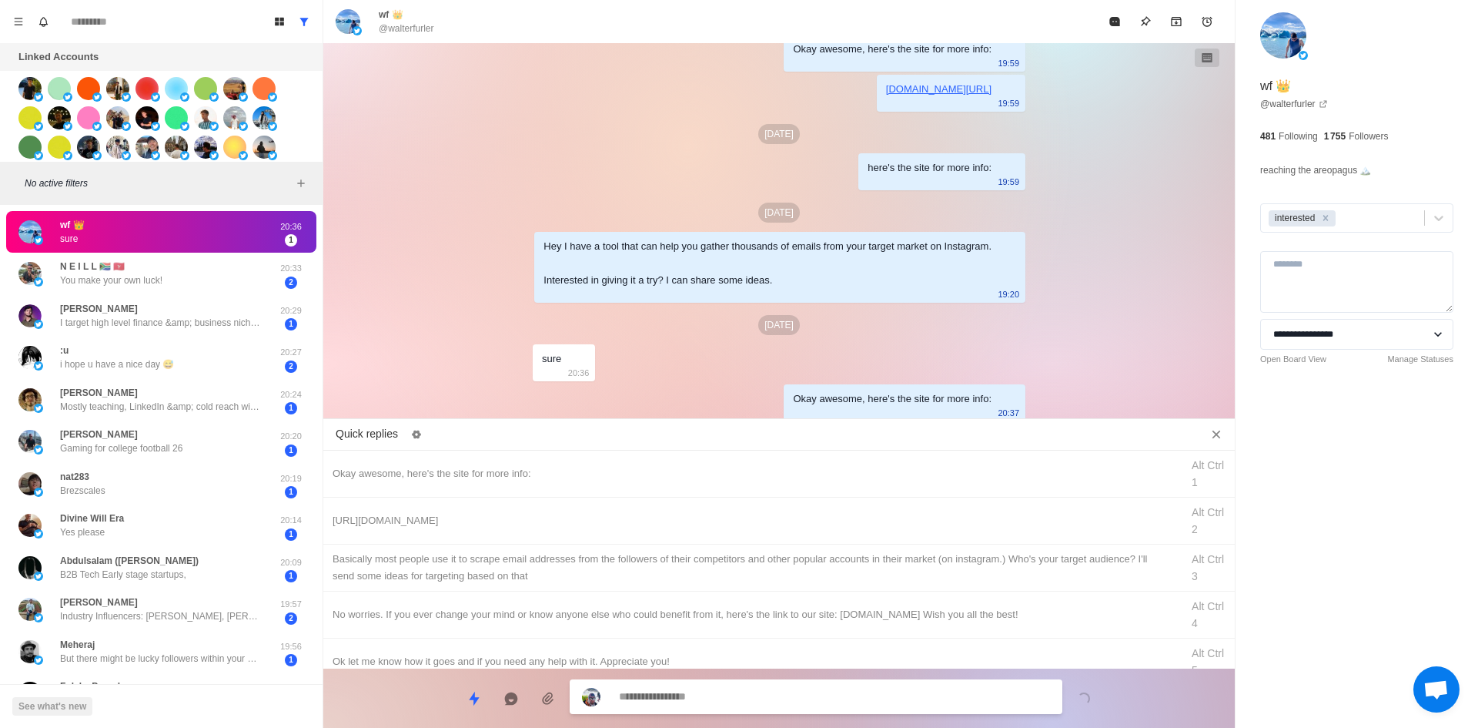
drag, startPoint x: 718, startPoint y: 524, endPoint x: 771, endPoint y: 675, distance: 160.7
click at [718, 524] on div "[URL][DOMAIN_NAME]" at bounding box center [752, 520] width 839 height 17
click at [780, 693] on textarea "**********" at bounding box center [834, 698] width 431 height 22
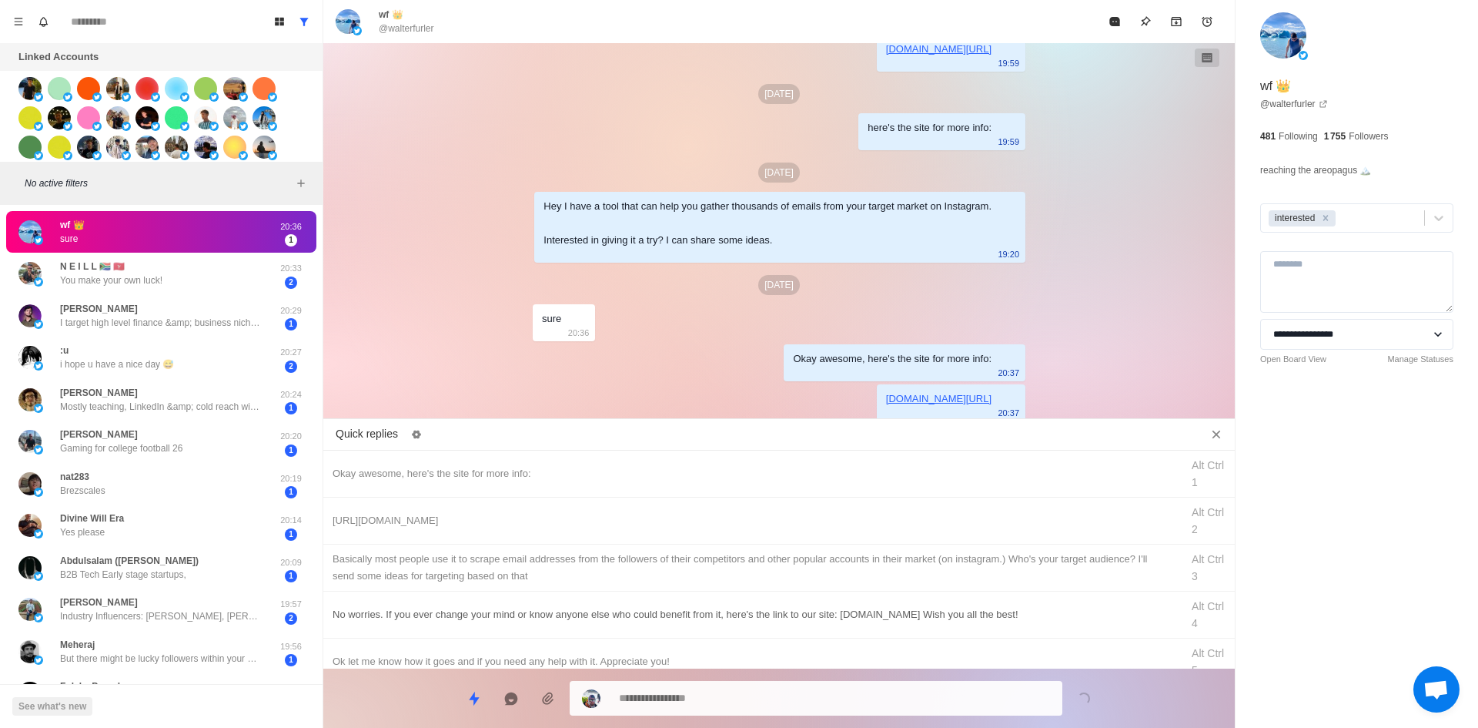
drag, startPoint x: 812, startPoint y: 562, endPoint x: 820, endPoint y: 582, distance: 21.4
click at [815, 568] on div "​​Basically most people use it to scrape email addresses from the followers of …" at bounding box center [752, 567] width 839 height 34
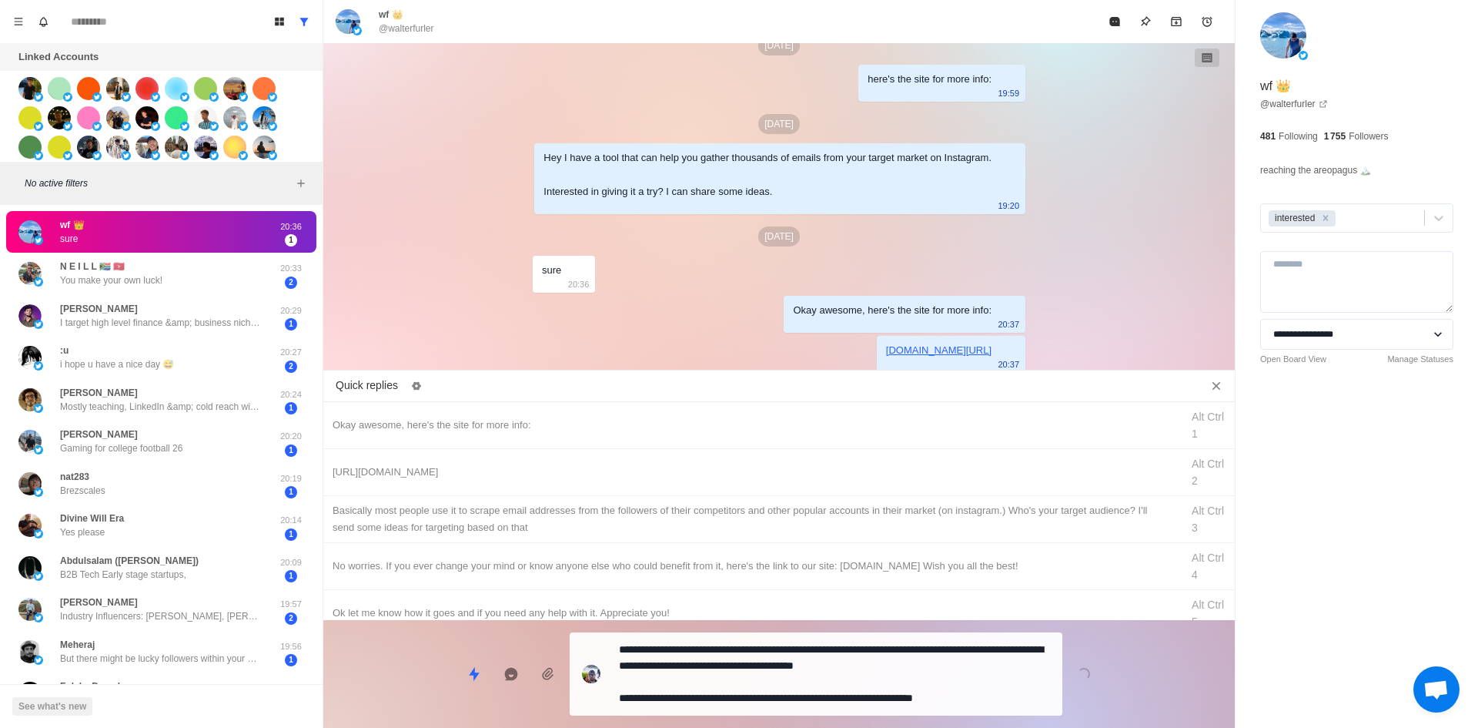
click at [811, 715] on div "Quick replies Okay awesome, here's the site for more info: Alt Ctrl 1 [URL][DOM…" at bounding box center [779, 552] width 912 height 353
click at [854, 683] on div "**********" at bounding box center [816, 672] width 493 height 83
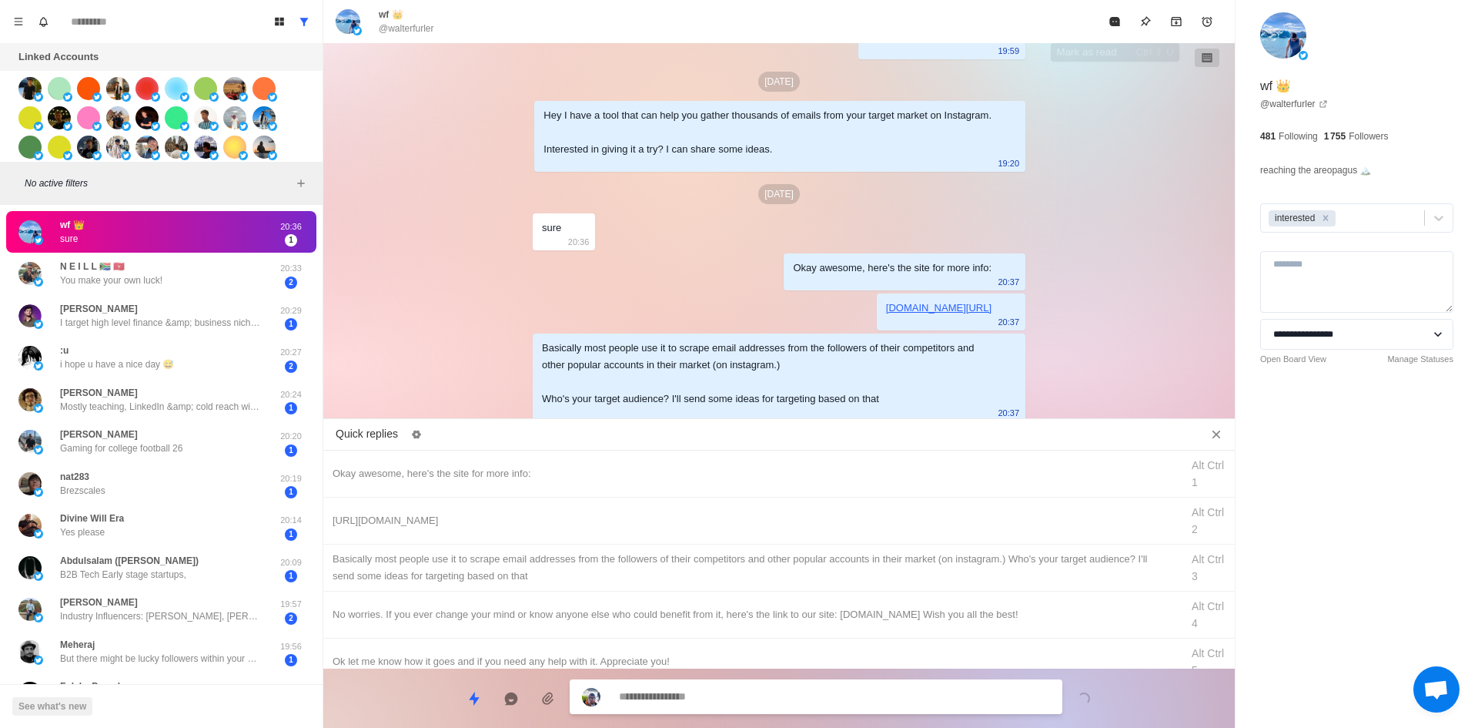
click at [1114, 31] on button "Mark as read" at bounding box center [1114, 21] width 31 height 31
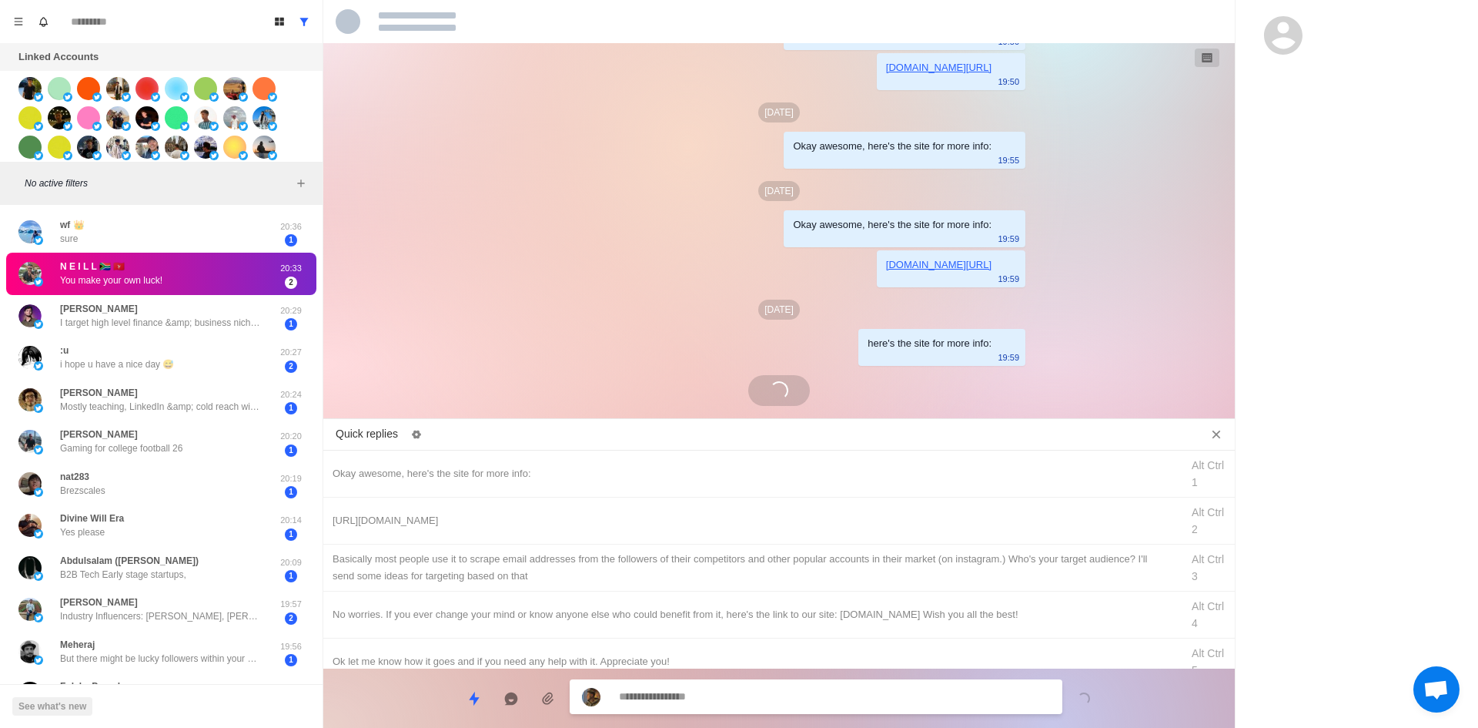
scroll to position [992, 0]
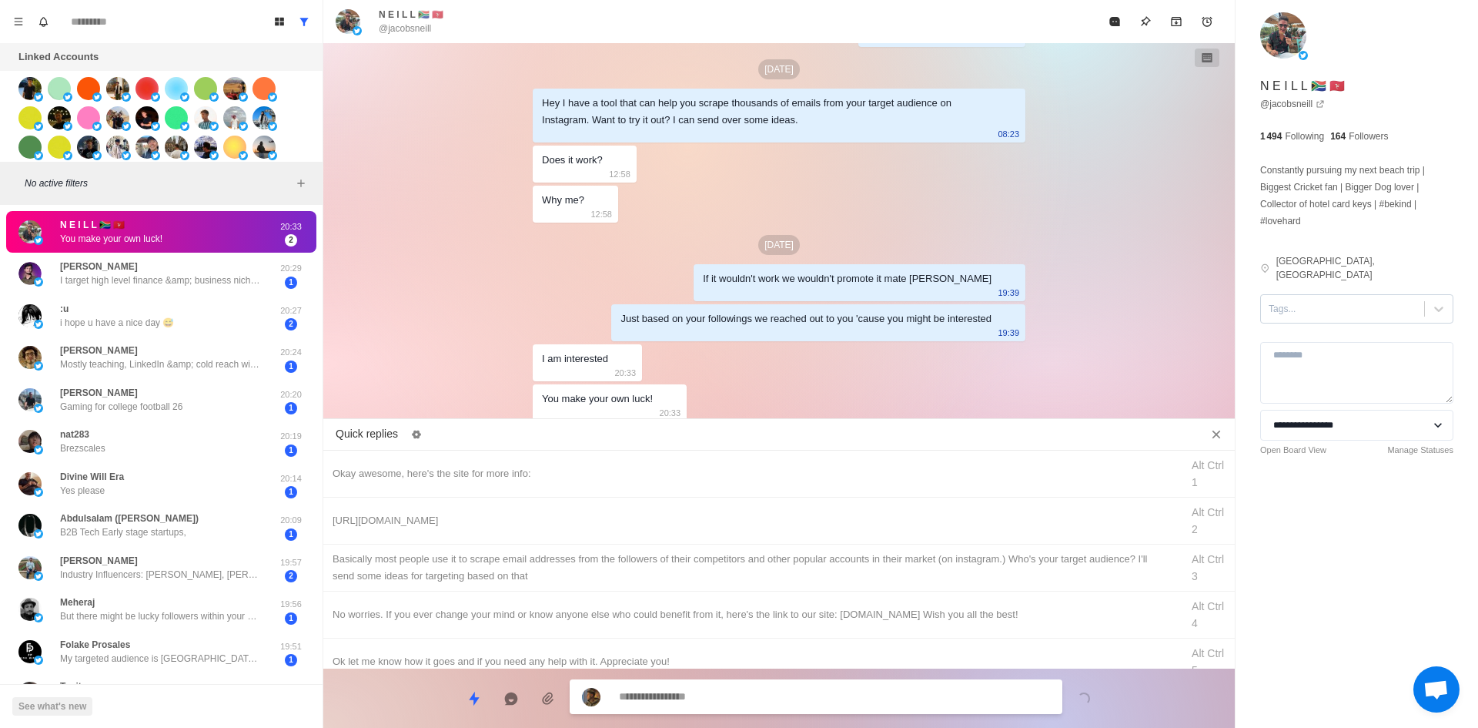
click at [1317, 300] on div at bounding box center [1343, 308] width 148 height 17
click at [1325, 333] on div "interested" at bounding box center [1356, 346] width 193 height 26
click at [506, 474] on div "Okay awesome, here's the site for more info:" at bounding box center [752, 473] width 839 height 17
click at [662, 697] on textarea "**********" at bounding box center [834, 696] width 431 height 22
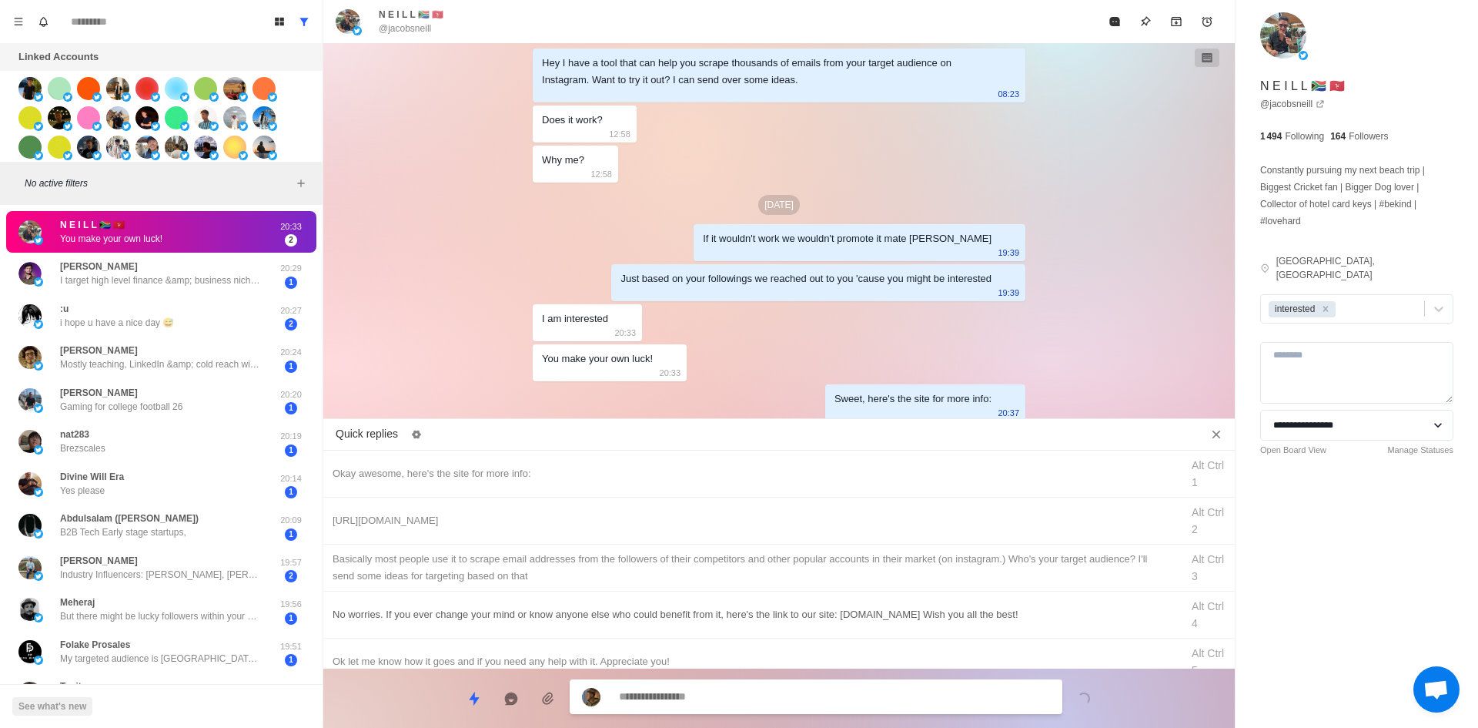
drag, startPoint x: 692, startPoint y: 520, endPoint x: 774, endPoint y: 628, distance: 136.3
click at [692, 520] on div "[URL][DOMAIN_NAME]" at bounding box center [752, 520] width 839 height 17
click at [803, 698] on textarea "**********" at bounding box center [834, 696] width 431 height 22
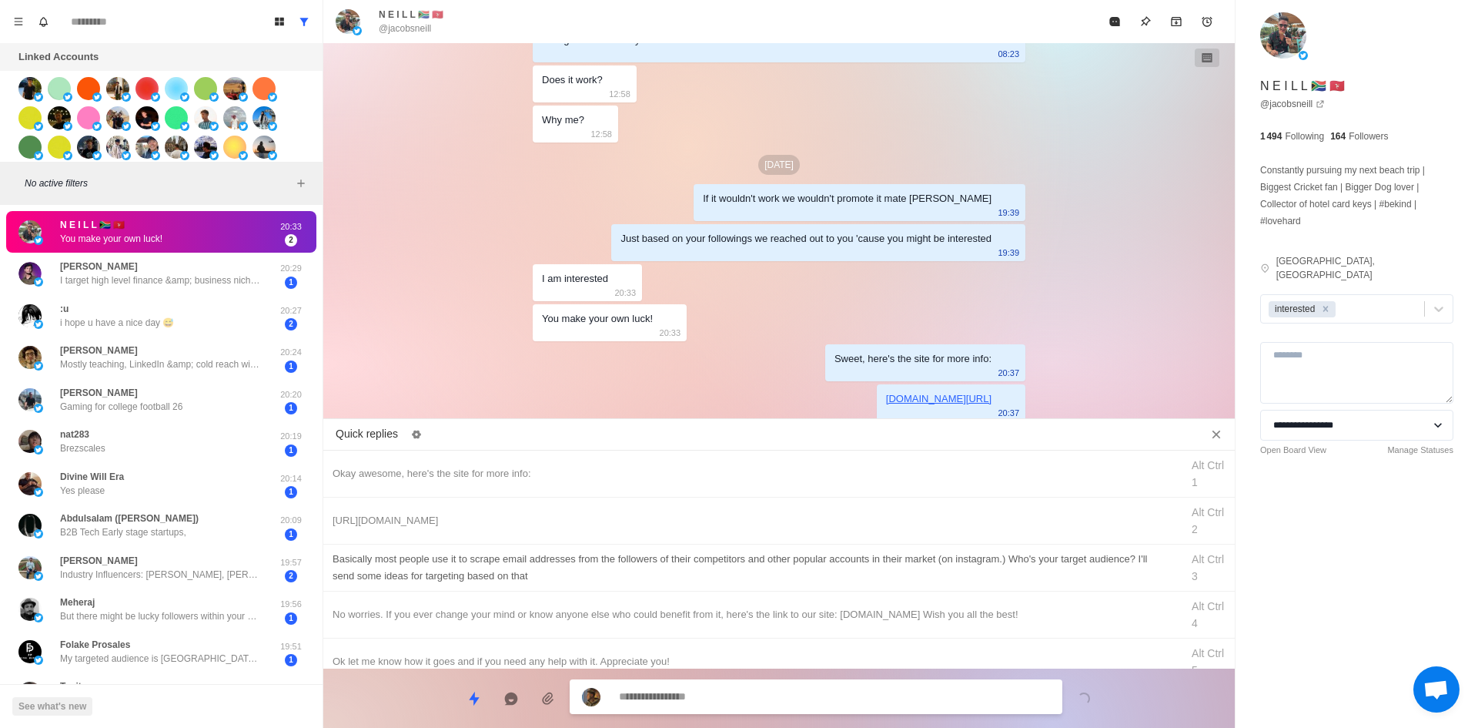
click at [818, 585] on div "​​Basically most people use it to scrape email addresses from the followers of …" at bounding box center [779, 567] width 912 height 47
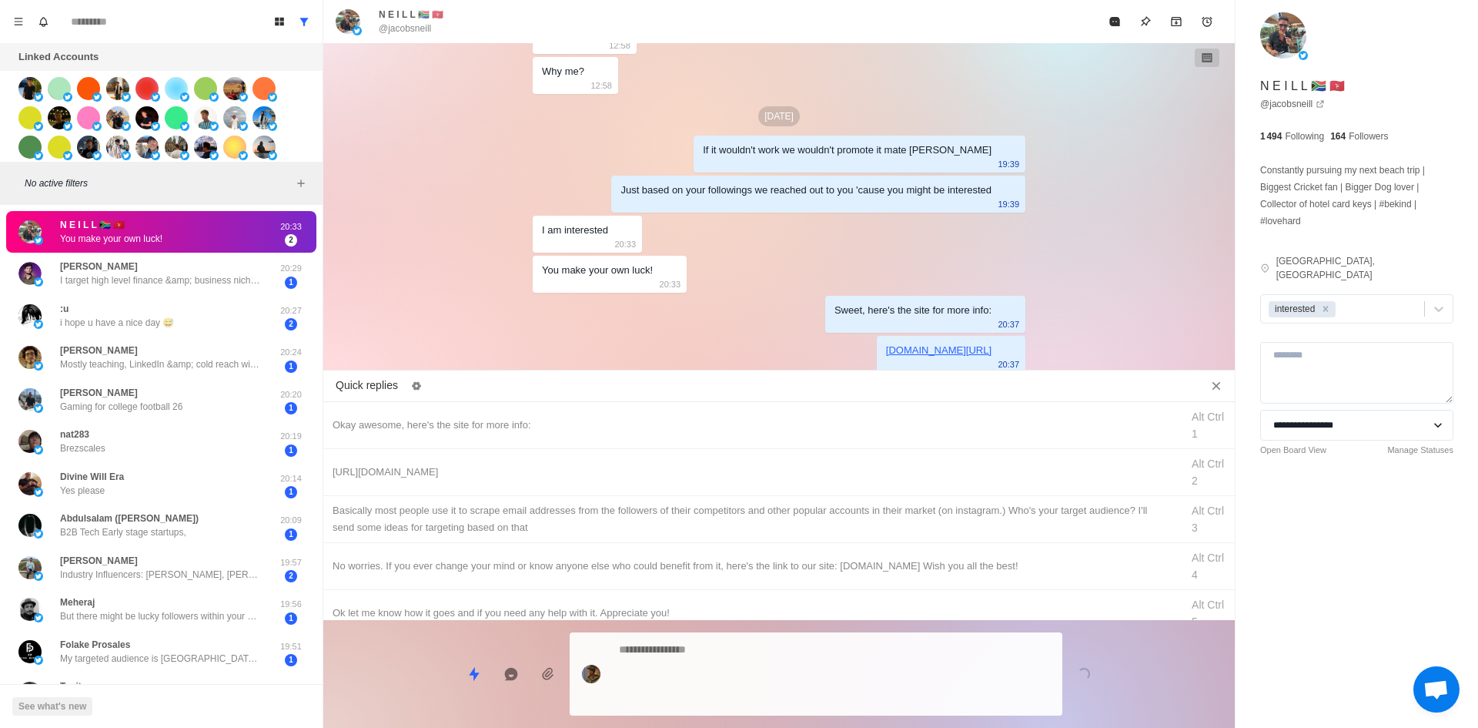
click at [813, 696] on textarea at bounding box center [834, 673] width 431 height 71
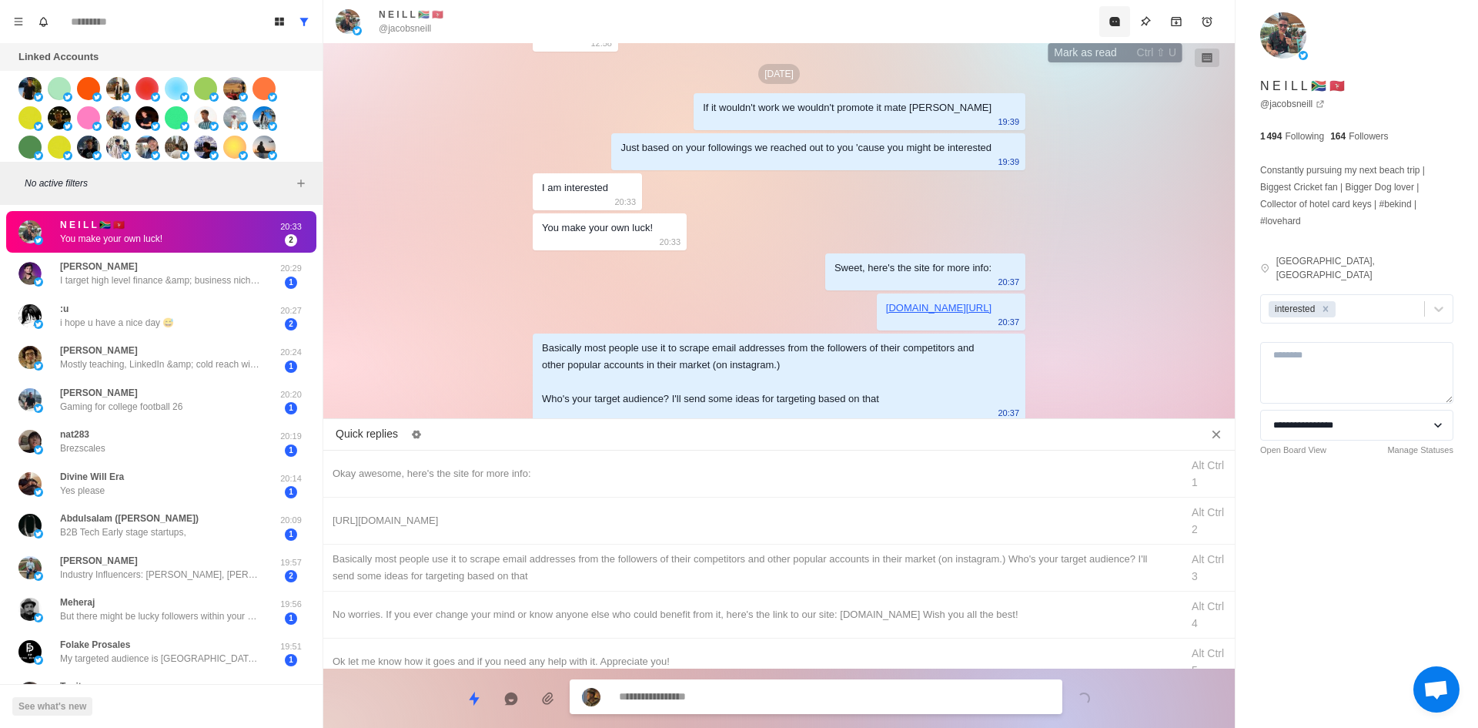
click at [1108, 32] on button "Mark as read" at bounding box center [1114, 21] width 31 height 31
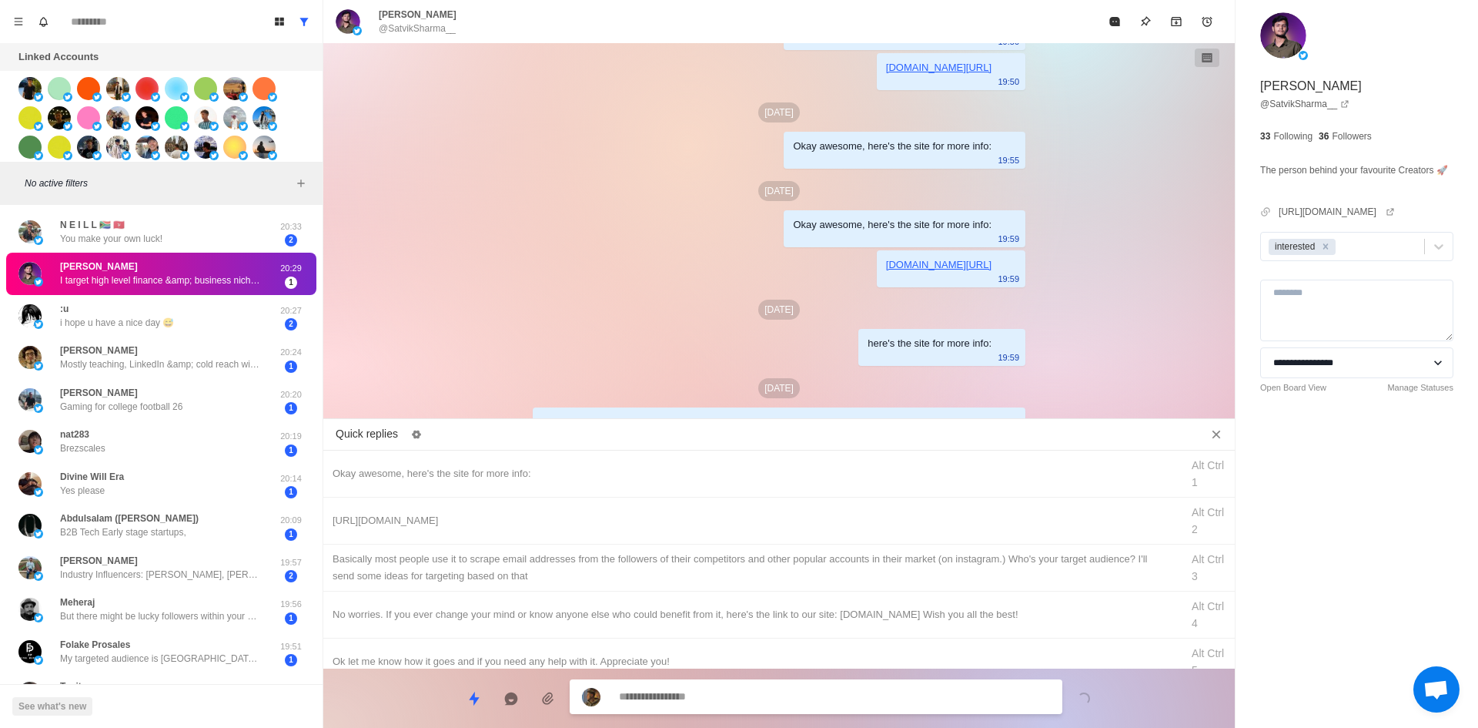
scroll to position [1003, 0]
